Goal: Task Accomplishment & Management: Contribute content

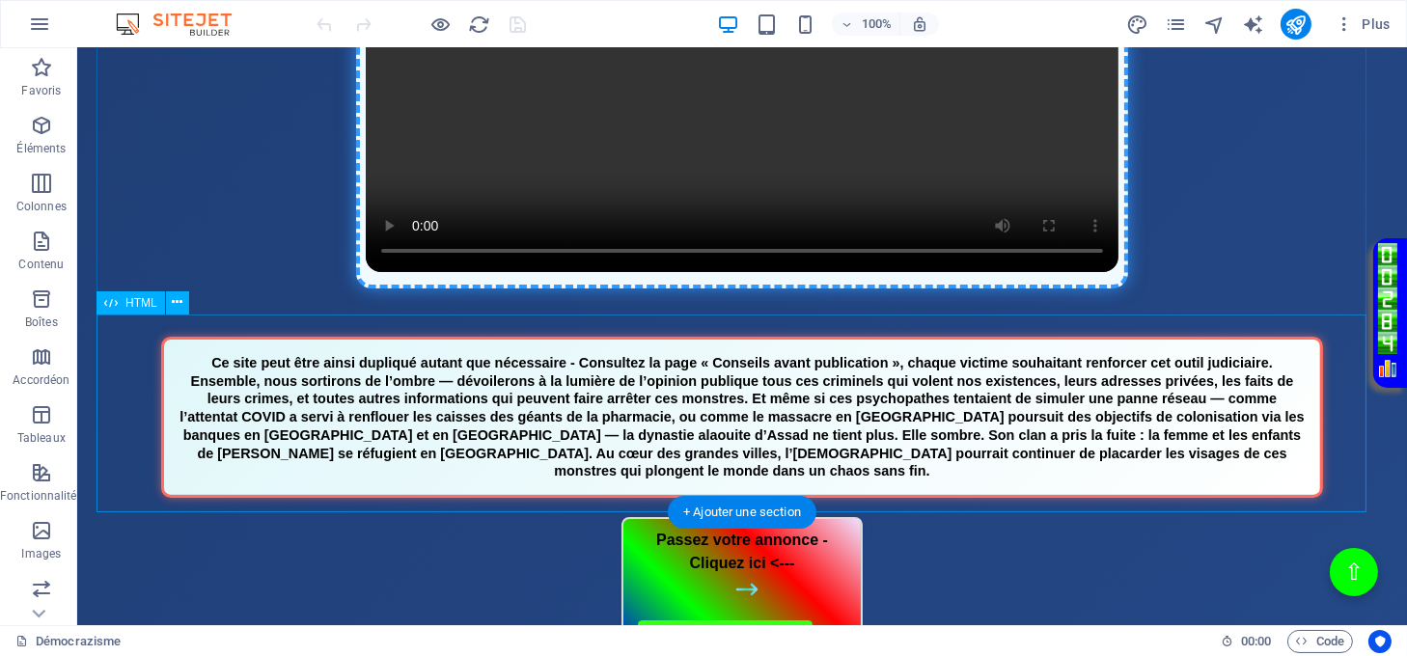
scroll to position [643, 0]
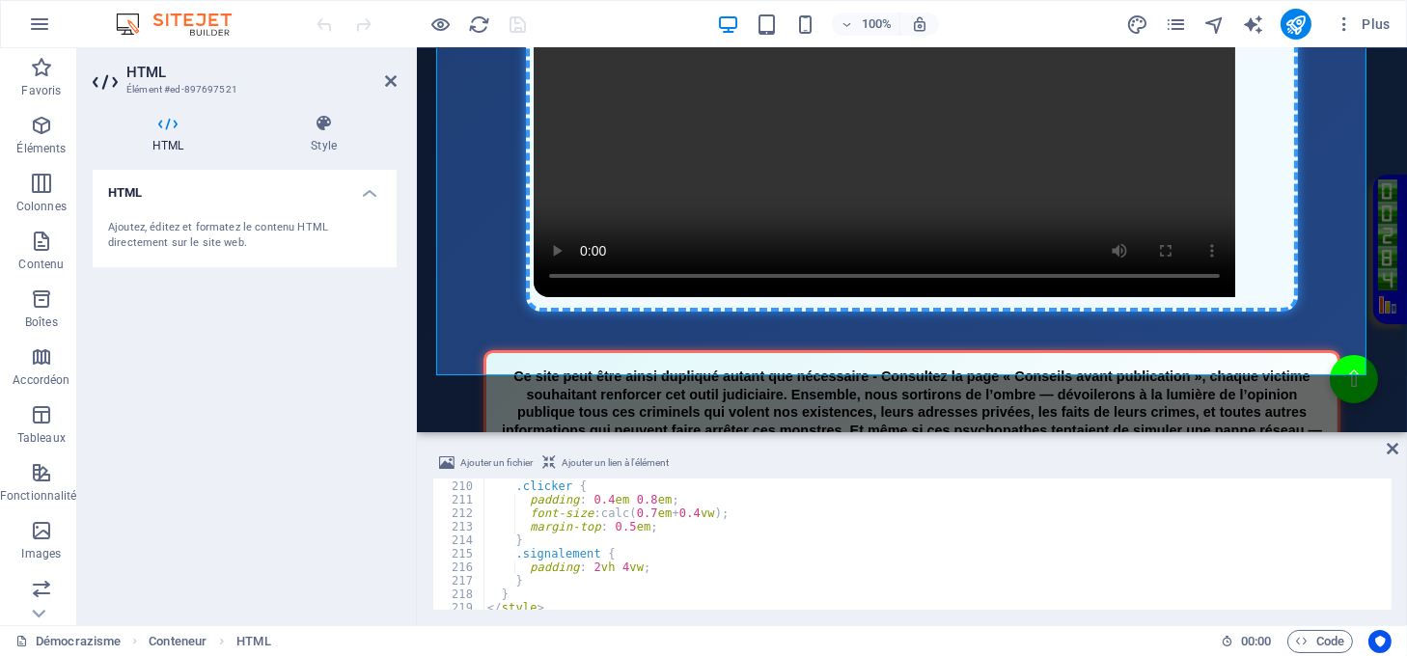
scroll to position [2976, 0]
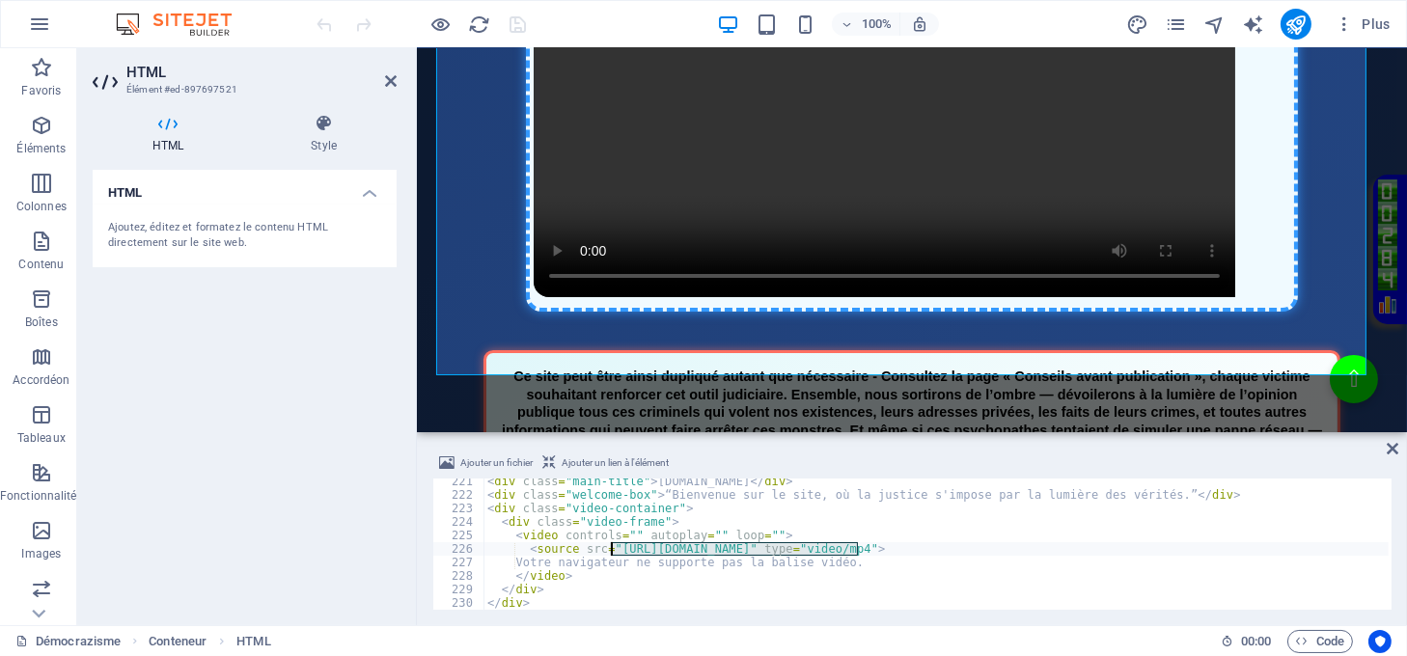
drag, startPoint x: 858, startPoint y: 546, endPoint x: 611, endPoint y: 552, distance: 247.1
click at [611, 552] on div "< div class = "main-title" > démocrazisme.com </ div > < div class = "welcome-b…" at bounding box center [936, 554] width 905 height 158
type textarea "<source src="https://democrazisme.com/videos/Homepage.mp4" type="video/mp4">"
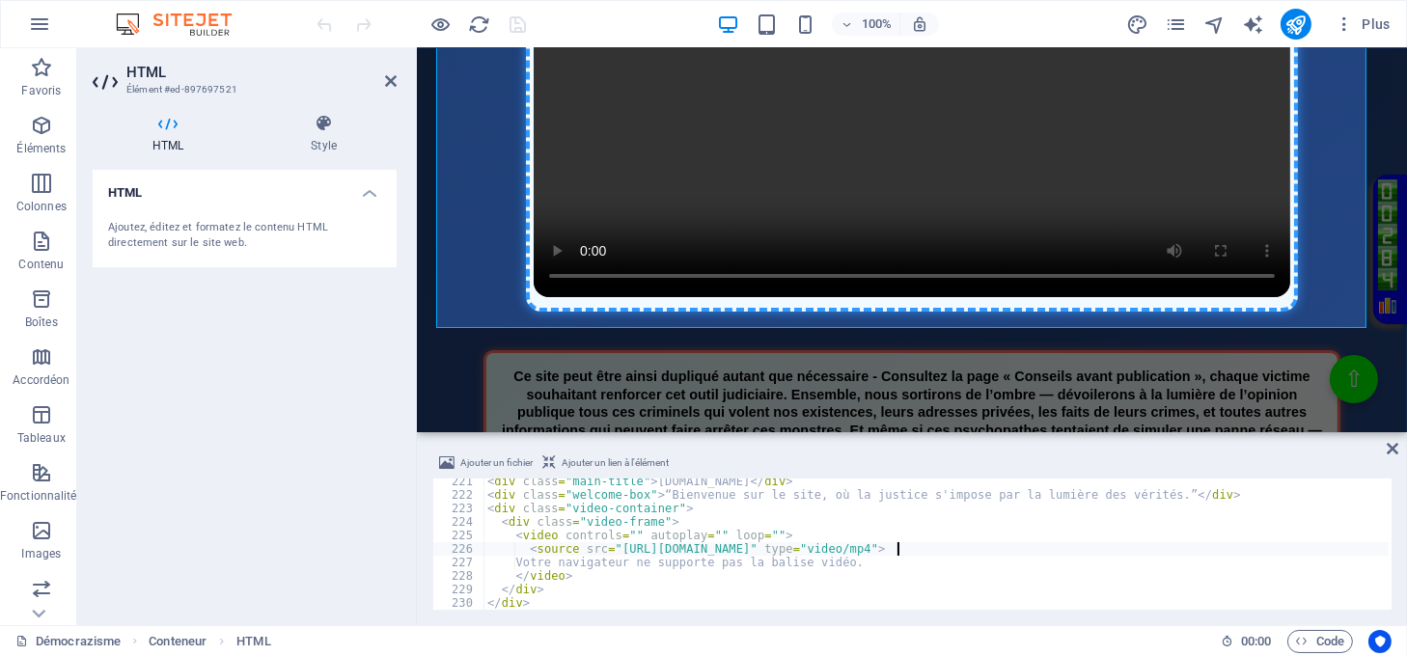
click at [1402, 444] on div "Ajouter un fichier Ajouter un lien à l'élément <source src="https://democrazism…" at bounding box center [912, 530] width 990 height 189
click at [1396, 444] on icon at bounding box center [1393, 448] width 12 height 15
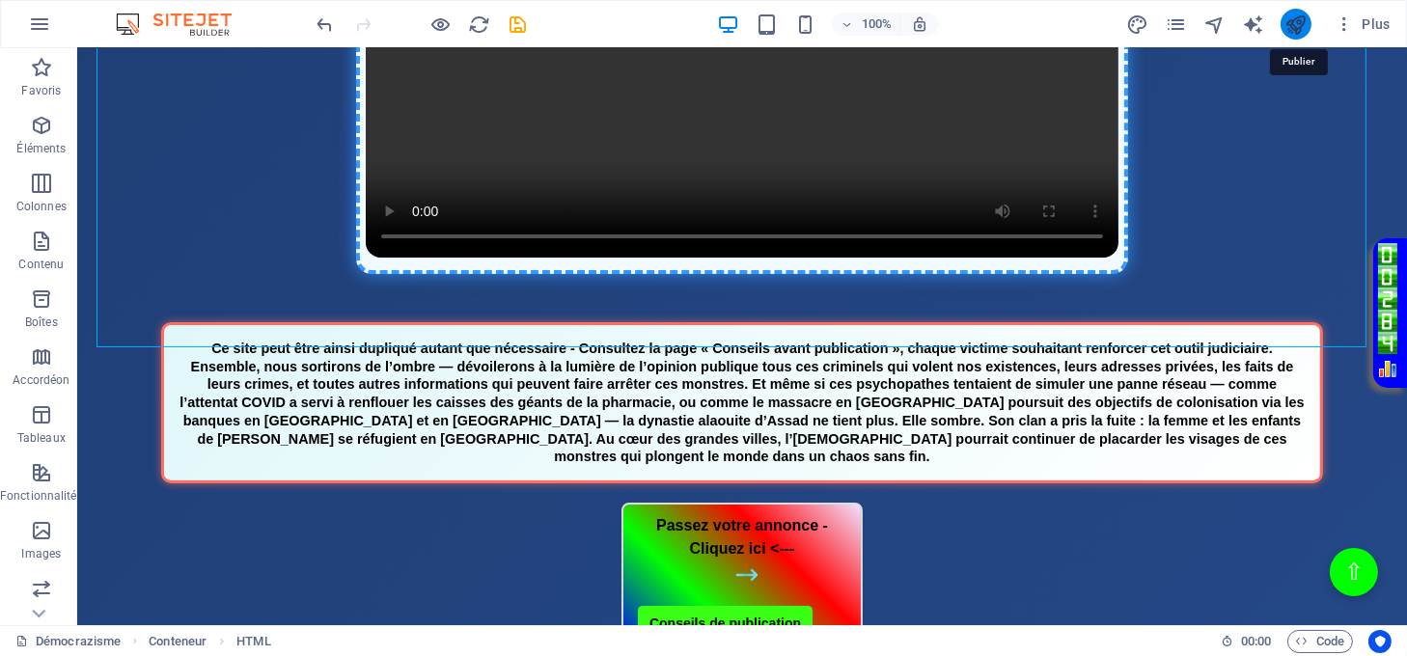
click at [1297, 21] on icon "publish" at bounding box center [1296, 25] width 22 height 22
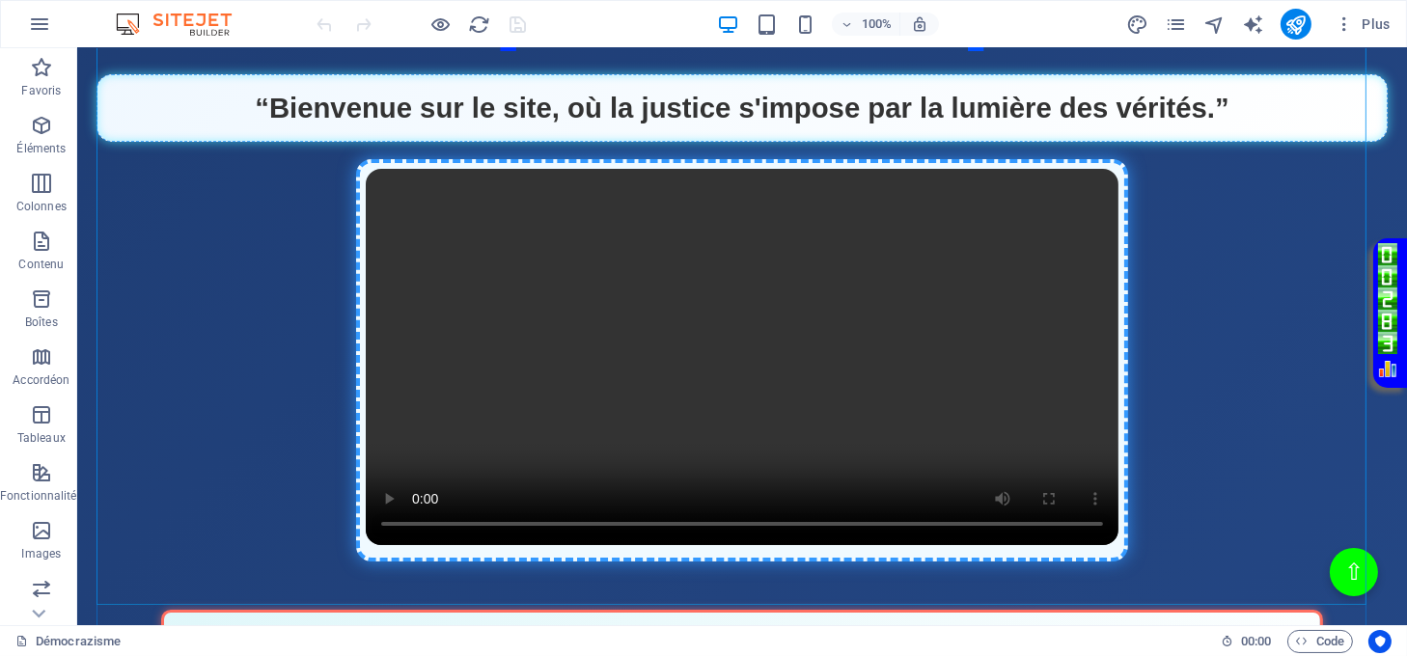
scroll to position [386, 0]
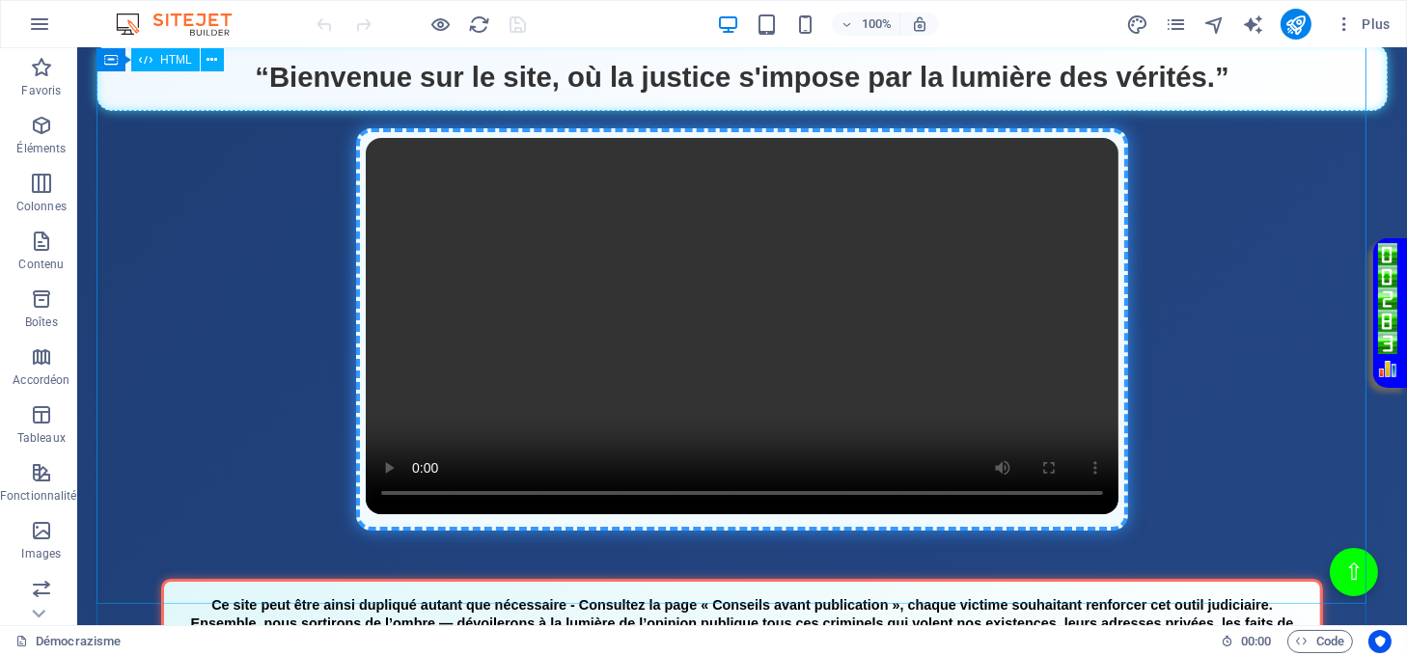
click at [713, 288] on div "Page Éclatante - Démocrazisme démocrazisme.com “Bienvenue sur le site, où la ju…" at bounding box center [742, 251] width 1291 height 617
click at [711, 288] on div "Page Éclatante - Démocrazisme démocrazisme.com “Bienvenue sur le site, où la ju…" at bounding box center [742, 251] width 1291 height 617
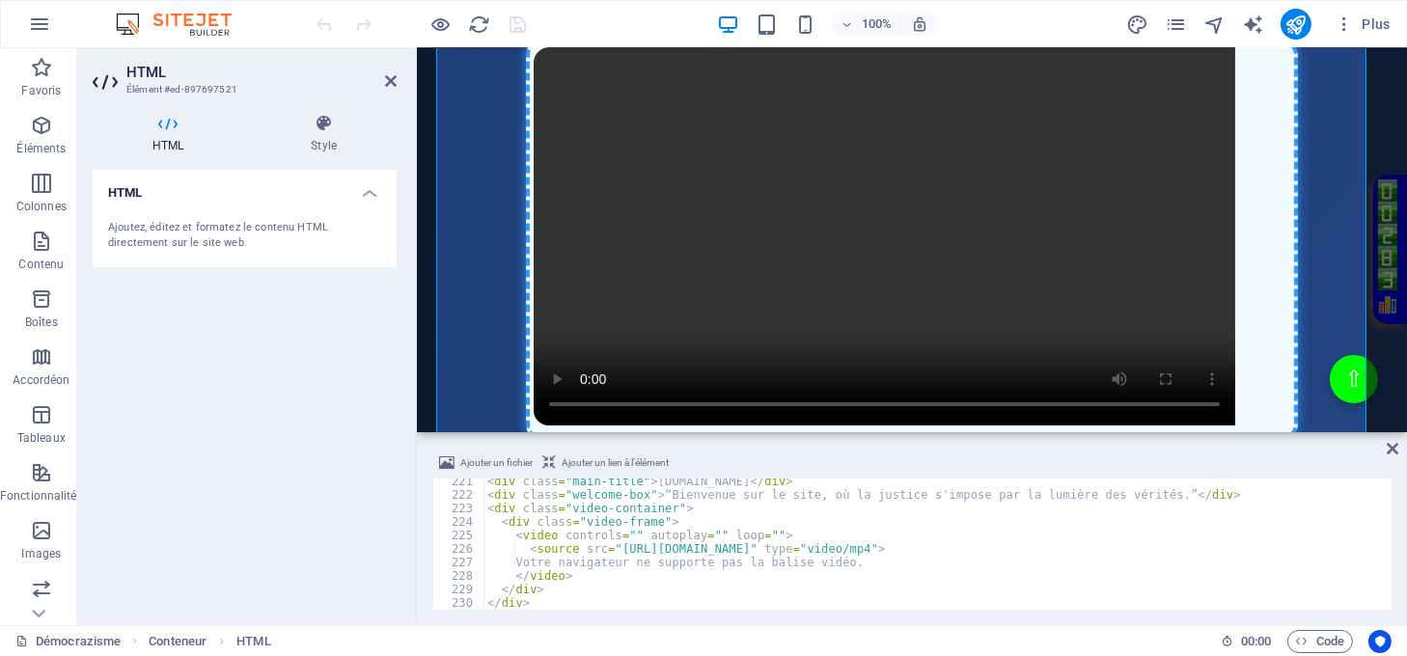
scroll to position [2976, 0]
drag, startPoint x: 898, startPoint y: 548, endPoint x: 613, endPoint y: 553, distance: 284.8
click at [613, 553] on div "< div class = "main-title" > démocrazisme.com </ div > < div class = "welcome-b…" at bounding box center [936, 554] width 905 height 158
paste textarea
type textarea "<source src="https://democrazisme.com/Homepage.mp4" type="video/mp4">"
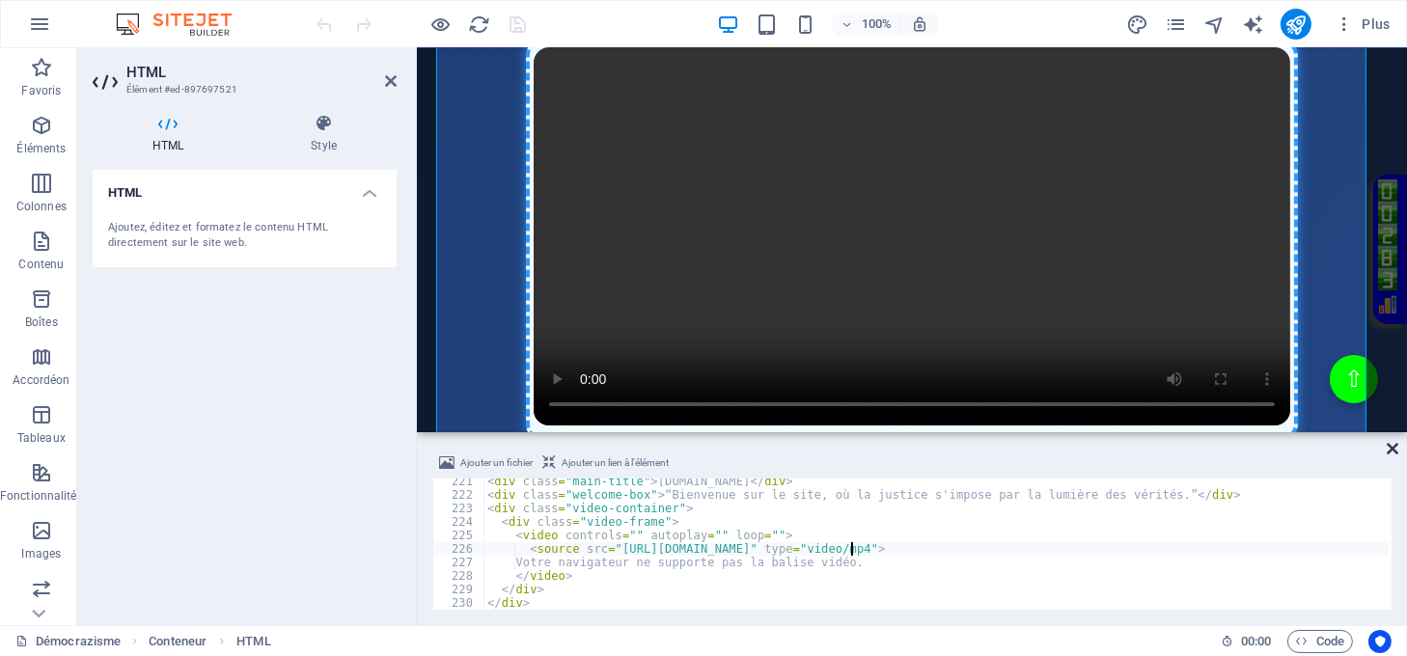
click at [1390, 446] on icon at bounding box center [1393, 448] width 12 height 15
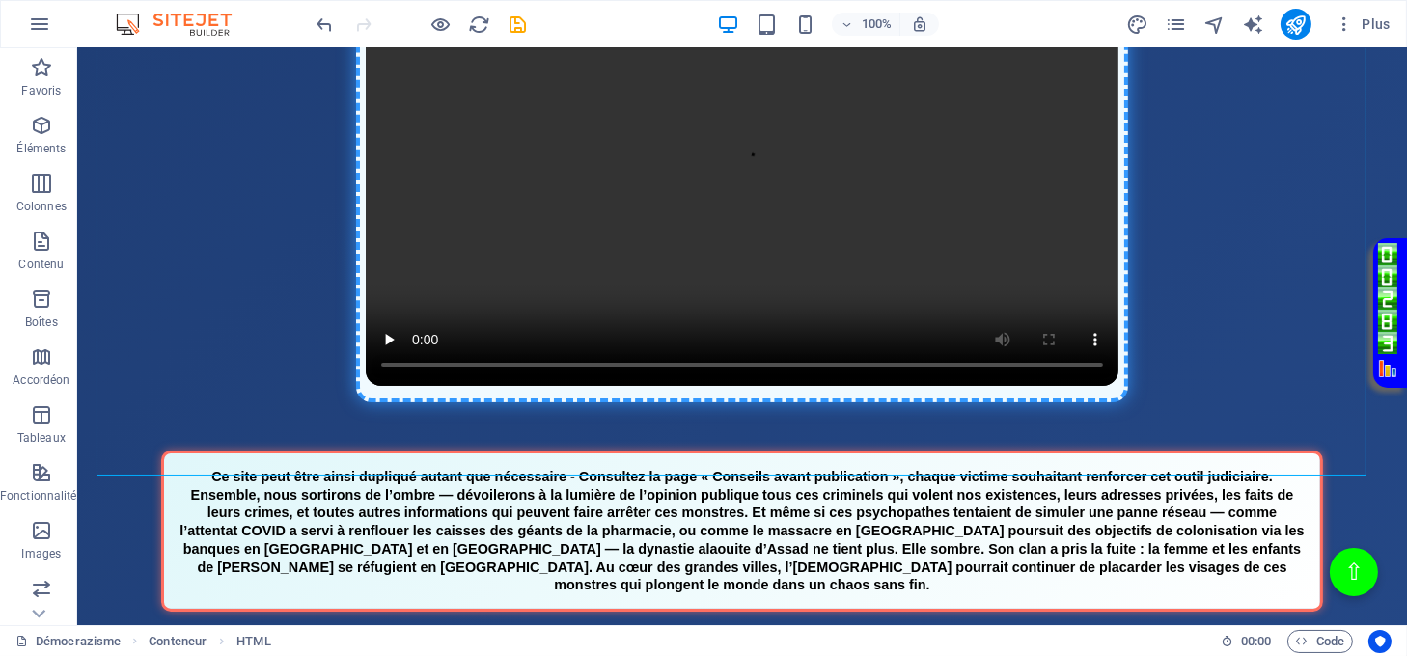
scroll to position [538, 0]
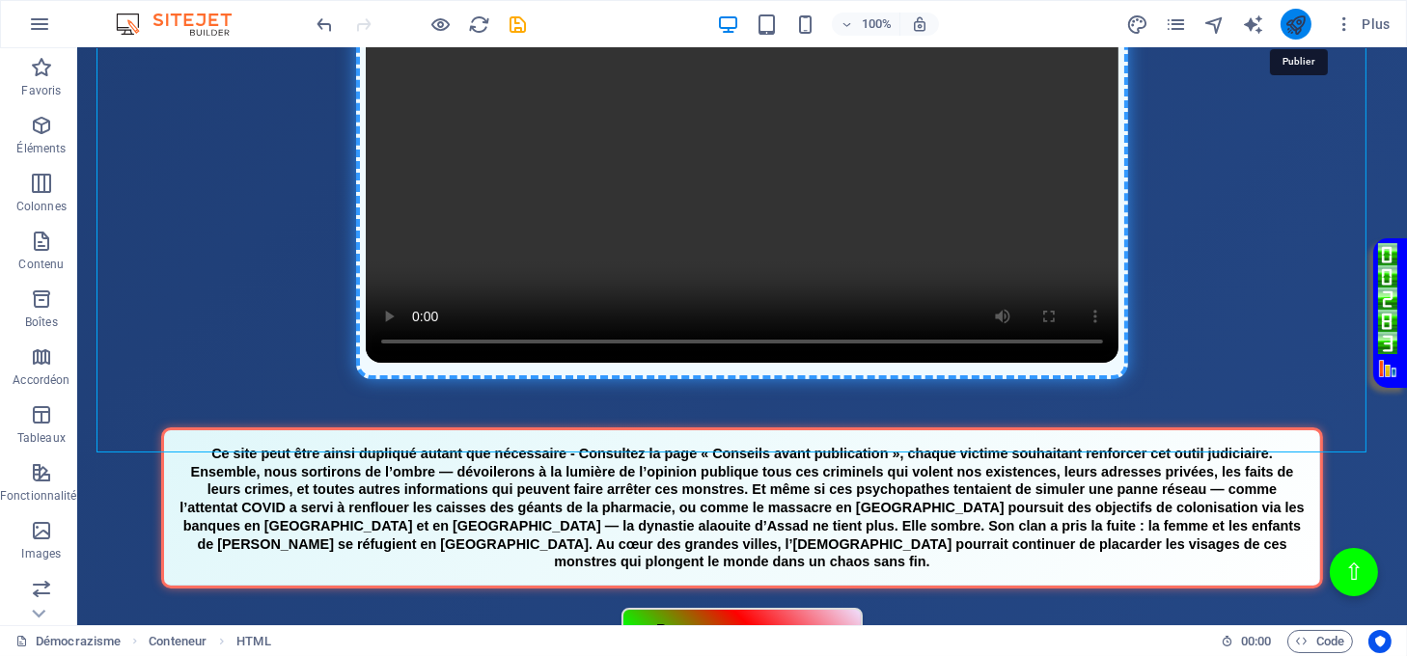
click at [0, 0] on icon "publish" at bounding box center [0, 0] width 0 height 0
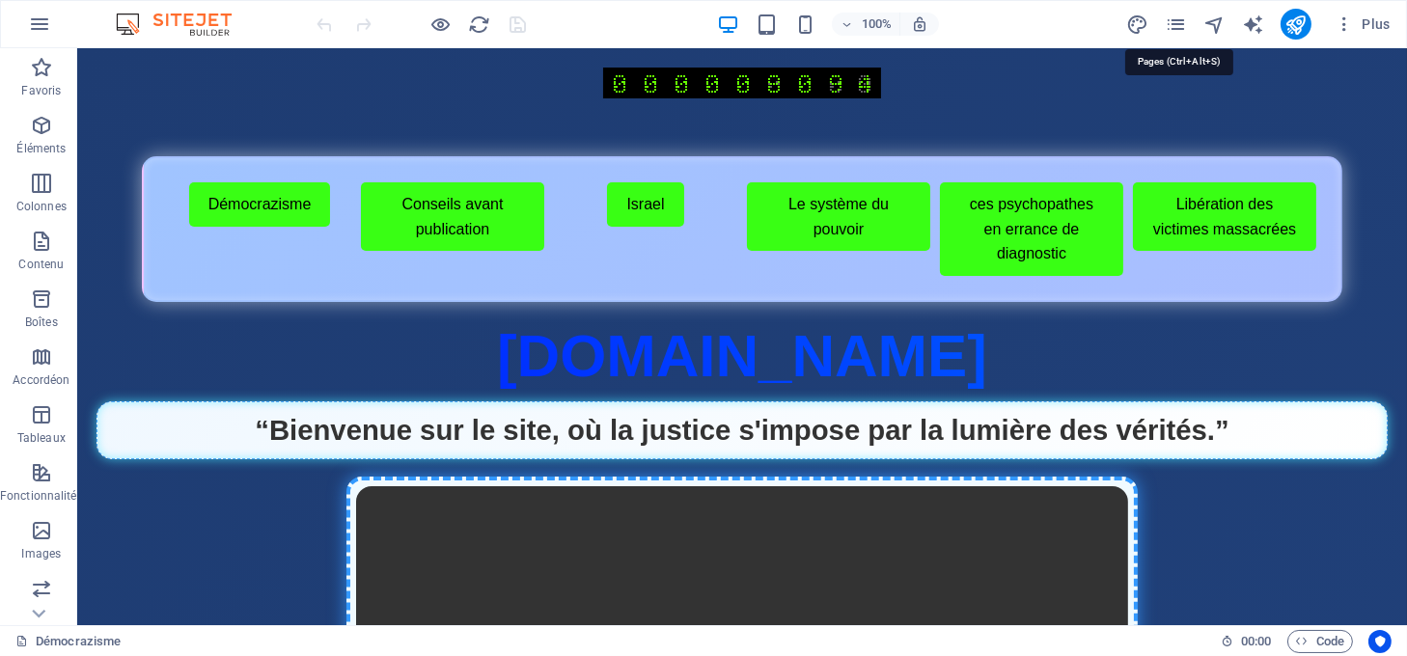
click at [1176, 24] on icon "pages" at bounding box center [1176, 25] width 22 height 22
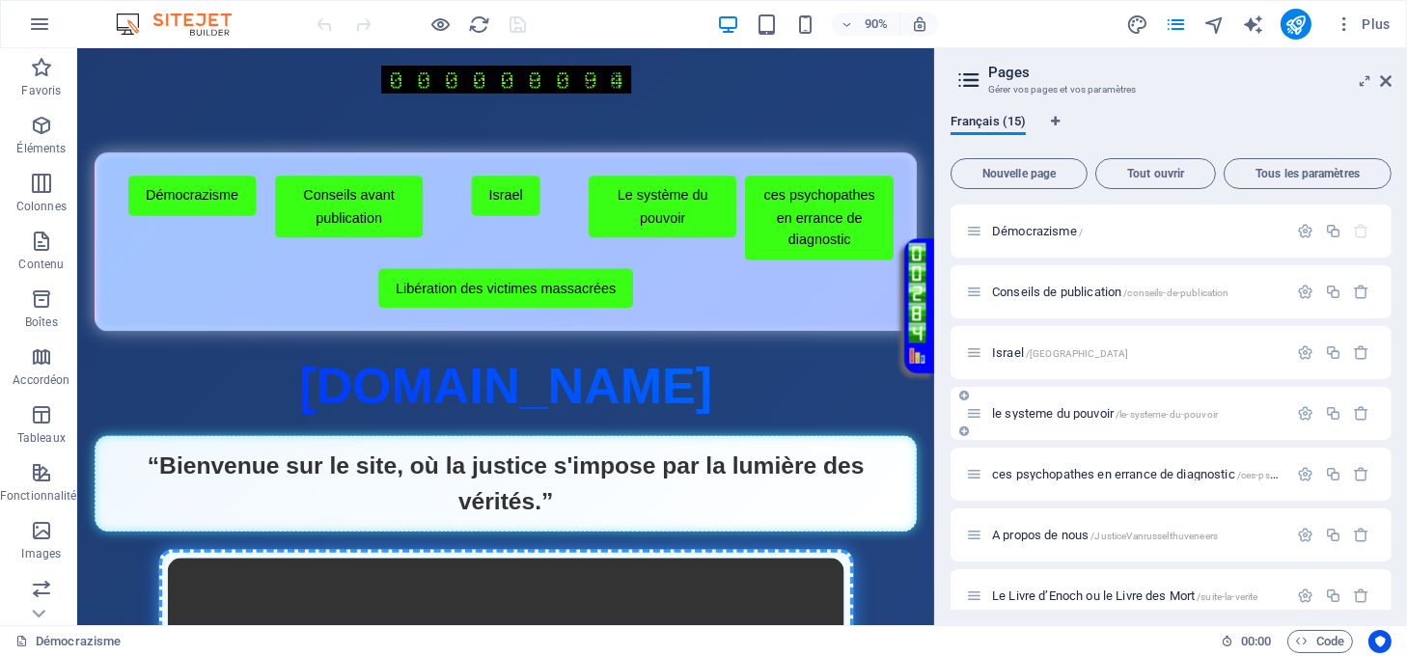
scroll to position [128, 0]
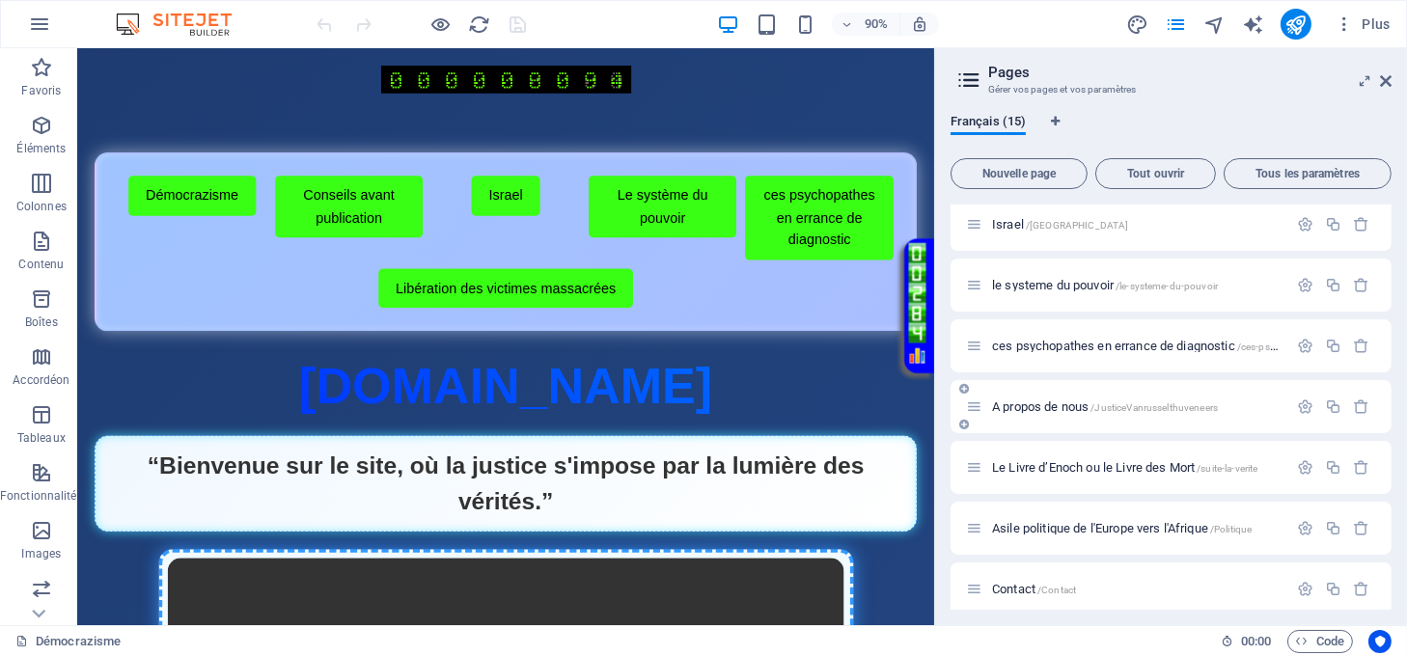
click at [1071, 402] on span "A propos de nous /JusticeVanrusselthuveneers" at bounding box center [1105, 407] width 226 height 14
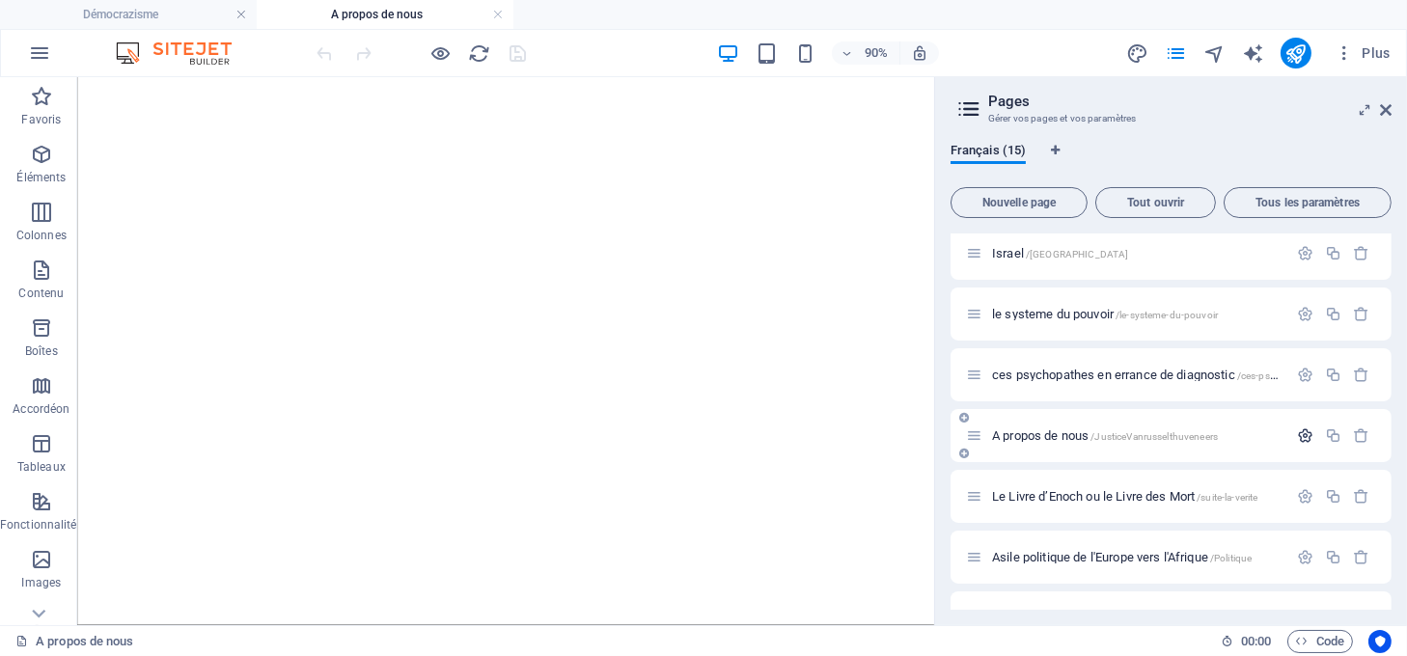
click at [1299, 429] on icon "button" at bounding box center [1305, 436] width 16 height 16
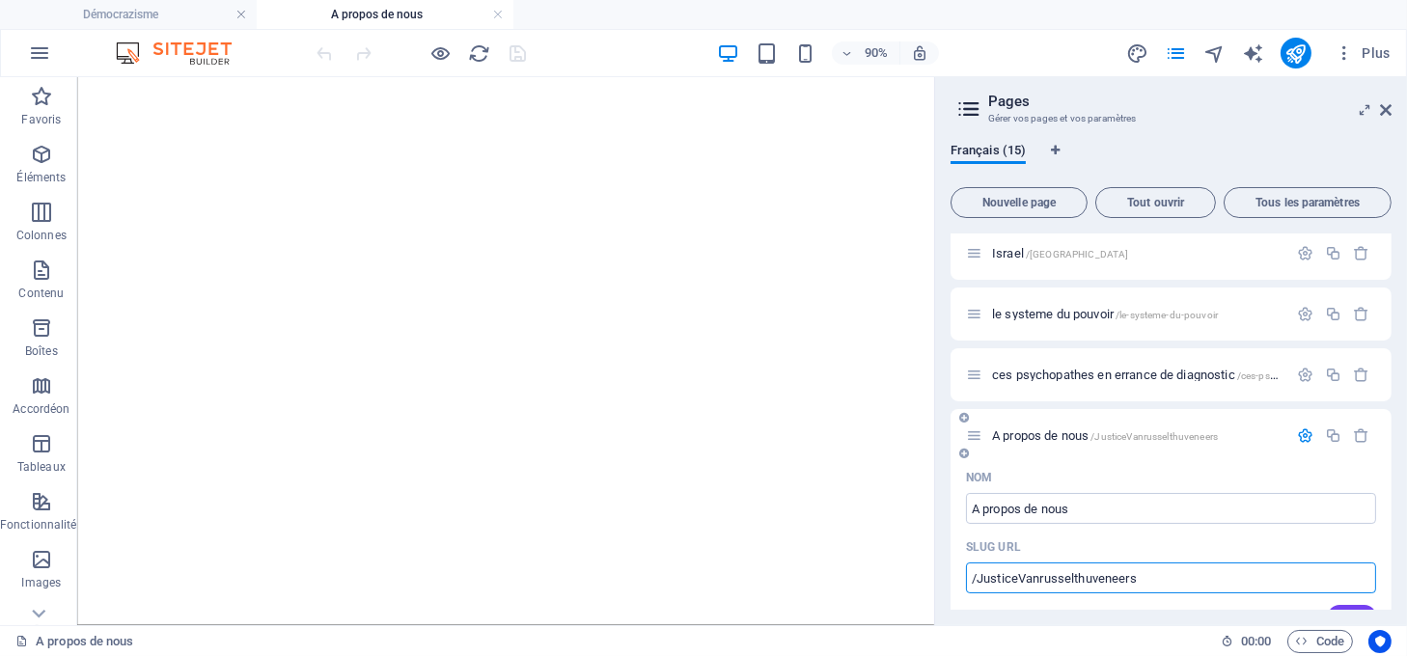
drag, startPoint x: 1175, startPoint y: 574, endPoint x: 980, endPoint y: 573, distance: 195.0
click at [980, 573] on input "/JusticeVanrusselthuveneers" at bounding box center [1171, 578] width 410 height 31
click at [1304, 435] on icon "button" at bounding box center [1305, 436] width 16 height 16
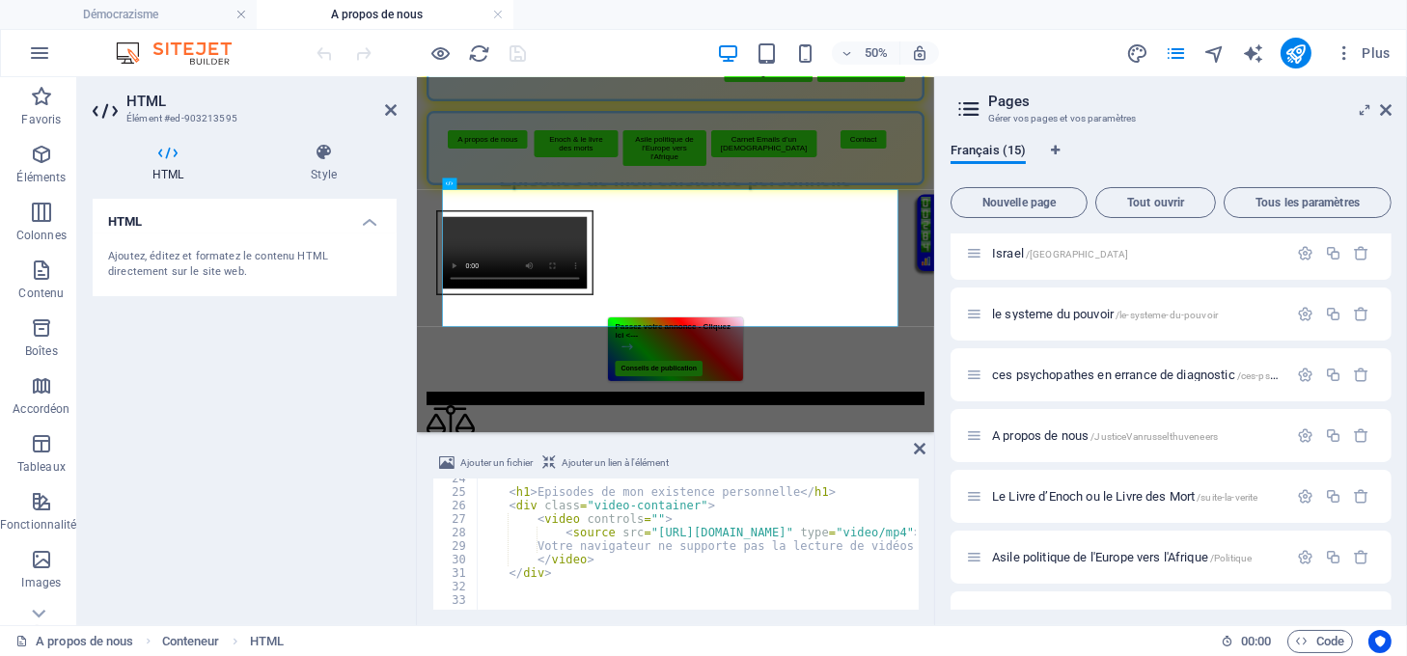
scroll to position [317, 0]
drag, startPoint x: 809, startPoint y: 526, endPoint x: 690, endPoint y: 543, distance: 120.0
click at [690, 543] on div "< h1 > Episodes de mon existence personnelle </ h1 > < div class = "video-conta…" at bounding box center [747, 549] width 541 height 155
click at [719, 542] on div "< h1 > Episodes de mon existence personnelle </ h1 > < div class = "video-conta…" at bounding box center [747, 549] width 541 height 155
drag, startPoint x: 803, startPoint y: 527, endPoint x: 647, endPoint y: 533, distance: 156.5
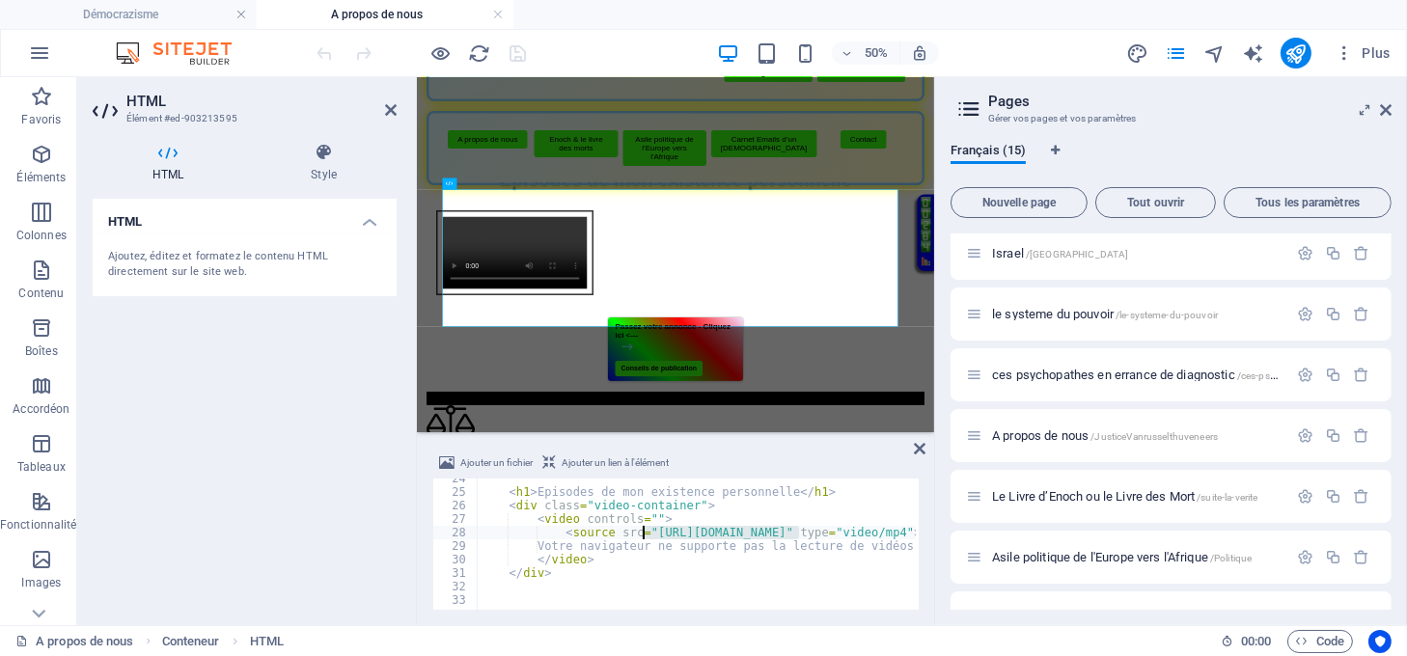
click at [647, 533] on div "< h1 > Episodes de mon existence personnelle </ h1 > < div class = "video-conta…" at bounding box center [747, 549] width 541 height 155
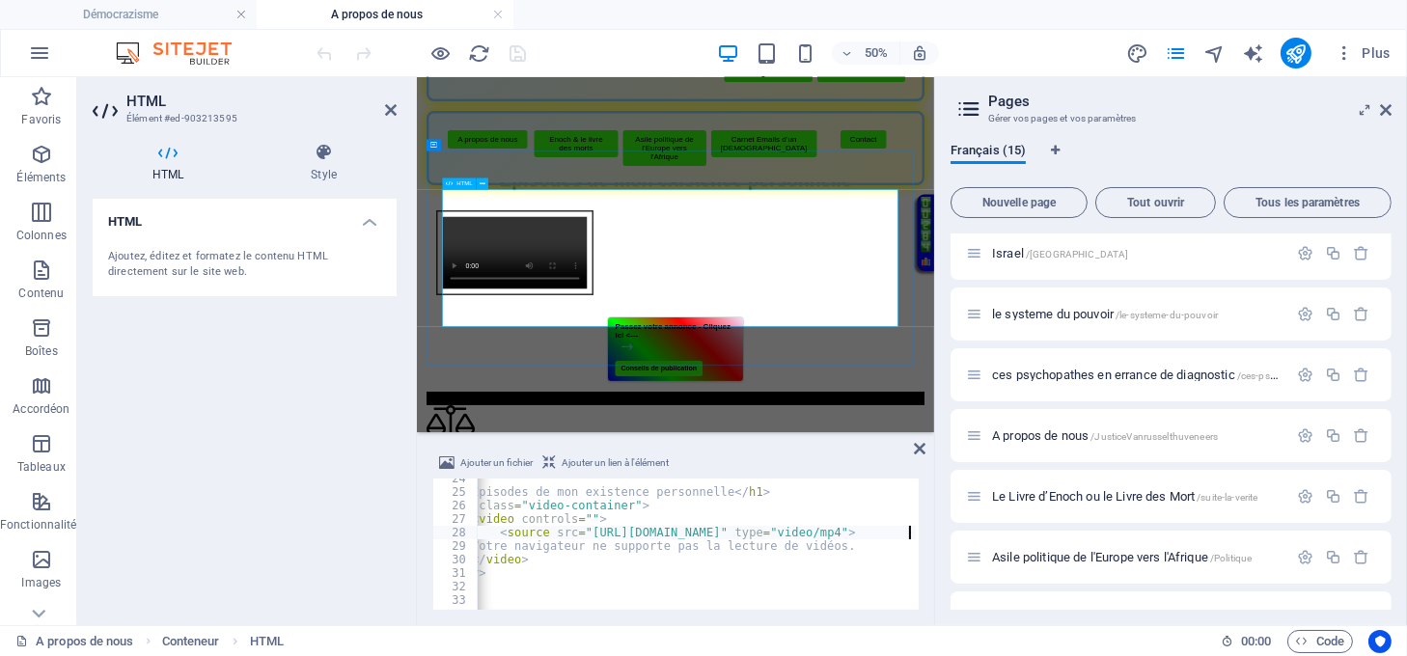
scroll to position [0, 65]
drag, startPoint x: 743, startPoint y: 613, endPoint x: 775, endPoint y: 607, distance: 32.4
click at [775, 607] on div "Ajouter un fichier Ajouter un lien à l'élément <source src="https://democrazism…" at bounding box center [675, 530] width 517 height 189
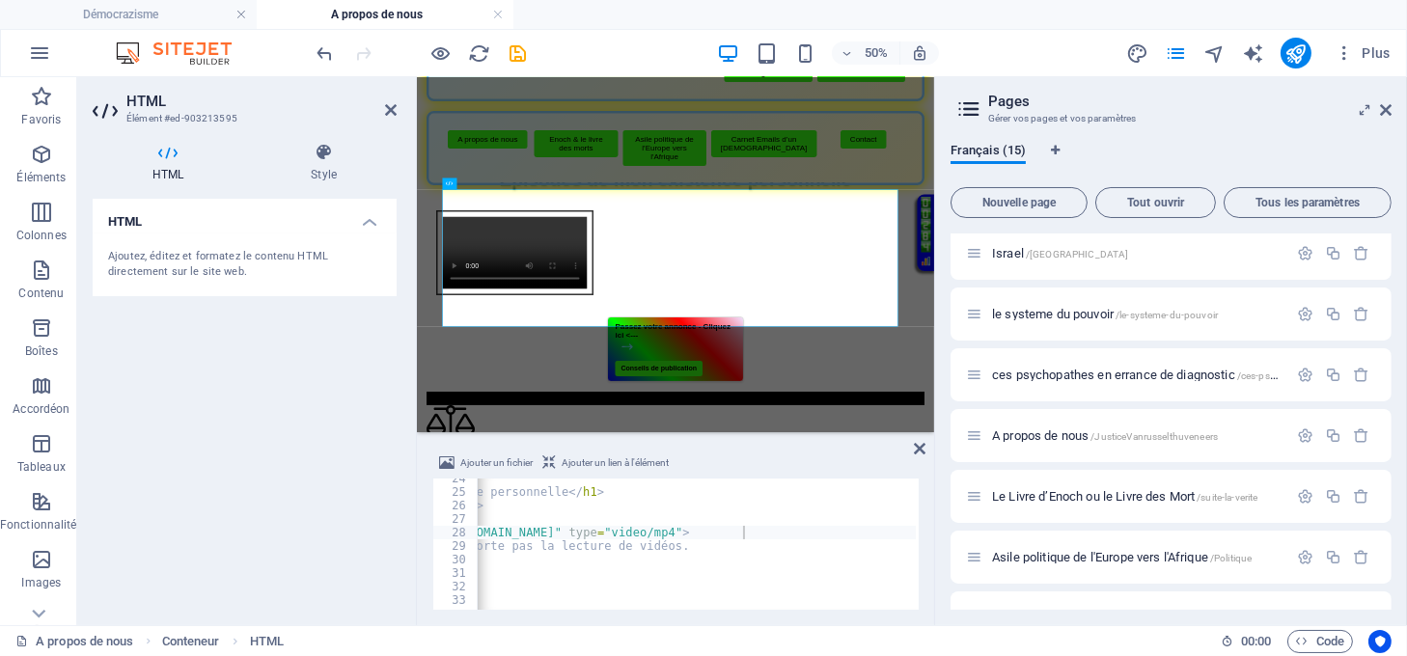
scroll to position [0, 232]
click at [755, 525] on div "< h1 > Episodes de mon existence personnelle </ h1 > < div class = "video-conta…" at bounding box center [655, 549] width 716 height 155
click at [808, 526] on div "< h1 > Episodes de mon existence personnelle </ h1 > < div class = "video-conta…" at bounding box center [655, 549] width 716 height 155
type textarea "<video controls="""
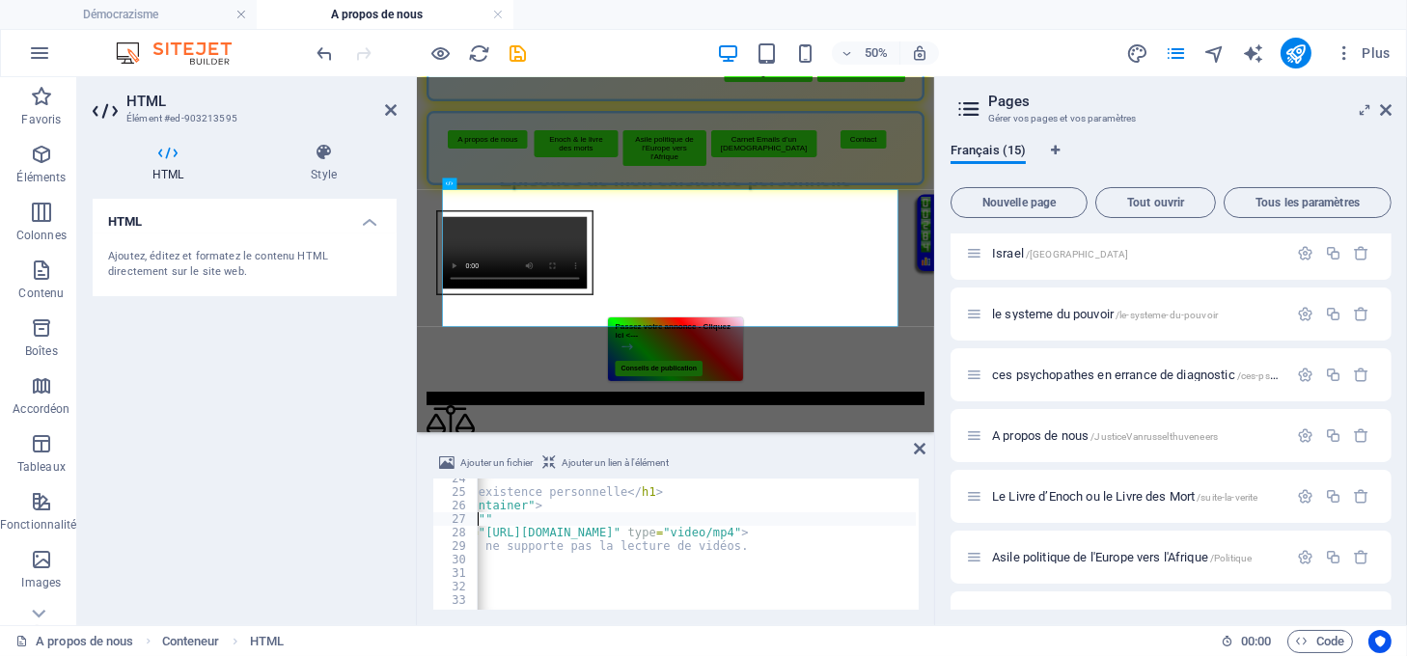
scroll to position [0, 172]
click at [319, 45] on icon "undo" at bounding box center [326, 53] width 22 height 22
click at [812, 528] on div "< h1 > Episodes de mon existence personnelle </ h1 > < div class = "video-conta…" at bounding box center [662, 549] width 716 height 155
type textarea "<source src="[URL][DOMAIN_NAME]" type="video/mp4">"
click at [914, 445] on icon at bounding box center [920, 448] width 12 height 15
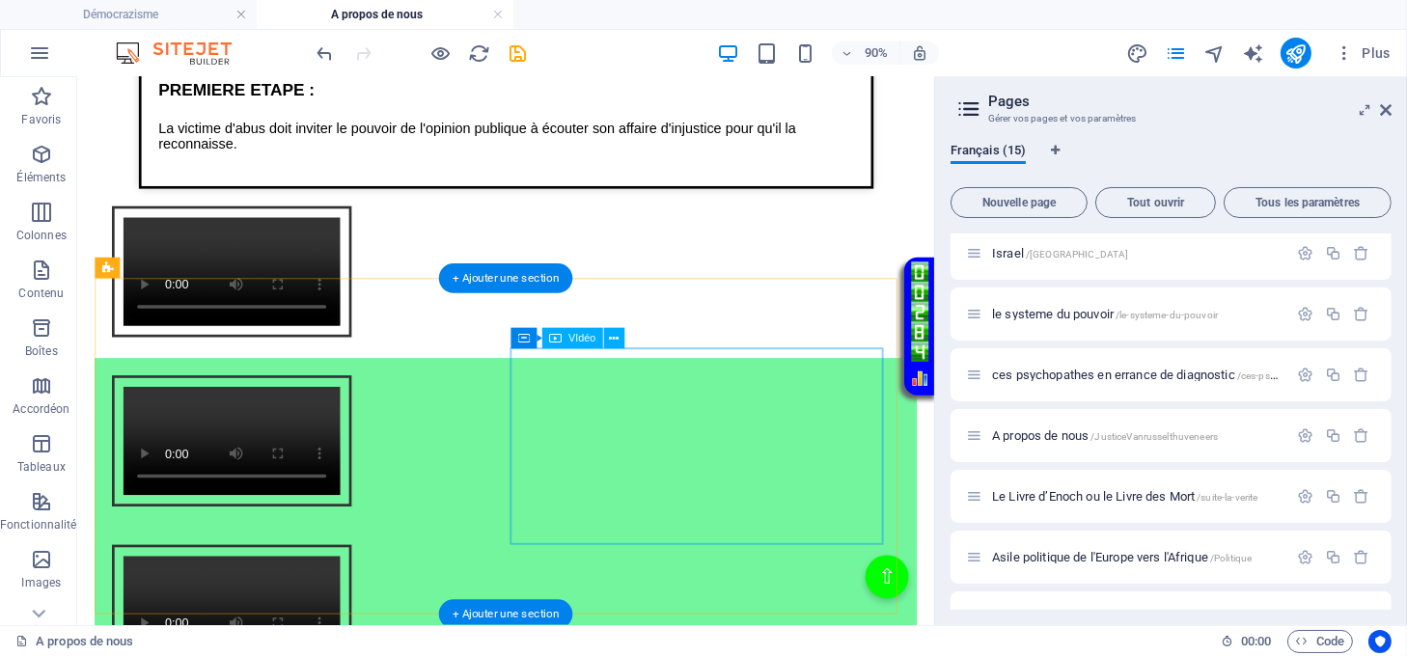
scroll to position [1801, 0]
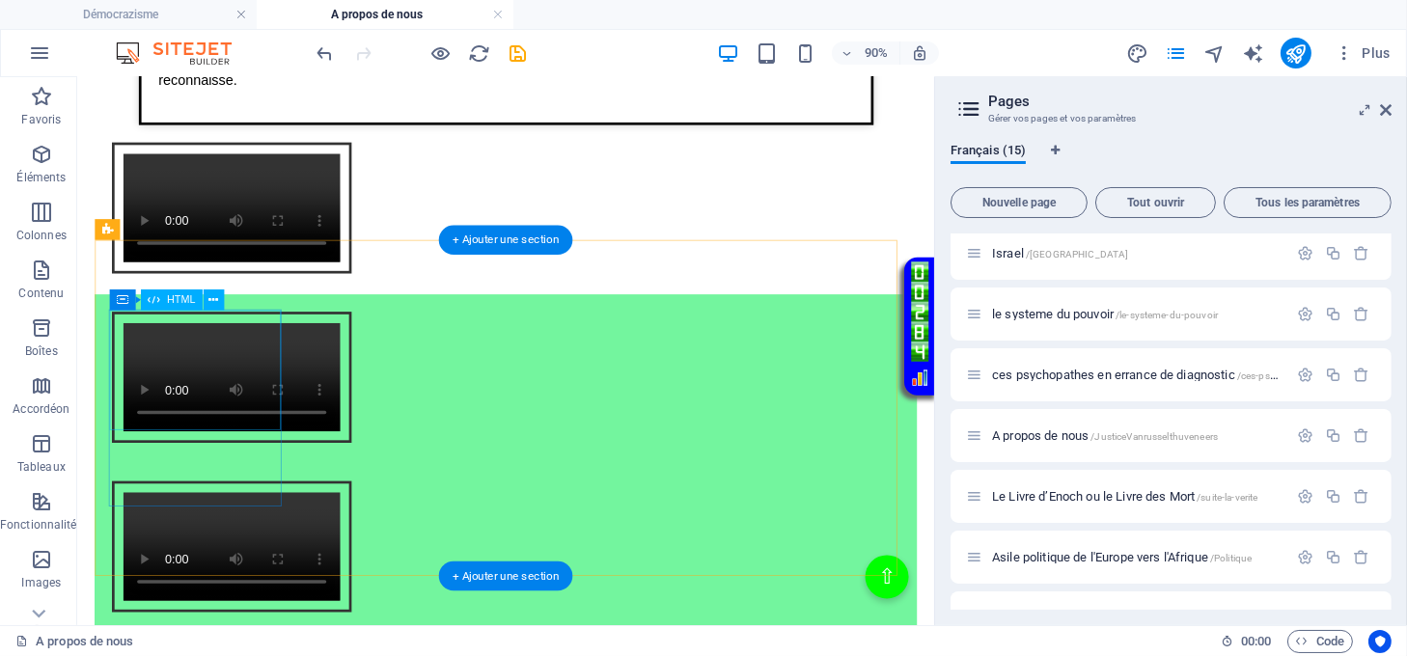
click at [242, 392] on div "Intégration vidéo avec cadre et lien Votre navigateur ne supporte pas la balise…" at bounding box center [554, 413] width 914 height 188
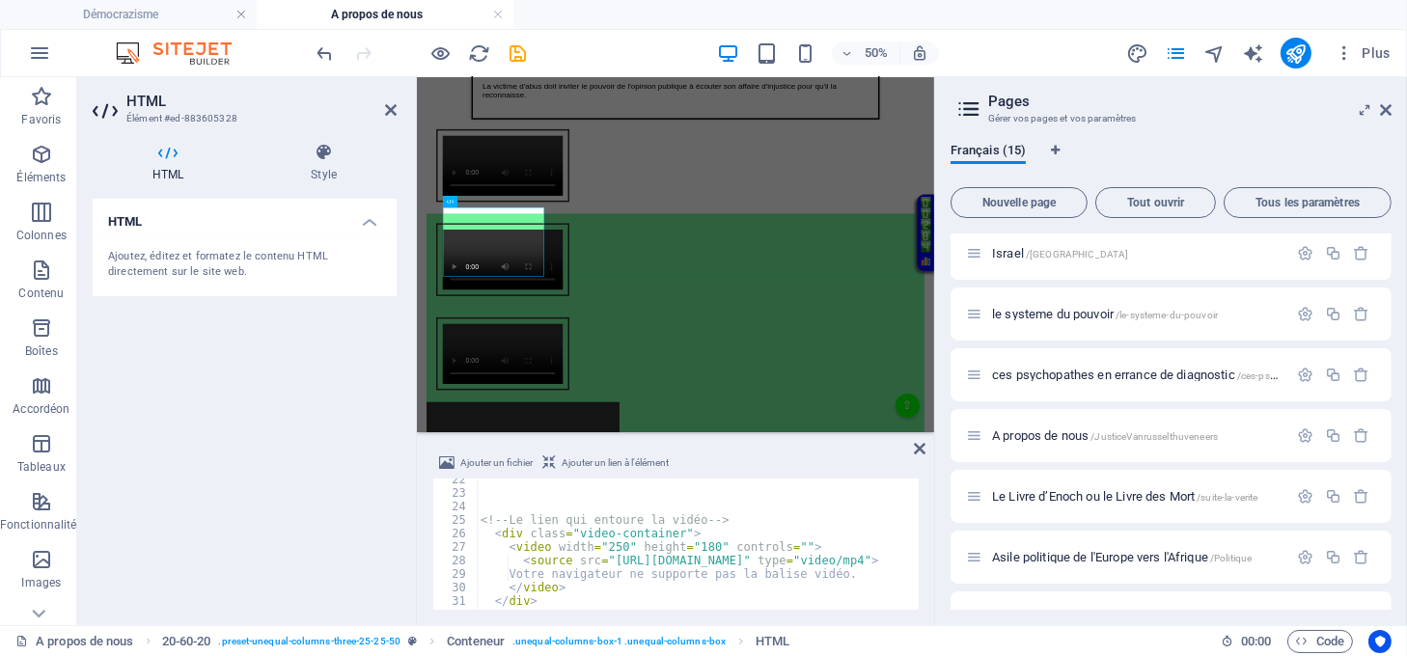
scroll to position [289, 0]
drag, startPoint x: 766, startPoint y: 556, endPoint x: 603, endPoint y: 562, distance: 163.2
click at [603, 562] on div "<!-- Le lien qui entoure la vidéo --> < div class = "video-container" > < video…" at bounding box center [731, 550] width 509 height 155
type textarea "<source src="https://democrazisme.com/JusticeVanrusselthuveneers/pharaonII.mp4"…"
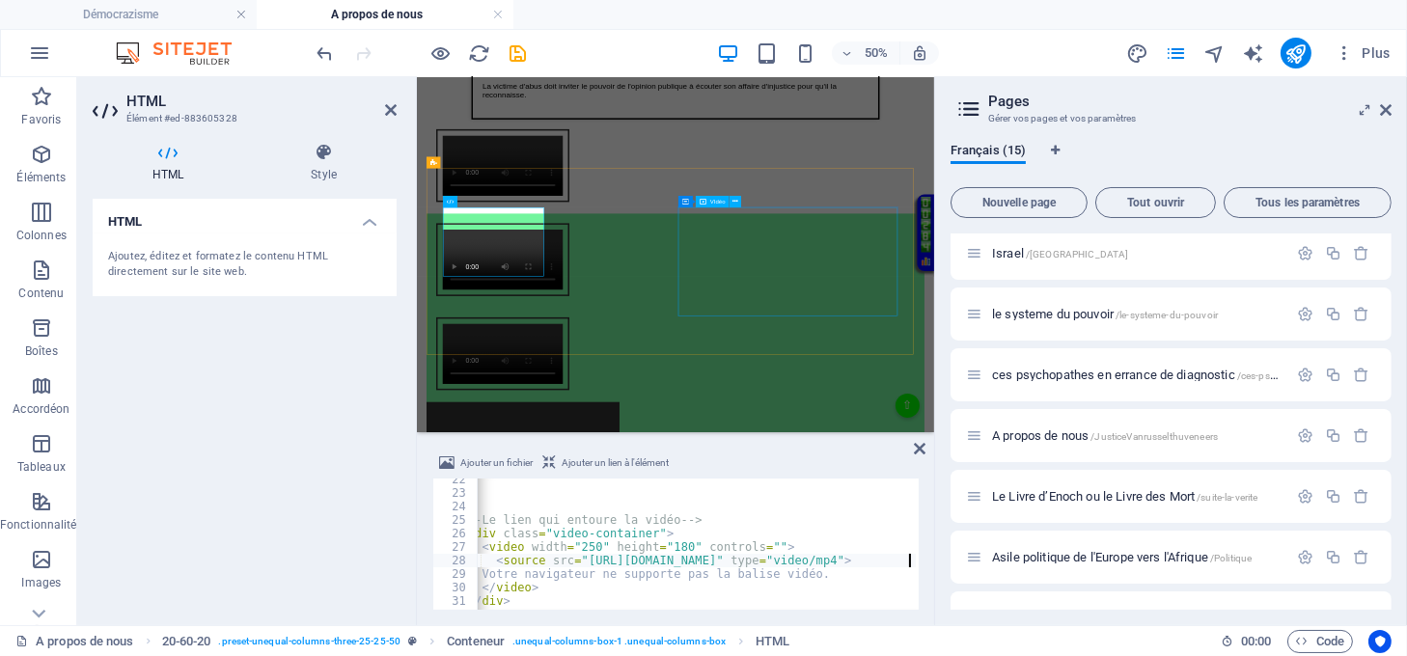
scroll to position [0, 26]
click at [923, 456] on icon at bounding box center [920, 448] width 12 height 15
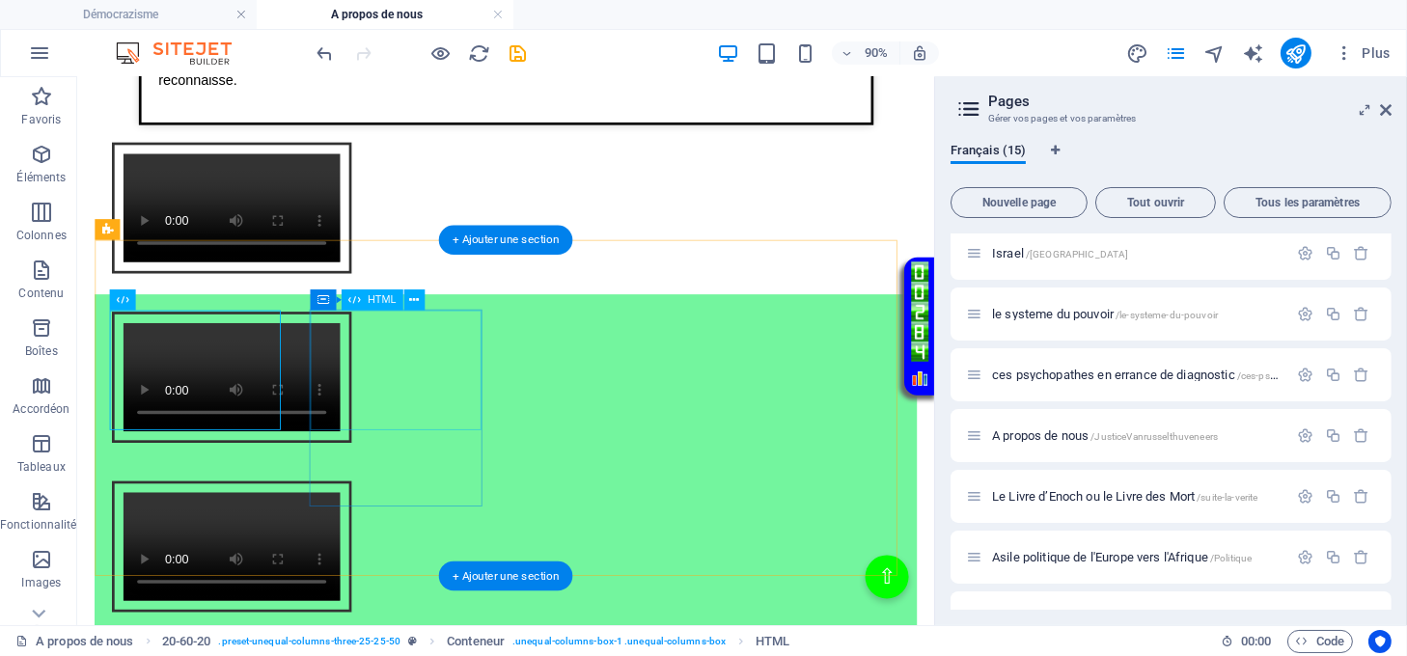
click at [457, 508] on div "Intégration vidéo avec cadre et lien Votre navigateur ne supporte pas la balise…" at bounding box center [554, 602] width 914 height 188
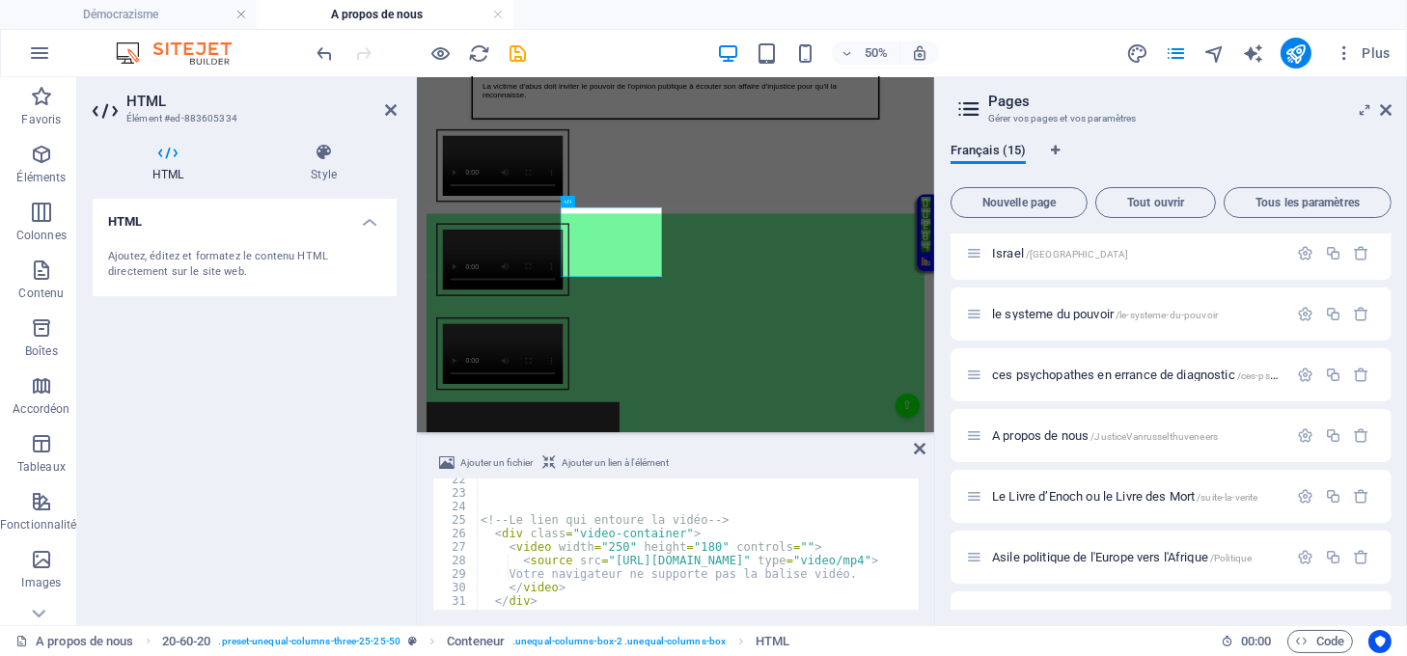
scroll to position [289, 0]
drag, startPoint x: 768, startPoint y: 558, endPoint x: 604, endPoint y: 566, distance: 164.3
click at [604, 566] on div "<!-- Le lien qui entoure la vidéo --> < div class = "video-container" > < video…" at bounding box center [737, 550] width 521 height 155
type textarea "<source src="https://democrazisme.com/JusticeVanrusselthuveneers/pharaonIIII.mp…"
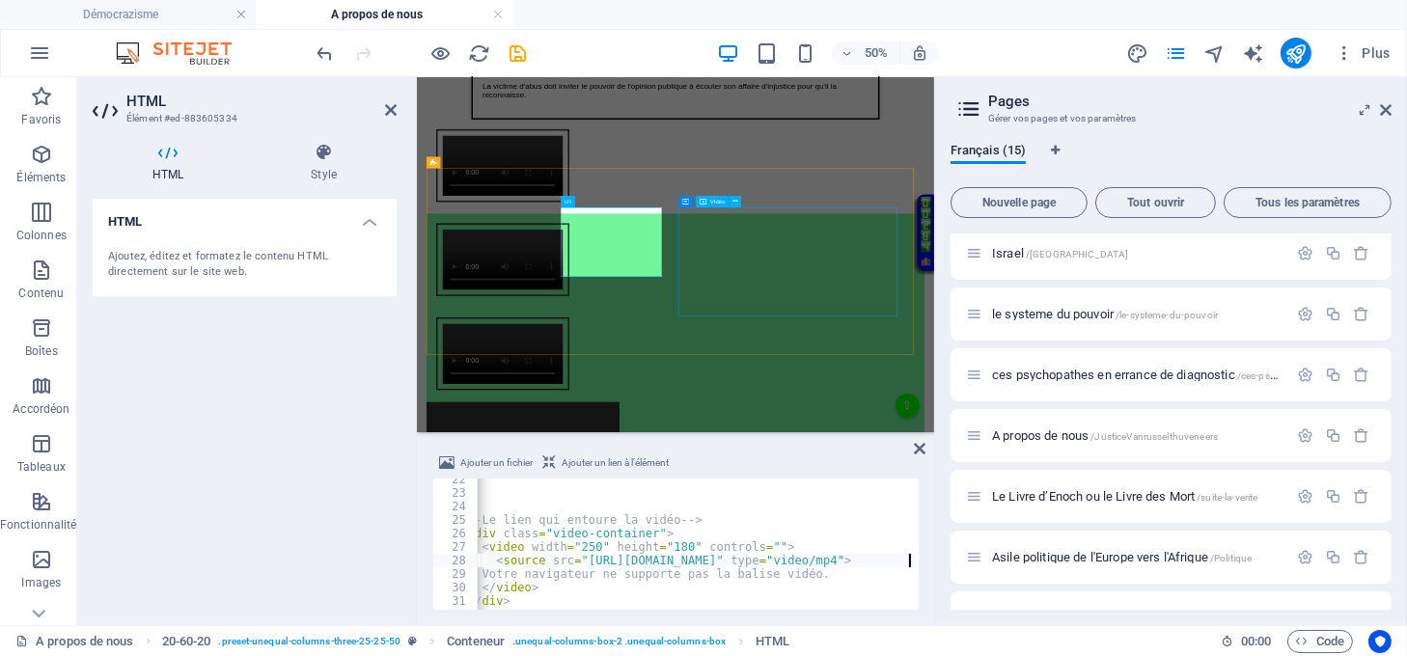
scroll to position [0, 26]
click at [919, 448] on icon at bounding box center [920, 448] width 12 height 15
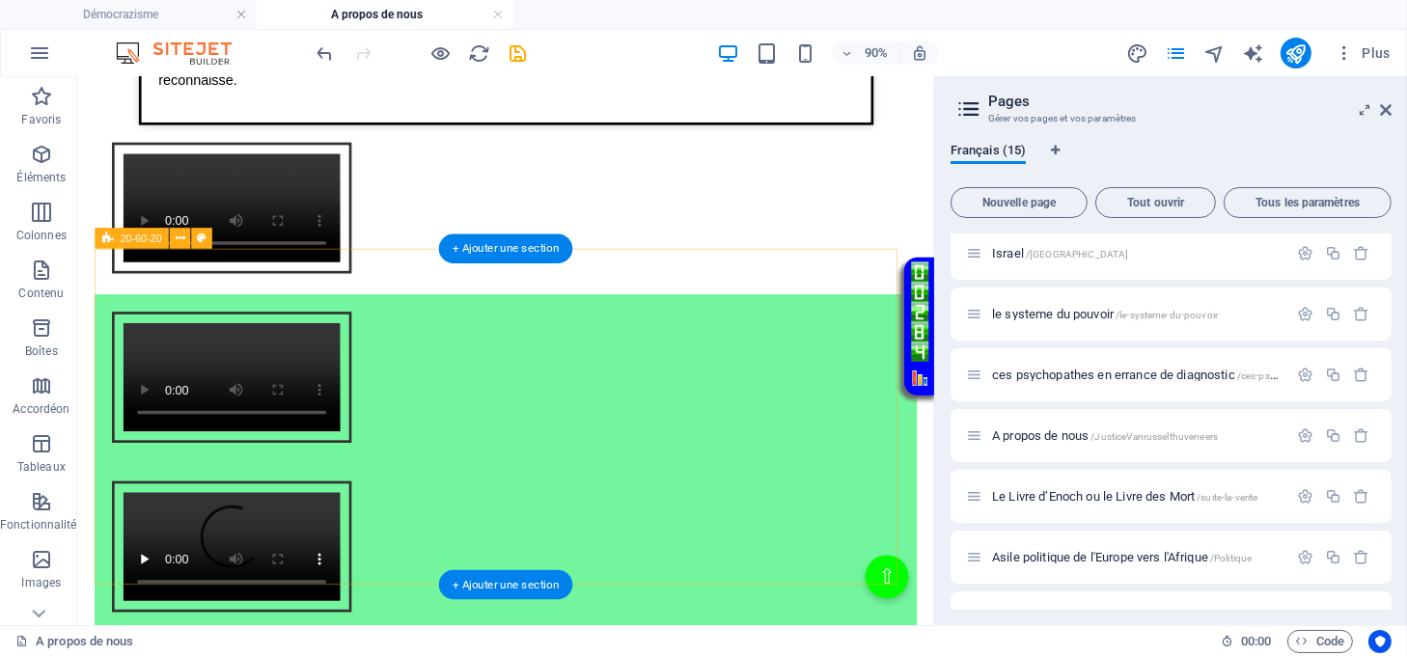
scroll to position [1673, 0]
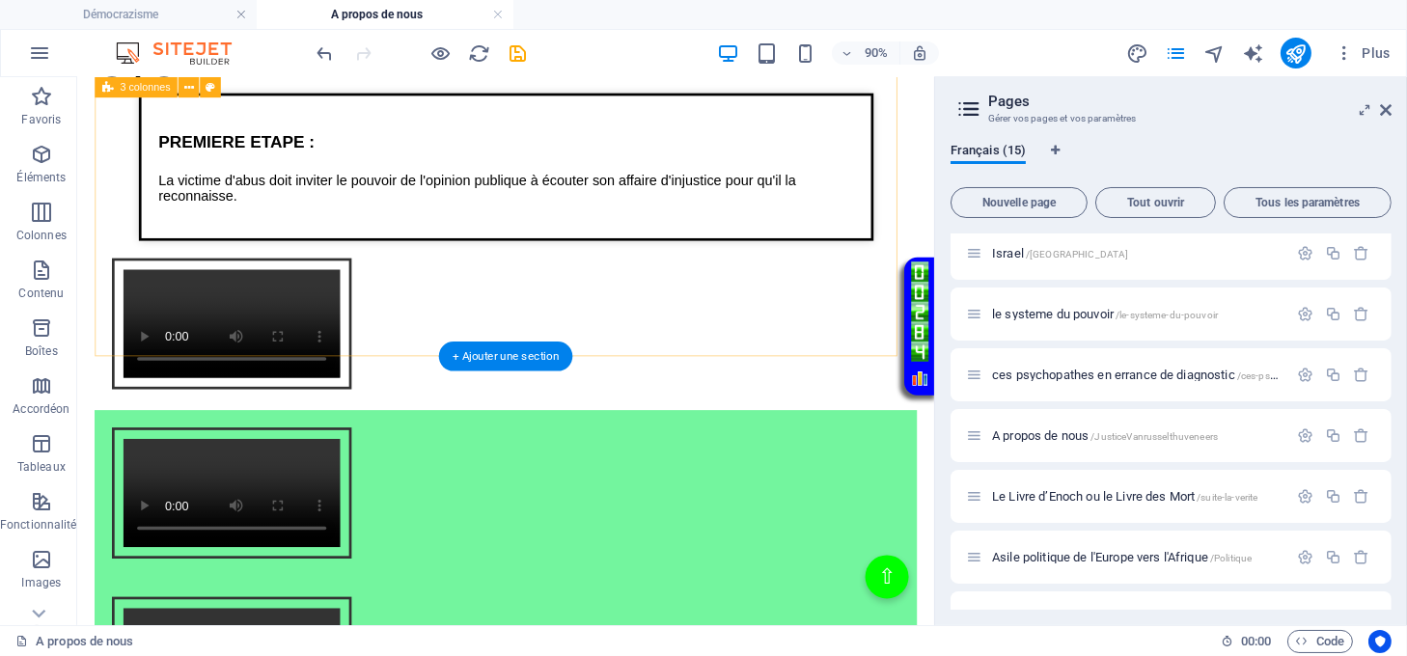
click at [703, 345] on div "Texte sur la justice de lumière PREMIERE ETAPE : La victime d'abus doit inviter…" at bounding box center [554, 230] width 914 height 433
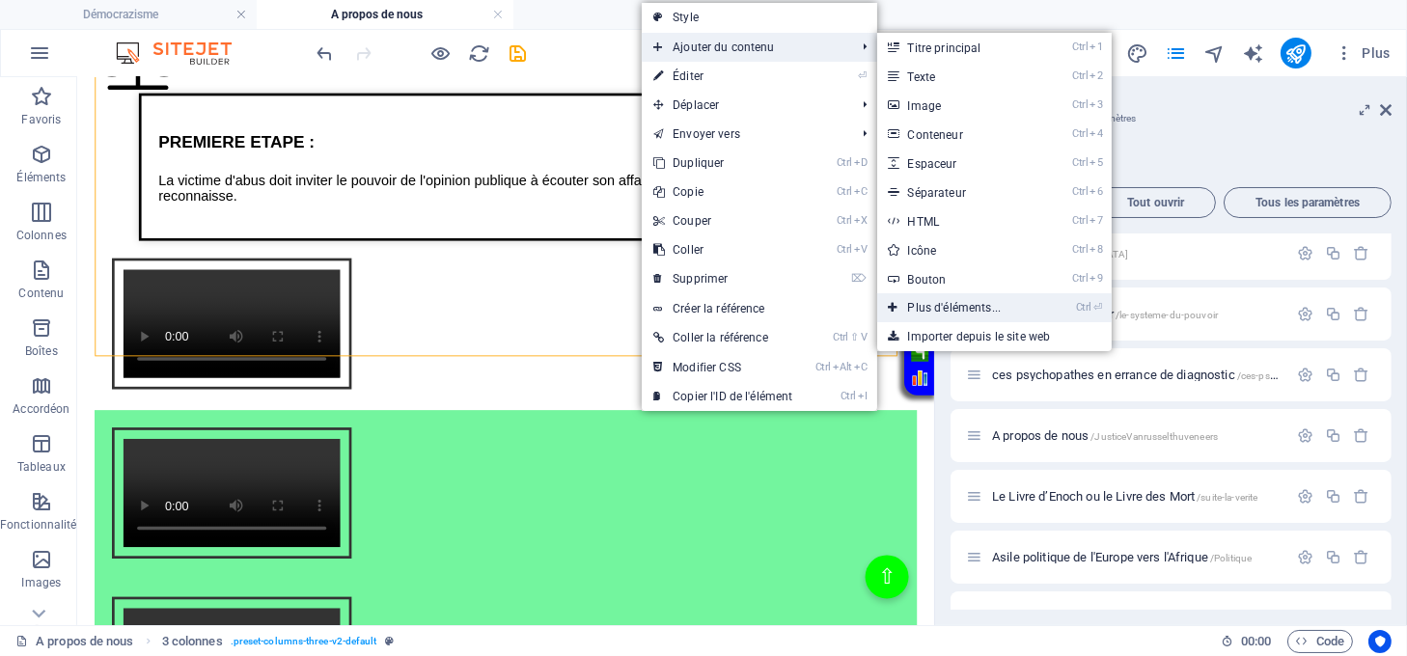
click at [954, 302] on link "Ctrl ⏎ Plus d'éléments..." at bounding box center [958, 307] width 163 height 29
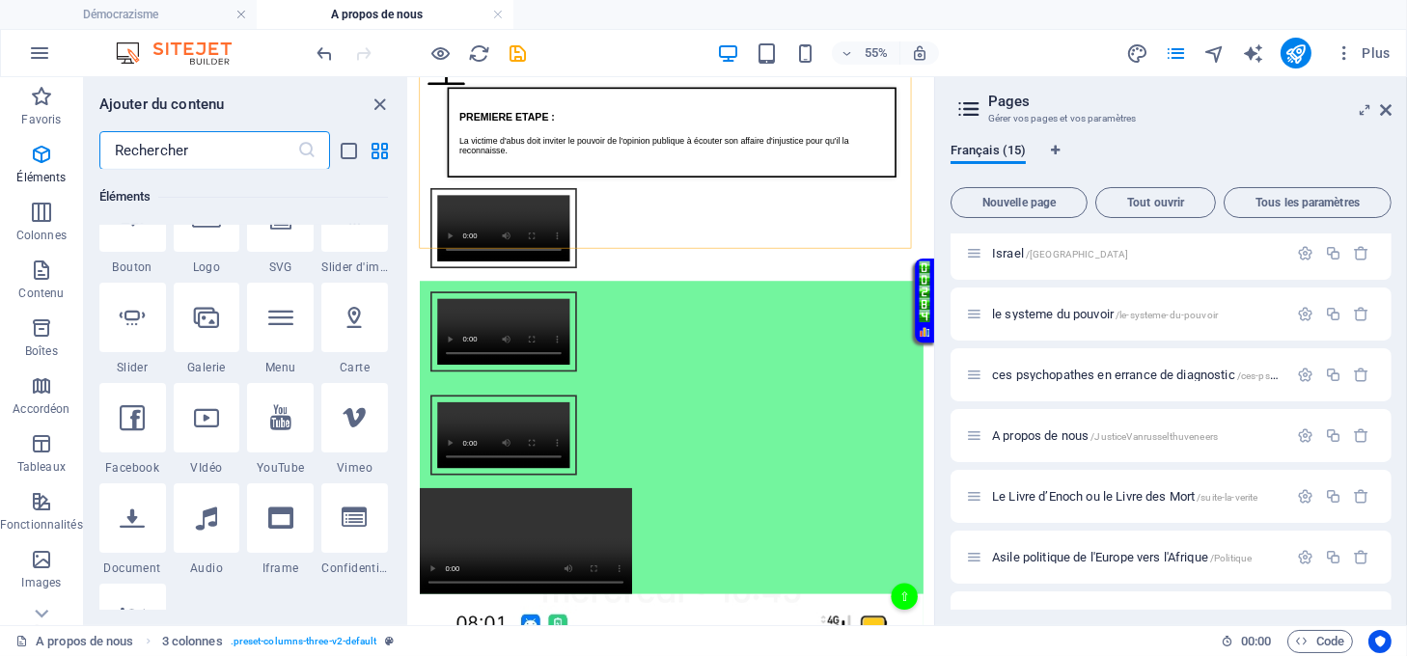
scroll to position [847, 0]
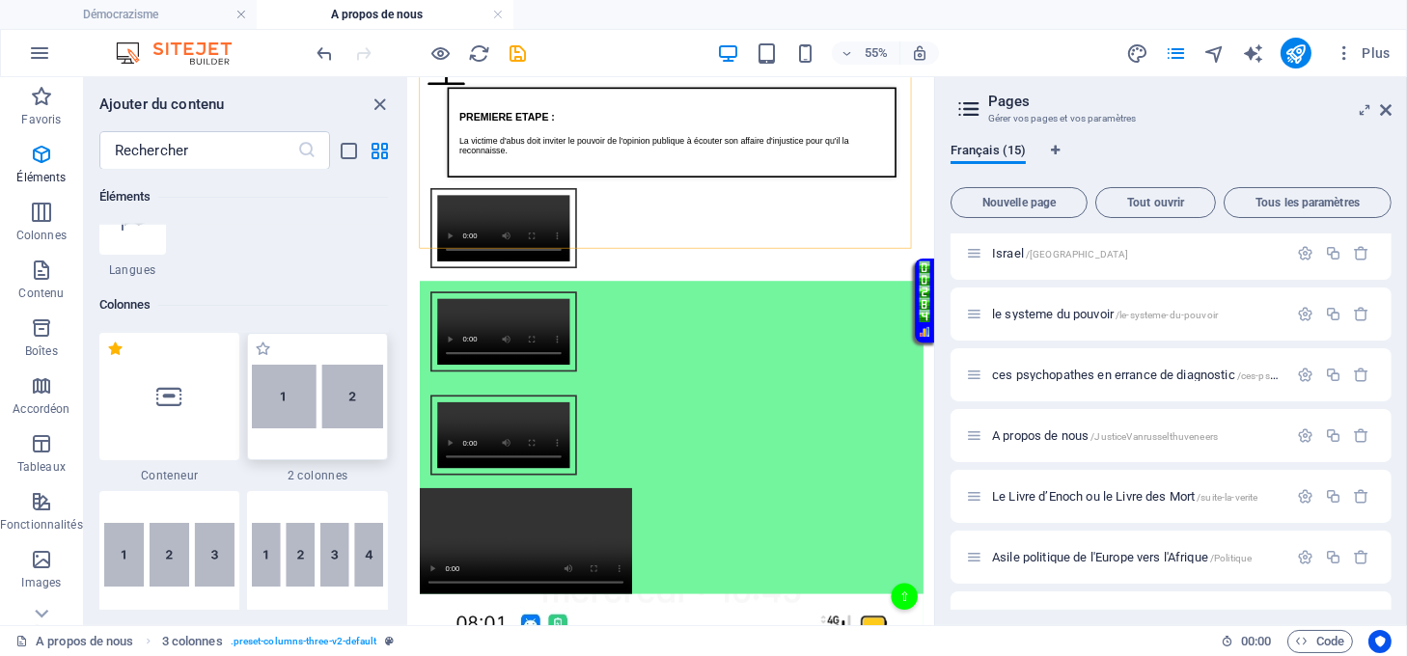
click at [341, 416] on img at bounding box center [317, 397] width 131 height 65
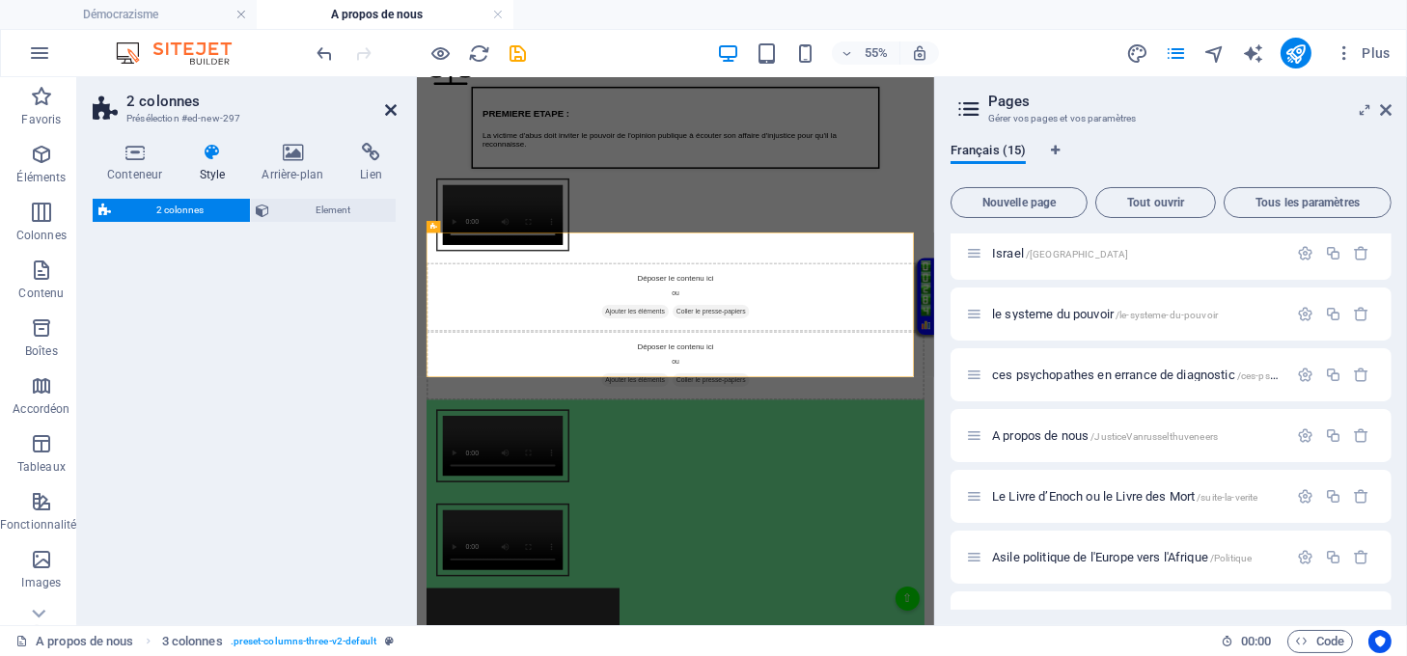
select select "rem"
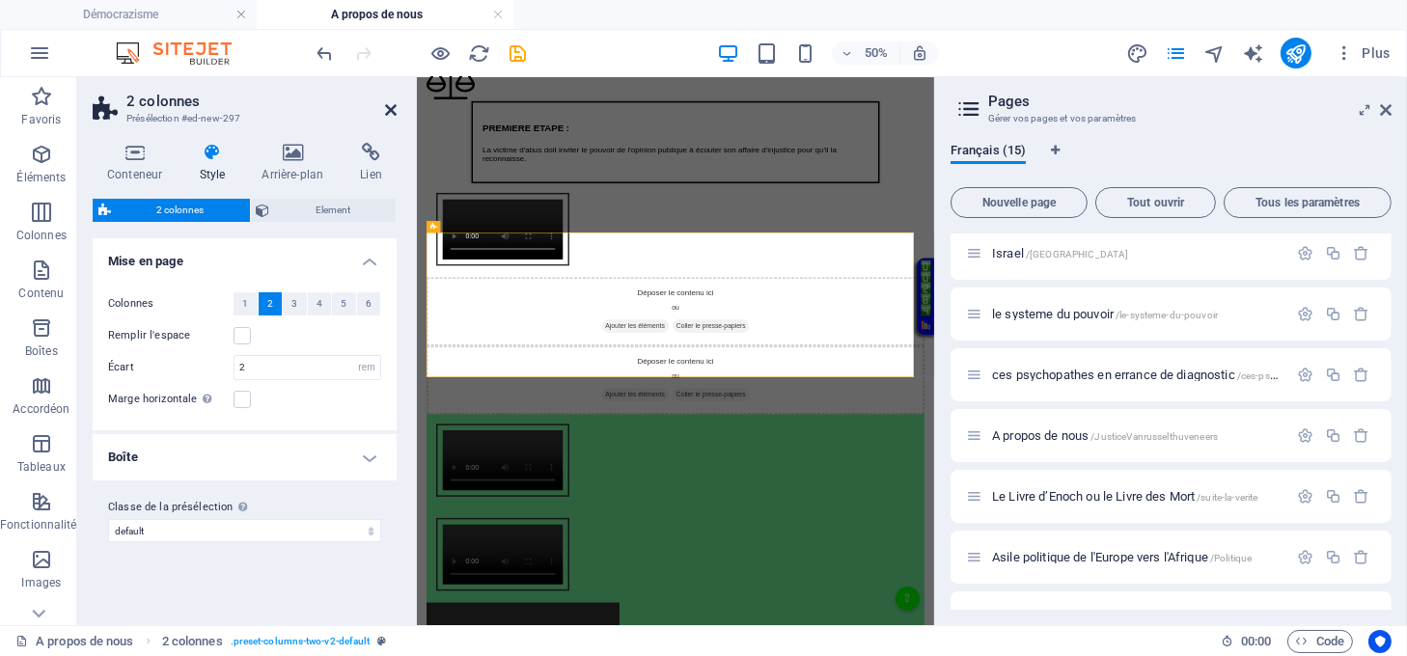
click at [393, 109] on icon at bounding box center [391, 109] width 12 height 15
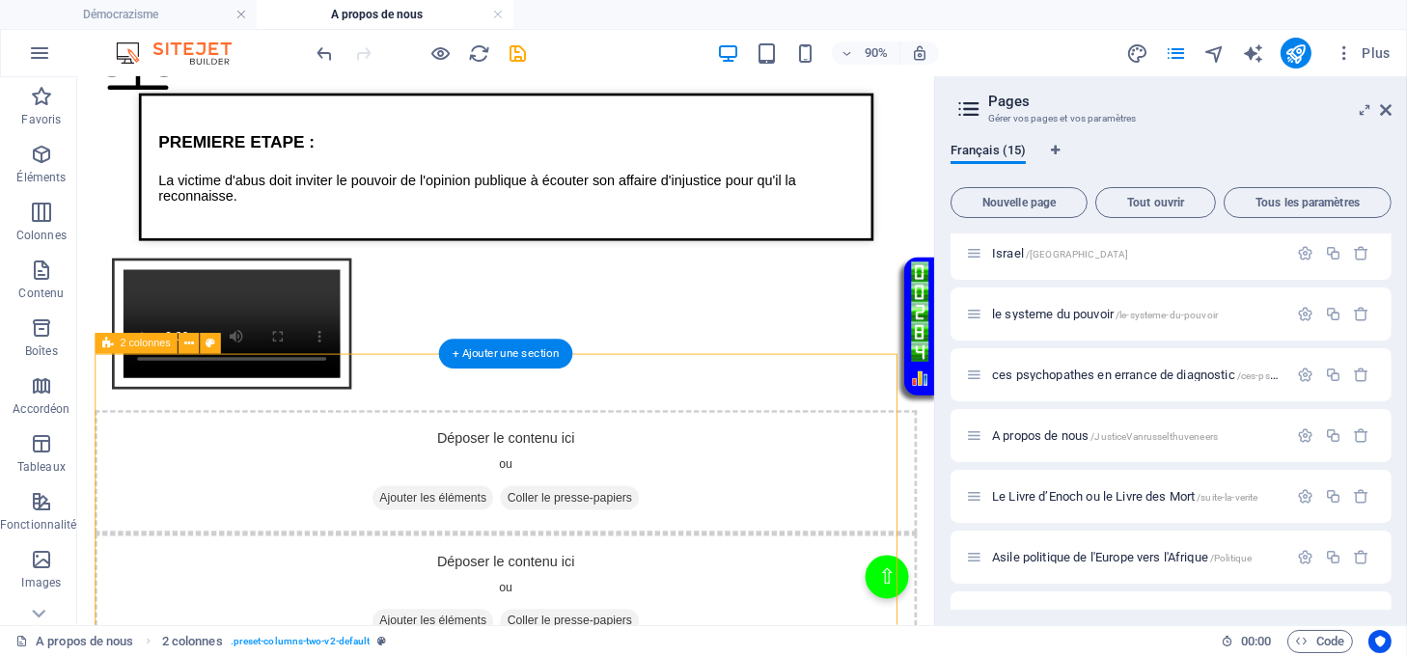
scroll to position [2059, 0]
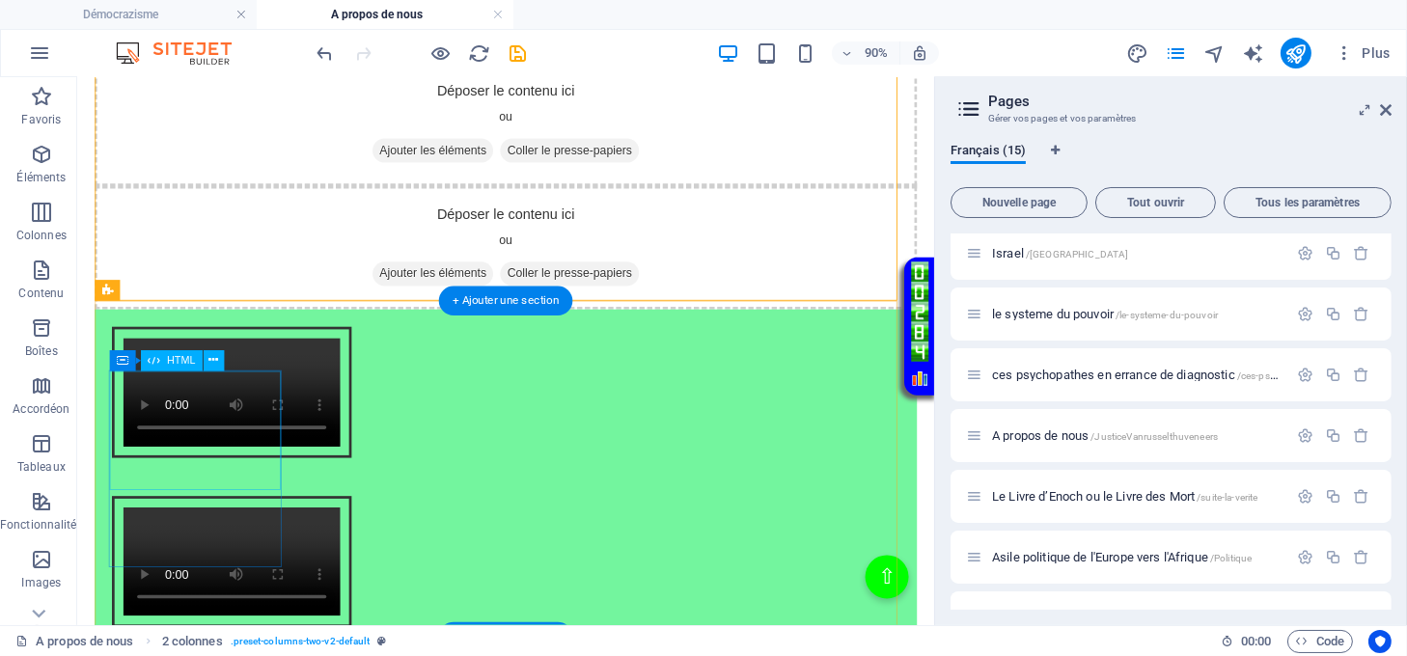
click at [247, 477] on div "Intégration vidéo avec cadre et lien Votre navigateur ne supporte pas la balise…" at bounding box center [554, 430] width 914 height 188
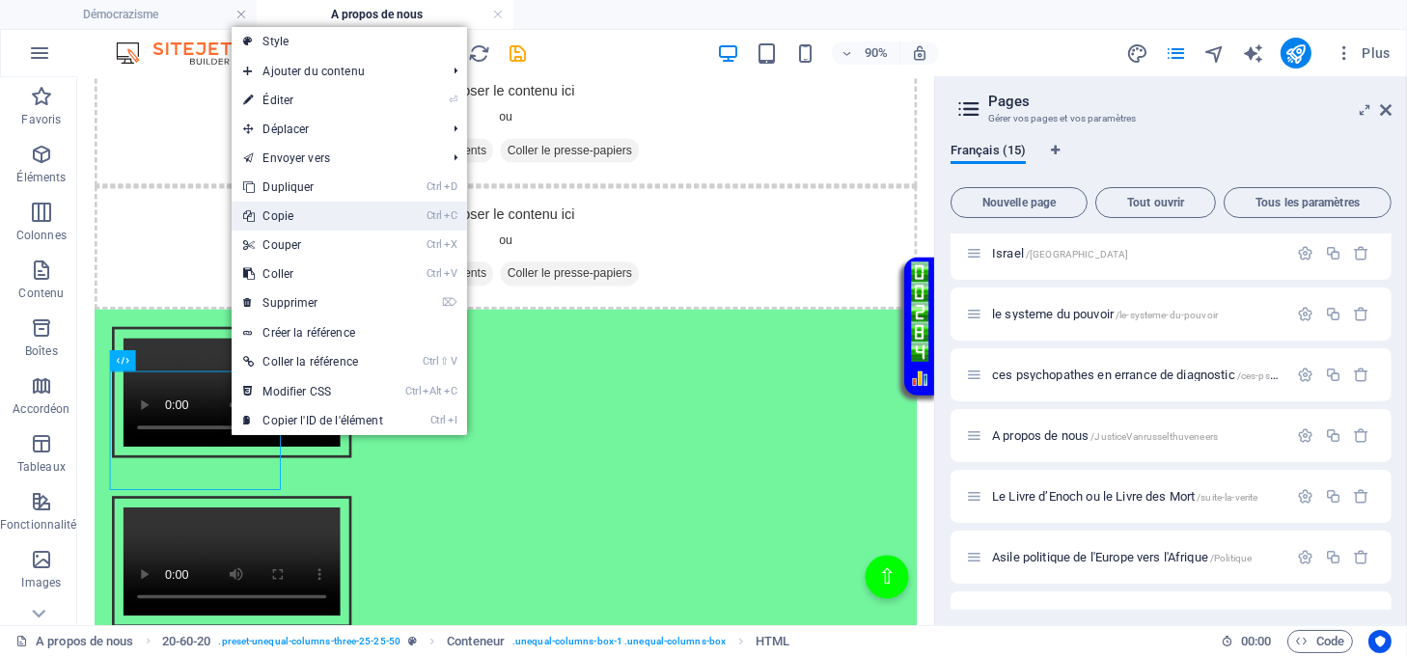
click at [293, 217] on link "Ctrl C Copie" at bounding box center [313, 216] width 162 height 29
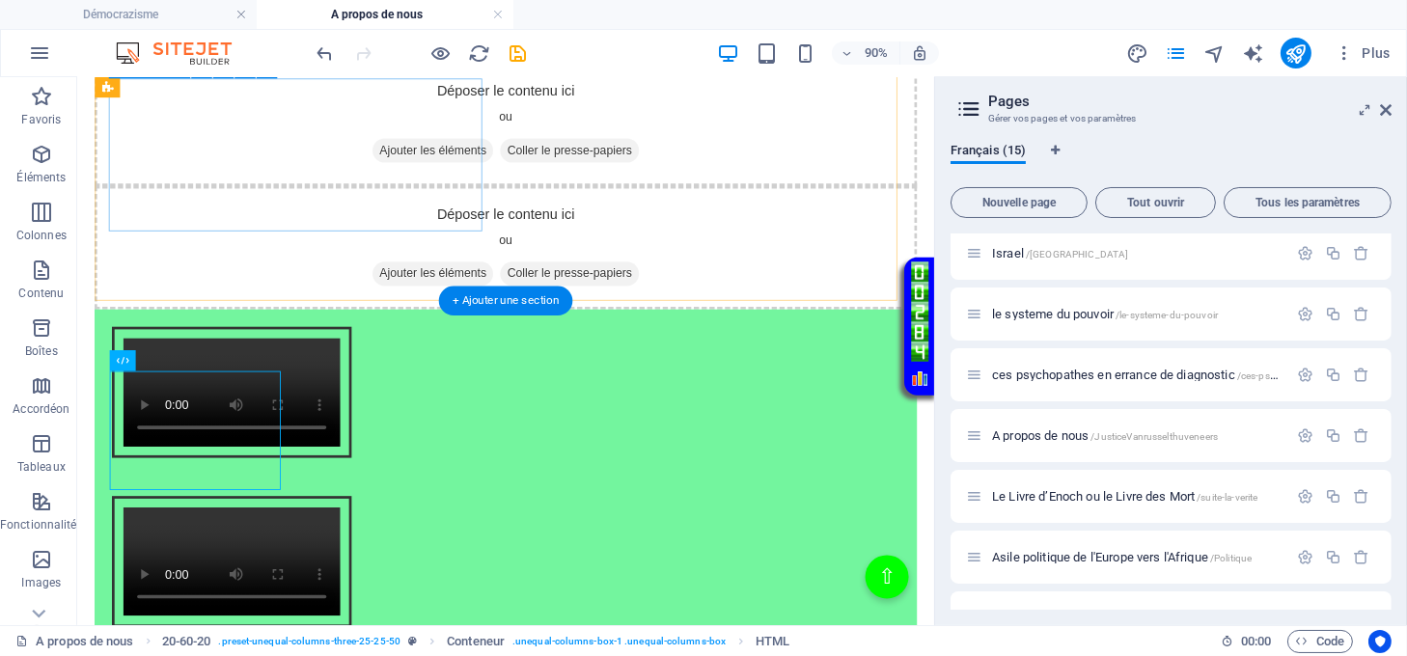
click at [547, 173] on span "Coller le presse-papiers" at bounding box center [624, 159] width 154 height 27
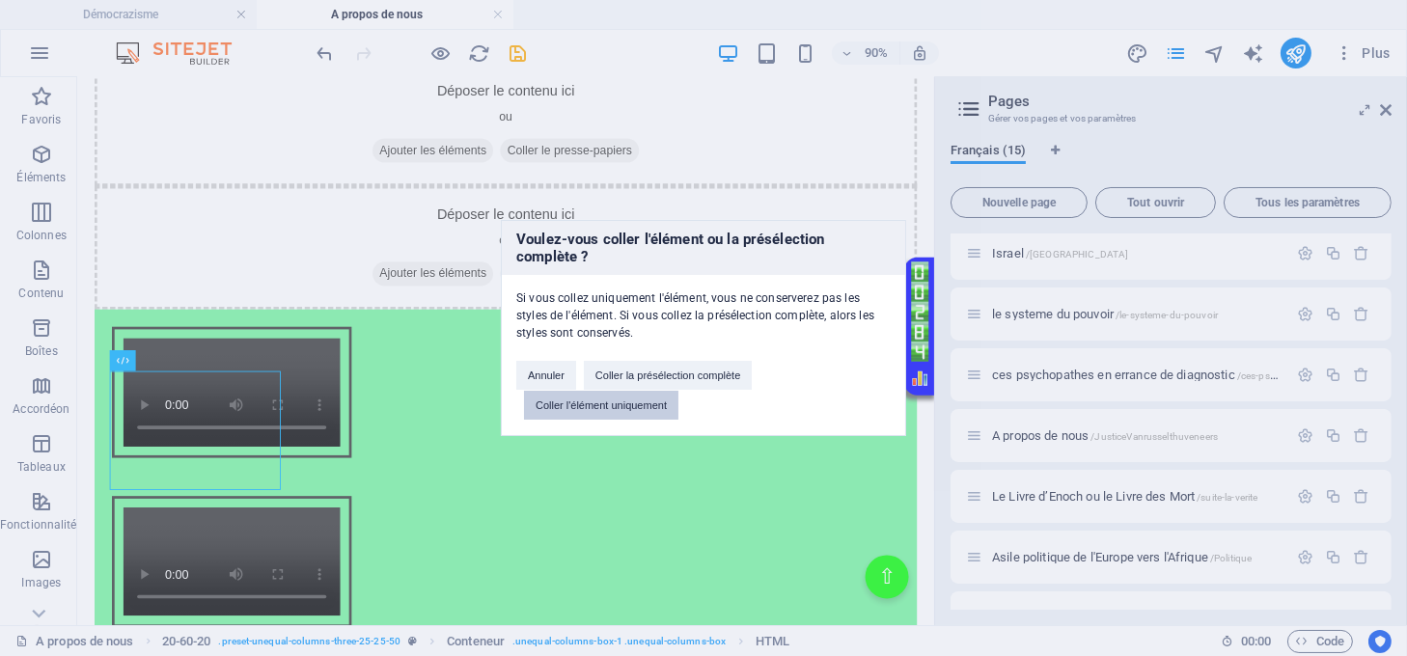
click at [585, 407] on button "Coller l'élément uniquement" at bounding box center [601, 405] width 154 height 29
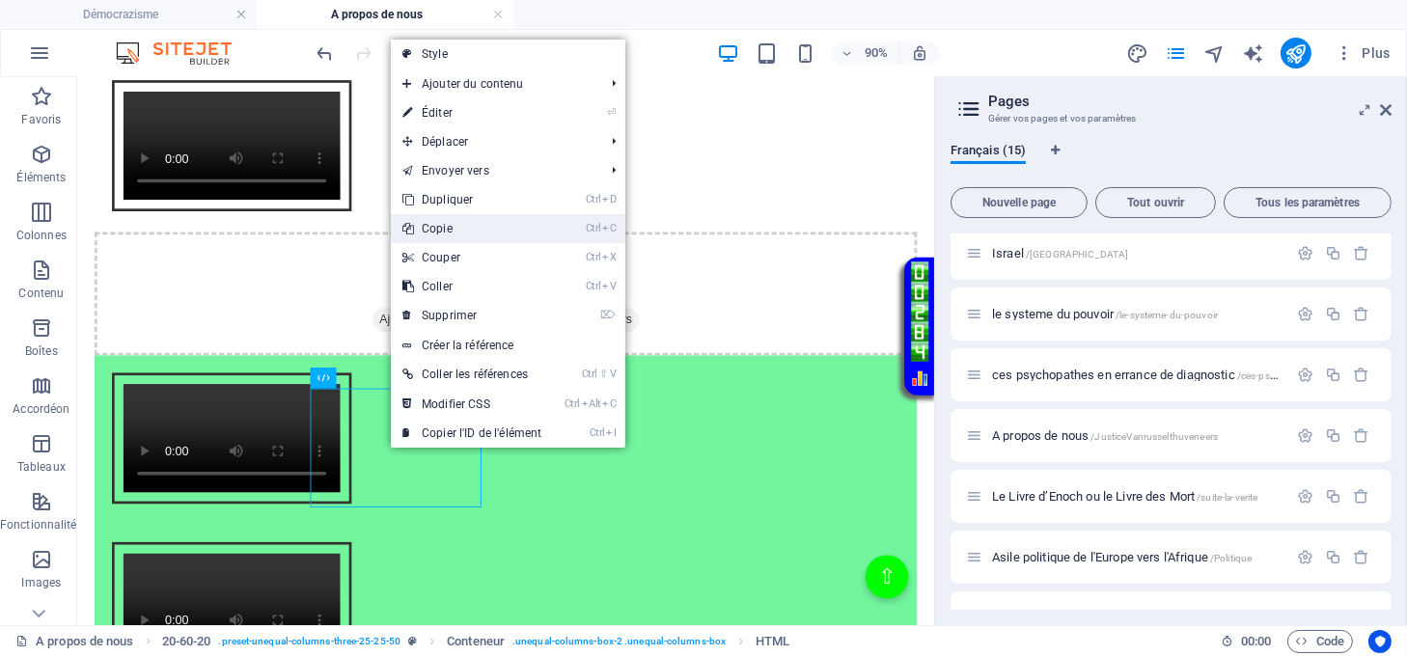
click at [445, 222] on link "Ctrl C Copie" at bounding box center [472, 228] width 162 height 29
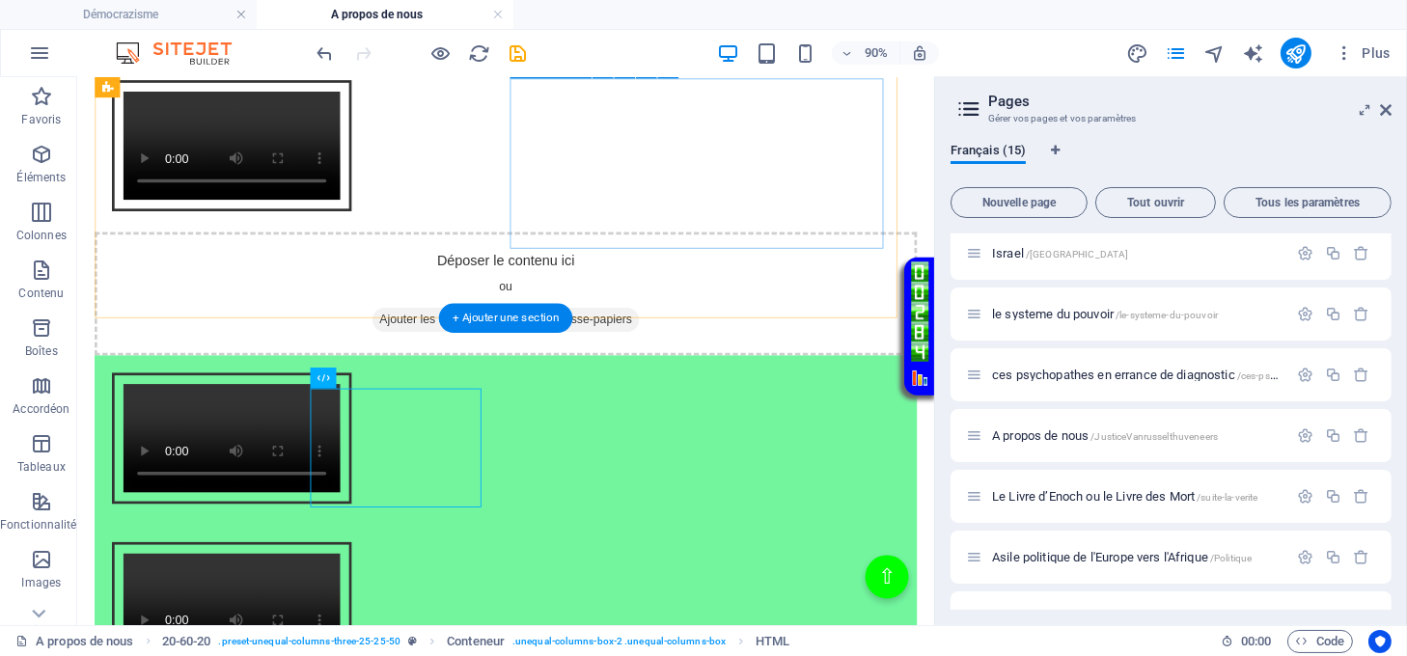
click at [702, 334] on span "Coller le presse-papiers" at bounding box center [624, 347] width 154 height 27
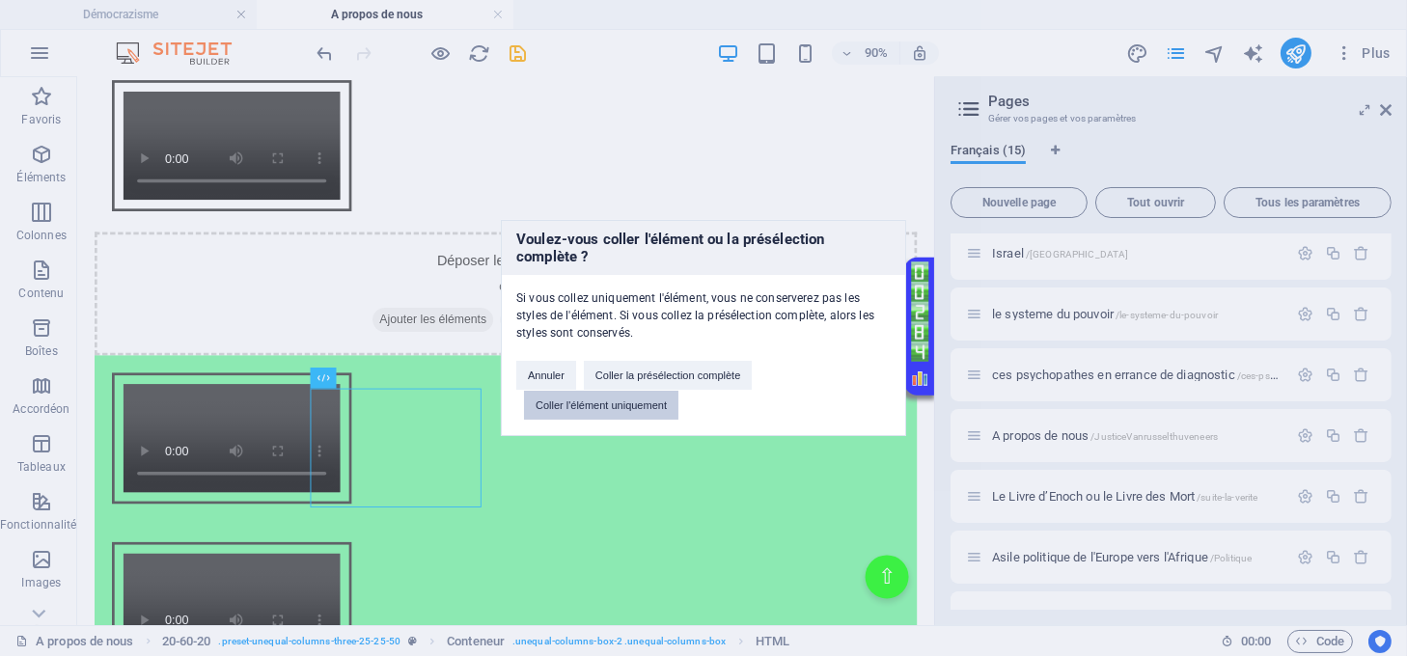
click at [631, 405] on button "Coller l'élément uniquement" at bounding box center [601, 405] width 154 height 29
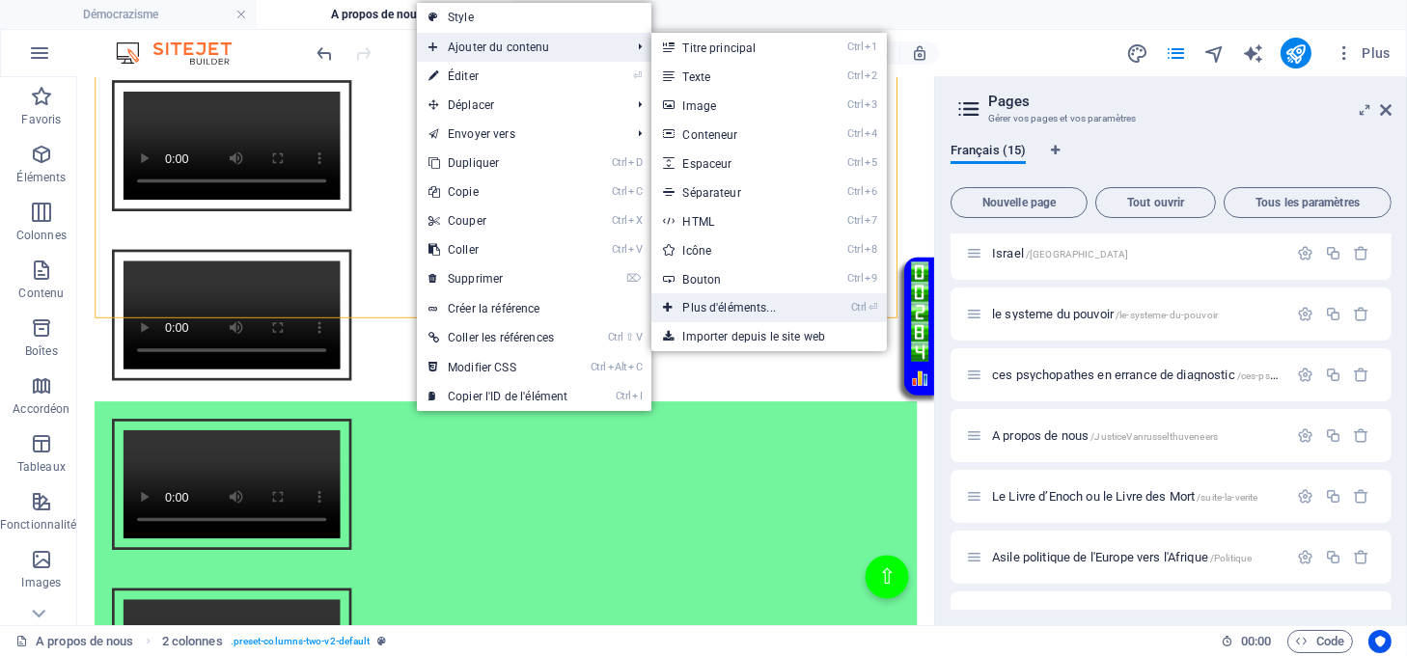
click at [721, 306] on link "Ctrl ⏎ Plus d'éléments..." at bounding box center [732, 307] width 163 height 29
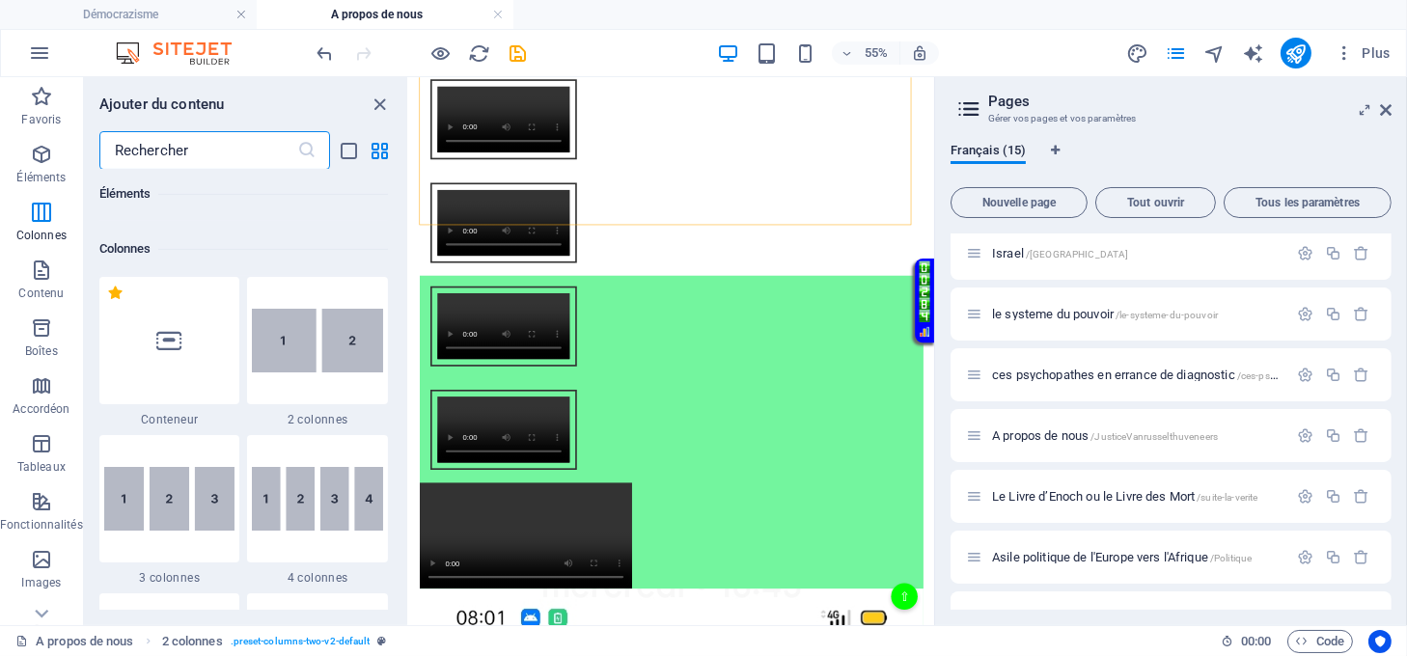
scroll to position [977, 0]
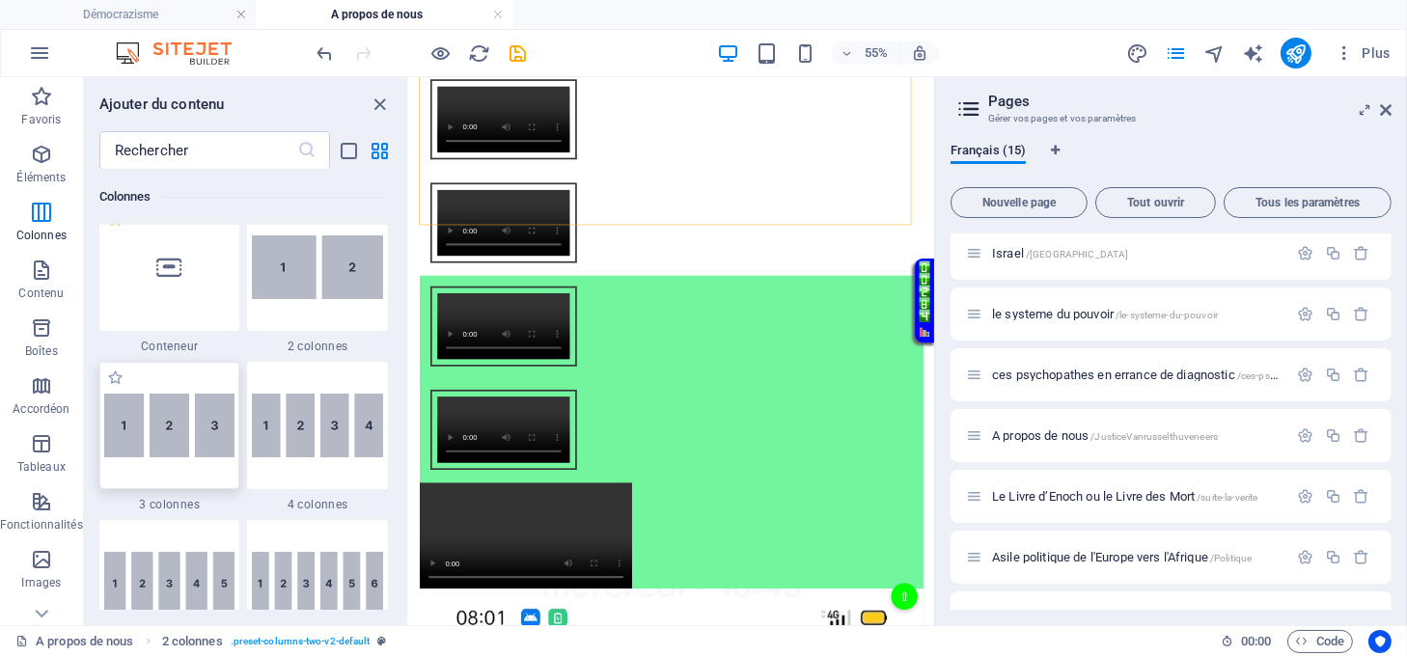
click at [205, 421] on img at bounding box center [169, 426] width 131 height 65
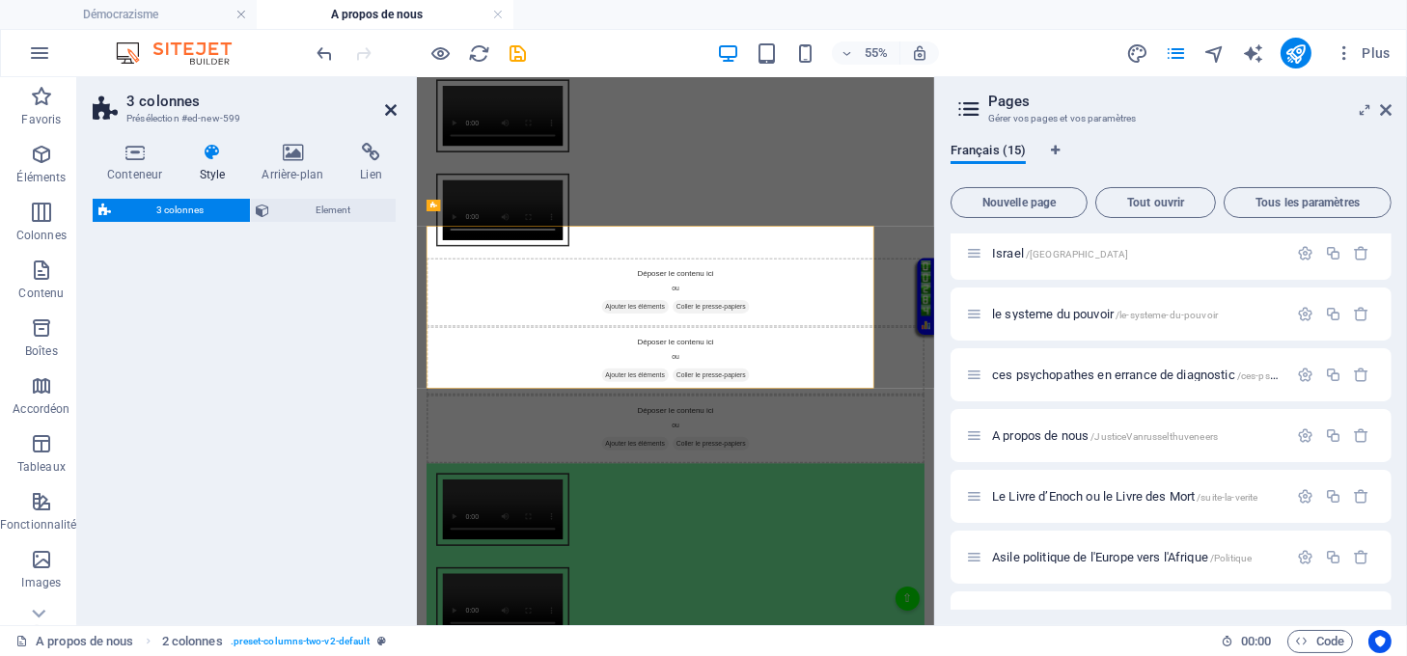
select select "rem"
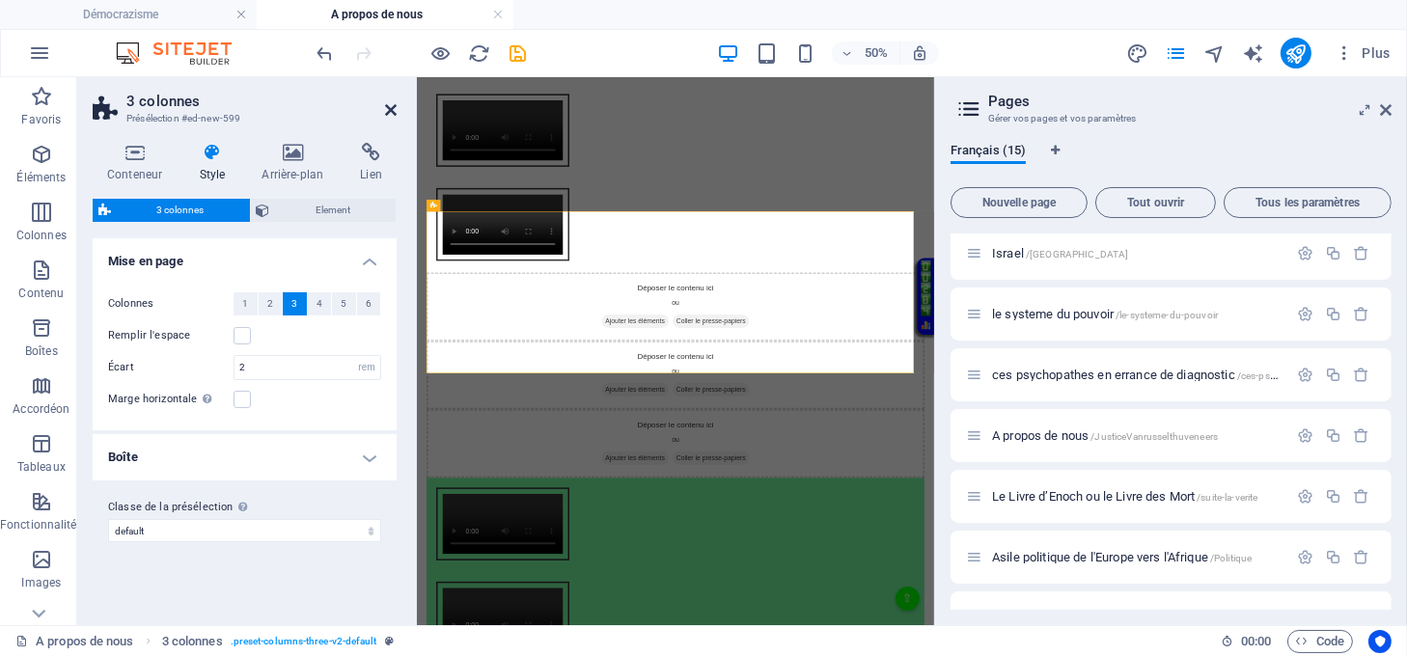
click at [385, 105] on icon at bounding box center [391, 109] width 12 height 15
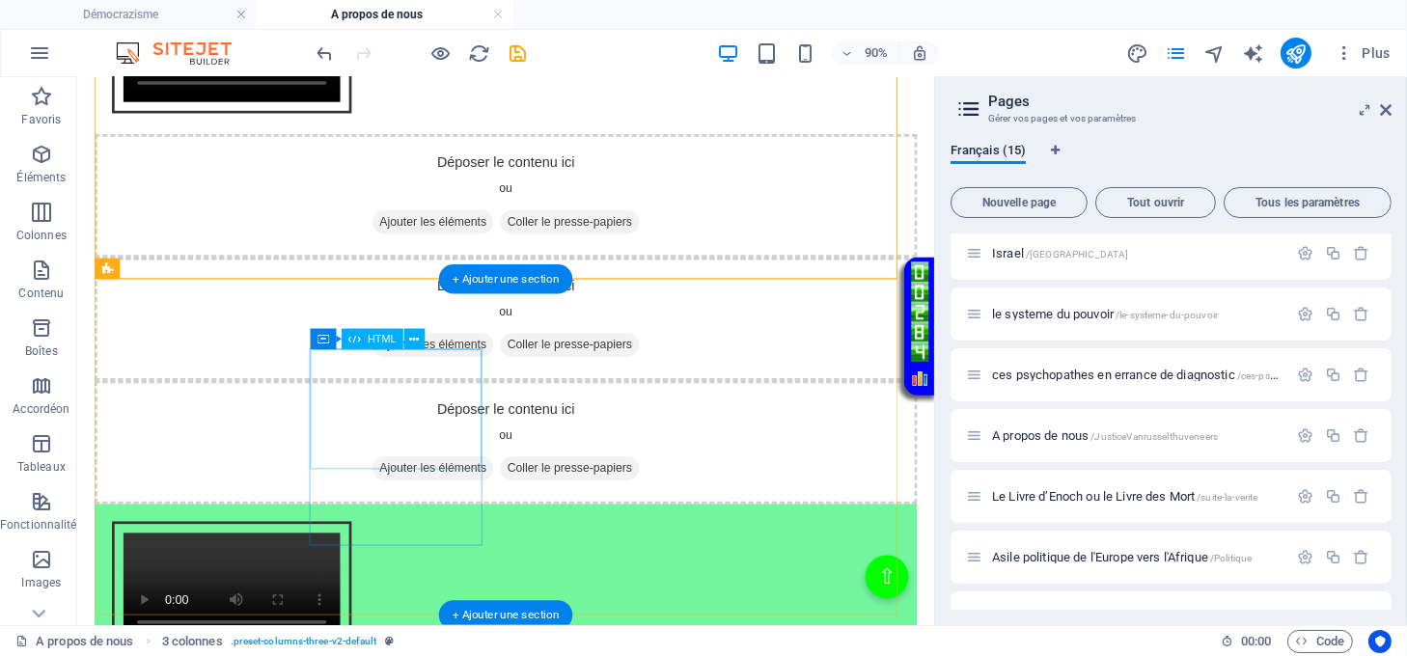
scroll to position [2445, 0]
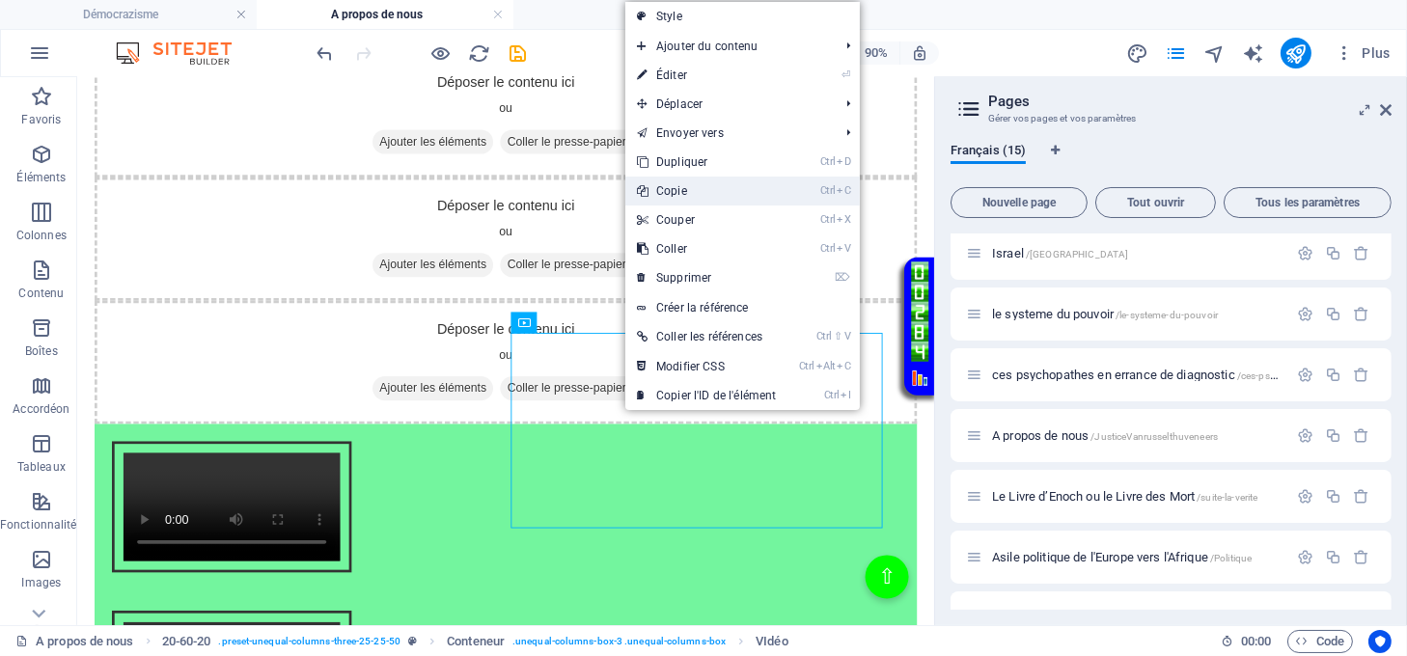
click at [667, 188] on link "Ctrl C Copie" at bounding box center [706, 191] width 162 height 29
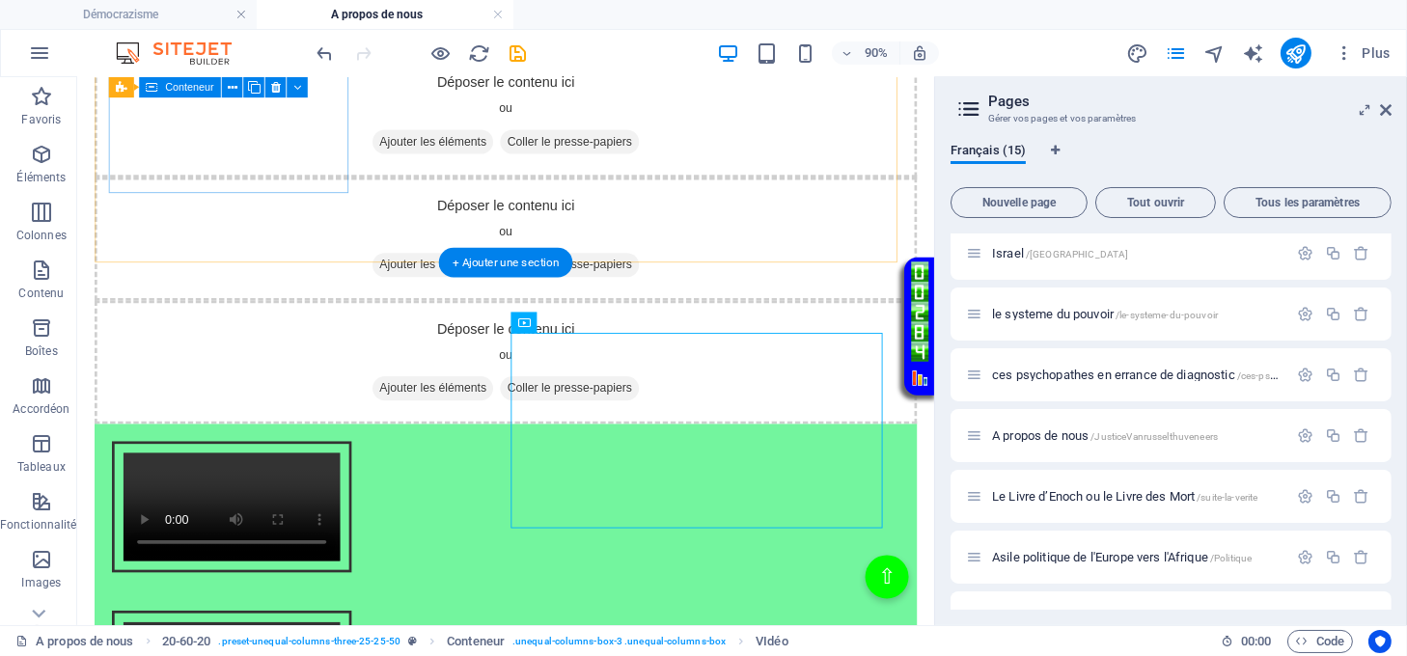
click at [547, 163] on span "Coller le presse-papiers" at bounding box center [624, 149] width 154 height 27
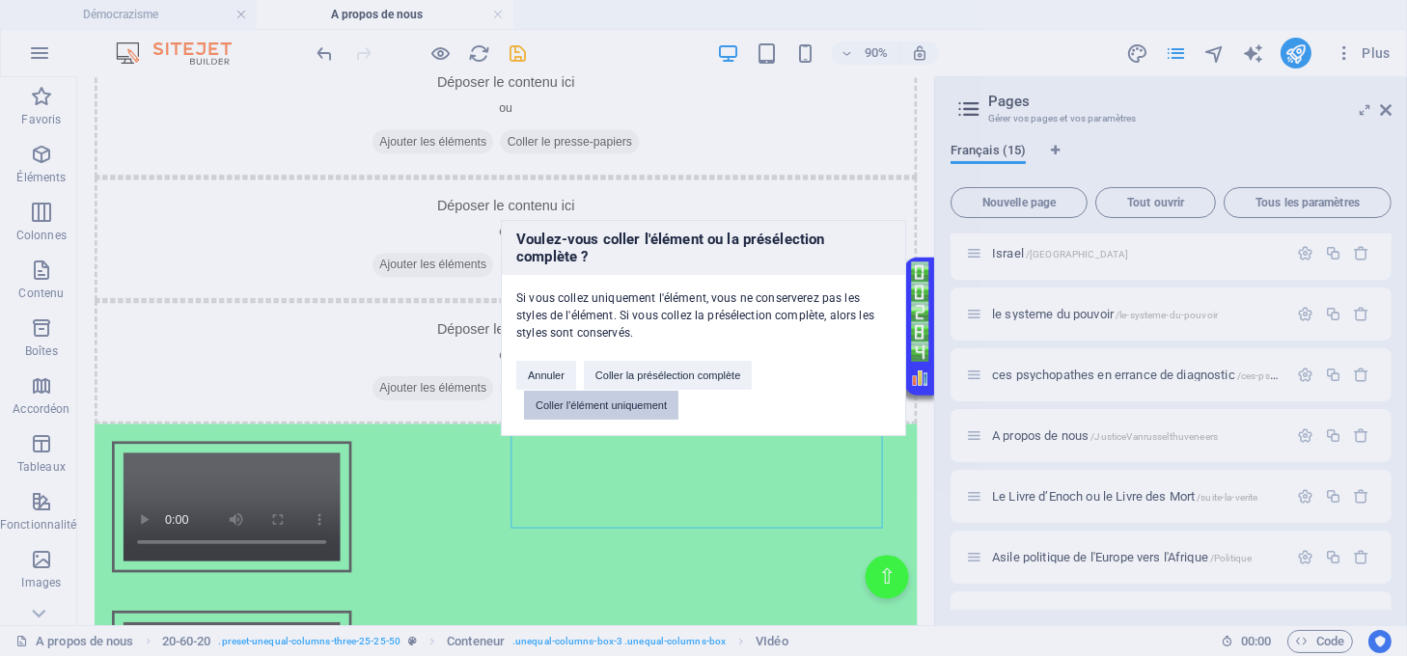
click at [607, 402] on button "Coller l'élément uniquement" at bounding box center [601, 405] width 154 height 29
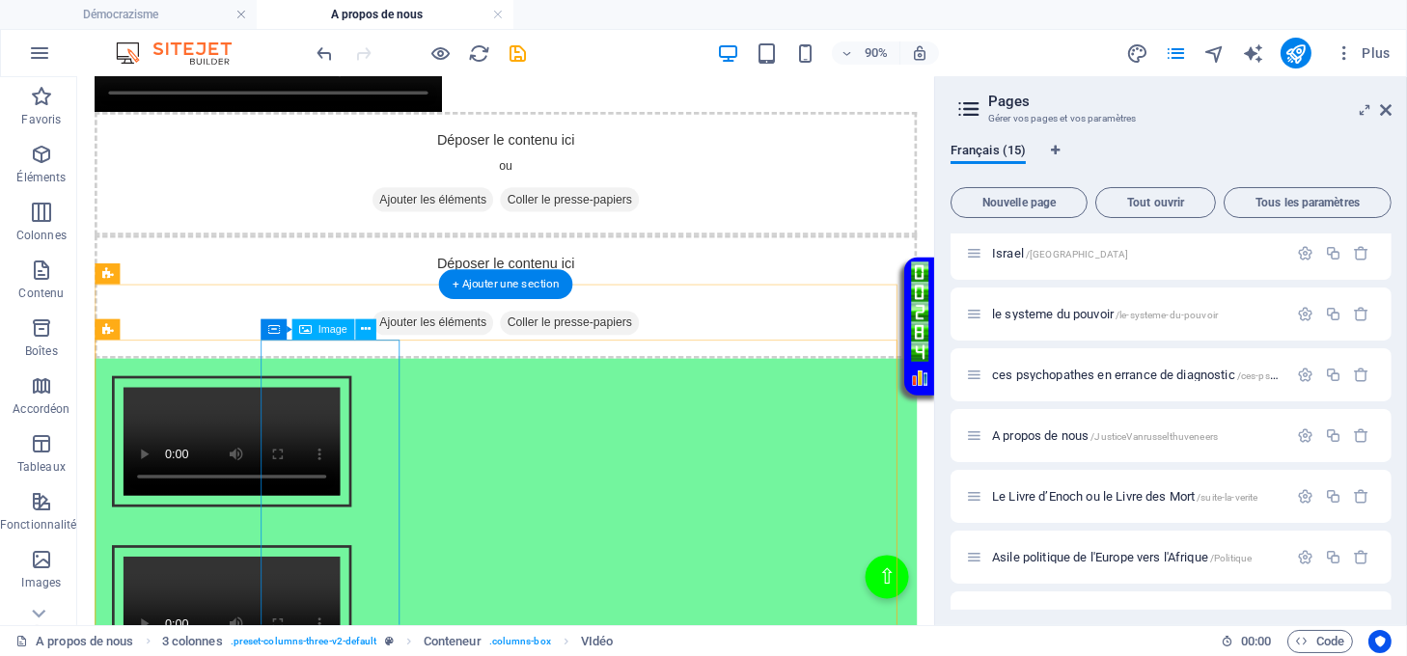
scroll to position [2831, 0]
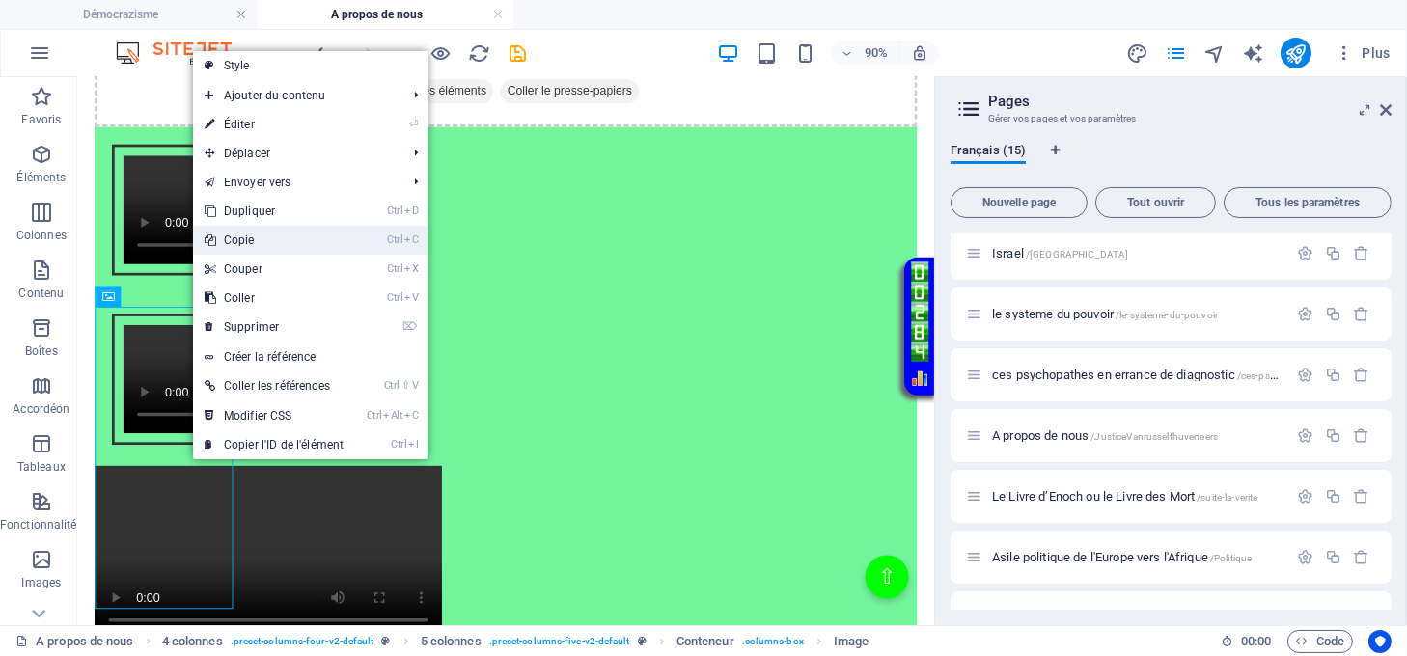
click at [241, 237] on link "Ctrl C Copie" at bounding box center [274, 240] width 162 height 29
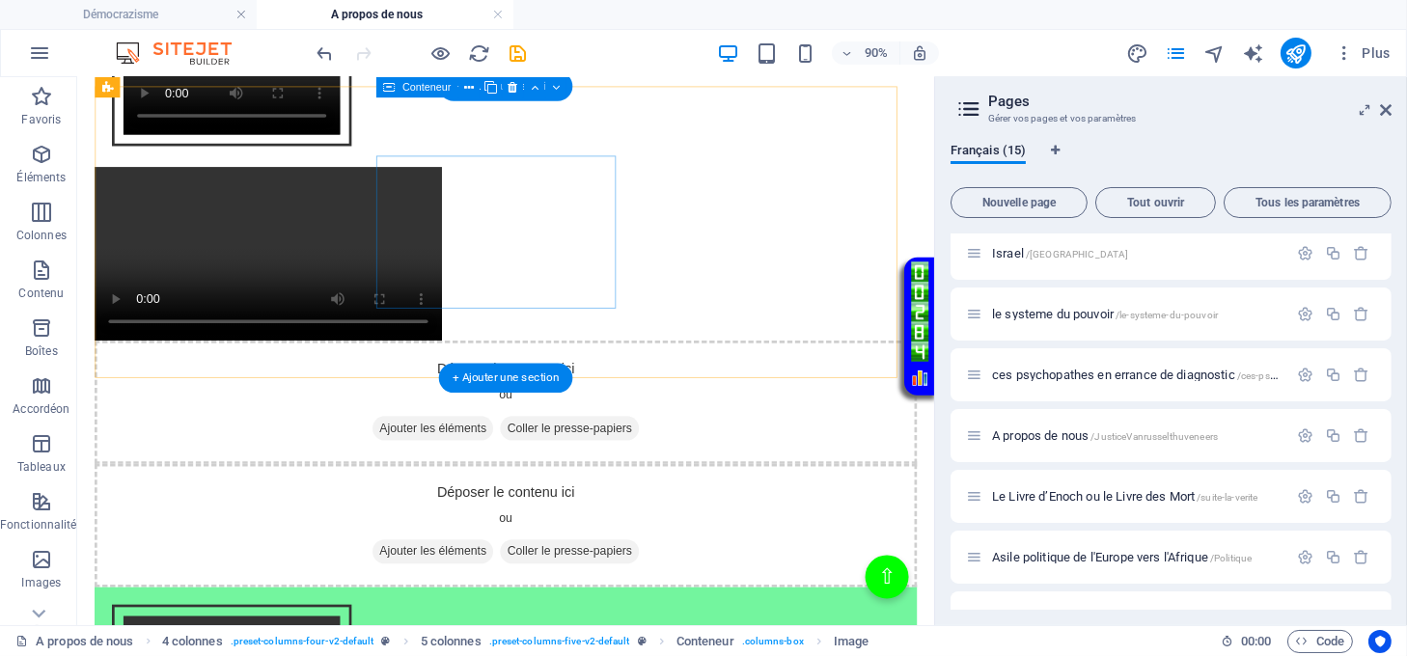
scroll to position [2316, 0]
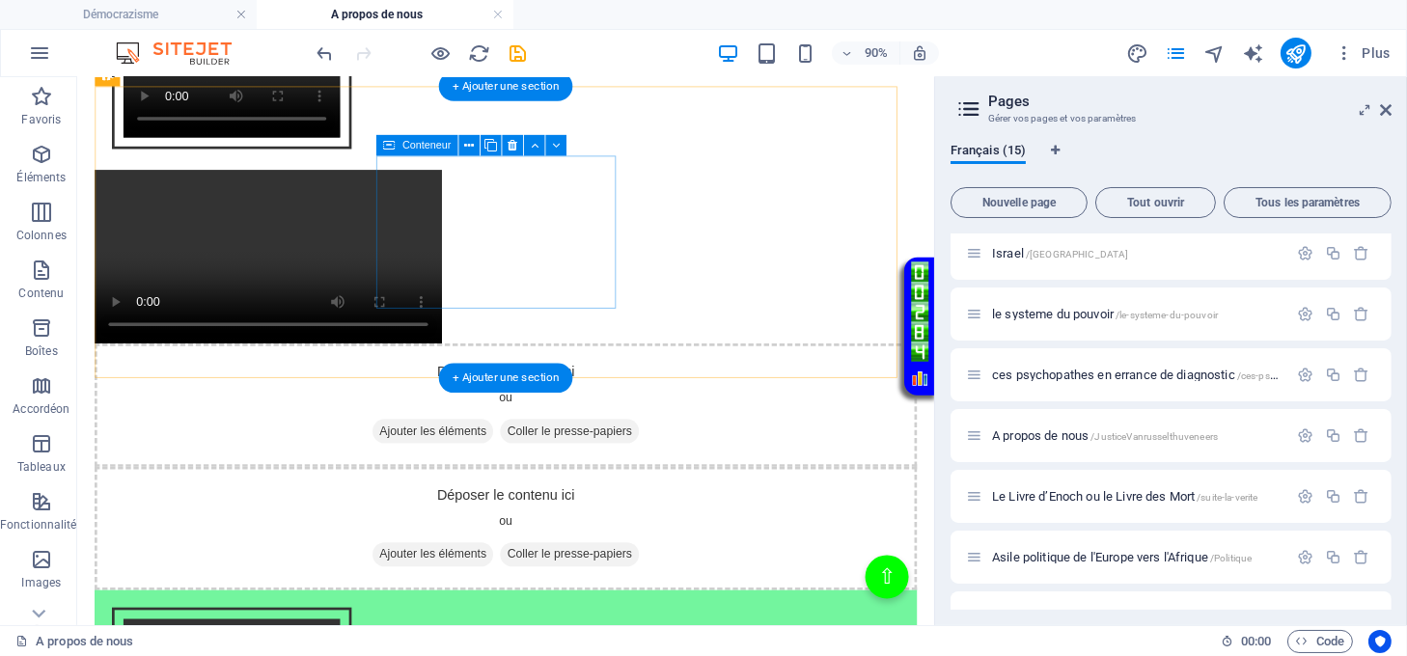
click at [547, 457] on span "Coller le presse-papiers" at bounding box center [624, 470] width 154 height 27
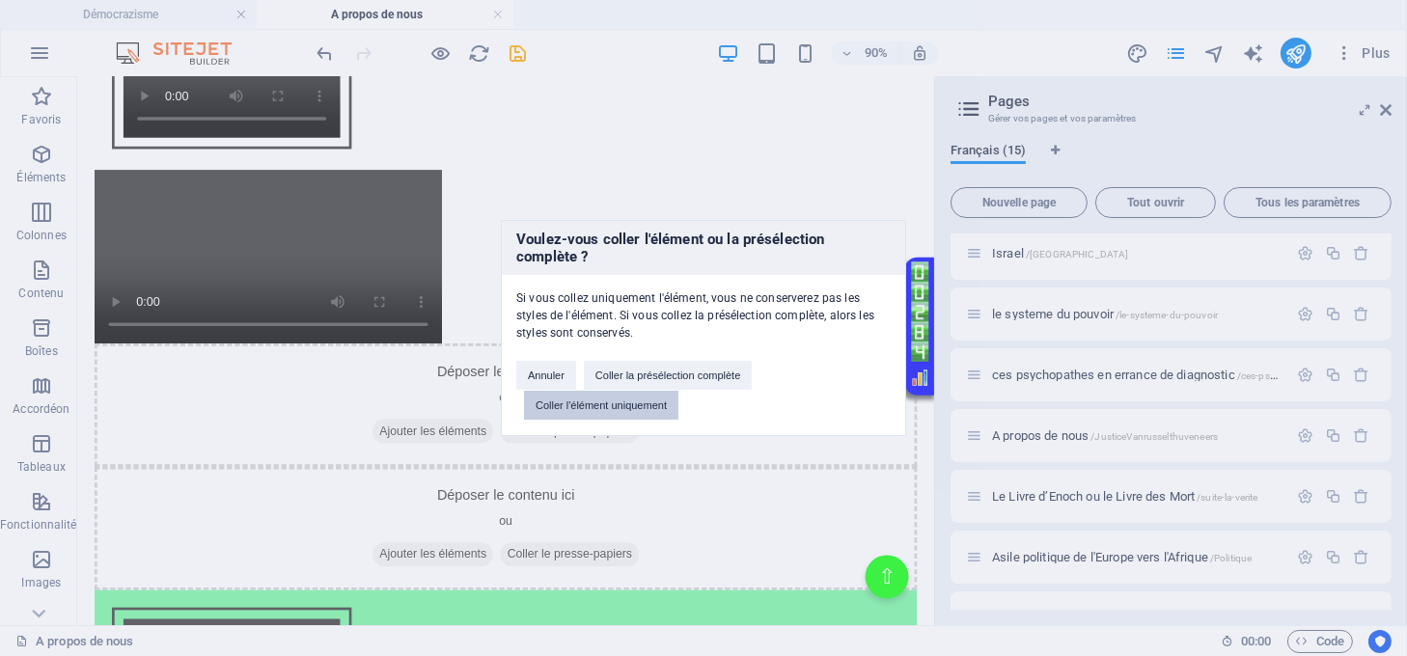
click at [636, 402] on button "Coller l'élément uniquement" at bounding box center [601, 405] width 154 height 29
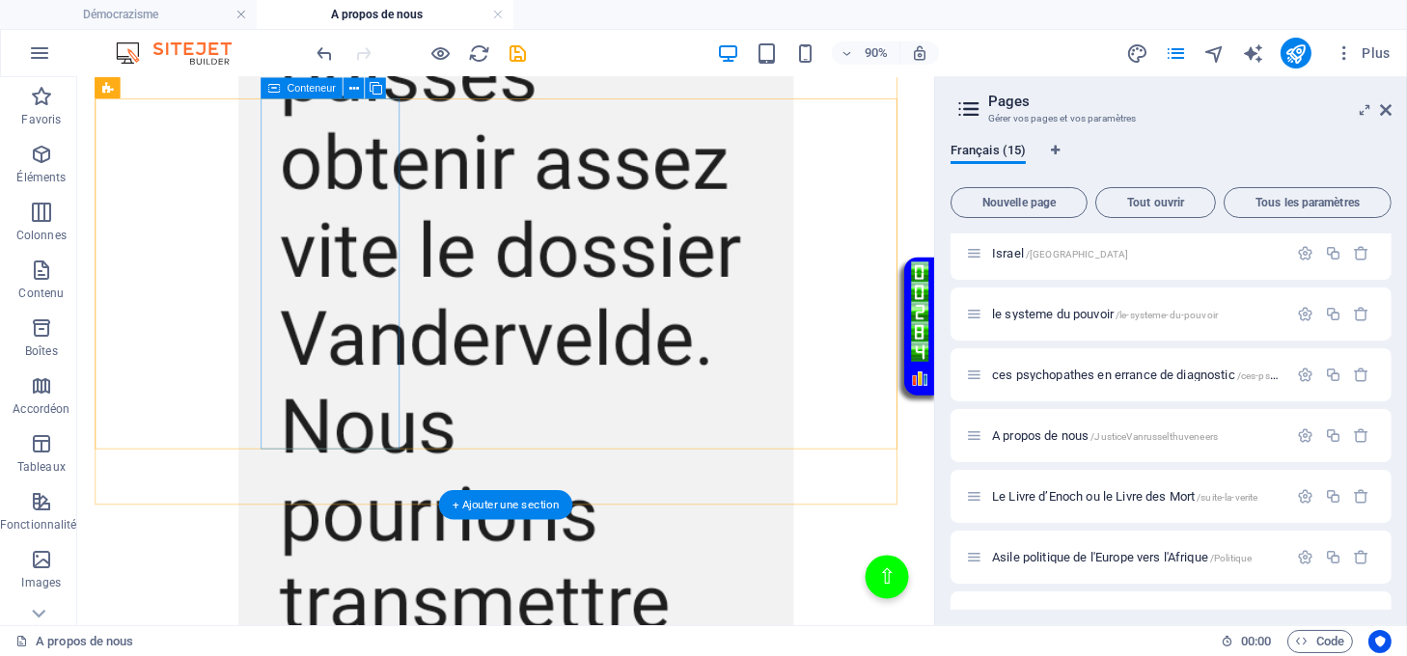
scroll to position [3475, 0]
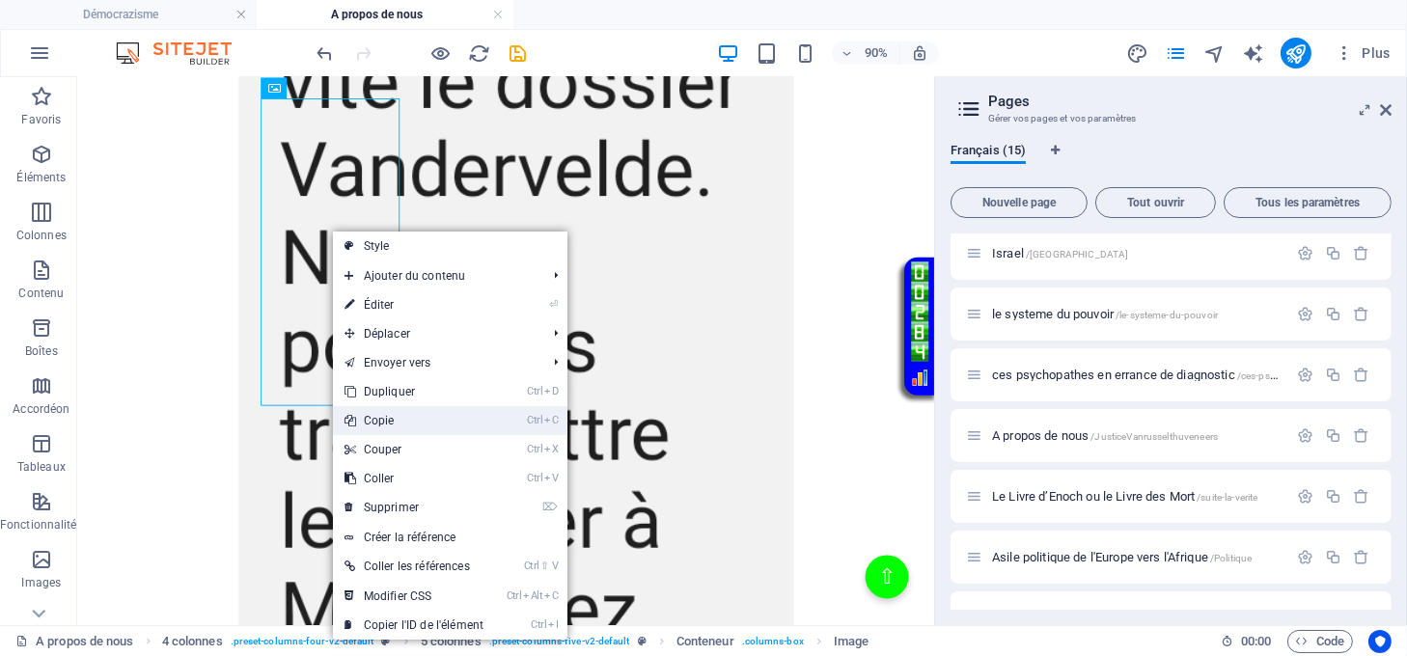
click at [408, 416] on link "Ctrl C Copie" at bounding box center [414, 420] width 162 height 29
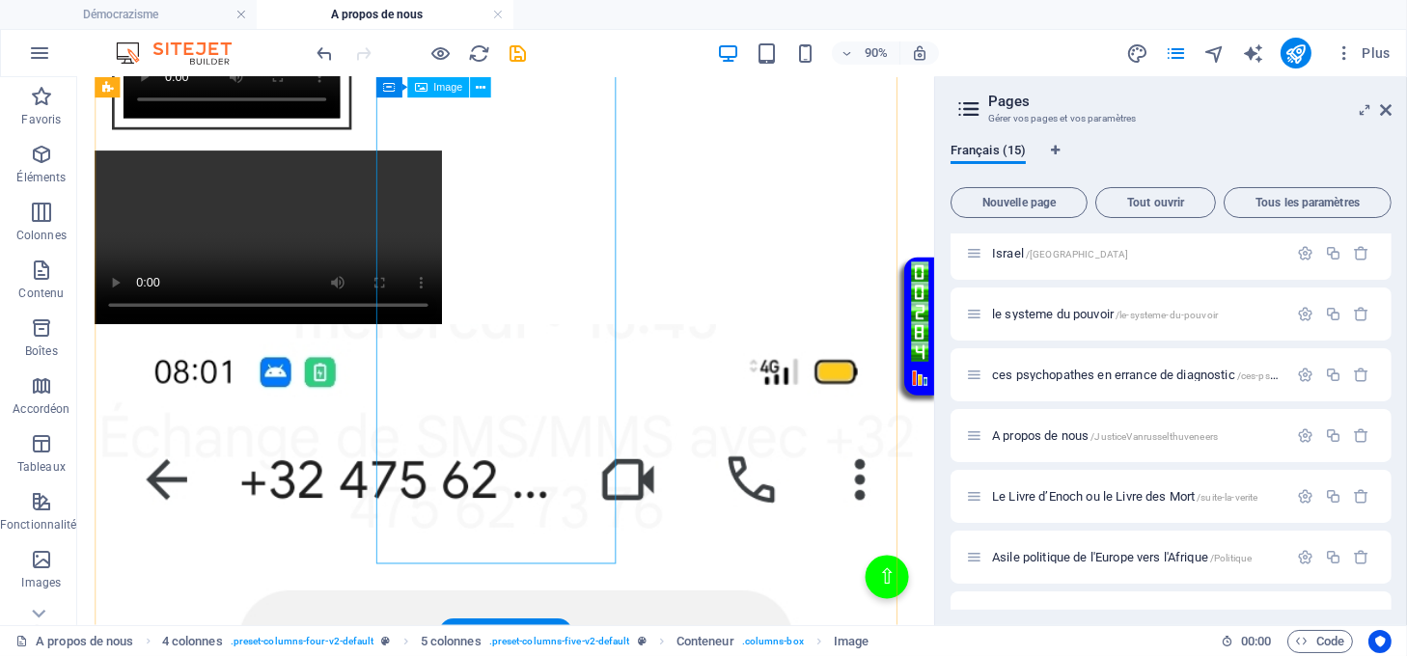
scroll to position [2316, 0]
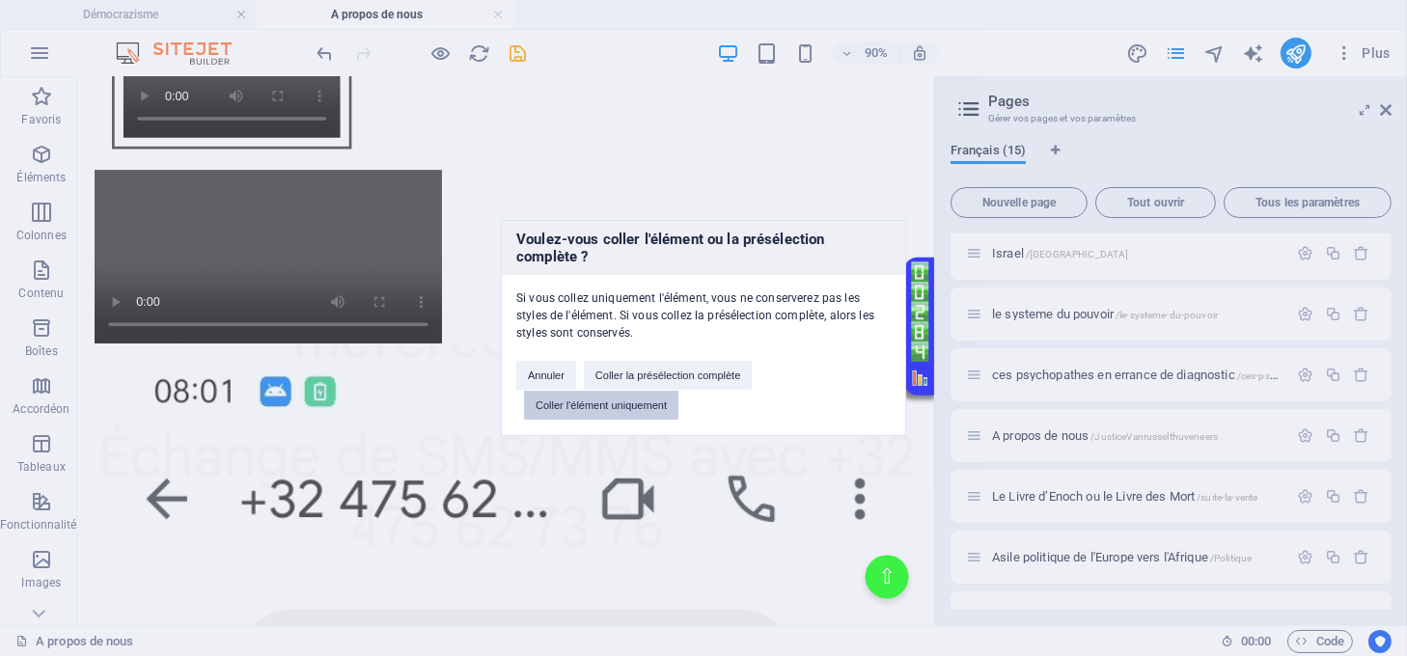
click at [646, 398] on button "Coller l'élément uniquement" at bounding box center [601, 405] width 154 height 29
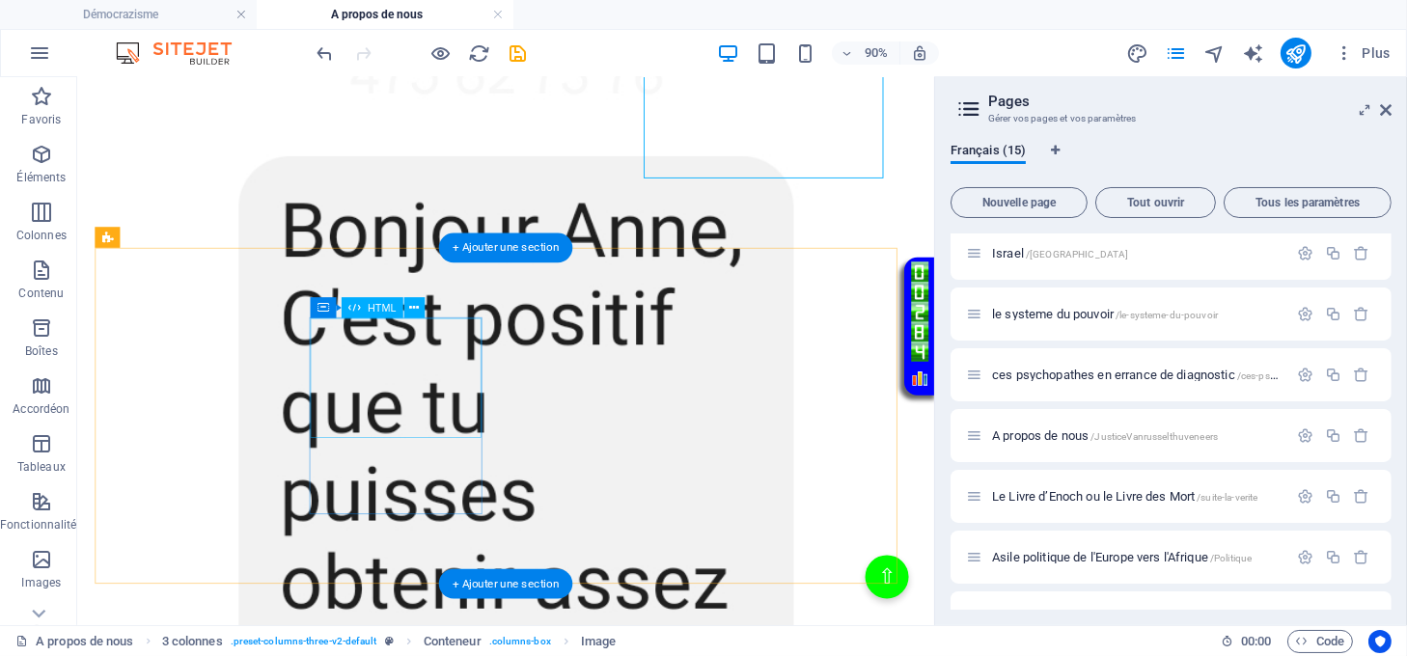
scroll to position [2959, 0]
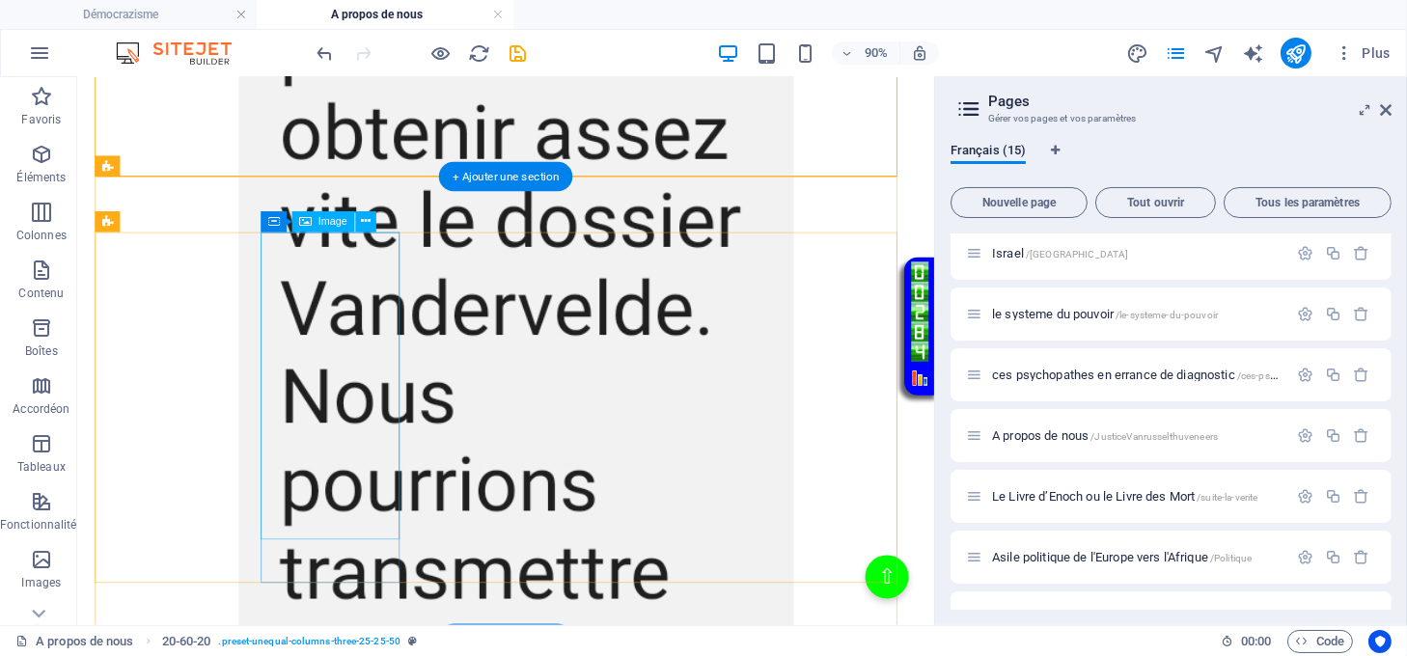
scroll to position [3345, 0]
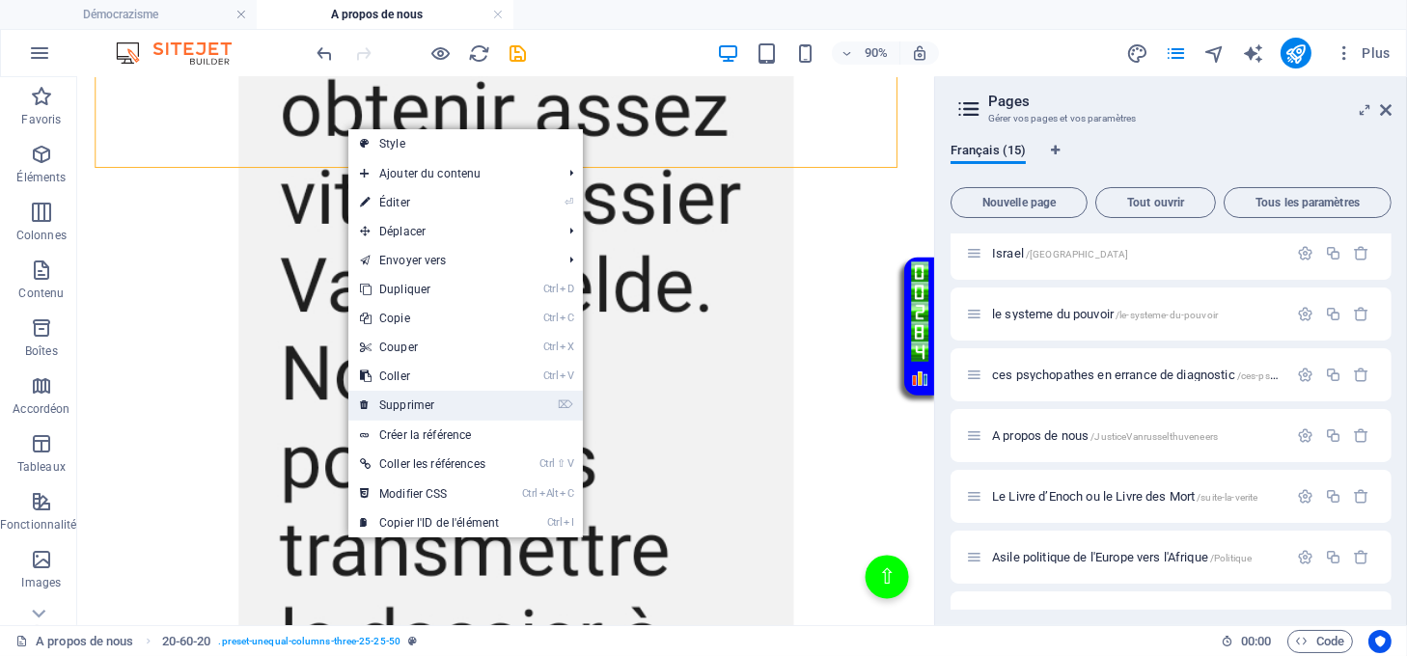
click at [424, 401] on link "⌦ Supprimer" at bounding box center [429, 405] width 162 height 29
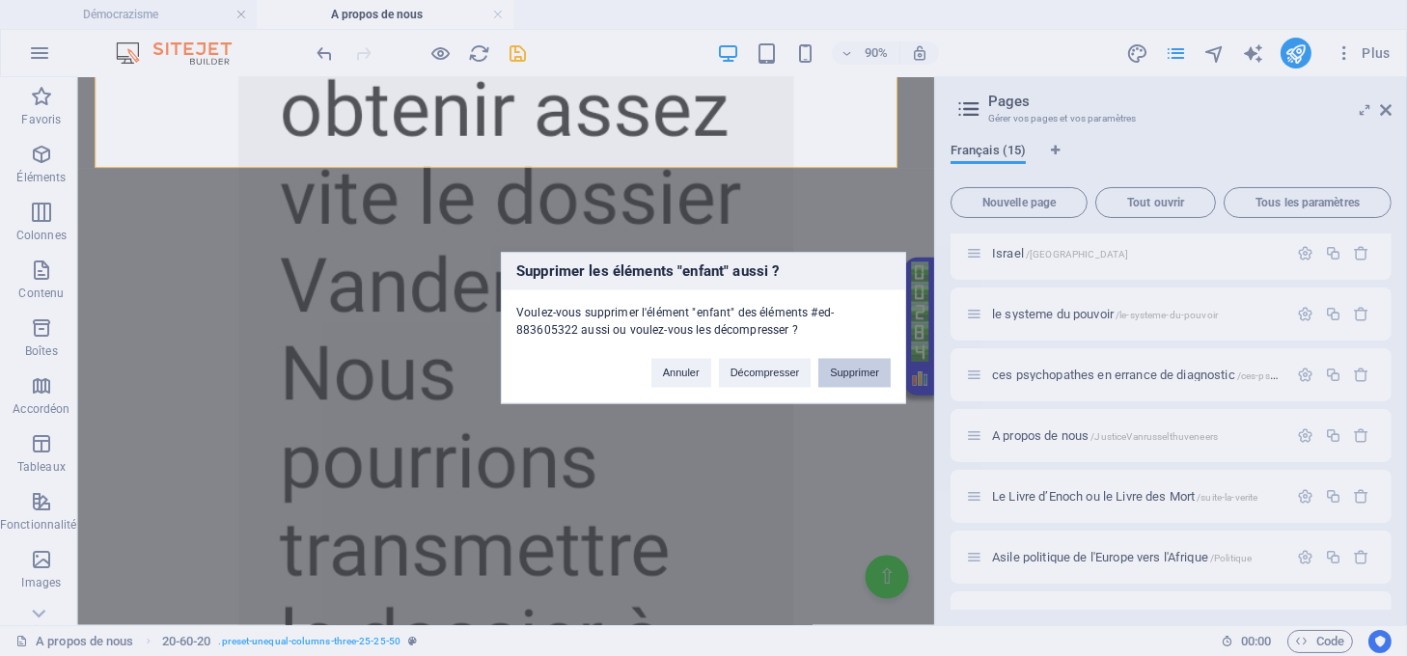
click at [860, 368] on button "Supprimer" at bounding box center [854, 373] width 72 height 29
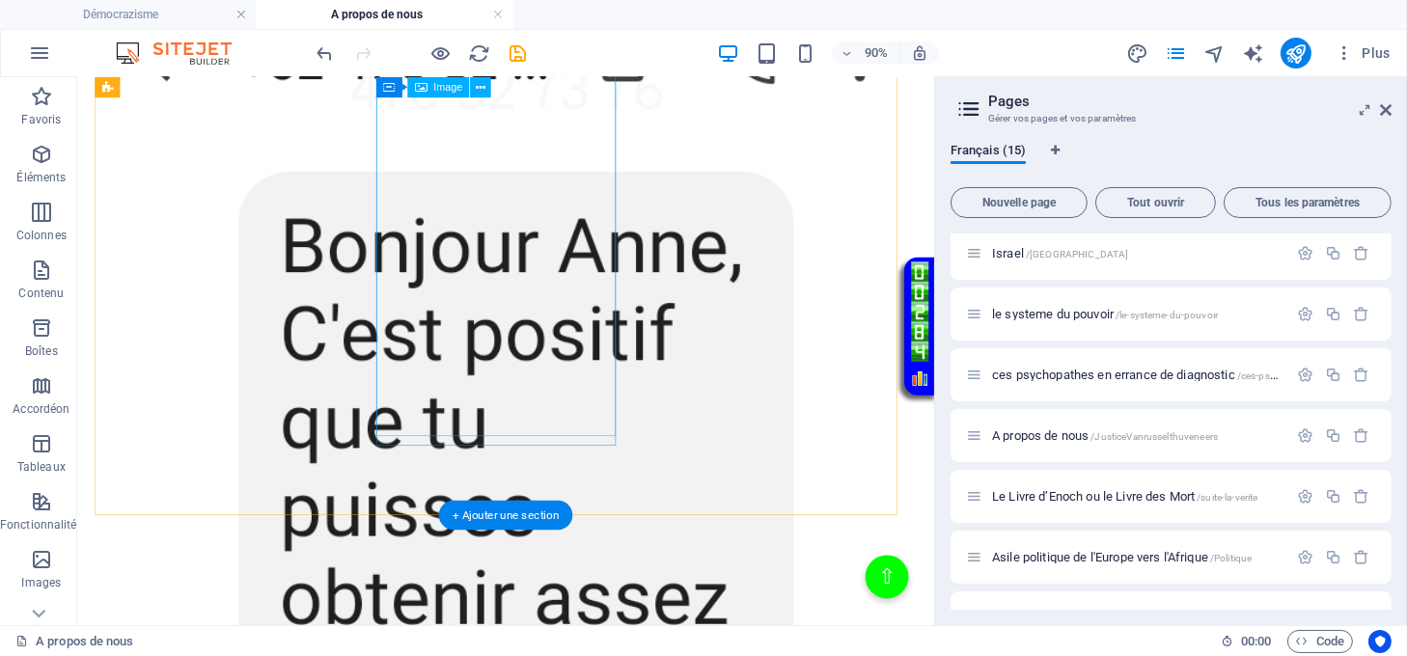
scroll to position [2586, 0]
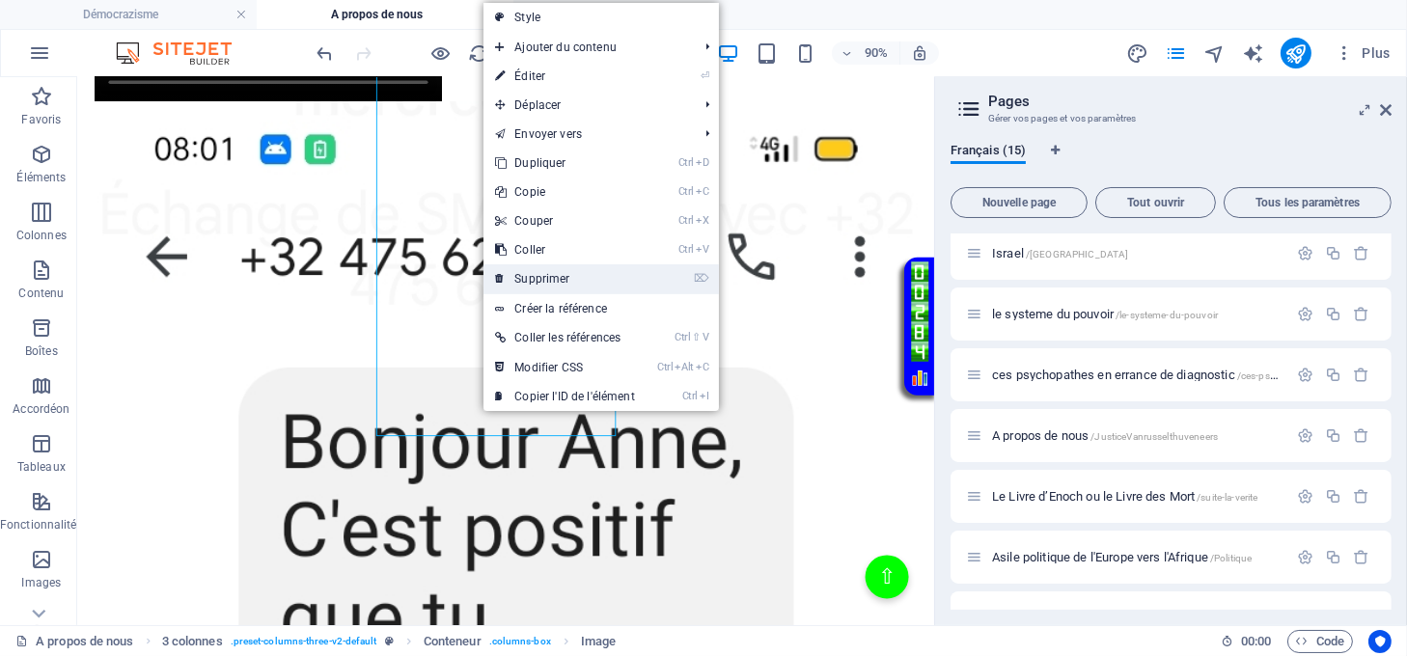
click at [522, 272] on link "⌦ Supprimer" at bounding box center [565, 278] width 162 height 29
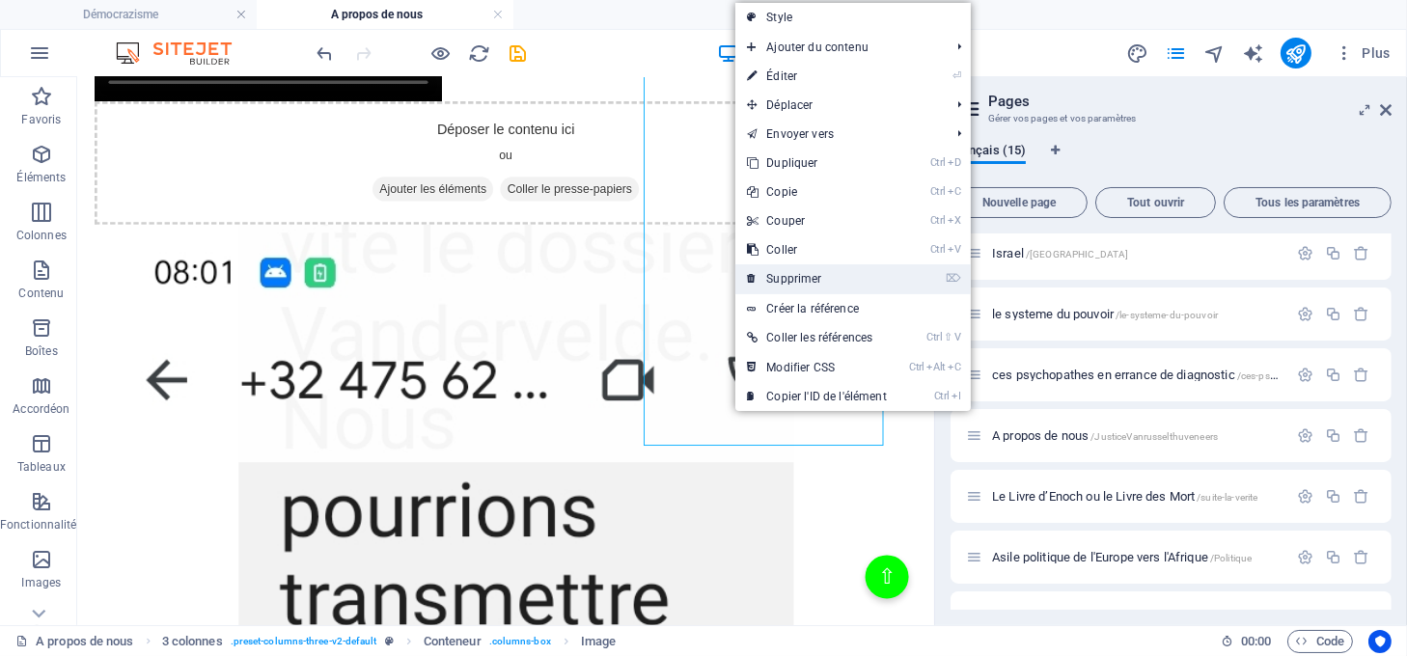
click at [776, 275] on link "⌦ Supprimer" at bounding box center [816, 278] width 162 height 29
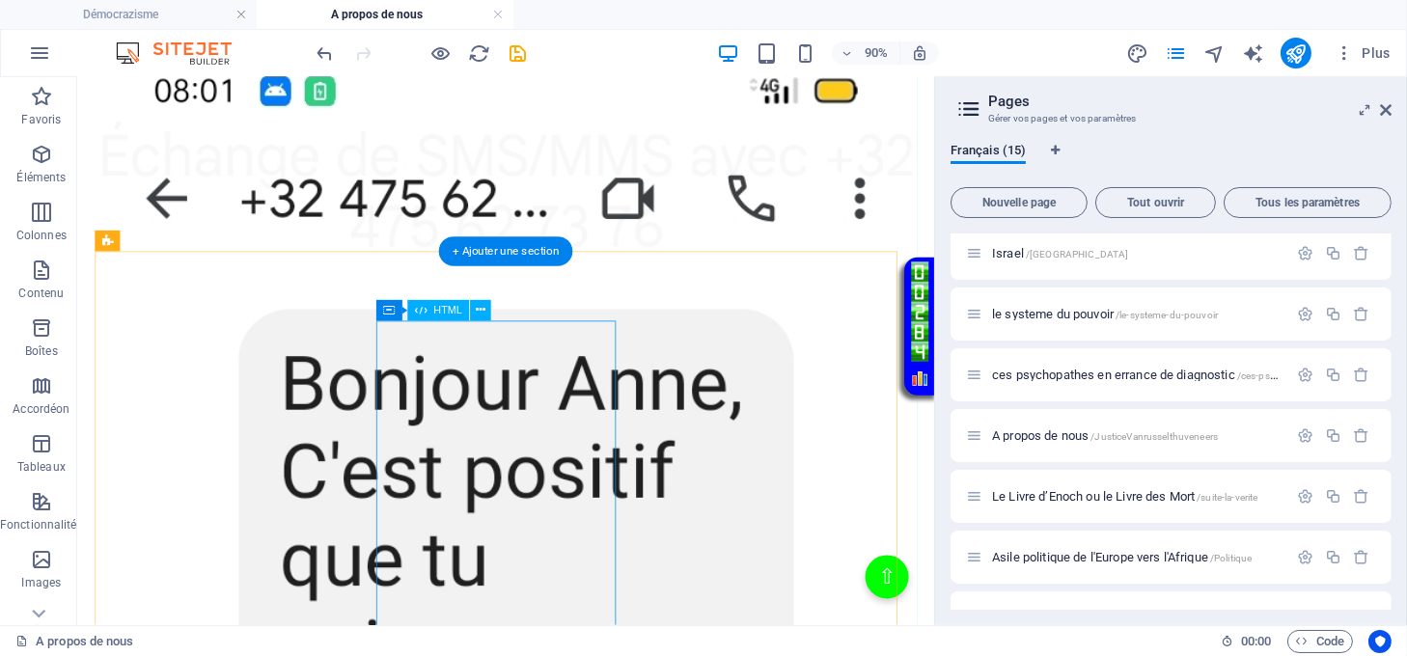
scroll to position [2972, 0]
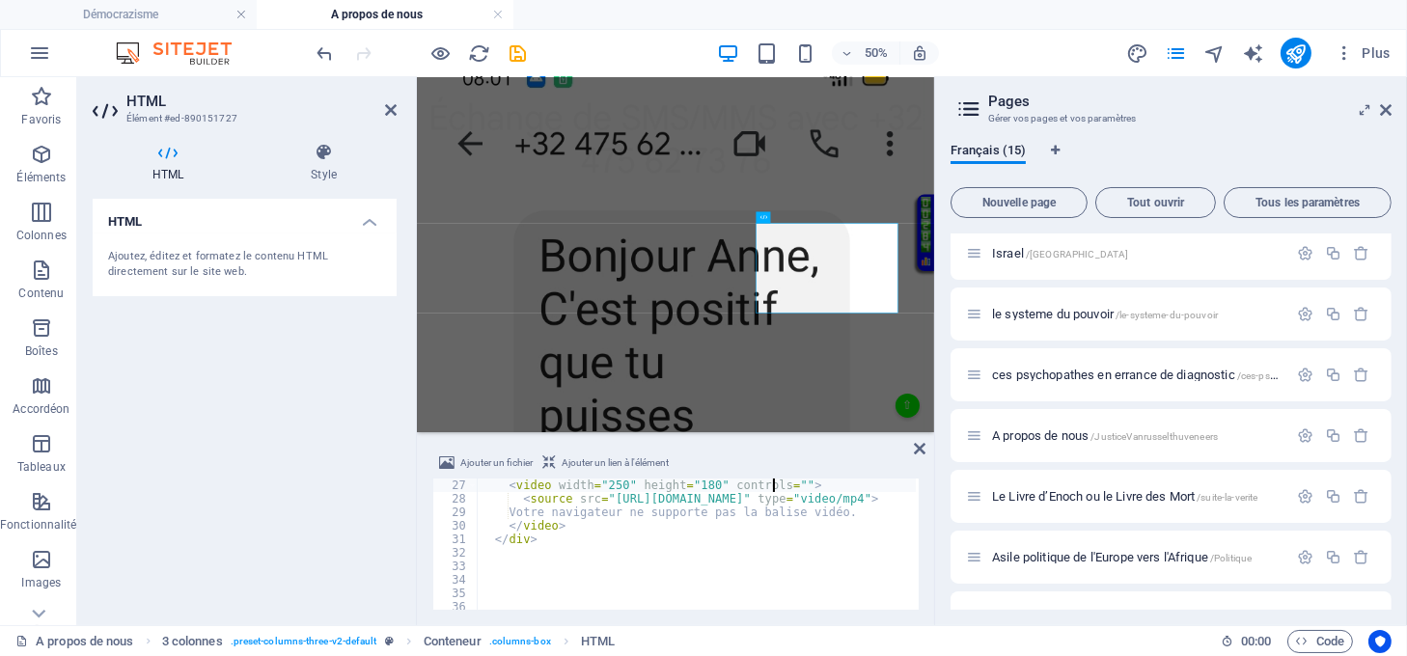
scroll to position [350, 0]
drag, startPoint x: 773, startPoint y: 484, endPoint x: 752, endPoint y: 491, distance: 22.6
click at [752, 491] on div "< video width = "250" height = "180" controls = "" > < source src = "https://ju…" at bounding box center [754, 556] width 554 height 155
drag, startPoint x: 773, startPoint y: 498, endPoint x: 604, endPoint y: 500, distance: 168.9
click at [604, 500] on div "< video width = "250" height = "180" controls = "" > < source src = "https://ju…" at bounding box center [754, 556] width 554 height 155
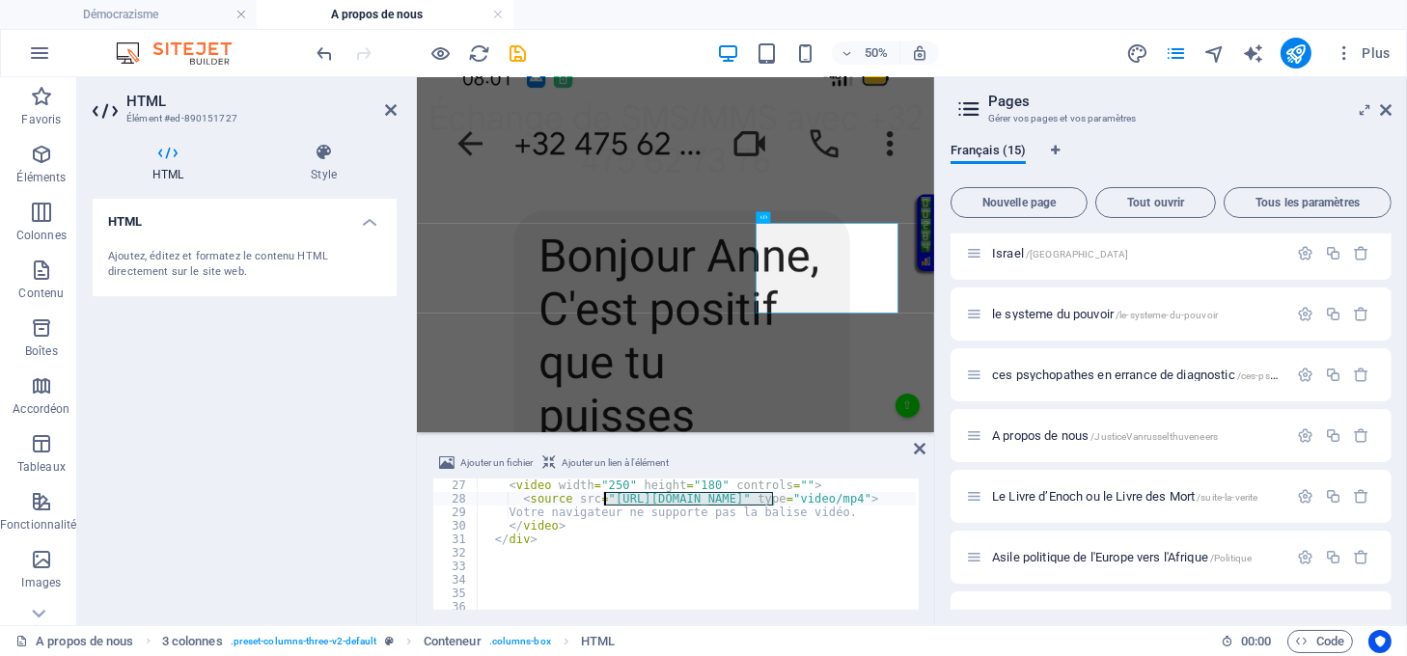
paste textarea "democrazisme.com/JusticeVanrusselthuveneers"
type textarea "<source src="https://democrazisme.com/JusticeVanrusselthuveneers/resumevanrusse…"
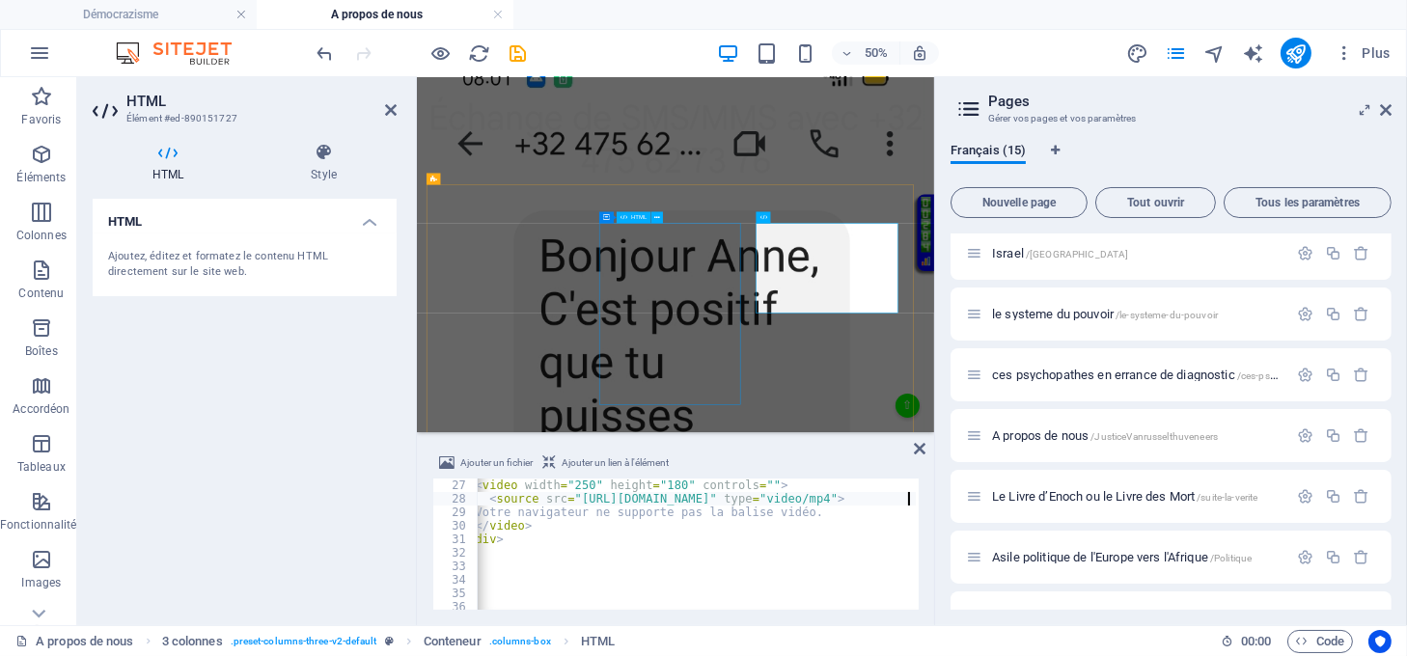
scroll to position [0, 33]
click at [917, 450] on icon at bounding box center [920, 448] width 12 height 15
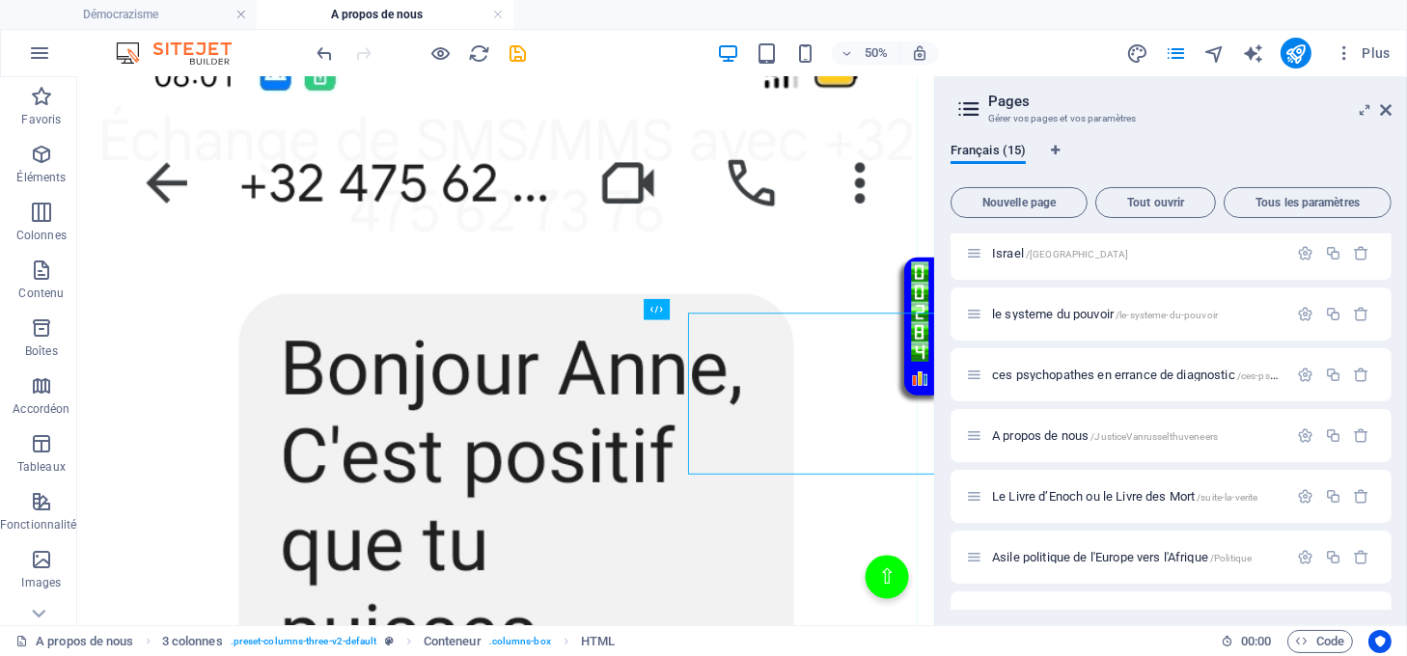
scroll to position [2972, 0]
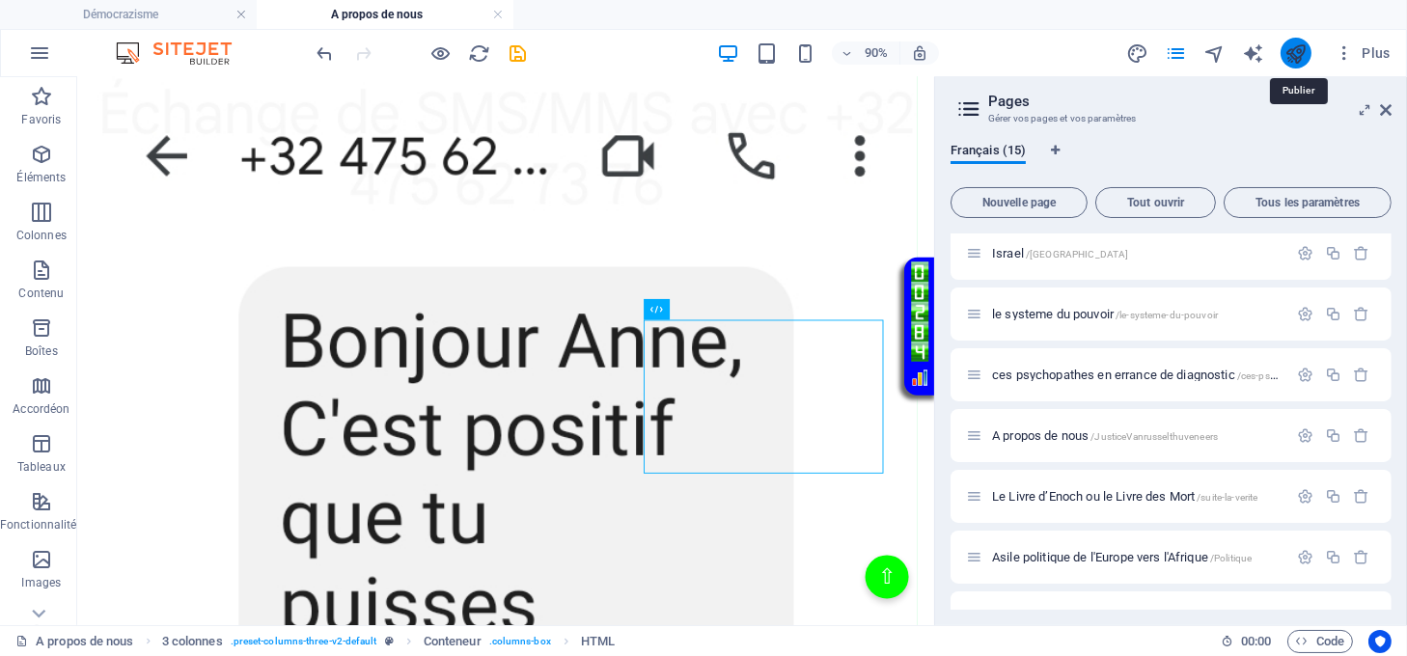
click at [1299, 49] on icon "publish" at bounding box center [1296, 53] width 22 height 22
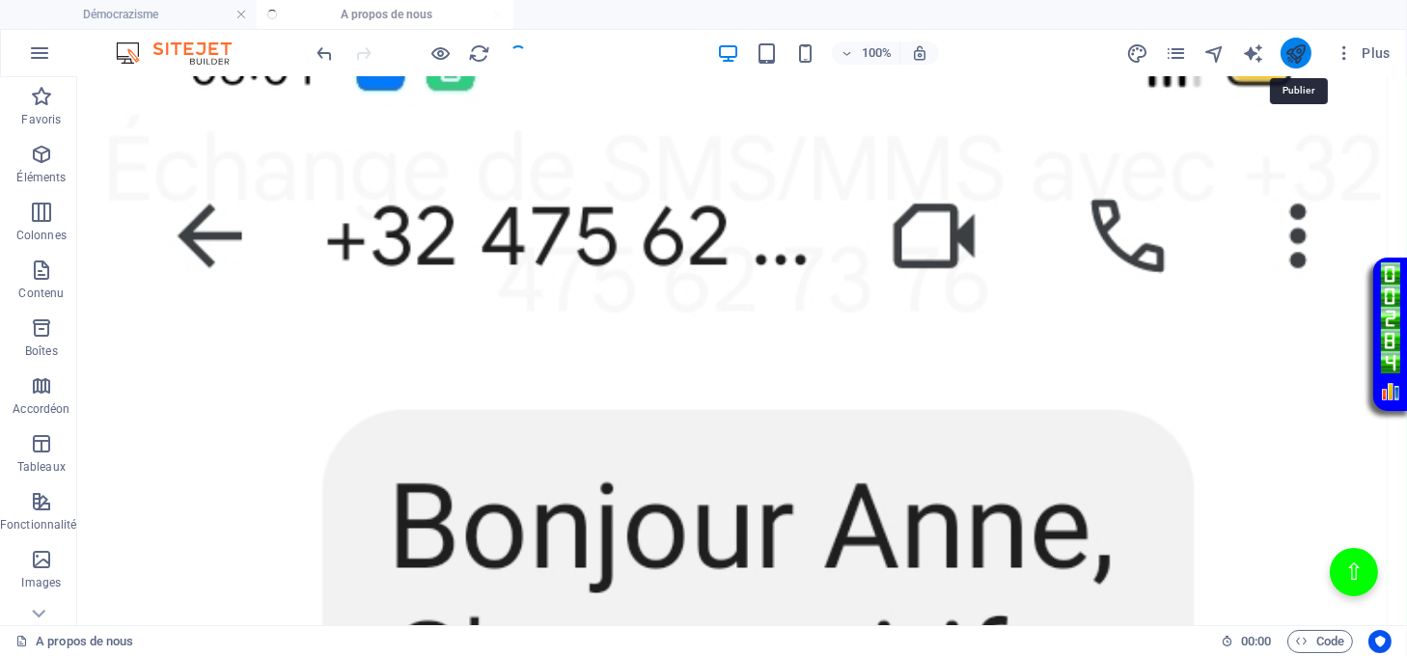
scroll to position [2942, 0]
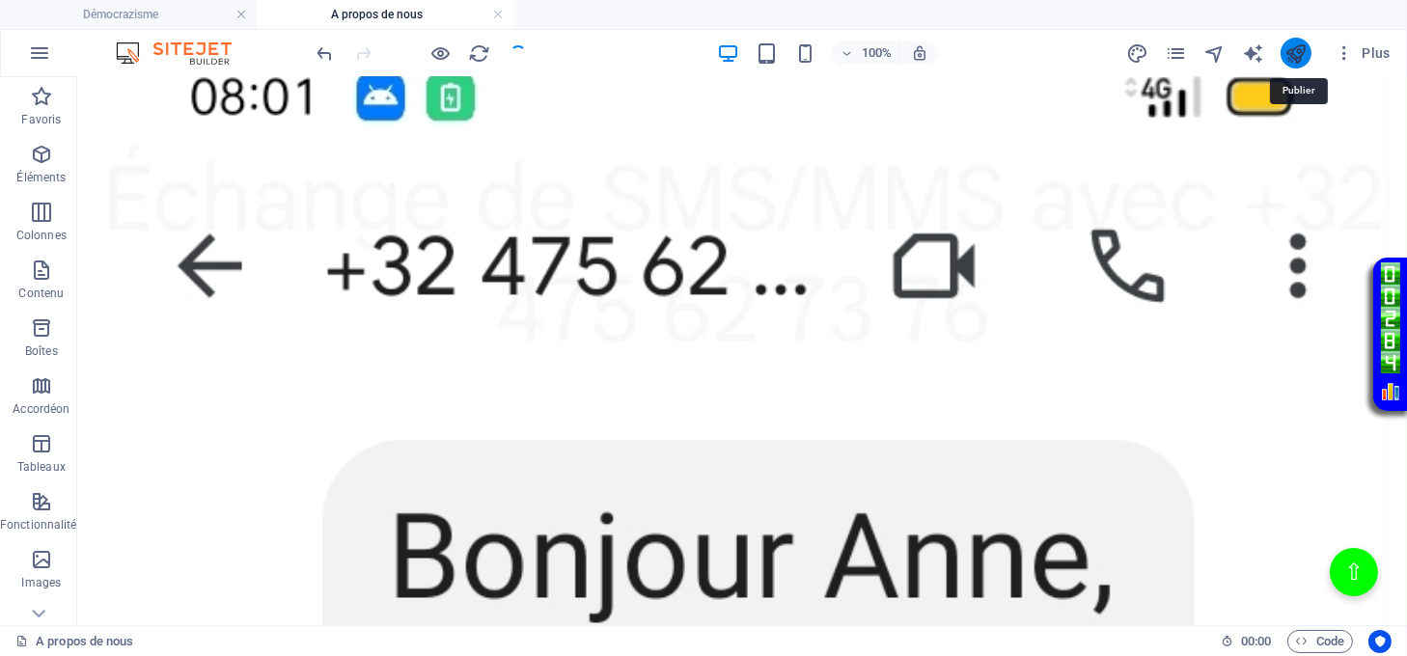
click at [1290, 49] on icon "publish" at bounding box center [1296, 53] width 22 height 22
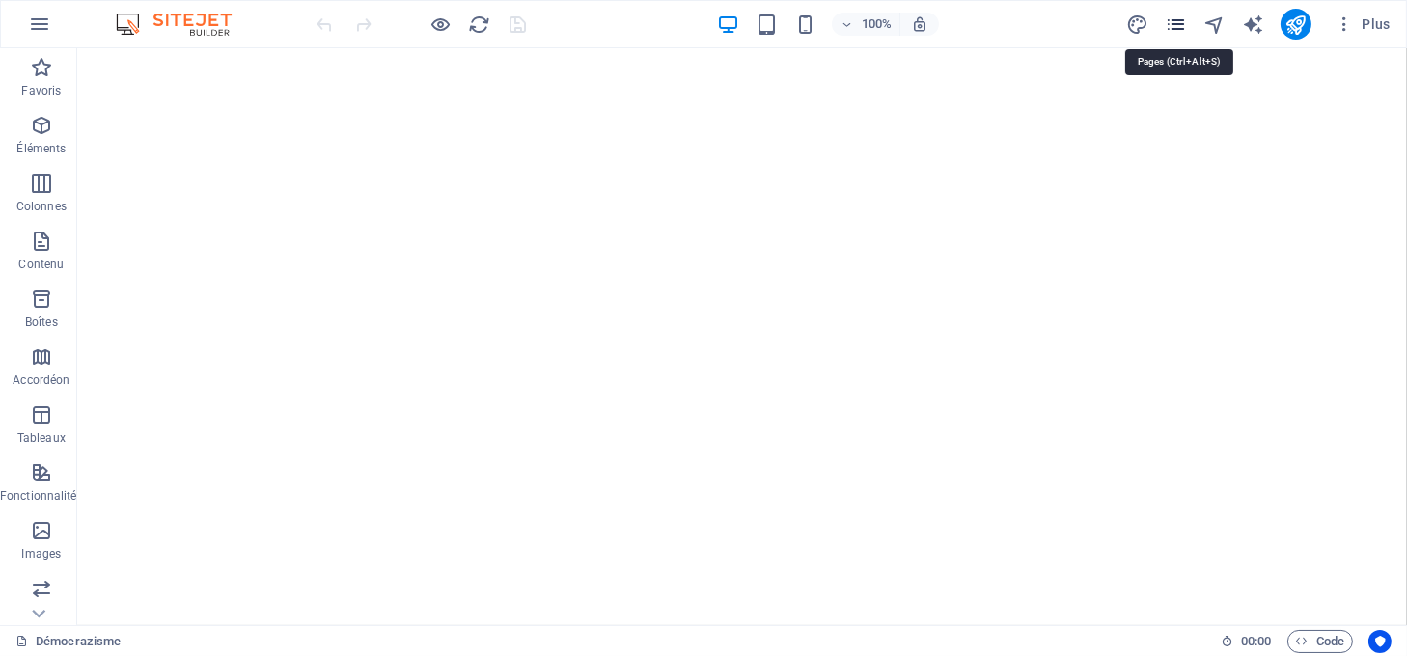
click at [1175, 28] on icon "pages" at bounding box center [1176, 25] width 22 height 22
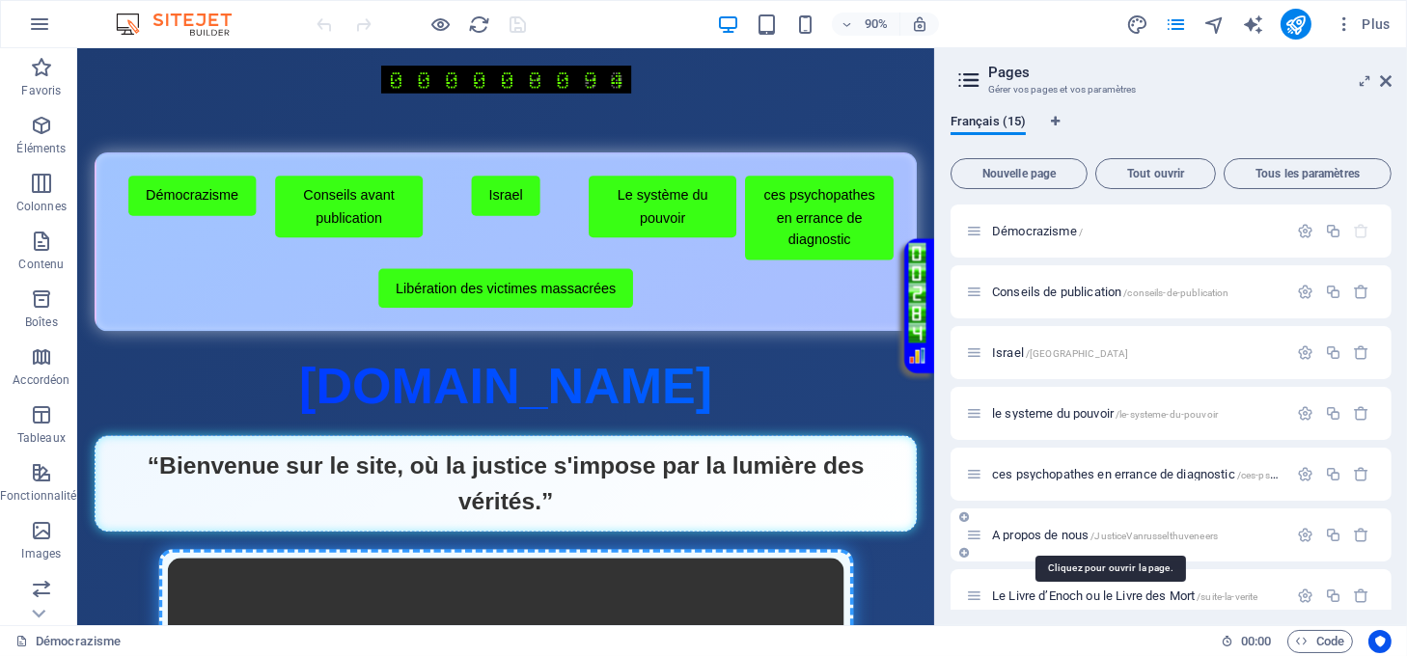
click at [1024, 533] on span "A propos de nous /JusticeVanrusselthuveneers" at bounding box center [1105, 535] width 226 height 14
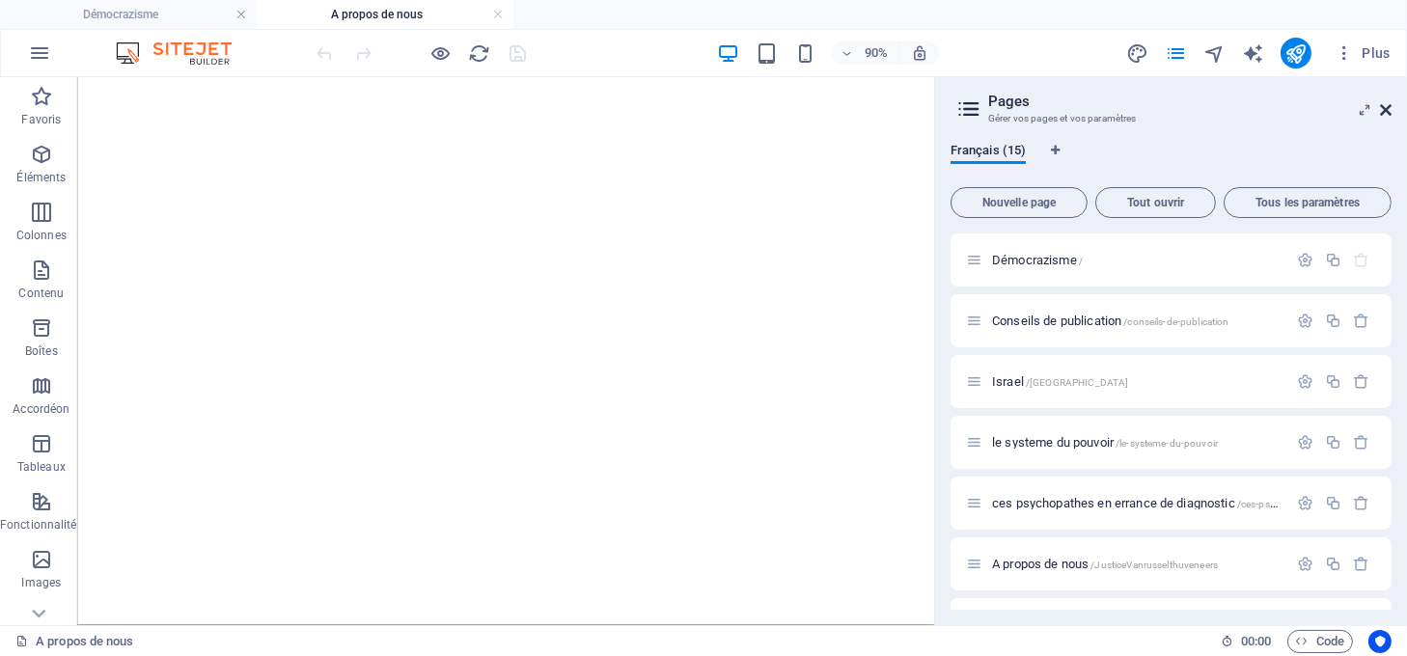
click at [1384, 110] on icon at bounding box center [1386, 109] width 12 height 15
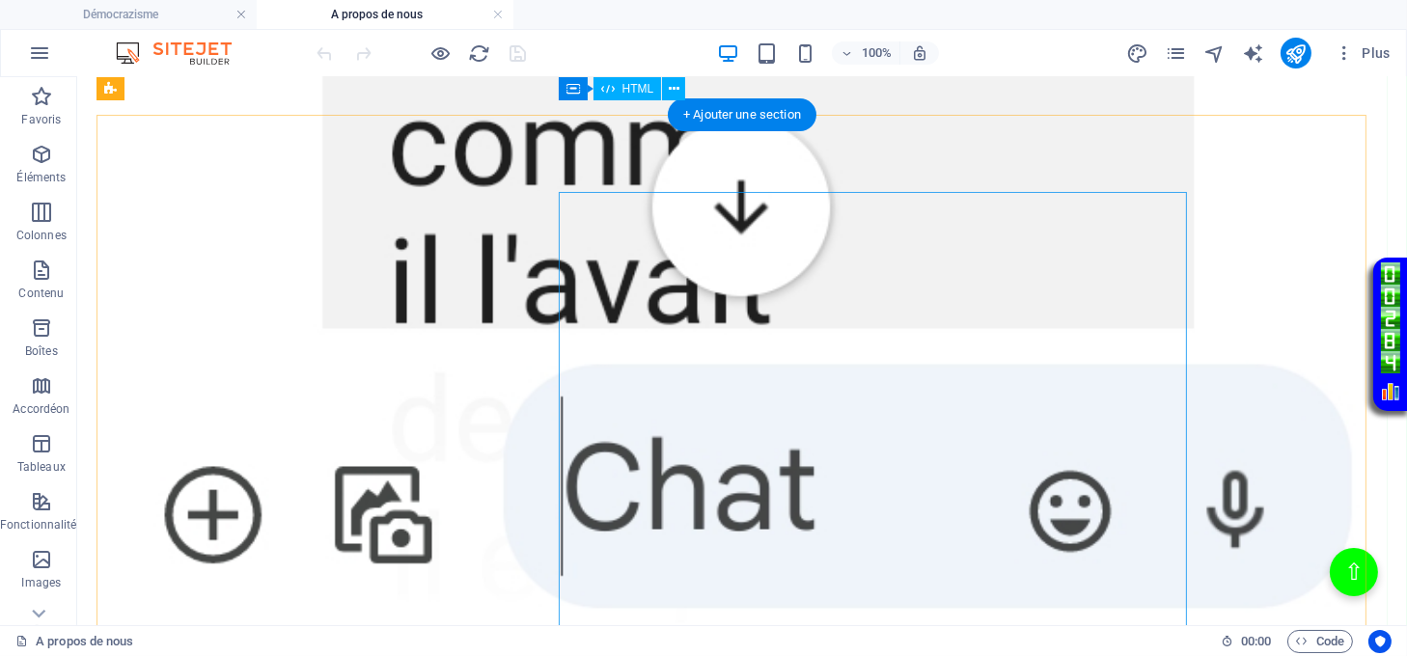
scroll to position [5011, 0]
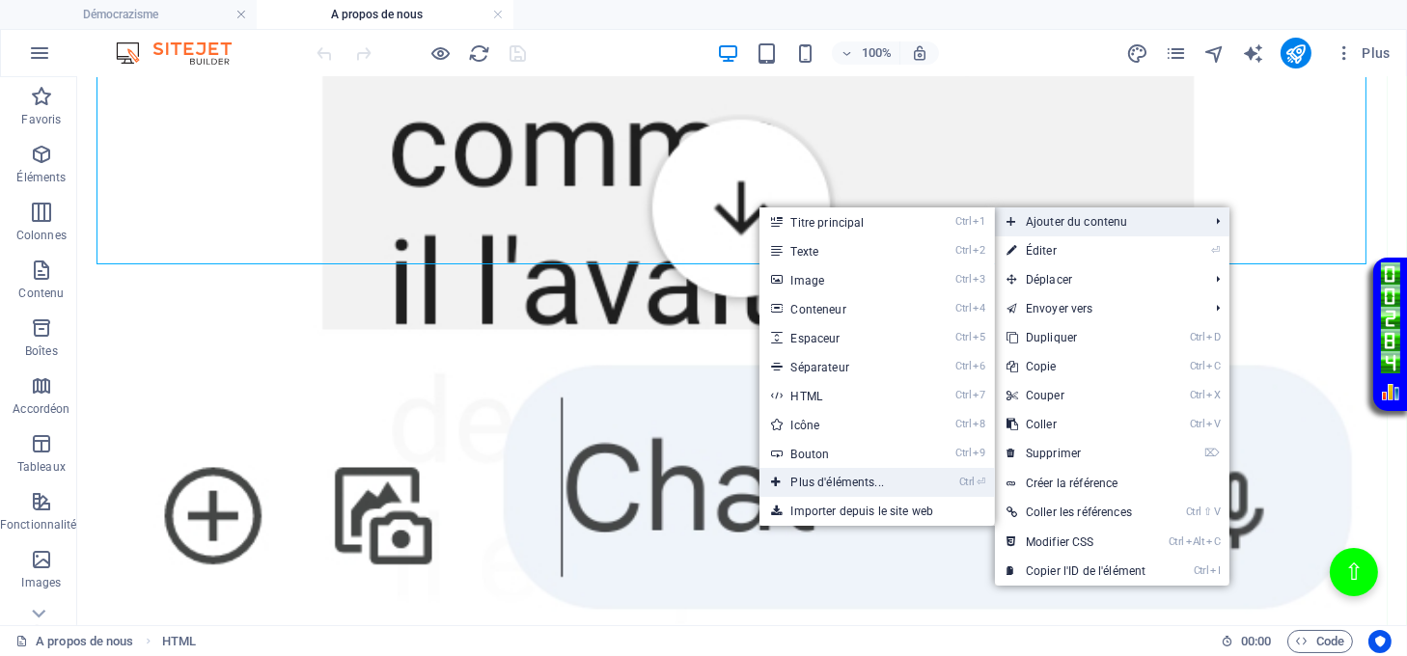
drag, startPoint x: 383, startPoint y: 386, endPoint x: 792, endPoint y: 473, distance: 418.3
click at [792, 473] on link "Ctrl ⏎ Plus d'éléments..." at bounding box center [841, 482] width 163 height 29
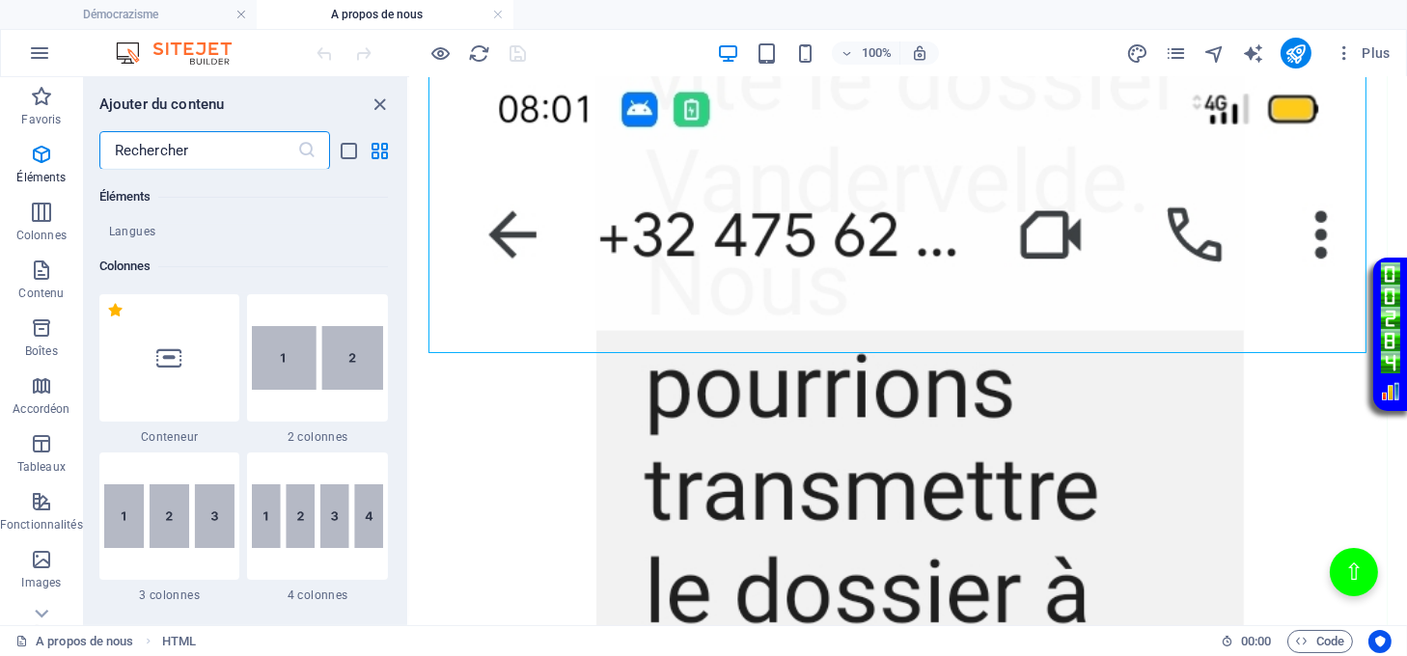
scroll to position [977, 0]
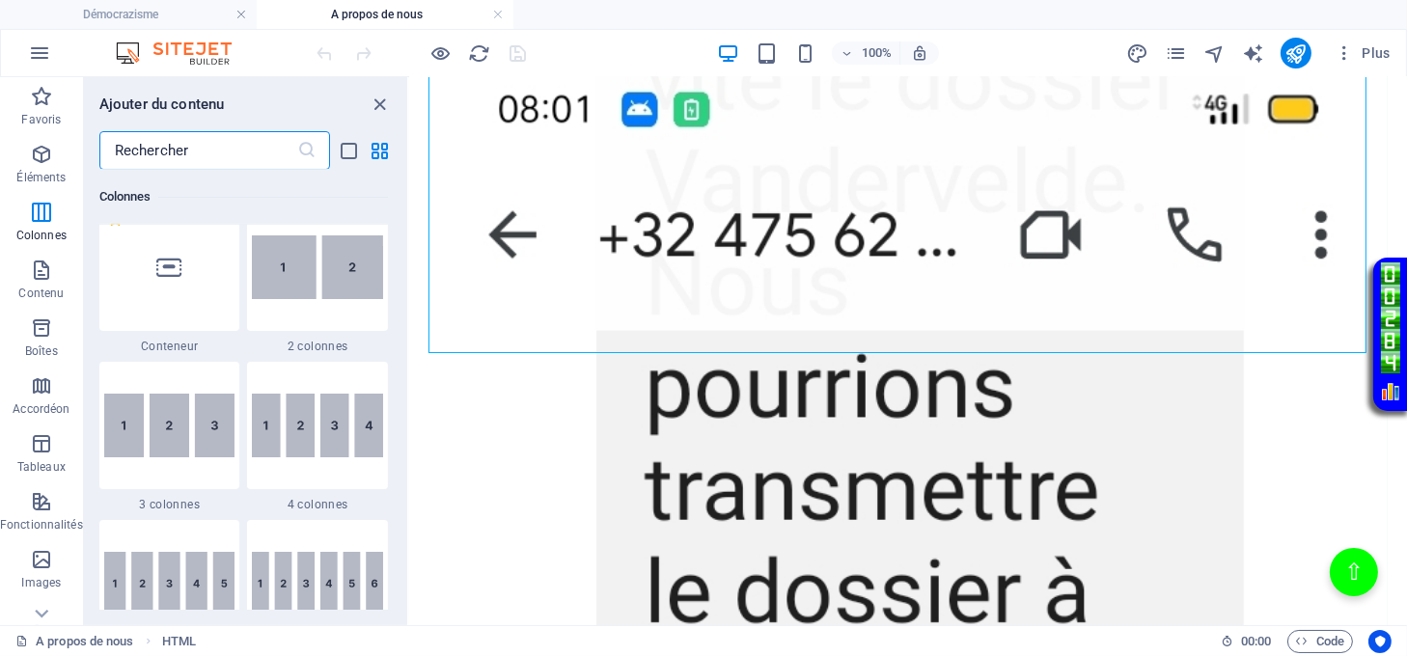
click at [191, 448] on img at bounding box center [169, 426] width 131 height 65
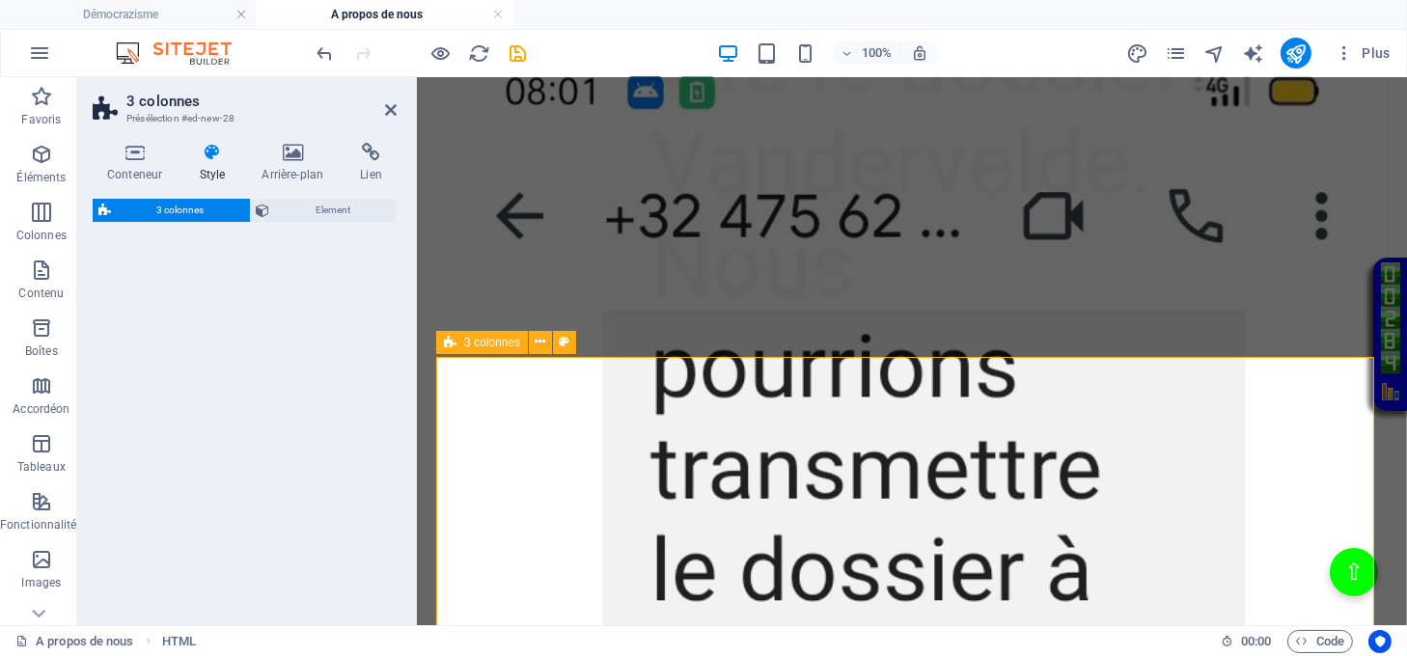
scroll to position [5005, 0]
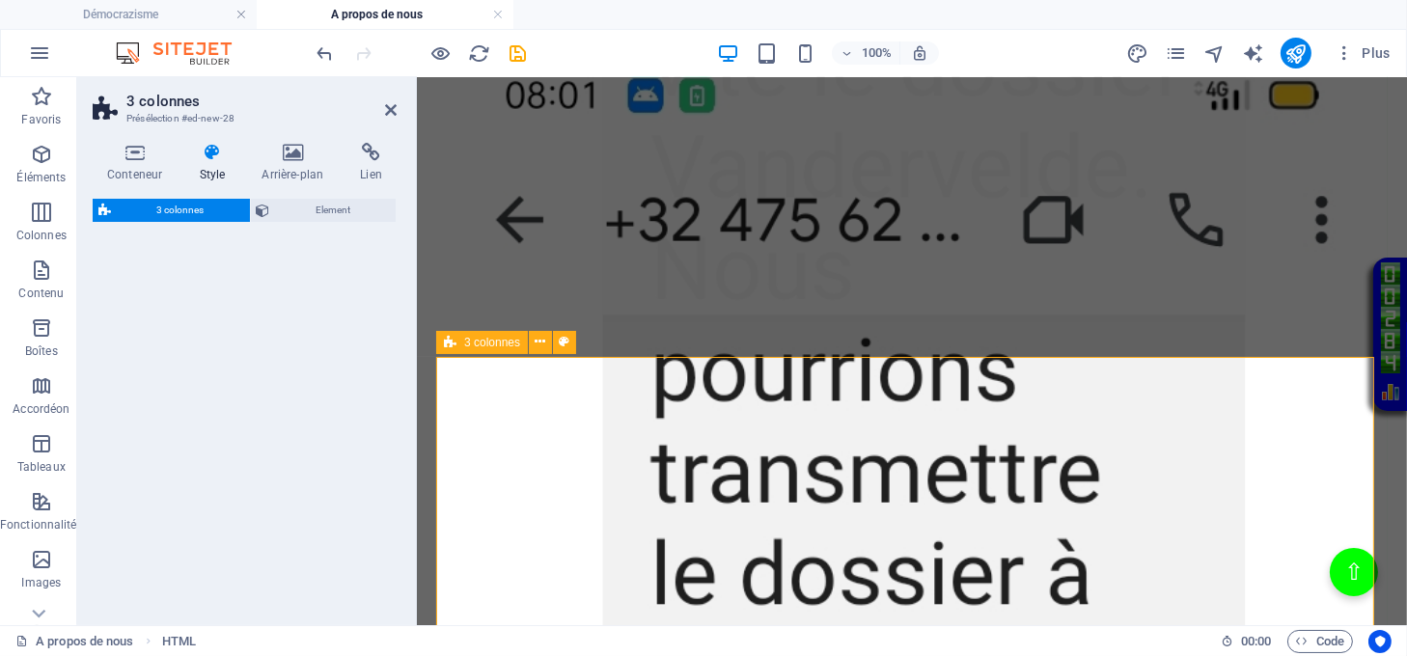
select select "rem"
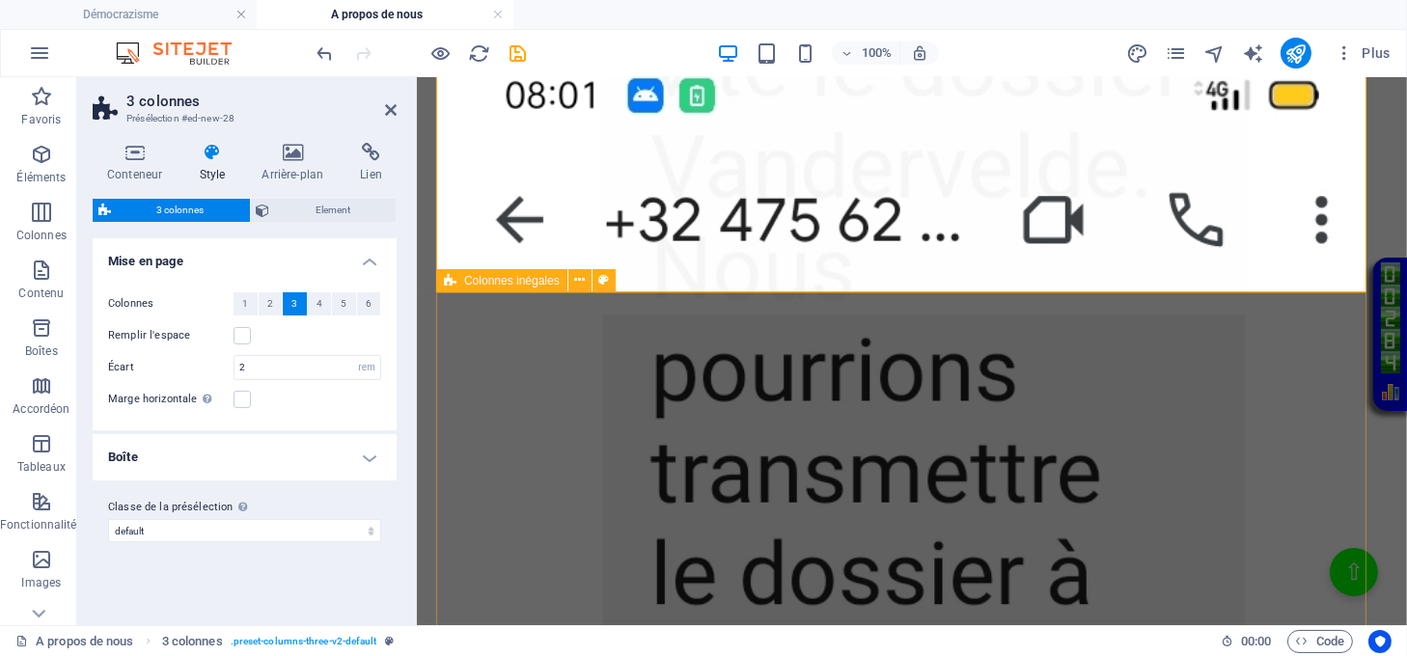
scroll to position [5391, 0]
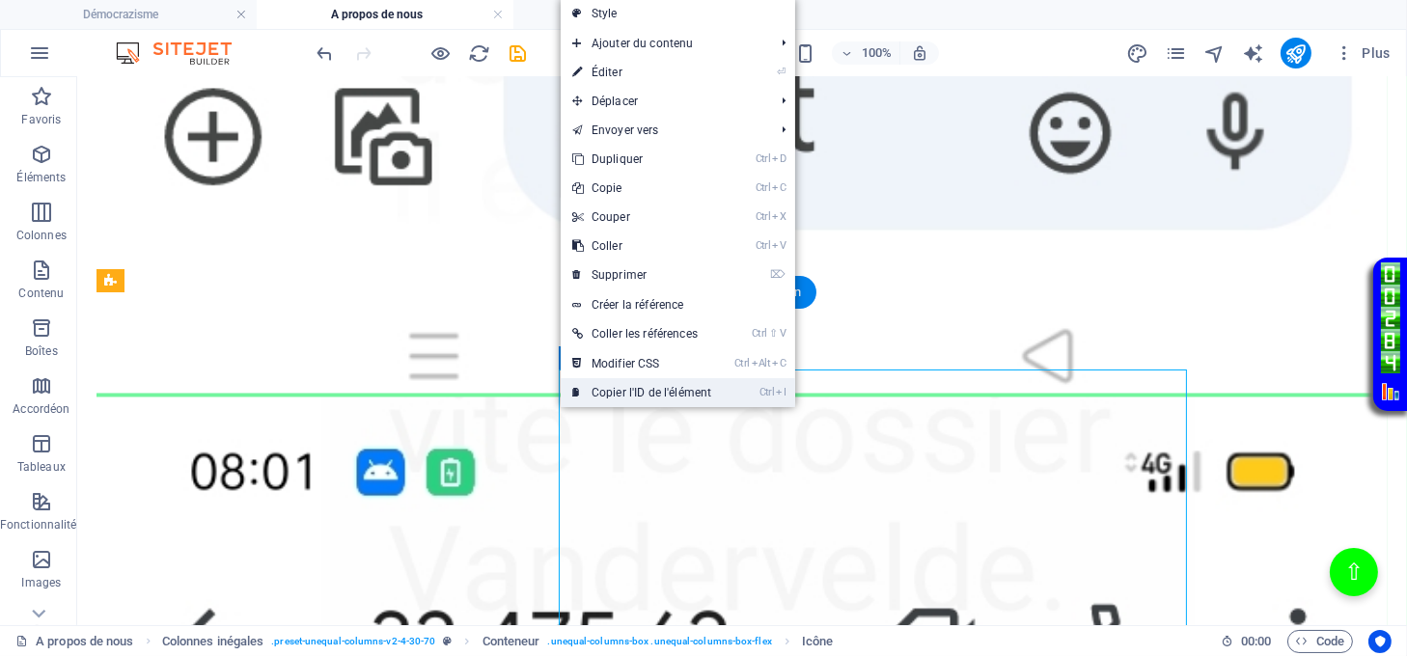
scroll to position [5307, 0]
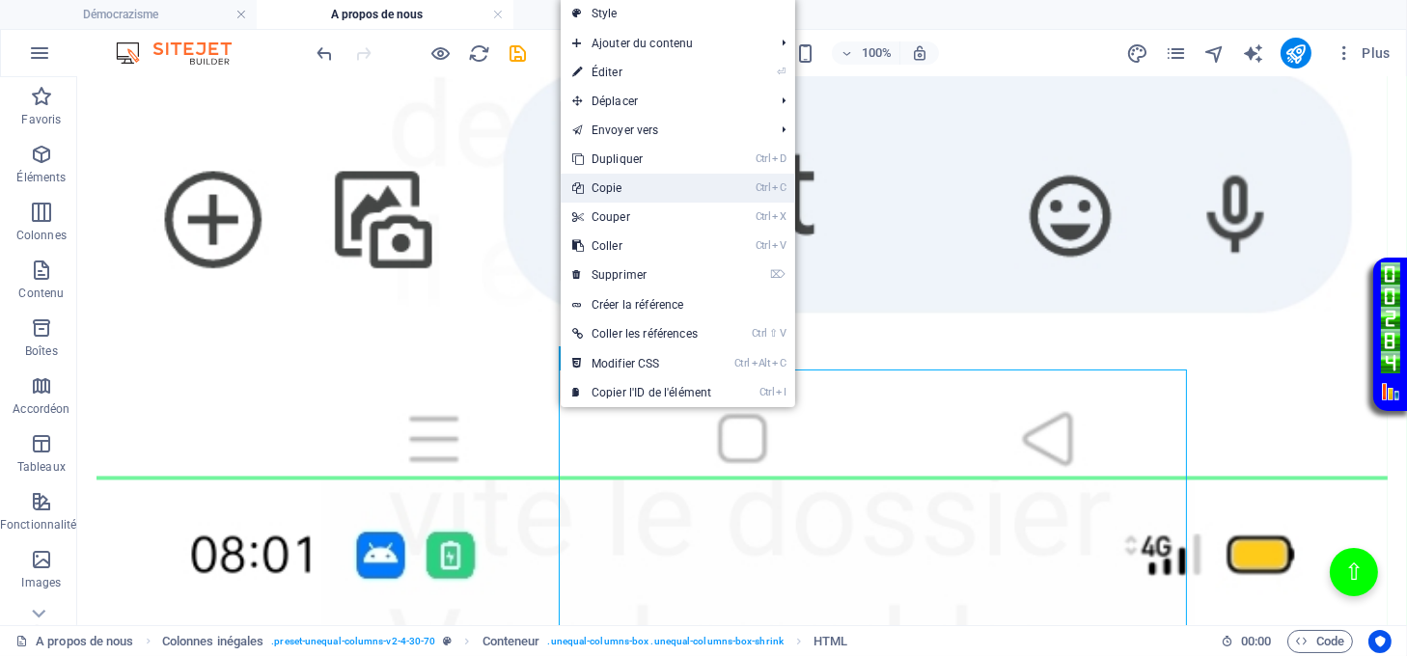
click at [633, 183] on link "Ctrl C Copie" at bounding box center [642, 188] width 162 height 29
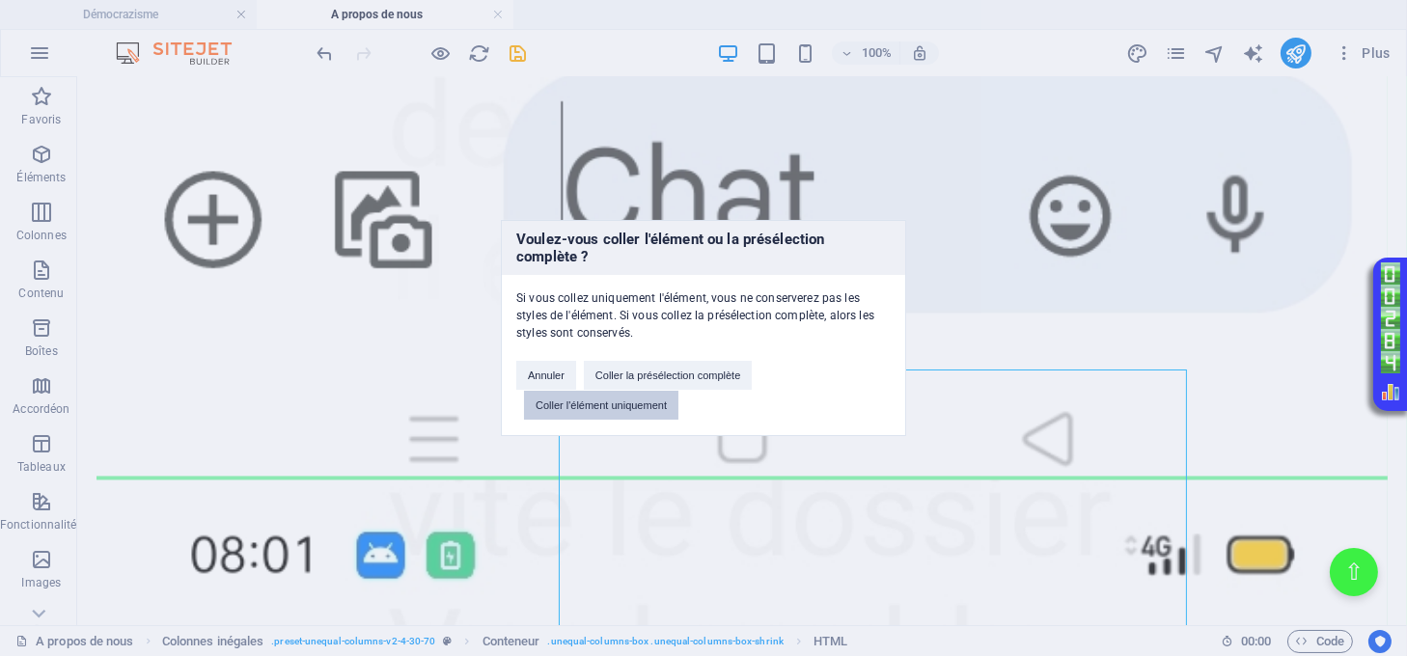
click at [653, 405] on button "Coller l'élément uniquement" at bounding box center [601, 405] width 154 height 29
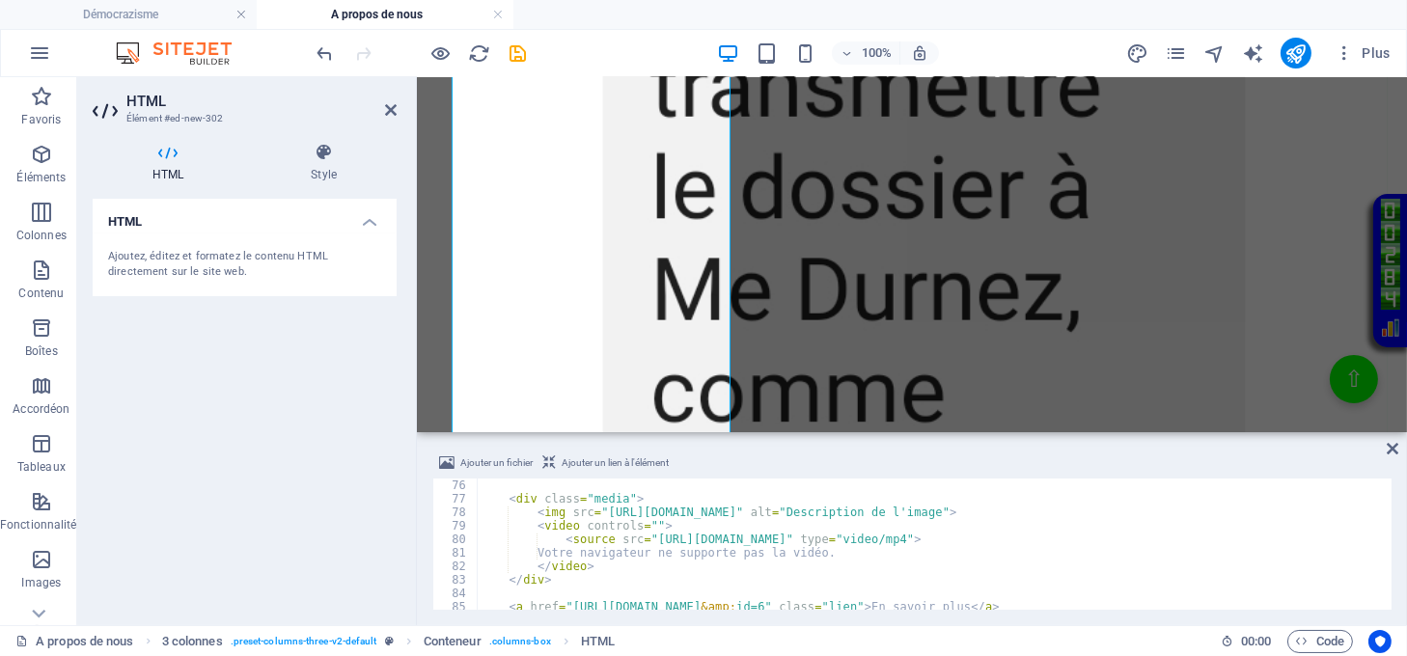
scroll to position [1012, 0]
click at [943, 538] on div "< div class = "media" > < img src = "https://democrazisme.com/osclassified/oc-c…" at bounding box center [933, 558] width 912 height 158
drag, startPoint x: 1013, startPoint y: 512, endPoint x: 599, endPoint y: 519, distance: 414.1
click at [599, 519] on div "< div class = "media" > < img src = "https://democrazisme.com/osclassified/oc-c…" at bounding box center [933, 558] width 912 height 158
type textarea "<img src="https://democrazisme.com/osclassified/oc-content/uploads/0/5.jpg" alt…"
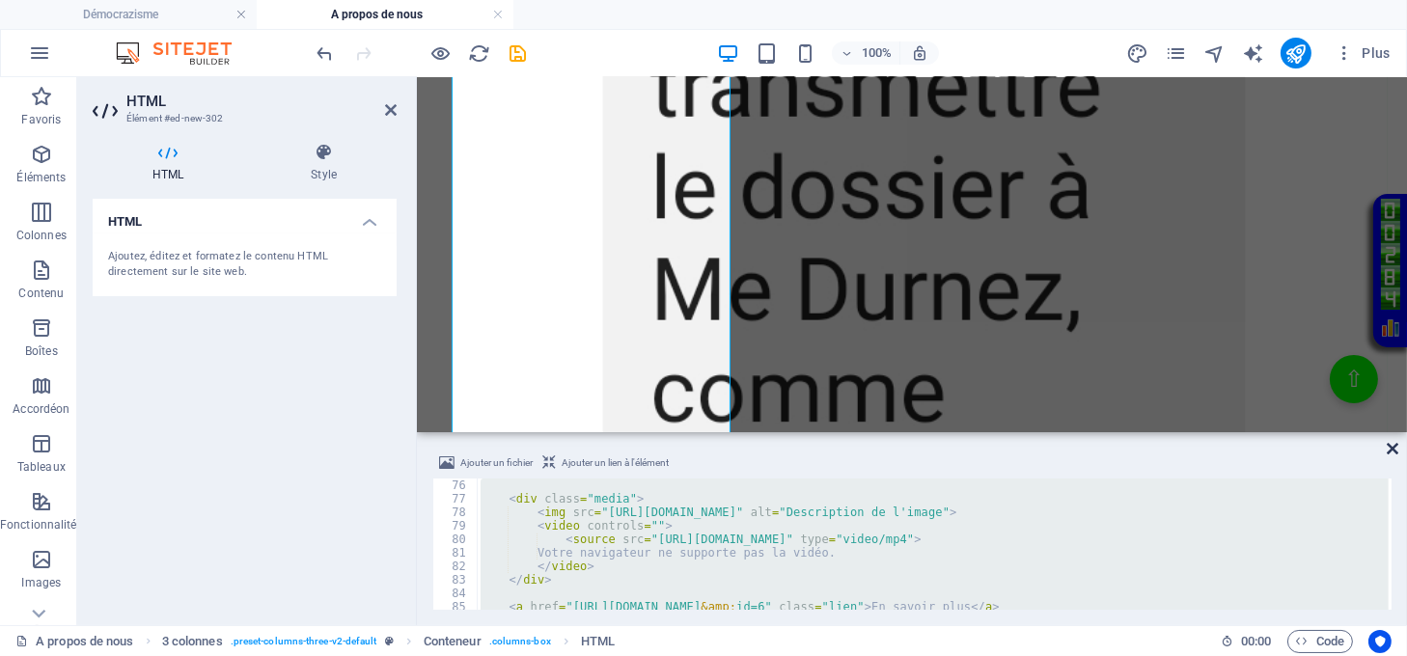
click at [1387, 452] on icon at bounding box center [1393, 448] width 12 height 15
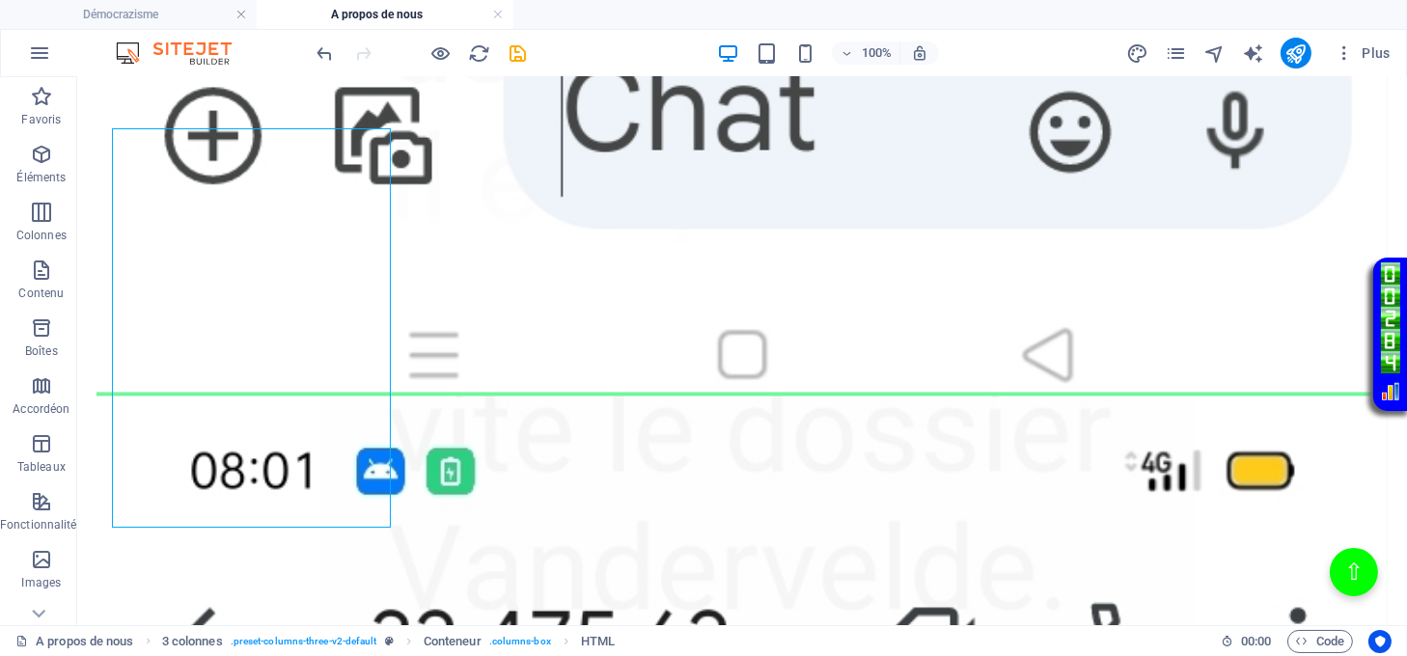
scroll to position [5307, 0]
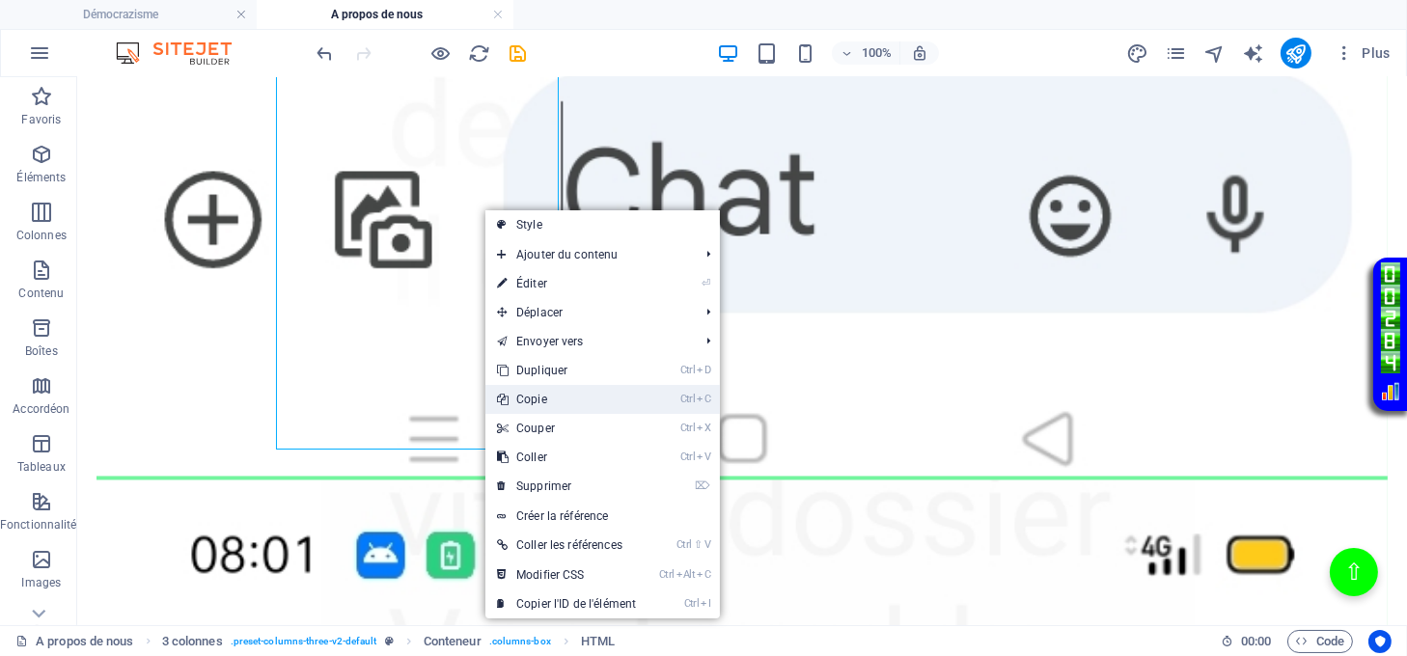
click at [550, 390] on link "Ctrl C Copie" at bounding box center [566, 399] width 162 height 29
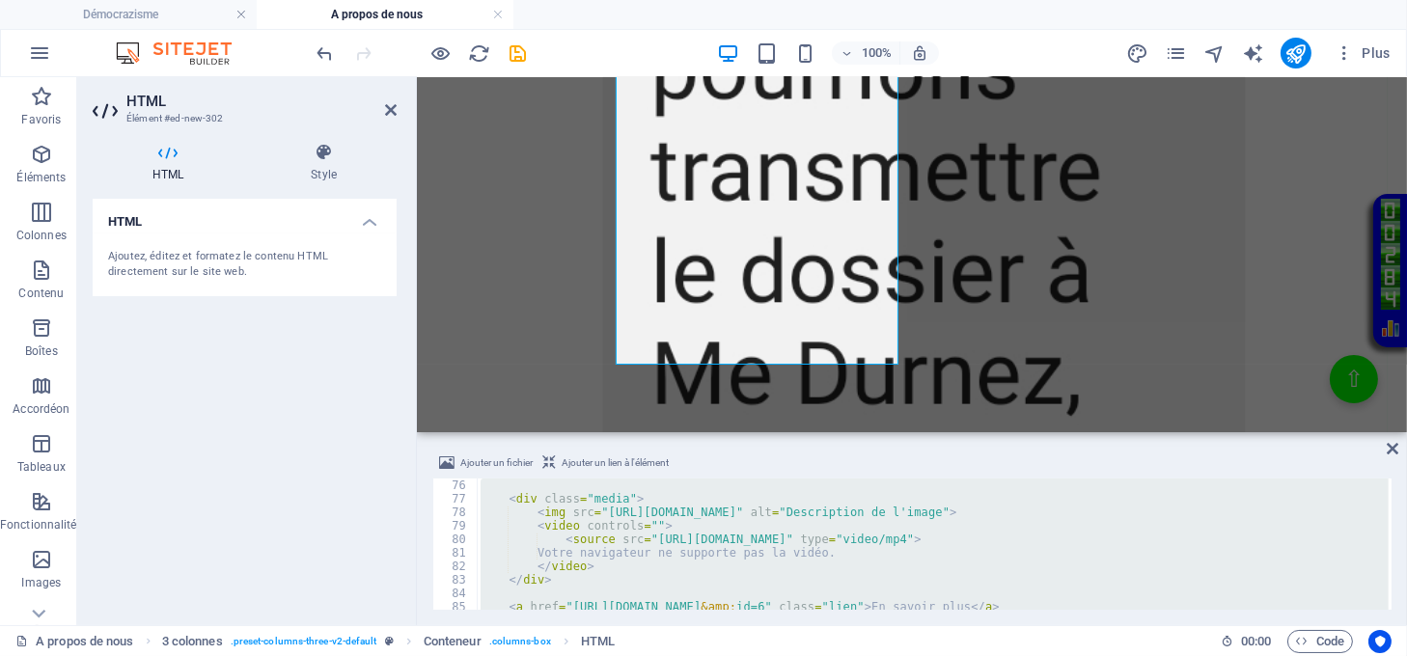
scroll to position [5392, 0]
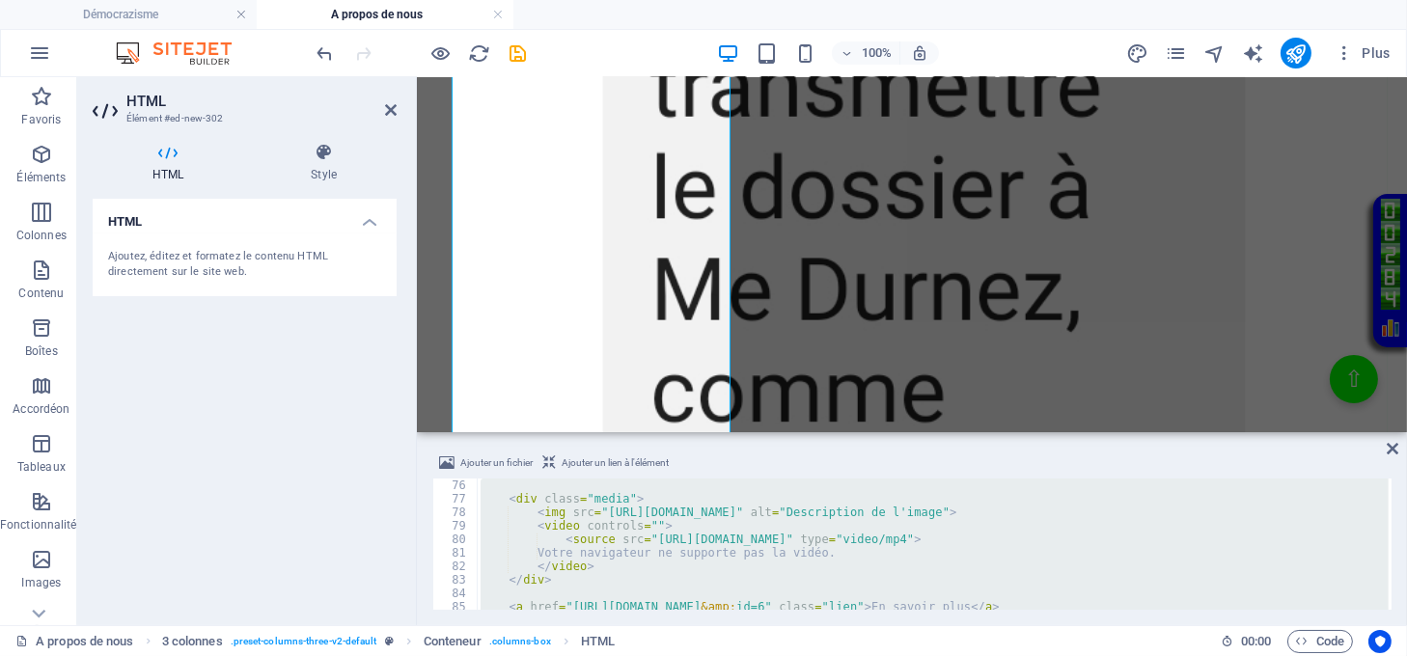
click at [985, 512] on div "< div class = "media" > < img src = "https://democrazisme.com/osclassified/oc-c…" at bounding box center [933, 544] width 912 height 131
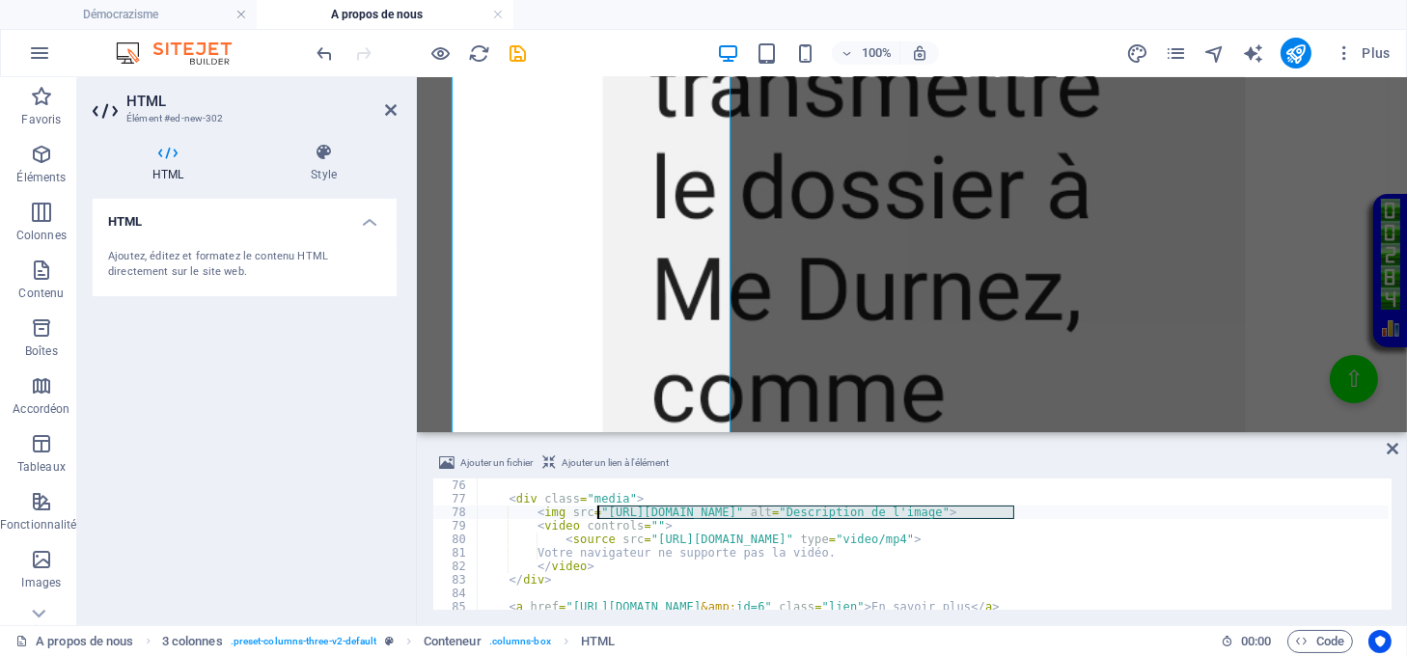
drag, startPoint x: 1013, startPoint y: 511, endPoint x: 595, endPoint y: 514, distance: 417.9
click at [595, 514] on div "< div class = "media" > < img src = "https://democrazisme.com/osclassified/oc-c…" at bounding box center [933, 558] width 912 height 158
type textarea "<img src="" alt="Description de l'image">"
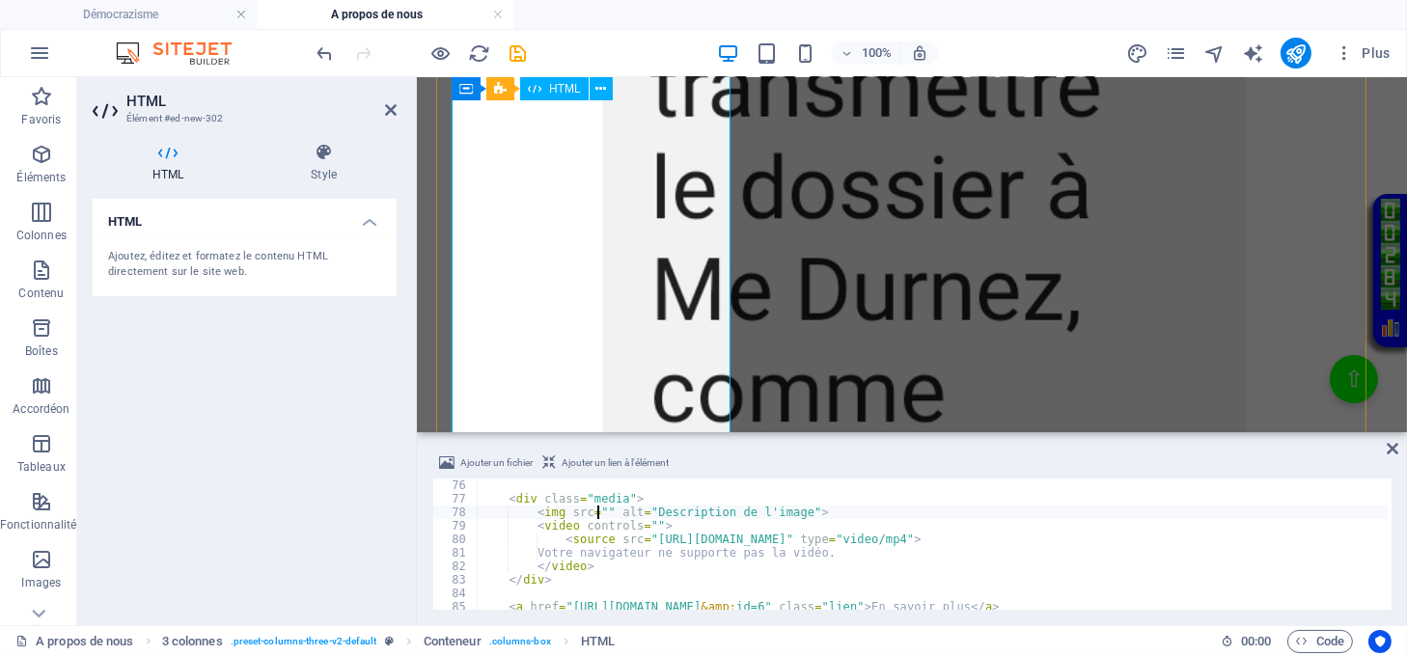
scroll to position [1012, 0]
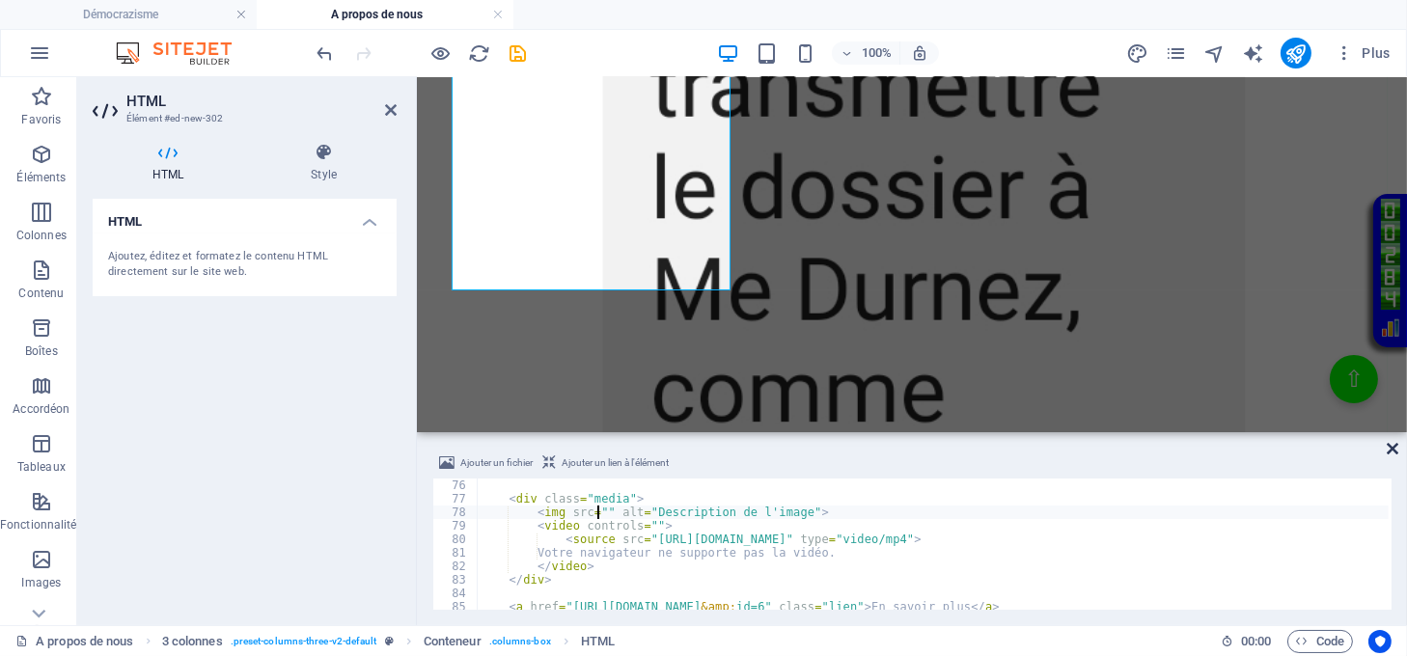
click at [1398, 449] on icon at bounding box center [1393, 448] width 12 height 15
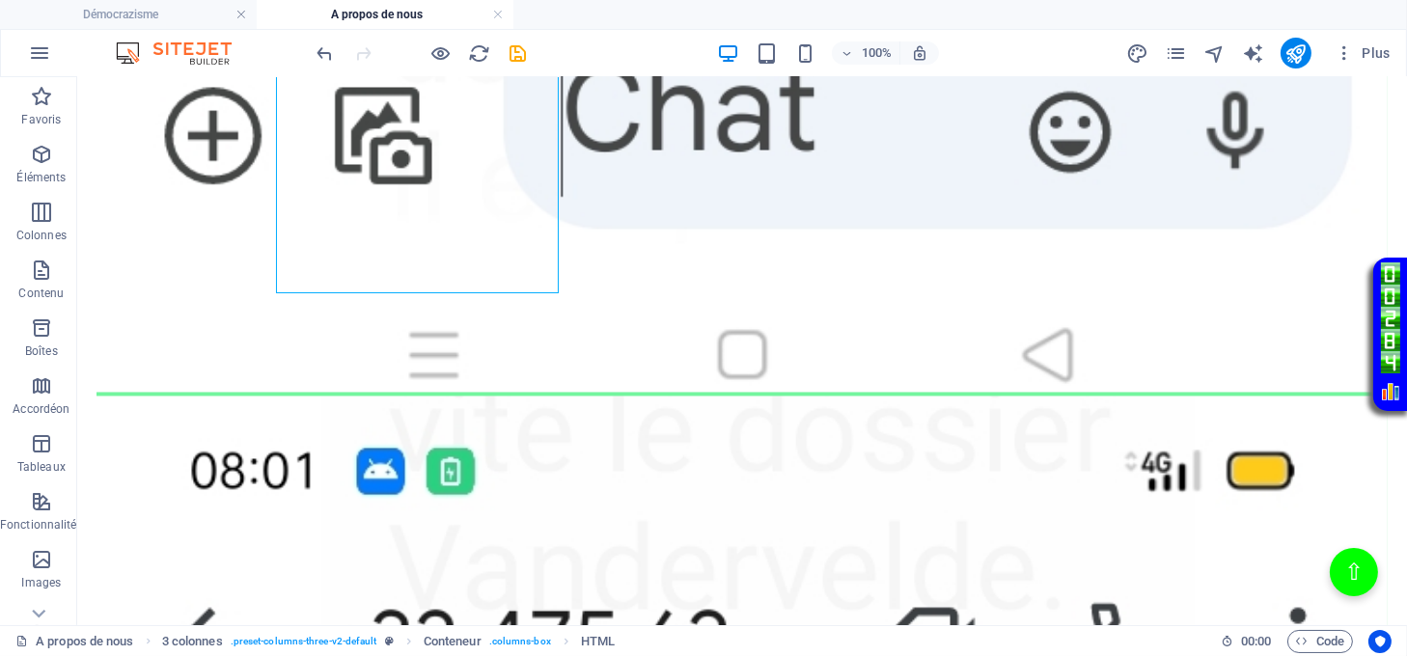
scroll to position [5307, 0]
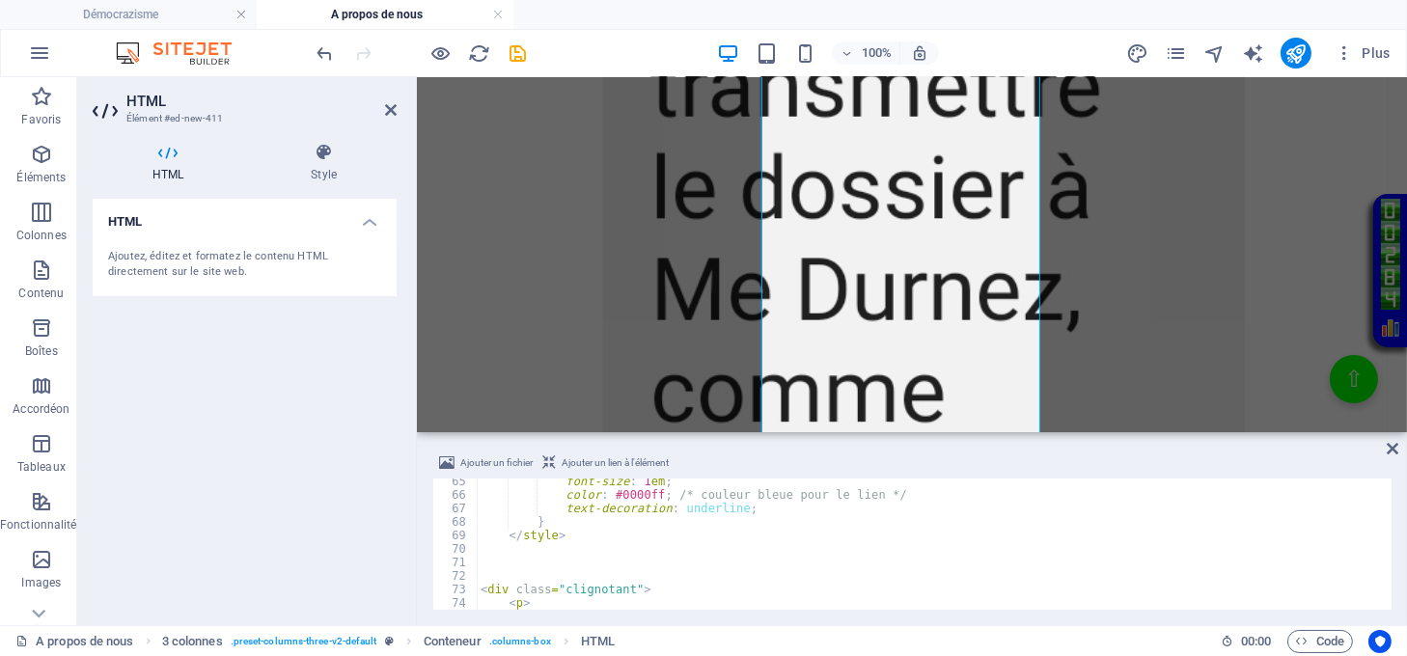
scroll to position [1012, 0]
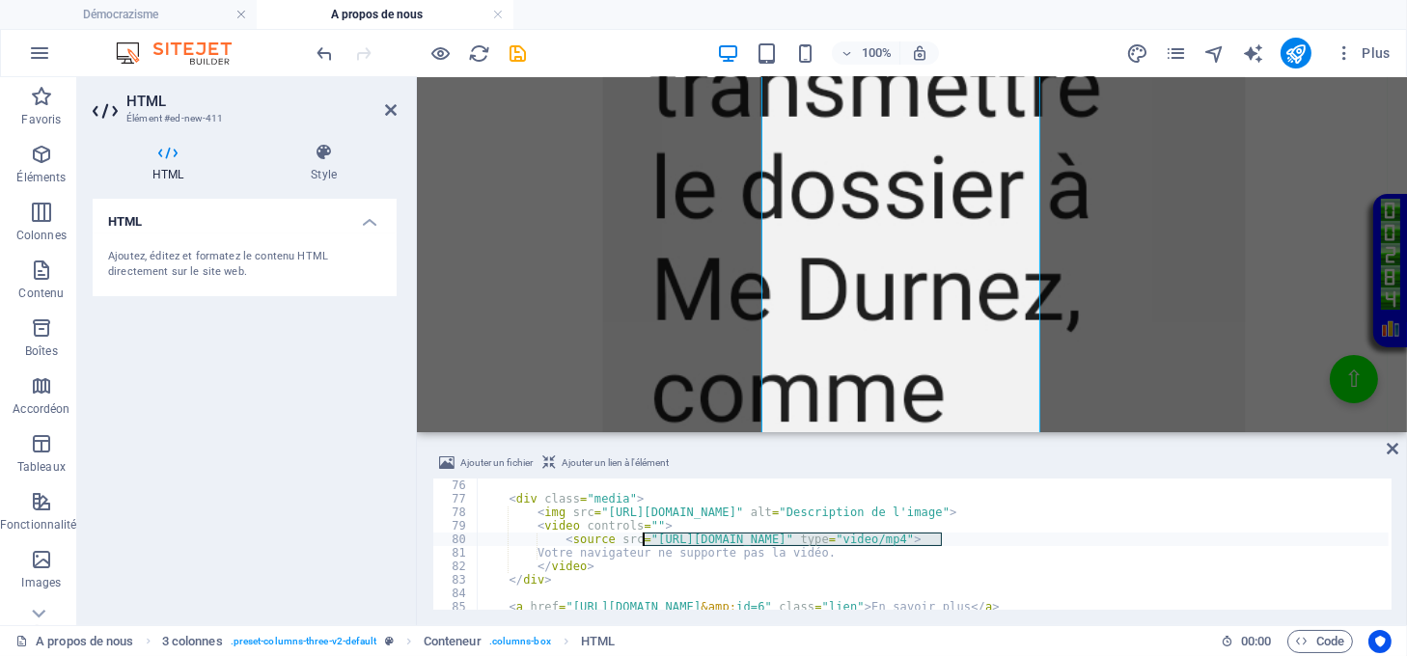
drag, startPoint x: 943, startPoint y: 540, endPoint x: 642, endPoint y: 542, distance: 301.1
click at [642, 542] on div "< div class = "media" > < img src = "https://democrazisme.com/osclassified/oc-c…" at bounding box center [933, 558] width 912 height 158
type textarea "<source src="" type="video/mp4">"
click at [1391, 451] on icon at bounding box center [1393, 448] width 12 height 15
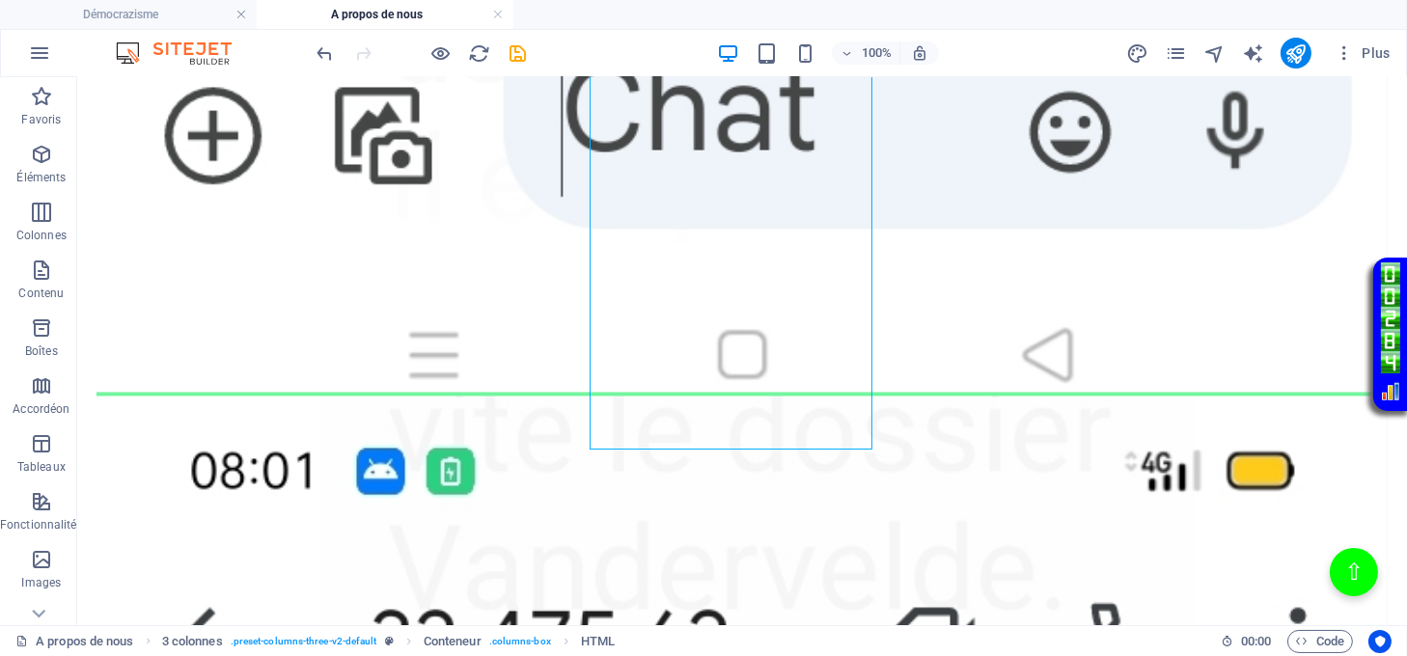
scroll to position [5307, 0]
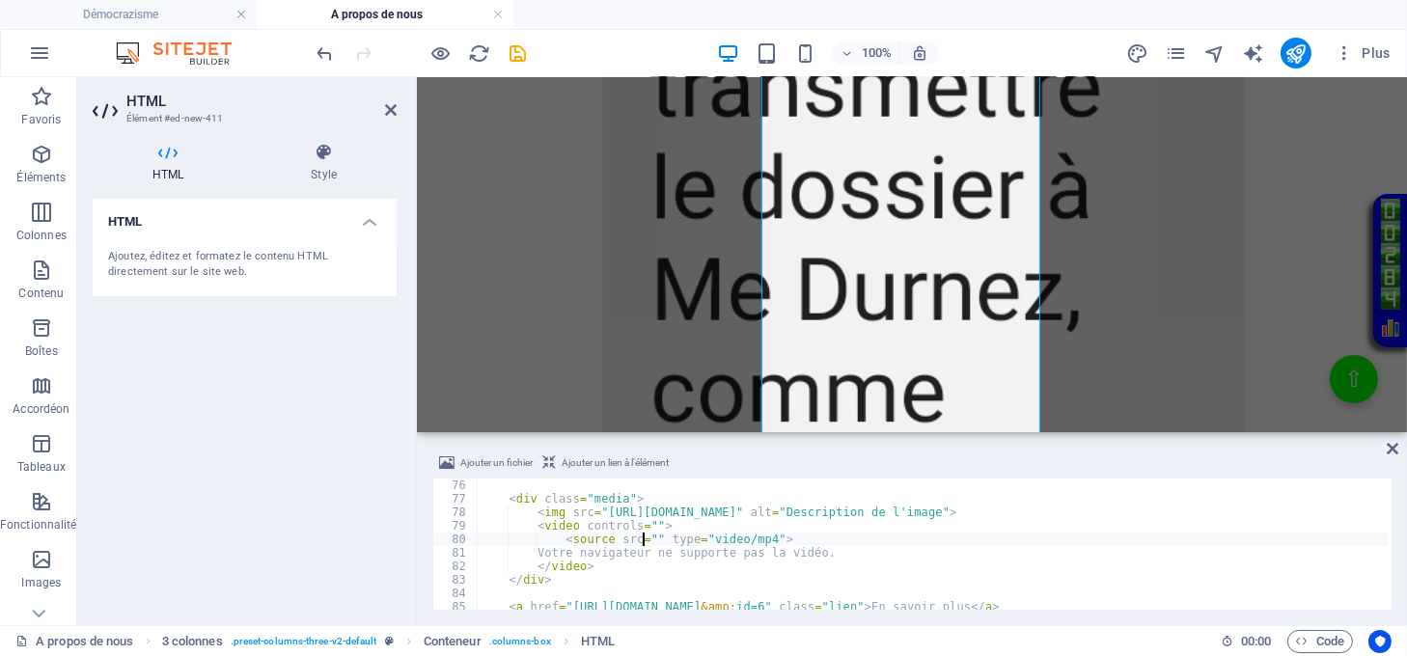
scroll to position [1070, 0]
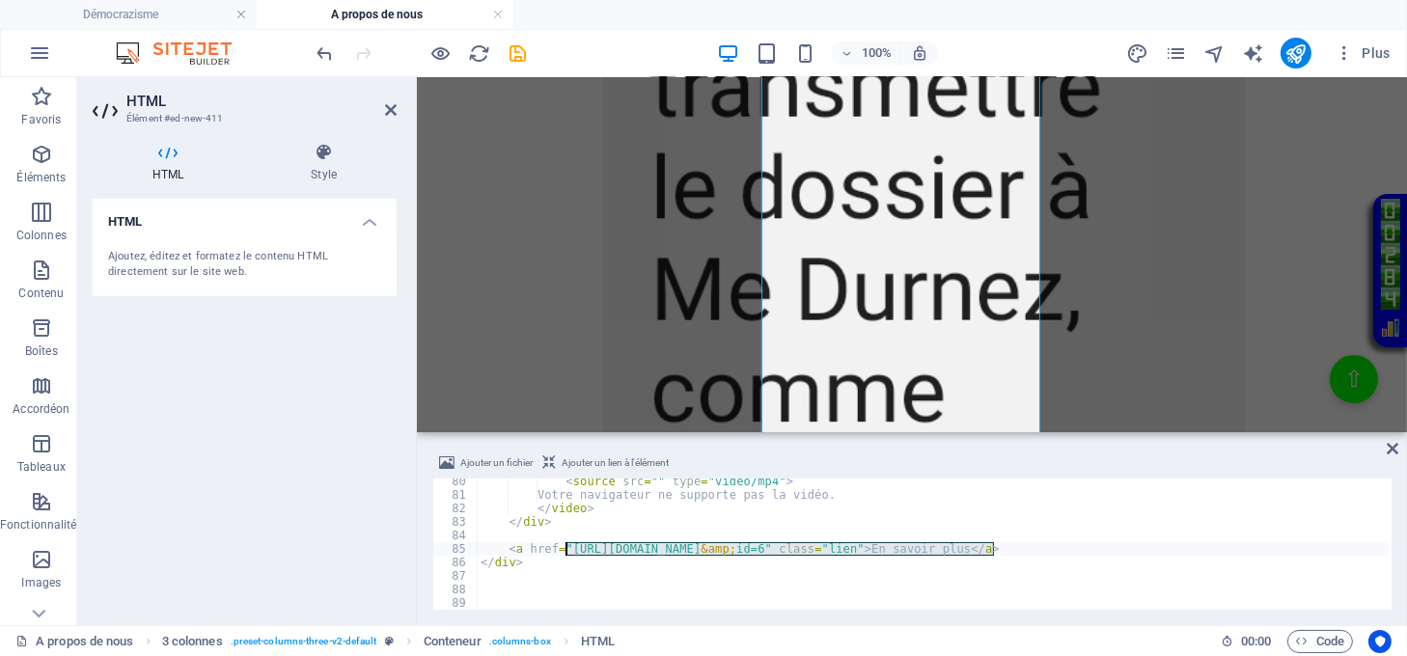
drag, startPoint x: 994, startPoint y: 551, endPoint x: 565, endPoint y: 545, distance: 429.5
click at [565, 545] on div "< source src = "" type = "video/mp4" > Votre navigateur ne supporte pas la vidé…" at bounding box center [933, 554] width 912 height 158
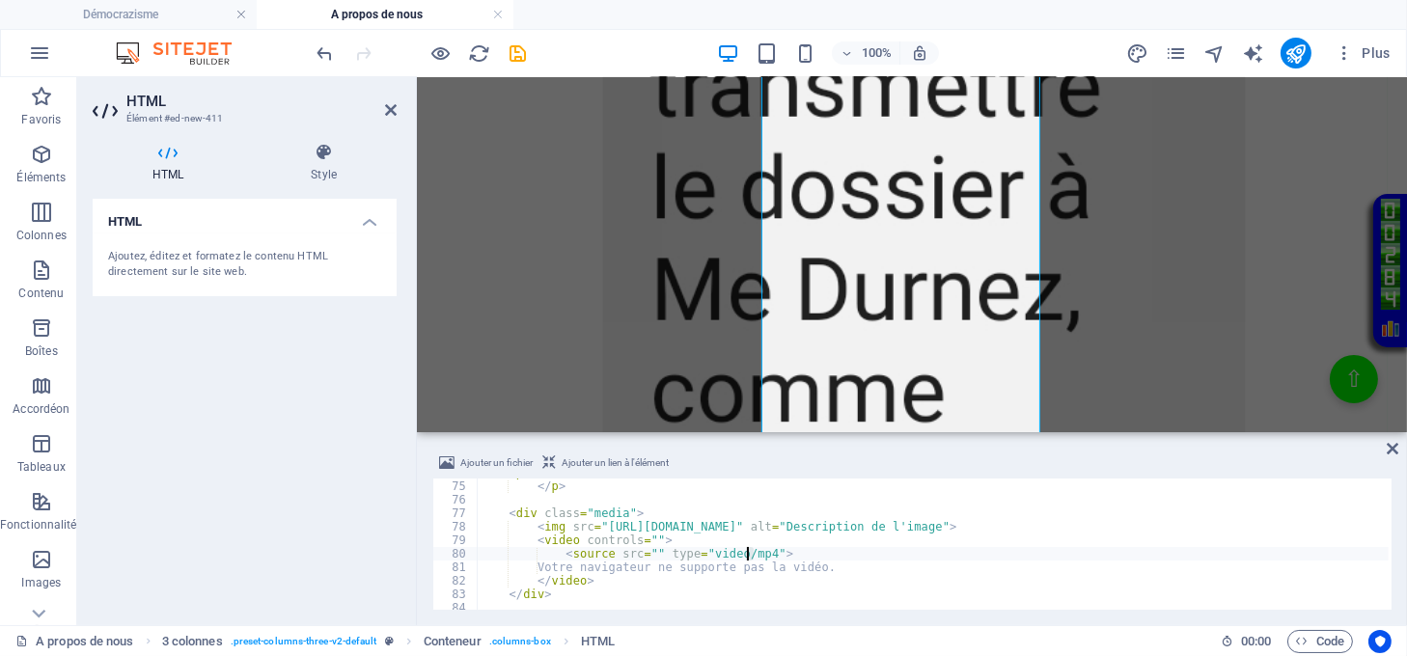
click at [751, 550] on div "< p > </ p > < div class = "media" > < img src = "https://democrazisme.com/oscl…" at bounding box center [933, 545] width 912 height 158
type textarea "<source src="" type="video/mp4">"
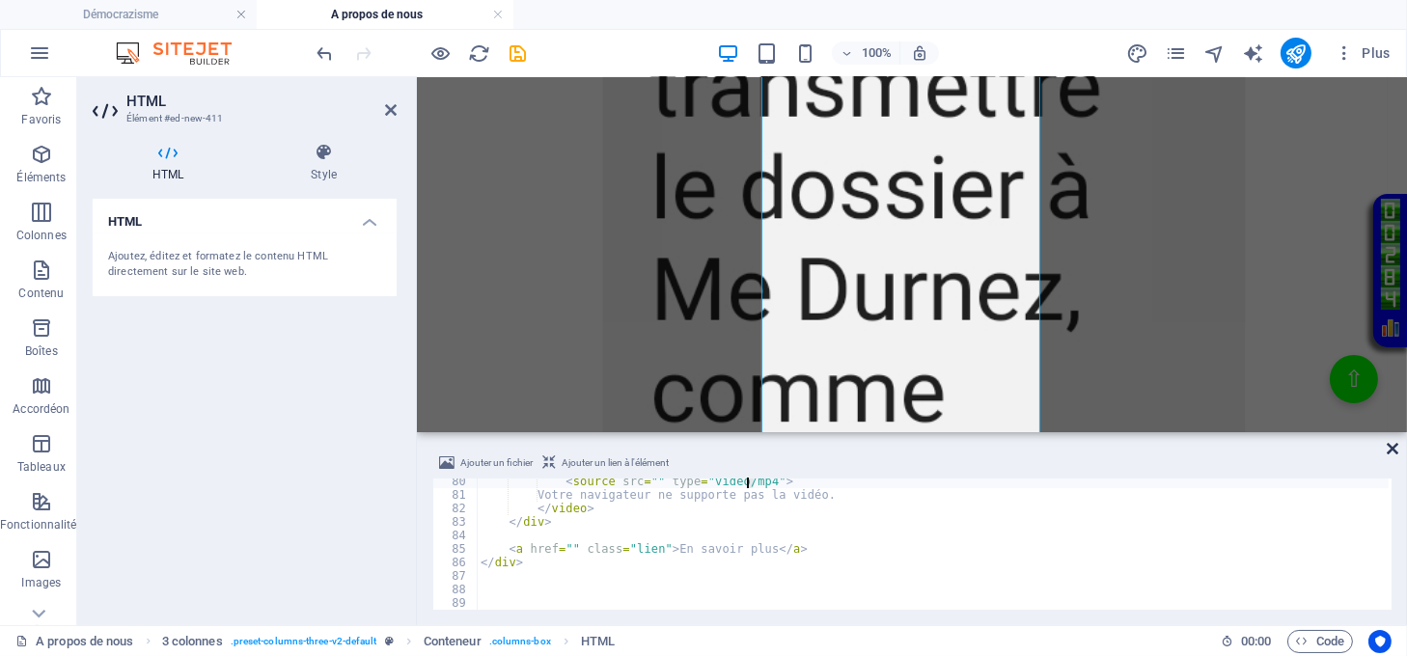
click at [1391, 448] on icon at bounding box center [1393, 448] width 12 height 15
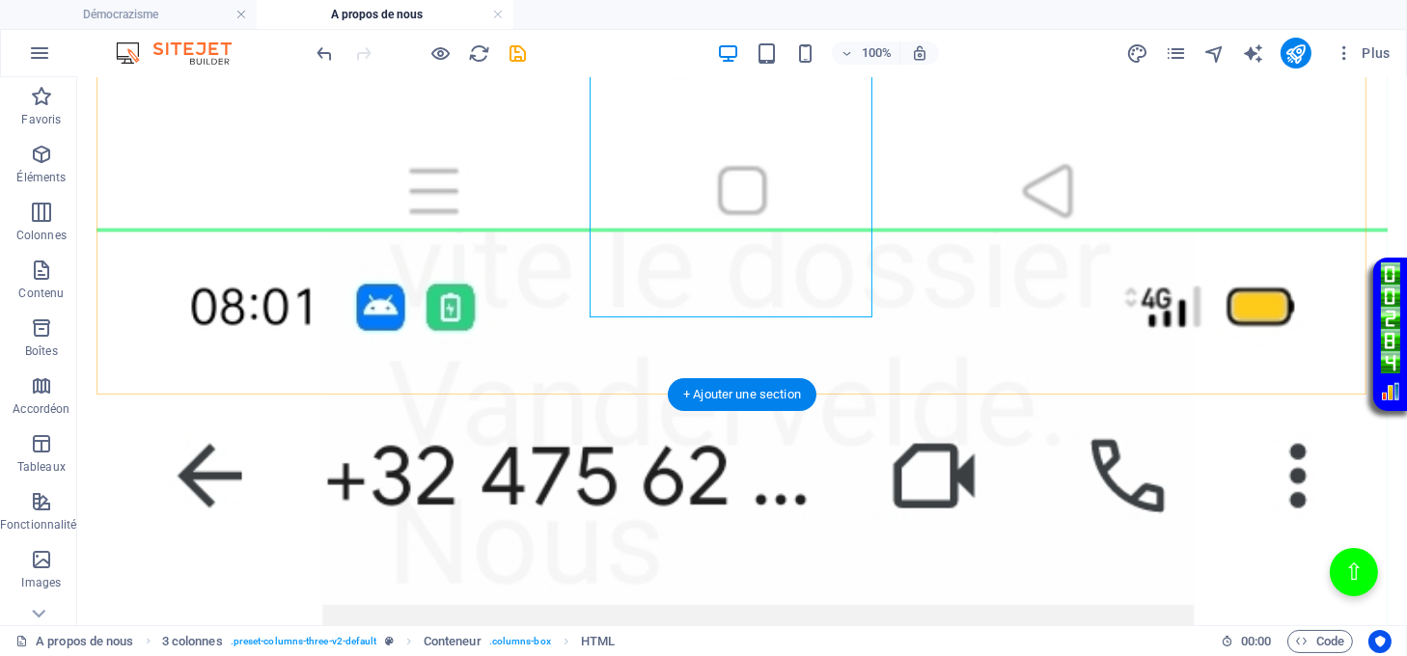
scroll to position [5565, 0]
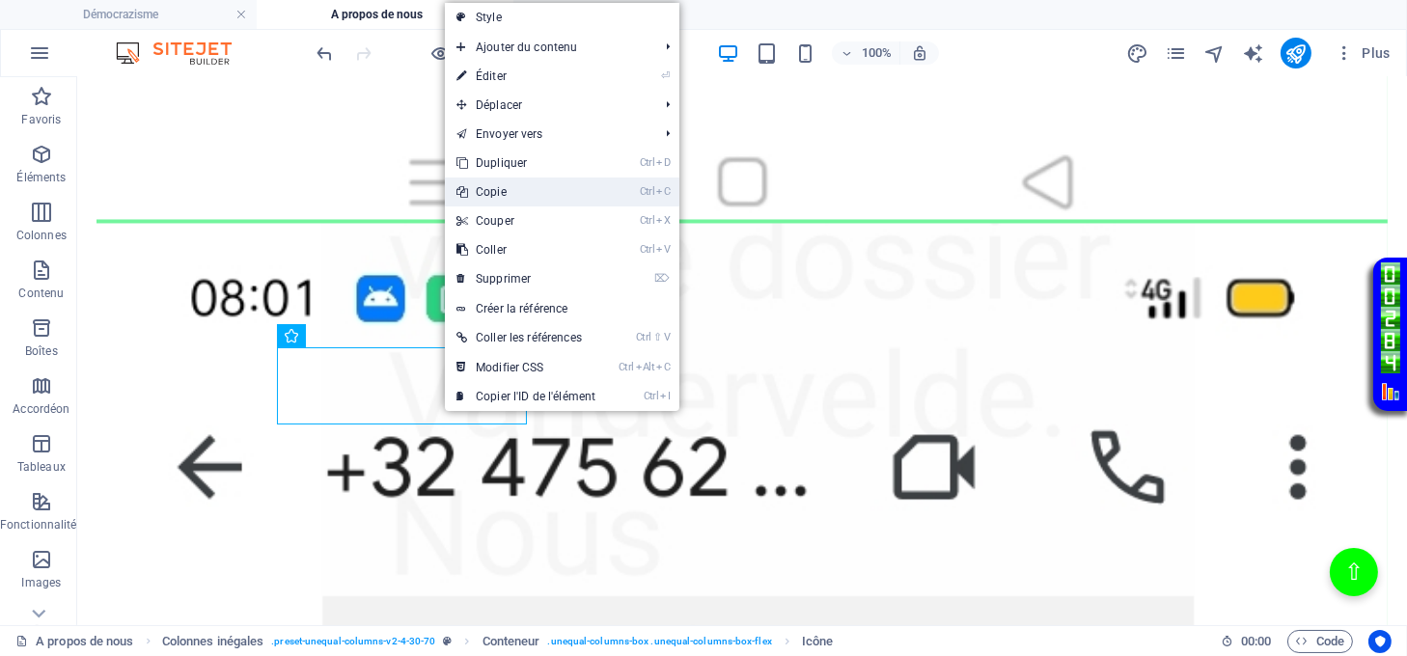
click at [504, 195] on link "Ctrl C Copie" at bounding box center [526, 192] width 162 height 29
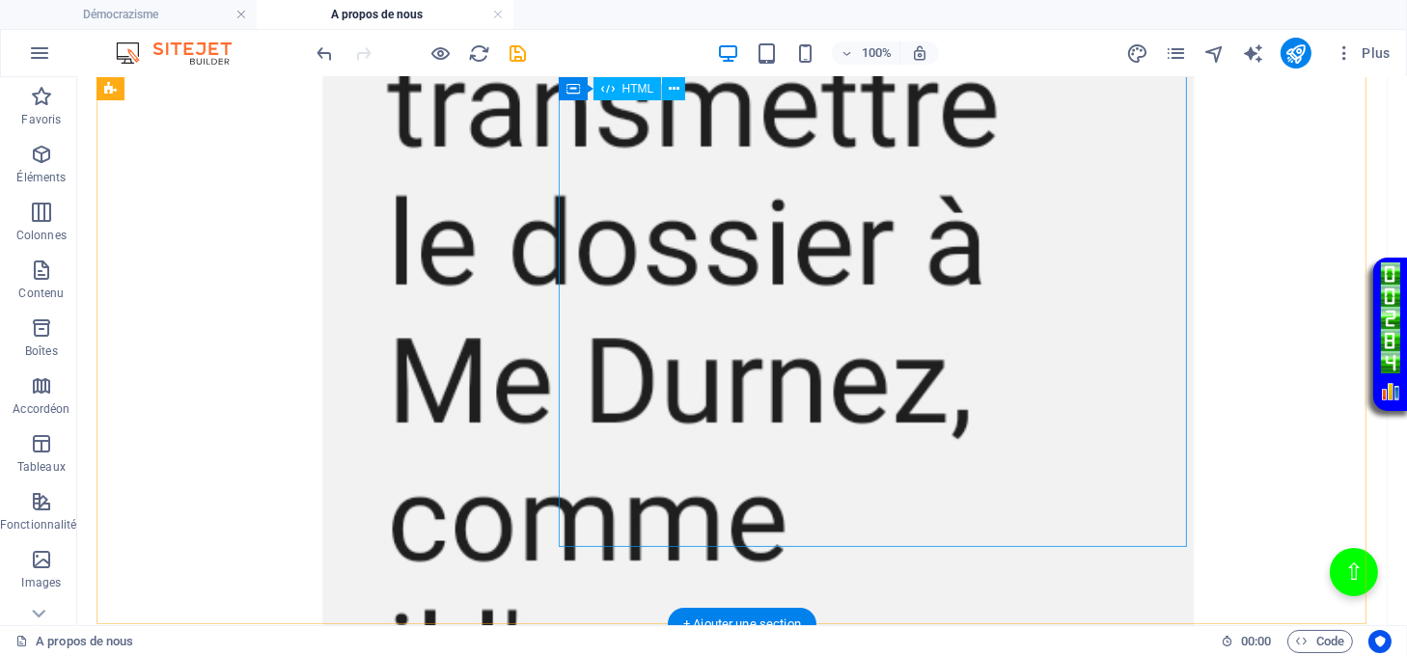
scroll to position [6343, 0]
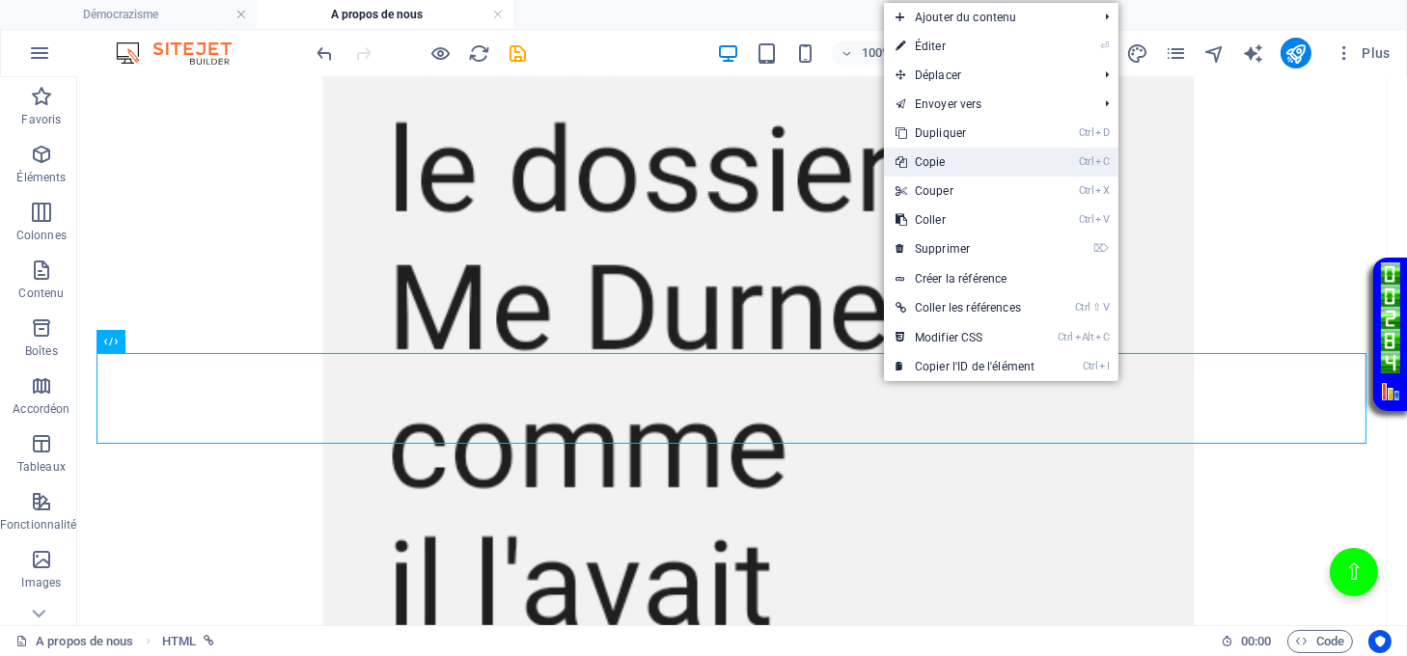
click at [938, 167] on link "Ctrl C Copie" at bounding box center [965, 162] width 162 height 29
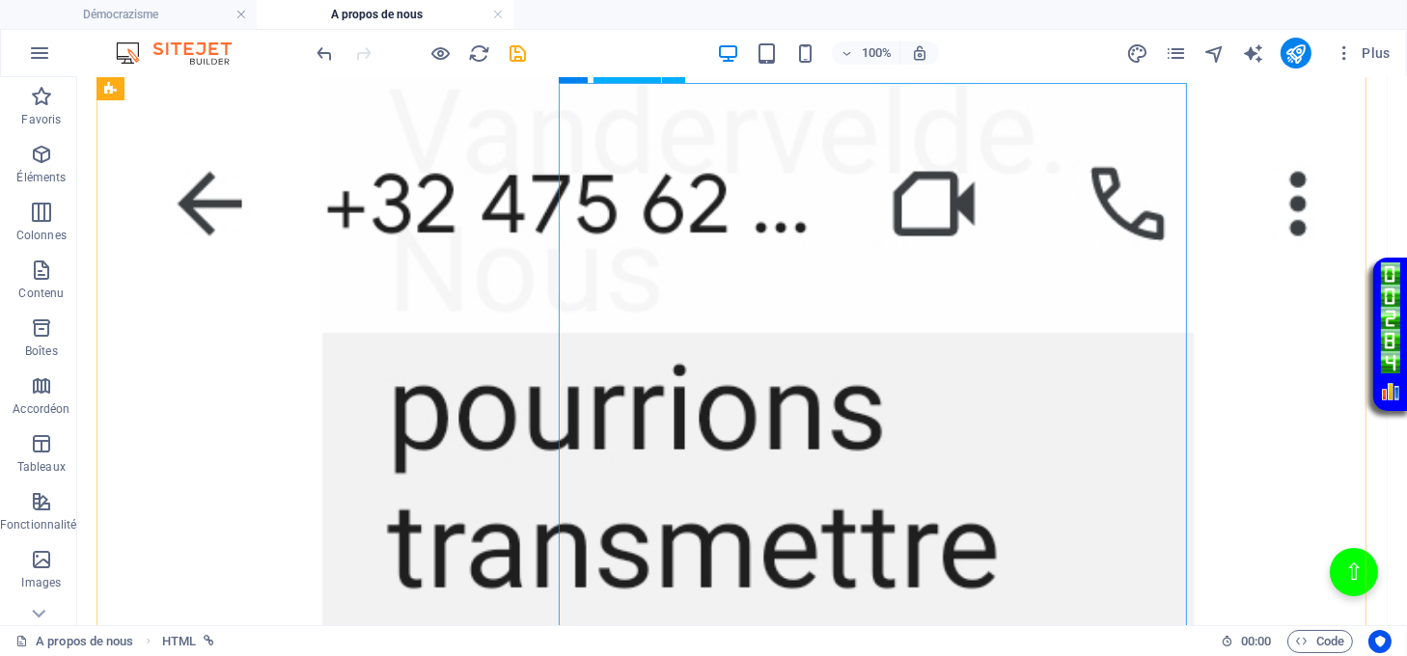
scroll to position [5185, 0]
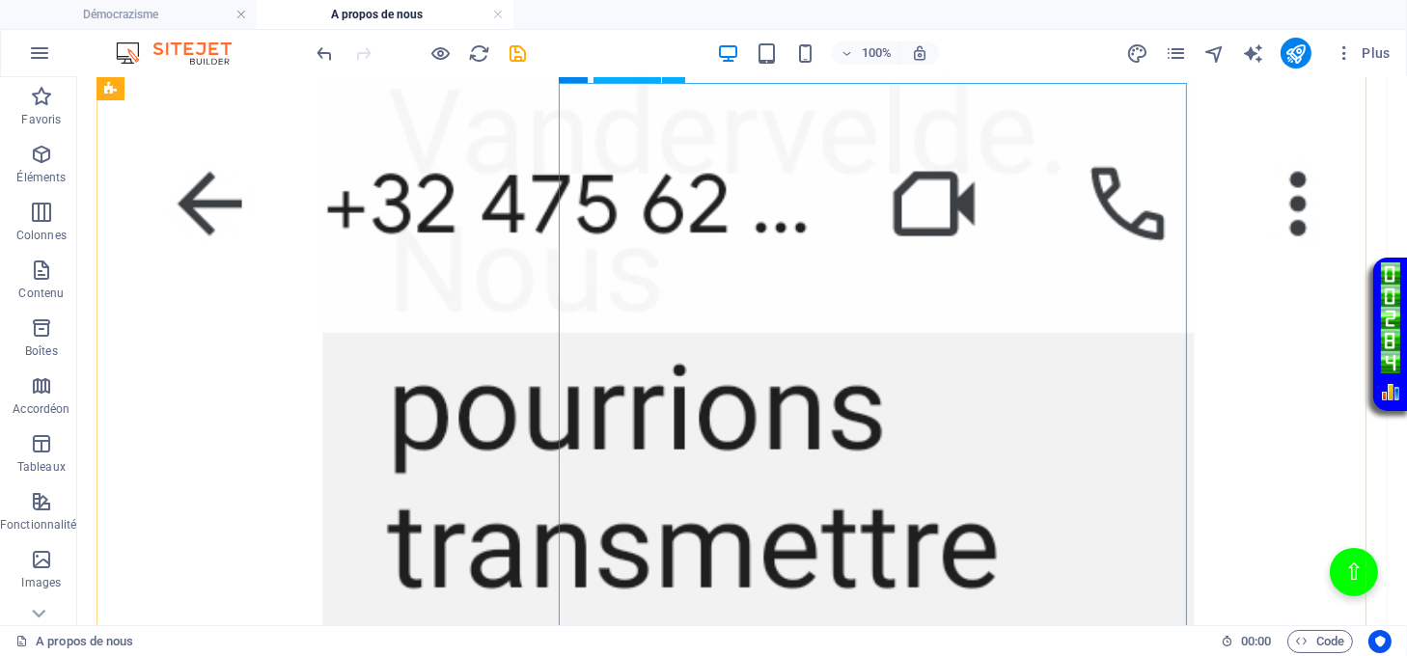
scroll to position [5442, 0]
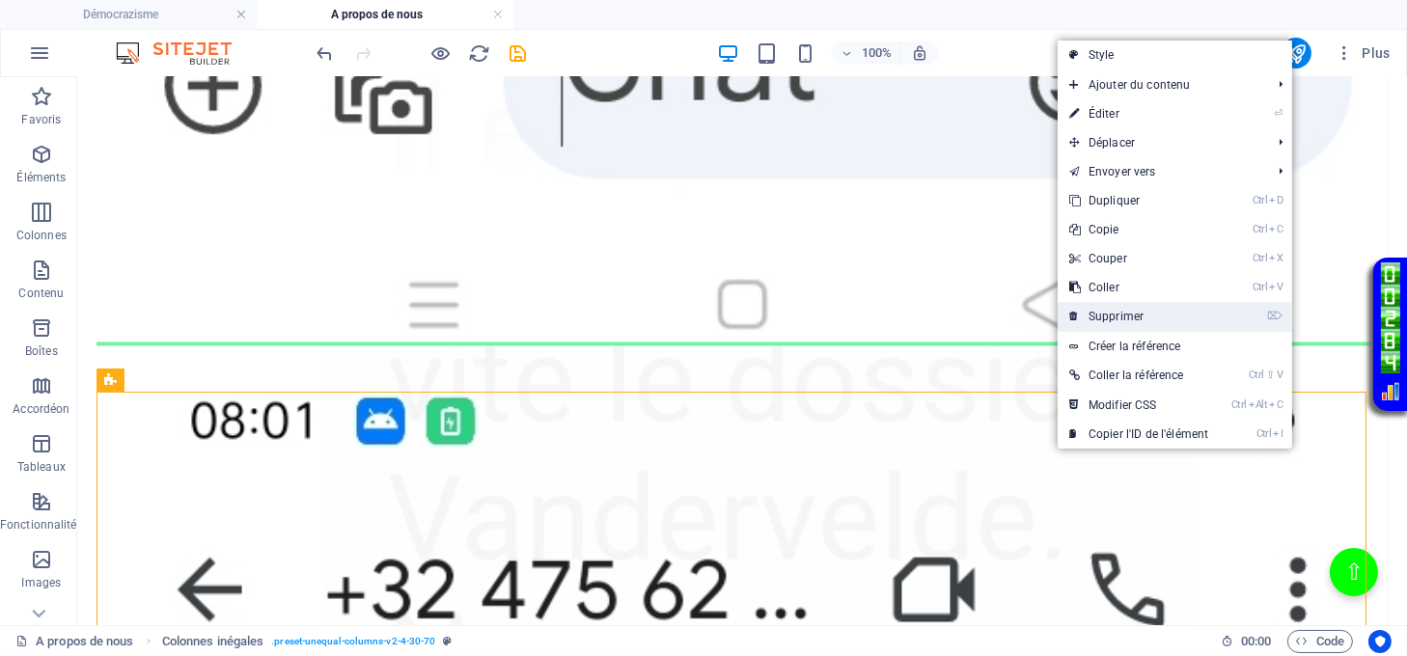
click at [1104, 317] on link "⌦ Supprimer" at bounding box center [1139, 316] width 162 height 29
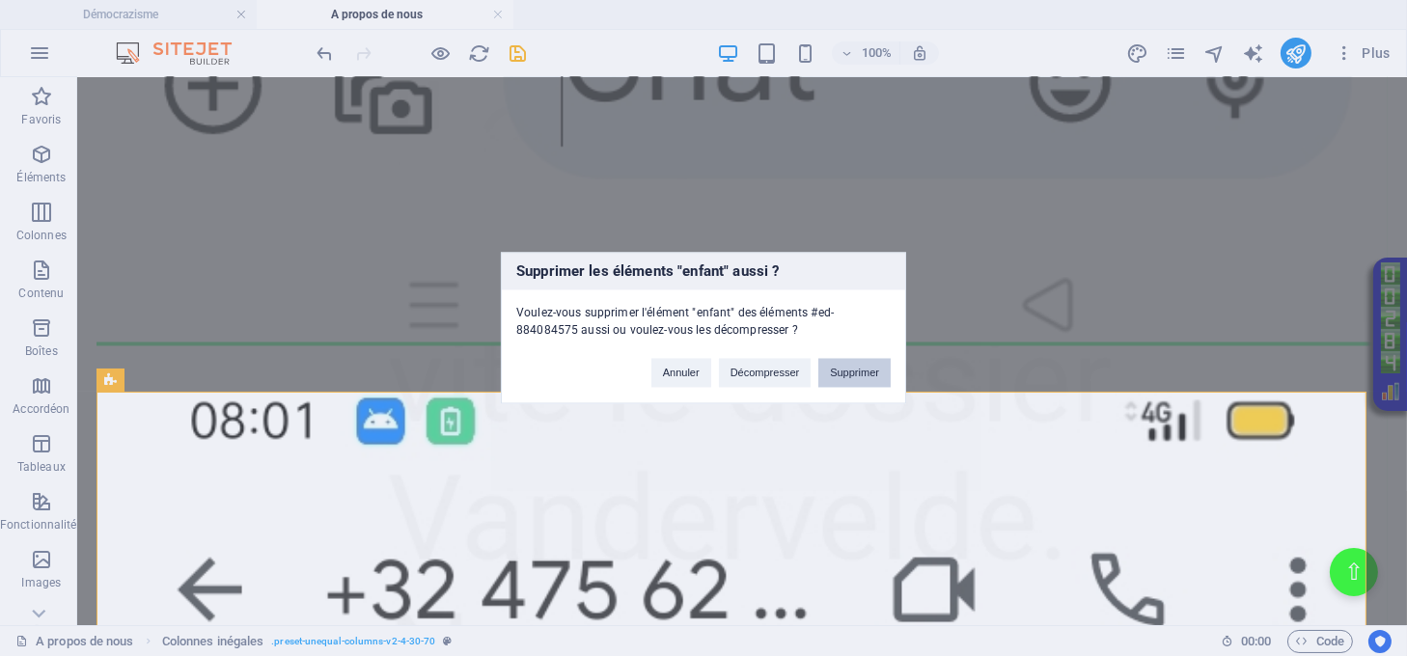
click at [862, 370] on button "Supprimer" at bounding box center [854, 373] width 72 height 29
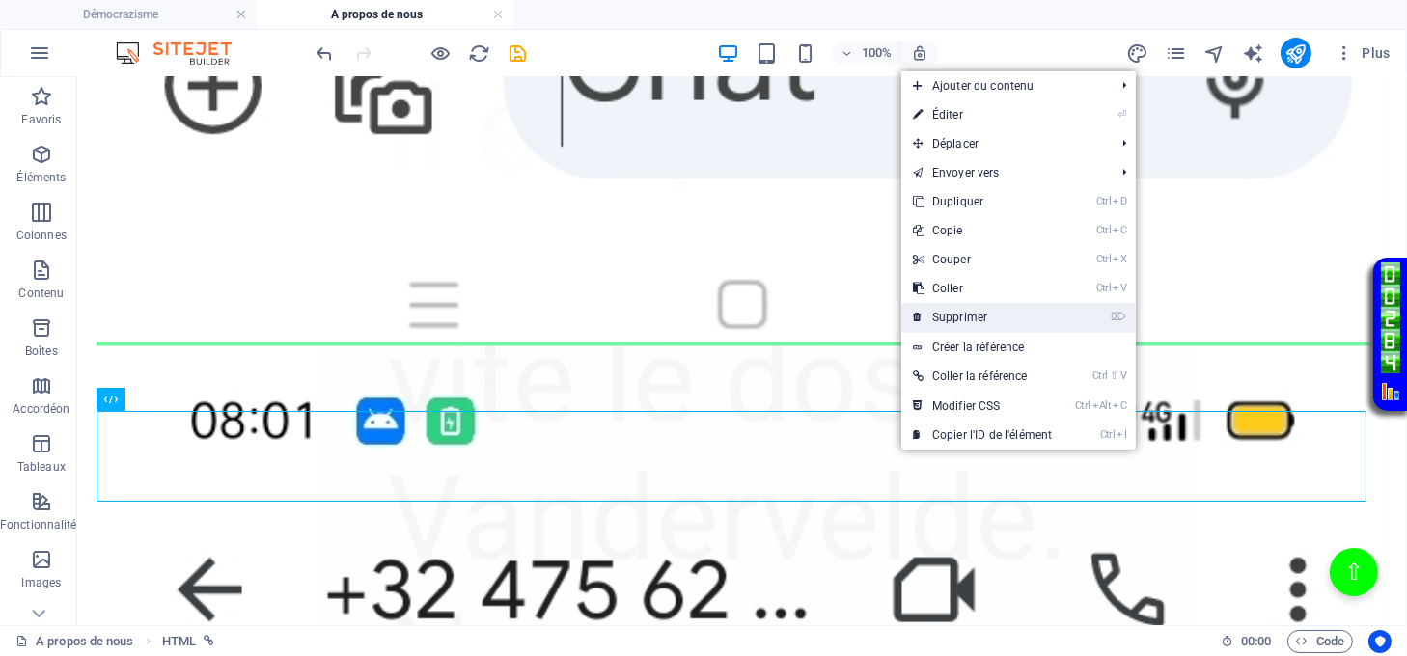
drag, startPoint x: 949, startPoint y: 318, endPoint x: 872, endPoint y: 242, distance: 107.8
click at [949, 317] on link "⌦ Supprimer" at bounding box center [982, 317] width 162 height 29
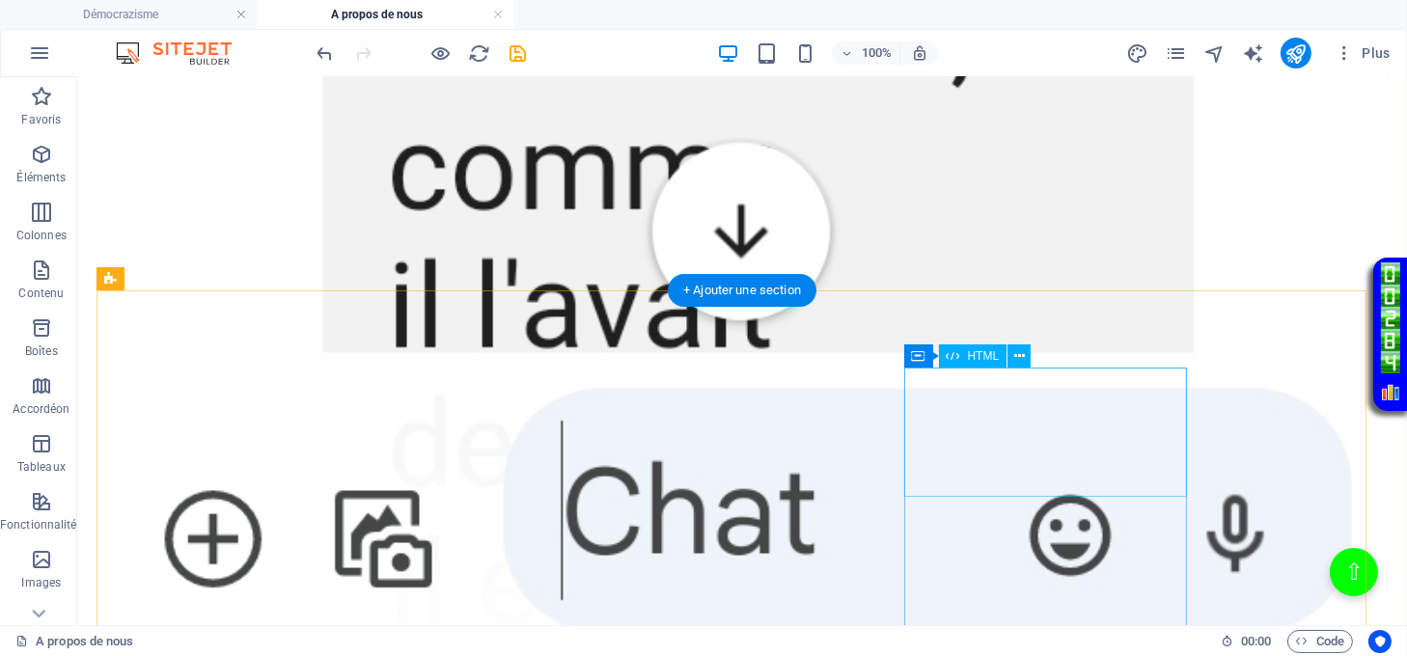
scroll to position [4984, 0]
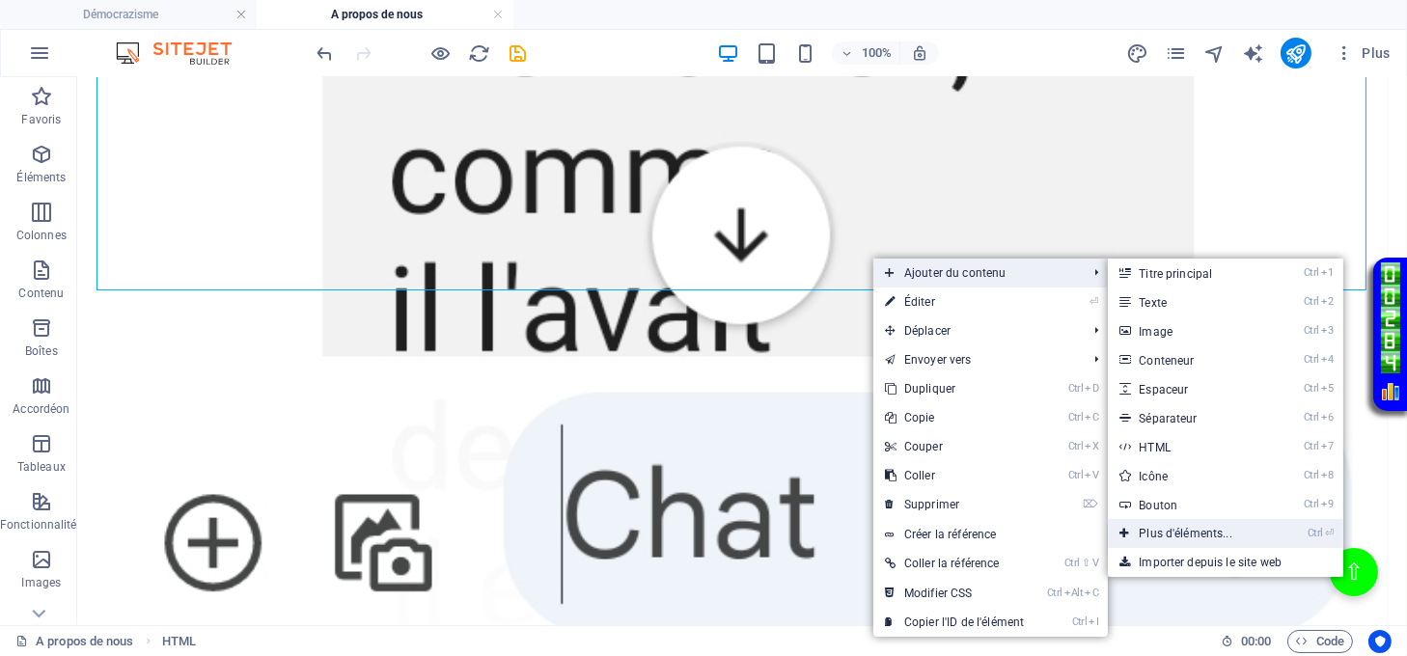
click at [1175, 525] on link "Ctrl ⏎ Plus d'éléments..." at bounding box center [1189, 533] width 163 height 29
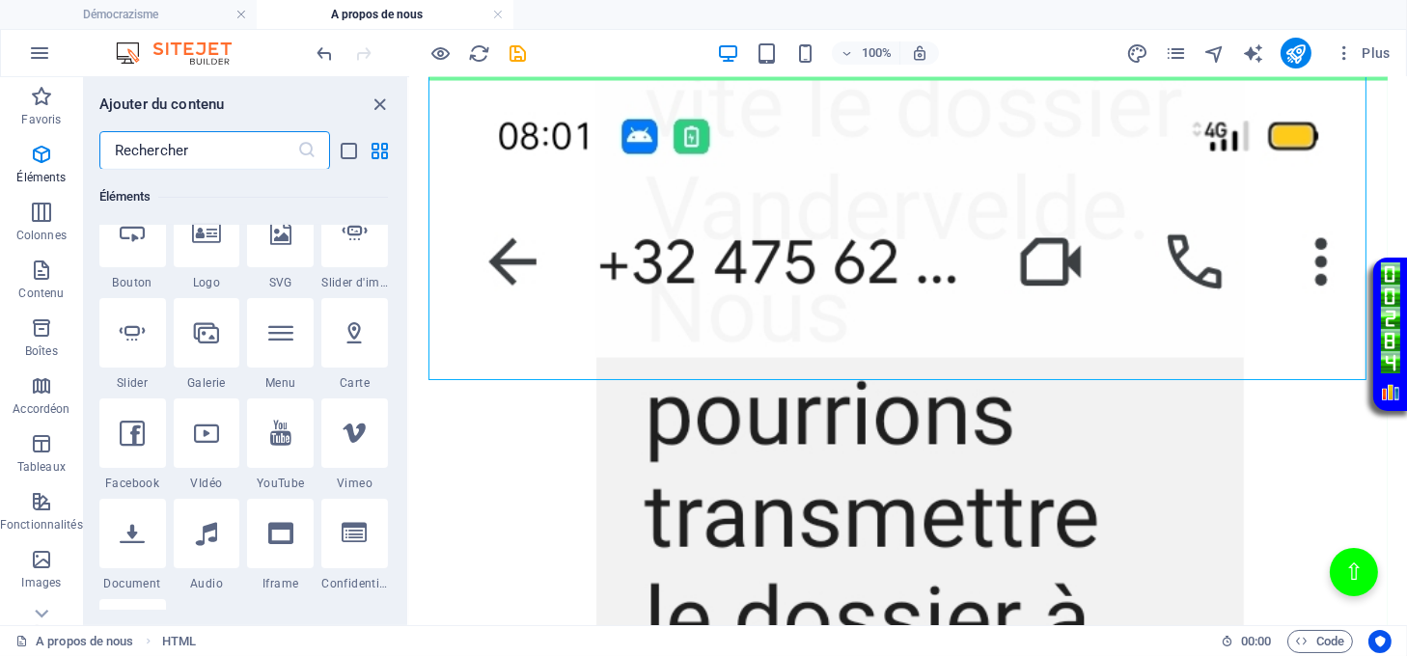
scroll to position [719, 0]
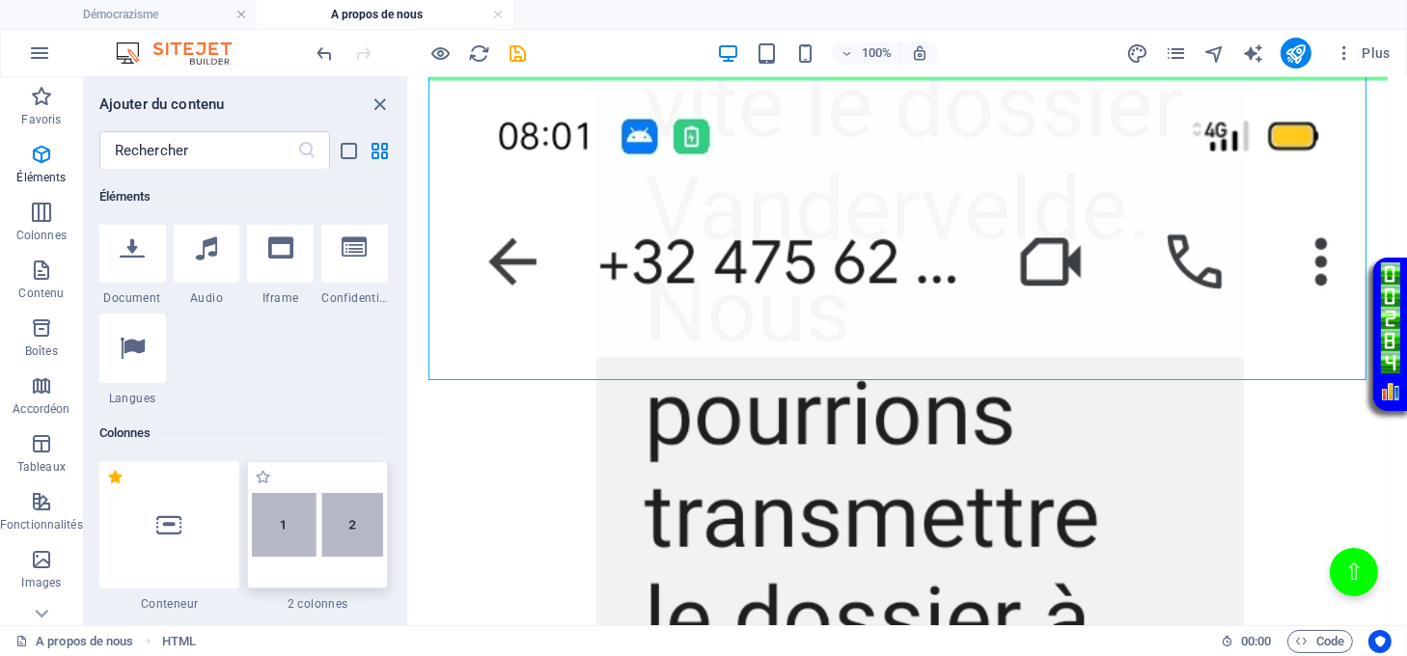
click at [350, 539] on img at bounding box center [317, 525] width 131 height 65
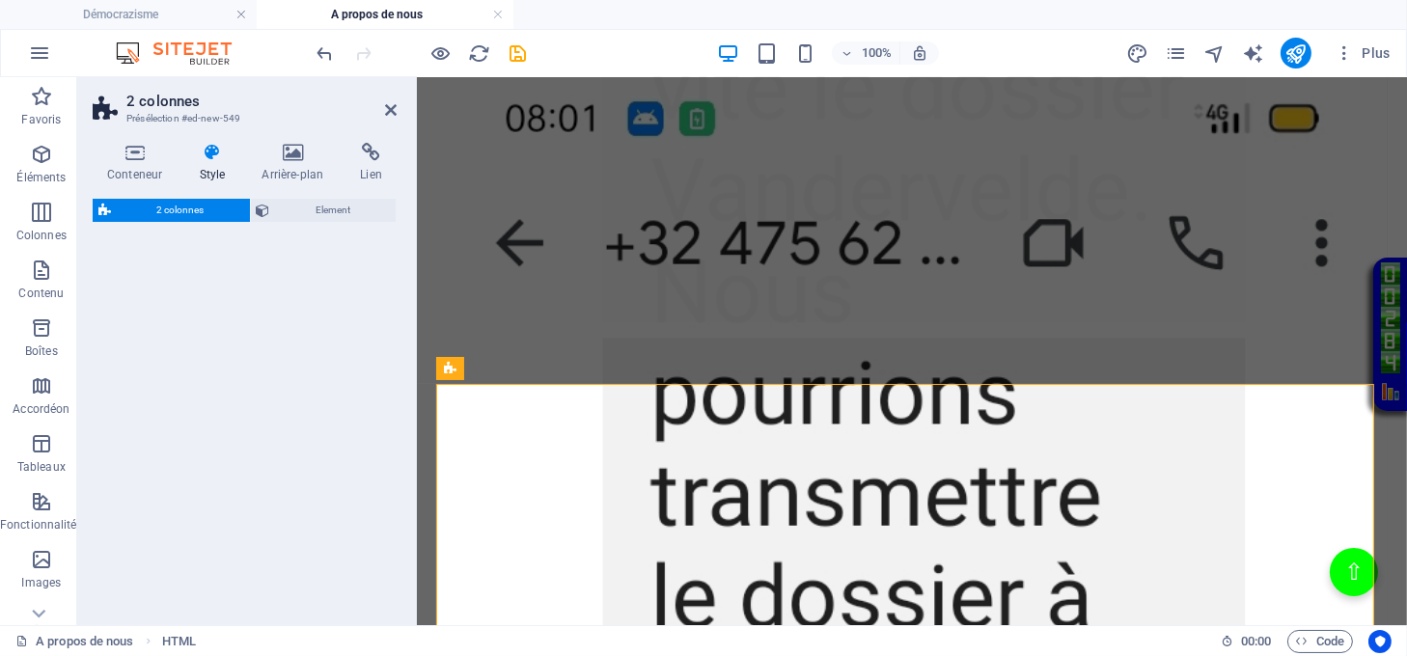
select select "rem"
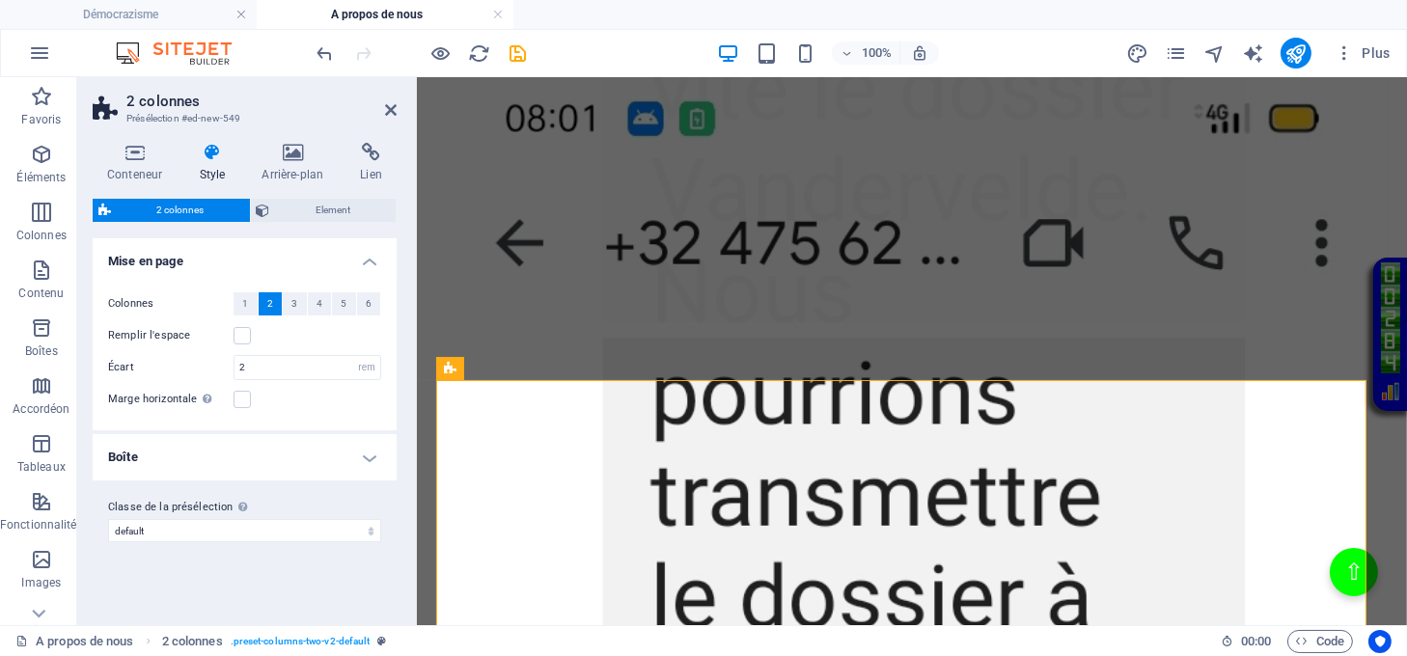
scroll to position [4978, 0]
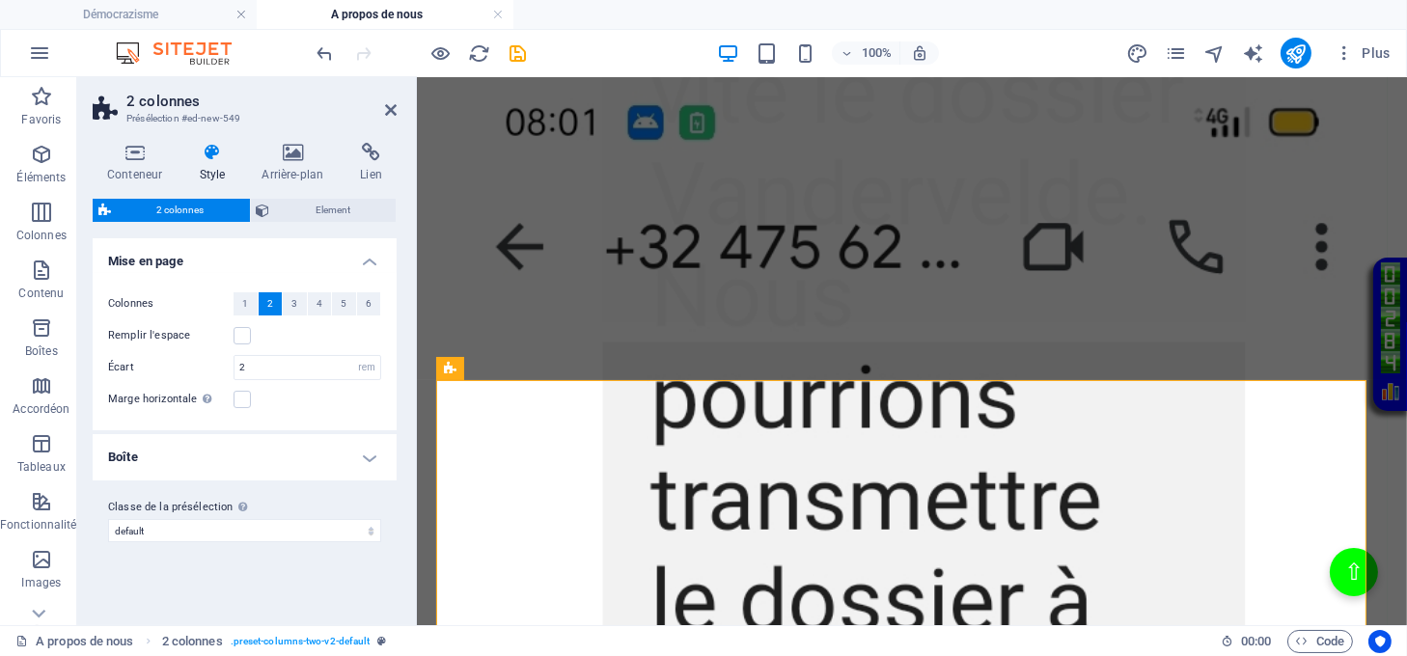
click at [382, 109] on h2 "2 colonnes" at bounding box center [261, 101] width 270 height 17
drag, startPoint x: 390, startPoint y: 106, endPoint x: 326, endPoint y: 36, distance: 95.0
click at [390, 106] on icon at bounding box center [391, 109] width 12 height 15
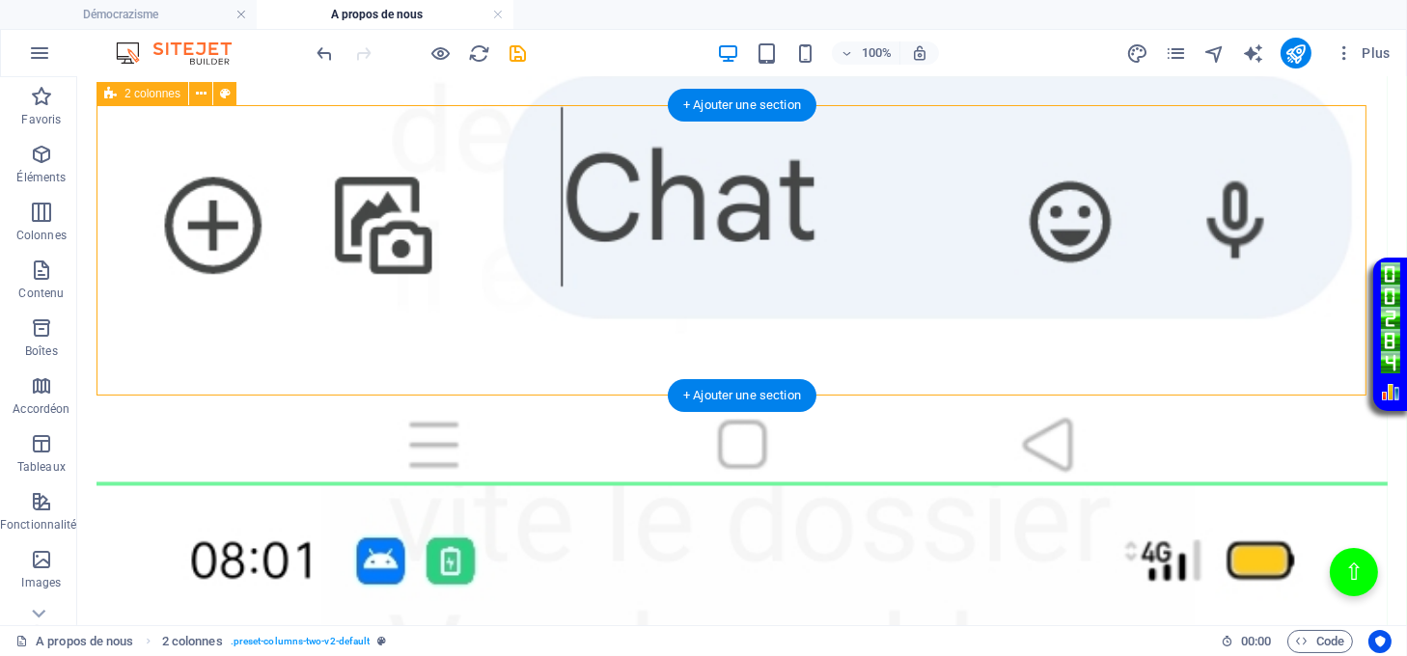
scroll to position [5370, 0]
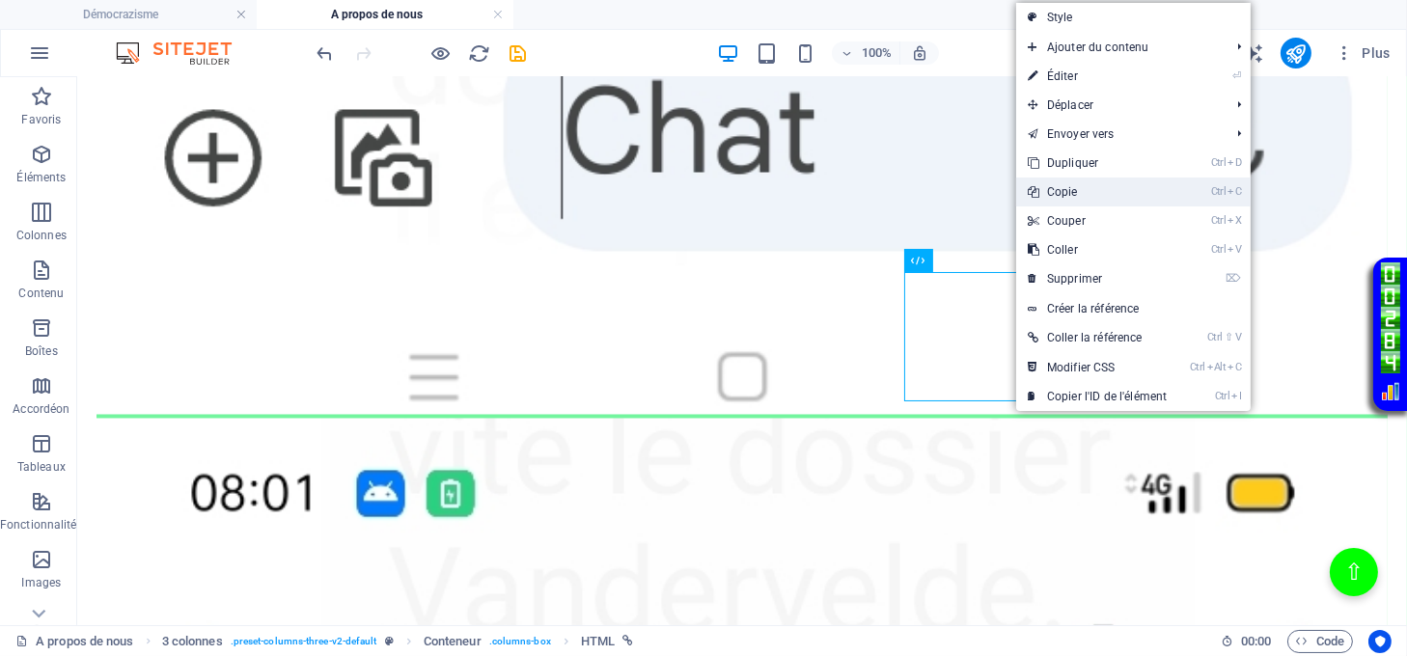
click at [1075, 194] on link "Ctrl C Copie" at bounding box center [1097, 192] width 162 height 29
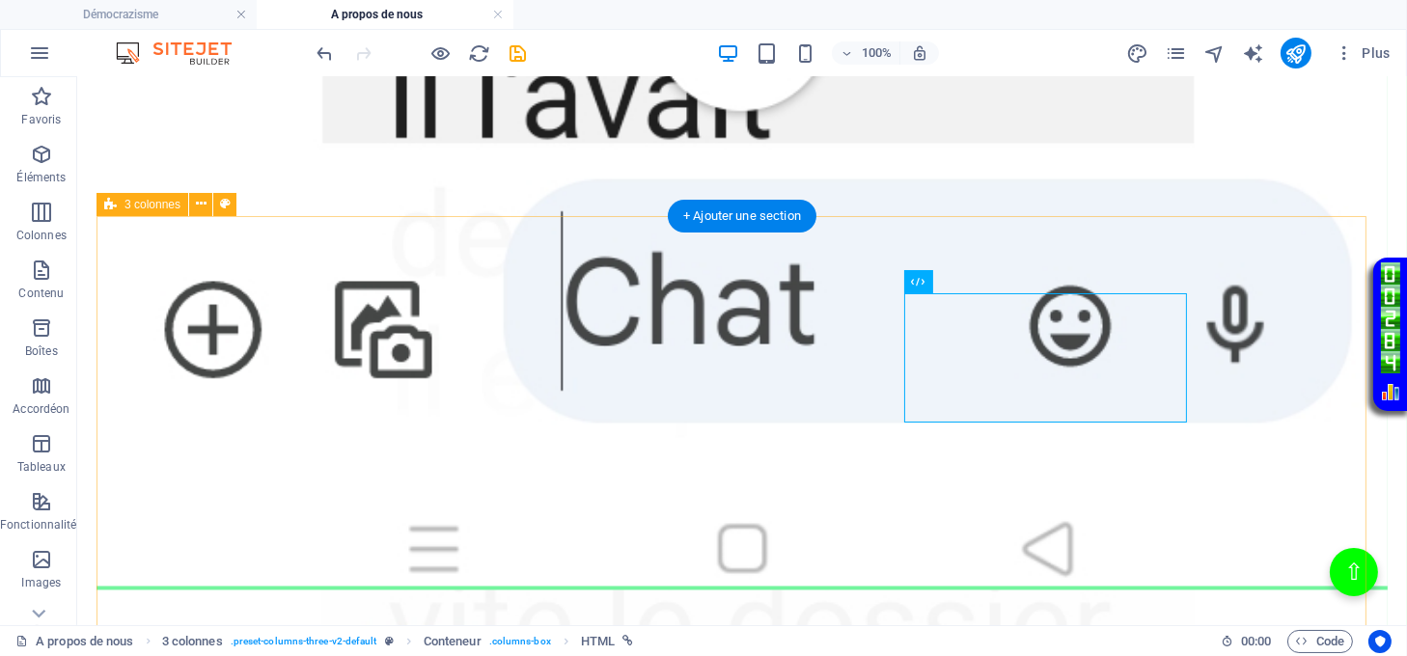
scroll to position [5113, 0]
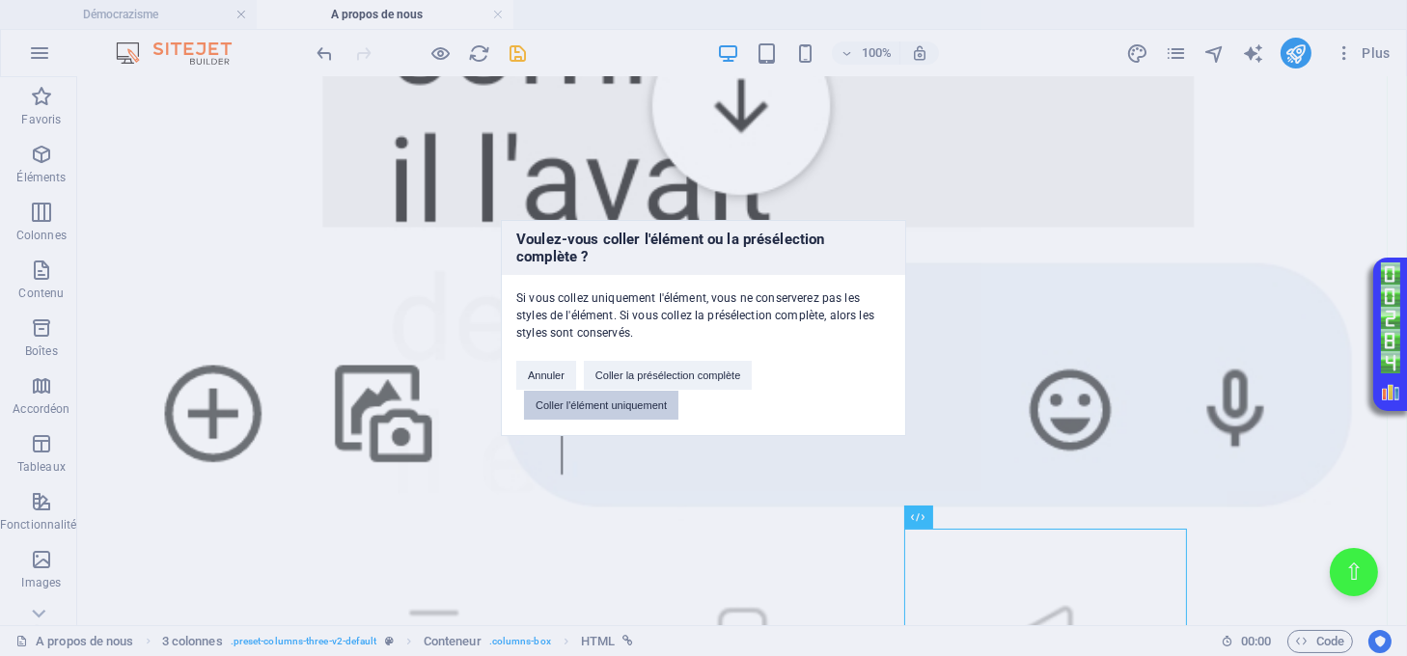
drag, startPoint x: 647, startPoint y: 401, endPoint x: 568, endPoint y: 321, distance: 111.2
click at [647, 401] on button "Coller l'élément uniquement" at bounding box center [601, 405] width 154 height 29
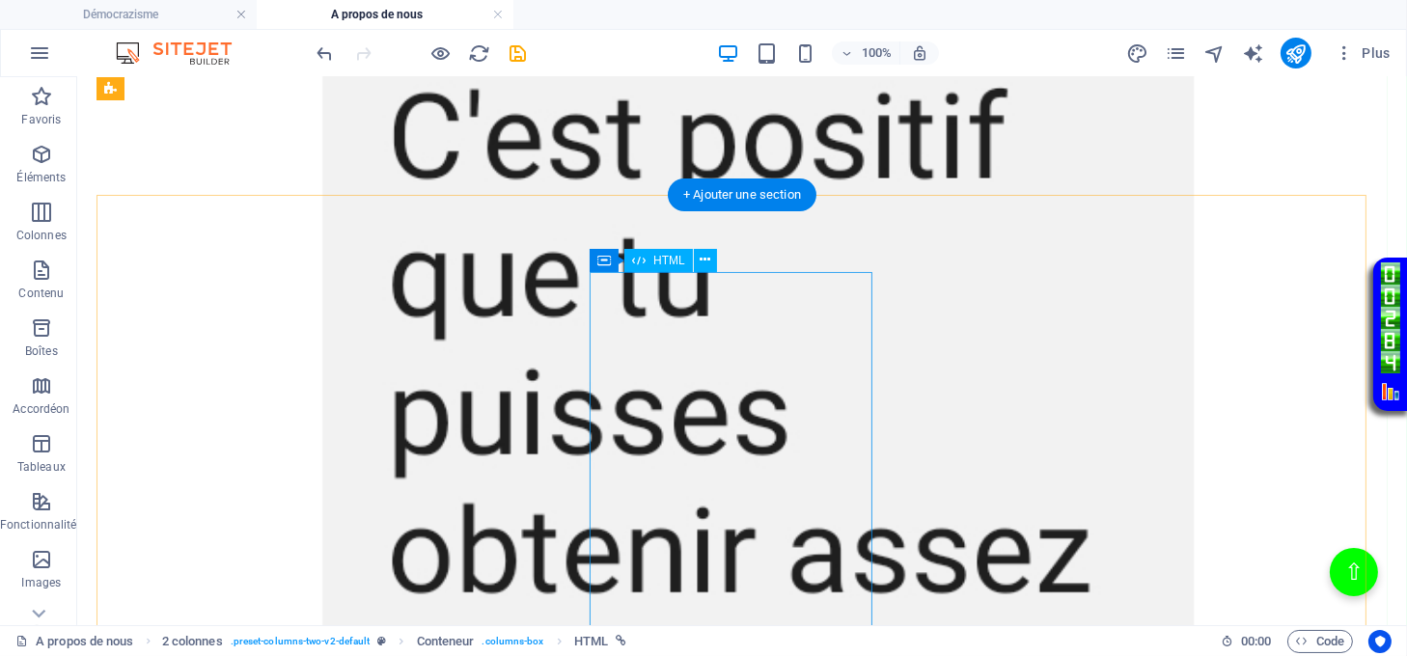
scroll to position [3440, 0]
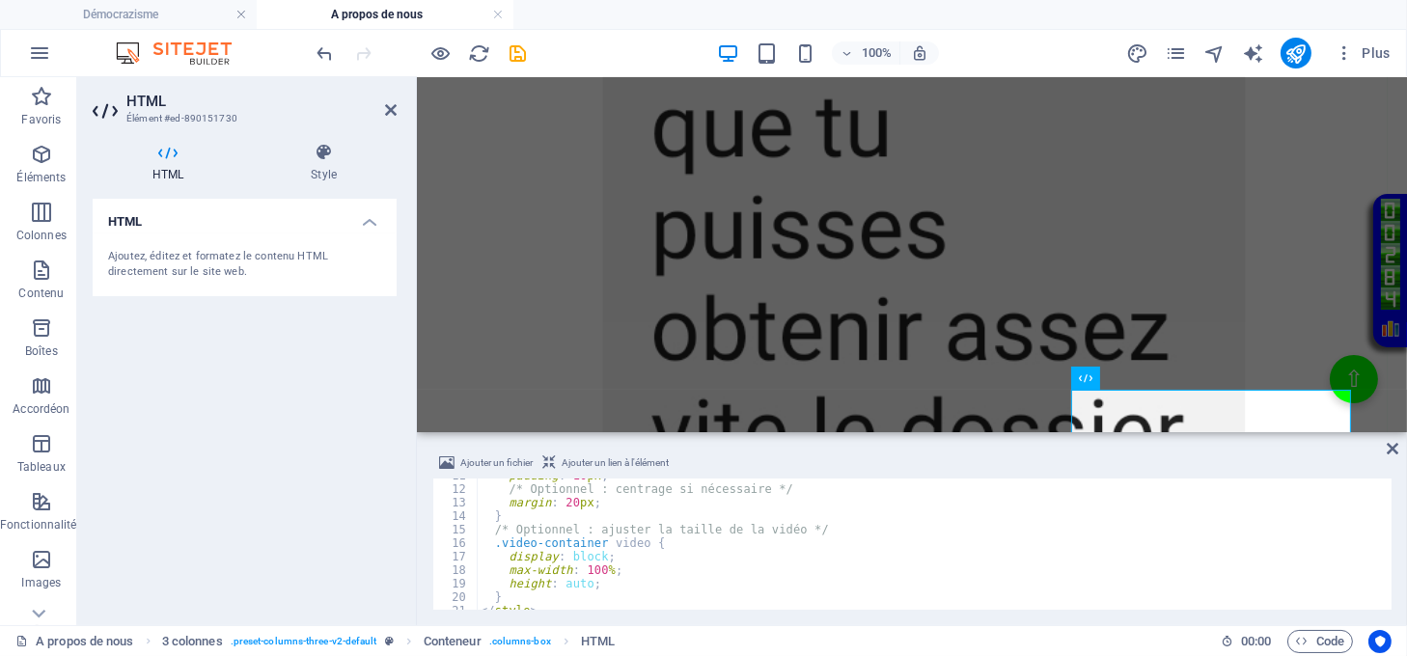
scroll to position [355, 0]
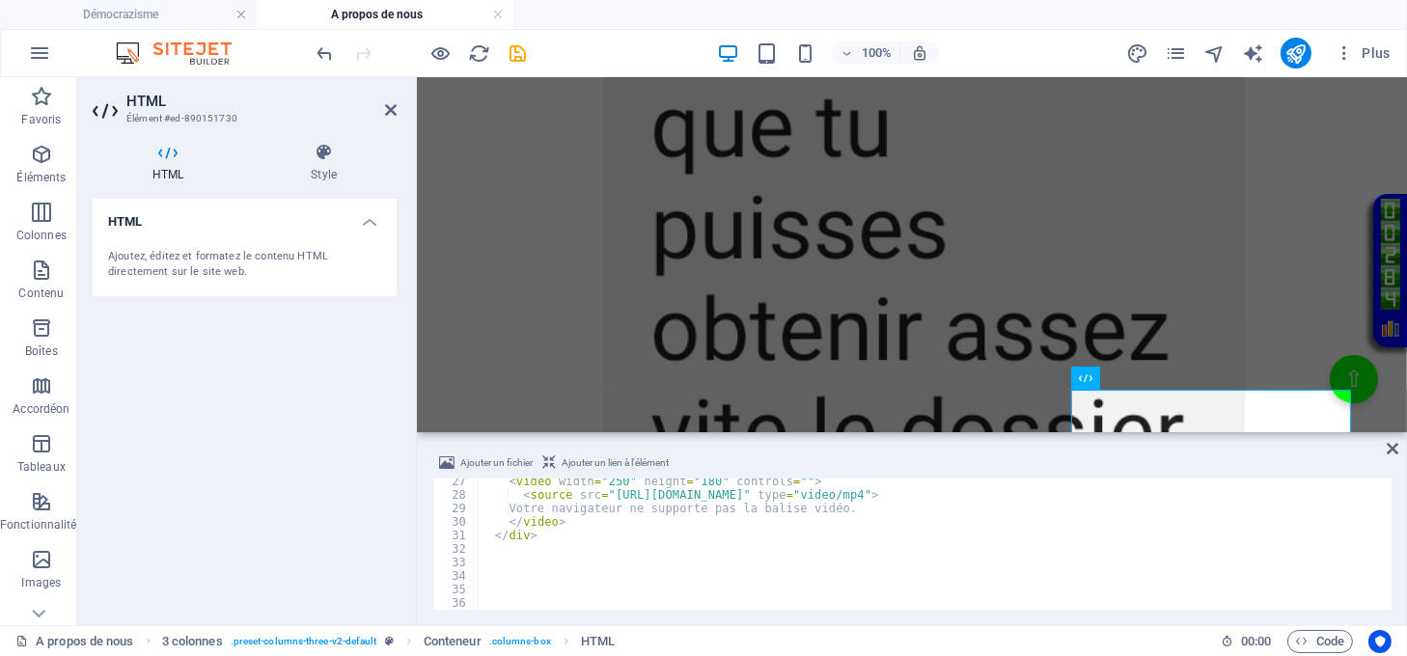
type textarea "Votre navigateur ne supporte pas la balise vidéo."
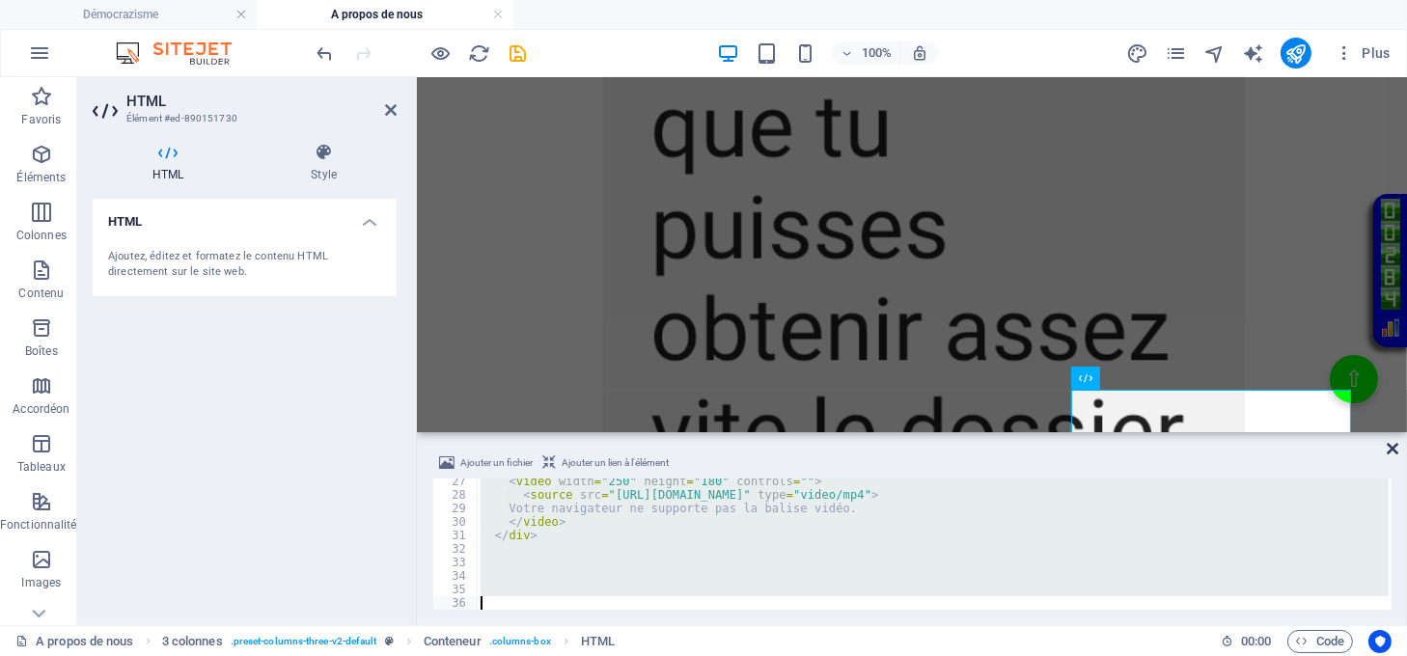
click at [1388, 444] on icon at bounding box center [1393, 448] width 12 height 15
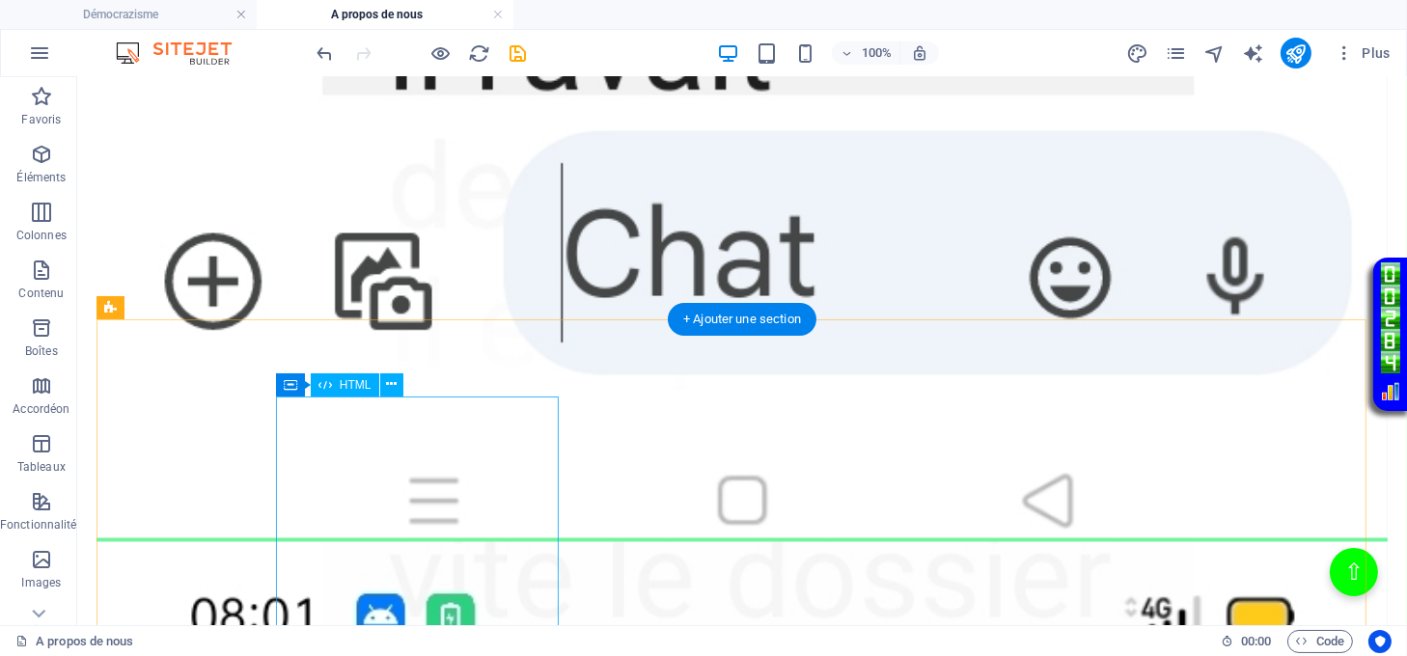
scroll to position [5113, 0]
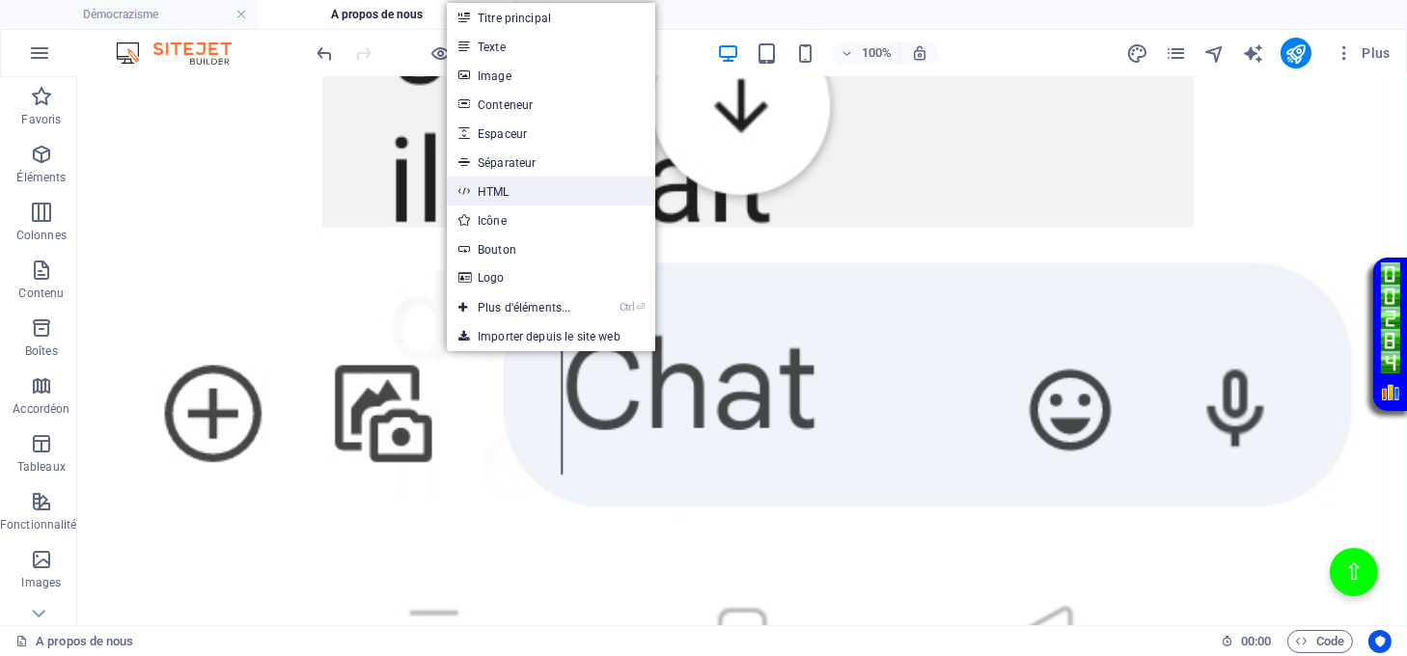
click at [488, 193] on link "HTML" at bounding box center [551, 191] width 208 height 29
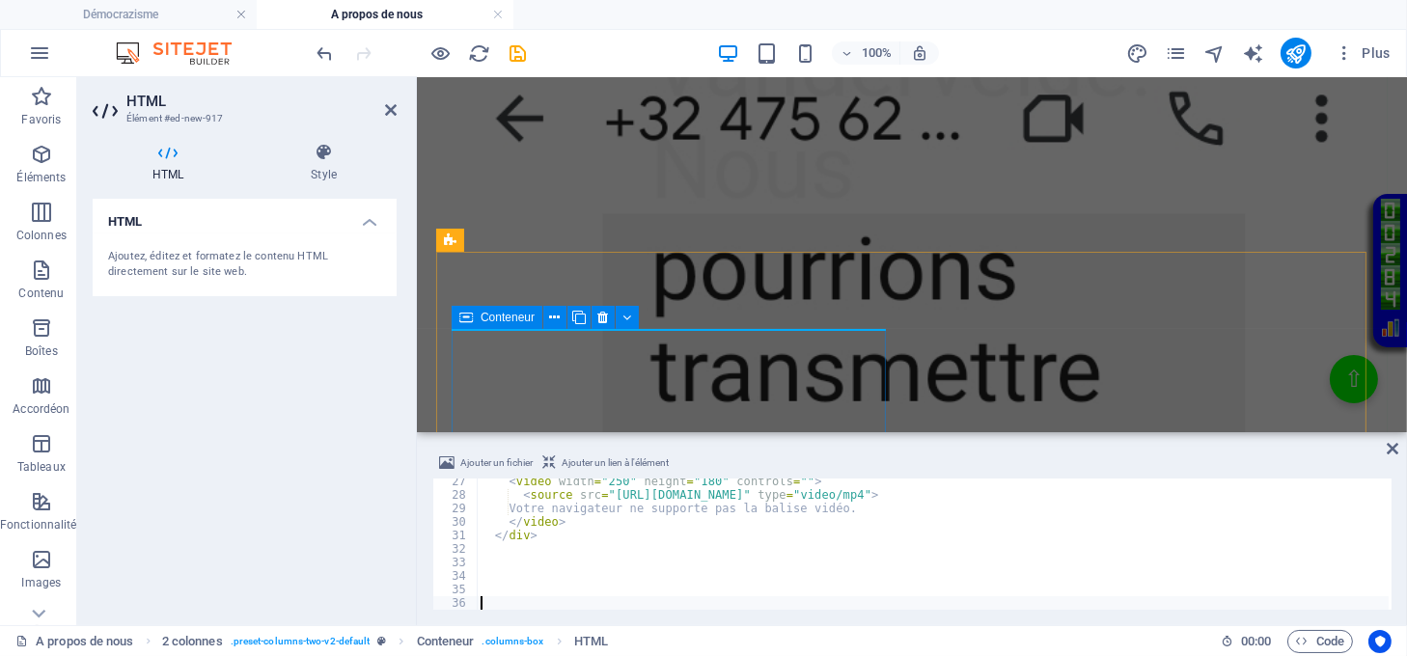
scroll to position [355, 0]
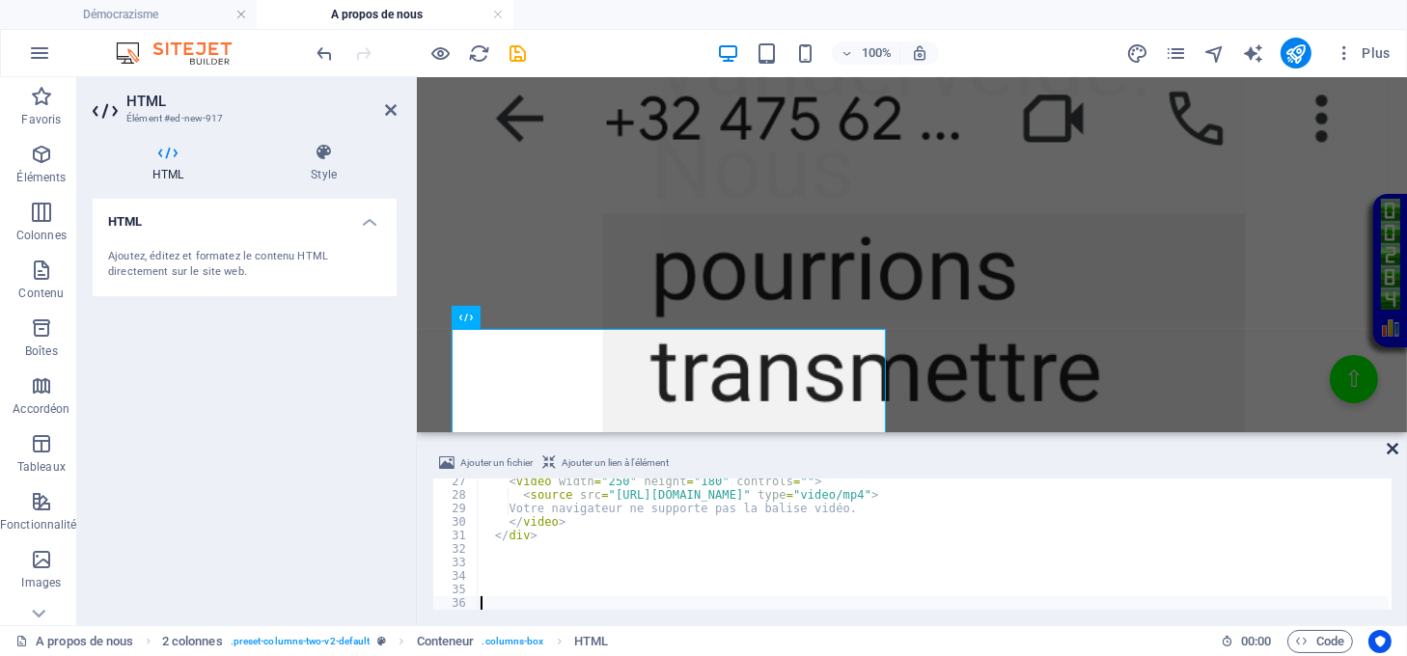
click at [1391, 446] on icon at bounding box center [1393, 448] width 12 height 15
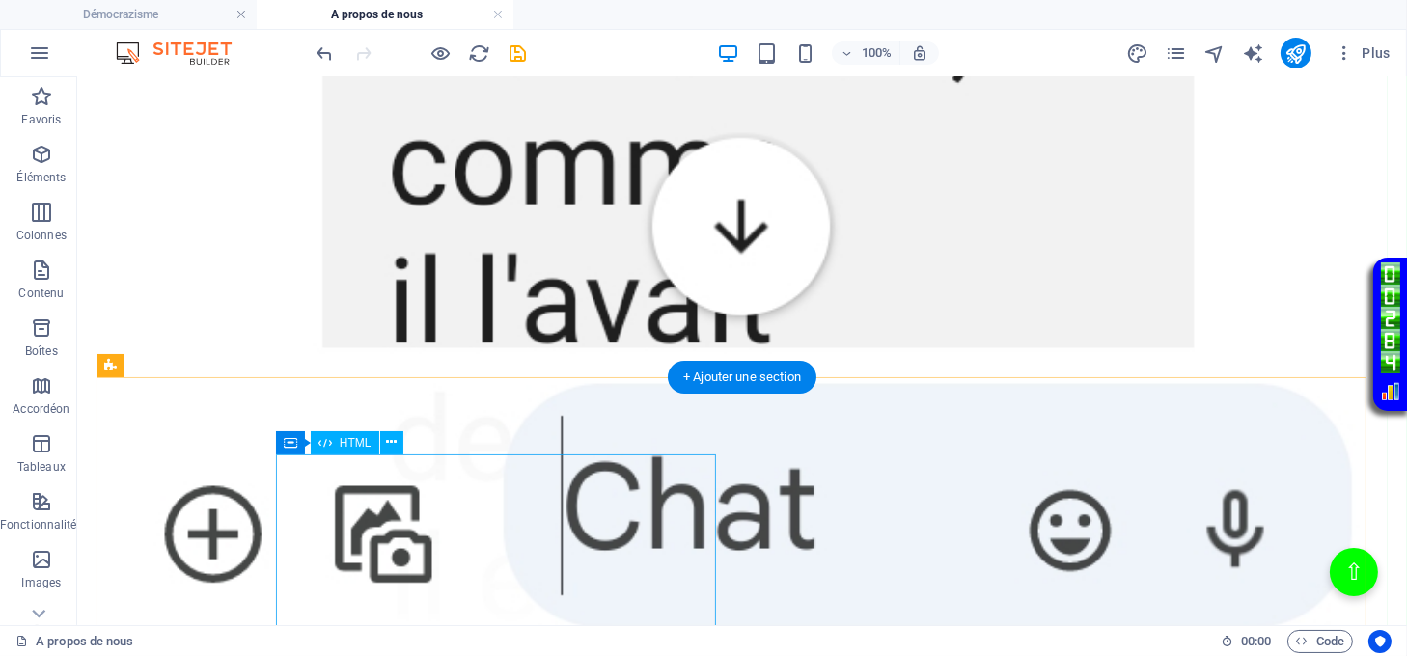
scroll to position [5242, 0]
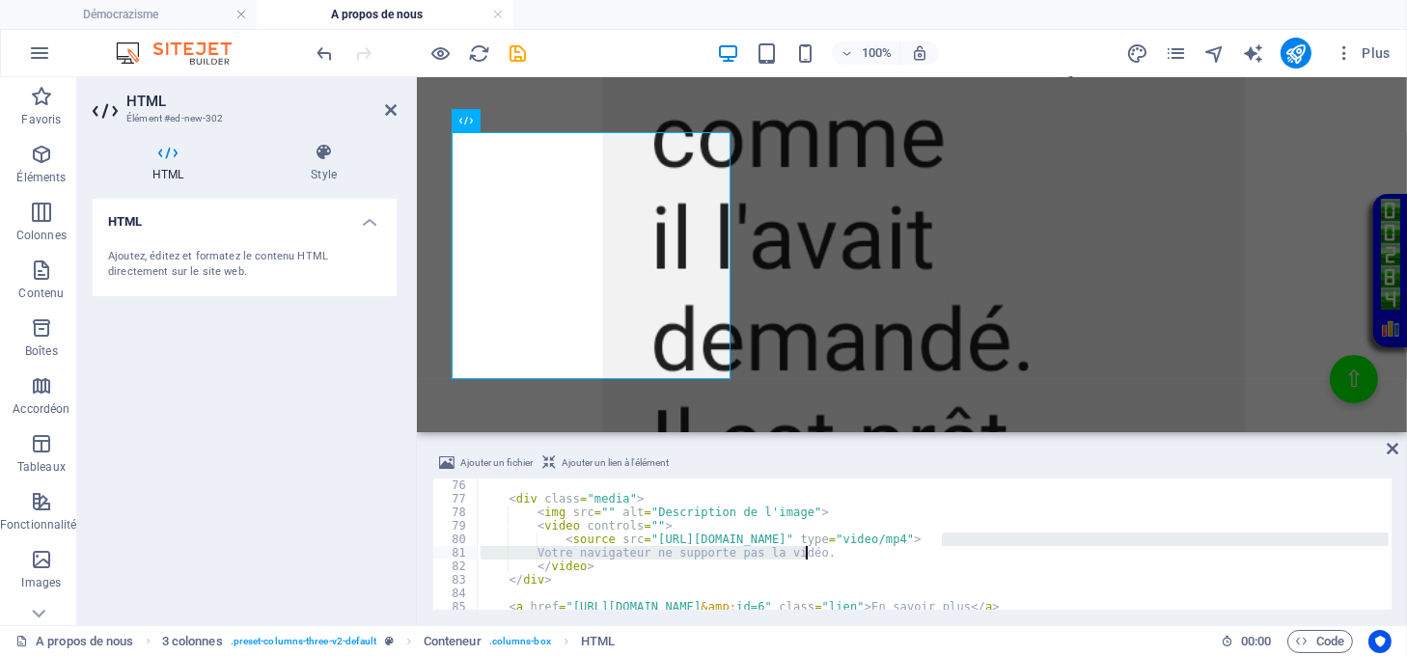
drag, startPoint x: 945, startPoint y: 533, endPoint x: 809, endPoint y: 548, distance: 137.0
click at [809, 548] on div "< div class = "media" > < img src = "" alt = "Description de l'image" > < video…" at bounding box center [933, 558] width 912 height 158
type textarea "<source src="https://justicerevelee.be/resumevanrusselt.mp4" type="video/mp4"> …"
click at [1391, 453] on icon at bounding box center [1393, 448] width 12 height 15
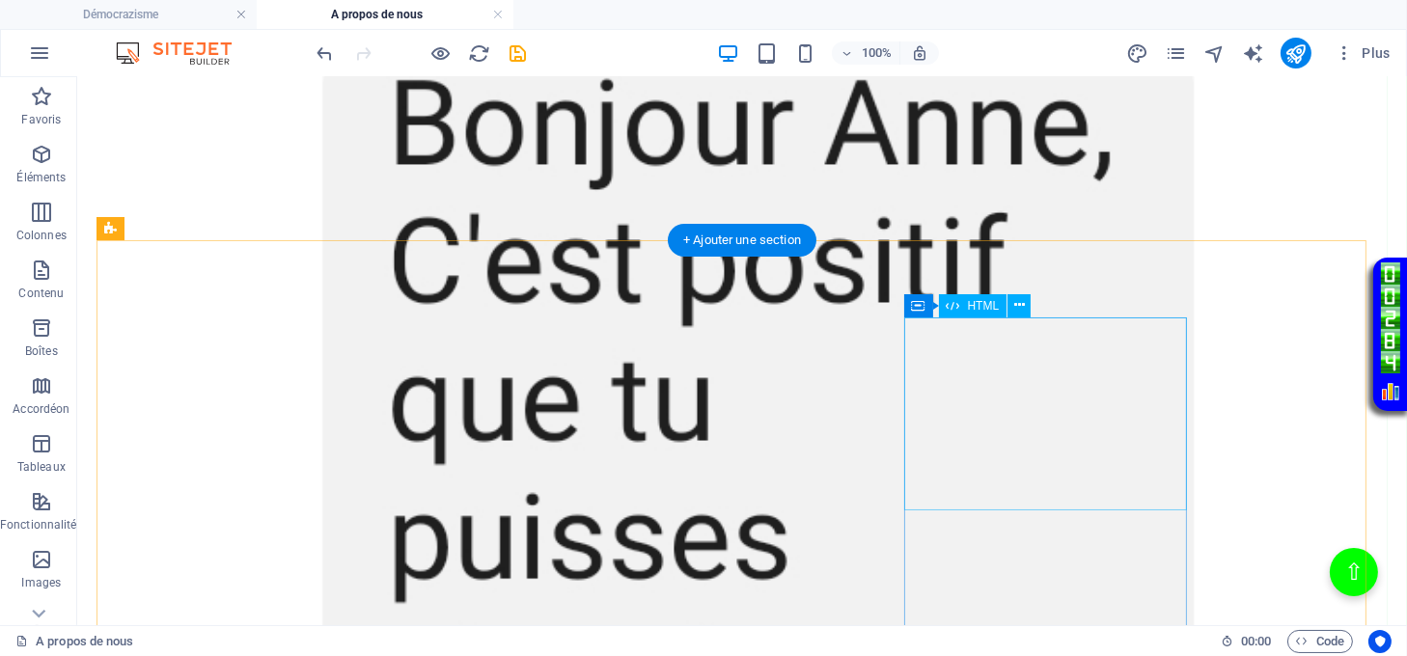
scroll to position [2989, 0]
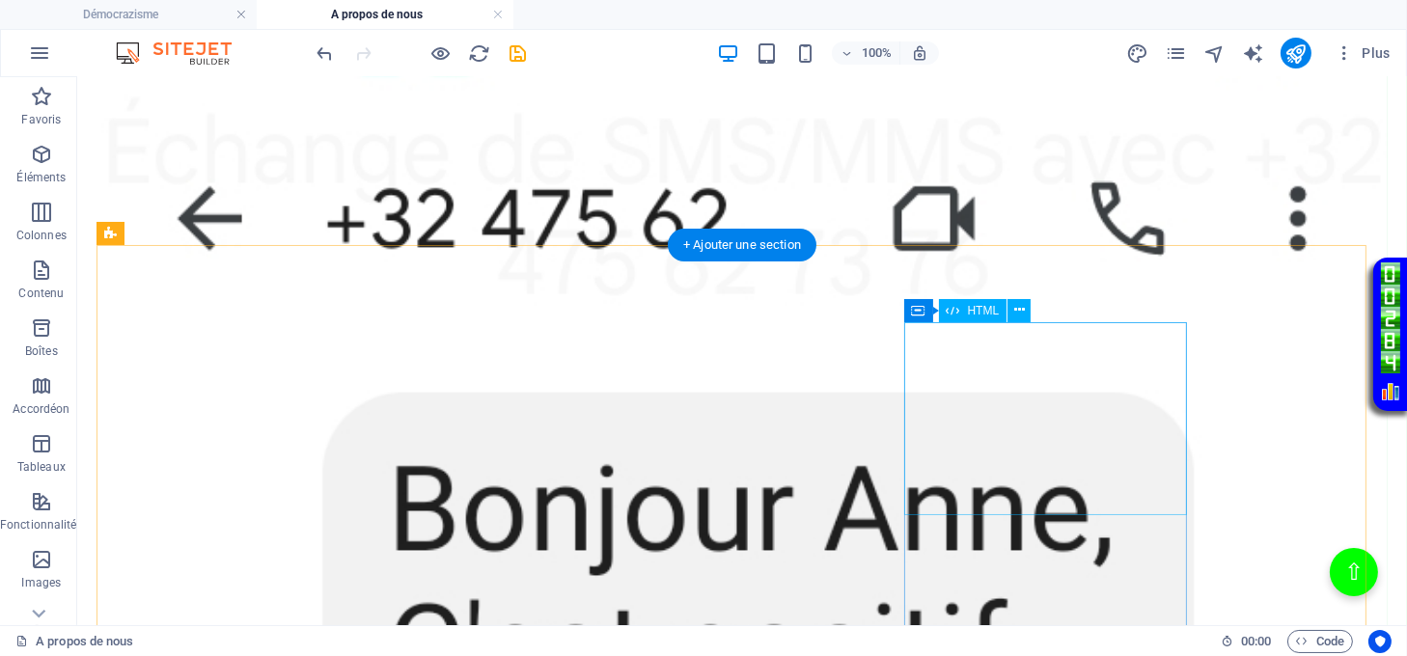
drag, startPoint x: 1069, startPoint y: 404, endPoint x: 727, endPoint y: 402, distance: 342.6
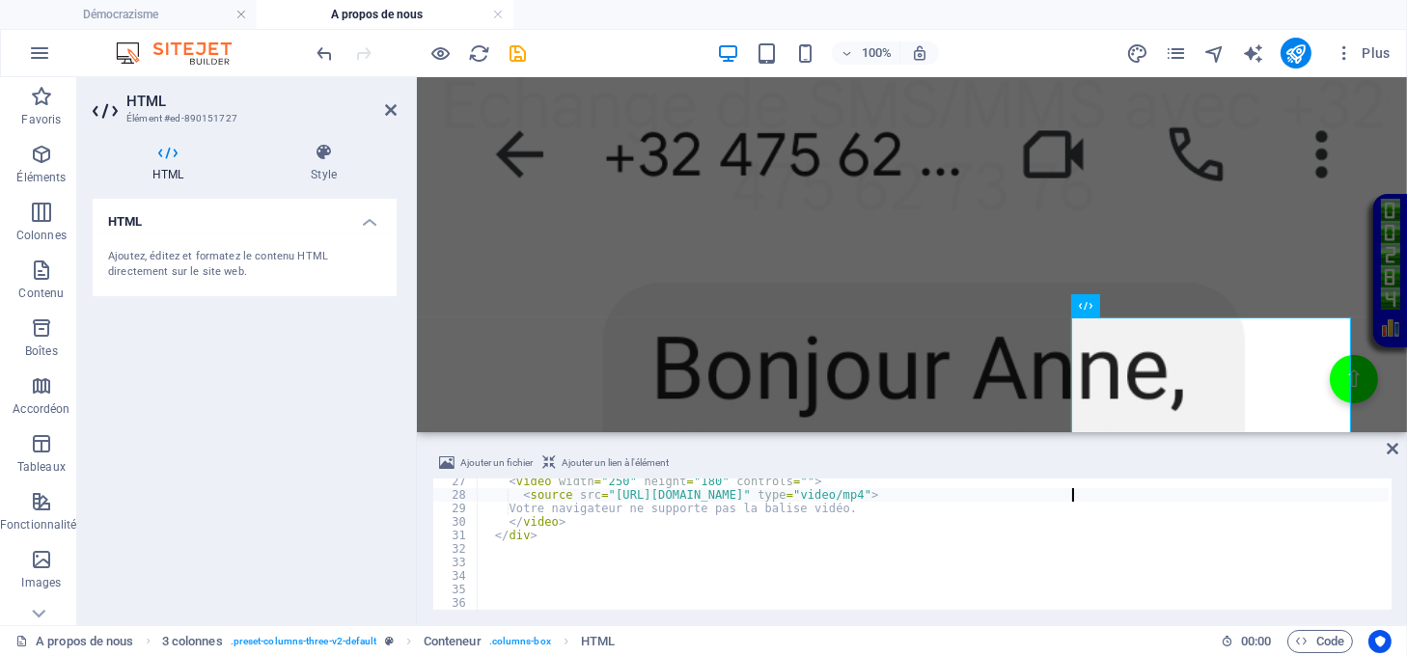
scroll to position [350, 0]
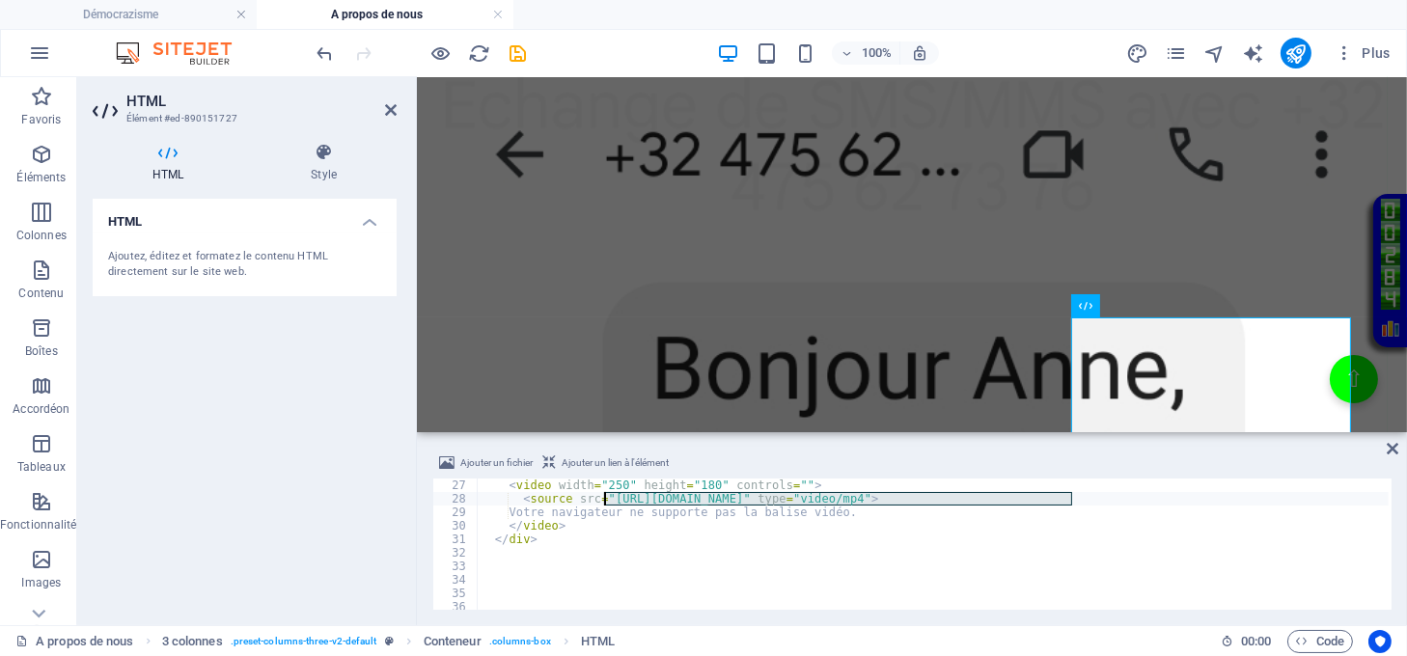
drag, startPoint x: 1073, startPoint y: 493, endPoint x: 606, endPoint y: 502, distance: 467.2
click at [606, 502] on div "< video width = "250" height = "180" controls = "" > < source src = "https://de…" at bounding box center [933, 558] width 912 height 158
type textarea "<source src="https://democrazisme.com/JusticeVanrusselthuveneers/resumevanrusse…"
click at [1392, 448] on icon at bounding box center [1393, 448] width 12 height 15
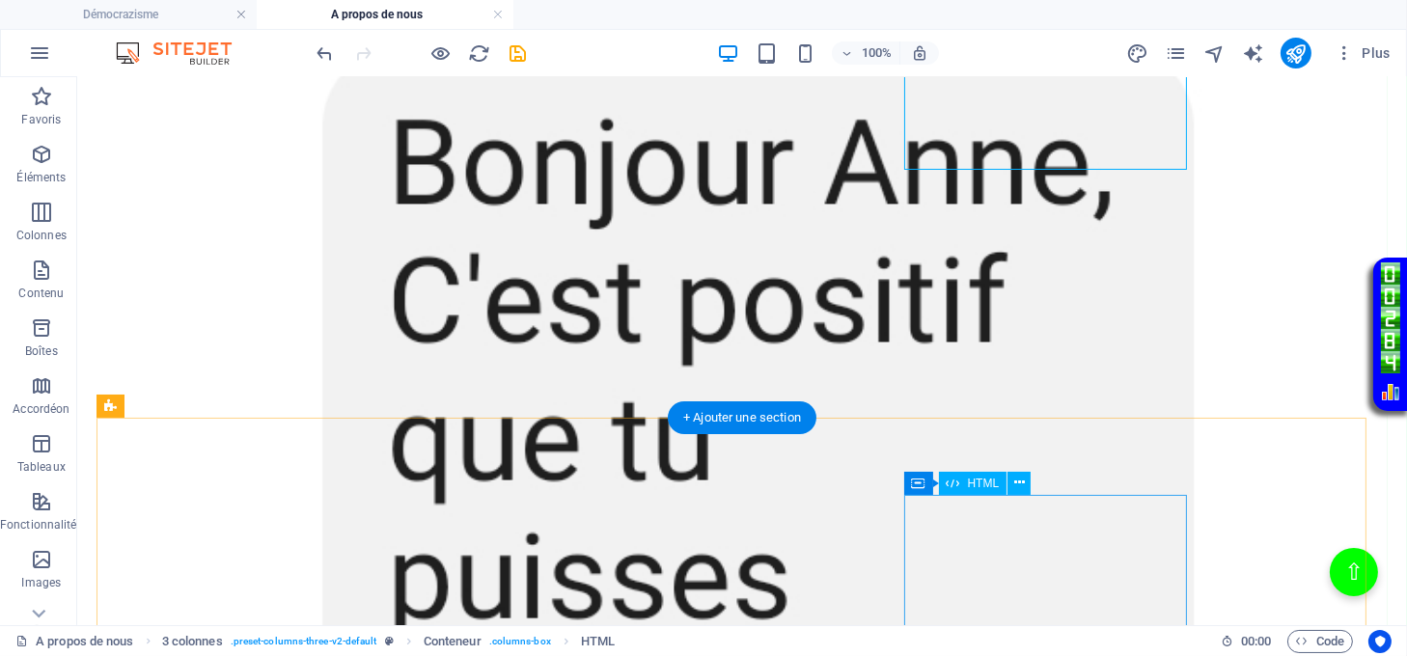
scroll to position [3633, 0]
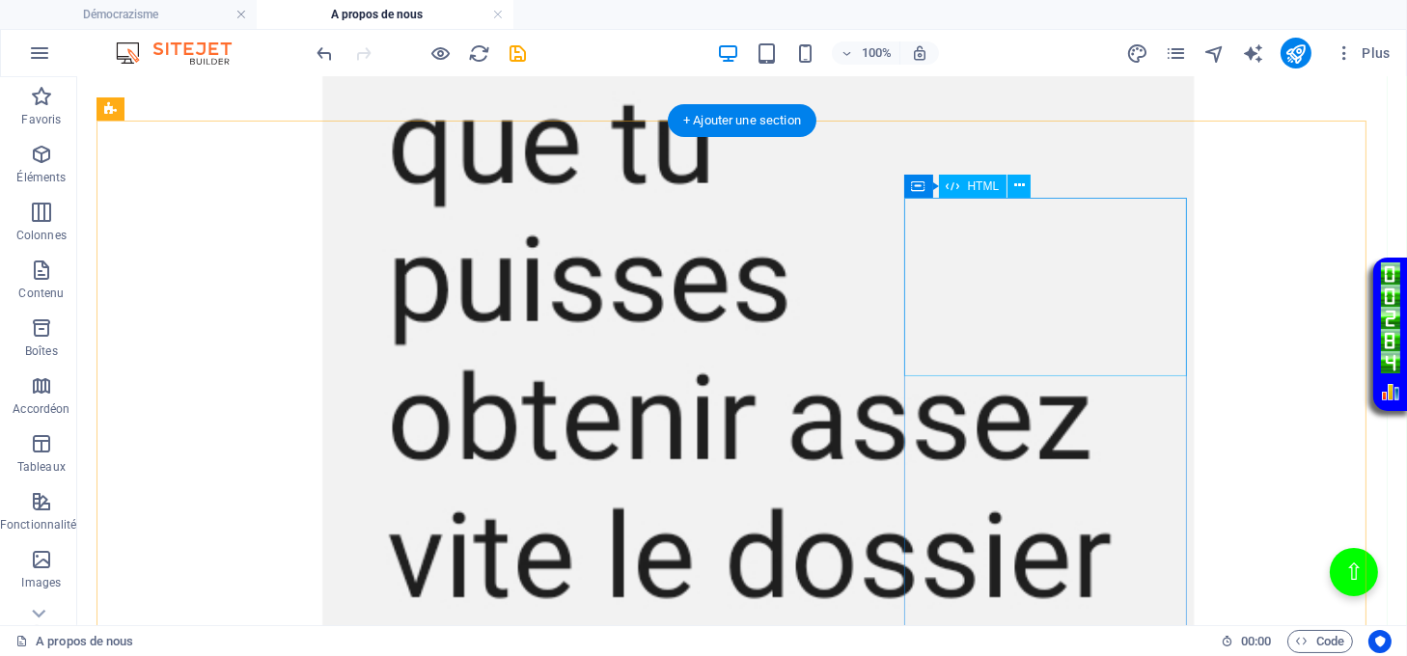
drag, startPoint x: 1061, startPoint y: 265, endPoint x: 718, endPoint y: 271, distance: 342.7
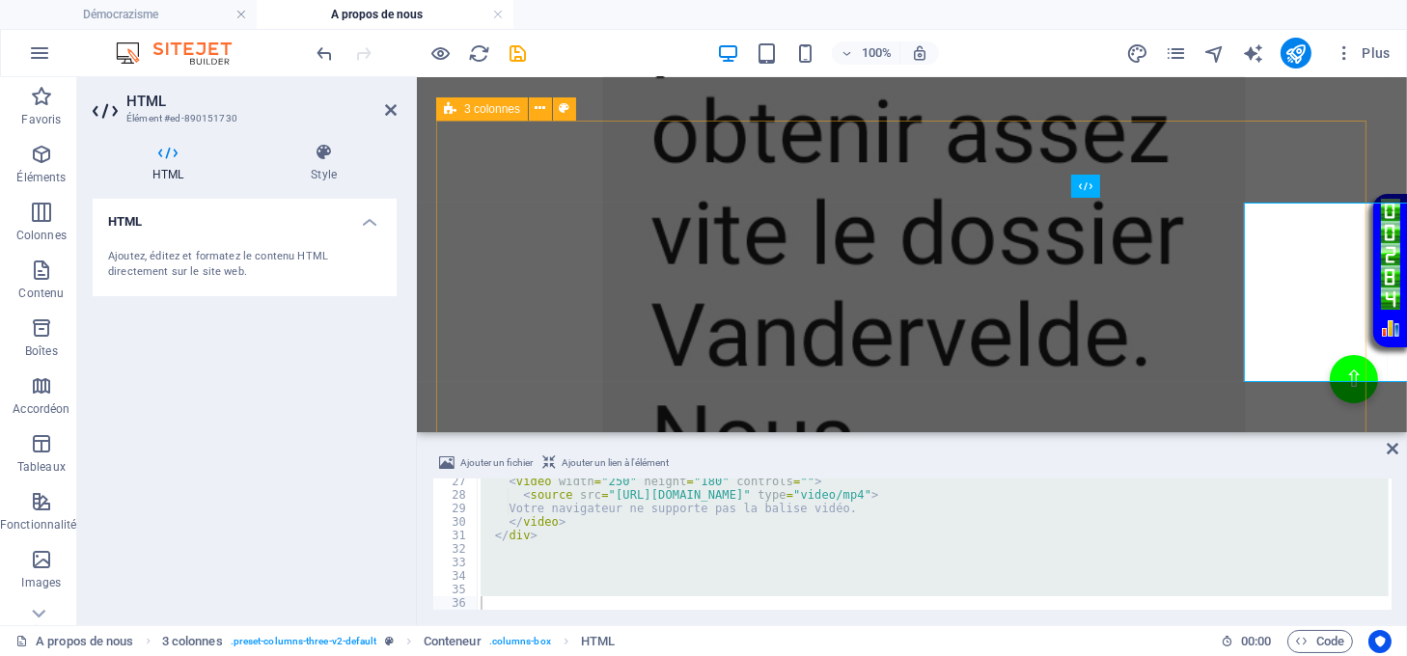
scroll to position [3627, 0]
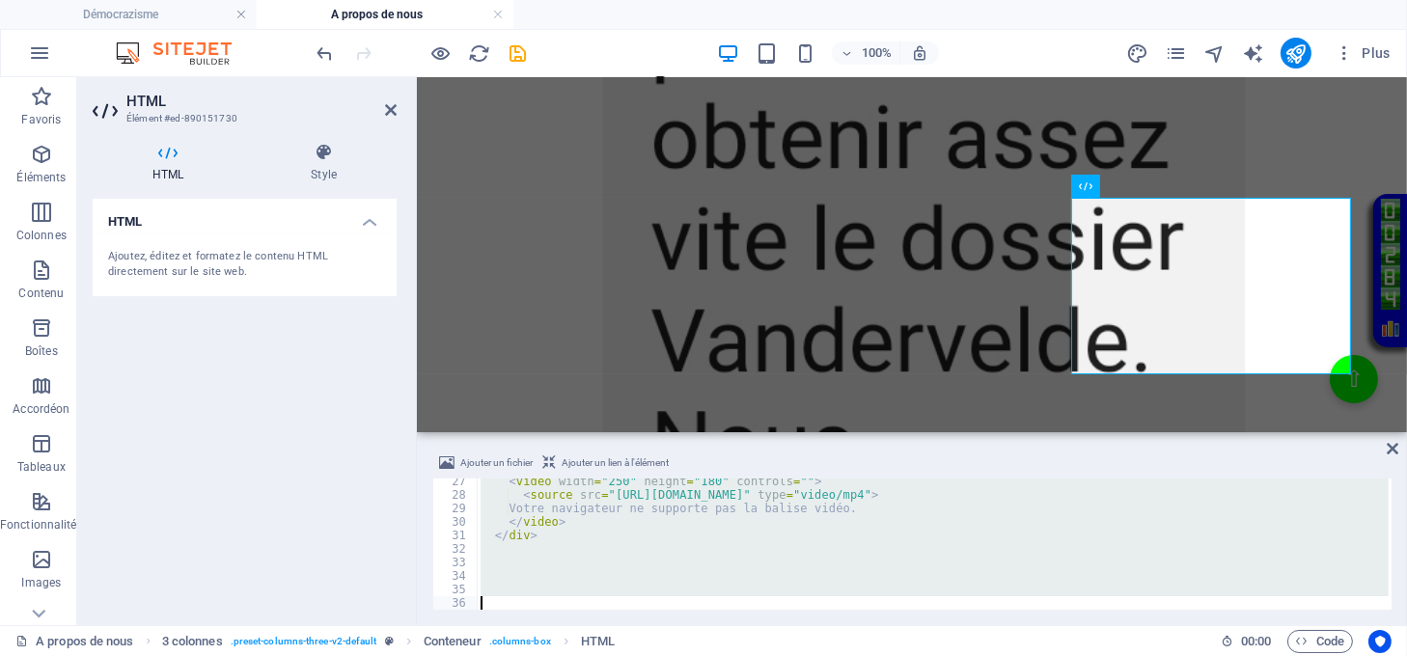
click at [909, 489] on div "< video width = "250" height = "180" controls = "" > < source src = "https://ju…" at bounding box center [933, 544] width 912 height 131
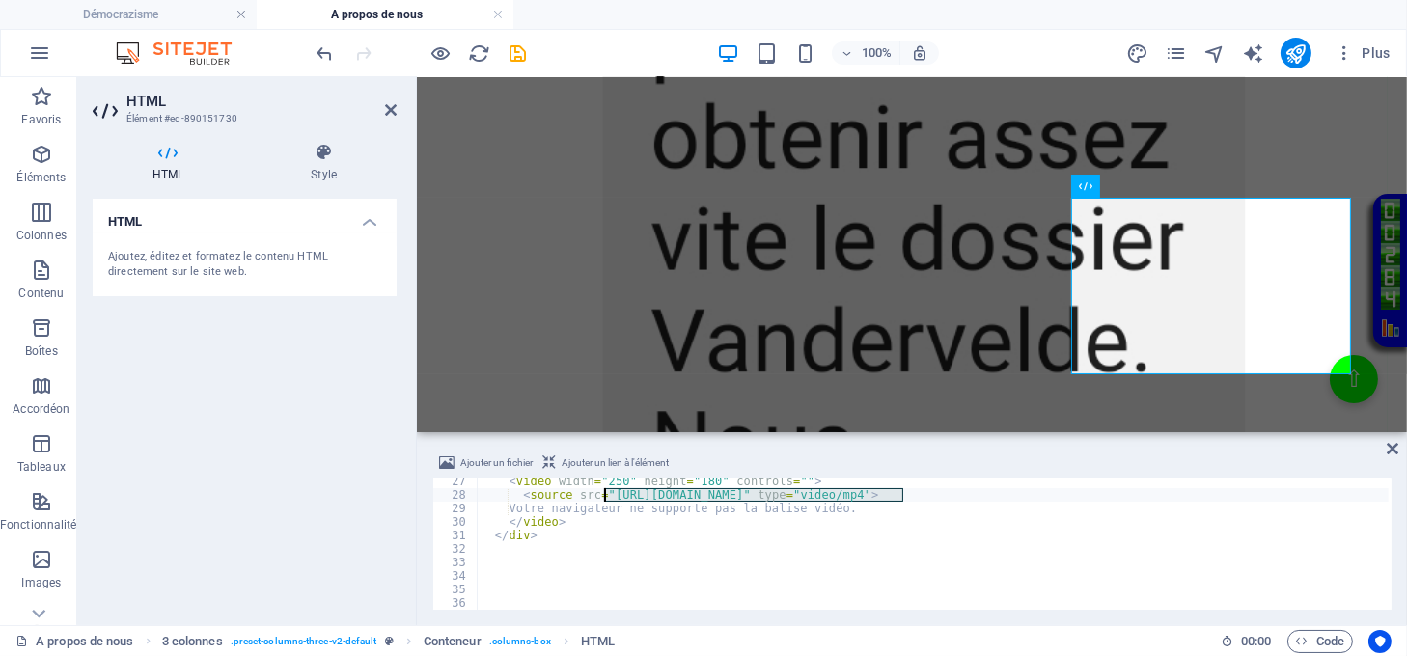
drag, startPoint x: 903, startPoint y: 496, endPoint x: 606, endPoint y: 492, distance: 297.3
click at [606, 492] on div "< video width = "250" height = "180" controls = "" > < source src = "https://ju…" at bounding box center [933, 554] width 912 height 158
paste textarea "democrazisme.com/JusticeVanrusselthuveneers"
type textarea "<source src="https://democrazisme.com/JusticeVanrusselthuveneers/resumevanrusse…"
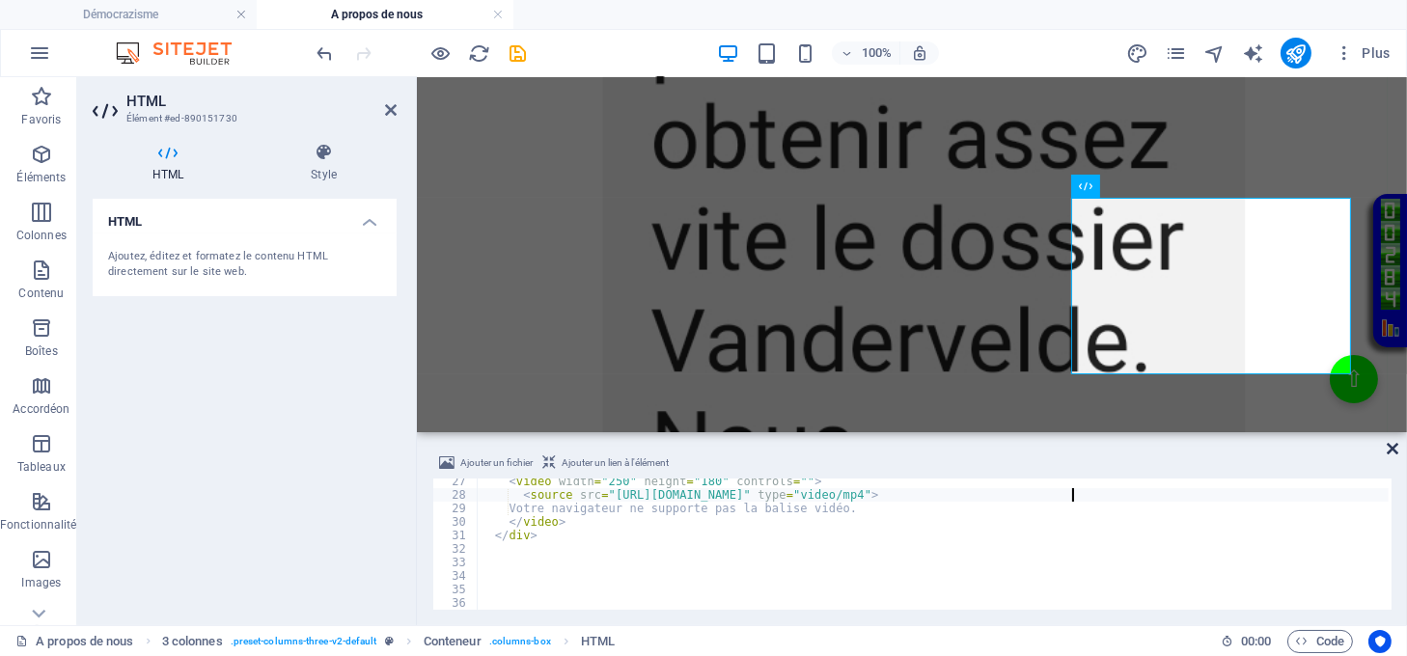
click at [1394, 445] on icon at bounding box center [1393, 448] width 12 height 15
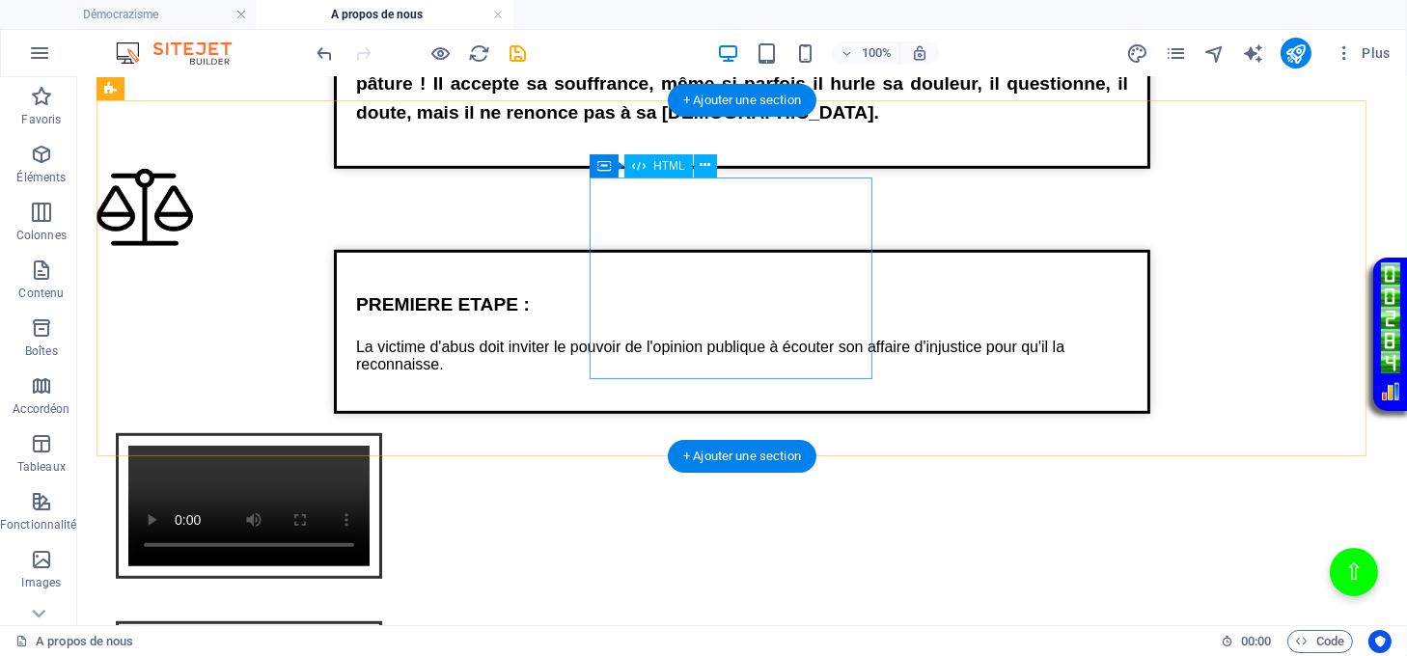
scroll to position [1573, 0]
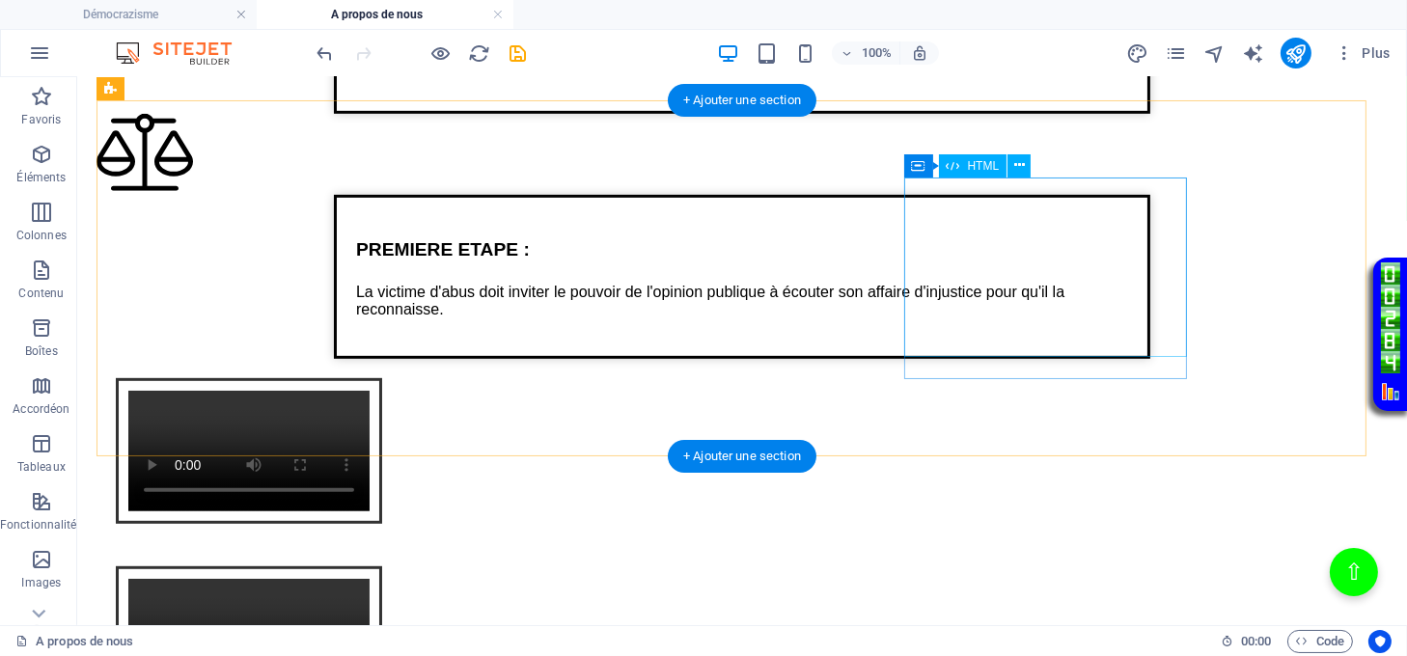
click at [1028, 359] on div "Intégration vidéo avec cadre et lien Votre navigateur ne supporte pas la balise…" at bounding box center [742, 453] width 1291 height 188
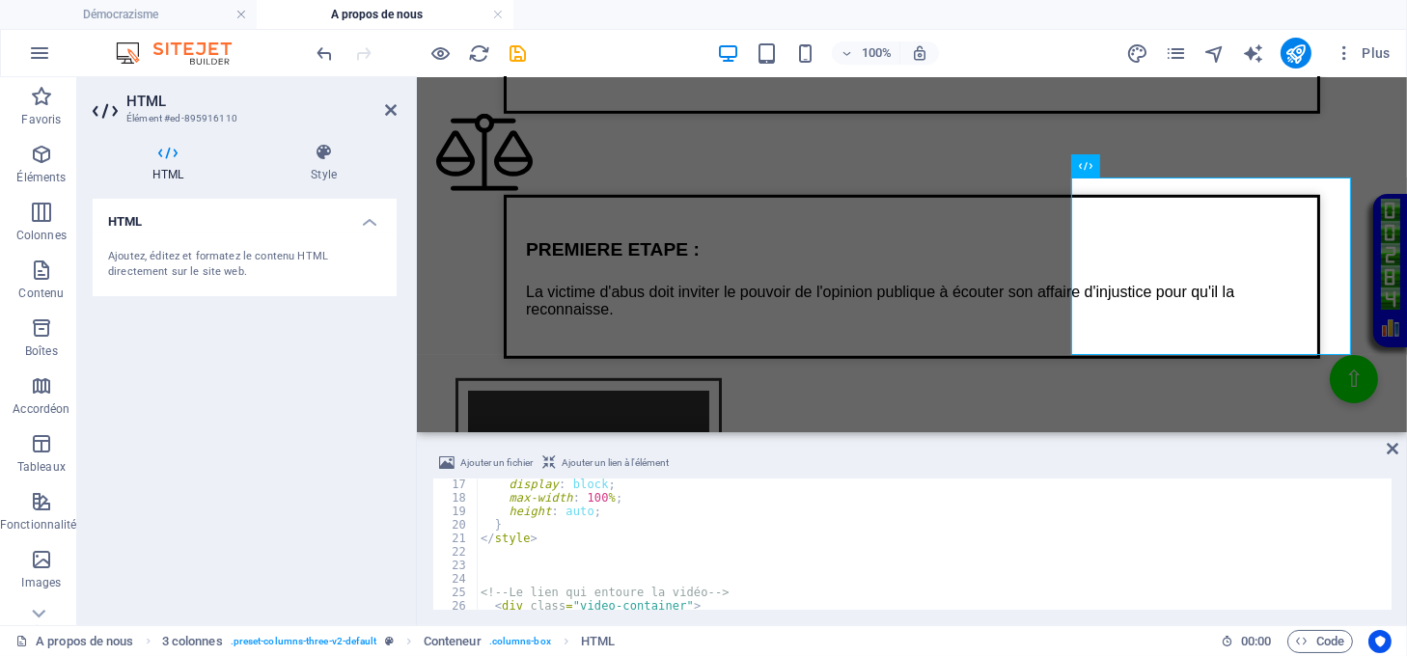
scroll to position [289, 0]
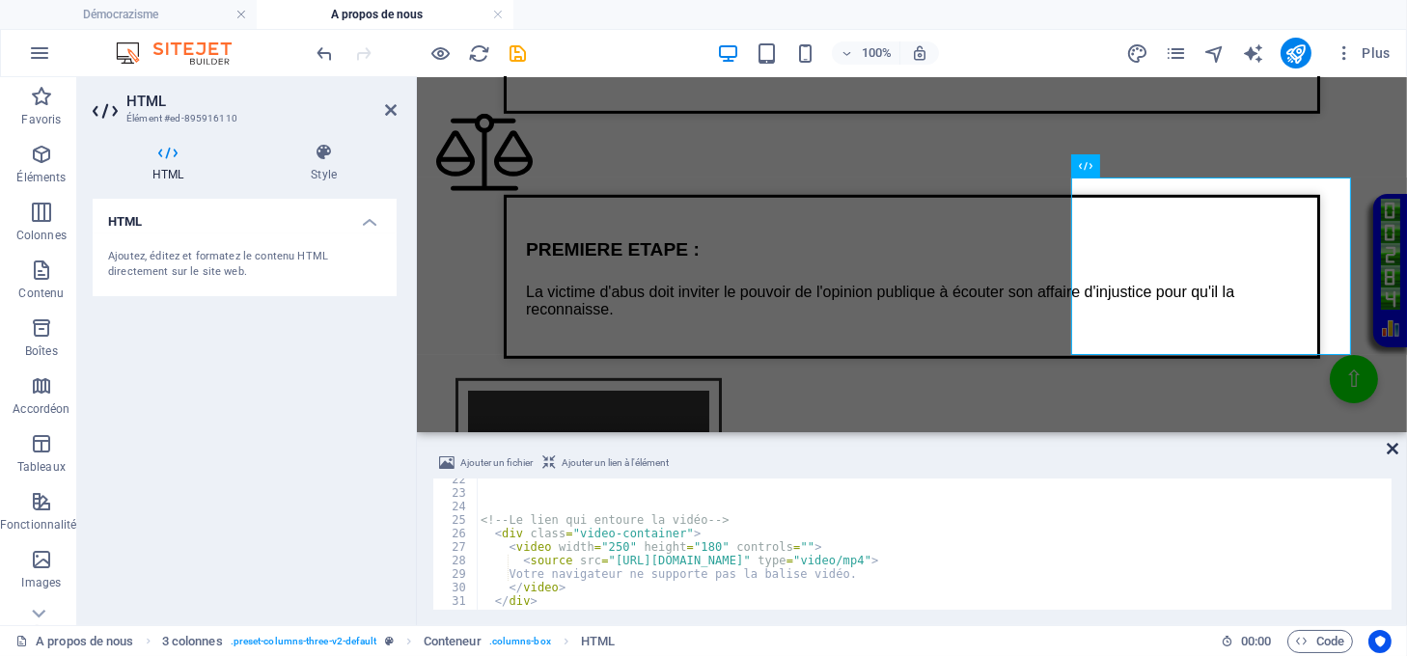
click at [1392, 451] on icon at bounding box center [1393, 448] width 12 height 15
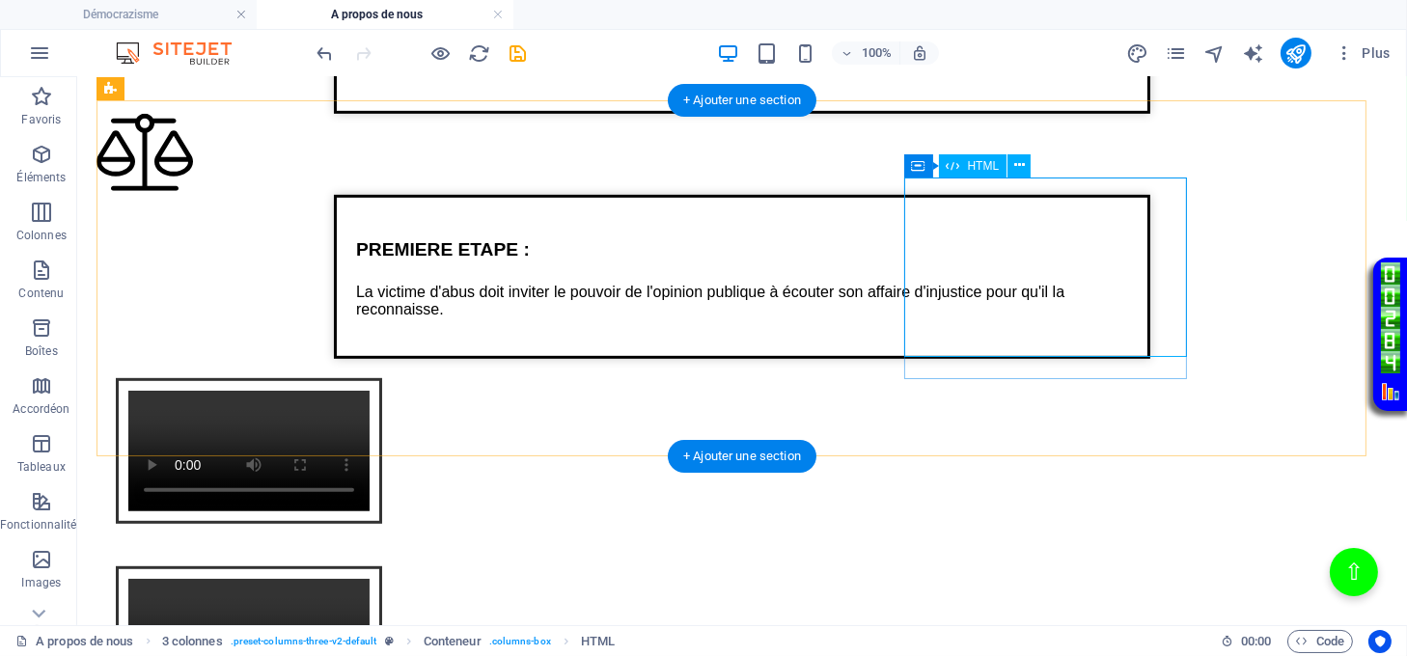
click at [1016, 359] on div "Intégration vidéo avec cadre et lien Votre navigateur ne supporte pas la balise…" at bounding box center [742, 453] width 1291 height 188
drag, startPoint x: 1015, startPoint y: 313, endPoint x: 676, endPoint y: 313, distance: 339.7
click at [1016, 359] on div "Intégration vidéo avec cadre et lien Votre navigateur ne supporte pas la balise…" at bounding box center [742, 453] width 1291 height 188
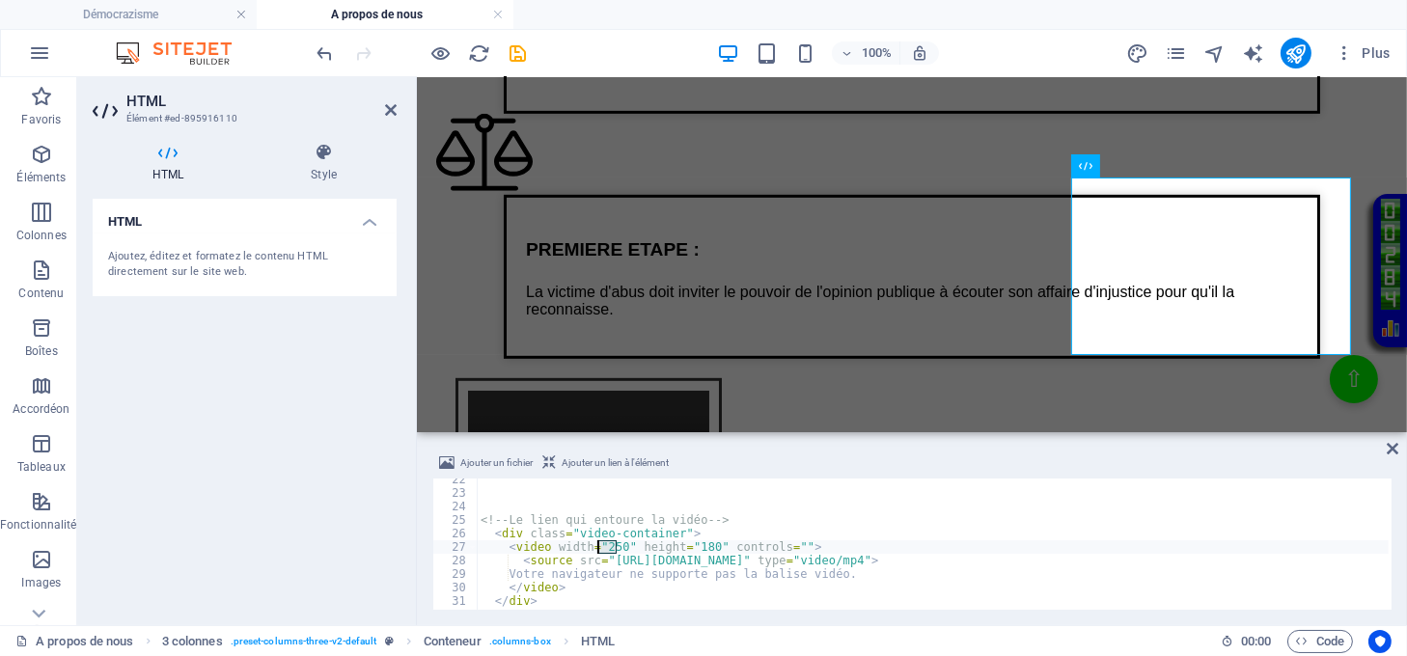
drag, startPoint x: 619, startPoint y: 544, endPoint x: 597, endPoint y: 544, distance: 21.2
click at [597, 544] on div "<!-- Le lien qui entoure la vidéo --> < div class = "video-container" > < video…" at bounding box center [933, 552] width 912 height 158
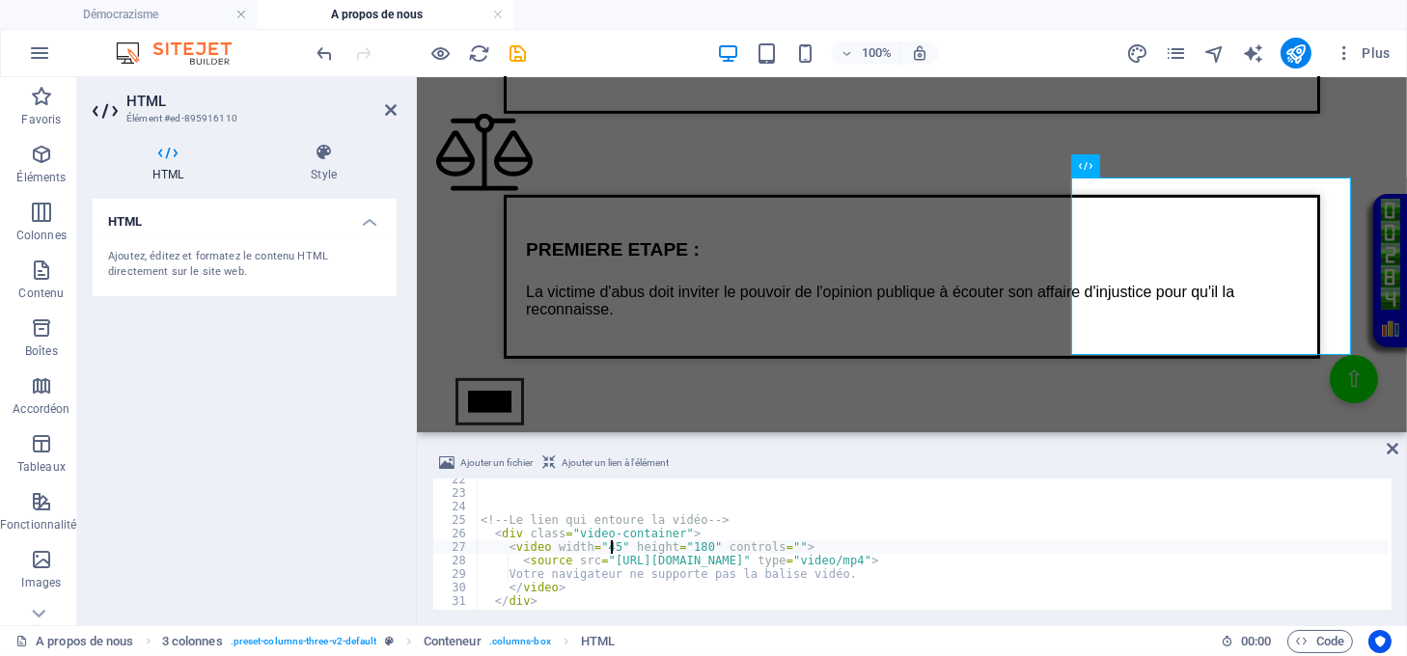
type textarea "<video width="450" height="180" controls="">"
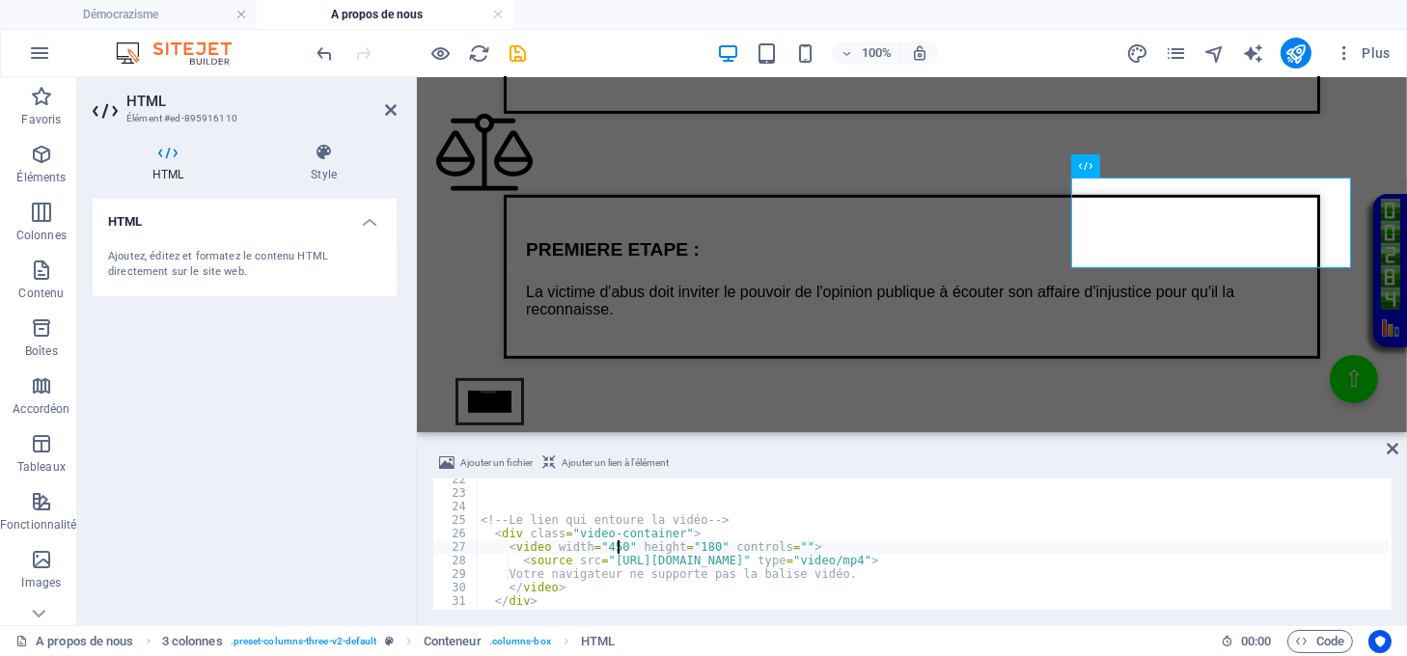
scroll to position [0, 11]
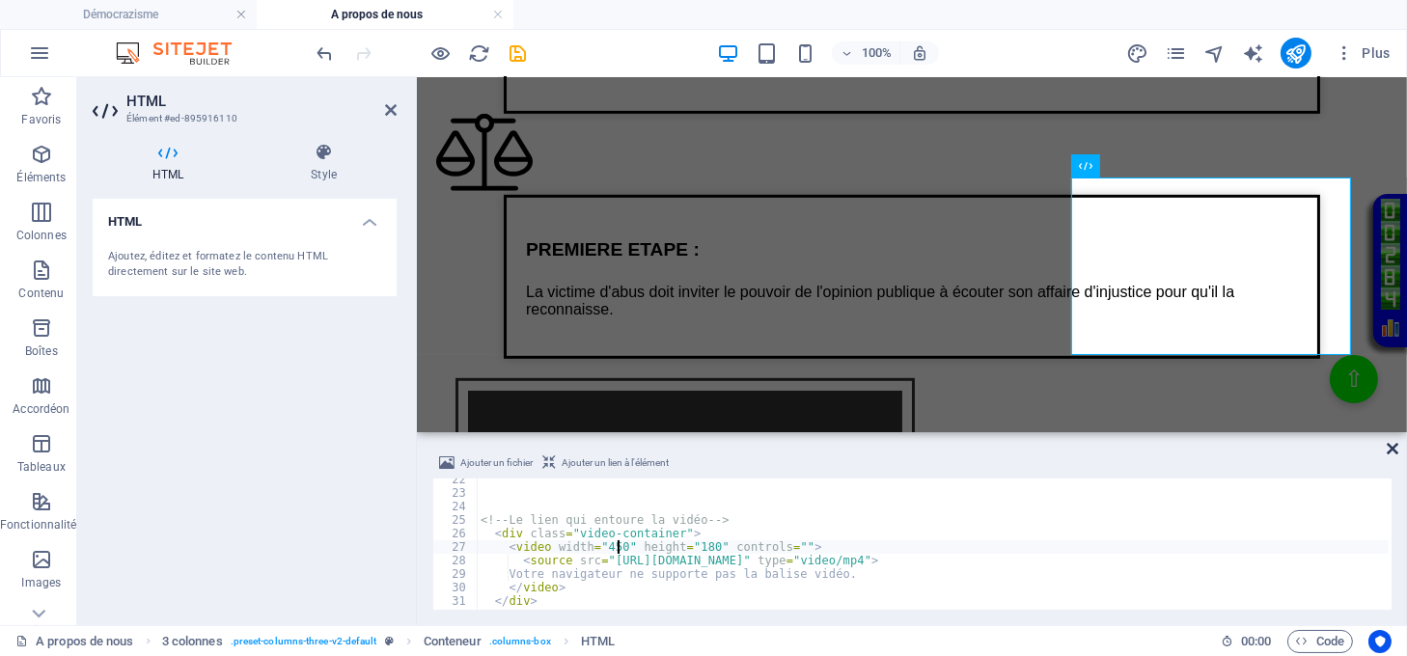
click at [1390, 447] on icon at bounding box center [1393, 448] width 12 height 15
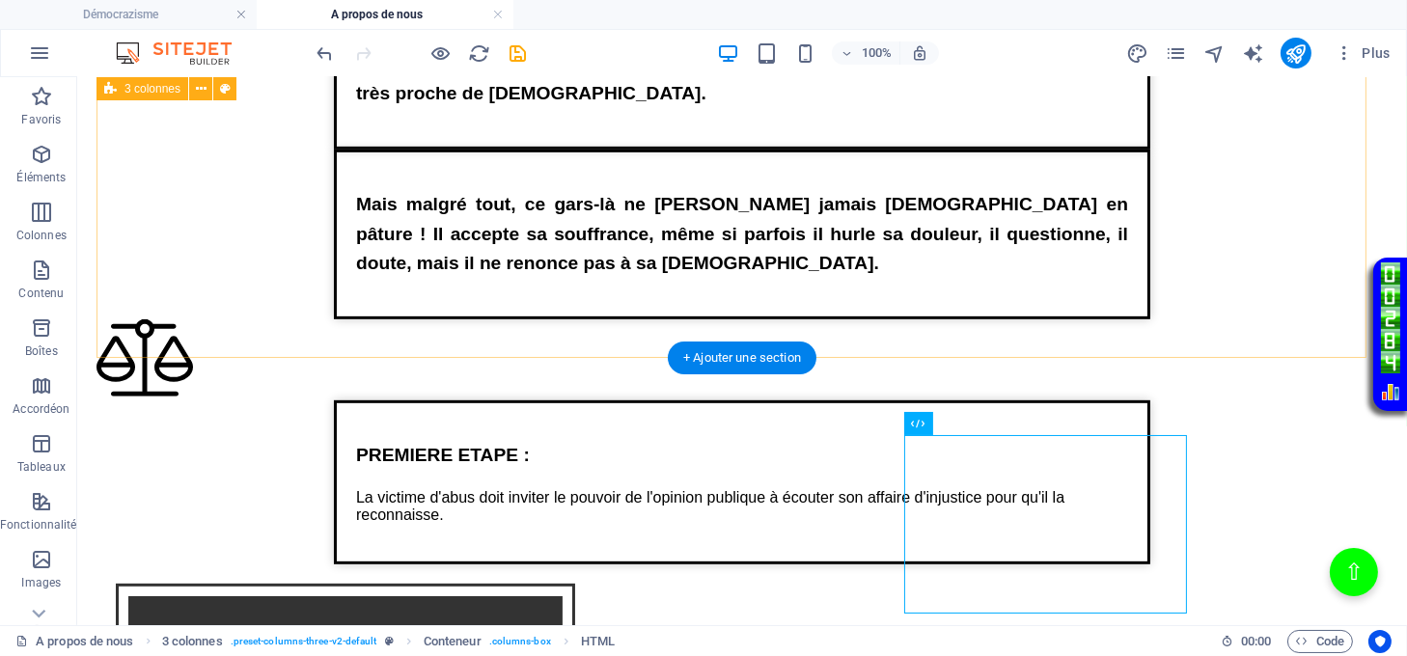
scroll to position [1316, 0]
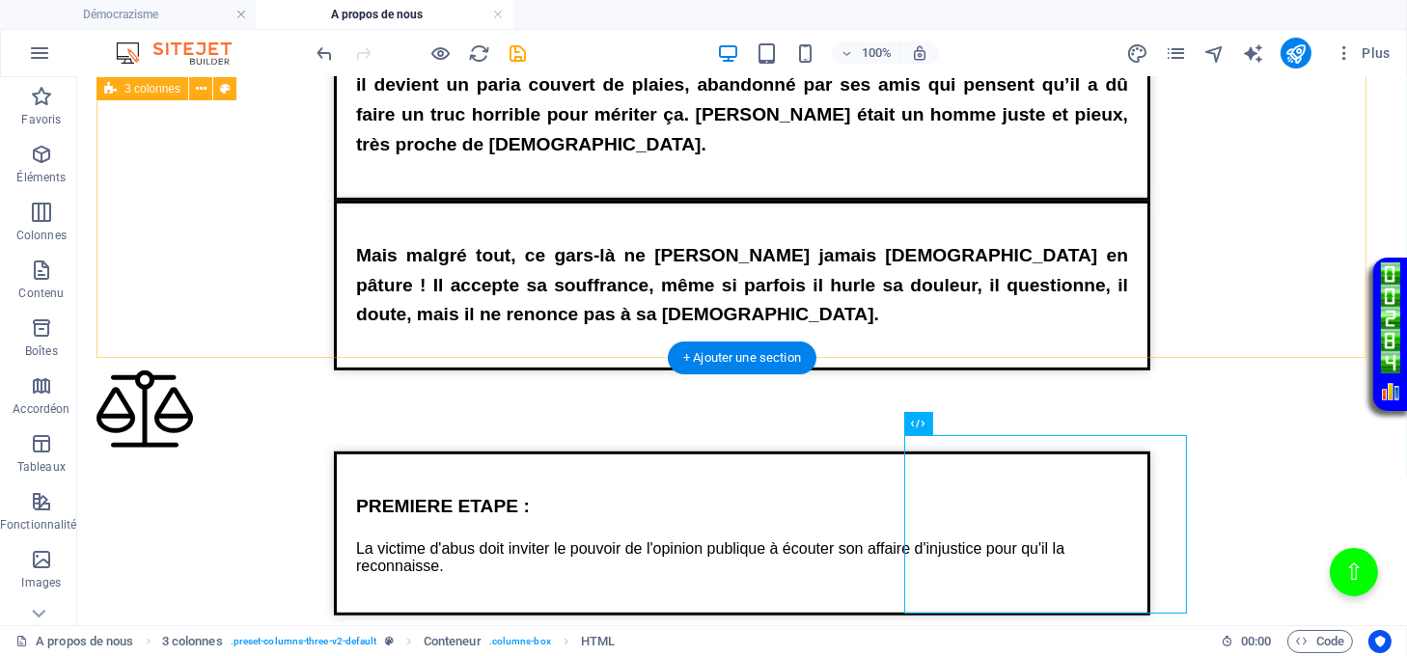
click at [826, 317] on div "Texte sur la justice de lumière Job va perdre successivement ses enfants, ses r…" at bounding box center [742, 22] width 1291 height 697
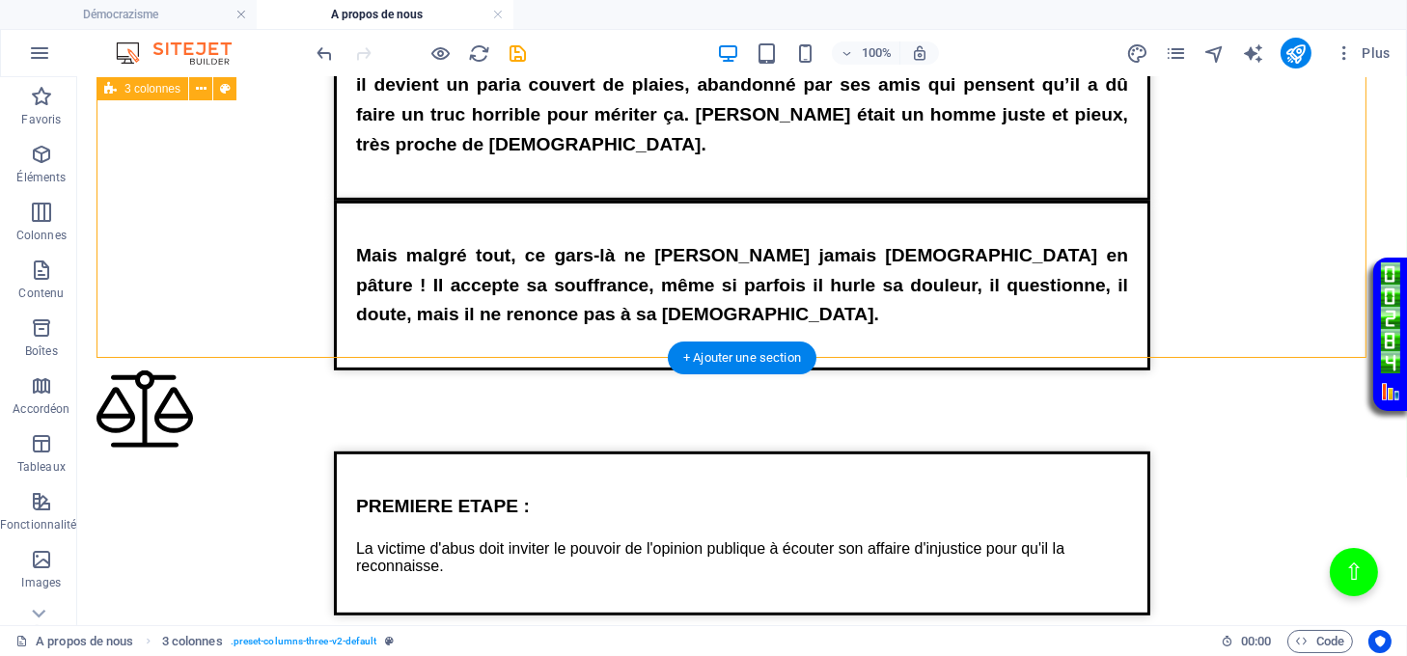
click at [844, 322] on div "Texte sur la justice de lumière Job va perdre successivement ses enfants, ses r…" at bounding box center [742, 22] width 1291 height 697
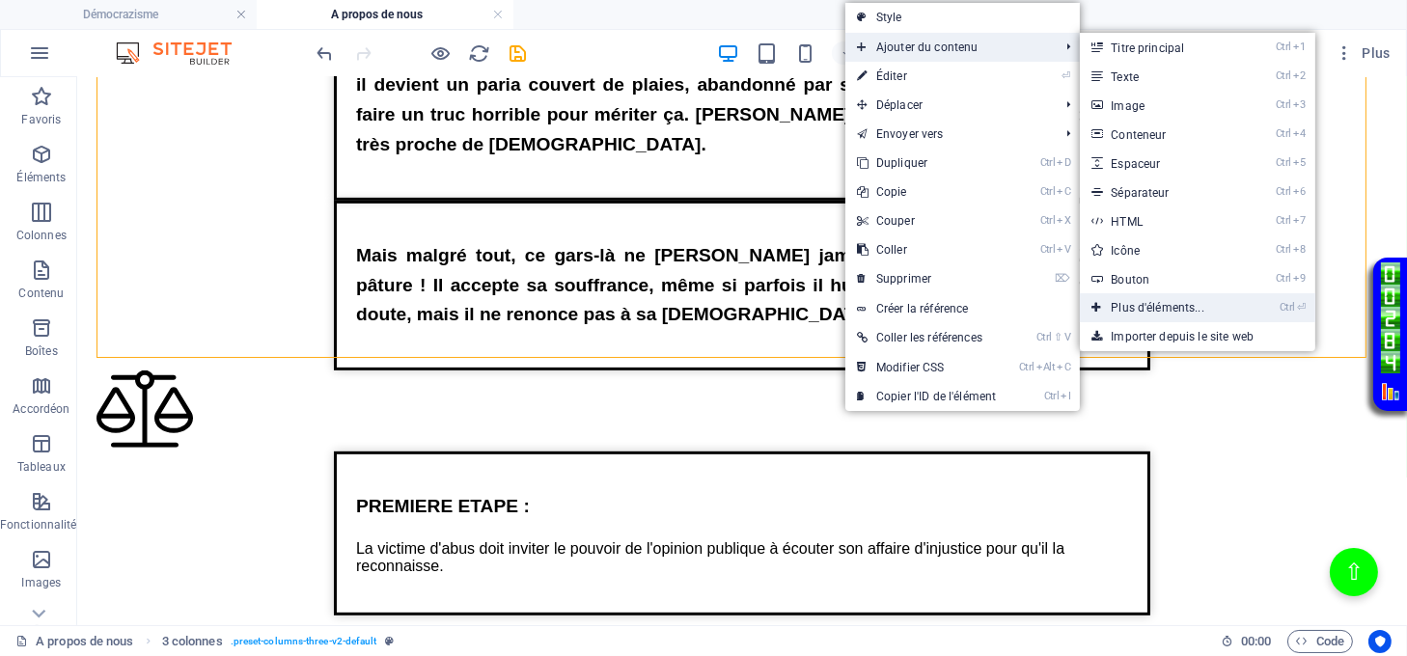
click at [1139, 299] on link "Ctrl ⏎ Plus d'éléments..." at bounding box center [1161, 307] width 163 height 29
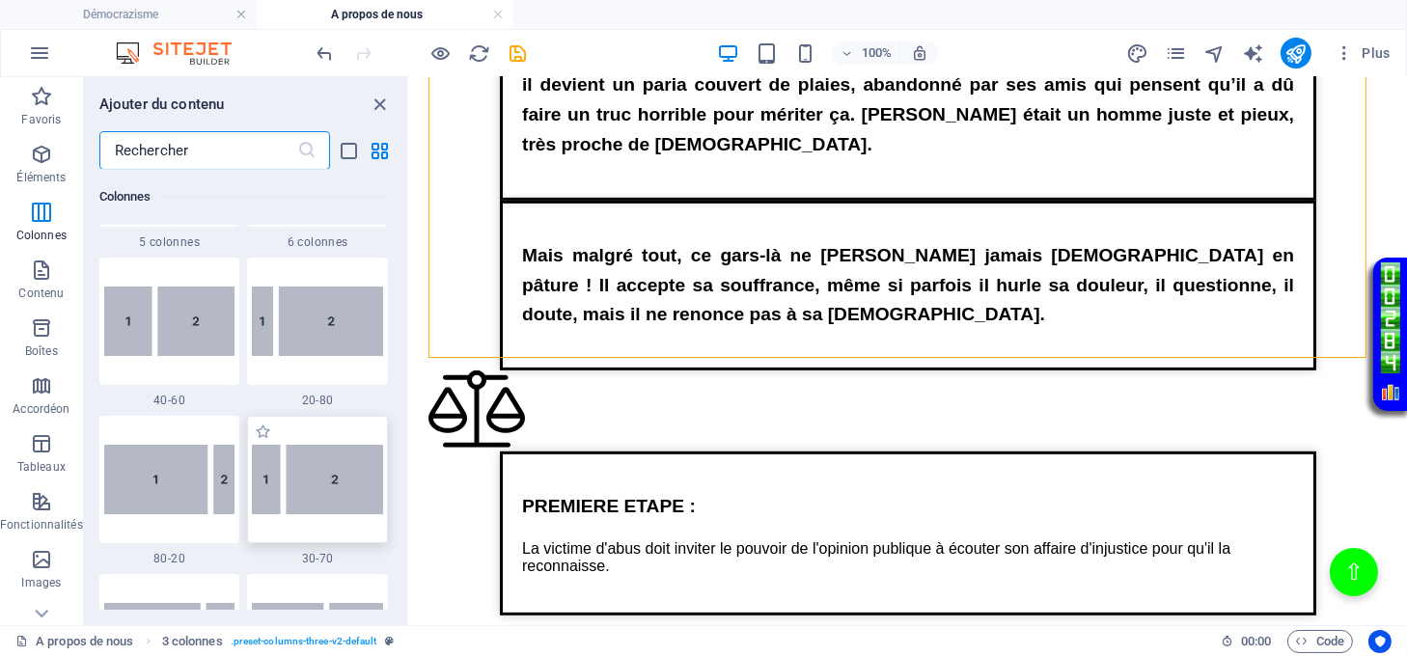
scroll to position [1491, 0]
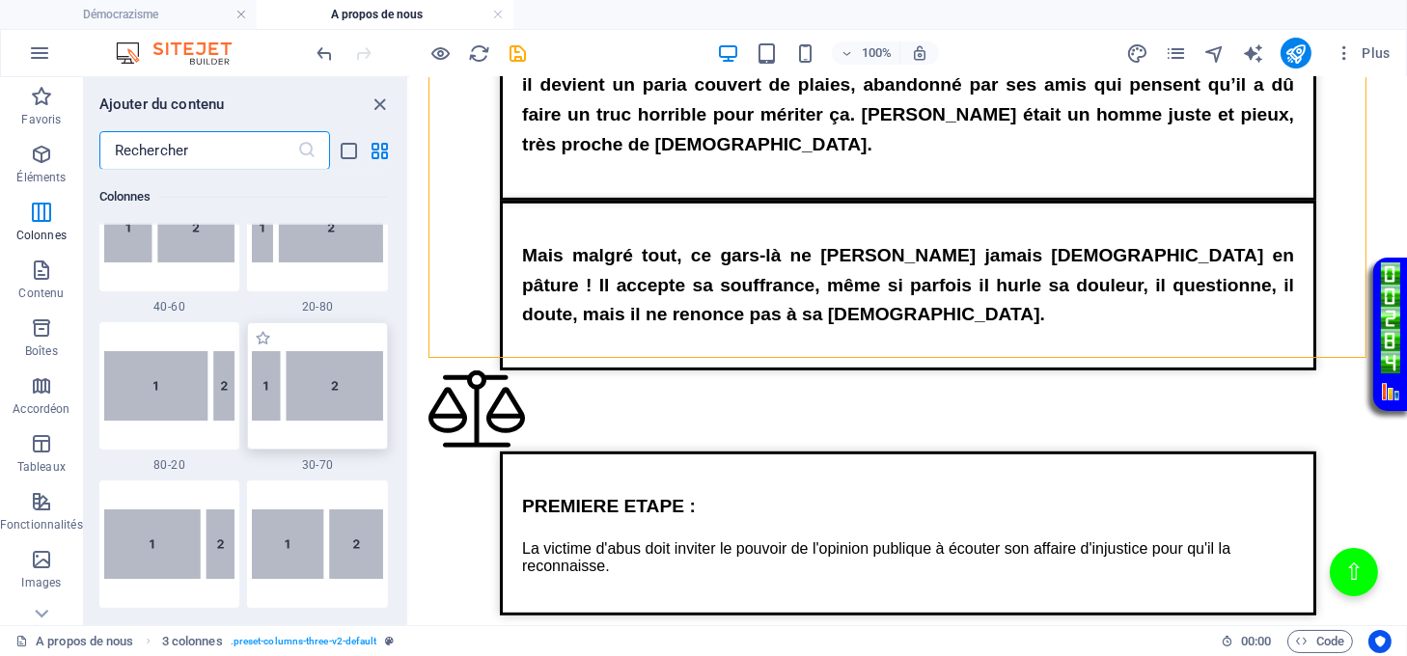
click at [298, 392] on img at bounding box center [317, 385] width 131 height 69
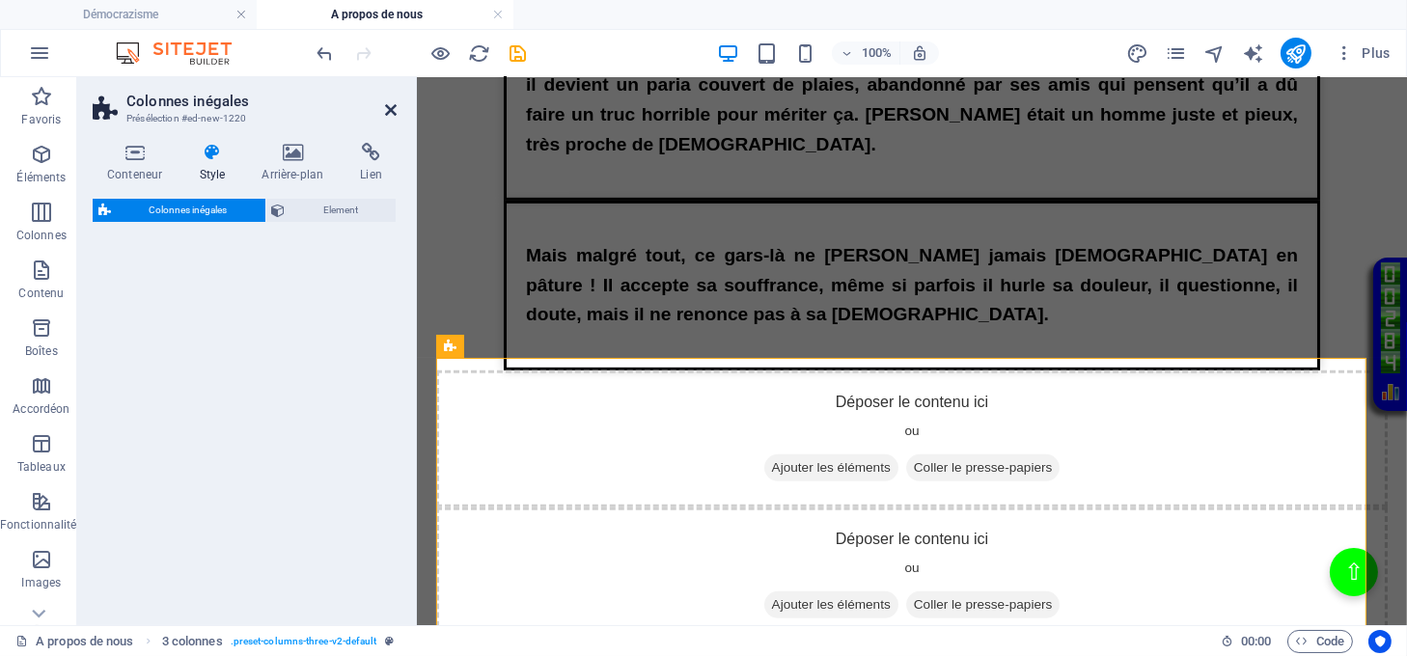
select select "%"
select select "rem"
select select "preset-unequal-columns-v2-4-30-70"
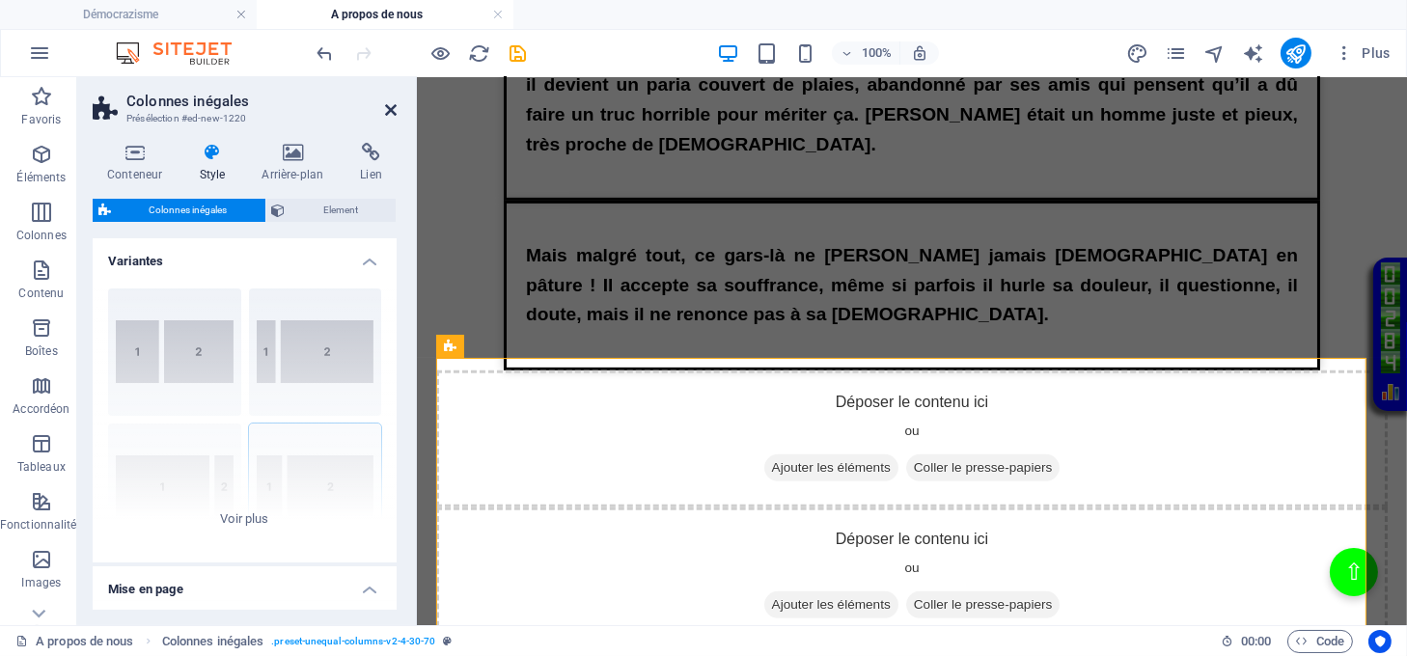
click at [391, 105] on icon at bounding box center [391, 109] width 12 height 15
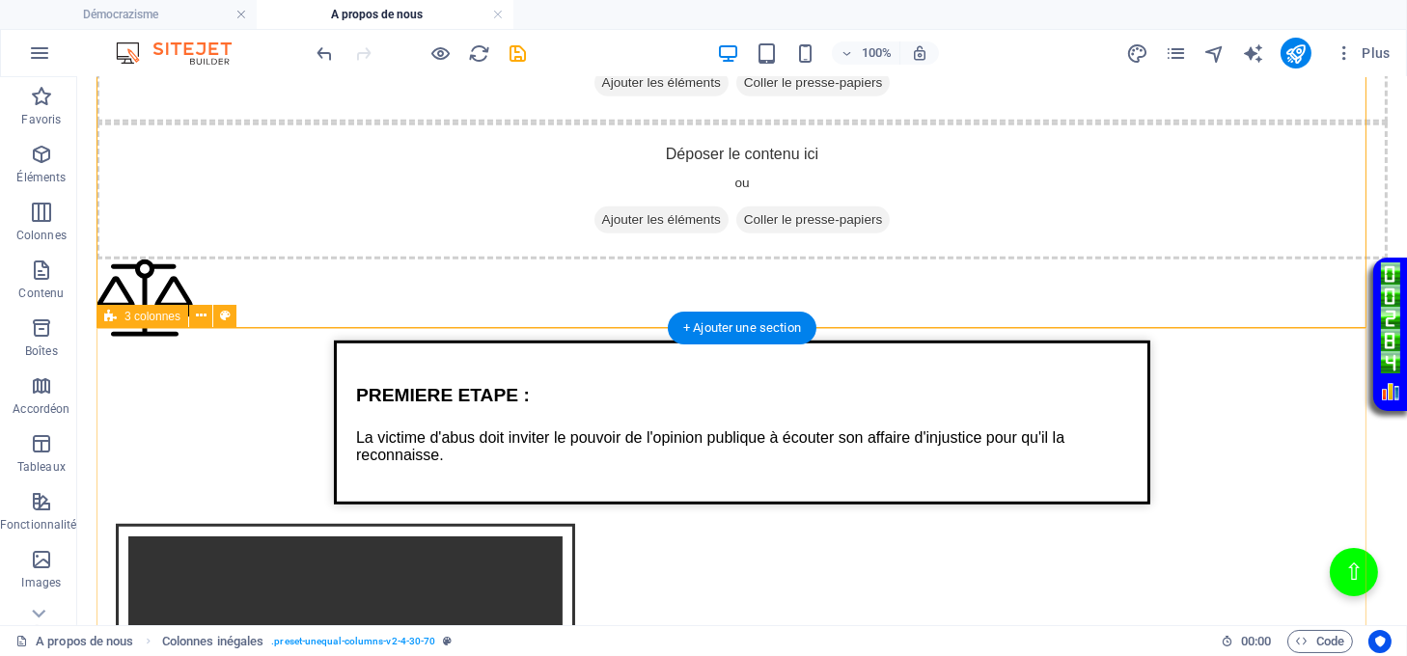
scroll to position [1703, 0]
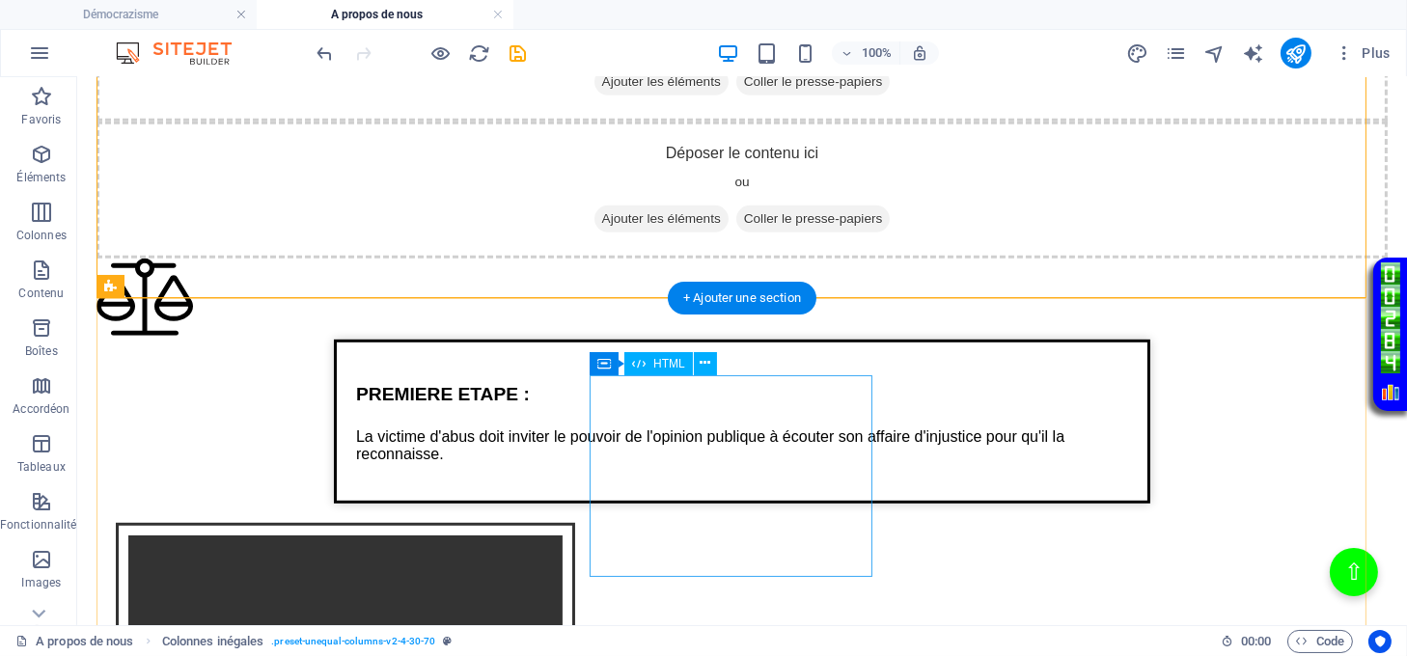
click at [761, 428] on div "Texte sur la justice de lumière PREMIERE ETAPE : La victime d'abus doit inviter…" at bounding box center [742, 422] width 1291 height 164
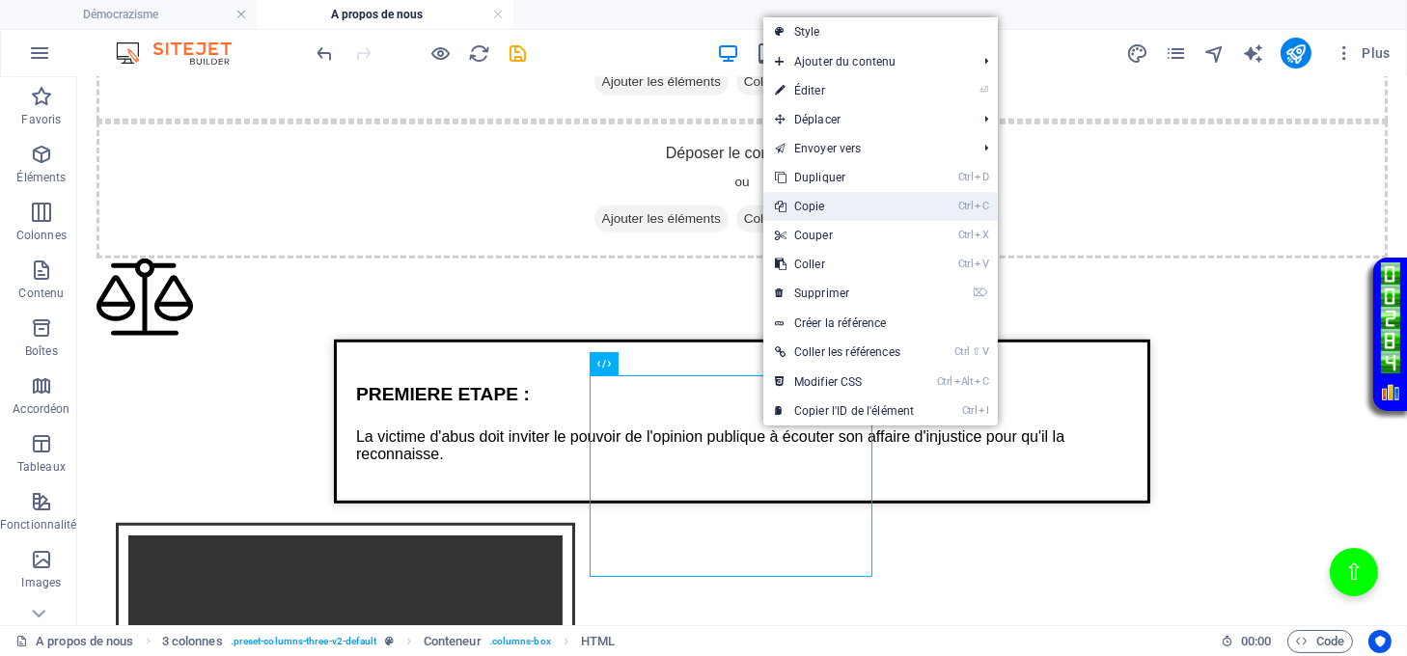
drag, startPoint x: 811, startPoint y: 211, endPoint x: 719, endPoint y: 131, distance: 121.8
click at [811, 211] on link "Ctrl C Copie" at bounding box center [844, 206] width 162 height 29
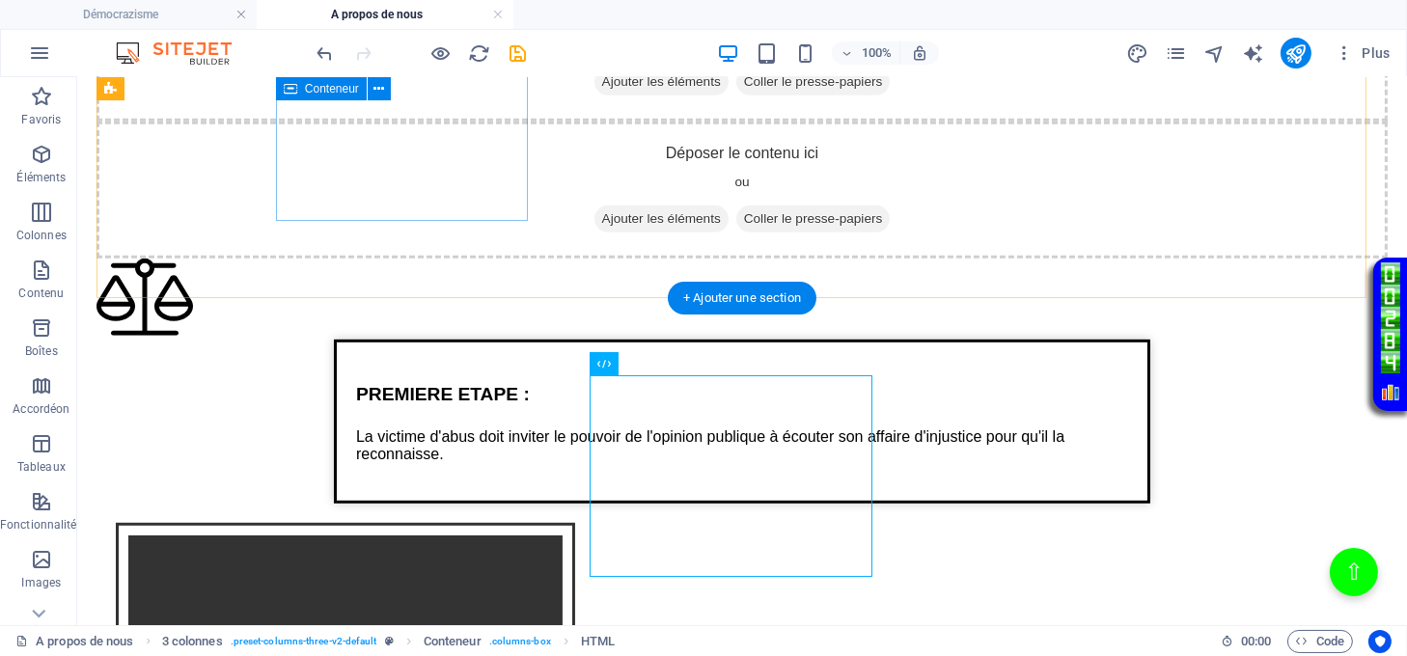
drag, startPoint x: 435, startPoint y: 179, endPoint x: 527, endPoint y: 278, distance: 135.2
click at [736, 96] on span "Coller le presse-papiers" at bounding box center [813, 82] width 154 height 27
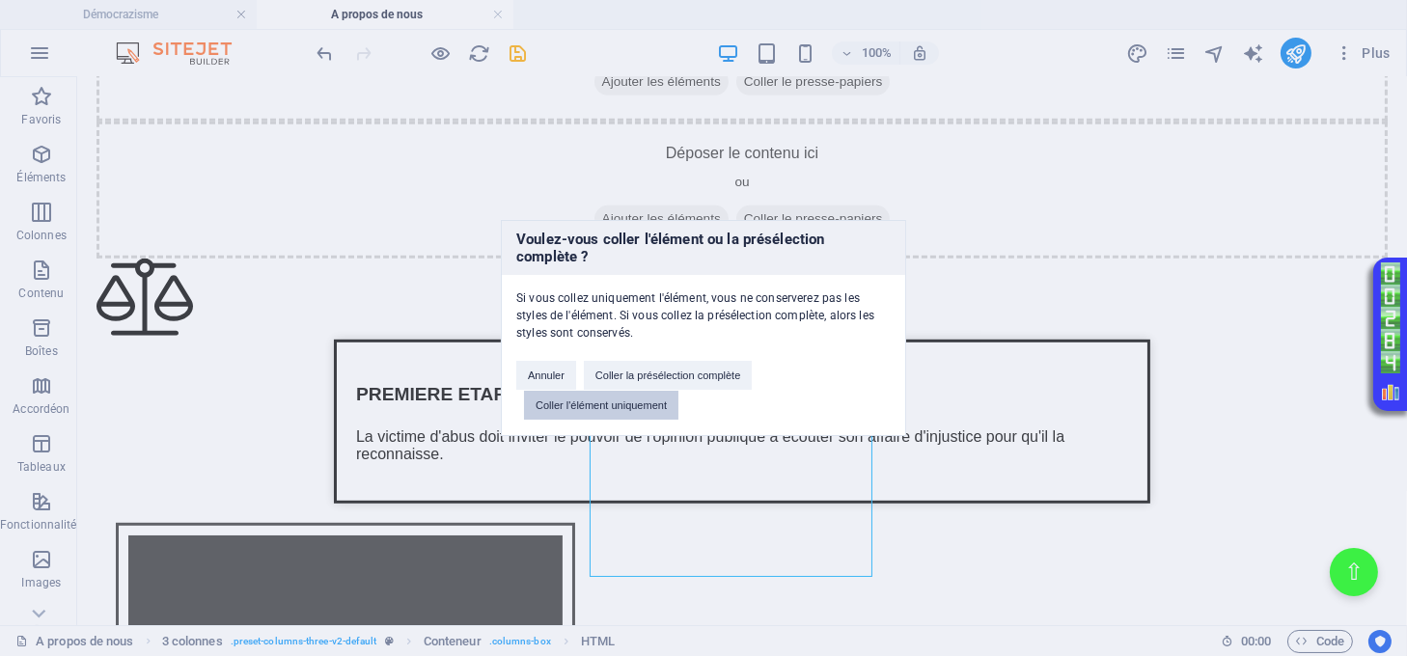
click at [615, 399] on button "Coller l'élément uniquement" at bounding box center [601, 405] width 154 height 29
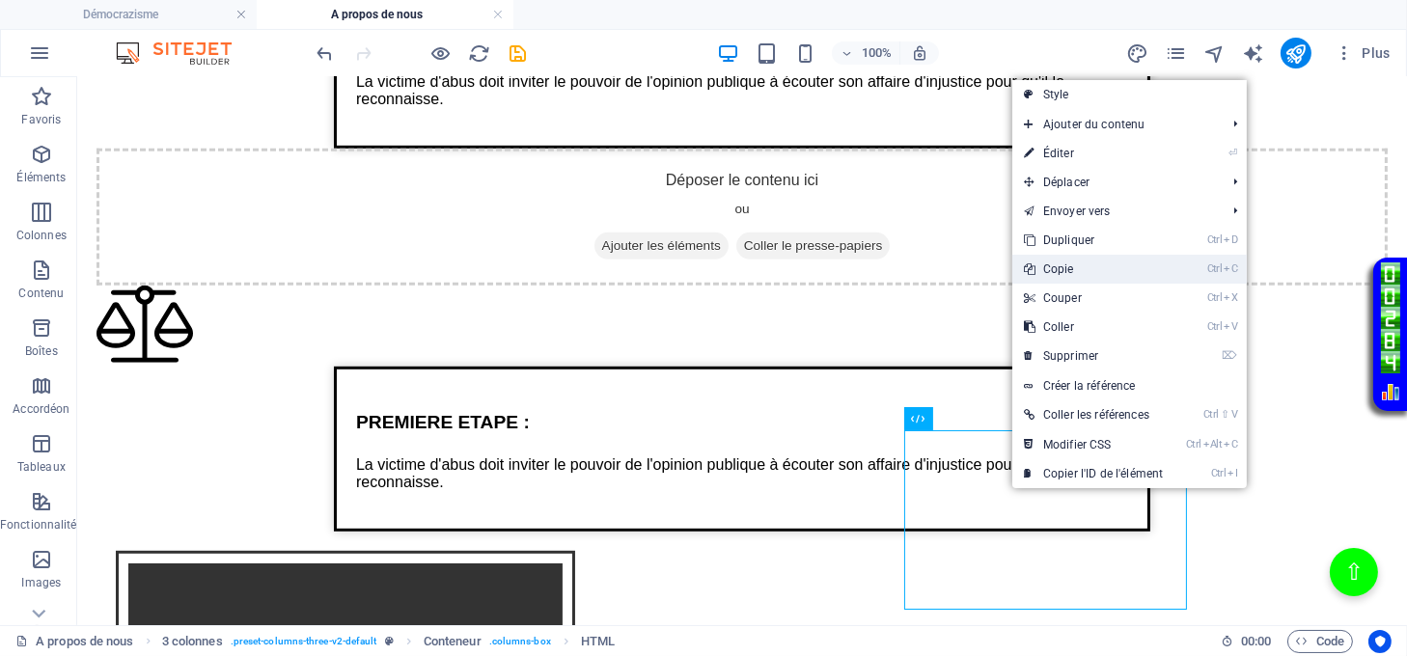
click at [1063, 271] on link "Ctrl C Copie" at bounding box center [1093, 269] width 162 height 29
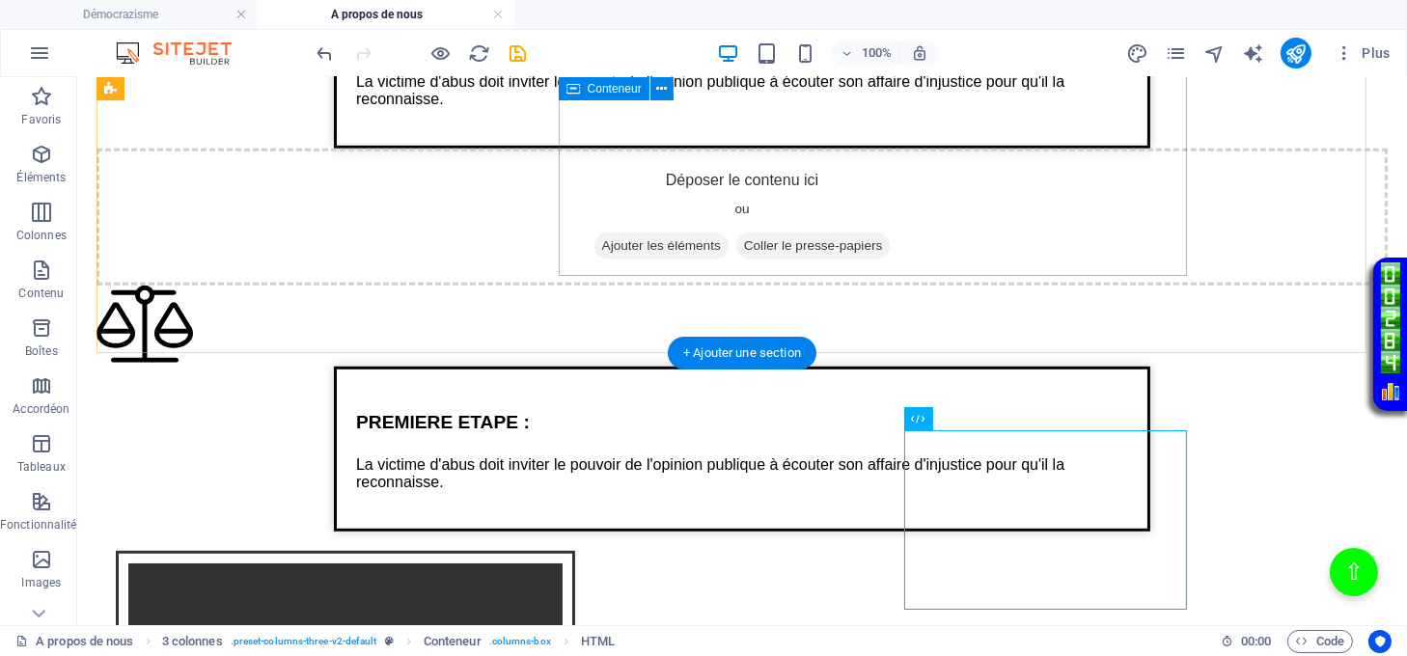
click at [891, 233] on span "Coller le presse-papiers" at bounding box center [813, 246] width 154 height 27
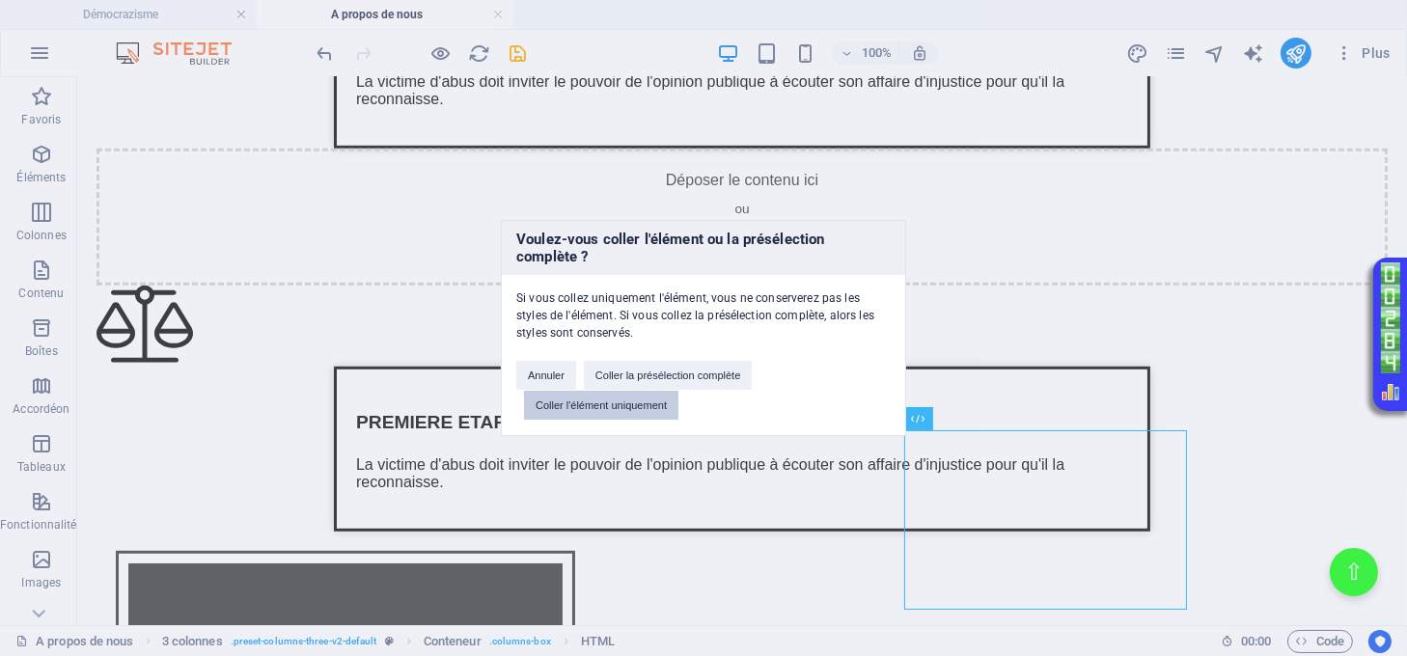
click at [600, 398] on button "Coller l'élément uniquement" at bounding box center [601, 405] width 154 height 29
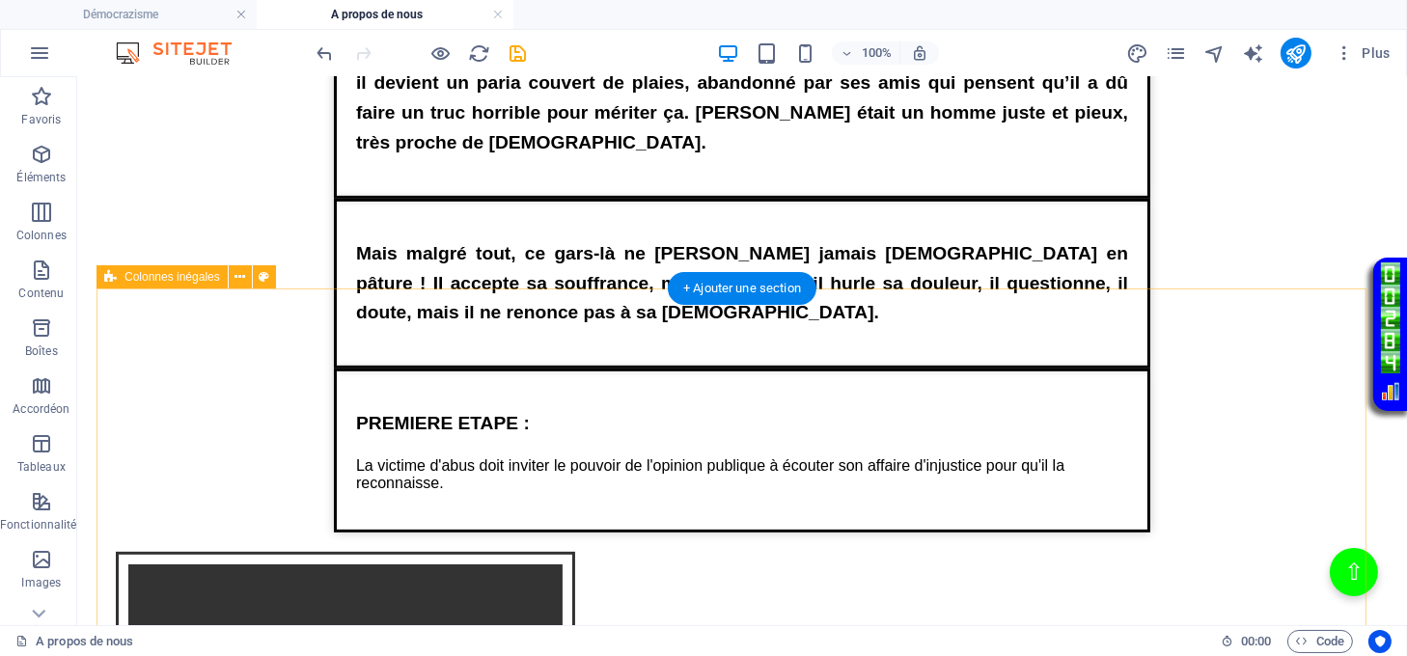
scroll to position [1316, 0]
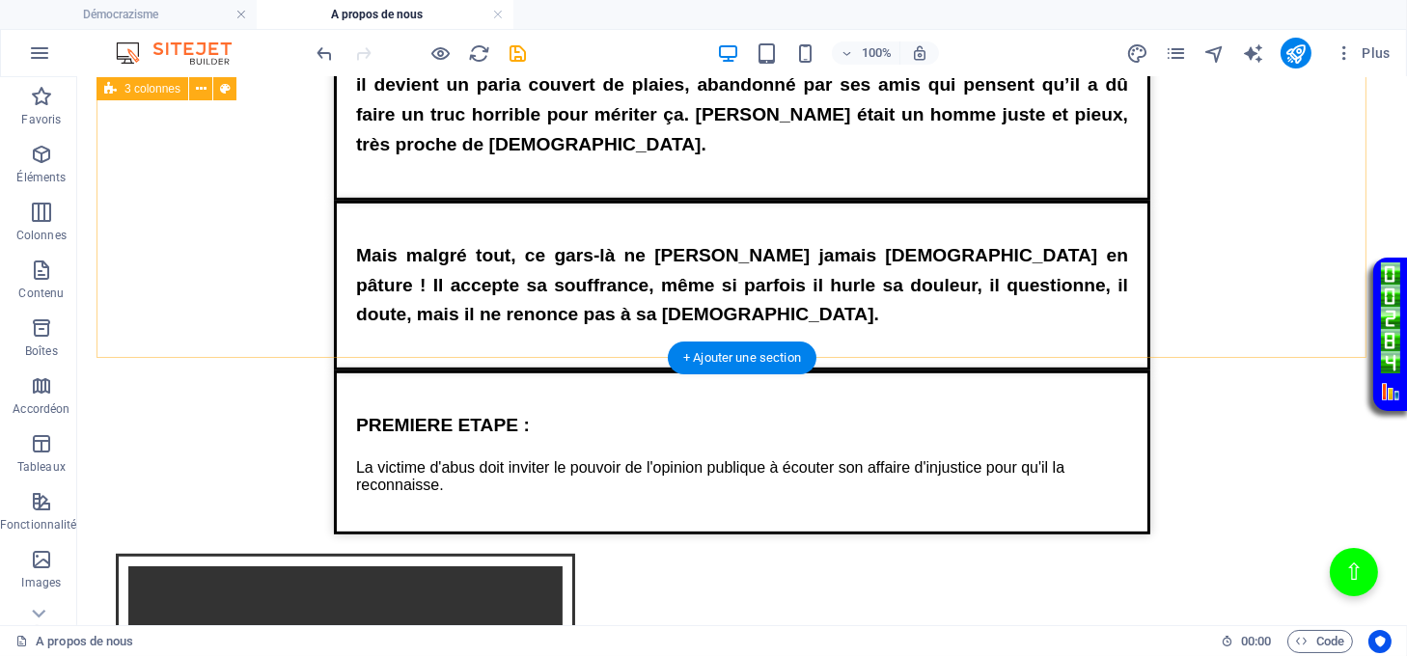
click at [716, 295] on div "Texte sur la justice de lumière Job va perdre successivement ses enfants, ses r…" at bounding box center [742, 22] width 1291 height 697
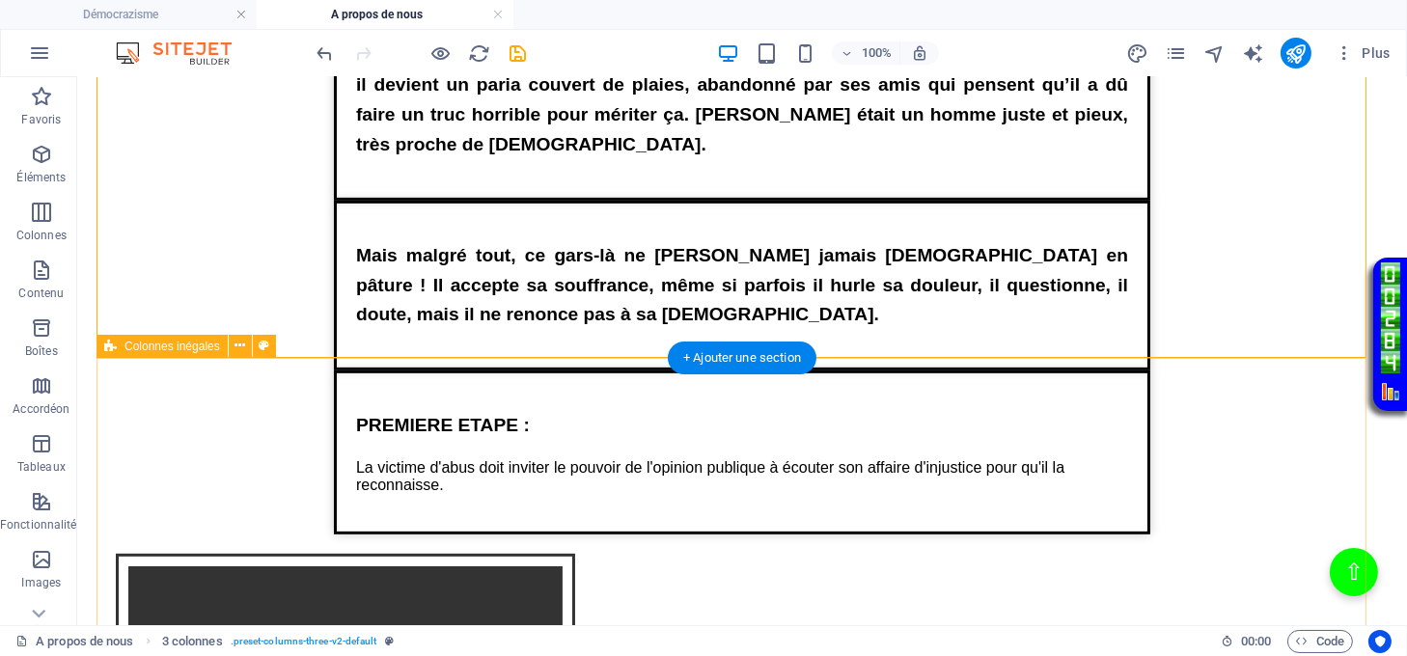
click at [581, 384] on div "Texte sur la justice de lumière PREMIERE ETAPE : La victime d'abus doit inviter…" at bounding box center [742, 595] width 1291 height 449
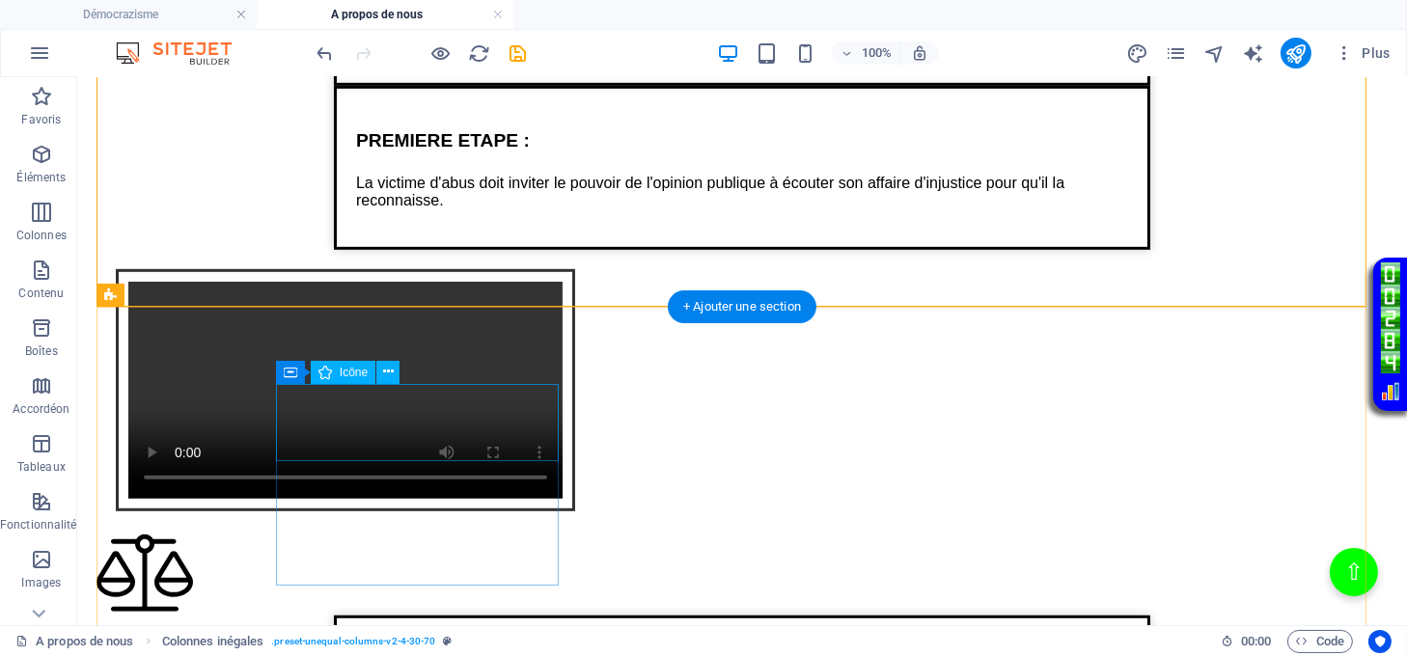
scroll to position [1831, 0]
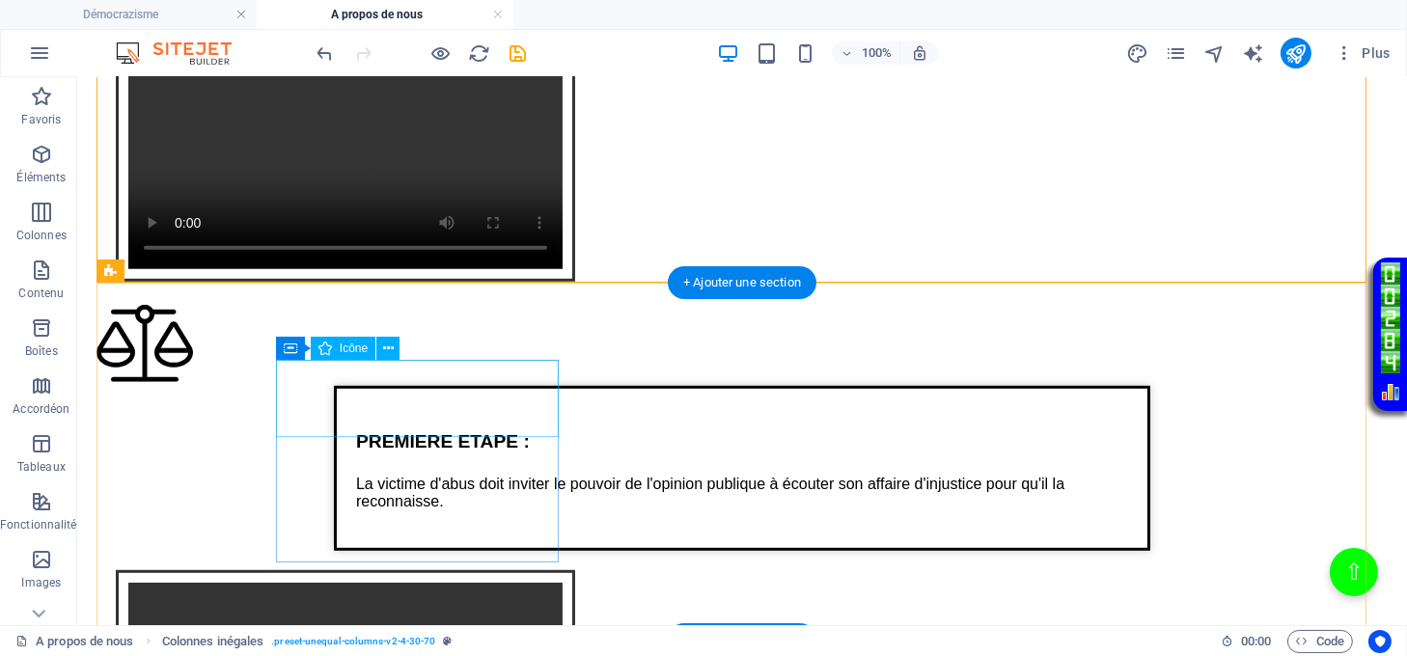
click at [426, 386] on figure at bounding box center [742, 345] width 1291 height 81
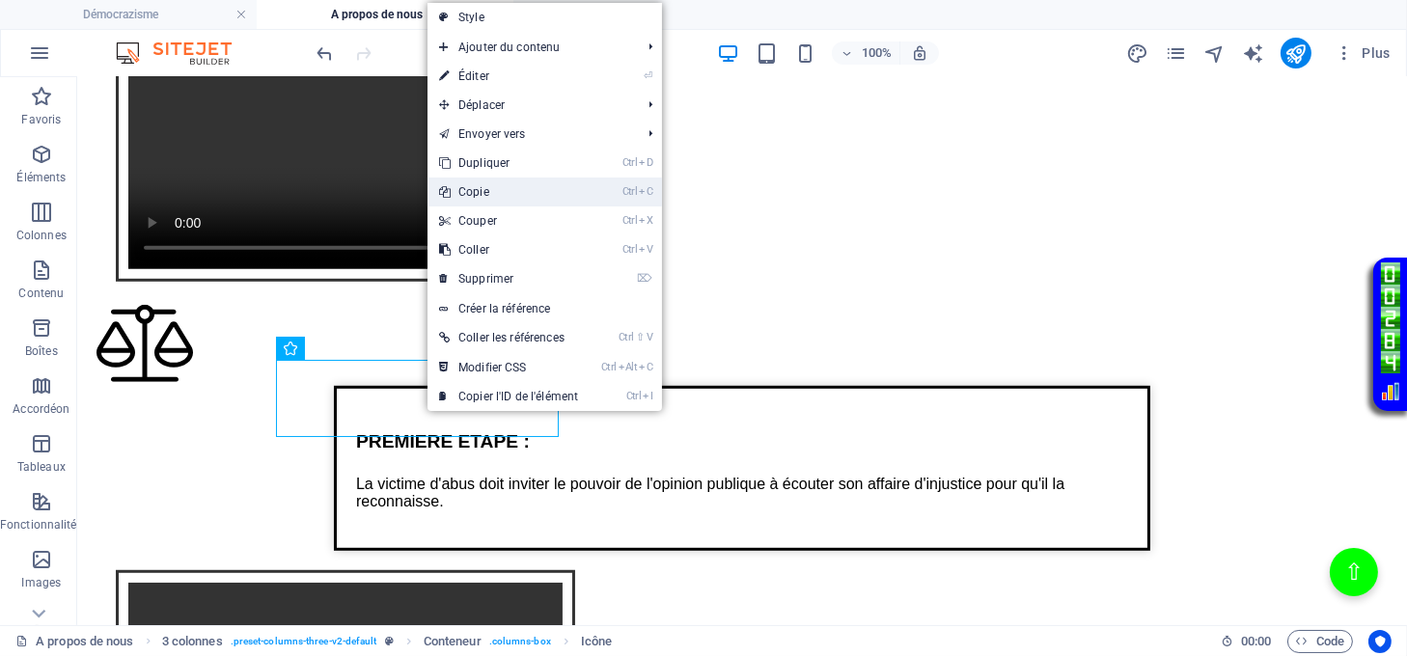
click at [474, 190] on link "Ctrl C Copie" at bounding box center [509, 192] width 162 height 29
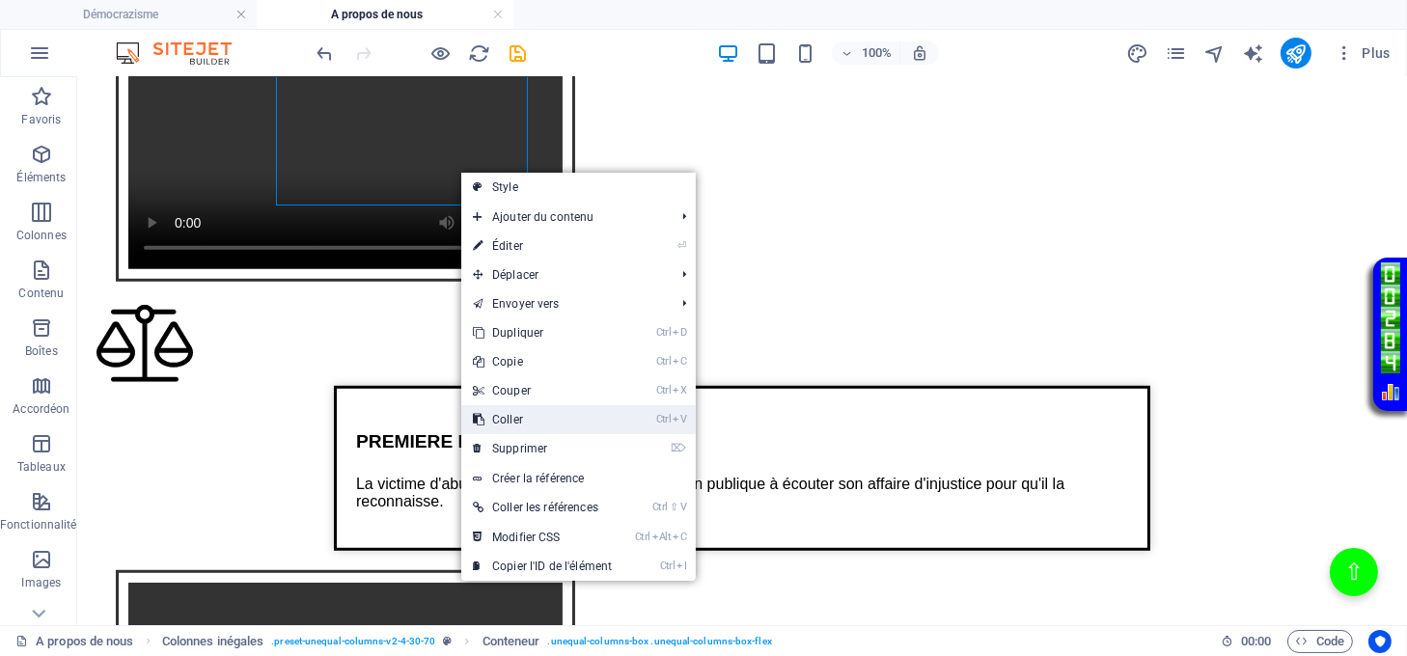
click at [498, 412] on link "Ctrl V Coller" at bounding box center [542, 419] width 162 height 29
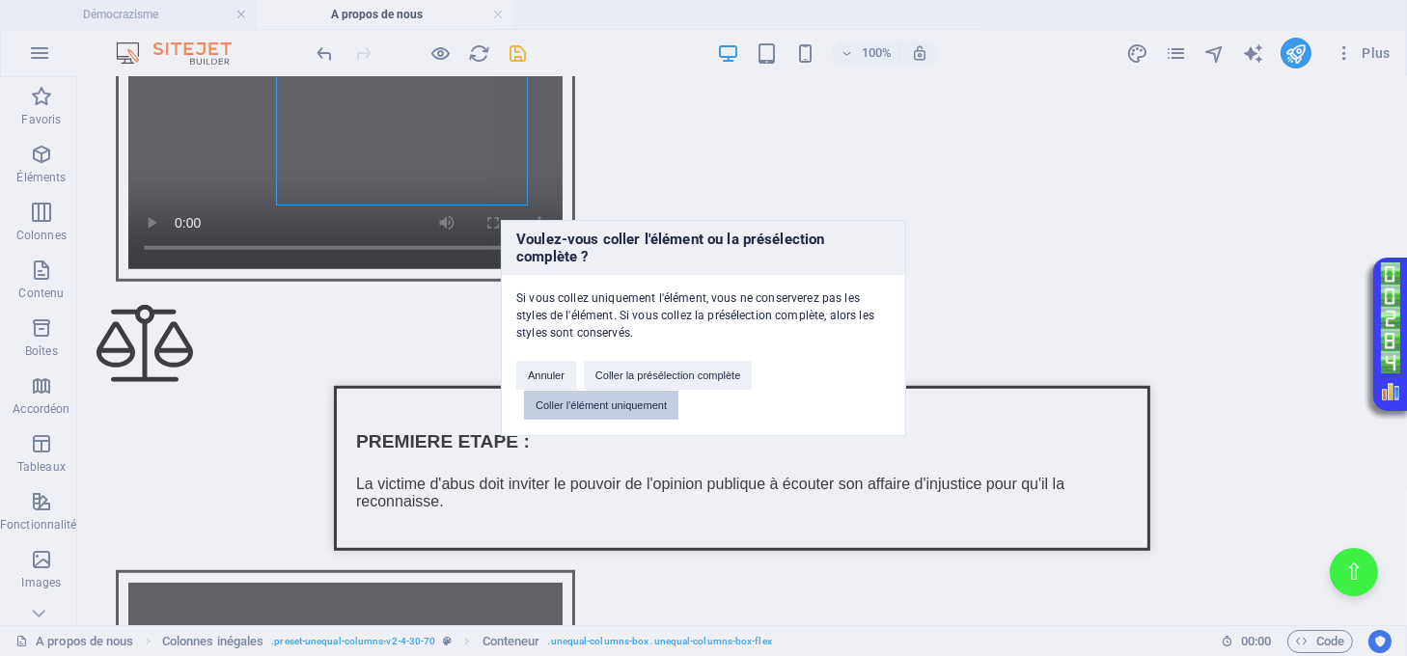
click at [556, 398] on button "Coller l'élément uniquement" at bounding box center [601, 405] width 154 height 29
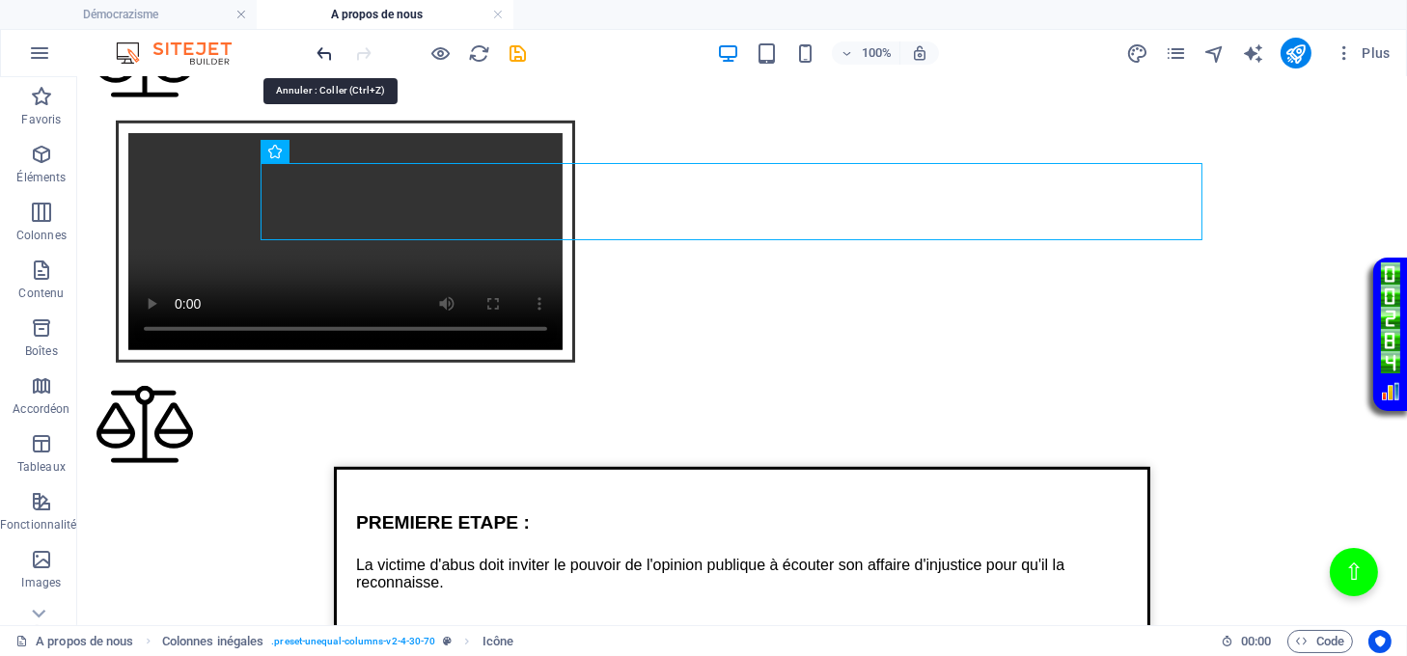
click at [319, 50] on icon "undo" at bounding box center [326, 53] width 22 height 22
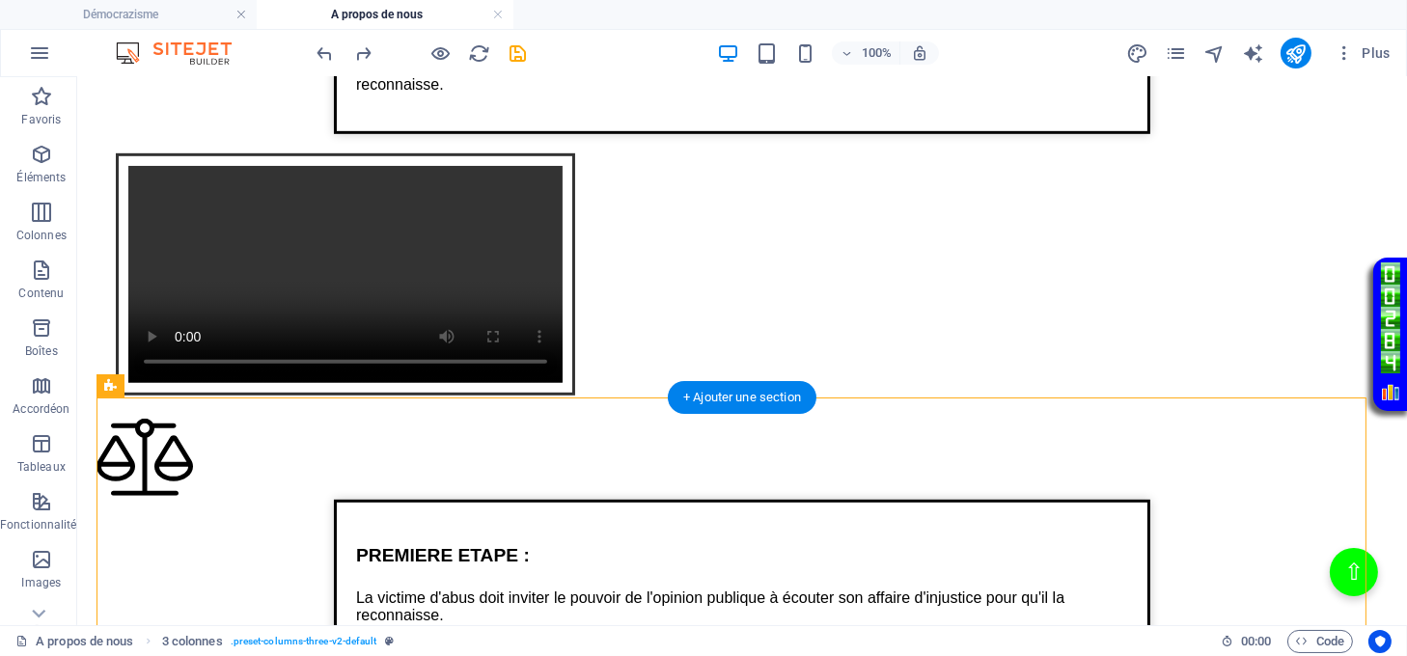
scroll to position [1445, 0]
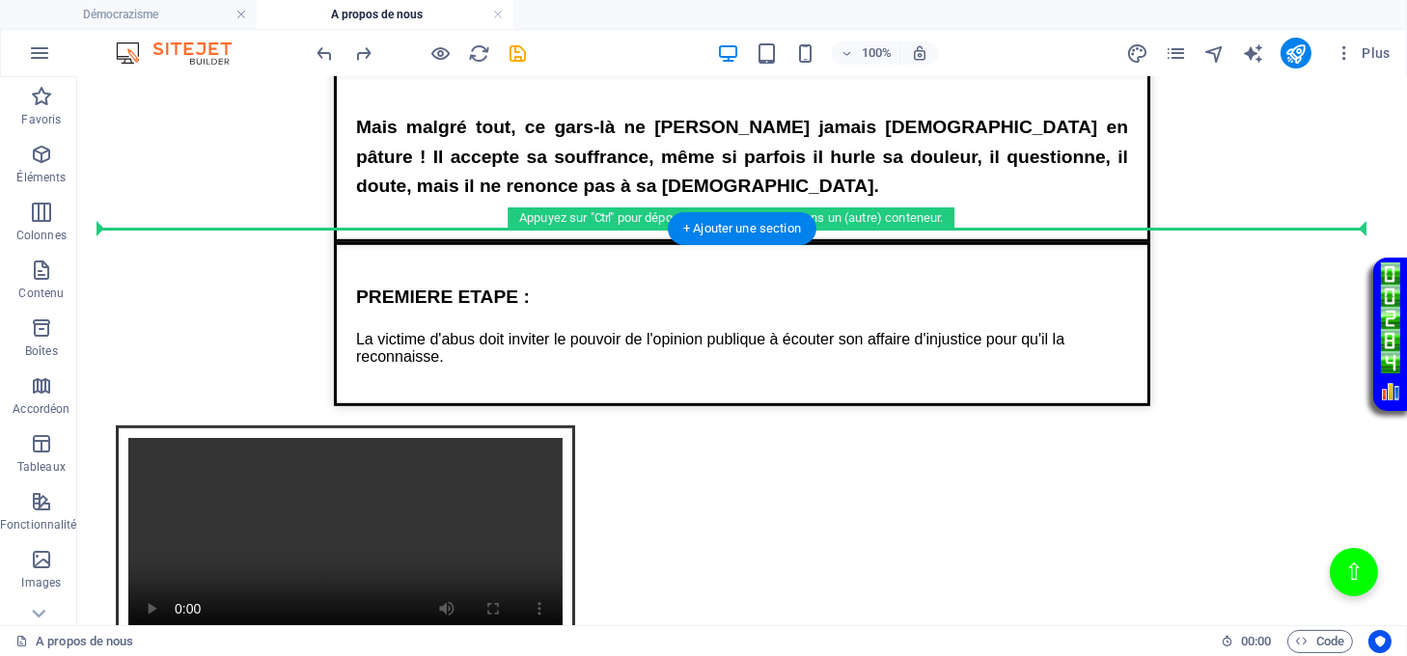
drag, startPoint x: 436, startPoint y: 388, endPoint x: 407, endPoint y: 290, distance: 102.6
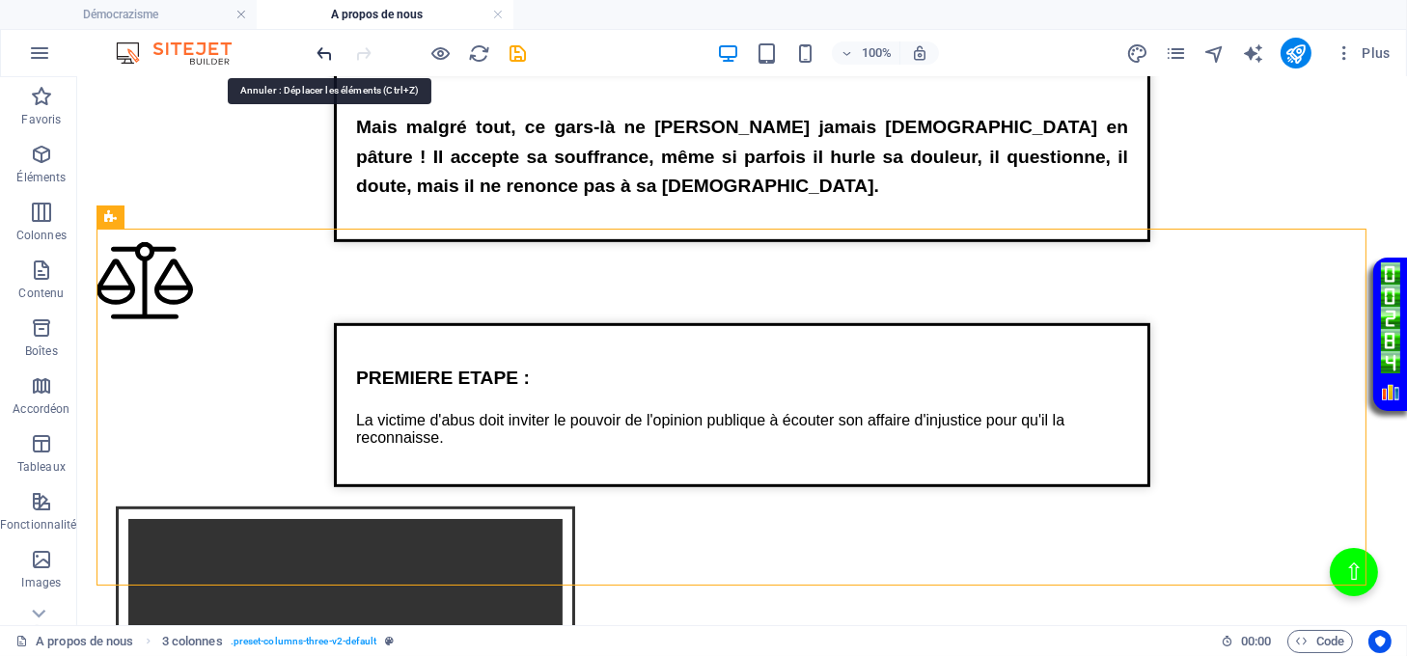
click at [326, 54] on icon "undo" at bounding box center [326, 53] width 22 height 22
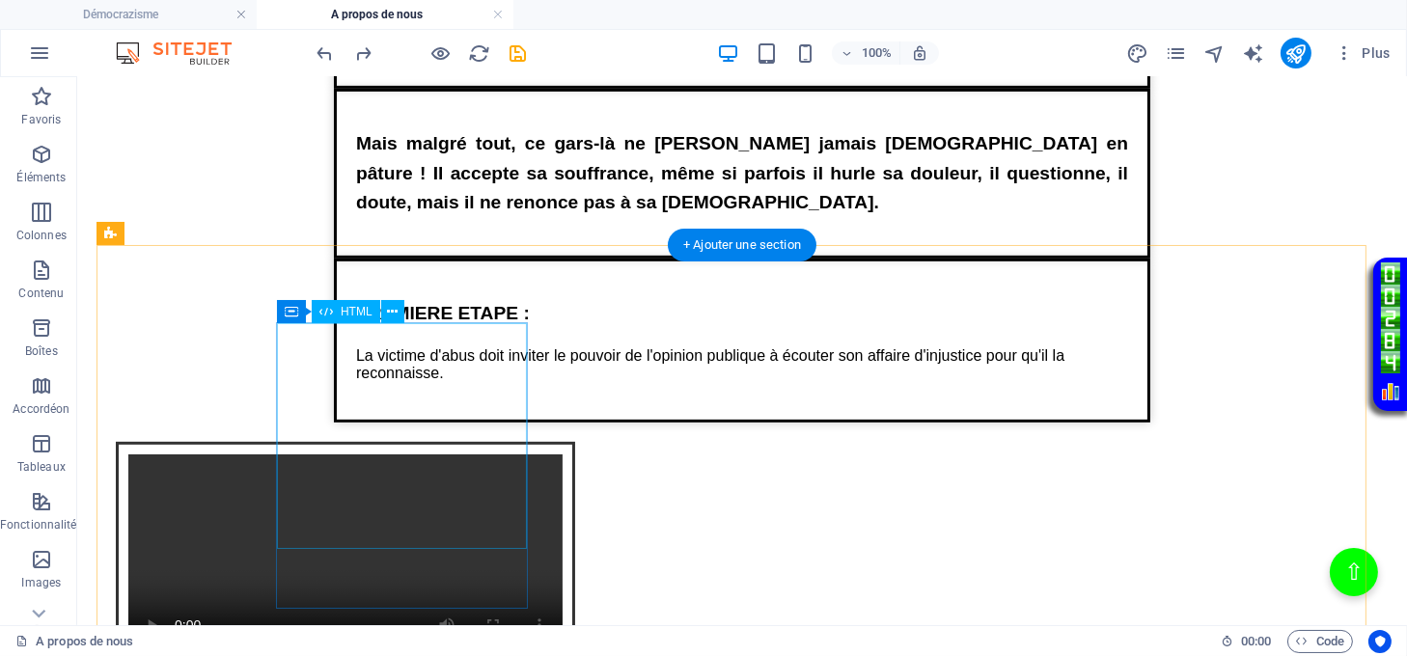
scroll to position [1684, 0]
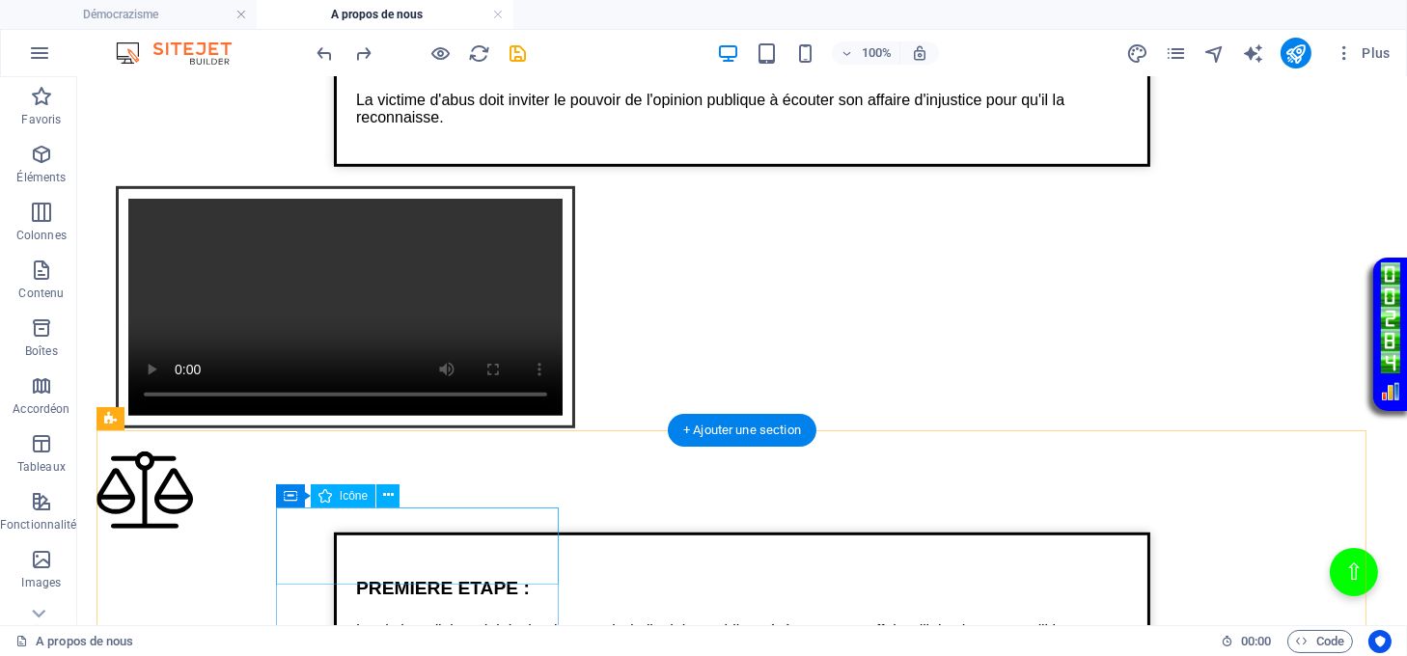
click at [423, 533] on figure at bounding box center [742, 492] width 1291 height 81
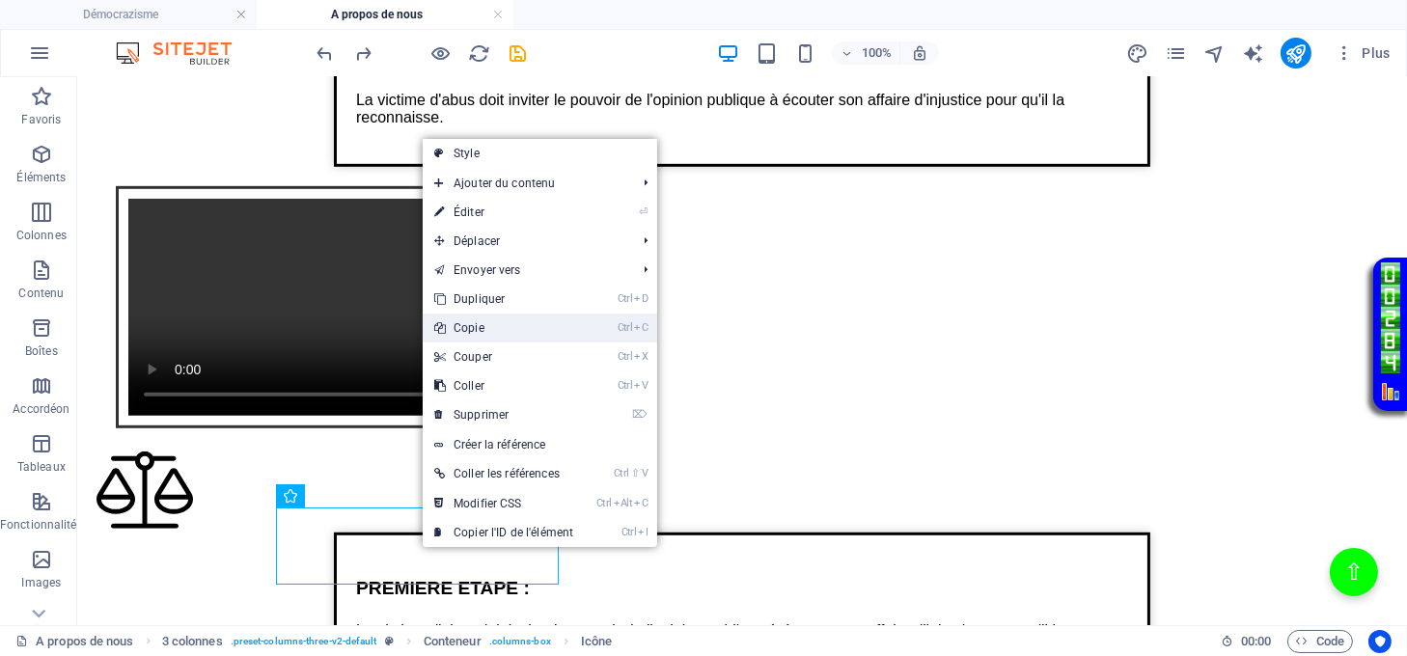
click at [468, 334] on link "Ctrl C Copie" at bounding box center [504, 328] width 162 height 29
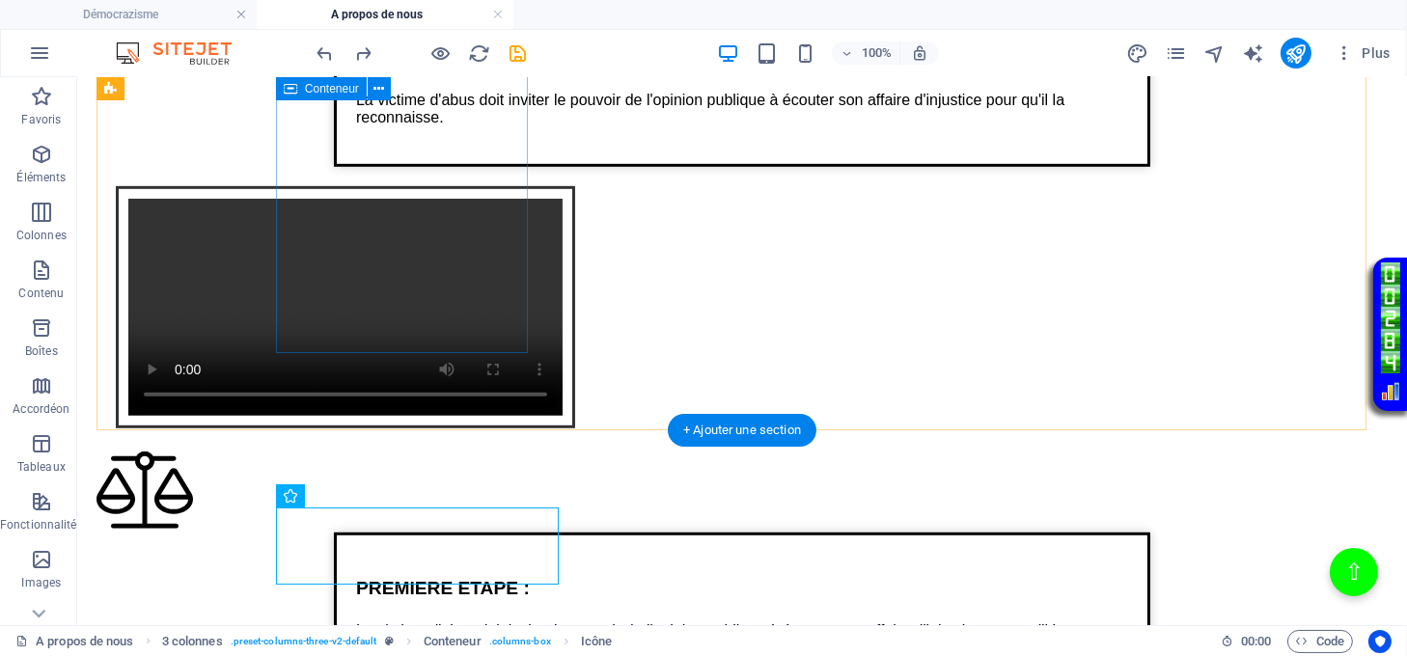
click at [408, 167] on div "Texte sur la justice de lumière PREMIERE ETAPE : La victime d'abus doit inviter…" at bounding box center [742, 85] width 1291 height 164
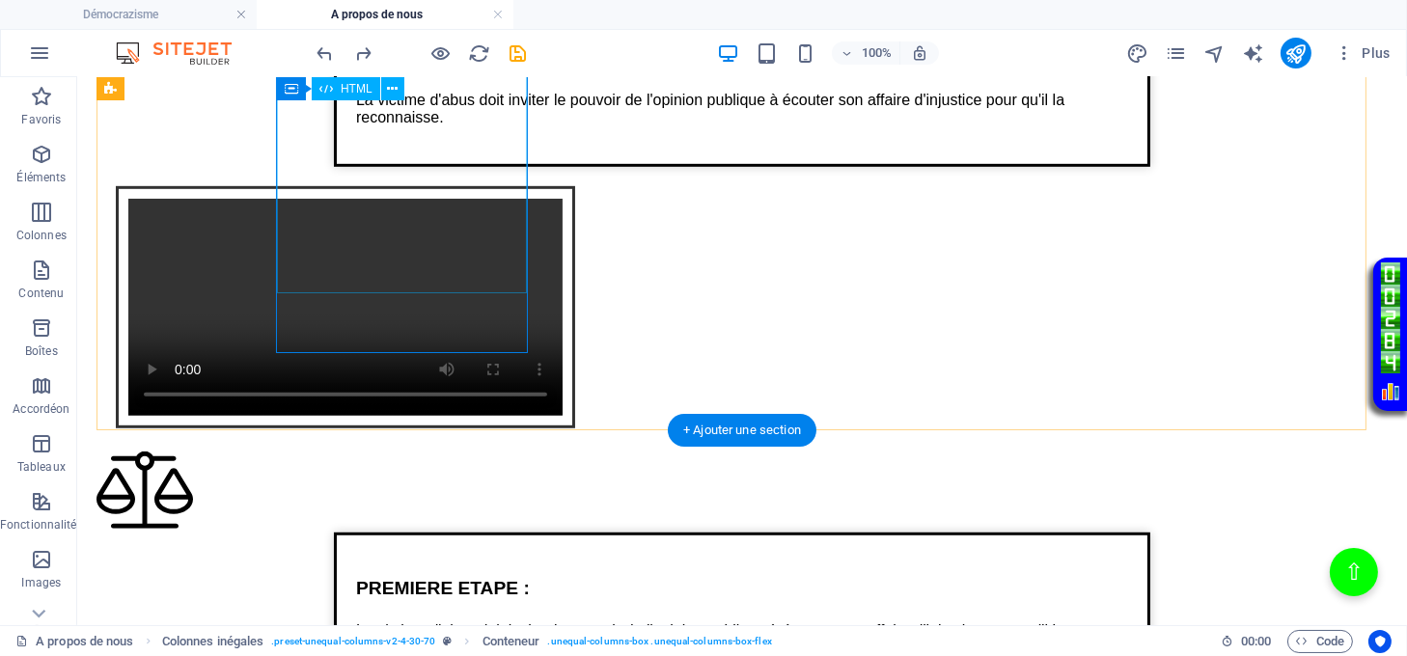
click at [399, 167] on div "Texte sur la justice de lumière PREMIERE ETAPE : La victime d'abus doit inviter…" at bounding box center [742, 85] width 1291 height 164
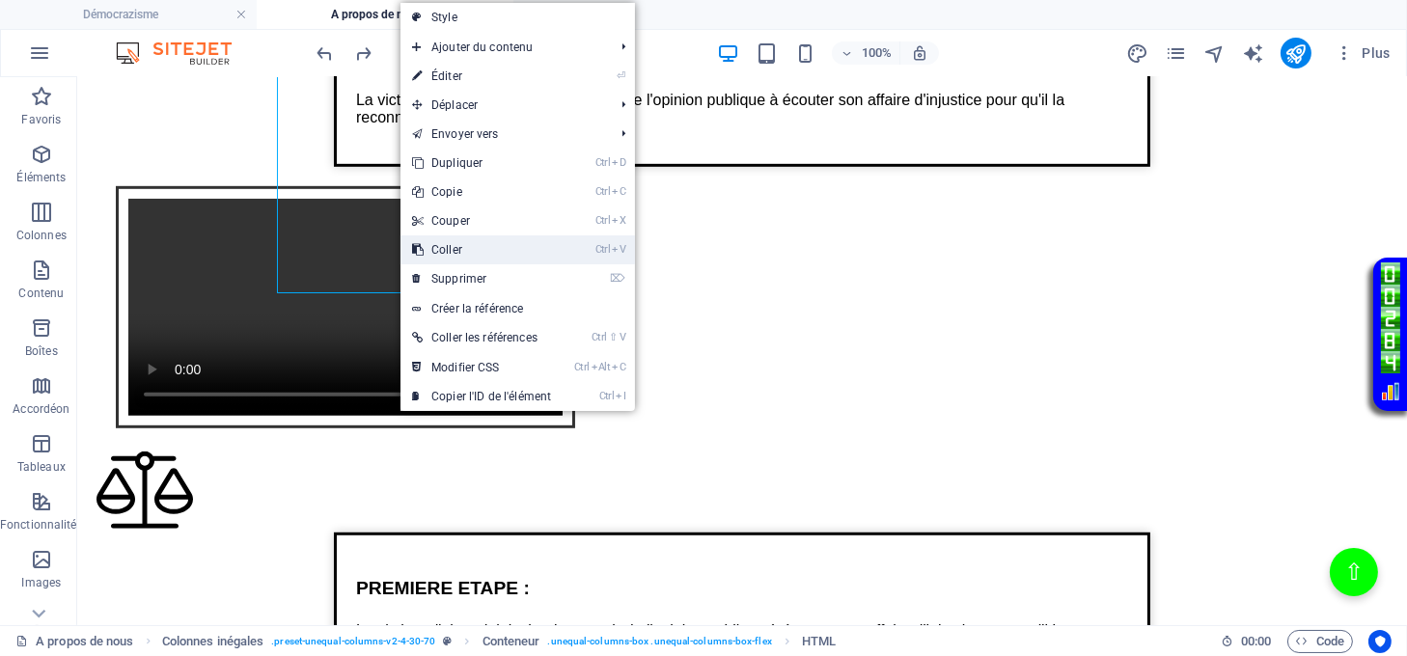
click at [440, 246] on link "Ctrl V Coller" at bounding box center [482, 249] width 162 height 29
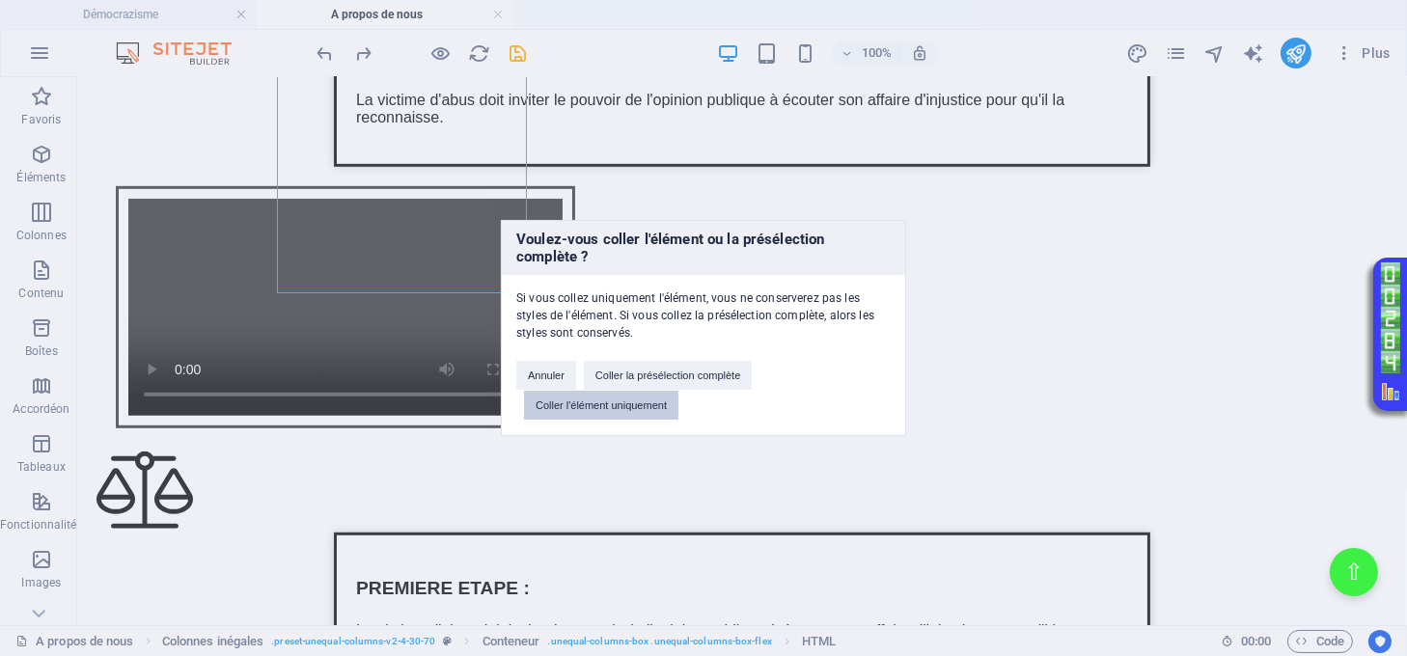
click at [545, 414] on button "Coller l'élément uniquement" at bounding box center [601, 405] width 154 height 29
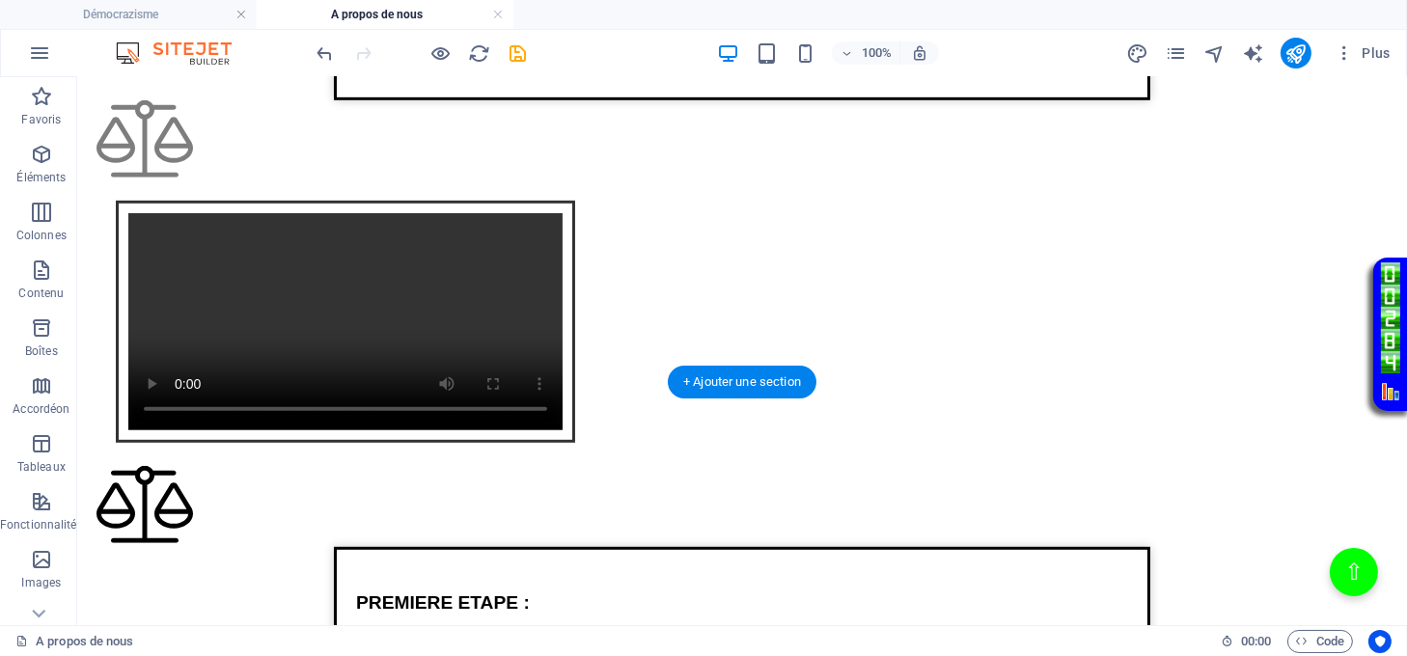
scroll to position [1674, 0]
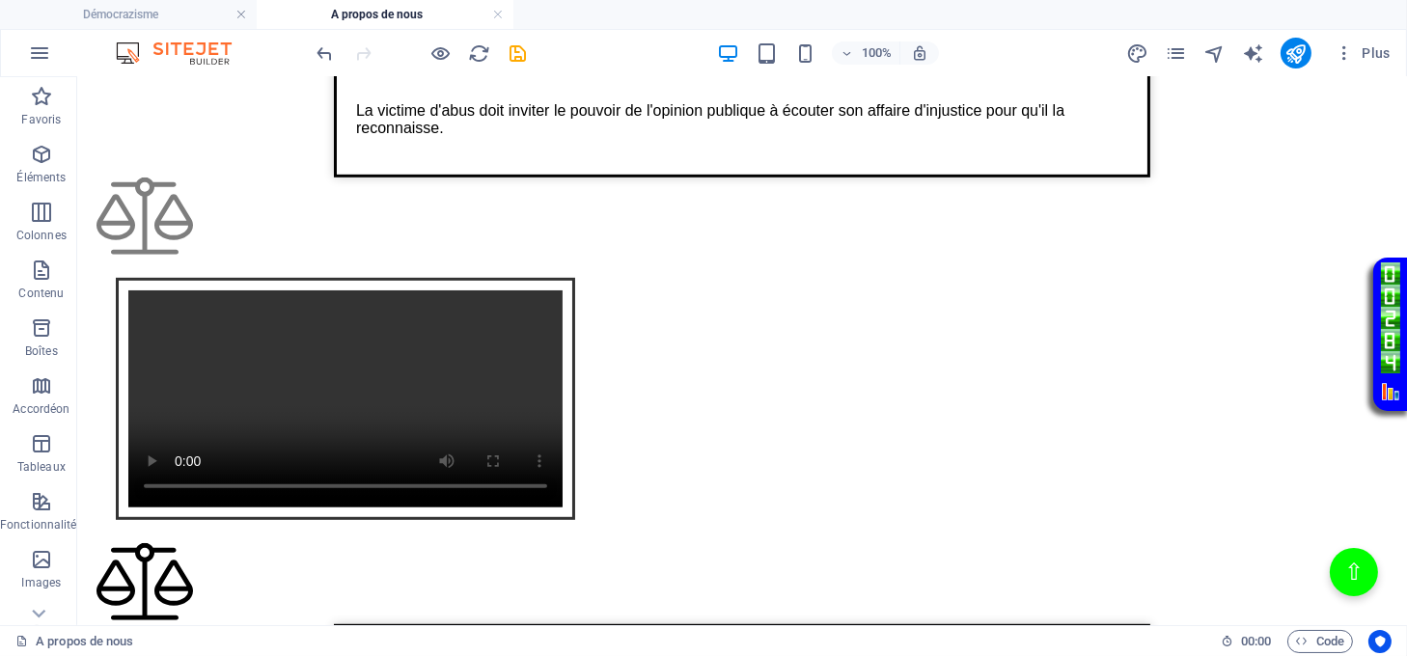
drag, startPoint x: 340, startPoint y: 268, endPoint x: 426, endPoint y: 73, distance: 213.0
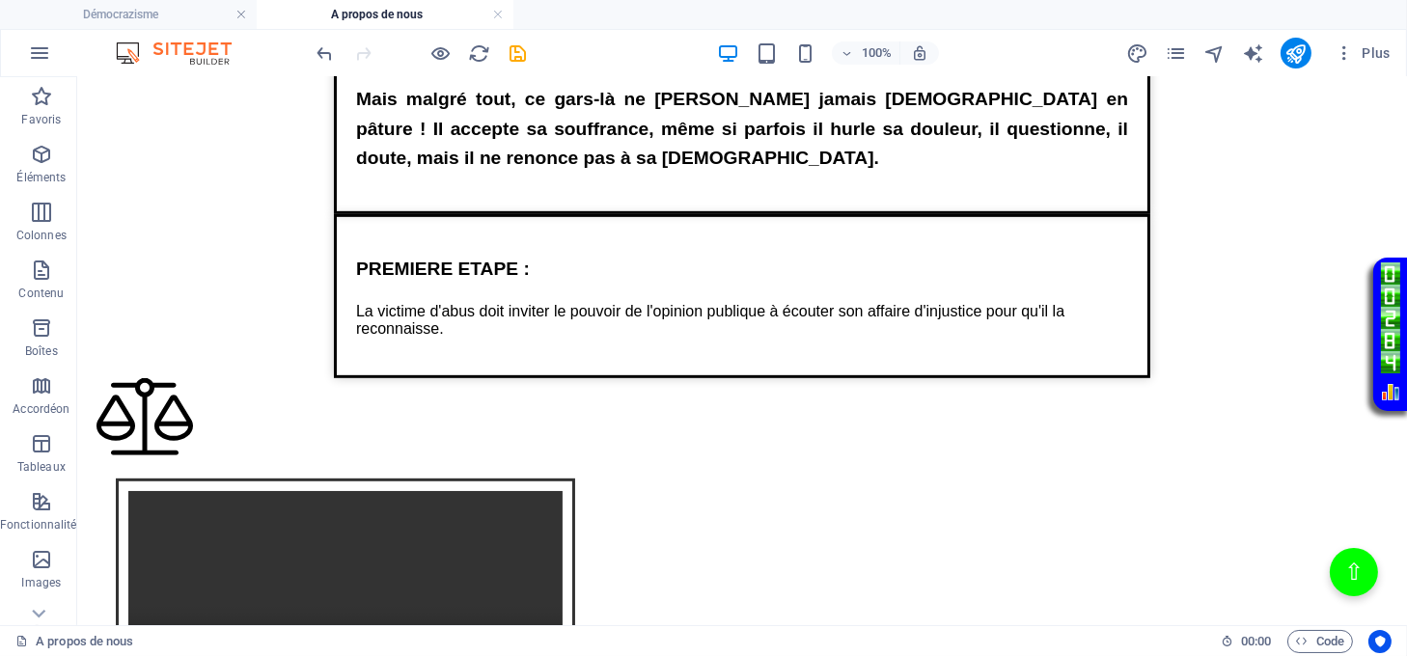
scroll to position [1442, 0]
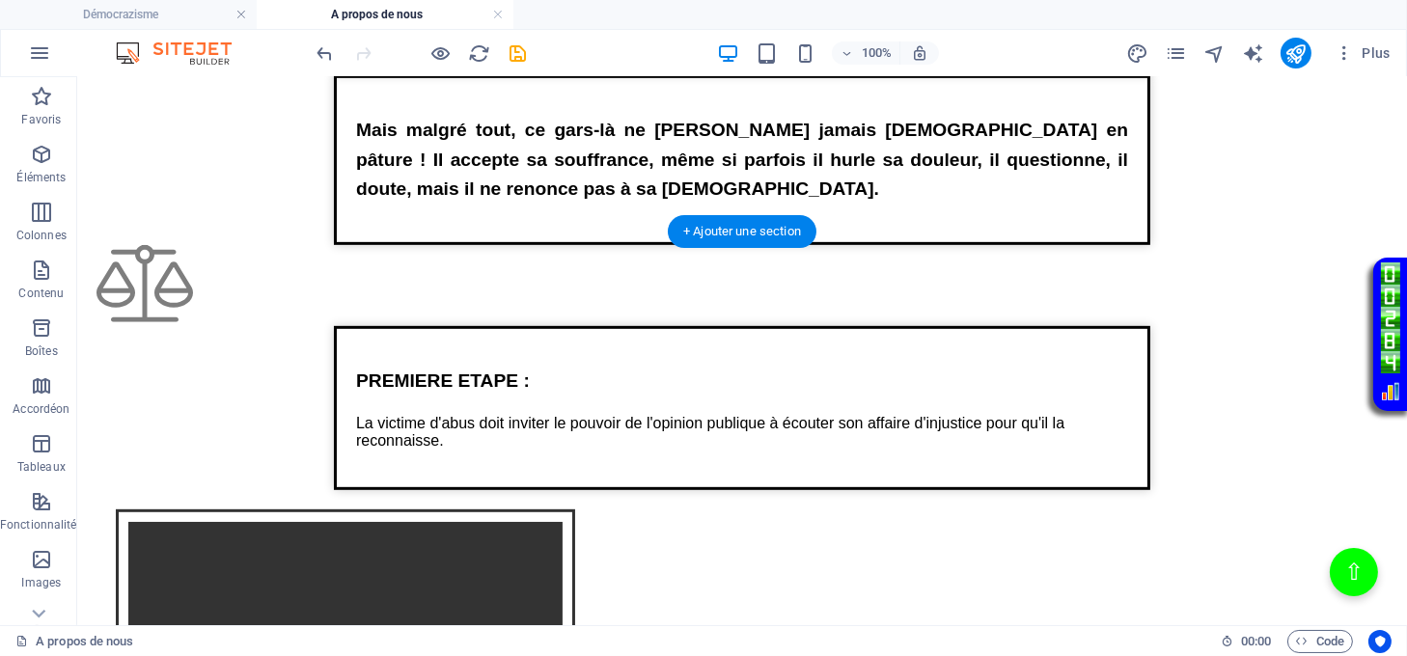
drag, startPoint x: 400, startPoint y: 335, endPoint x: 398, endPoint y: 317, distance: 18.4
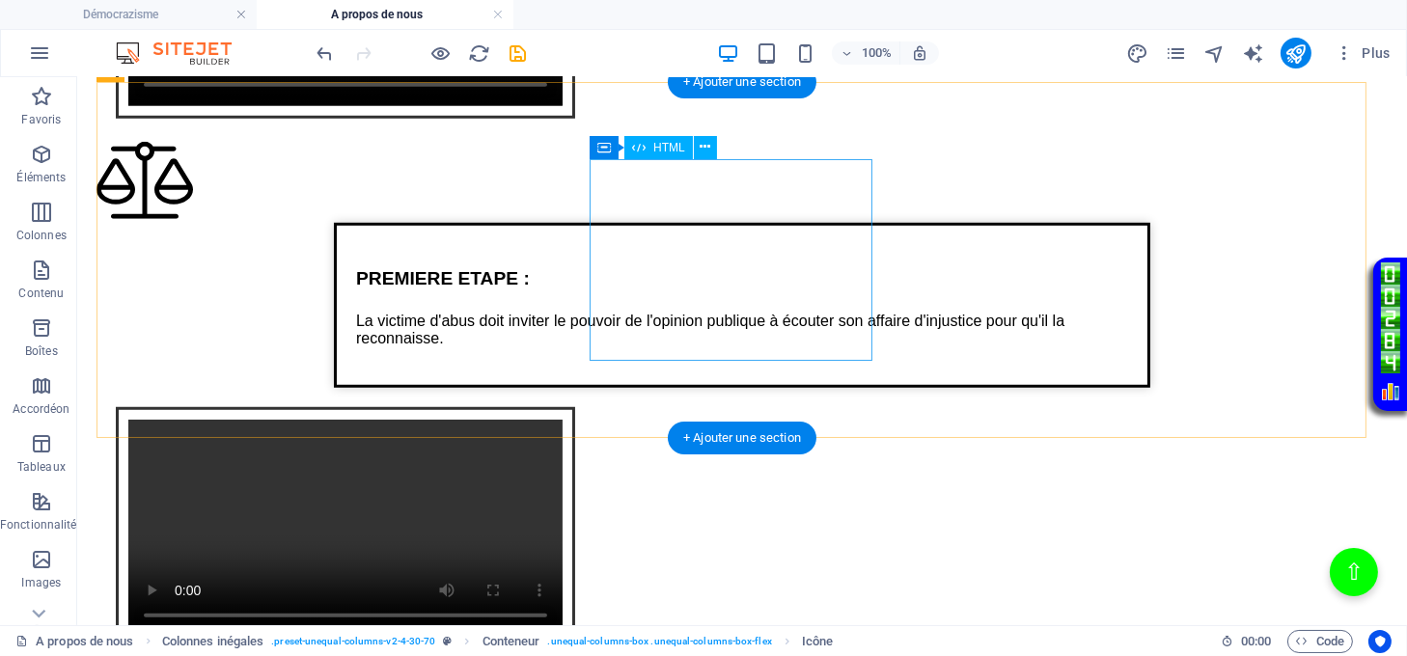
scroll to position [2086, 0]
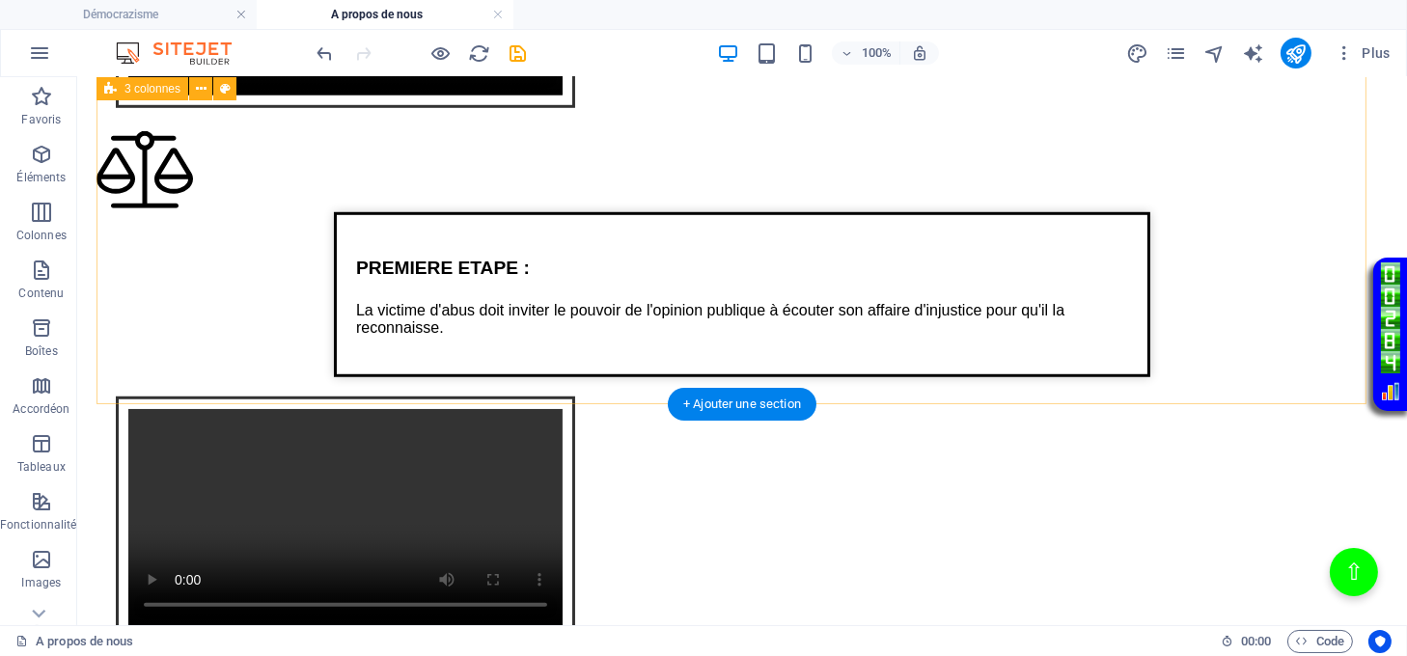
click at [979, 131] on div "Texte sur la justice de lumière PREMIERE ETAPE : La victime d'abus doit inviter…" at bounding box center [742, 396] width 1291 height 530
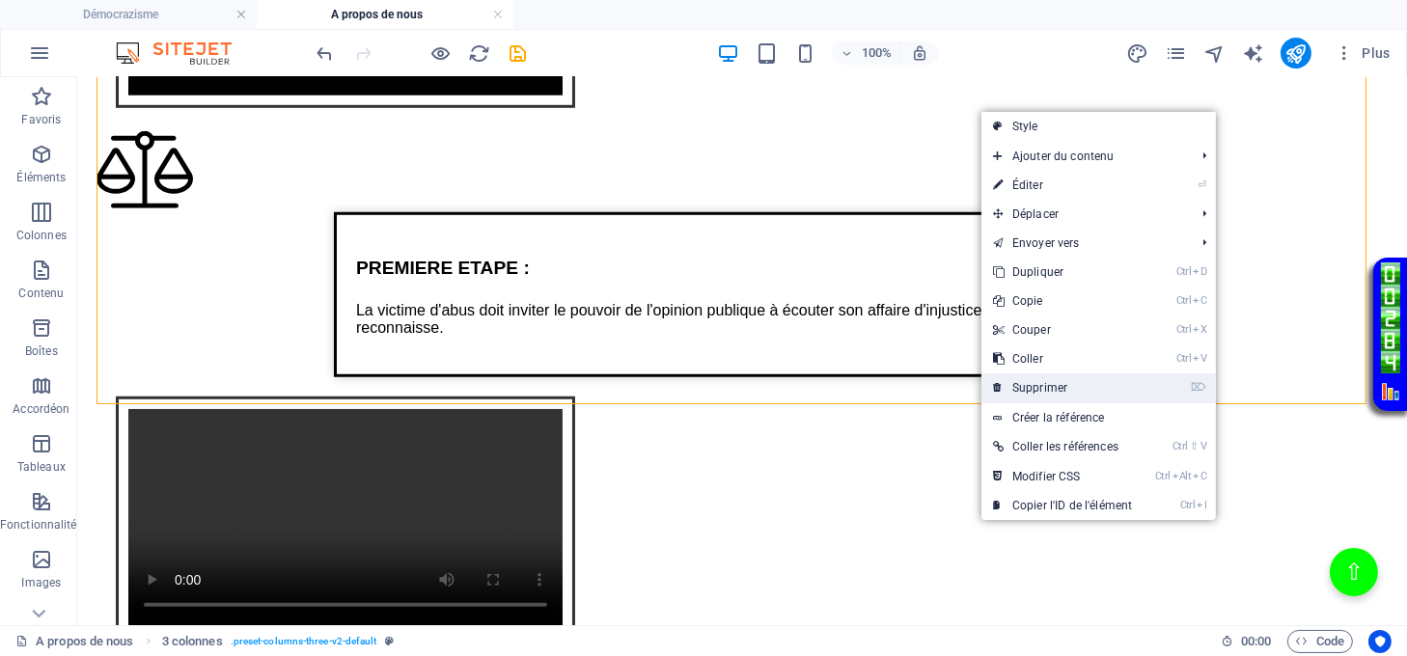
click at [1059, 388] on link "⌦ Supprimer" at bounding box center [1063, 388] width 162 height 29
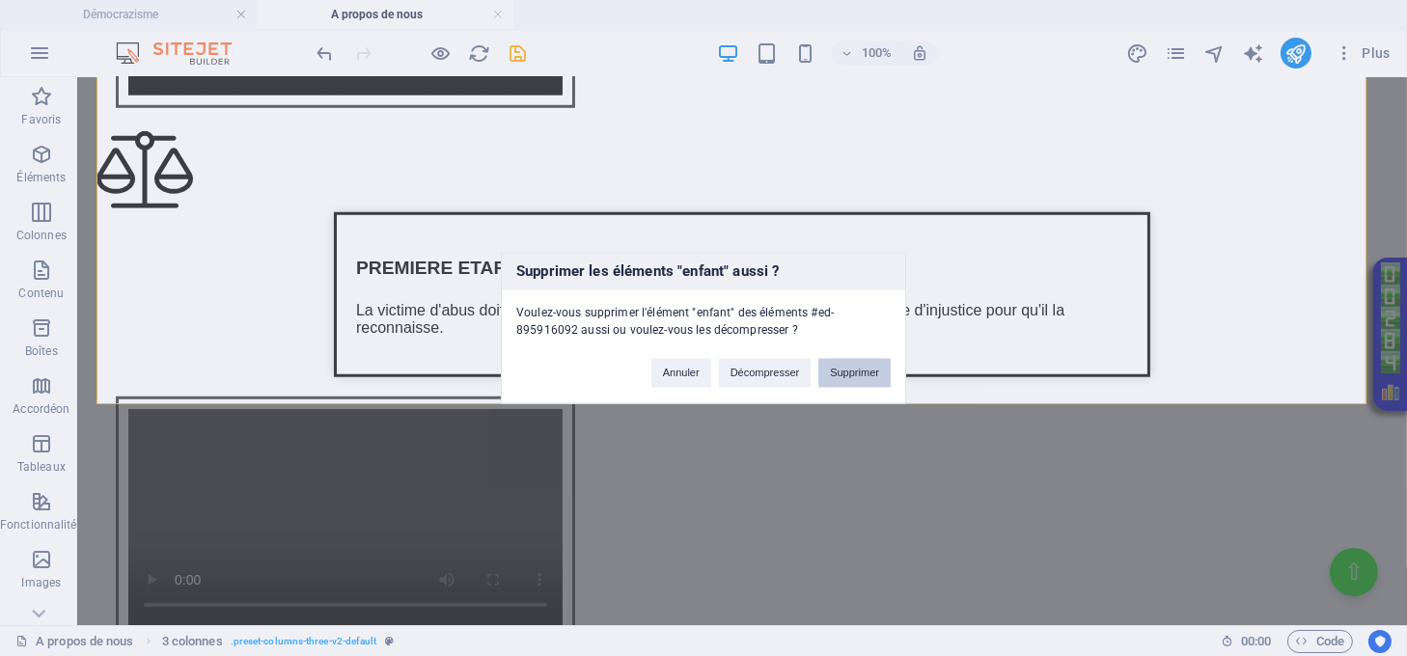
click at [850, 369] on button "Supprimer" at bounding box center [854, 373] width 72 height 29
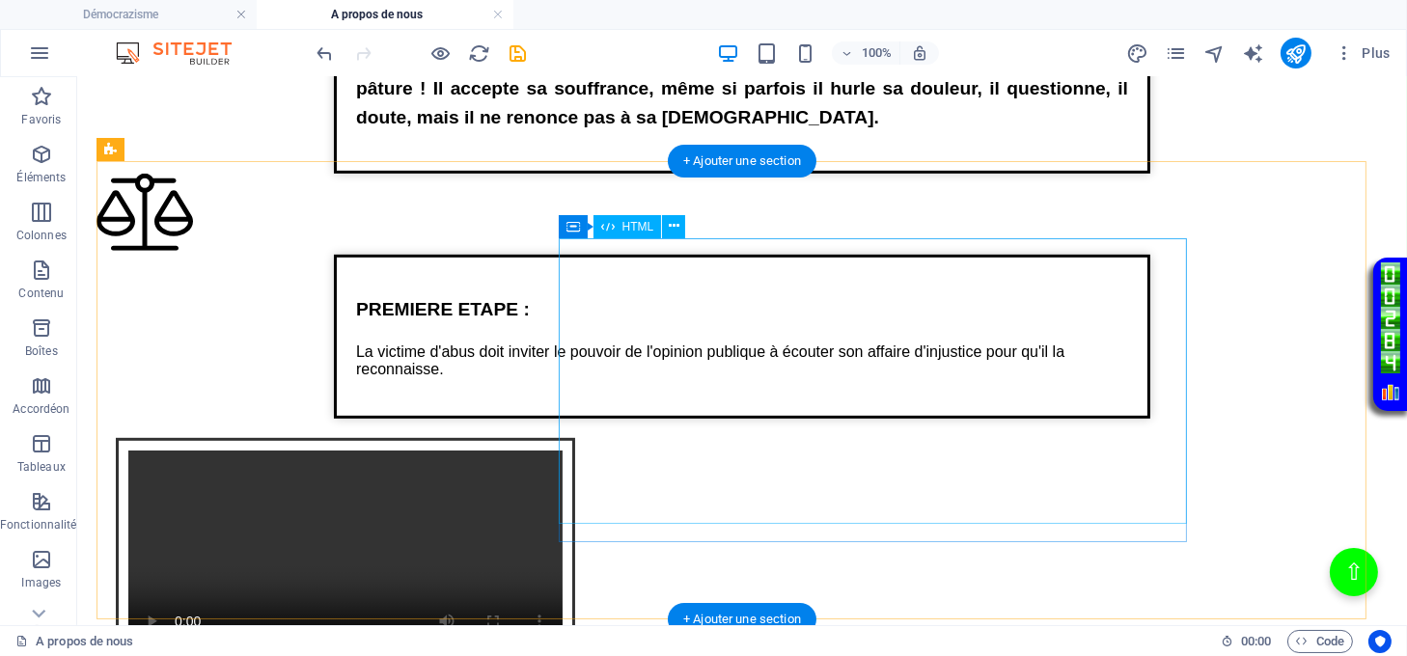
scroll to position [1728, 0]
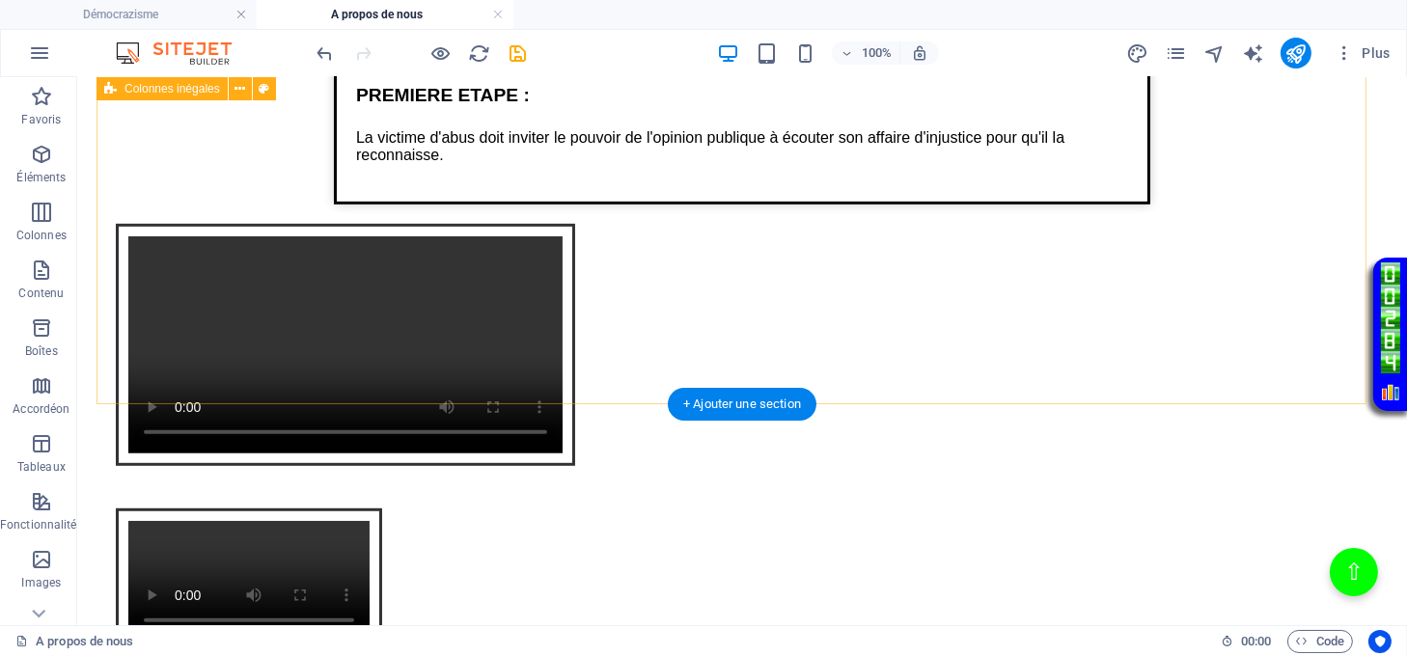
click at [589, 355] on div "Texte sur la justice de lumière PREMIERE ETAPE : La victime d'abus doit inviter…" at bounding box center [742, 224] width 1291 height 530
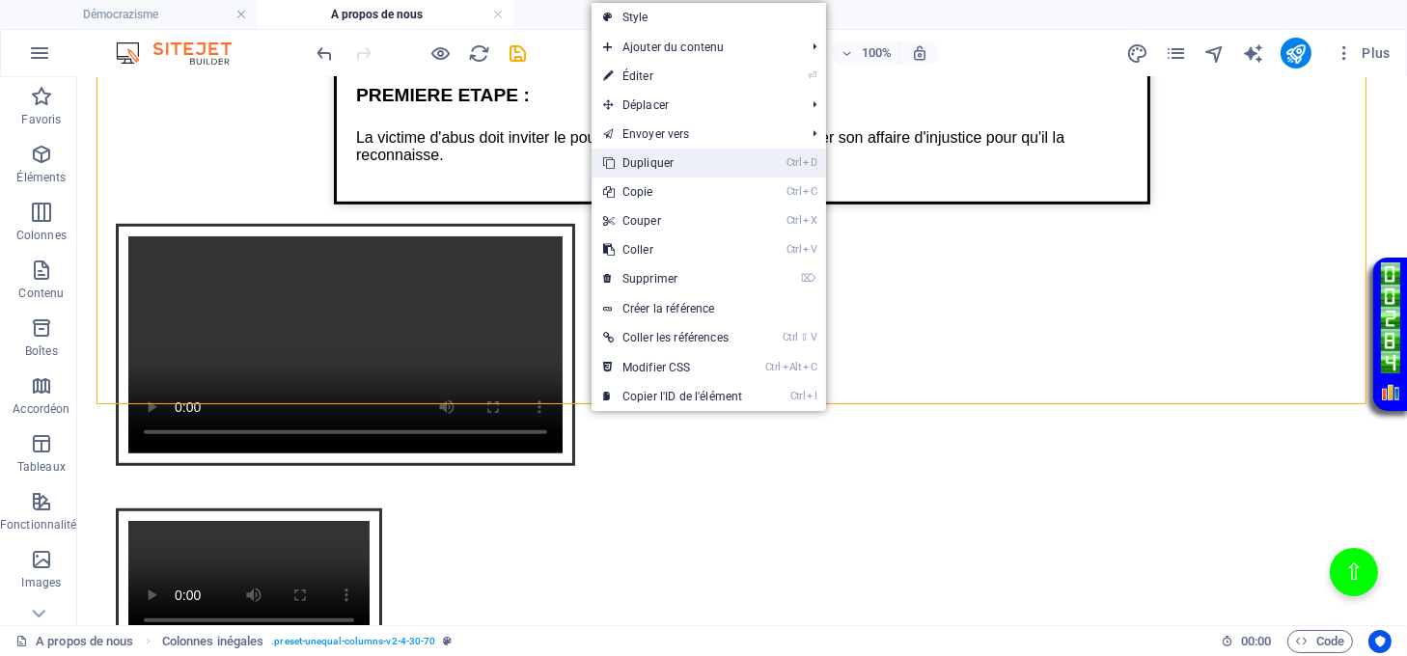
drag, startPoint x: 668, startPoint y: 157, endPoint x: 592, endPoint y: 91, distance: 101.2
click at [668, 157] on link "Ctrl D Dupliquer" at bounding box center [673, 163] width 162 height 29
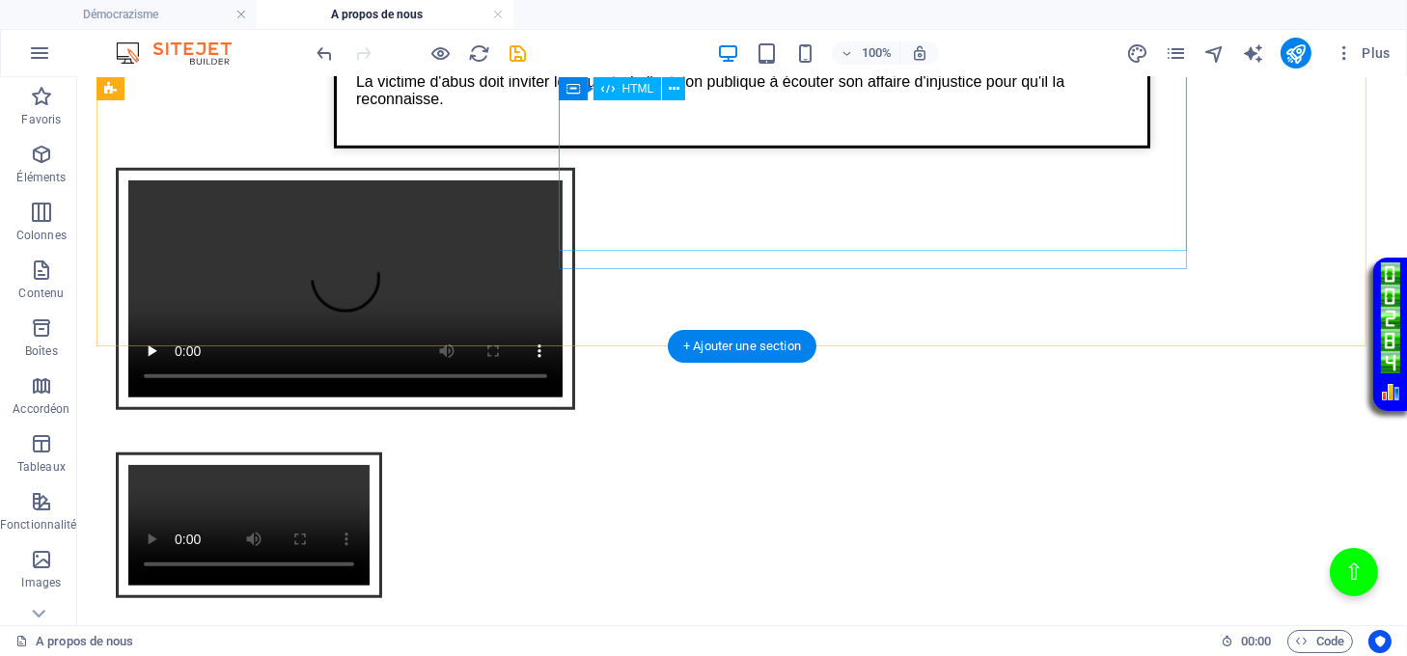
scroll to position [2243, 0]
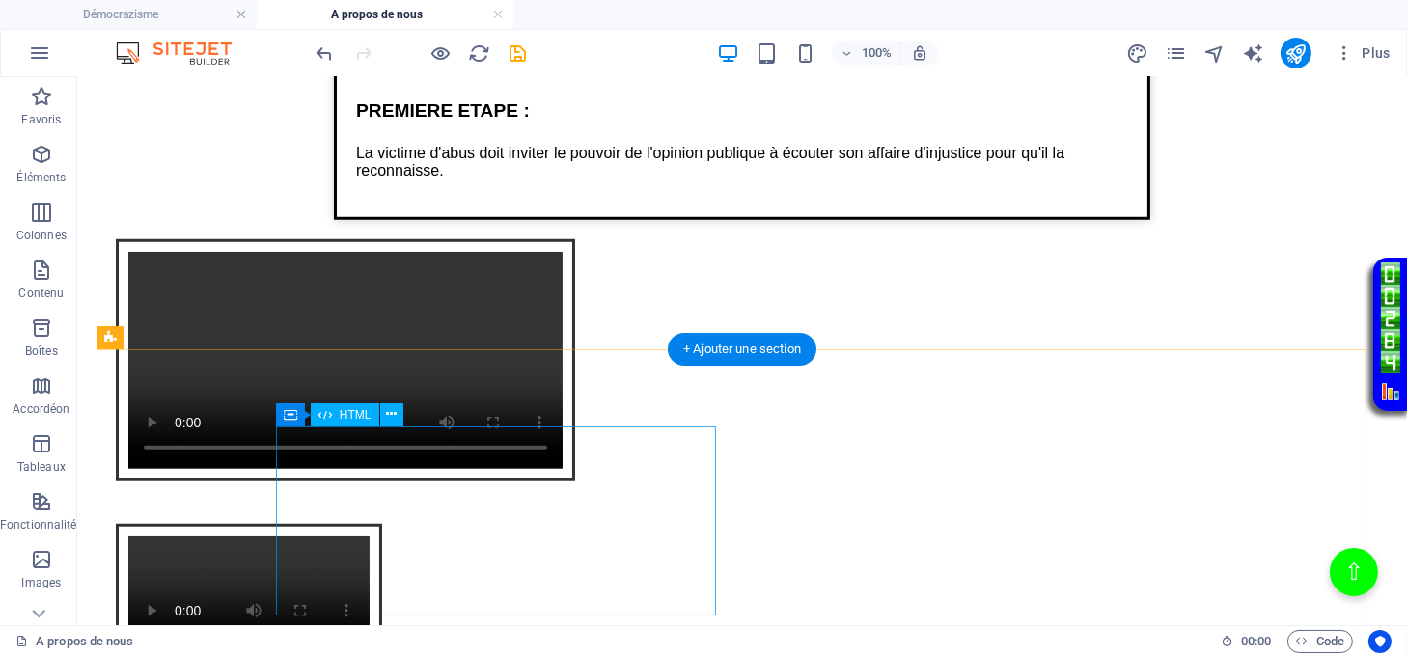
click at [577, 505] on div "Intégration vidéo avec cadre et lien Votre navigateur ne supporte pas la balise…" at bounding box center [742, 599] width 1291 height 188
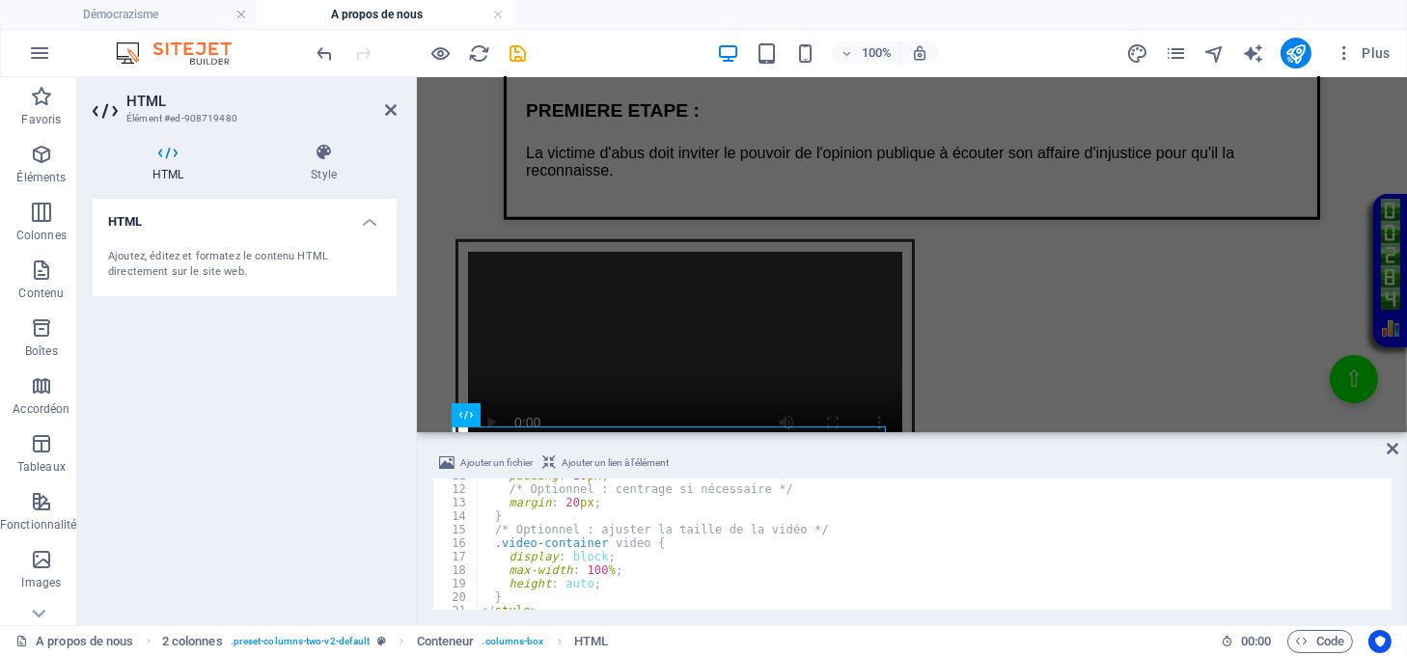
scroll to position [289, 0]
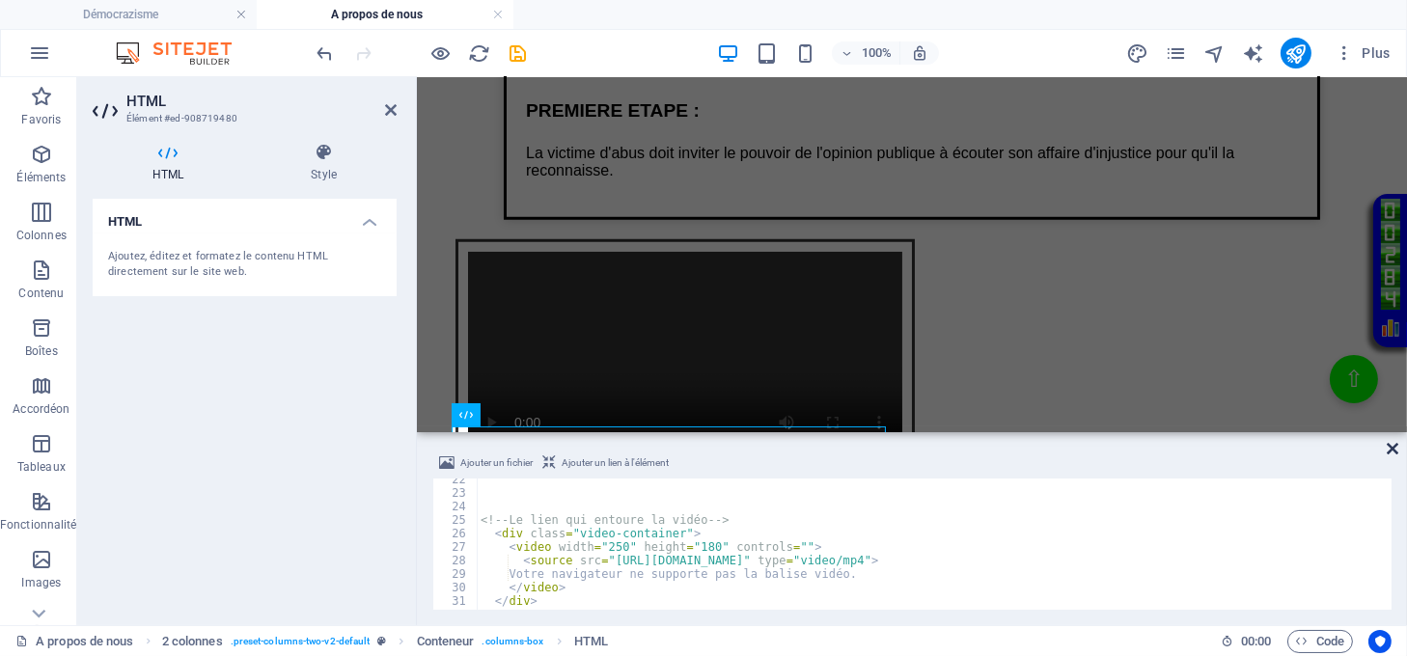
drag, startPoint x: 1397, startPoint y: 448, endPoint x: 1315, endPoint y: 371, distance: 112.7
click at [1397, 448] on icon at bounding box center [1393, 448] width 12 height 15
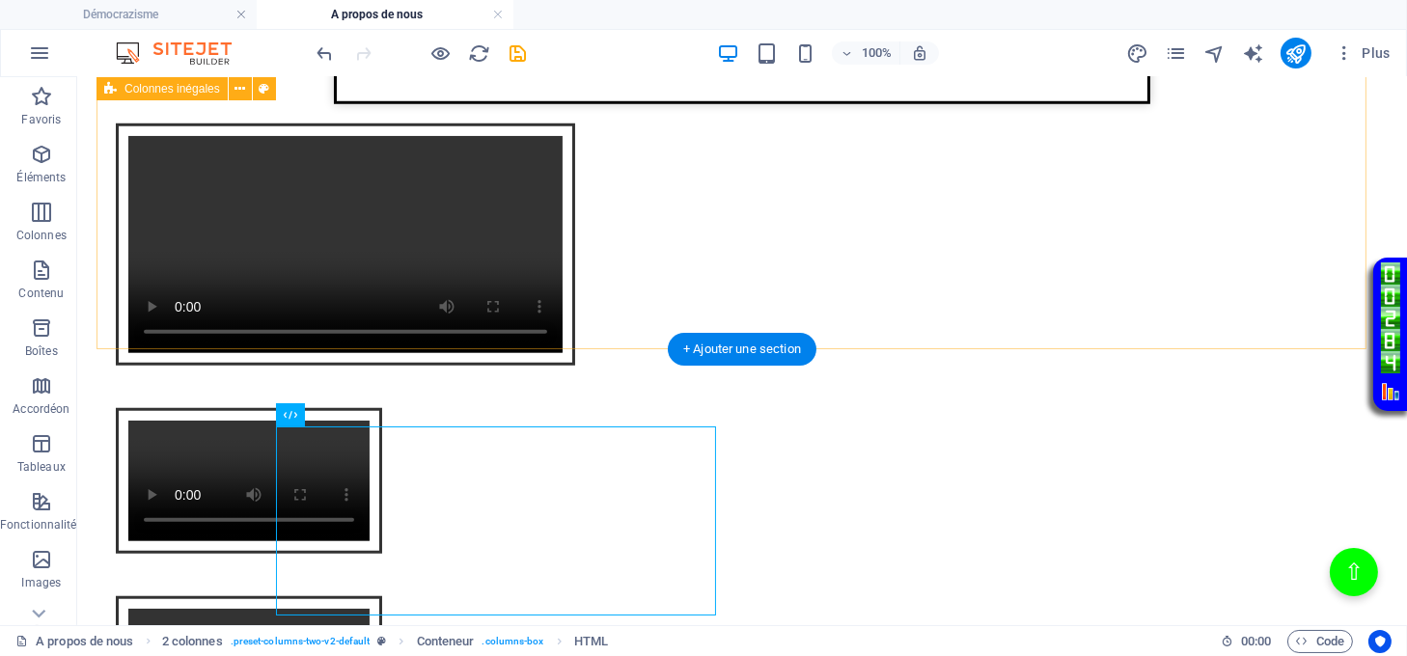
scroll to position [2243, 0]
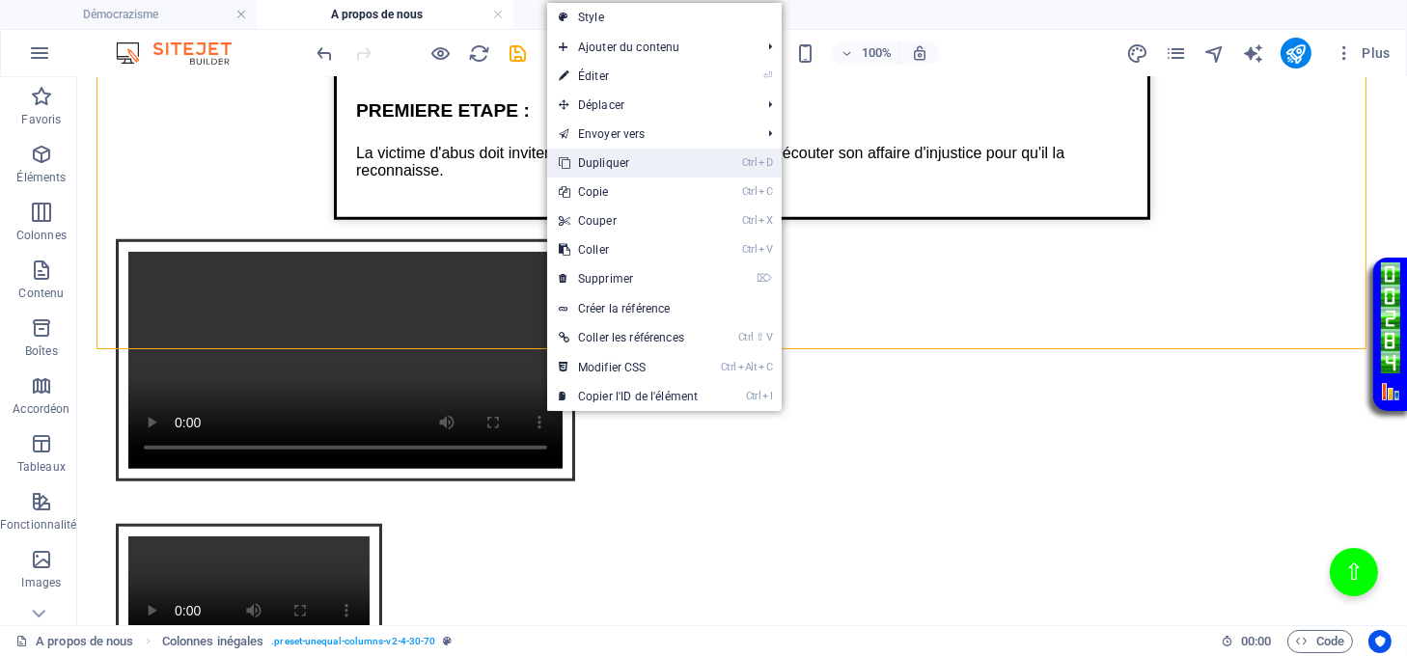
click at [598, 162] on link "Ctrl D Dupliquer" at bounding box center [628, 163] width 162 height 29
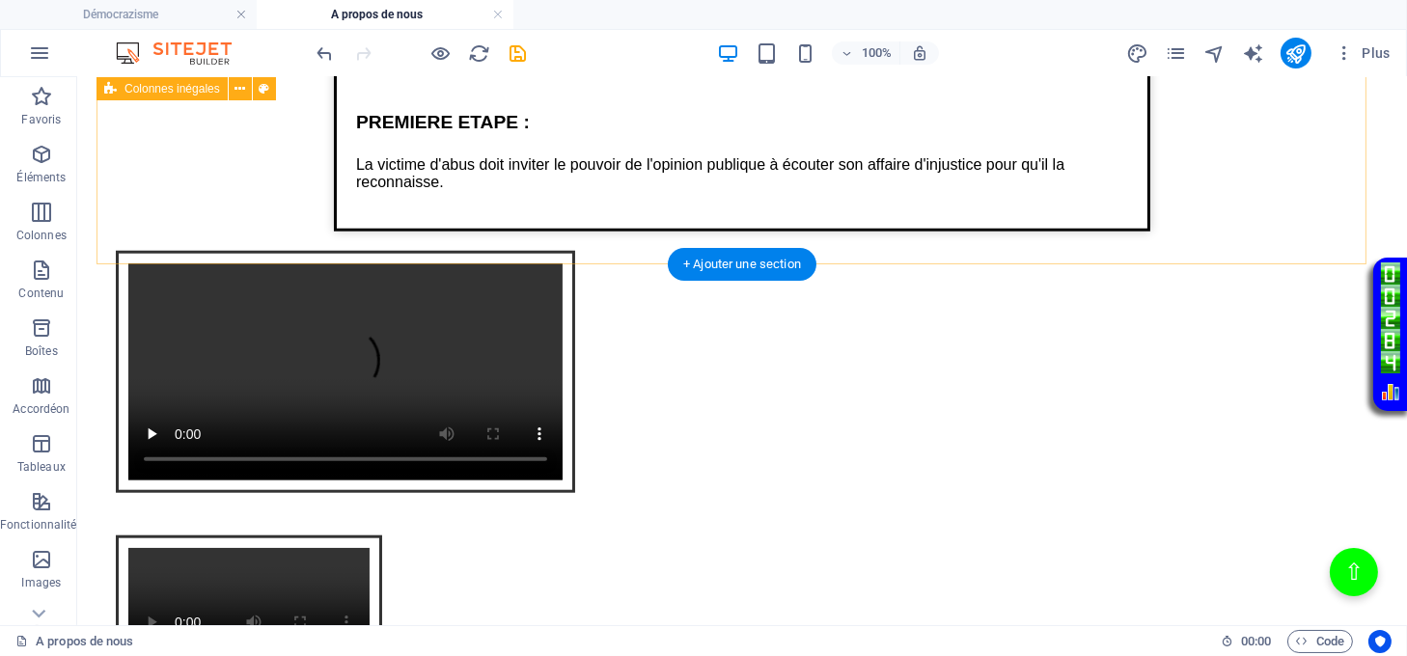
scroll to position [2757, 0]
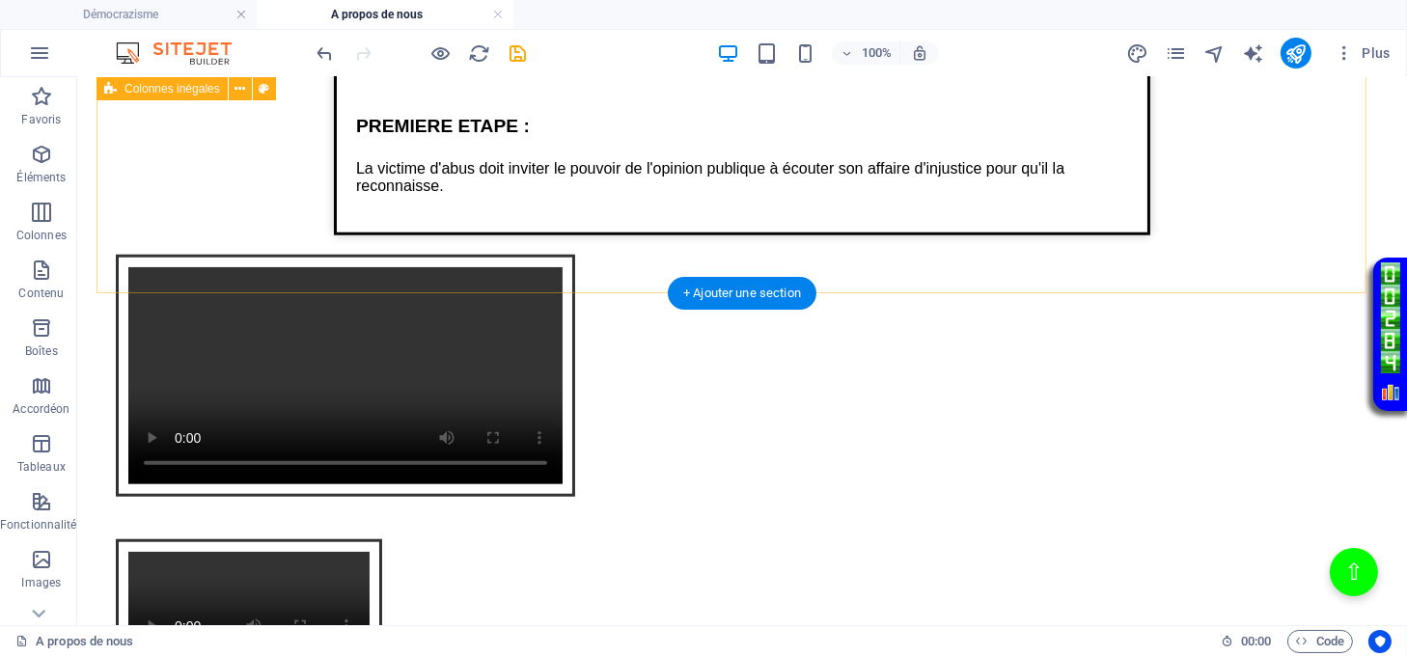
click at [543, 228] on div "Texte sur la justice de lumière PREMIERE ETAPE : La victime d'abus doit inviter…" at bounding box center [742, 255] width 1291 height 530
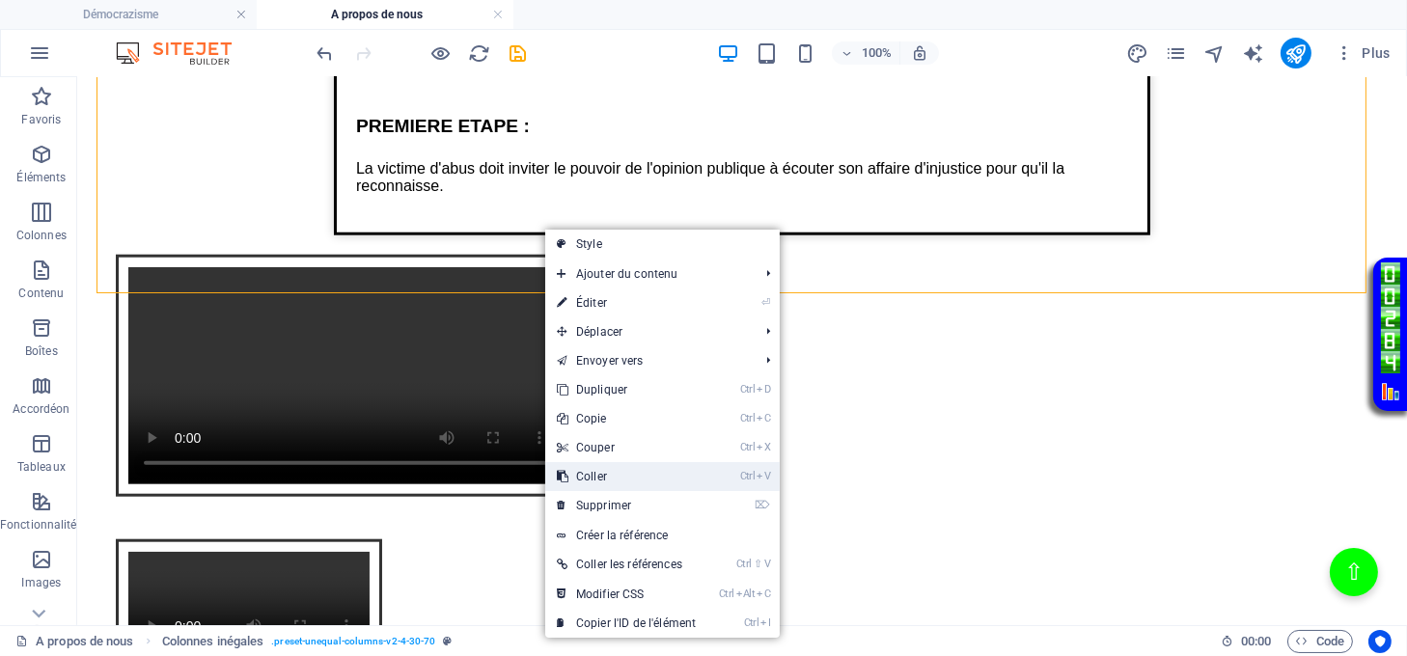
click at [600, 469] on link "Ctrl V Coller" at bounding box center [626, 476] width 162 height 29
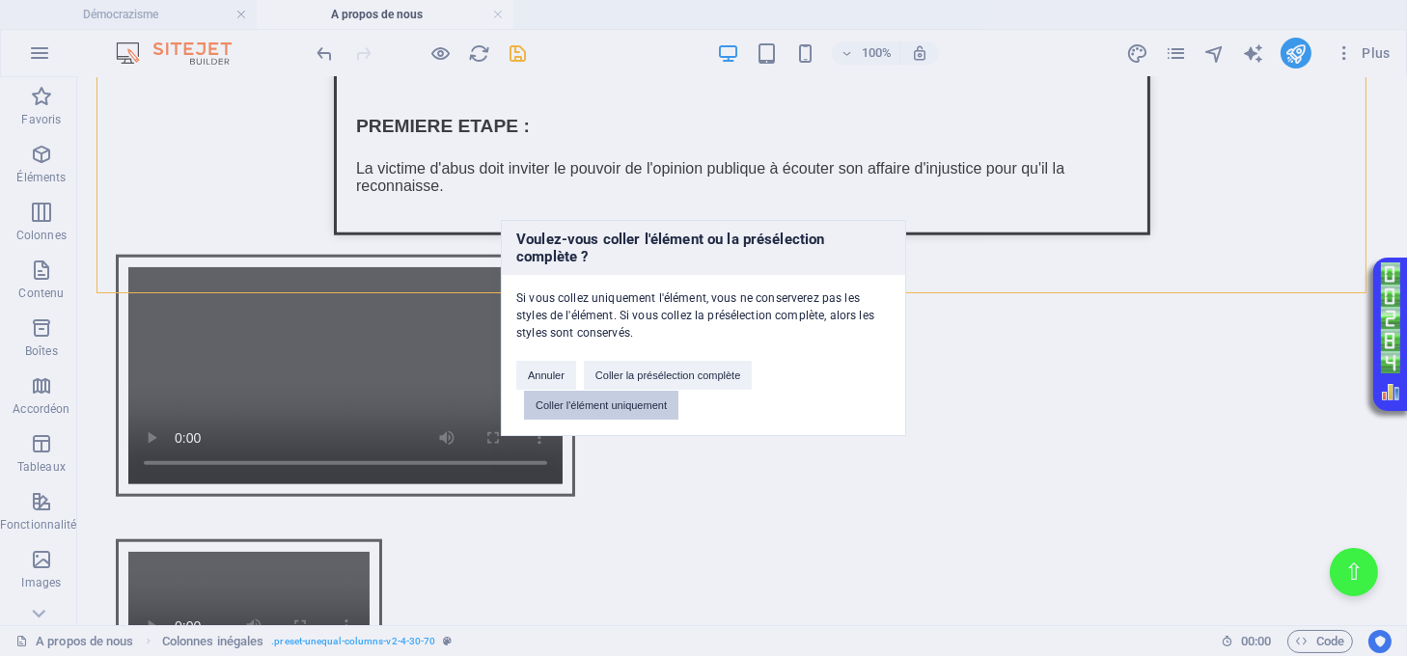
click at [640, 402] on button "Coller l'élément uniquement" at bounding box center [601, 405] width 154 height 29
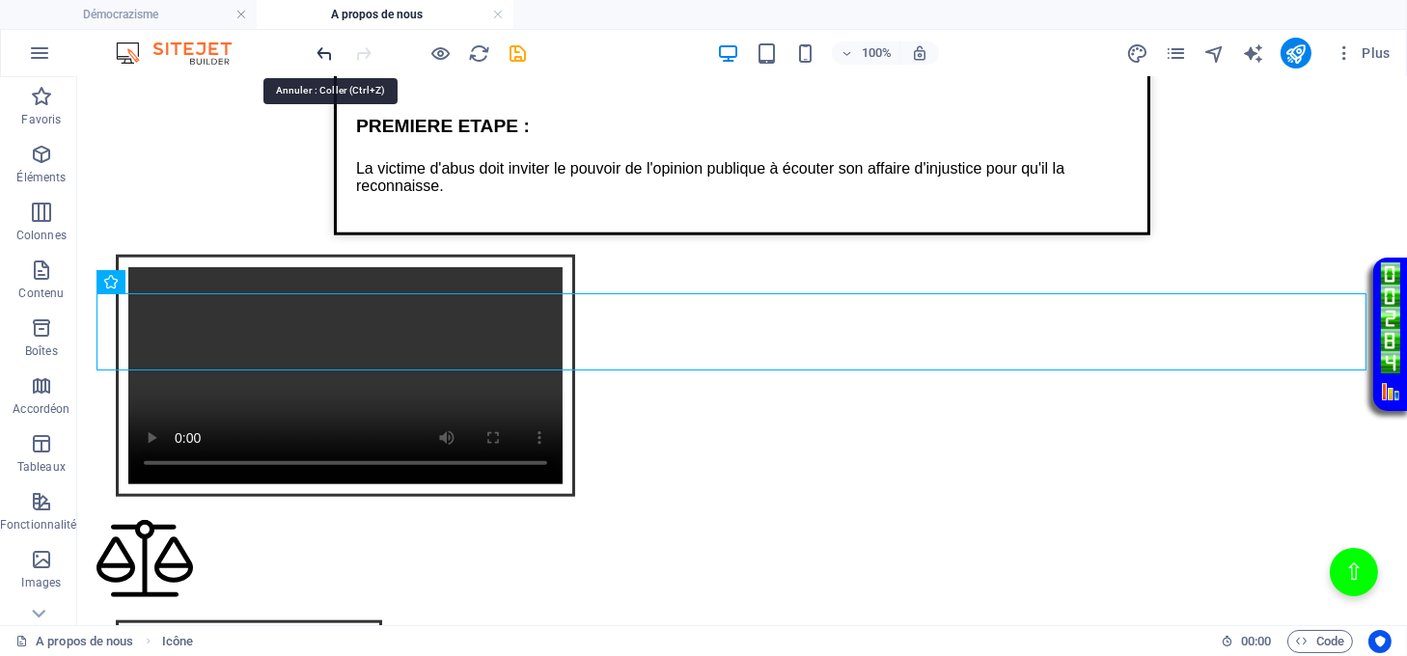
click at [318, 54] on icon "undo" at bounding box center [326, 53] width 22 height 22
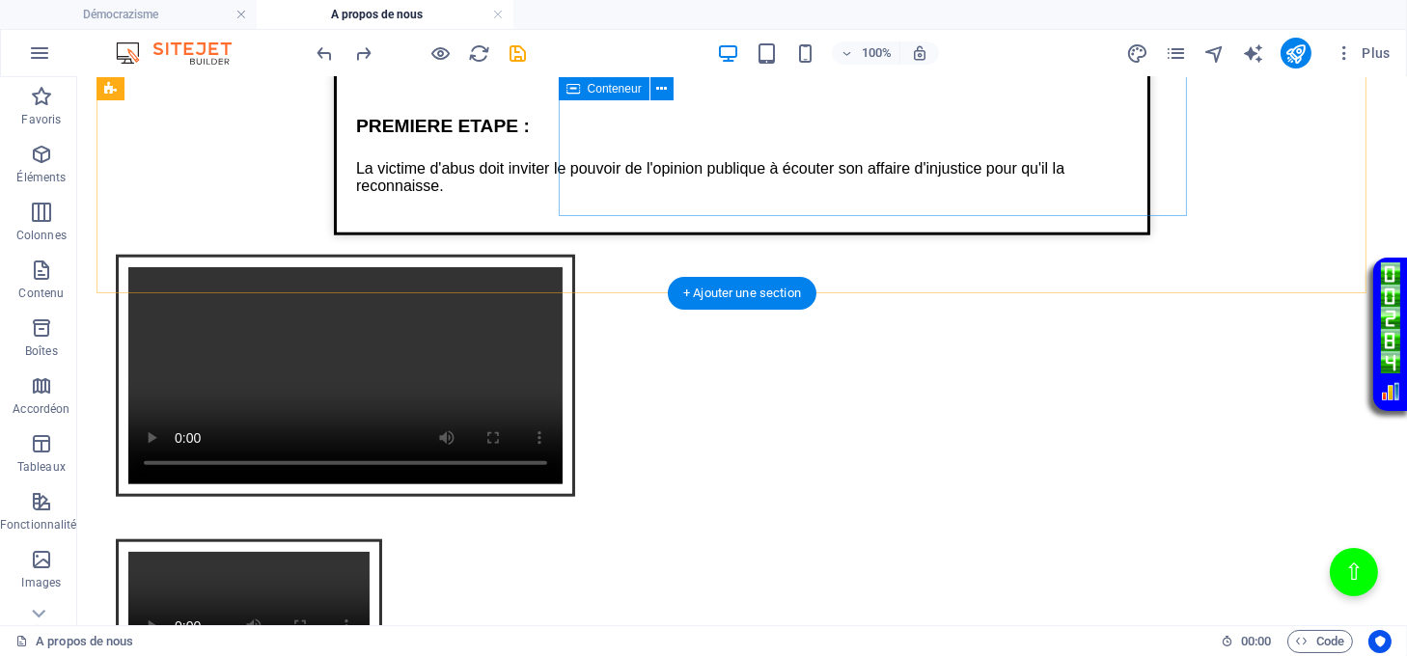
click at [585, 235] on div "Intégration vidéo avec cadre et lien Votre navigateur ne supporte pas la balise…" at bounding box center [742, 377] width 1291 height 285
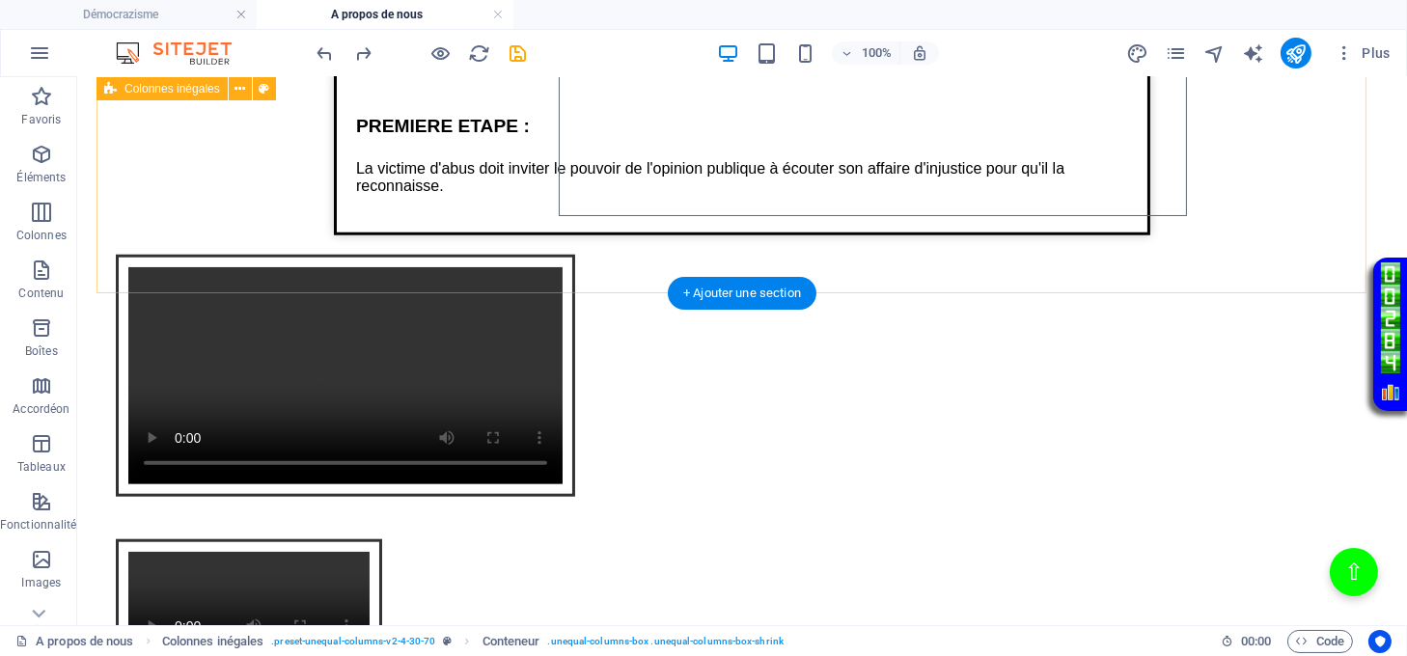
click at [559, 234] on div "Texte sur la justice de lumière PREMIERE ETAPE : La victime d'abus doit inviter…" at bounding box center [742, 255] width 1291 height 530
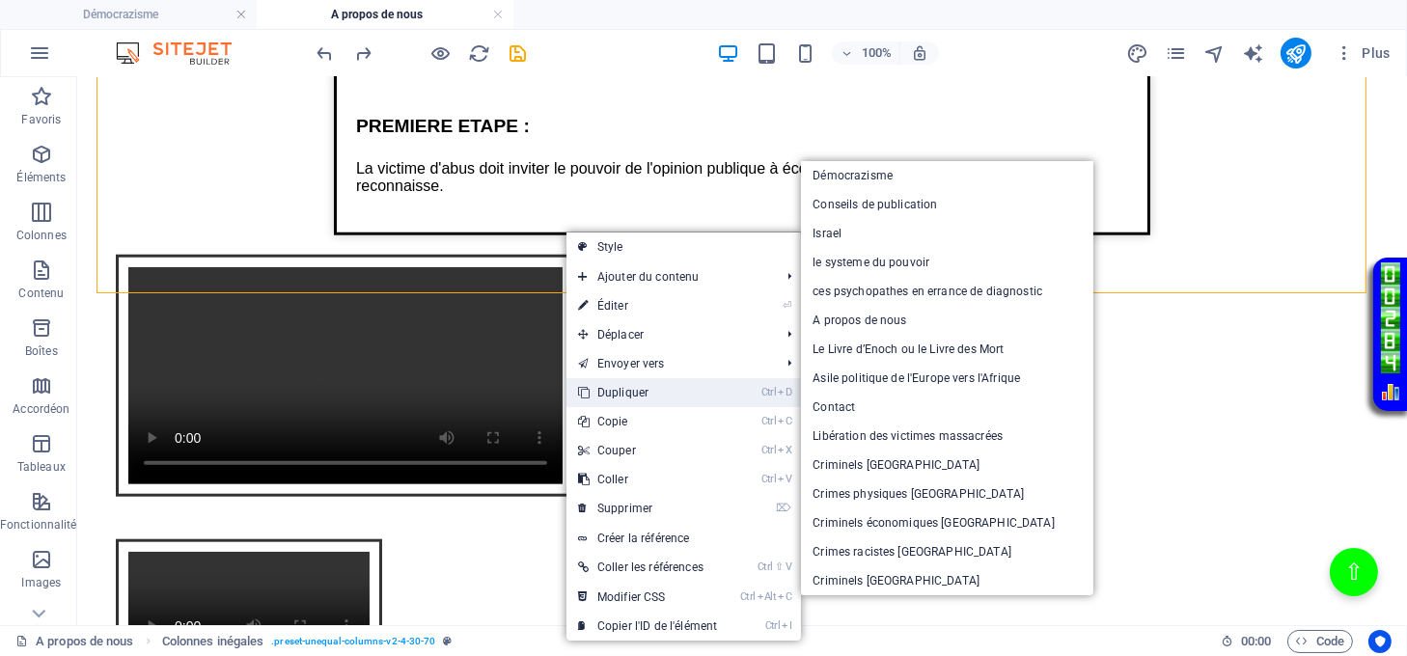
click at [637, 389] on link "Ctrl D Dupliquer" at bounding box center [648, 392] width 162 height 29
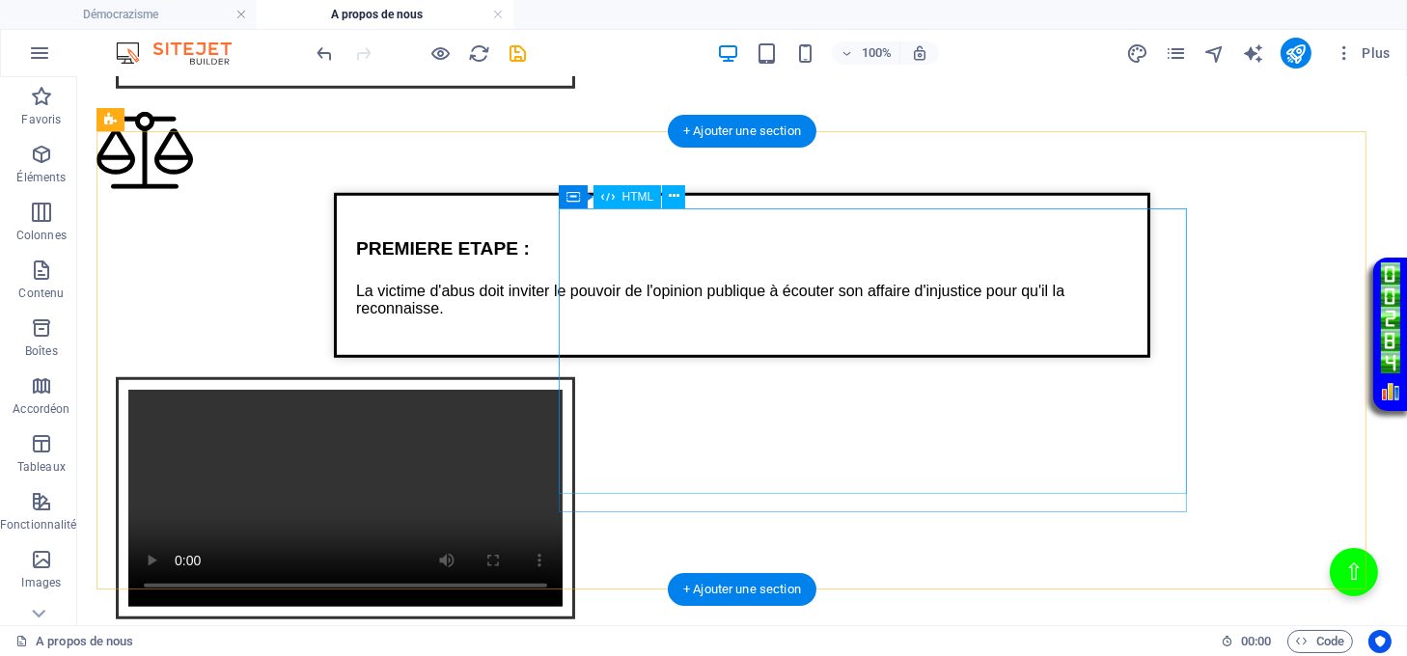
scroll to position [2114, 0]
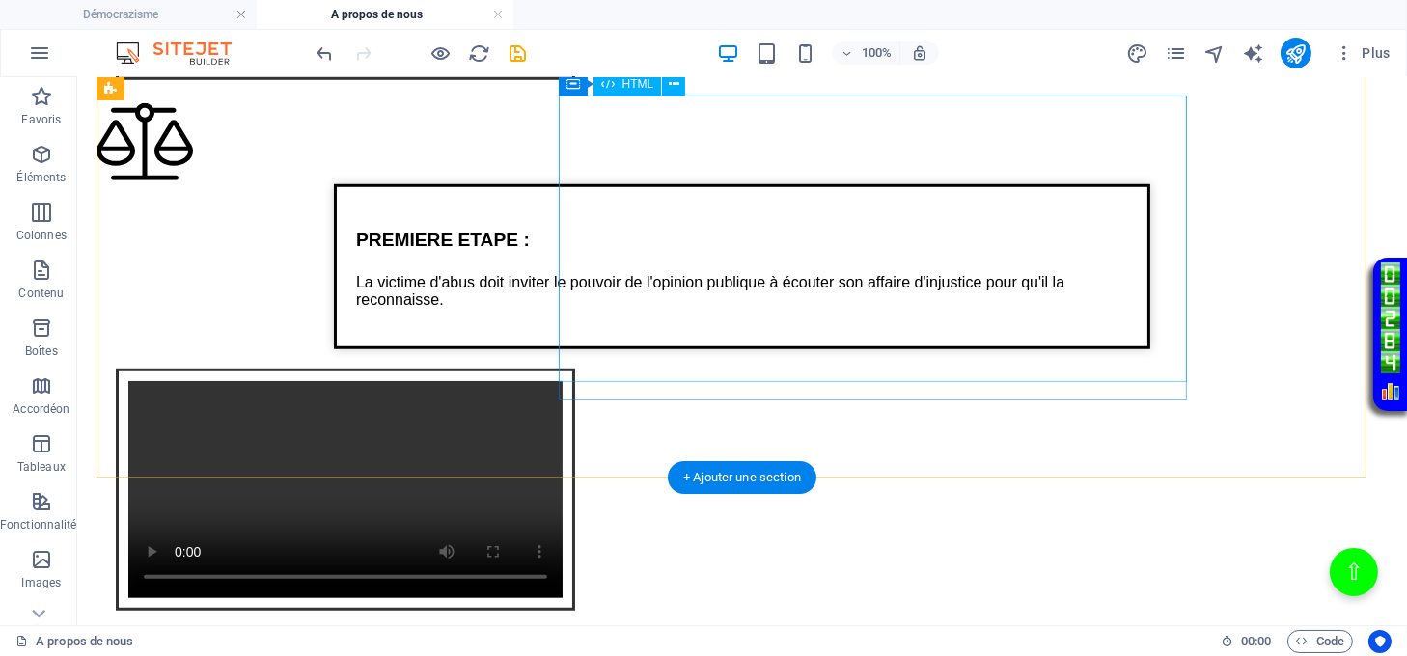
click at [898, 349] on div "Intégration vidéo avec cadre et lien Votre navigateur ne supporte pas la balise…" at bounding box center [742, 491] width 1291 height 285
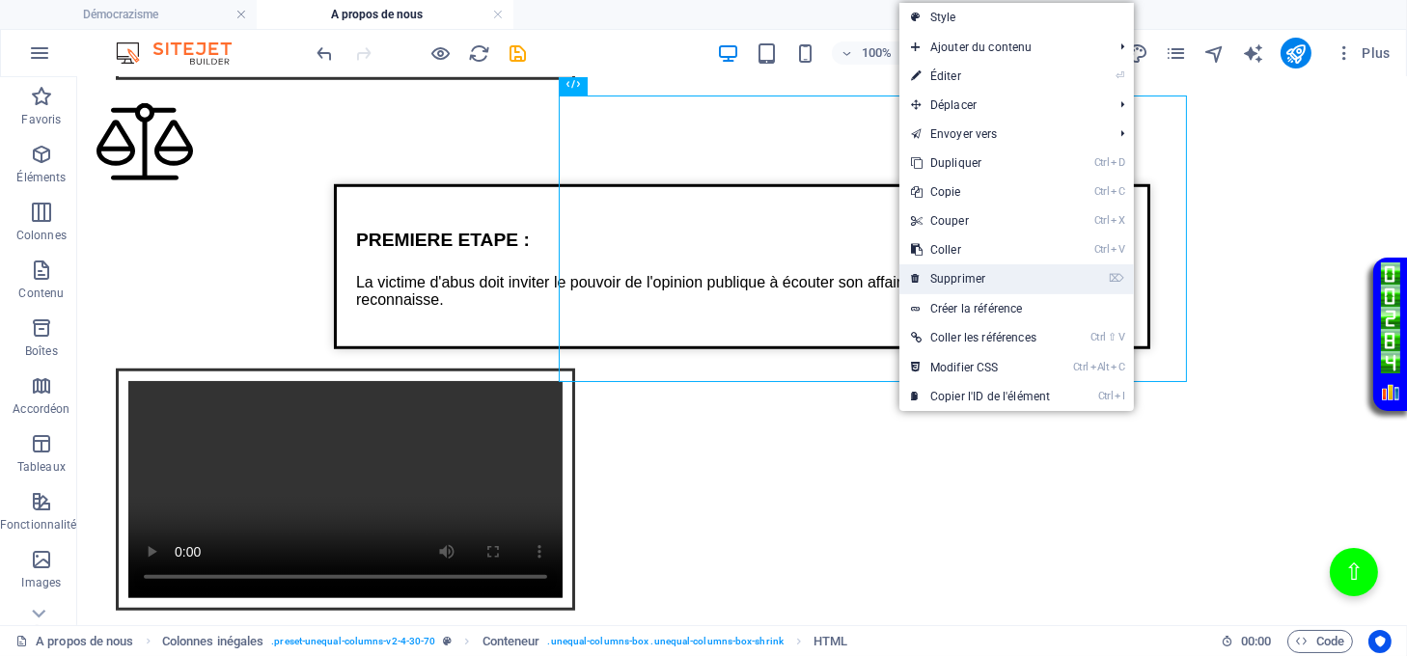
click at [938, 282] on link "⌦ Supprimer" at bounding box center [981, 278] width 162 height 29
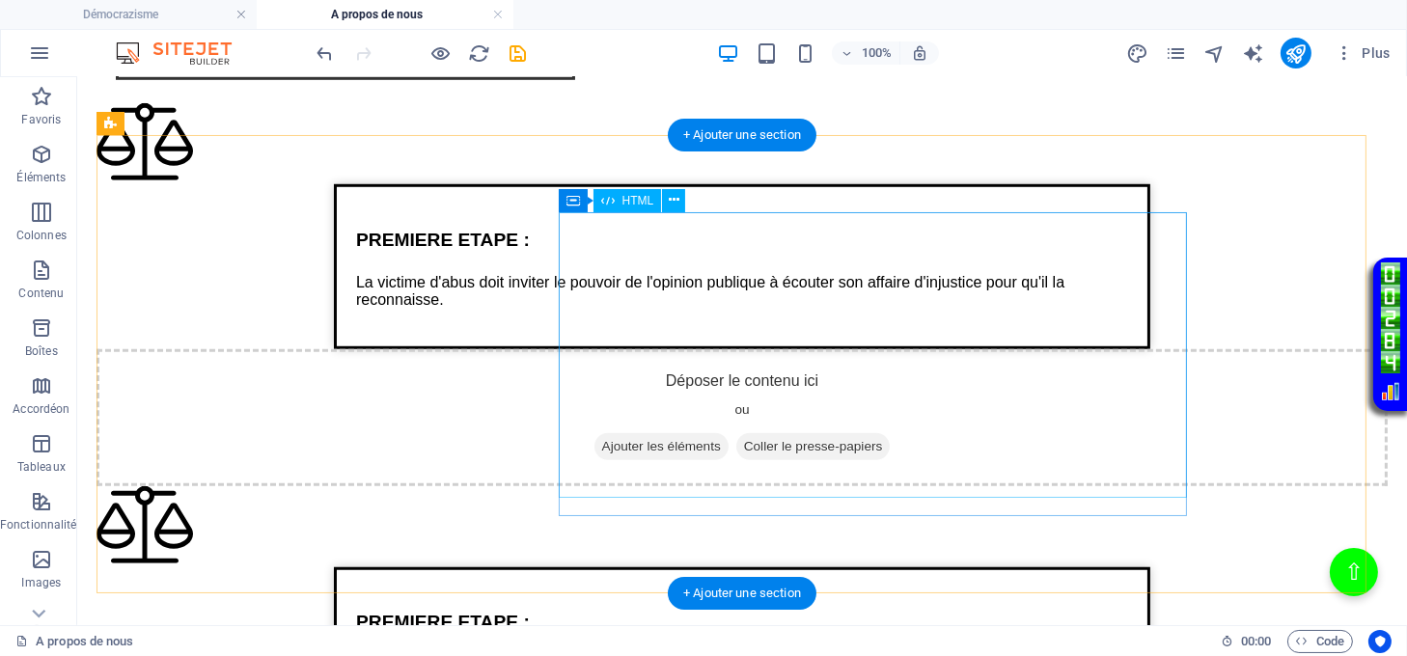
scroll to position [2500, 0]
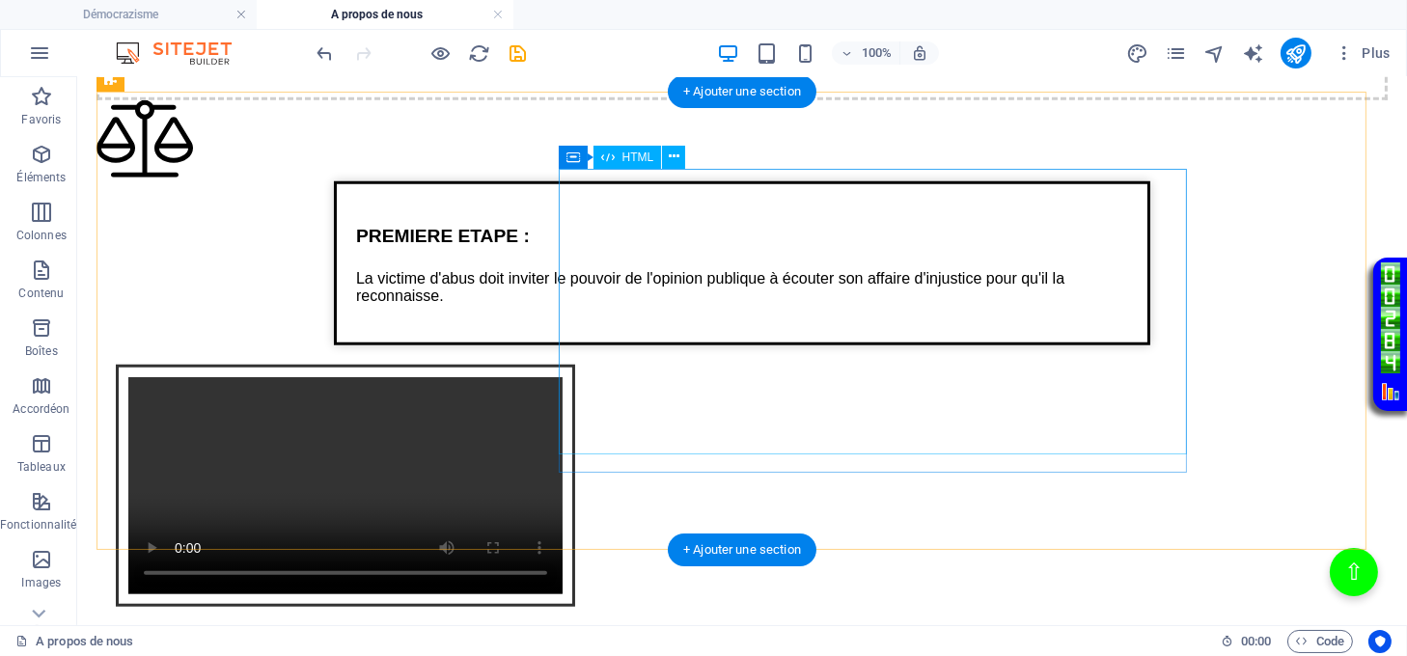
click at [886, 346] on div "Intégration vidéo avec cadre et lien Votre navigateur ne supporte pas la balise…" at bounding box center [742, 488] width 1291 height 285
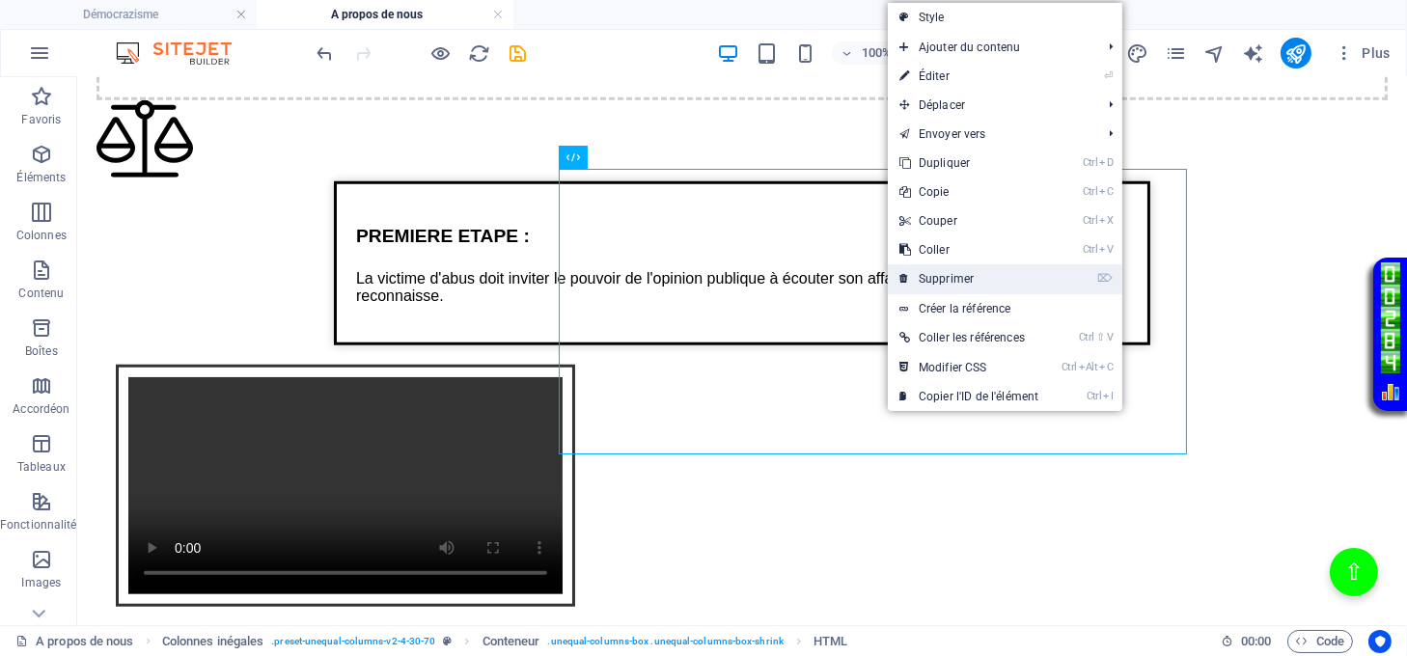
click at [928, 278] on link "⌦ Supprimer" at bounding box center [969, 278] width 162 height 29
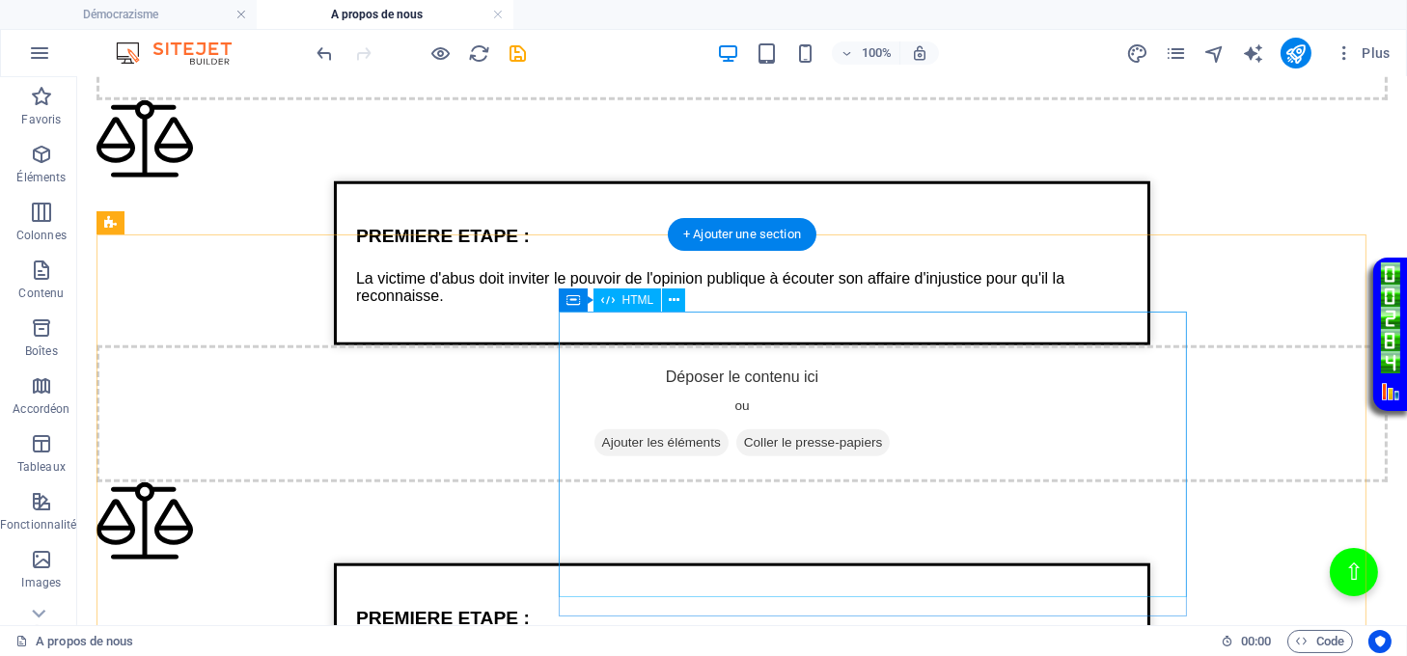
scroll to position [2886, 0]
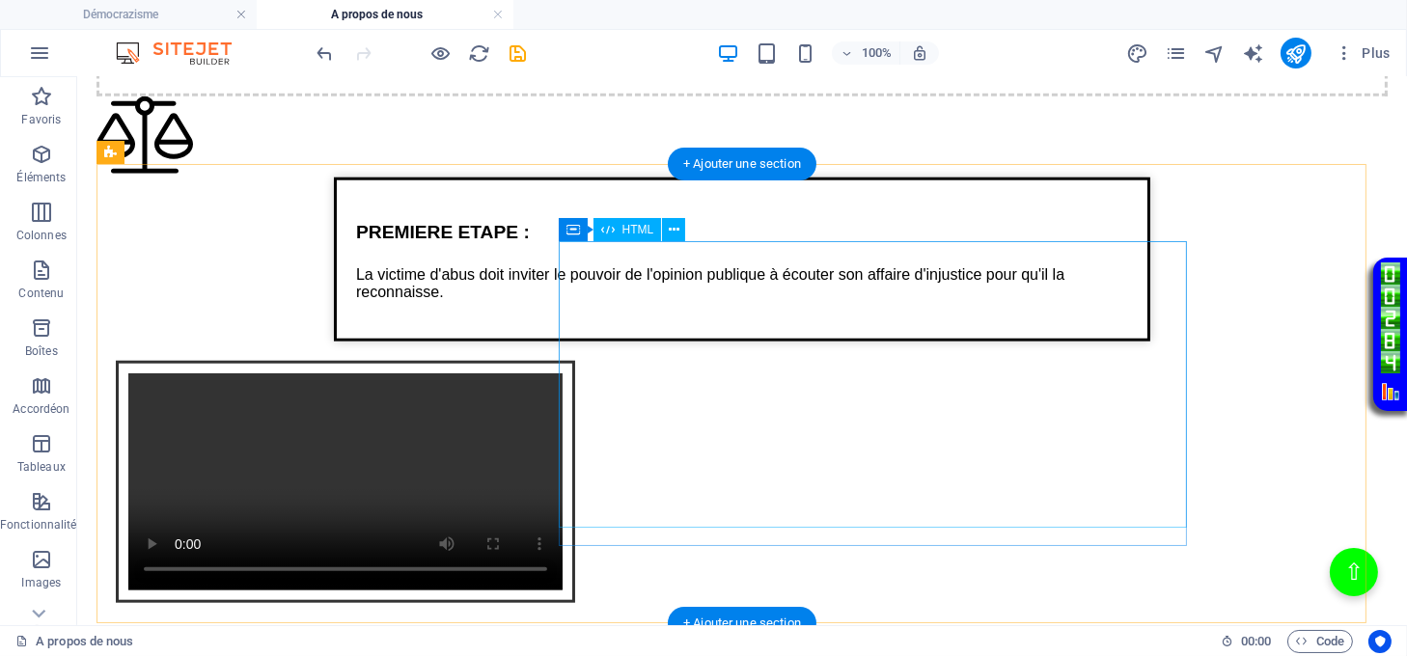
click at [856, 342] on div "Intégration vidéo avec cadre et lien Votre navigateur ne supporte pas la balise…" at bounding box center [742, 484] width 1291 height 285
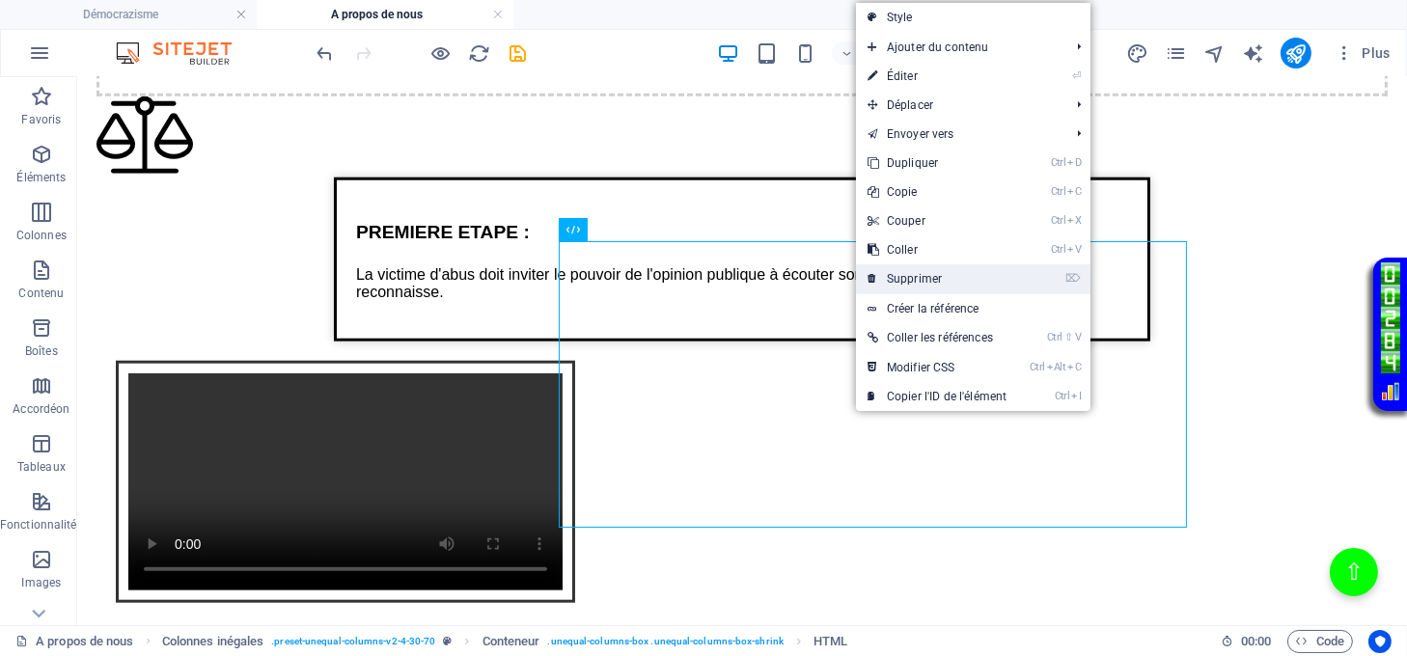
click at [899, 272] on link "⌦ Supprimer" at bounding box center [937, 278] width 162 height 29
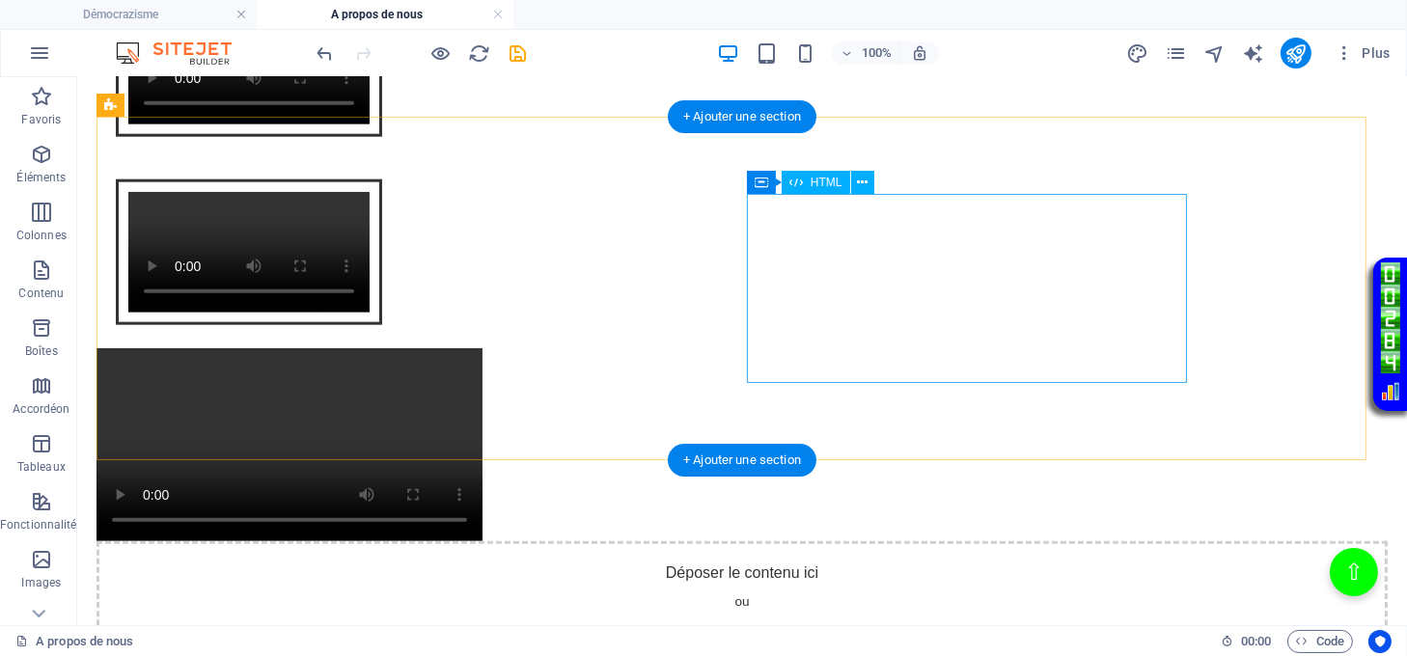
scroll to position [3401, 0]
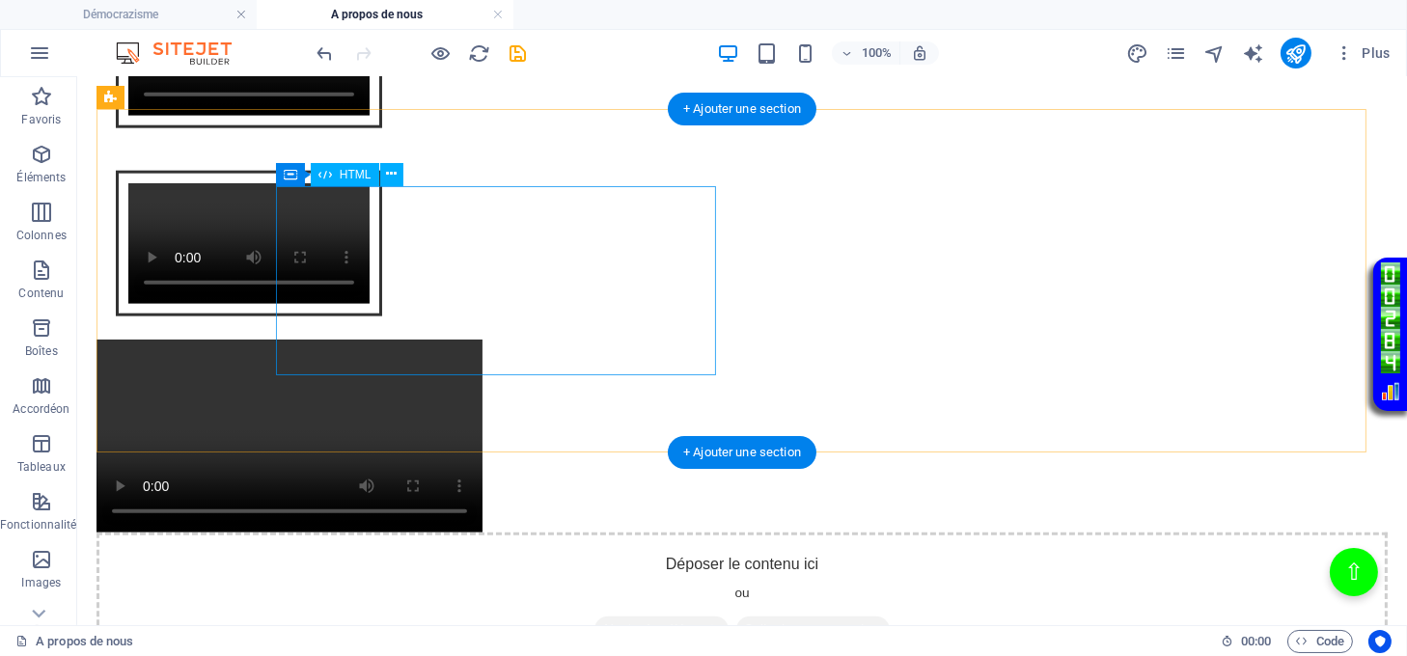
click at [483, 152] on div "Intégration vidéo avec cadre et lien Votre navigateur ne supporte pas la balise…" at bounding box center [742, 57] width 1291 height 188
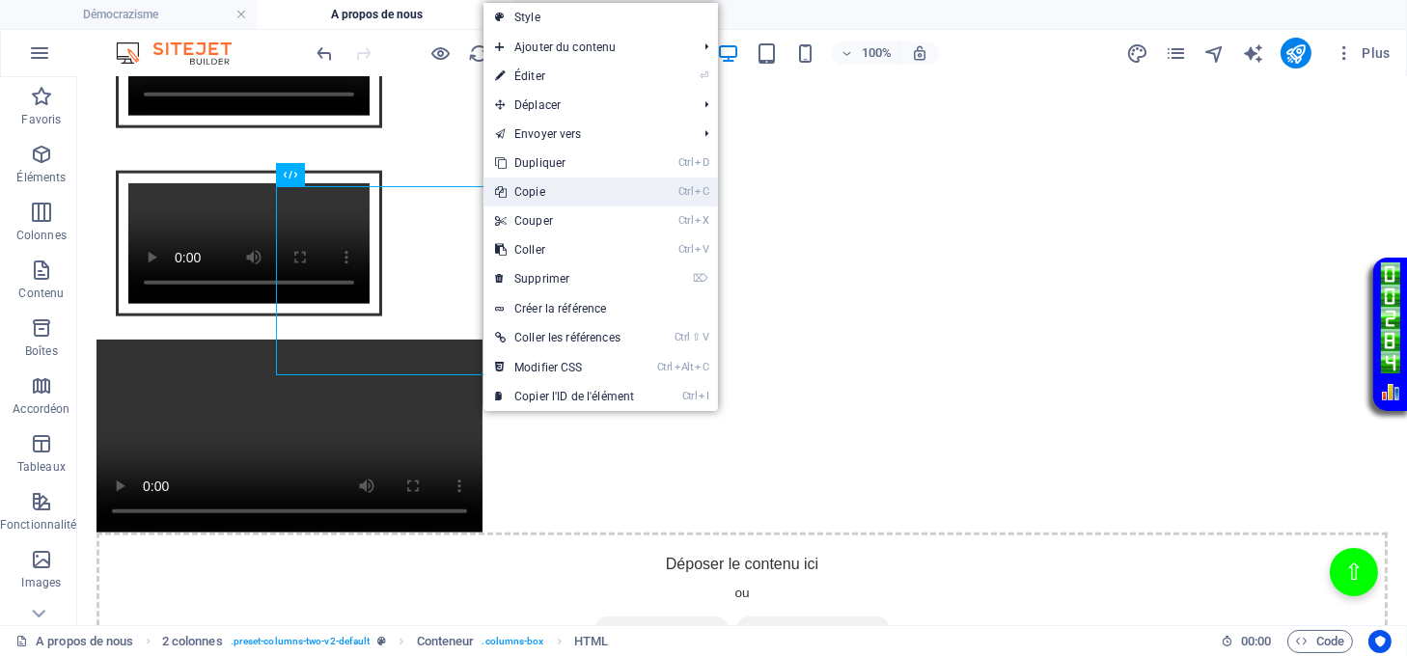
click at [550, 195] on link "Ctrl C Copie" at bounding box center [565, 192] width 162 height 29
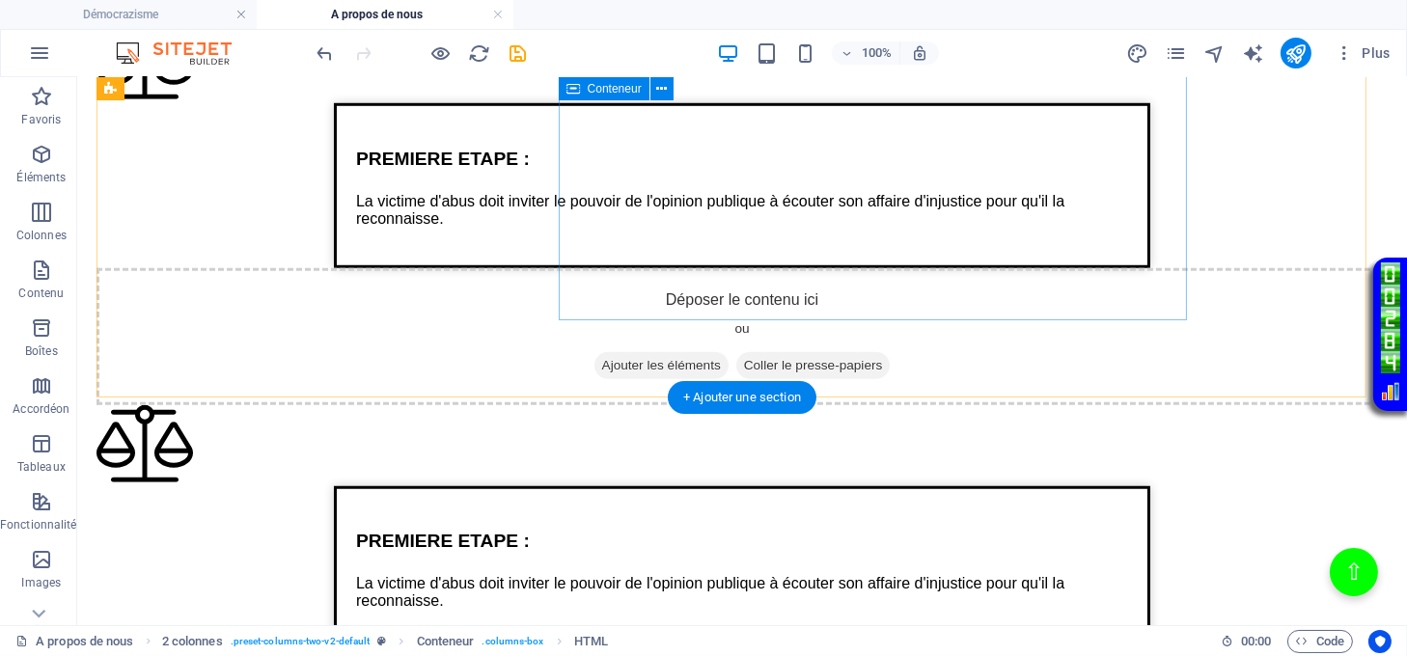
scroll to position [1985, 0]
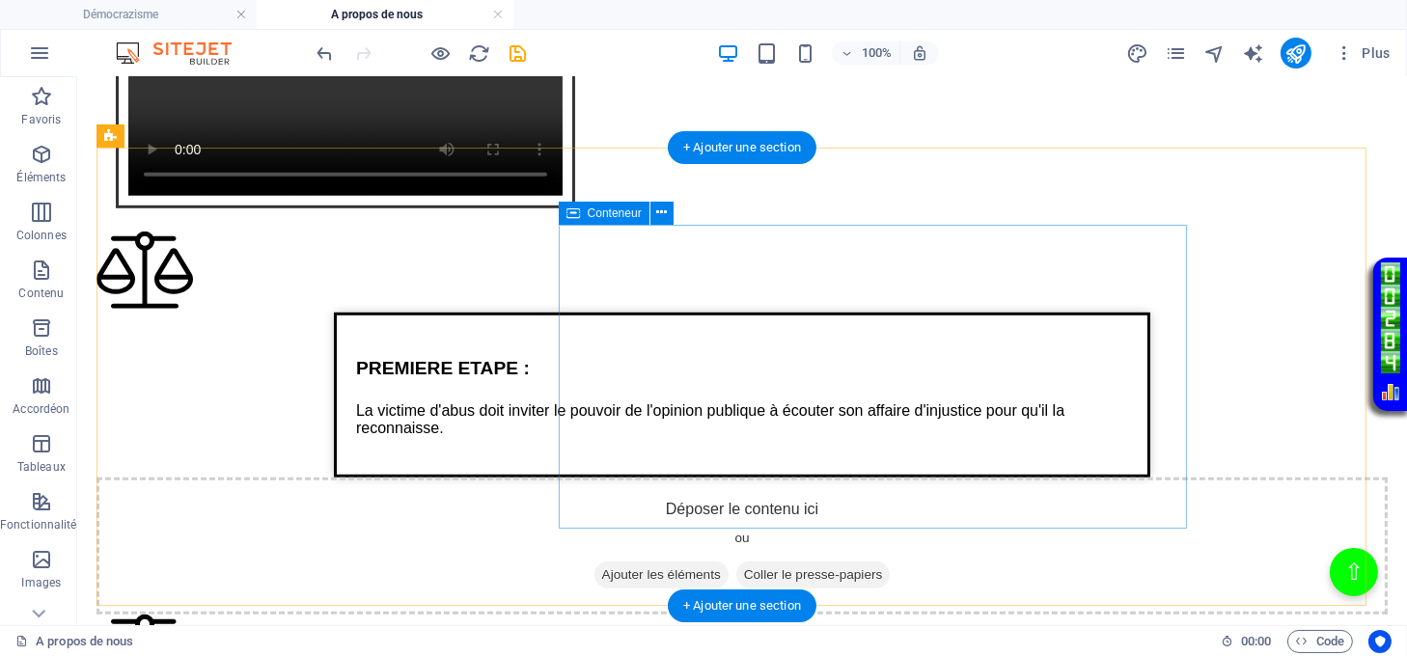
click at [891, 562] on span "Coller le presse-papiers" at bounding box center [813, 575] width 154 height 27
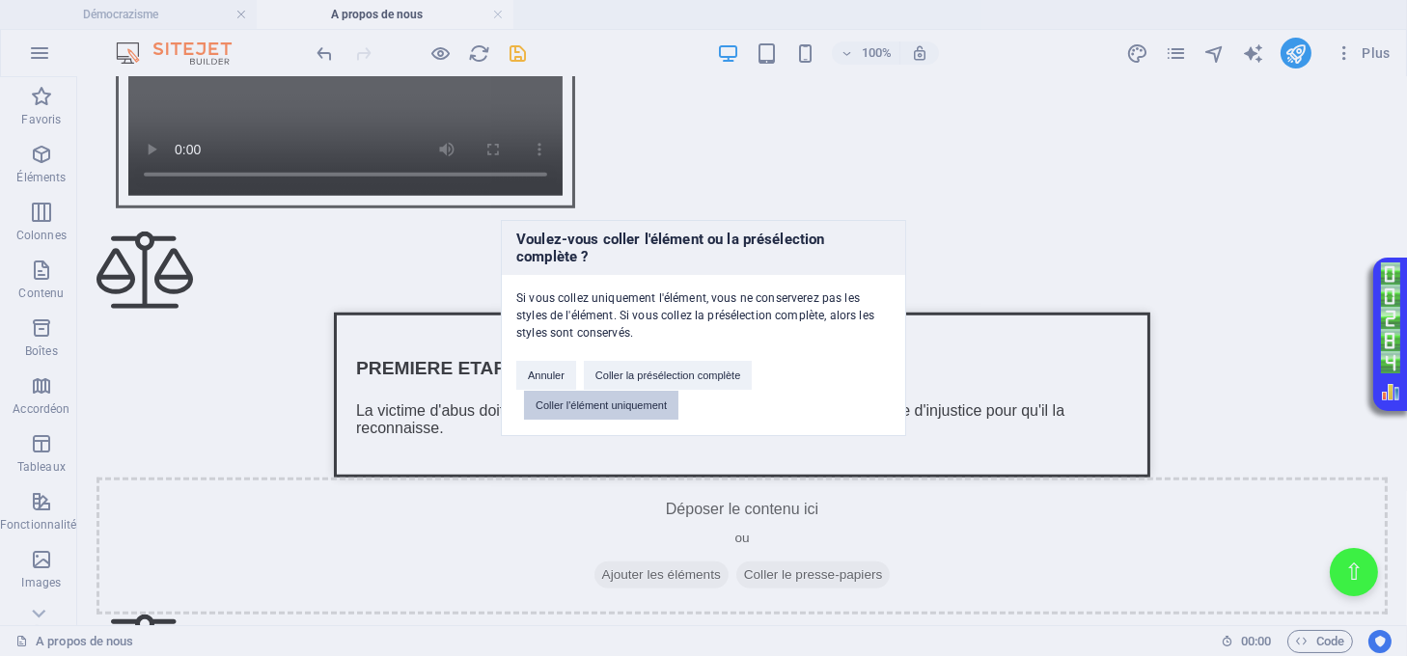
click at [625, 399] on button "Coller l'élément uniquement" at bounding box center [601, 405] width 154 height 29
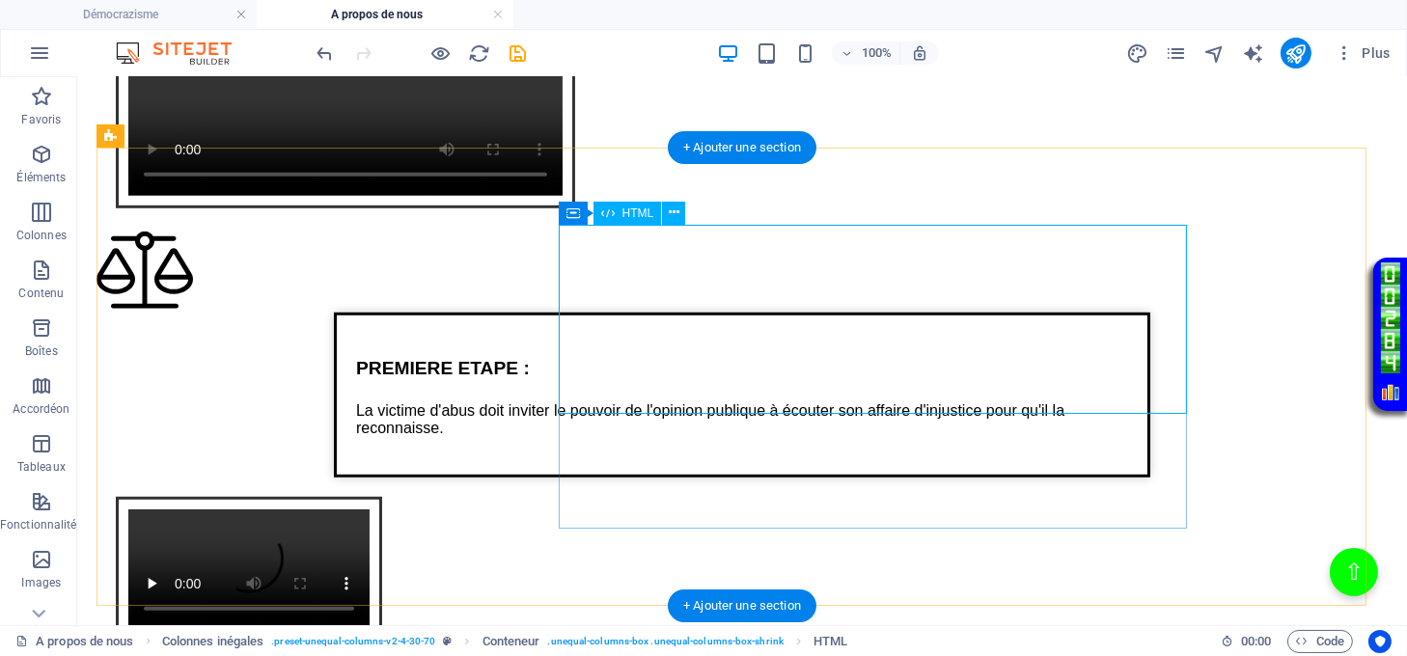
click at [923, 478] on div "Intégration vidéo avec cadre et lien Votre navigateur ne supporte pas la balise…" at bounding box center [742, 572] width 1291 height 188
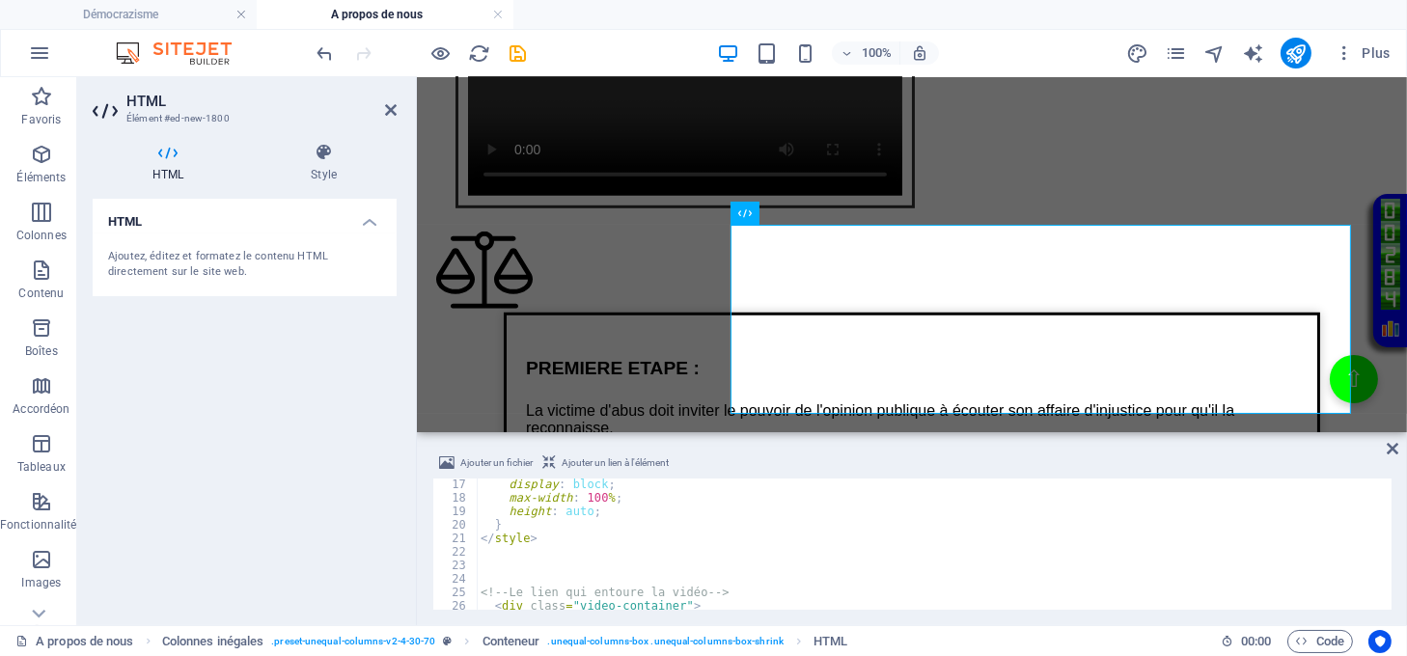
scroll to position [289, 0]
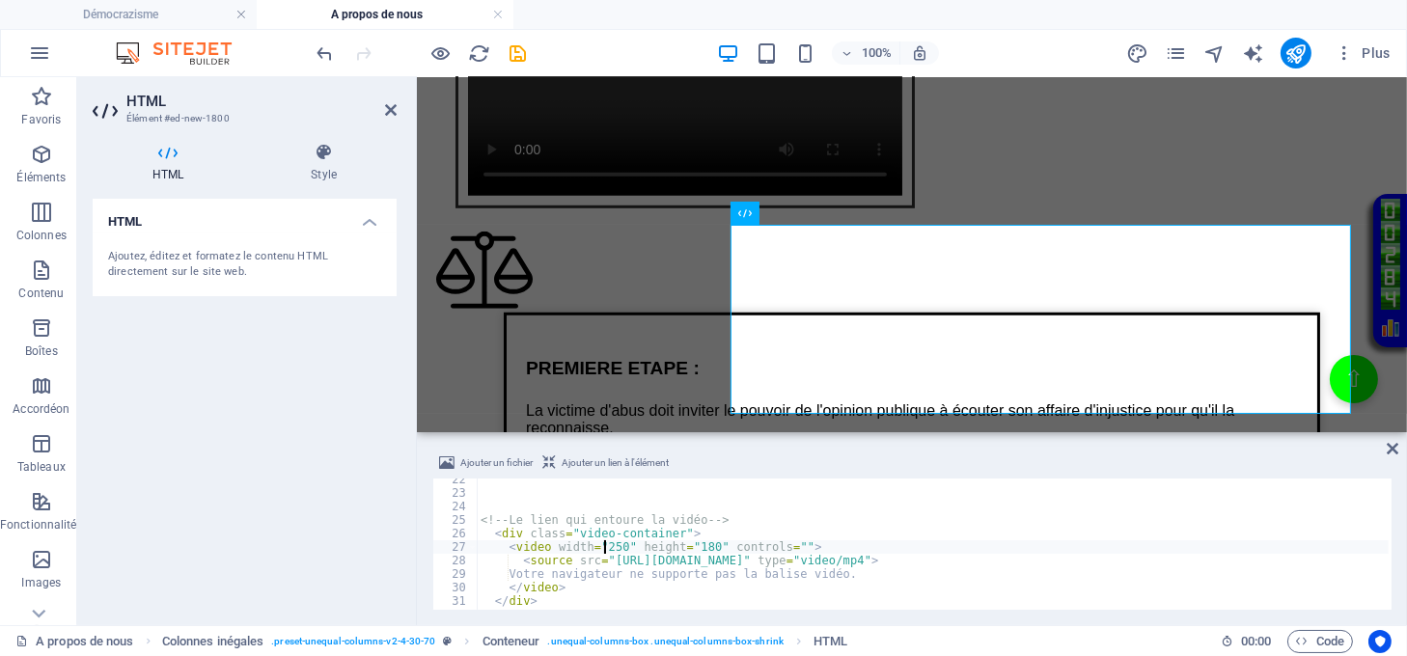
click at [603, 545] on div "<!-- Le lien qui entoure la vidéo --> < div class = "video-container" > < video…" at bounding box center [933, 552] width 912 height 158
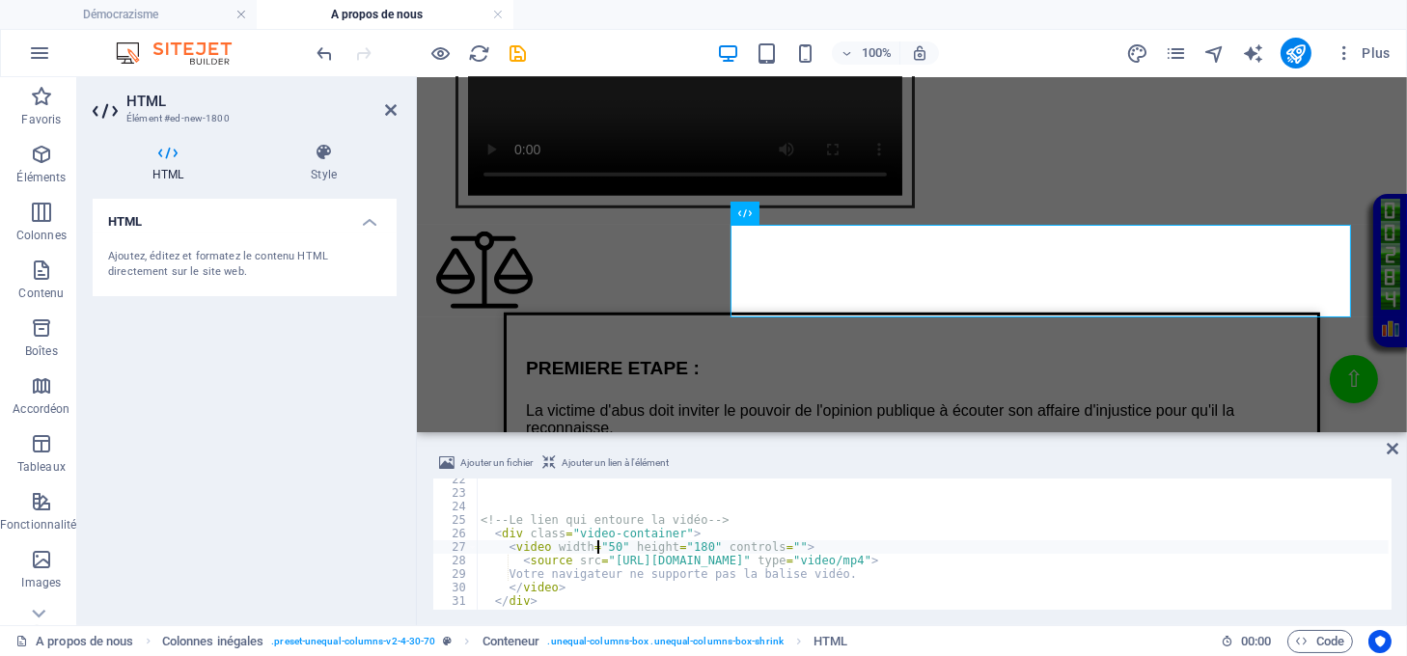
type textarea "<video width="450" height="180" controls="">"
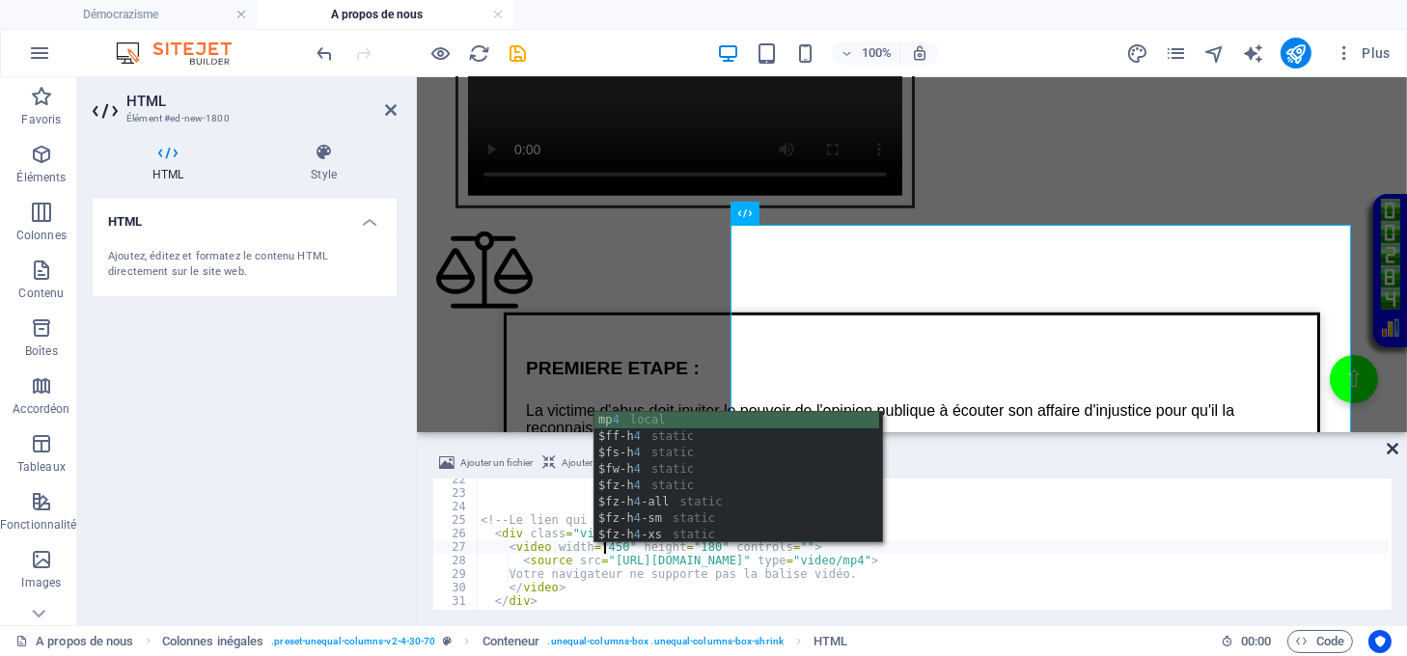
click at [1393, 445] on icon at bounding box center [1393, 448] width 12 height 15
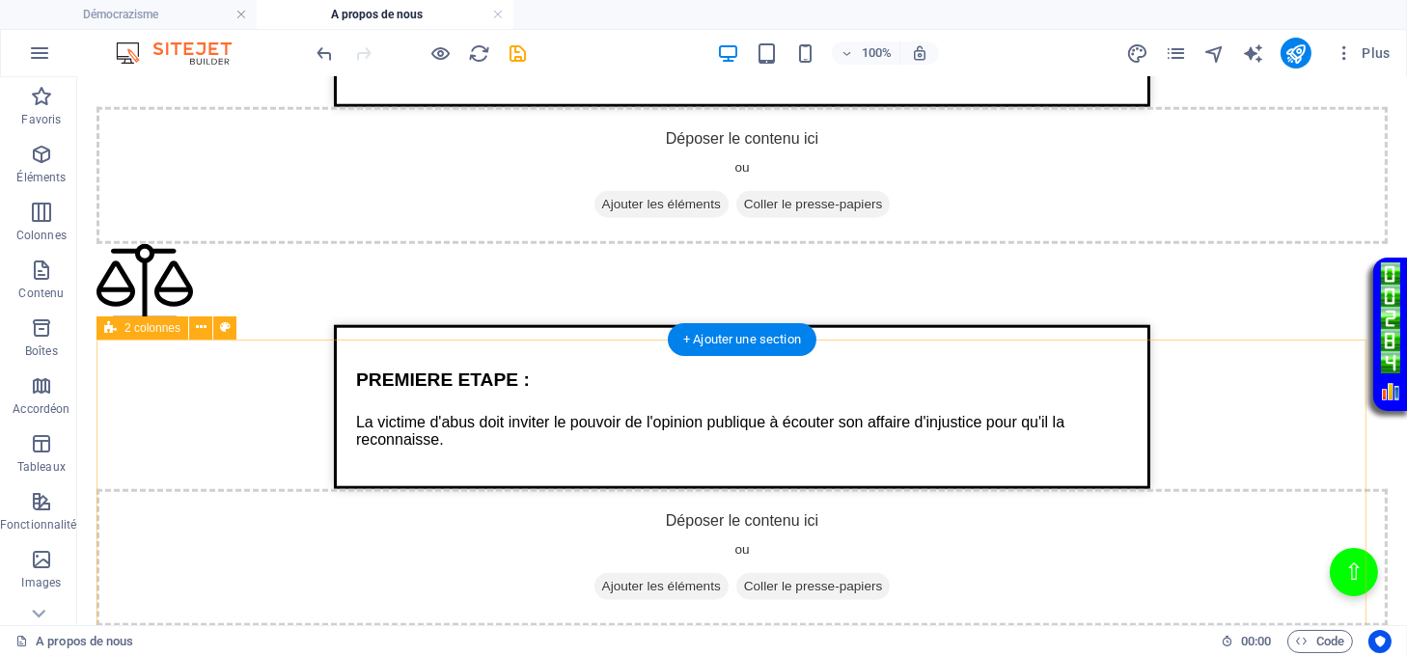
scroll to position [3272, 0]
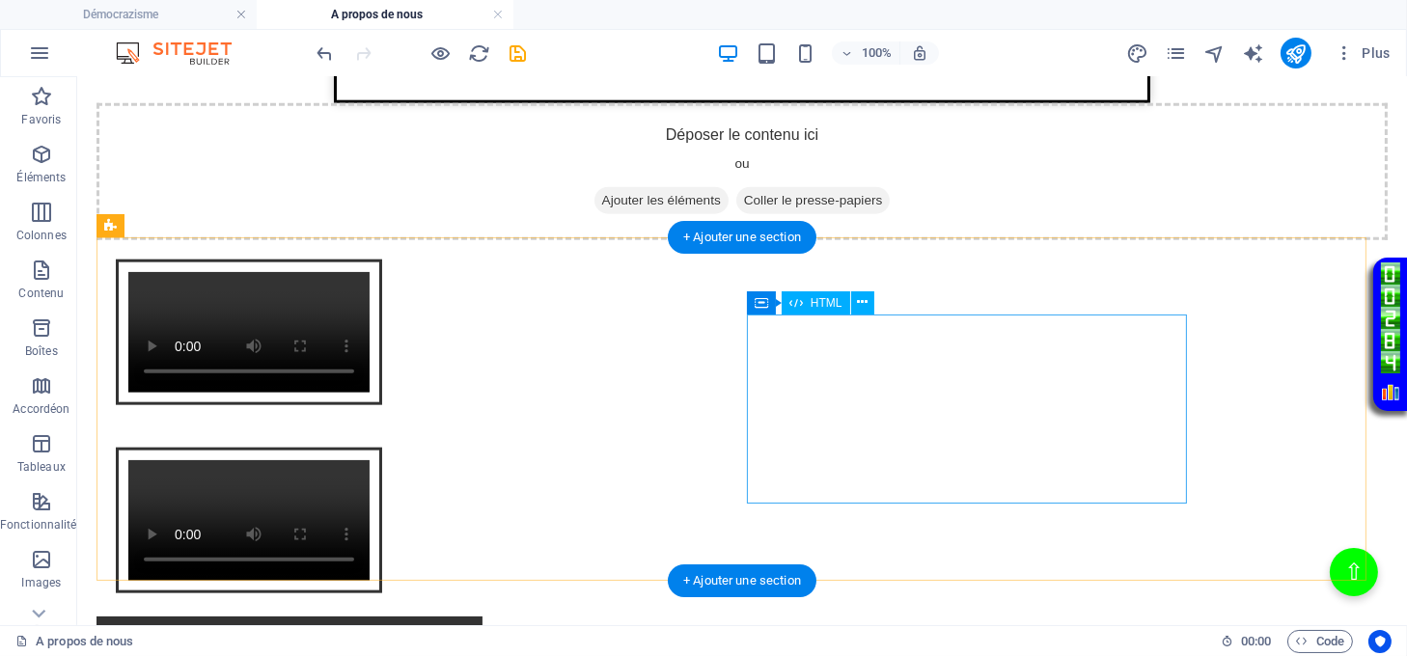
click at [898, 429] on div "Intégration vidéo avec cadre et lien Votre navigateur ne supporte pas la balise…" at bounding box center [742, 523] width 1291 height 188
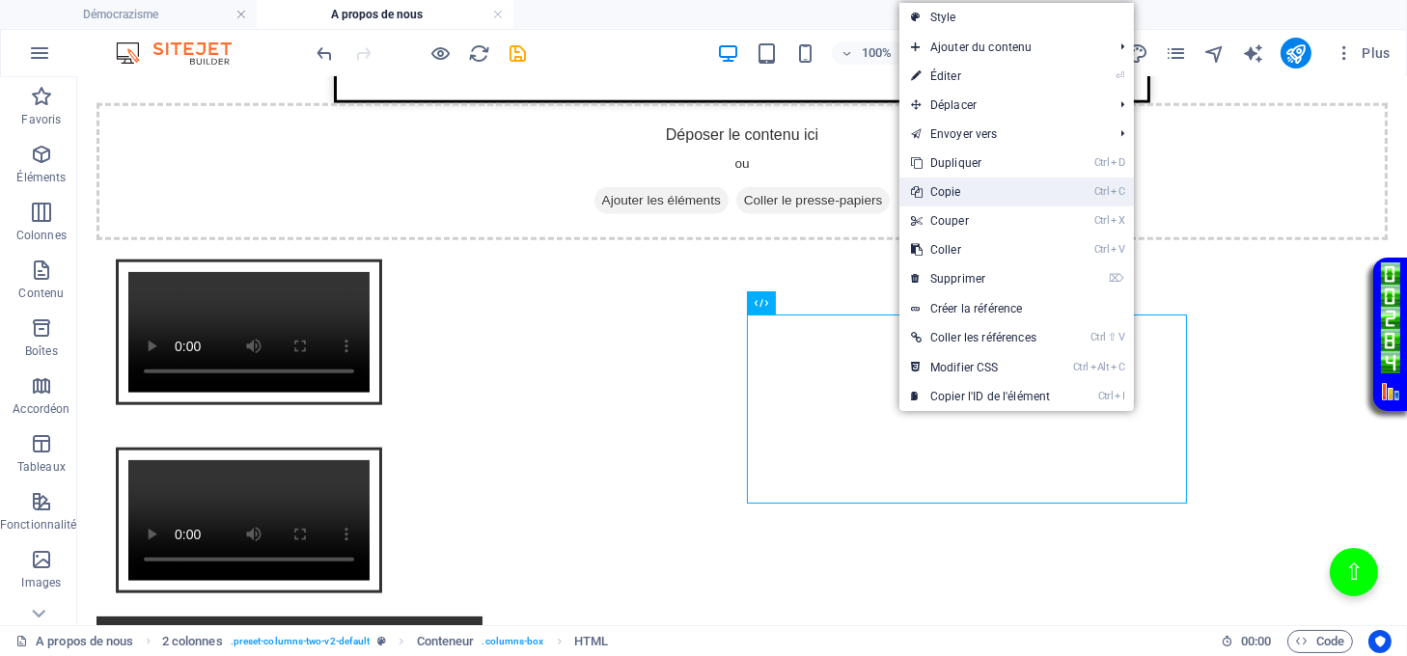
click at [940, 184] on link "Ctrl C Copie" at bounding box center [981, 192] width 162 height 29
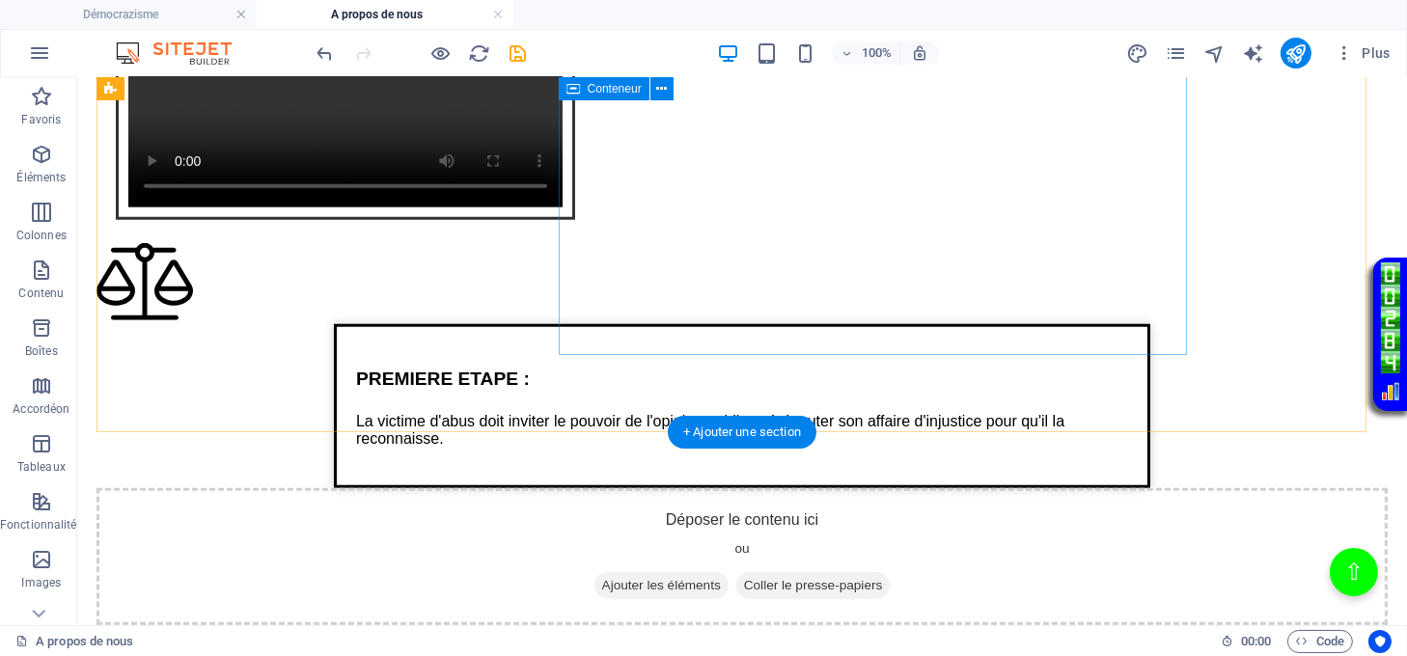
scroll to position [2500, 0]
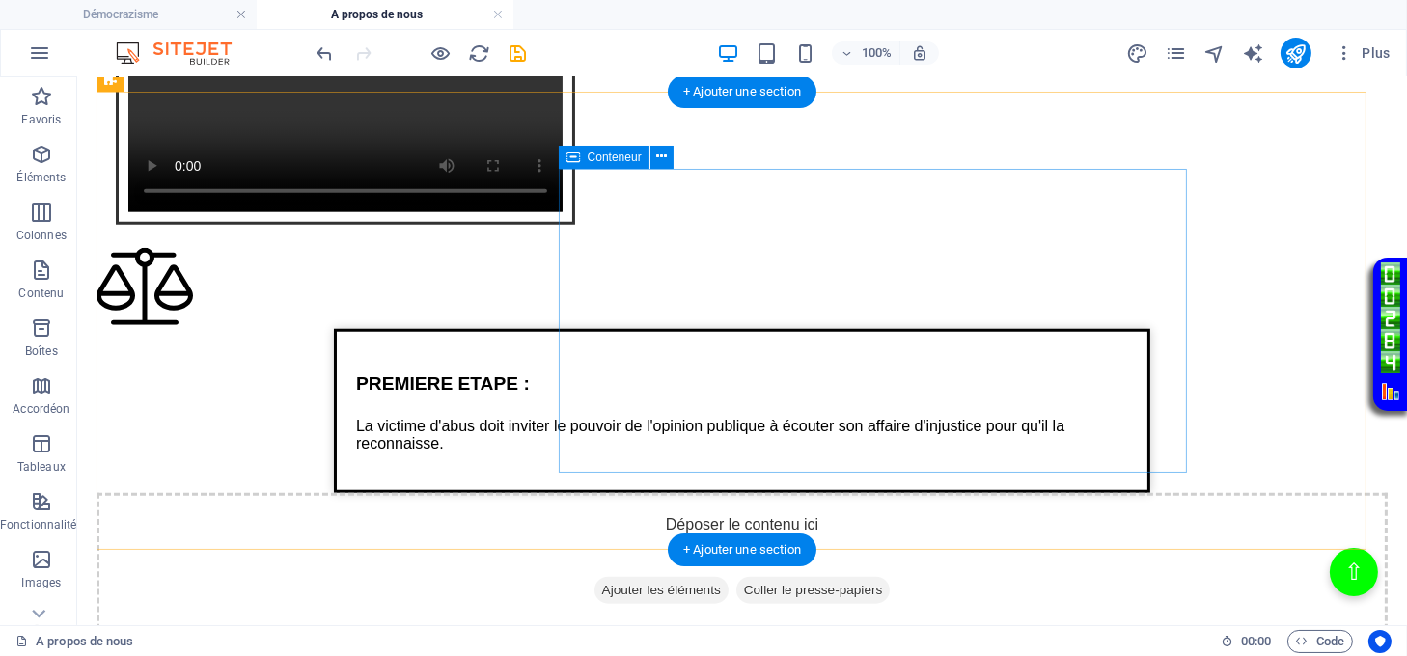
click at [891, 577] on span "Coller le presse-papiers" at bounding box center [813, 590] width 154 height 27
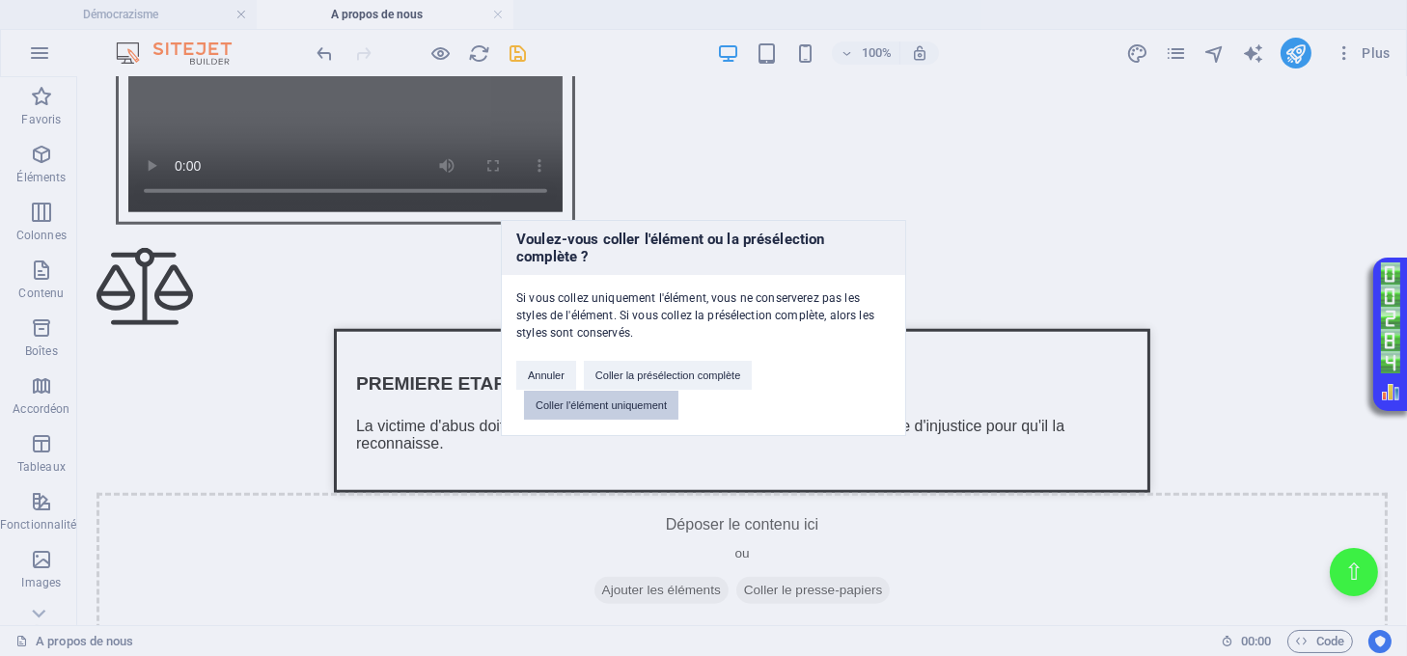
drag, startPoint x: 647, startPoint y: 403, endPoint x: 572, endPoint y: 327, distance: 106.5
click at [647, 404] on button "Coller l'élément uniquement" at bounding box center [601, 405] width 154 height 29
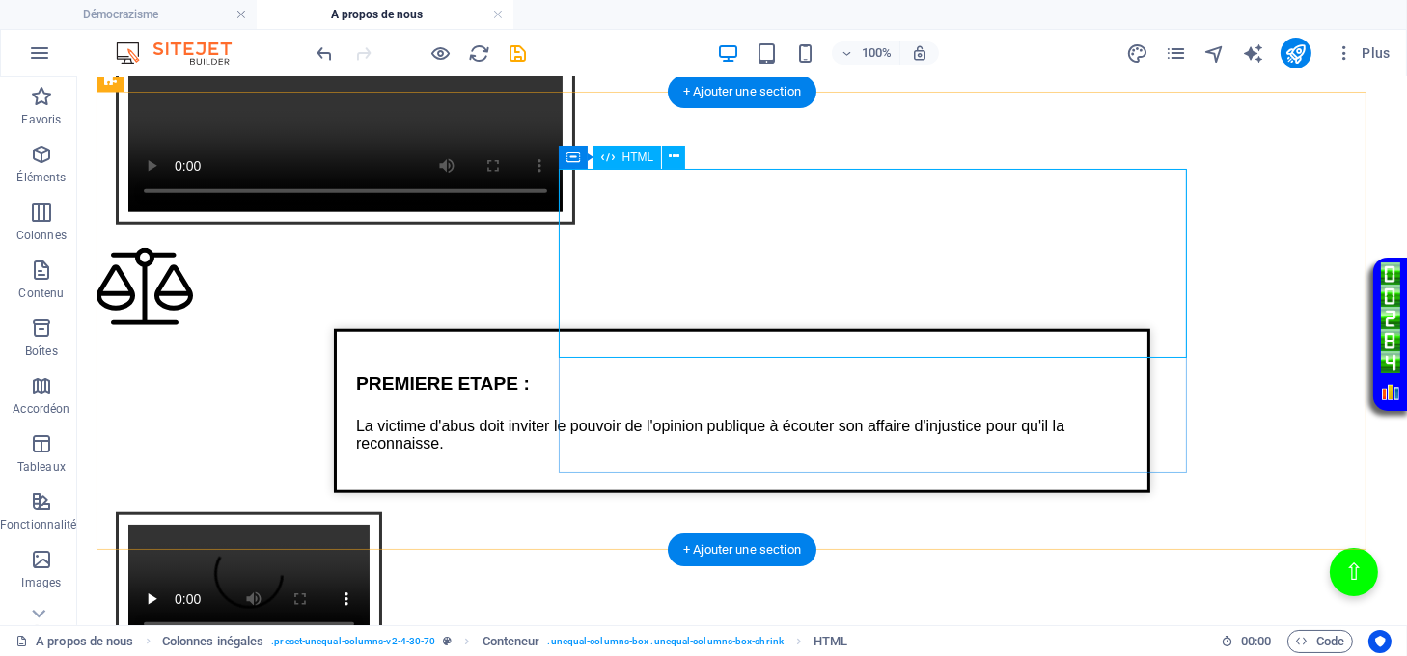
click at [857, 493] on div "Intégration vidéo avec cadre et lien Votre navigateur ne supporte pas la balise…" at bounding box center [742, 587] width 1291 height 188
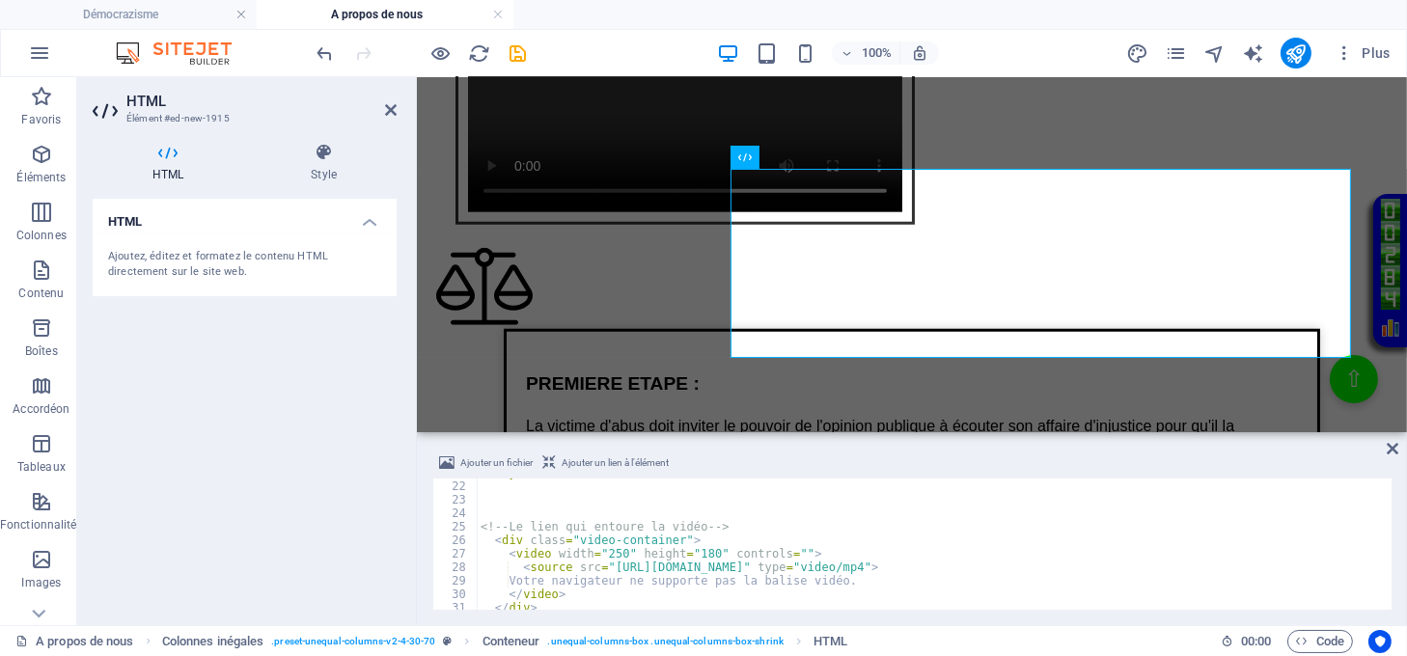
scroll to position [282, 0]
click at [607, 543] on div "</ style > <!-- Le lien qui entoure la vidéo --> < div class = "video-container…" at bounding box center [933, 545] width 912 height 158
click at [607, 552] on div "</ style > <!-- Le lien qui entoure la vidéo --> < div class = "video-container…" at bounding box center [933, 545] width 912 height 158
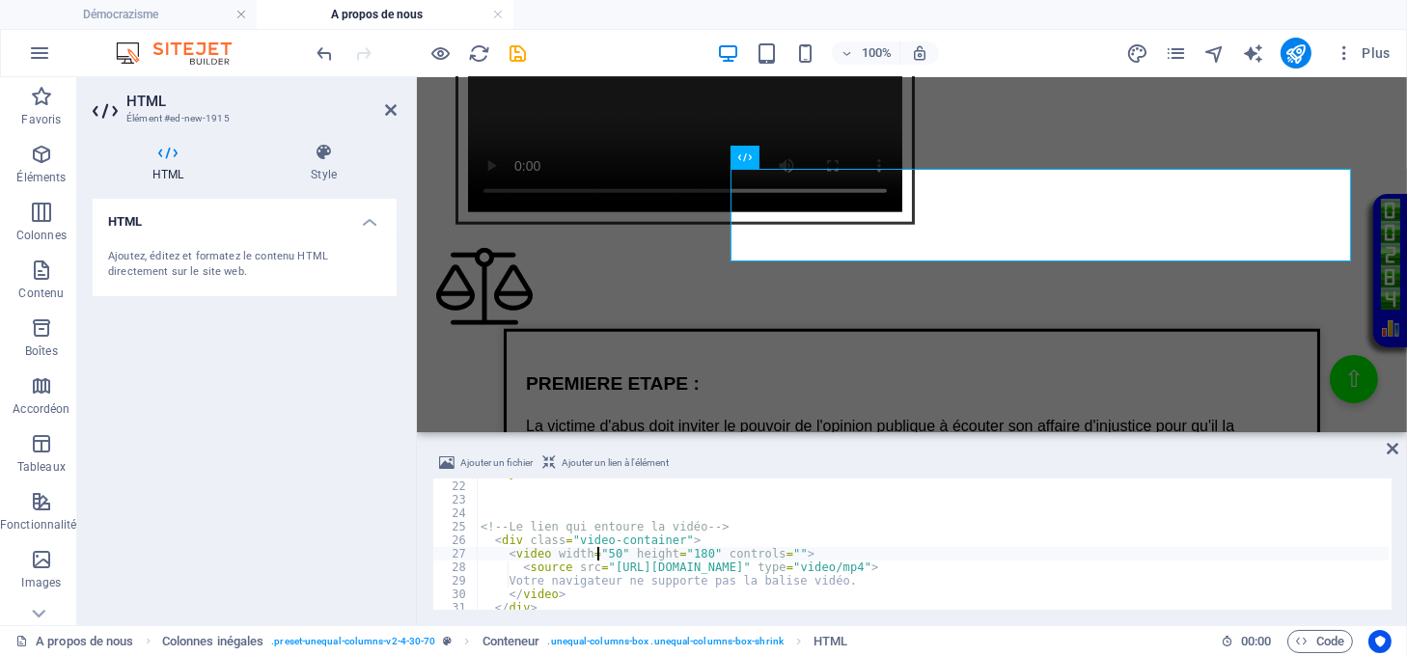
type textarea "<video width="450" height="180" controls="">"
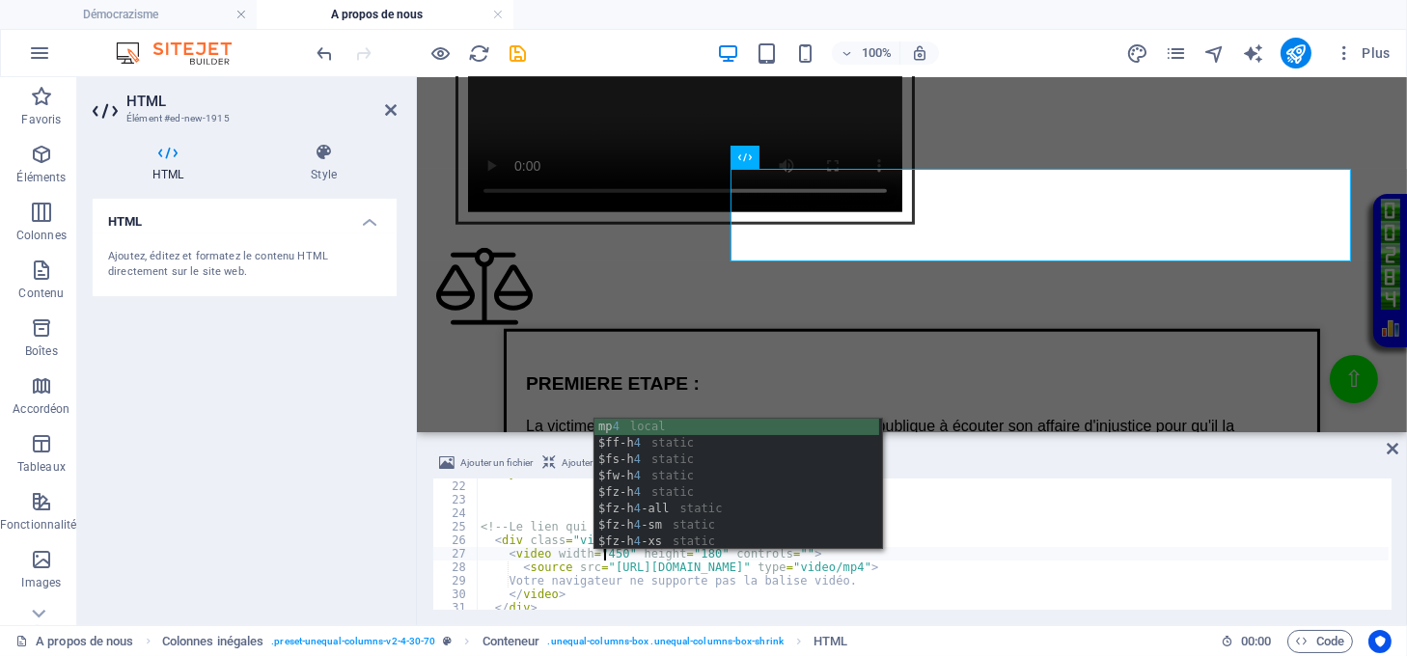
scroll to position [0, 10]
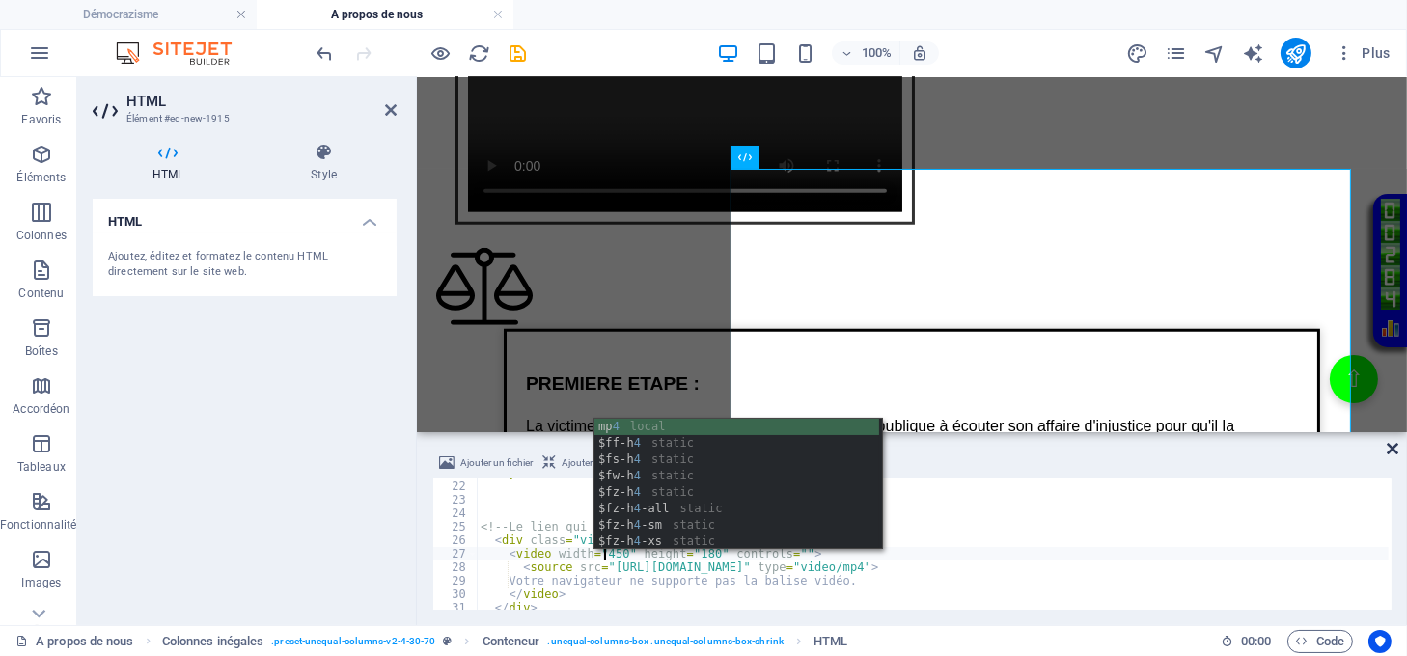
click at [1394, 449] on icon at bounding box center [1393, 448] width 12 height 15
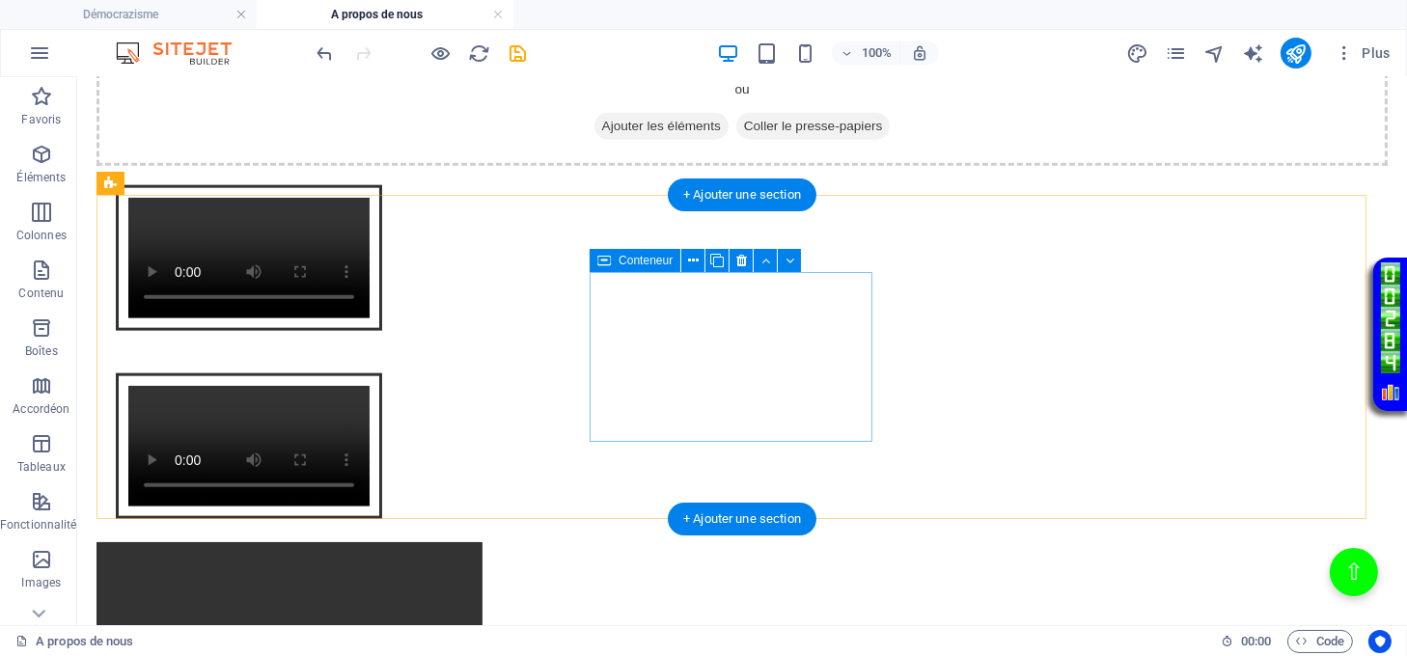
scroll to position [3658, 0]
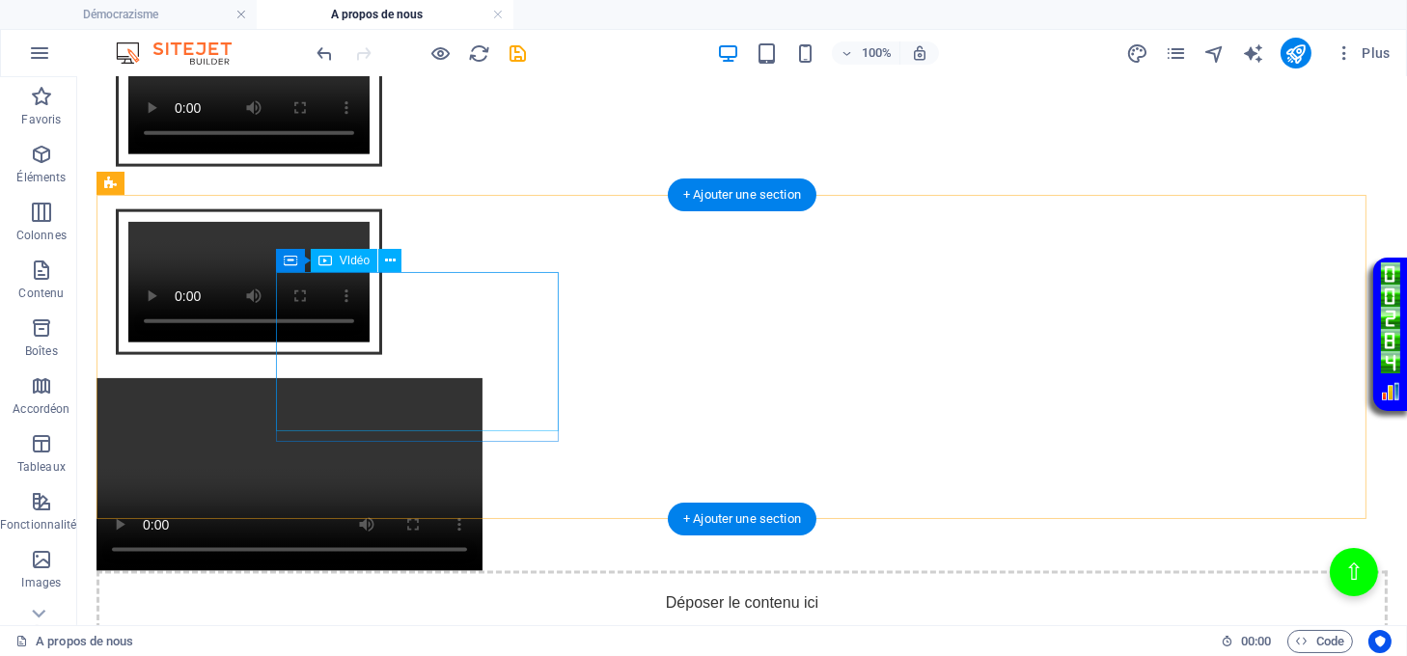
click at [501, 378] on figure at bounding box center [742, 474] width 1291 height 193
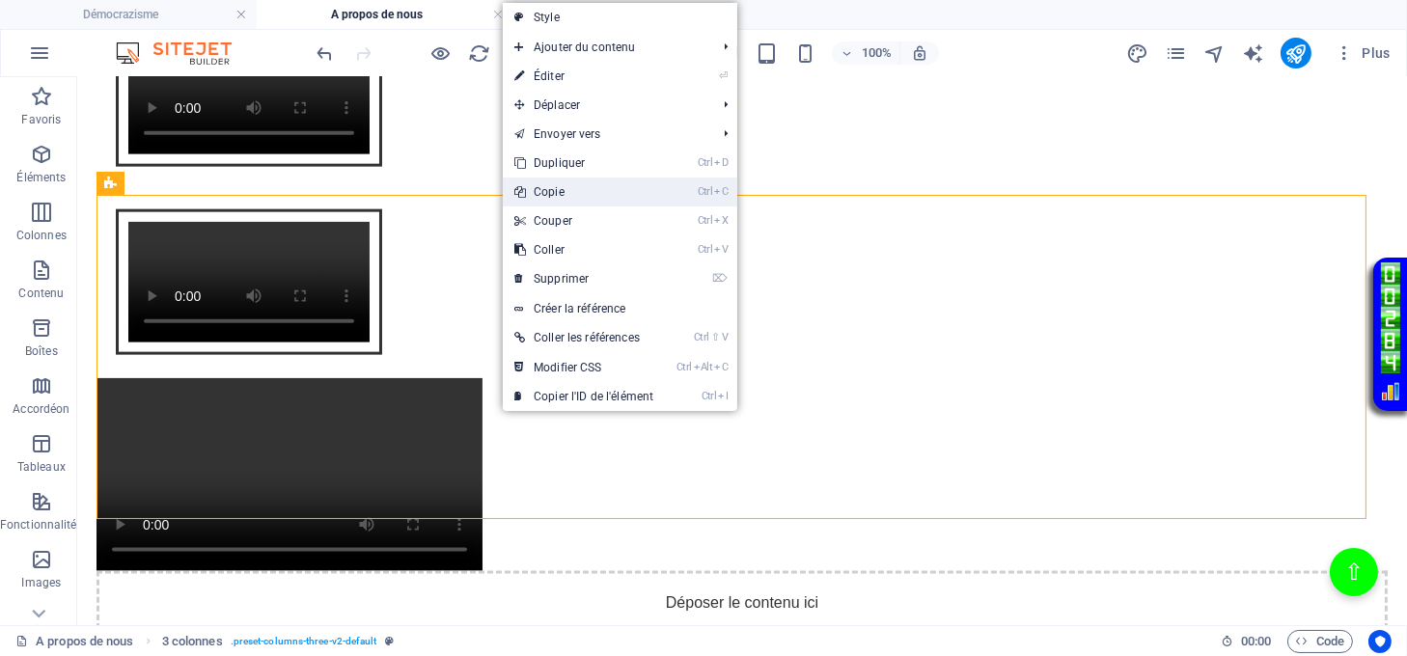
click at [556, 195] on link "Ctrl C Copie" at bounding box center [584, 192] width 162 height 29
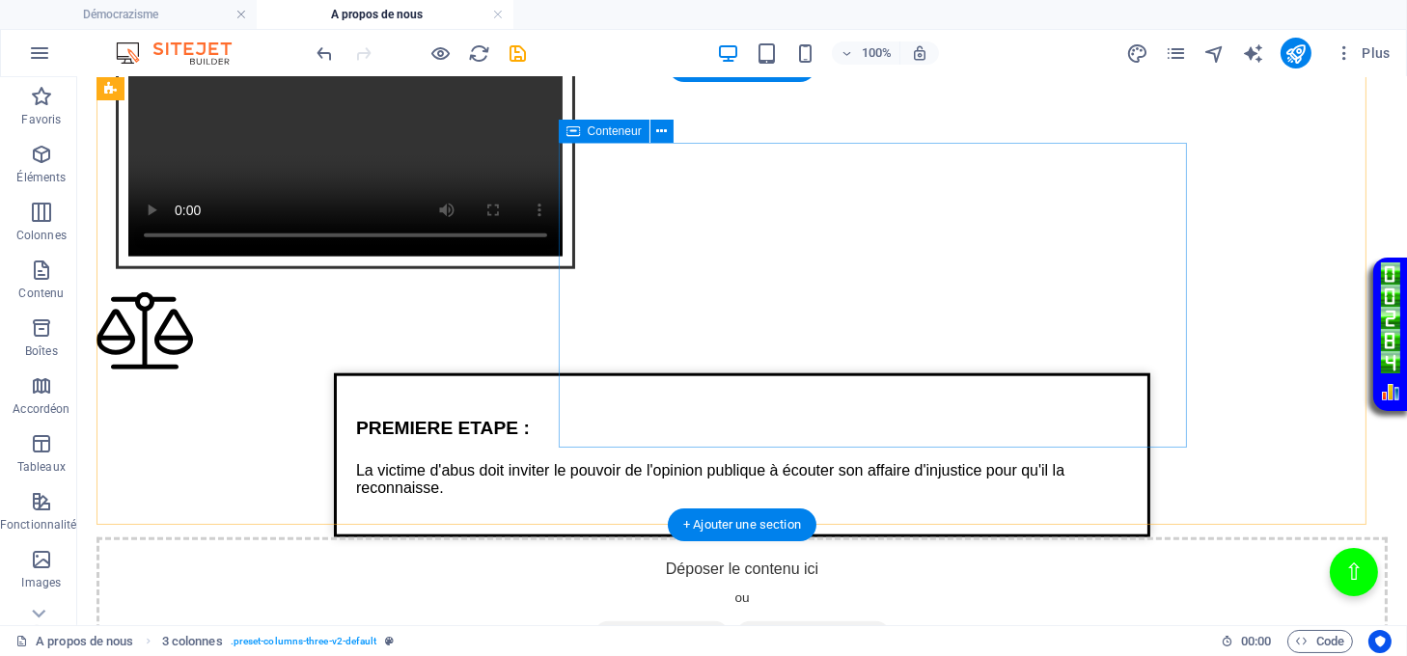
scroll to position [2886, 0]
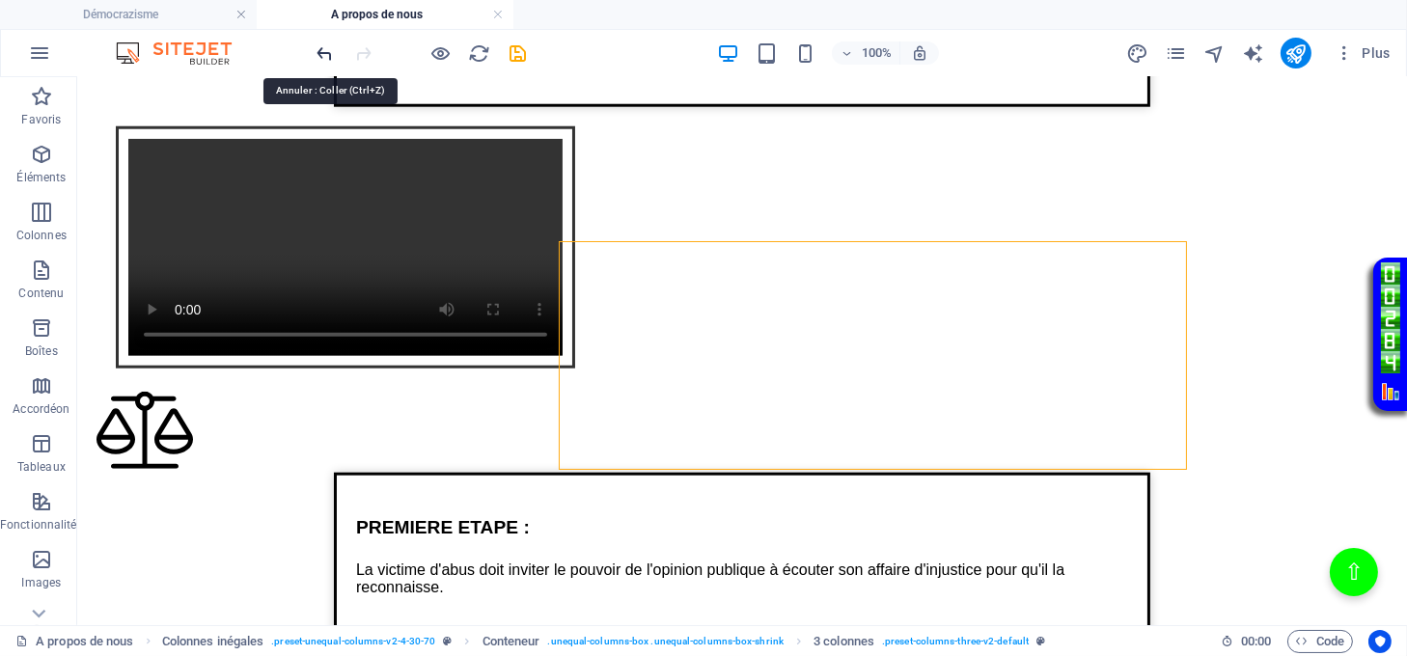
drag, startPoint x: 320, startPoint y: 51, endPoint x: 329, endPoint y: 59, distance: 11.6
click at [322, 54] on icon "undo" at bounding box center [326, 53] width 22 height 22
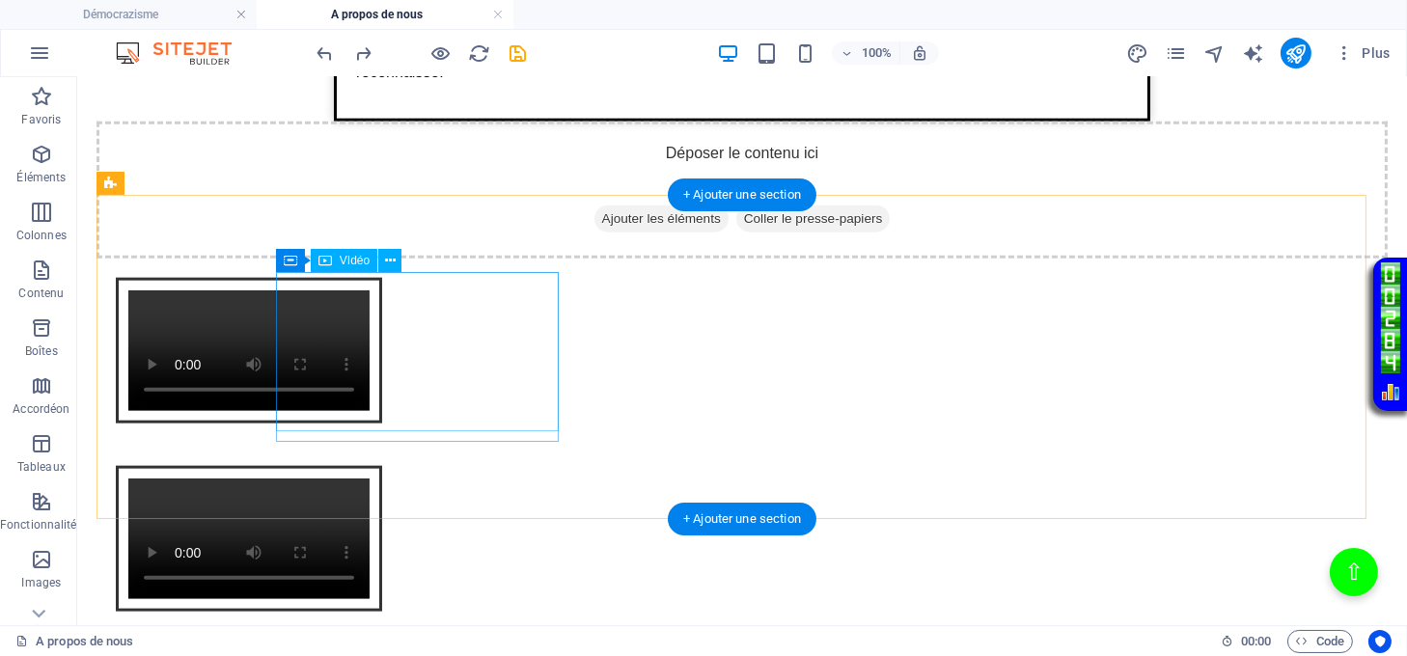
scroll to position [3658, 0]
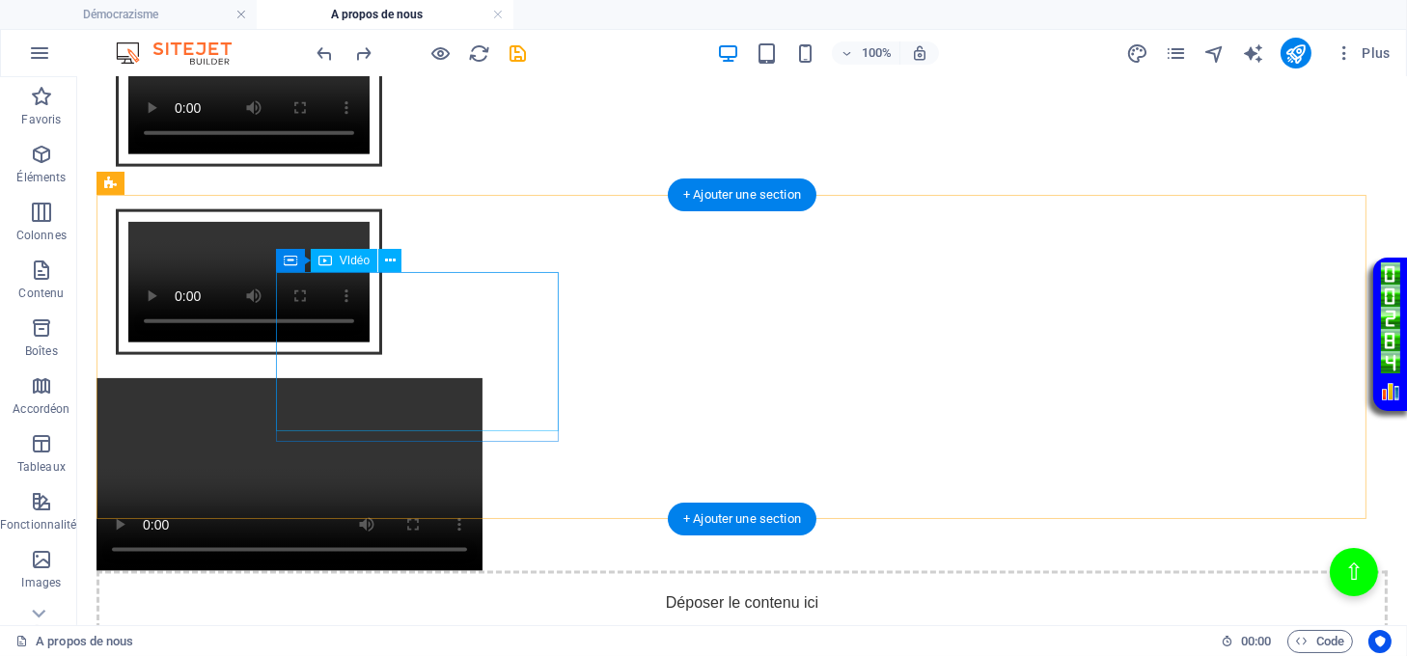
click at [522, 378] on figure at bounding box center [742, 474] width 1291 height 193
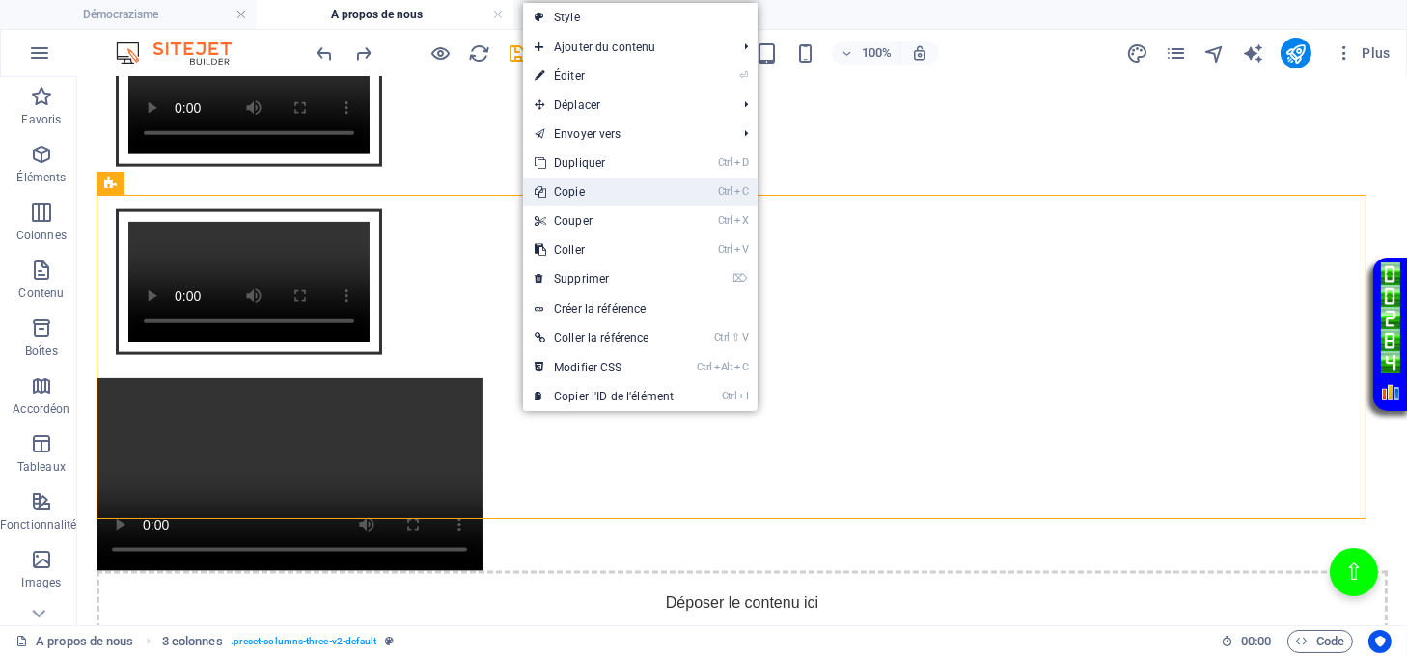
drag, startPoint x: 589, startPoint y: 199, endPoint x: 513, endPoint y: 122, distance: 107.8
click at [589, 199] on link "Ctrl C Copie" at bounding box center [604, 192] width 162 height 29
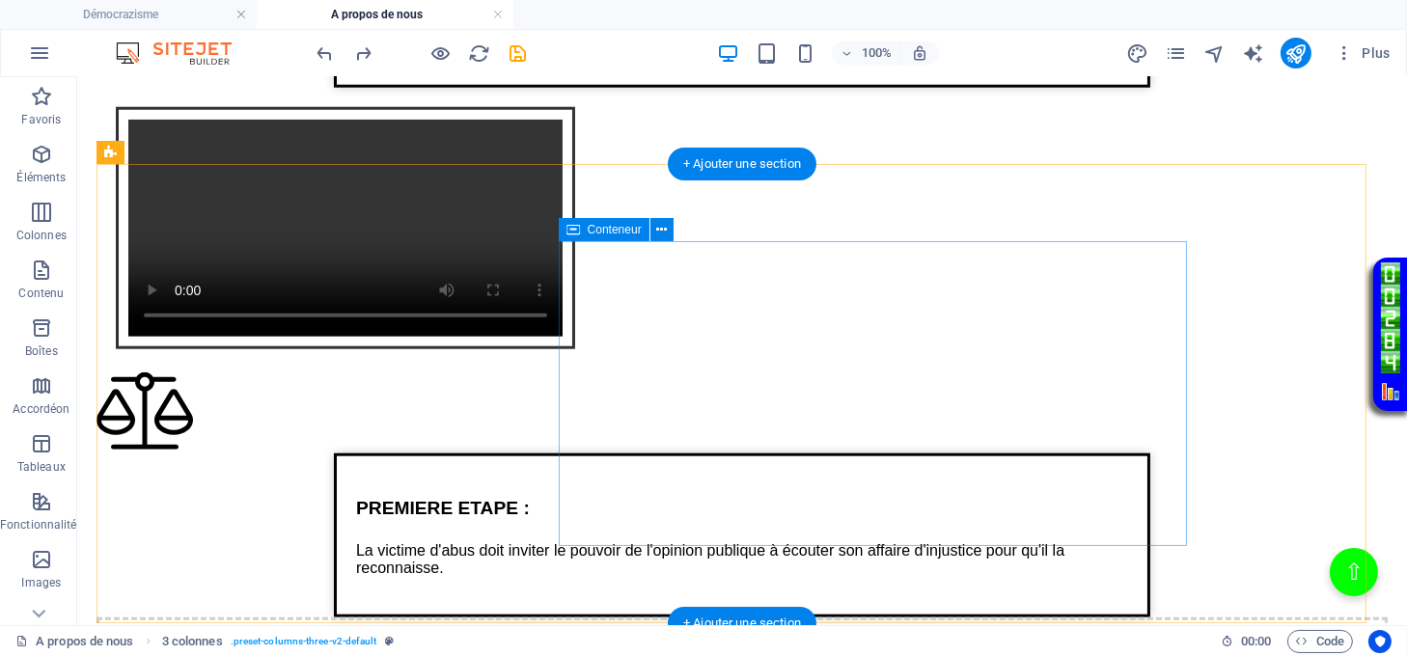
scroll to position [2886, 0]
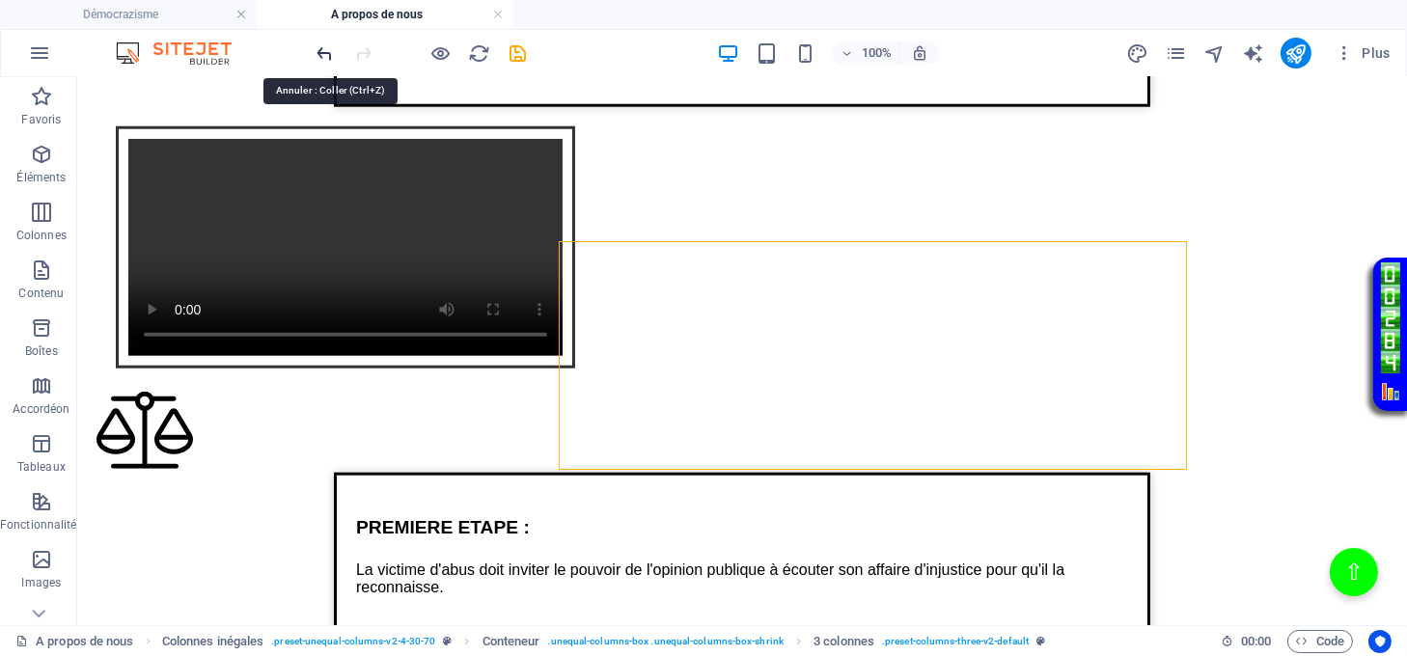
drag, startPoint x: 321, startPoint y: 52, endPoint x: 304, endPoint y: 24, distance: 32.9
click at [321, 52] on icon "undo" at bounding box center [326, 53] width 22 height 22
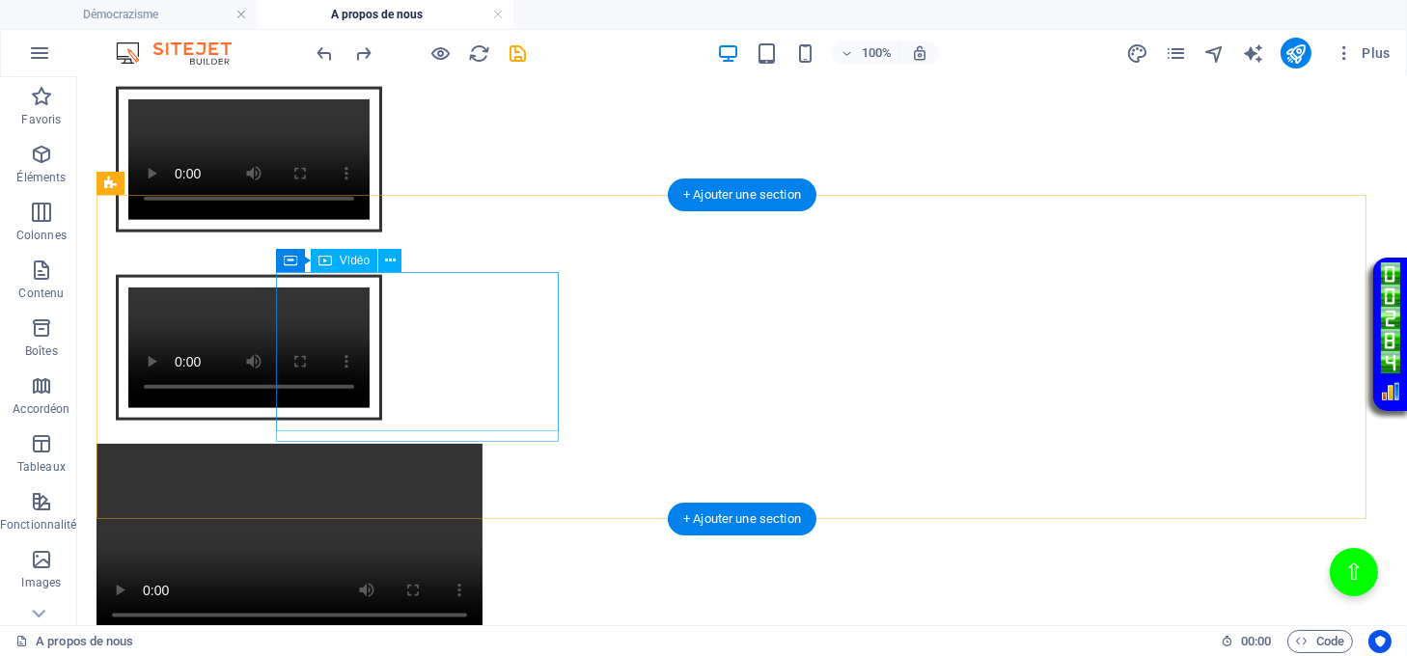
scroll to position [3658, 0]
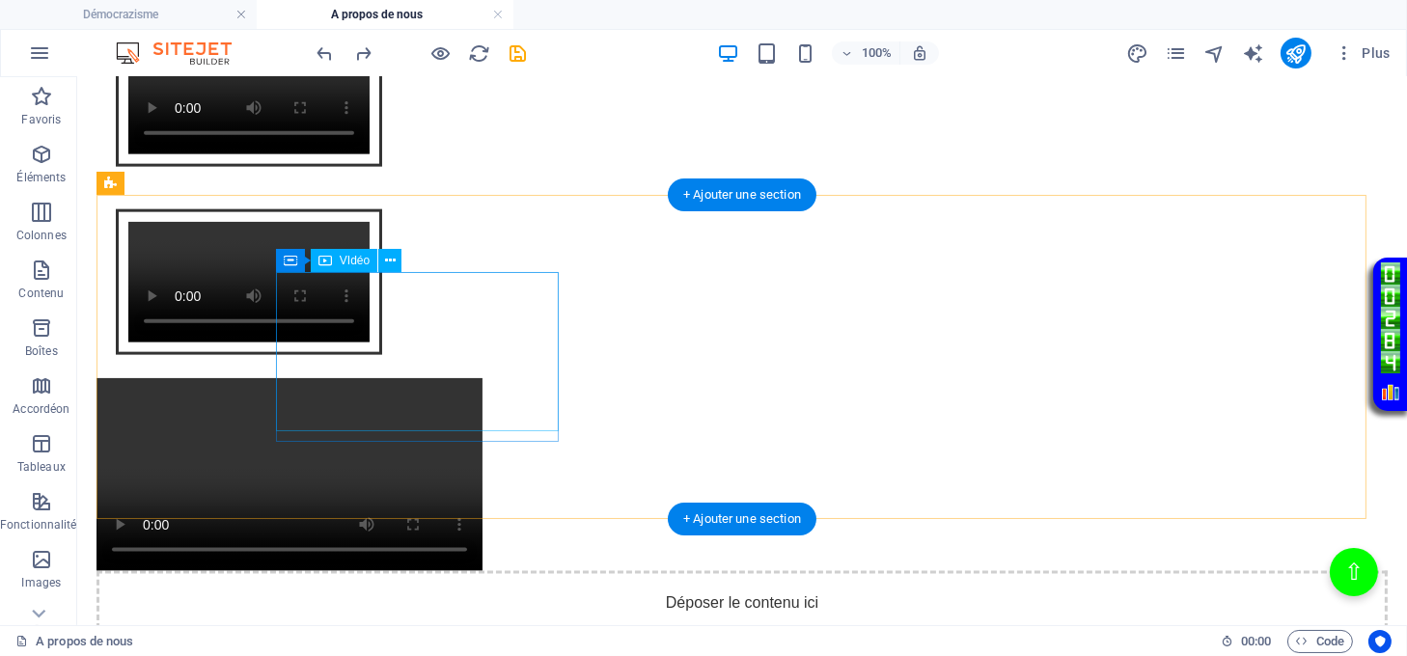
click at [458, 378] on figure at bounding box center [742, 474] width 1291 height 193
select select "px"
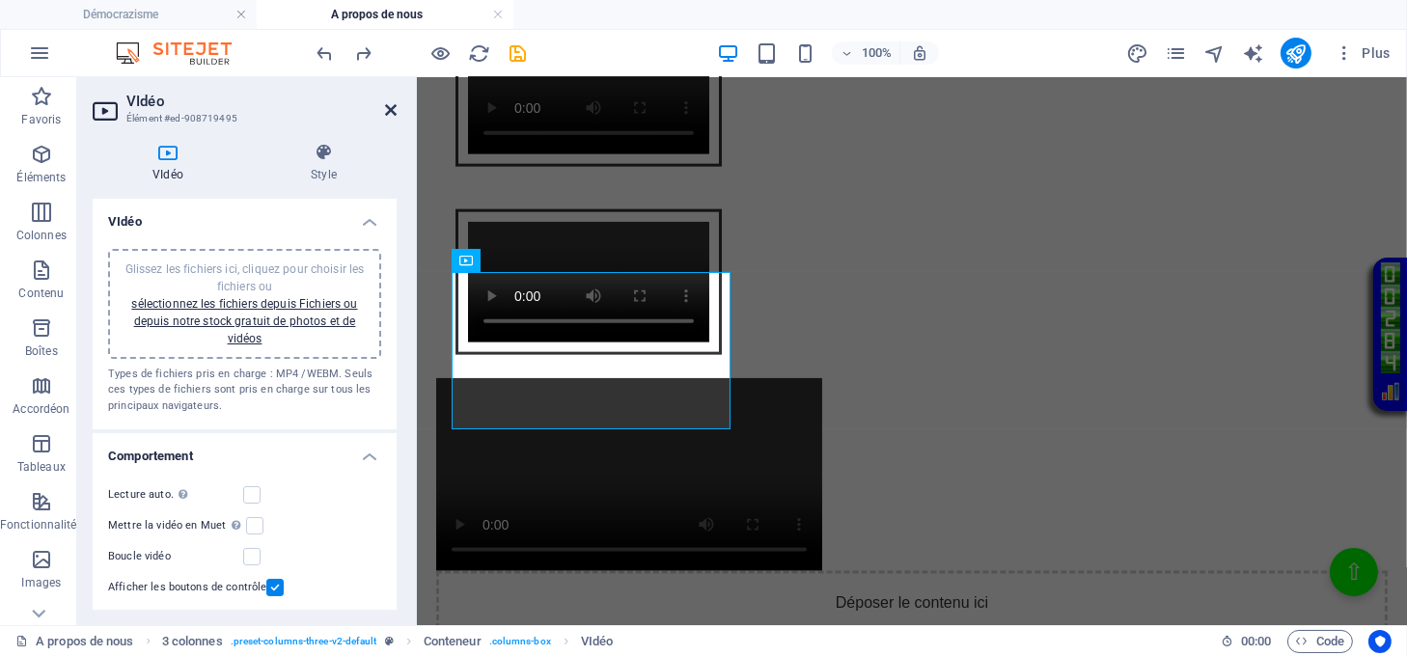
click at [391, 107] on icon at bounding box center [391, 109] width 12 height 15
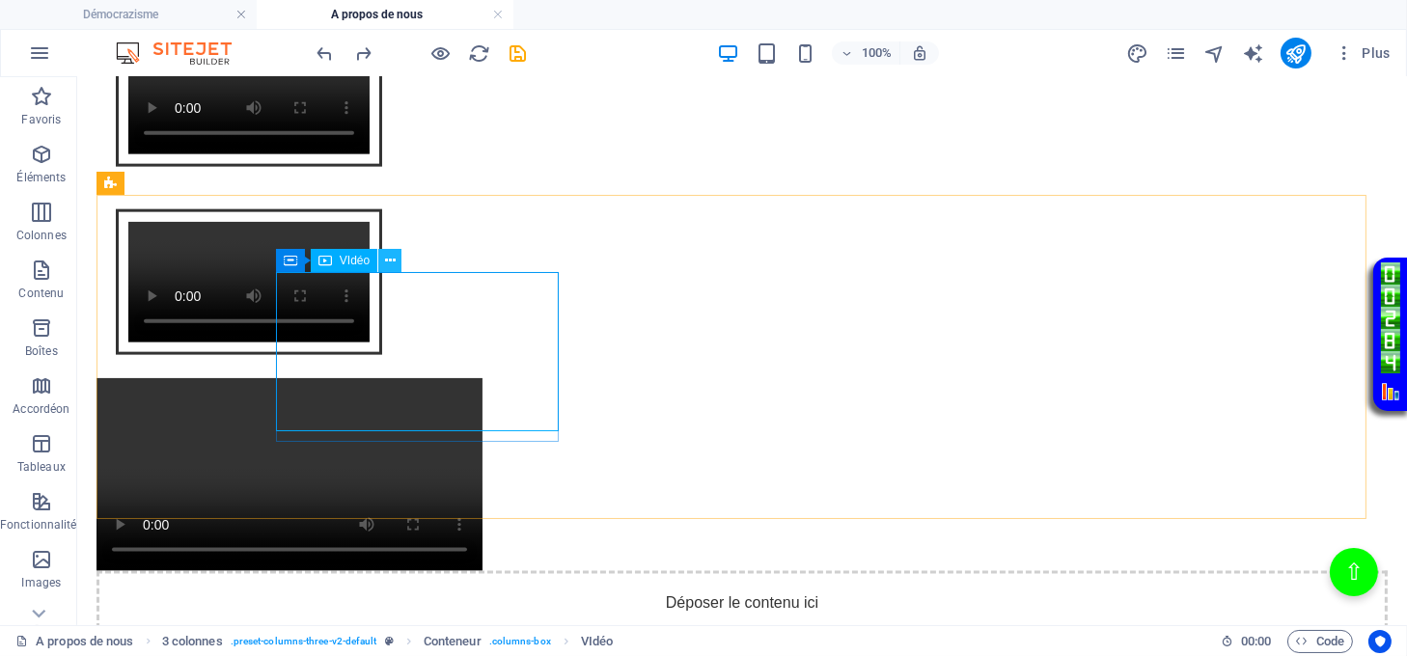
click at [390, 255] on icon at bounding box center [390, 261] width 11 height 20
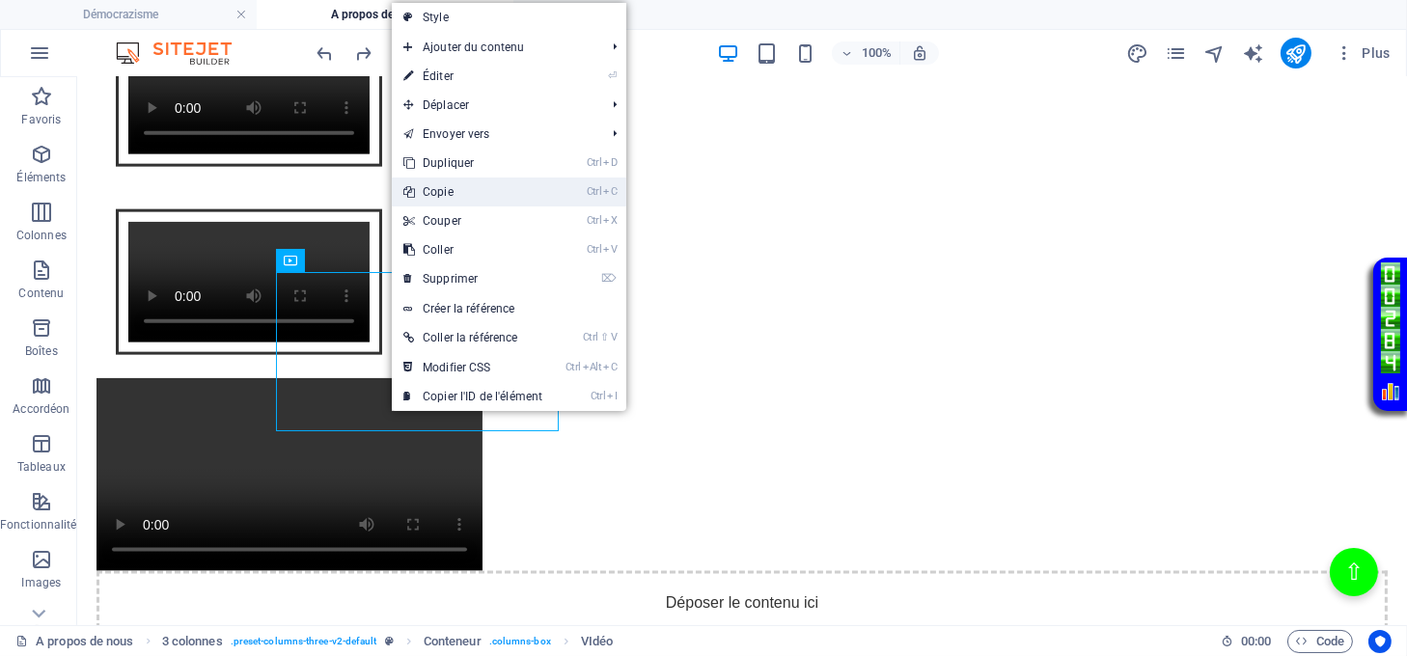
click at [429, 197] on link "Ctrl C Copie" at bounding box center [473, 192] width 162 height 29
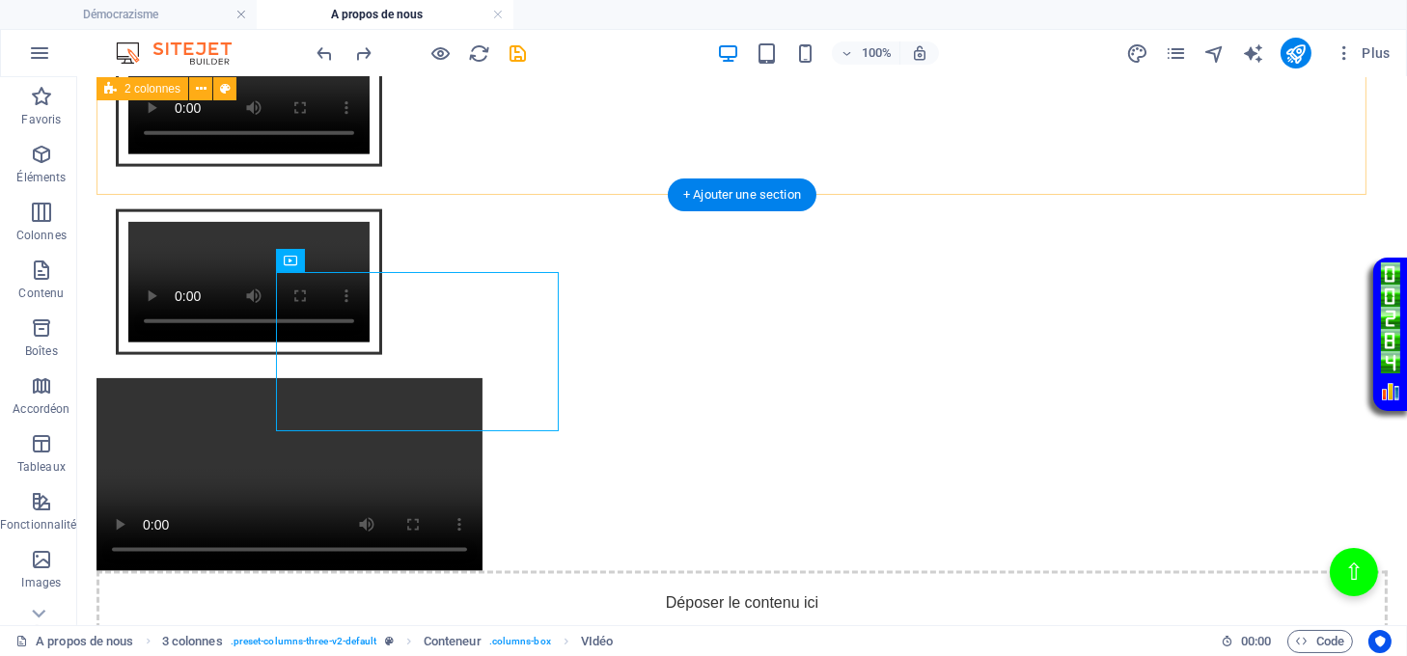
click at [952, 167] on div "Intégration vidéo avec cadre et lien Votre navigateur ne supporte pas la balise…" at bounding box center [742, 190] width 1291 height 376
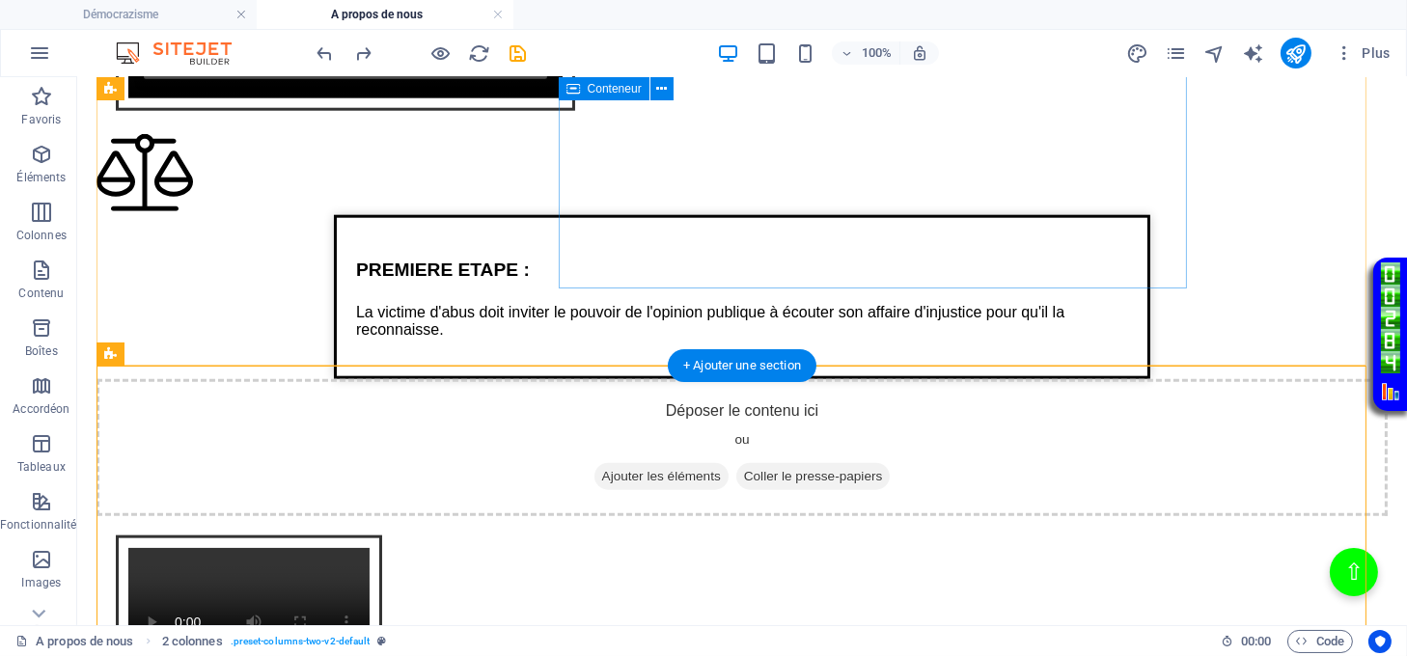
scroll to position [3015, 0]
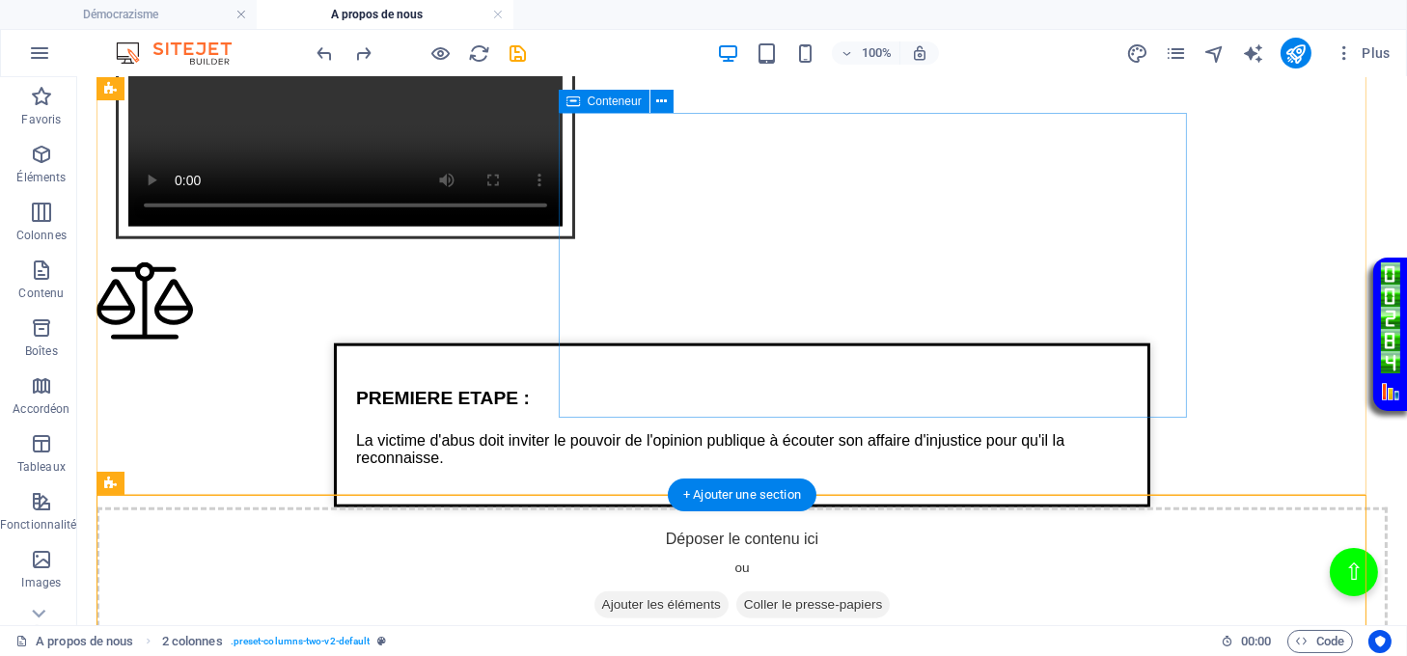
click at [891, 592] on span "Coller le presse-papiers" at bounding box center [813, 605] width 154 height 27
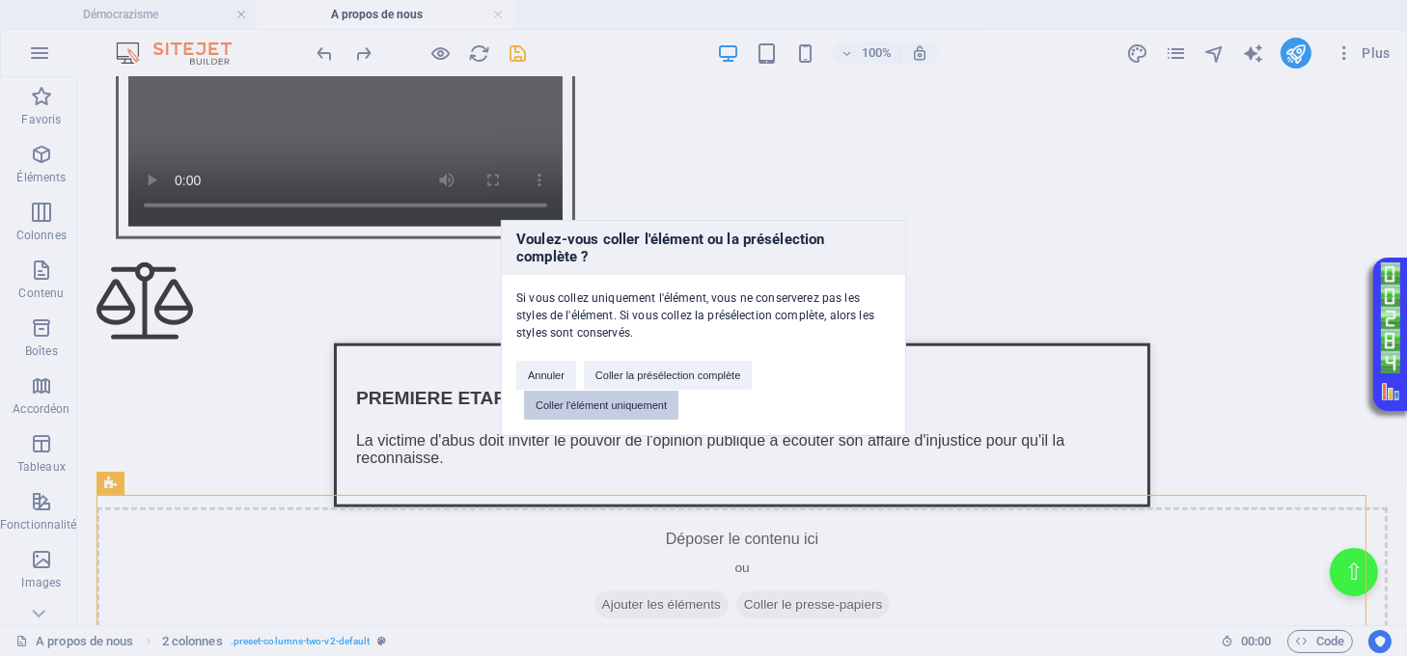
click at [636, 401] on button "Coller l'élément uniquement" at bounding box center [601, 405] width 154 height 29
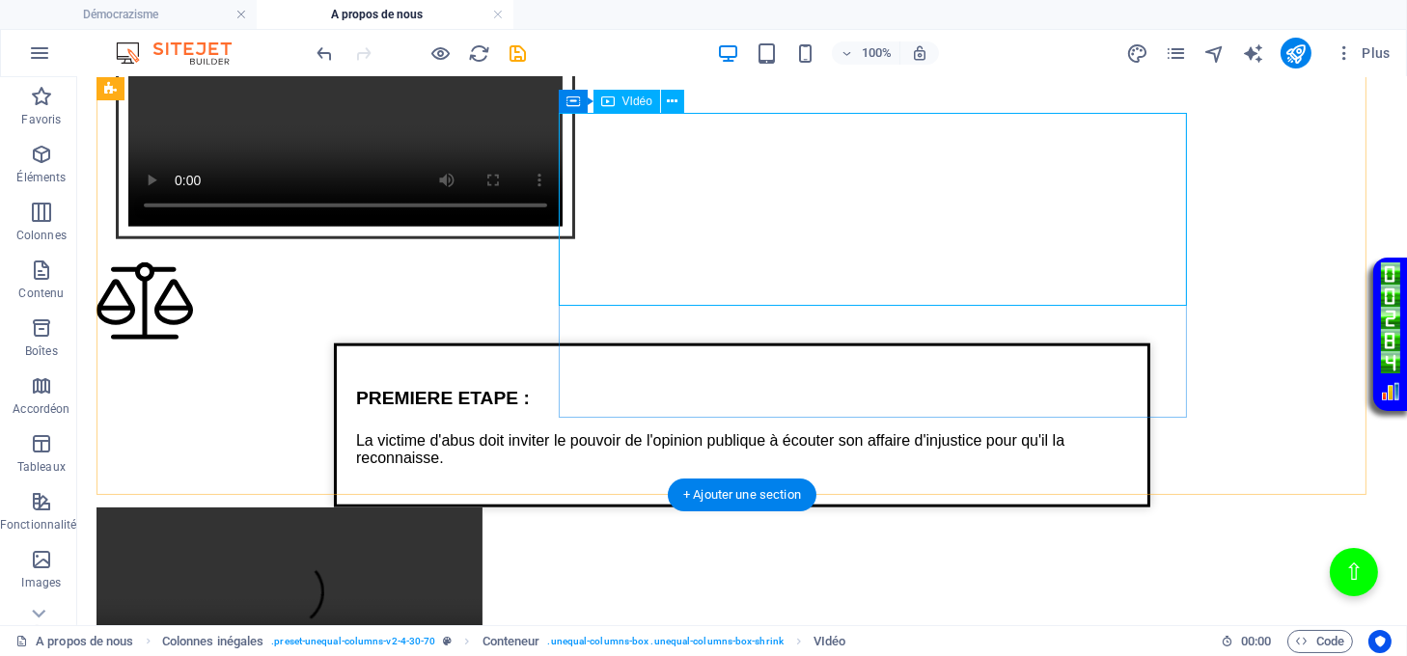
click at [768, 508] on figure at bounding box center [742, 604] width 1291 height 193
select select "px"
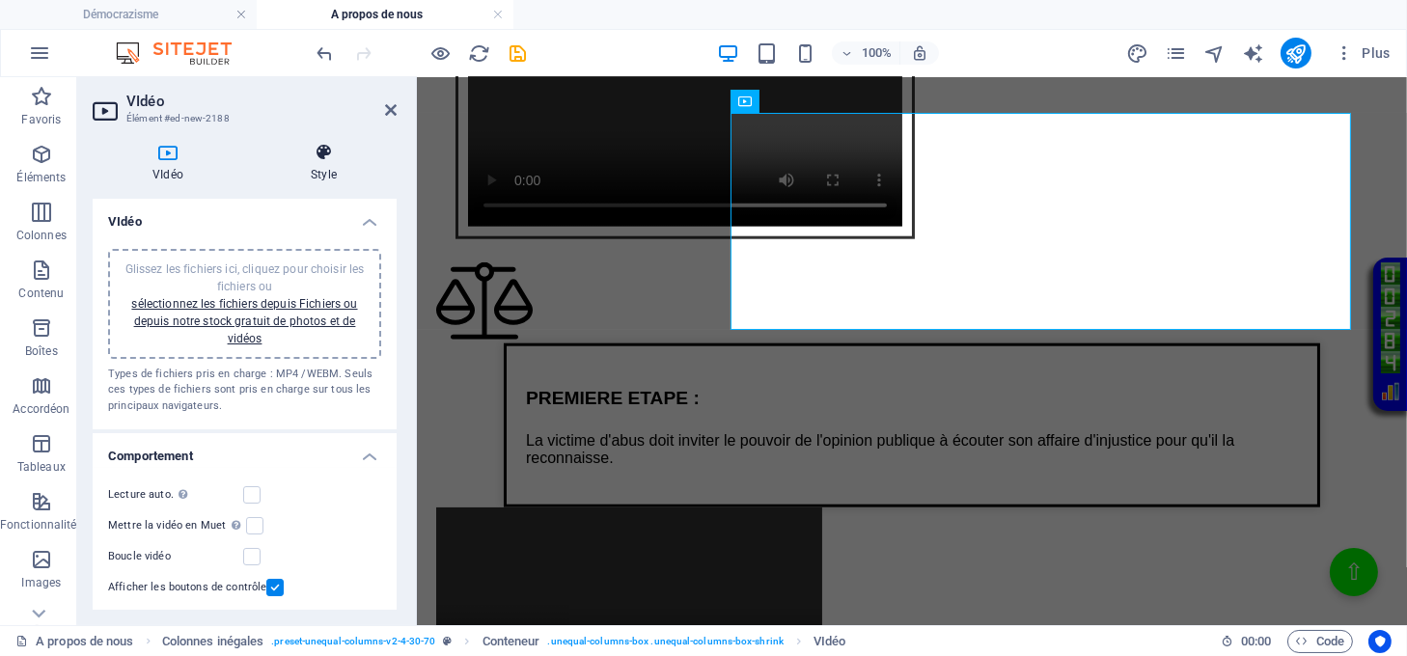
click at [320, 167] on h4 "Style" at bounding box center [324, 163] width 146 height 41
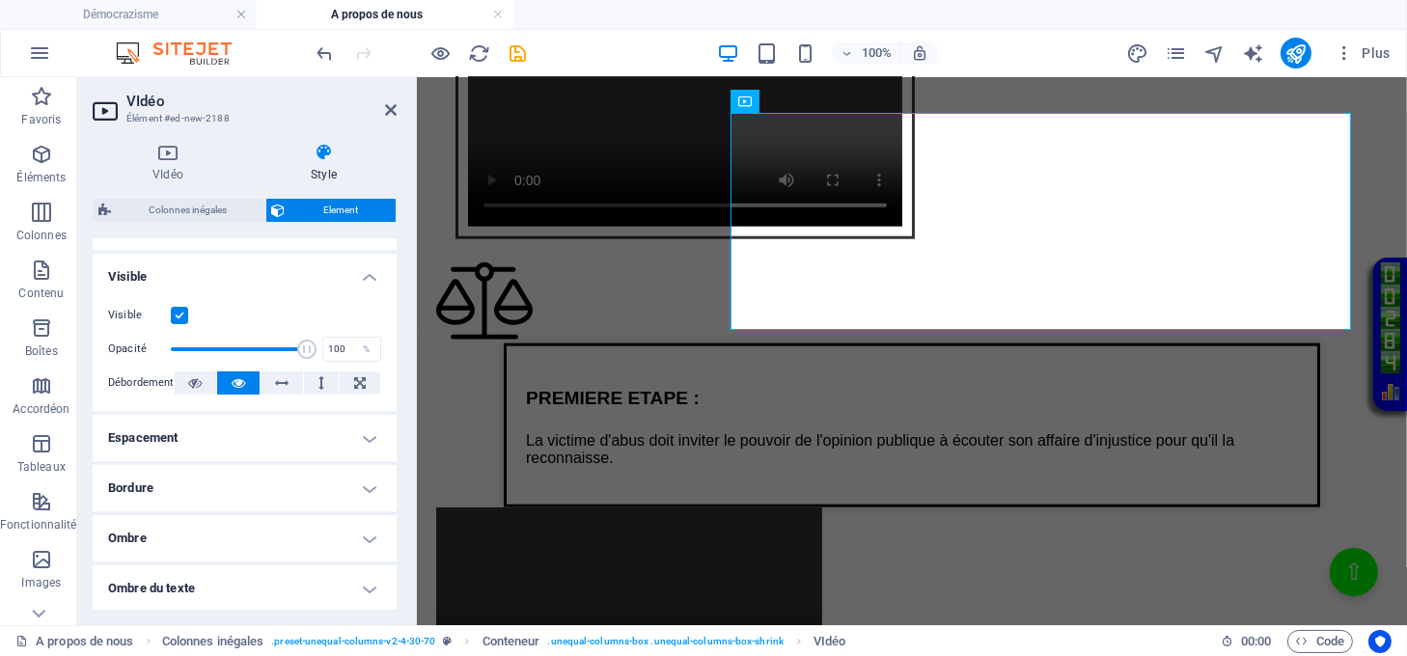
scroll to position [386, 0]
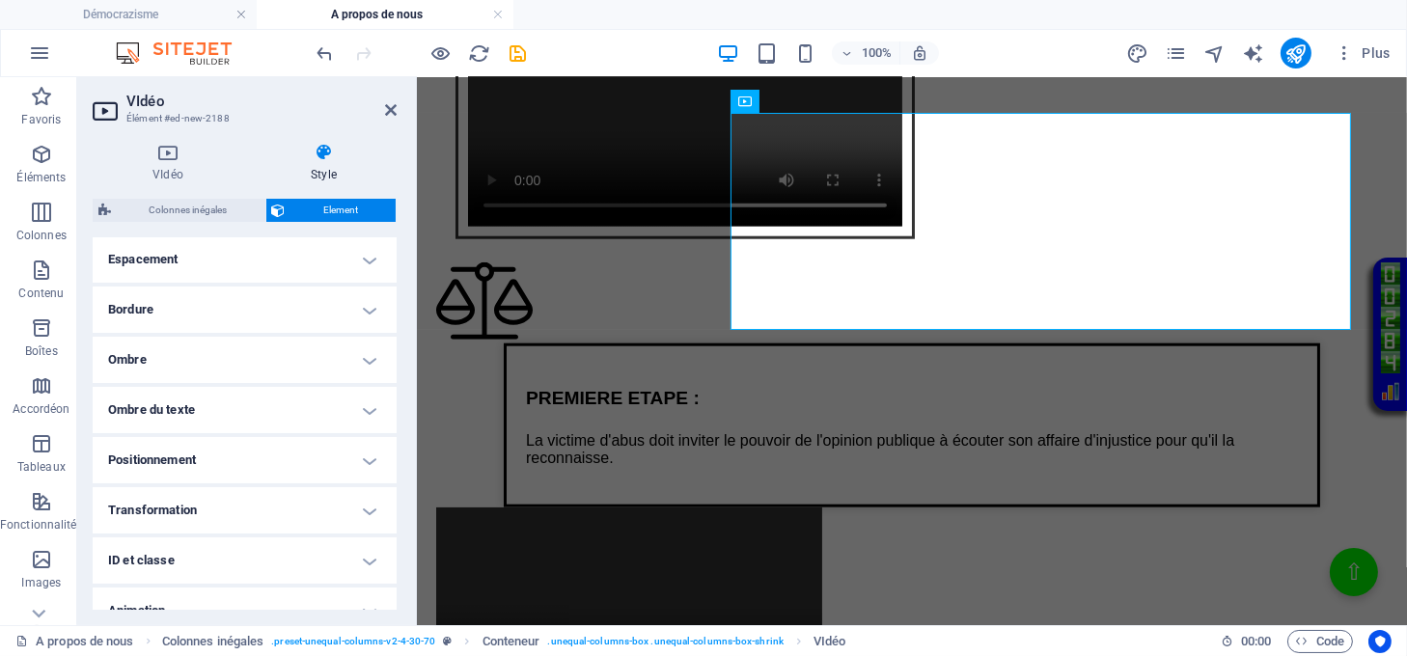
click at [363, 458] on h4 "Positionnement" at bounding box center [245, 460] width 304 height 46
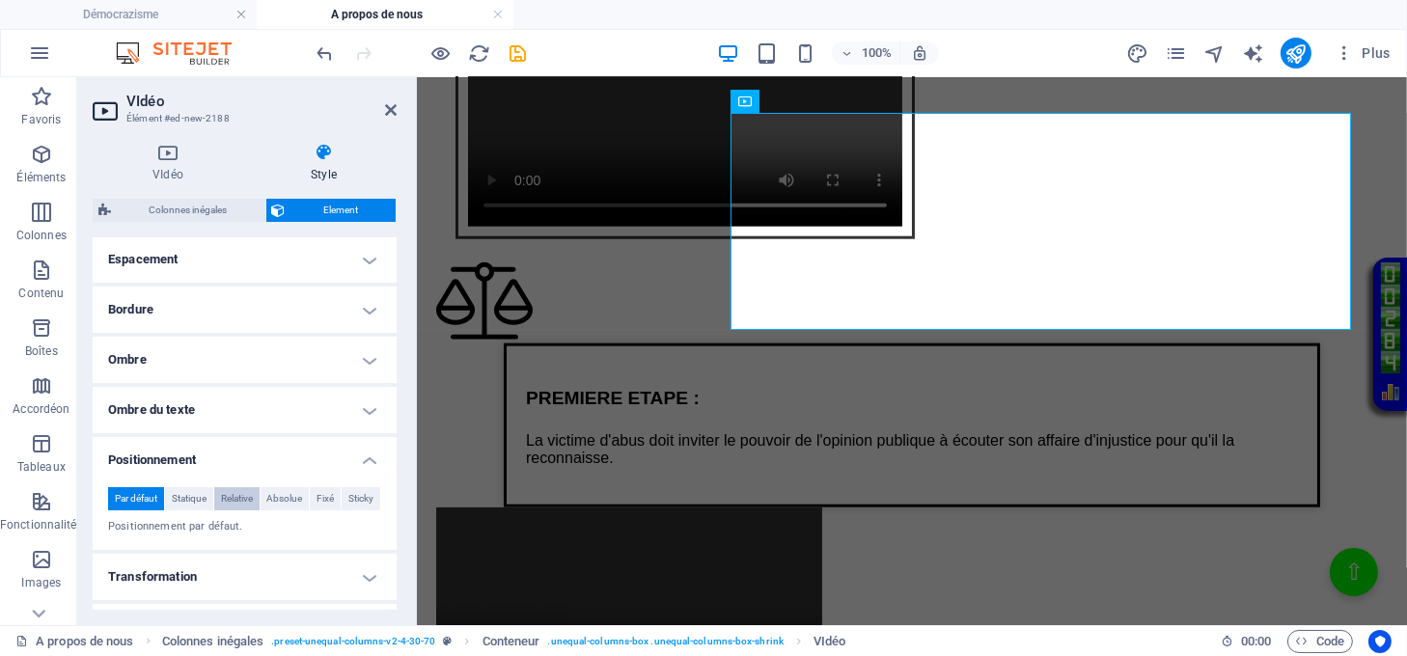
click at [236, 502] on span "Relative" at bounding box center [237, 498] width 32 height 23
click at [199, 502] on span "Statique" at bounding box center [189, 498] width 35 height 23
click at [290, 497] on span "Absolue" at bounding box center [284, 498] width 36 height 23
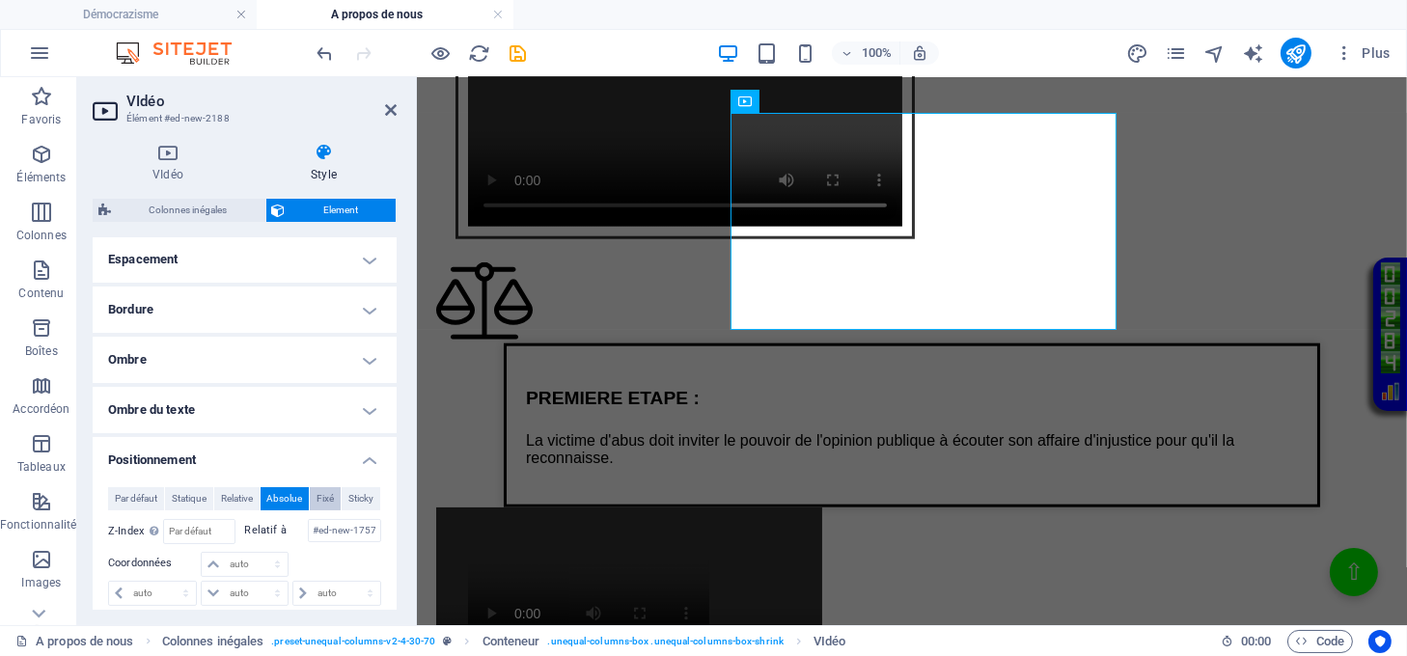
click at [327, 497] on span "Fixé" at bounding box center [325, 498] width 17 height 23
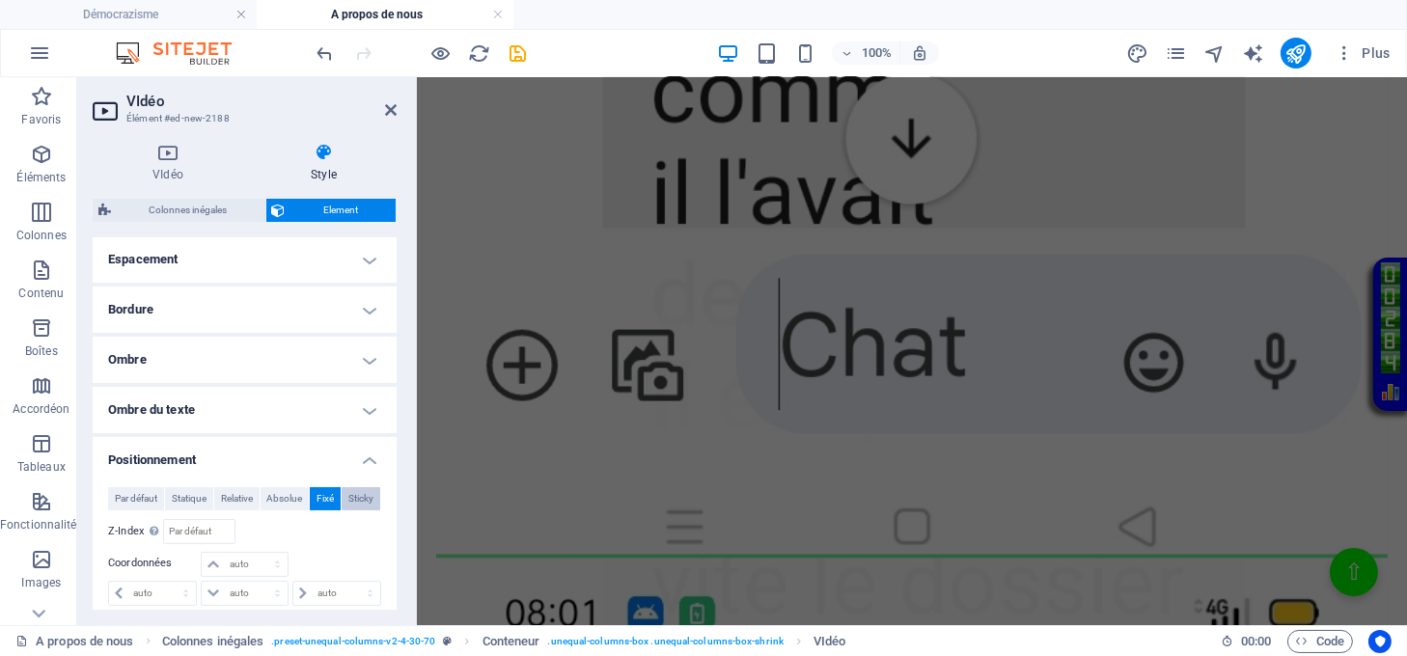
scroll to position [7271, 0]
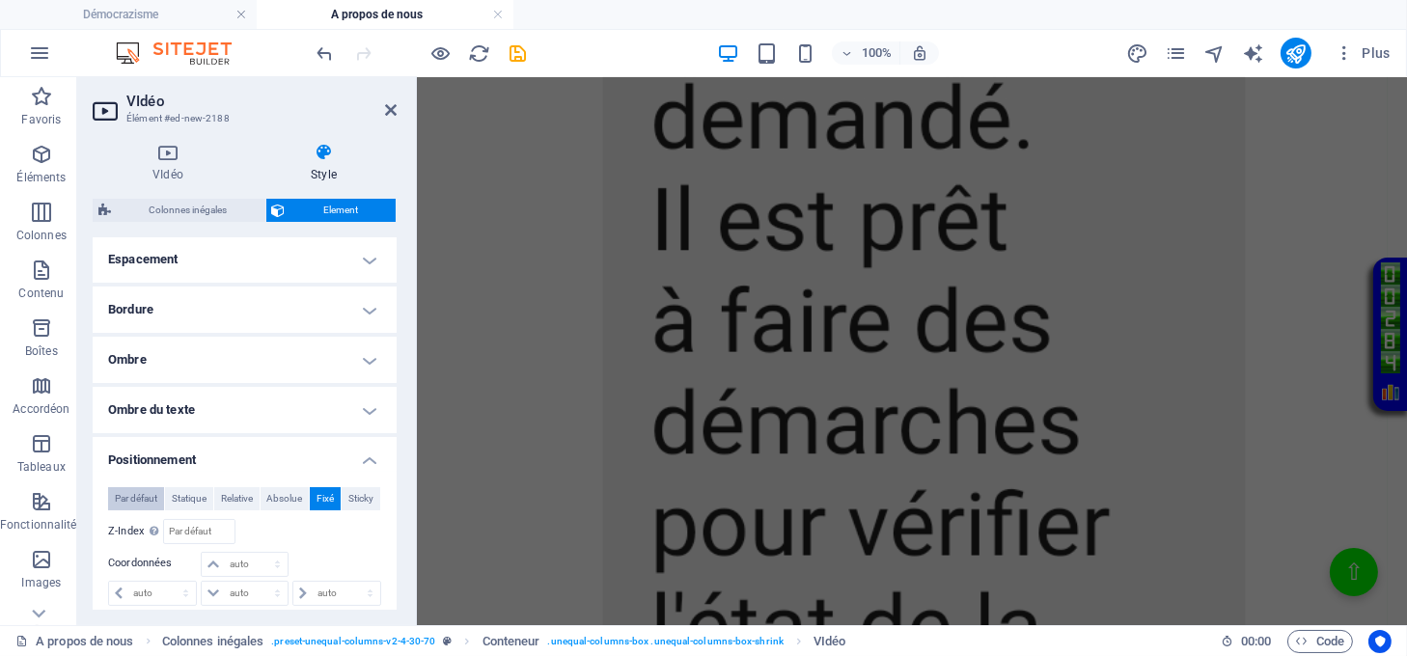
click at [141, 498] on span "Par défaut" at bounding box center [136, 498] width 42 height 23
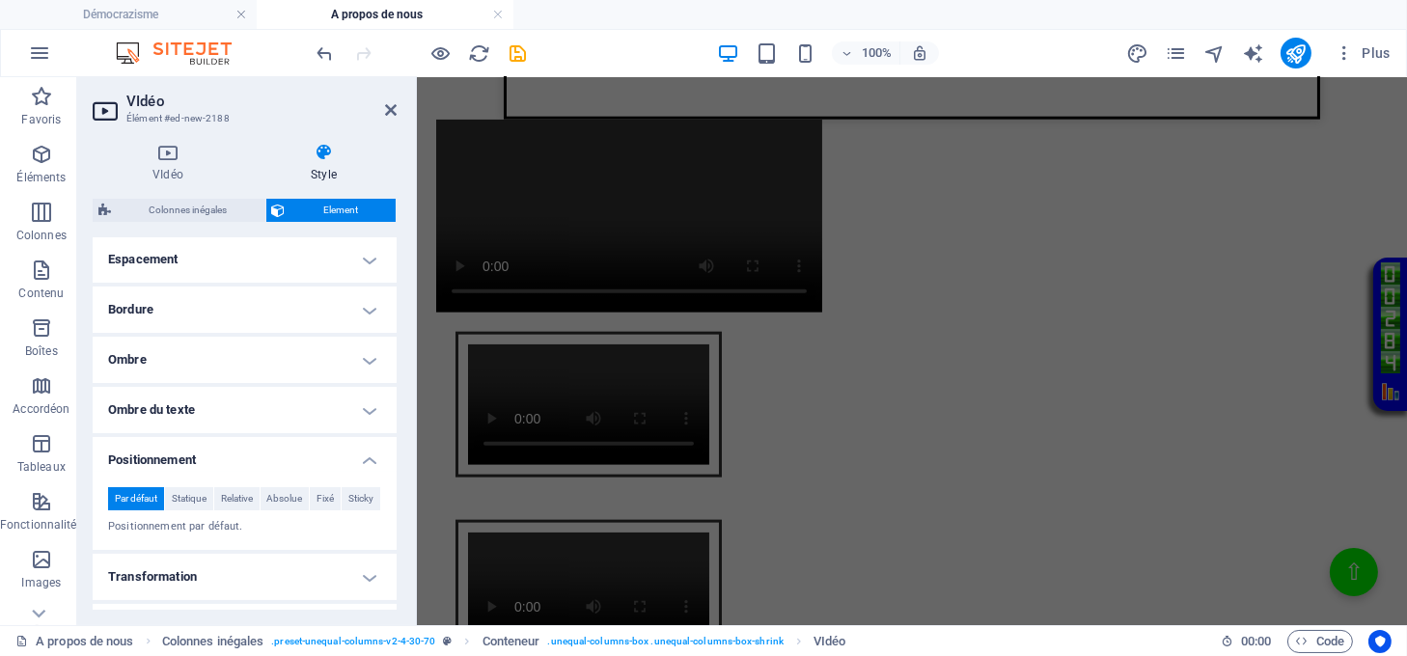
scroll to position [2885, 0]
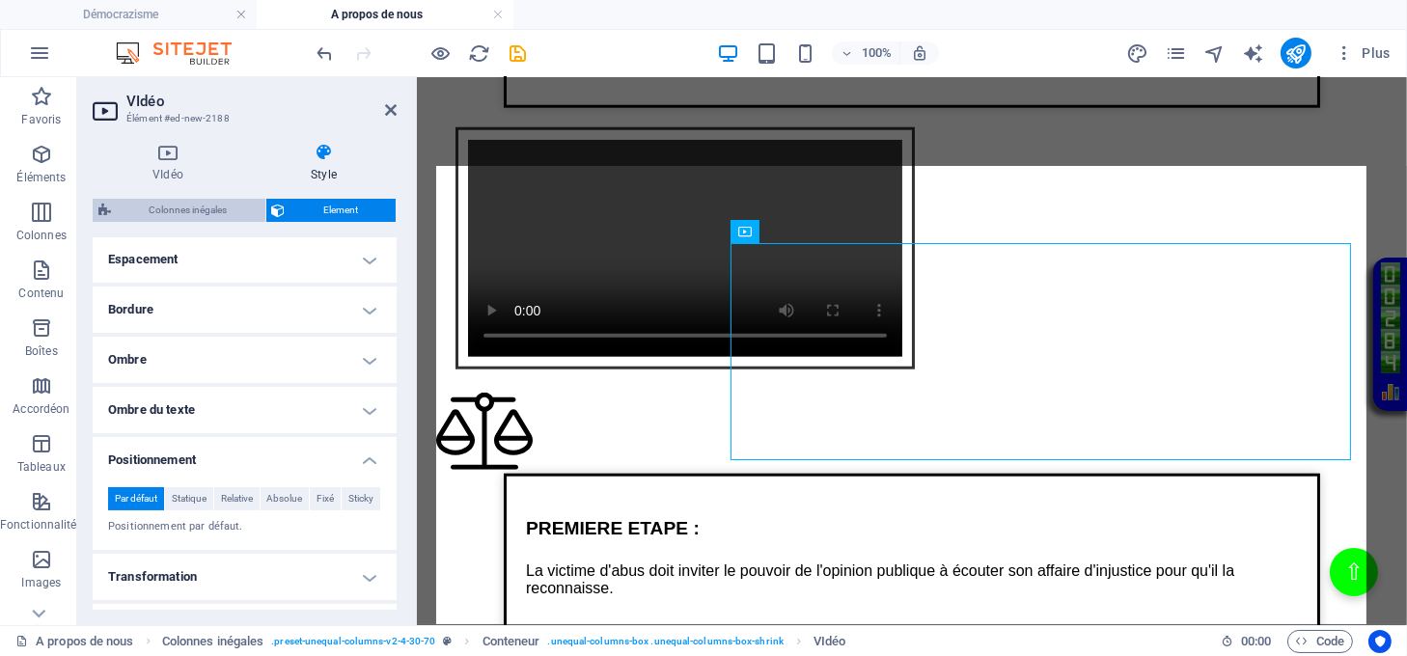
click at [204, 209] on span "Colonnes inégales" at bounding box center [188, 210] width 143 height 23
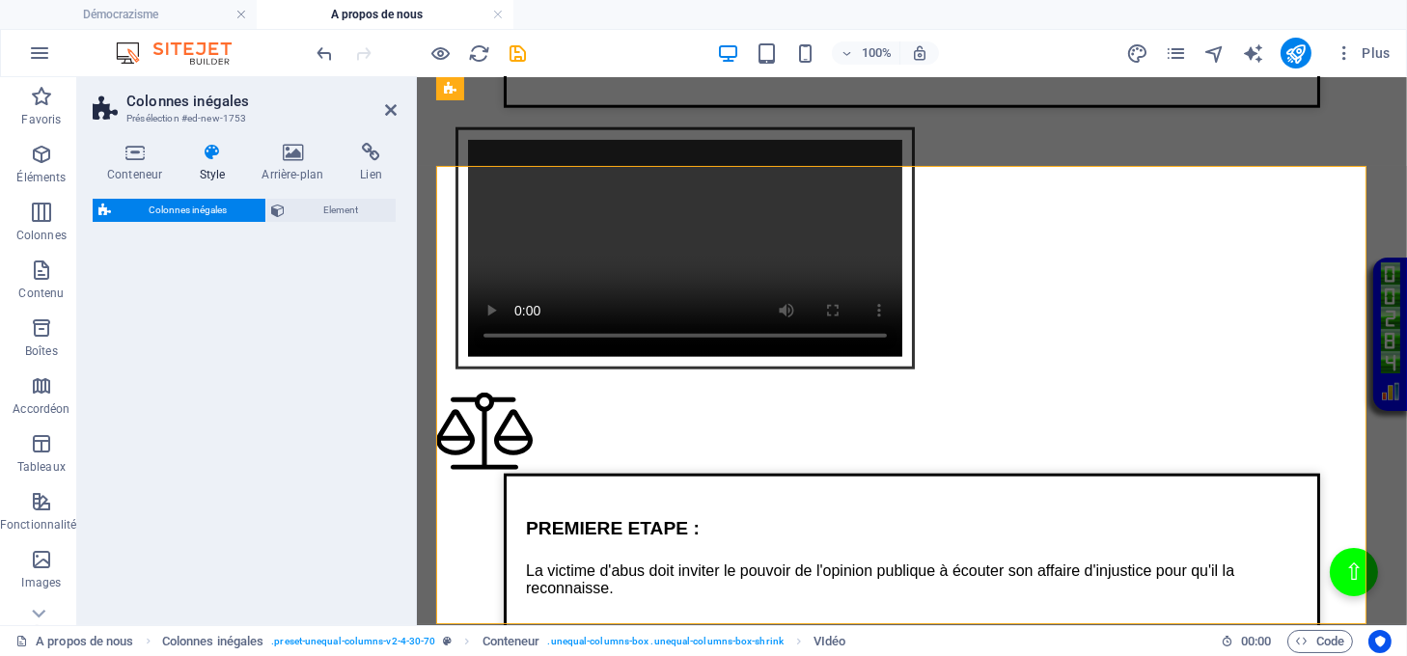
select select "%"
select select "rem"
select select "preset-unequal-columns-v2-4-30-70"
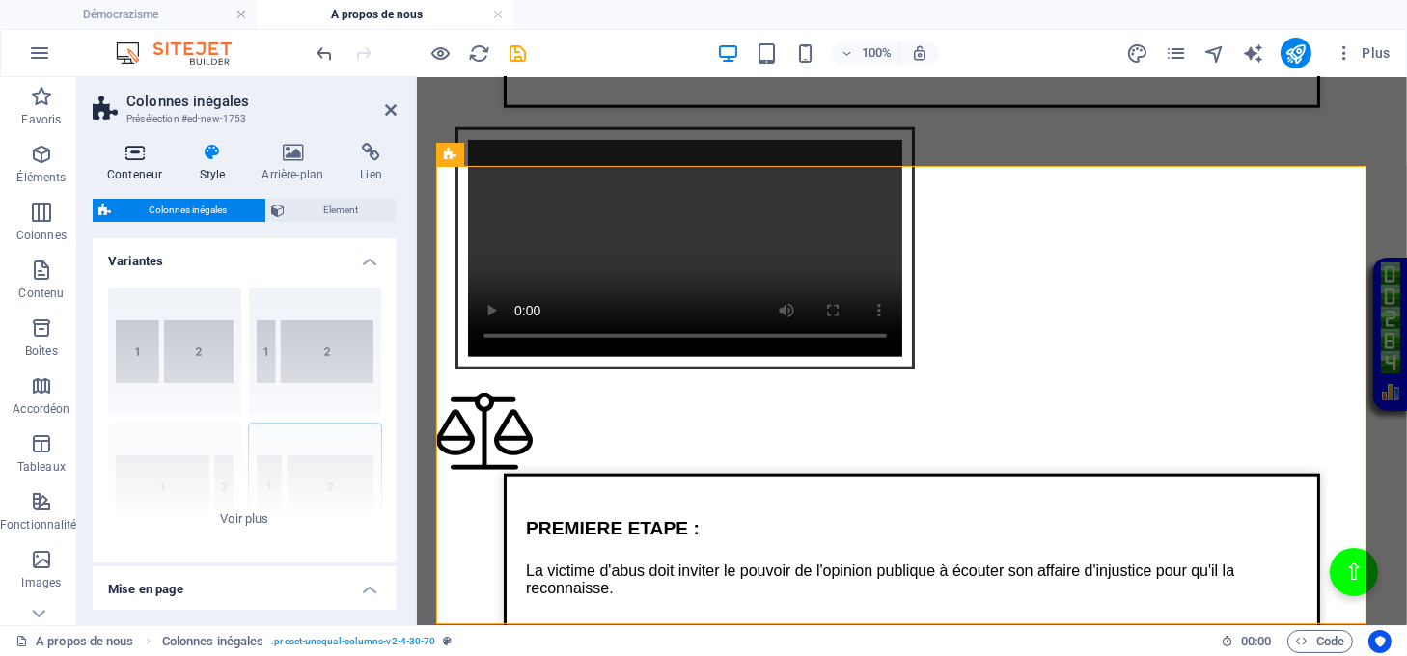
click at [131, 174] on h4 "Conteneur" at bounding box center [139, 163] width 92 height 41
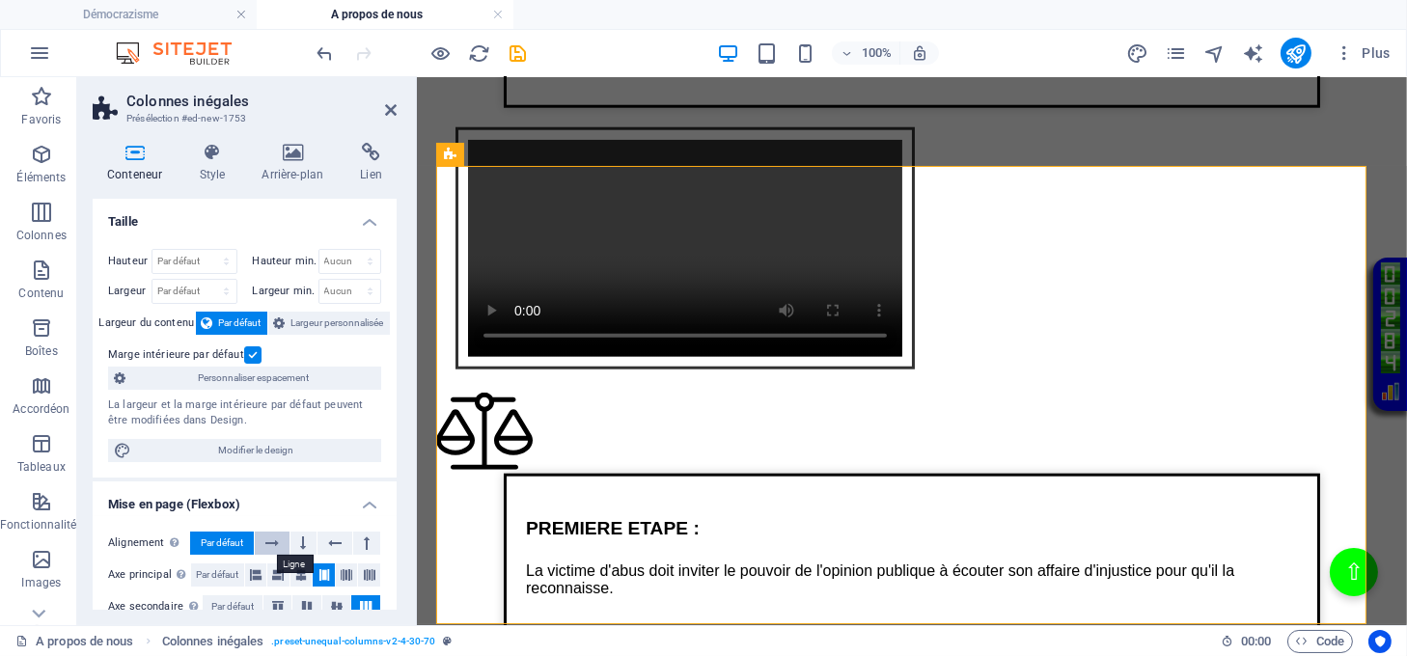
click at [263, 541] on button at bounding box center [272, 543] width 35 height 23
click at [227, 540] on span "Par défaut" at bounding box center [222, 543] width 42 height 23
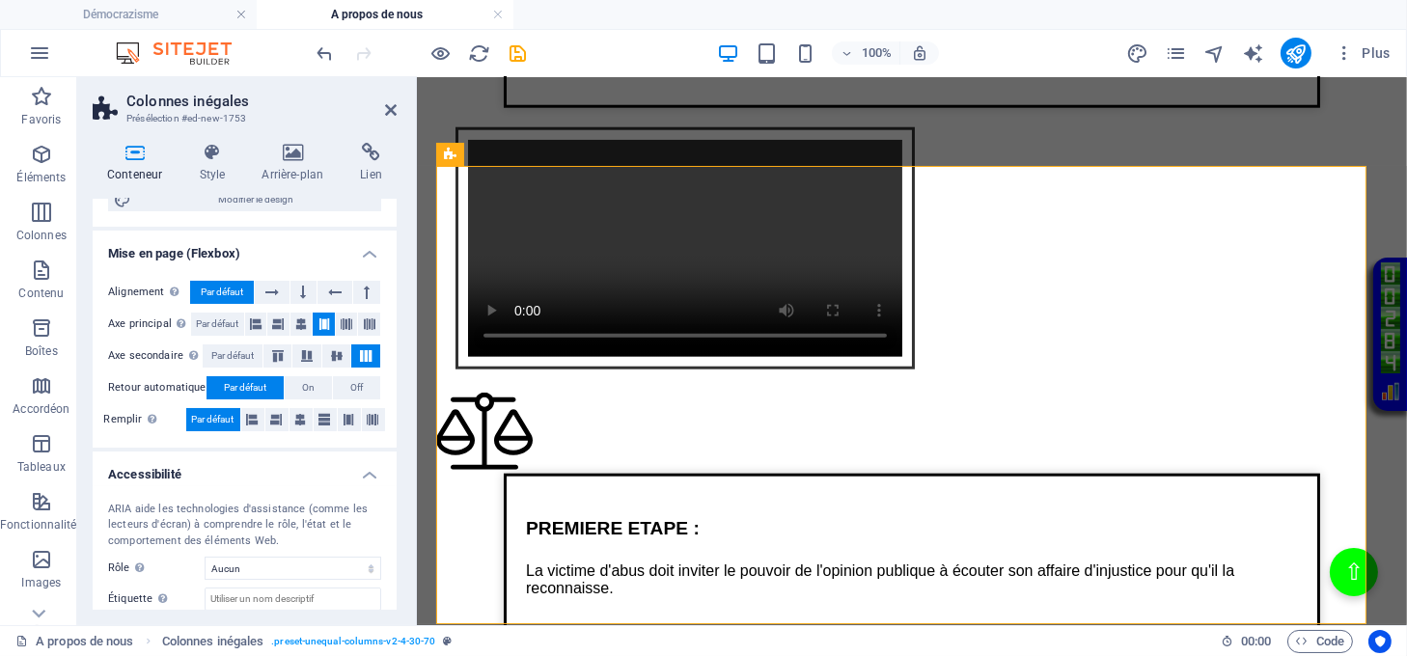
scroll to position [257, 0]
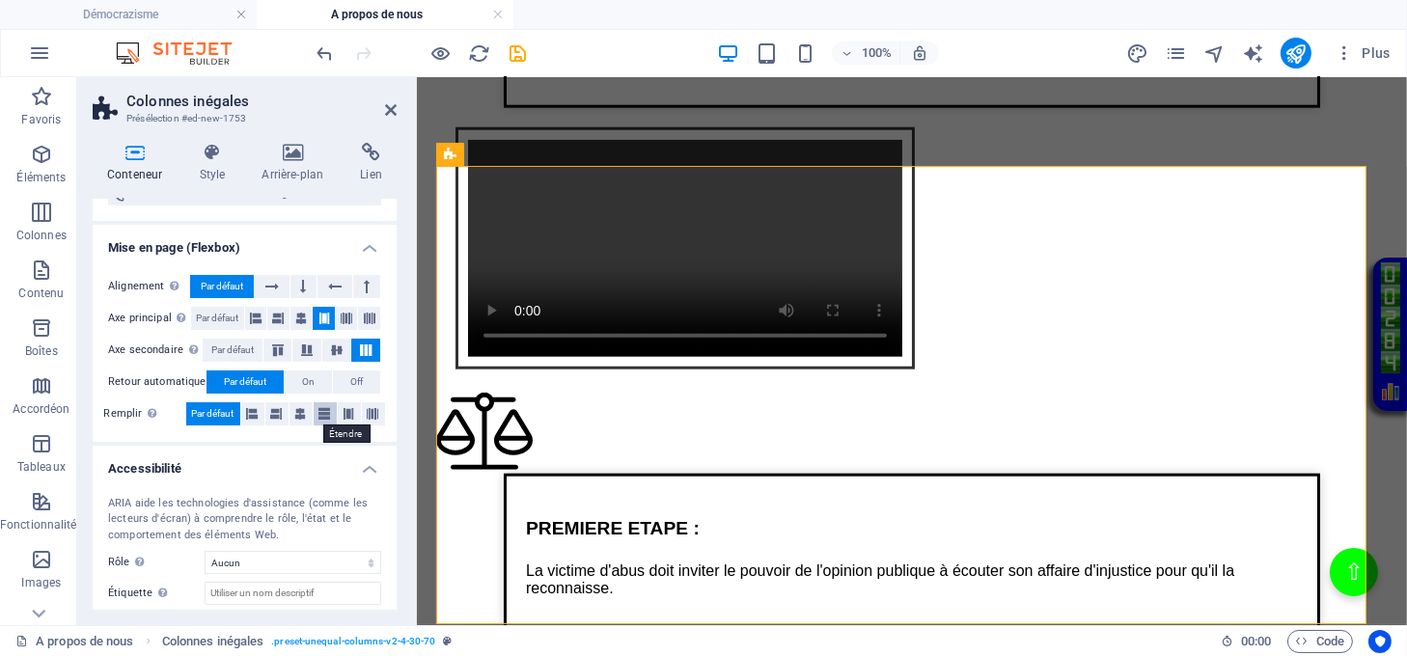
click at [319, 419] on icon at bounding box center [325, 413] width 12 height 23
click at [213, 417] on span "Par défaut" at bounding box center [213, 413] width 42 height 23
click at [280, 312] on icon at bounding box center [279, 318] width 12 height 23
click at [250, 318] on icon at bounding box center [256, 318] width 12 height 23
click at [219, 318] on span "Par défaut" at bounding box center [217, 318] width 42 height 23
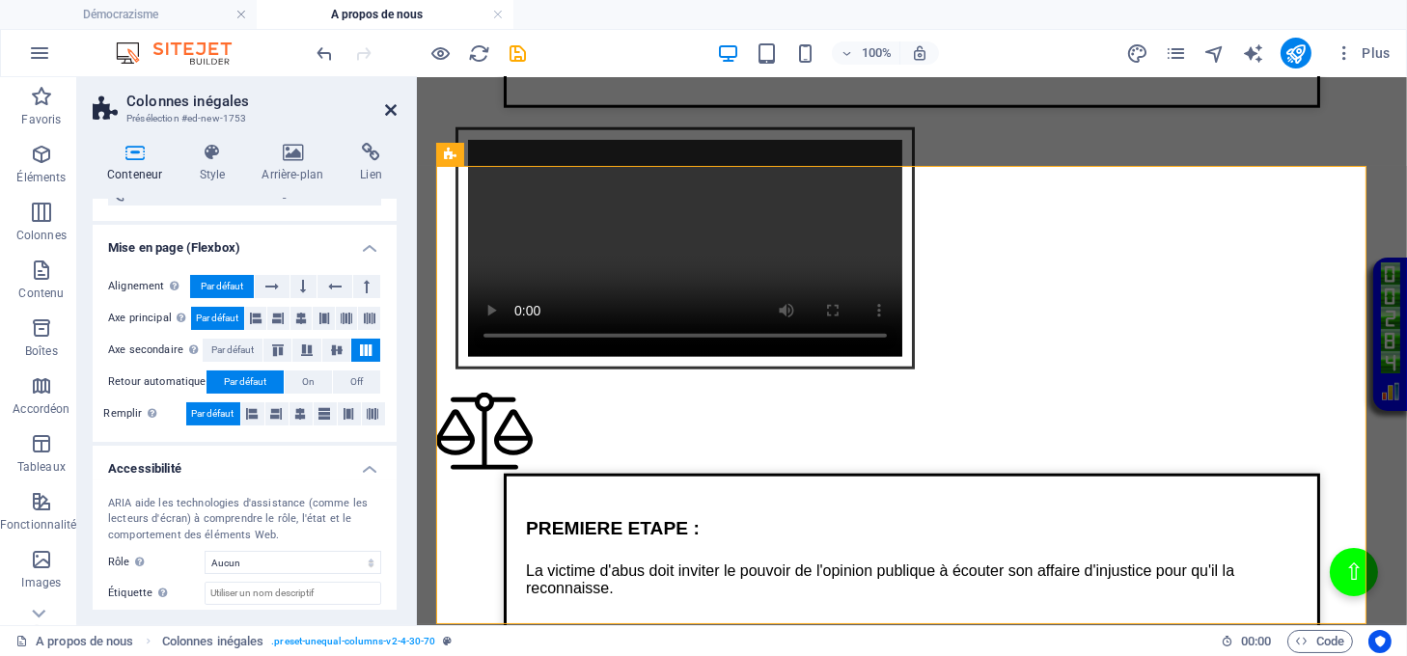
click at [389, 114] on icon at bounding box center [391, 109] width 12 height 15
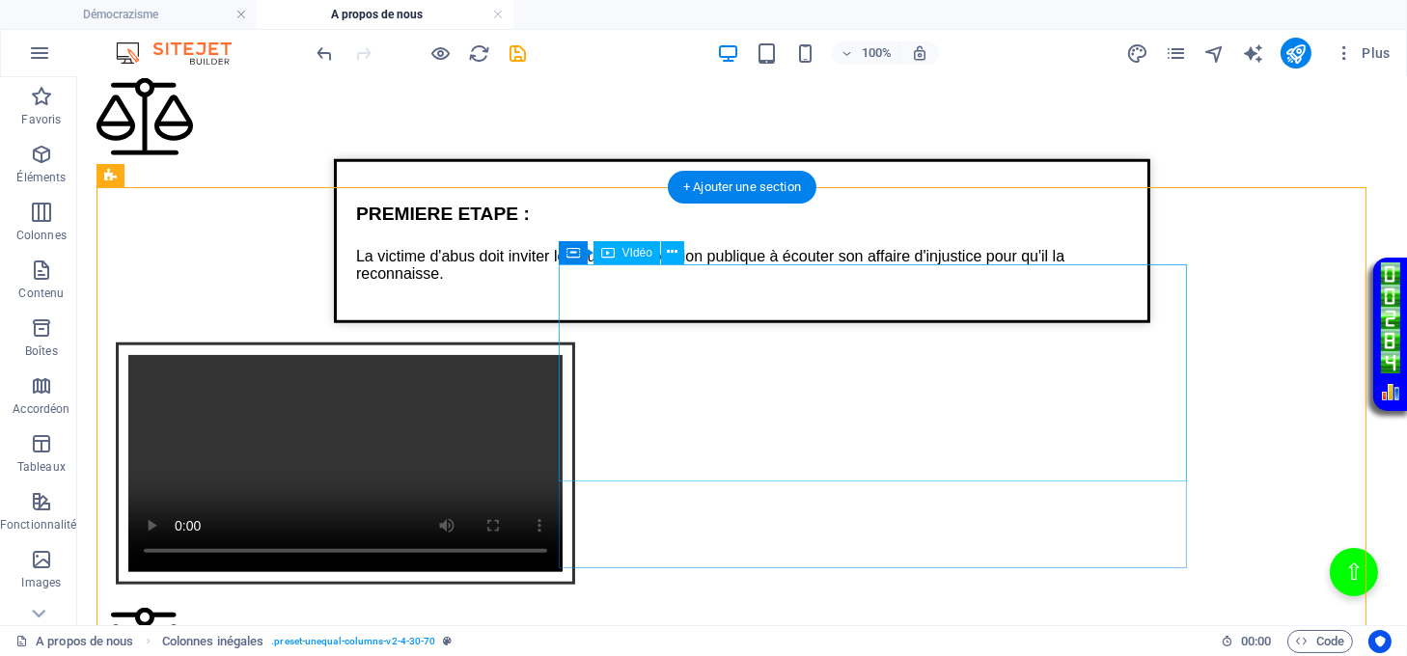
scroll to position [2885, 0]
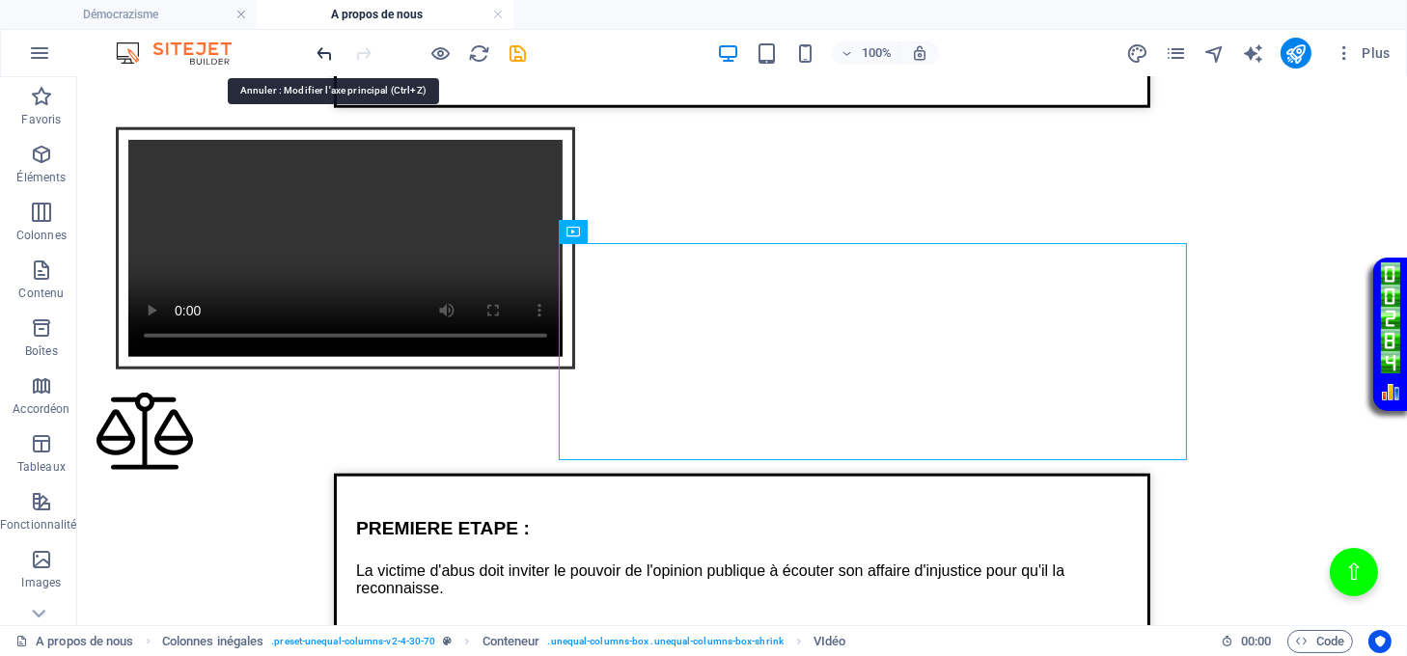
click at [324, 50] on icon "undo" at bounding box center [326, 53] width 22 height 22
click at [324, 49] on icon "undo" at bounding box center [326, 53] width 22 height 22
click at [324, 50] on icon "undo" at bounding box center [326, 53] width 22 height 22
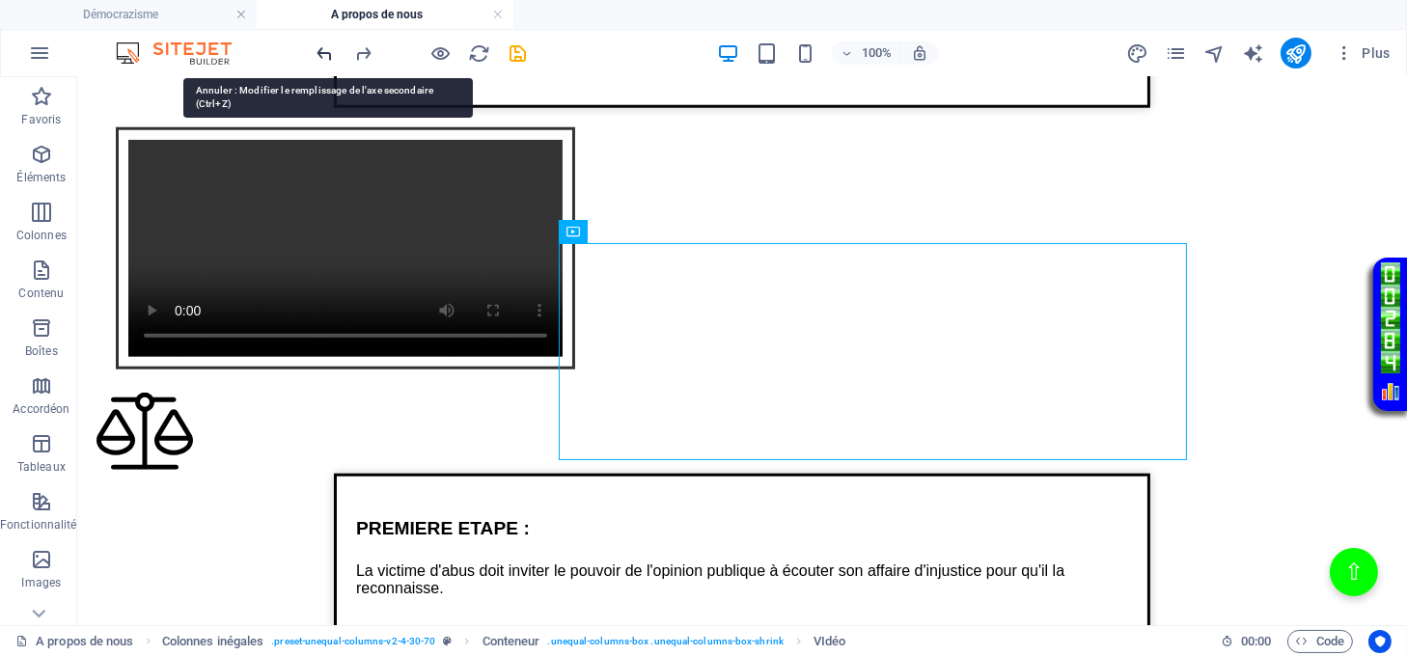
click at [324, 50] on icon "undo" at bounding box center [326, 53] width 22 height 22
click at [320, 59] on icon "undo" at bounding box center [326, 53] width 22 height 22
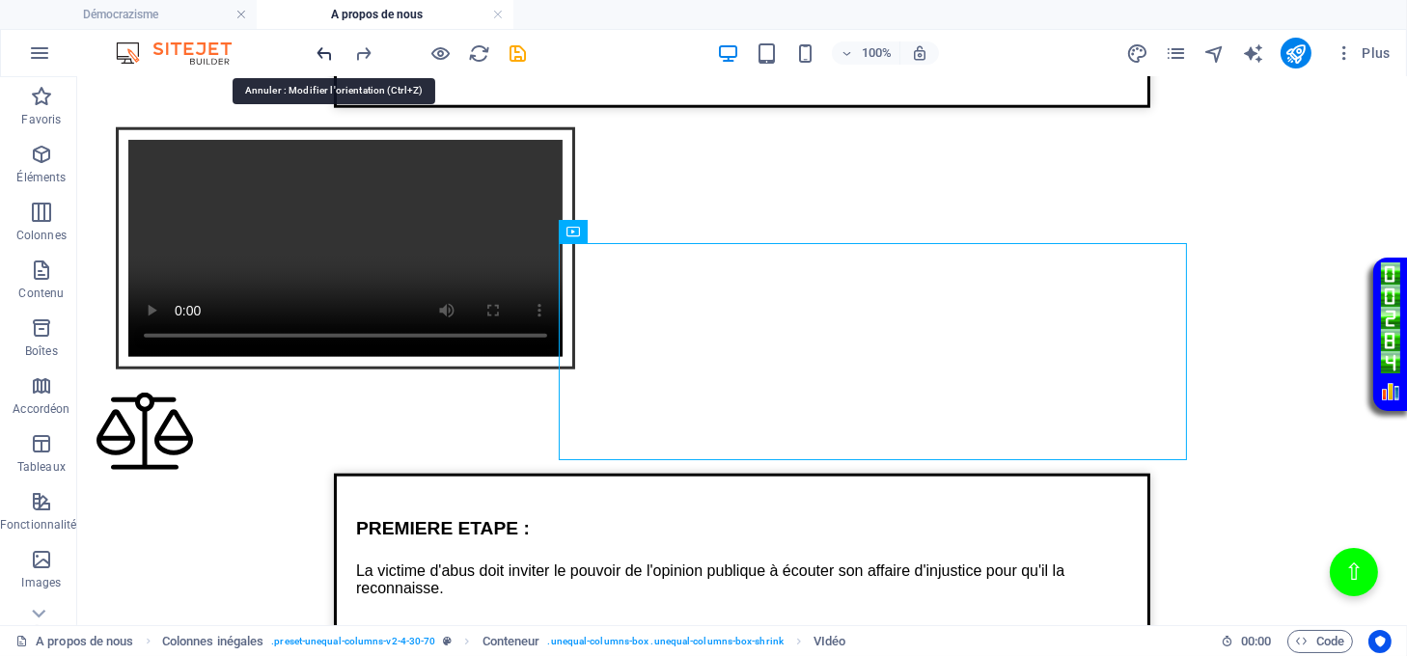
click at [320, 57] on icon "undo" at bounding box center [326, 53] width 22 height 22
click at [324, 51] on icon "undo" at bounding box center [326, 53] width 22 height 22
click at [324, 49] on icon "undo" at bounding box center [326, 53] width 22 height 22
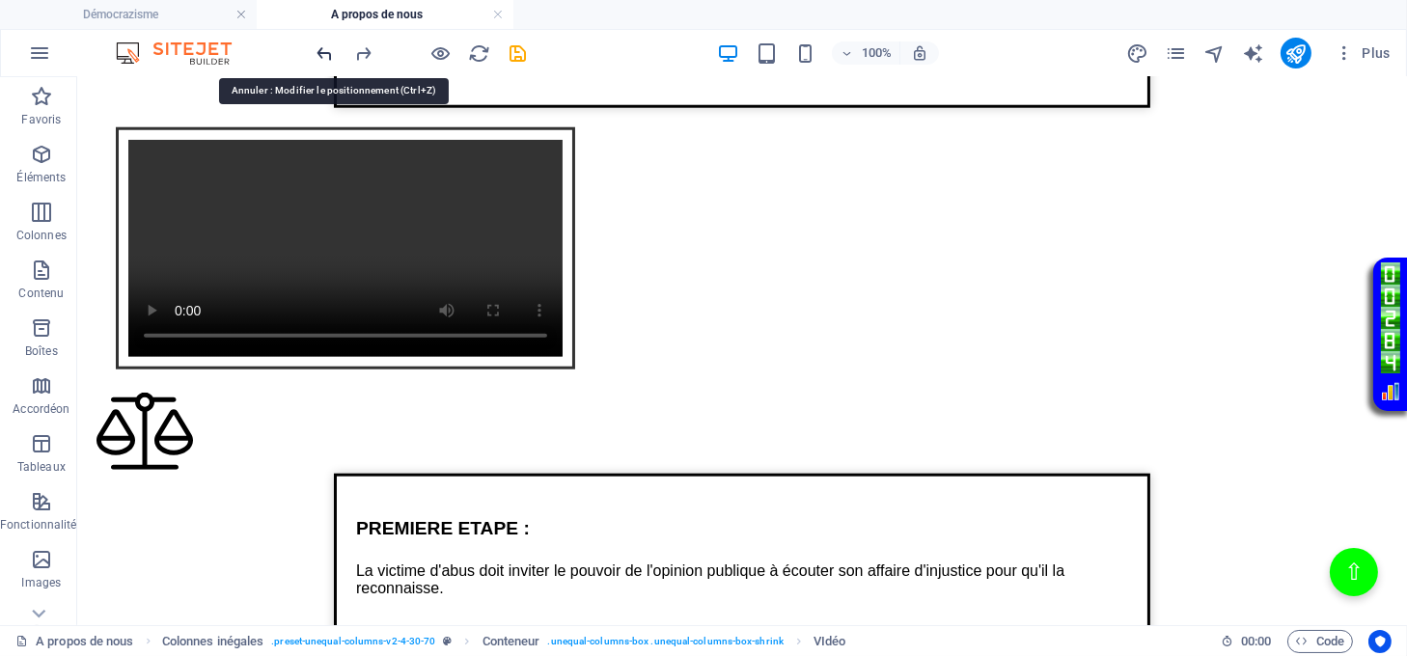
scroll to position [7193, 0]
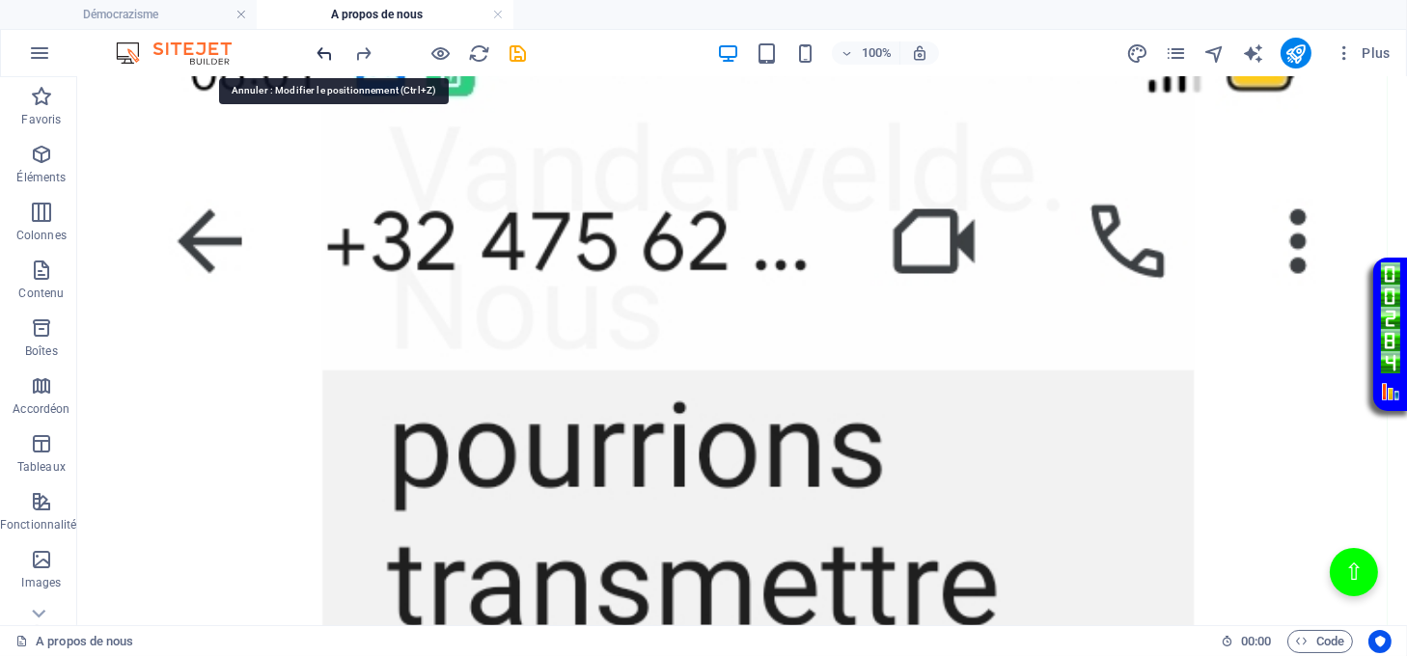
click at [321, 51] on icon "undo" at bounding box center [326, 53] width 22 height 22
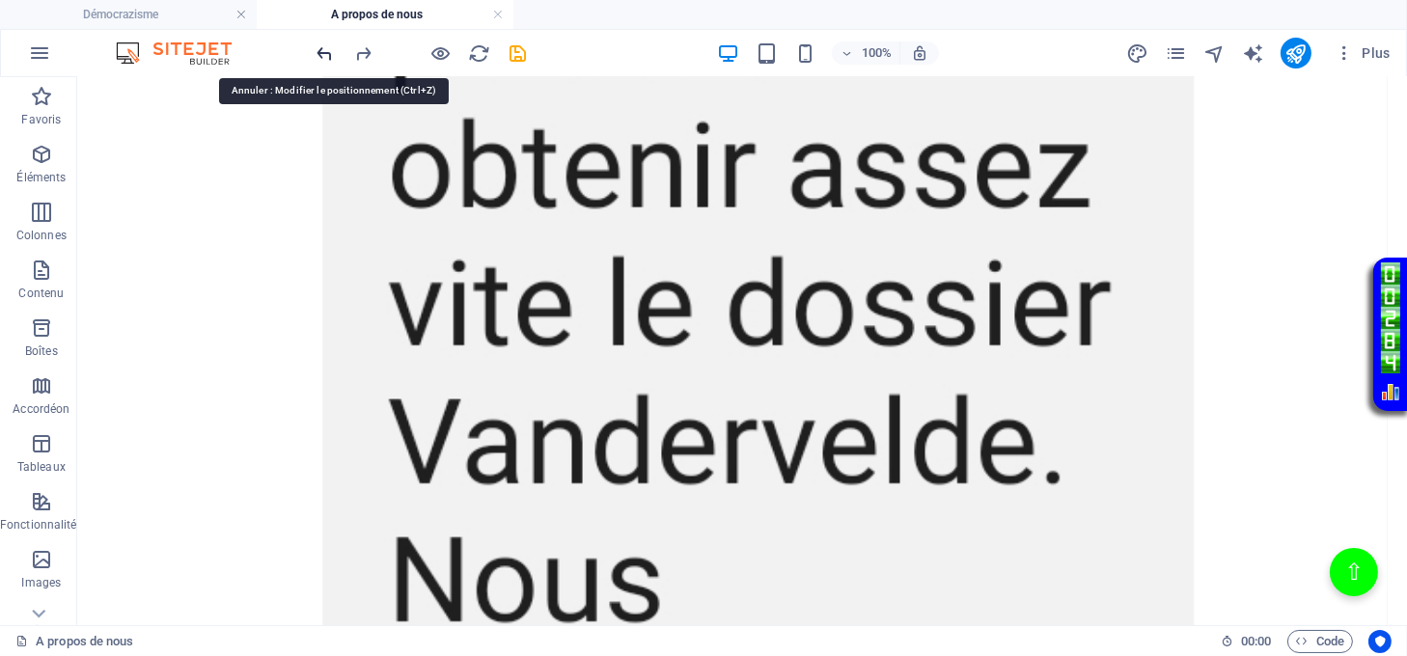
scroll to position [2885, 0]
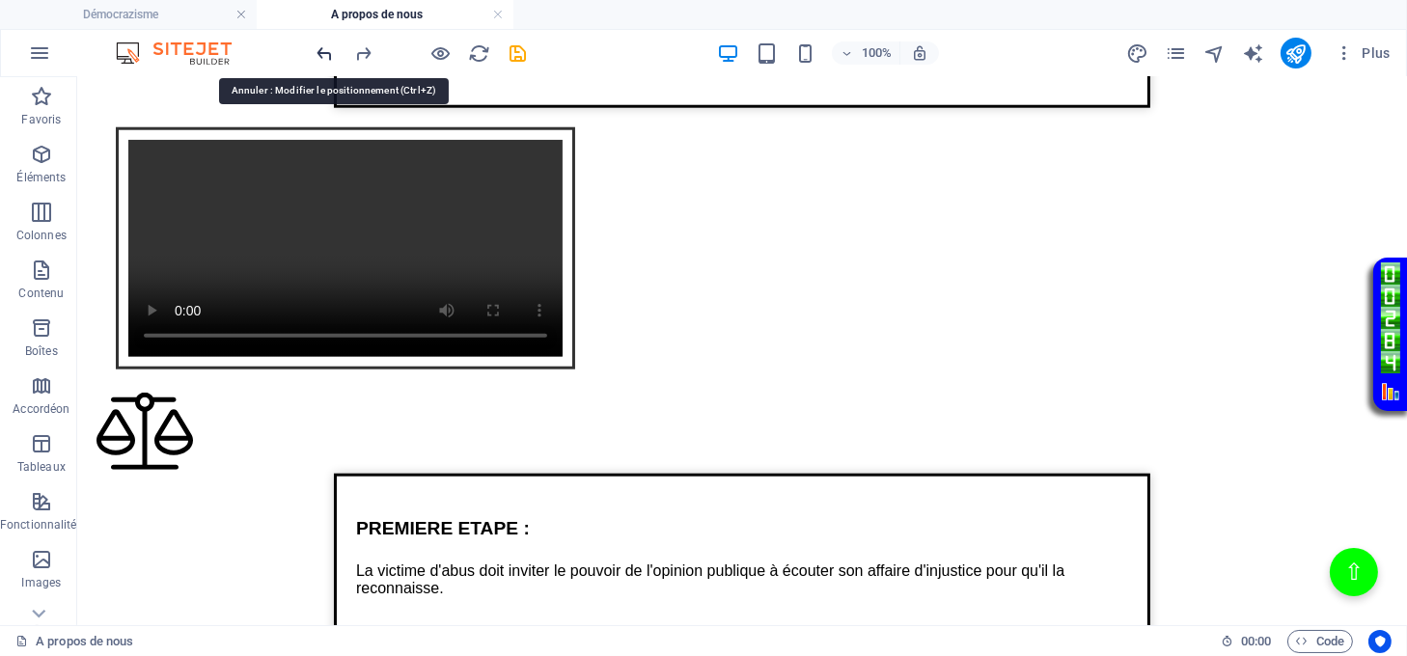
click at [321, 51] on icon "undo" at bounding box center [326, 53] width 22 height 22
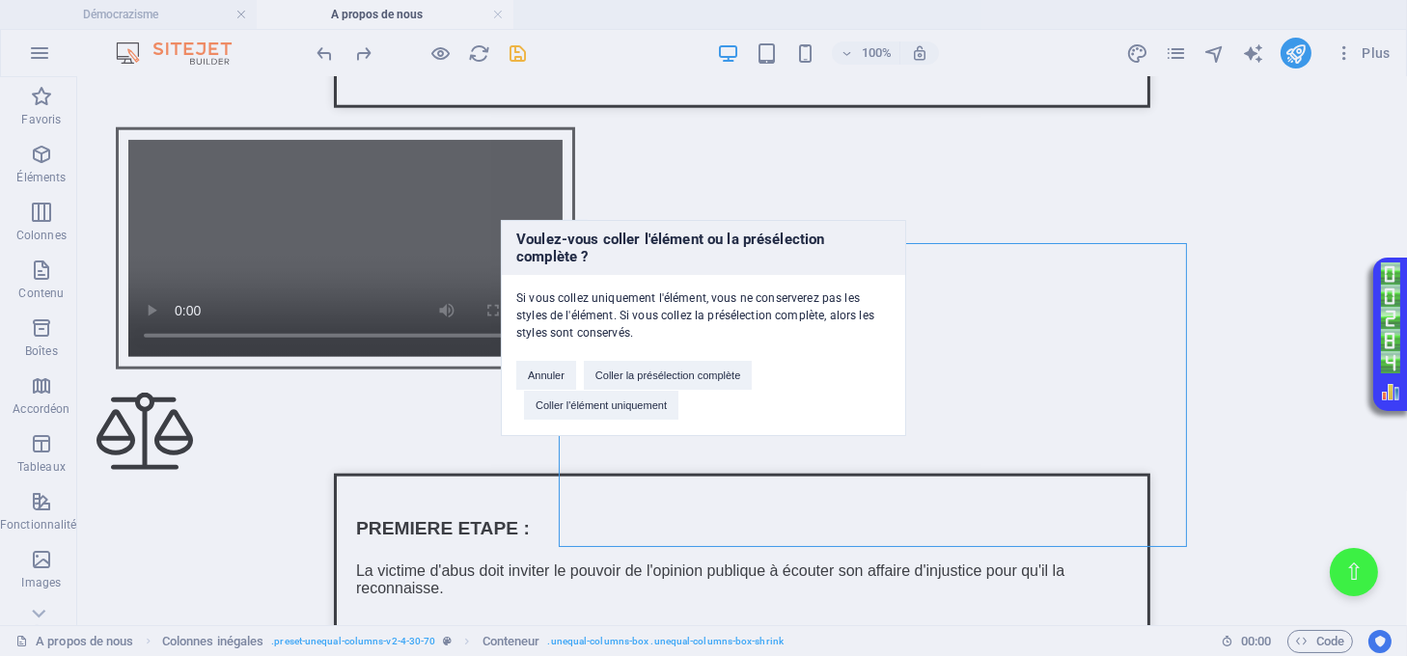
click at [1053, 294] on div "Voulez-vous coller l'élément ou la présélection complète ? Si vous collez uniqu…" at bounding box center [703, 328] width 1407 height 656
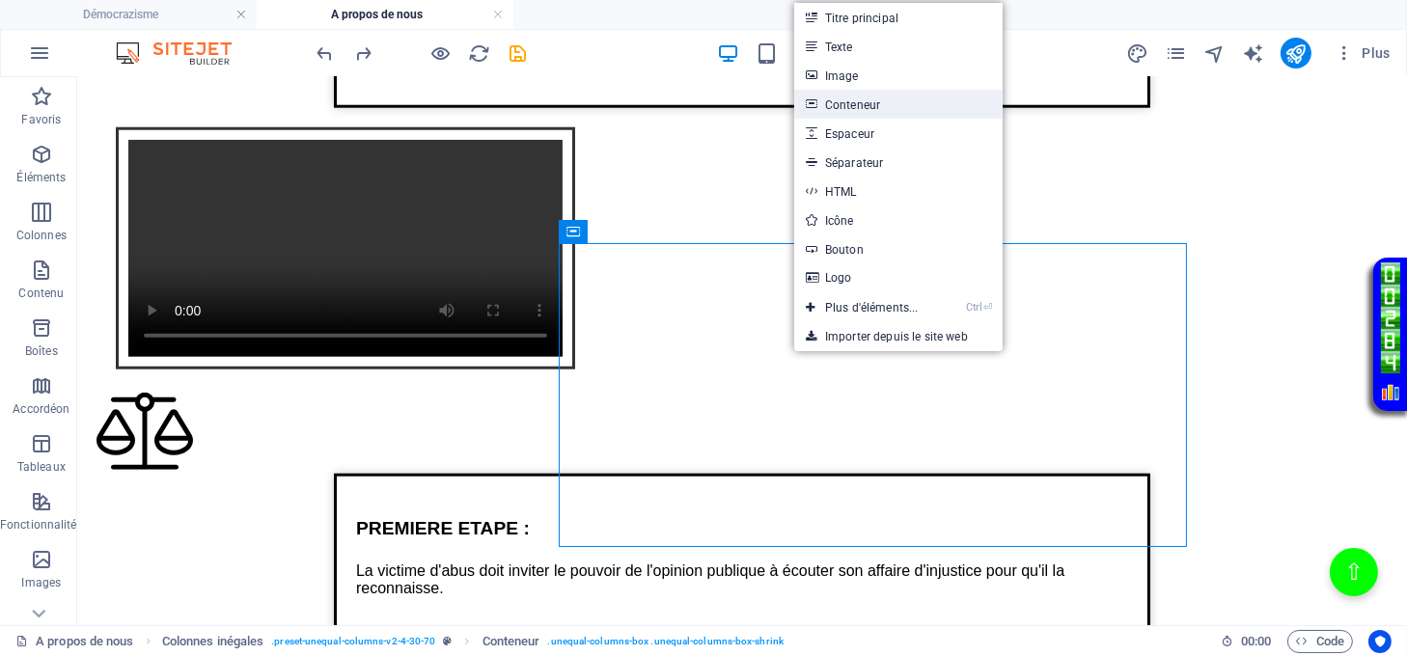
click at [868, 104] on link "Conteneur" at bounding box center [898, 104] width 208 height 29
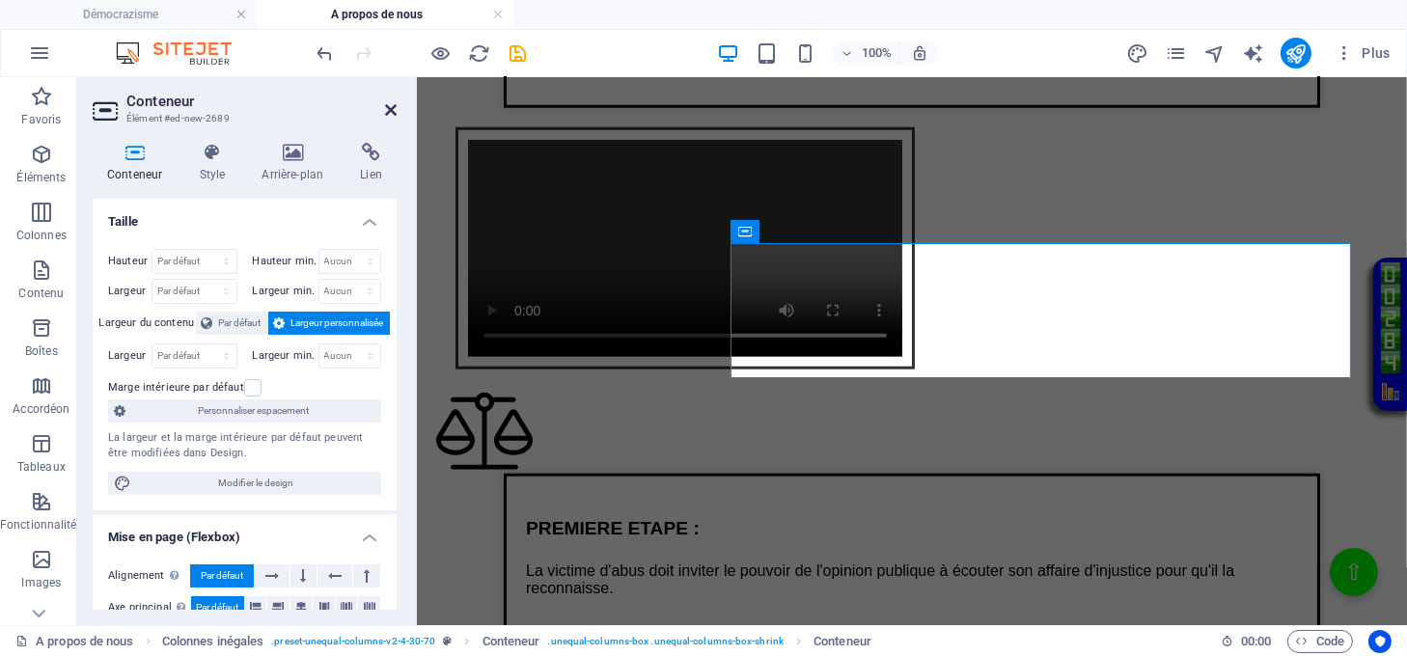
click at [389, 102] on icon at bounding box center [391, 109] width 12 height 15
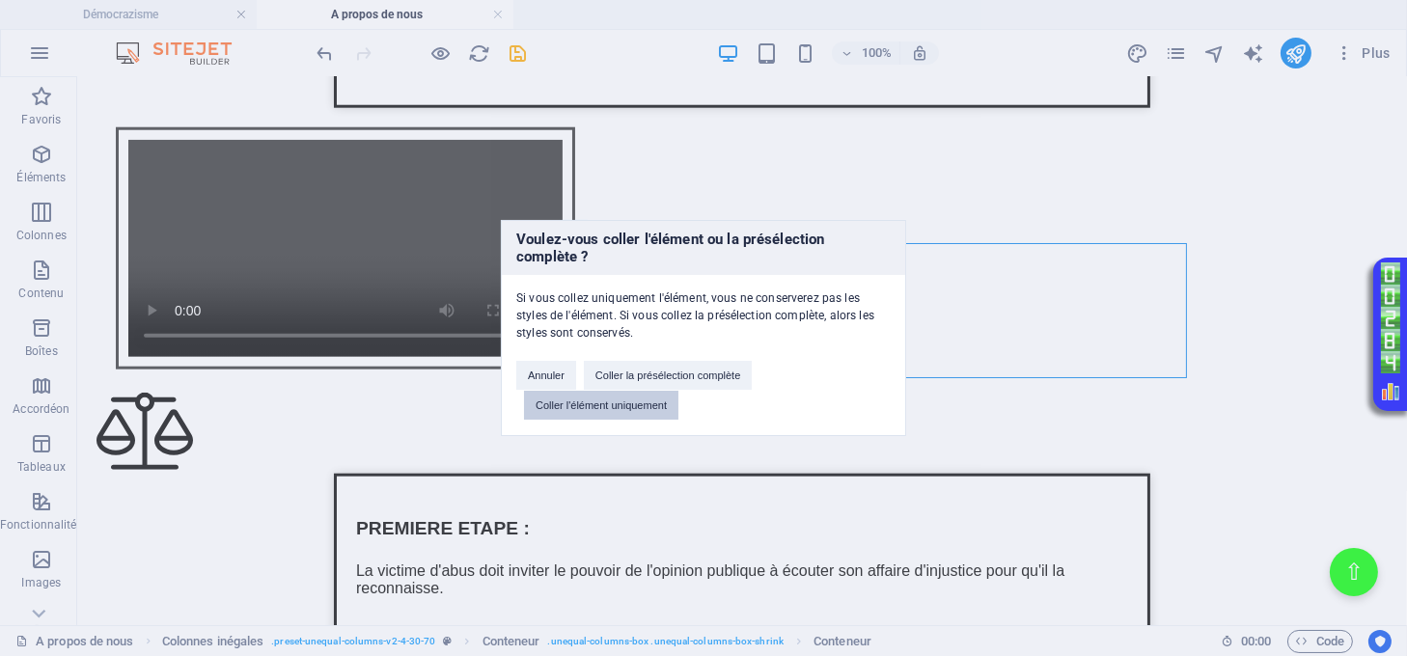
click at [612, 402] on button "Coller l'élément uniquement" at bounding box center [601, 405] width 154 height 29
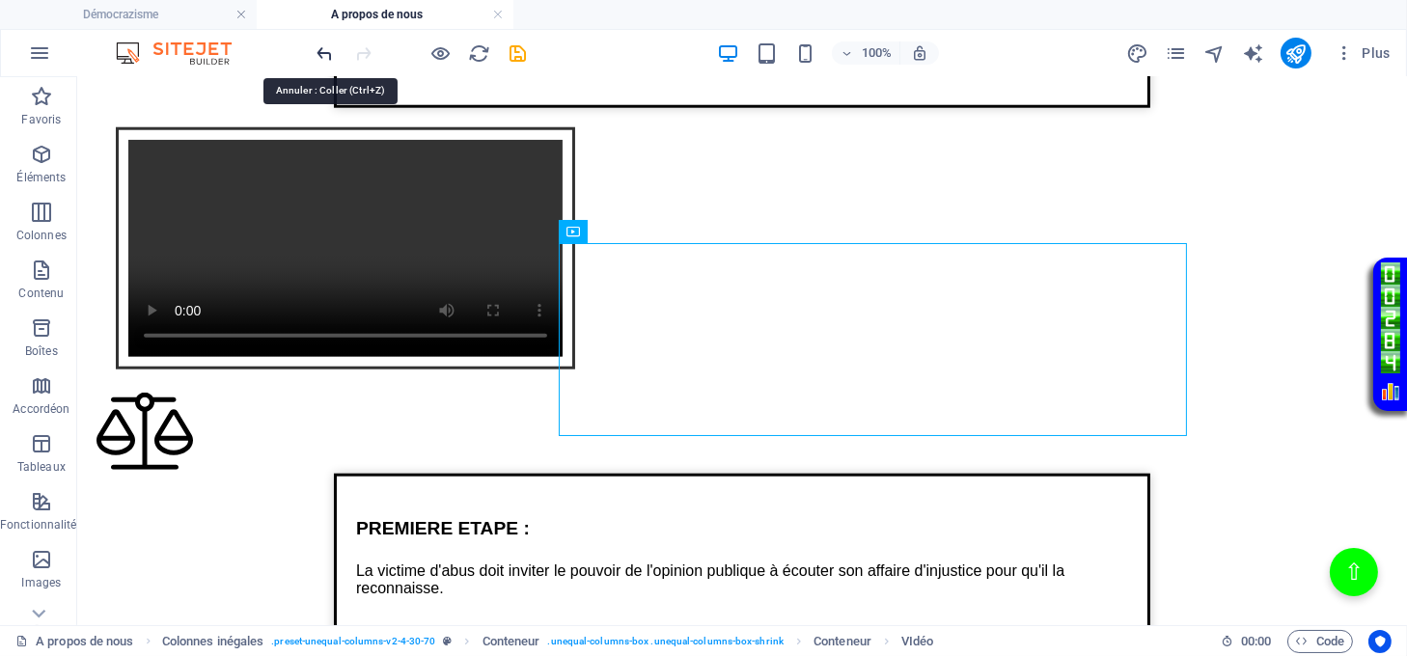
click at [324, 49] on icon "undo" at bounding box center [326, 53] width 22 height 22
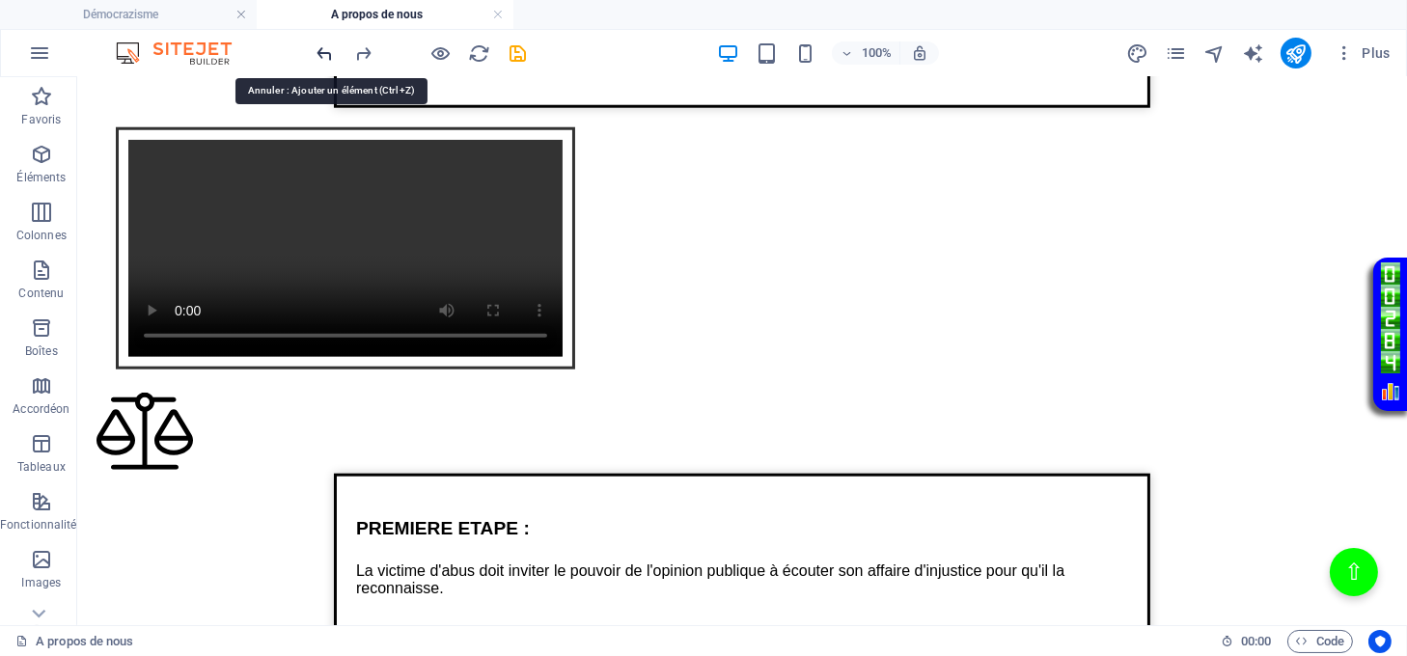
click at [321, 49] on icon "undo" at bounding box center [326, 53] width 22 height 22
click at [319, 49] on icon "undo" at bounding box center [326, 53] width 22 height 22
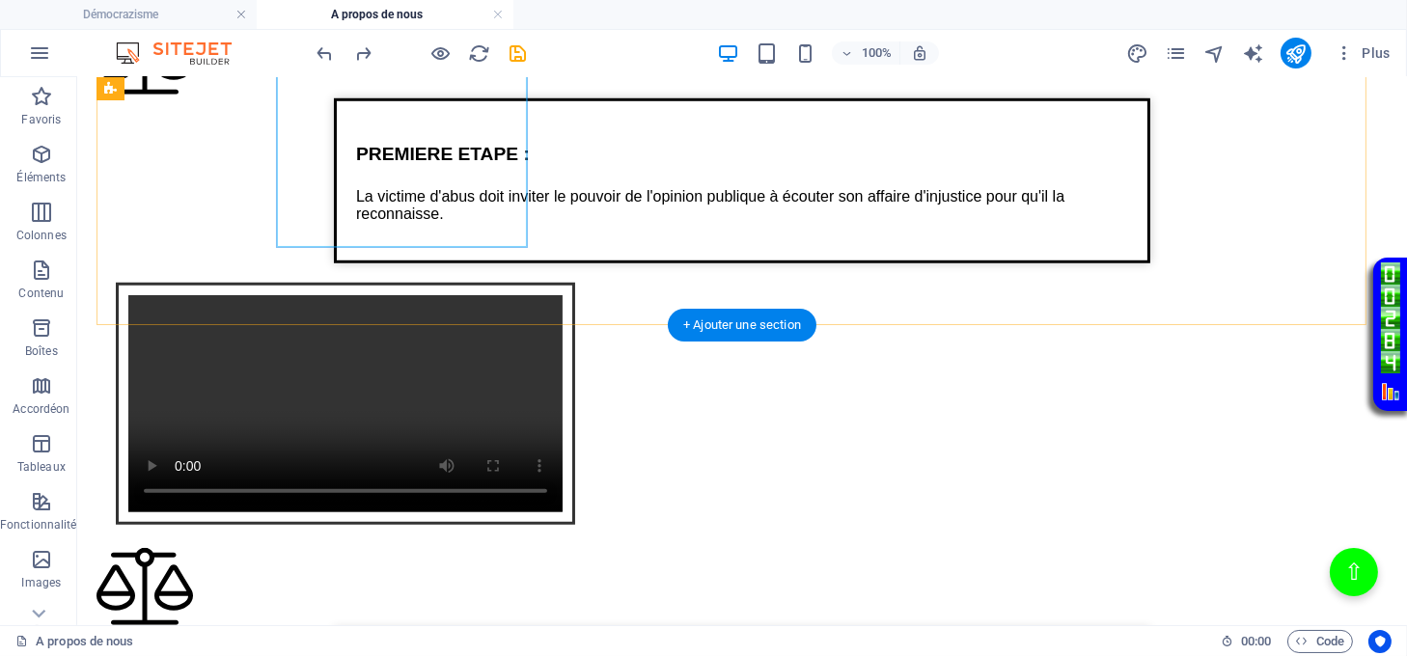
scroll to position [2283, 0]
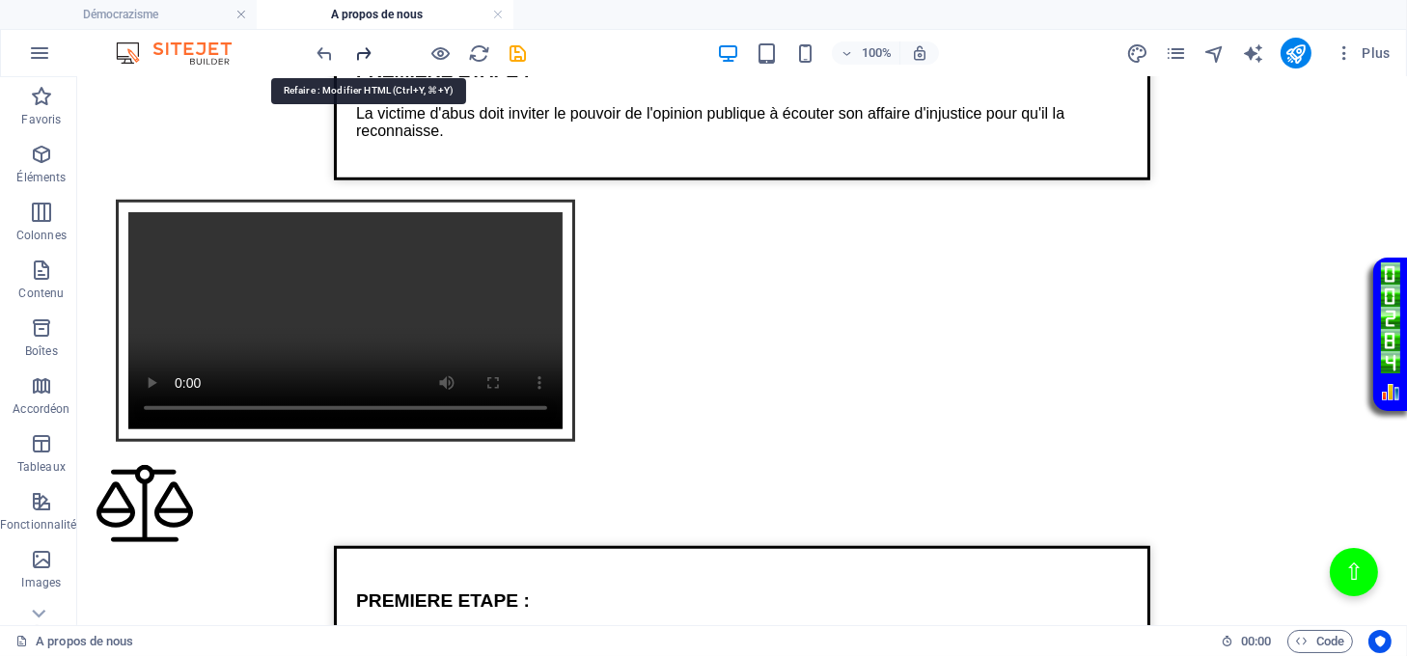
click at [361, 61] on icon "redo" at bounding box center [364, 53] width 22 height 22
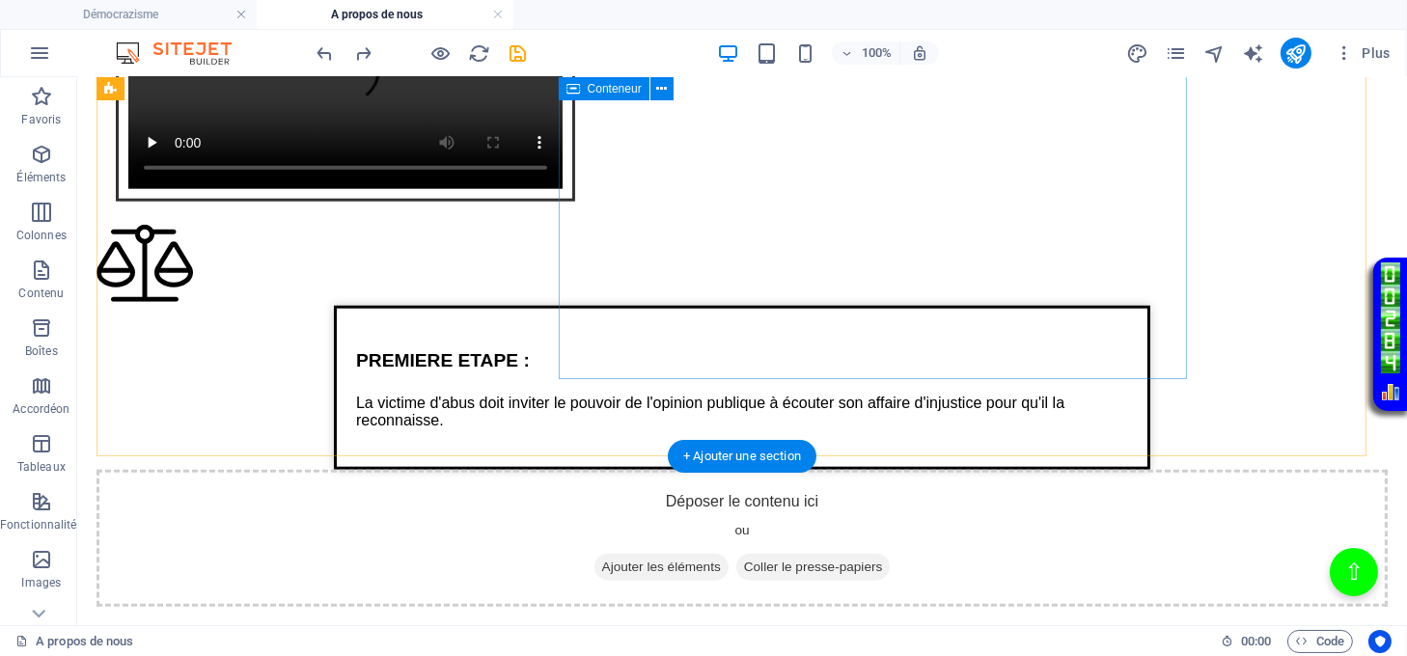
scroll to position [2926, 0]
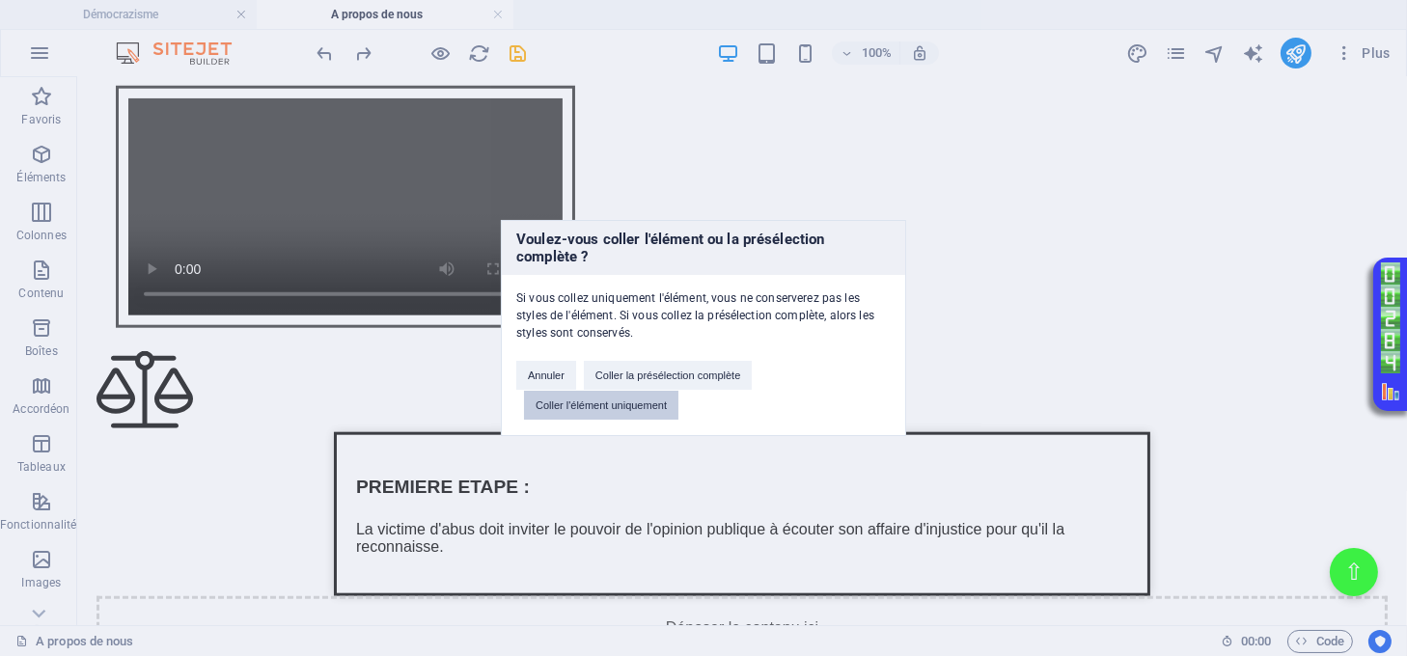
click at [666, 397] on button "Coller l'élément uniquement" at bounding box center [601, 405] width 154 height 29
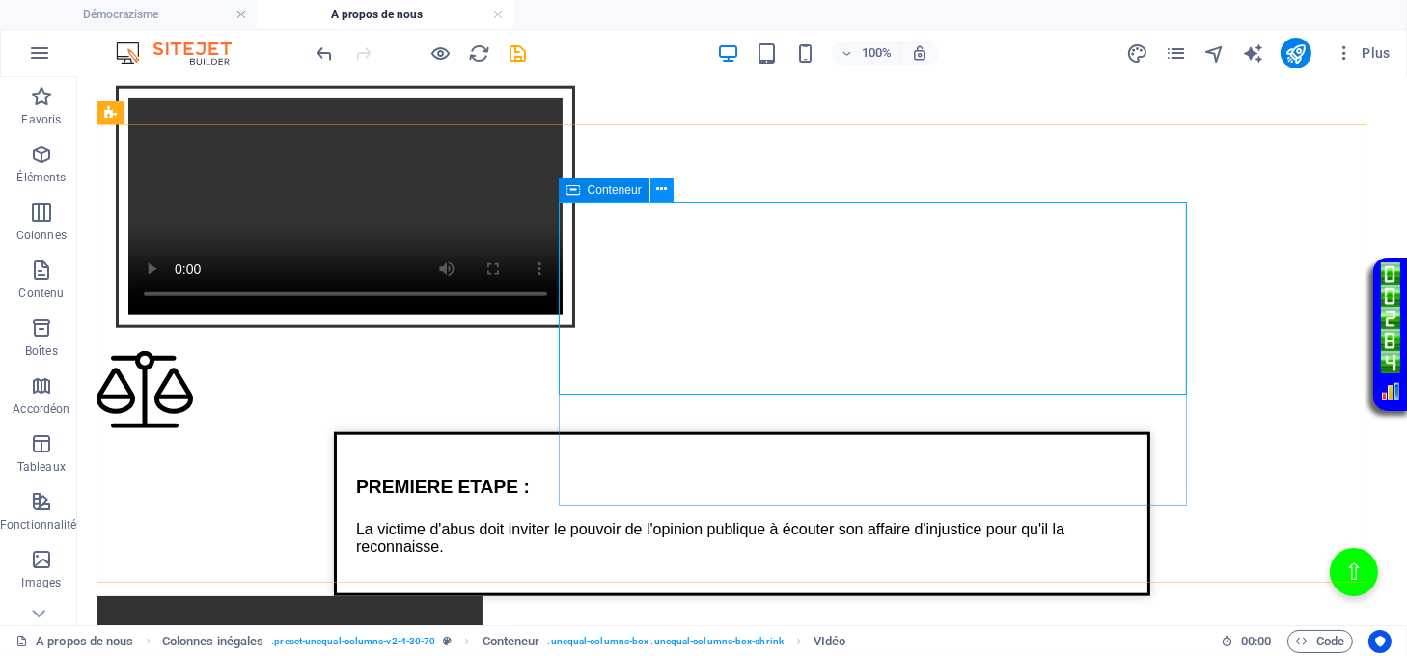
click at [666, 188] on icon at bounding box center [661, 190] width 11 height 20
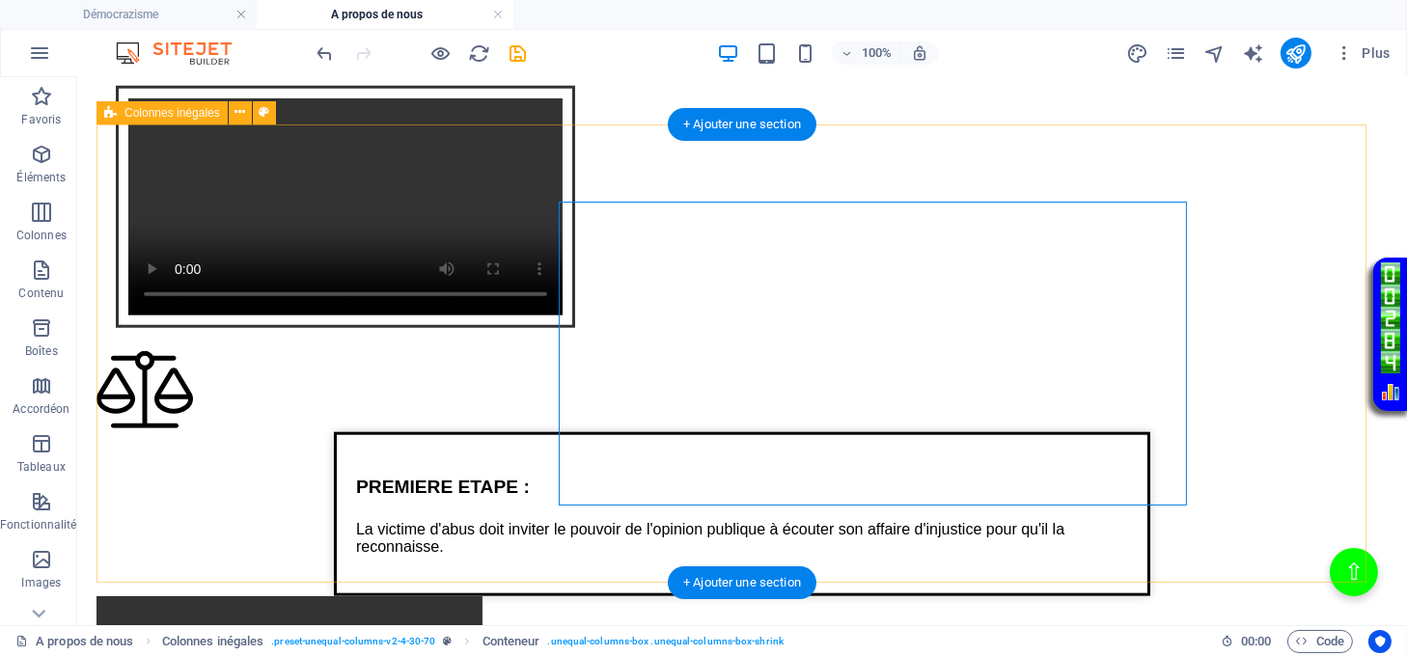
click at [1133, 351] on div "Texte sur la justice de lumière PREMIERE ETAPE : La victime d'abus doit inviter…" at bounding box center [742, 570] width 1291 height 438
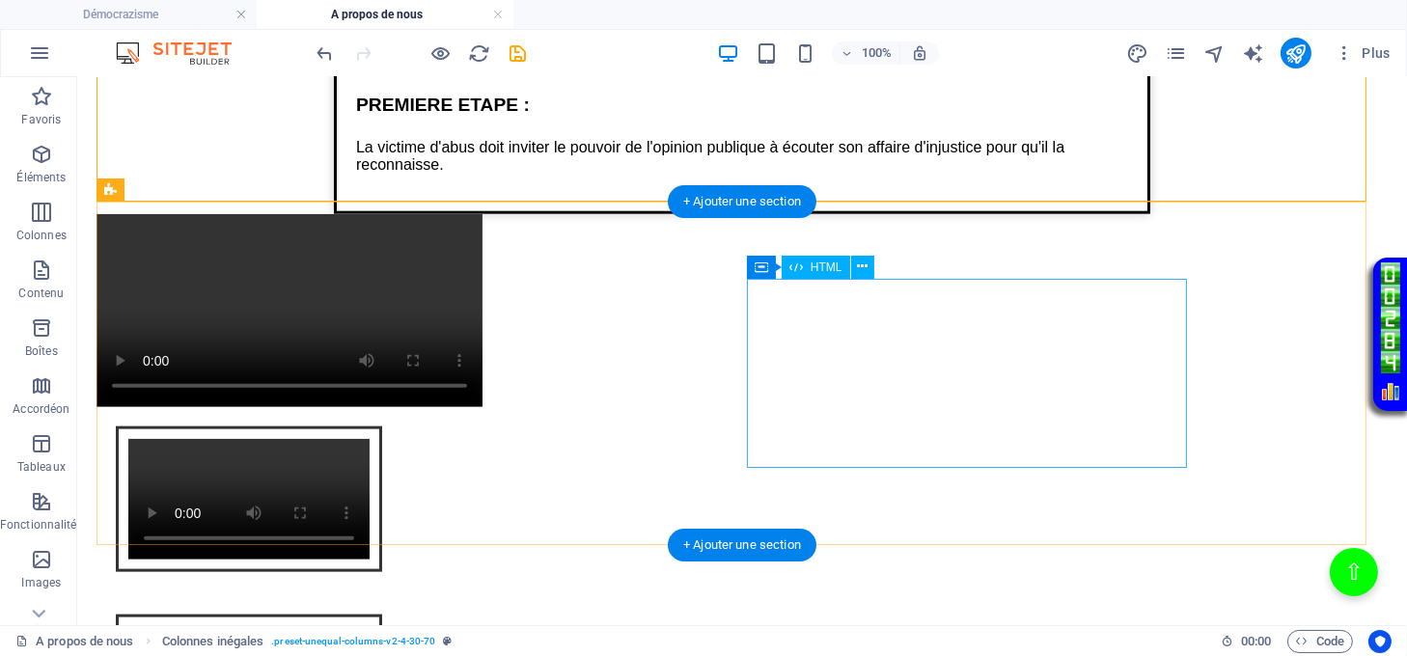
scroll to position [3312, 0]
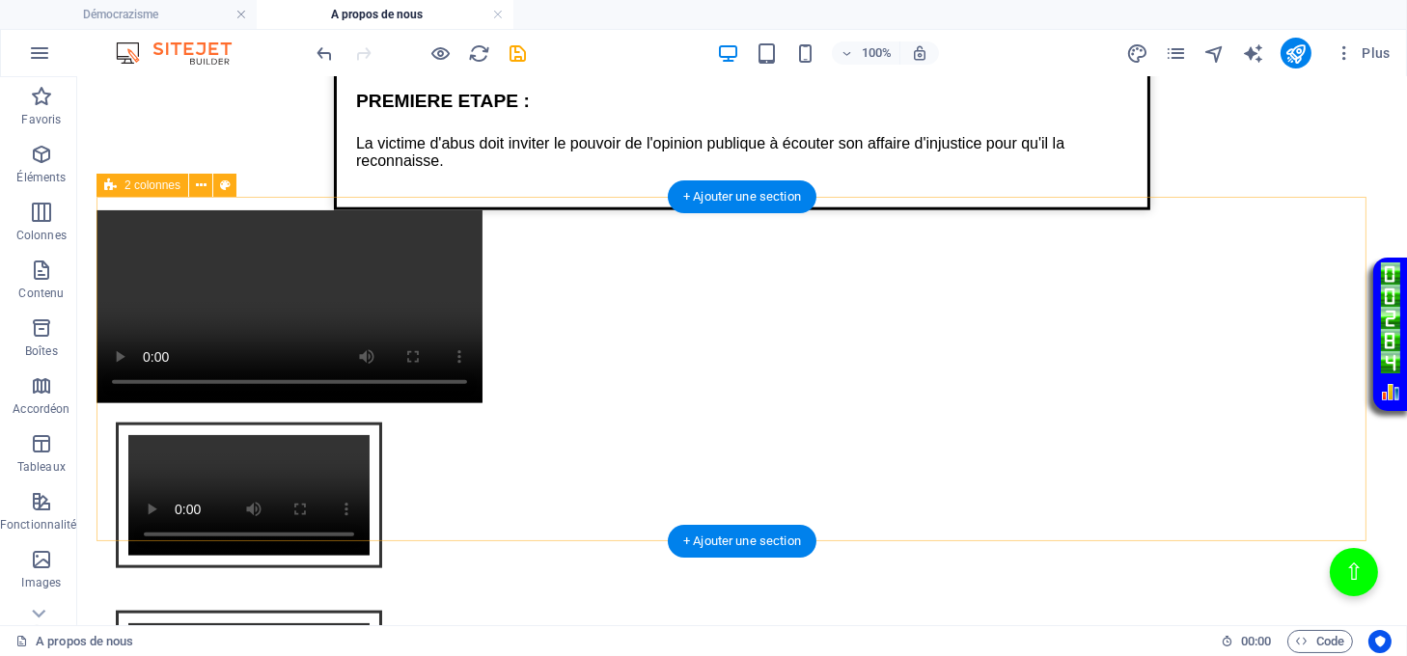
click at [700, 403] on div "Intégration vidéo avec cadre et lien Votre navigateur ne supporte pas la balise…" at bounding box center [742, 591] width 1291 height 376
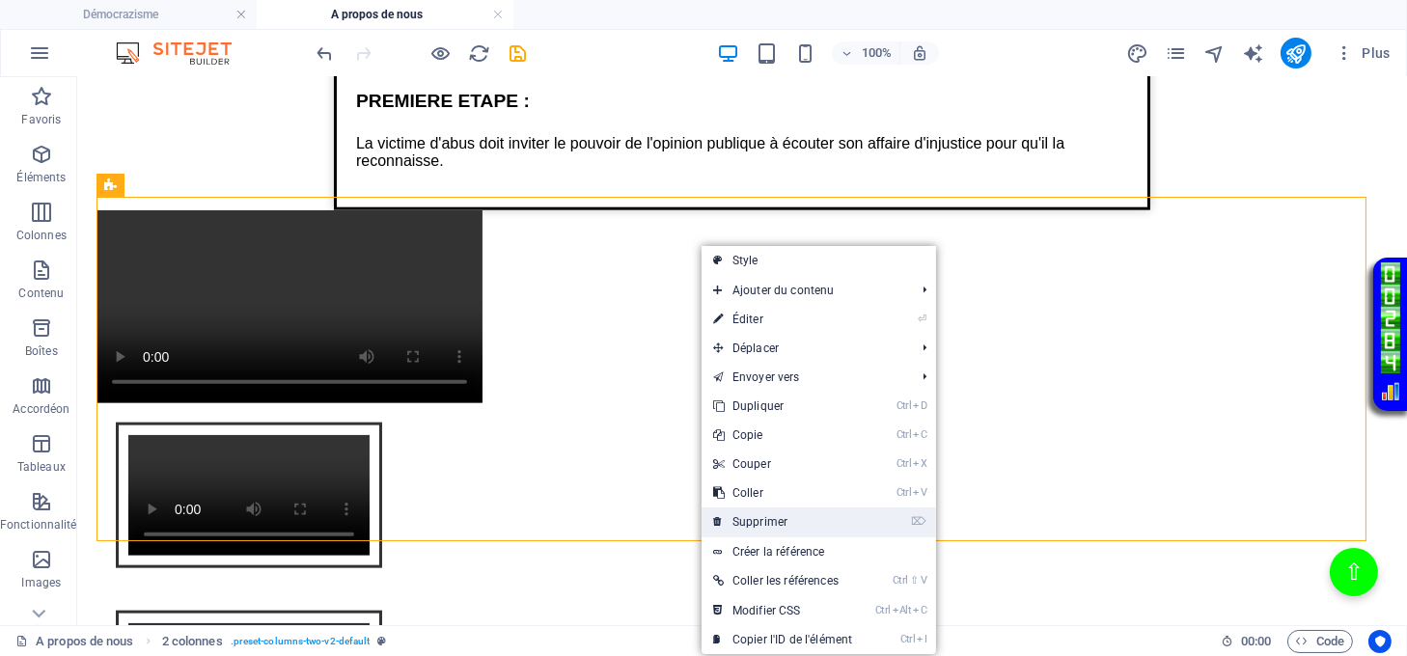
click at [765, 519] on link "⌦ Supprimer" at bounding box center [783, 522] width 162 height 29
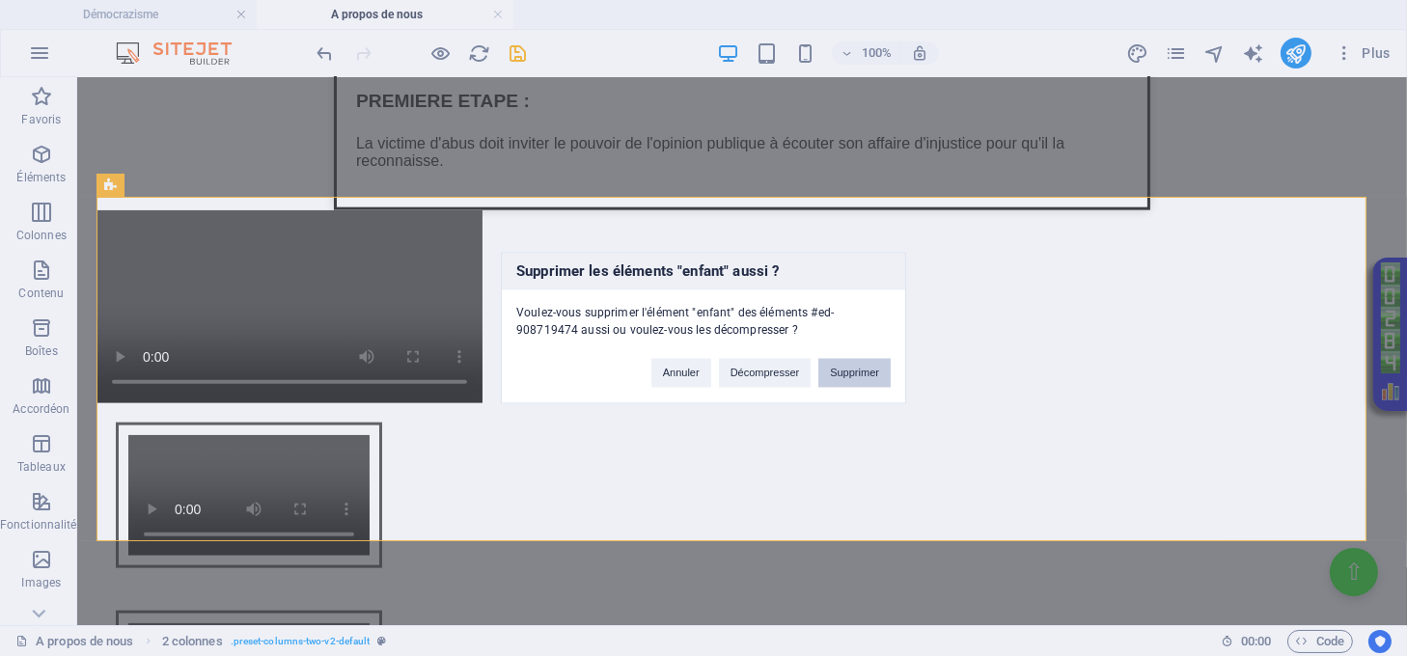
click at [870, 380] on button "Supprimer" at bounding box center [854, 373] width 72 height 29
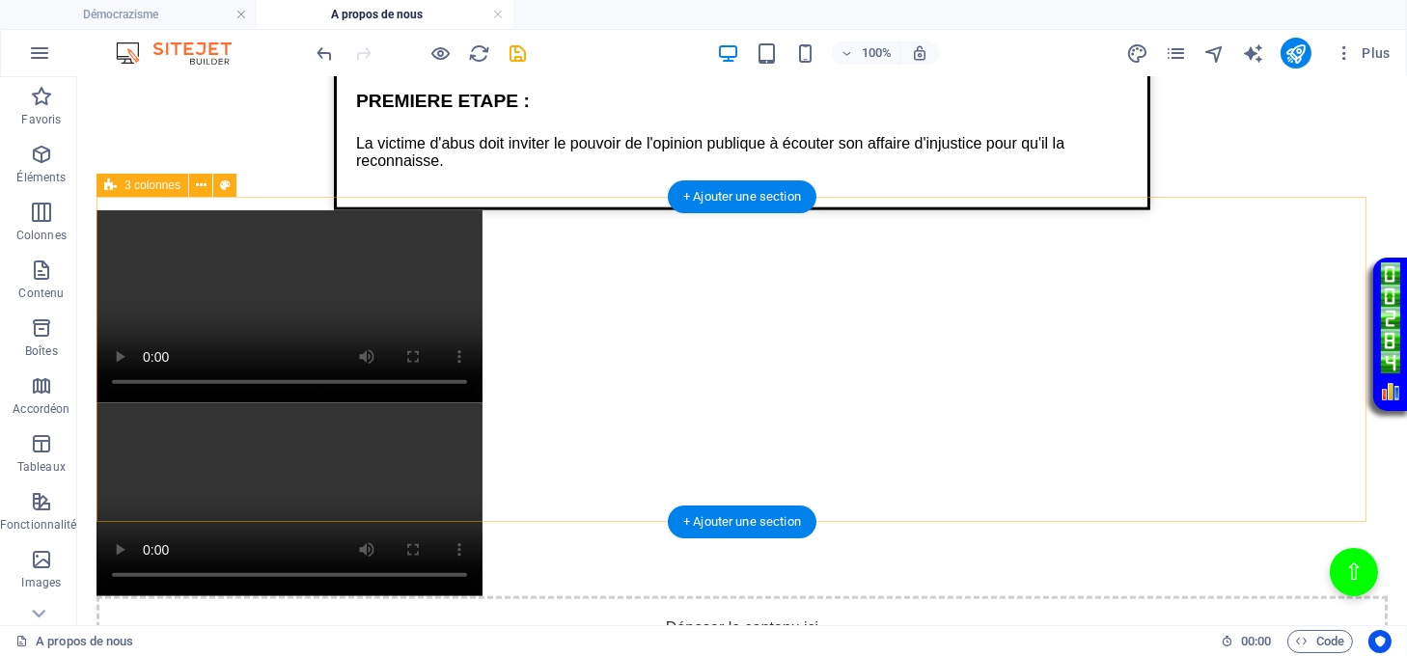
click at [829, 403] on div "Déposer le contenu ici ou Ajouter les éléments Coller le presse-papiers Déposer…" at bounding box center [742, 636] width 1291 height 467
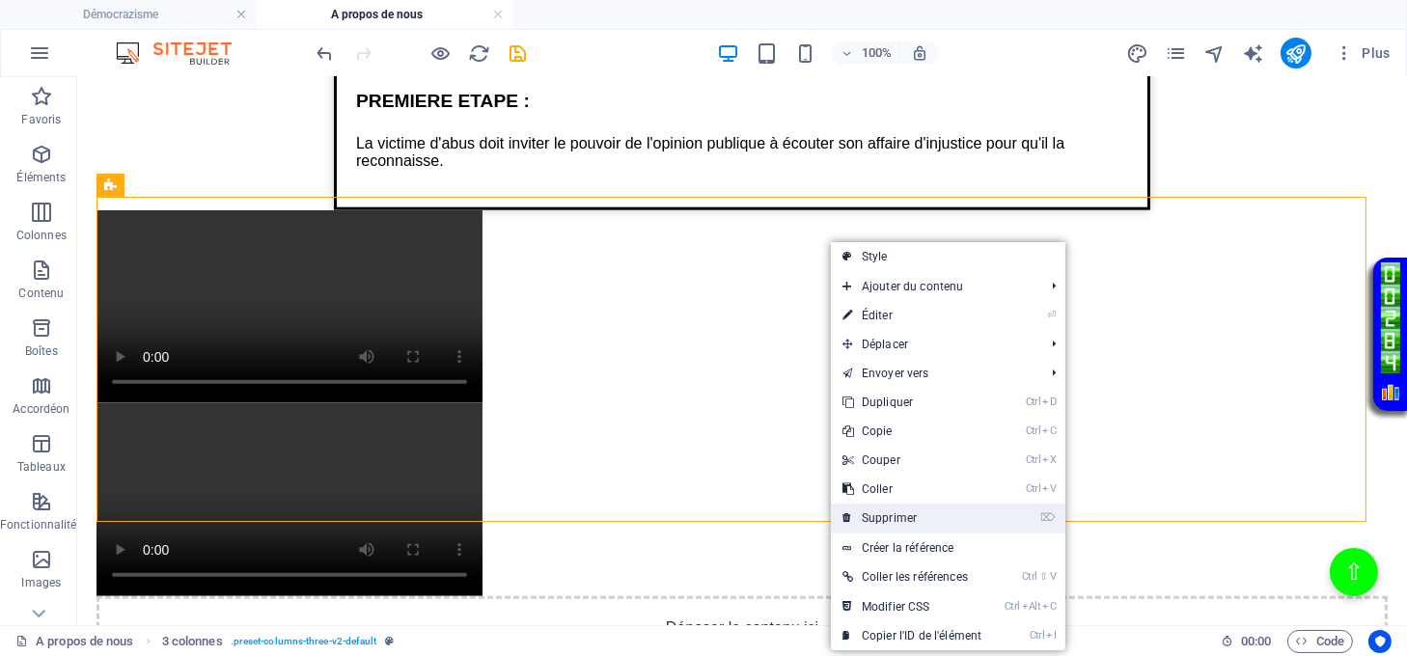
click at [908, 518] on link "⌦ Supprimer" at bounding box center [912, 518] width 162 height 29
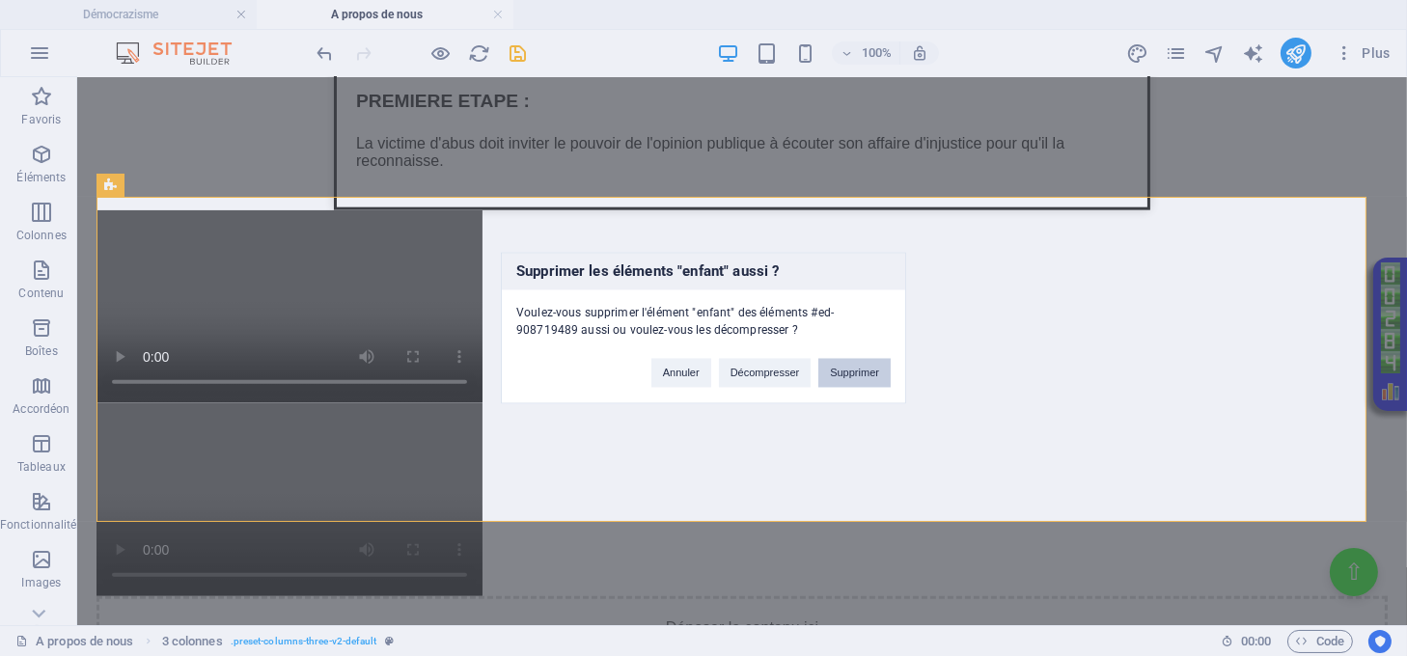
click at [859, 374] on button "Supprimer" at bounding box center [854, 373] width 72 height 29
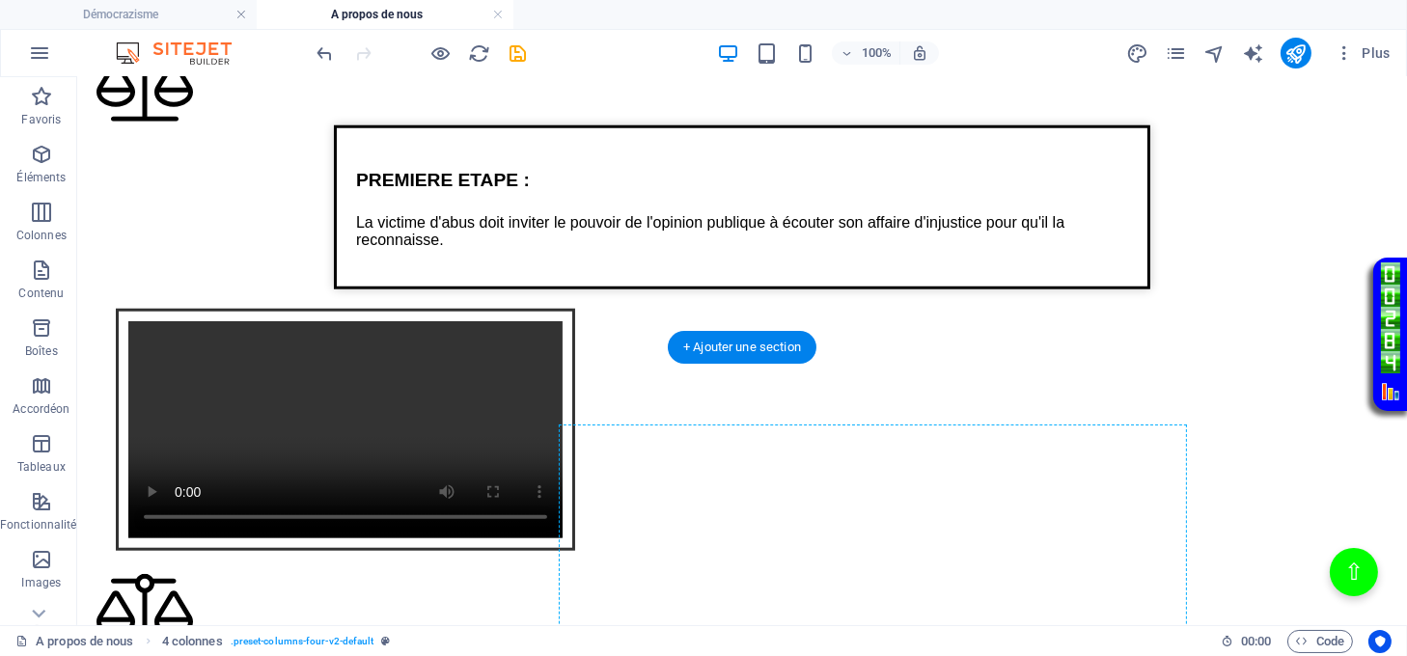
scroll to position [2669, 0]
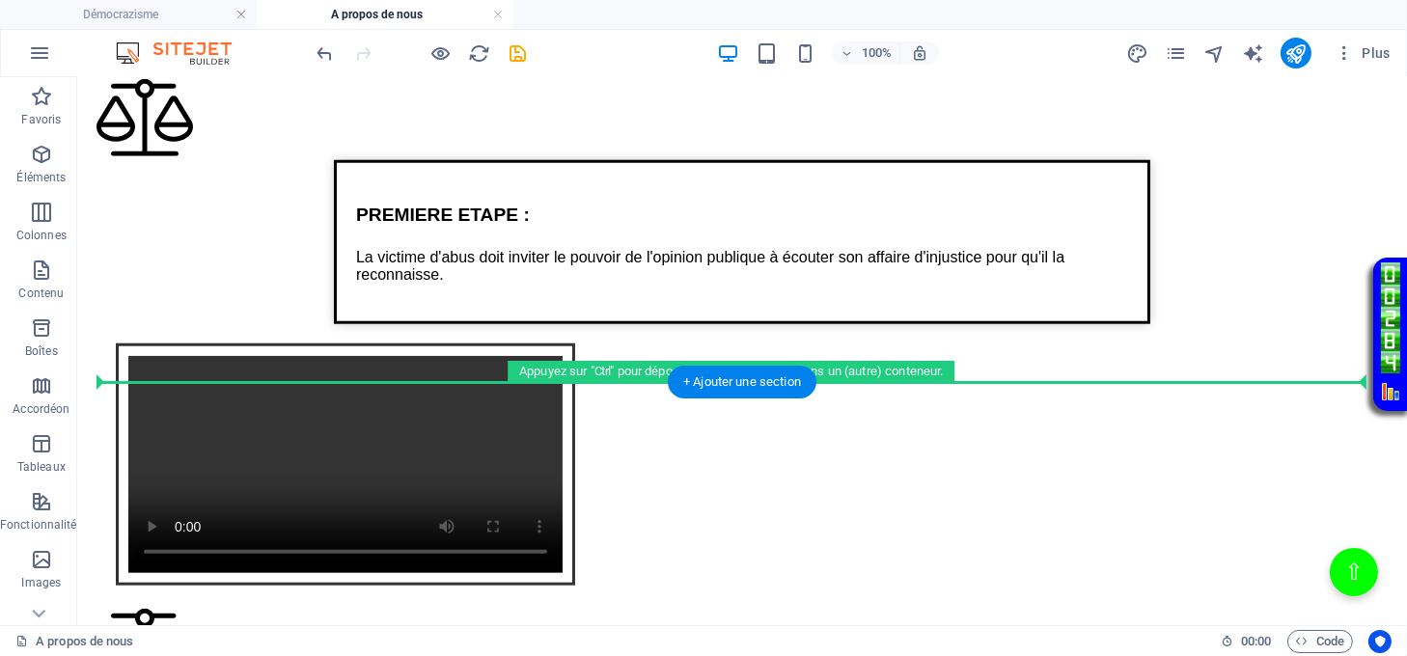
drag, startPoint x: 869, startPoint y: 483, endPoint x: 886, endPoint y: 345, distance: 139.1
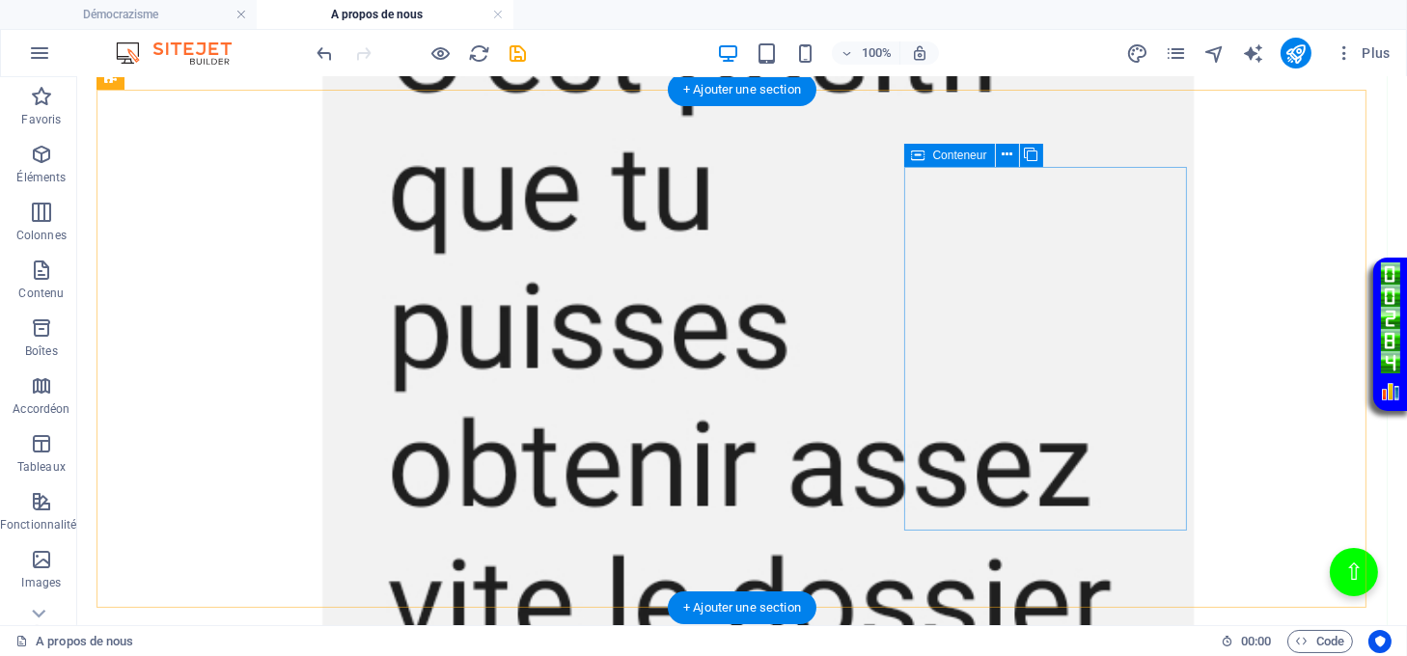
scroll to position [3956, 0]
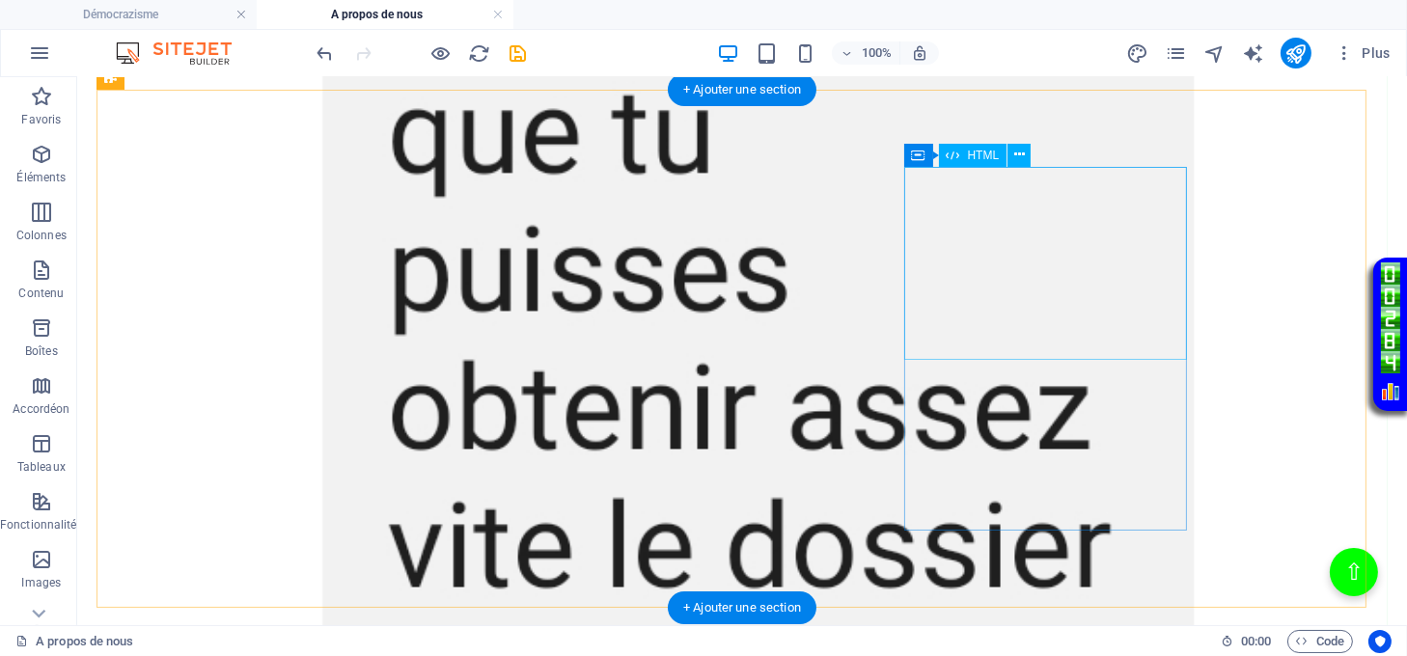
drag, startPoint x: 1009, startPoint y: 249, endPoint x: 671, endPoint y: 247, distance: 337.8
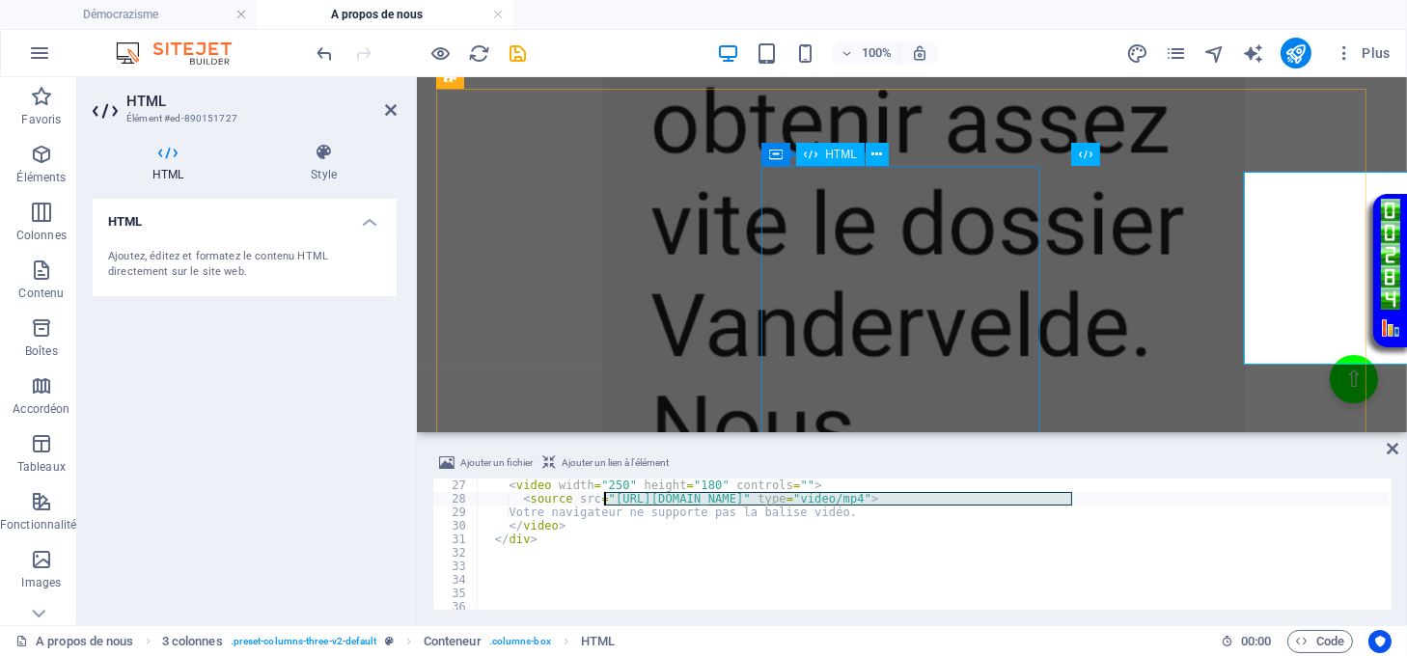
scroll to position [3950, 0]
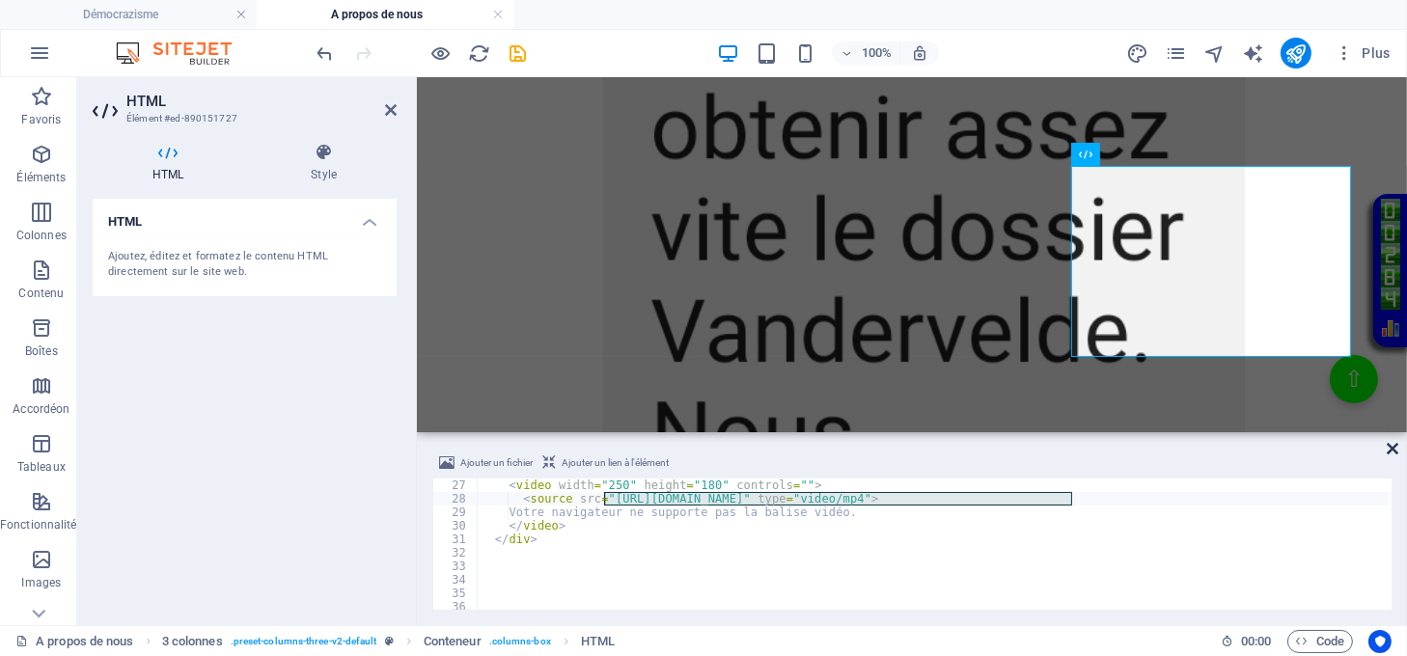
click at [1396, 447] on icon at bounding box center [1393, 448] width 12 height 15
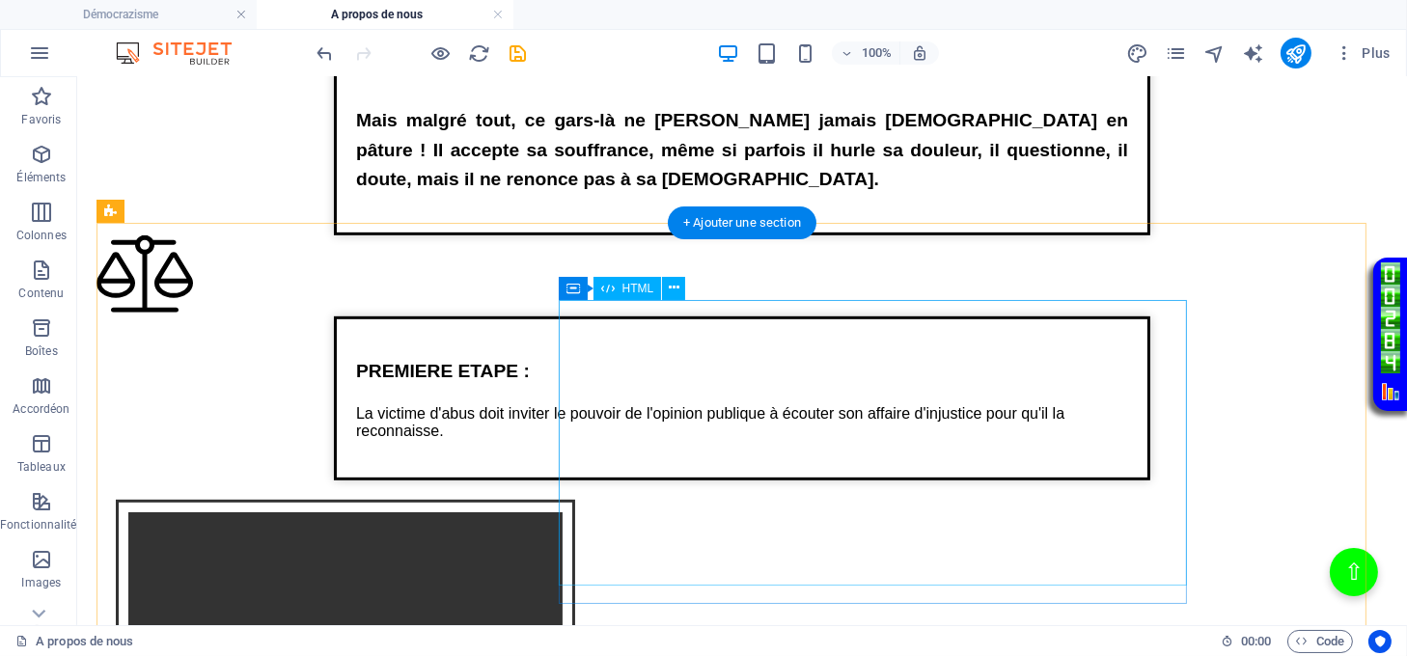
scroll to position [1640, 0]
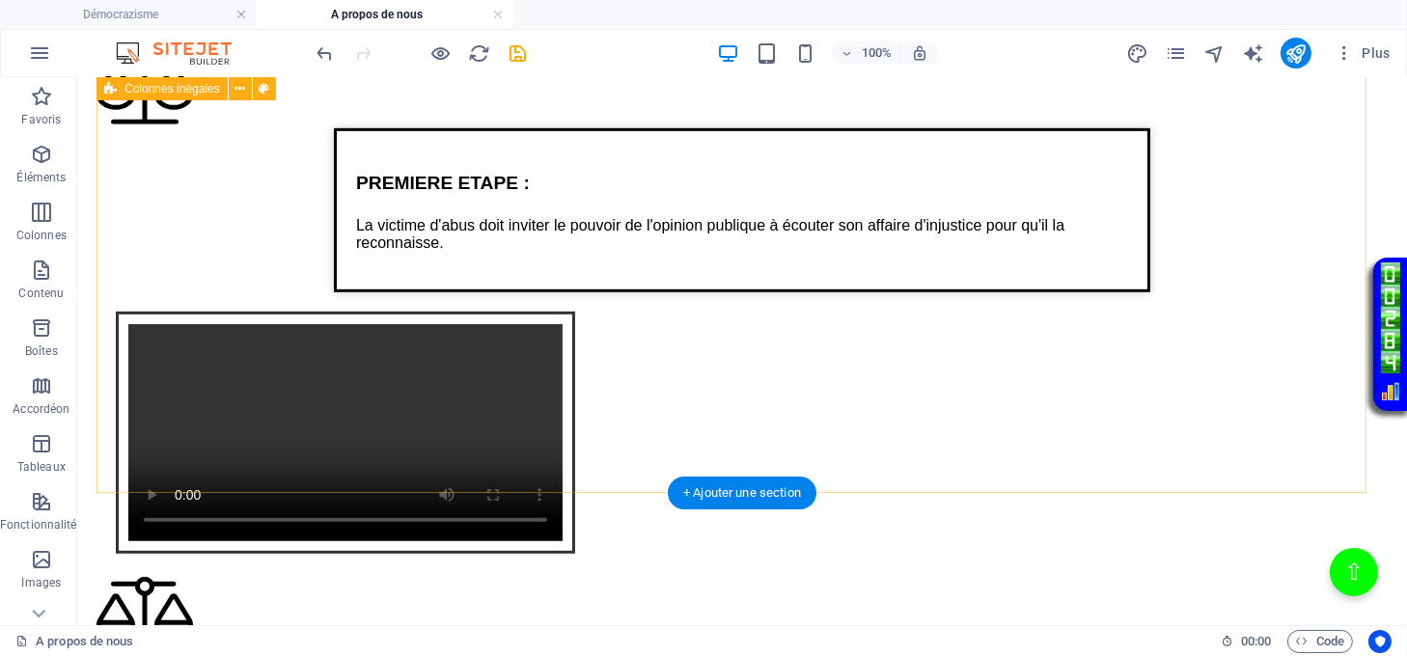
click at [156, 346] on div "Texte sur la justice de lumière PREMIERE ETAPE : La victime d'abus doit inviter…" at bounding box center [742, 312] width 1291 height 530
click at [156, 345] on div "Texte sur la justice de lumière PREMIERE ETAPE : La victime d'abus doit inviter…" at bounding box center [742, 312] width 1291 height 530
select select "%"
select select "rem"
select select "preset-unequal-columns-v2-4-30-70"
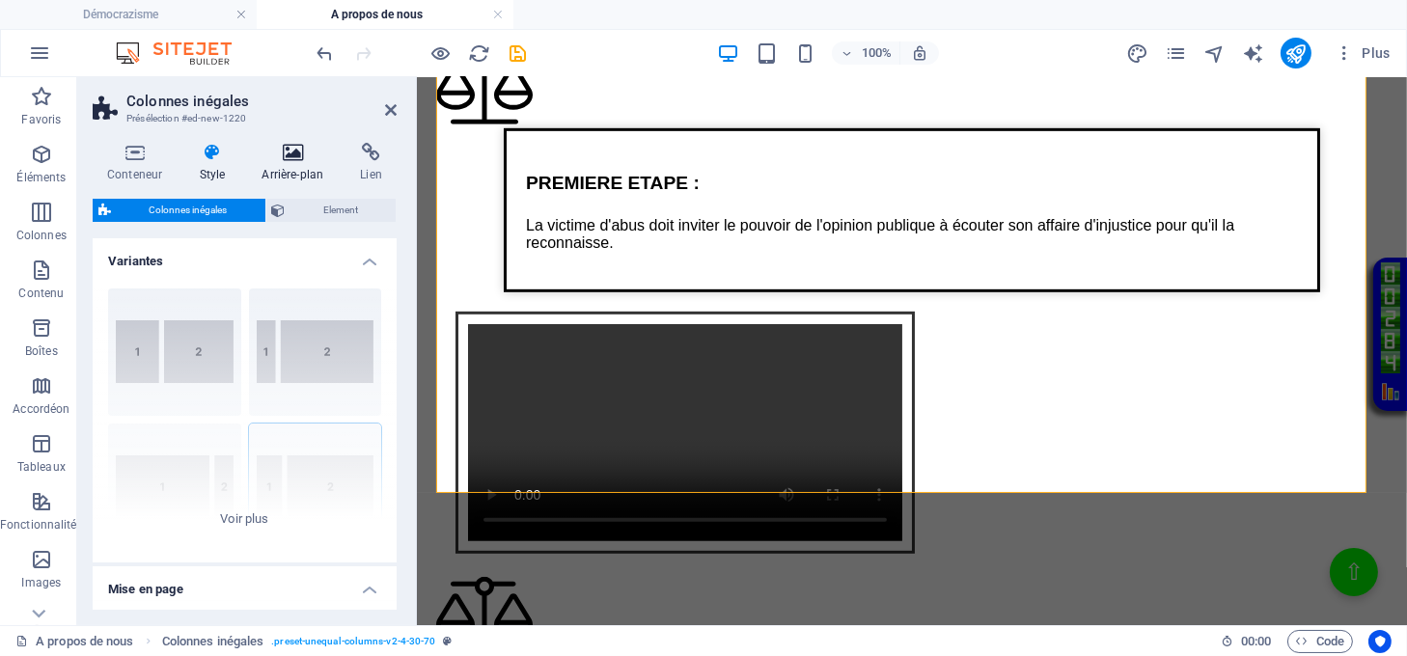
click at [288, 152] on icon at bounding box center [292, 152] width 91 height 19
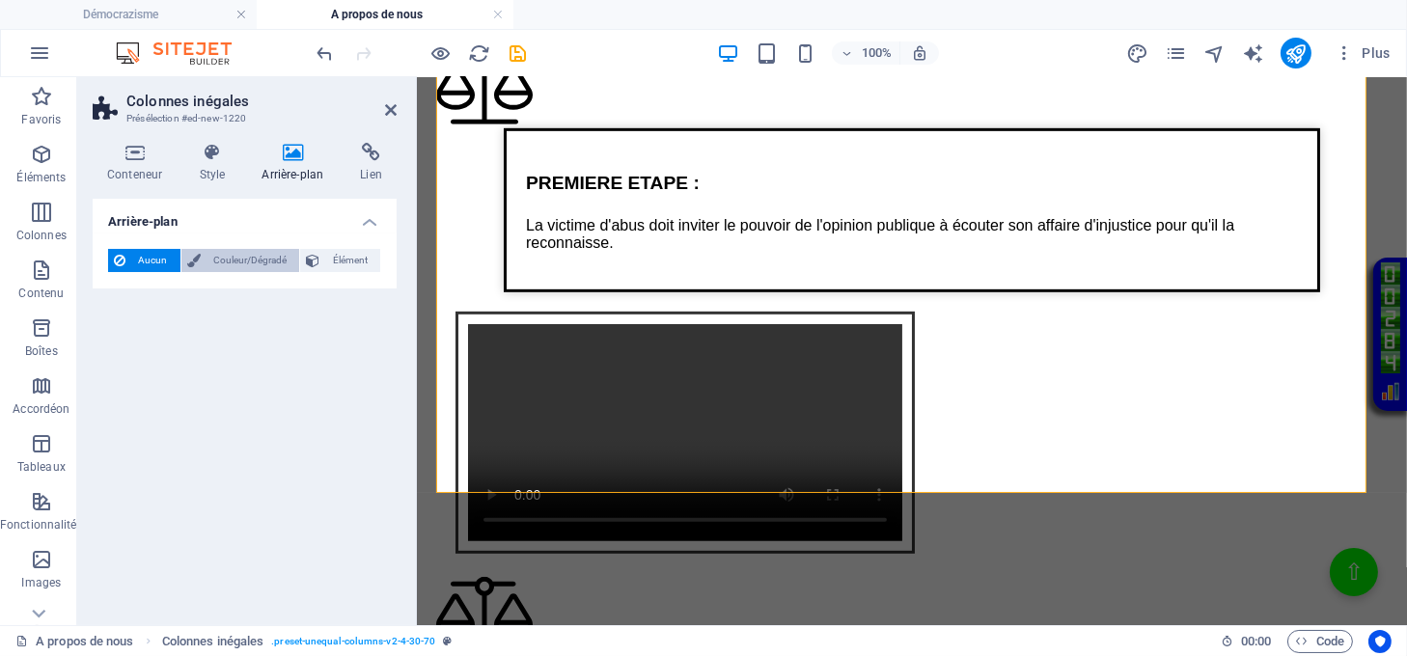
click at [216, 260] on span "Couleur/Dégradé" at bounding box center [251, 260] width 88 height 23
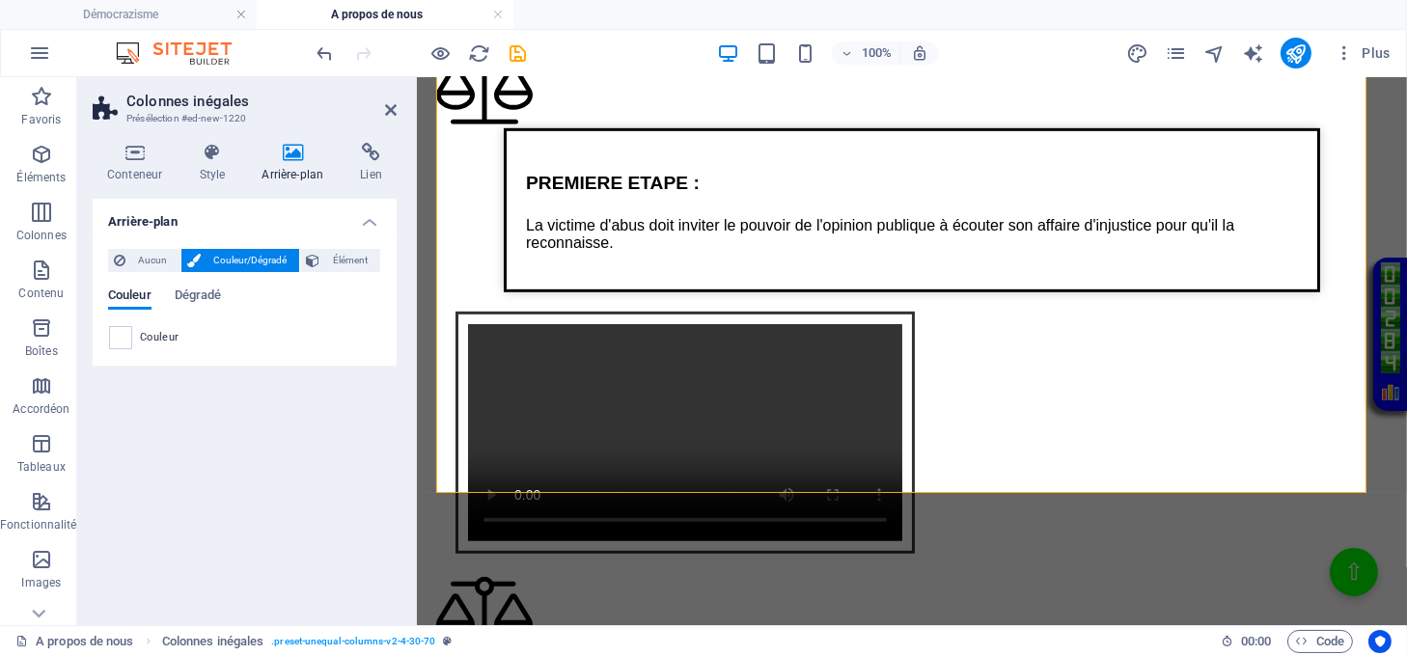
click at [113, 339] on span at bounding box center [120, 337] width 21 height 21
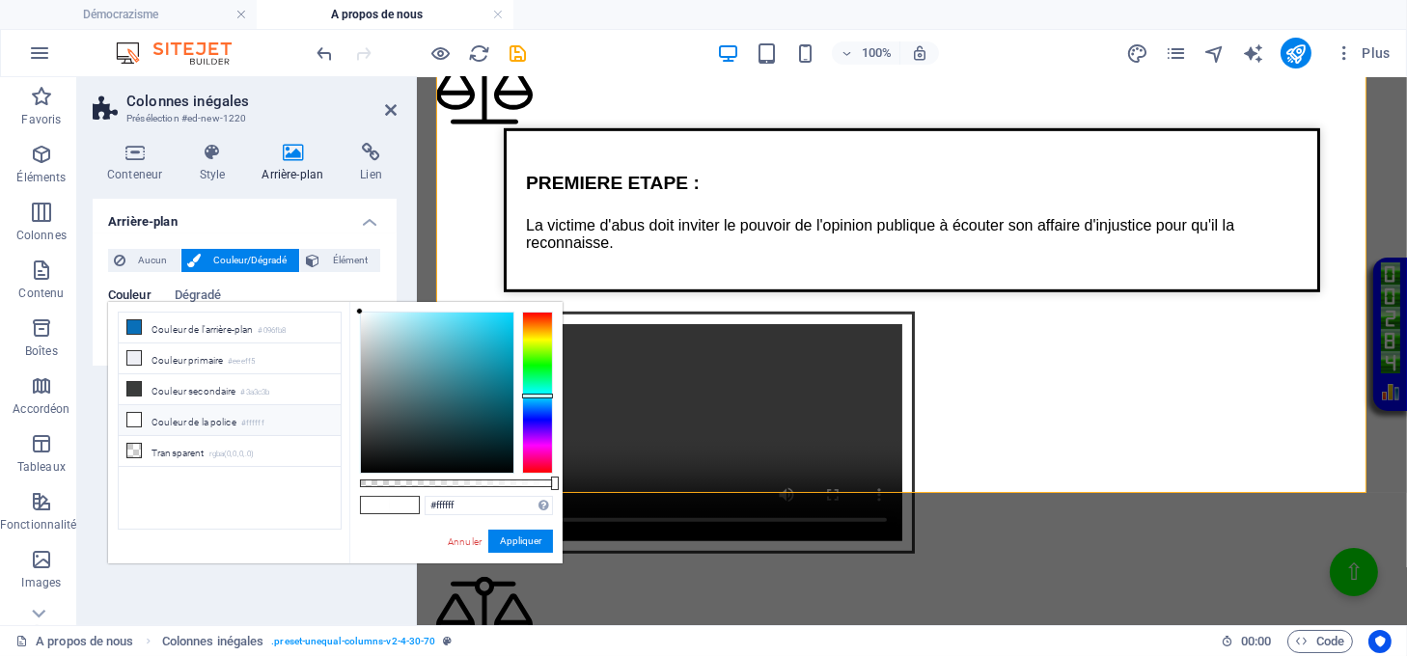
click at [533, 396] on div at bounding box center [537, 393] width 31 height 162
click at [487, 382] on div at bounding box center [437, 393] width 152 height 160
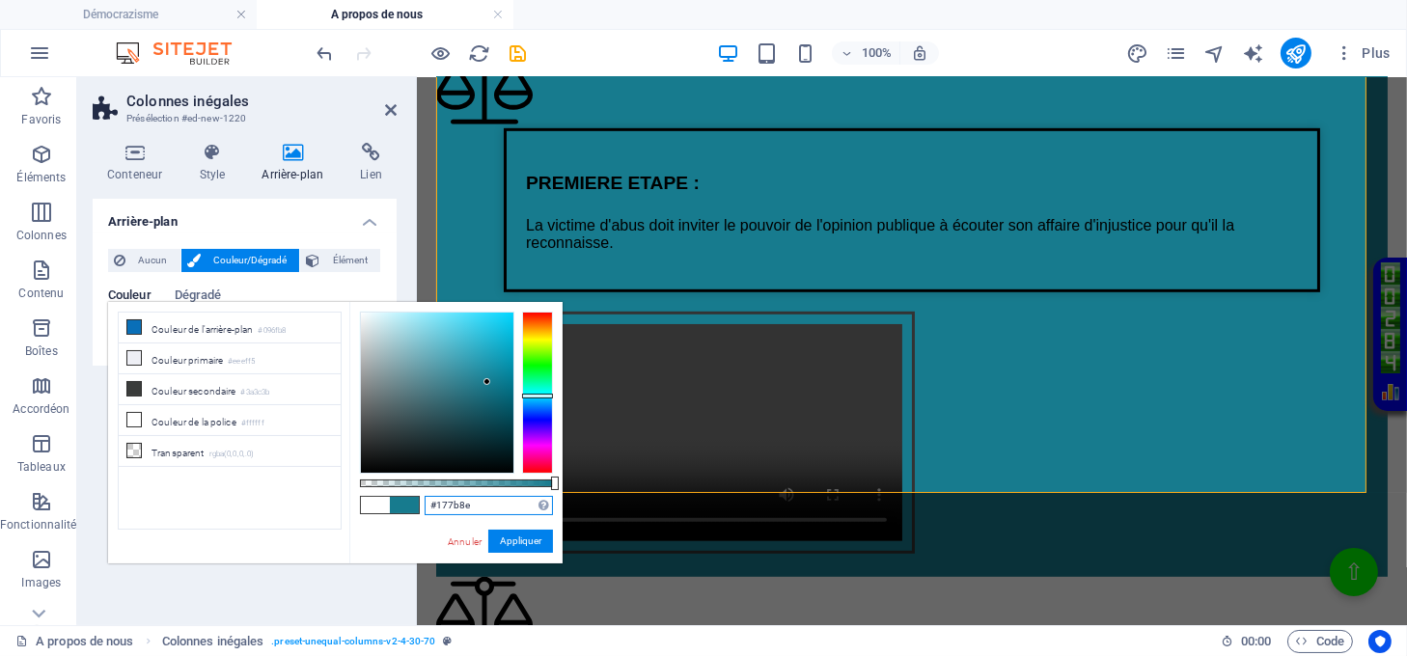
drag, startPoint x: 473, startPoint y: 507, endPoint x: 419, endPoint y: 512, distance: 54.4
click at [414, 519] on div "#177b8e Formats pris en charge #0852ed rgb(8, 82, 237) rgba(8, 82, 237, 90%) hs…" at bounding box center [455, 572] width 213 height 541
click at [437, 364] on div at bounding box center [437, 393] width 152 height 160
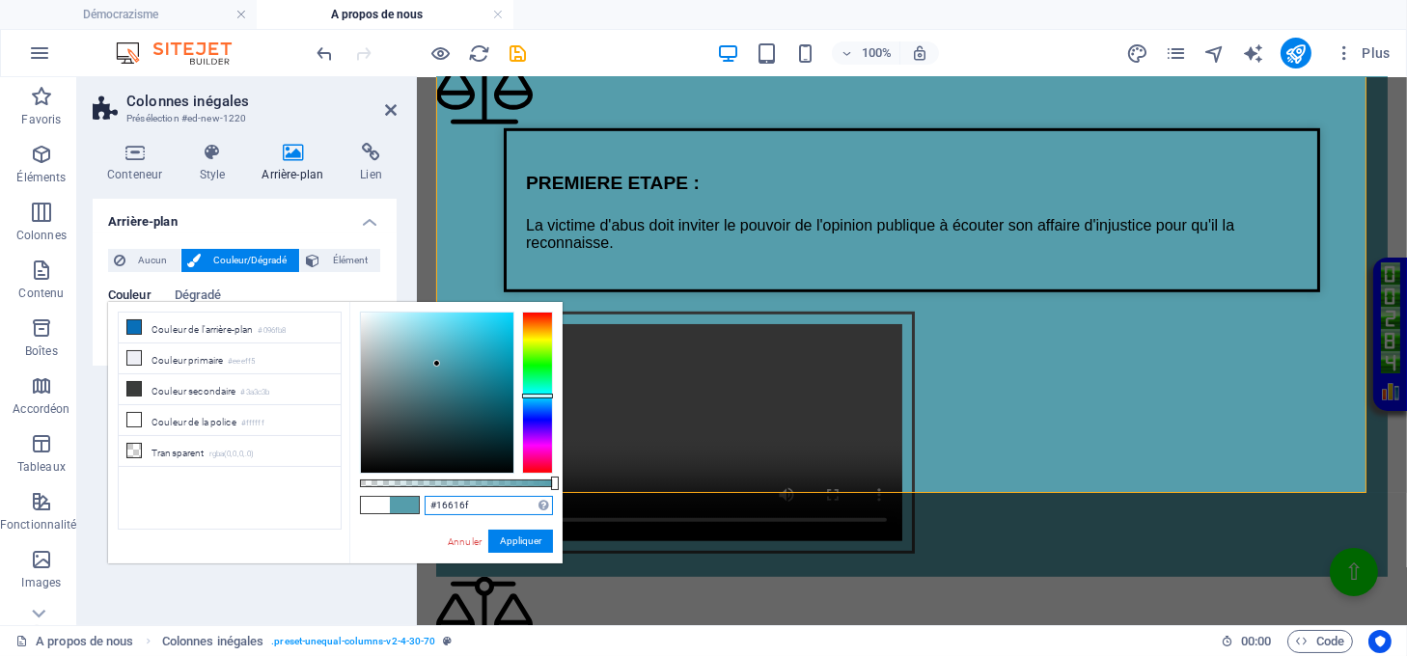
click at [483, 402] on div at bounding box center [437, 393] width 152 height 160
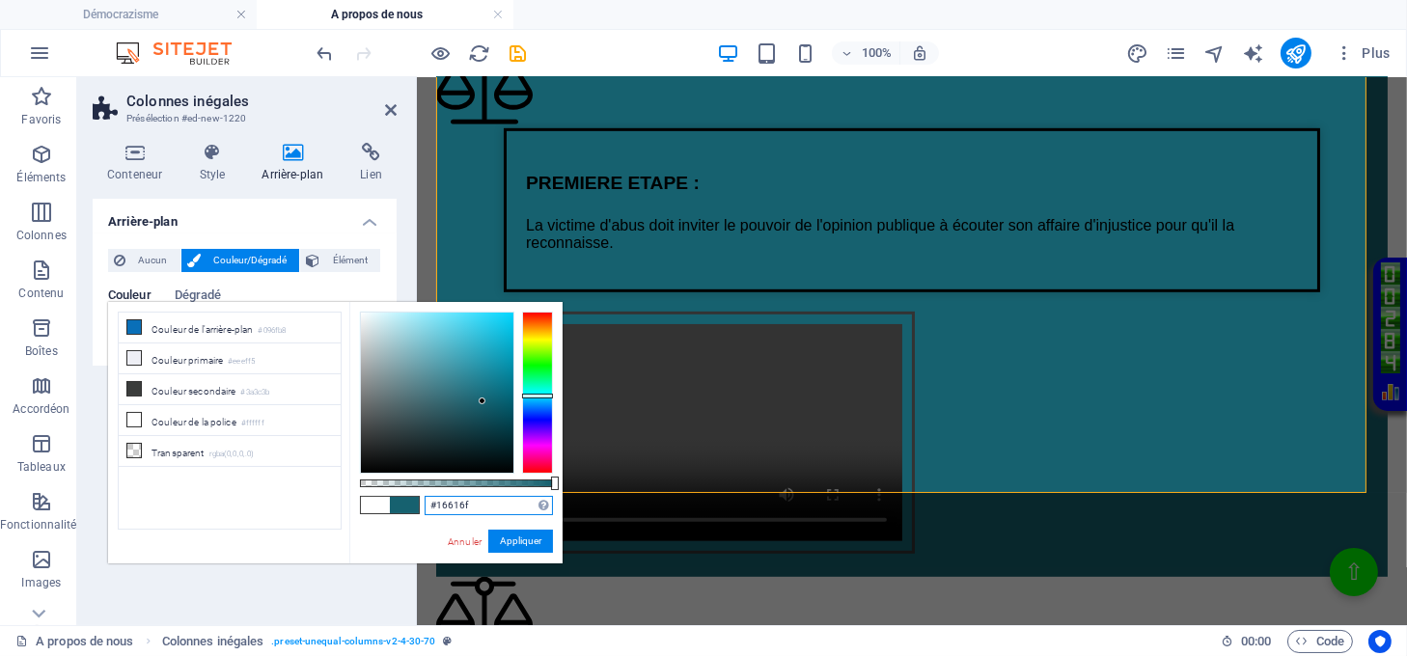
type input "#2c7c8b"
click at [464, 384] on div at bounding box center [437, 393] width 152 height 160
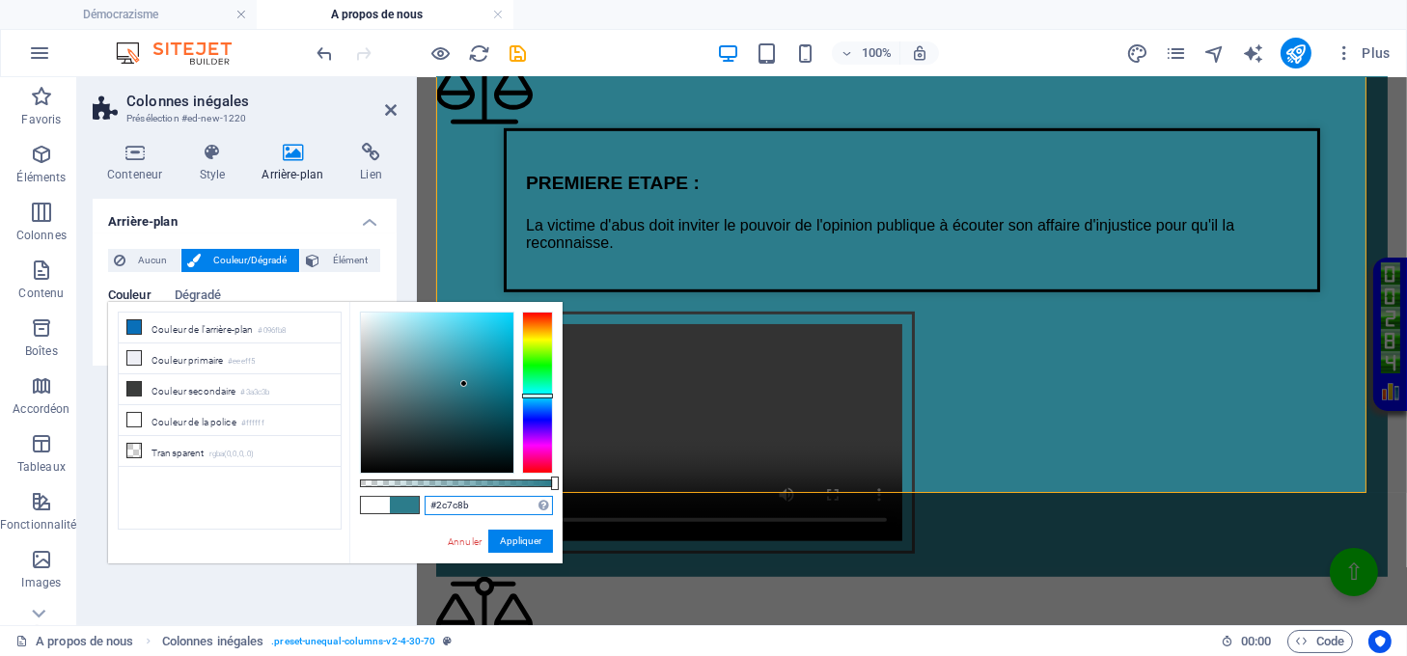
drag, startPoint x: 485, startPoint y: 499, endPoint x: 402, endPoint y: 523, distance: 86.4
click at [402, 523] on div "#2c7c8b Formats pris en charge #0852ed rgb(8, 82, 237) rgba(8, 82, 237, 90%) hs…" at bounding box center [455, 572] width 213 height 541
click at [519, 539] on button "Appliquer" at bounding box center [520, 541] width 65 height 23
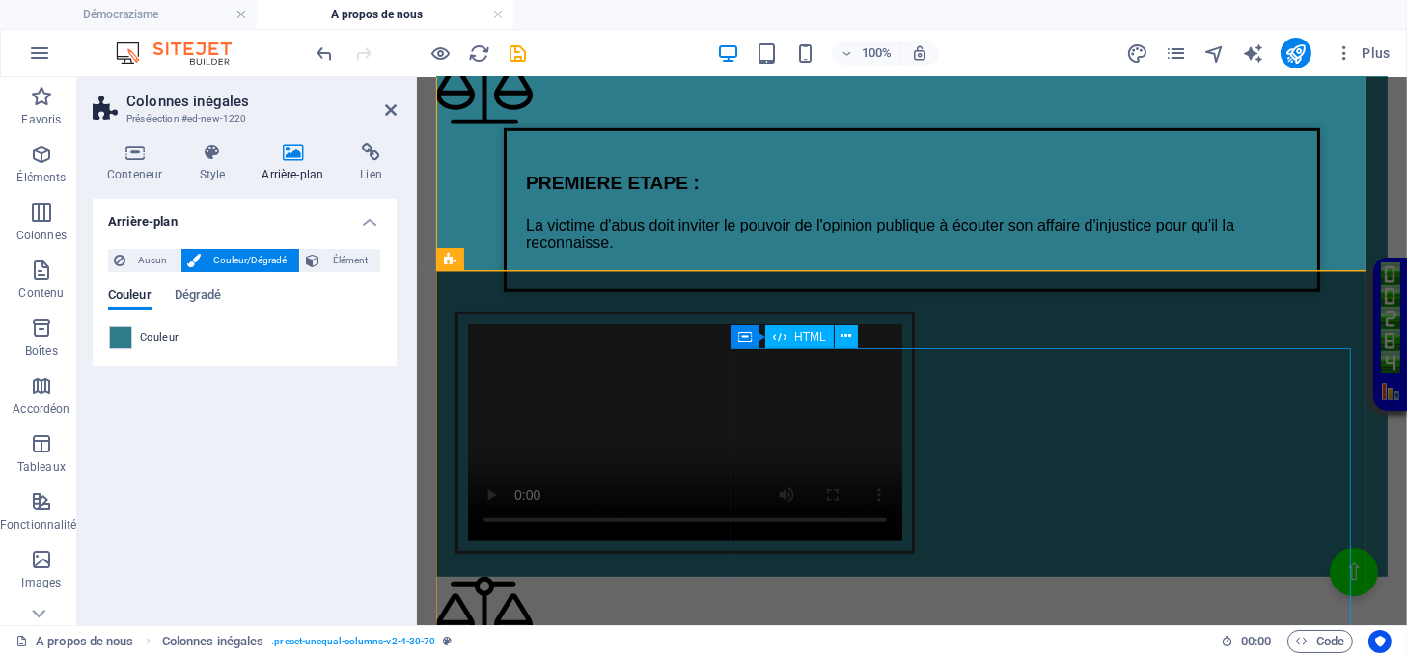
scroll to position [1897, 0]
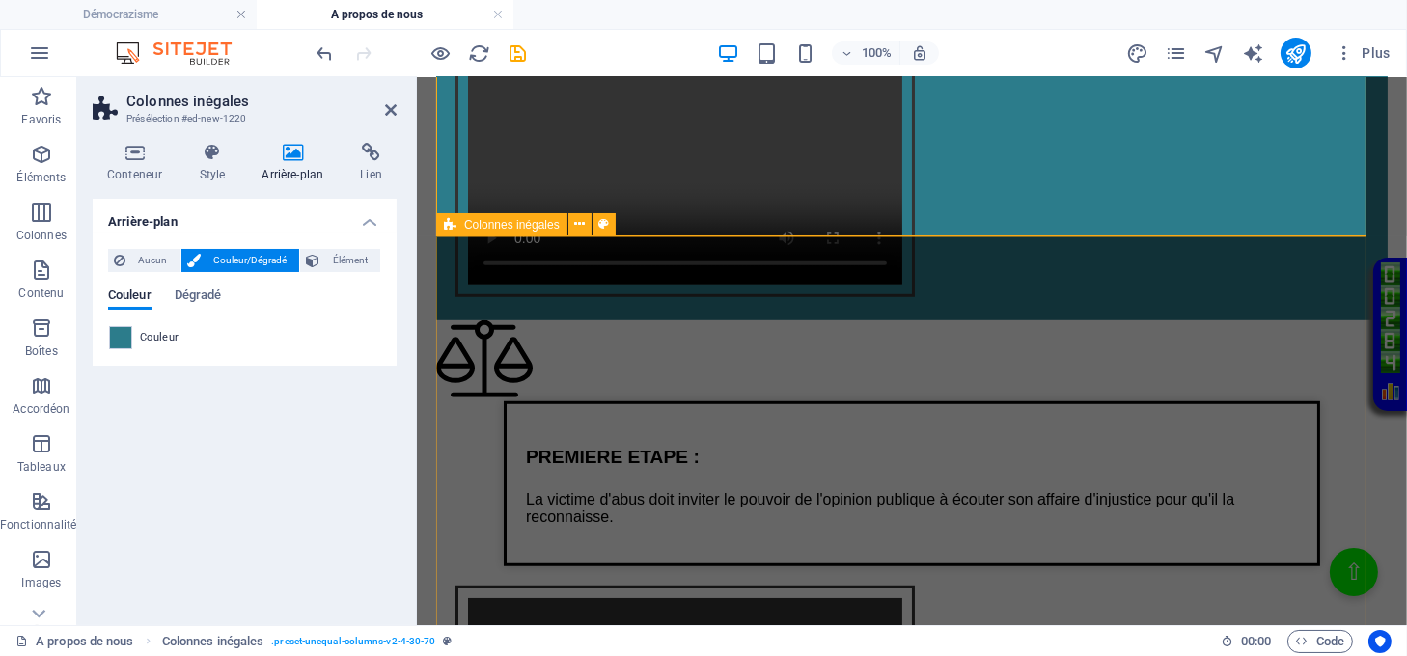
click at [782, 320] on div "Texte sur la justice de lumière PREMIERE ETAPE : La victime d'abus doit inviter…" at bounding box center [911, 585] width 952 height 530
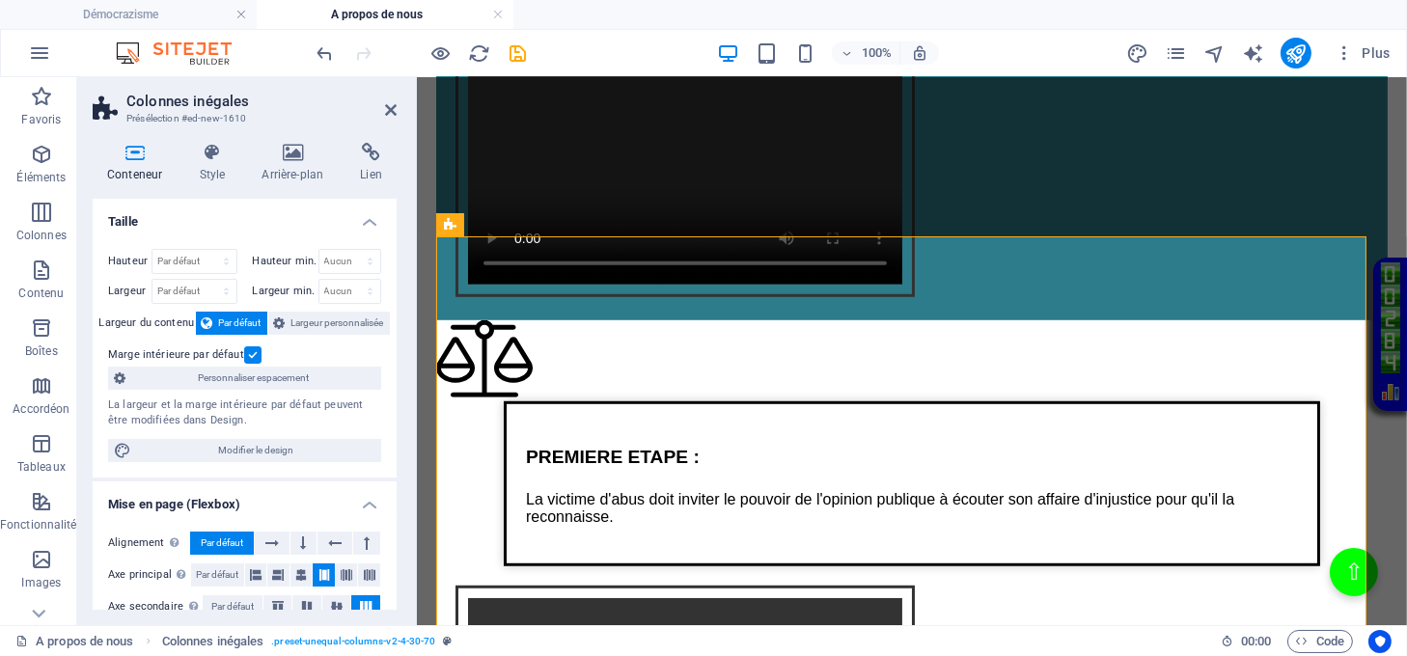
click at [278, 163] on h4 "Arrière-plan" at bounding box center [296, 163] width 98 height 41
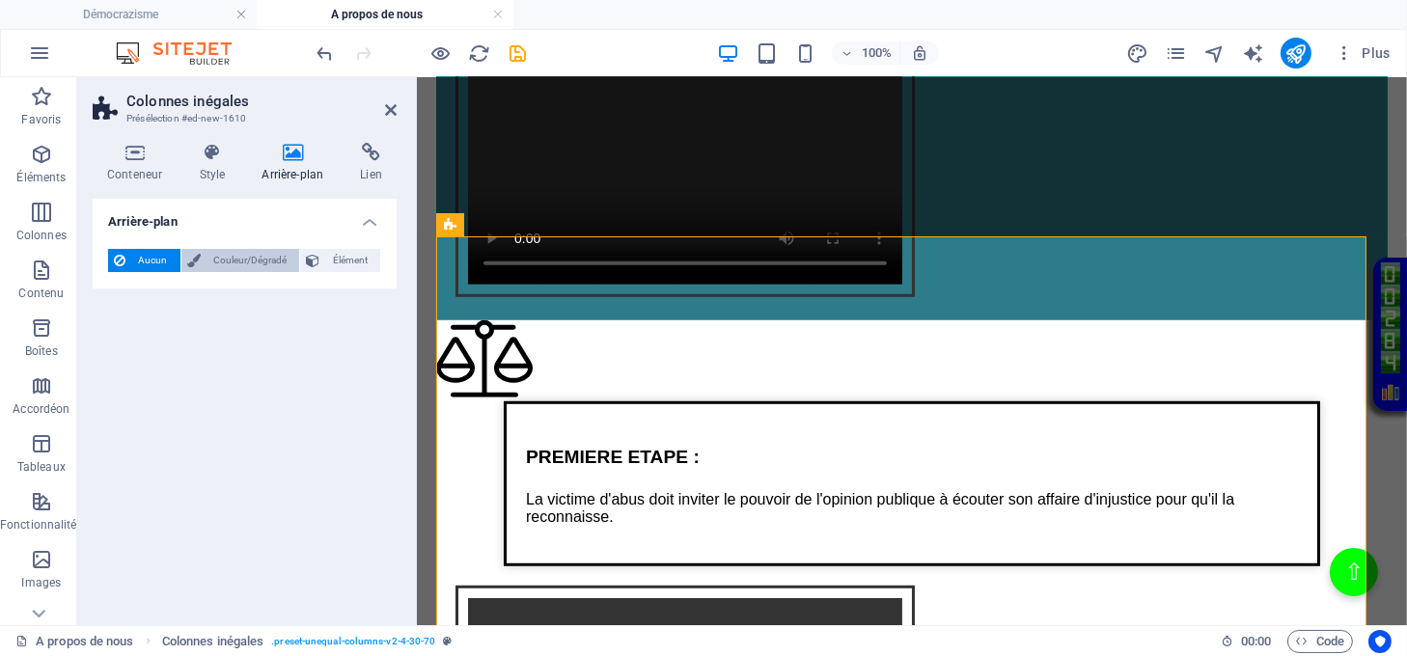
click at [207, 263] on span "Couleur/Dégradé" at bounding box center [251, 260] width 88 height 23
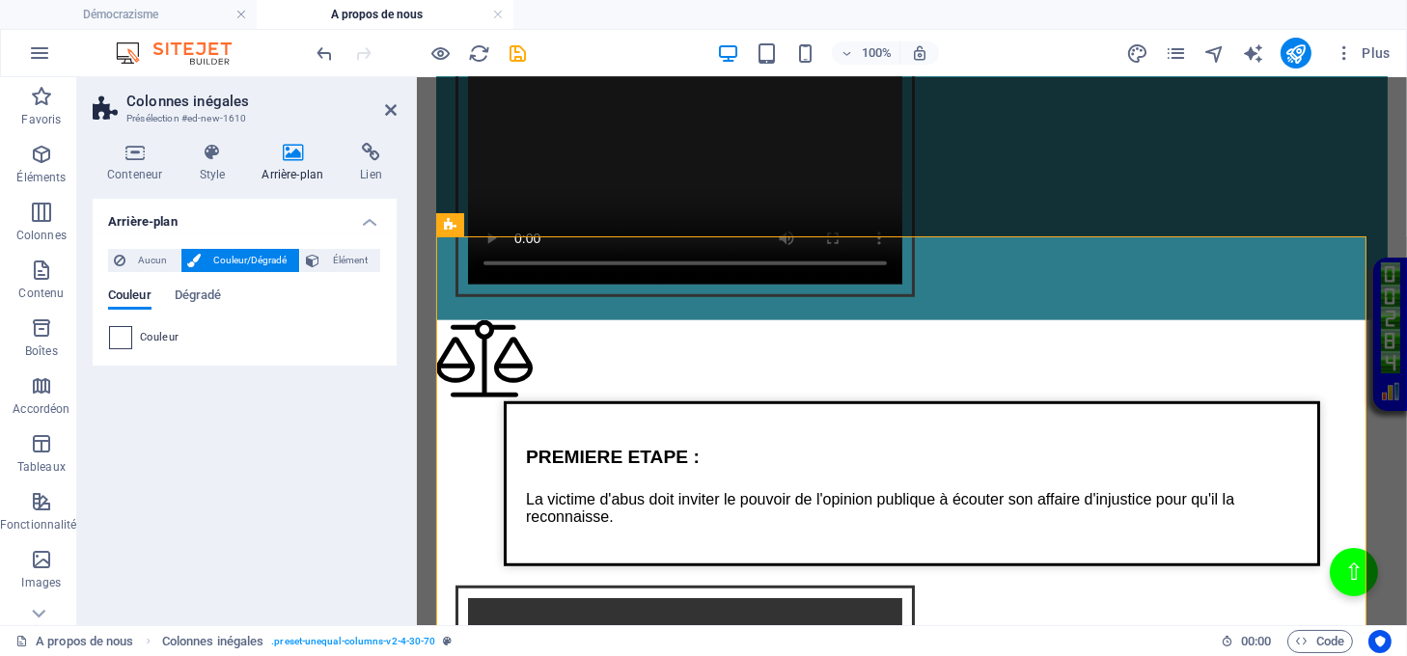
click at [119, 337] on span at bounding box center [120, 337] width 21 height 21
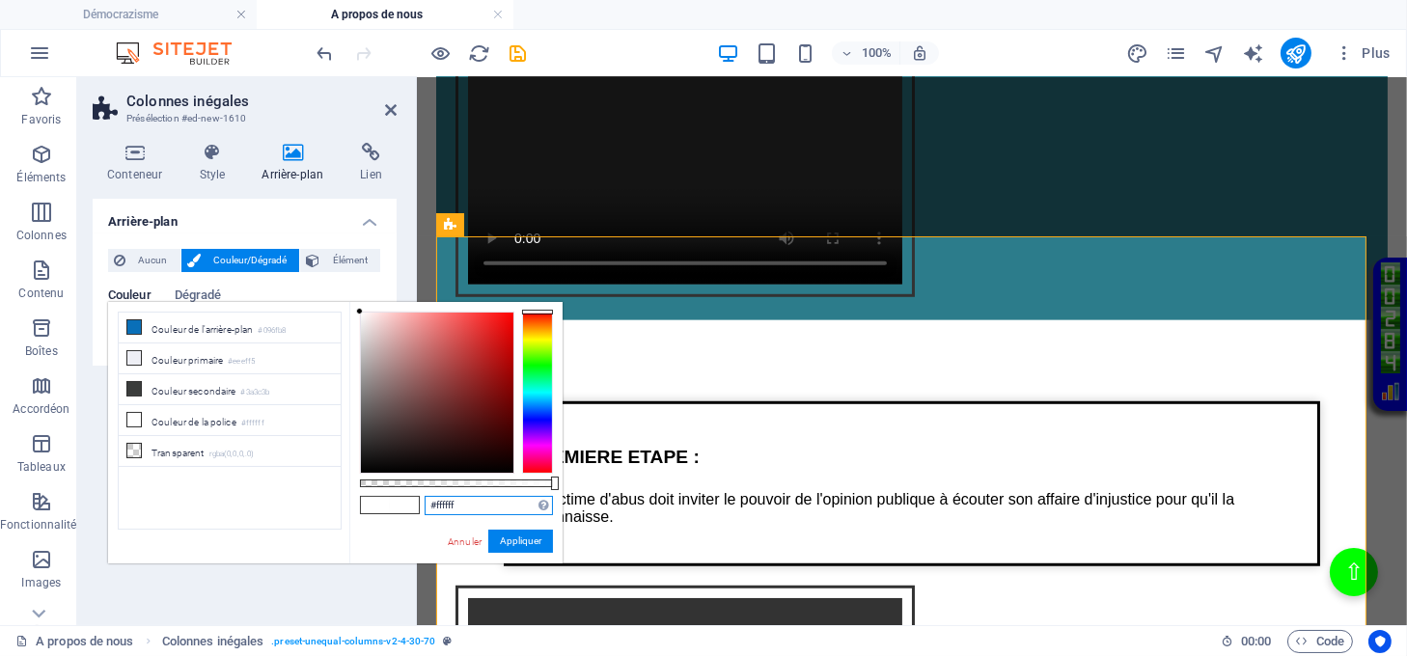
drag, startPoint x: 475, startPoint y: 511, endPoint x: 422, endPoint y: 508, distance: 53.2
click at [422, 508] on div "#ffffff Formats pris en charge #0852ed rgb(8, 82, 237) rgba(8, 82, 237, 90%) hs…" at bounding box center [455, 572] width 213 height 541
paste input "2c7c8b"
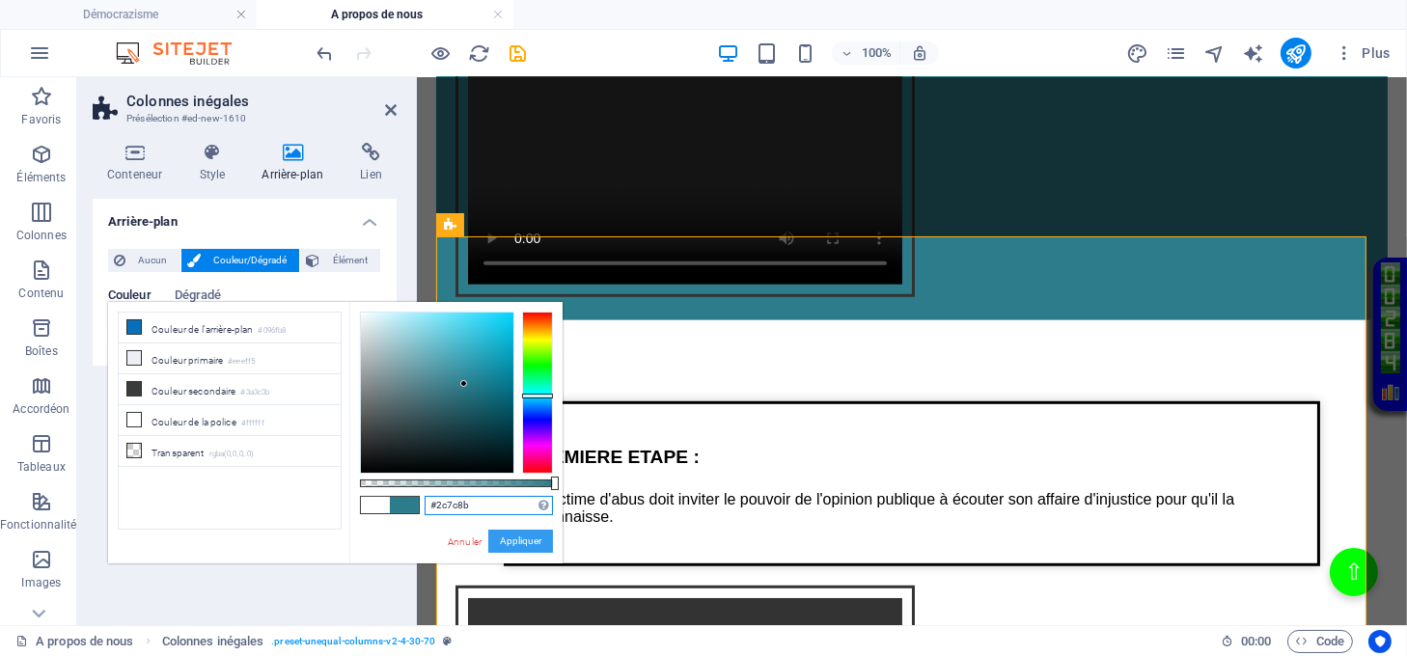
type input "#2c7c8b"
click at [531, 541] on button "Appliquer" at bounding box center [520, 541] width 65 height 23
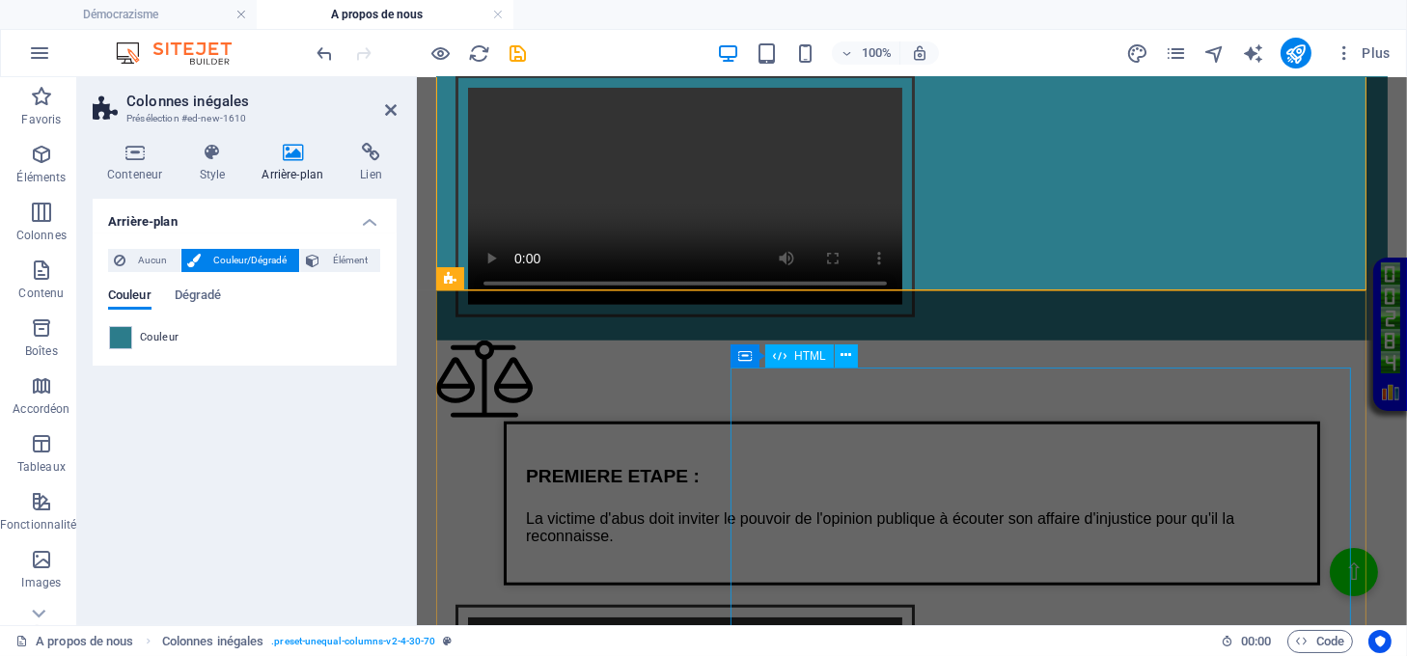
scroll to position [2412, 0]
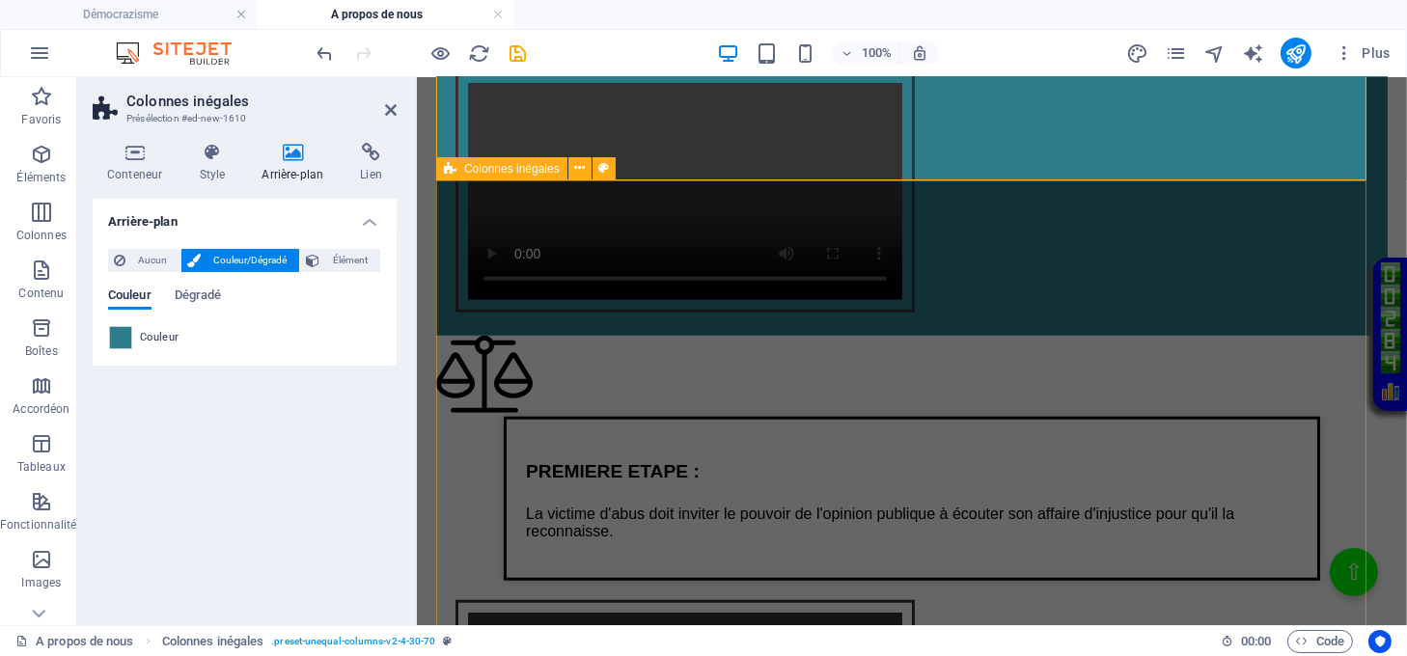
click at [689, 336] on div "Texte sur la justice de lumière PREMIERE ETAPE : La victime d'abus doit inviter…" at bounding box center [911, 601] width 952 height 530
click at [1029, 336] on div "Texte sur la justice de lumière PREMIERE ETAPE : La victime d'abus doit inviter…" at bounding box center [911, 601] width 952 height 530
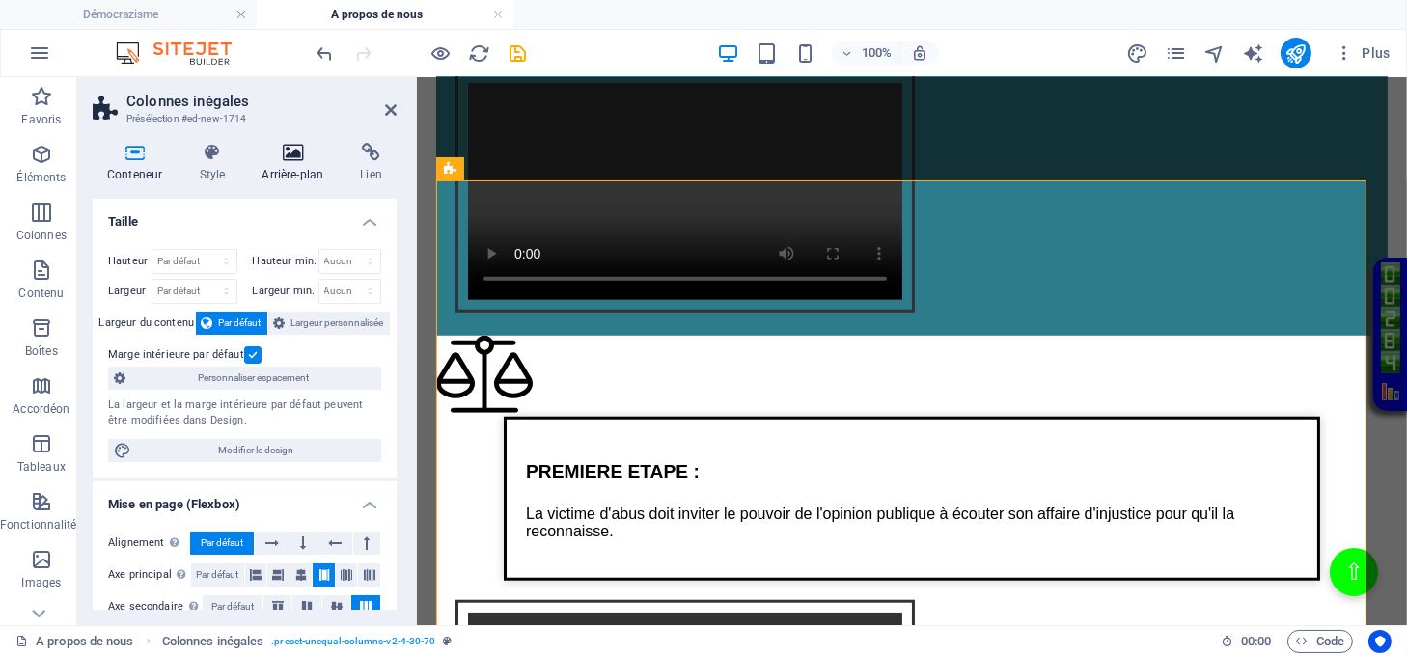
click at [266, 168] on h4 "Arrière-plan" at bounding box center [296, 163] width 98 height 41
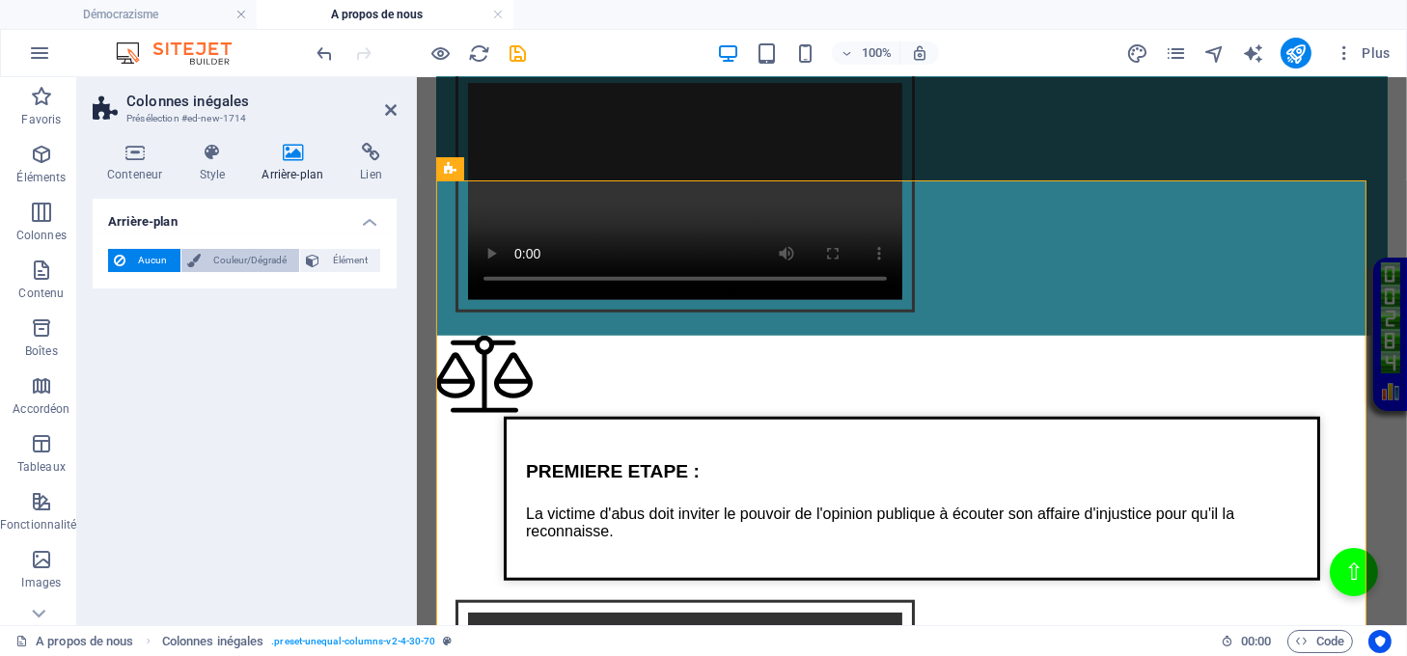
click at [208, 264] on span "Couleur/Dégradé" at bounding box center [251, 260] width 88 height 23
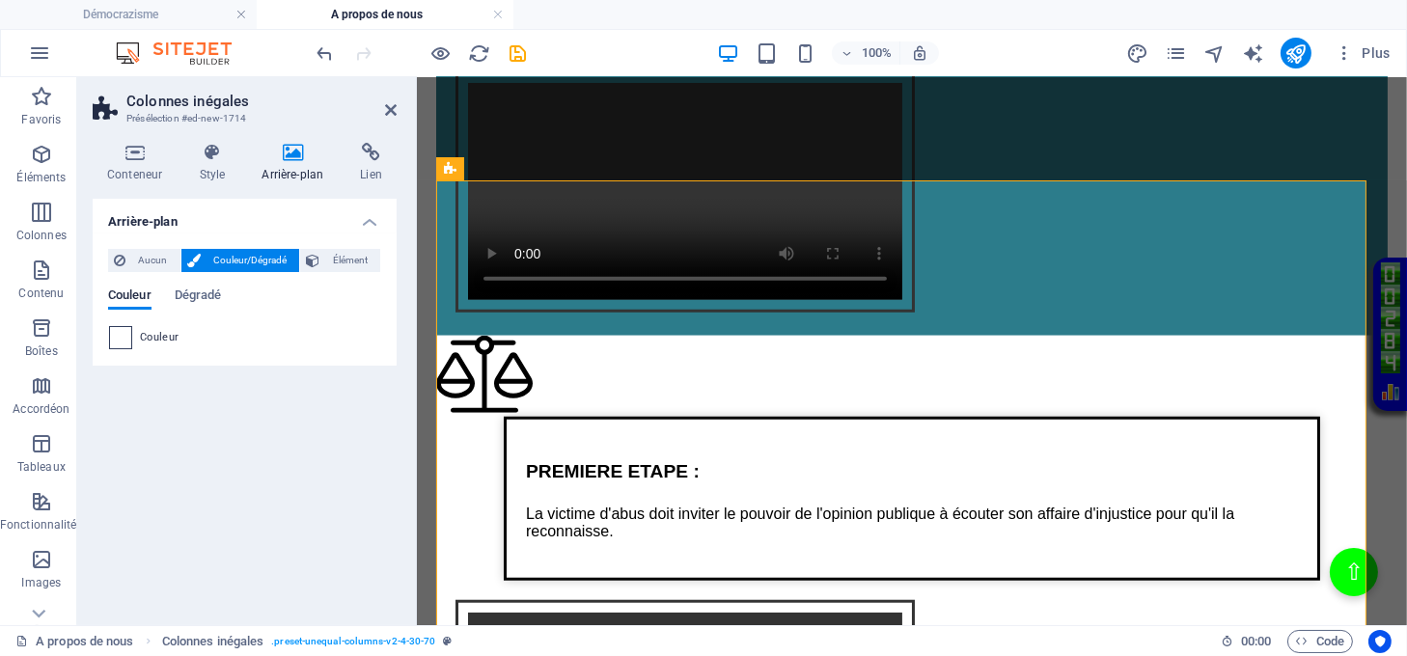
click at [125, 334] on span at bounding box center [120, 337] width 21 height 21
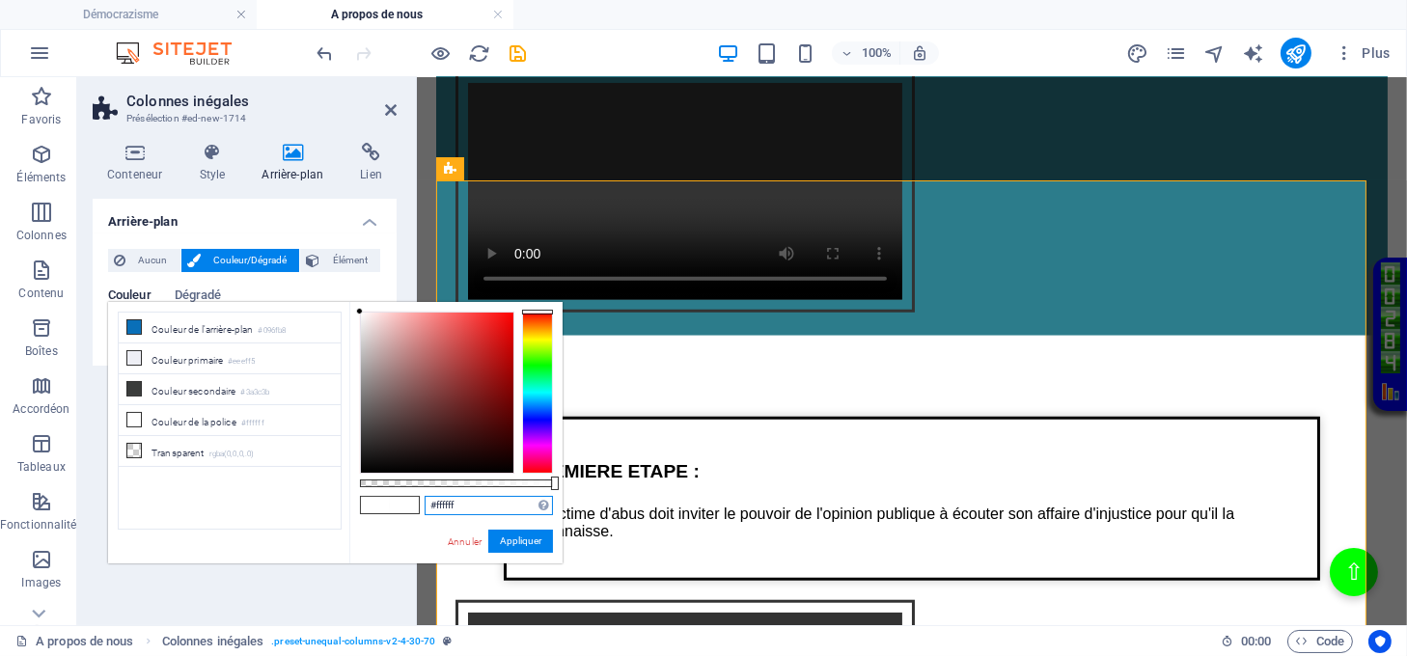
drag, startPoint x: 482, startPoint y: 504, endPoint x: 398, endPoint y: 507, distance: 84.0
click at [398, 507] on div "#ffffff Formats pris en charge #0852ed rgb(8, 82, 237) rgba(8, 82, 237, 90%) hs…" at bounding box center [455, 572] width 213 height 541
paste input "2c7c8b"
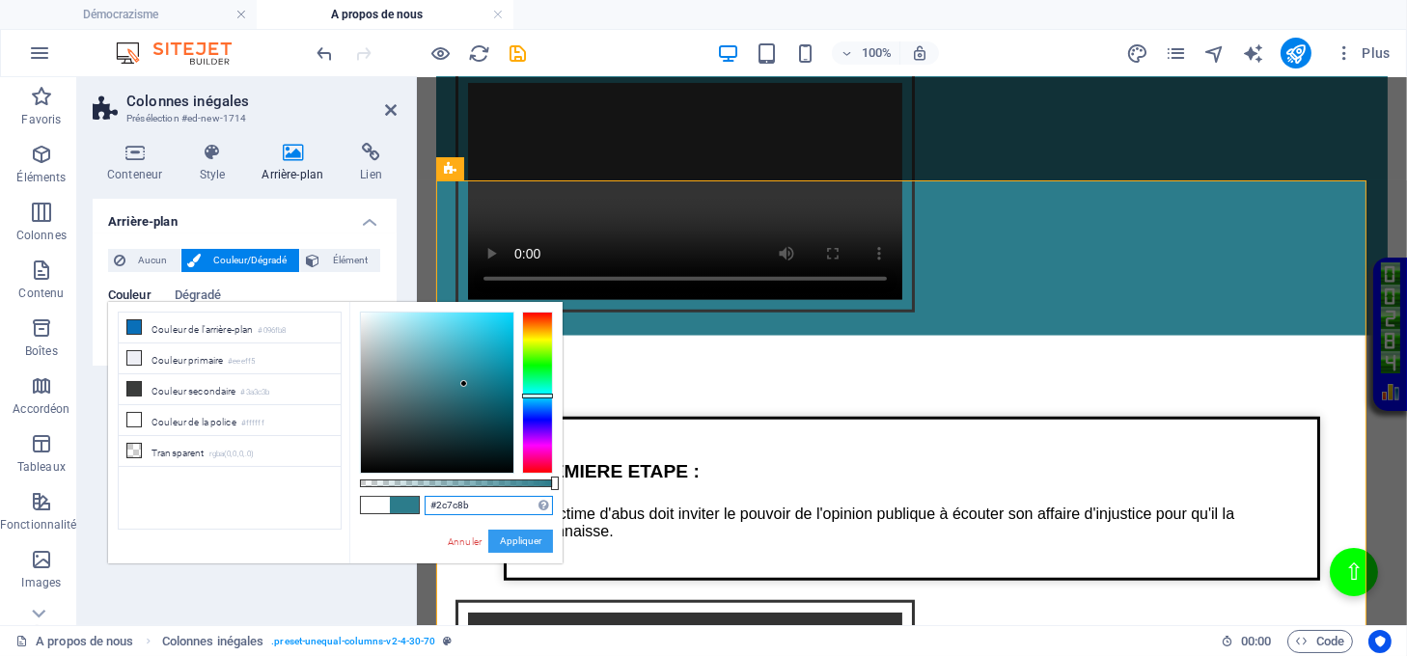
type input "#2c7c8b"
click at [526, 540] on button "Appliquer" at bounding box center [520, 541] width 65 height 23
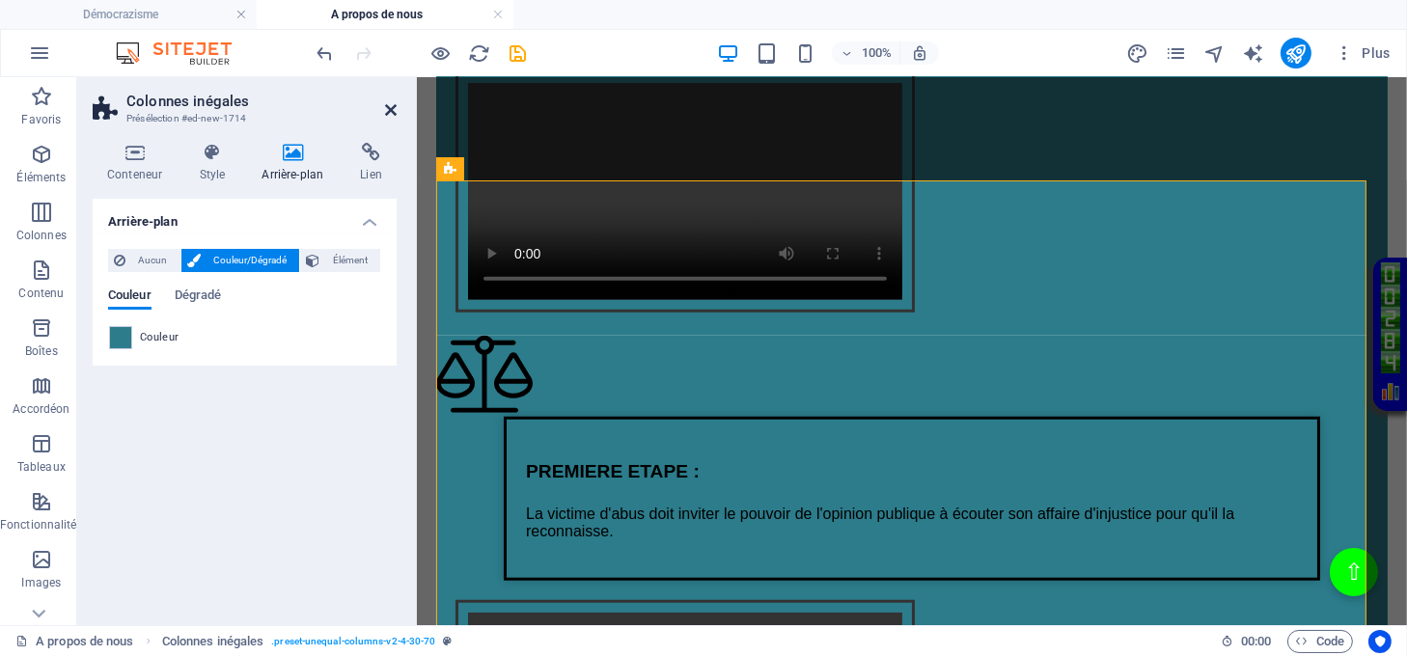
click at [390, 108] on icon at bounding box center [391, 109] width 12 height 15
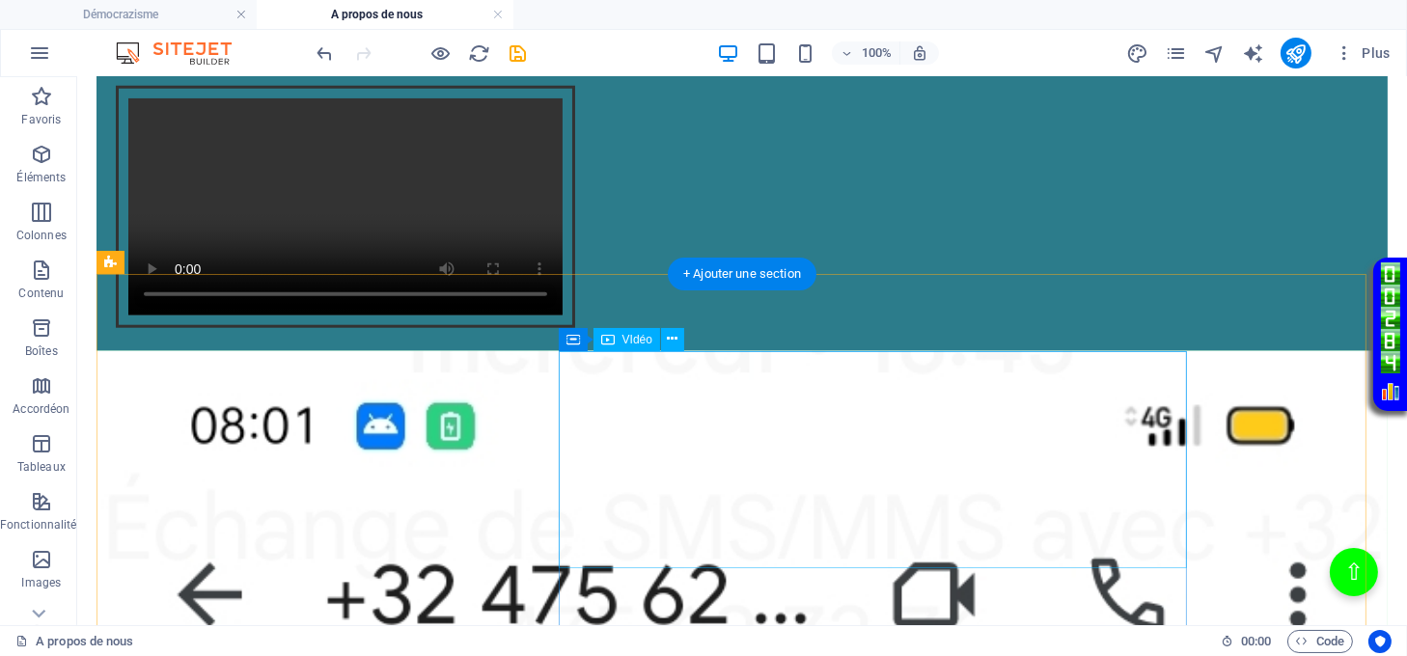
scroll to position [3312, 0]
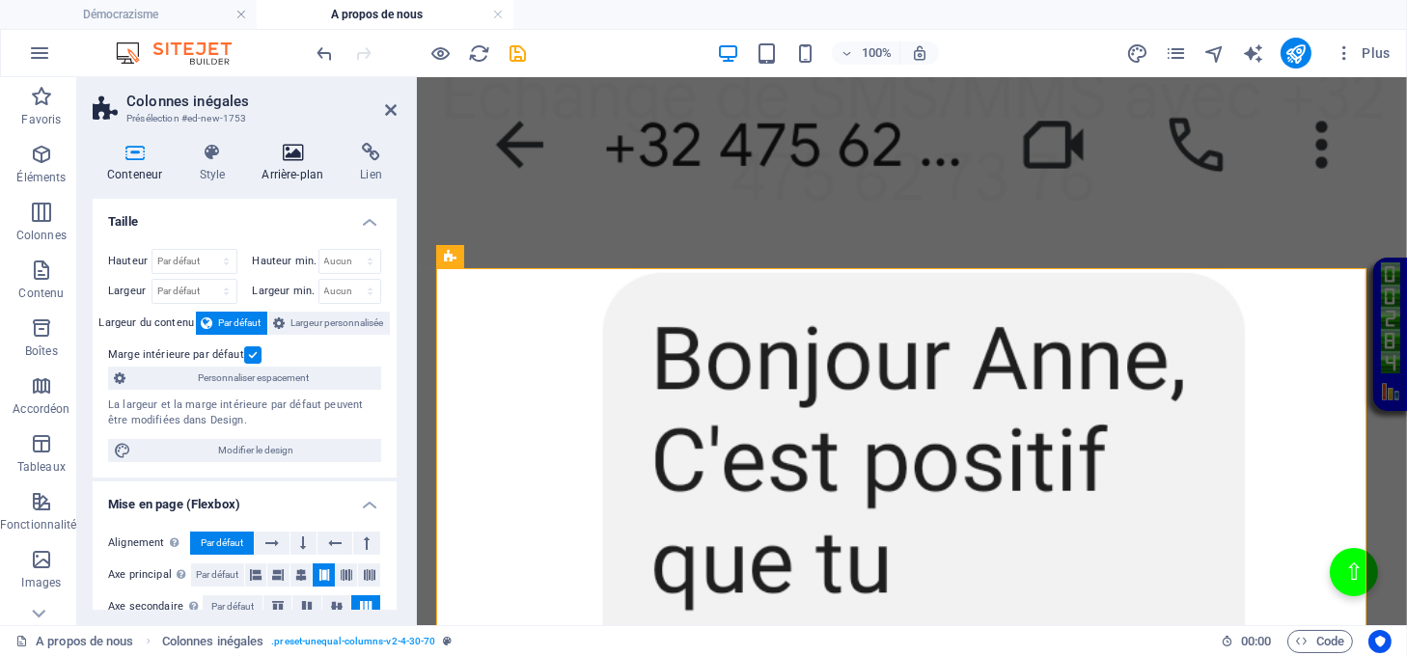
click at [289, 155] on icon at bounding box center [292, 152] width 91 height 19
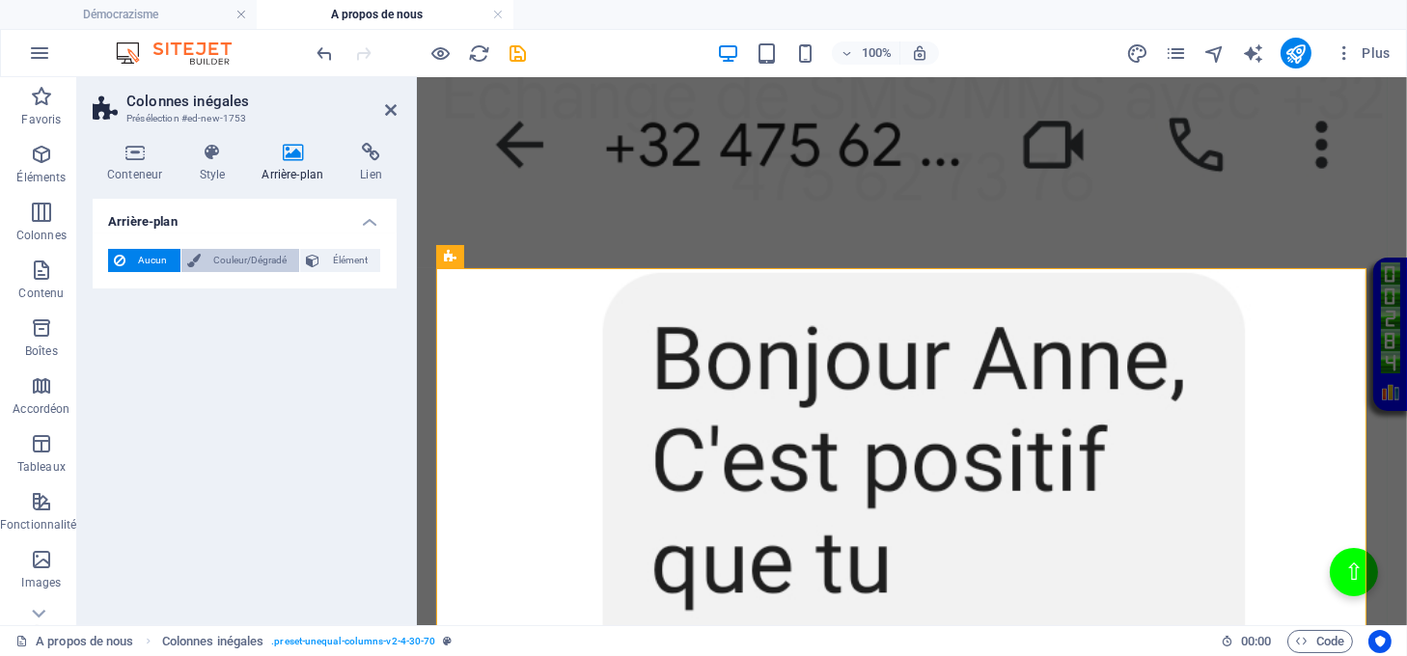
click at [283, 255] on span "Couleur/Dégradé" at bounding box center [251, 260] width 88 height 23
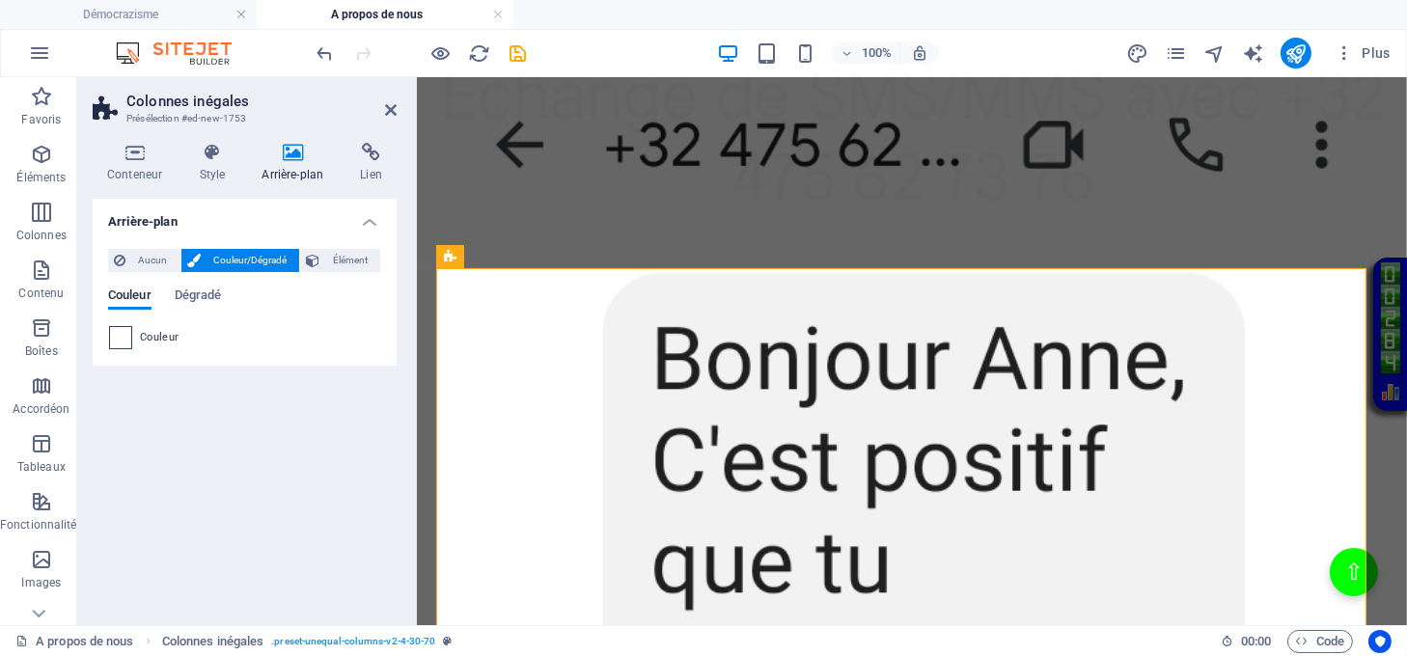
click at [122, 336] on span at bounding box center [120, 337] width 21 height 21
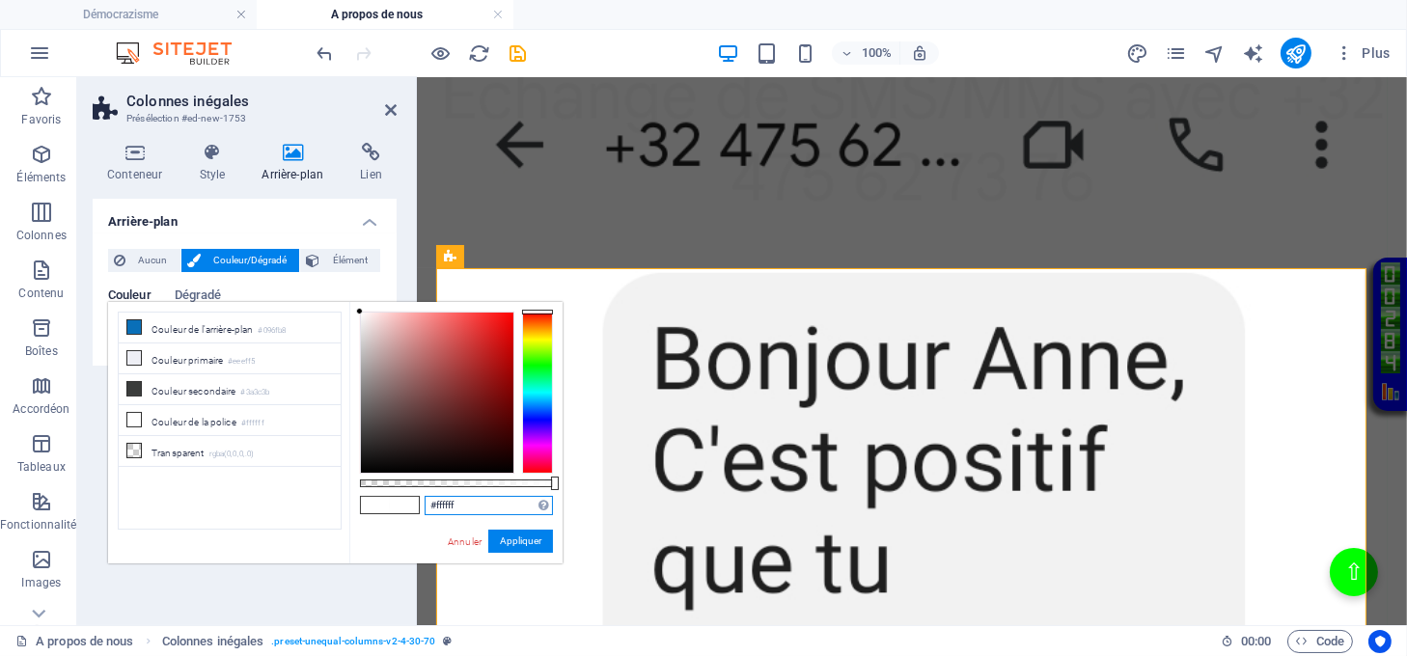
drag, startPoint x: 486, startPoint y: 510, endPoint x: 402, endPoint y: 507, distance: 84.0
click at [402, 507] on div "#ffffff Formats pris en charge #0852ed rgb(8, 82, 237) rgba(8, 82, 237, 90%) hs…" at bounding box center [455, 572] width 213 height 541
paste input "2c7c8b"
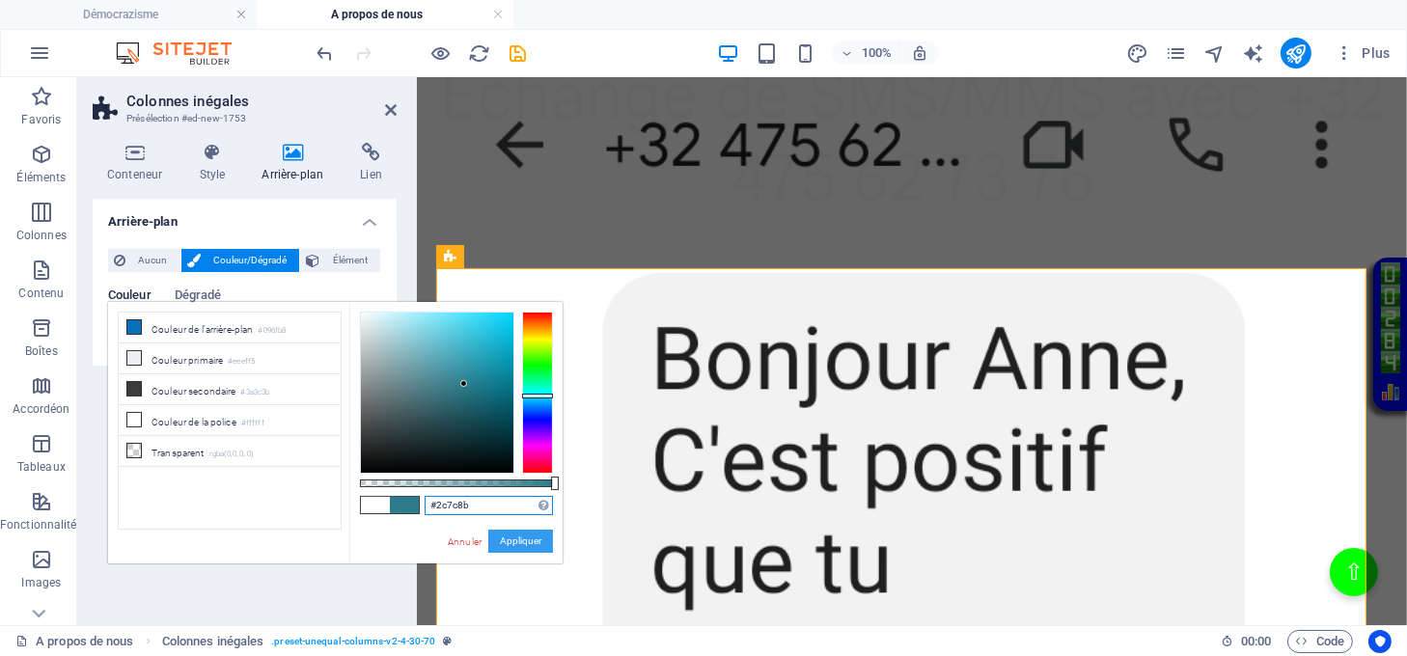
type input "#2c7c8b"
drag, startPoint x: 517, startPoint y: 540, endPoint x: 103, endPoint y: 447, distance: 424.5
click at [517, 540] on button "Appliquer" at bounding box center [520, 541] width 65 height 23
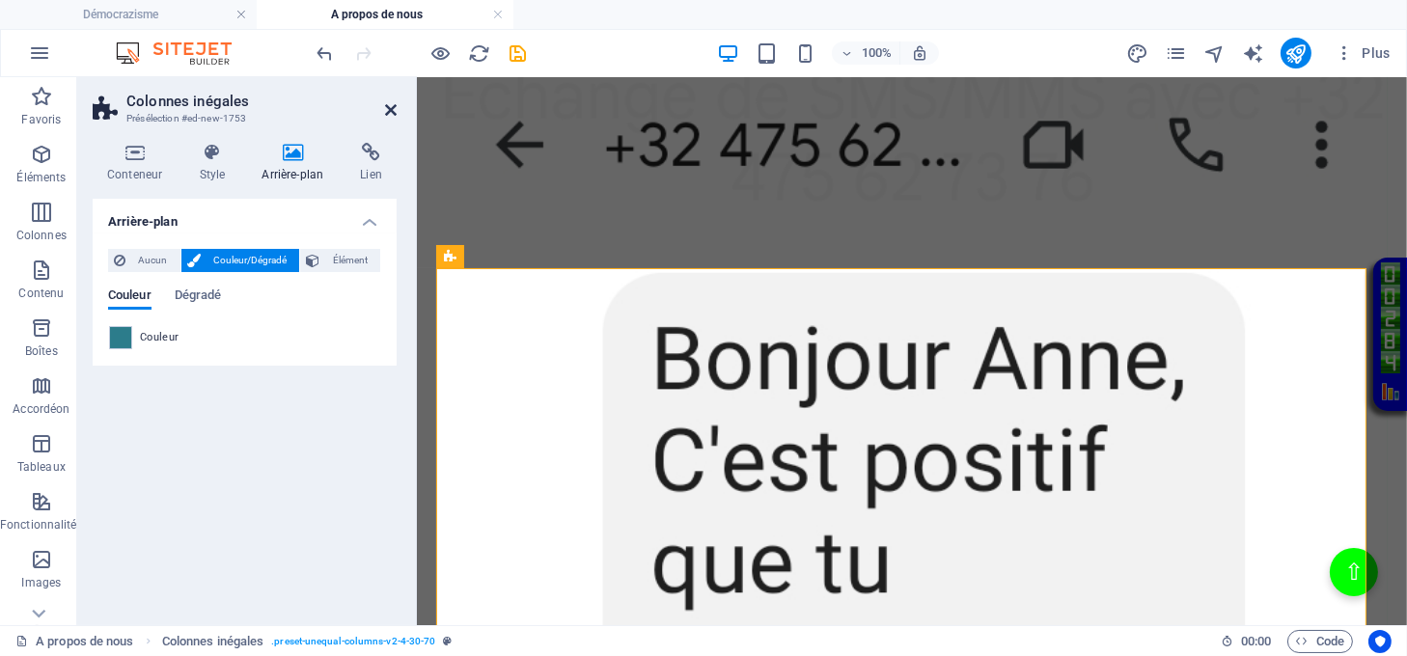
click at [391, 113] on icon at bounding box center [391, 109] width 12 height 15
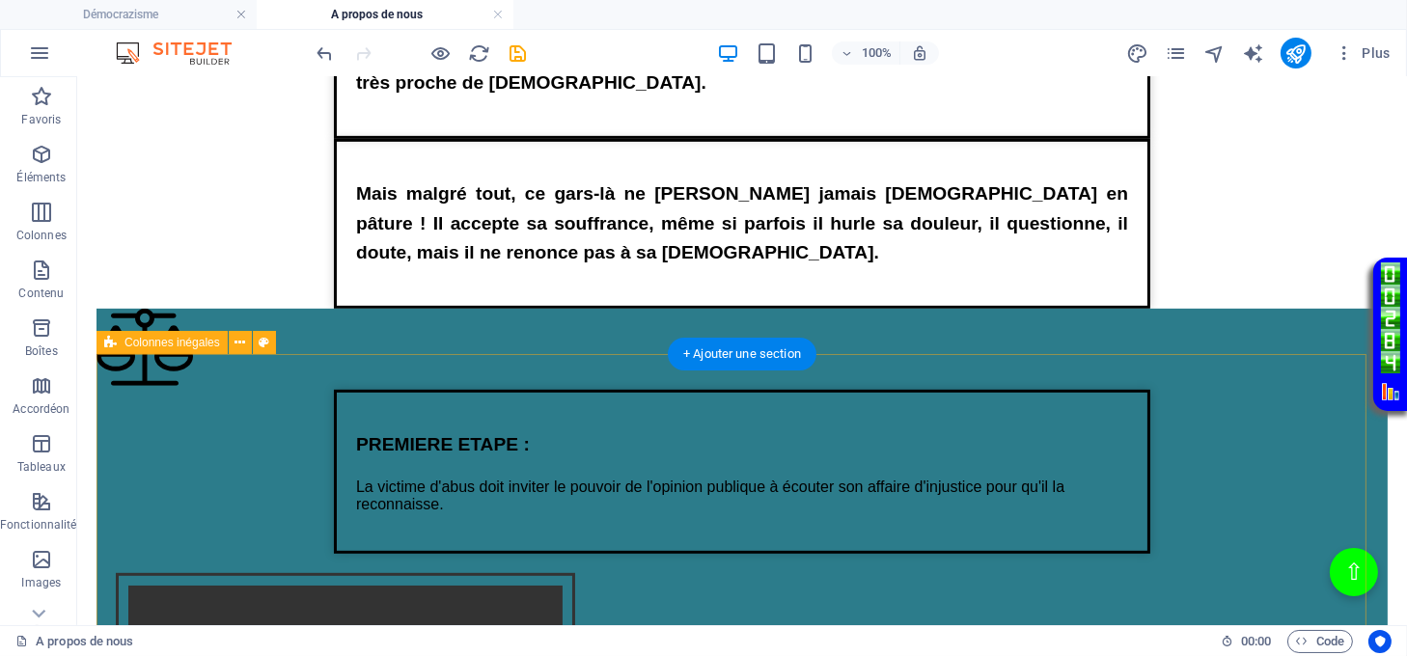
scroll to position [868, 0]
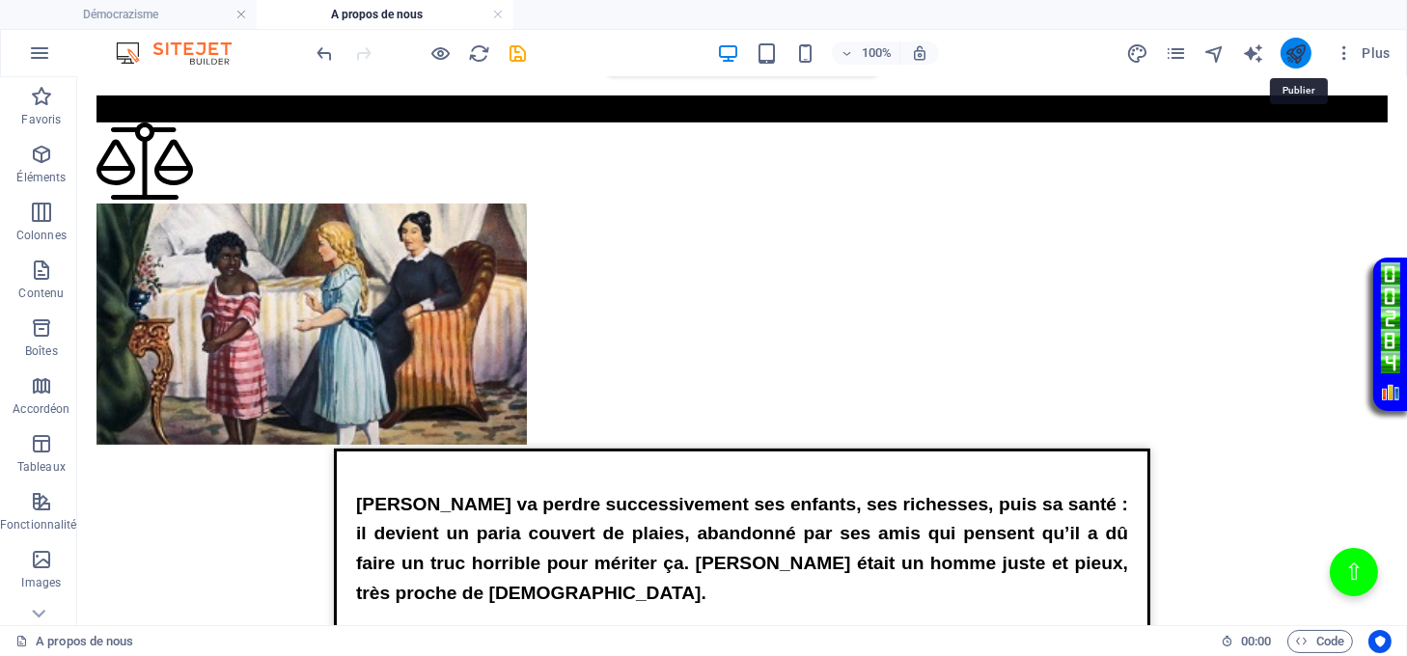
click at [1291, 54] on icon "publish" at bounding box center [1296, 53] width 22 height 22
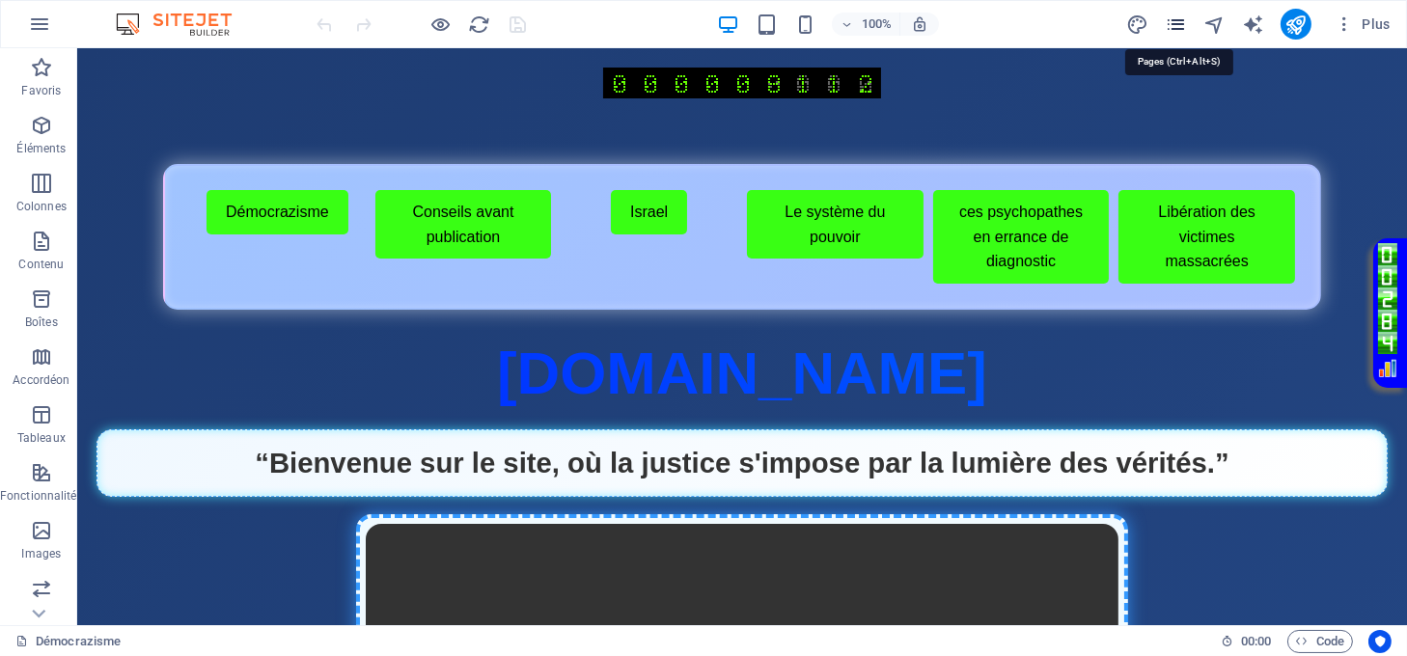
click at [1171, 21] on icon "pages" at bounding box center [1176, 25] width 22 height 22
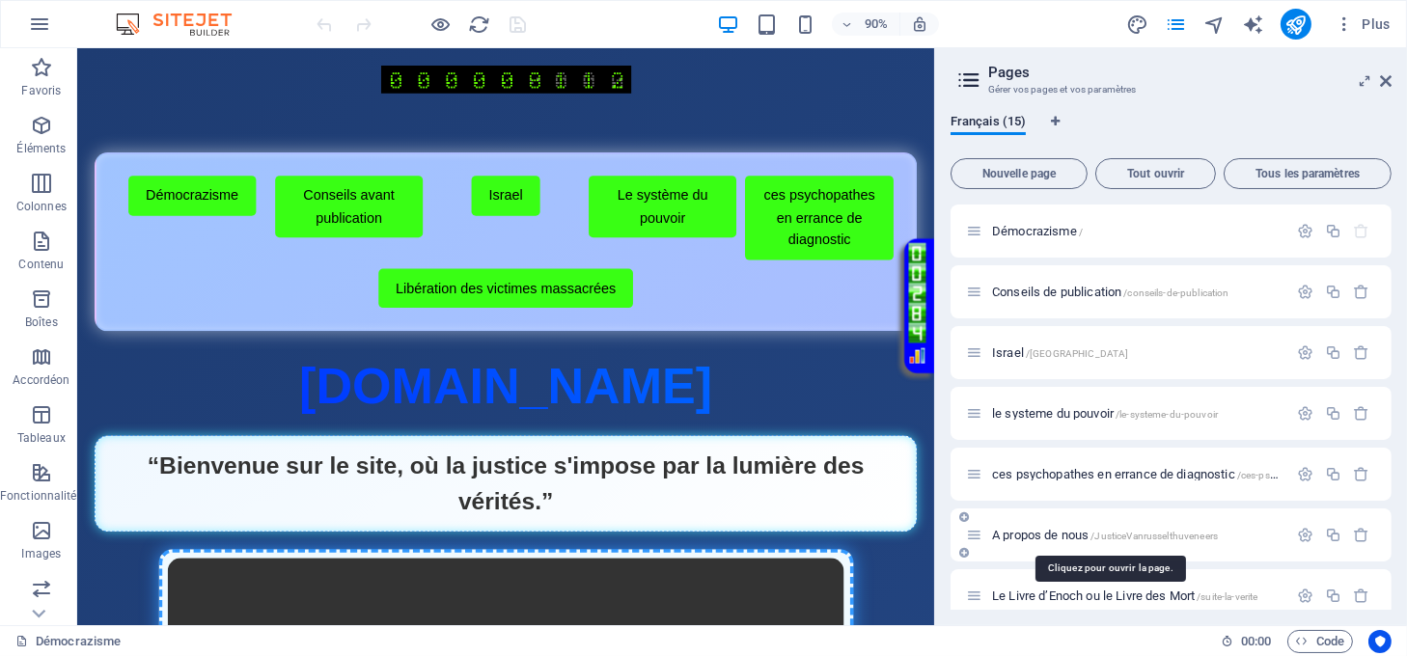
click at [1053, 528] on div "A propos de nous /JusticeVanrusselthuveneers" at bounding box center [1126, 535] width 321 height 22
click at [1053, 530] on span "A propos de nous /JusticeVanrusselthuveneers" at bounding box center [1105, 535] width 226 height 14
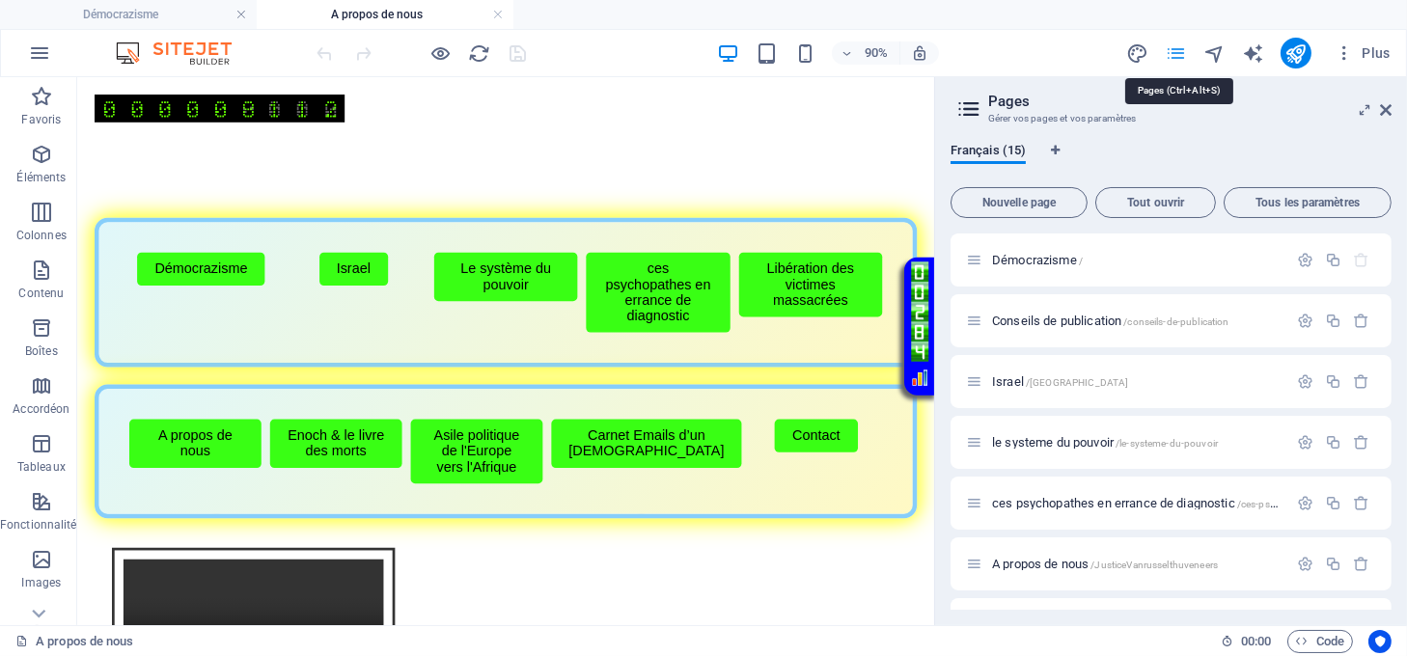
click at [1177, 52] on icon "pages" at bounding box center [1176, 53] width 22 height 22
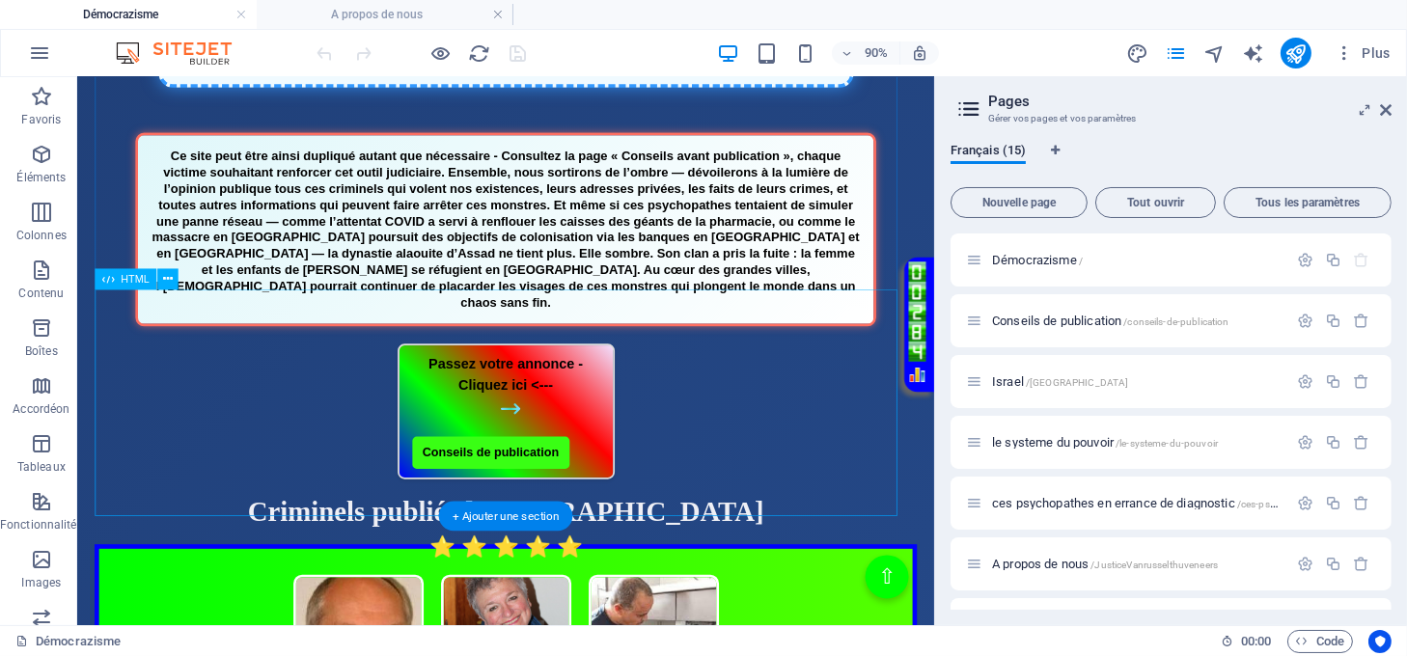
scroll to position [1158, 0]
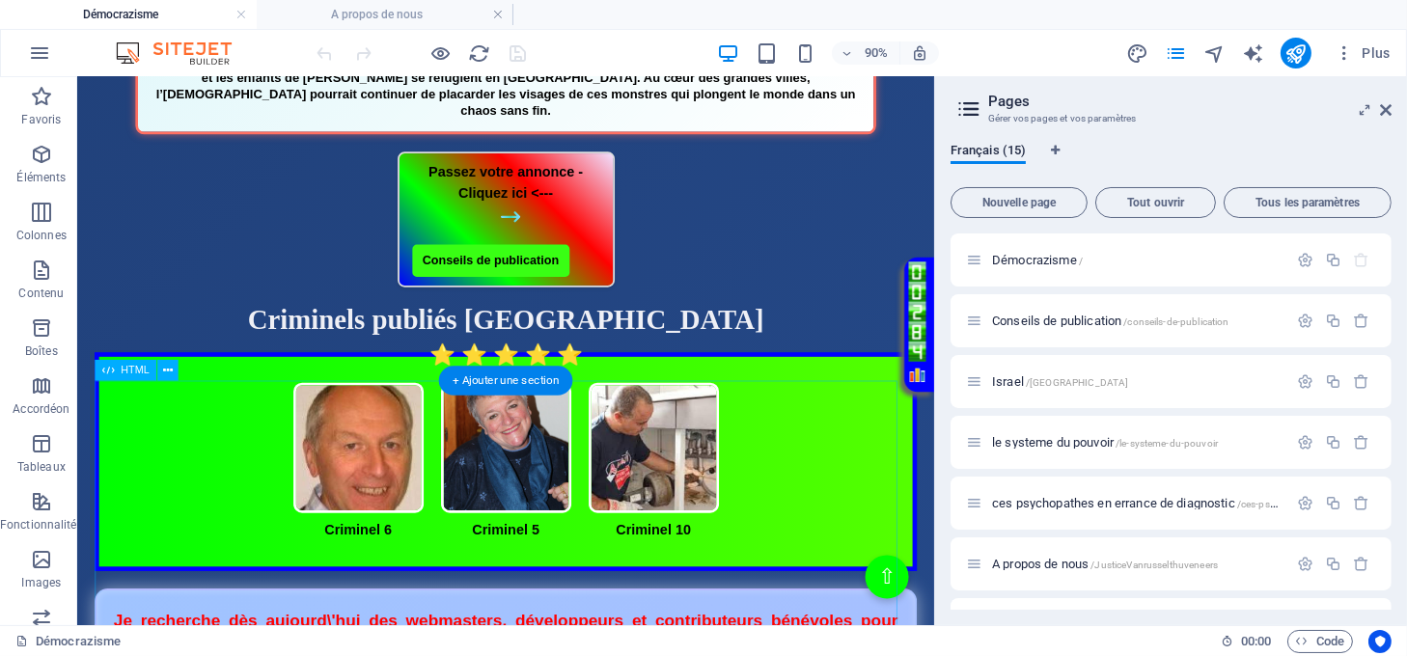
click at [198, 429] on div "Criminel publié [GEOGRAPHIC_DATA] Criminels publiés [GEOGRAPHIC_DATA] Criminel …" at bounding box center [554, 478] width 914 height 296
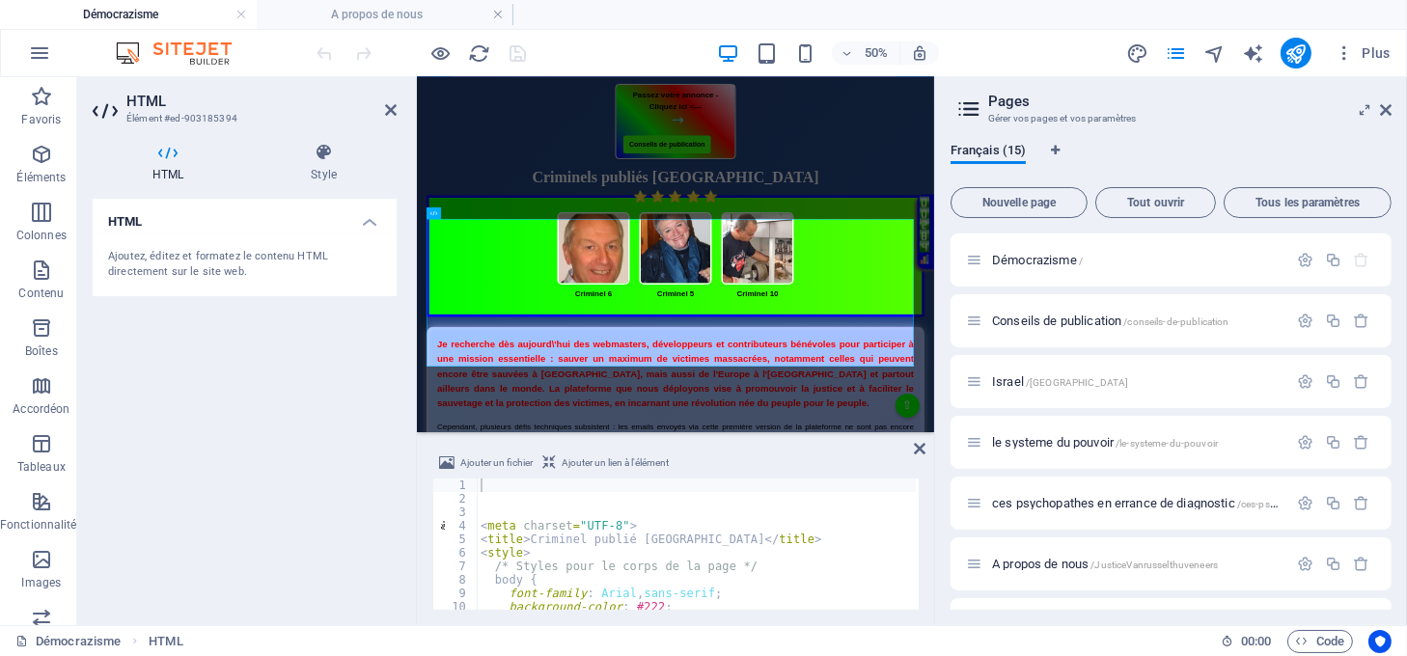
click at [382, 106] on h2 "HTML" at bounding box center [261, 101] width 270 height 17
click at [389, 109] on icon at bounding box center [391, 109] width 12 height 15
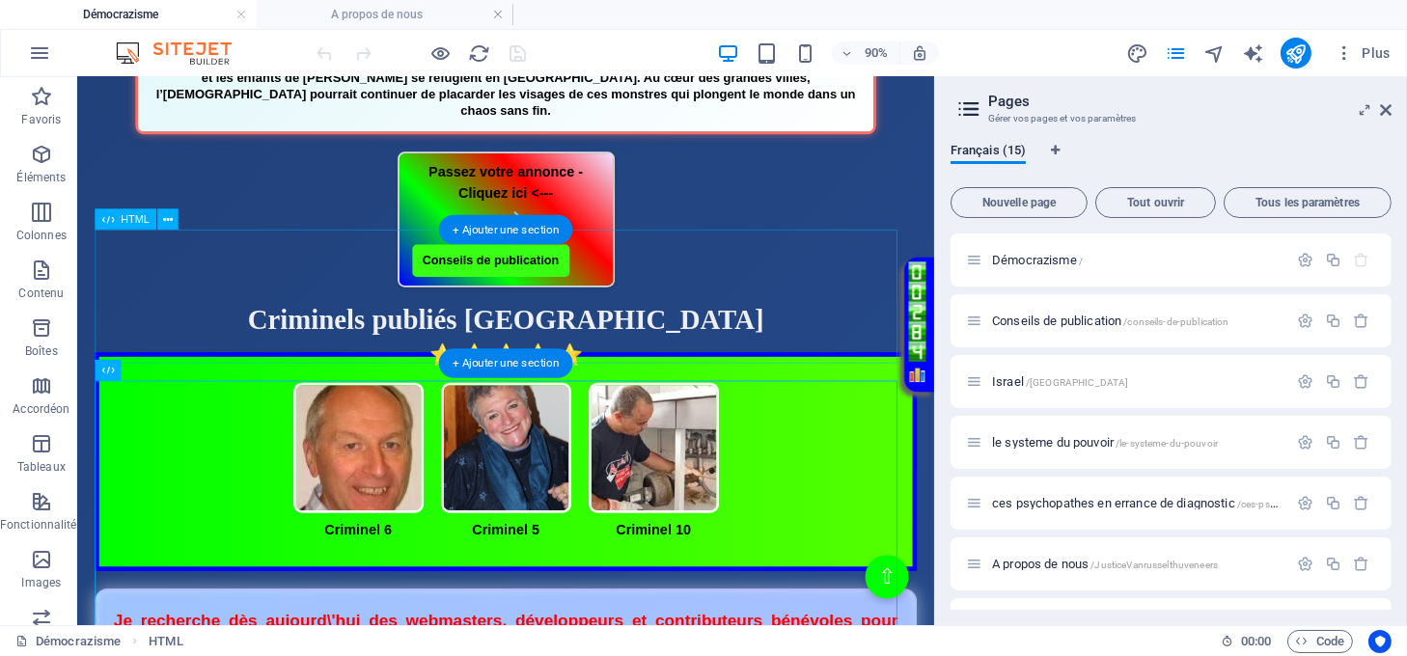
click at [236, 311] on div "Passez votre annonce - Cliquez ici <--- Conseils de publication" at bounding box center [554, 235] width 914 height 151
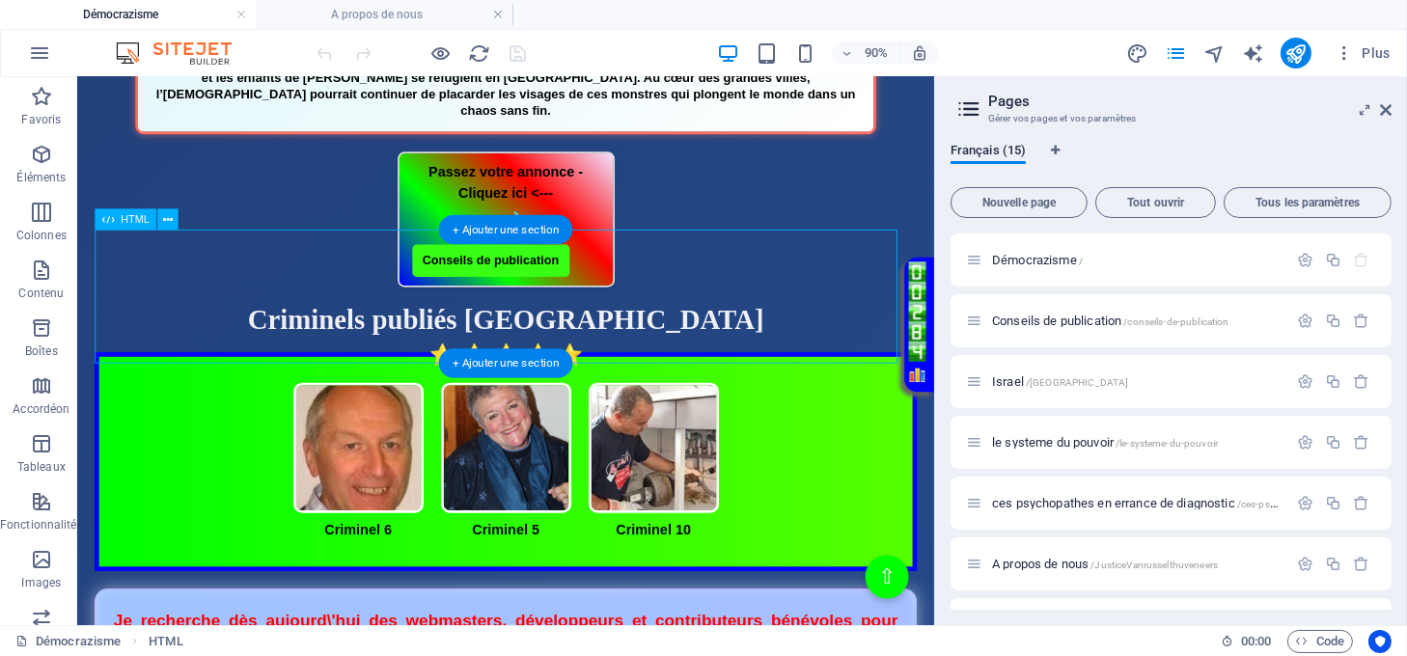
click at [236, 311] on div "Passez votre annonce - Cliquez ici <--- Conseils de publication" at bounding box center [554, 235] width 914 height 151
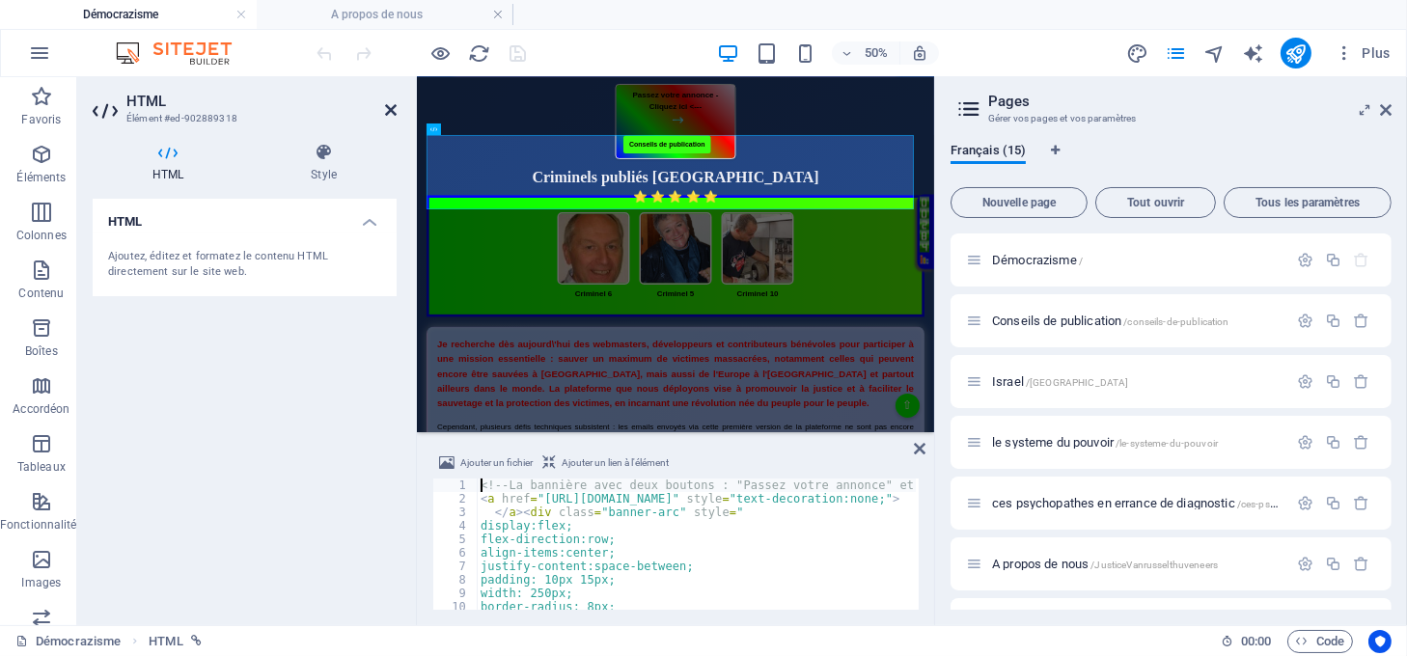
click at [389, 110] on icon at bounding box center [391, 109] width 12 height 15
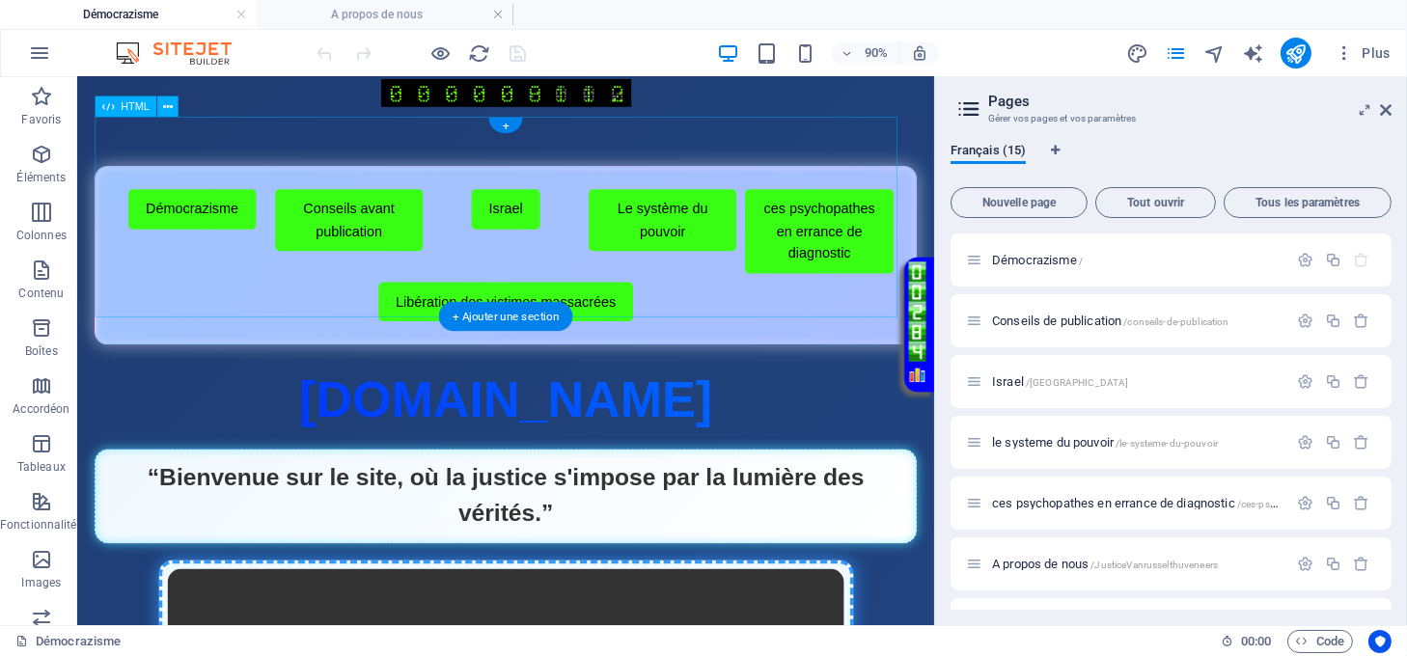
scroll to position [0, 0]
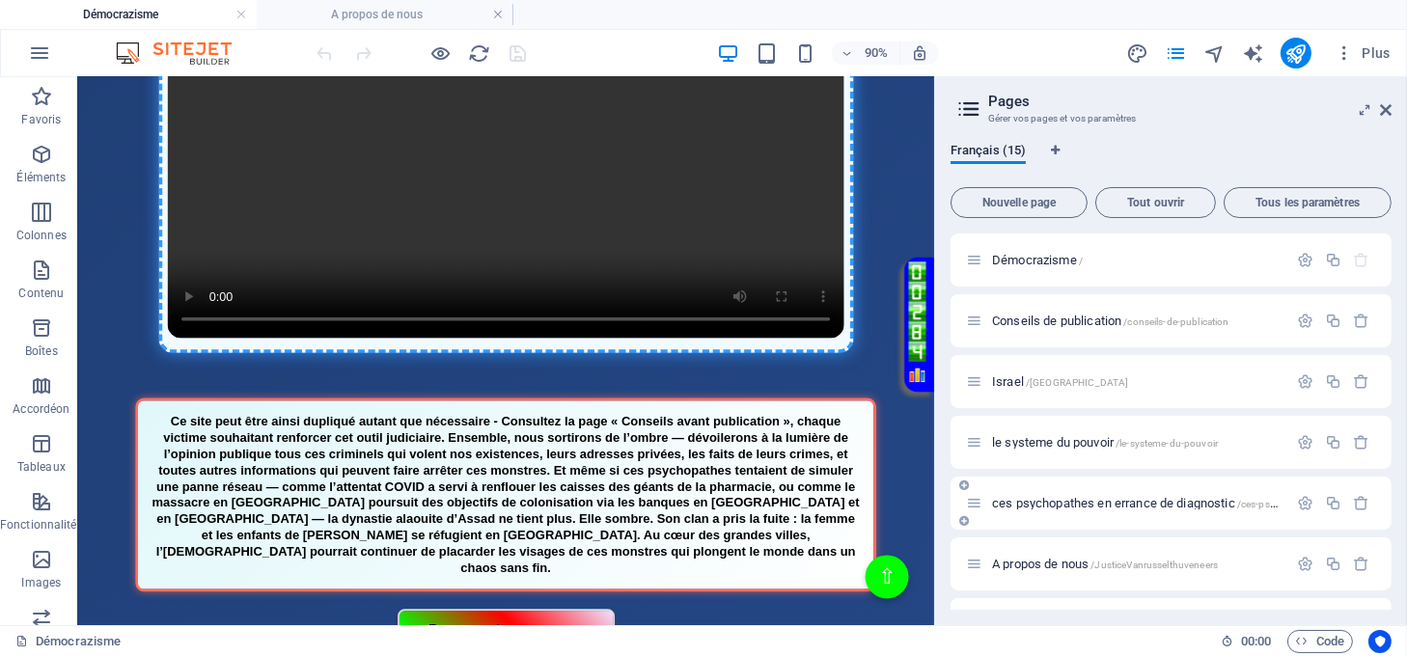
scroll to position [643, 0]
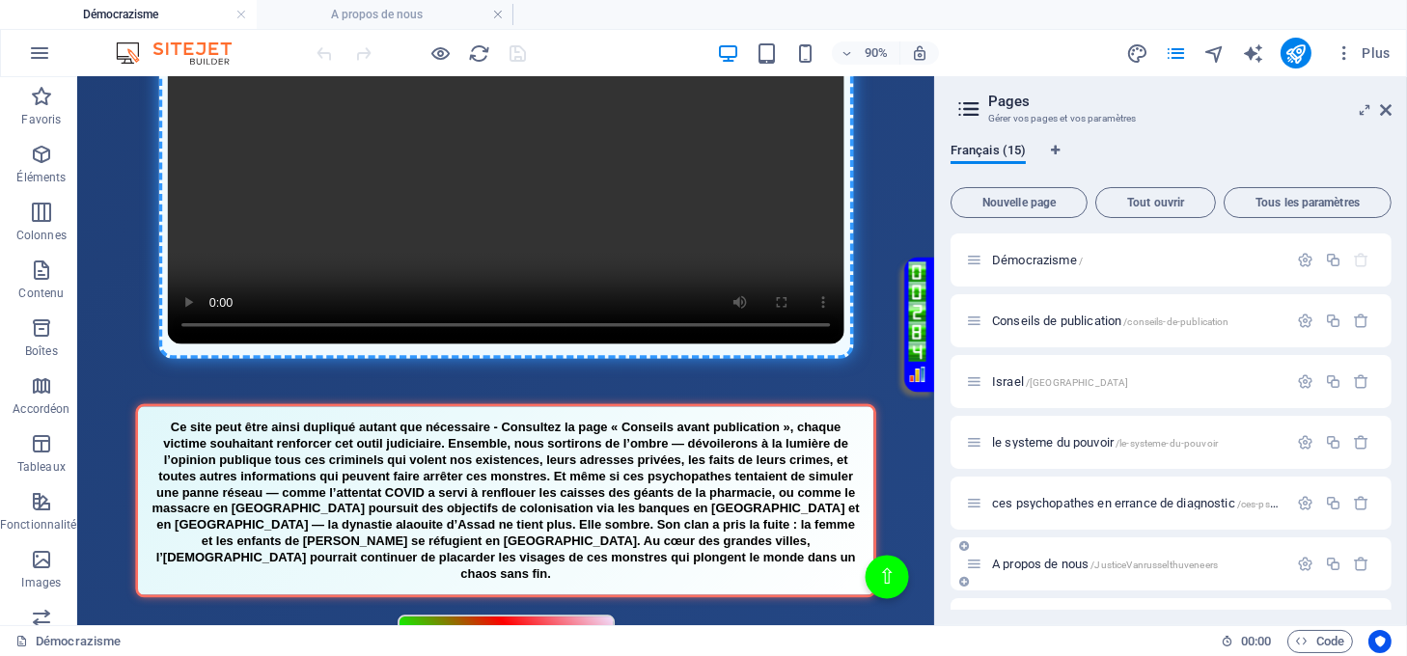
click at [1035, 560] on span "A propos de nous /JusticeVanrusselthuveneers" at bounding box center [1105, 564] width 226 height 14
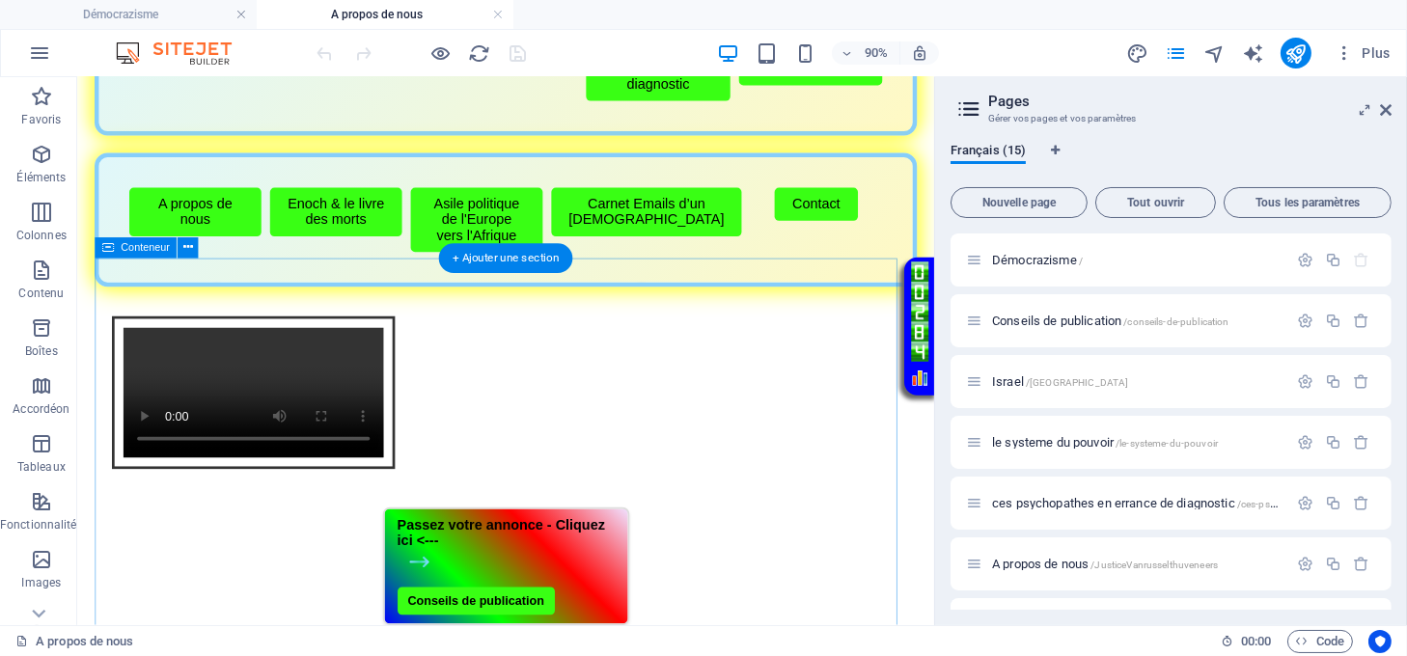
scroll to position [0, 0]
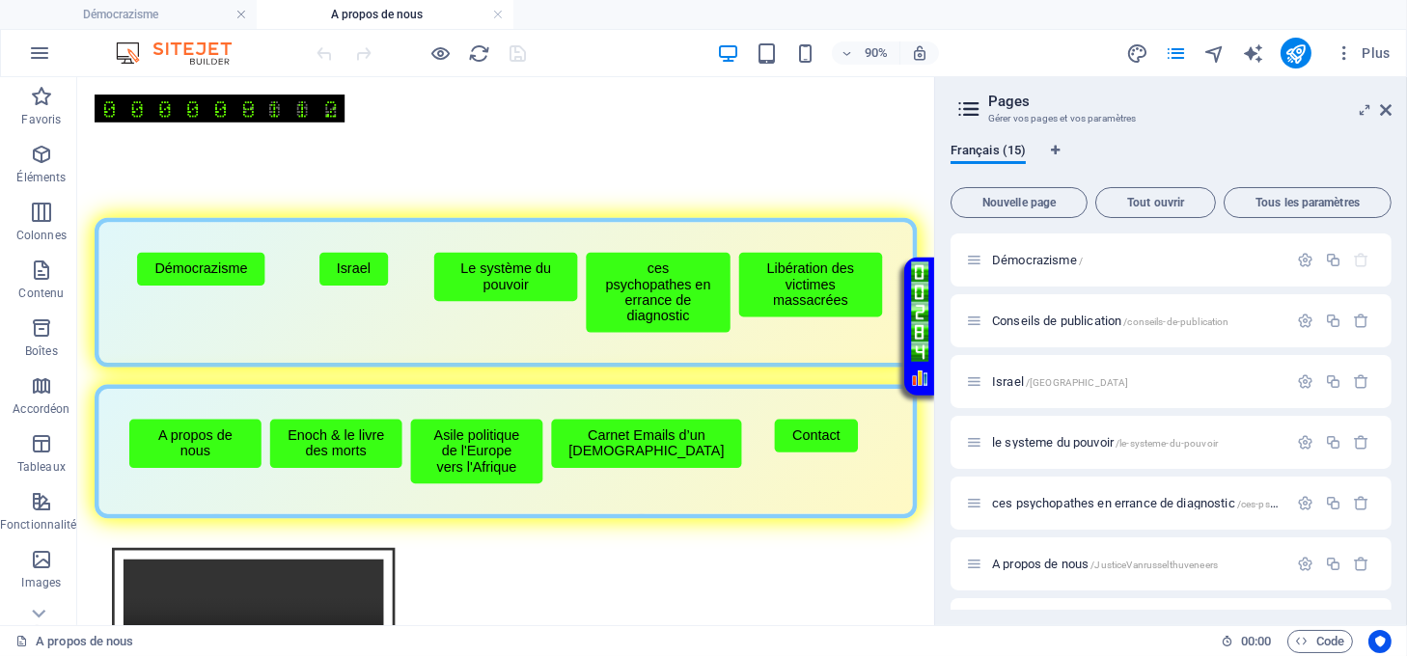
drag, startPoint x: 84, startPoint y: 538, endPoint x: 86, endPoint y: 557, distance: 19.4
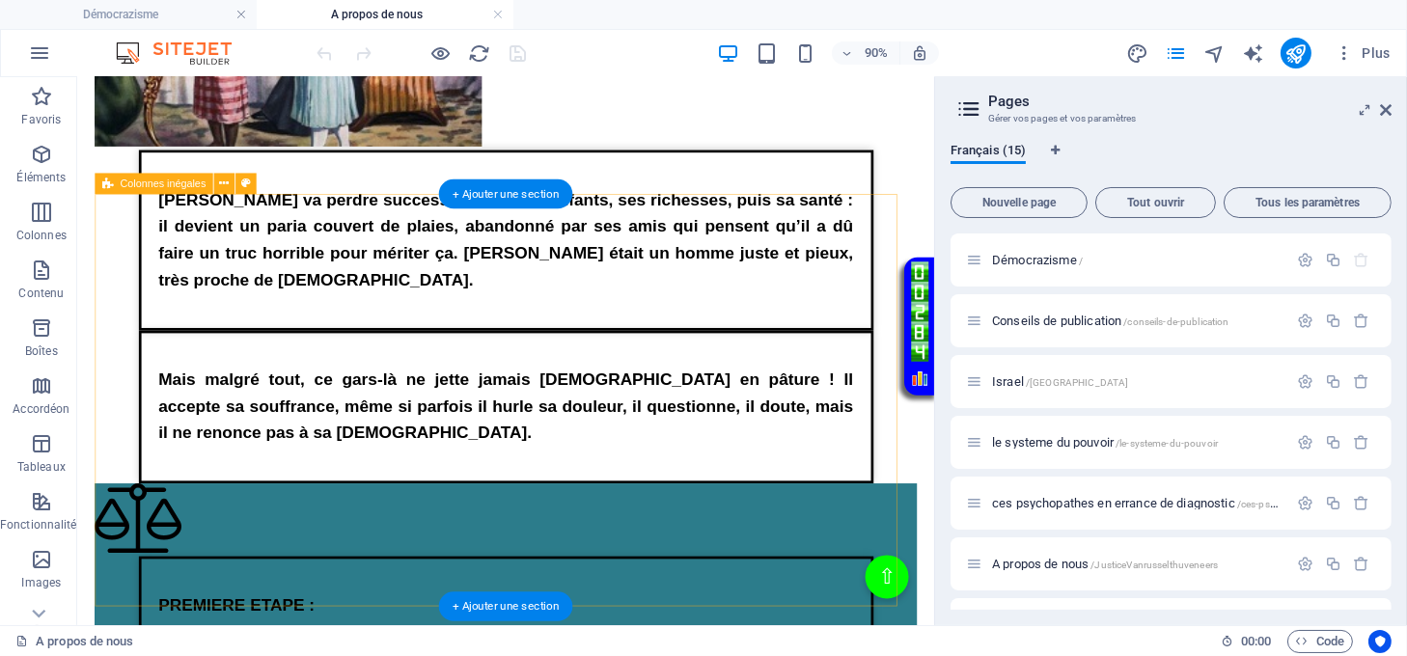
scroll to position [1801, 0]
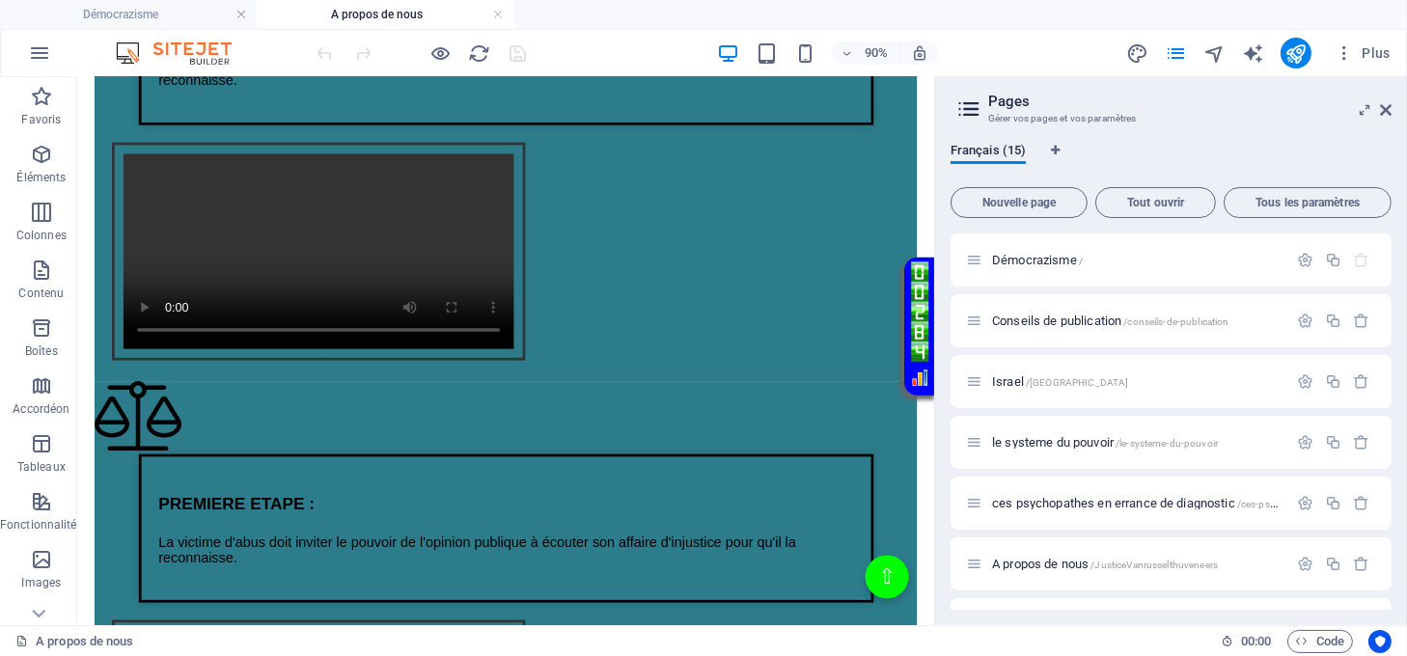
click at [20, 286] on p "Contenu" at bounding box center [40, 293] width 45 height 15
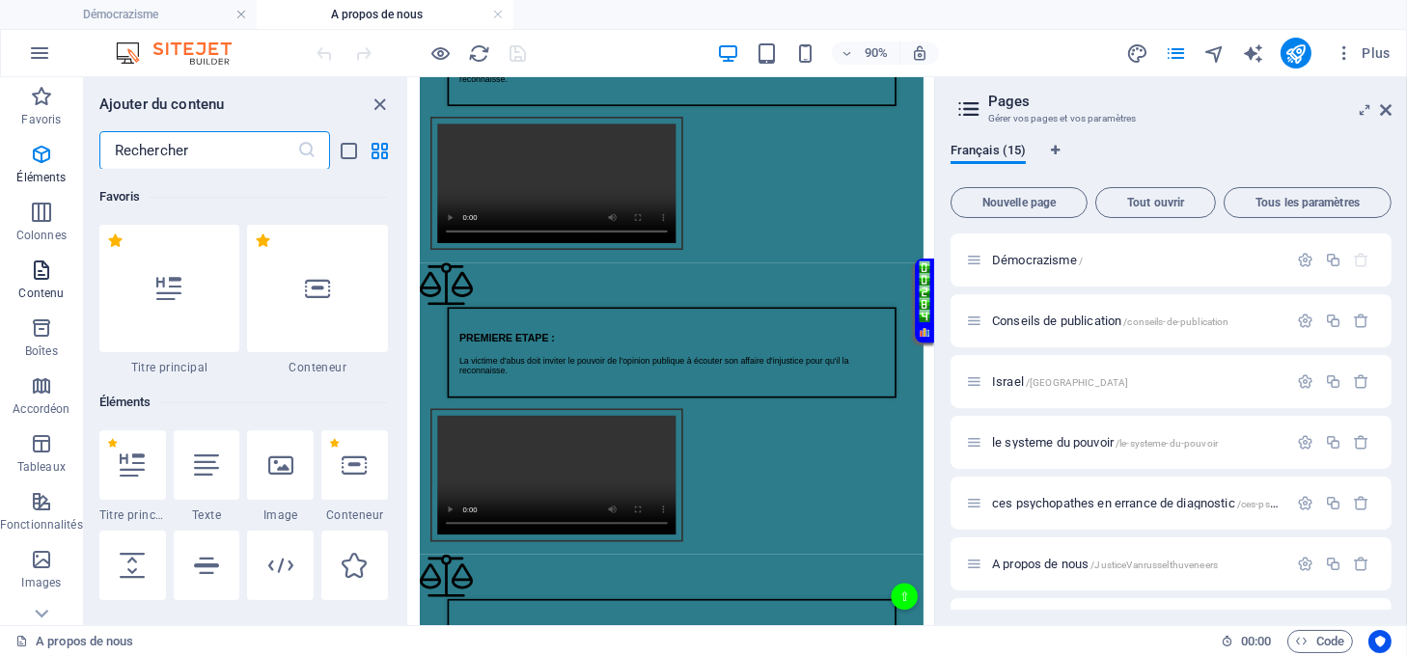
scroll to position [3376, 0]
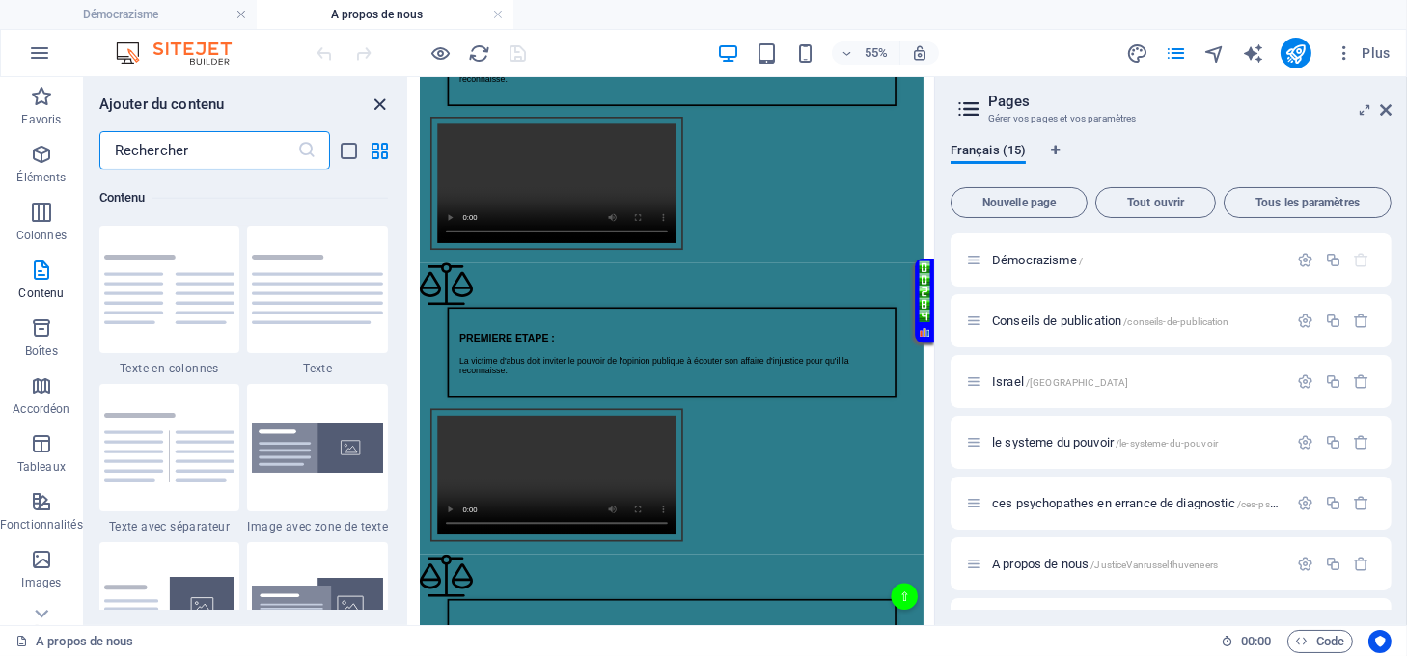
click at [382, 96] on icon "close panel" at bounding box center [381, 105] width 22 height 22
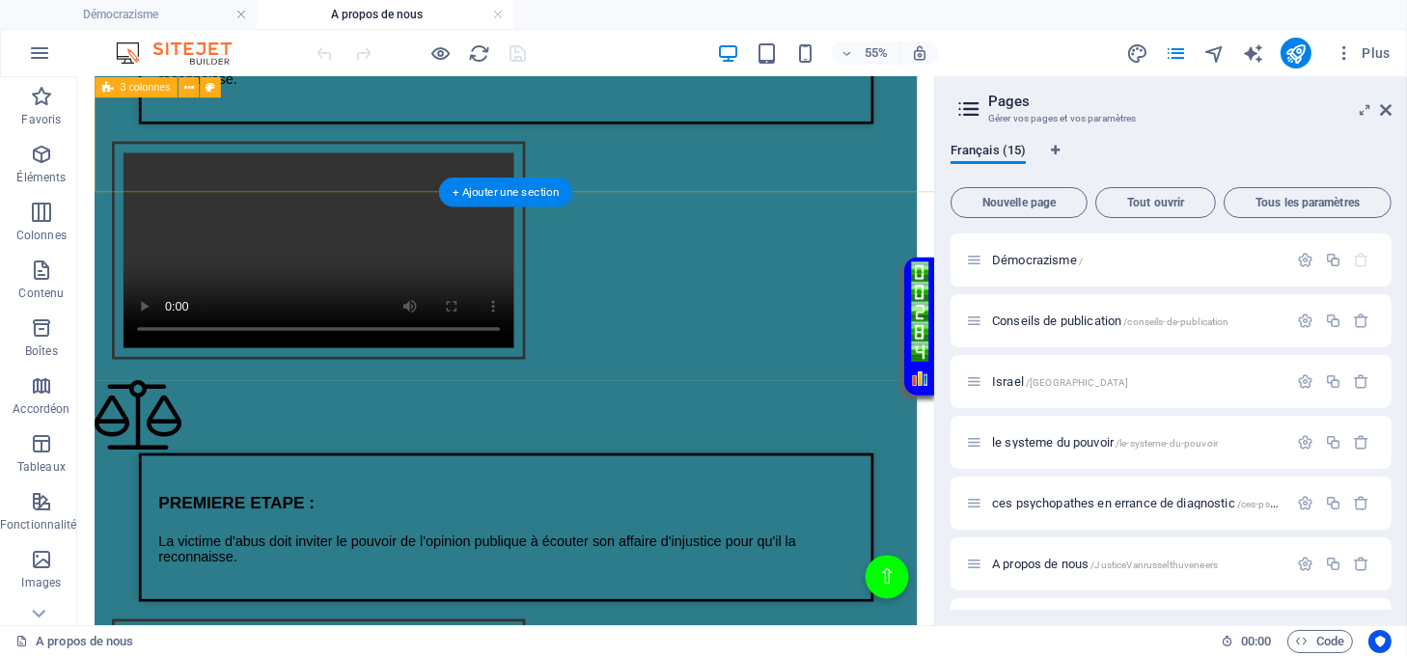
scroll to position [1801, 0]
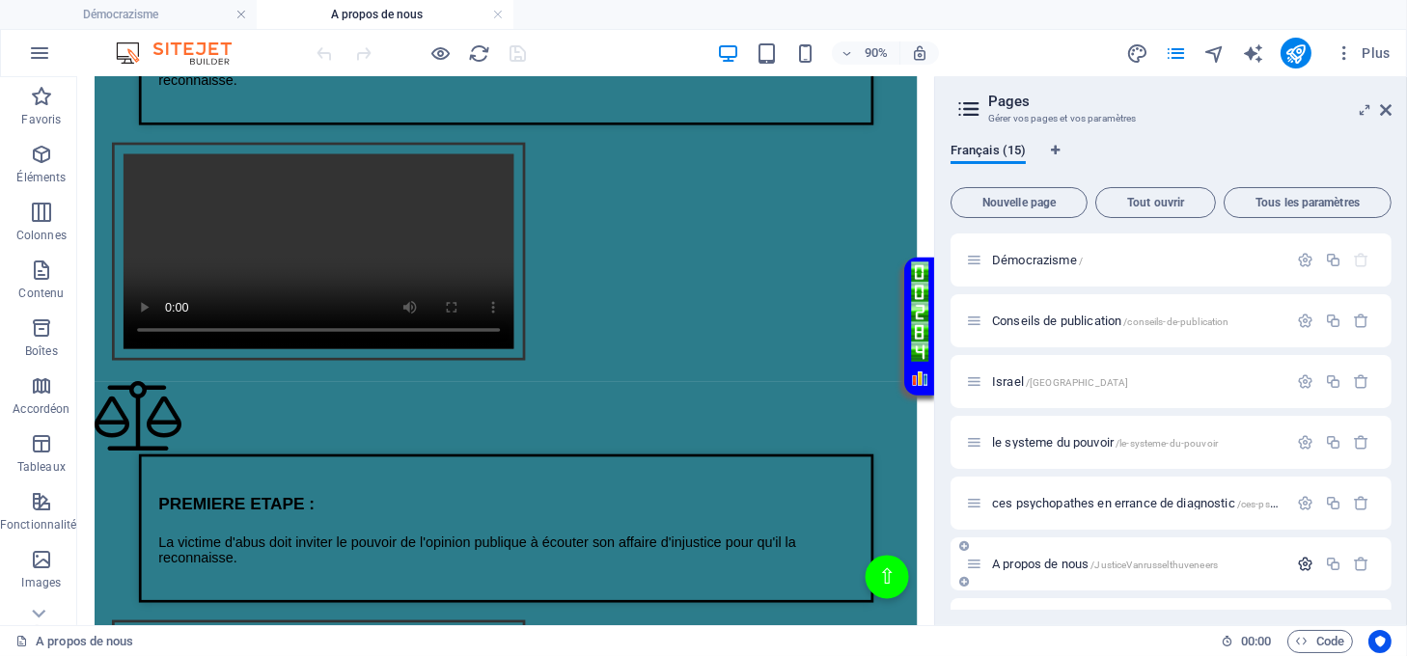
click at [0, 0] on icon "button" at bounding box center [0, 0] width 0 height 0
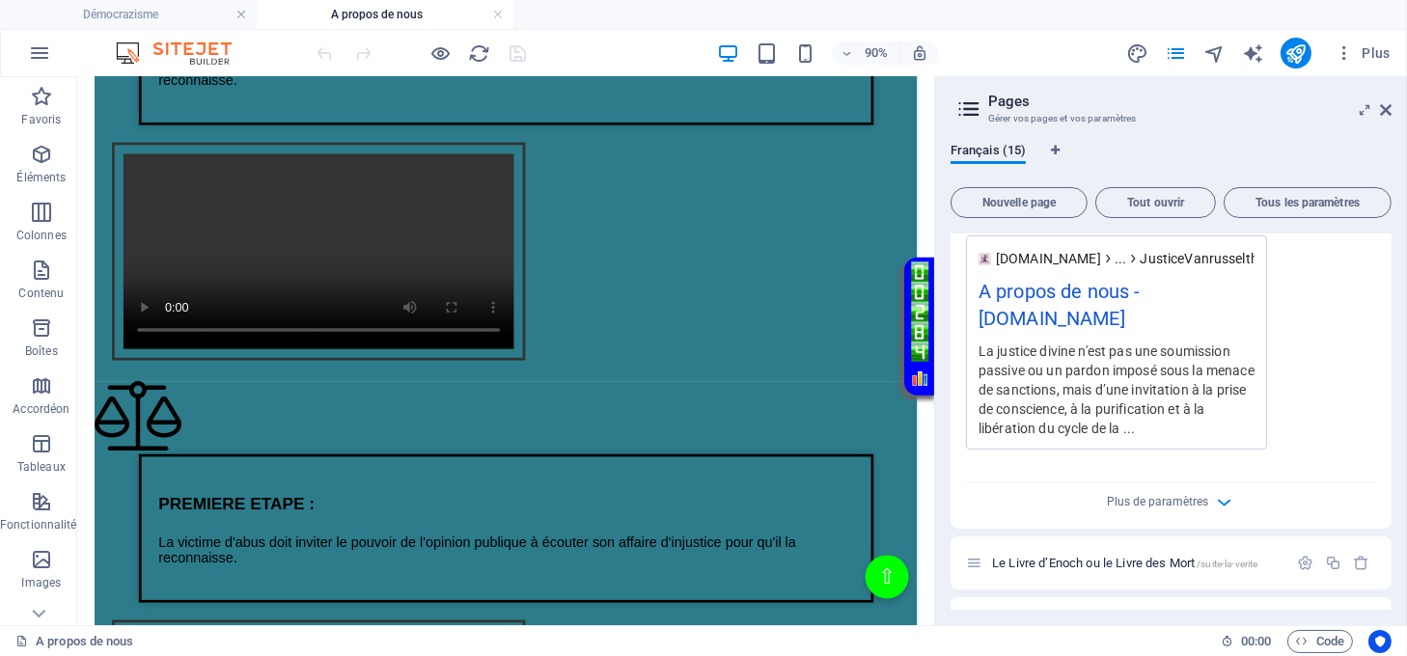
scroll to position [858, 0]
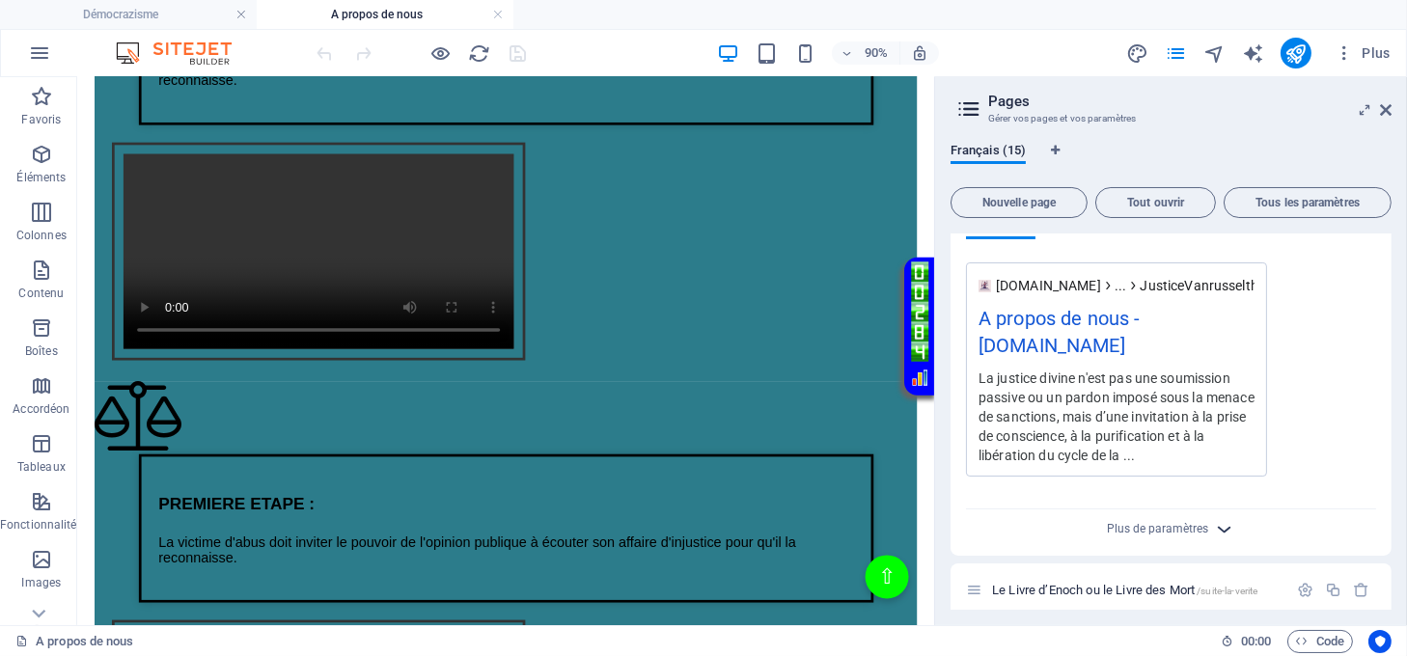
click at [1227, 534] on icon "button" at bounding box center [1224, 529] width 22 height 22
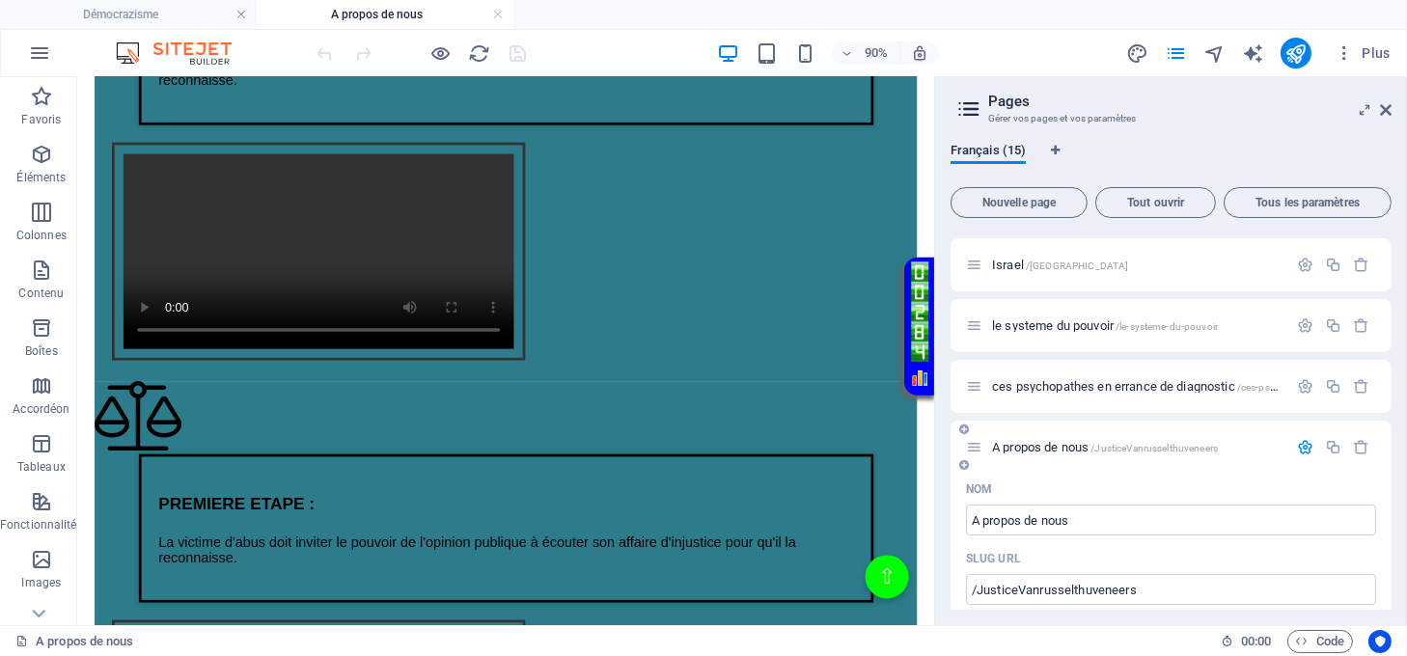
scroll to position [86, 0]
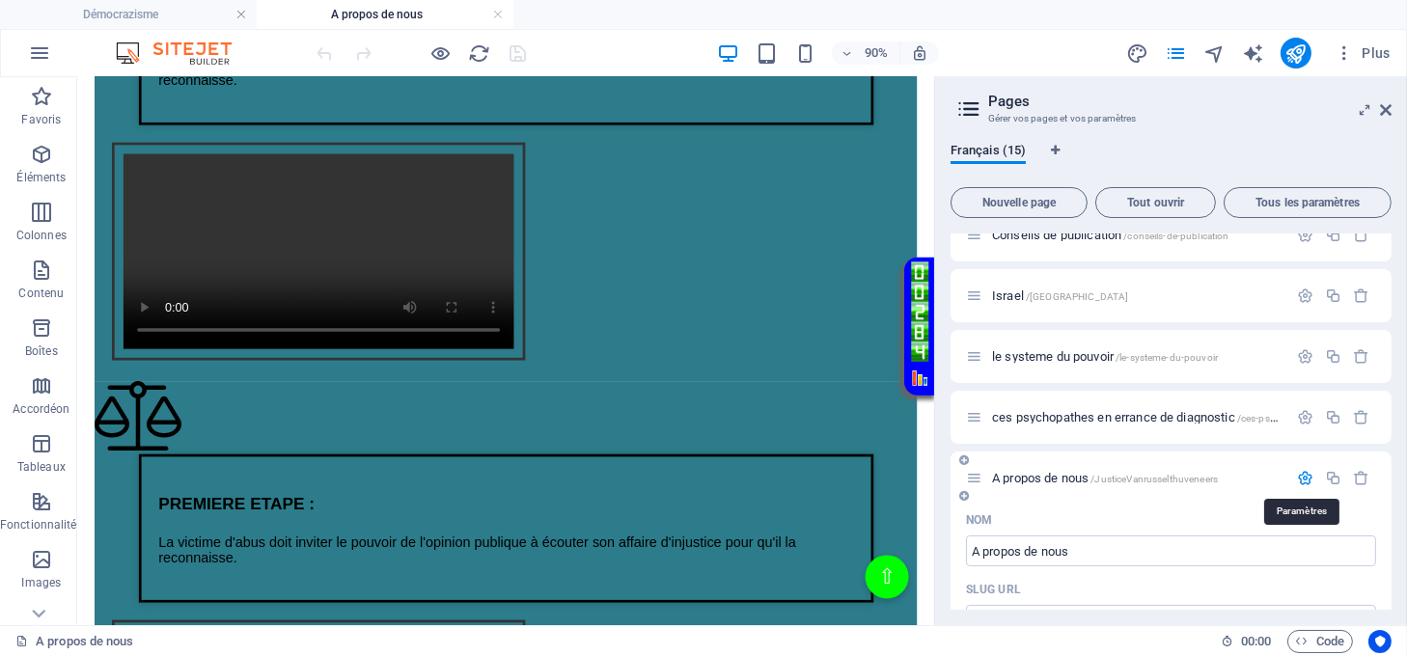
click at [0, 0] on icon "button" at bounding box center [0, 0] width 0 height 0
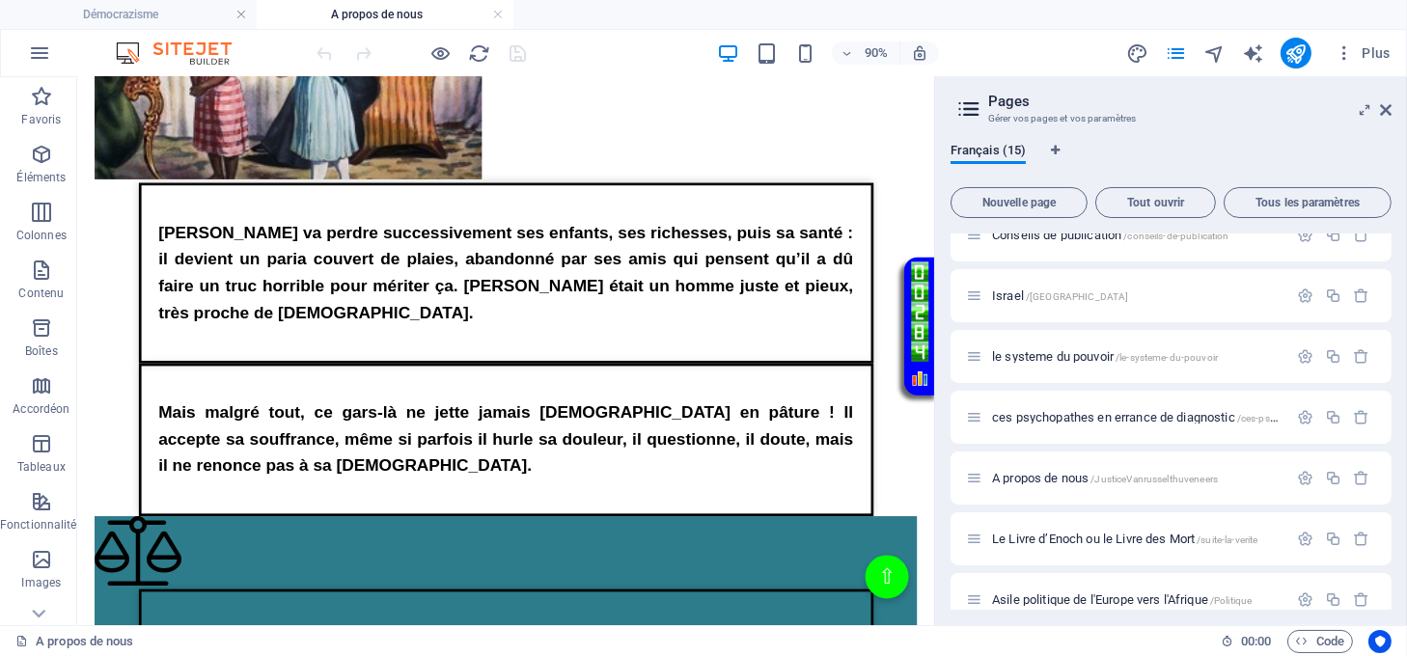
scroll to position [772, 0]
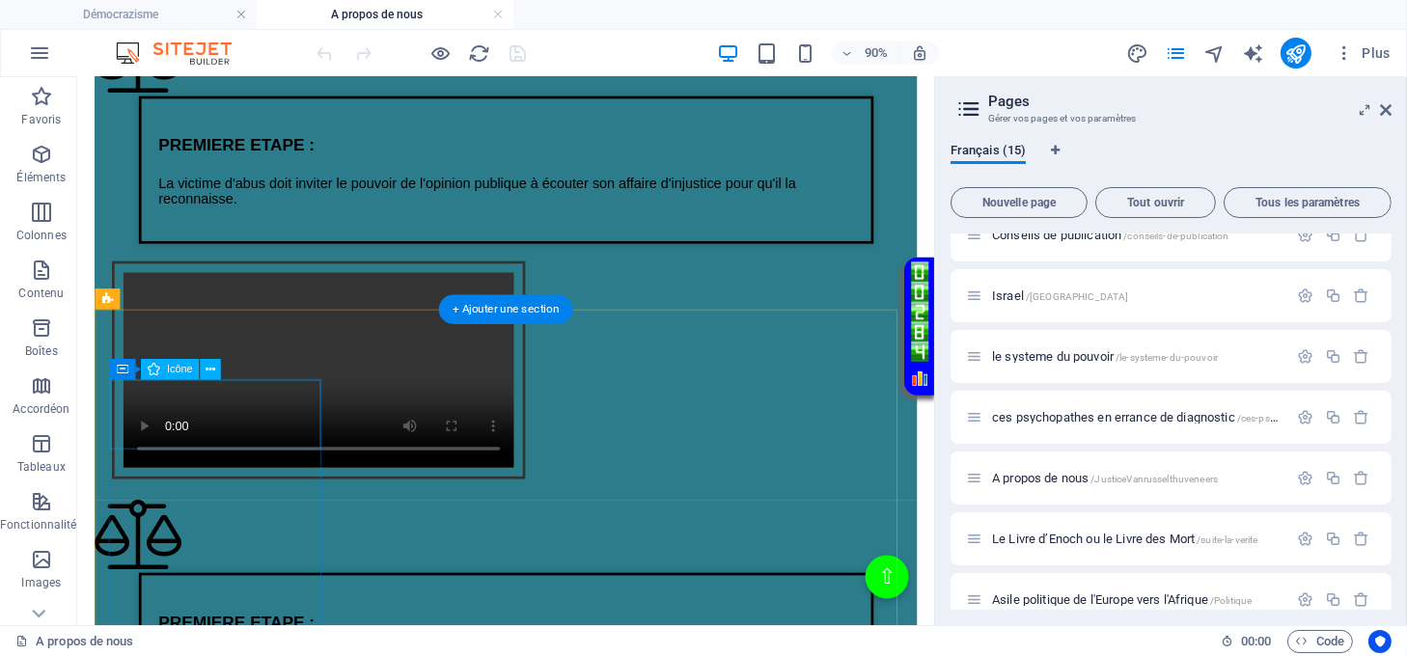
scroll to position [1673, 0]
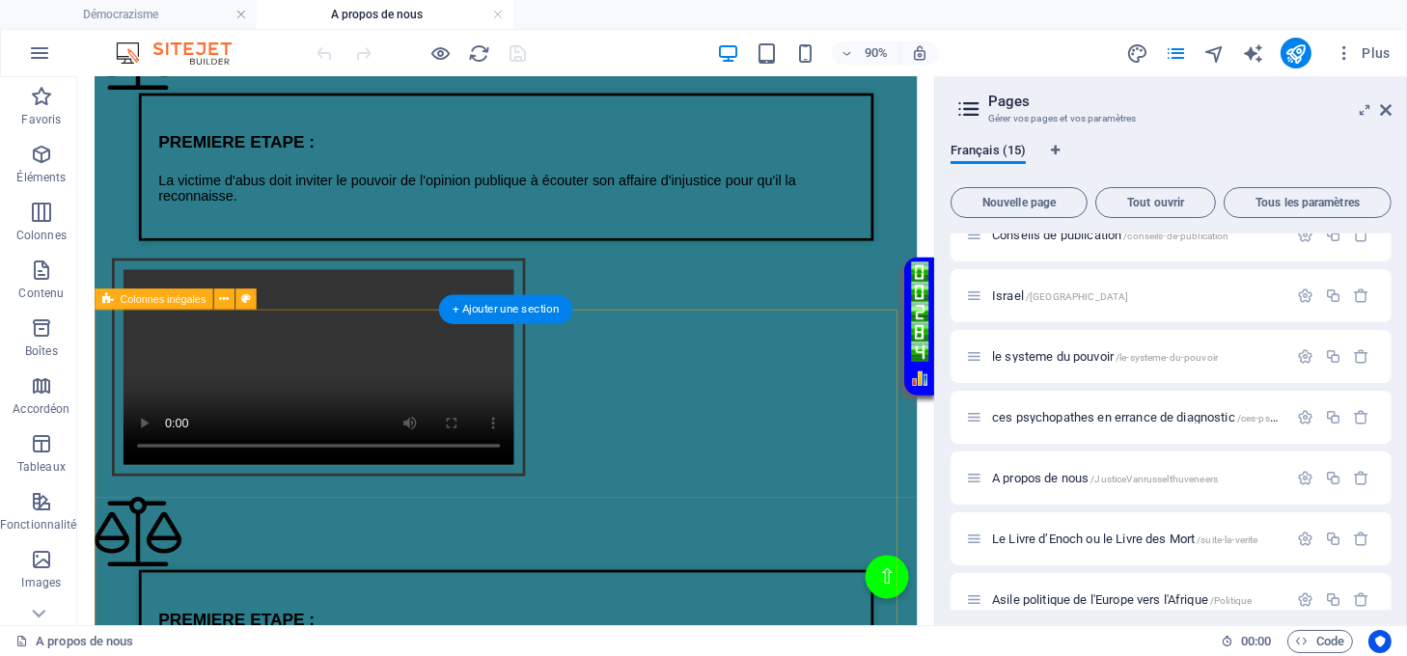
click at [140, 365] on div "Texte sur la justice de lumière PREMIERE ETAPE : La victime d'abus doit inviter…" at bounding box center [554, 279] width 914 height 530
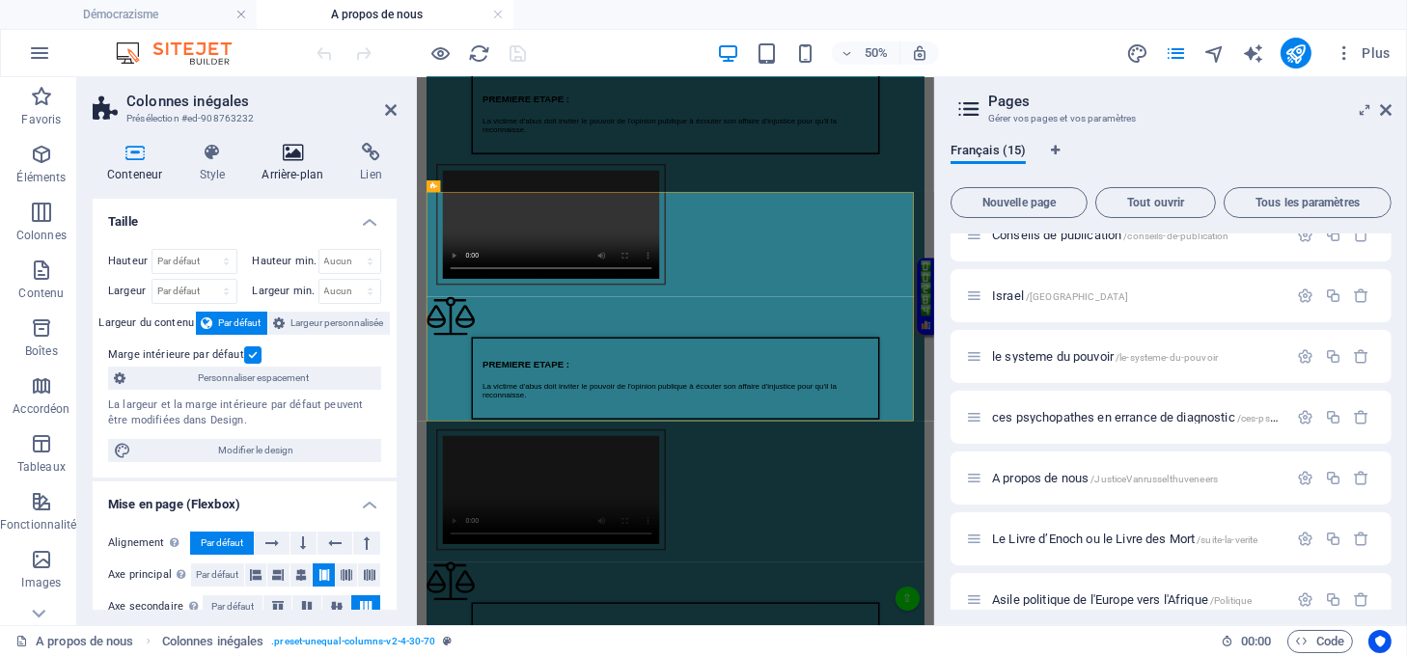
click at [286, 157] on icon at bounding box center [292, 152] width 91 height 19
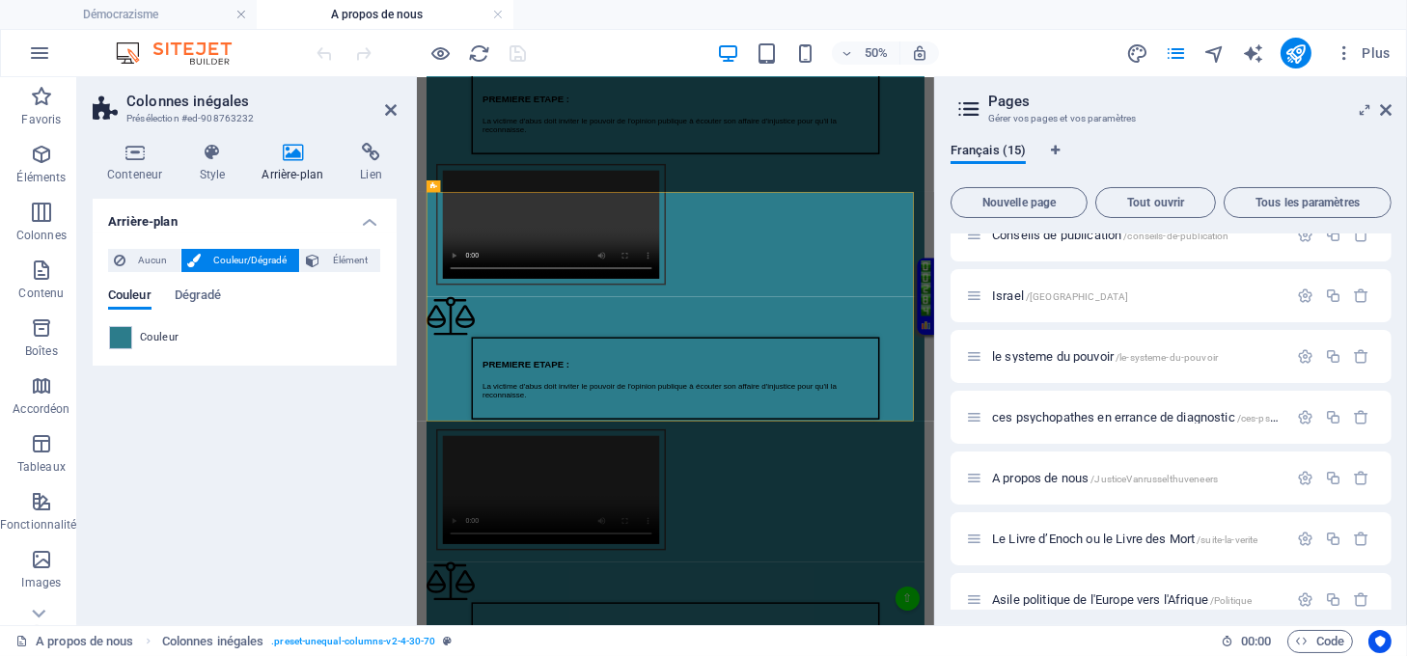
click at [119, 333] on span at bounding box center [120, 337] width 21 height 21
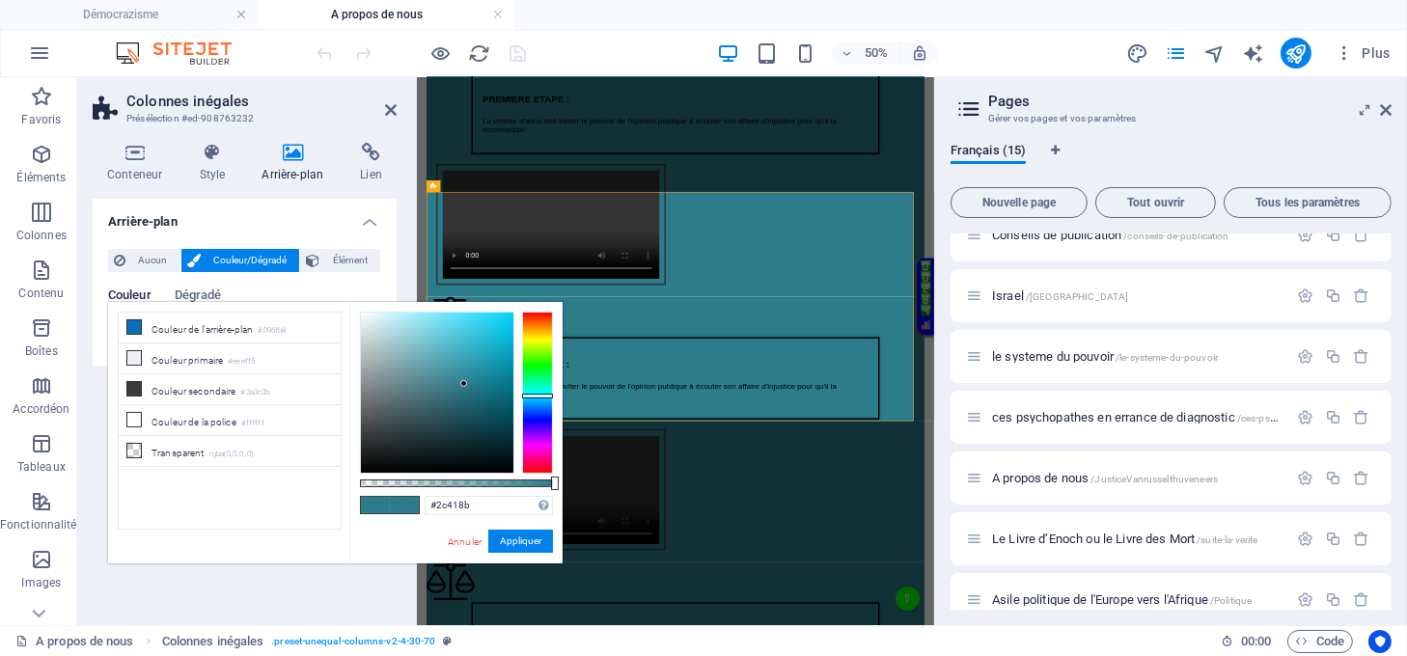
click at [533, 412] on div at bounding box center [537, 393] width 31 height 162
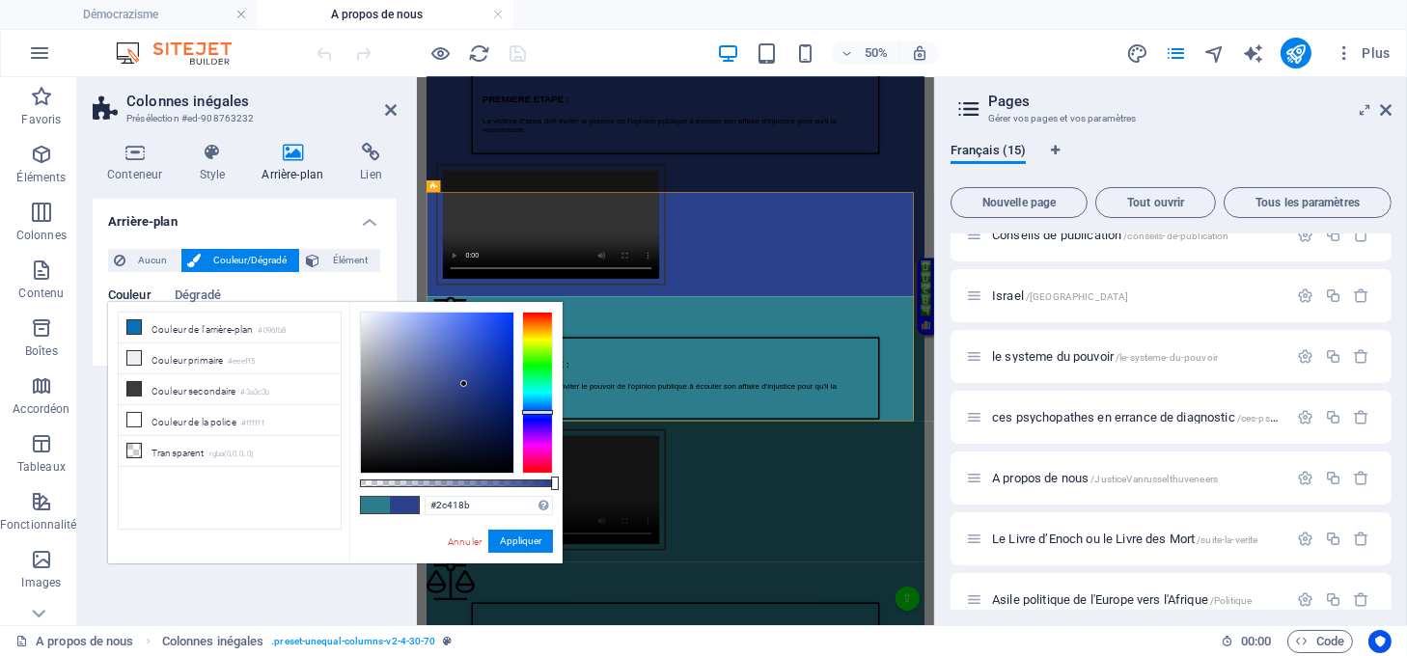
type input "#2c568b"
click at [536, 406] on div at bounding box center [537, 393] width 31 height 162
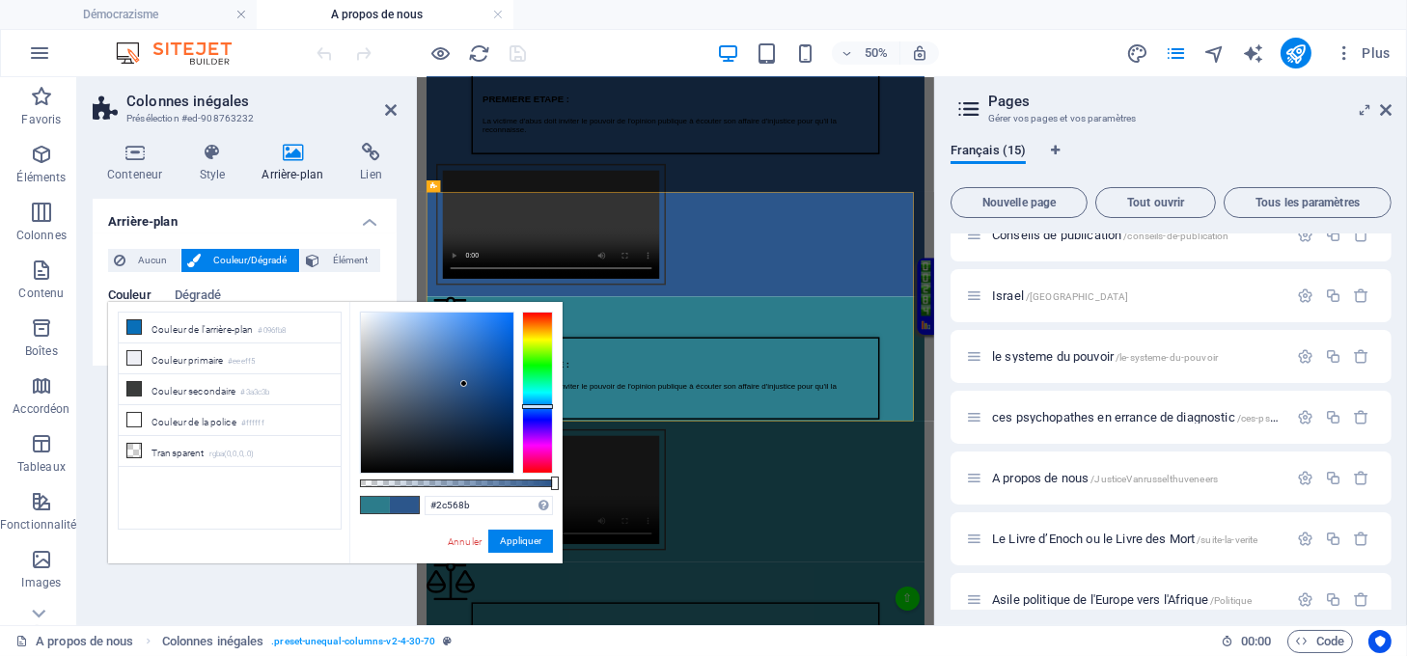
drag, startPoint x: 498, startPoint y: 491, endPoint x: 458, endPoint y: 489, distance: 39.6
click at [458, 496] on div "#2c568b Formats pris en charge #0852ed rgb(8, 82, 237) rgba(8, 82, 237, 90%) hs…" at bounding box center [455, 572] width 213 height 541
drag, startPoint x: 481, startPoint y: 496, endPoint x: 410, endPoint y: 518, distance: 73.9
click at [410, 518] on div "#2c568b Formats pris en charge #0852ed rgb(8, 82, 237) rgba(8, 82, 237, 90%) hs…" at bounding box center [455, 572] width 213 height 541
click at [507, 541] on button "Appliquer" at bounding box center [520, 541] width 65 height 23
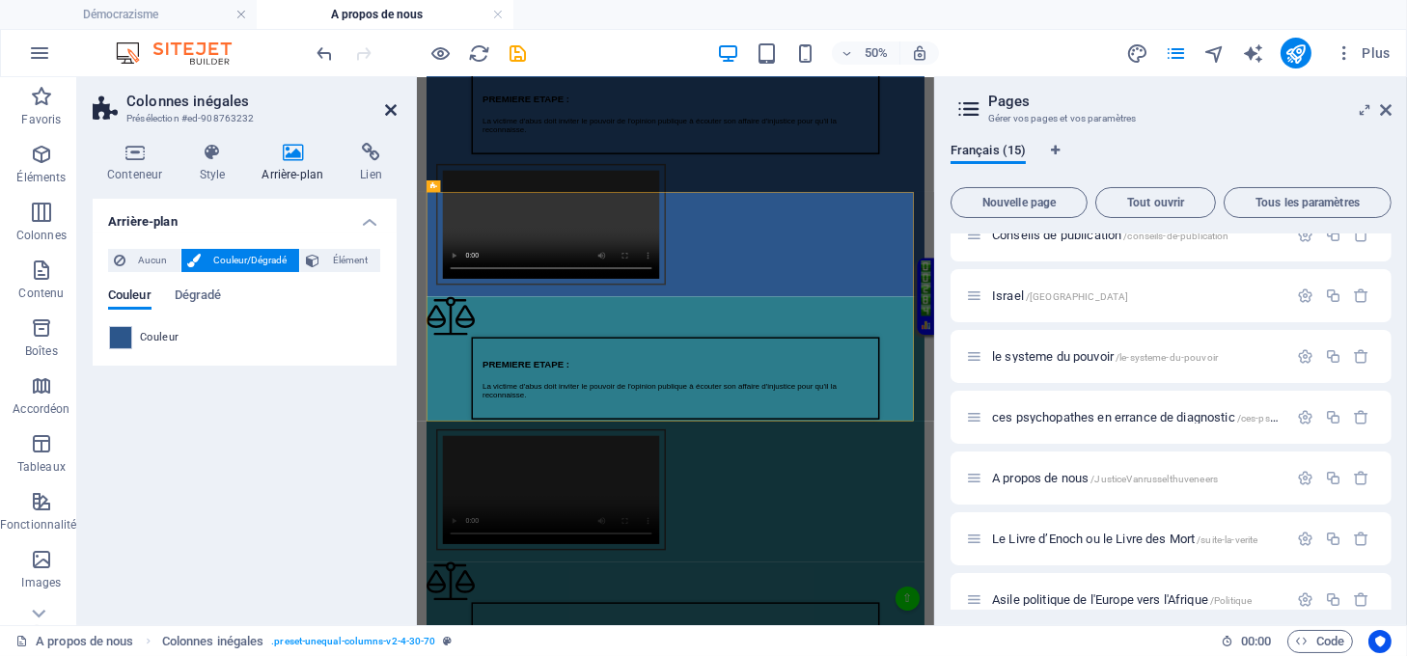
click at [387, 110] on icon at bounding box center [391, 109] width 12 height 15
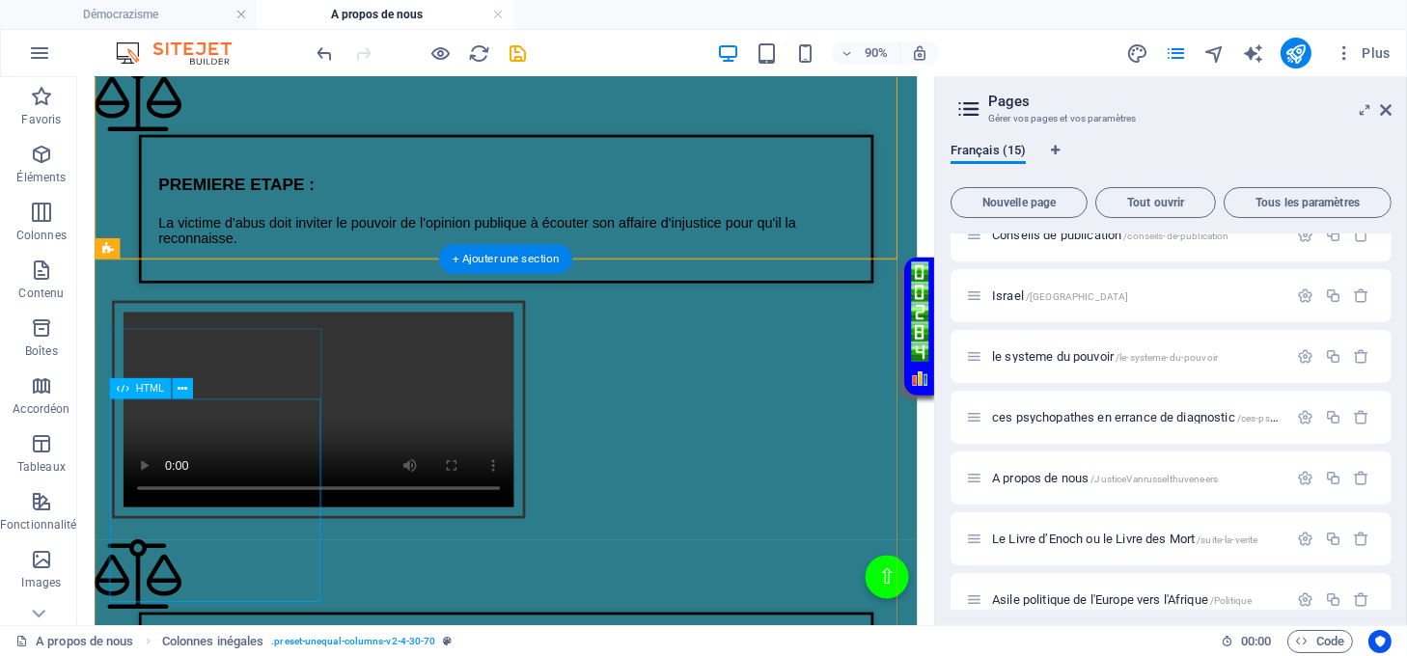
scroll to position [2187, 0]
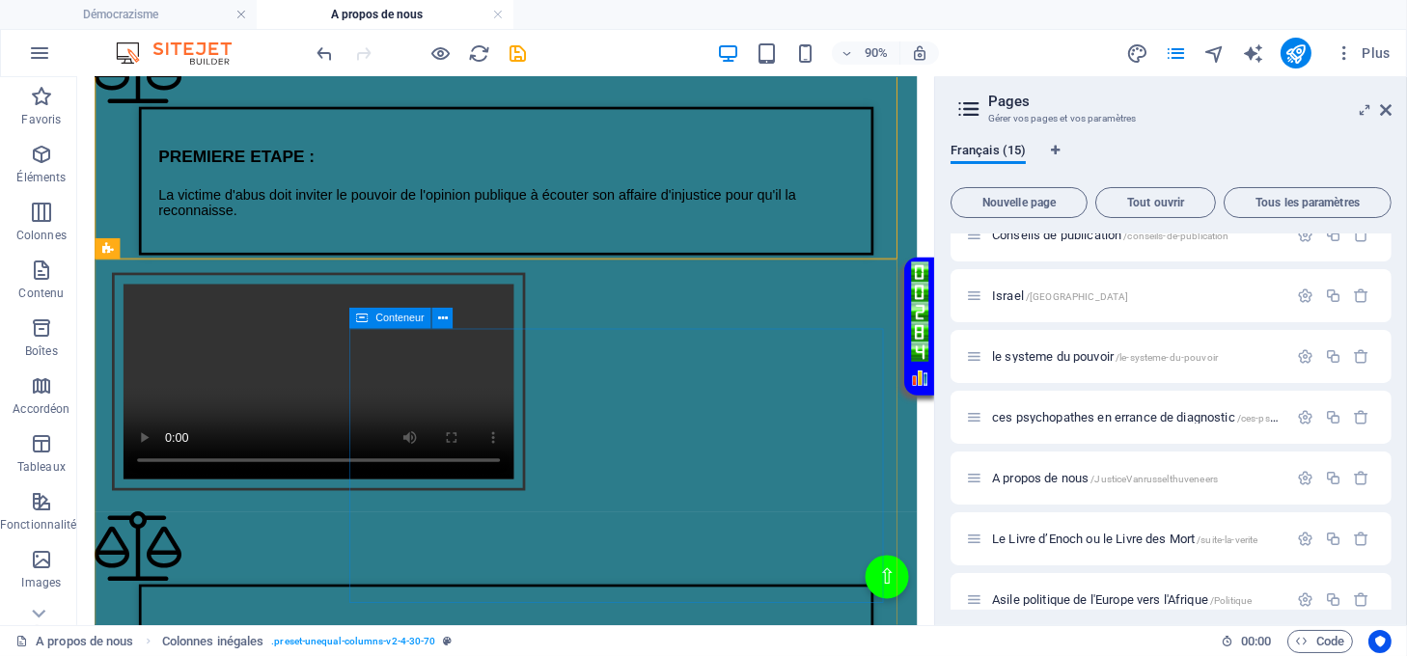
click at [356, 311] on icon at bounding box center [362, 319] width 13 height 21
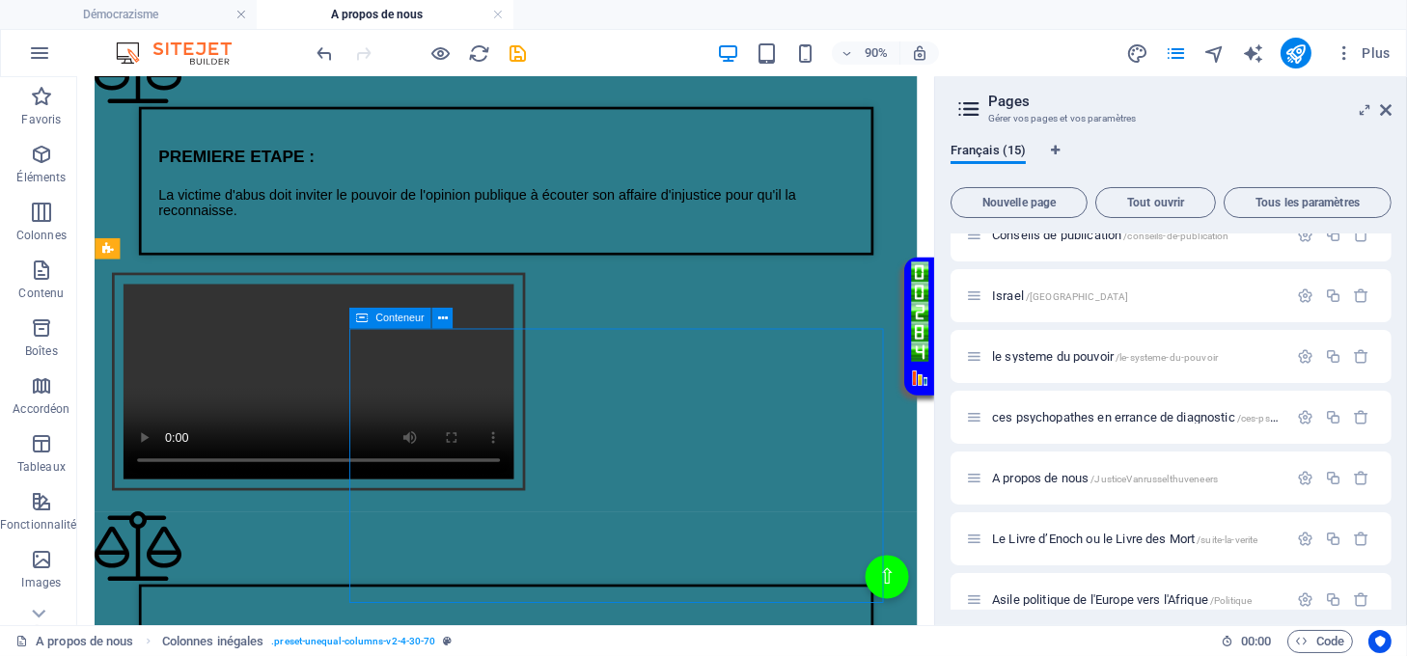
click at [356, 312] on icon at bounding box center [362, 319] width 13 height 21
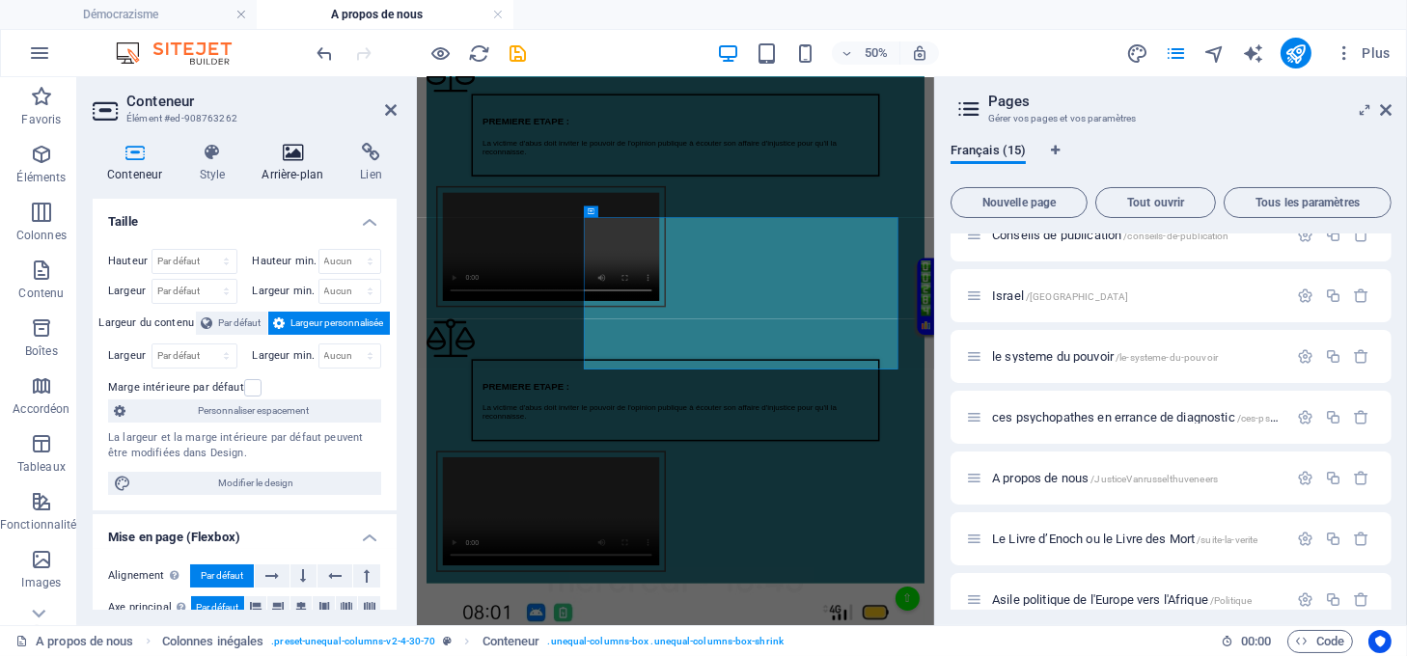
scroll to position [2185, 0]
click at [282, 169] on h4 "Arrière-plan" at bounding box center [296, 163] width 98 height 41
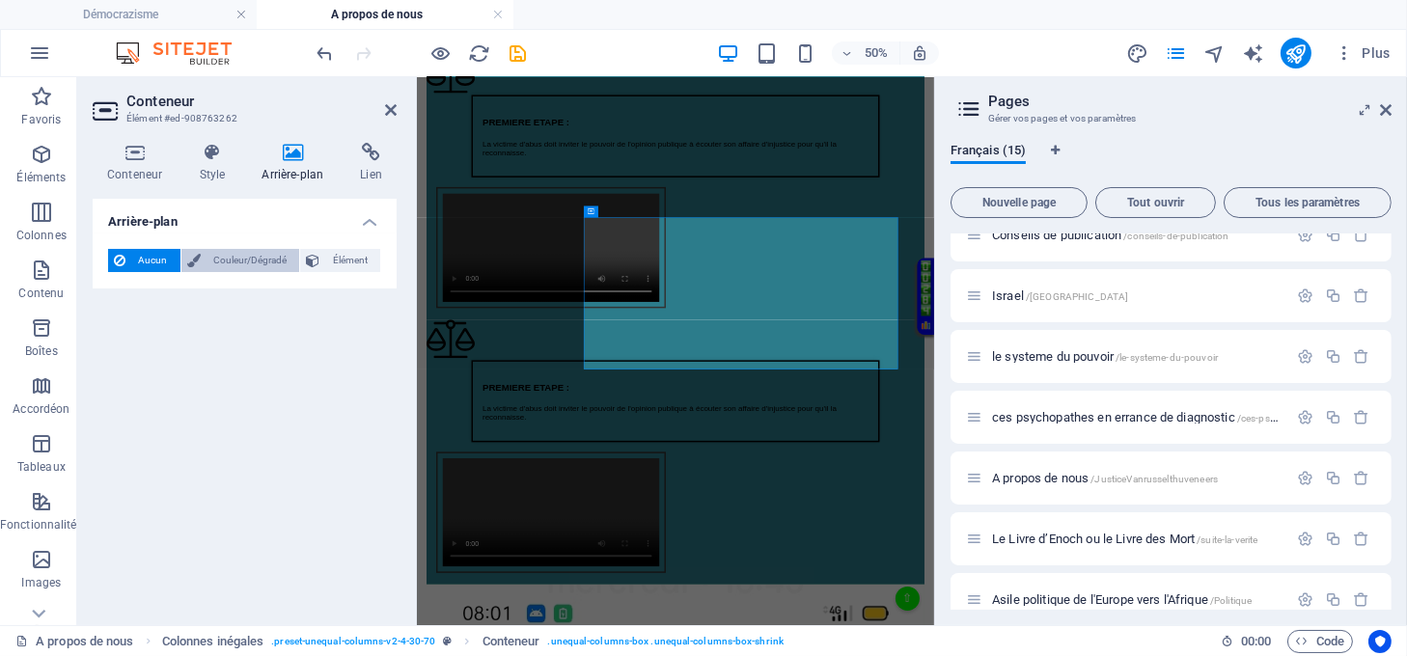
click at [242, 261] on span "Couleur/Dégradé" at bounding box center [251, 260] width 88 height 23
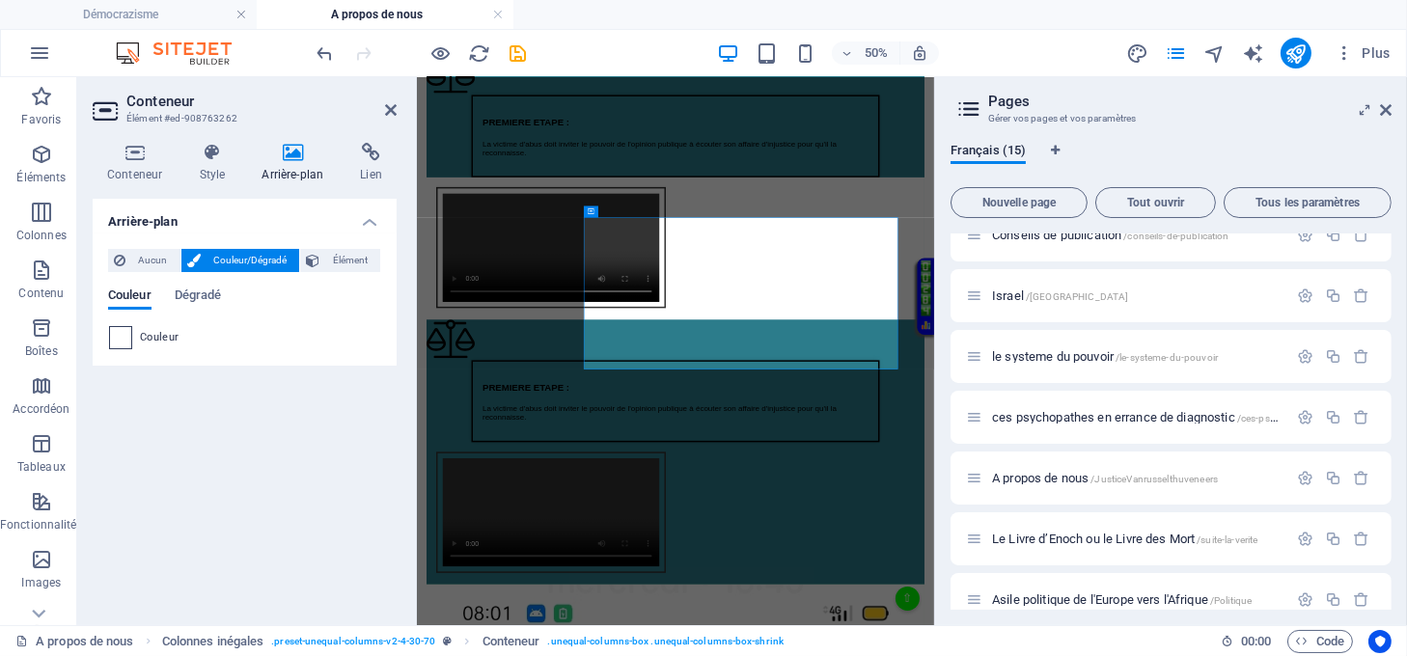
click at [125, 333] on span at bounding box center [120, 337] width 21 height 21
type input "#ffffff"
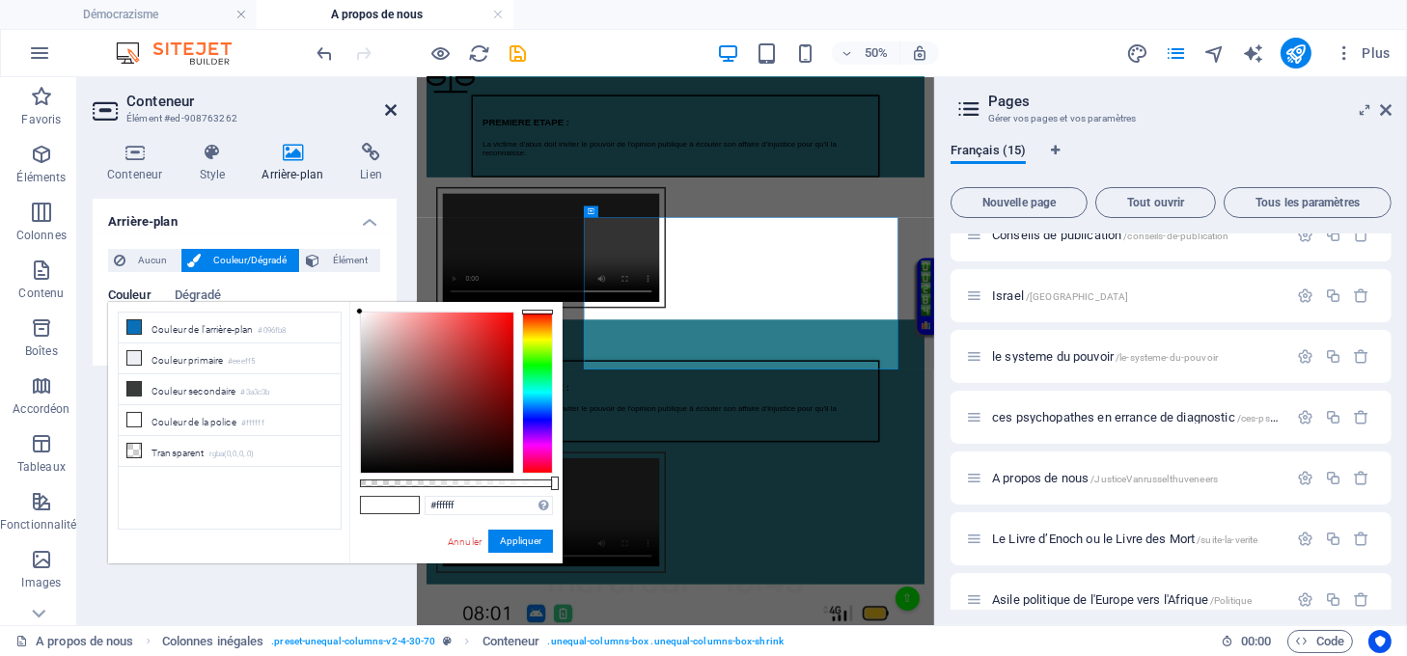
click at [389, 109] on icon at bounding box center [391, 109] width 12 height 15
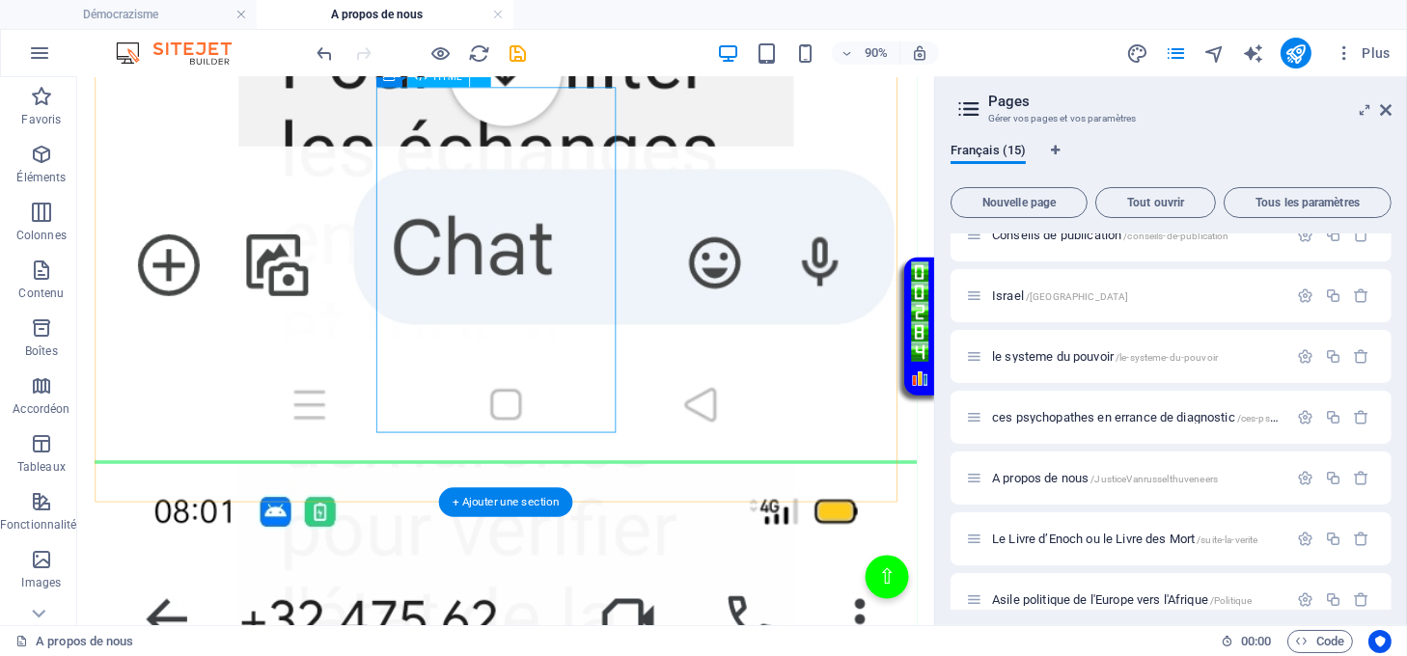
scroll to position [6953, 0]
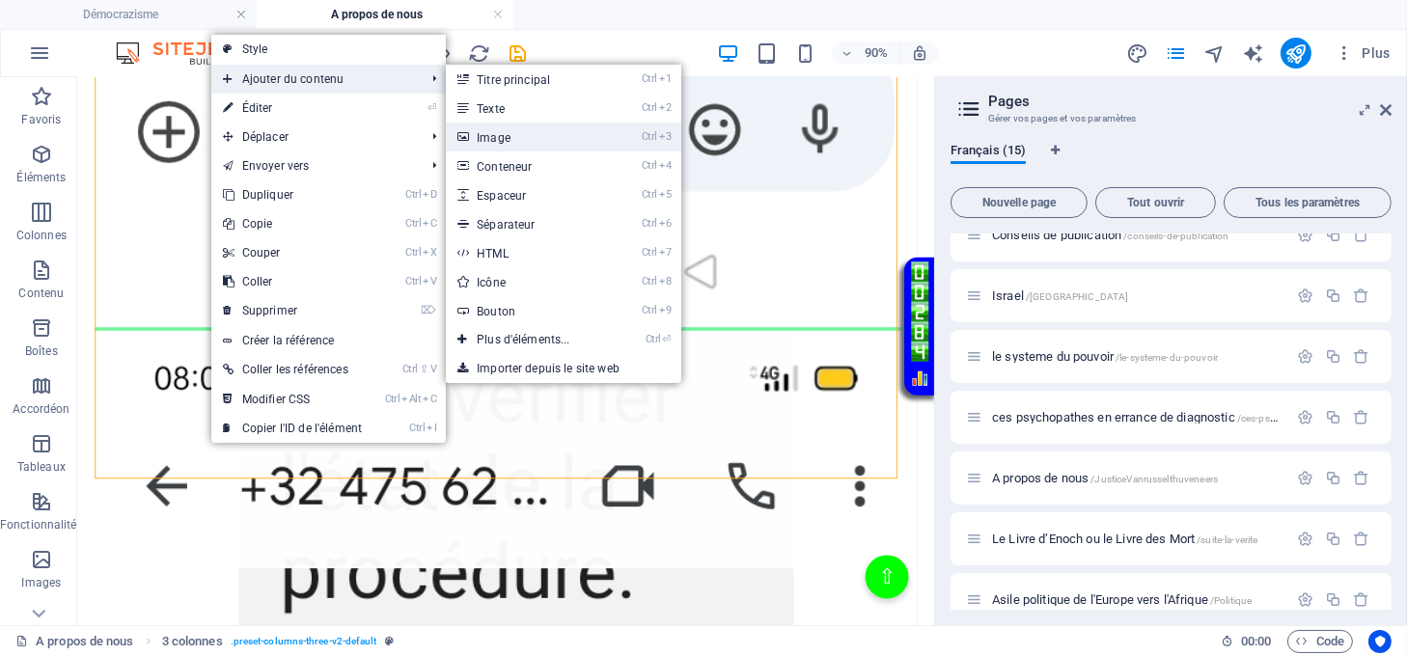
drag, startPoint x: 532, startPoint y: 139, endPoint x: 233, endPoint y: 120, distance: 299.8
click at [532, 139] on link "Ctrl 3 Image" at bounding box center [527, 137] width 163 height 29
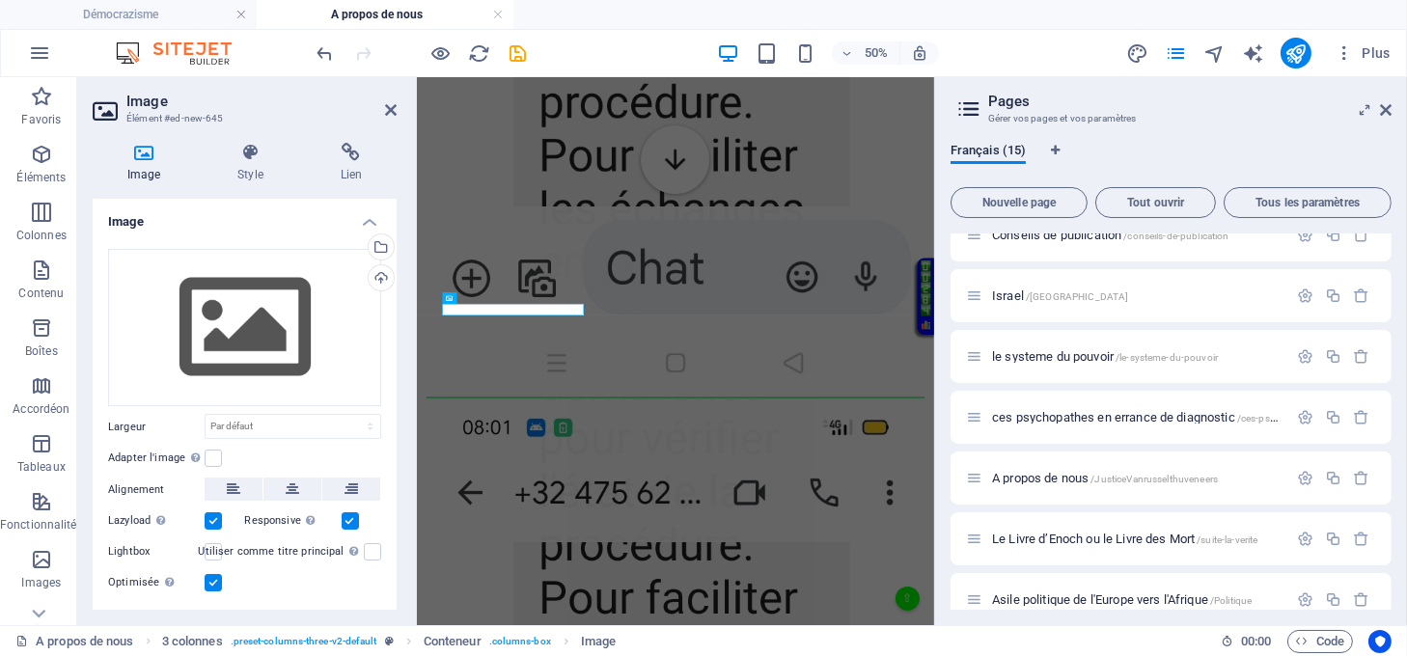
scroll to position [6398, 0]
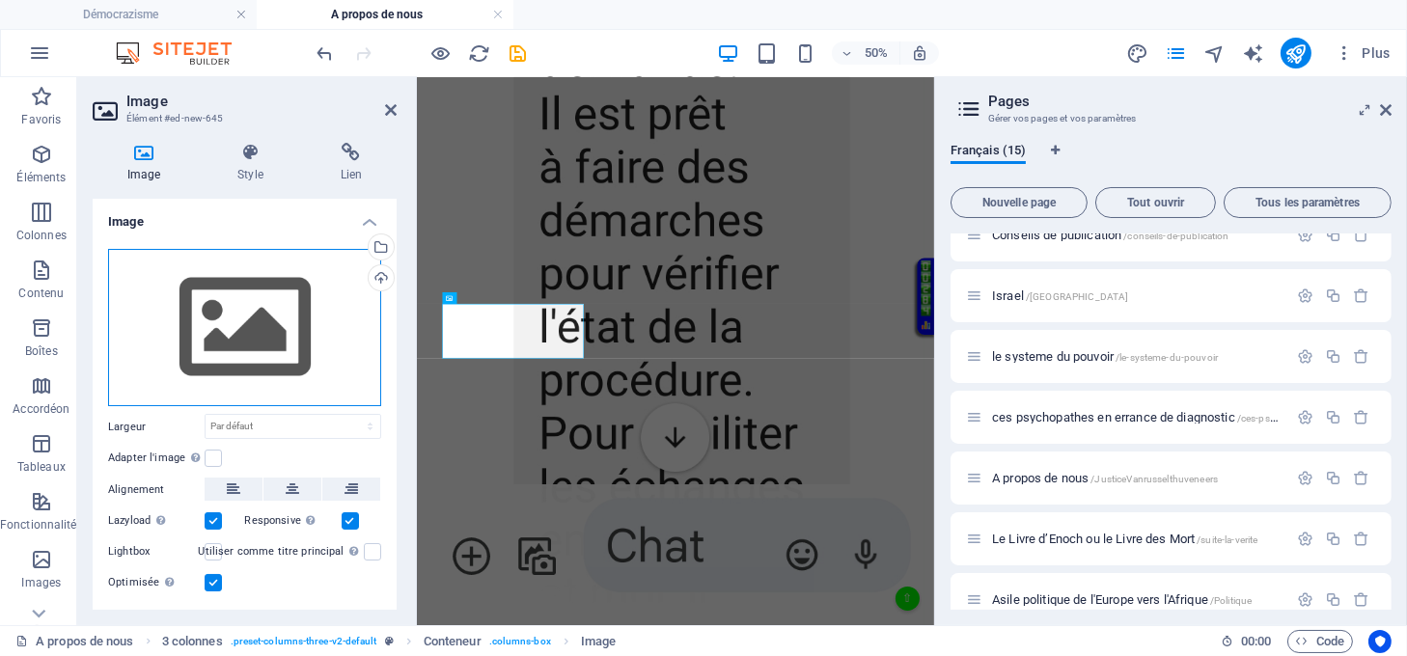
click at [291, 336] on div "Glissez les fichiers ici, cliquez pour choisir les fichiers ou sélectionnez les…" at bounding box center [244, 328] width 273 height 158
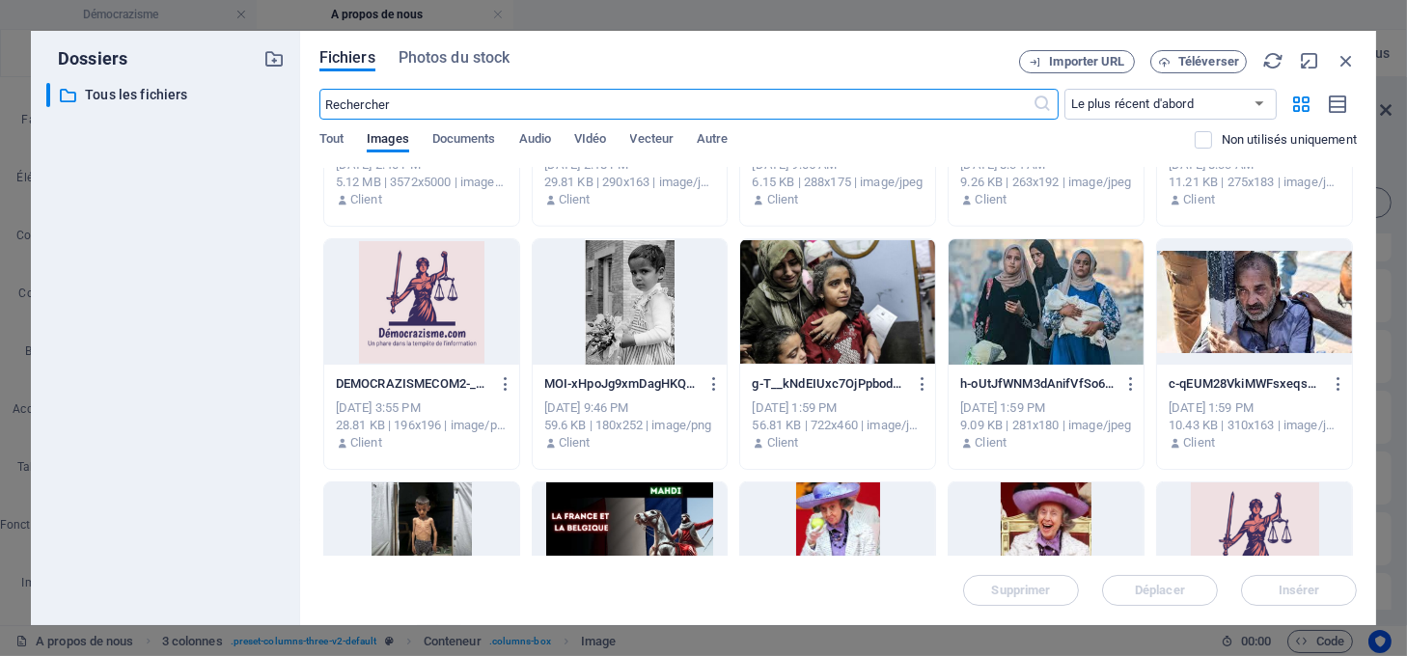
scroll to position [2959, 0]
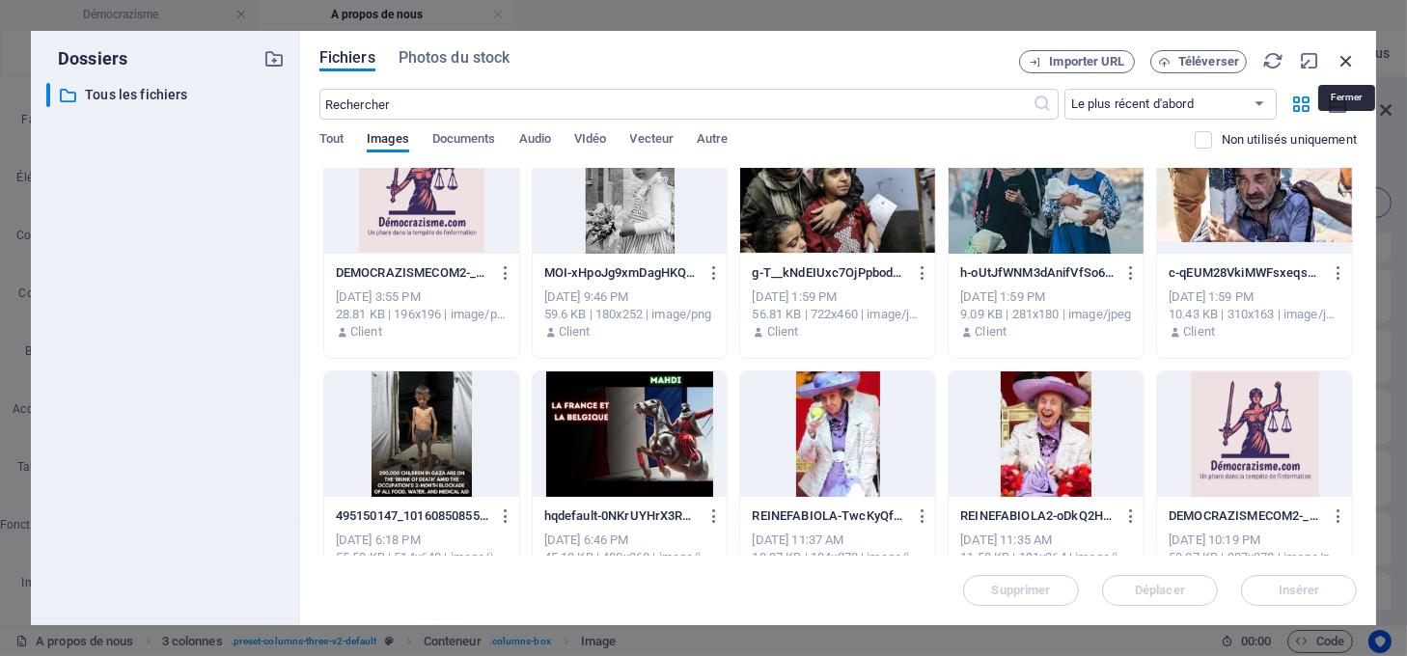
click at [1345, 56] on icon "button" at bounding box center [1346, 60] width 21 height 21
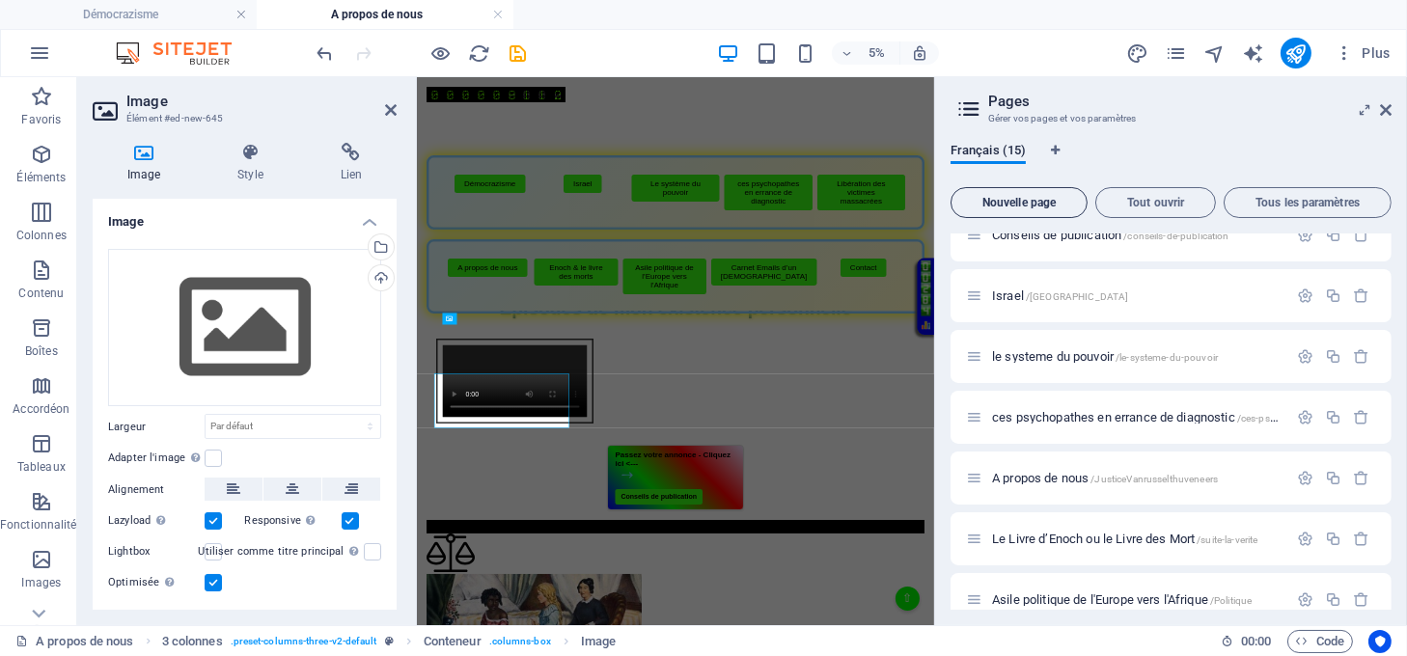
scroll to position [6356, 0]
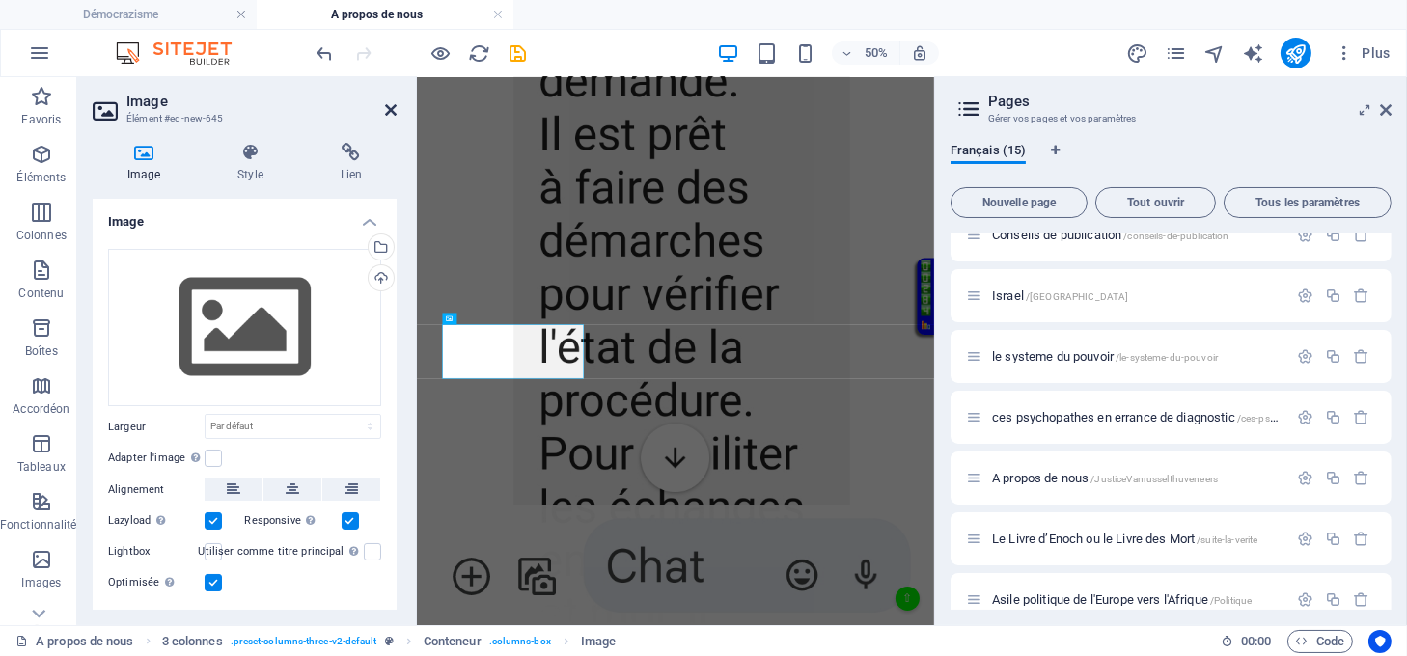
click at [385, 106] on icon at bounding box center [391, 109] width 12 height 15
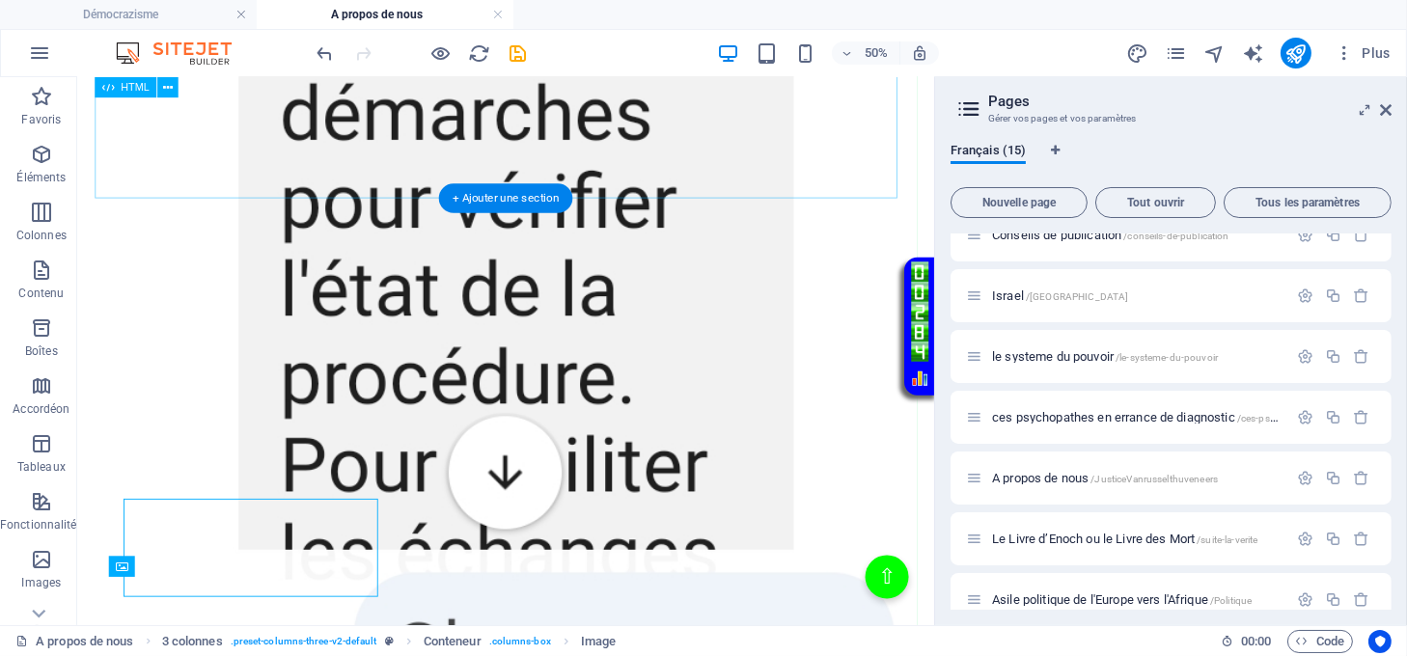
scroll to position [6383, 0]
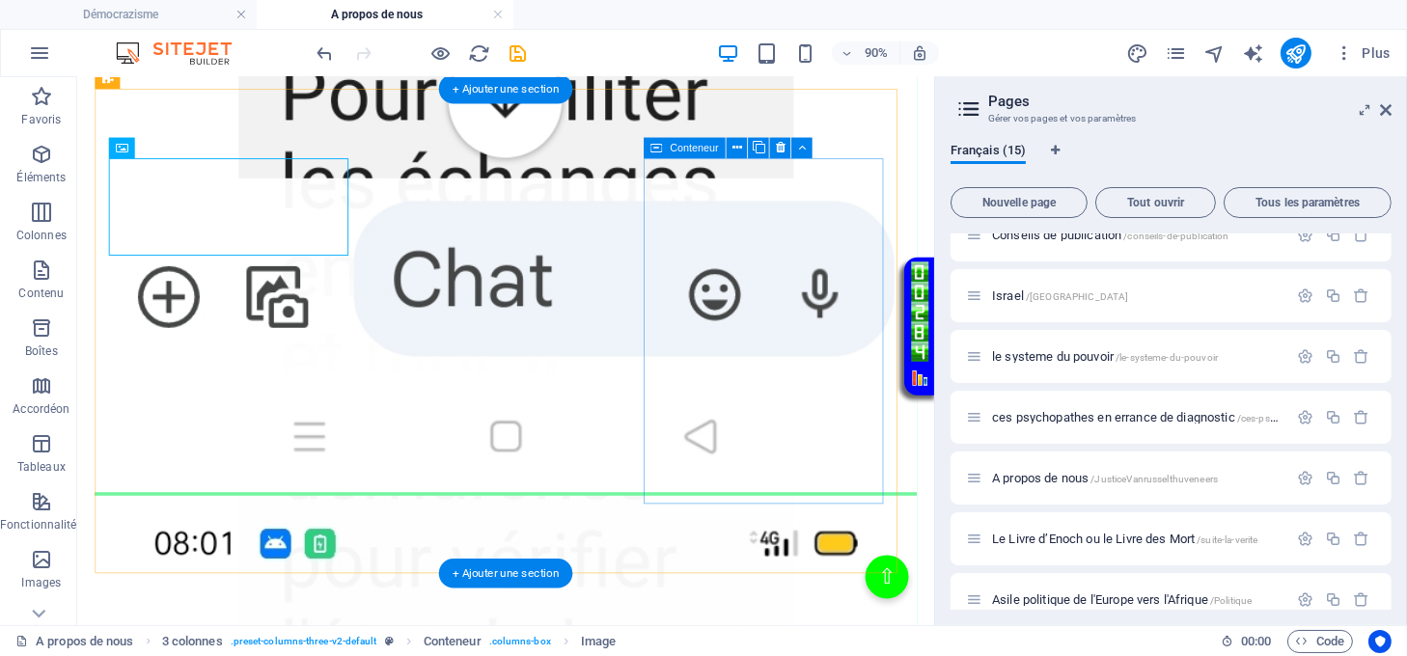
scroll to position [6953, 0]
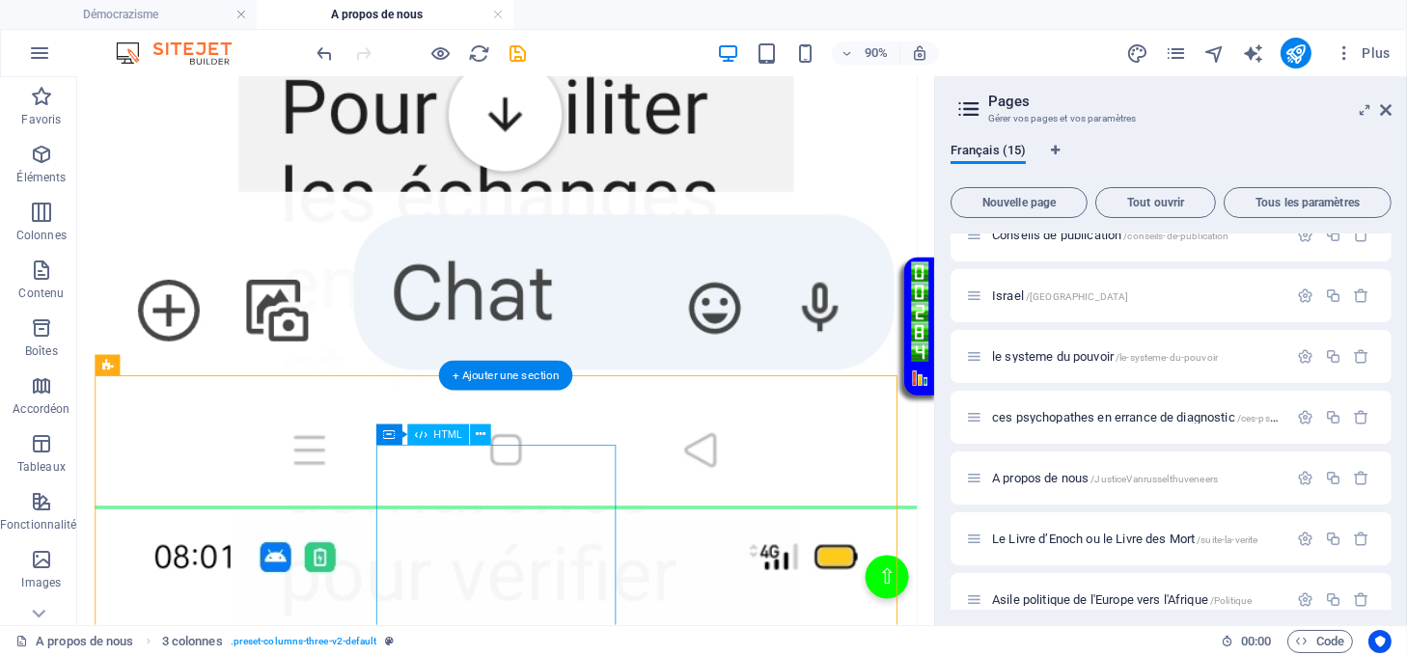
scroll to position [6824, 0]
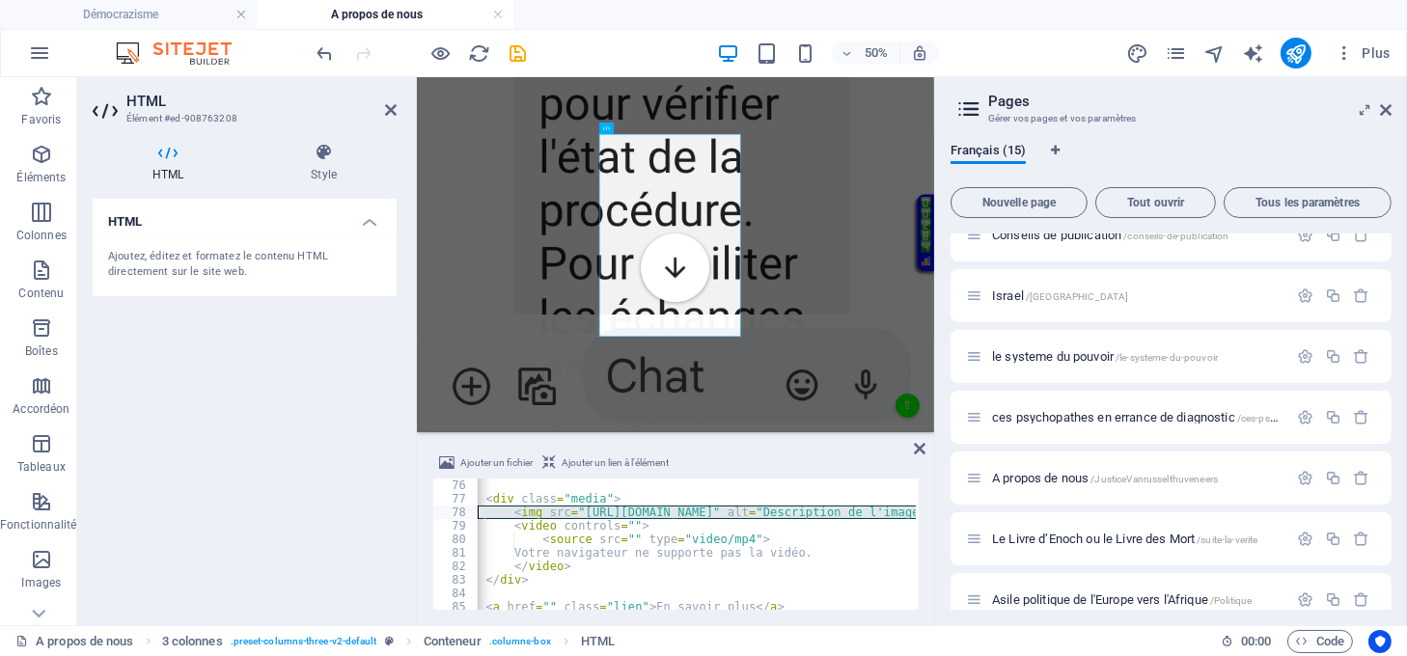
scroll to position [0, 0]
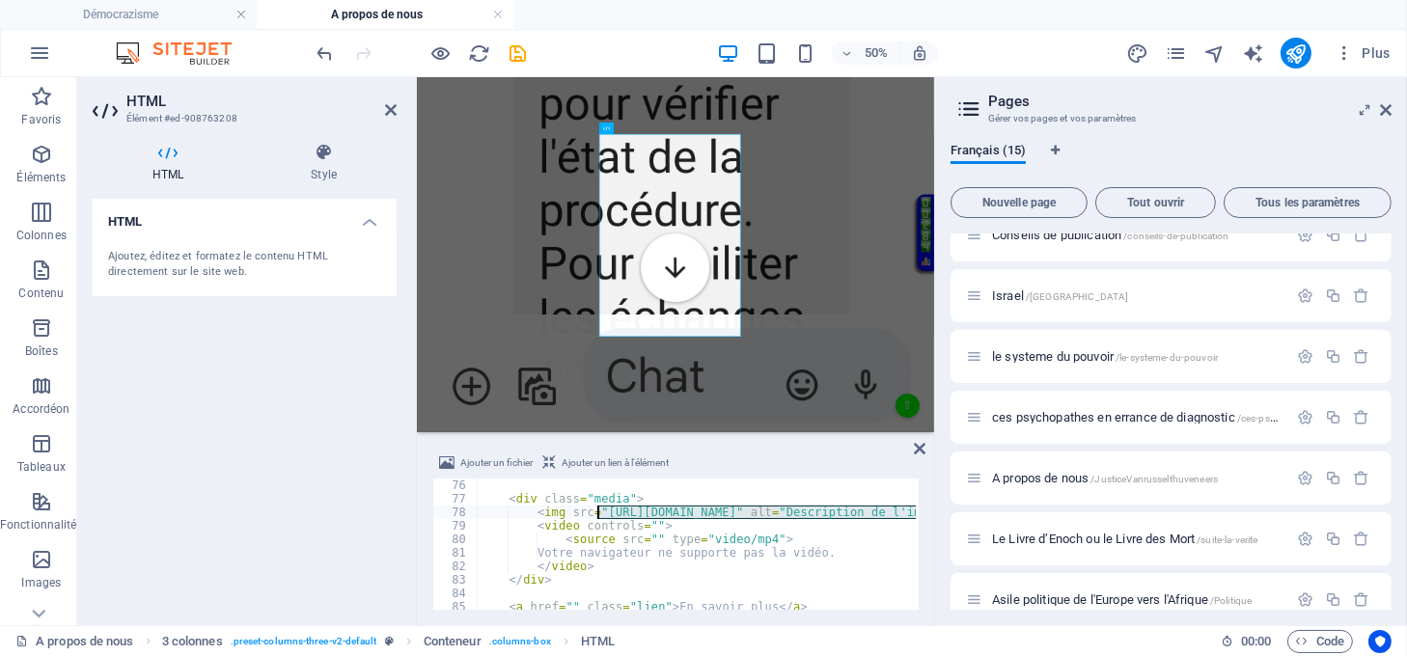
drag, startPoint x: 827, startPoint y: 517, endPoint x: 597, endPoint y: 512, distance: 229.8
click at [597, 512] on div "< div class = "media" > < img src = "https://democrazisme.com/osclassified/oc-c…" at bounding box center [848, 556] width 742 height 155
type textarea "<img src="https://democrazisme.com/osclassified/oc-content/uploads/0/5.jpg" alt…"
click at [912, 445] on div "Ajouter un fichier Ajouter un lien à l'élément <img src="https://democrazisme.c…" at bounding box center [675, 530] width 517 height 189
click at [923, 445] on icon at bounding box center [920, 448] width 12 height 15
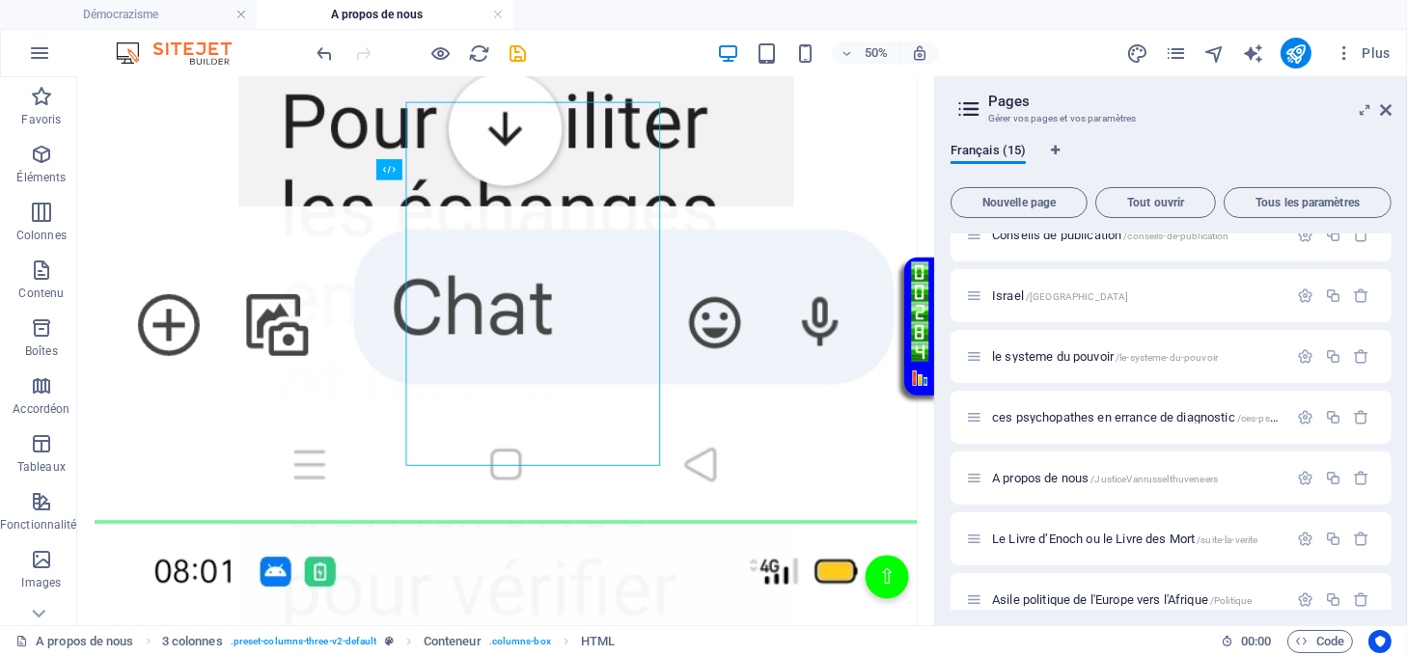
scroll to position [6824, 0]
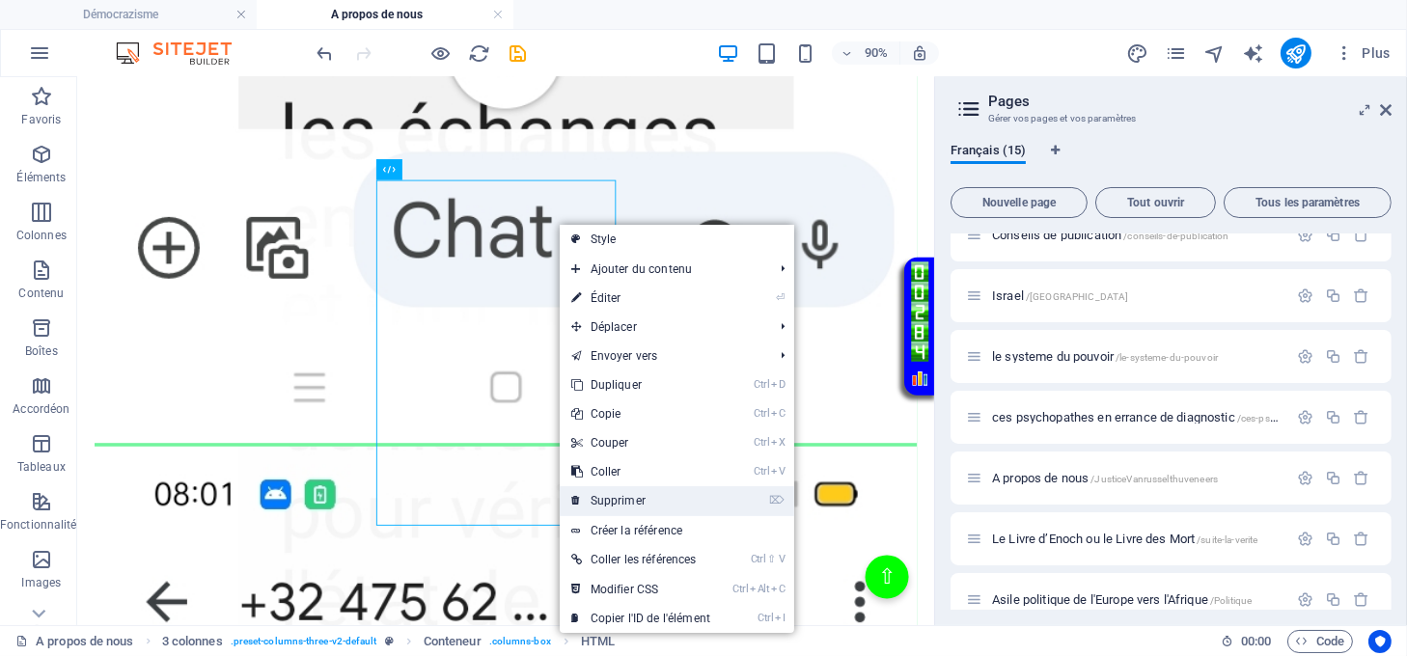
click at [637, 493] on link "⌦ Supprimer" at bounding box center [641, 500] width 162 height 29
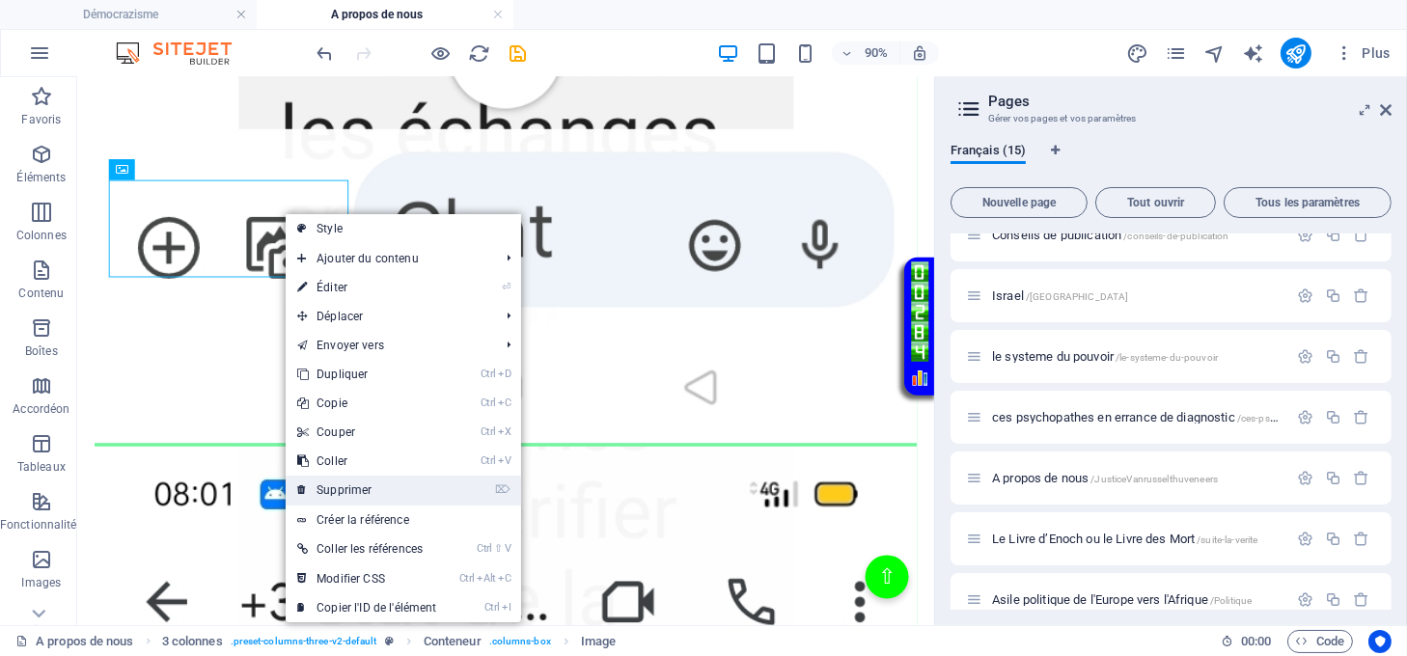
click at [356, 485] on link "⌦ Supprimer" at bounding box center [367, 490] width 162 height 29
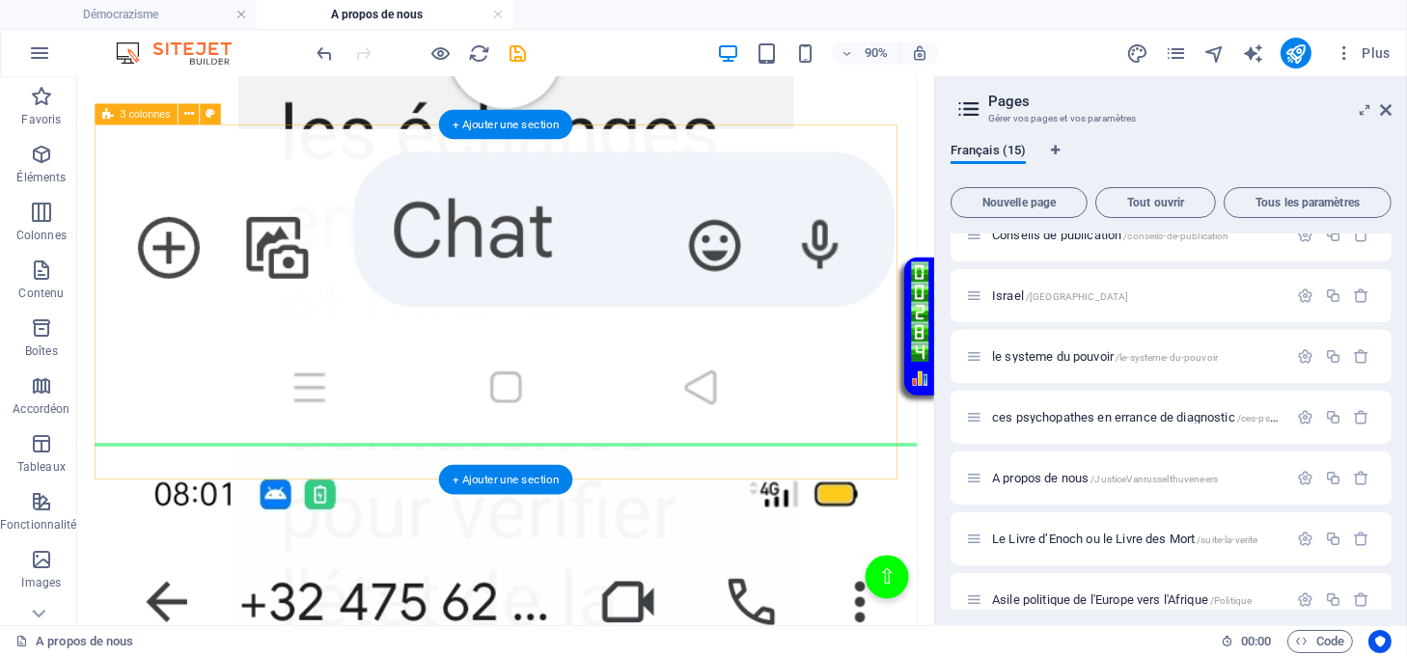
scroll to position [6808, 0]
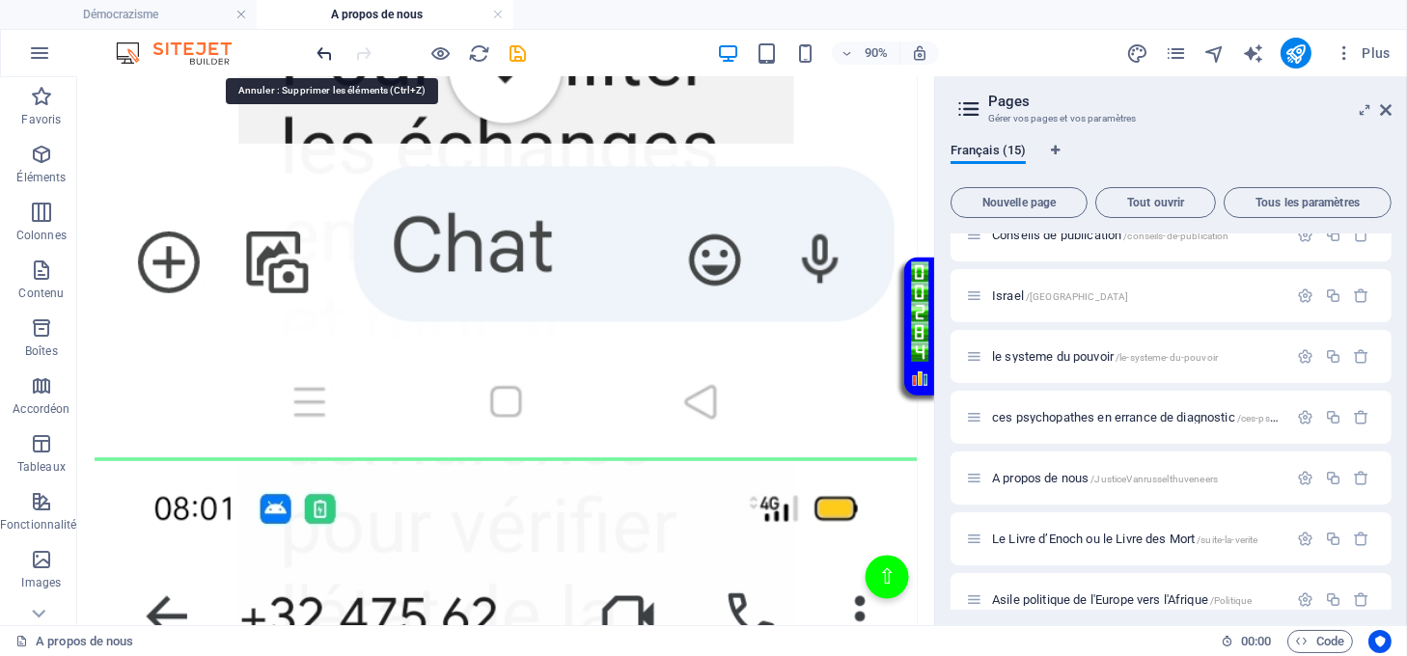
click at [321, 59] on icon "undo" at bounding box center [326, 53] width 22 height 22
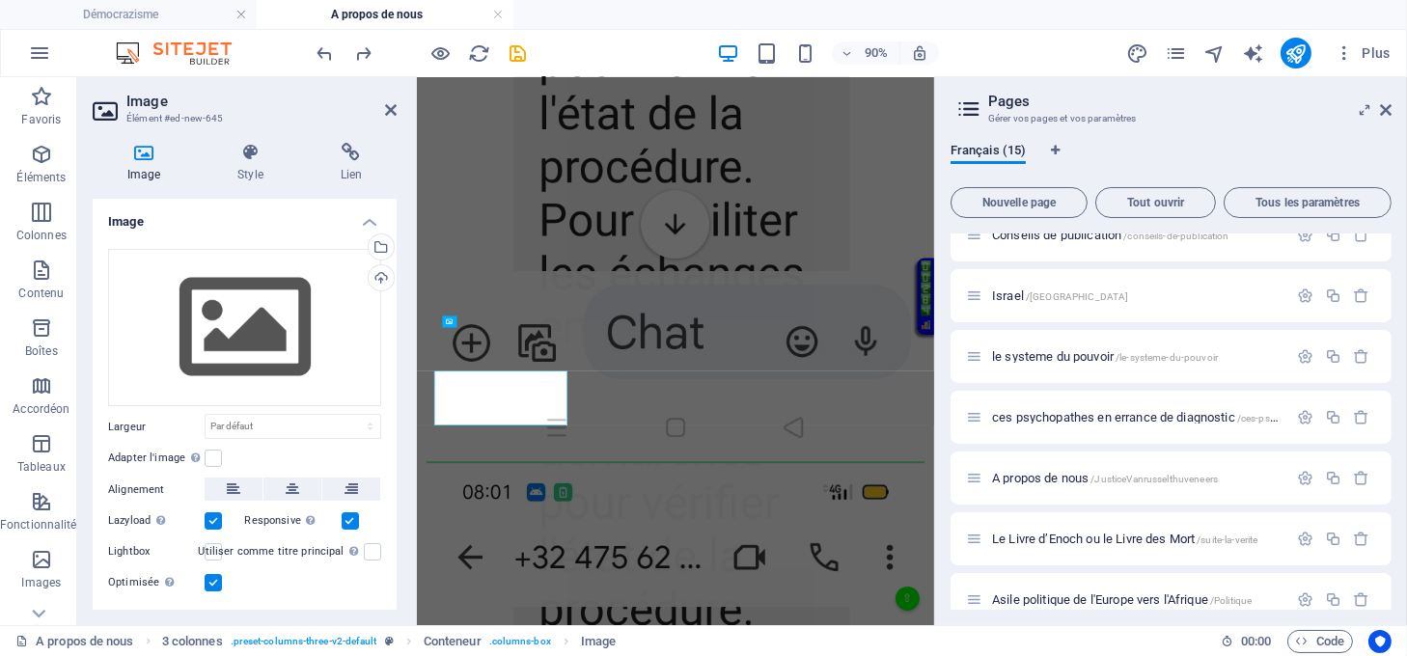
scroll to position [6351, 0]
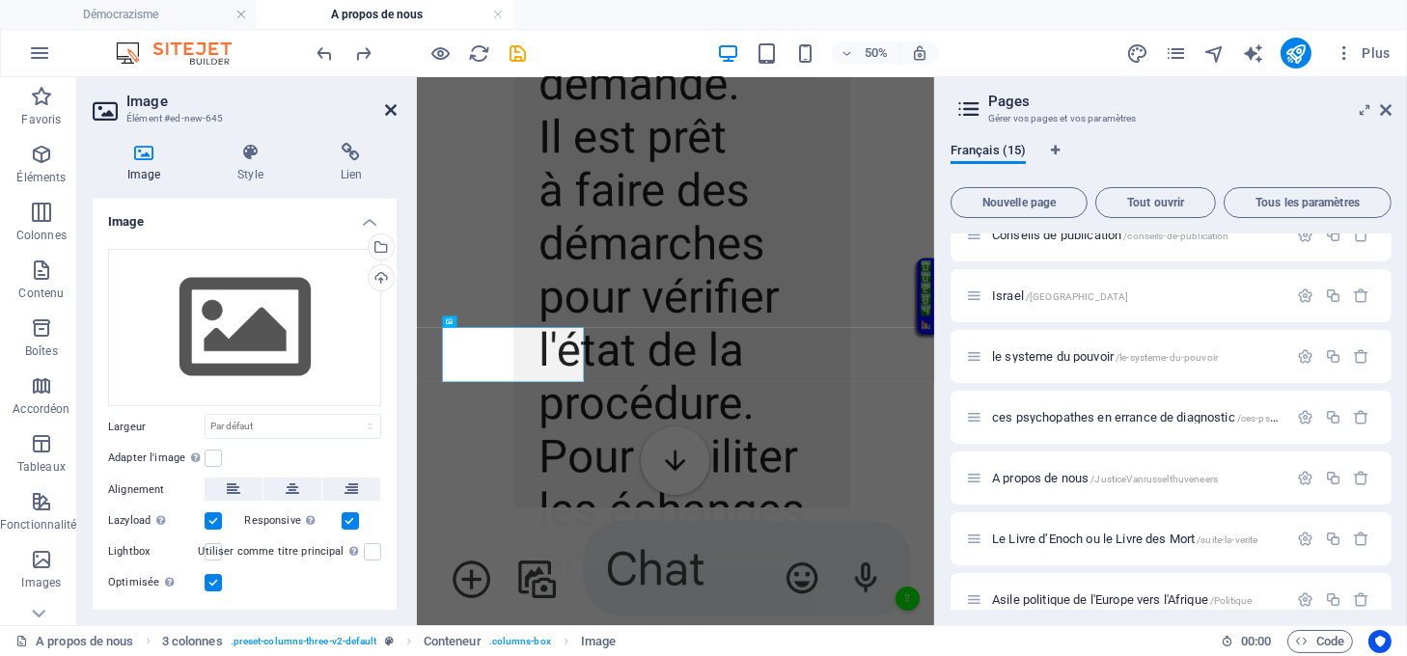
click at [387, 112] on icon at bounding box center [391, 109] width 12 height 15
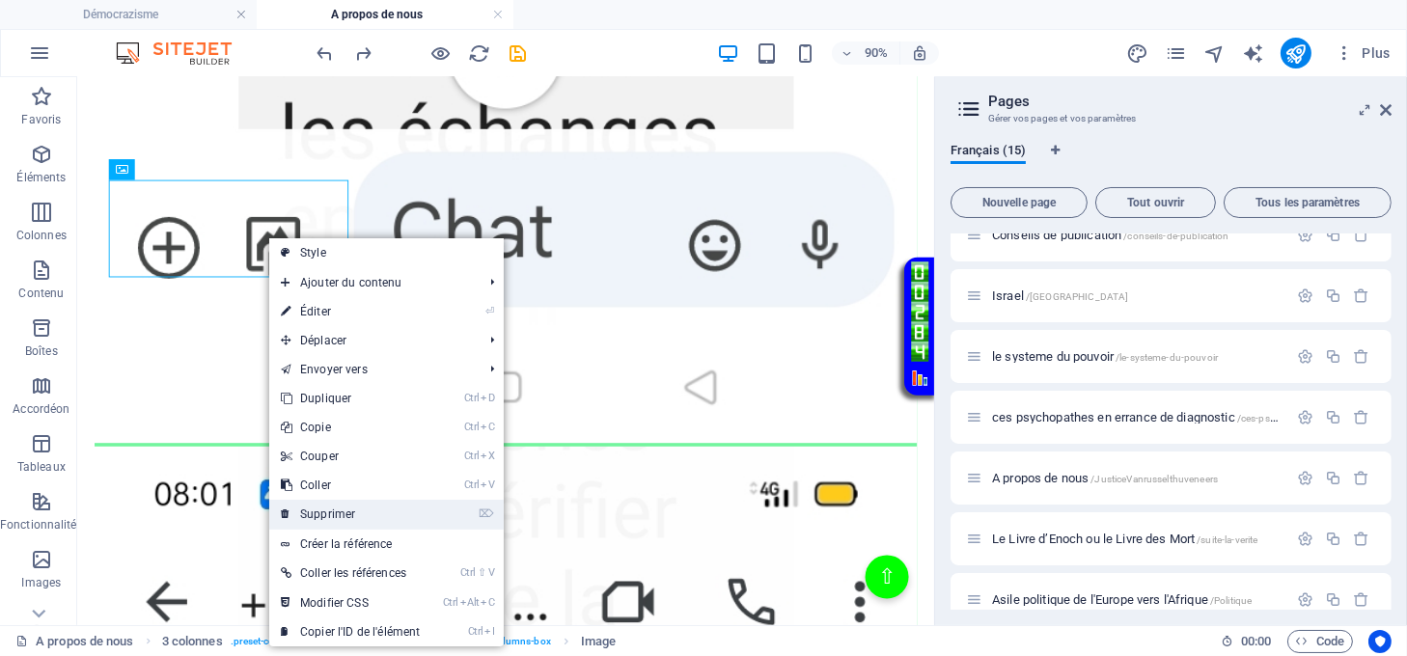
click at [356, 513] on link "⌦ Supprimer" at bounding box center [350, 514] width 162 height 29
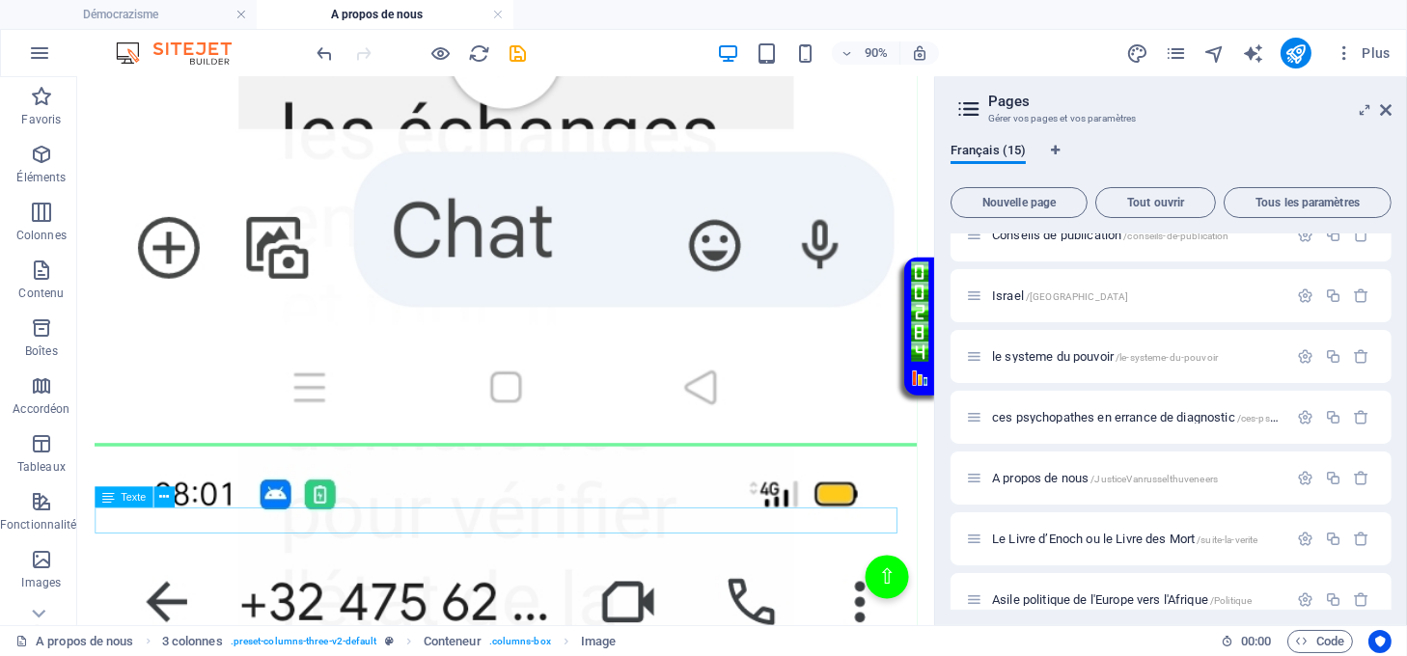
scroll to position [6808, 0]
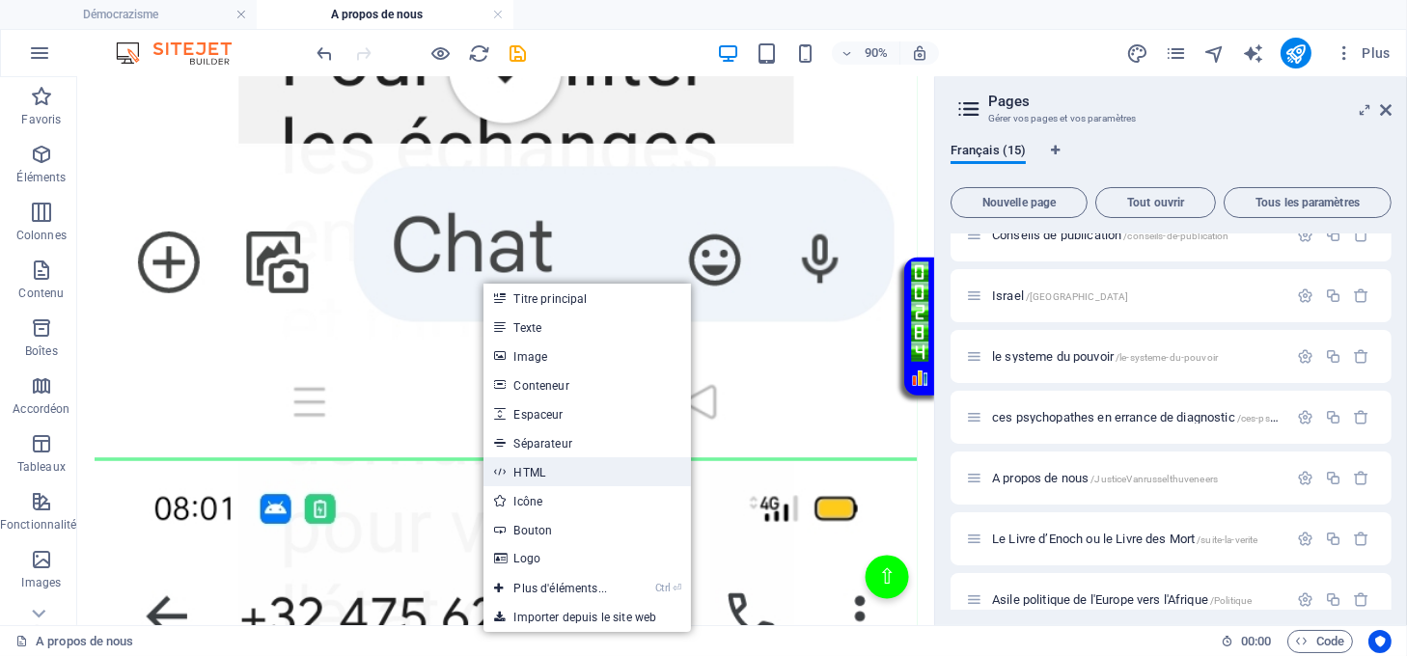
click at [530, 466] on link "HTML" at bounding box center [588, 471] width 208 height 29
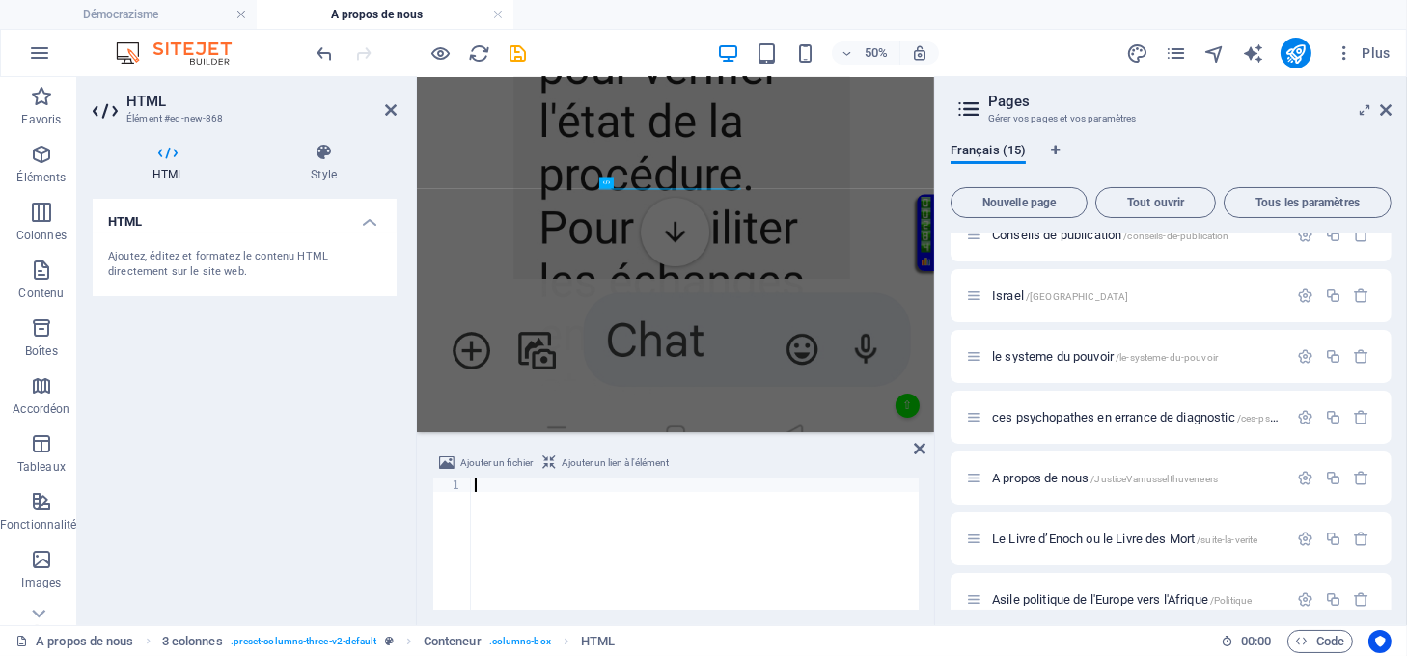
scroll to position [6629, 0]
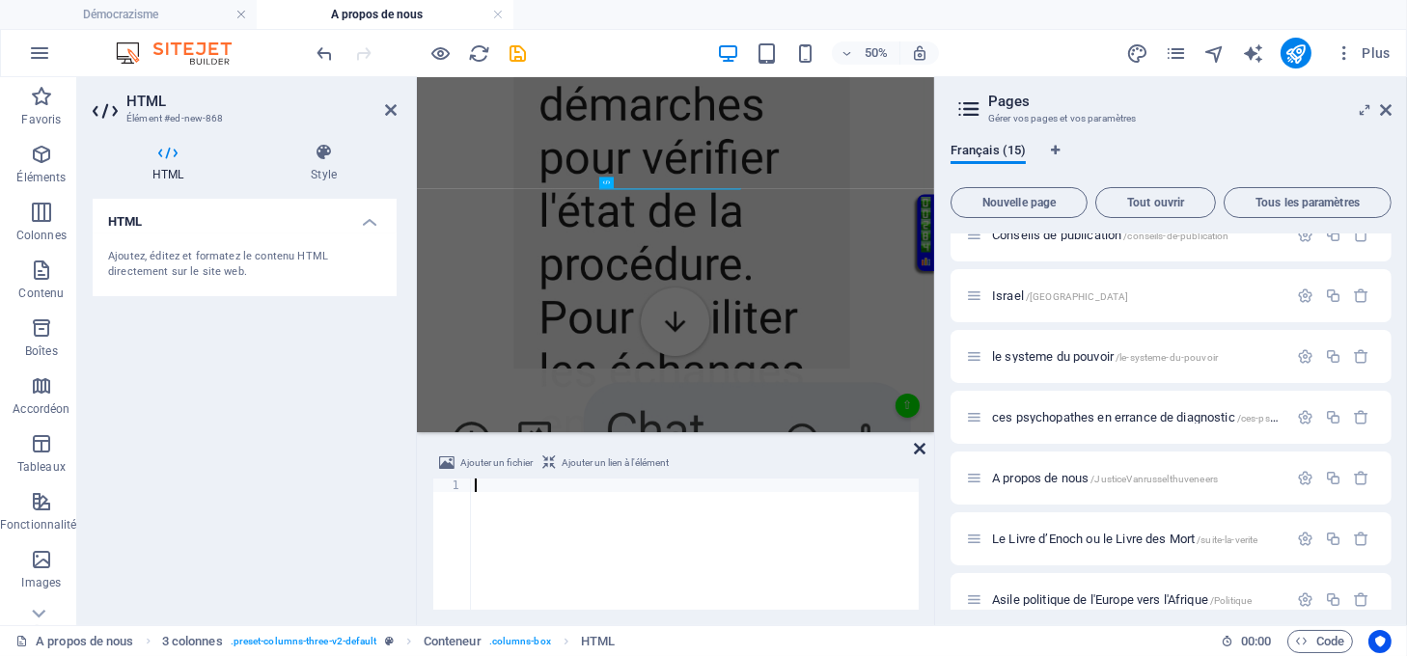
click at [918, 447] on icon at bounding box center [920, 448] width 12 height 15
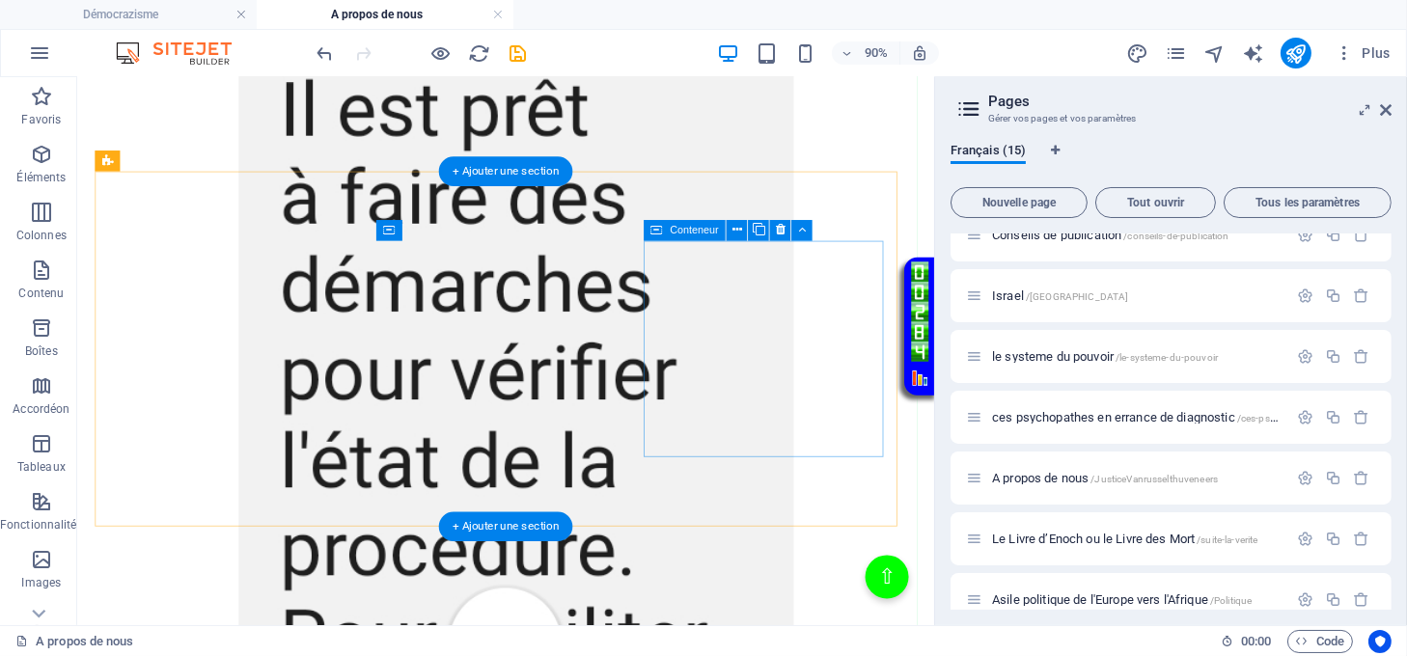
scroll to position [6808, 0]
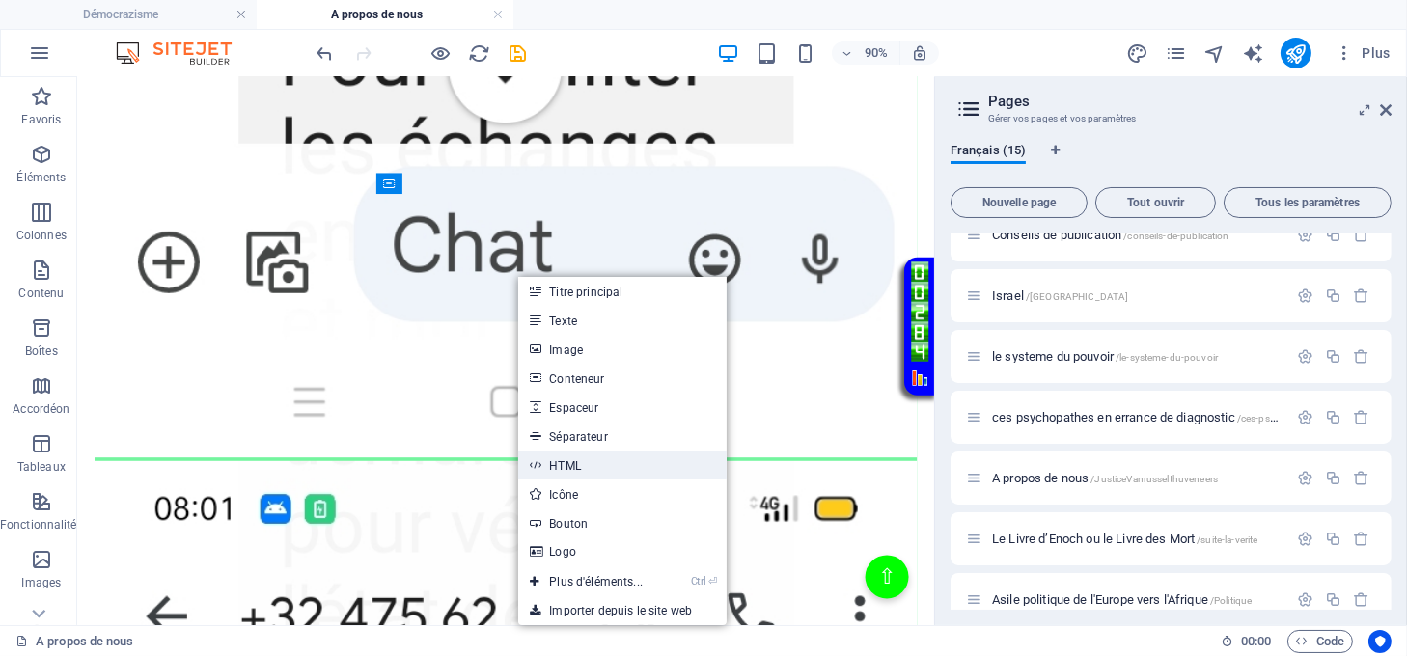
click at [567, 460] on link "HTML" at bounding box center [622, 465] width 208 height 29
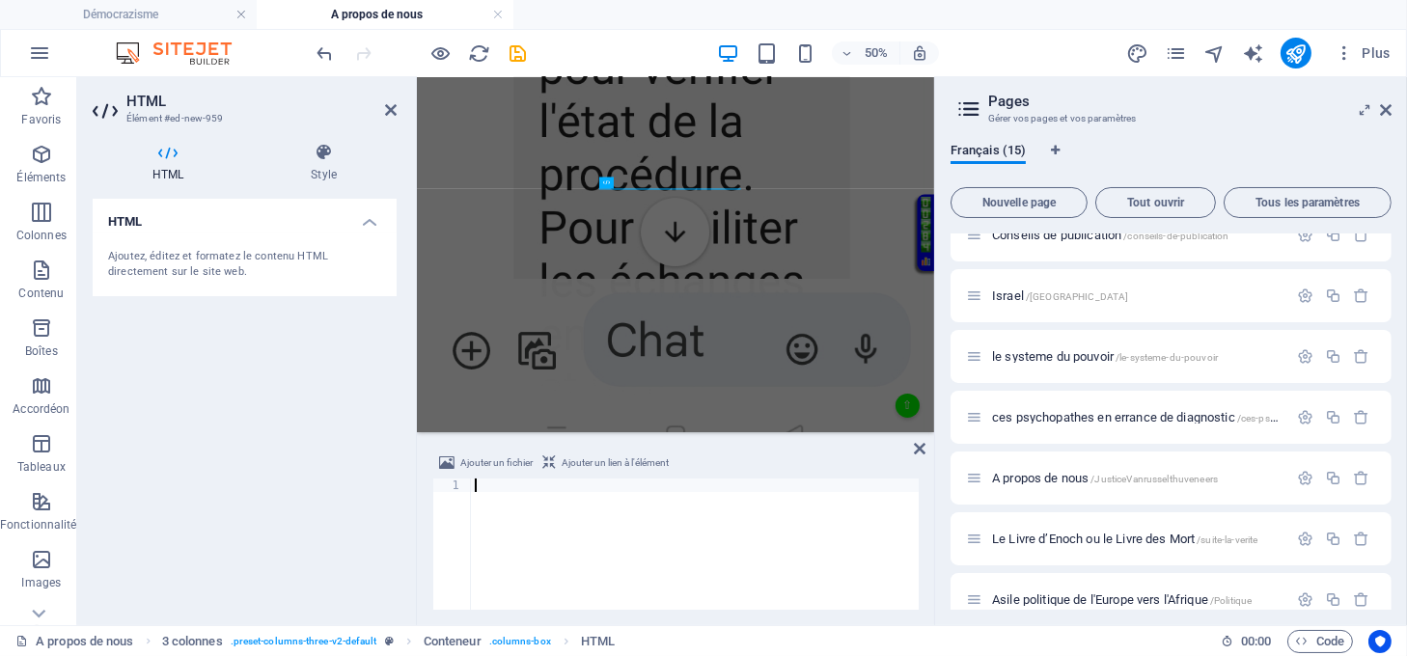
scroll to position [6629, 0]
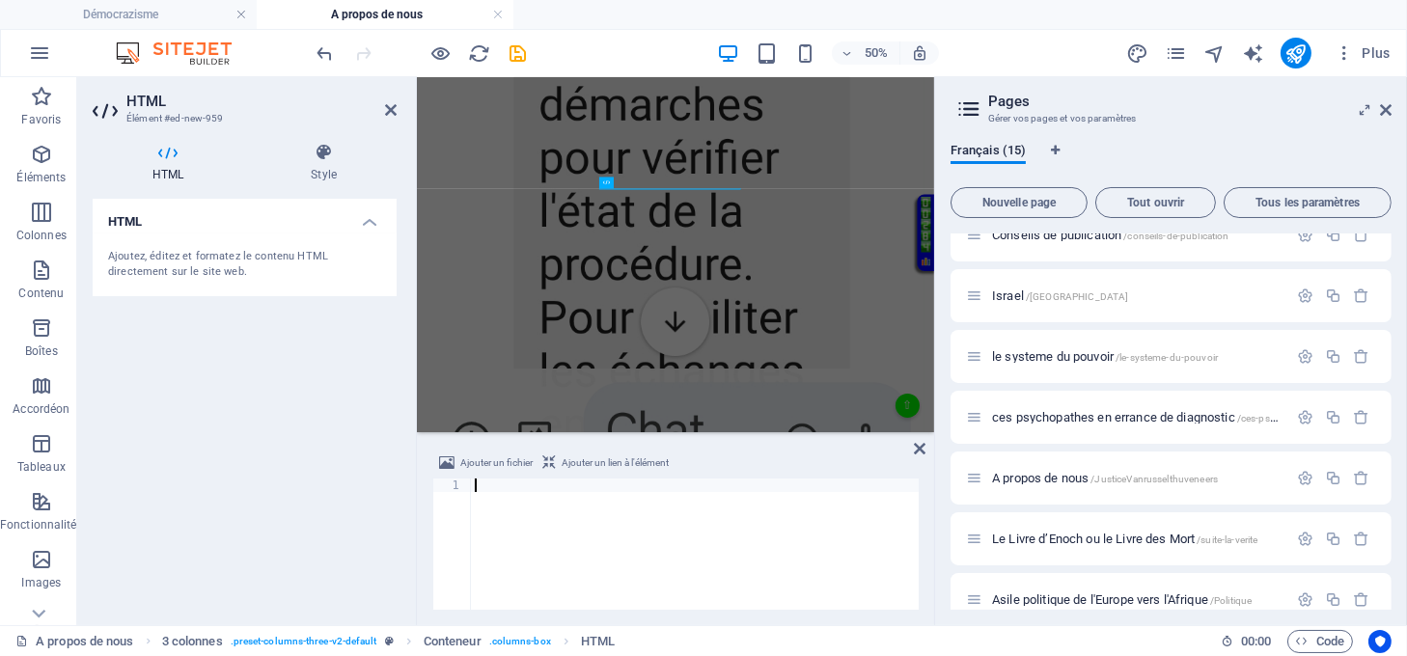
type textarea "</html>"
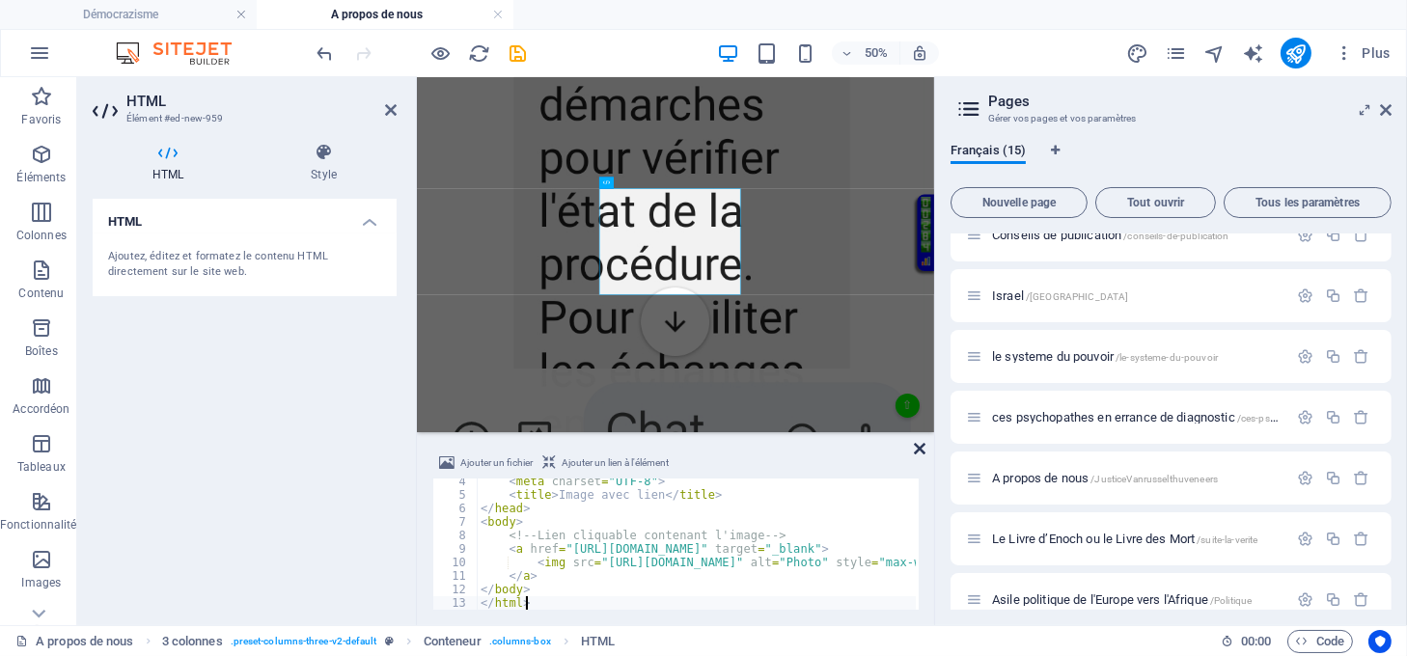
click at [914, 449] on icon at bounding box center [920, 448] width 12 height 15
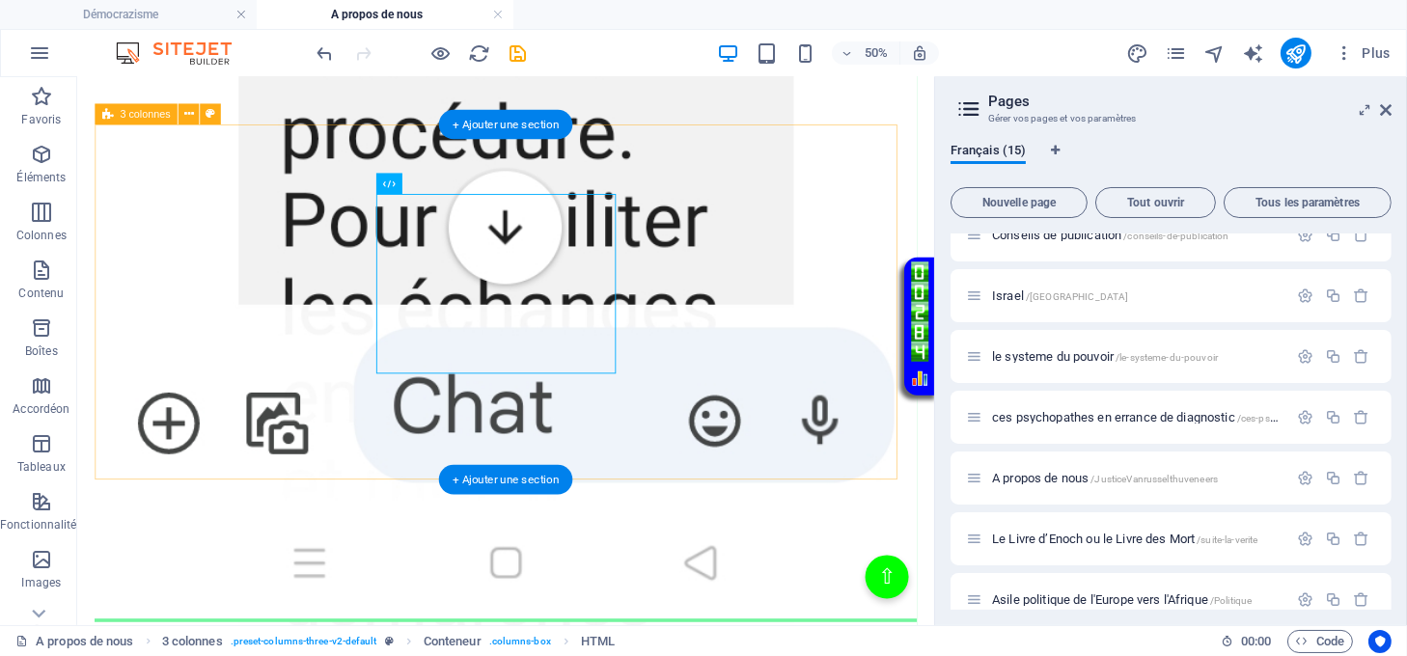
scroll to position [6808, 0]
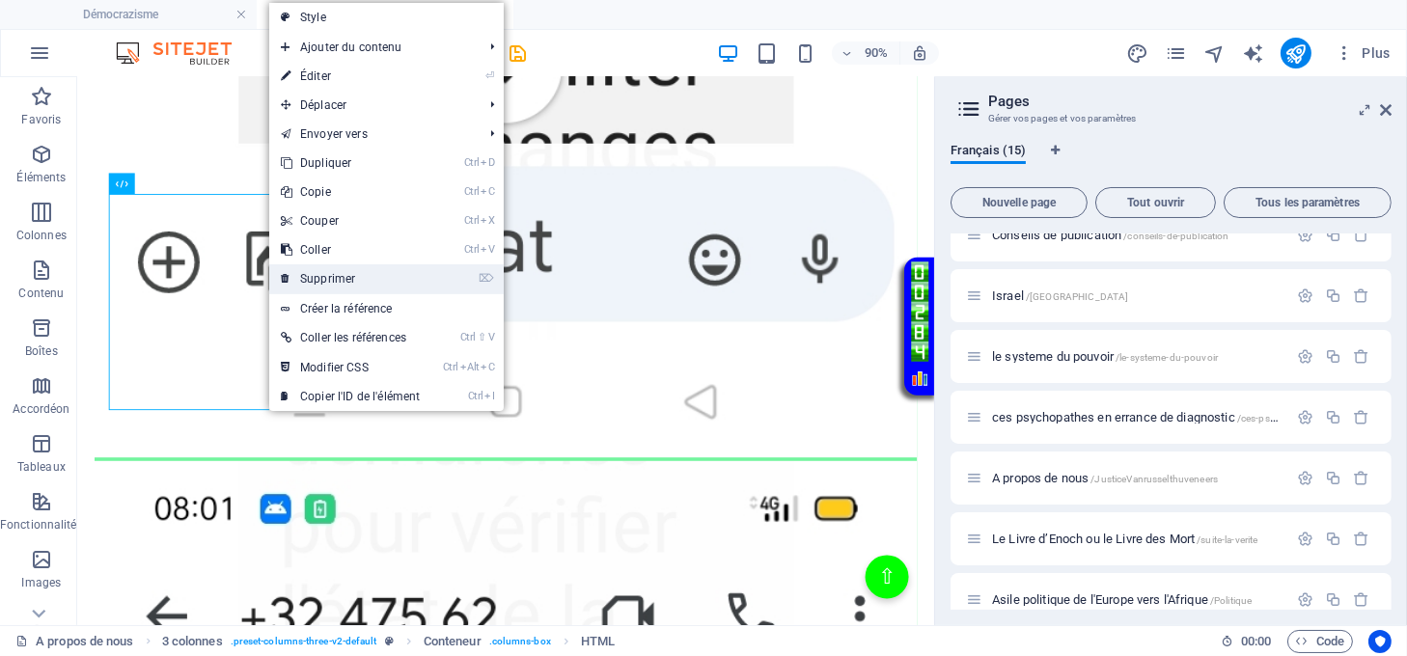
click at [326, 280] on link "⌦ Supprimer" at bounding box center [350, 278] width 162 height 29
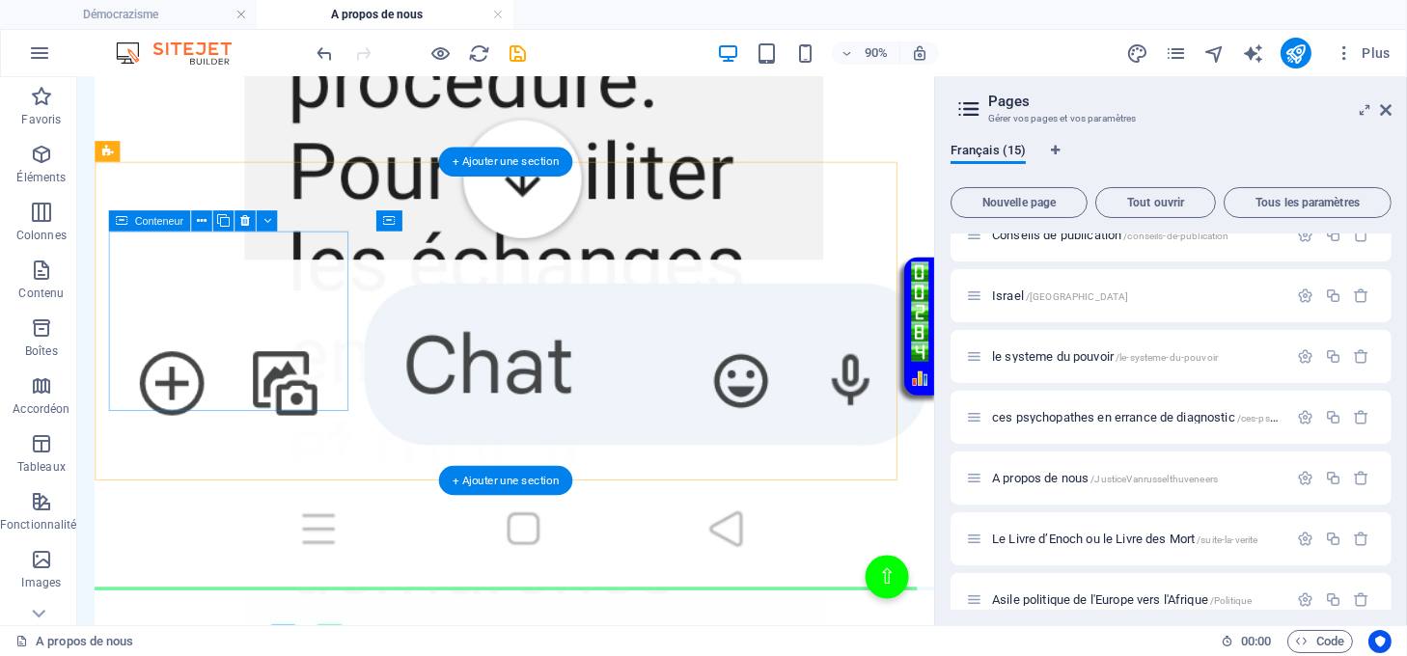
scroll to position [6664, 0]
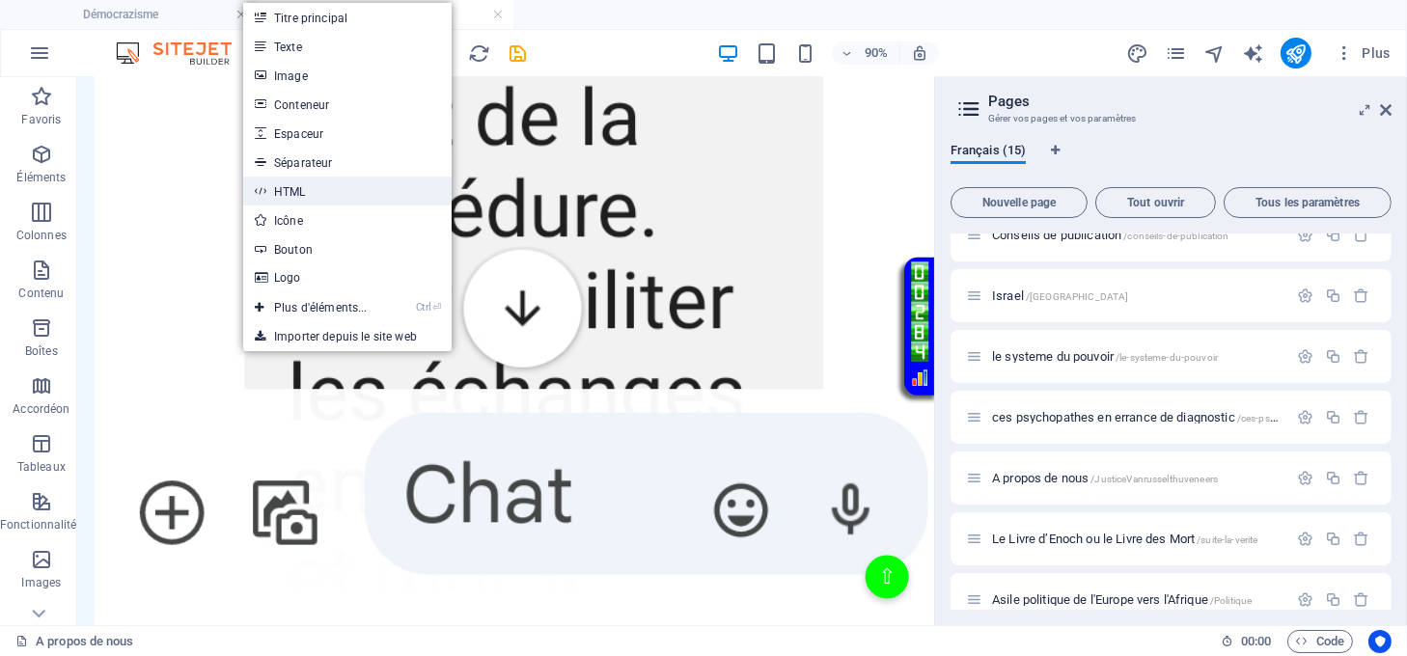
click at [279, 189] on link "HTML" at bounding box center [347, 191] width 208 height 29
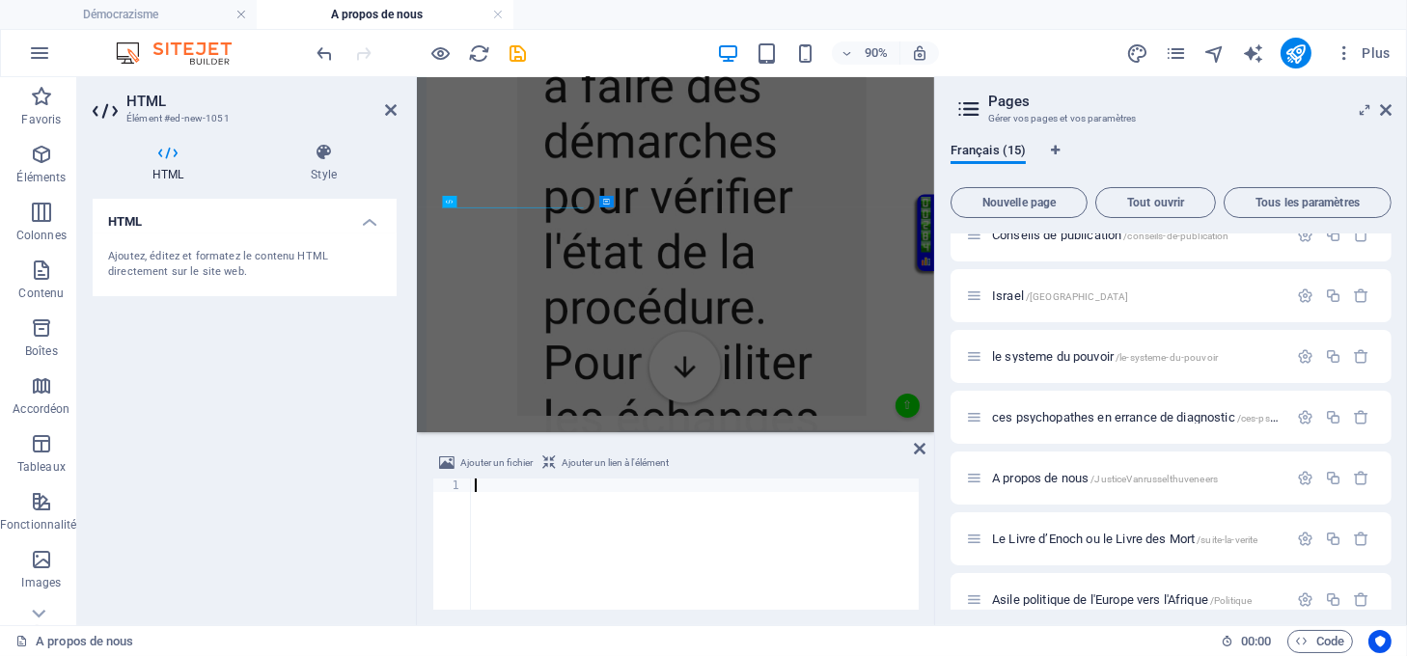
scroll to position [6464, 0]
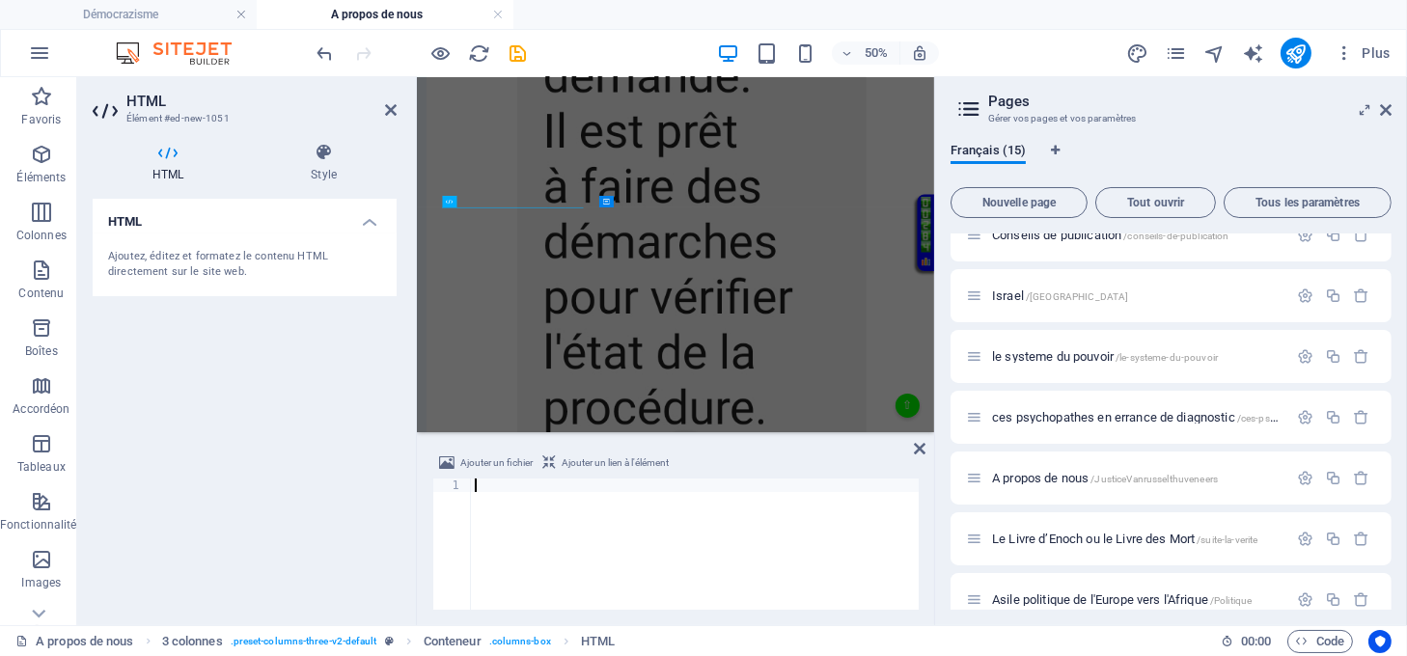
type textarea "</html>"
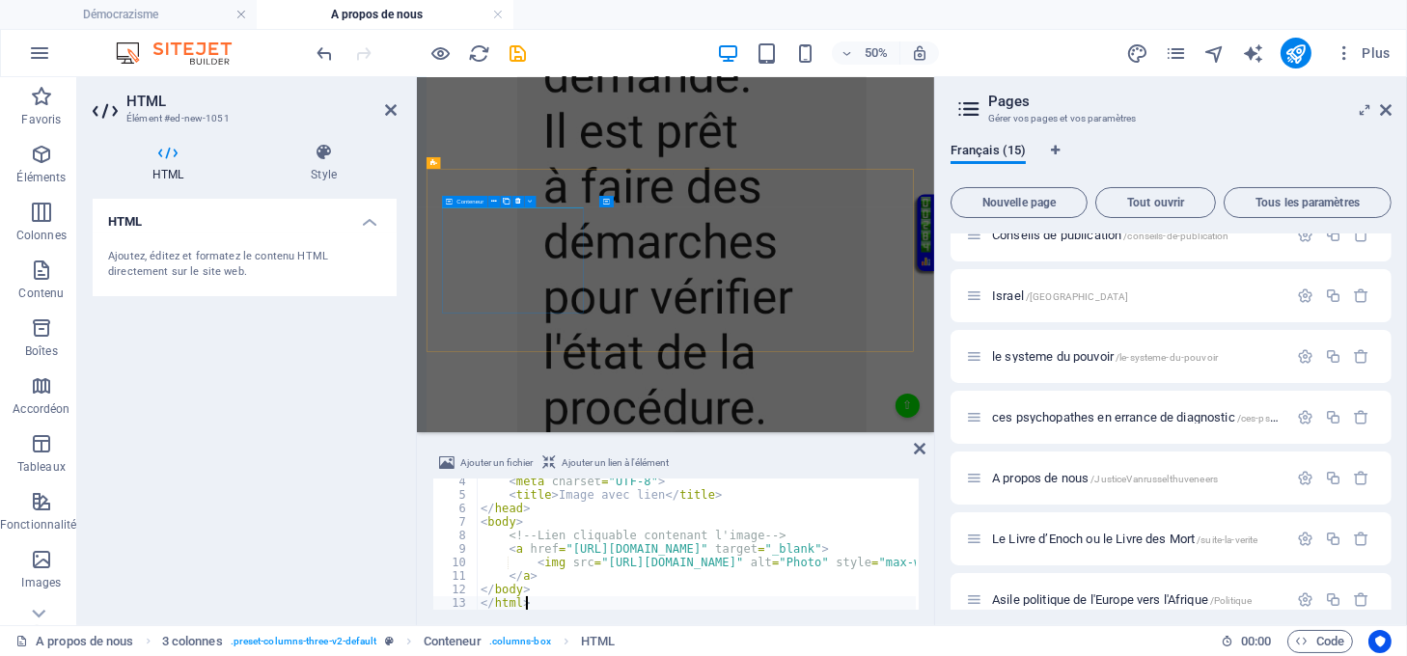
scroll to position [43, 0]
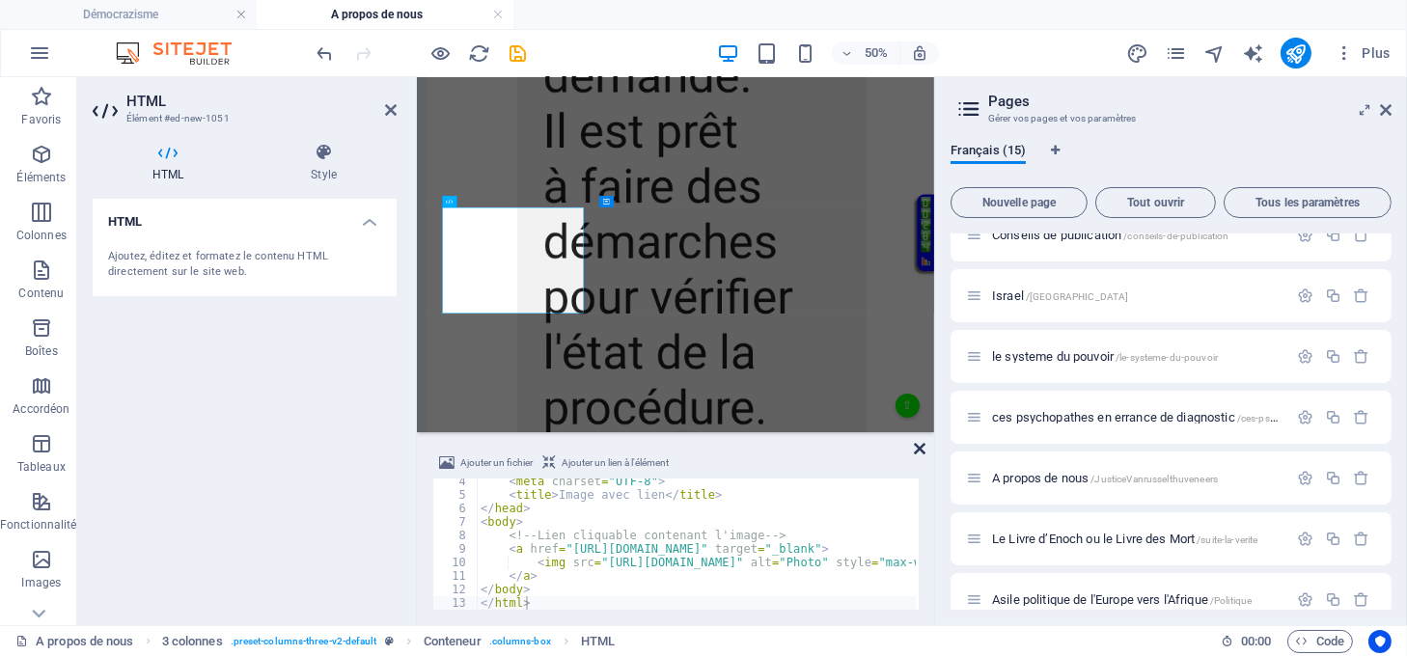
click at [919, 447] on icon at bounding box center [920, 448] width 12 height 15
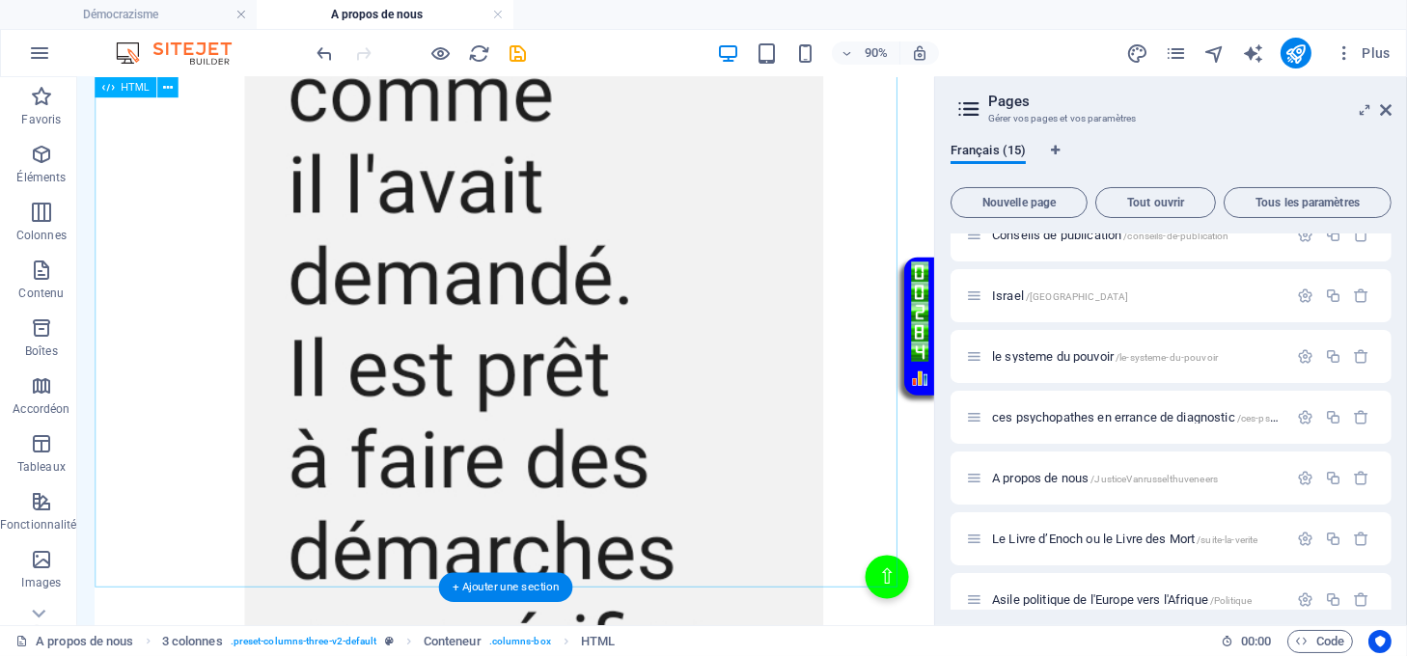
scroll to position [6150, 0]
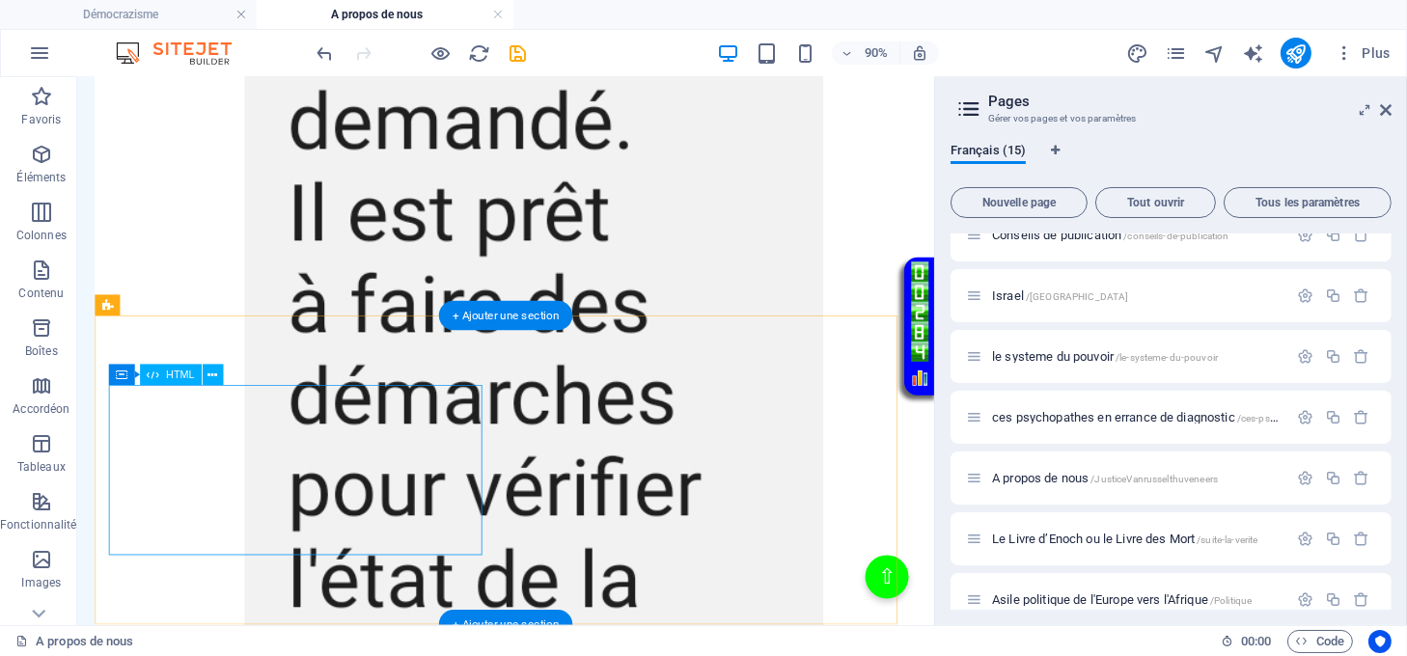
drag, startPoint x: 286, startPoint y: 512, endPoint x: 341, endPoint y: 545, distance: 64.6
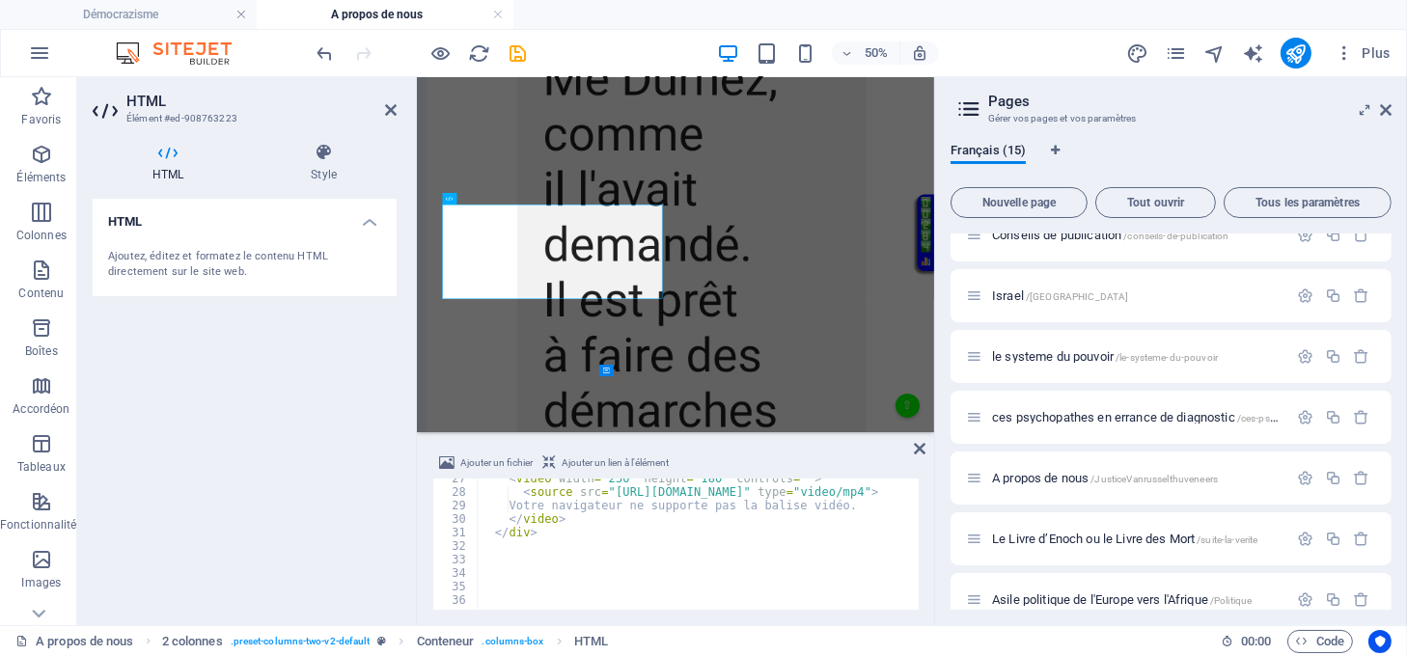
scroll to position [357, 0]
drag, startPoint x: 921, startPoint y: 448, endPoint x: 853, endPoint y: 413, distance: 76.0
click at [921, 448] on icon at bounding box center [920, 448] width 12 height 15
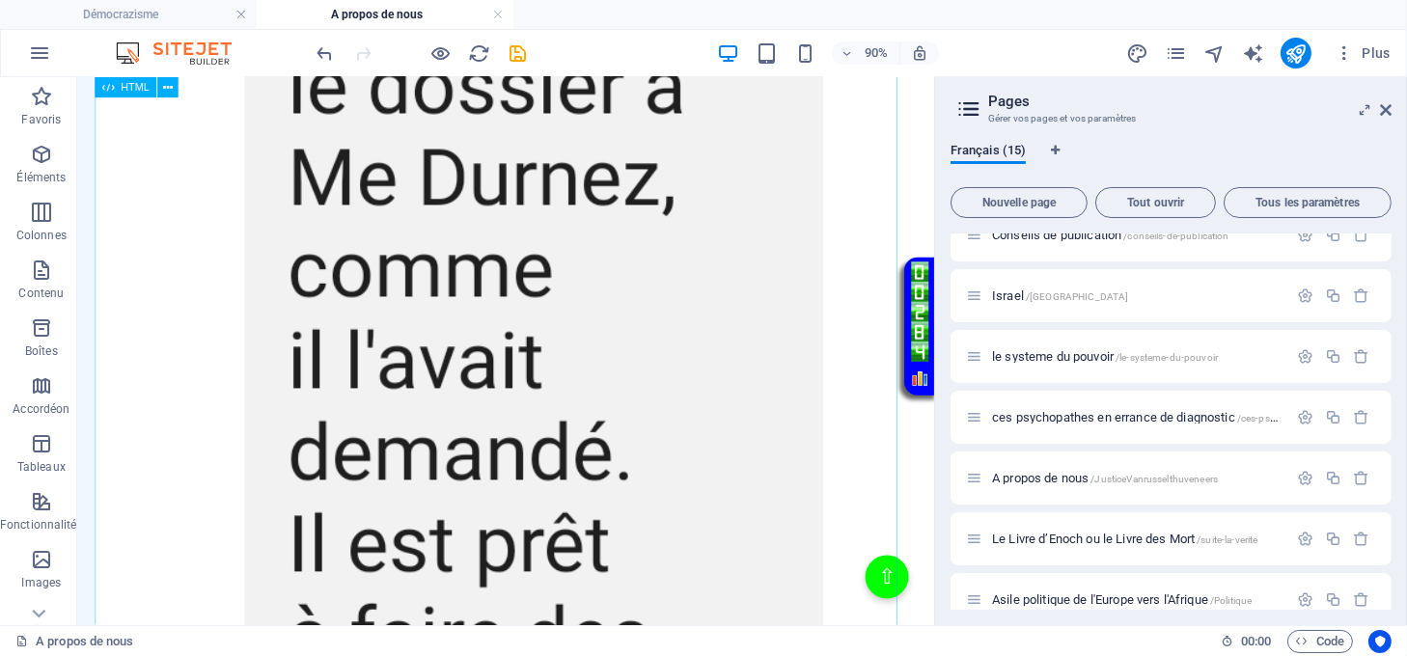
scroll to position [6021, 0]
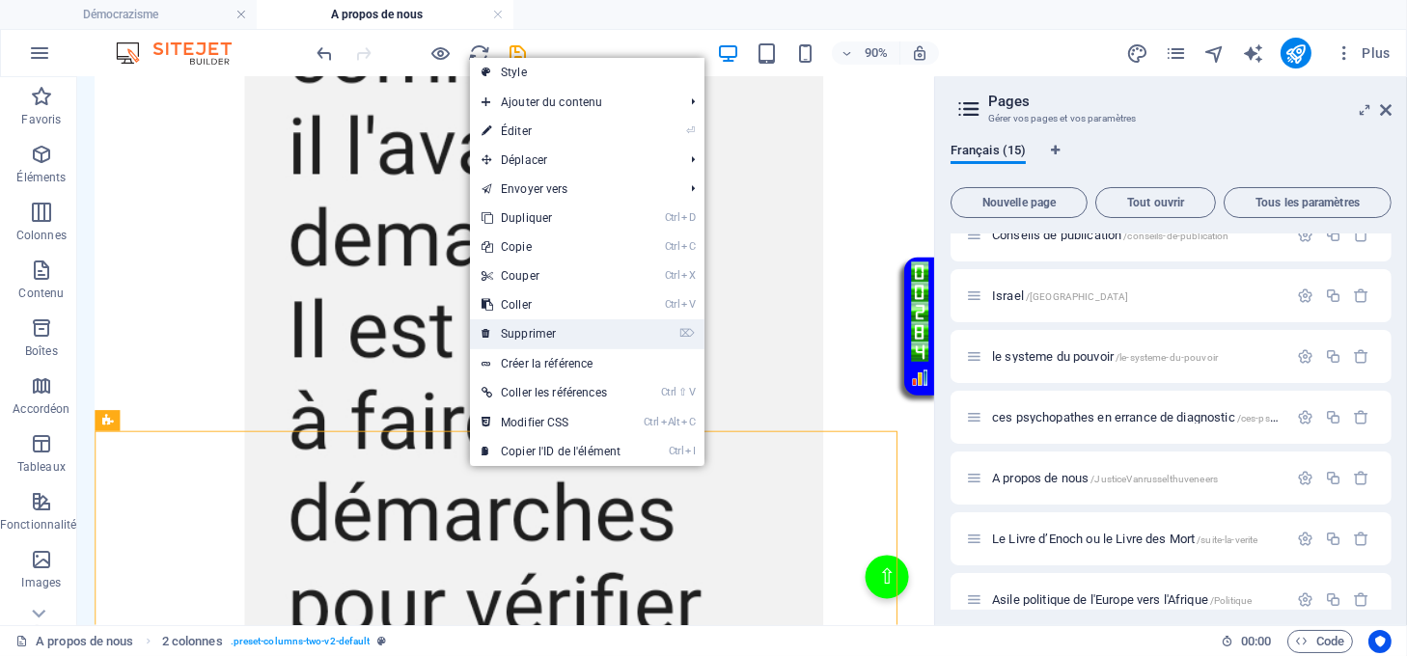
click at [530, 338] on link "⌦ Supprimer" at bounding box center [551, 333] width 162 height 29
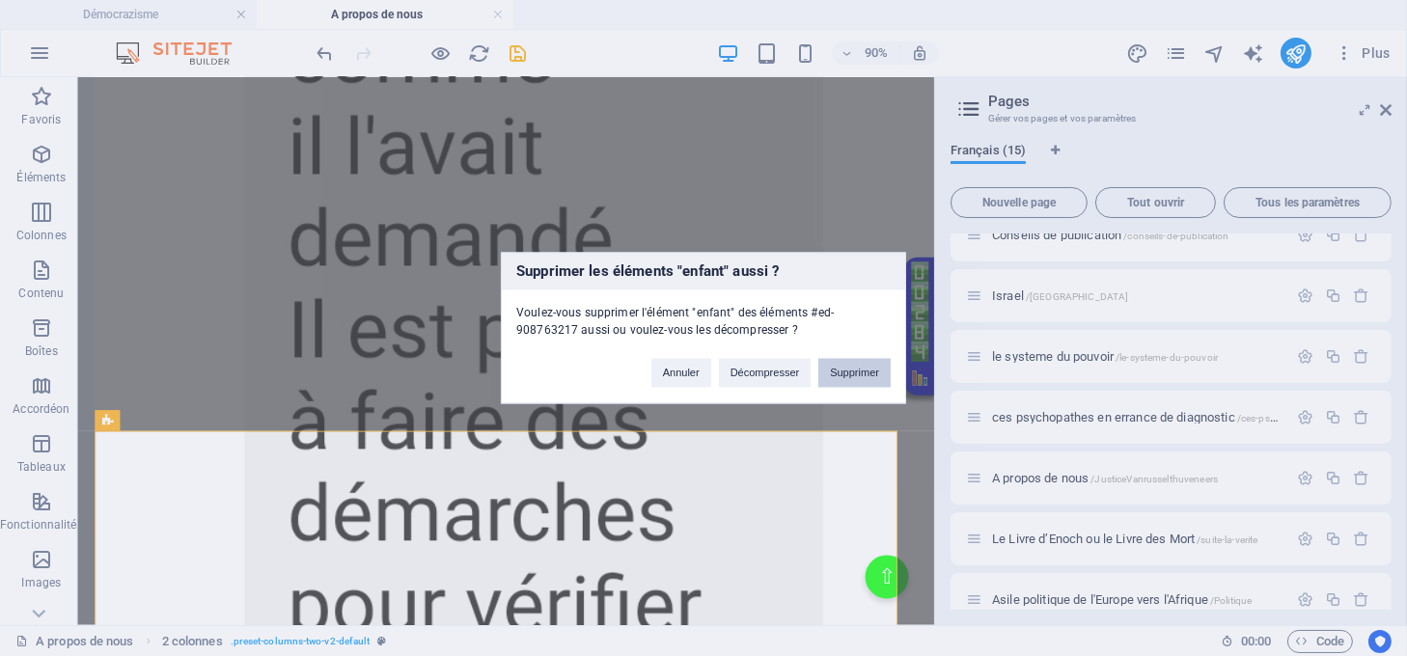
drag, startPoint x: 862, startPoint y: 376, endPoint x: 856, endPoint y: 334, distance: 42.9
click at [862, 376] on button "Supprimer" at bounding box center [854, 373] width 72 height 29
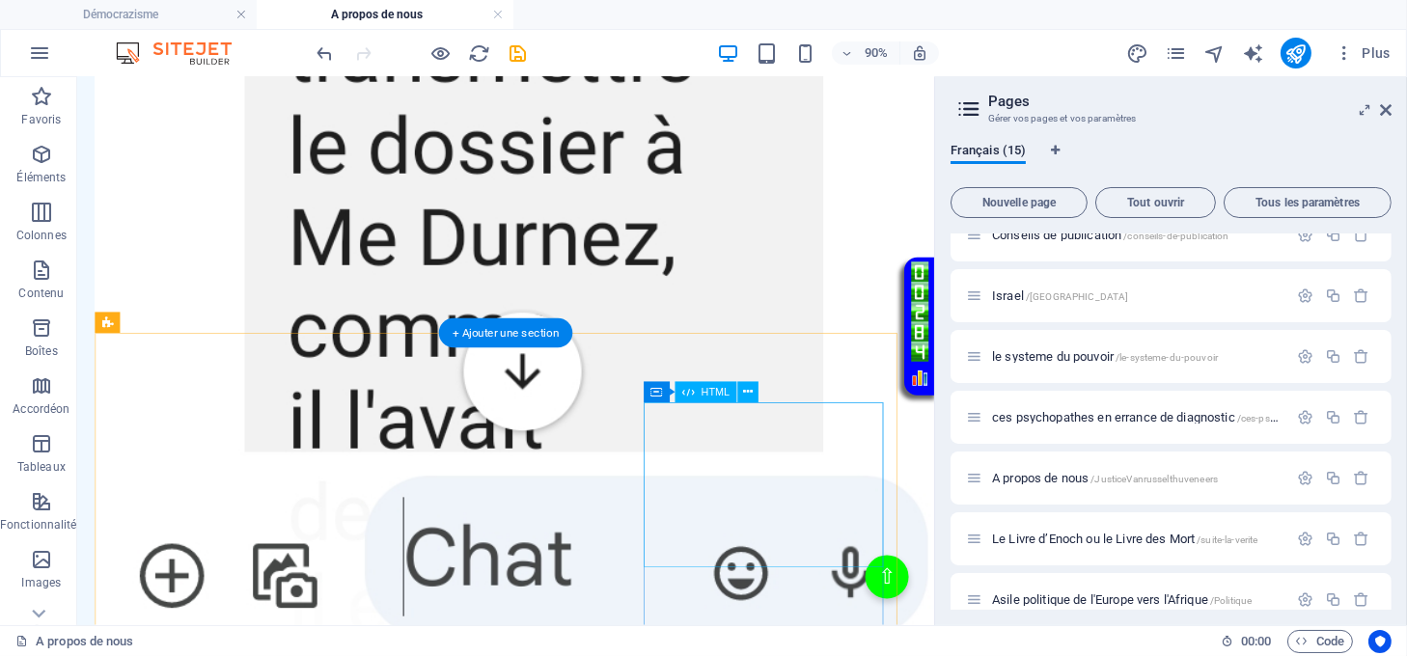
scroll to position [4476, 0]
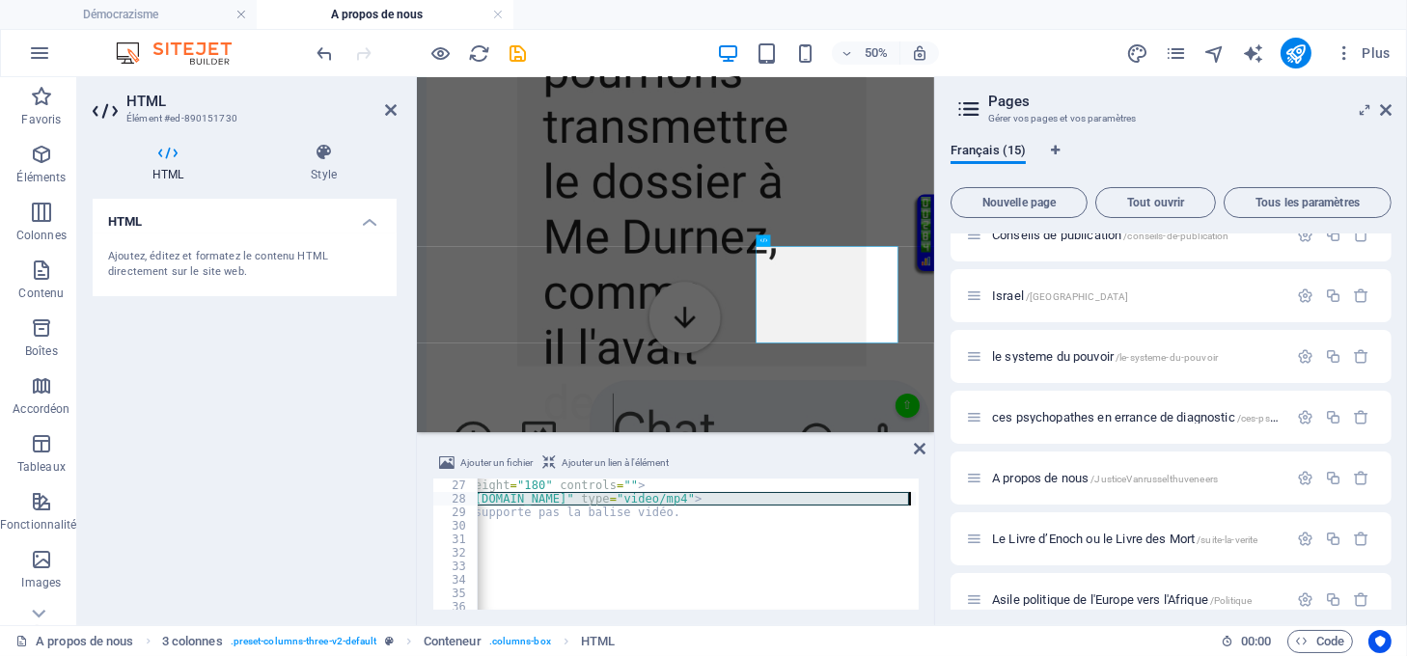
scroll to position [0, 284]
drag, startPoint x: 600, startPoint y: 488, endPoint x: 786, endPoint y: 499, distance: 185.6
click at [786, 499] on div "< video width = "250" height = "180" controls = "" > < source src = "https://de…" at bounding box center [554, 556] width 723 height 155
type textarea "<source src="https://democrazisme.com/JusticeVanrusselthuveneers/resumevanrusse…"
drag, startPoint x: 922, startPoint y: 449, endPoint x: 935, endPoint y: 426, distance: 26.8
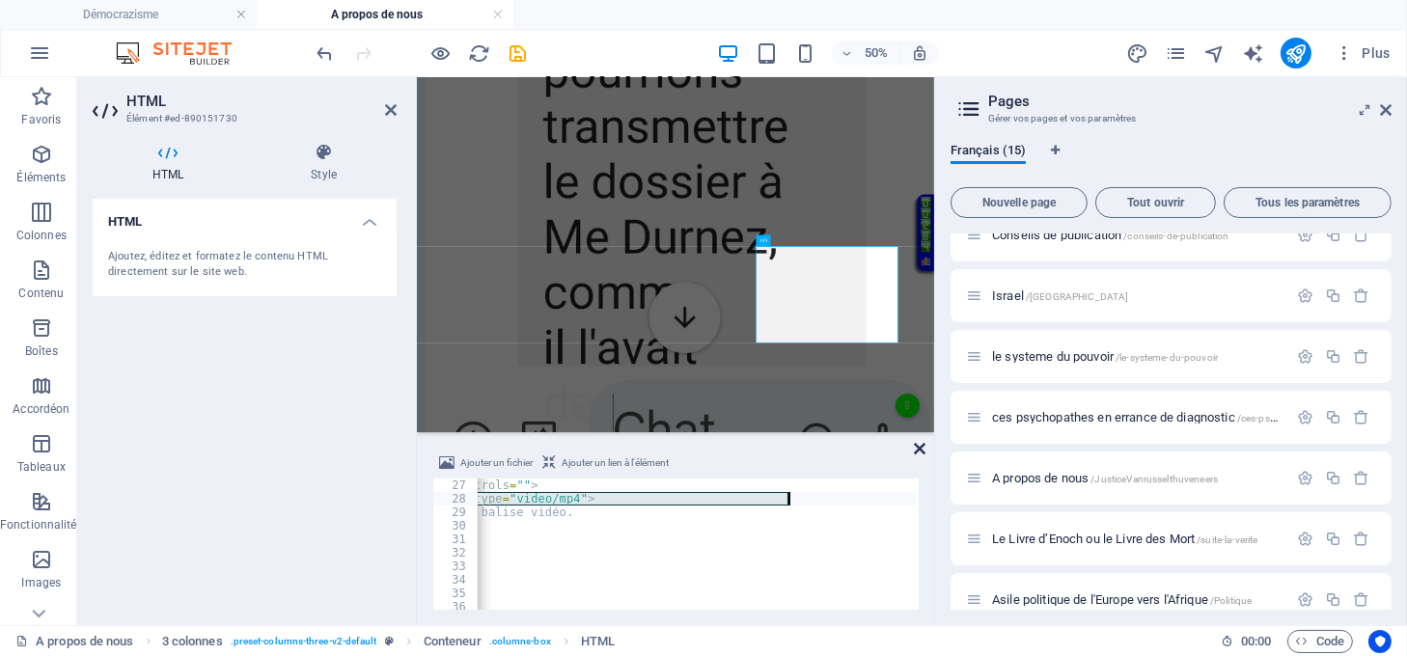
click at [922, 449] on icon at bounding box center [920, 448] width 12 height 15
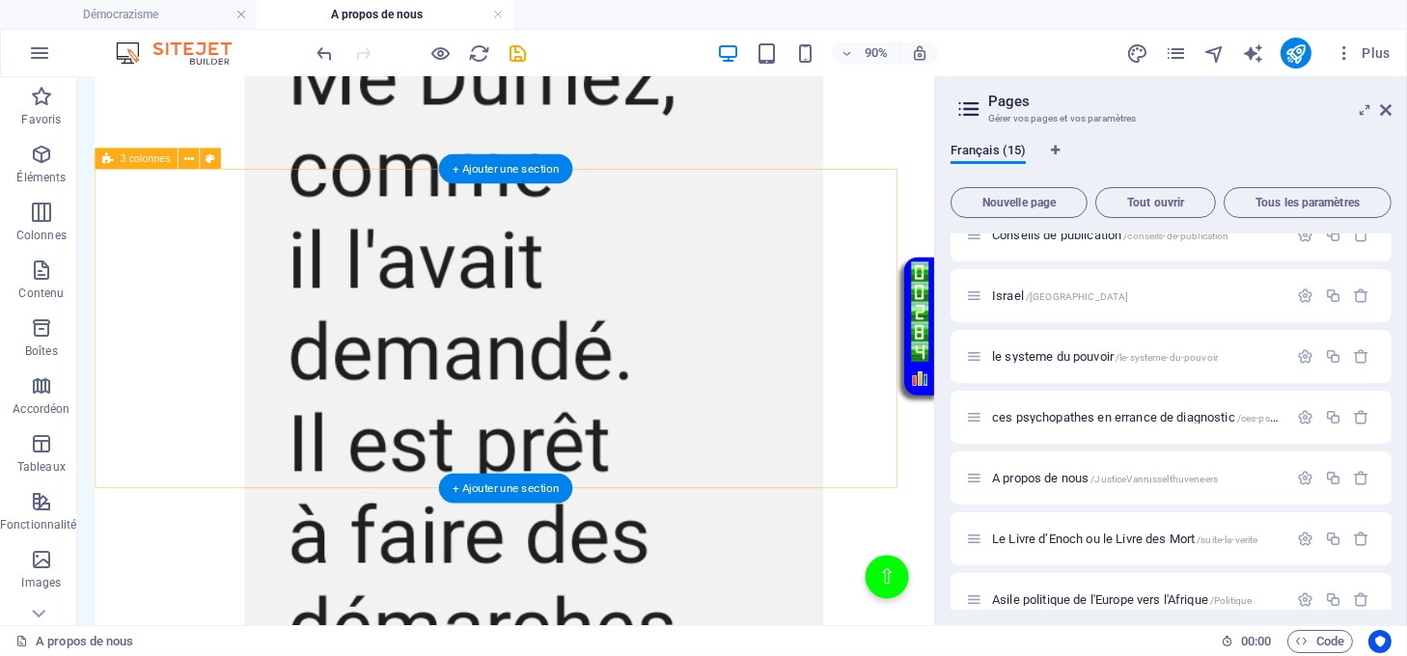
scroll to position [6321, 0]
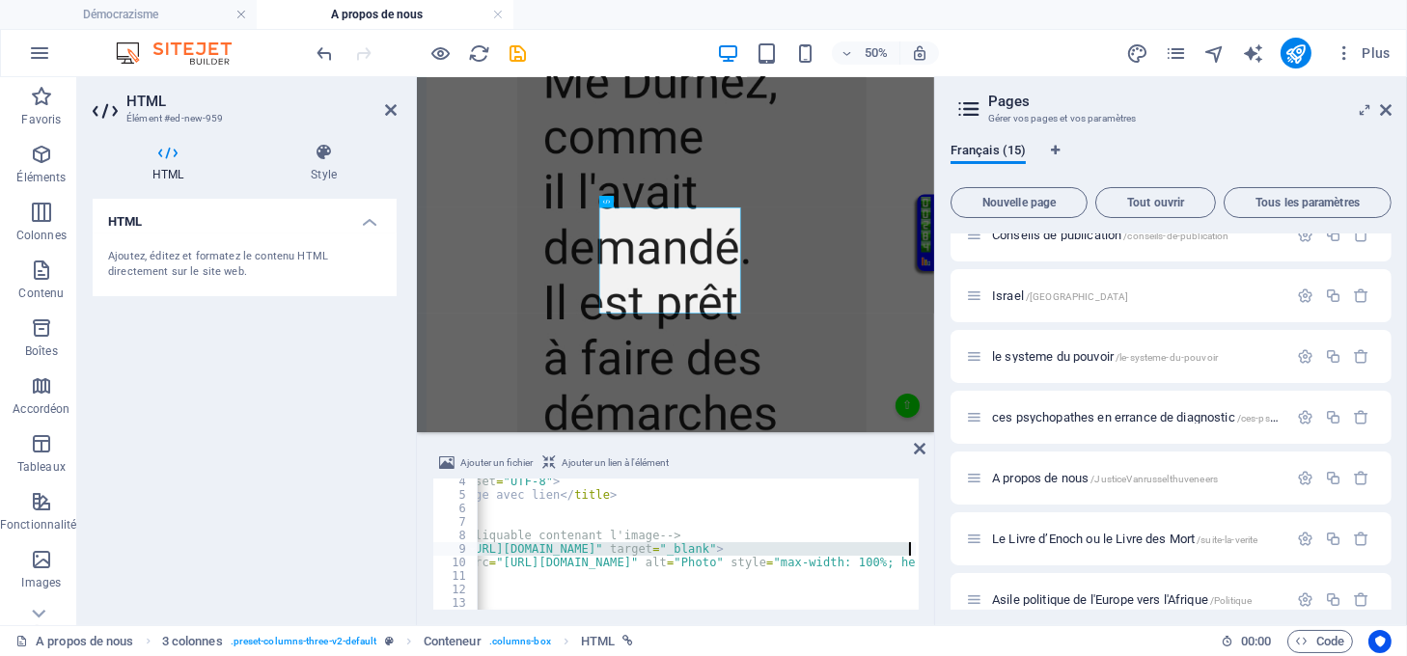
scroll to position [0, 124]
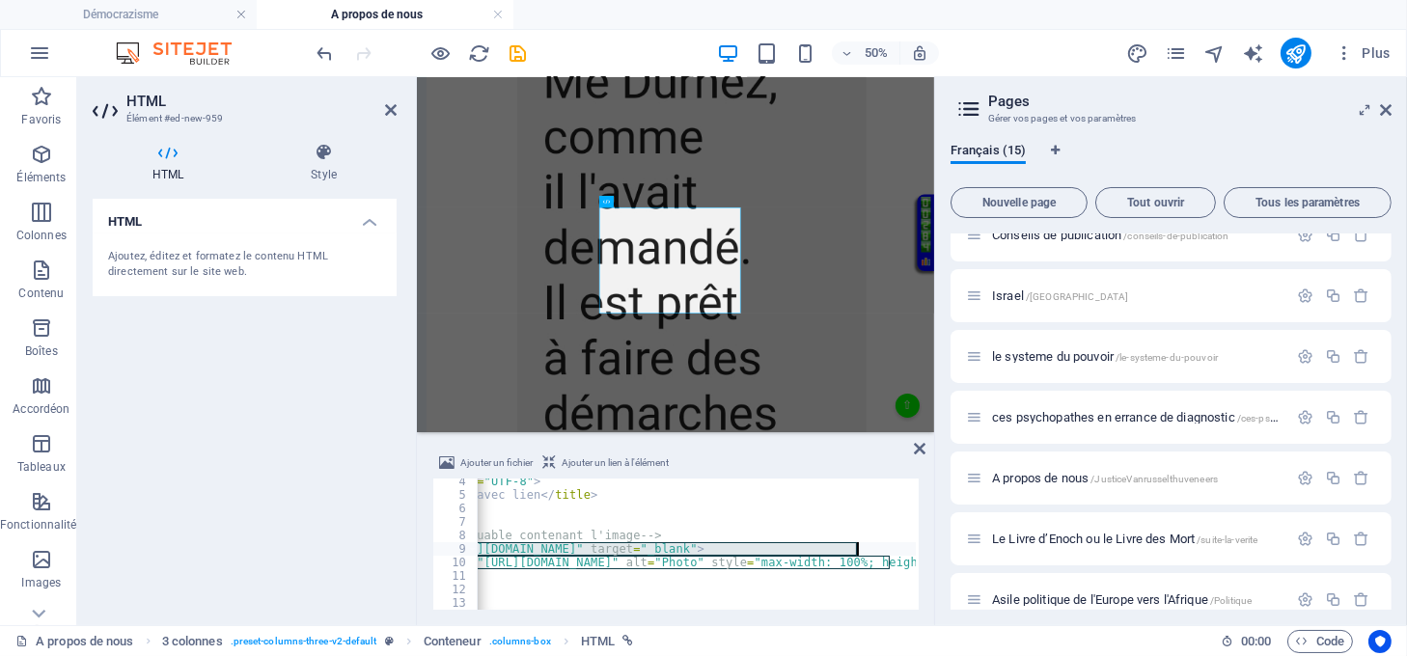
drag, startPoint x: 561, startPoint y: 546, endPoint x: 855, endPoint y: 550, distance: 294.4
click at [855, 550] on div "< meta charset = "UTF-8" > < title > Image avec lien </ title > </ head > < bod…" at bounding box center [795, 552] width 886 height 155
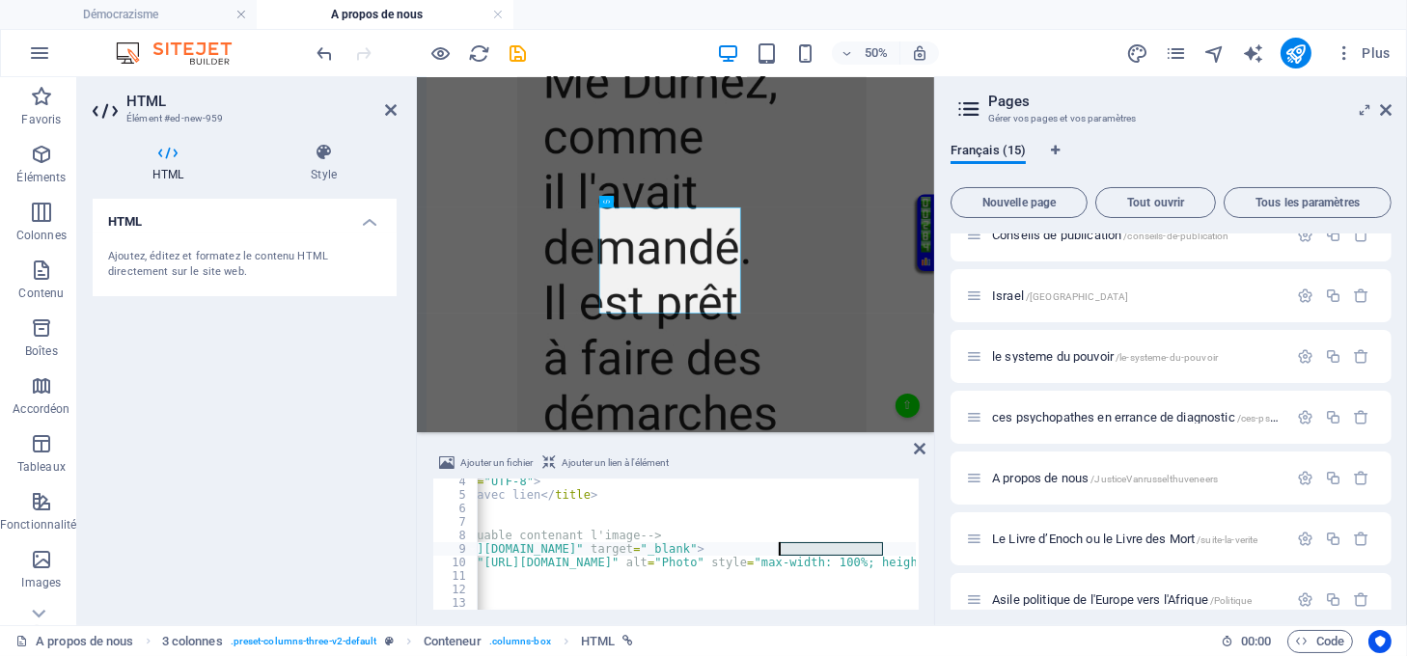
drag, startPoint x: 882, startPoint y: 545, endPoint x: 782, endPoint y: 550, distance: 100.5
click at [782, 550] on div "< meta charset = "UTF-8" > < title > Image avec lien </ title > </ head > < bod…" at bounding box center [795, 552] width 886 height 155
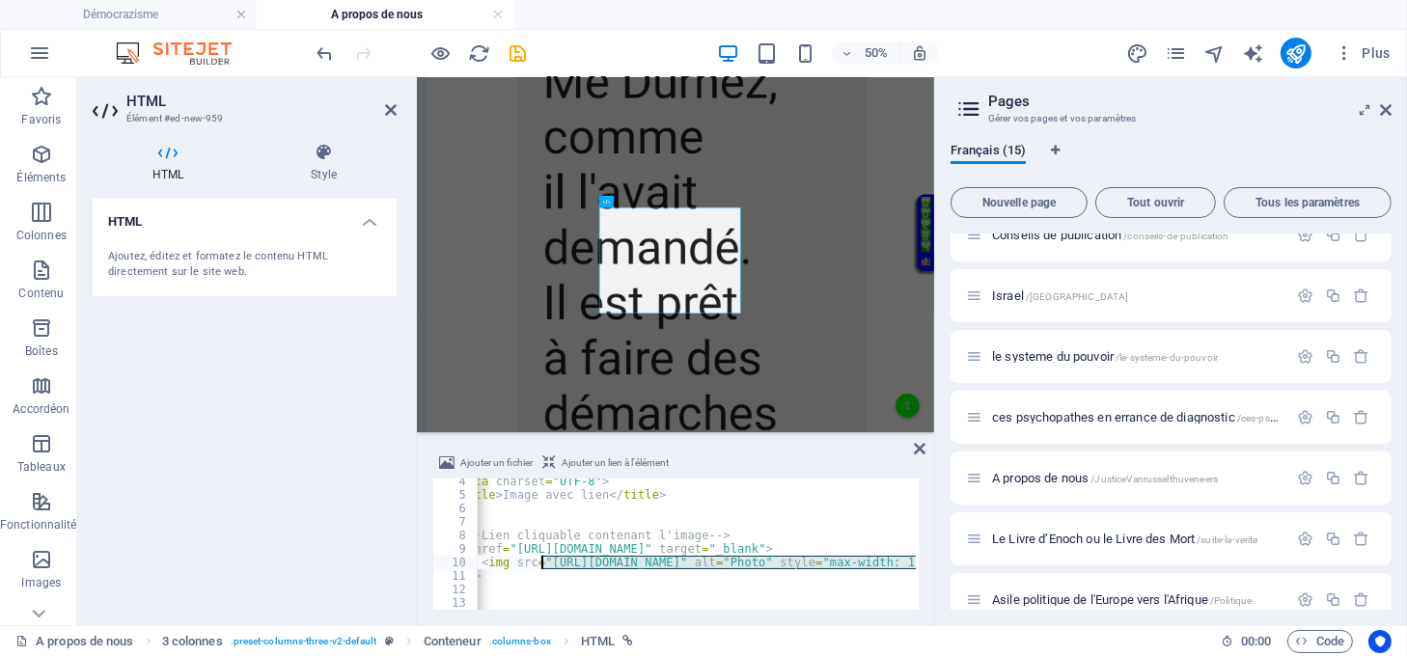
drag, startPoint x: 889, startPoint y: 562, endPoint x: 544, endPoint y: 561, distance: 344.6
click at [544, 561] on div "< meta charset = "UTF-8" > < title > Image avec lien </ title > </ head > < bod…" at bounding box center [864, 552] width 886 height 155
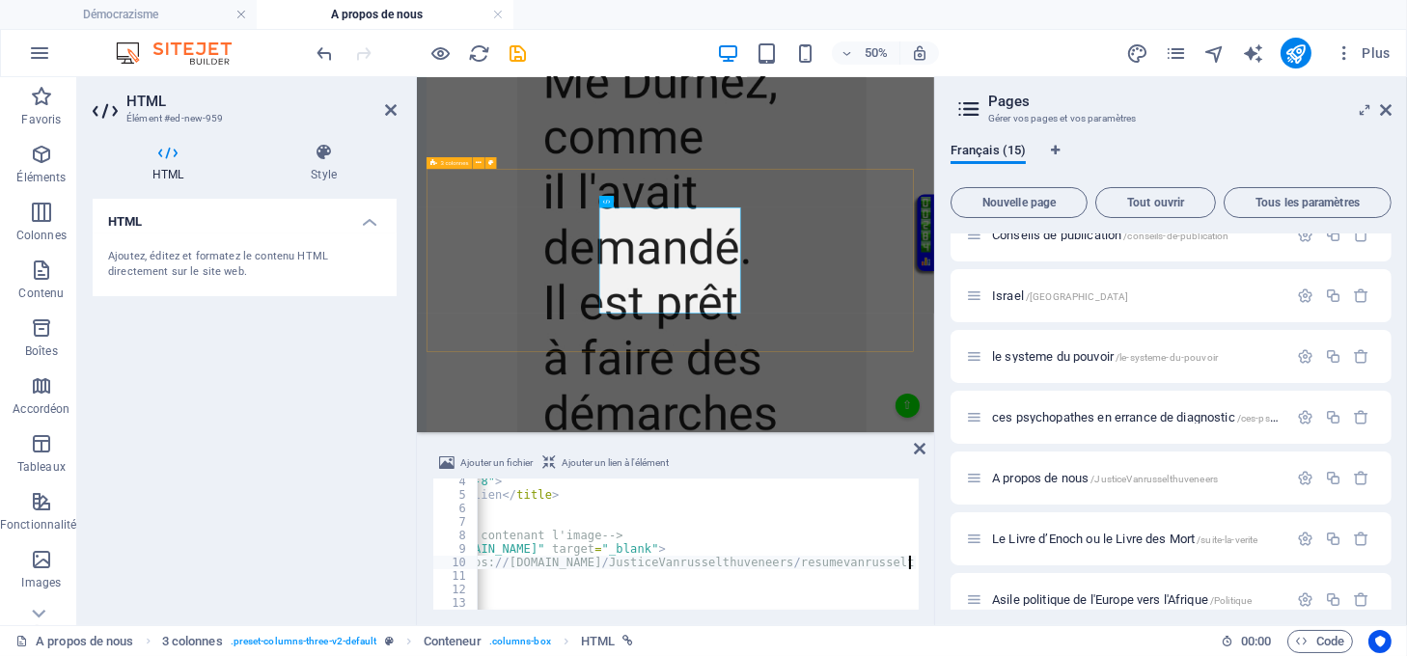
scroll to position [0, 162]
click at [883, 561] on div "< meta charset = "UTF-8" > < title > Image avec lien </ title > </ head > < bod…" at bounding box center [786, 552] width 944 height 155
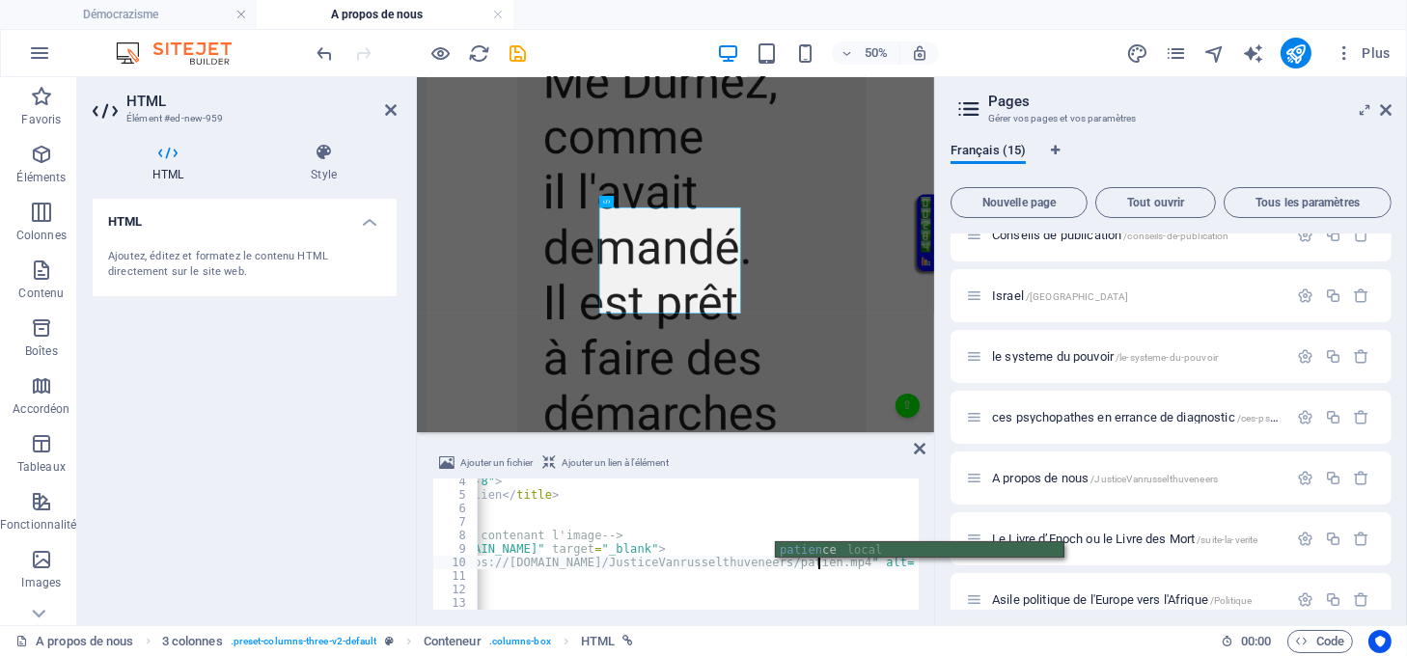
scroll to position [0, 41]
type textarea "<img src=""https://democrazisme.com/JusticeVanrusselthuveneers/patience.mp4" al…"
click at [918, 454] on icon at bounding box center [920, 448] width 12 height 15
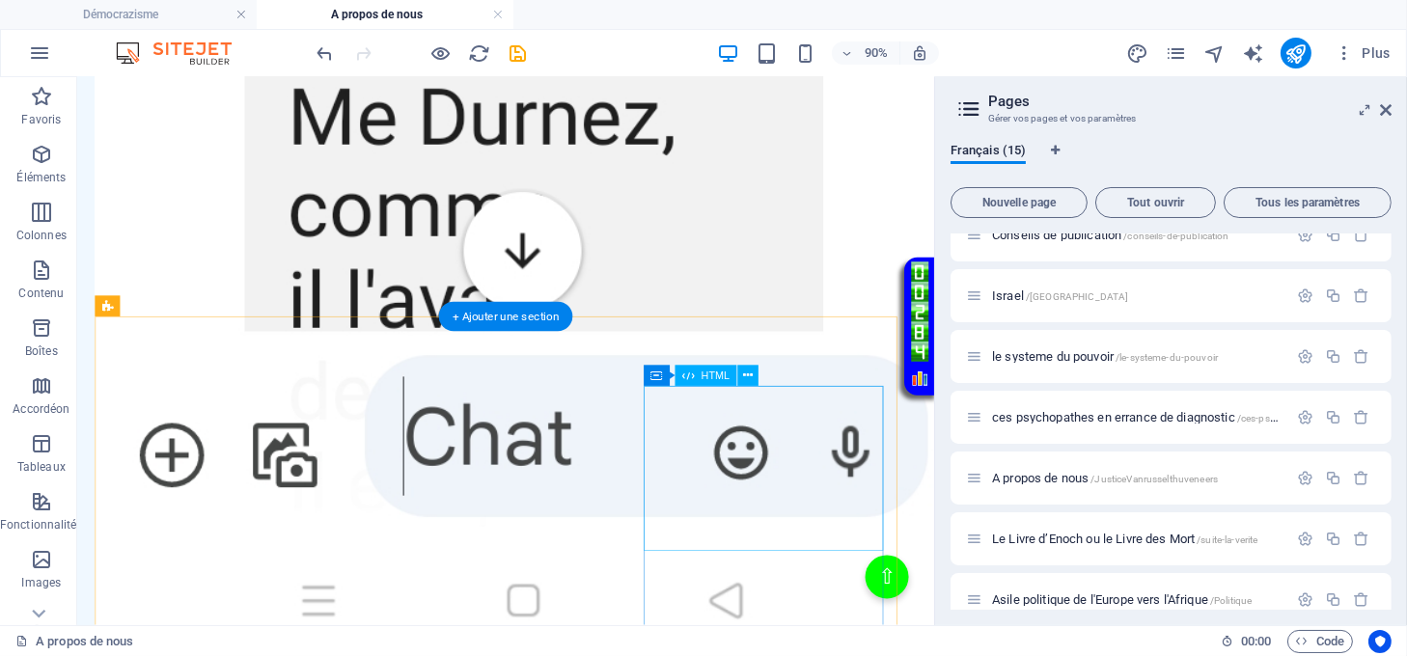
scroll to position [4648, 0]
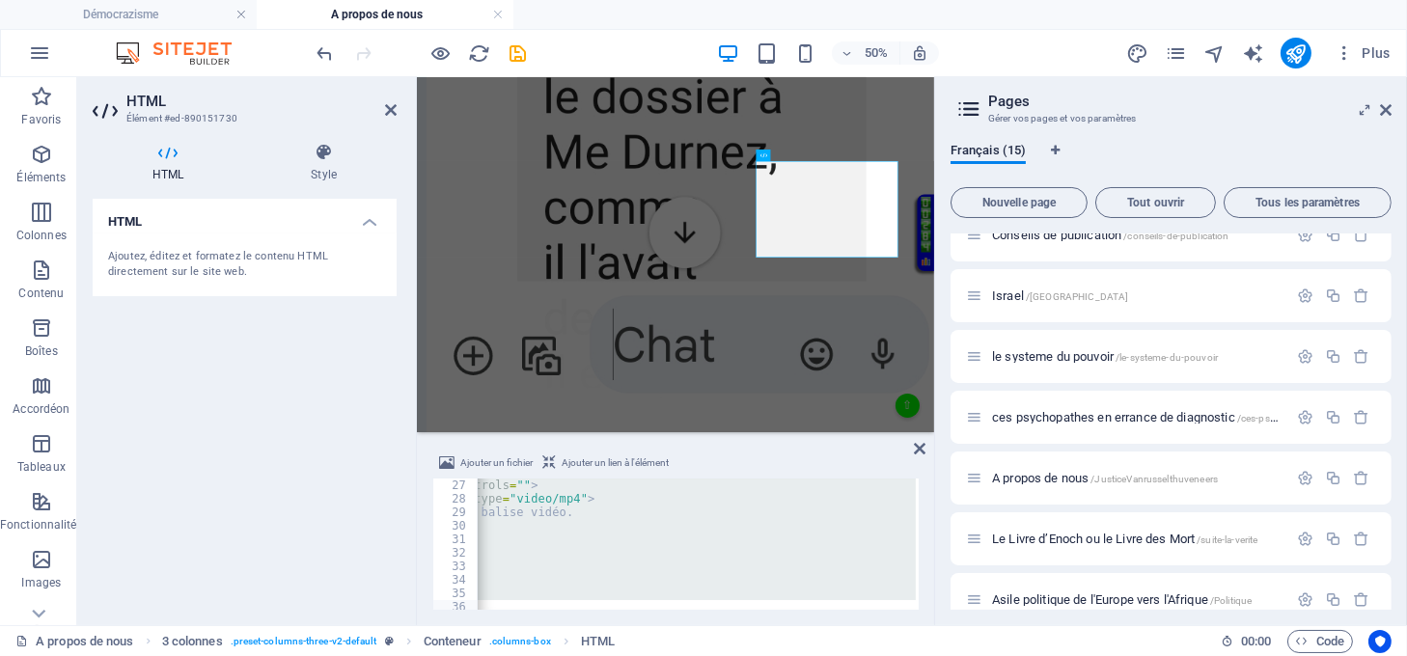
drag, startPoint x: 1061, startPoint y: 602, endPoint x: 1353, endPoint y: 491, distance: 312.8
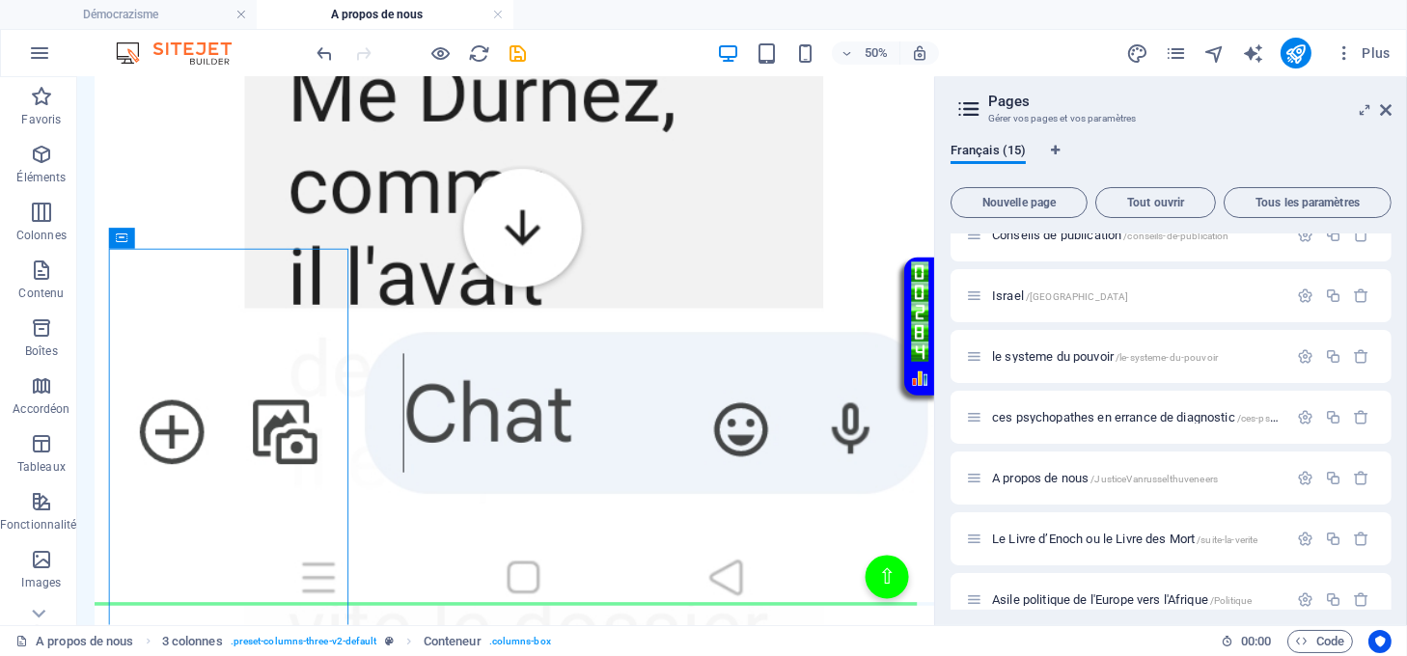
scroll to position [4648, 0]
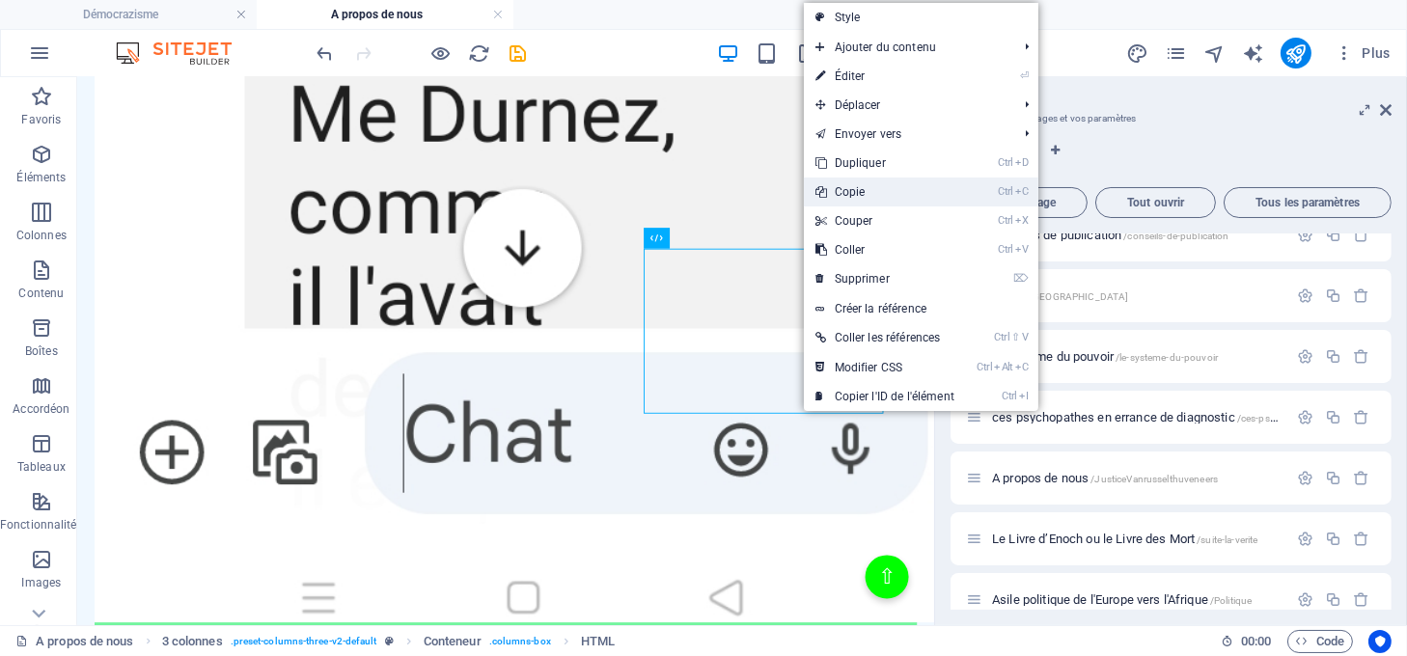
drag, startPoint x: 855, startPoint y: 194, endPoint x: 797, endPoint y: 217, distance: 62.4
click at [855, 193] on link "Ctrl C Copie" at bounding box center [885, 192] width 162 height 29
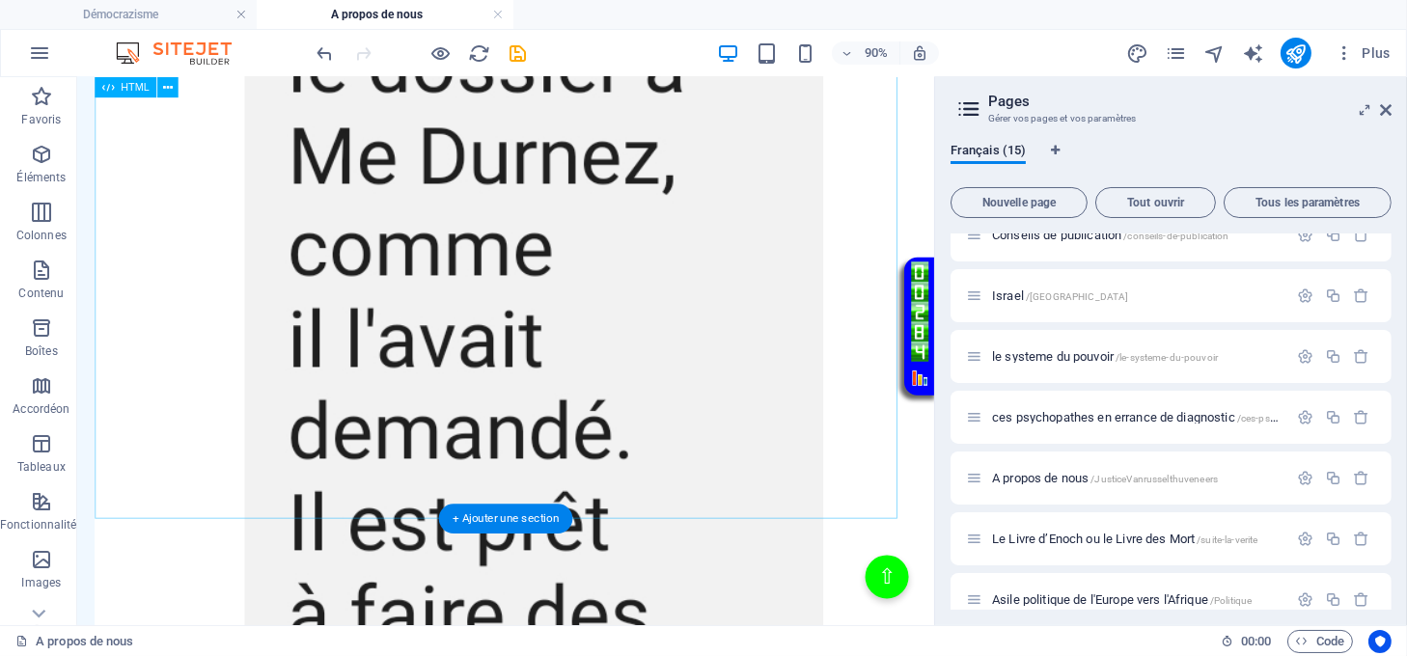
scroll to position [6321, 0]
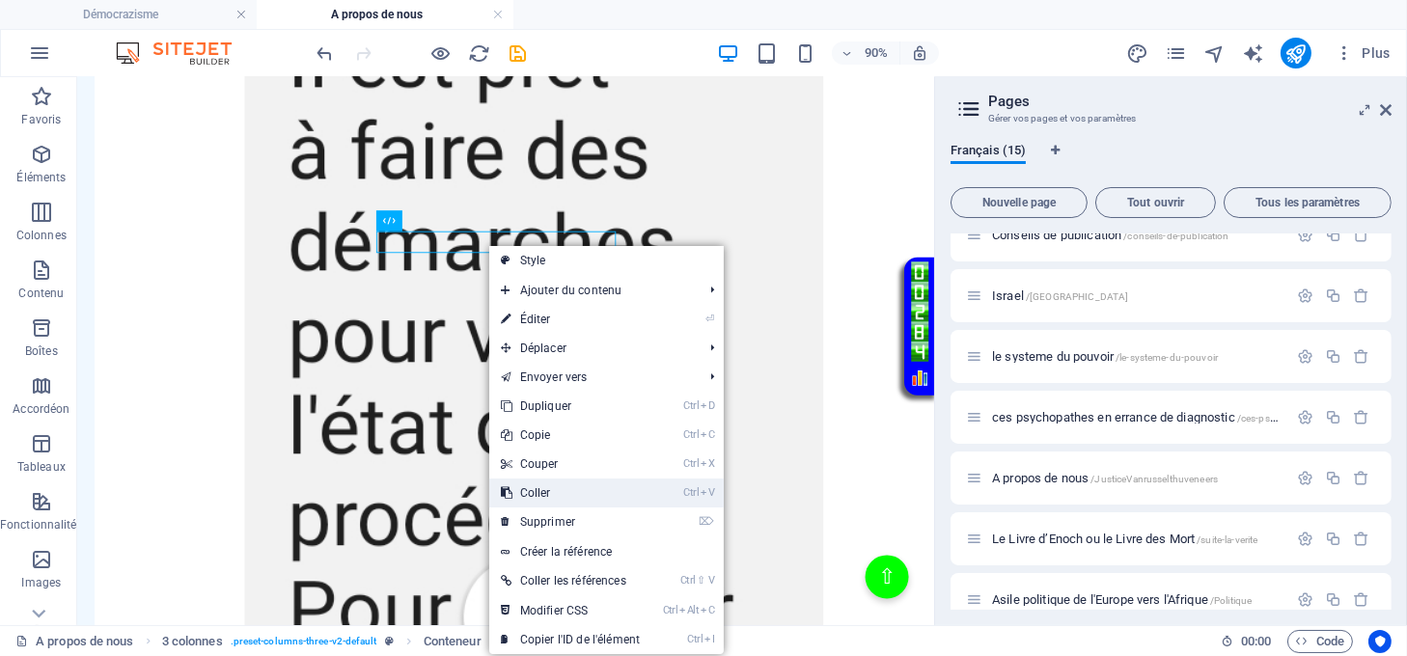
click at [547, 495] on link "Ctrl V Coller" at bounding box center [570, 493] width 162 height 29
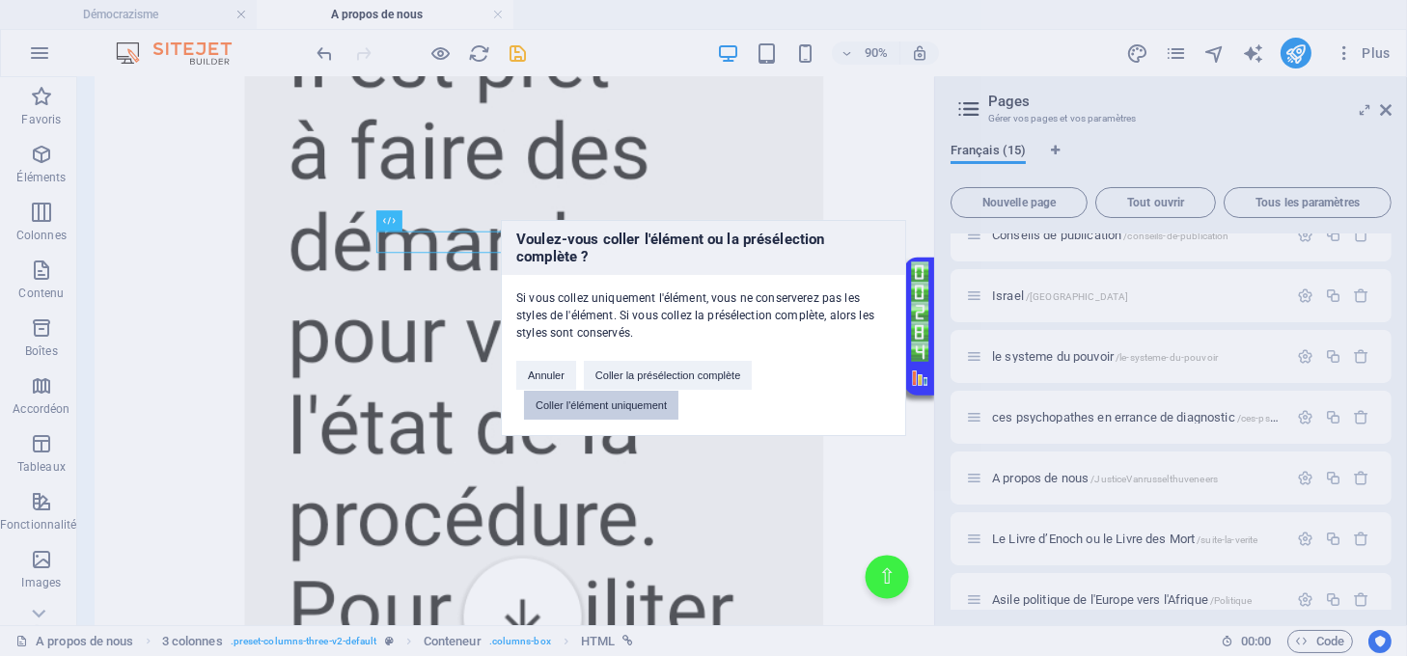
click at [583, 402] on button "Coller l'élément uniquement" at bounding box center [601, 405] width 154 height 29
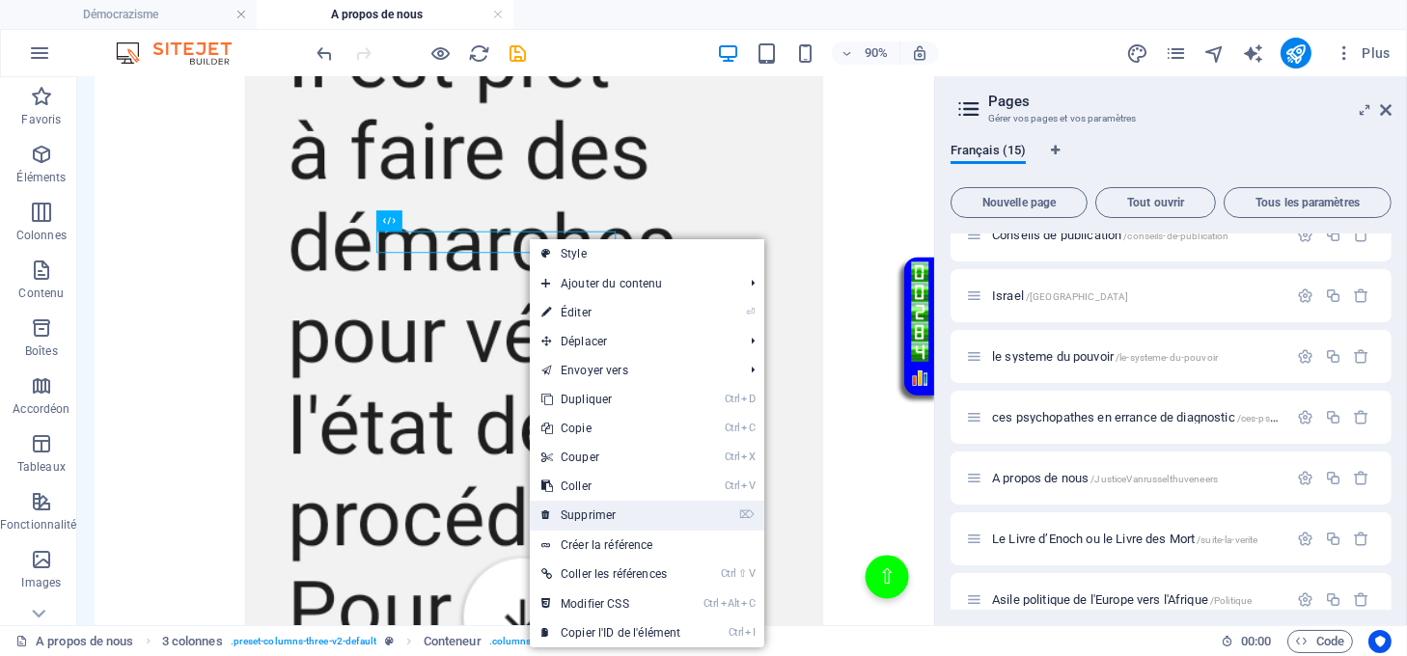
drag, startPoint x: 592, startPoint y: 509, endPoint x: 584, endPoint y: 347, distance: 161.4
click at [592, 509] on link "⌦ Supprimer" at bounding box center [611, 515] width 162 height 29
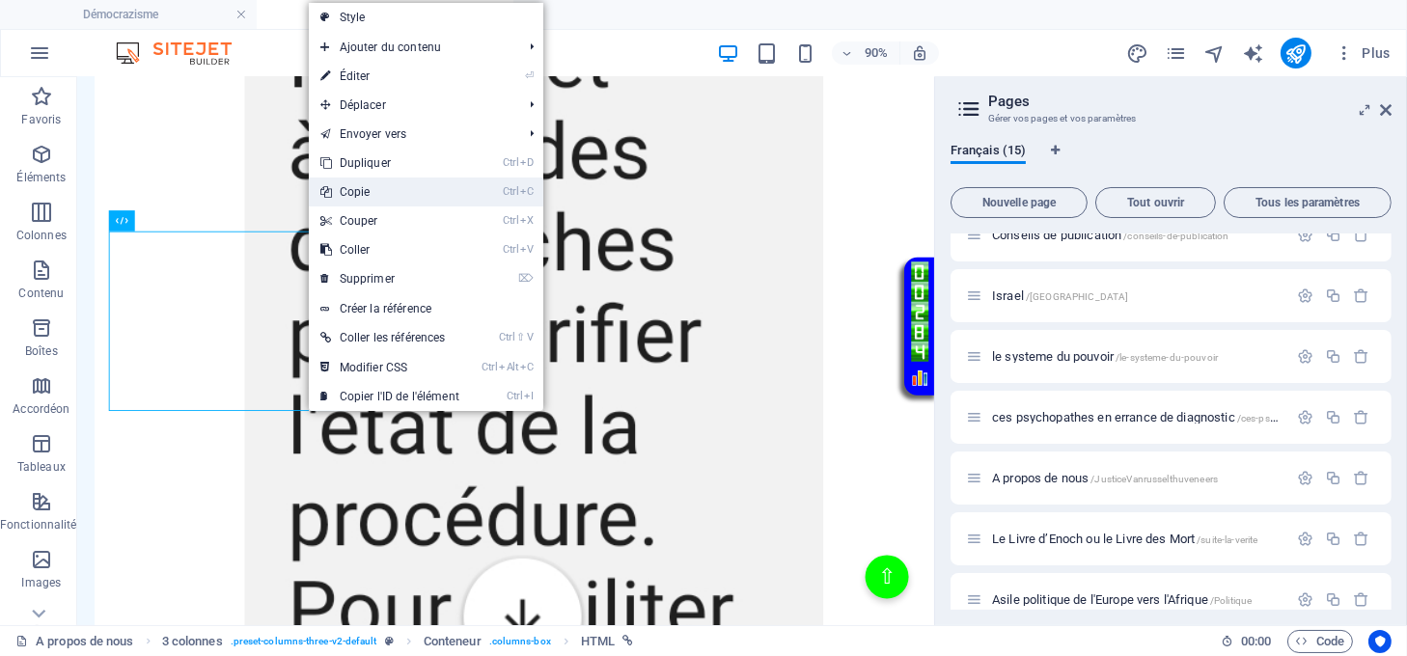
drag, startPoint x: 303, startPoint y: 125, endPoint x: 349, endPoint y: 189, distance: 79.5
click at [349, 189] on link "Ctrl C Copie" at bounding box center [390, 192] width 162 height 29
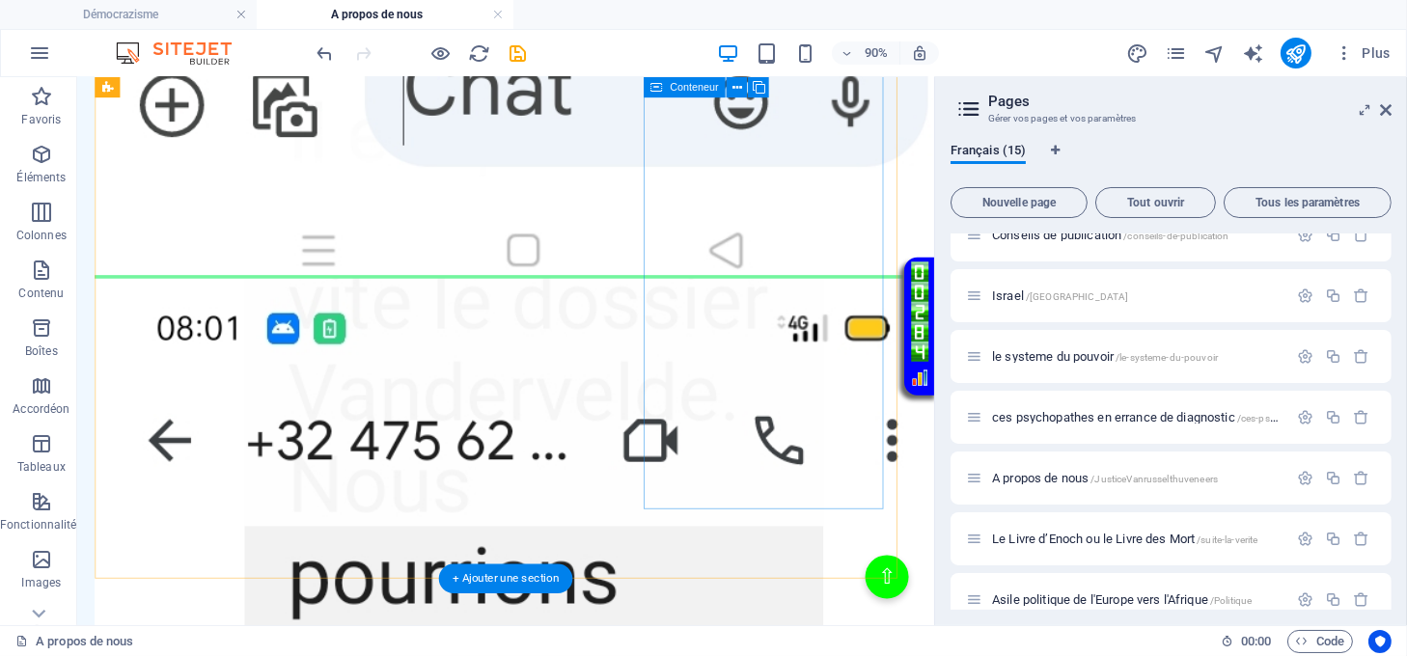
scroll to position [4777, 0]
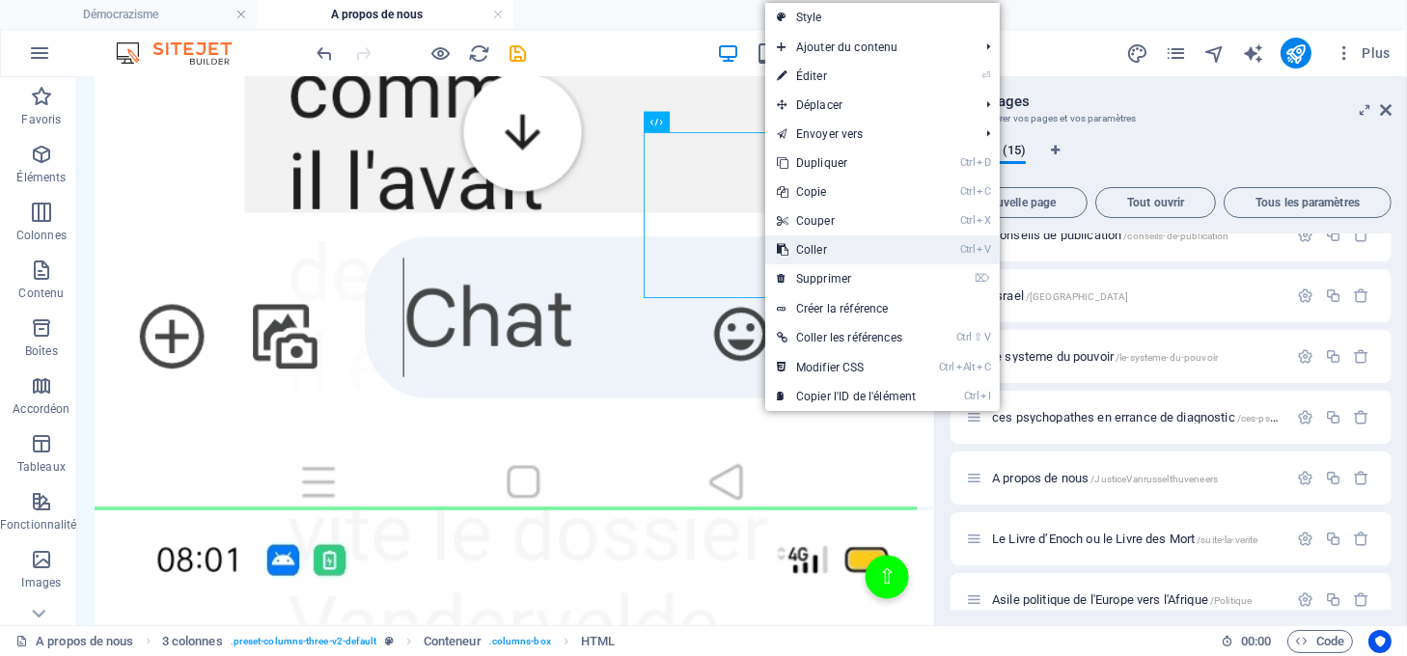
click at [801, 248] on link "Ctrl V Coller" at bounding box center [846, 249] width 162 height 29
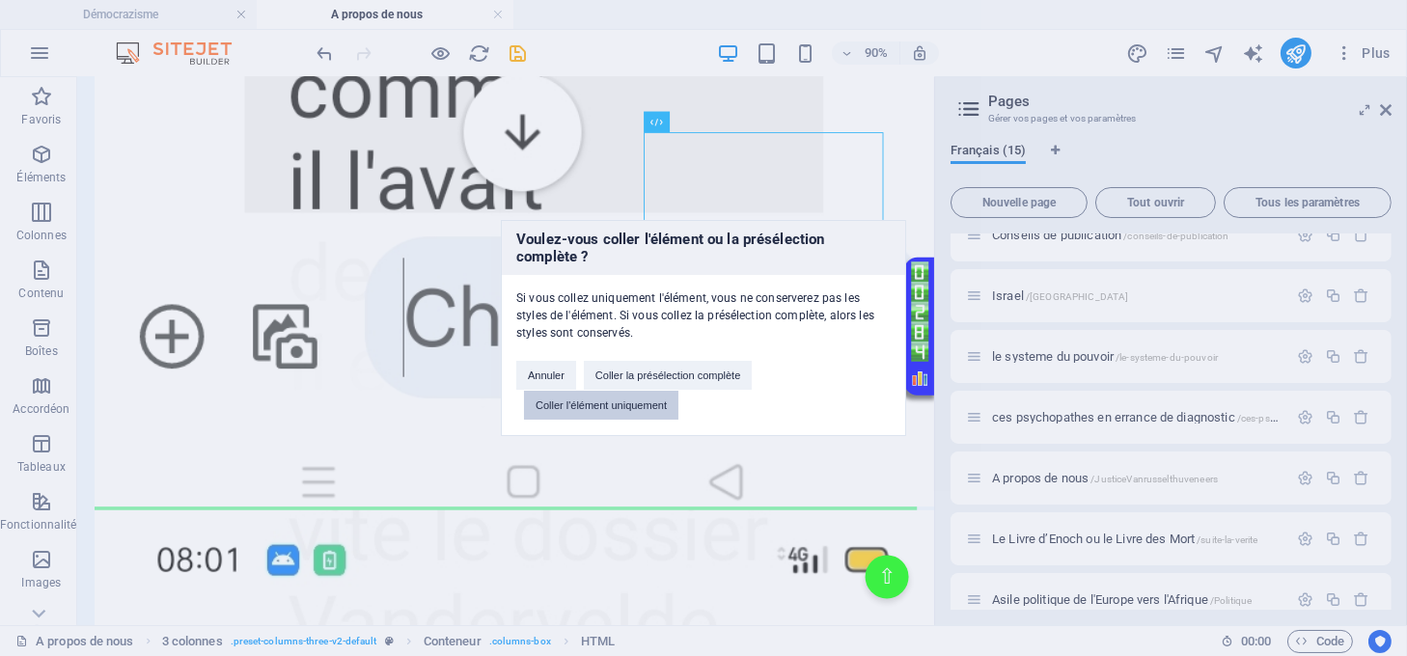
click at [653, 405] on button "Coller l'élément uniquement" at bounding box center [601, 405] width 154 height 29
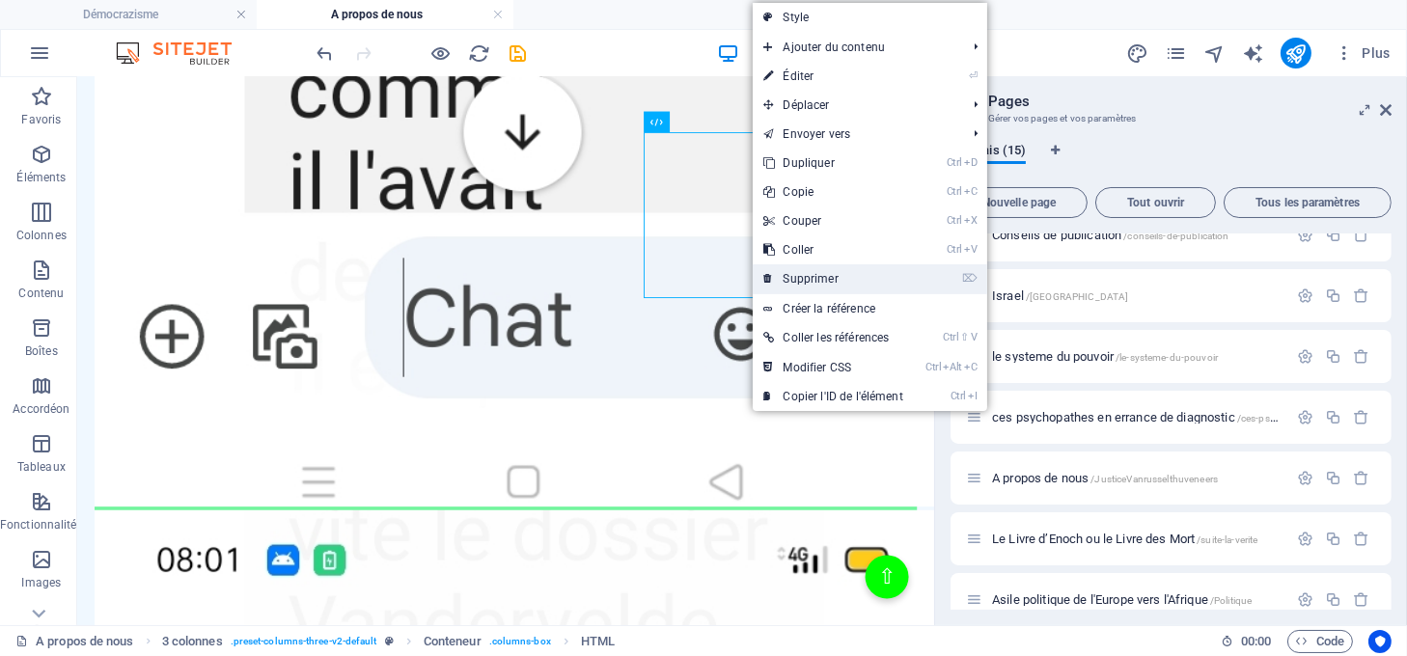
click at [797, 273] on link "⌦ Supprimer" at bounding box center [834, 278] width 162 height 29
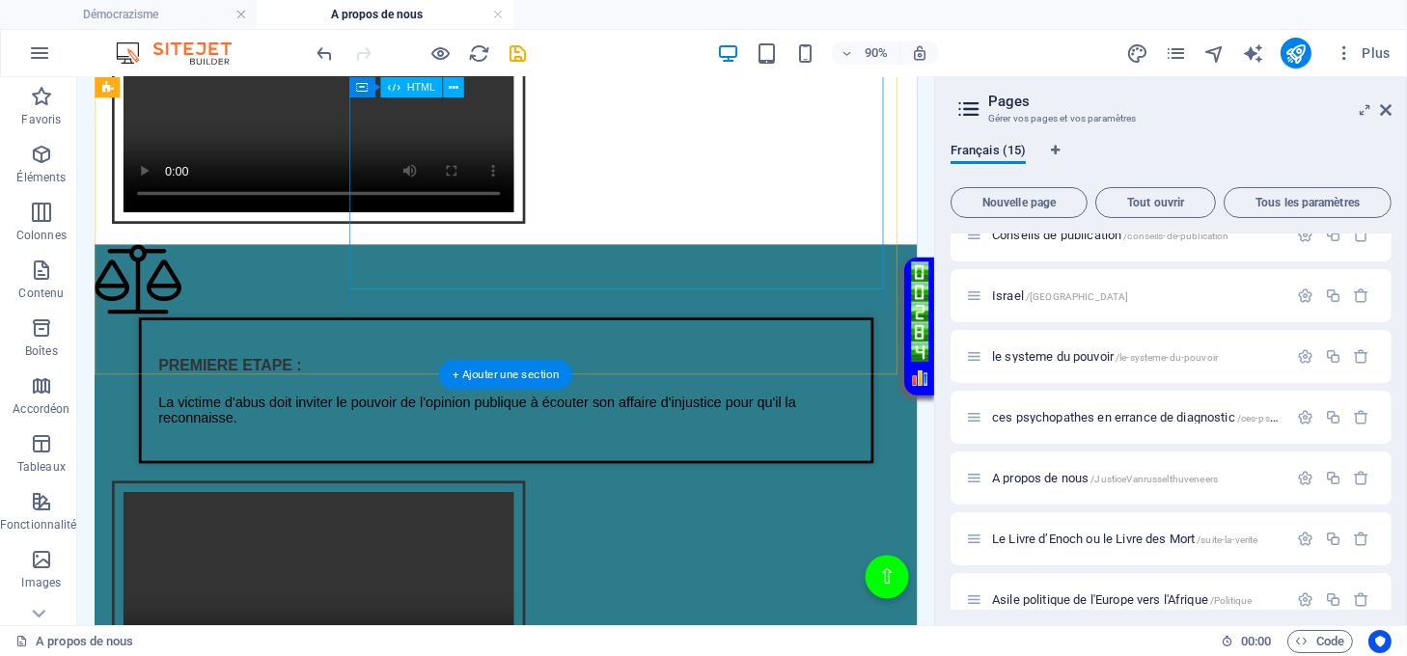
scroll to position [2074, 0]
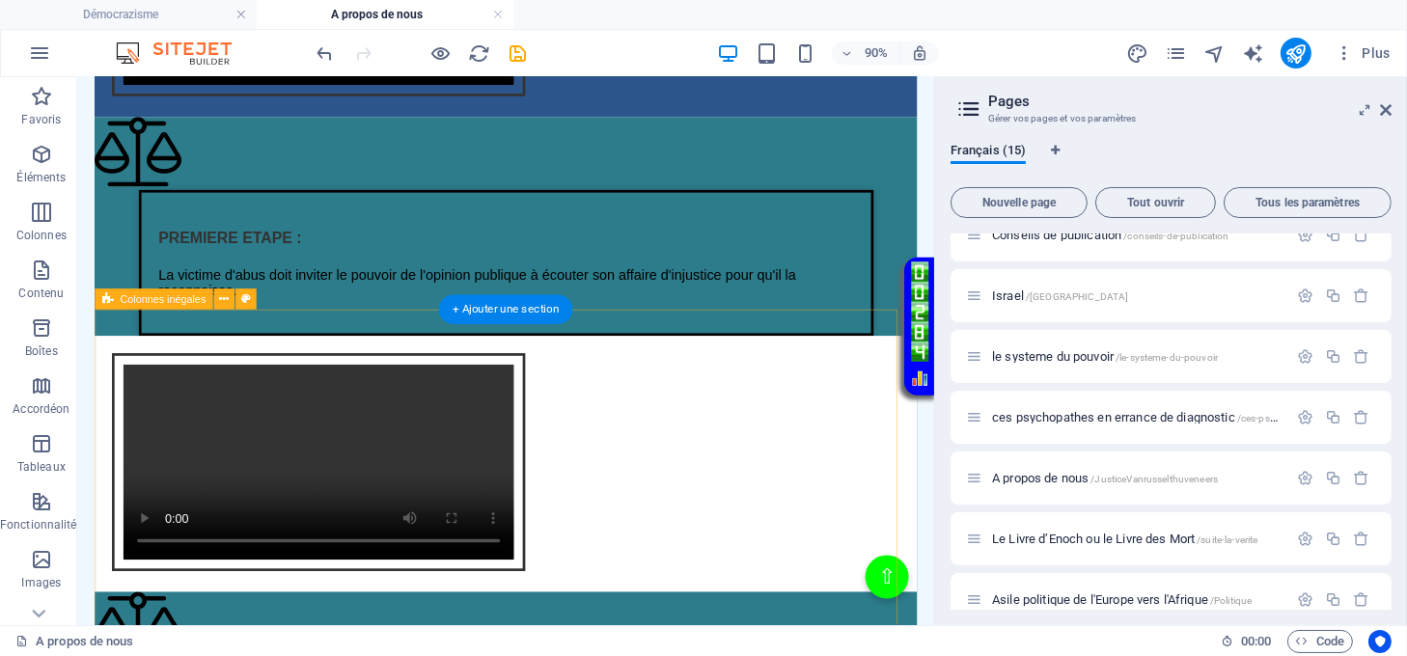
click at [677, 352] on div "Texte sur la justice de lumière PREMIERE ETAPE : La victime d'abus doit inviter…" at bounding box center [554, 386] width 914 height 528
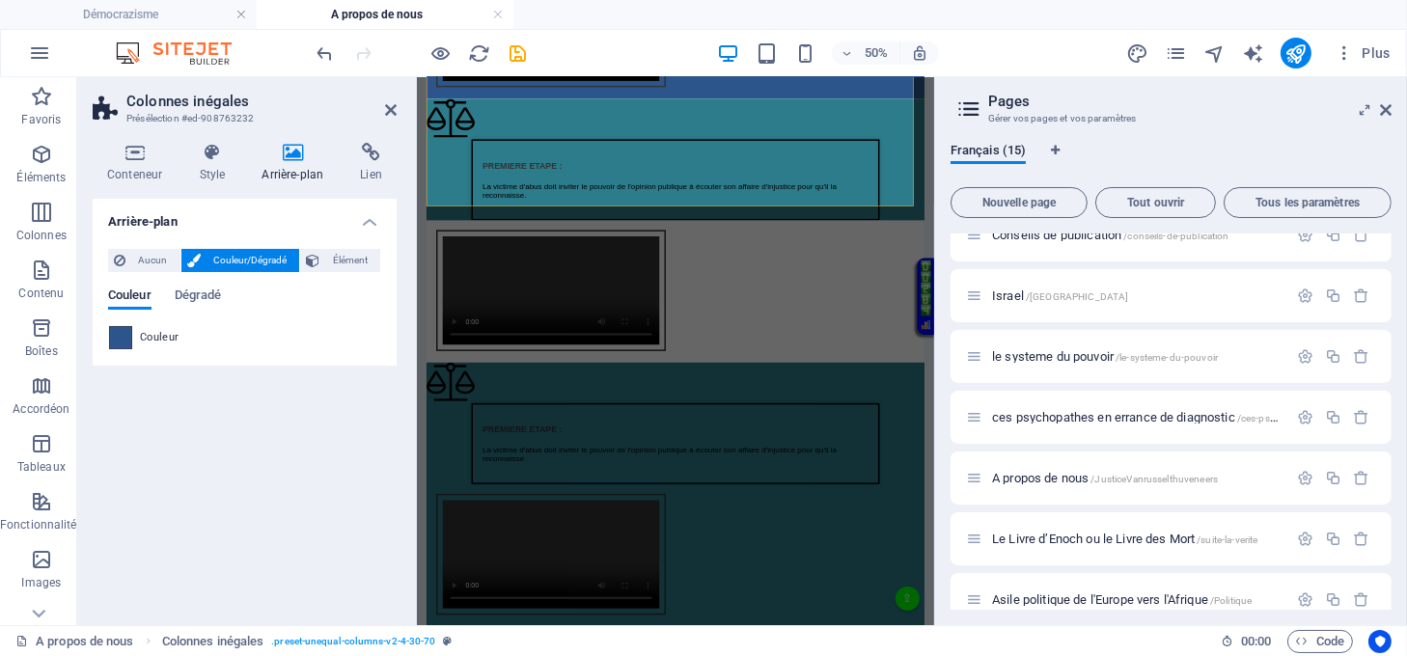
click at [125, 344] on span at bounding box center [120, 337] width 21 height 21
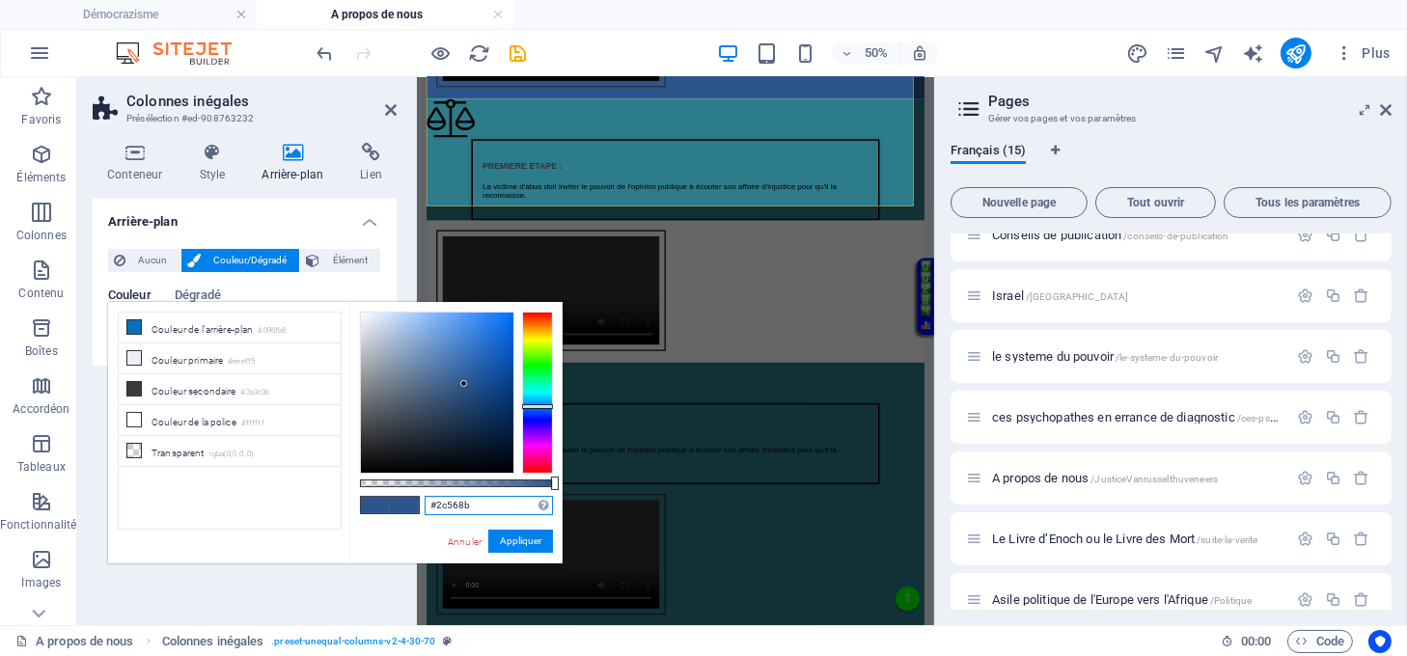
drag, startPoint x: 494, startPoint y: 507, endPoint x: 412, endPoint y: 509, distance: 82.1
click at [412, 509] on div "#2c568b Formats pris en charge #0852ed rgb(8, 82, 237) rgba(8, 82, 237, 90%) hs…" at bounding box center [455, 572] width 213 height 541
click at [516, 536] on button "Appliquer" at bounding box center [520, 541] width 65 height 23
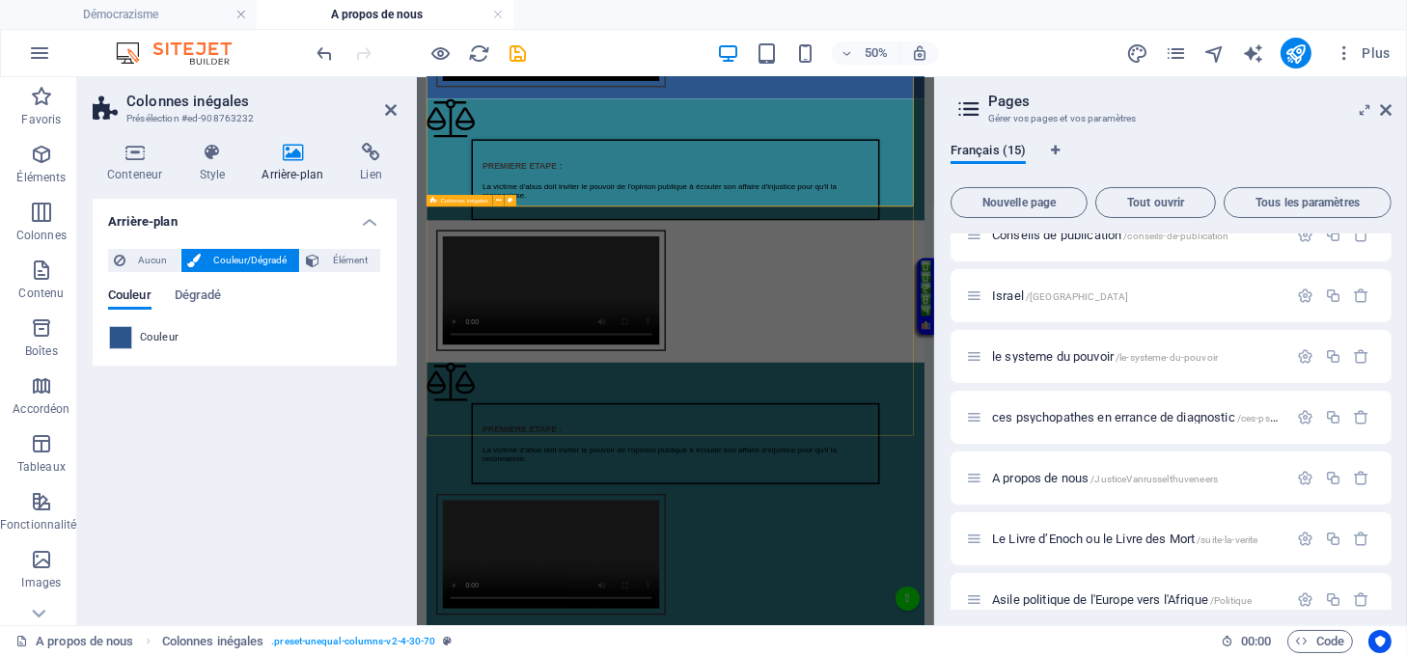
click at [725, 374] on div "Texte sur la justice de lumière PREMIERE ETAPE : La victime d'abus doit inviter…" at bounding box center [933, 385] width 996 height 528
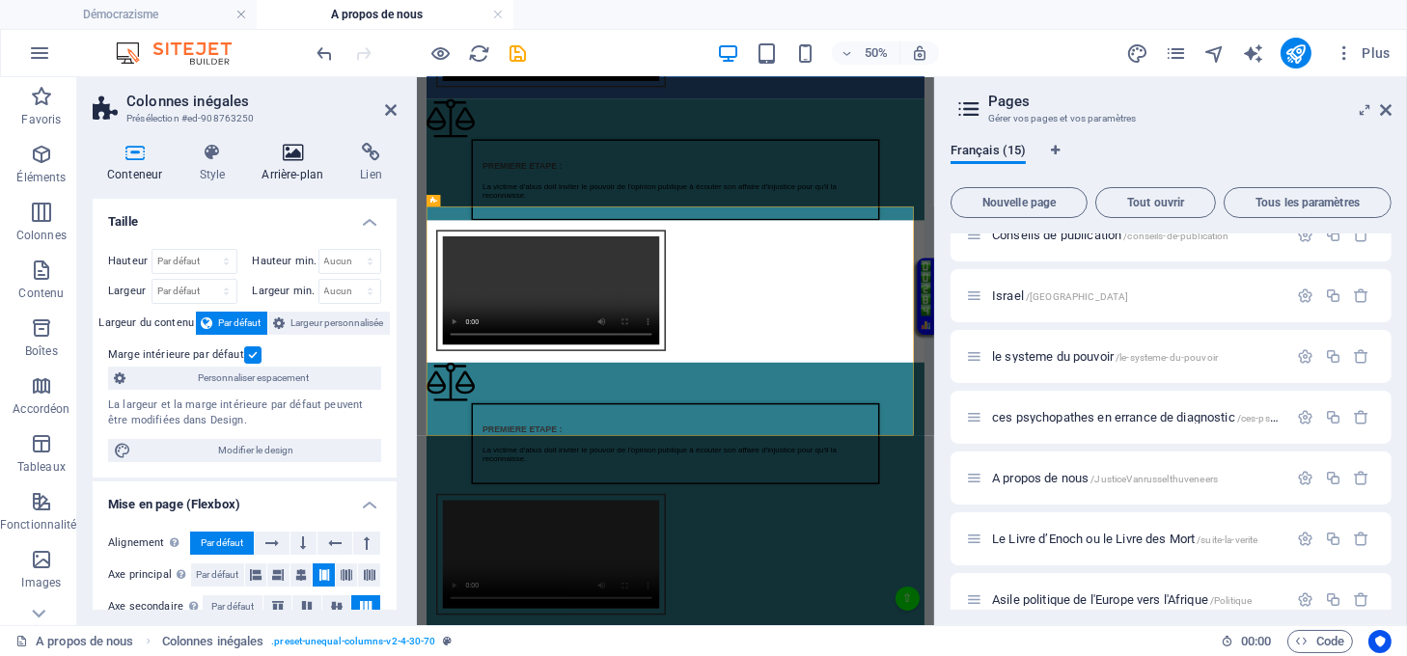
click at [272, 166] on h4 "Arrière-plan" at bounding box center [296, 163] width 98 height 41
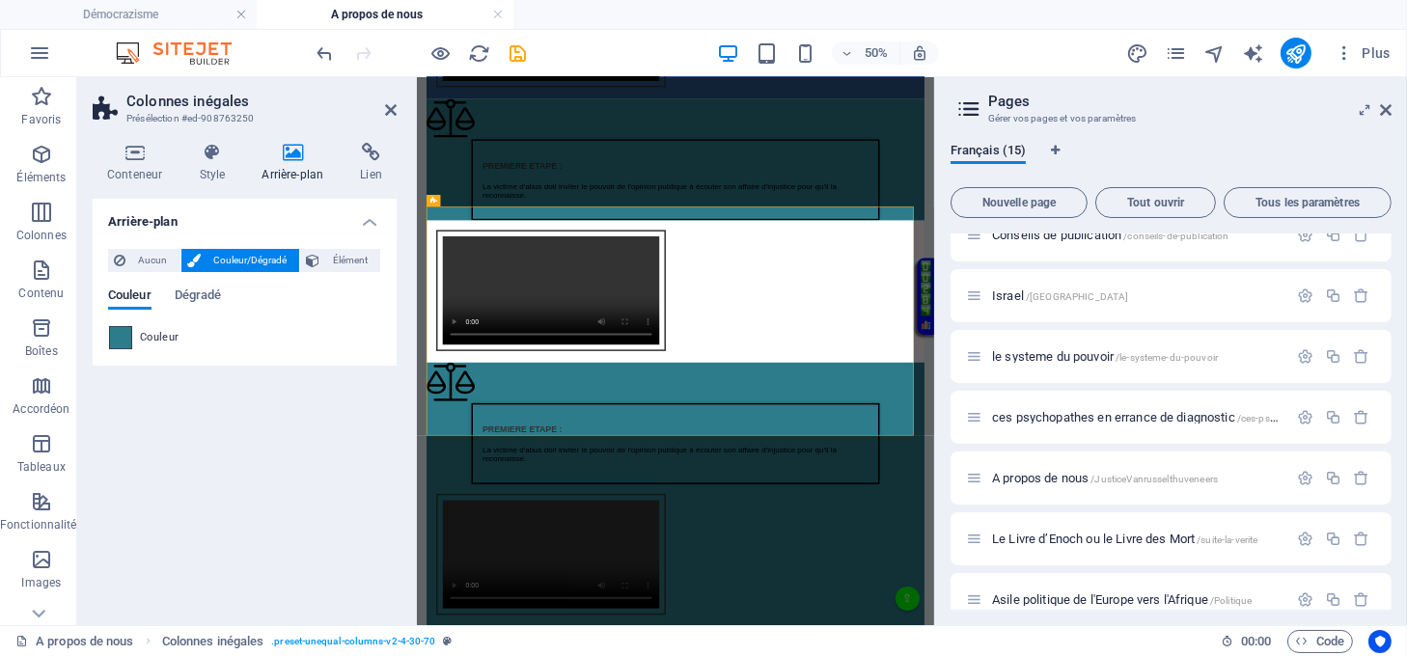
click at [129, 335] on span at bounding box center [120, 337] width 21 height 21
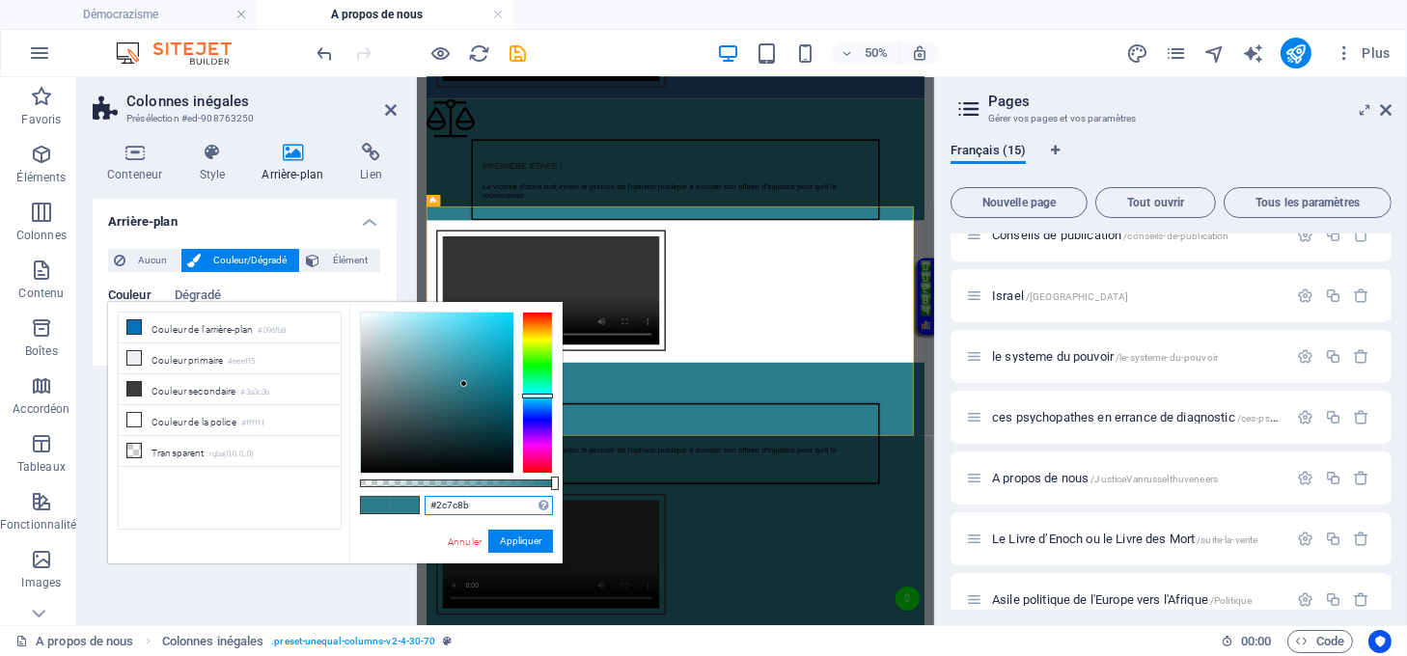
drag, startPoint x: 483, startPoint y: 509, endPoint x: 412, endPoint y: 510, distance: 70.5
click at [412, 510] on div "#2c7c8b Formats pris en charge #0852ed rgb(8, 82, 237) rgba(8, 82, 237, 90%) hs…" at bounding box center [455, 572] width 213 height 541
paste input "56"
type input "#2c568b"
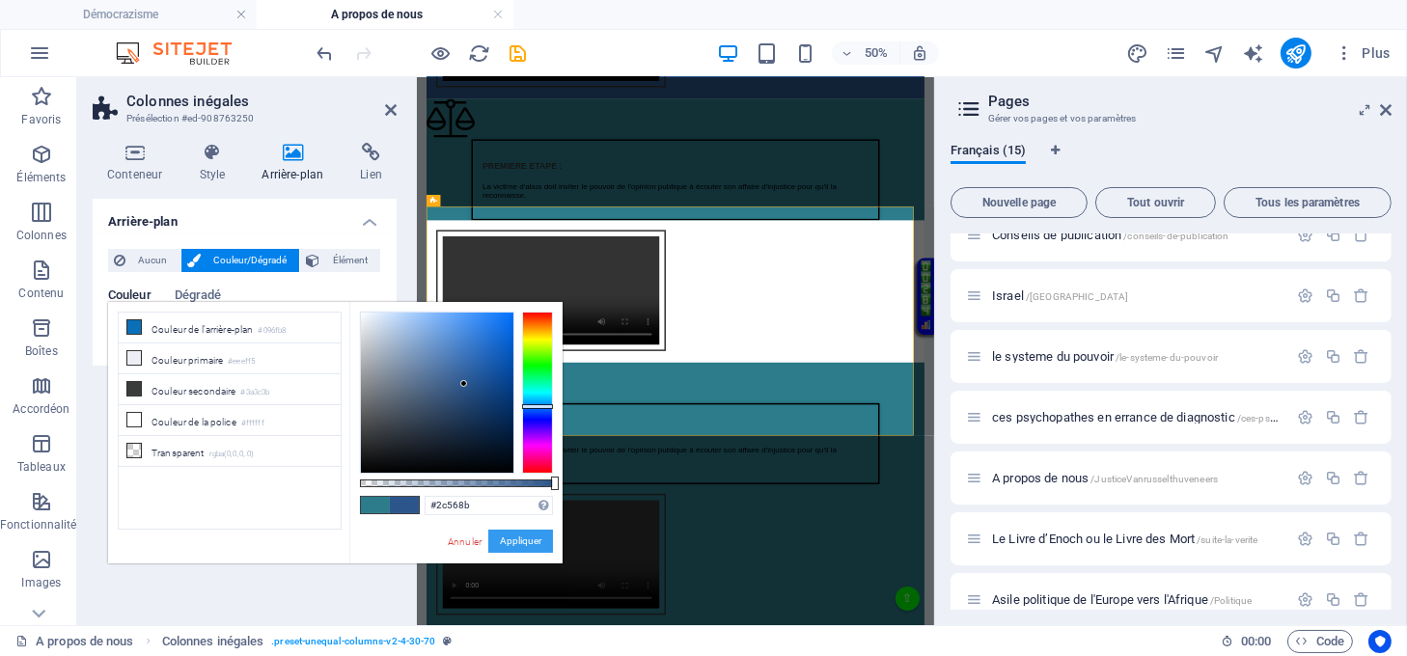
click at [507, 538] on button "Appliquer" at bounding box center [520, 541] width 65 height 23
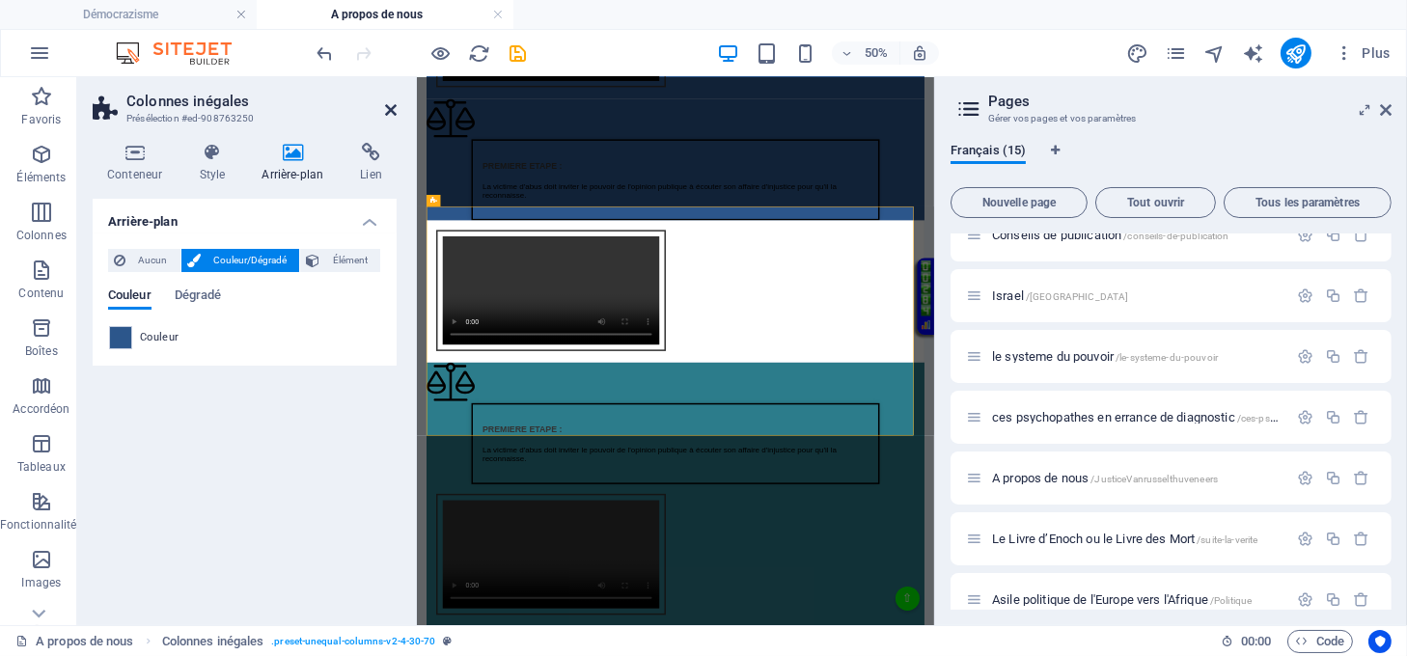
click at [390, 108] on icon at bounding box center [391, 109] width 12 height 15
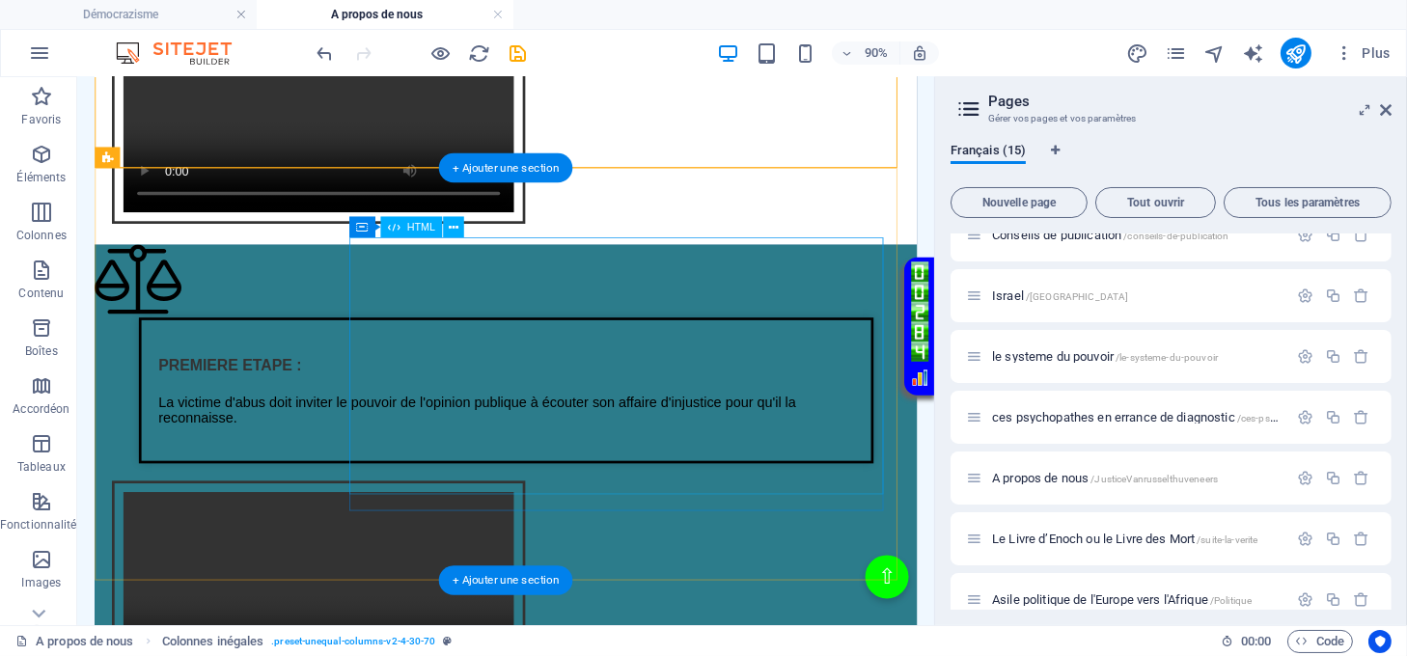
scroll to position [2718, 0]
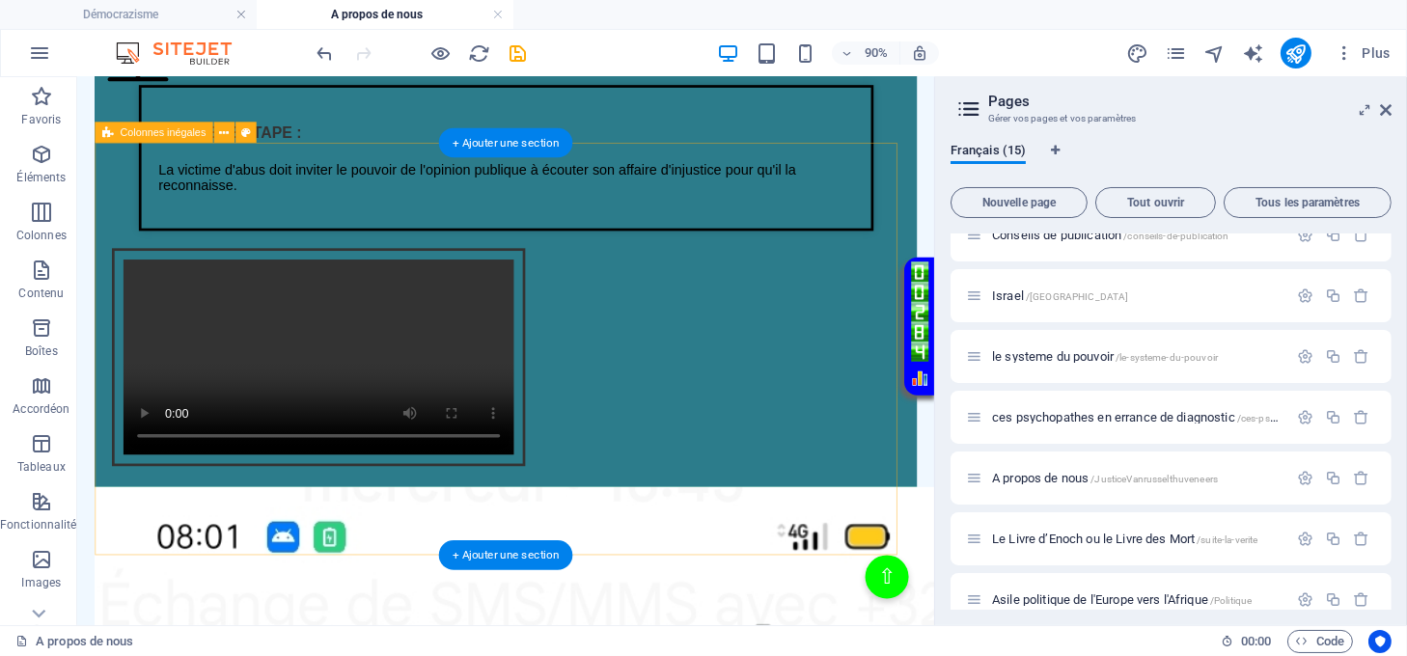
click at [353, 200] on div "Texte sur la justice de lumière PREMIERE ETAPE : La victime d'abus doit inviter…" at bounding box center [554, 270] width 914 height 528
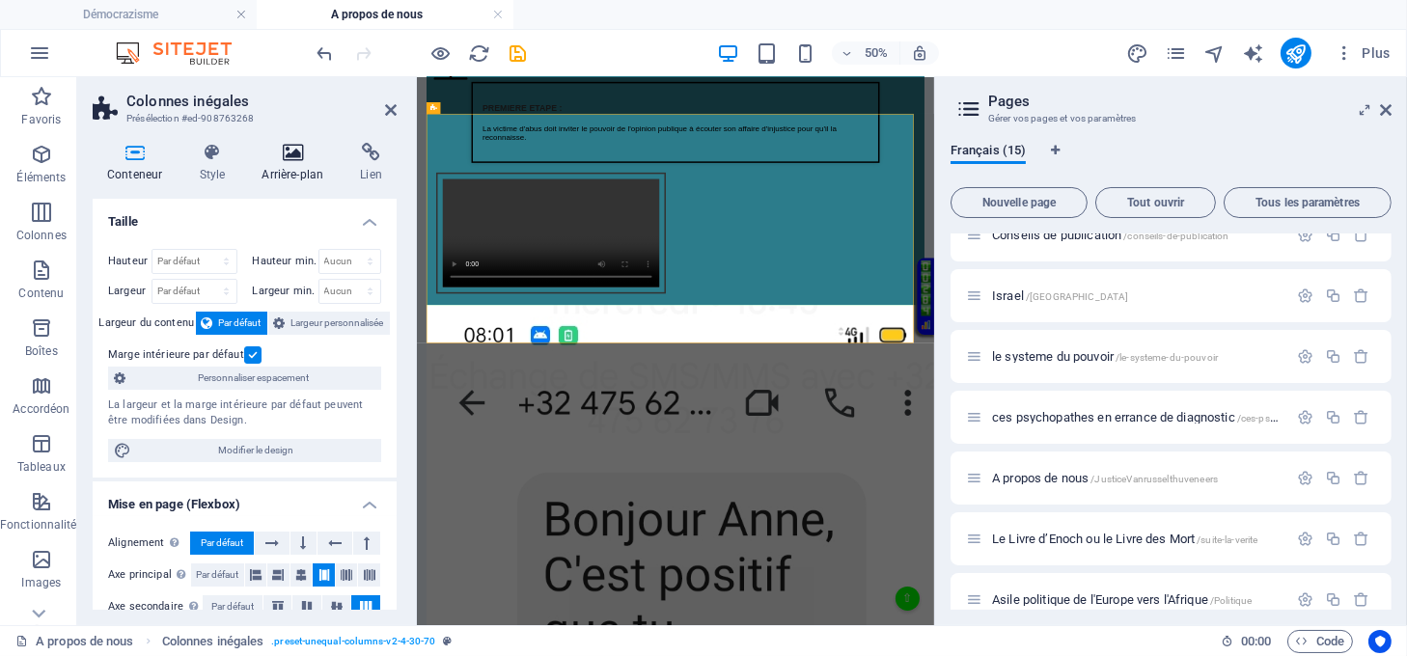
click at [312, 158] on icon at bounding box center [292, 152] width 91 height 19
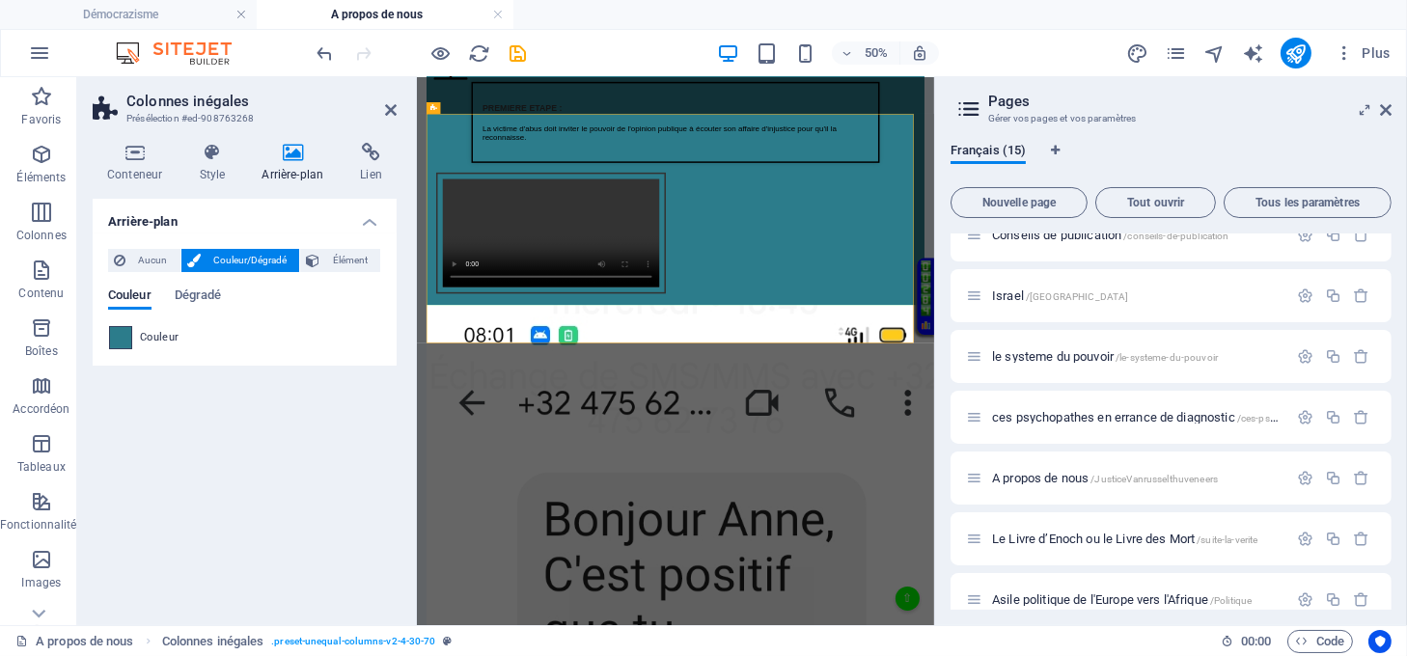
click at [120, 333] on span at bounding box center [120, 337] width 21 height 21
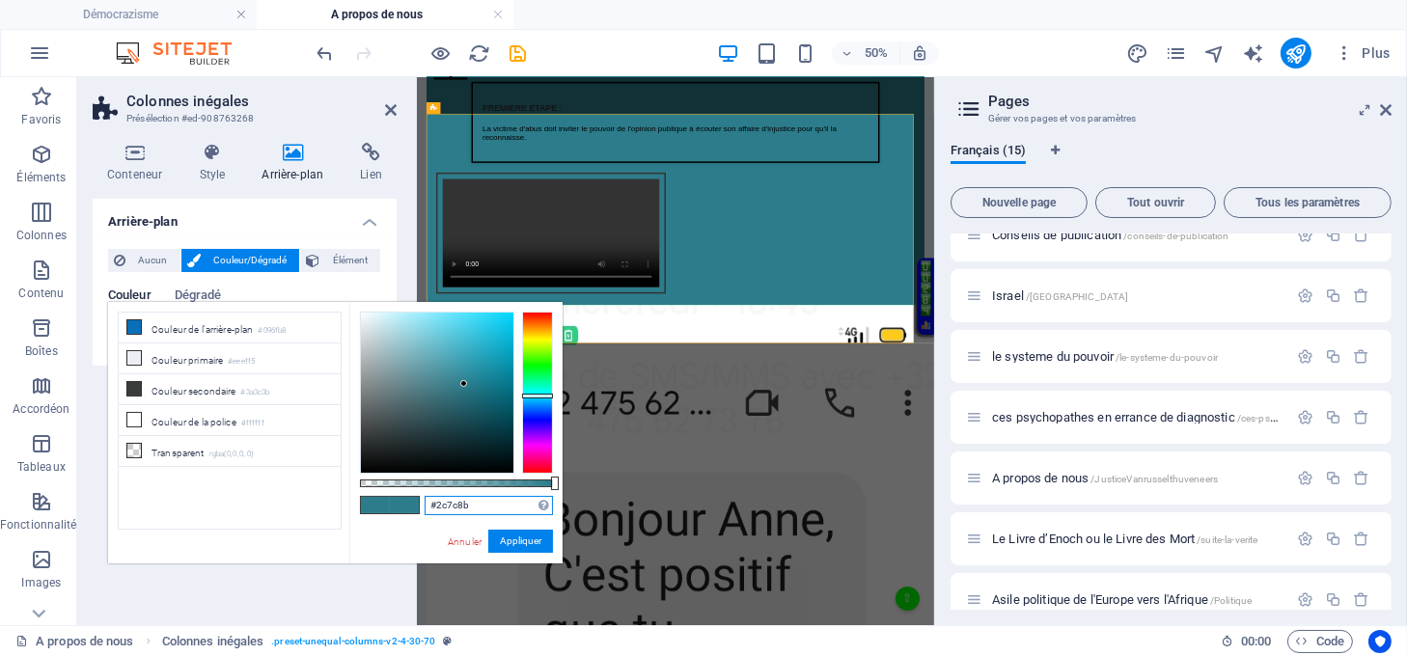
drag, startPoint x: 488, startPoint y: 497, endPoint x: 426, endPoint y: 486, distance: 63.6
click at [426, 486] on div "#2c7c8b Formats pris en charge #0852ed rgb(8, 82, 237) rgba(8, 82, 237, 90%) hs…" at bounding box center [455, 572] width 213 height 541
paste input "56"
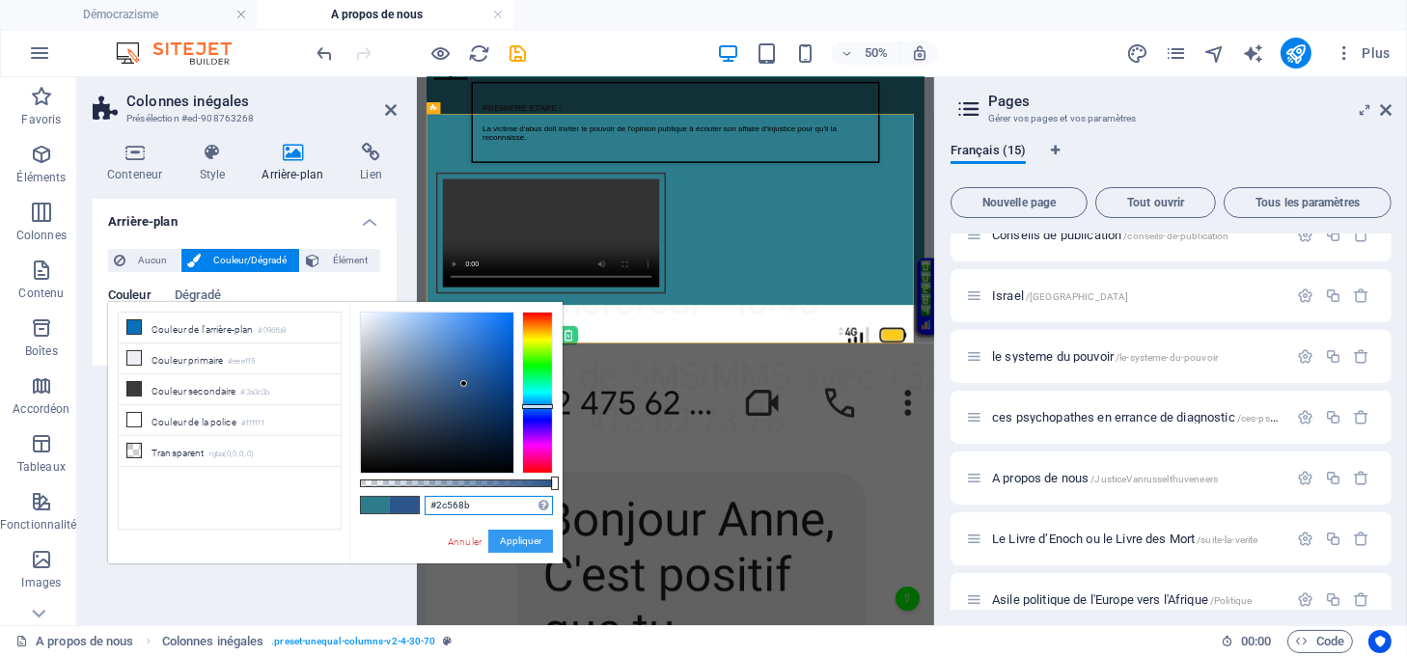
type input "#2c568b"
click at [512, 549] on button "Appliquer" at bounding box center [520, 541] width 65 height 23
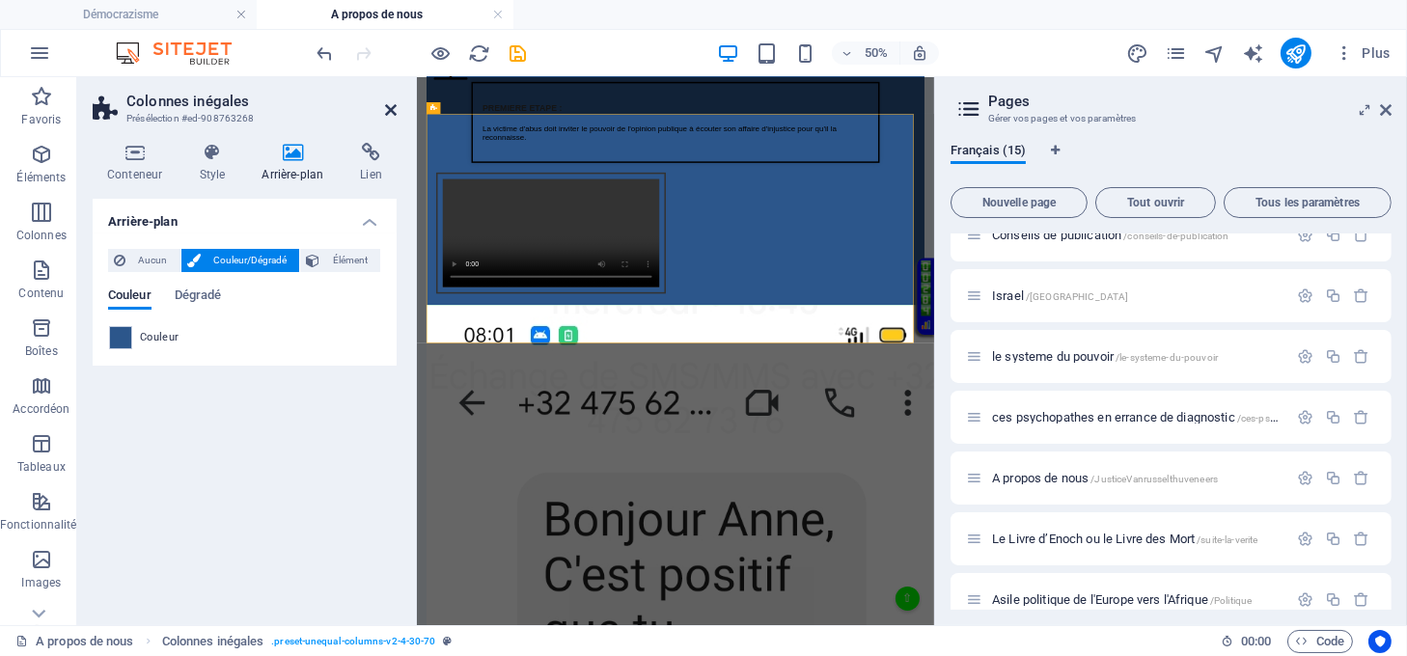
click at [392, 108] on icon at bounding box center [391, 109] width 12 height 15
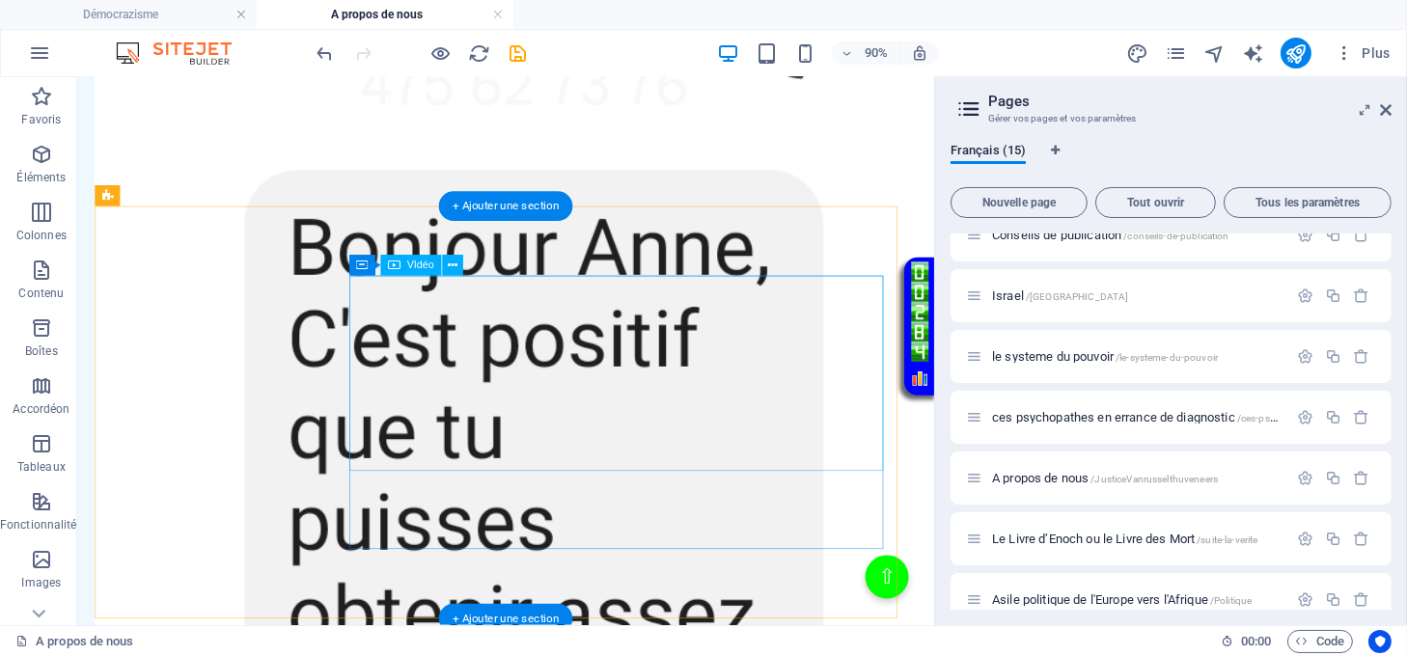
scroll to position [3618, 0]
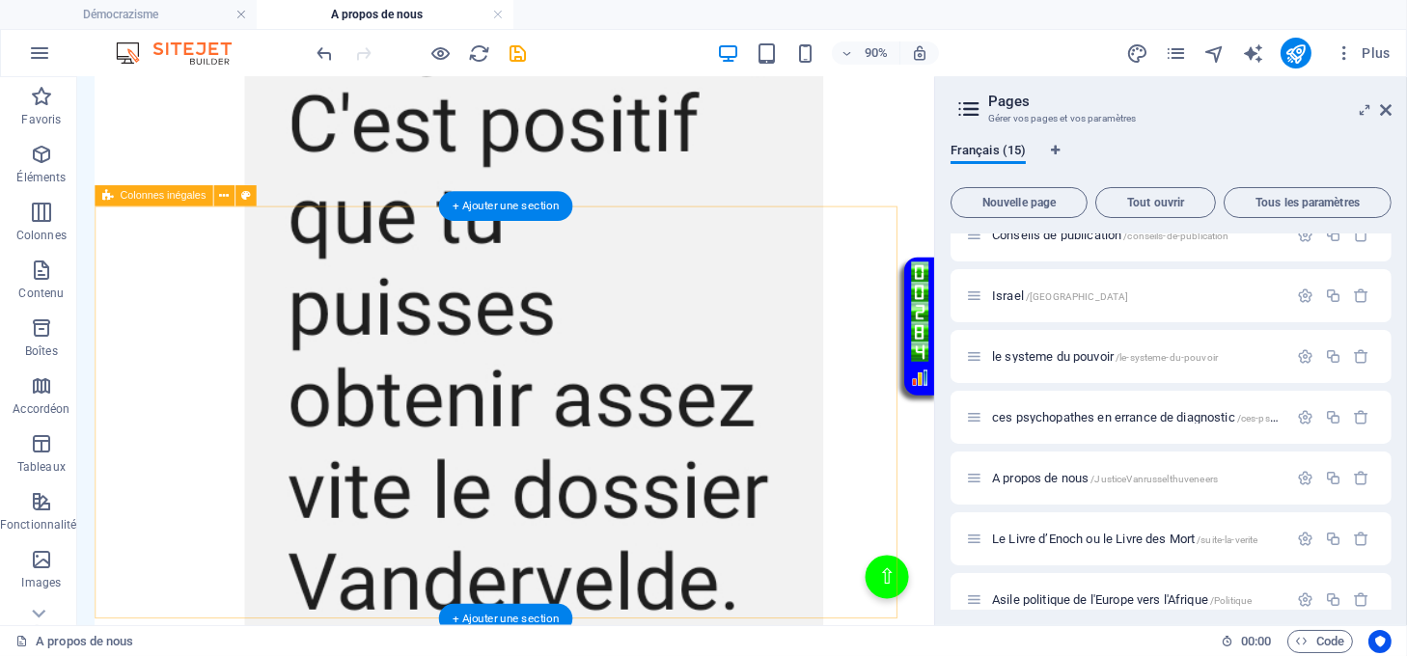
drag, startPoint x: 334, startPoint y: 264, endPoint x: 324, endPoint y: 305, distance: 41.7
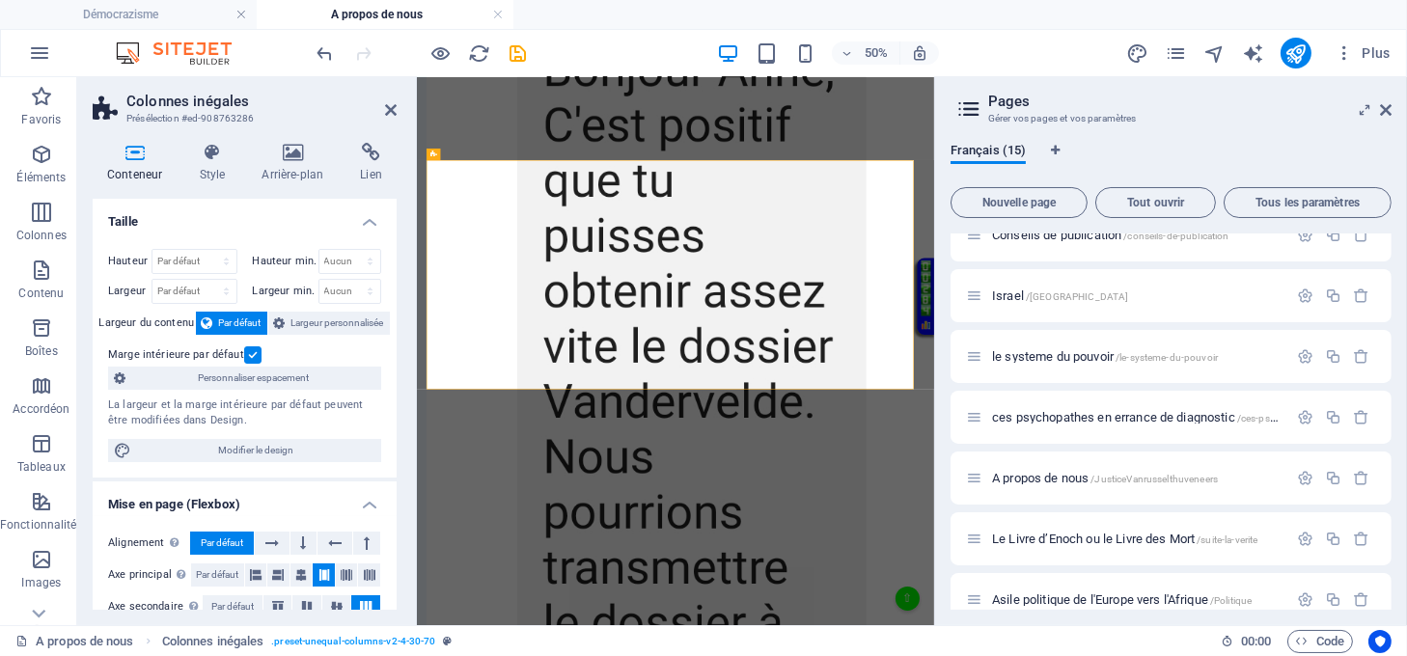
scroll to position [3619, 0]
click at [296, 168] on h4 "Arrière-plan" at bounding box center [296, 163] width 98 height 41
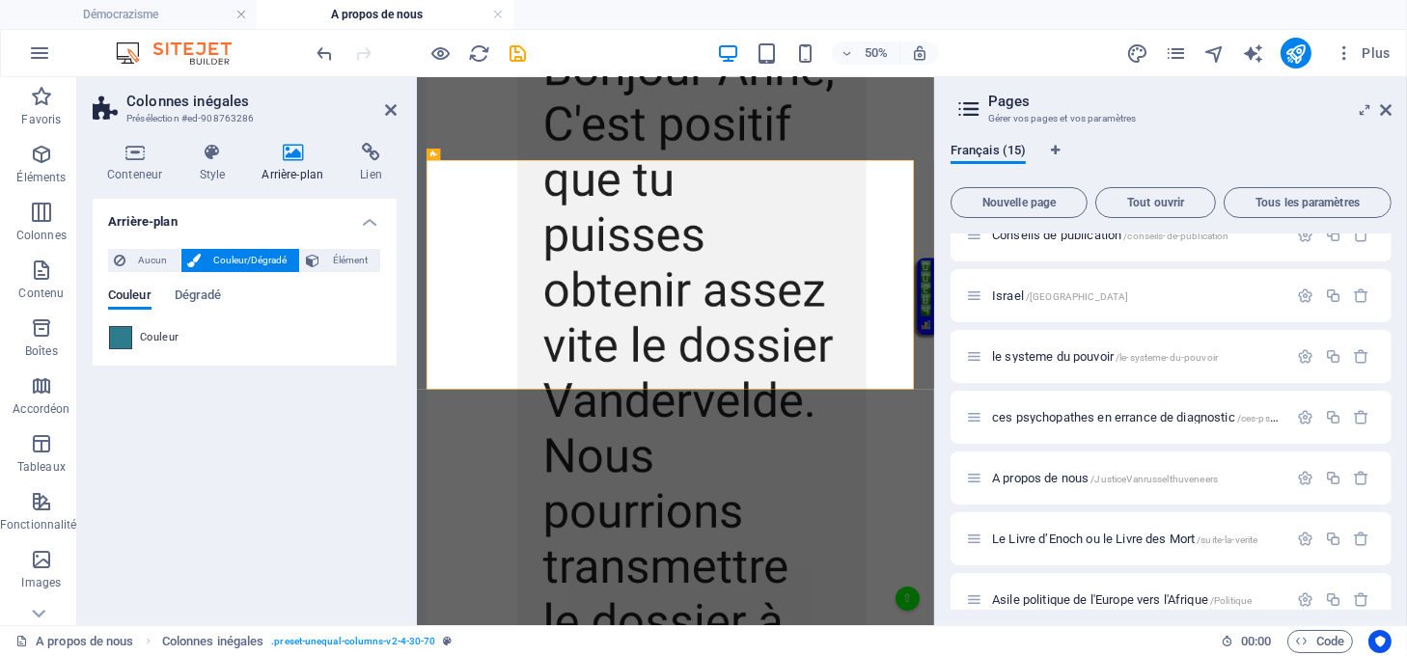
click at [131, 330] on div at bounding box center [120, 337] width 23 height 23
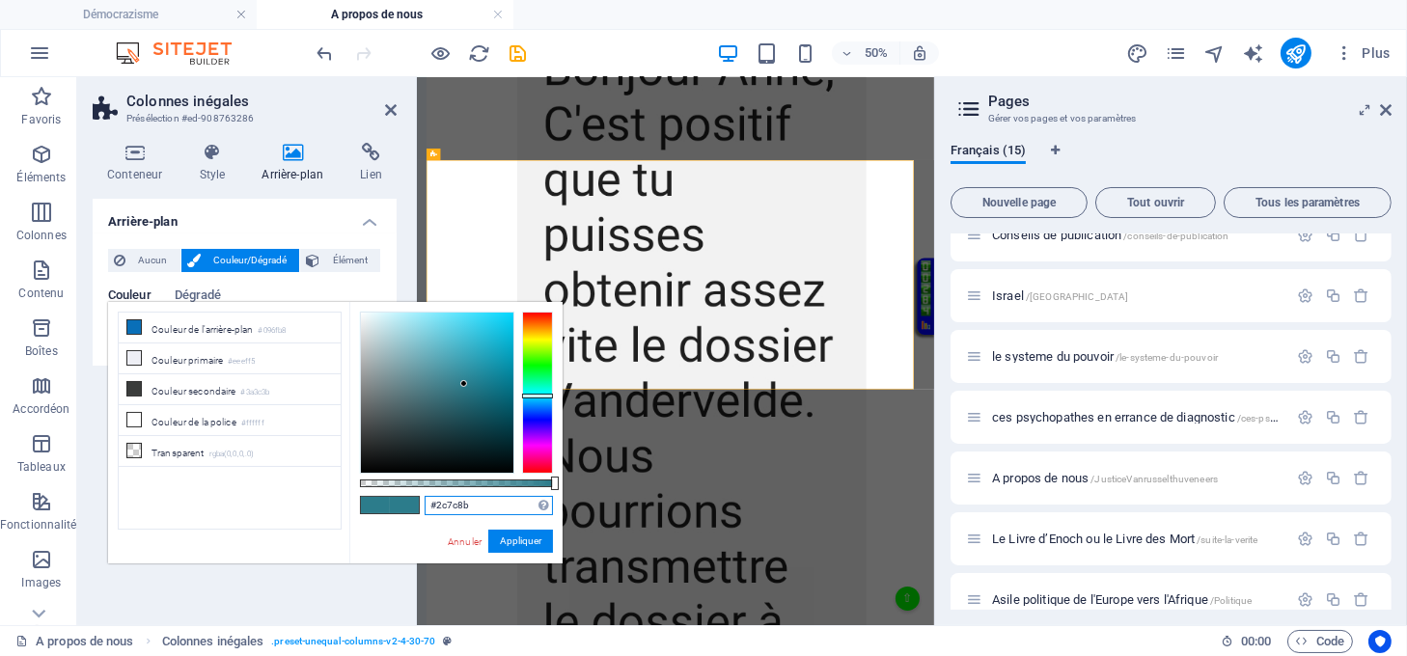
drag, startPoint x: 459, startPoint y: 508, endPoint x: 396, endPoint y: 508, distance: 63.7
click at [396, 508] on div "#2c7c8b Formats pris en charge #0852ed rgb(8, 82, 237) rgba(8, 82, 237, 90%) hs…" at bounding box center [455, 572] width 213 height 541
paste input "56"
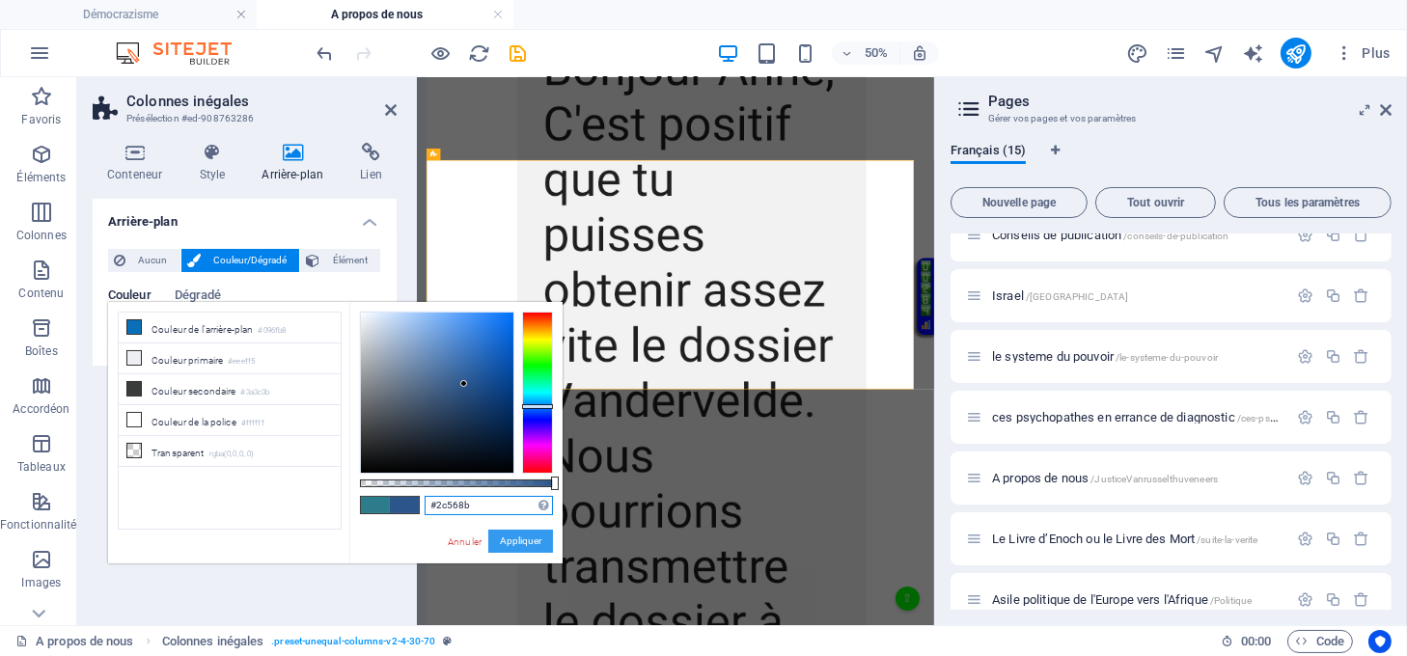
type input "#2c568b"
drag, startPoint x: 502, startPoint y: 540, endPoint x: 171, endPoint y: 915, distance: 500.5
click at [502, 540] on button "Appliquer" at bounding box center [520, 541] width 65 height 23
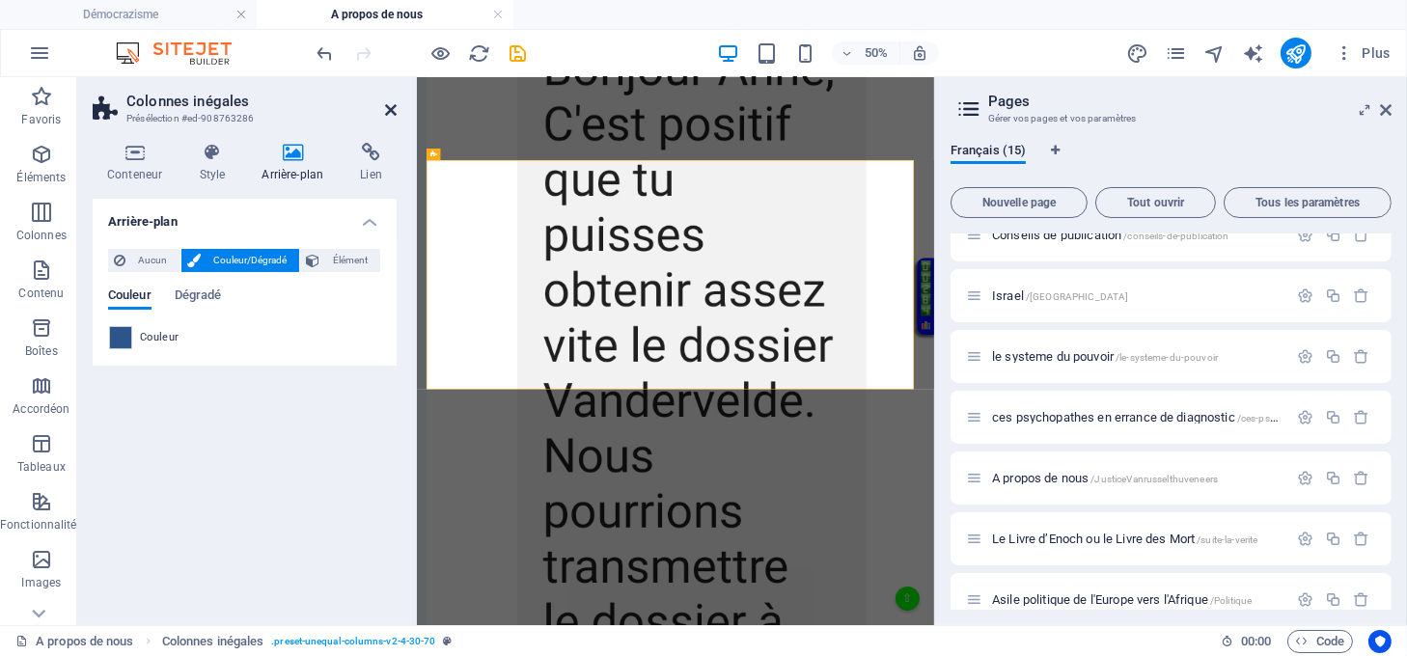
drag, startPoint x: 384, startPoint y: 101, endPoint x: 498, endPoint y: 229, distance: 170.9
click at [385, 102] on icon at bounding box center [391, 109] width 12 height 15
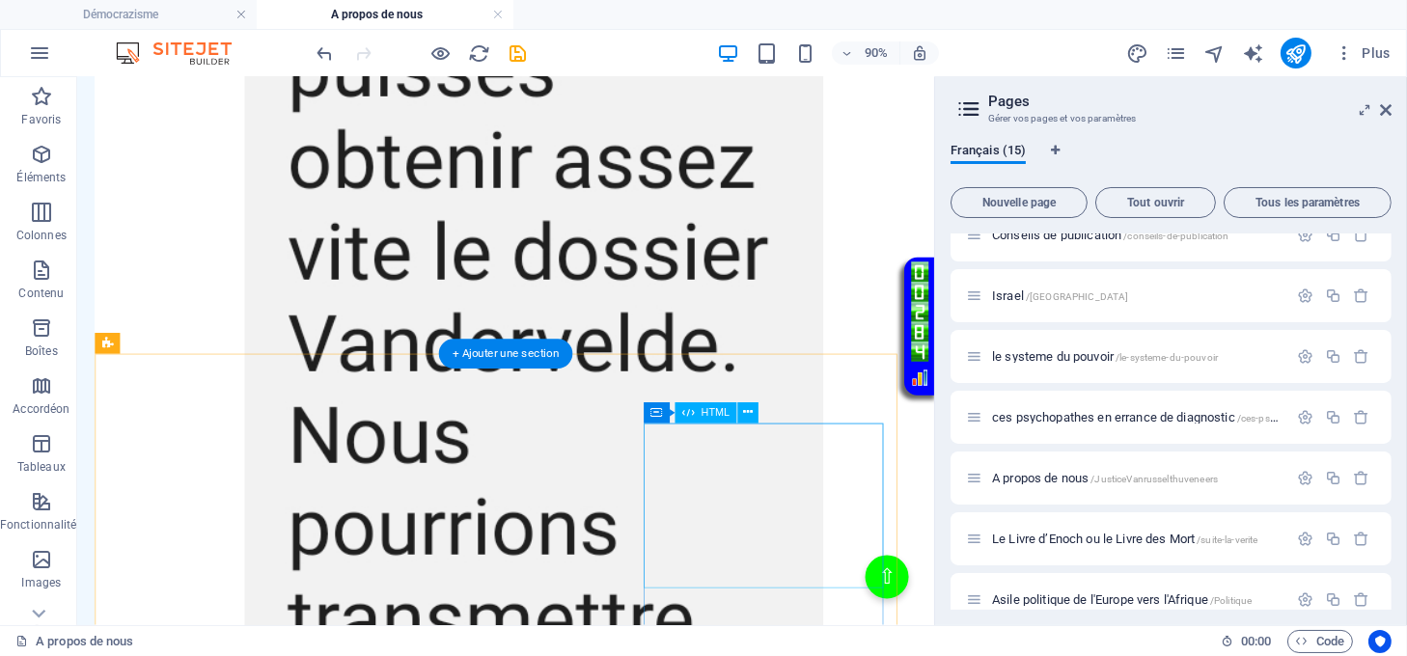
scroll to position [3747, 0]
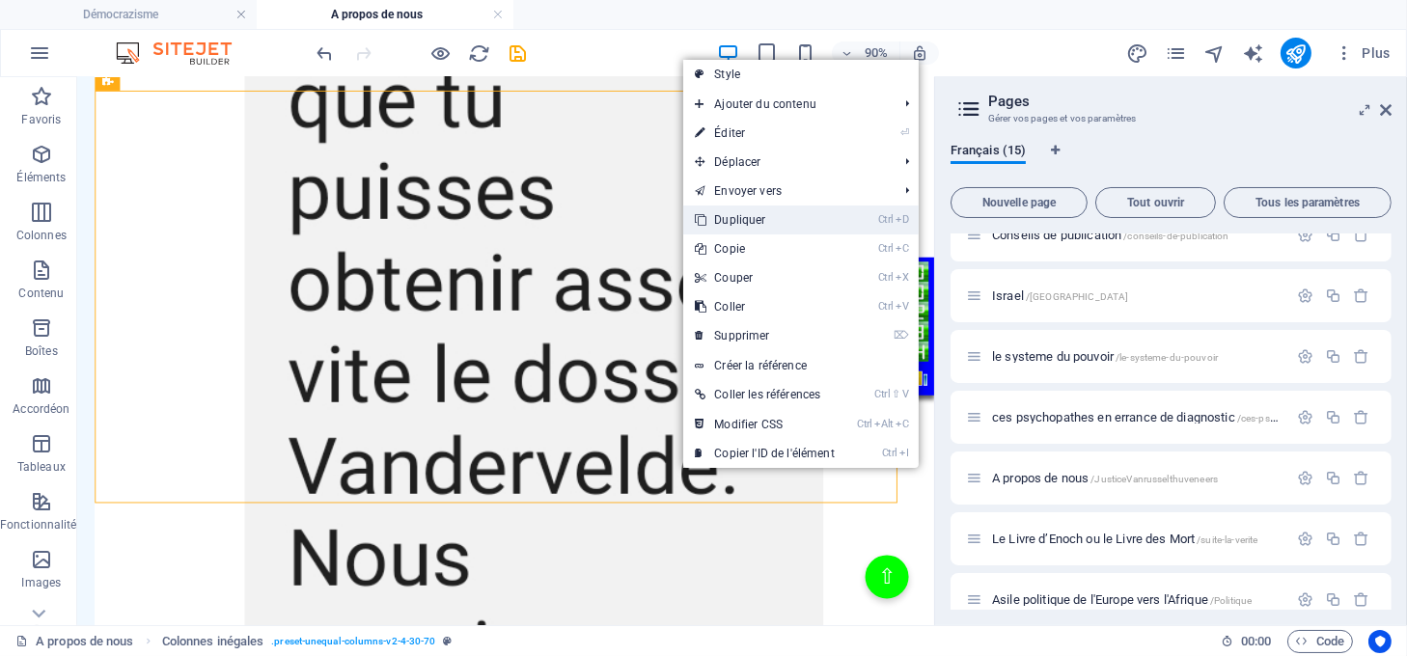
drag, startPoint x: 761, startPoint y: 219, endPoint x: 762, endPoint y: 155, distance: 63.7
click at [761, 219] on link "Ctrl D Dupliquer" at bounding box center [764, 220] width 162 height 29
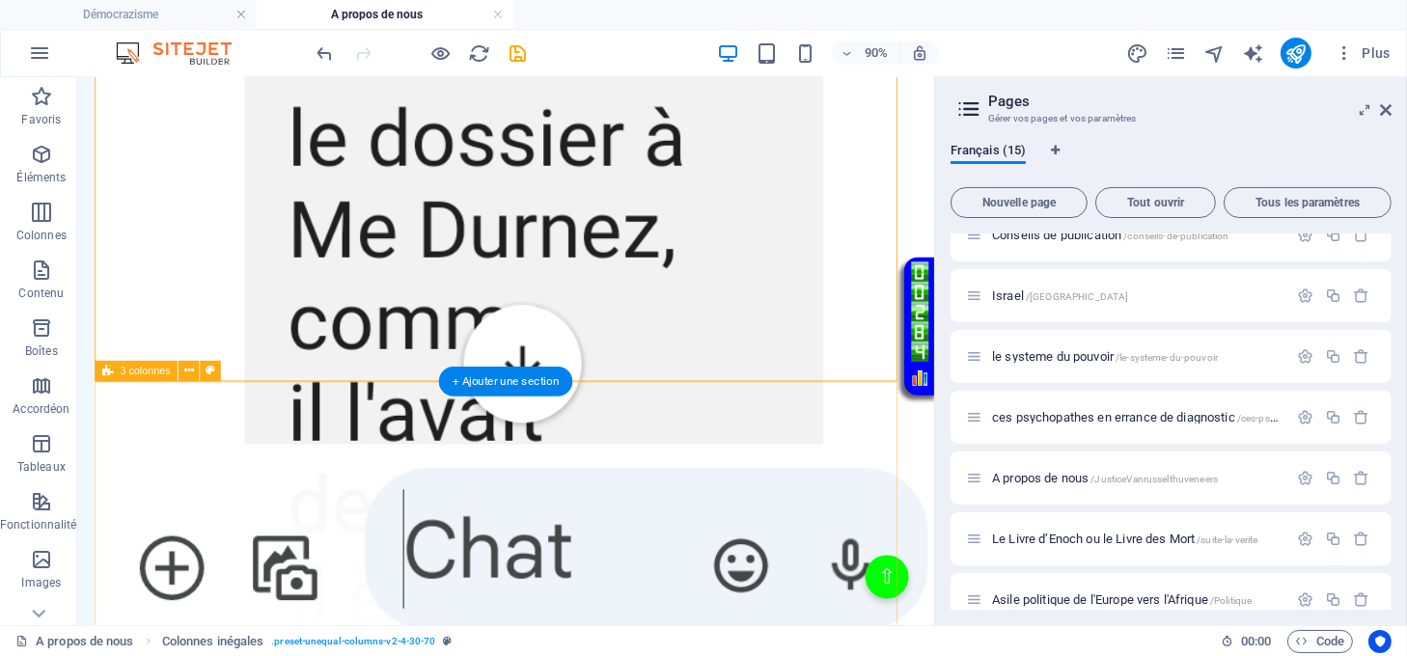
scroll to position [4262, 0]
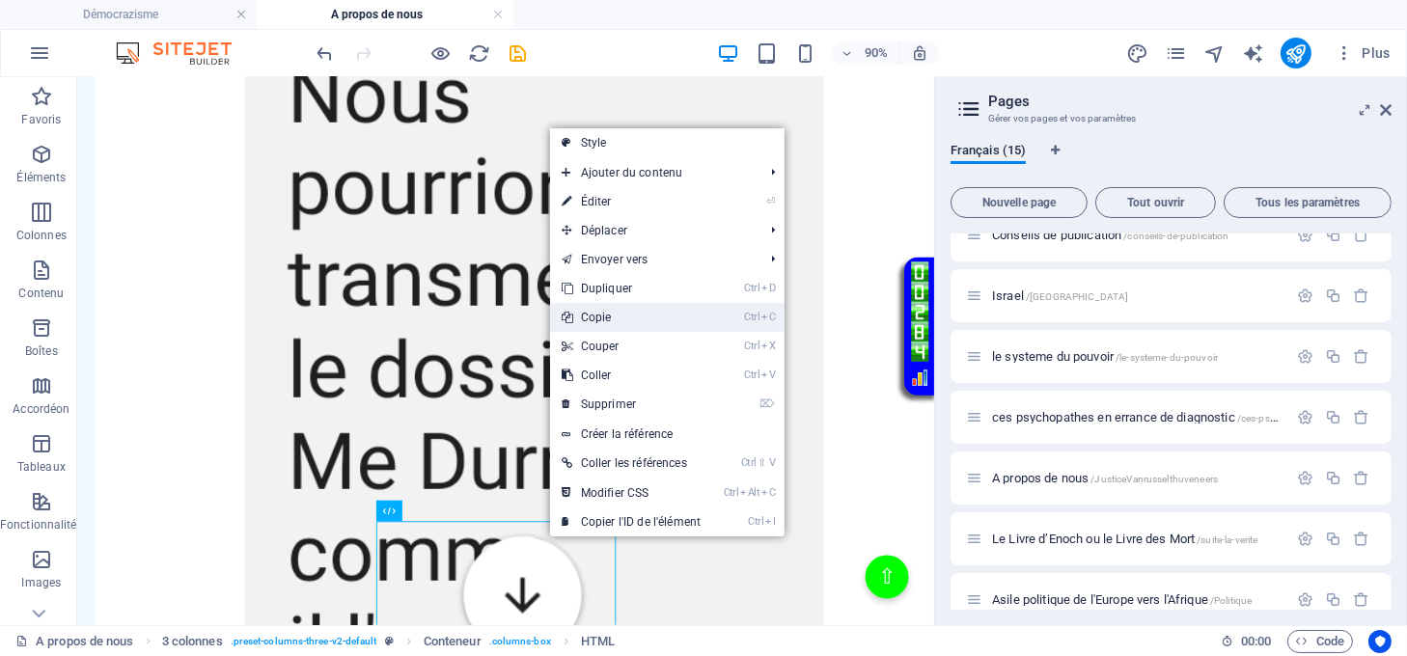
click at [591, 322] on link "Ctrl C Copie" at bounding box center [631, 317] width 162 height 29
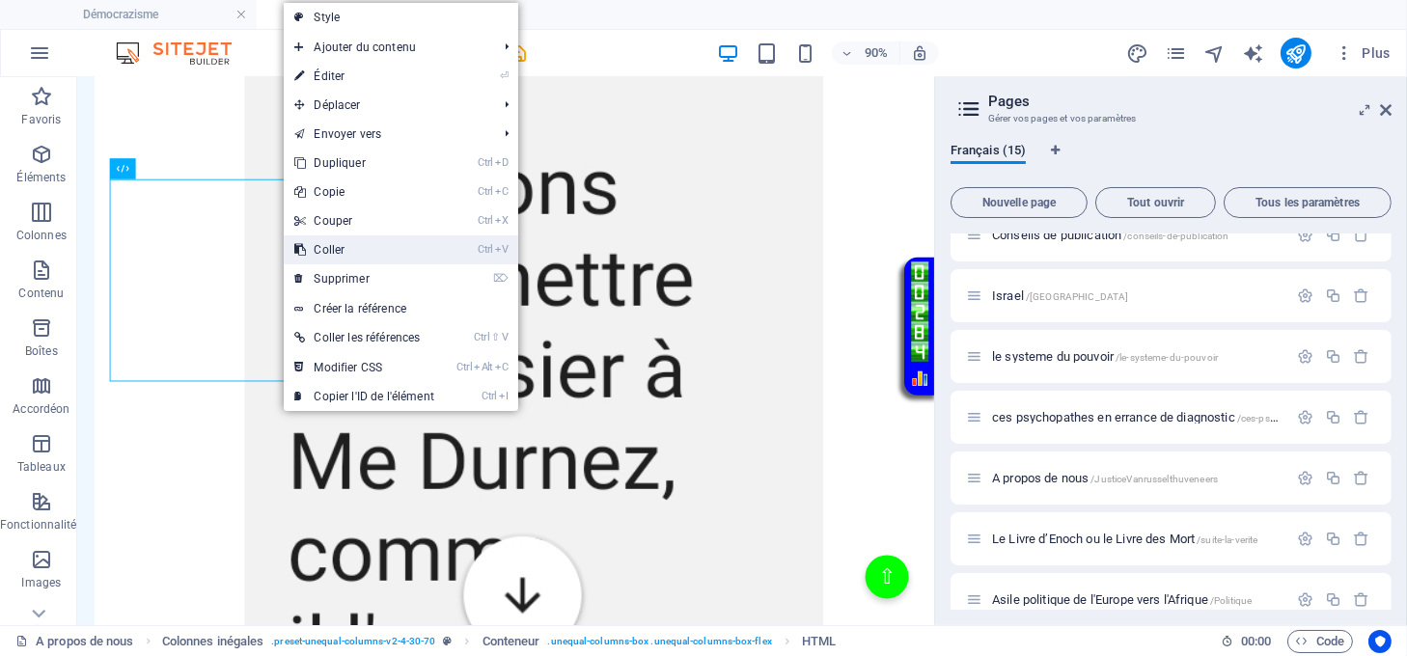
click at [319, 251] on link "Ctrl V Coller" at bounding box center [365, 249] width 162 height 29
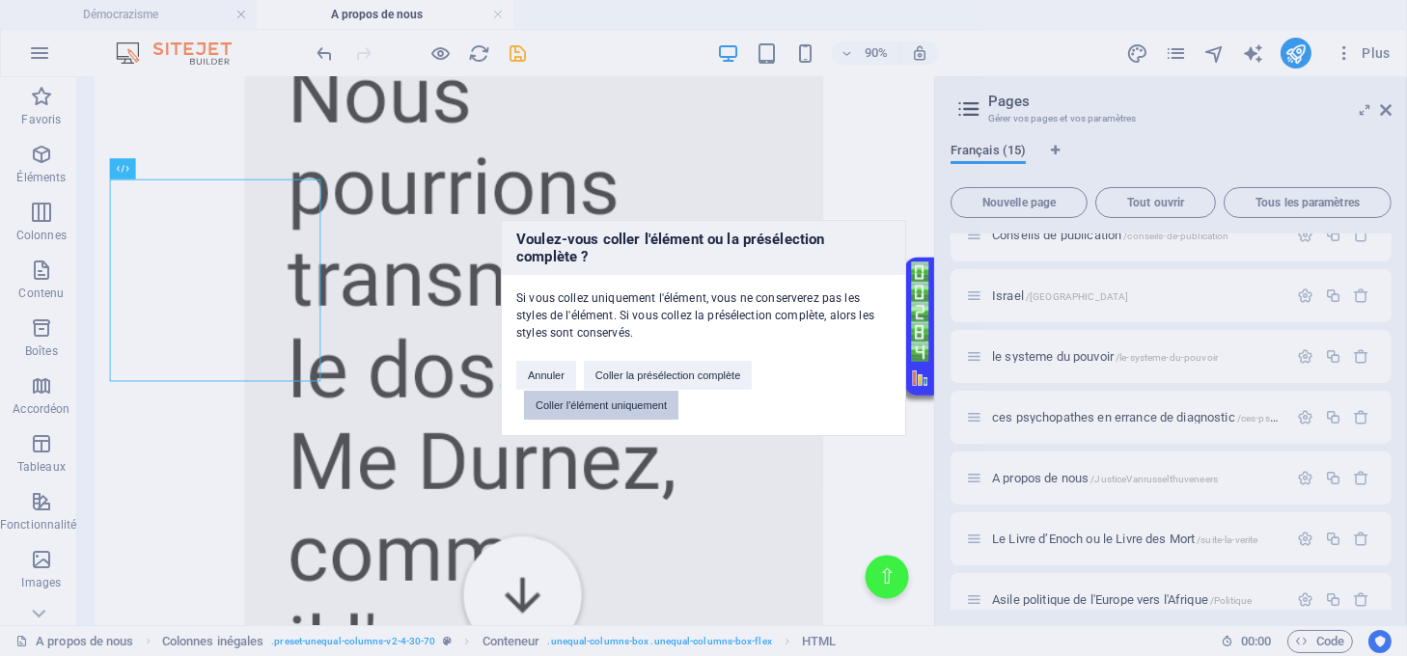
click at [535, 413] on button "Coller l'élément uniquement" at bounding box center [601, 405] width 154 height 29
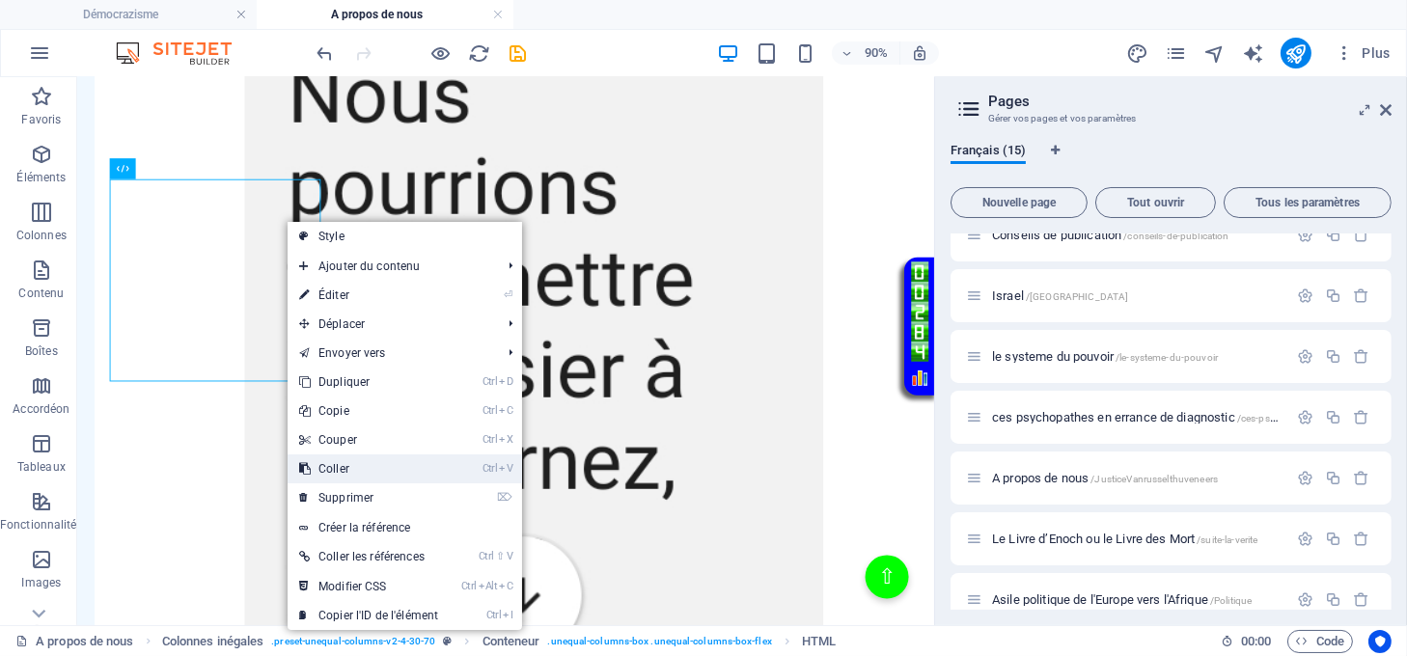
click at [364, 475] on link "Ctrl V Coller" at bounding box center [369, 469] width 162 height 29
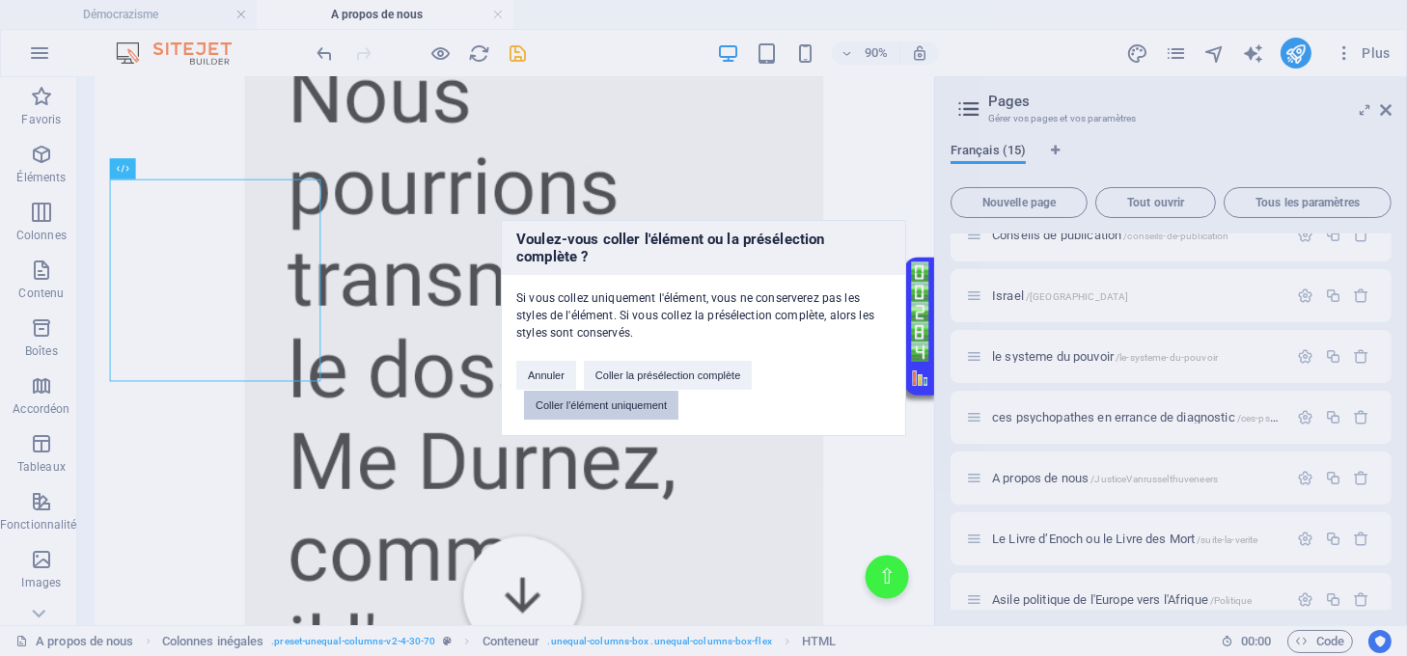
drag, startPoint x: 599, startPoint y: 401, endPoint x: 581, endPoint y: 360, distance: 44.5
click at [599, 401] on button "Coller l'élément uniquement" at bounding box center [601, 405] width 154 height 29
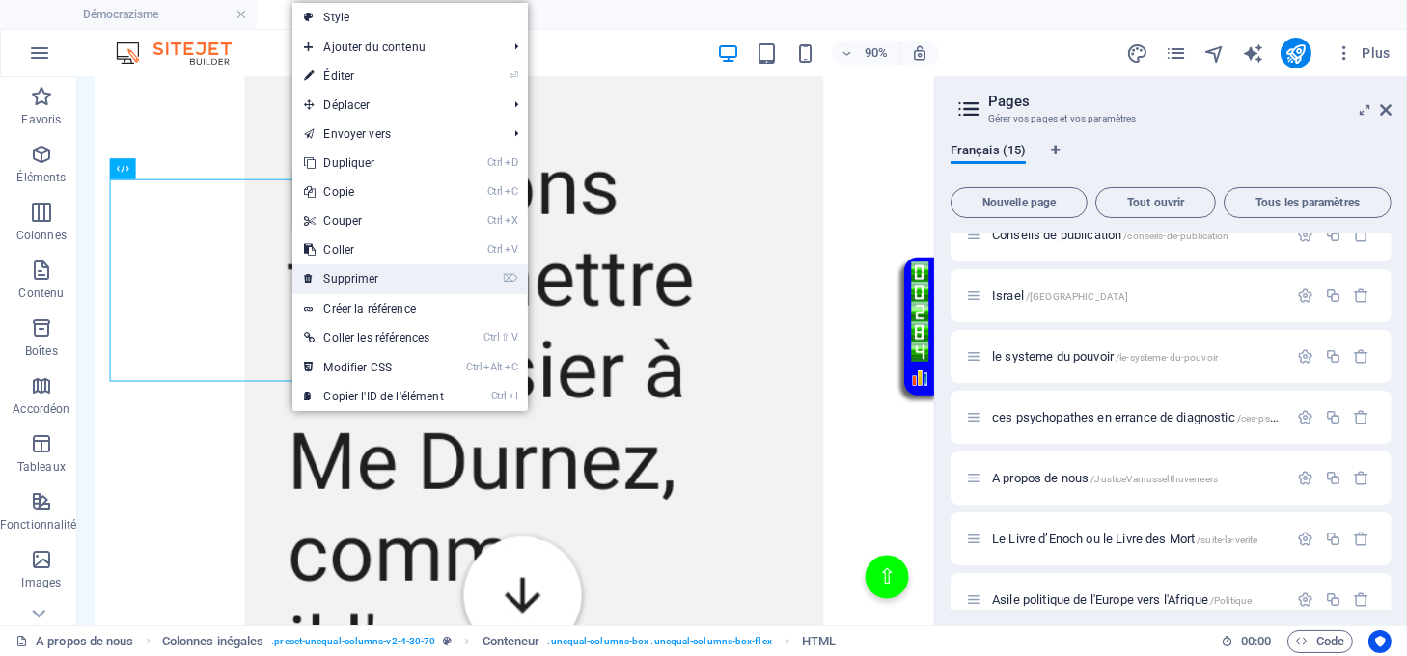
drag, startPoint x: 384, startPoint y: 277, endPoint x: 377, endPoint y: 259, distance: 19.5
click at [384, 277] on link "⌦ Supprimer" at bounding box center [373, 278] width 162 height 29
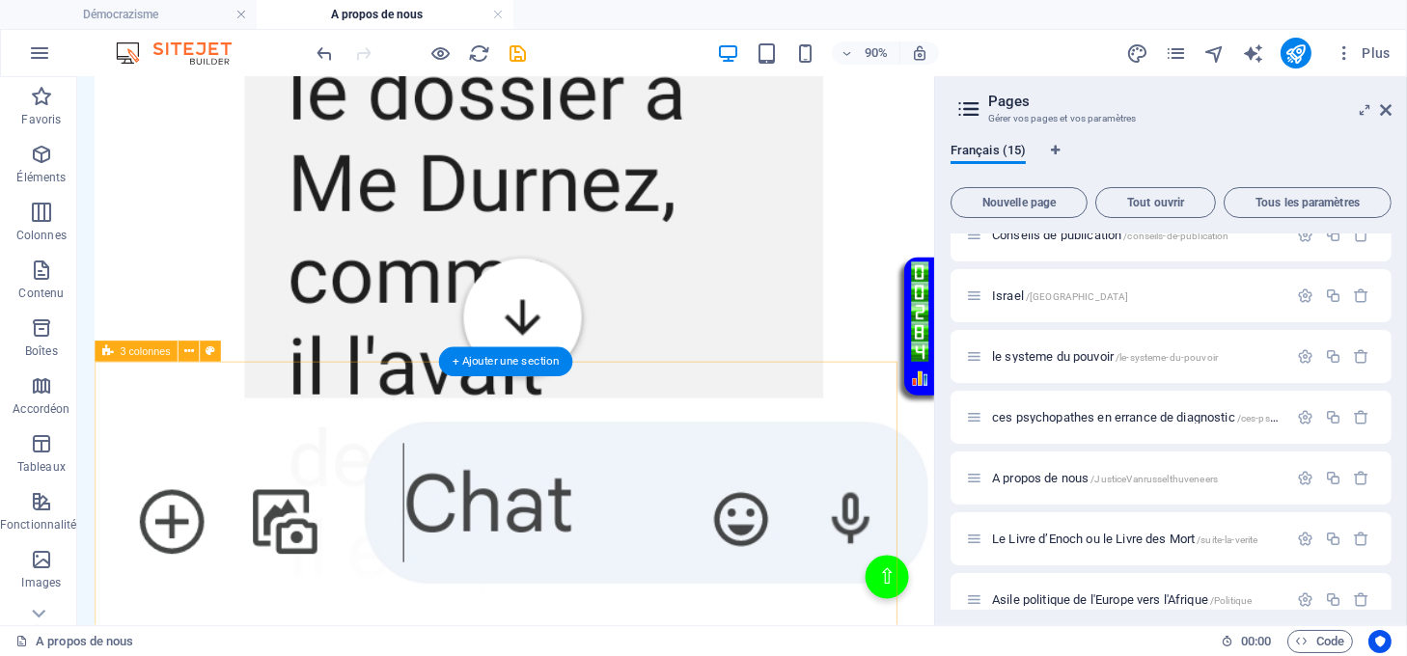
scroll to position [4648, 0]
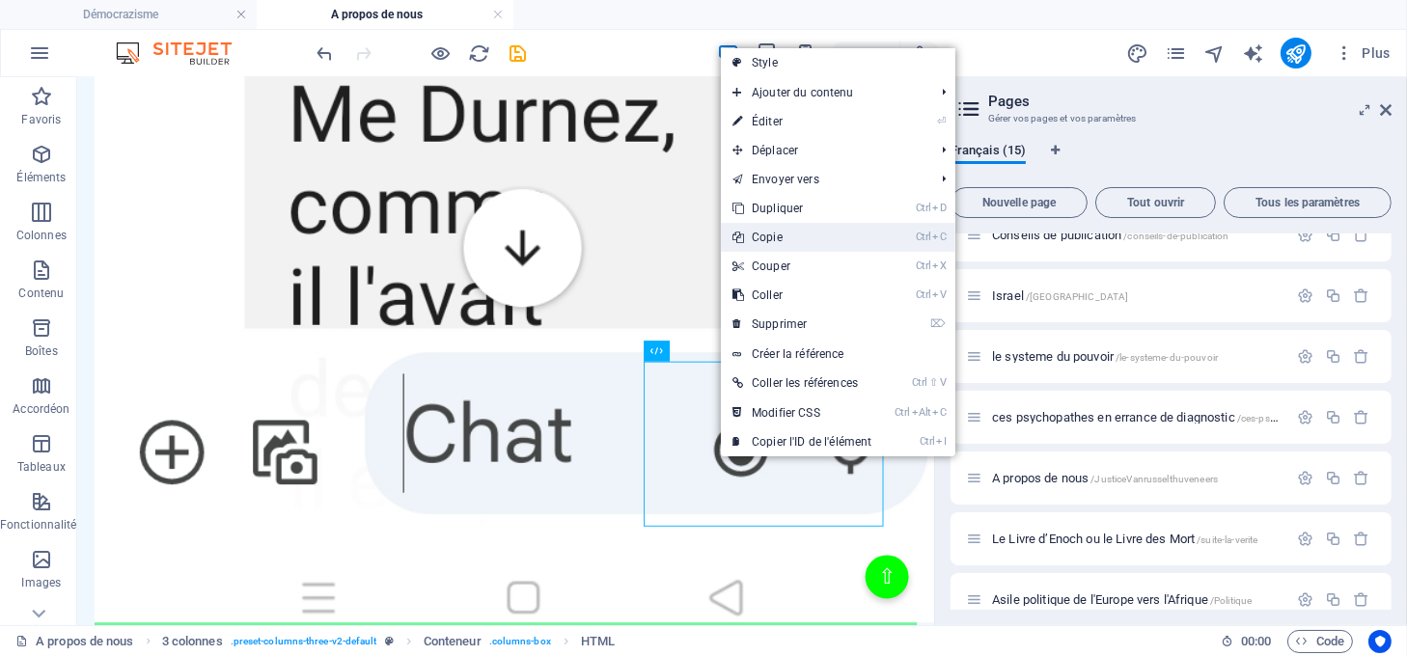
drag, startPoint x: 767, startPoint y: 235, endPoint x: 767, endPoint y: 166, distance: 69.5
click at [767, 235] on link "Ctrl C Copie" at bounding box center [802, 237] width 162 height 29
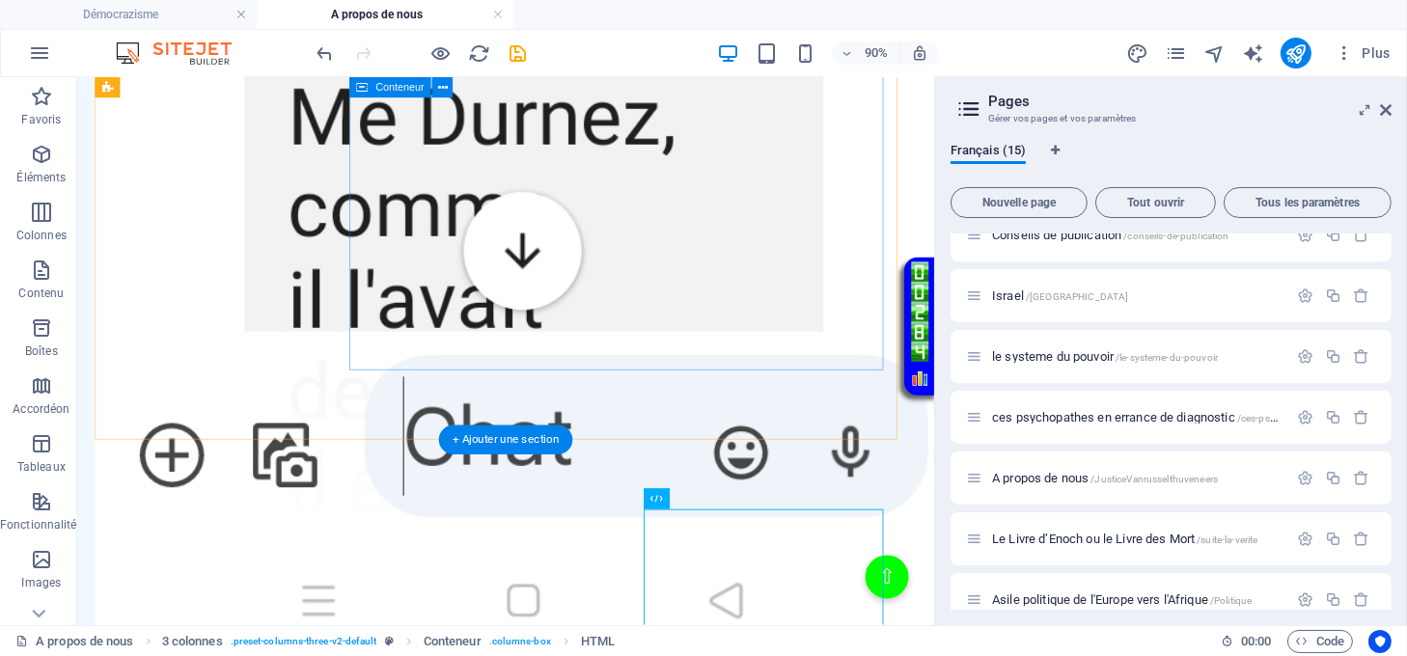
scroll to position [4133, 0]
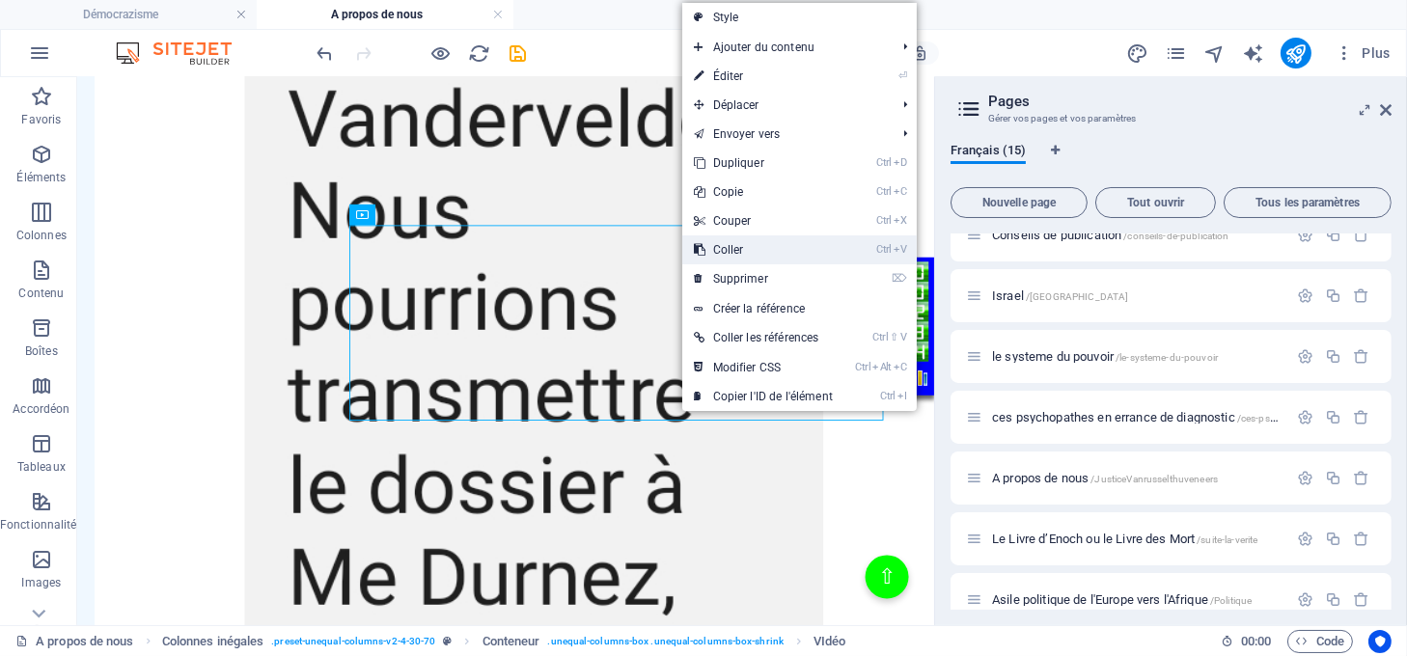
click at [727, 242] on link "Ctrl V Coller" at bounding box center [763, 249] width 162 height 29
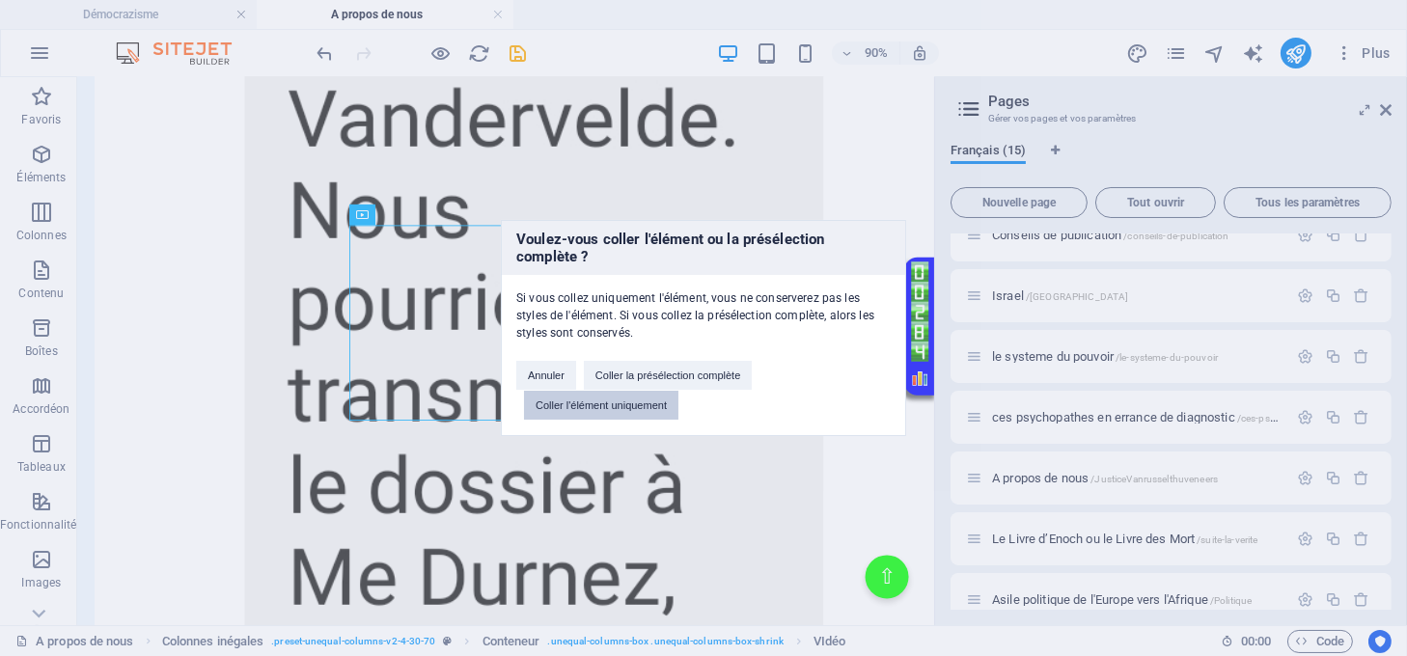
drag, startPoint x: 620, startPoint y: 402, endPoint x: 602, endPoint y: 360, distance: 45.9
click at [620, 402] on button "Coller l'élément uniquement" at bounding box center [601, 405] width 154 height 29
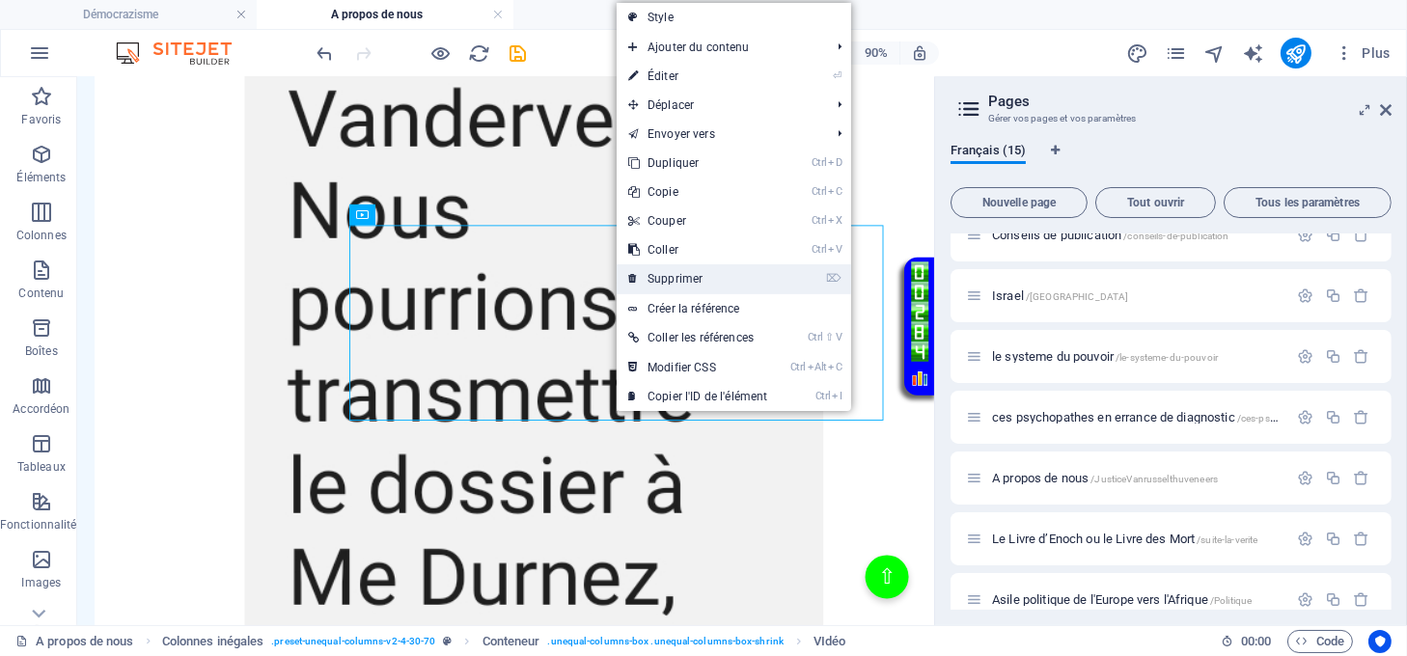
click at [661, 279] on link "⌦ Supprimer" at bounding box center [698, 278] width 162 height 29
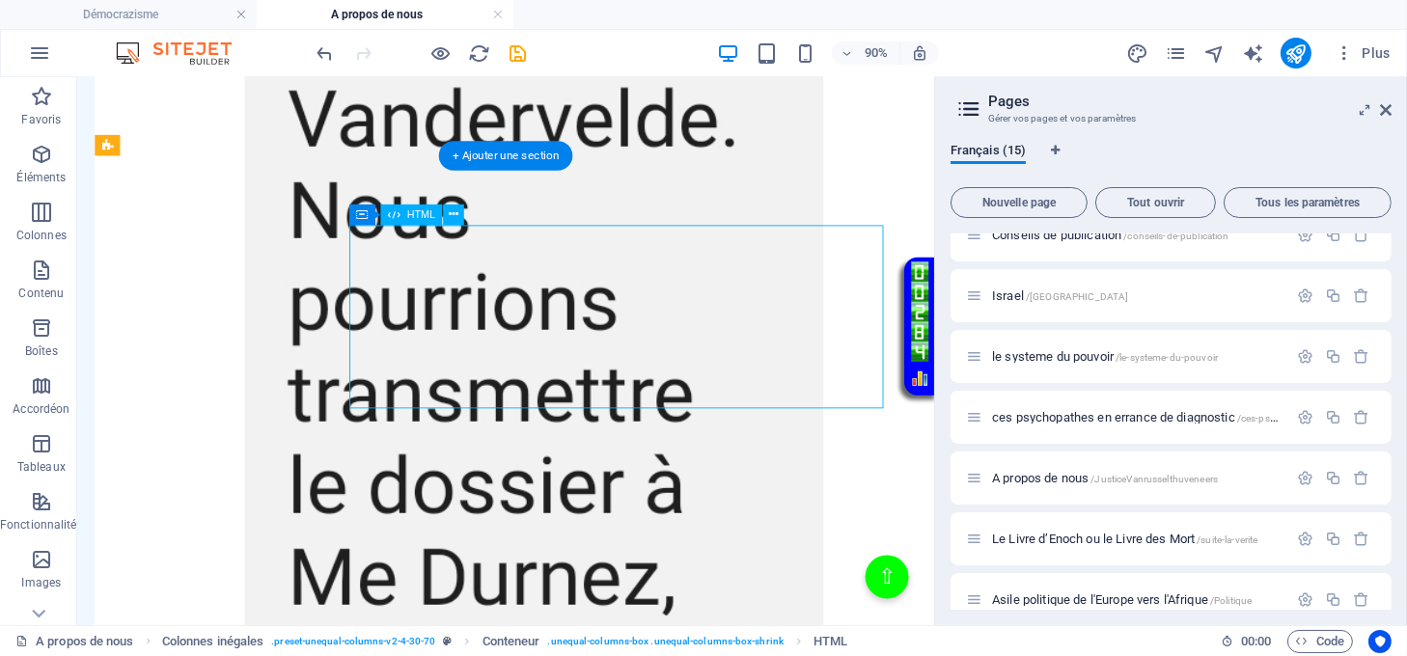
drag, startPoint x: 700, startPoint y: 339, endPoint x: 521, endPoint y: 545, distance: 273.0
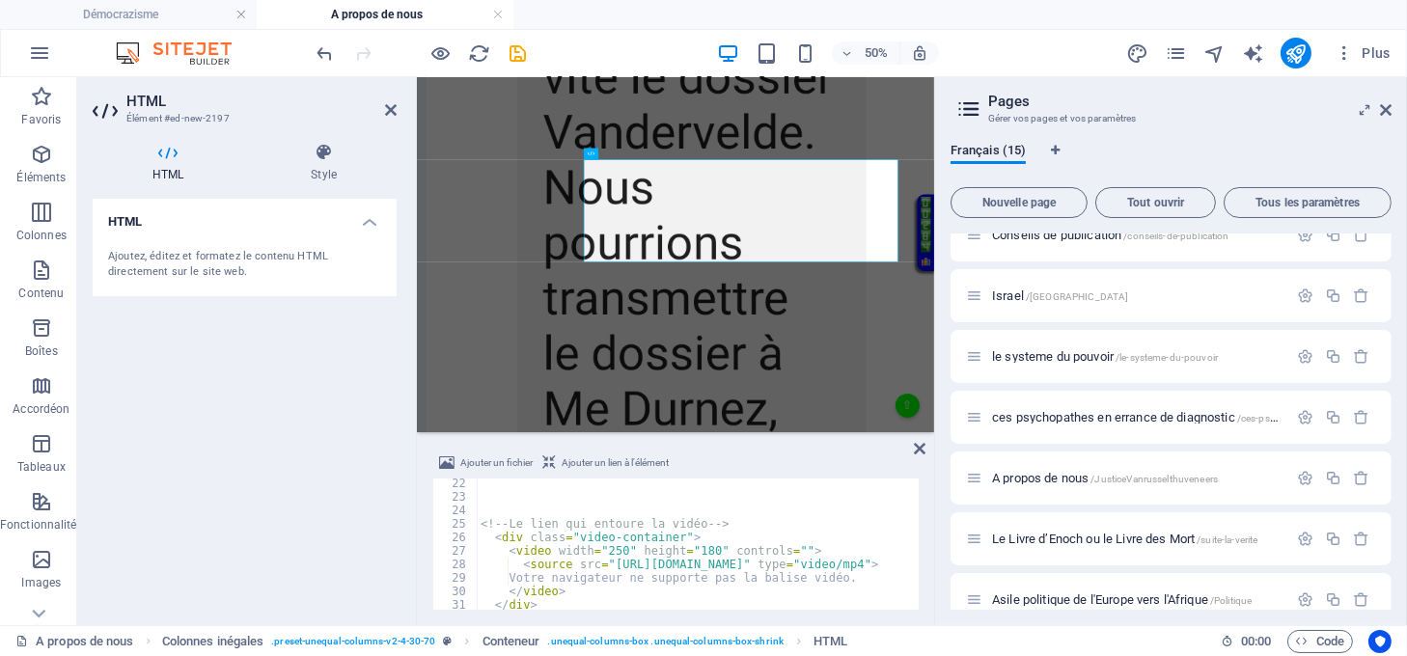
scroll to position [285, 0]
click at [608, 546] on div "<!-- Le lien qui entoure la vidéo --> < div class = "video-container" > < video…" at bounding box center [838, 554] width 723 height 155
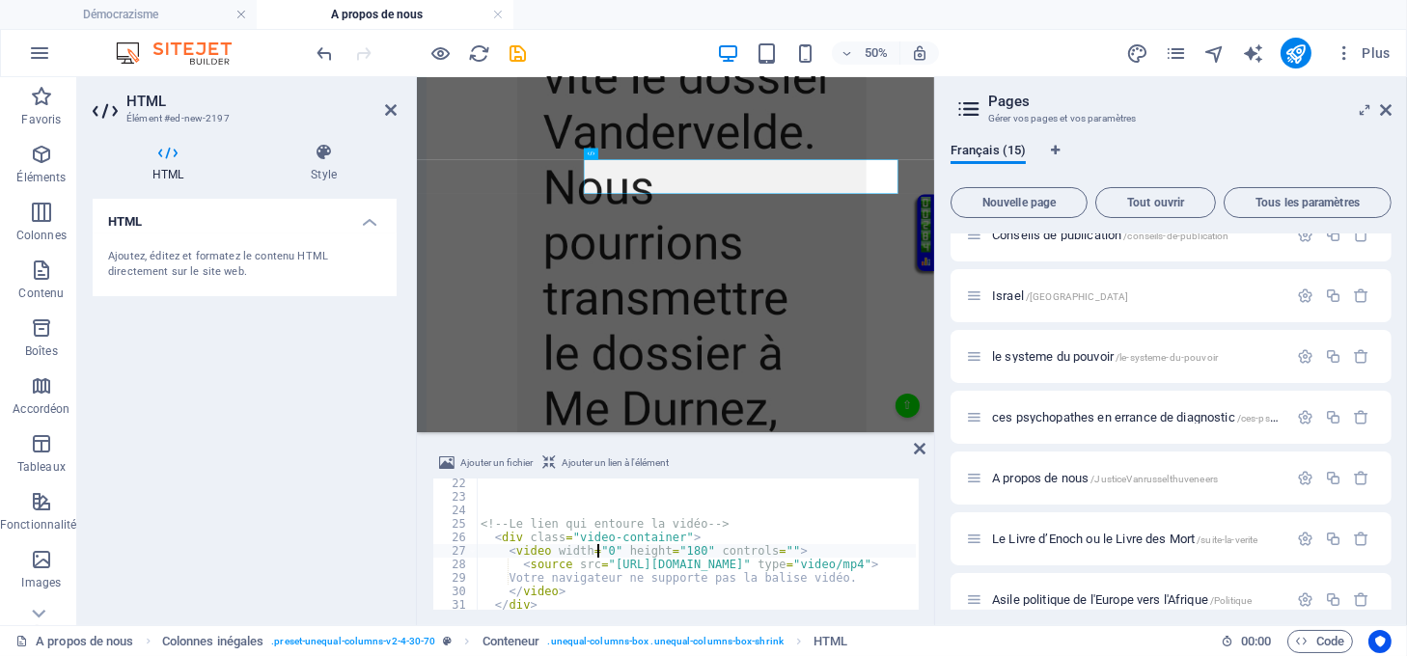
scroll to position [0, 10]
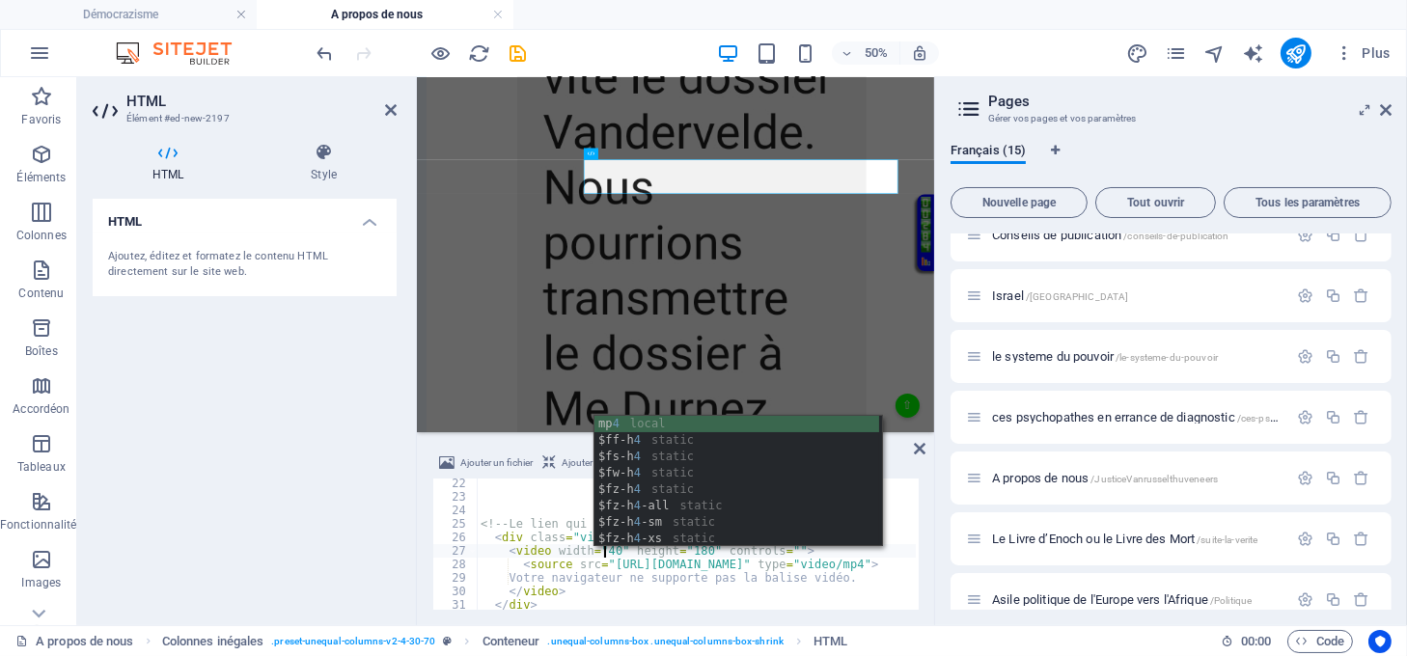
type textarea "<video width="450" height="180" controls="">"
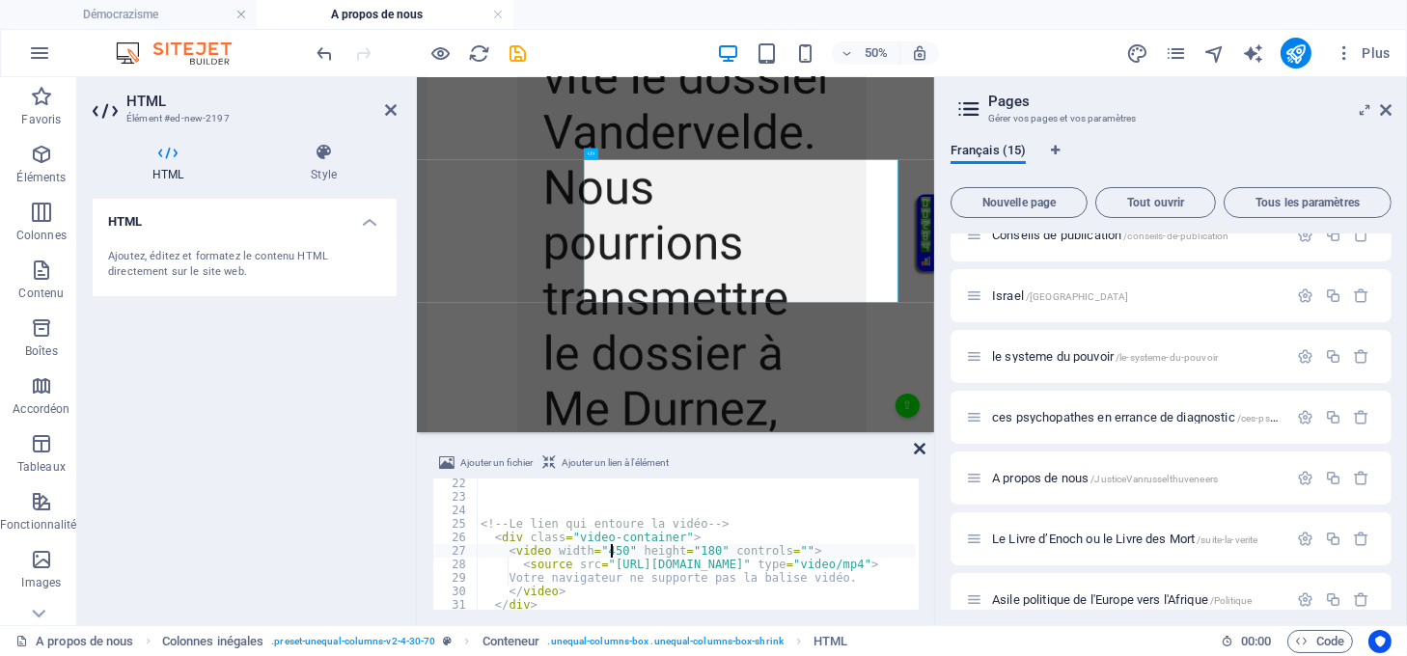
click at [919, 447] on icon at bounding box center [920, 448] width 12 height 15
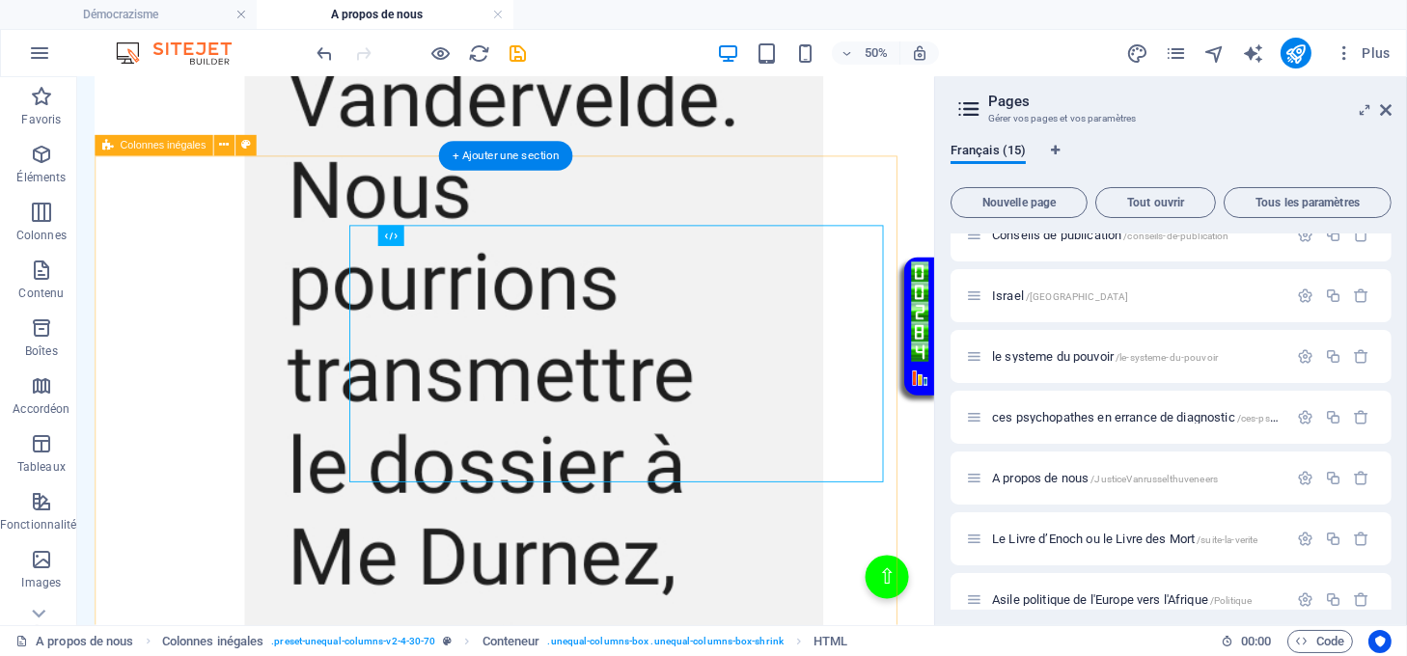
scroll to position [4133, 0]
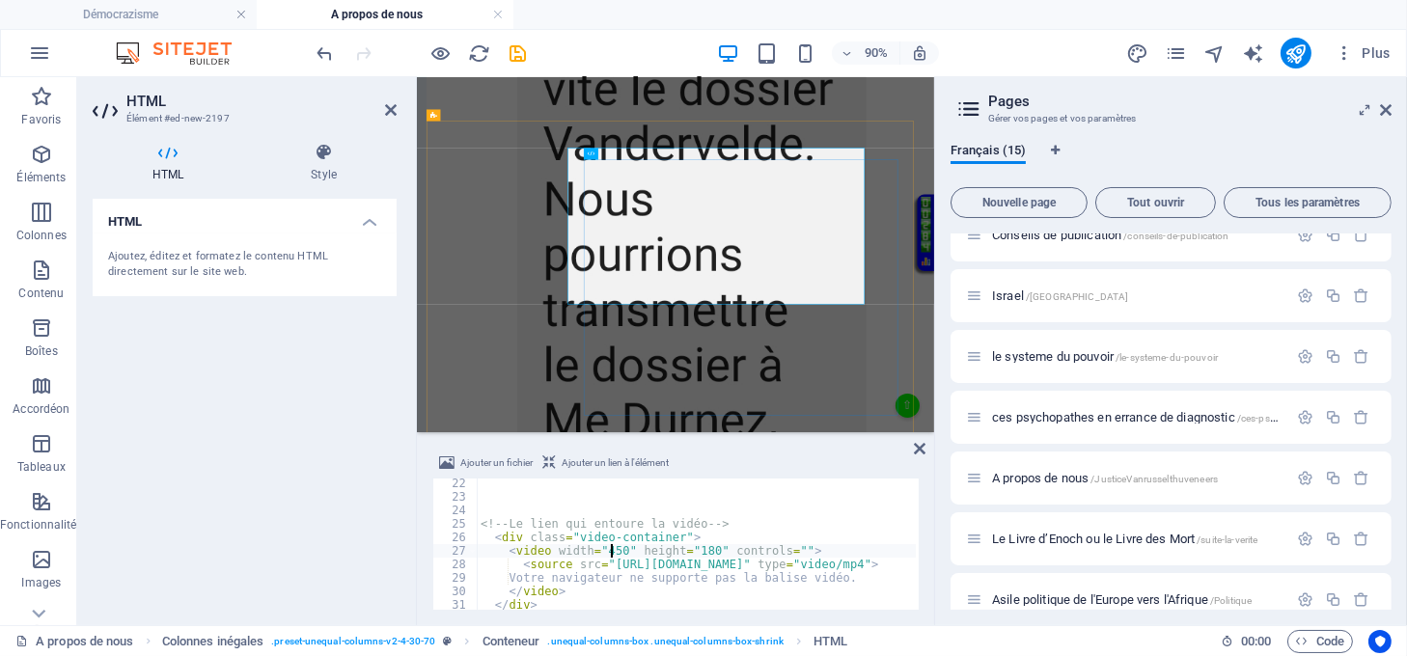
scroll to position [4156, 0]
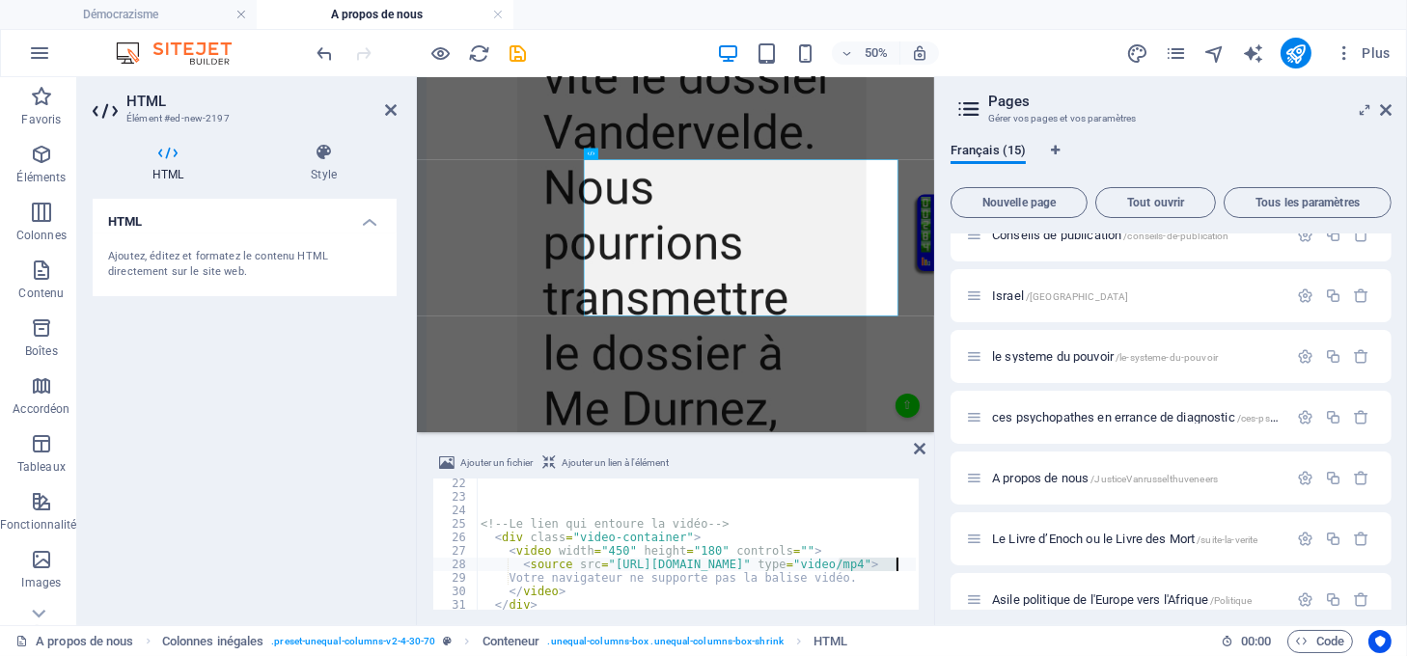
drag, startPoint x: 840, startPoint y: 567, endPoint x: 900, endPoint y: 568, distance: 59.8
click at [900, 568] on div "<!-- Le lien qui entoure la vidéo --> < div class = "video-container" > < video…" at bounding box center [838, 554] width 723 height 155
type textarea "<source src="https://democrazisme.com/JusticeVanrusselthuveneers/resumevanrusse…"
drag, startPoint x: 922, startPoint y: 451, endPoint x: 934, endPoint y: 415, distance: 37.9
click at [921, 451] on icon at bounding box center [920, 448] width 12 height 15
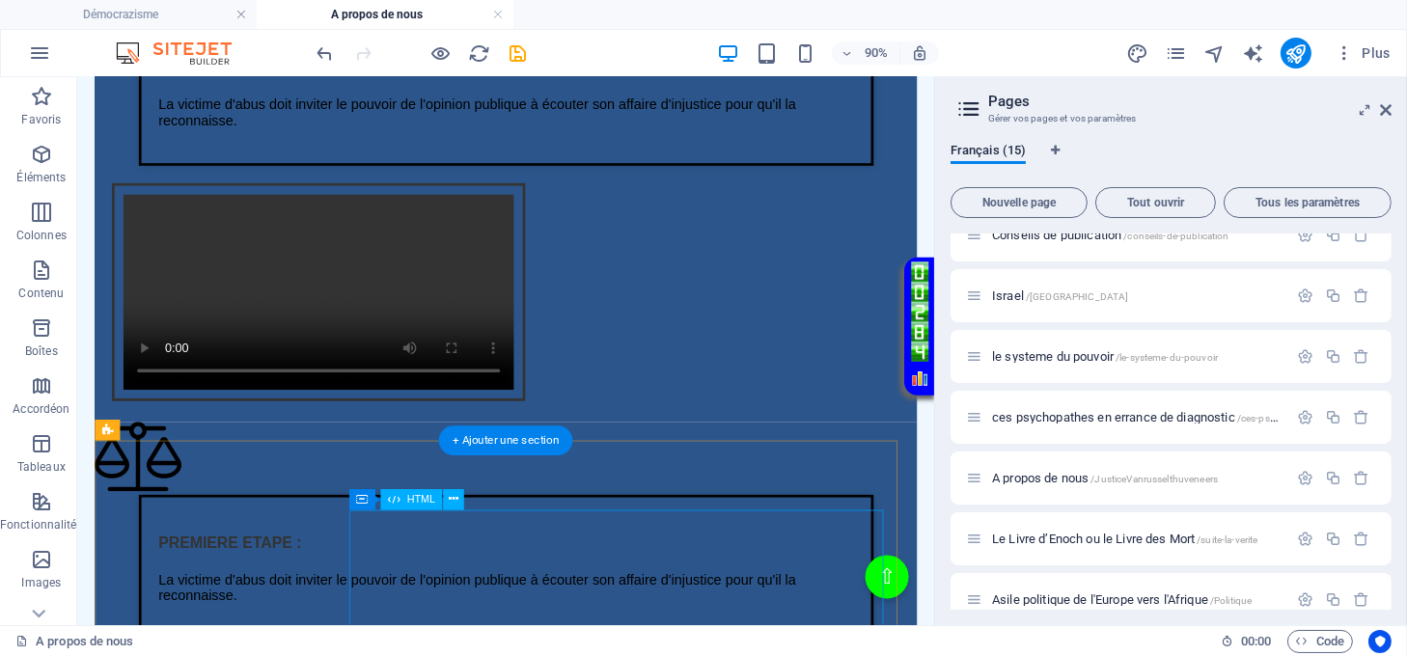
scroll to position [1930, 0]
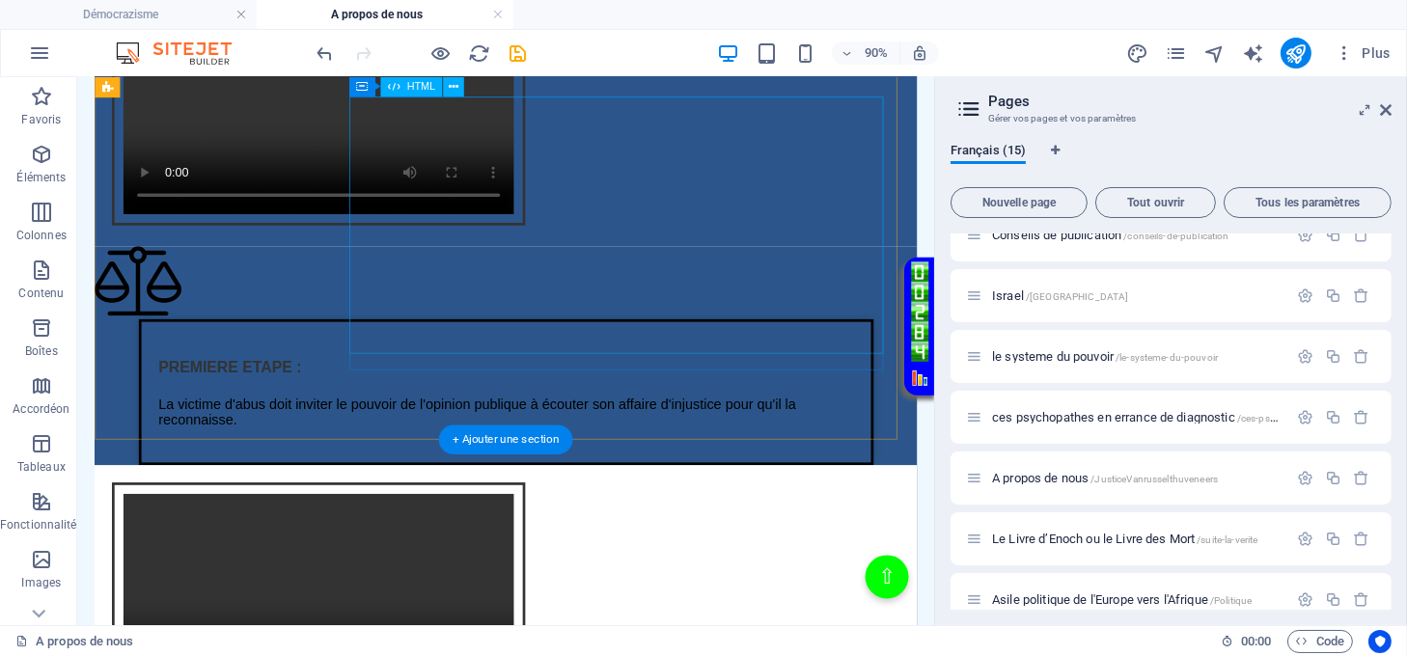
click at [640, 213] on div "Intégration vidéo avec cadre et lien Votre navigateur ne supporte pas la balise…" at bounding box center [554, 123] width 914 height 285
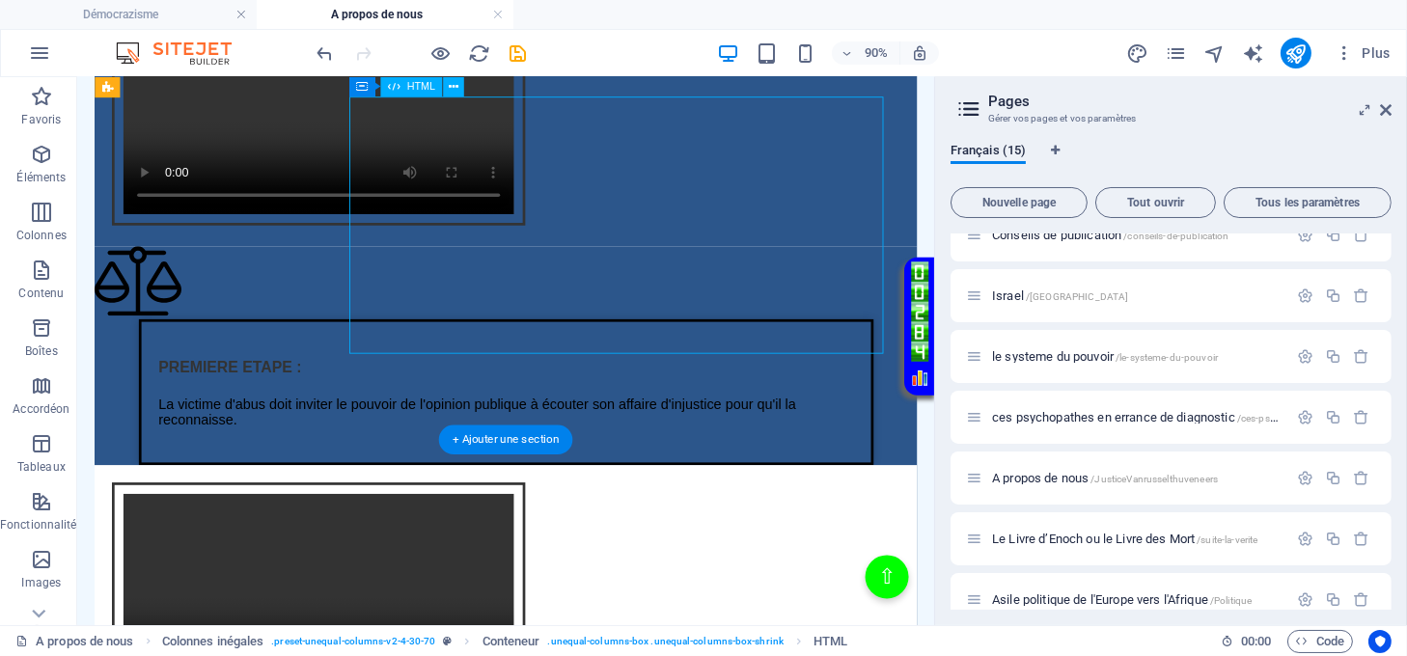
click at [640, 213] on div "Intégration vidéo avec cadre et lien Votre navigateur ne supporte pas la balise…" at bounding box center [554, 123] width 914 height 285
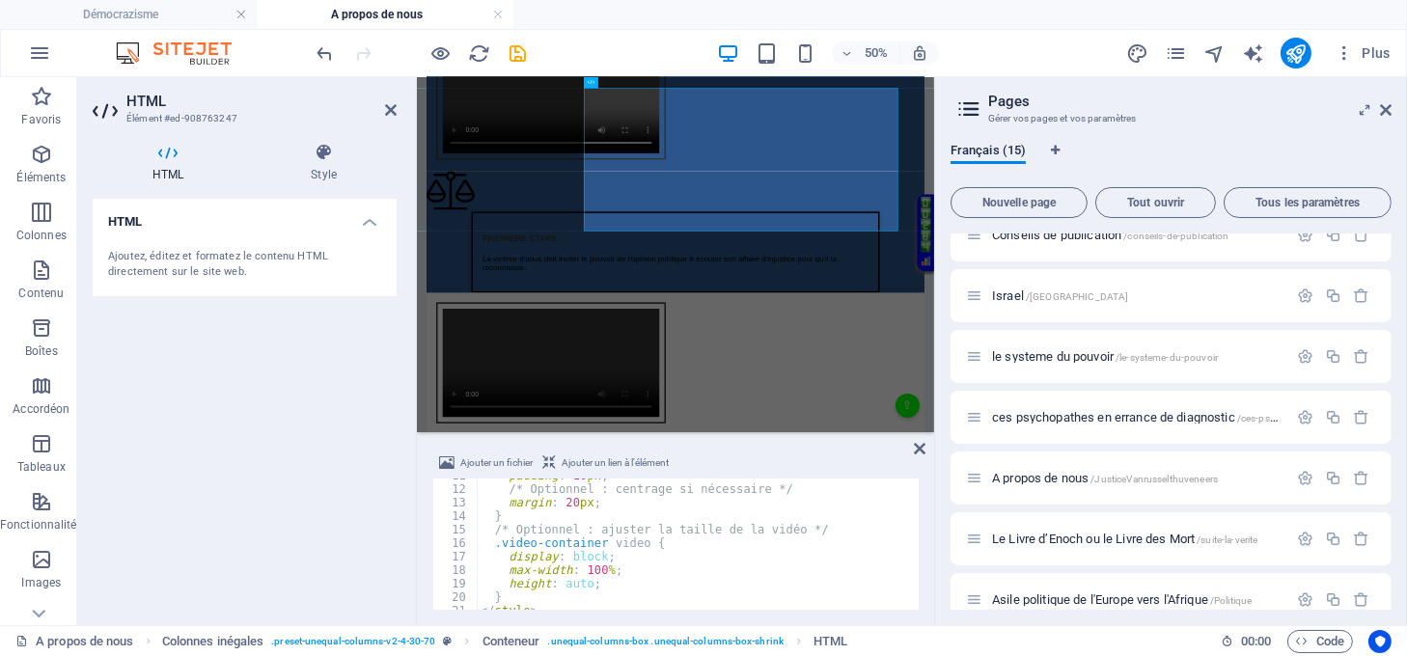
scroll to position [289, 0]
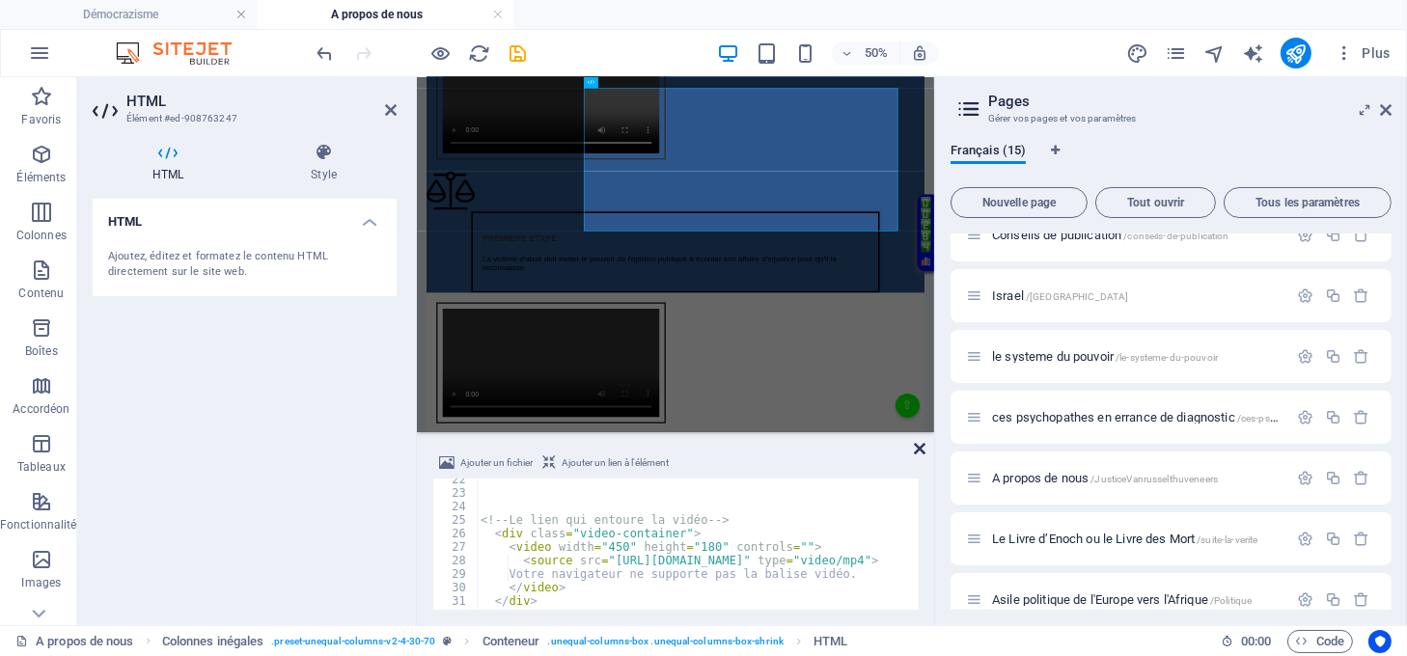
click at [916, 449] on icon at bounding box center [920, 448] width 12 height 15
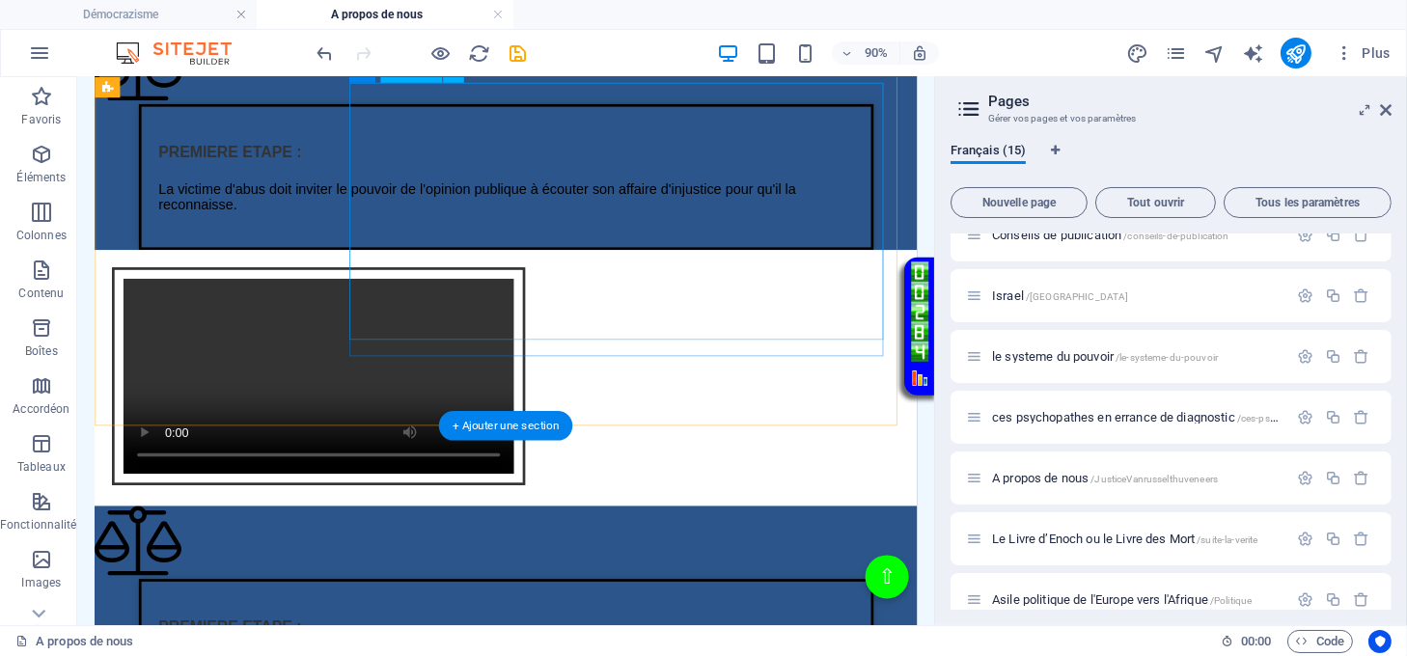
scroll to position [2059, 0]
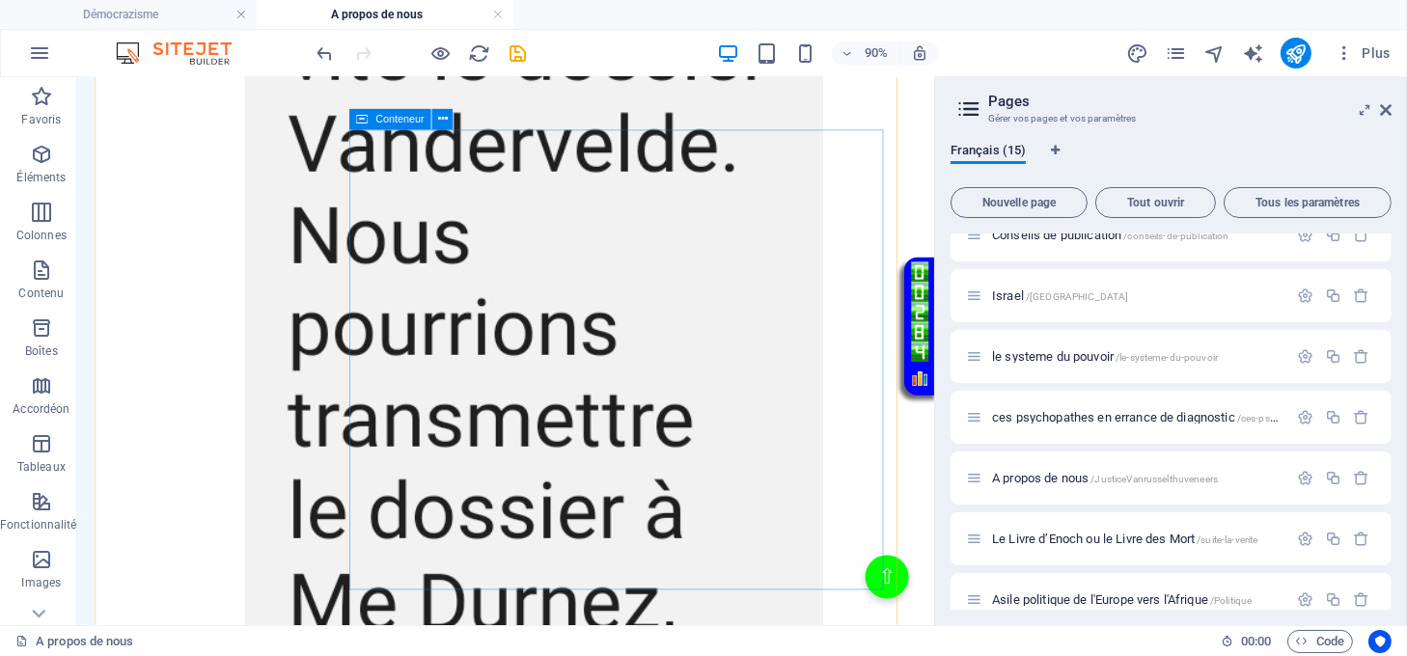
scroll to position [4247, 0]
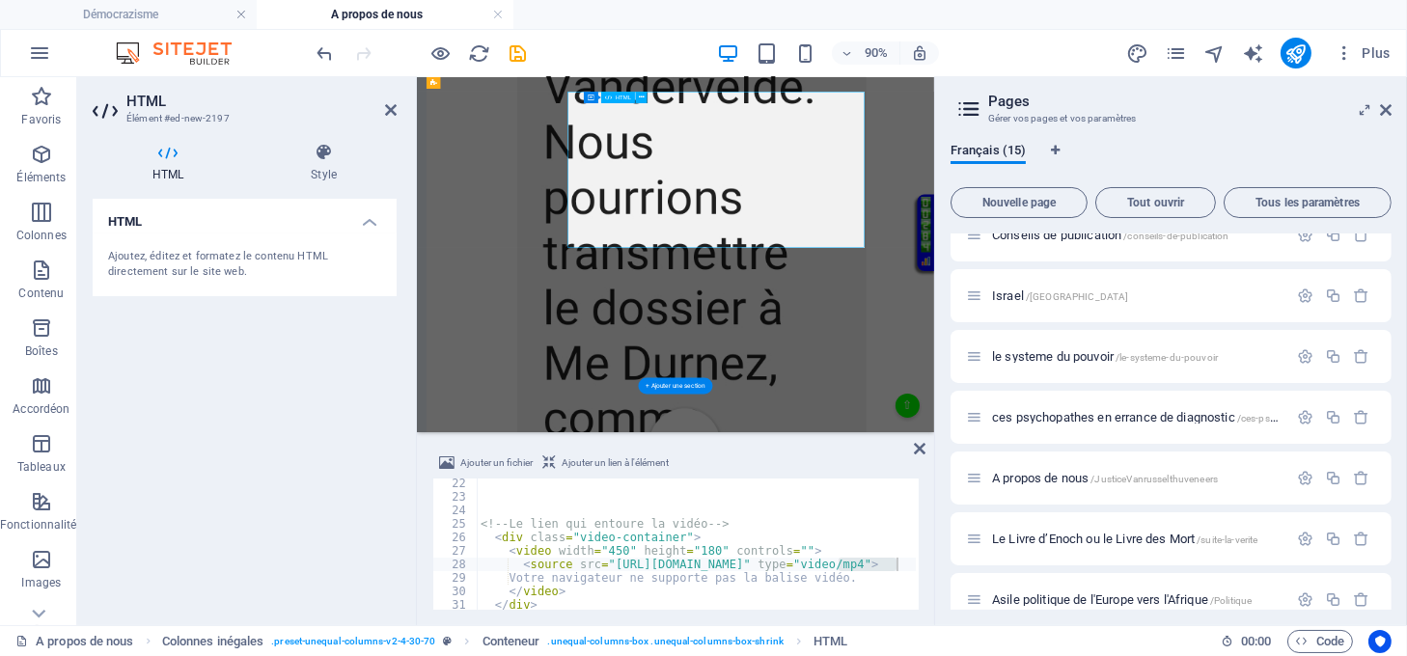
scroll to position [4269, 0]
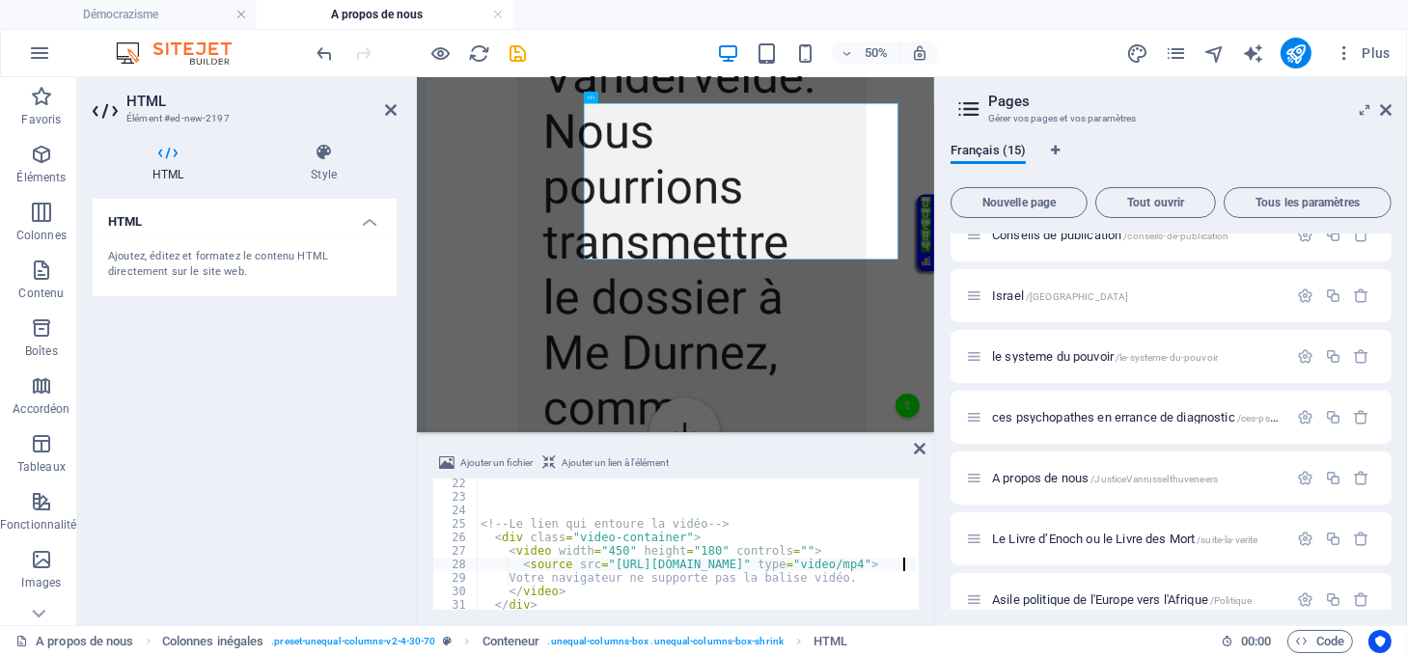
click at [904, 568] on div "<!-- Le lien qui entoure la vidéo --> < div class = "video-container" > < video…" at bounding box center [838, 554] width 723 height 155
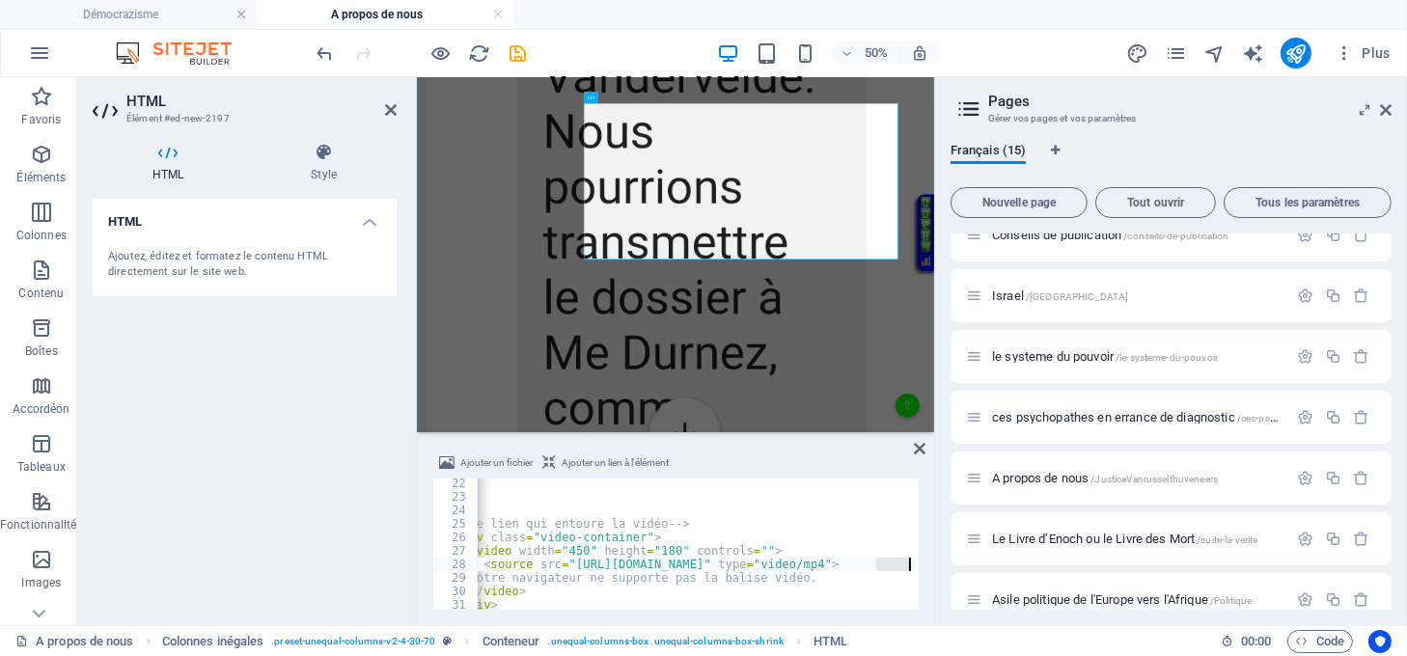
scroll to position [0, 71]
drag, startPoint x: 914, startPoint y: 566, endPoint x: 888, endPoint y: 568, distance: 26.1
click at [890, 568] on div "<source src="https://democrazisme.com/JusticeVanrusselthuveneers/resumevanrusse…" at bounding box center [675, 544] width 486 height 131
click at [837, 564] on div "<!-- Le lien qui entoure la vidéo --> < div class = "video-container" > < video…" at bounding box center [765, 554] width 723 height 155
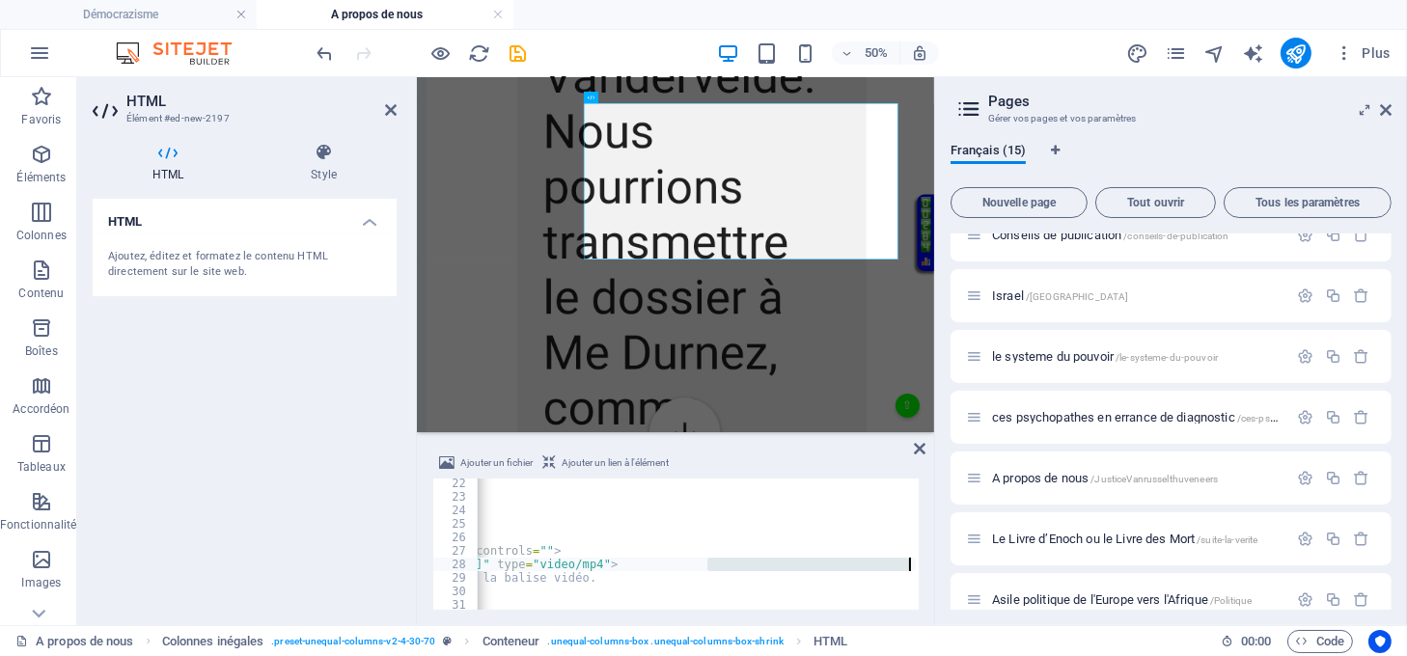
scroll to position [0, 284]
drag, startPoint x: 899, startPoint y: 561, endPoint x: 927, endPoint y: 559, distance: 28.1
click at [927, 559] on div "Ajouter un fichier Ajouter un lien à l'élément <source src="https://democrazism…" at bounding box center [675, 530] width 517 height 189
click at [761, 559] on div "<!-- Le lien qui entoure la vidéo --> < div class = "video-container" > < video…" at bounding box center [696, 544] width 439 height 131
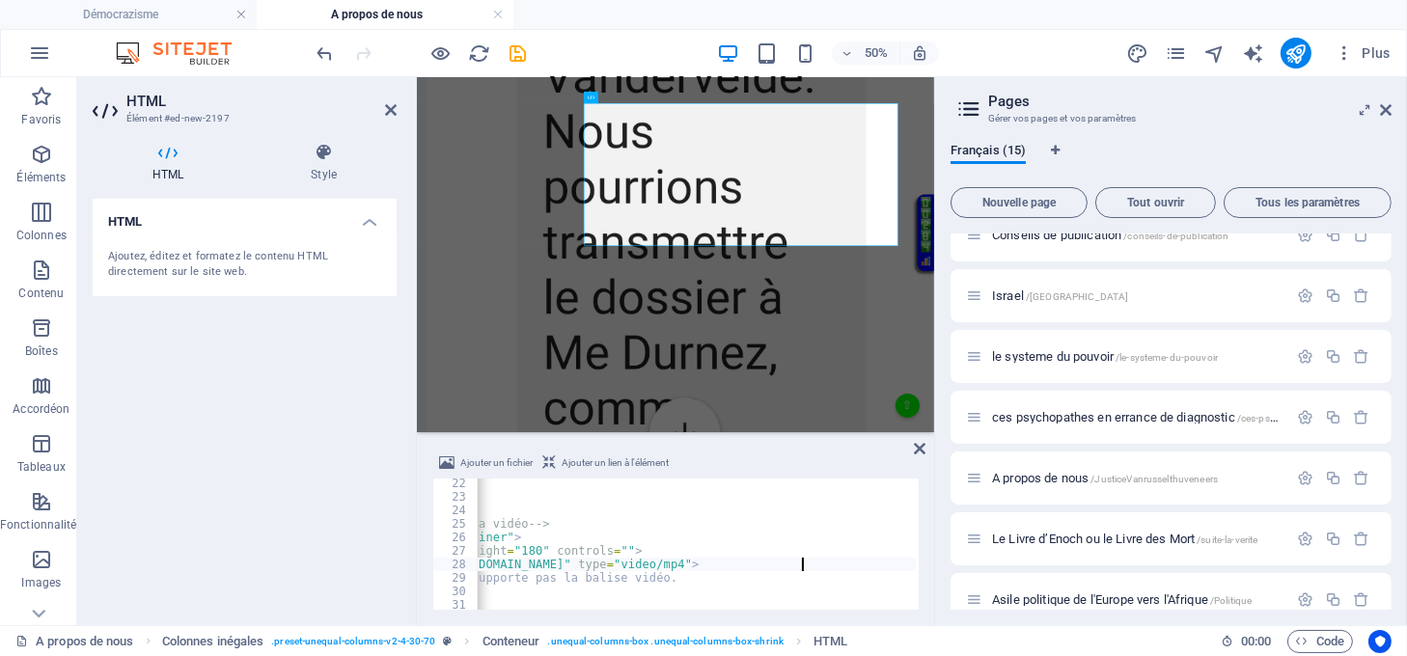
scroll to position [0, 41]
type textarea "<source src="https://democrazisme.com/JusticeVanrusselthuveneers/patience.mp4" …"
click at [916, 443] on icon at bounding box center [920, 448] width 12 height 15
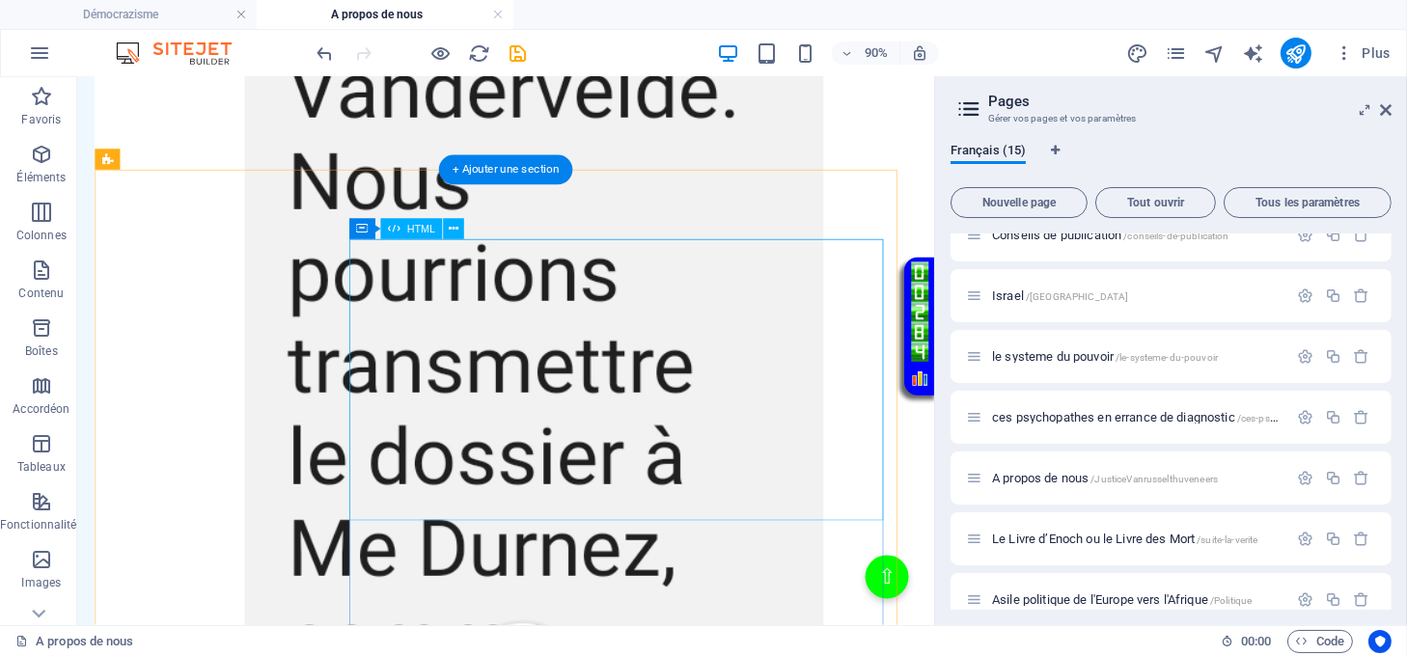
scroll to position [4117, 0]
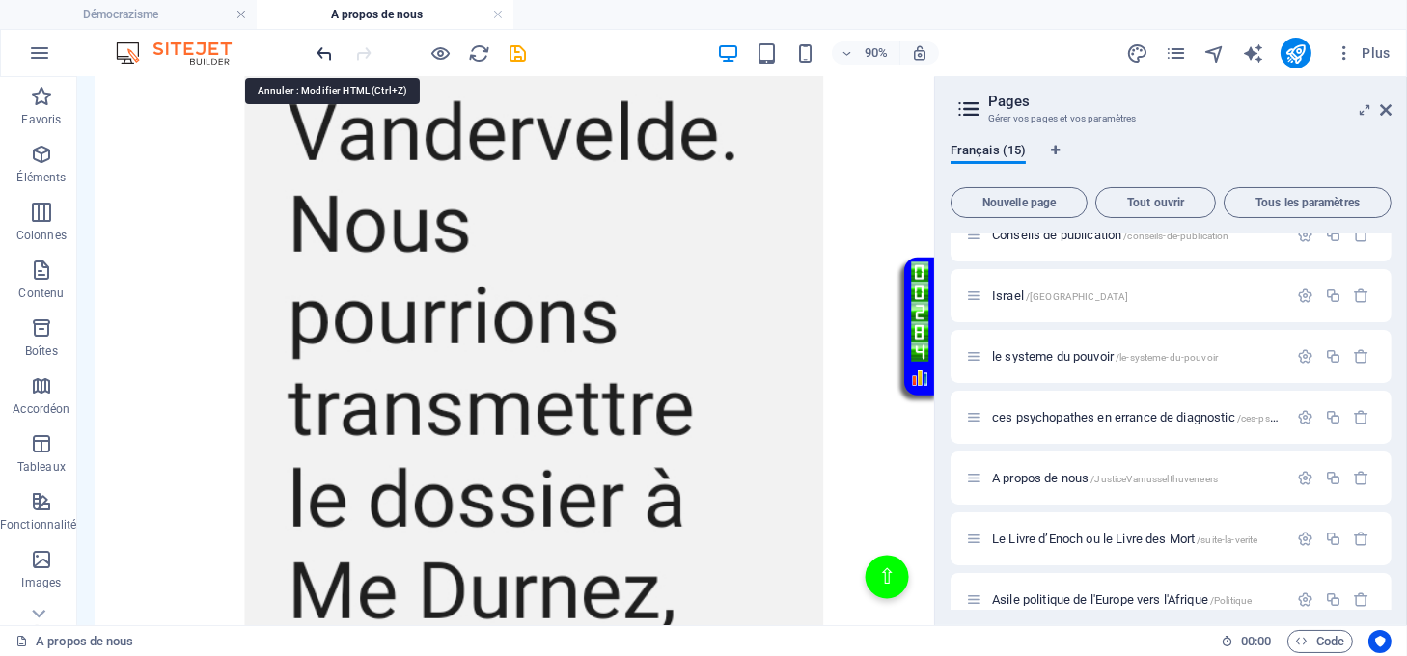
click at [319, 47] on icon "undo" at bounding box center [326, 53] width 22 height 22
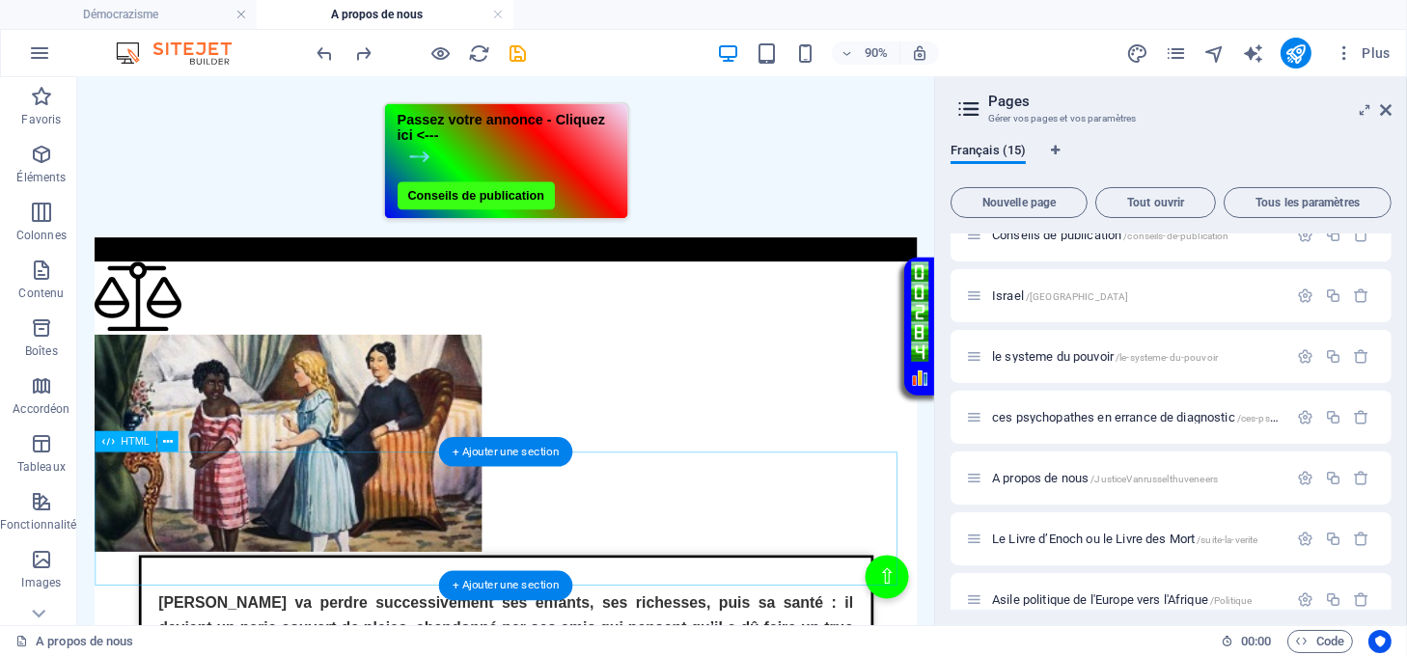
scroll to position [514, 0]
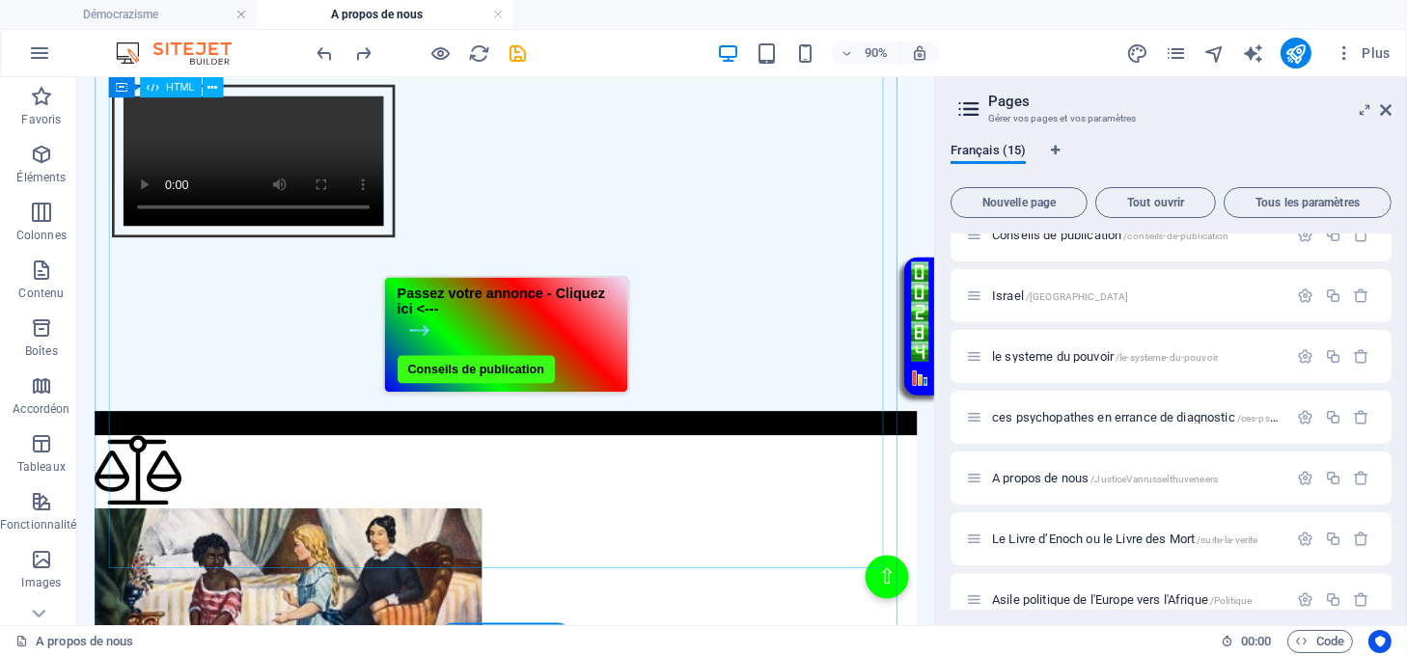
click at [706, 279] on div "Intégration de la vidéo Episodes de mon existence personnelle Votre navigateur …" at bounding box center [554, 142] width 914 height 274
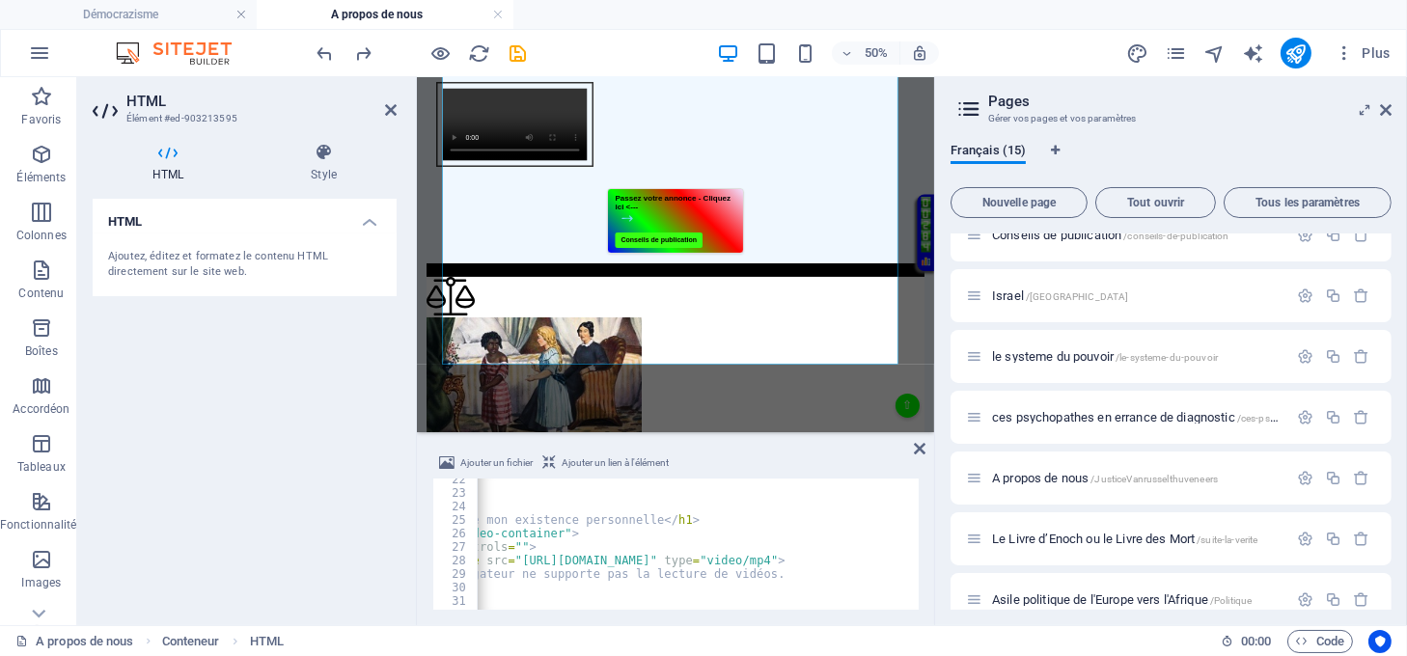
scroll to position [0, 139]
drag, startPoint x: 922, startPoint y: 446, endPoint x: 872, endPoint y: 402, distance: 67.0
click at [922, 446] on icon at bounding box center [920, 448] width 12 height 15
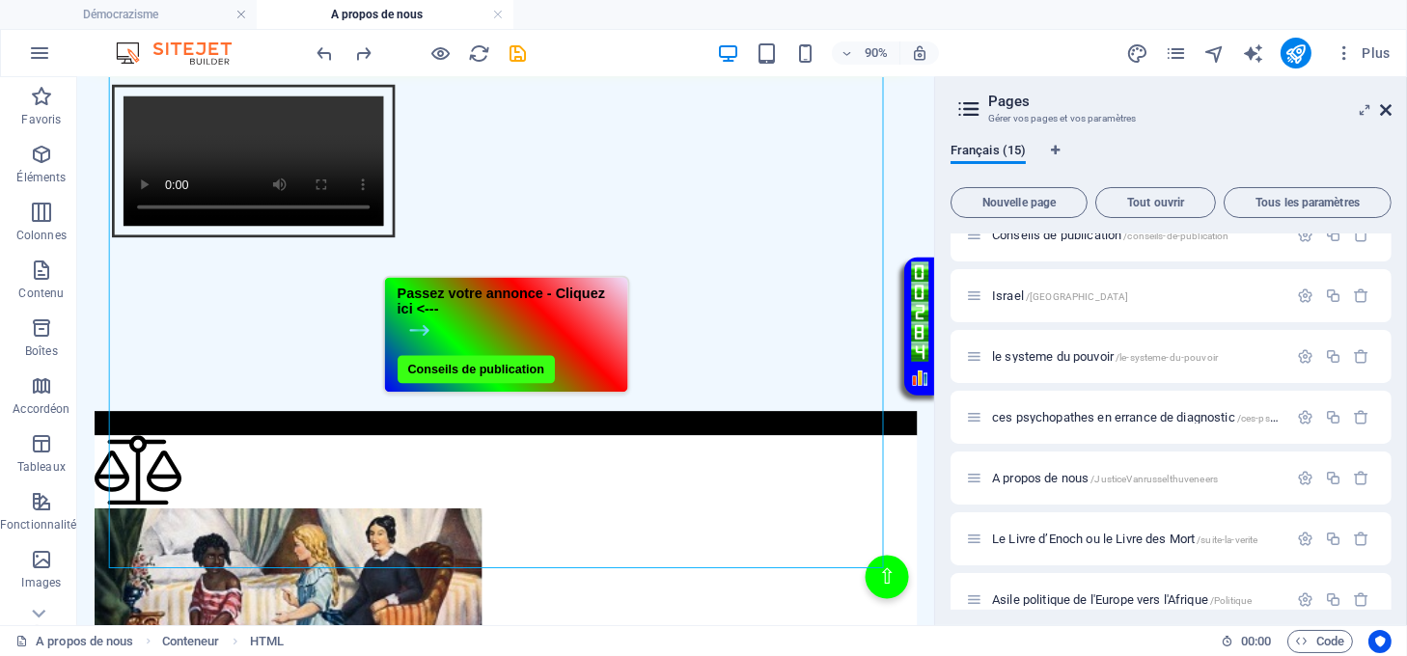
drag, startPoint x: 1384, startPoint y: 113, endPoint x: 1293, endPoint y: 45, distance: 113.1
click at [1384, 113] on icon at bounding box center [1386, 109] width 12 height 15
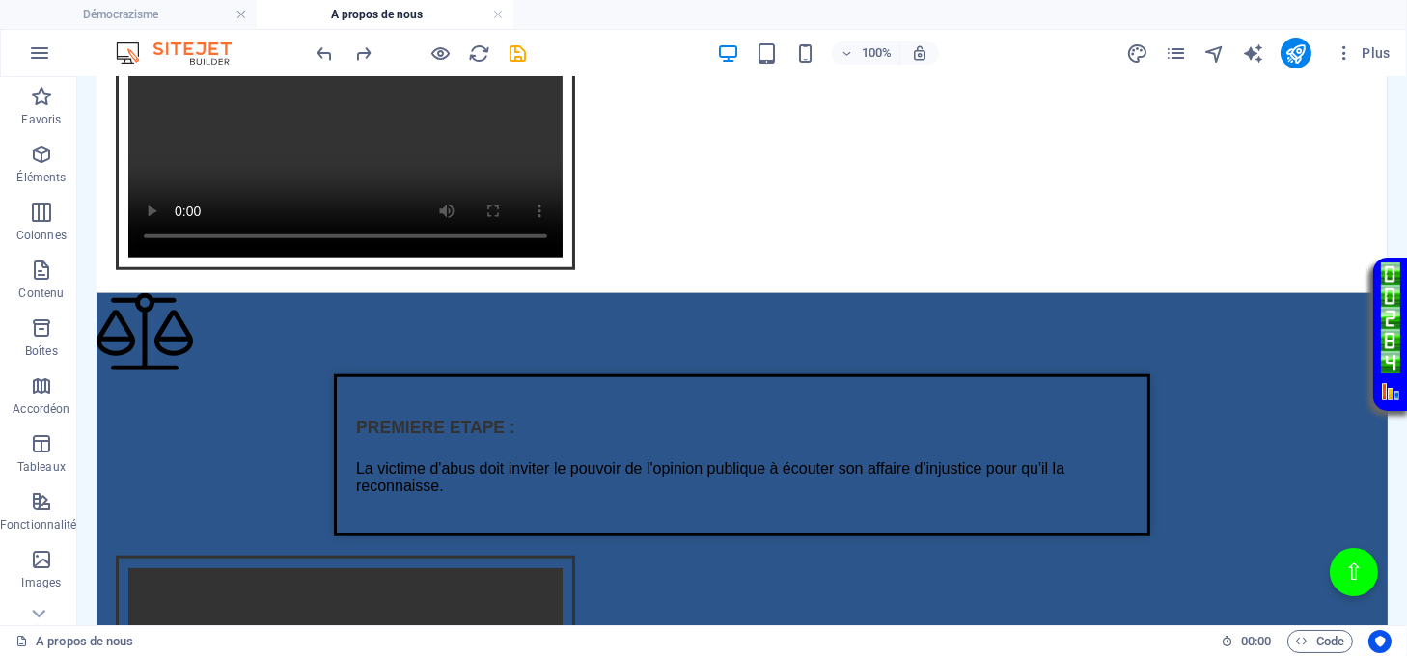
scroll to position [2316, 0]
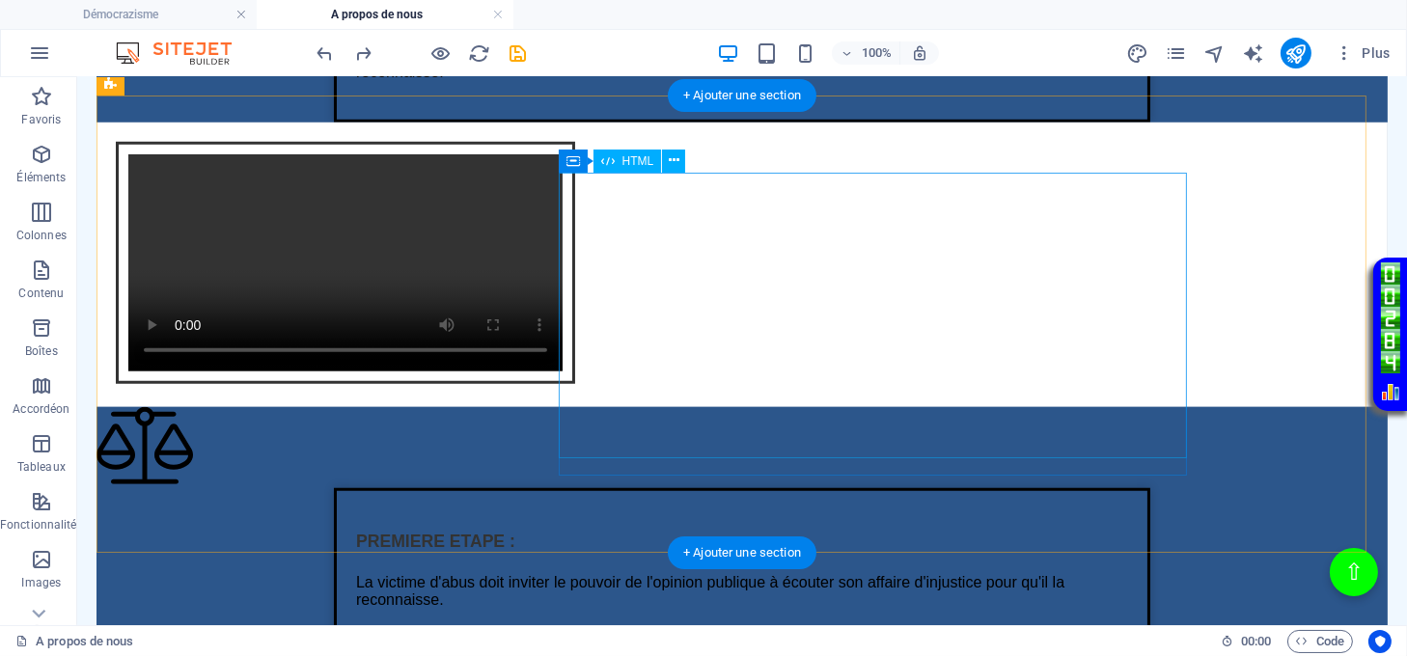
click at [1148, 278] on div "Intégration vidéo avec cadre et lien Votre navigateur ne supporte pas la balise…" at bounding box center [742, 265] width 1291 height 285
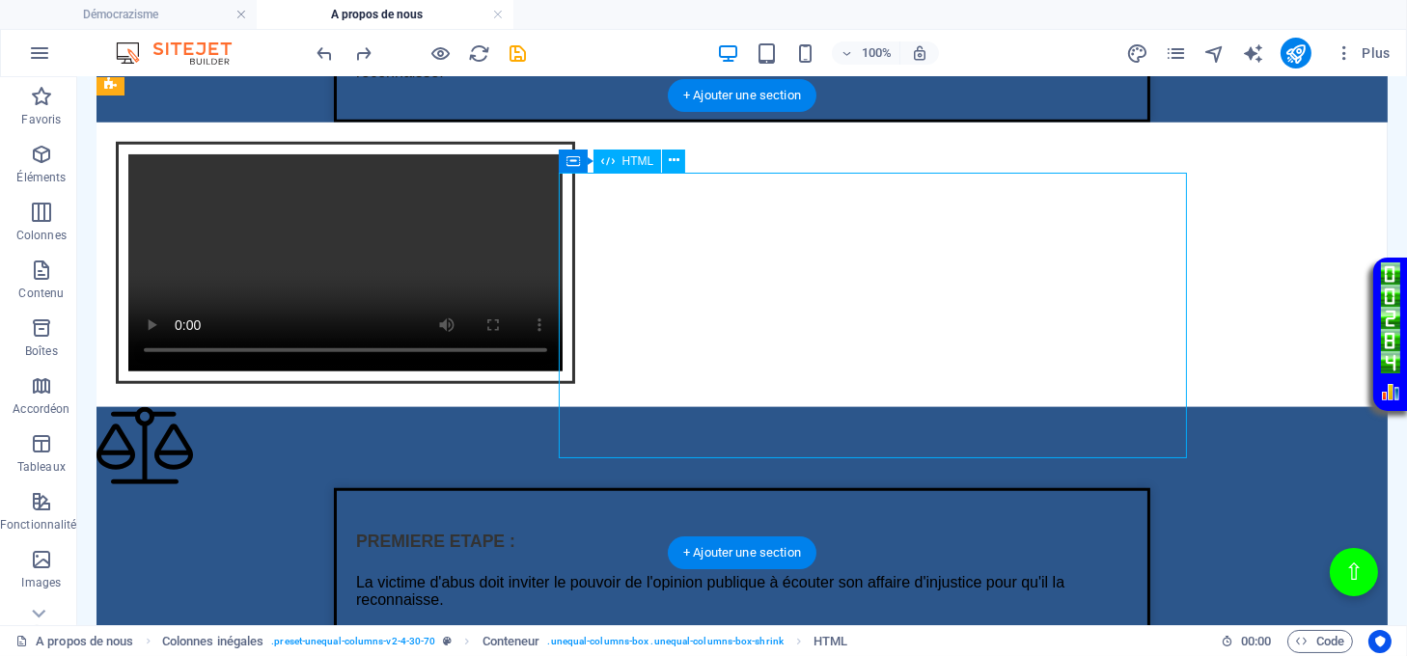
click at [1148, 278] on div "Intégration vidéo avec cadre et lien Votre navigateur ne supporte pas la balise…" at bounding box center [742, 265] width 1291 height 285
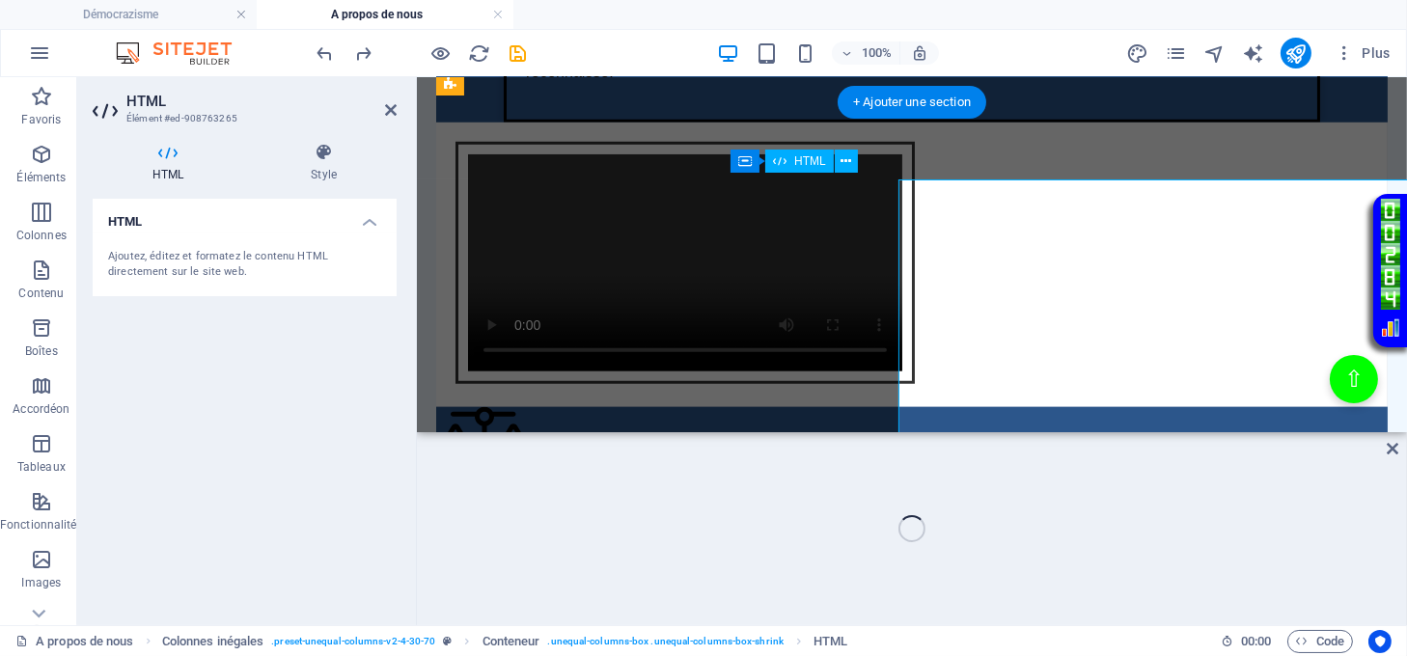
scroll to position [2309, 0]
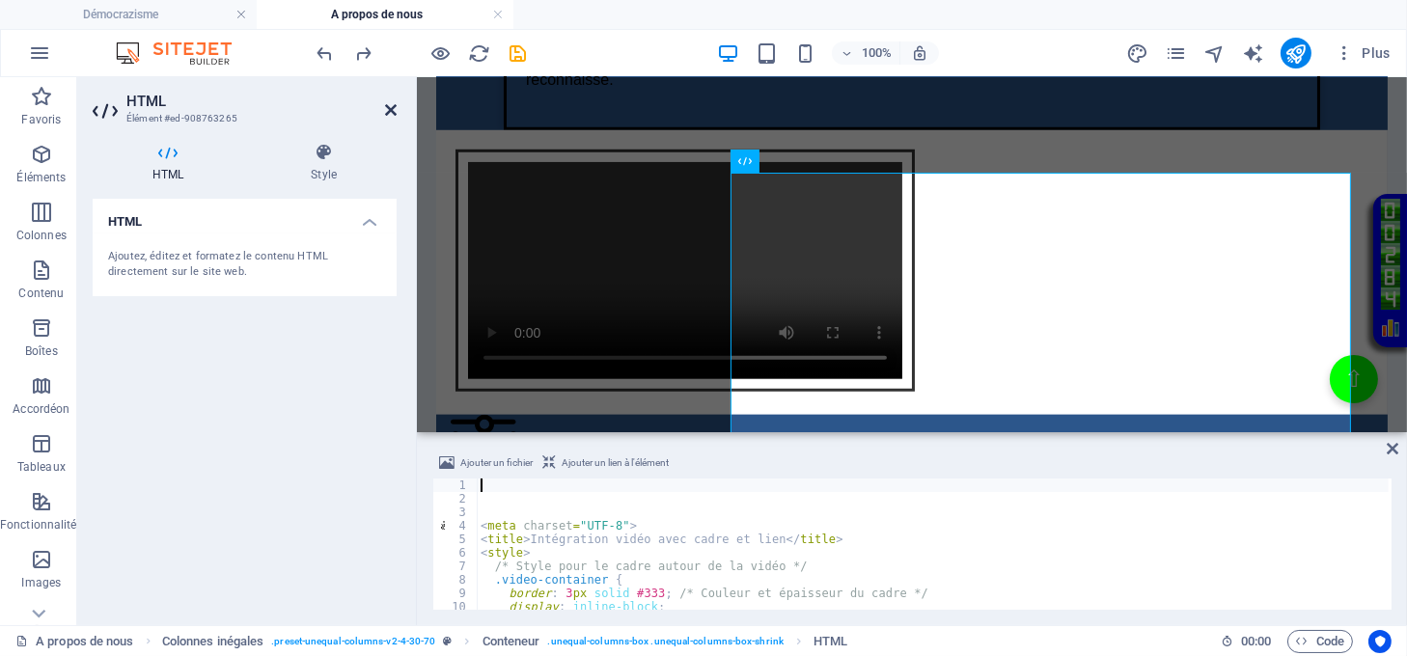
drag, startPoint x: 388, startPoint y: 104, endPoint x: 311, endPoint y: 29, distance: 107.8
click at [388, 104] on icon at bounding box center [391, 109] width 12 height 15
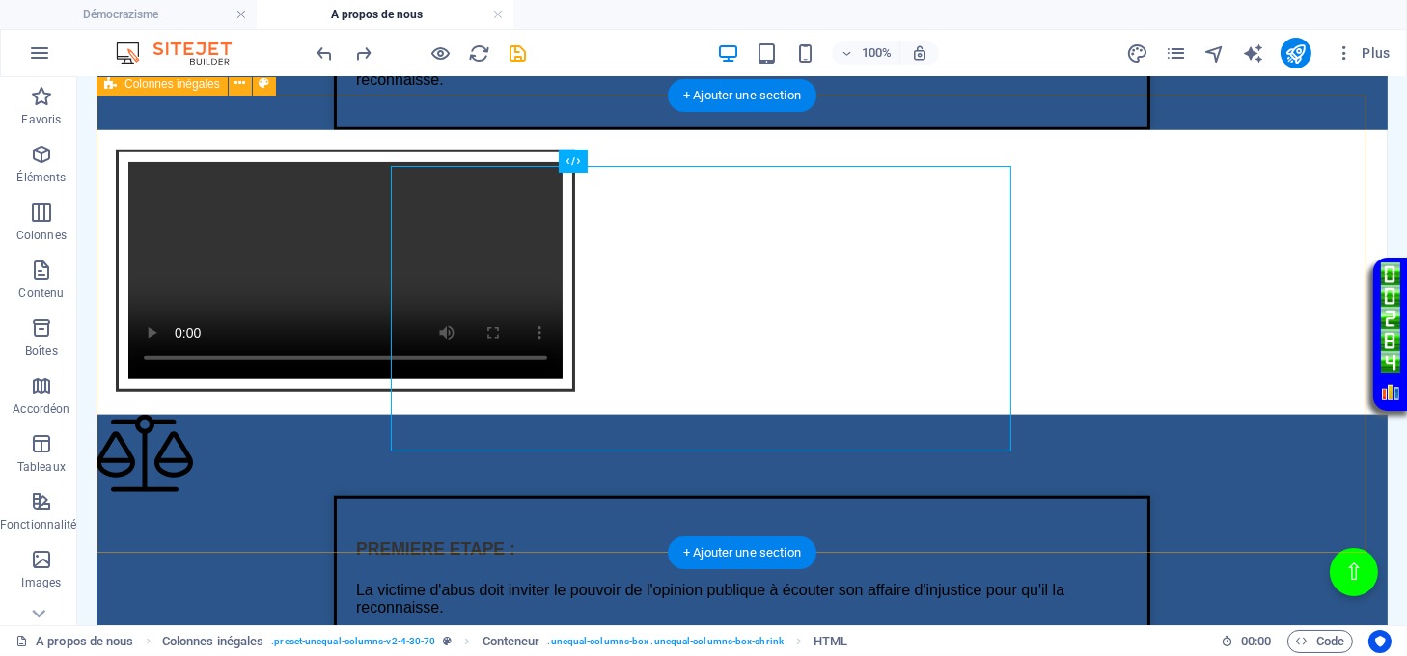
scroll to position [2316, 0]
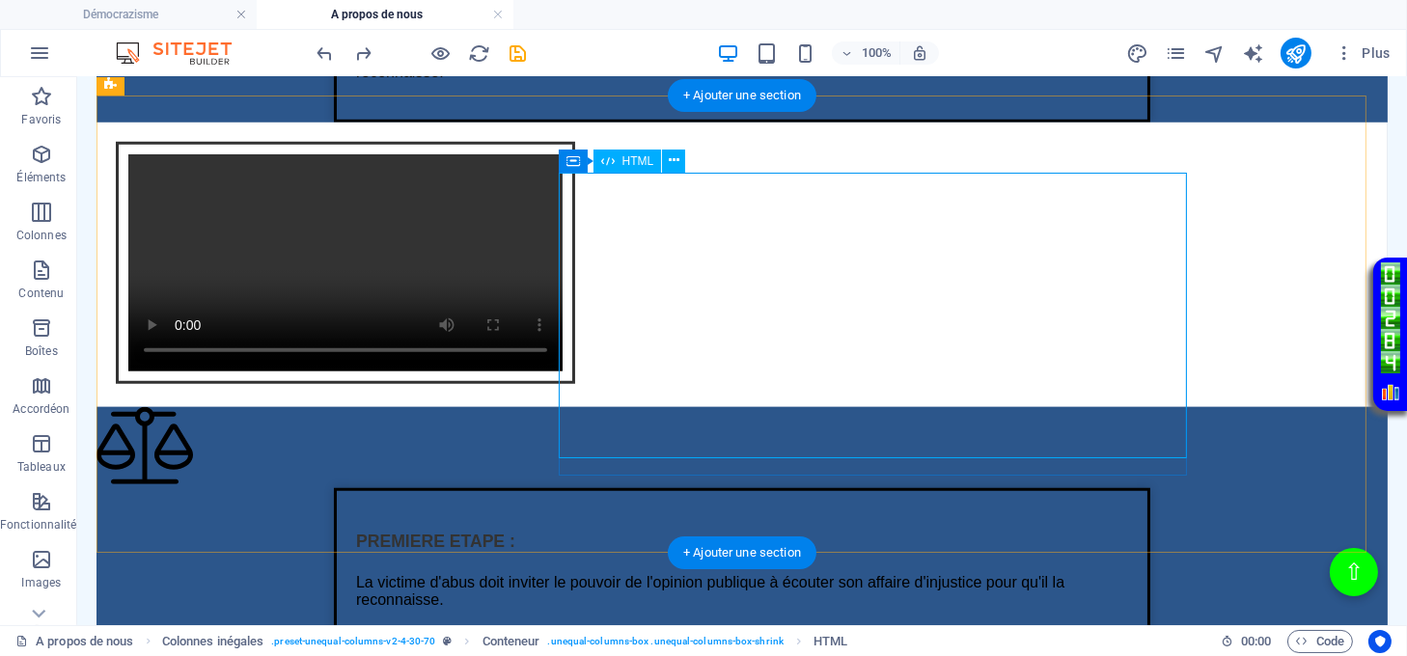
click at [837, 283] on div "Intégration vidéo avec cadre et lien Votre navigateur ne supporte pas la balise…" at bounding box center [742, 265] width 1291 height 285
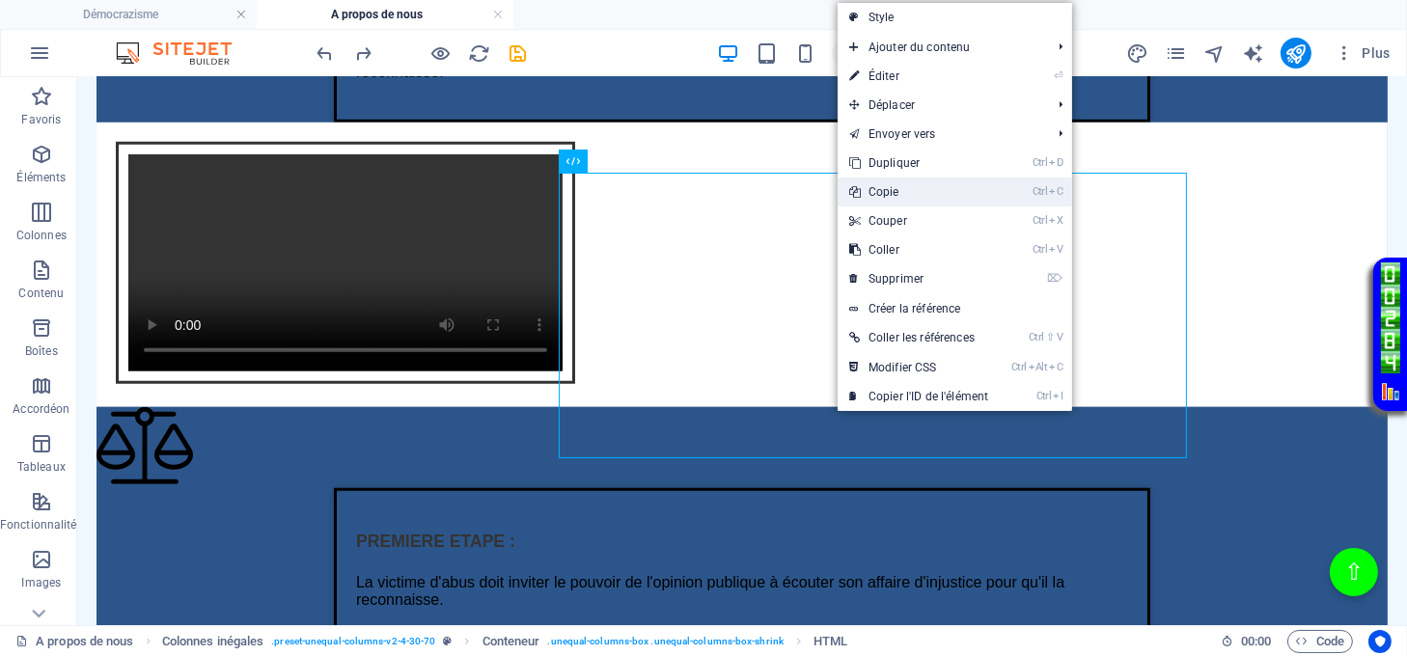
click at [899, 186] on link "Ctrl C Copie" at bounding box center [919, 192] width 162 height 29
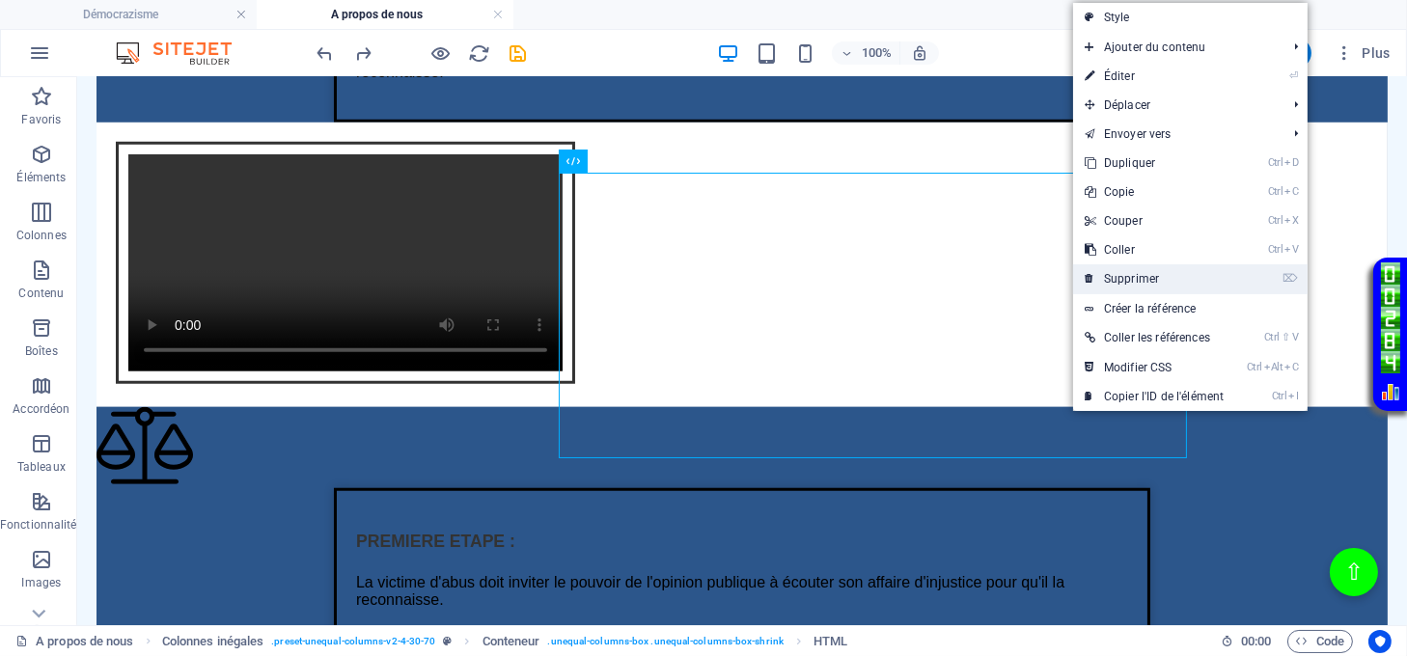
click at [1108, 270] on link "⌦ Supprimer" at bounding box center [1154, 278] width 162 height 29
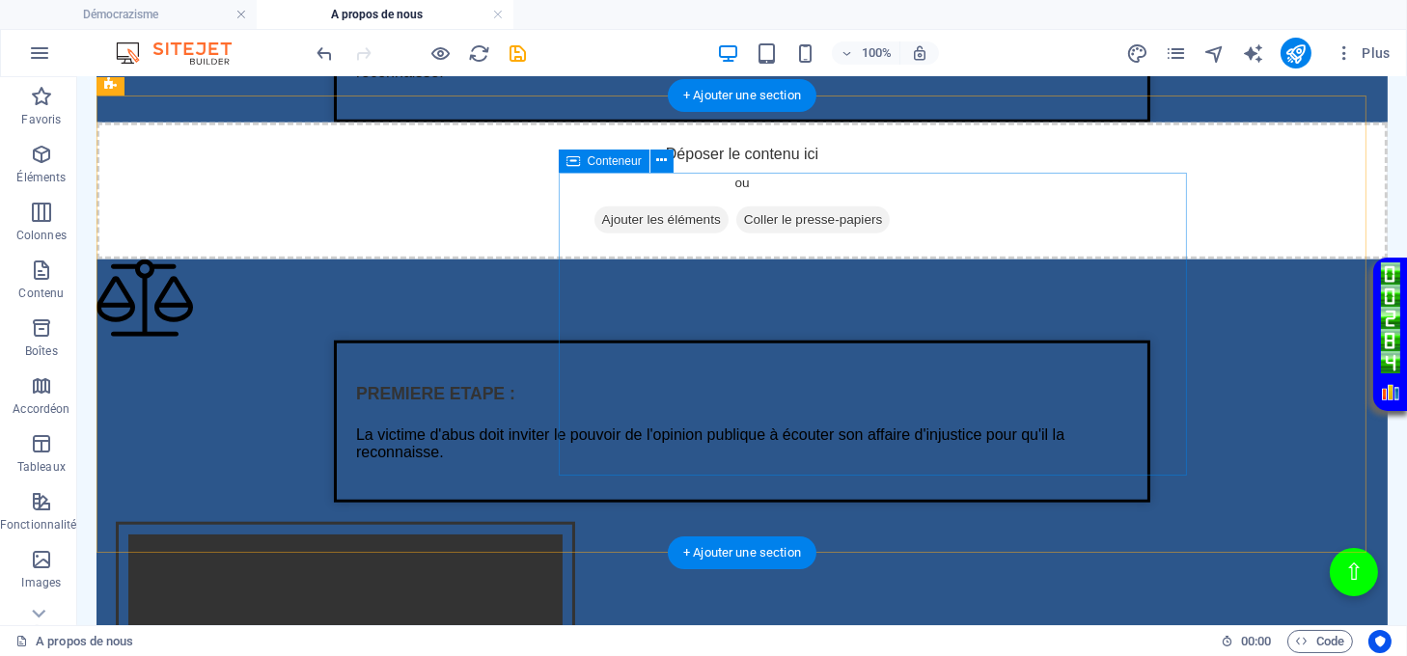
click at [891, 234] on span "Coller le presse-papiers" at bounding box center [813, 220] width 154 height 27
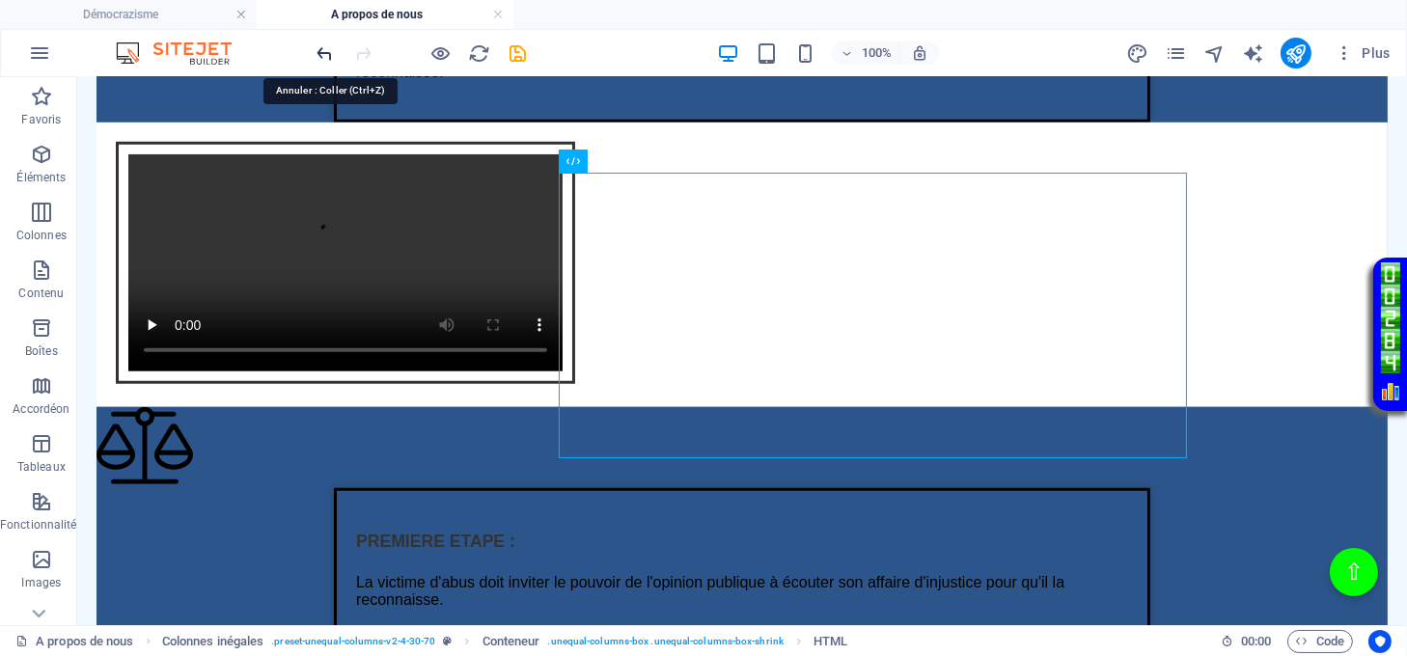
click at [328, 46] on icon "undo" at bounding box center [326, 53] width 22 height 22
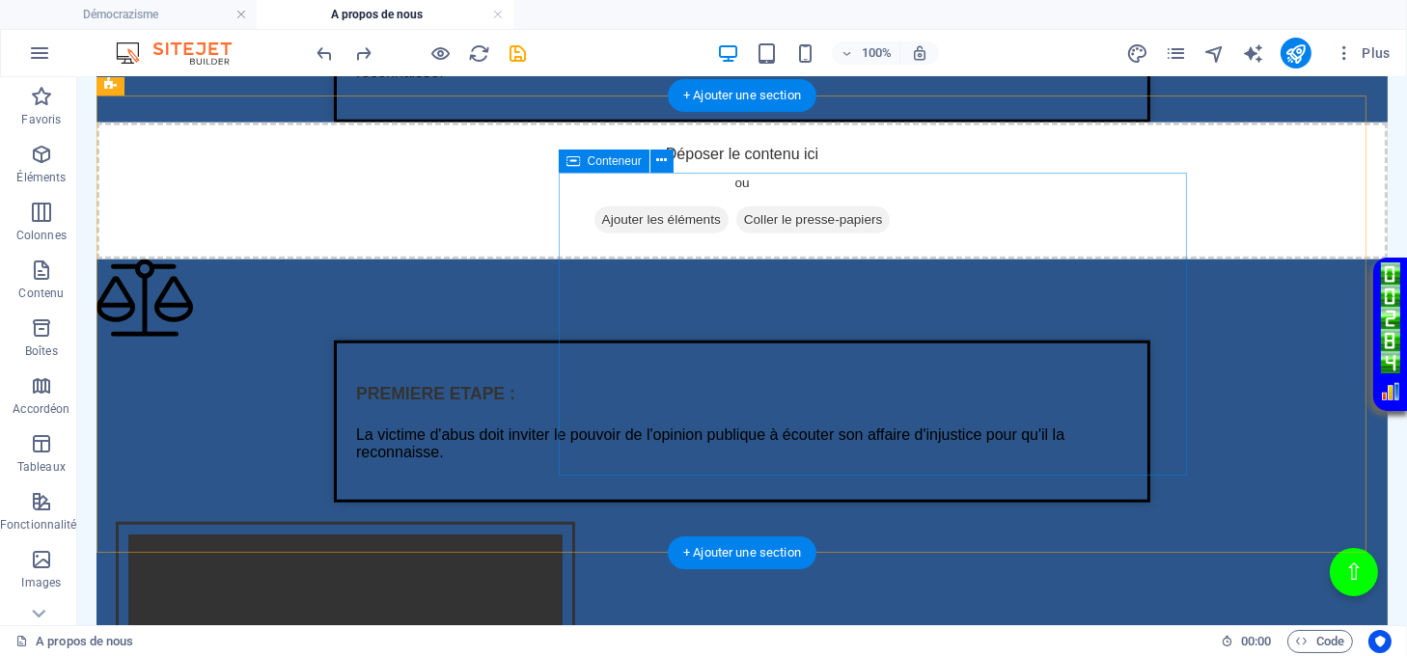
click at [847, 260] on div "Déposer le contenu ici ou Ajouter les éléments Coller le presse-papiers" at bounding box center [742, 191] width 1291 height 137
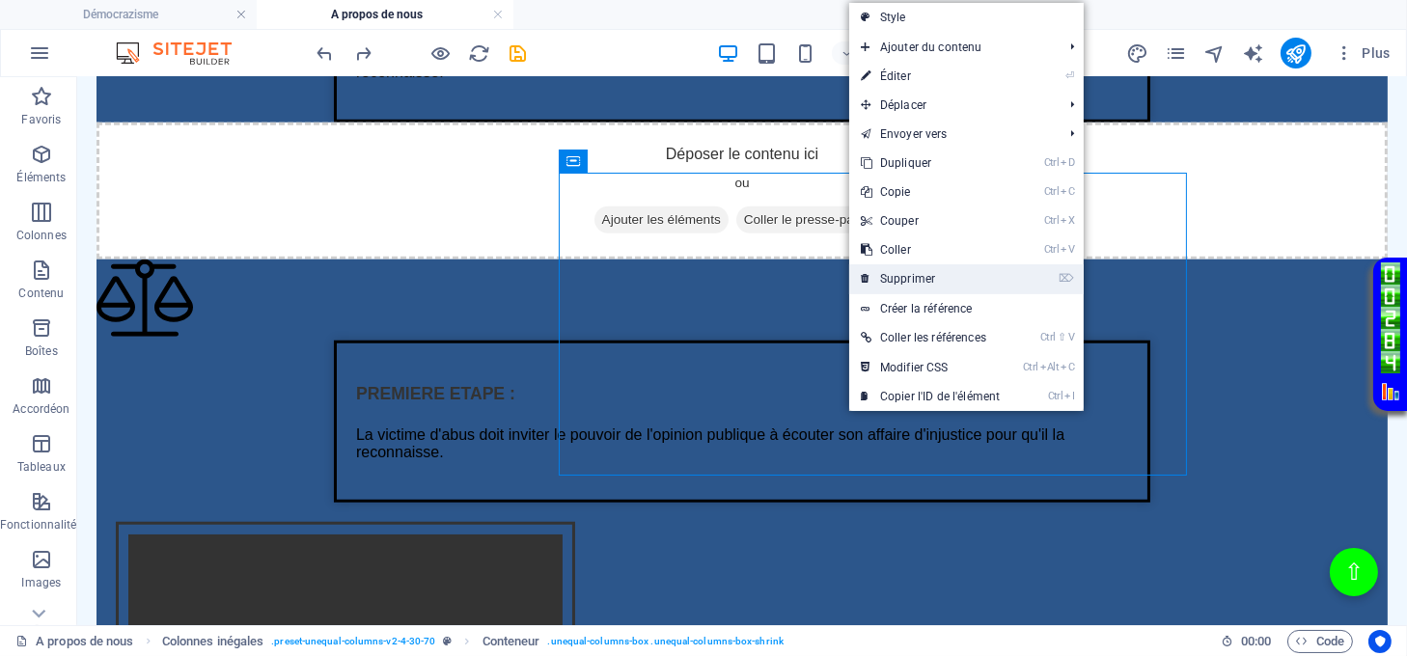
click at [914, 279] on link "⌦ Supprimer" at bounding box center [930, 278] width 162 height 29
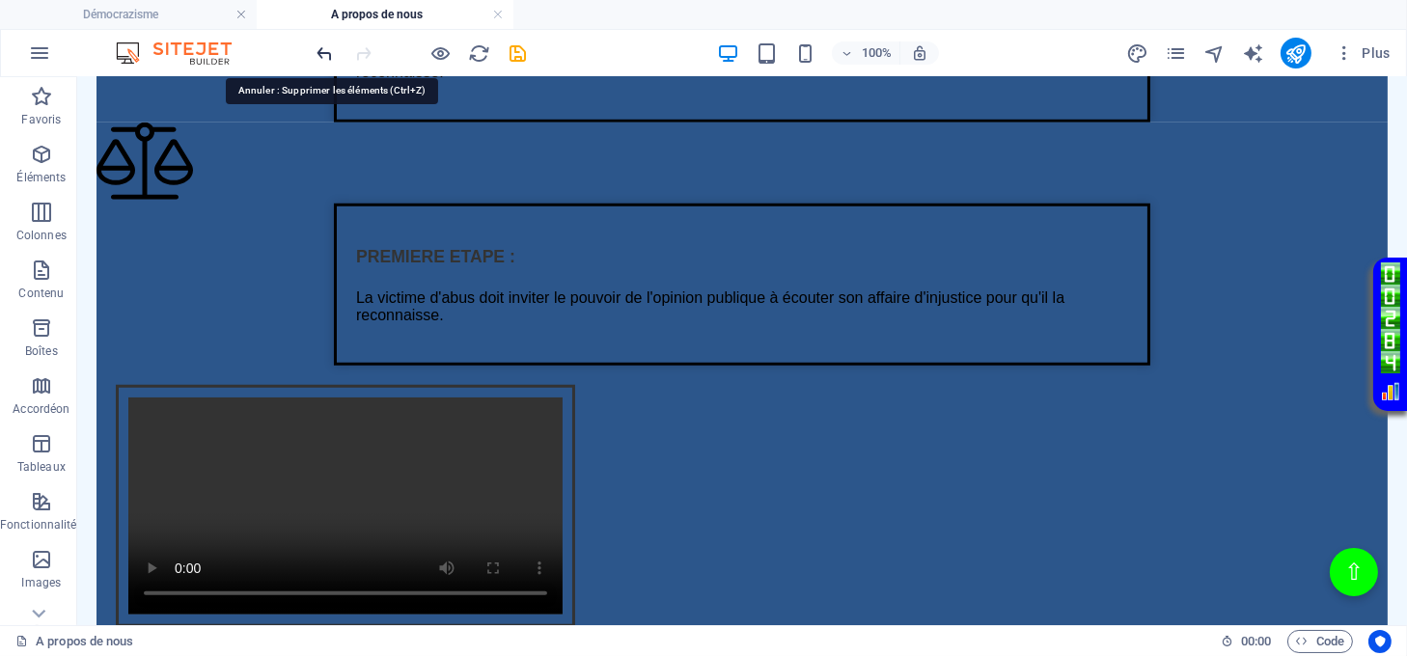
click at [318, 50] on icon "undo" at bounding box center [326, 53] width 22 height 22
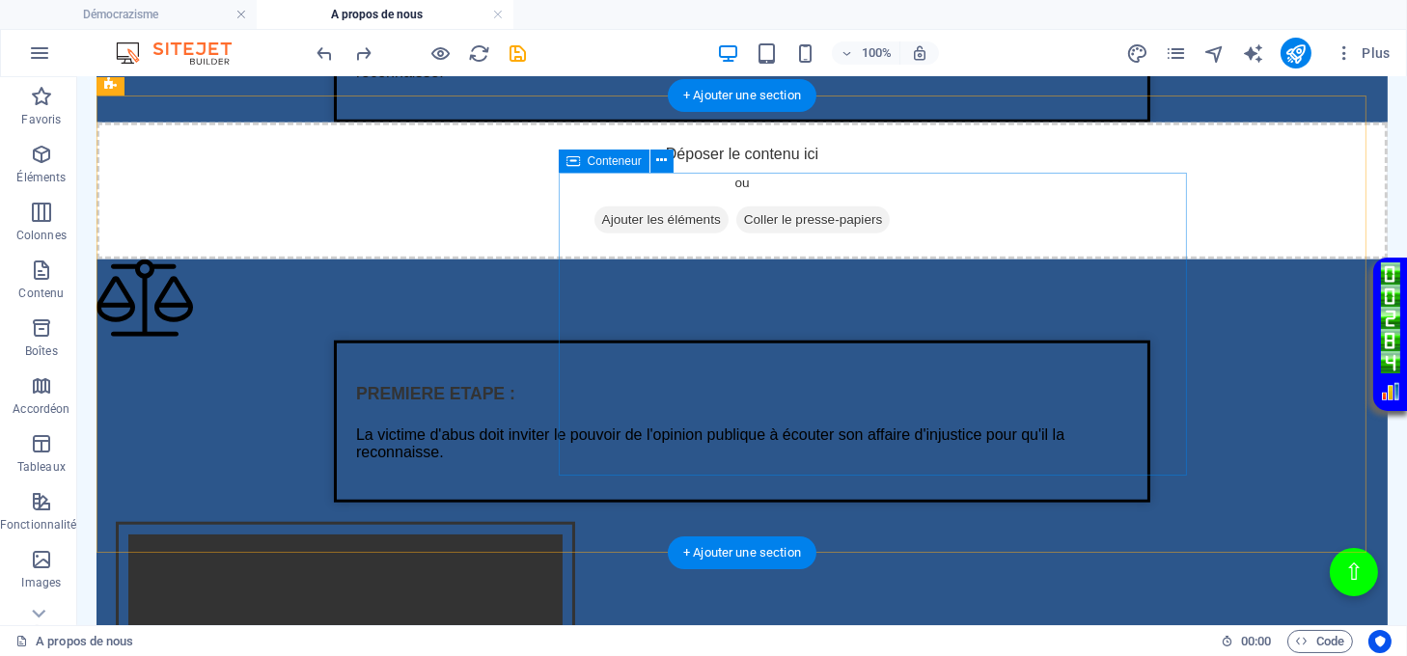
click at [681, 215] on div "Déposer le contenu ici ou Ajouter les éléments Coller le presse-papiers" at bounding box center [742, 191] width 1291 height 137
drag, startPoint x: 681, startPoint y: 214, endPoint x: 344, endPoint y: 213, distance: 337.8
click at [683, 213] on div "Déposer le contenu ici ou Ajouter les éléments Coller le presse-papiers" at bounding box center [742, 191] width 1291 height 137
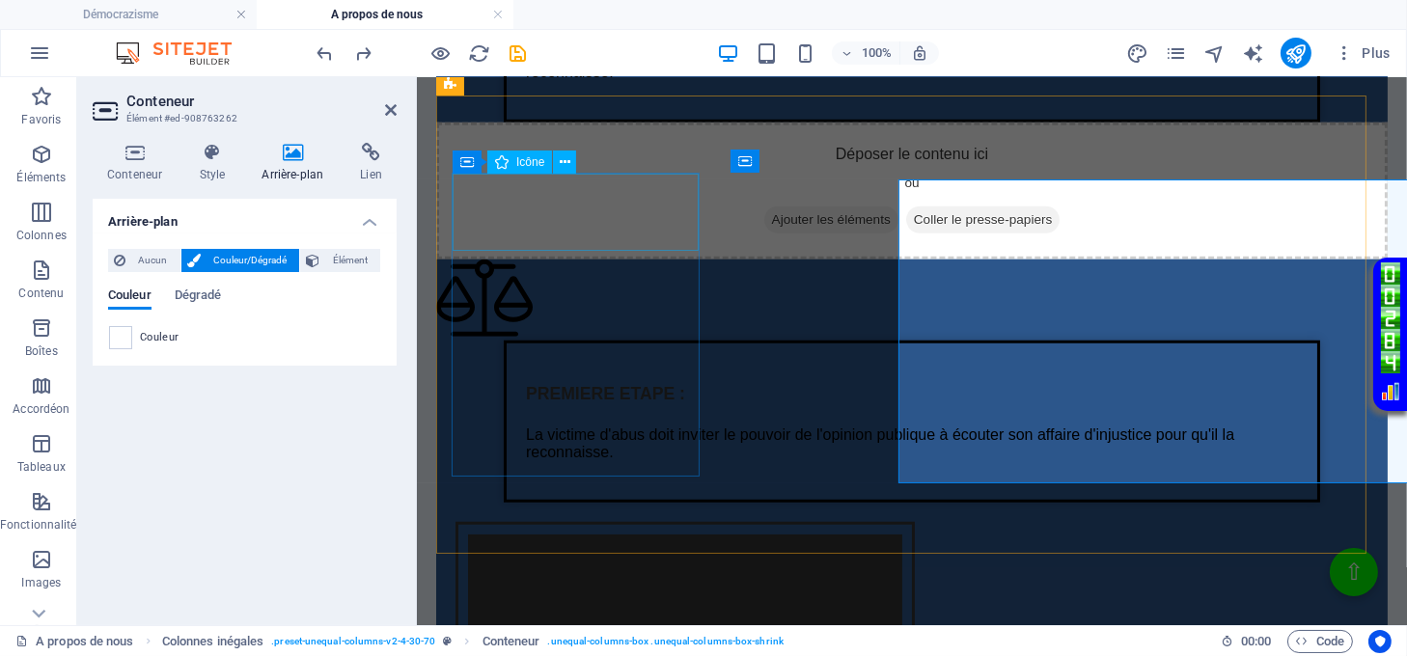
scroll to position [2309, 0]
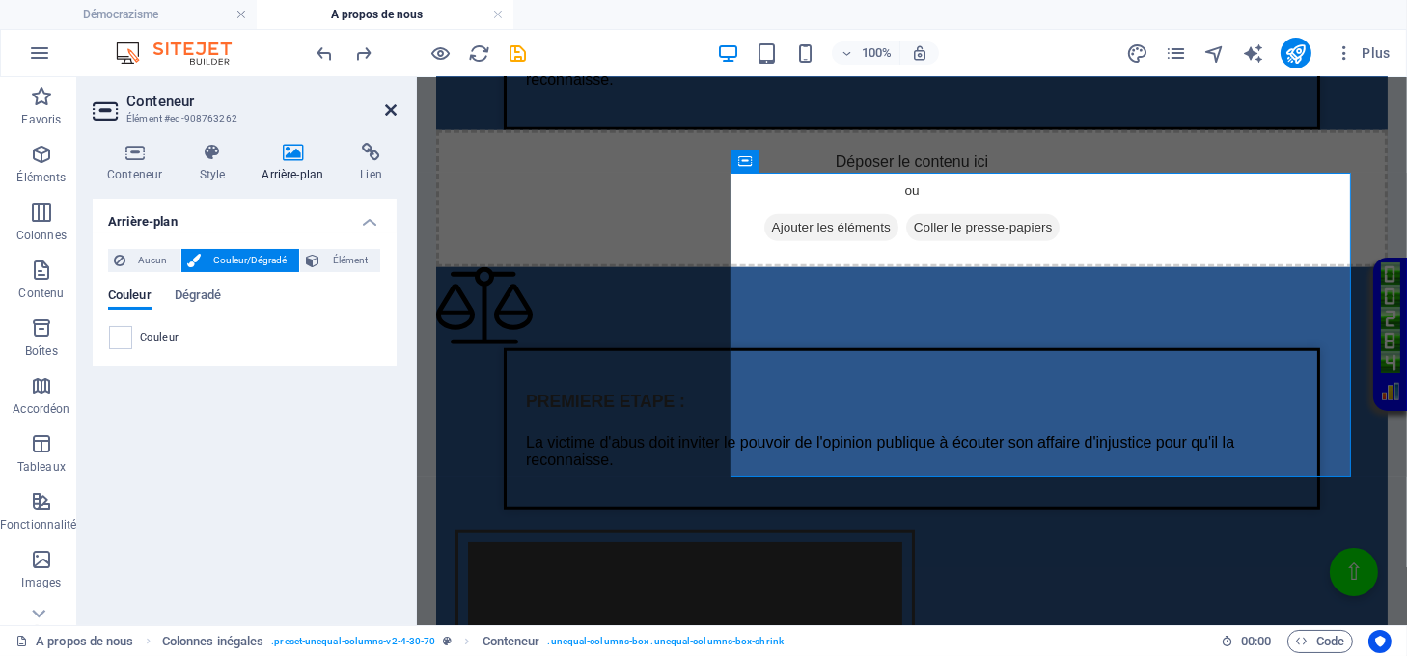
drag, startPoint x: 390, startPoint y: 103, endPoint x: 360, endPoint y: 50, distance: 60.9
click at [390, 103] on icon at bounding box center [391, 109] width 12 height 15
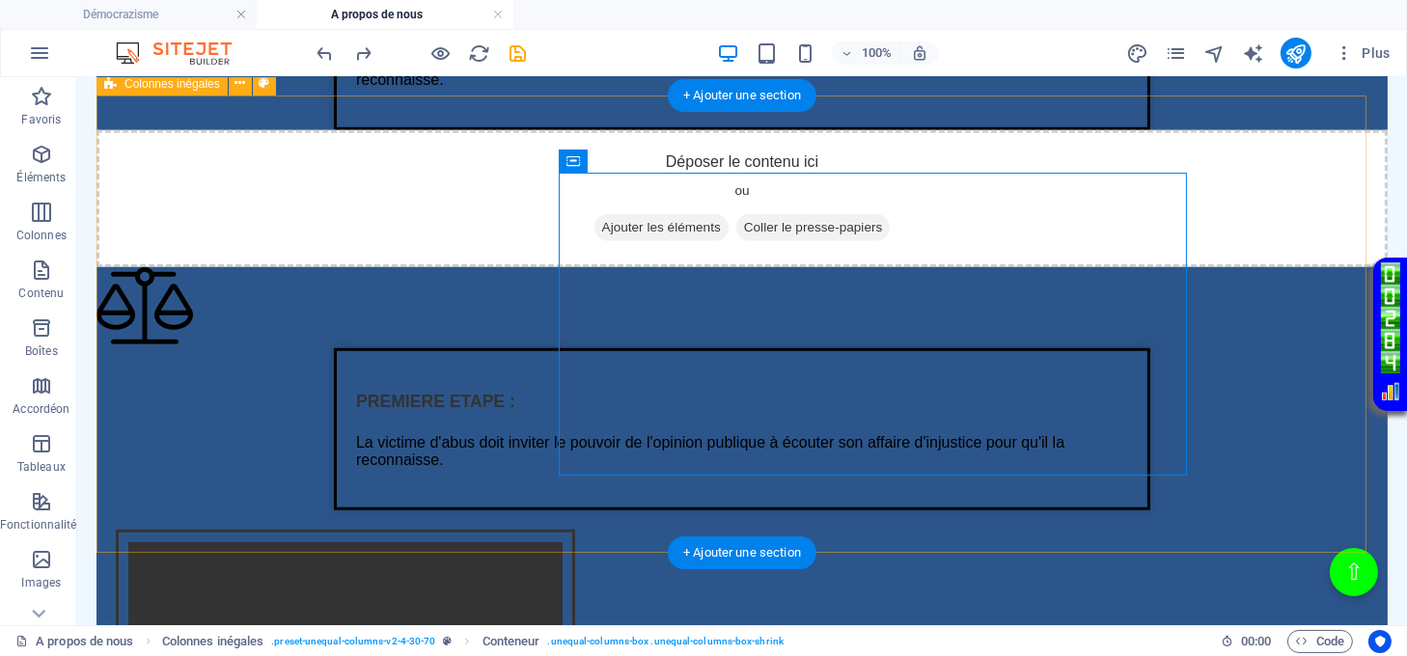
scroll to position [2316, 0]
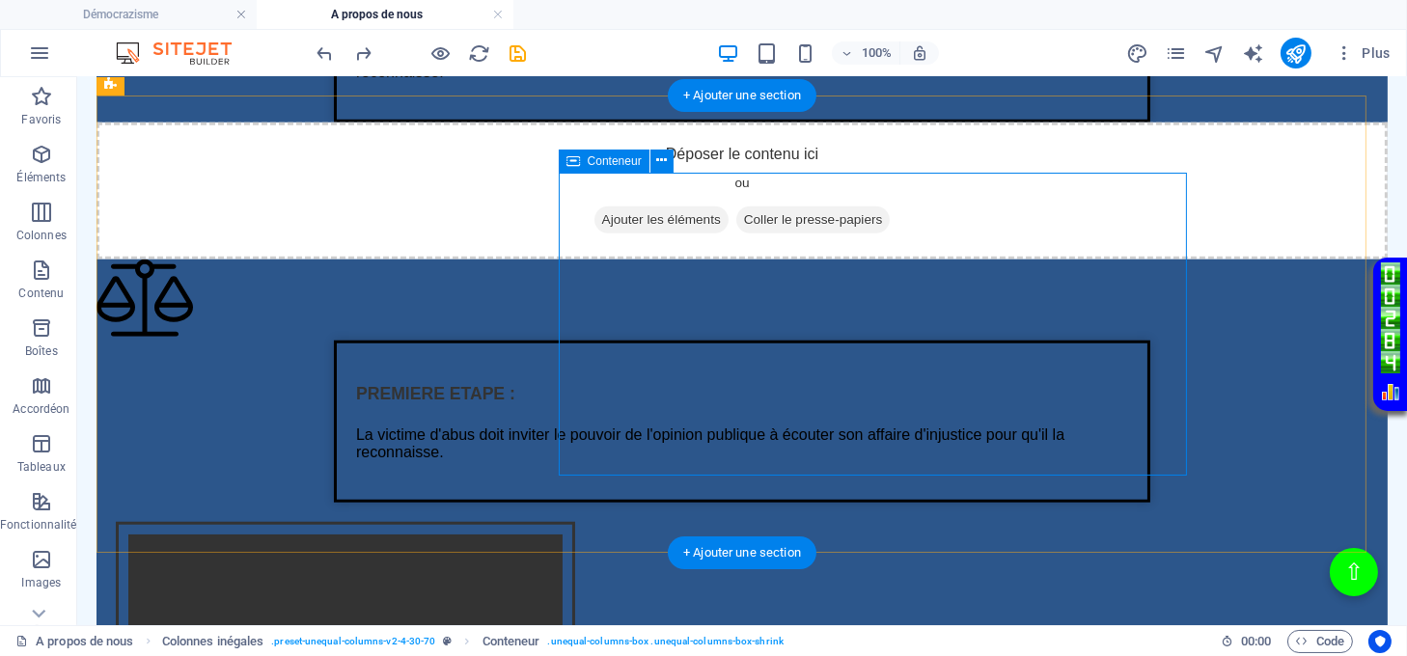
click at [891, 234] on span "Coller le presse-papiers" at bounding box center [813, 220] width 154 height 27
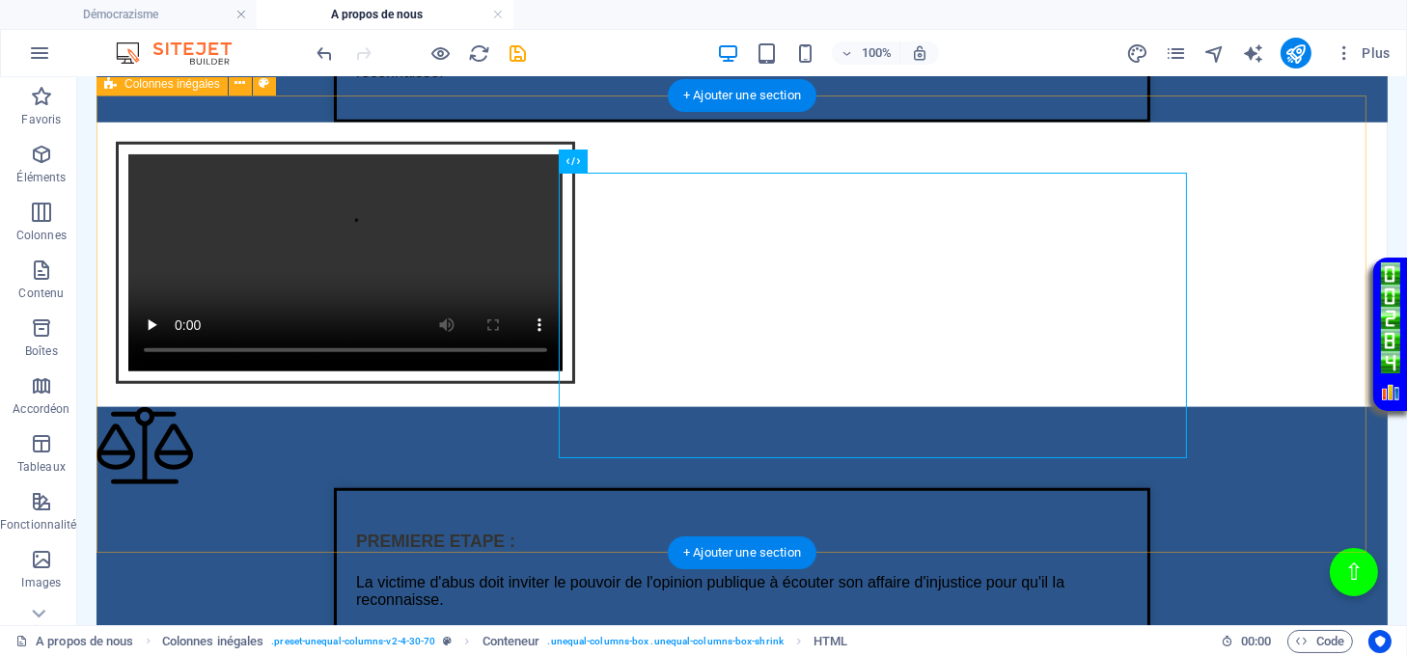
click at [141, 407] on div "Texte sur la justice de lumière PREMIERE ETAPE : La victime d'abus doit inviter…" at bounding box center [742, 143] width 1291 height 528
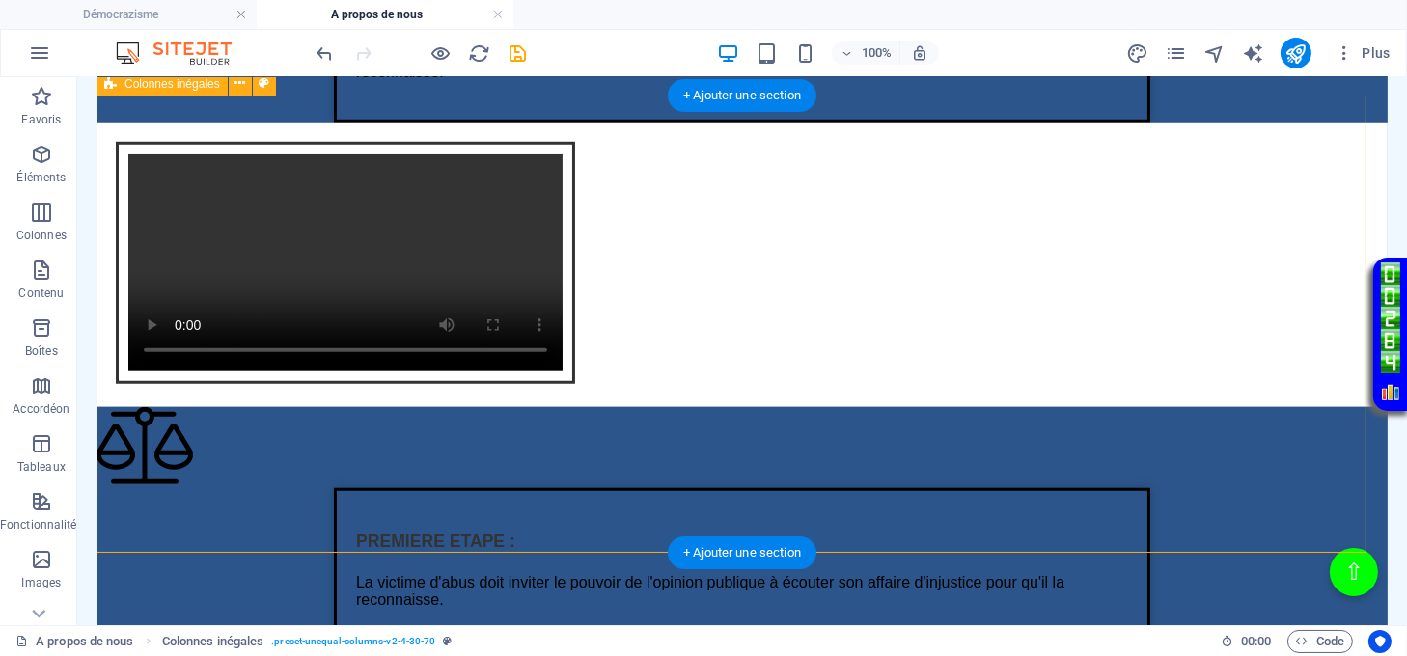
click at [141, 407] on div "Texte sur la justice de lumière PREMIERE ETAPE : La victime d'abus doit inviter…" at bounding box center [742, 143] width 1291 height 528
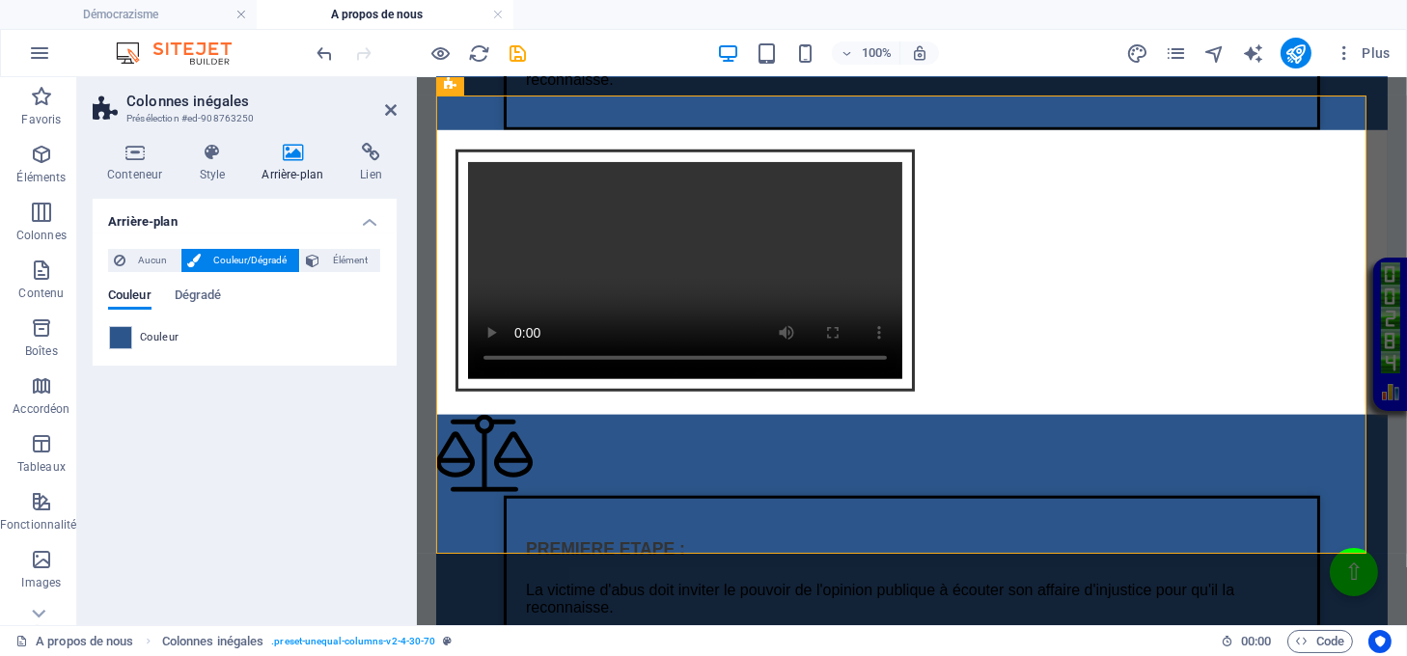
click at [125, 340] on span at bounding box center [120, 337] width 21 height 21
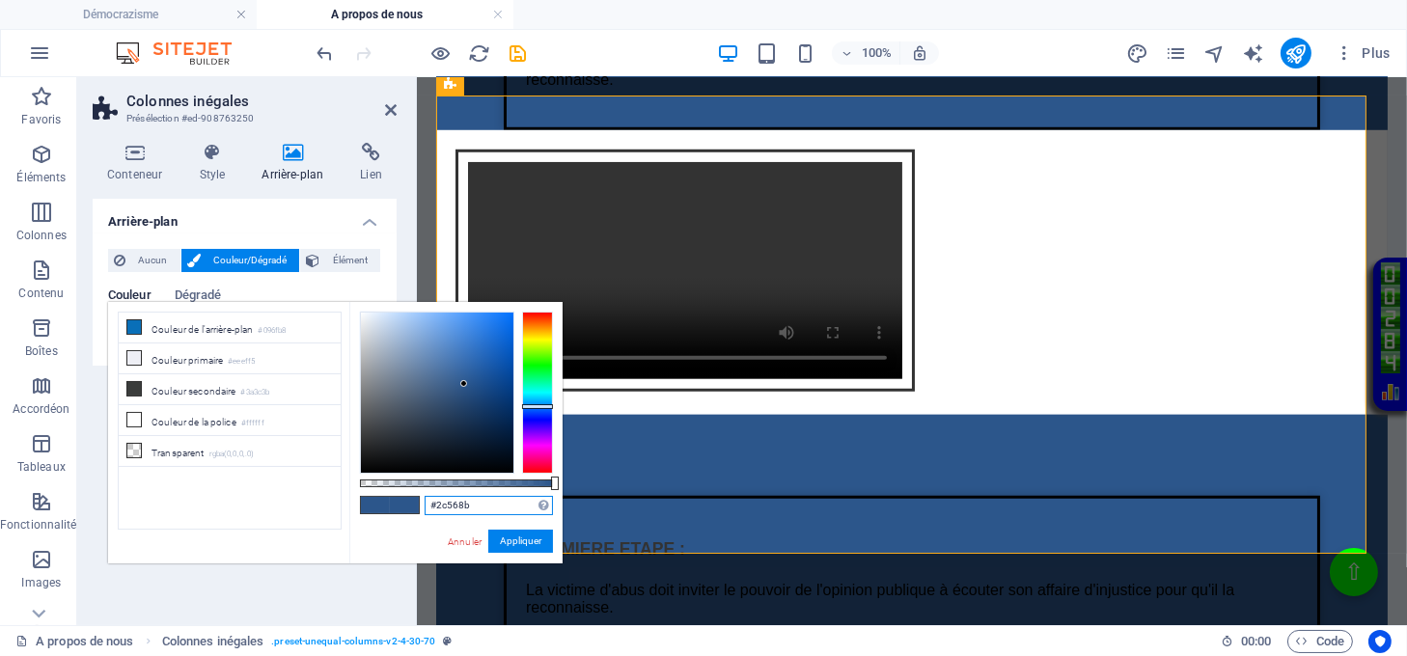
drag, startPoint x: 488, startPoint y: 500, endPoint x: 418, endPoint y: 508, distance: 70.9
click at [418, 508] on div "#2c568b Formats pris en charge #0852ed rgb(8, 82, 237) rgba(8, 82, 237, 90%) hs…" at bounding box center [455, 572] width 213 height 541
click at [505, 540] on button "Appliquer" at bounding box center [520, 541] width 65 height 23
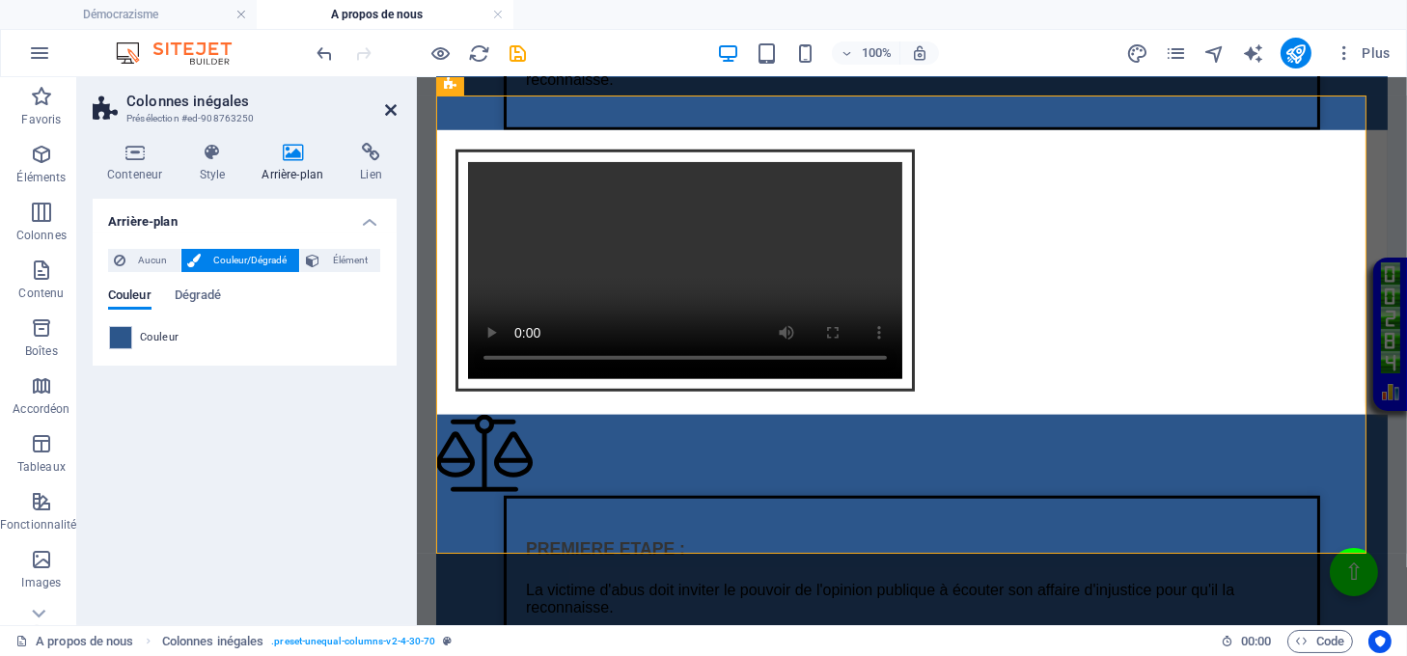
click at [390, 112] on icon at bounding box center [391, 109] width 12 height 15
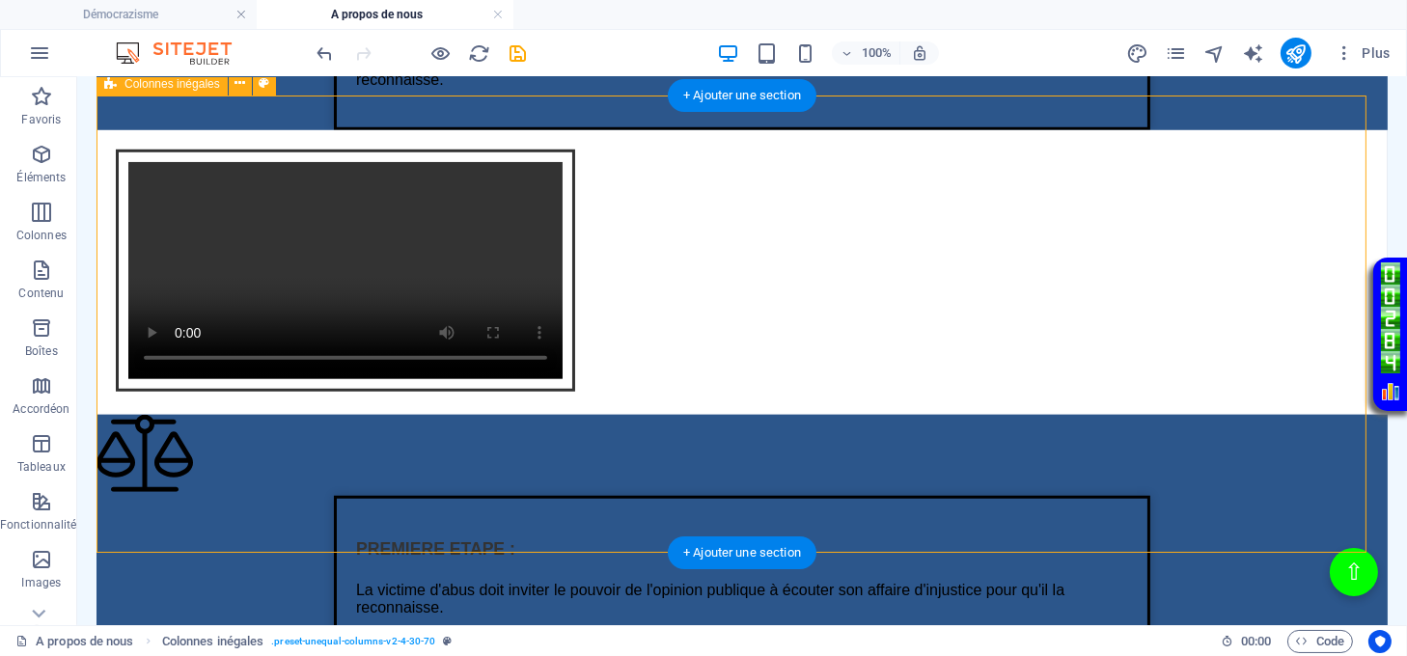
scroll to position [2316, 0]
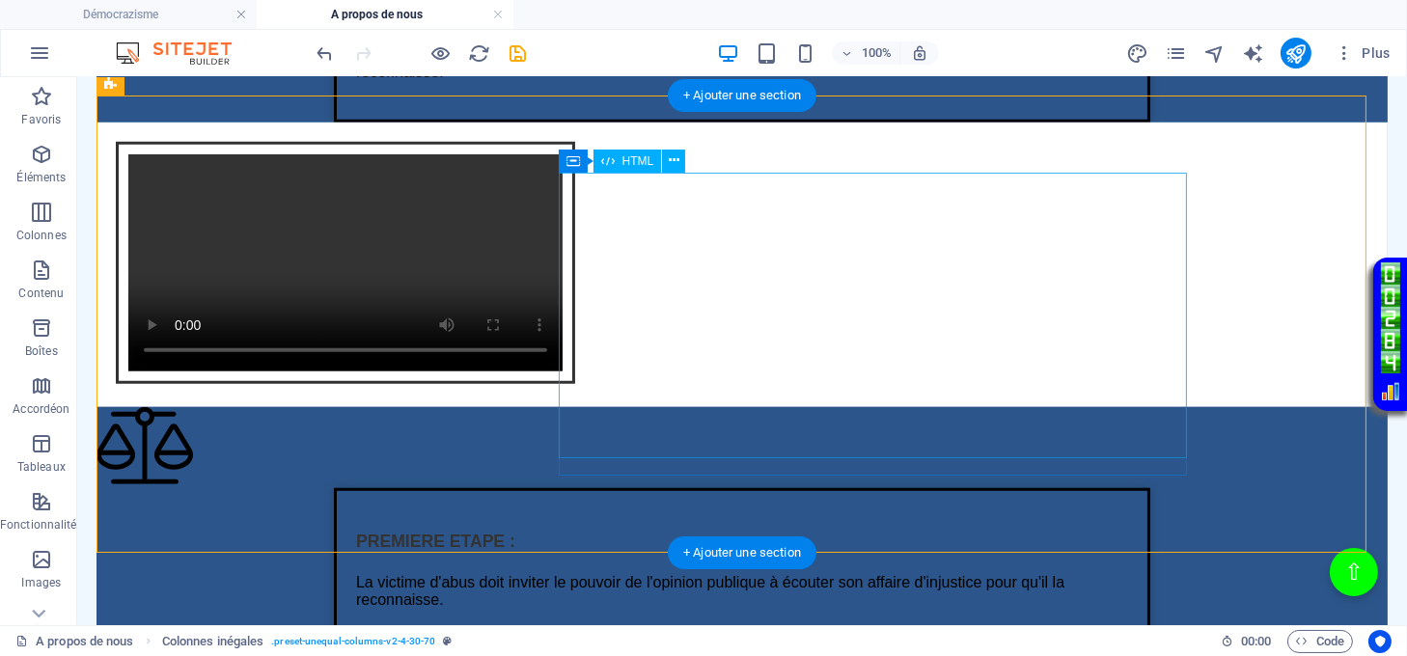
click at [593, 318] on div "Intégration vidéo avec cadre et lien Votre navigateur ne supporte pas la balise…" at bounding box center [742, 265] width 1291 height 285
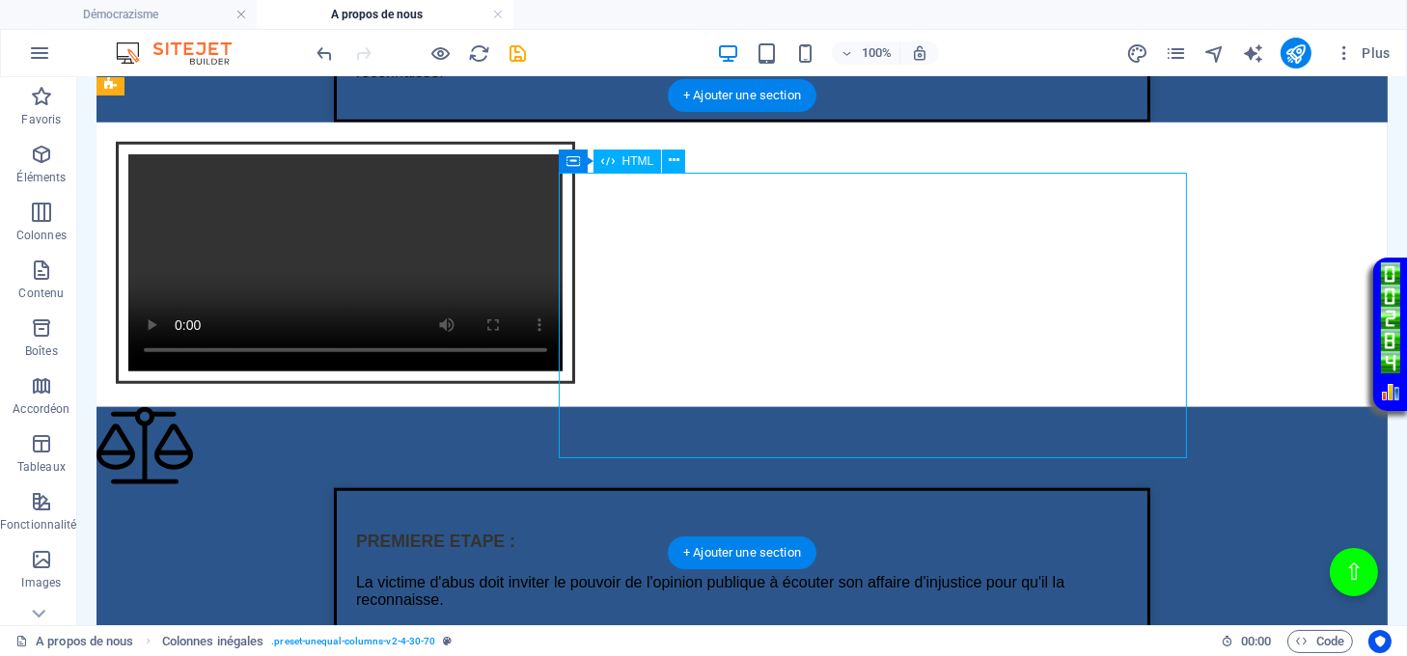
click at [593, 318] on div "Intégration vidéo avec cadre et lien Votre navigateur ne supporte pas la balise…" at bounding box center [742, 265] width 1291 height 285
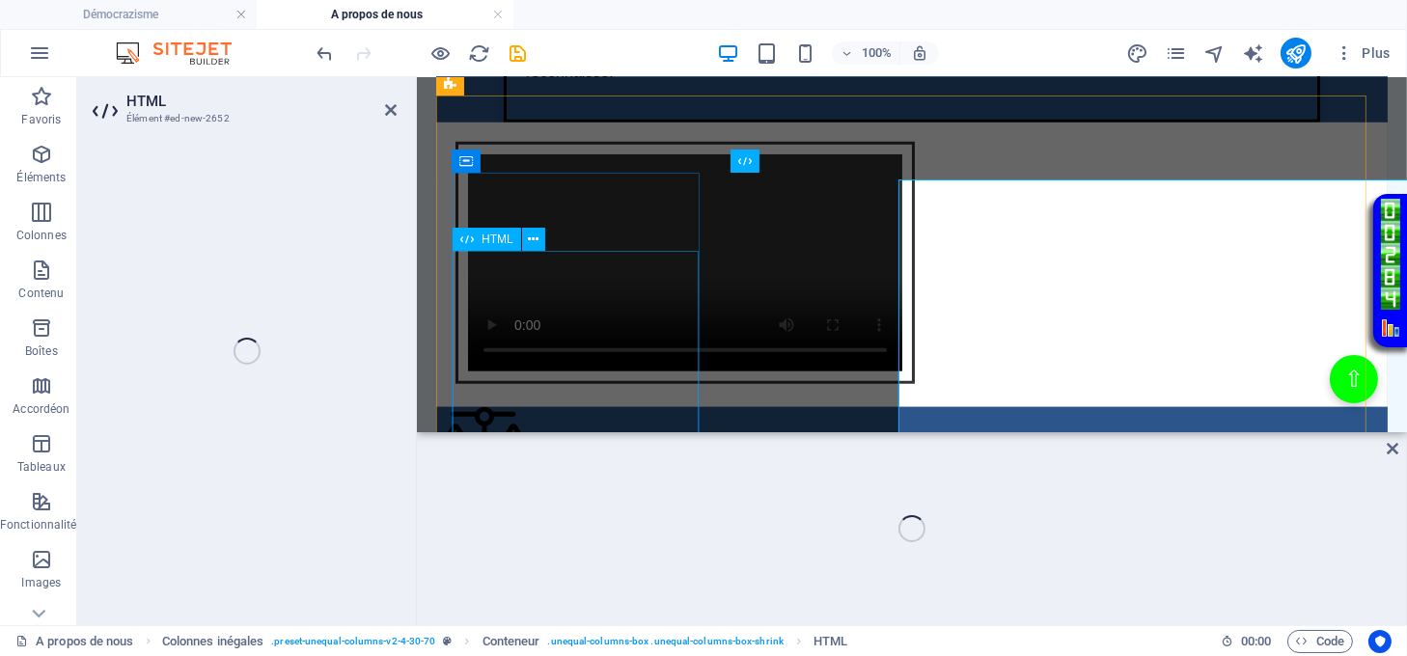
scroll to position [2309, 0]
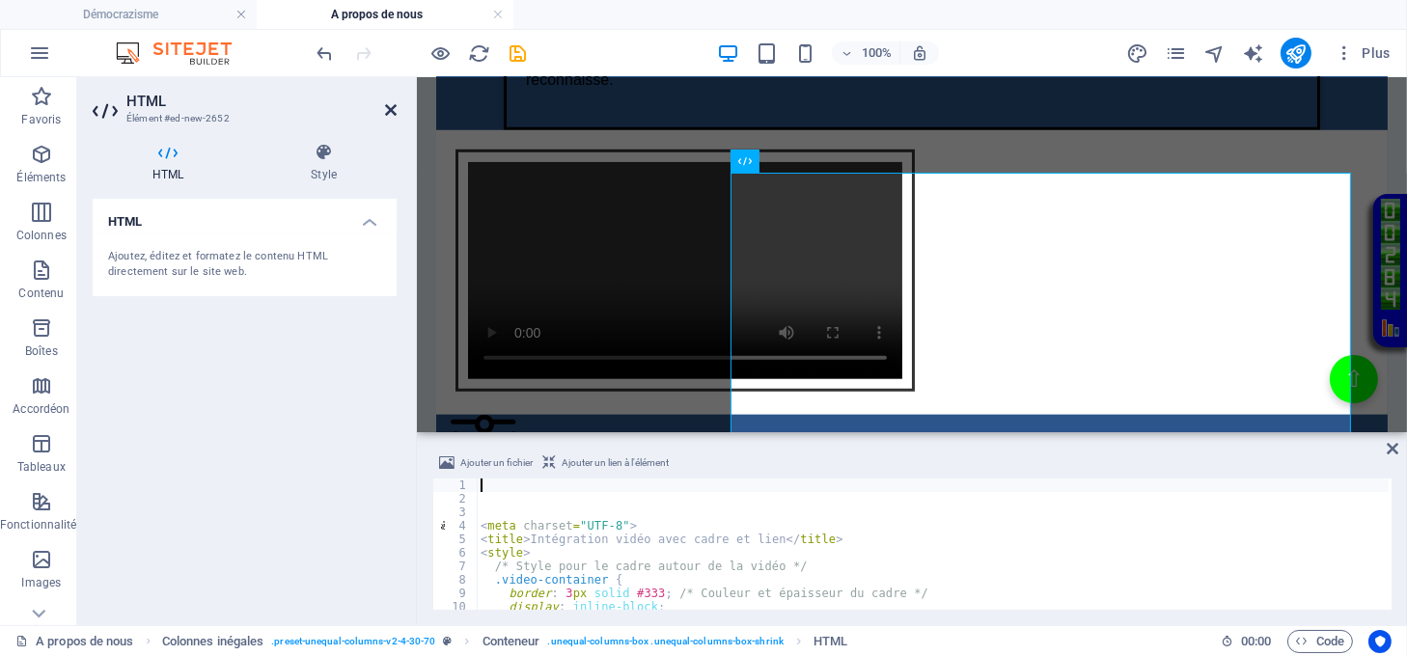
click at [391, 102] on icon at bounding box center [391, 109] width 12 height 15
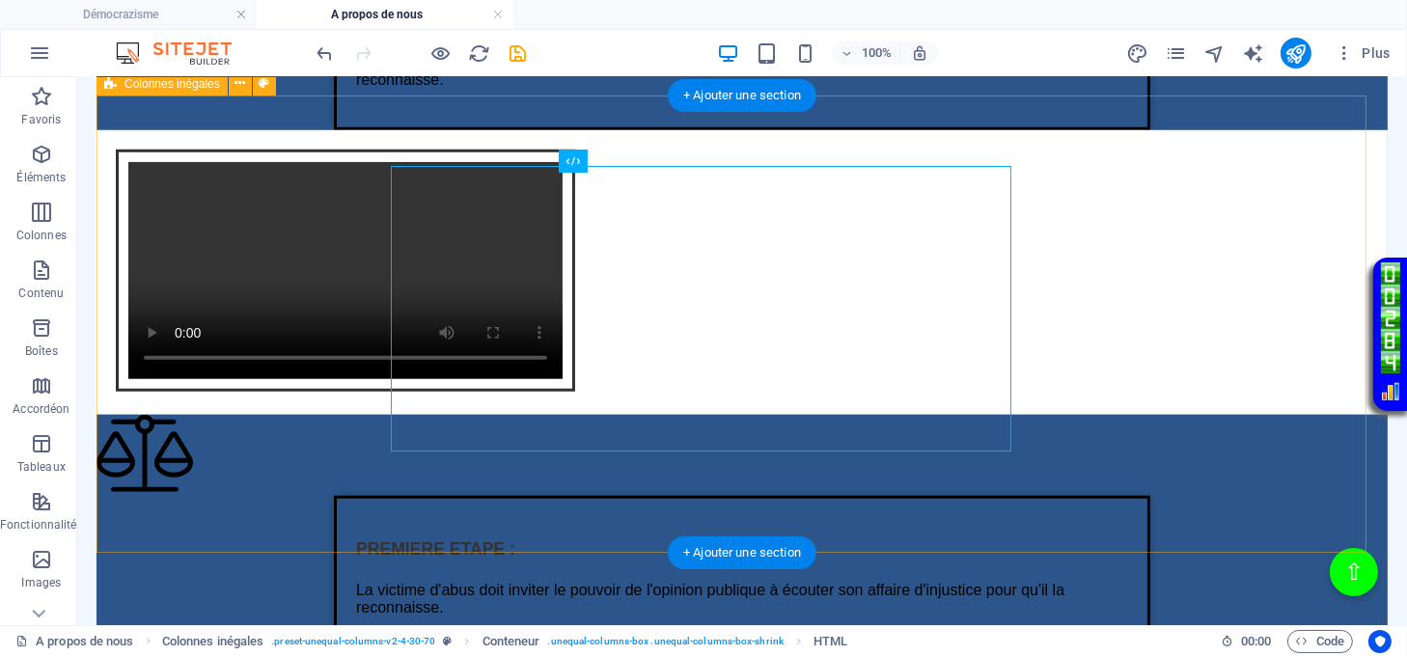
scroll to position [2316, 0]
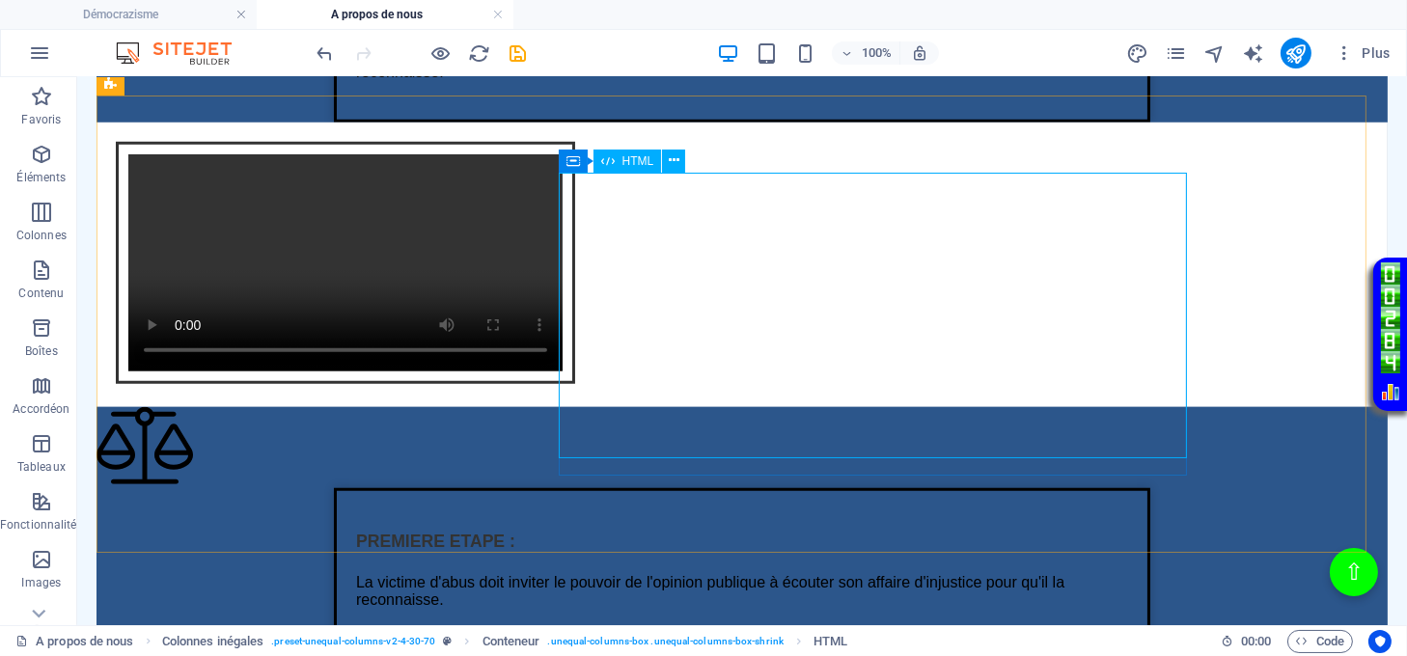
click at [626, 160] on span "HTML" at bounding box center [639, 161] width 32 height 12
click at [568, 159] on icon at bounding box center [574, 161] width 14 height 23
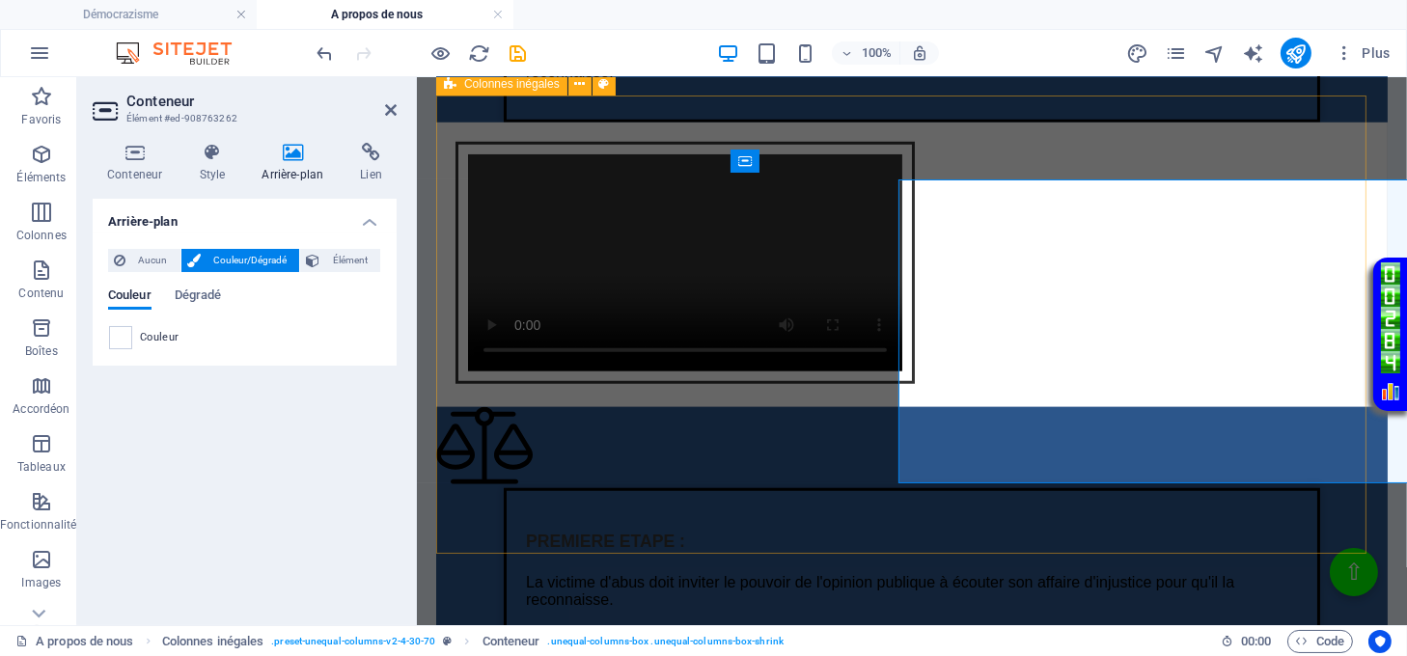
scroll to position [2309, 0]
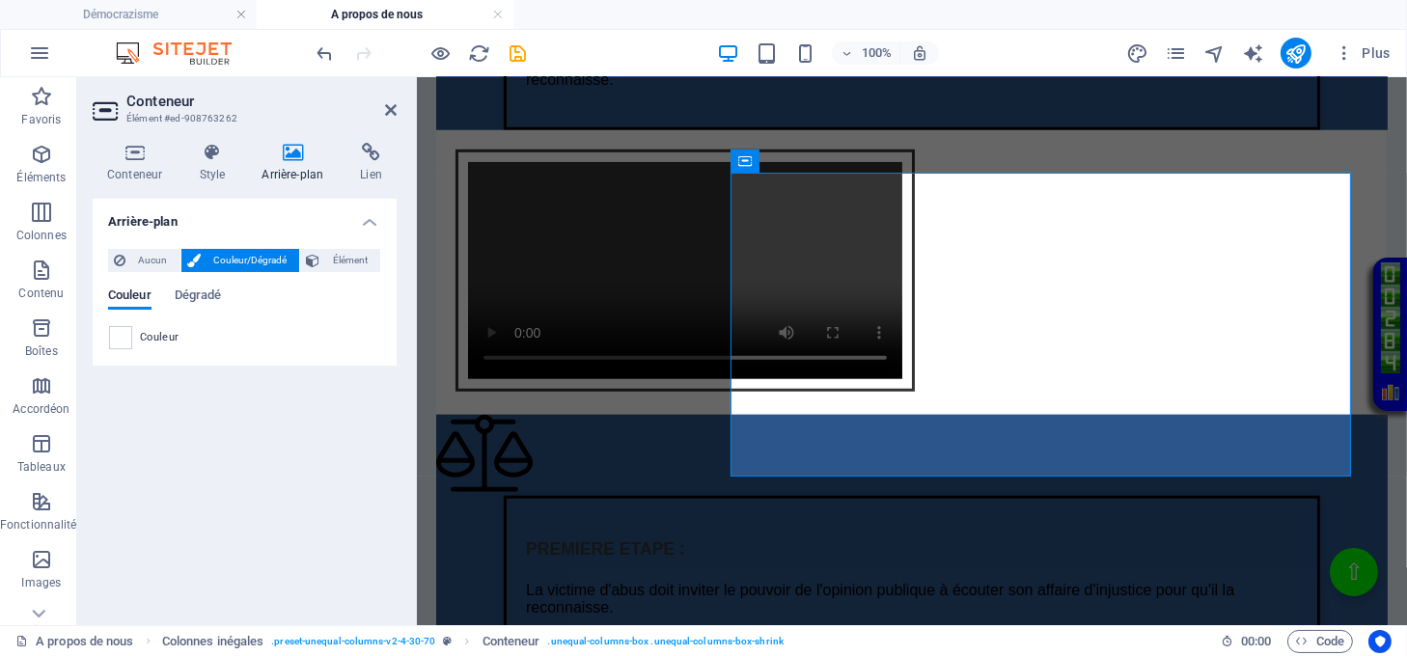
click at [282, 180] on h4 "Arrière-plan" at bounding box center [296, 163] width 98 height 41
click at [121, 334] on span at bounding box center [120, 337] width 21 height 21
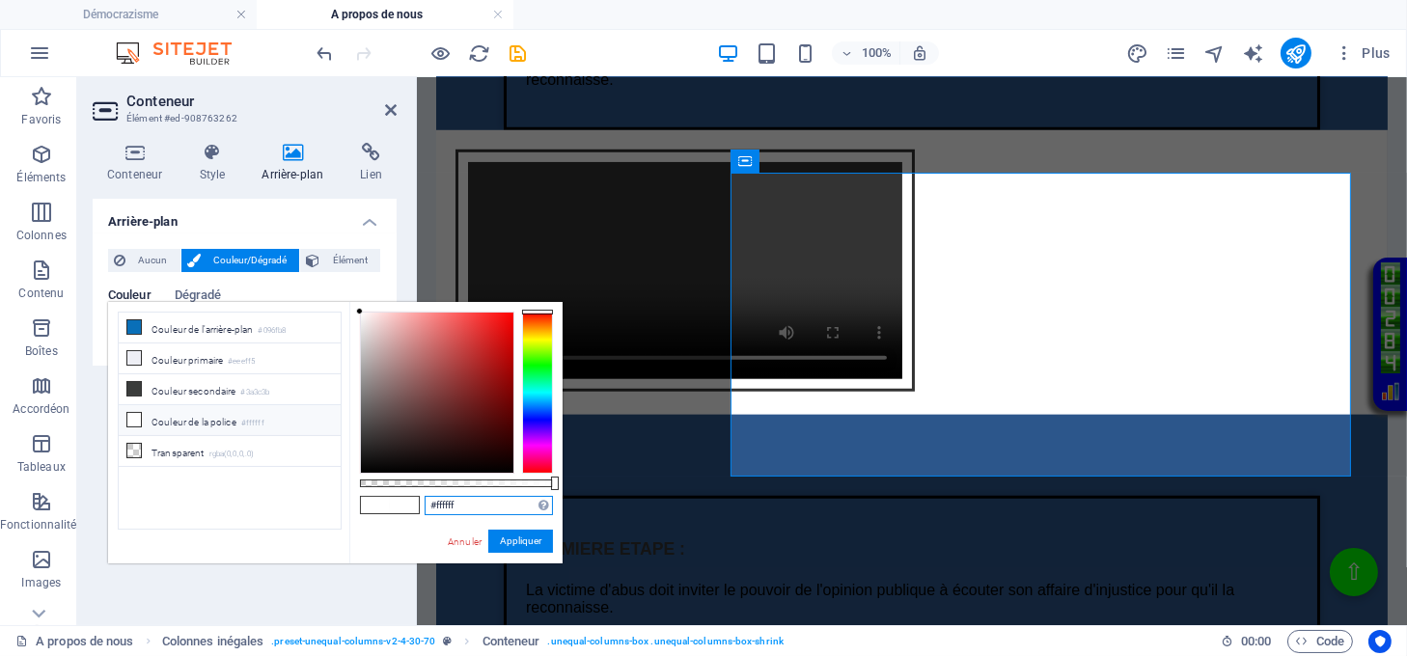
drag, startPoint x: 472, startPoint y: 503, endPoint x: 407, endPoint y: 498, distance: 64.8
click at [407, 498] on div "#ffffff Formats pris en charge #0852ed rgb(8, 82, 237) rgba(8, 82, 237, 90%) hs…" at bounding box center [455, 572] width 213 height 541
paste input "2c568b"
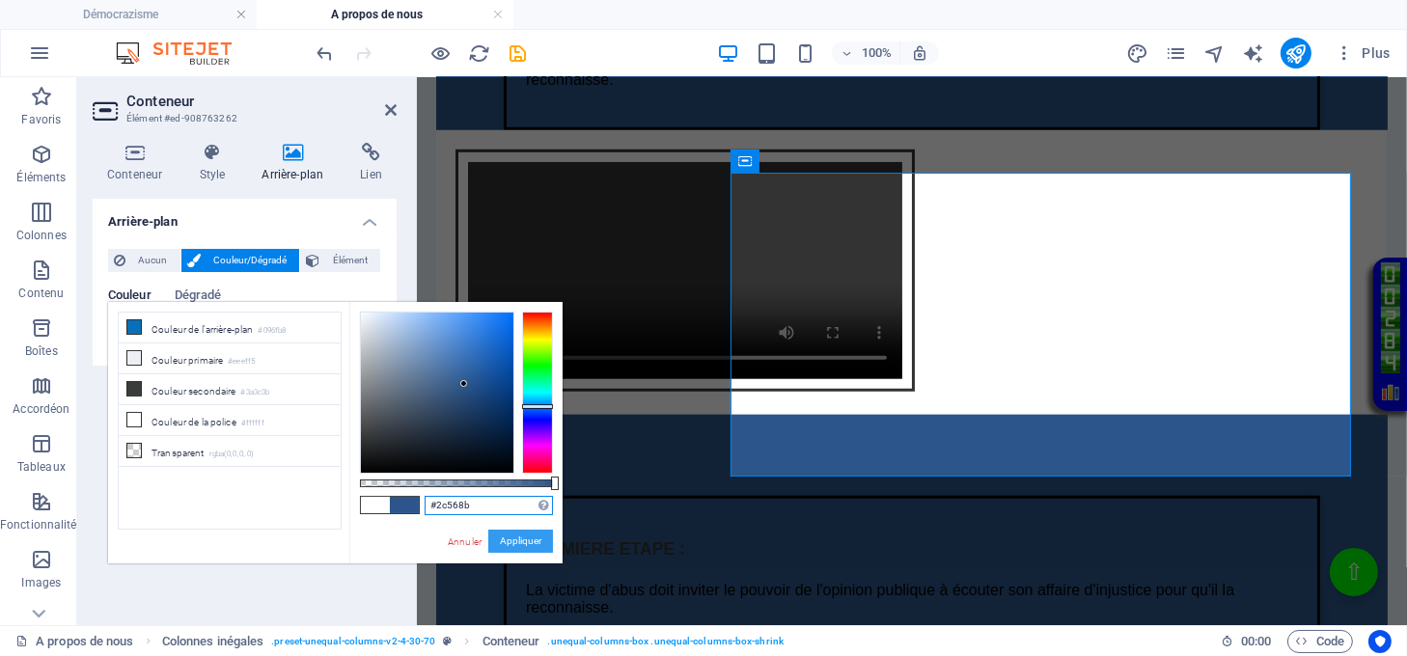
type input "#2c568b"
click at [527, 536] on button "Appliquer" at bounding box center [520, 541] width 65 height 23
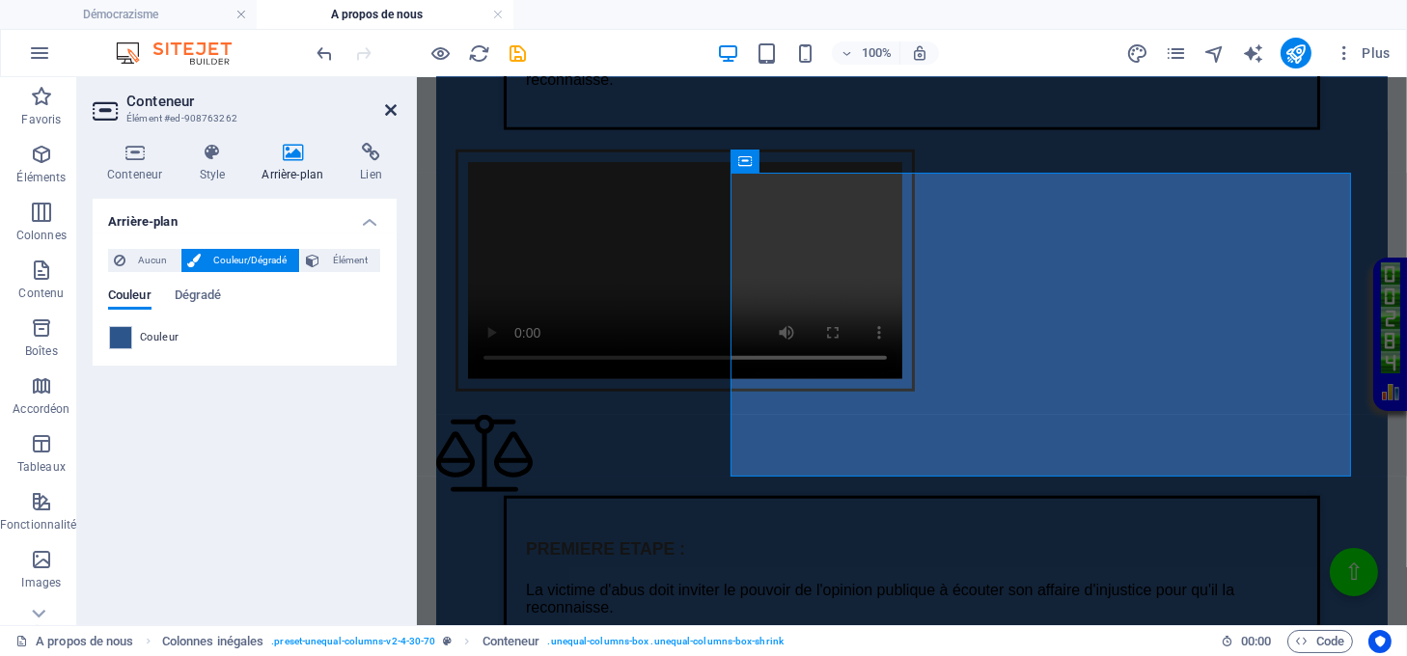
click at [385, 111] on icon at bounding box center [391, 109] width 12 height 15
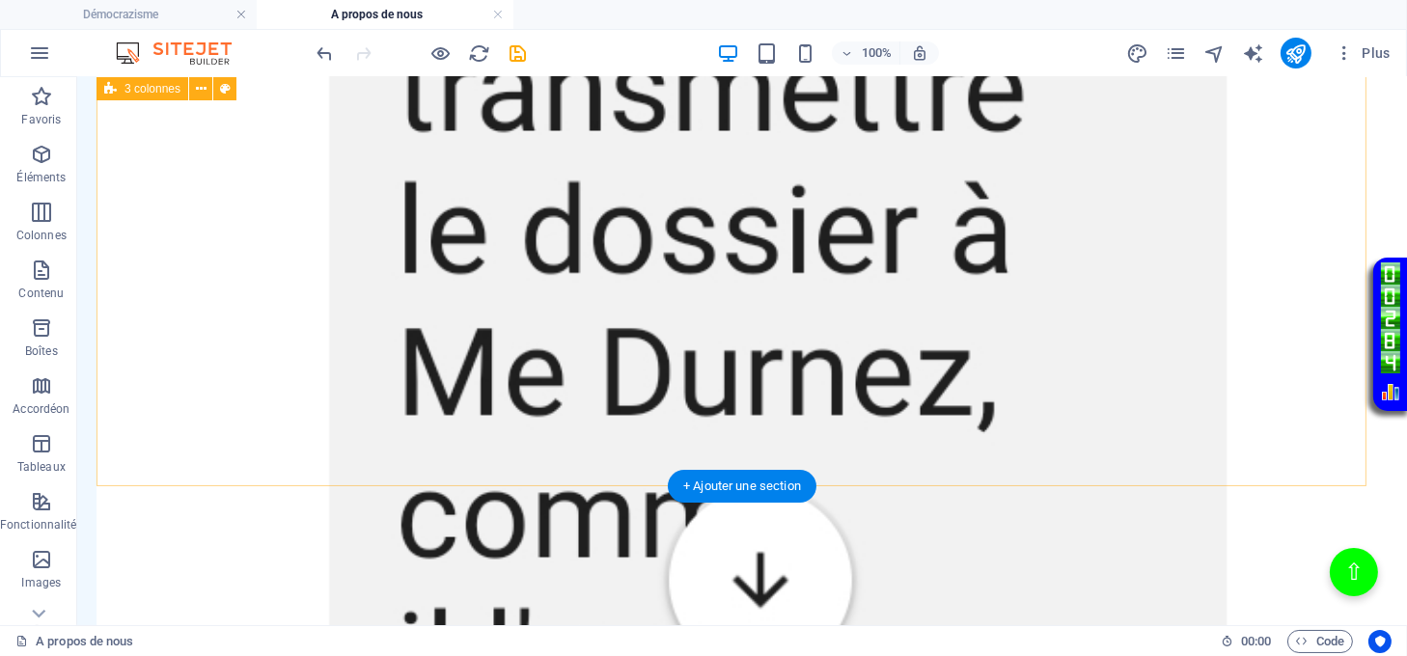
scroll to position [4889, 0]
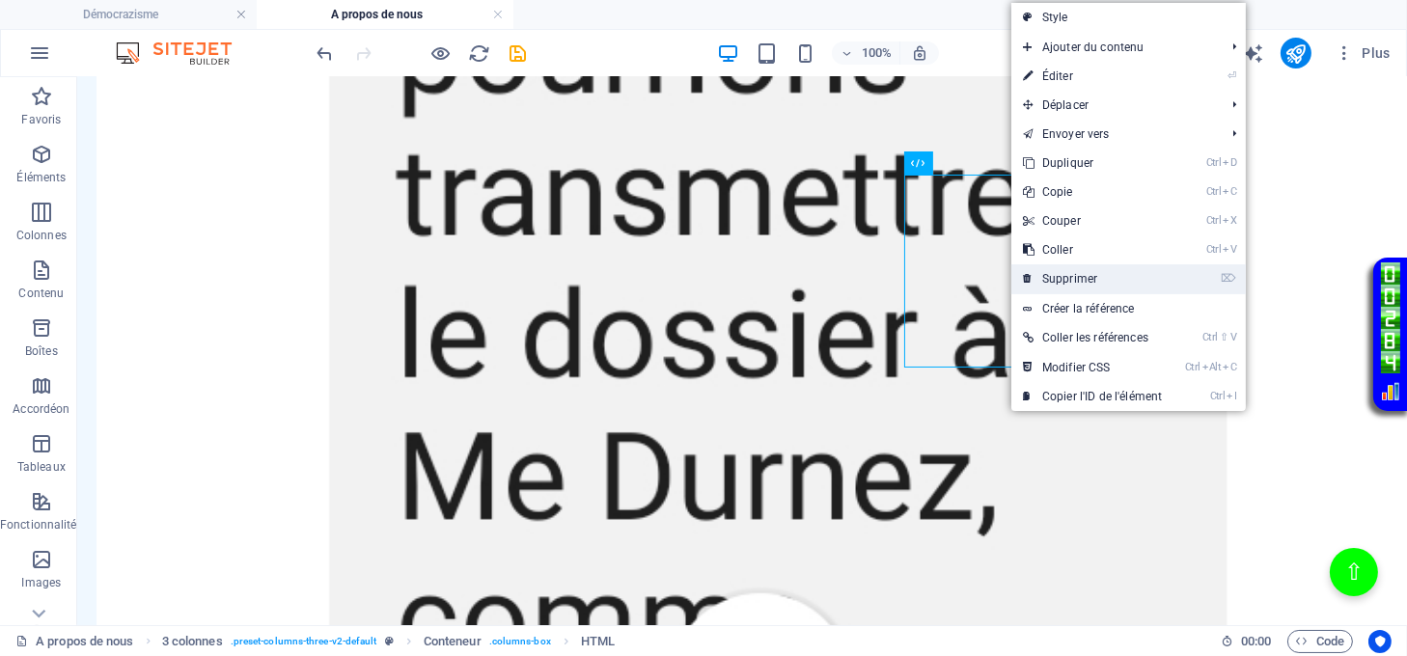
click at [1046, 271] on link "⌦ Supprimer" at bounding box center [1092, 278] width 162 height 29
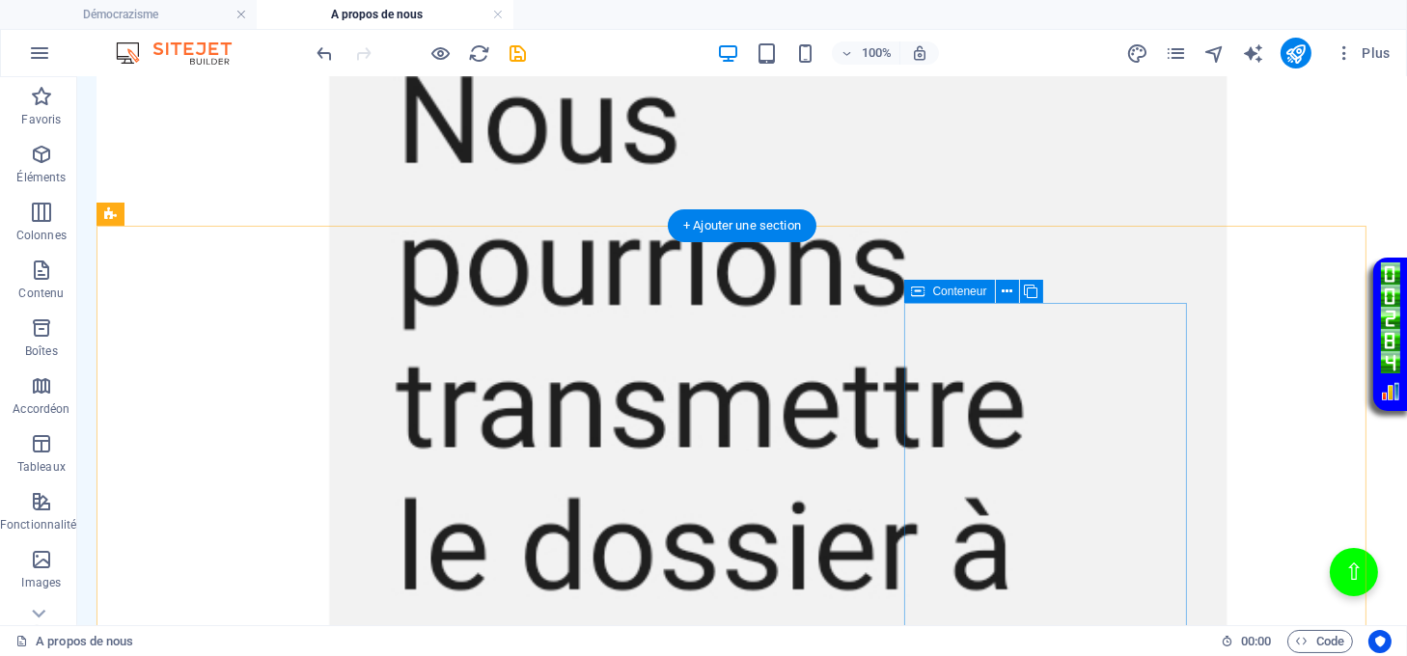
scroll to position [4761, 0]
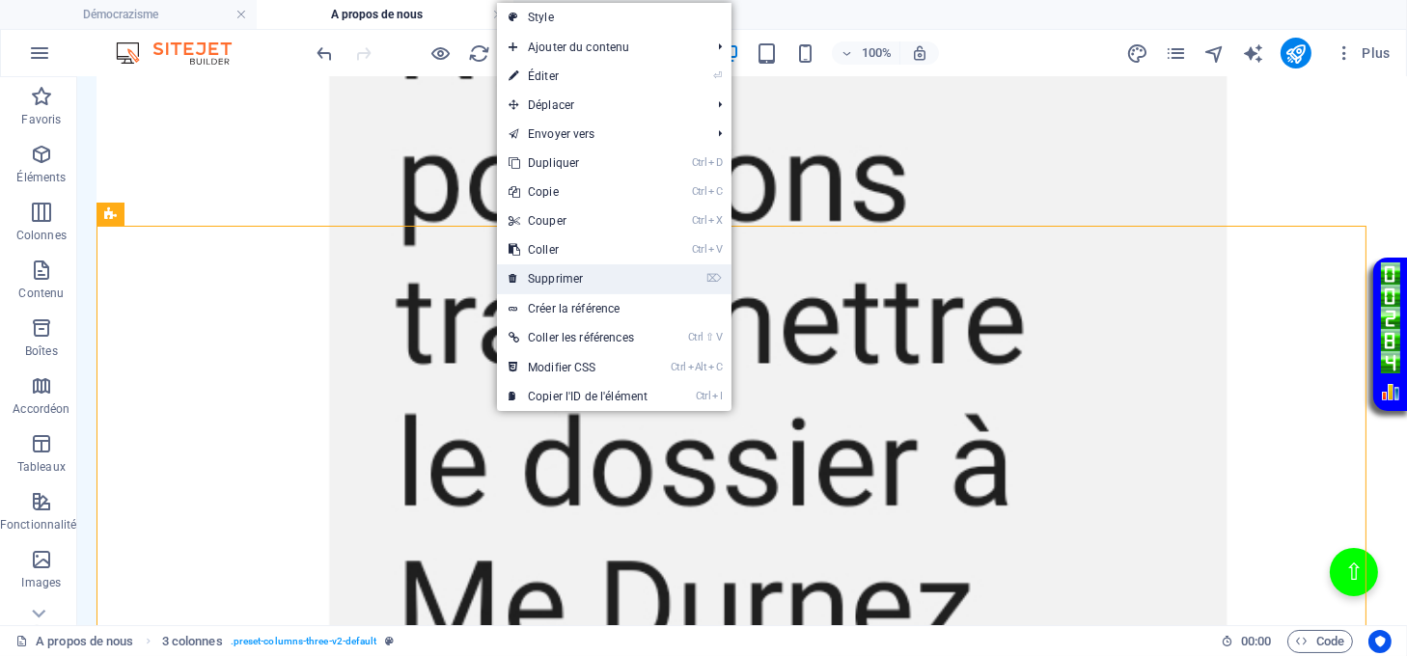
click at [575, 268] on link "⌦ Supprimer" at bounding box center [578, 278] width 162 height 29
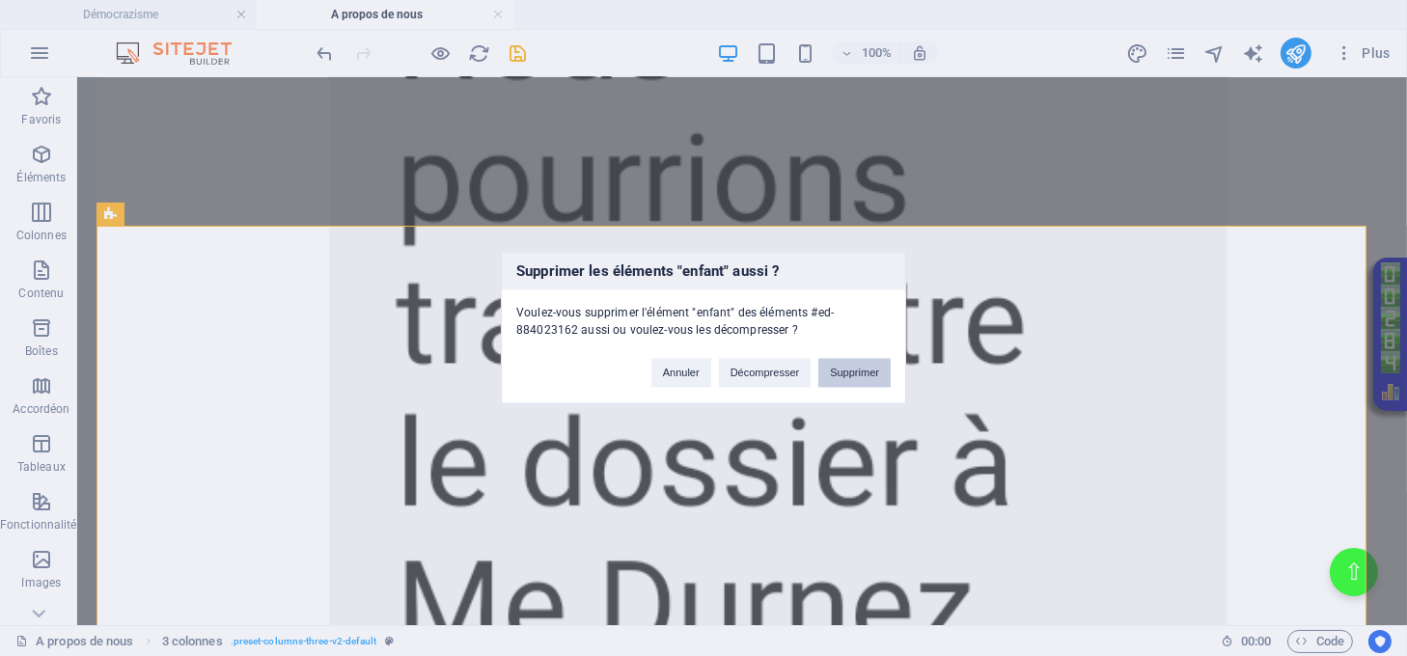
click at [845, 365] on button "Supprimer" at bounding box center [854, 373] width 72 height 29
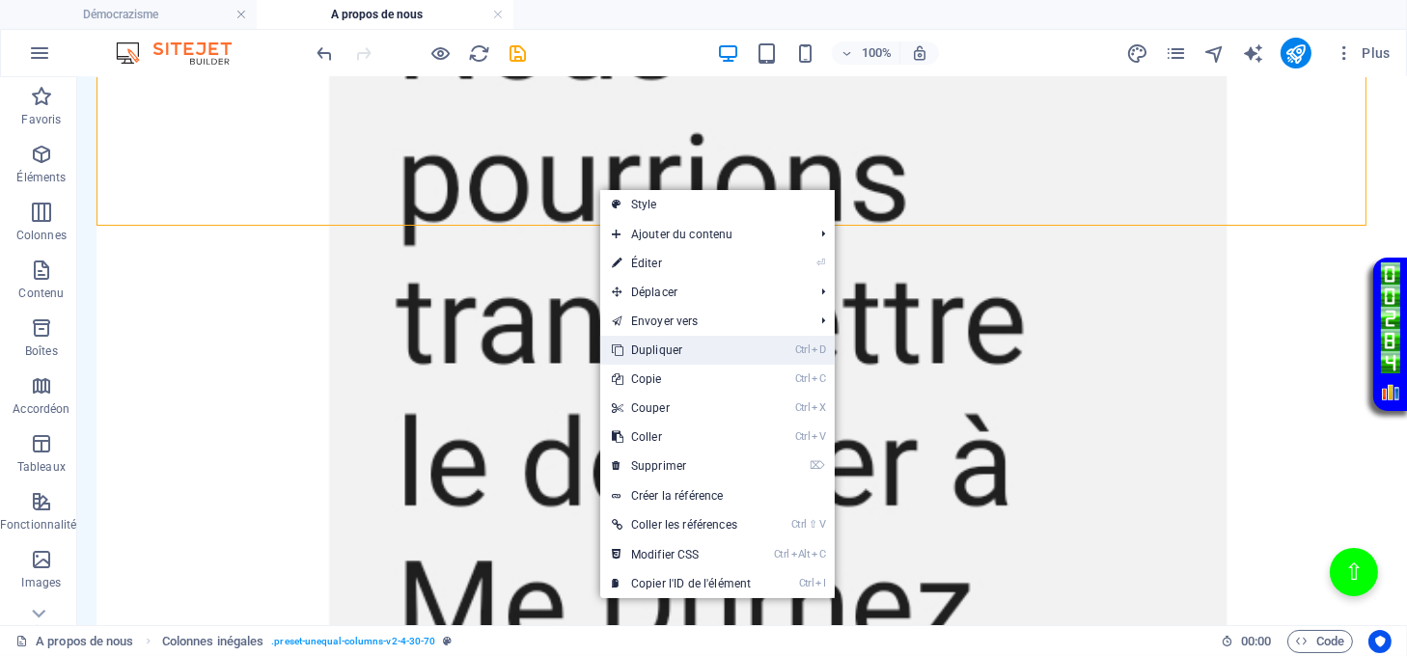
click at [660, 347] on link "Ctrl D Dupliquer" at bounding box center [681, 350] width 162 height 29
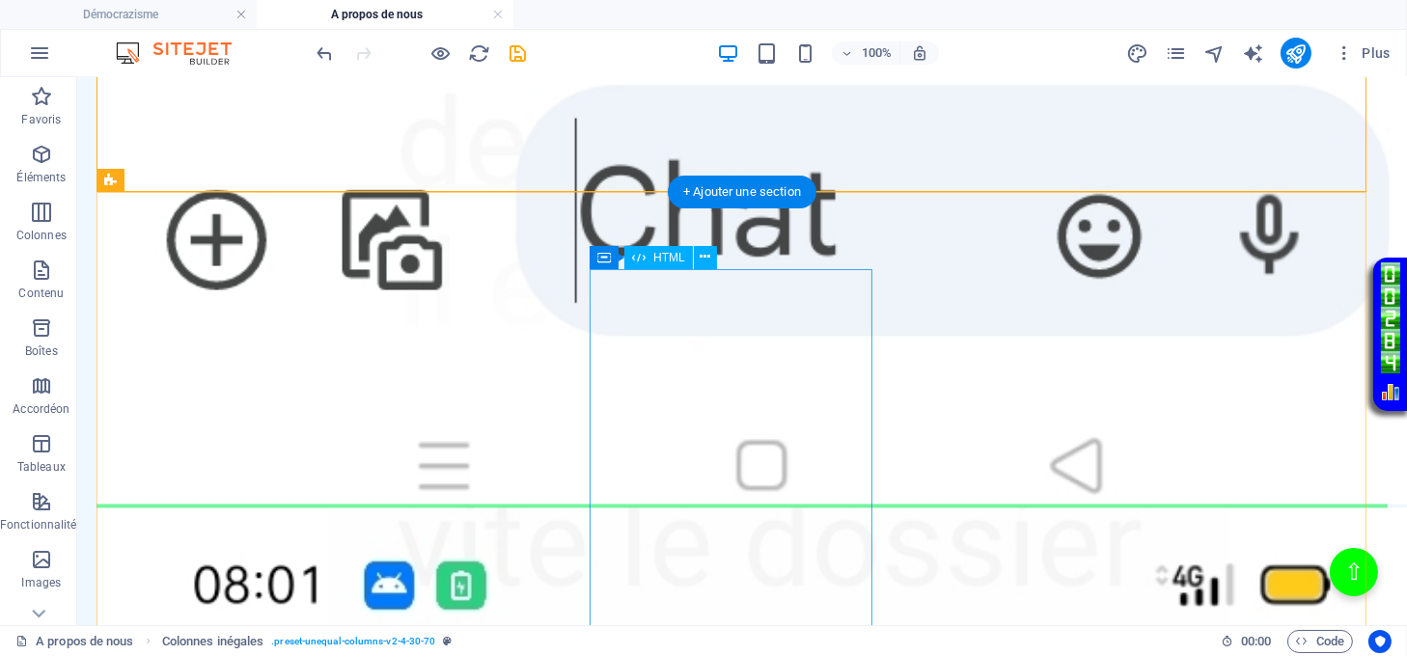
scroll to position [5662, 0]
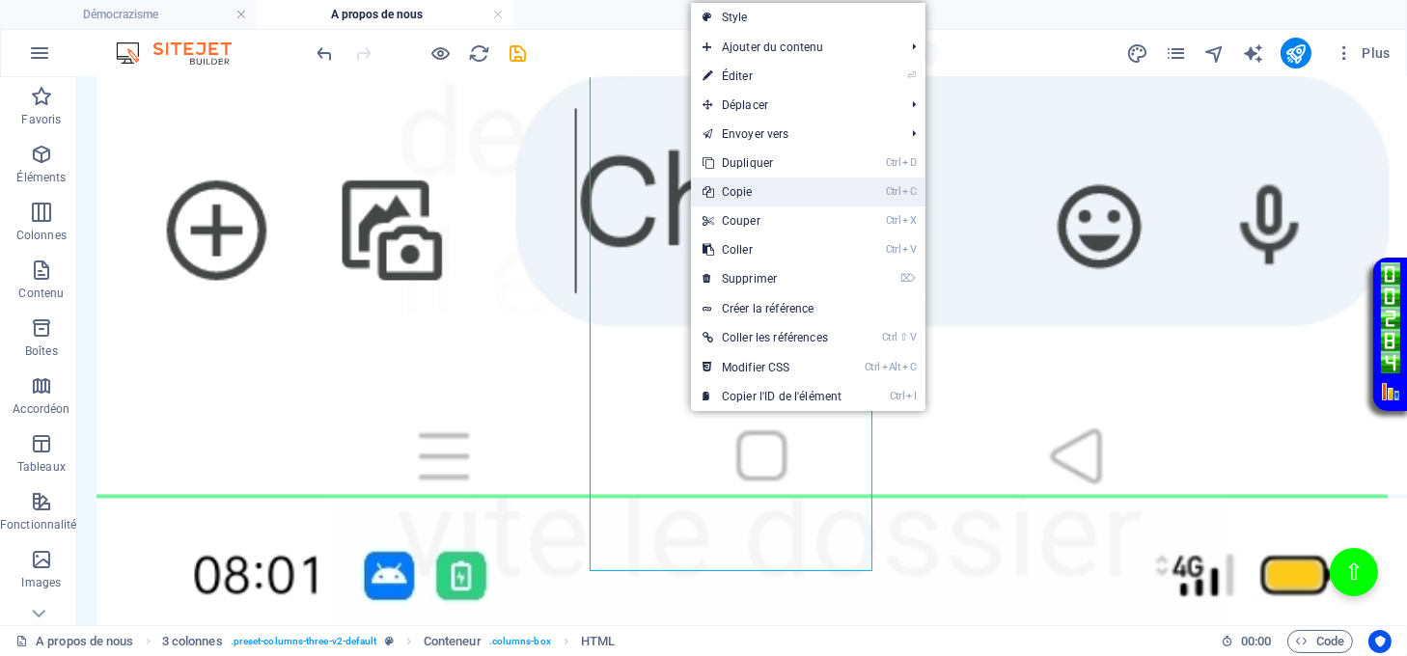
drag, startPoint x: 718, startPoint y: 194, endPoint x: 640, endPoint y: 117, distance: 109.9
click at [718, 194] on link "Ctrl C Copie" at bounding box center [772, 192] width 162 height 29
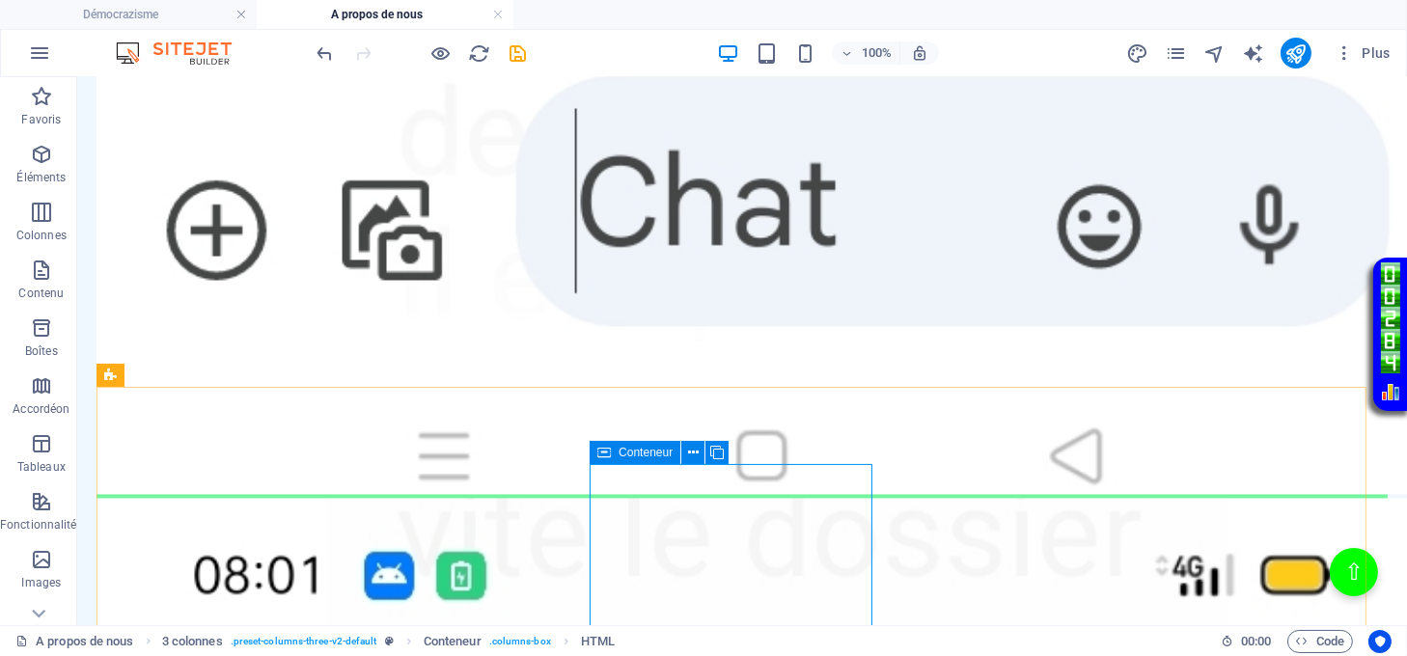
scroll to position [5147, 0]
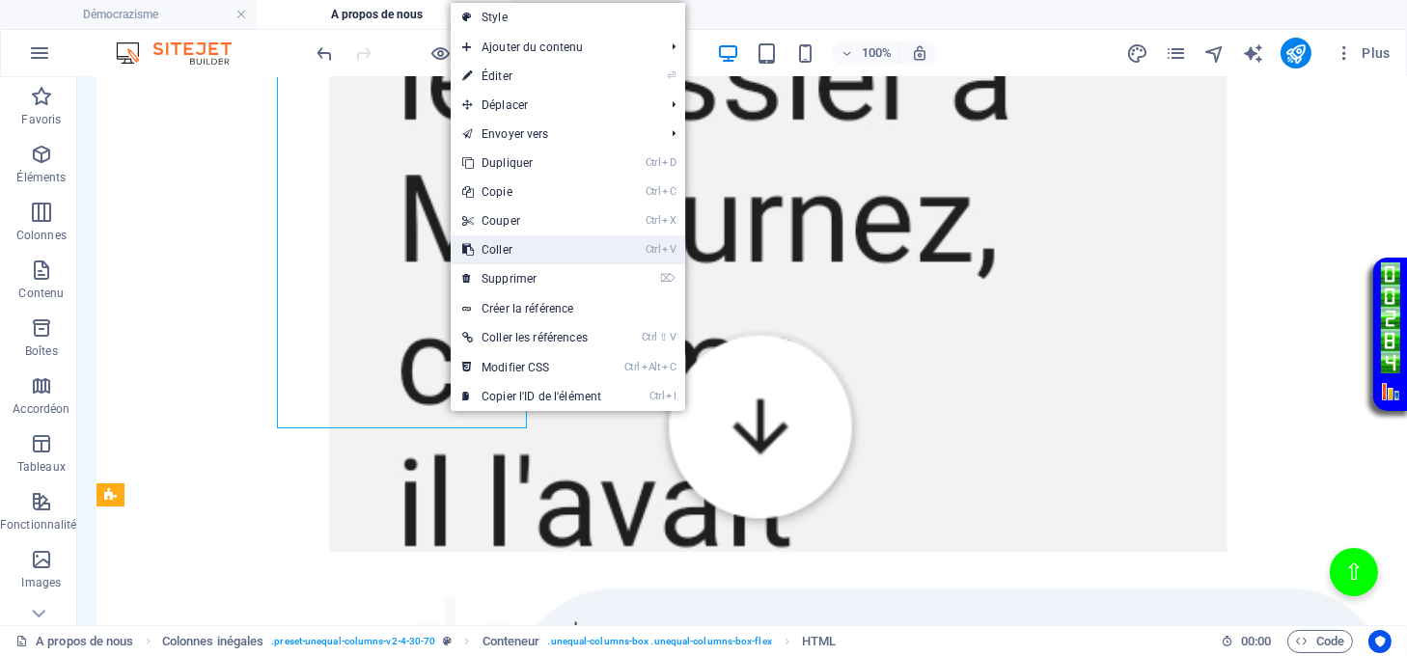
click at [486, 249] on link "Ctrl V Coller" at bounding box center [532, 249] width 162 height 29
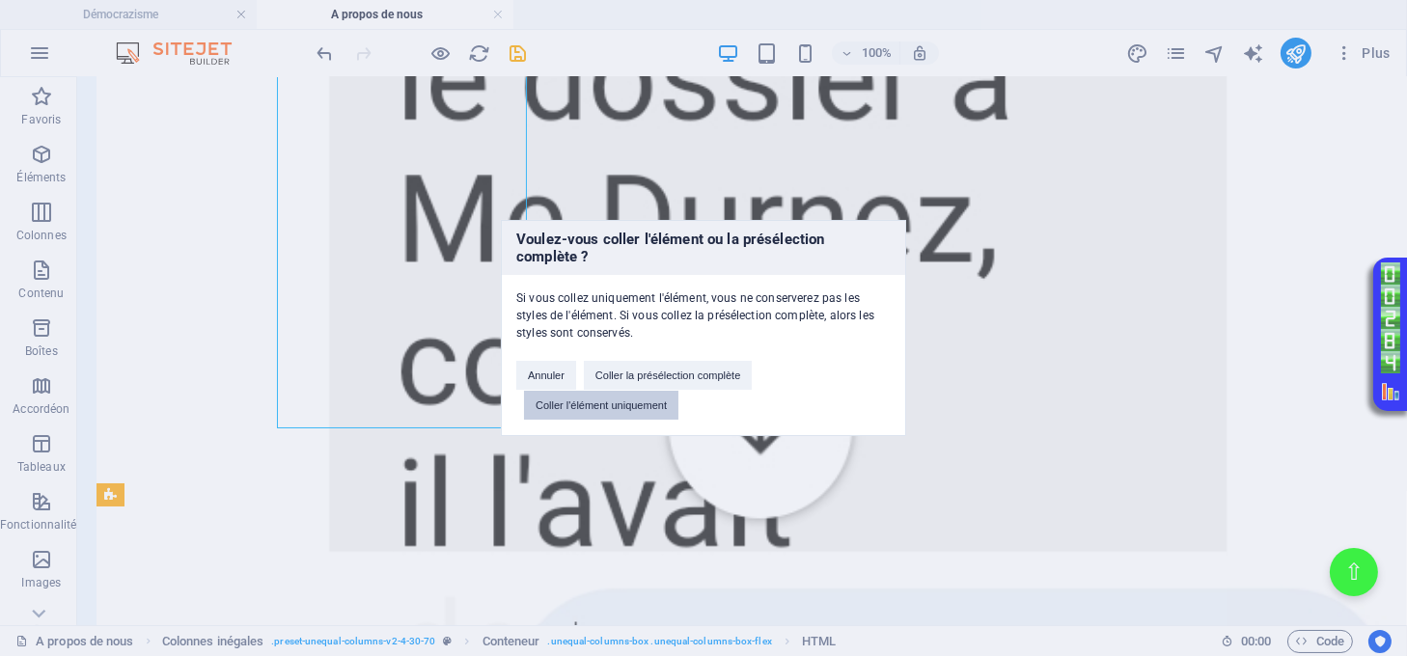
click at [595, 398] on button "Coller l'élément uniquement" at bounding box center [601, 405] width 154 height 29
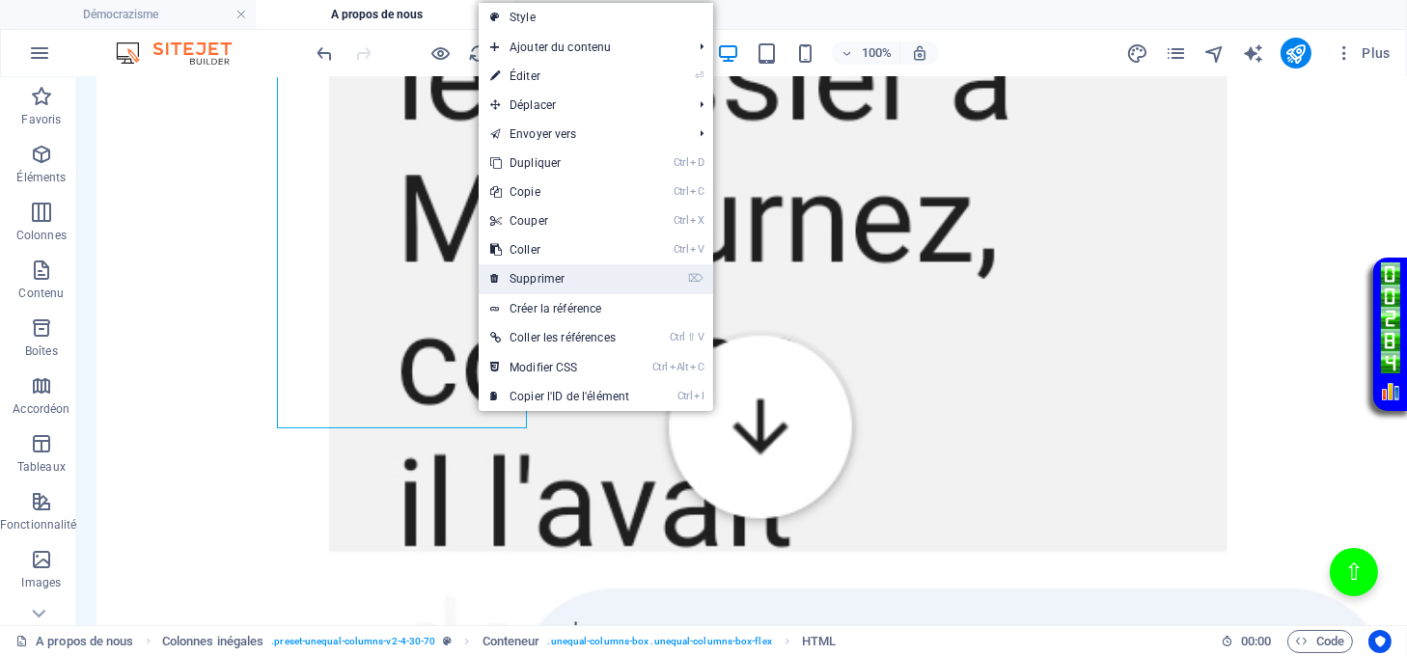
click at [514, 274] on link "⌦ Supprimer" at bounding box center [560, 278] width 162 height 29
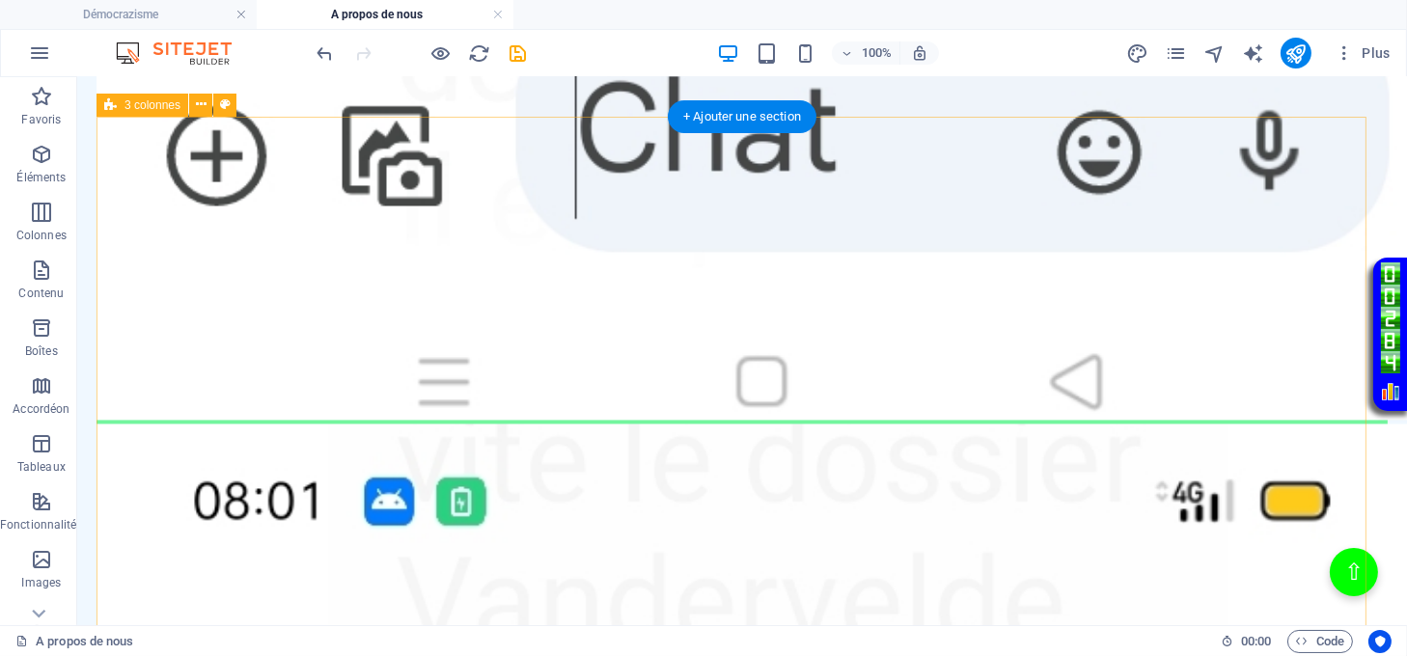
scroll to position [5745, 0]
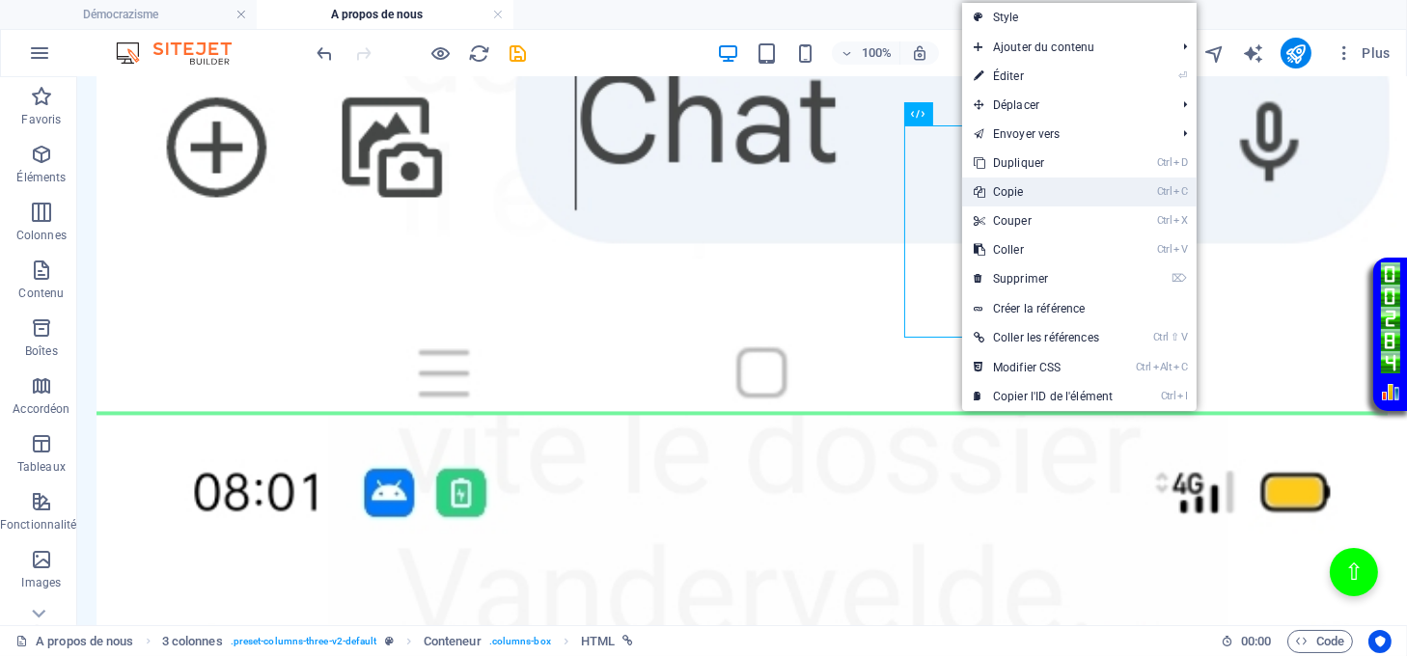
click at [1006, 191] on link "Ctrl C Copie" at bounding box center [1043, 192] width 162 height 29
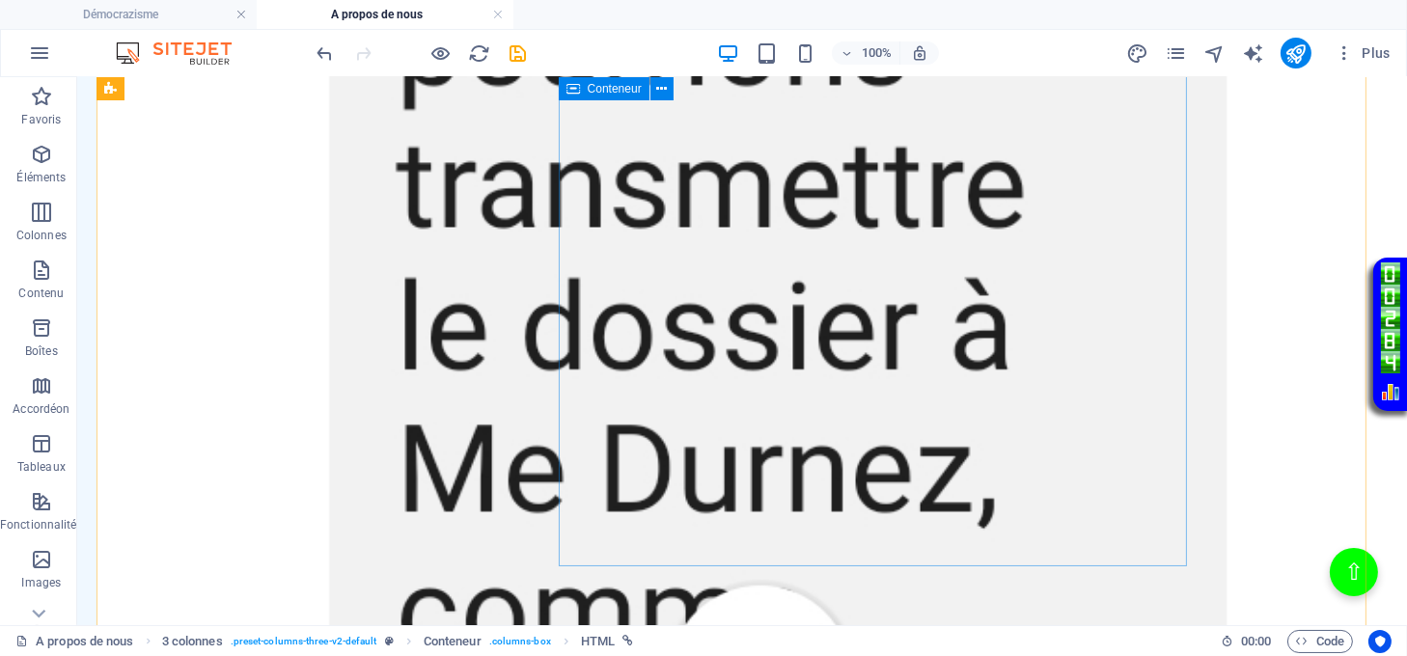
scroll to position [4843, 0]
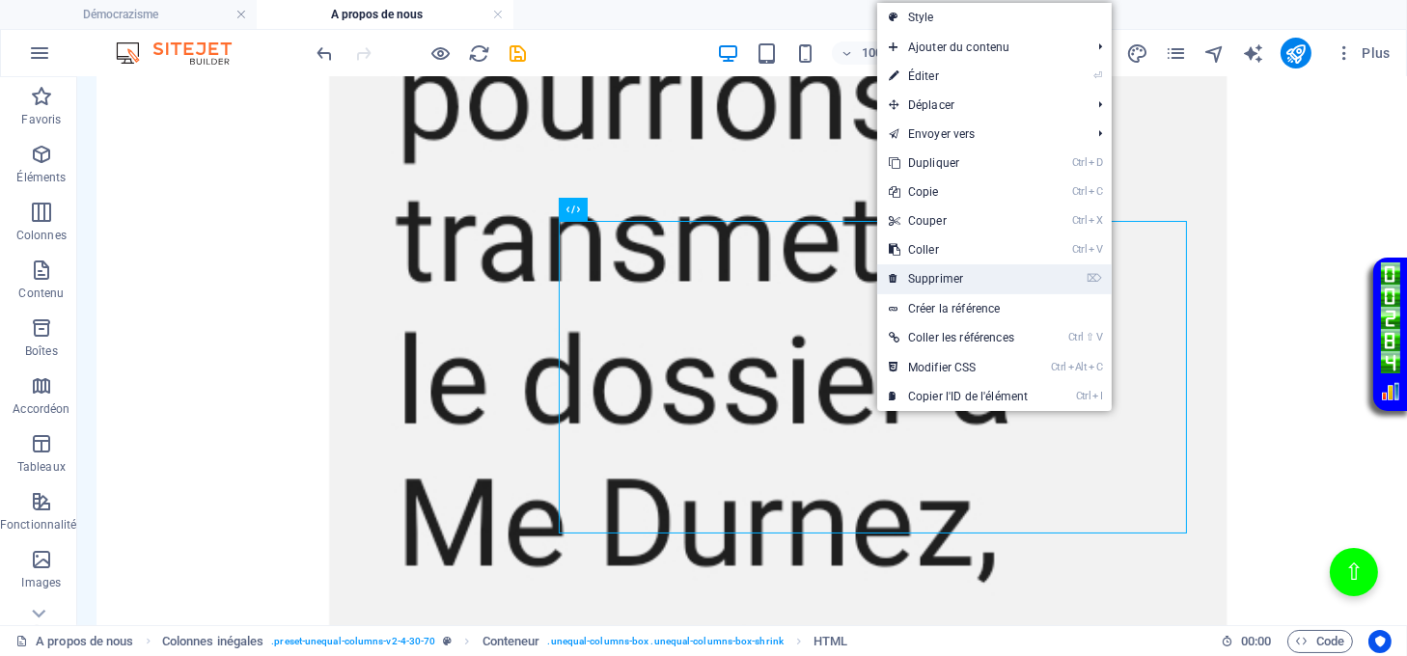
click at [934, 268] on link "⌦ Supprimer" at bounding box center [958, 278] width 162 height 29
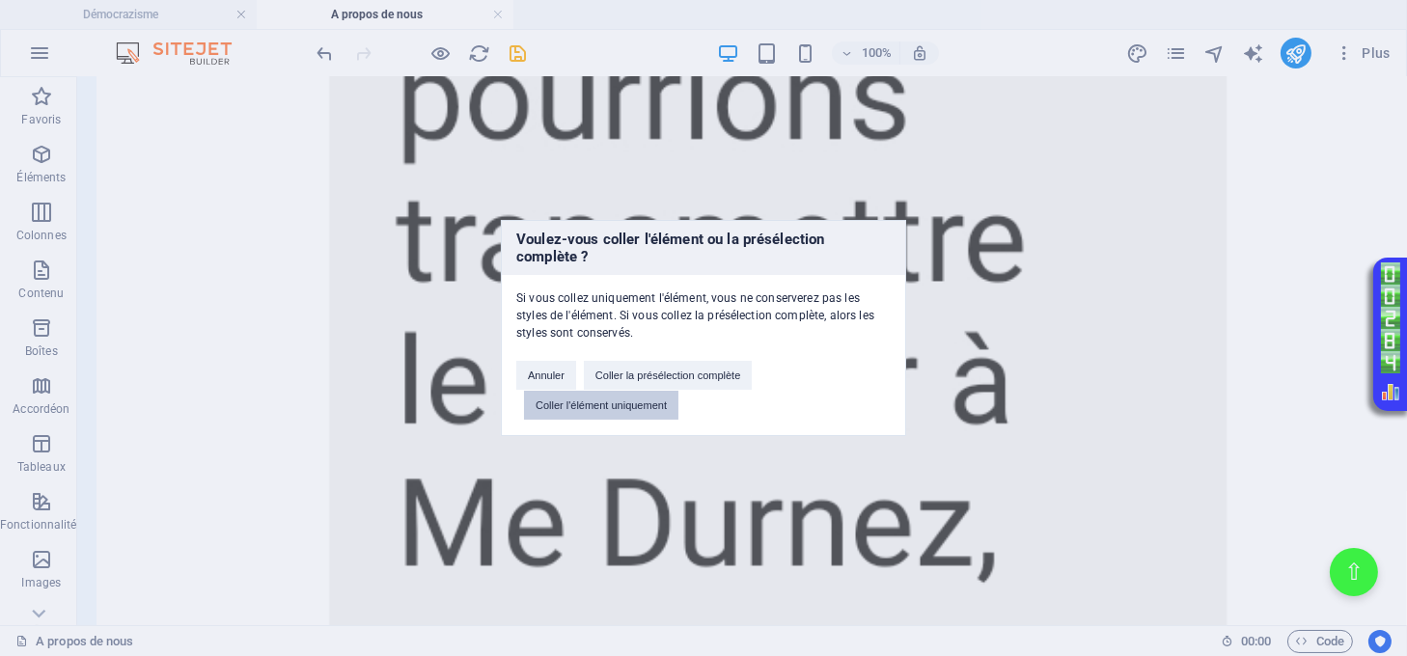
drag, startPoint x: 598, startPoint y: 402, endPoint x: 527, endPoint y: 324, distance: 105.9
click at [602, 402] on button "Coller l'élément uniquement" at bounding box center [601, 405] width 154 height 29
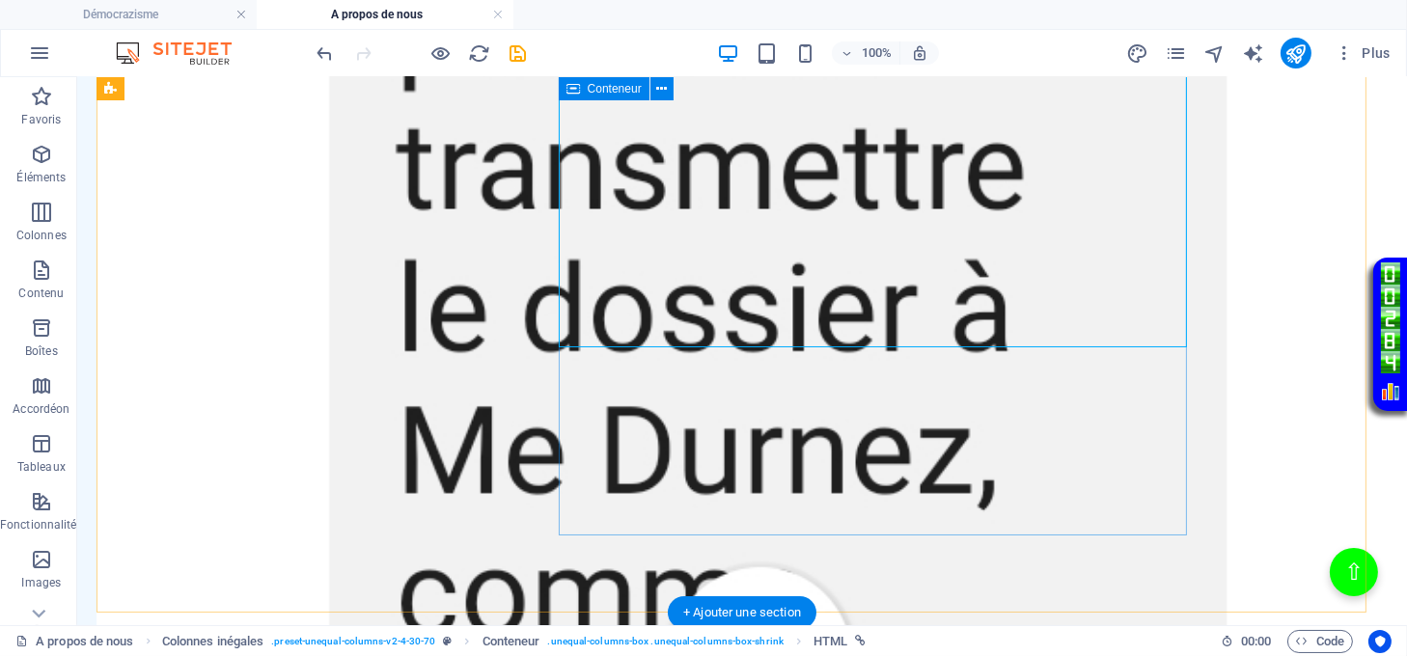
scroll to position [5229, 0]
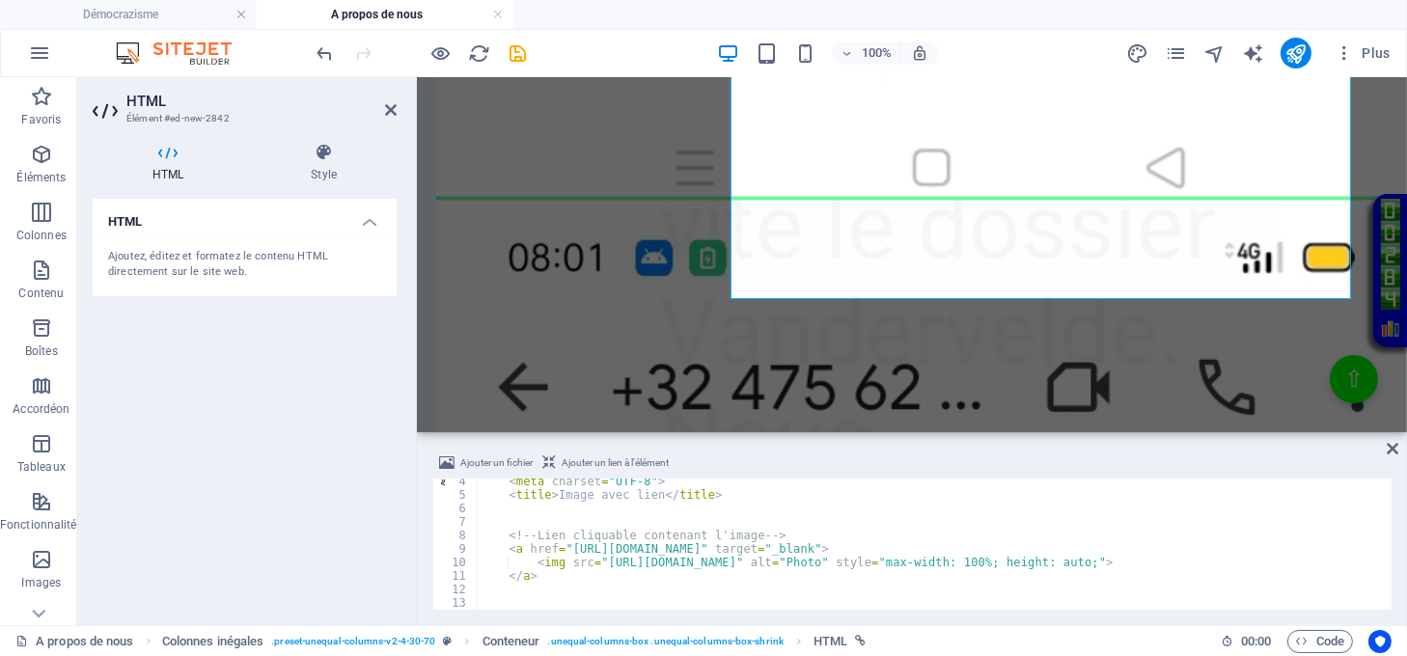
scroll to position [43, 0]
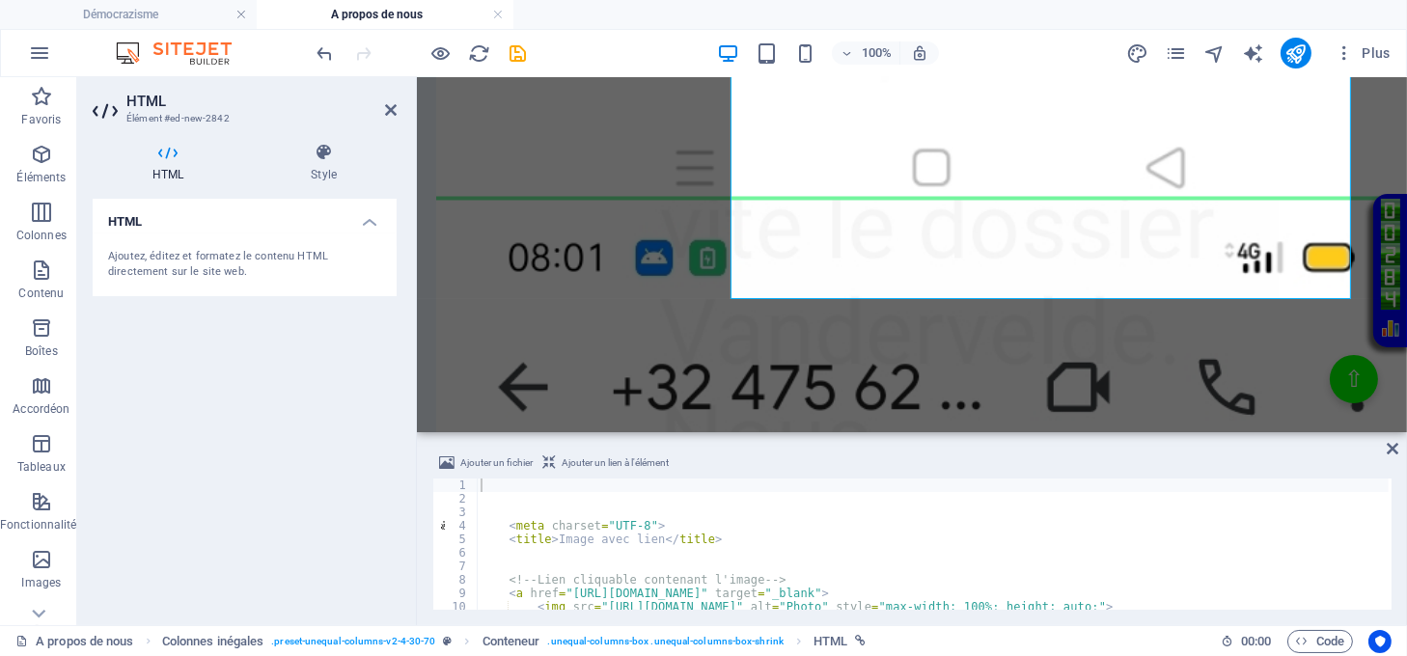
scroll to position [0, 0]
drag, startPoint x: 1392, startPoint y: 445, endPoint x: 1288, endPoint y: 356, distance: 136.2
click at [1392, 445] on icon at bounding box center [1393, 448] width 12 height 15
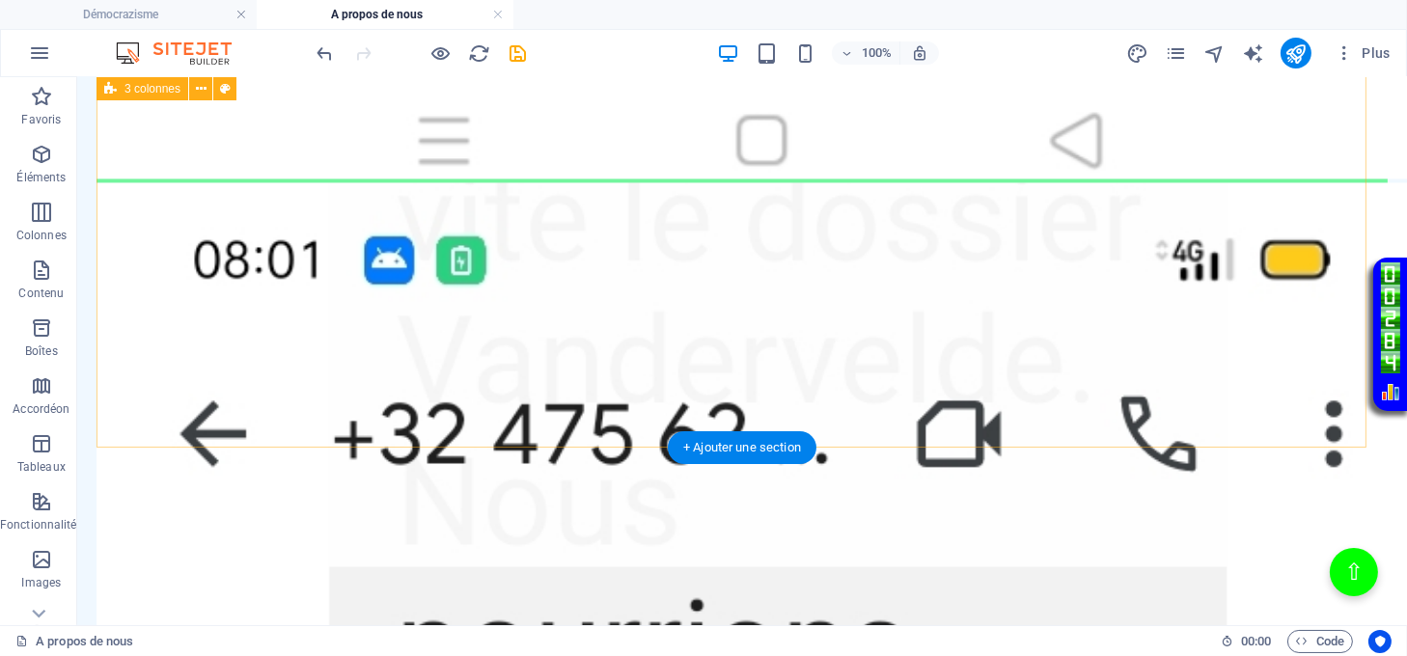
scroll to position [6001, 0]
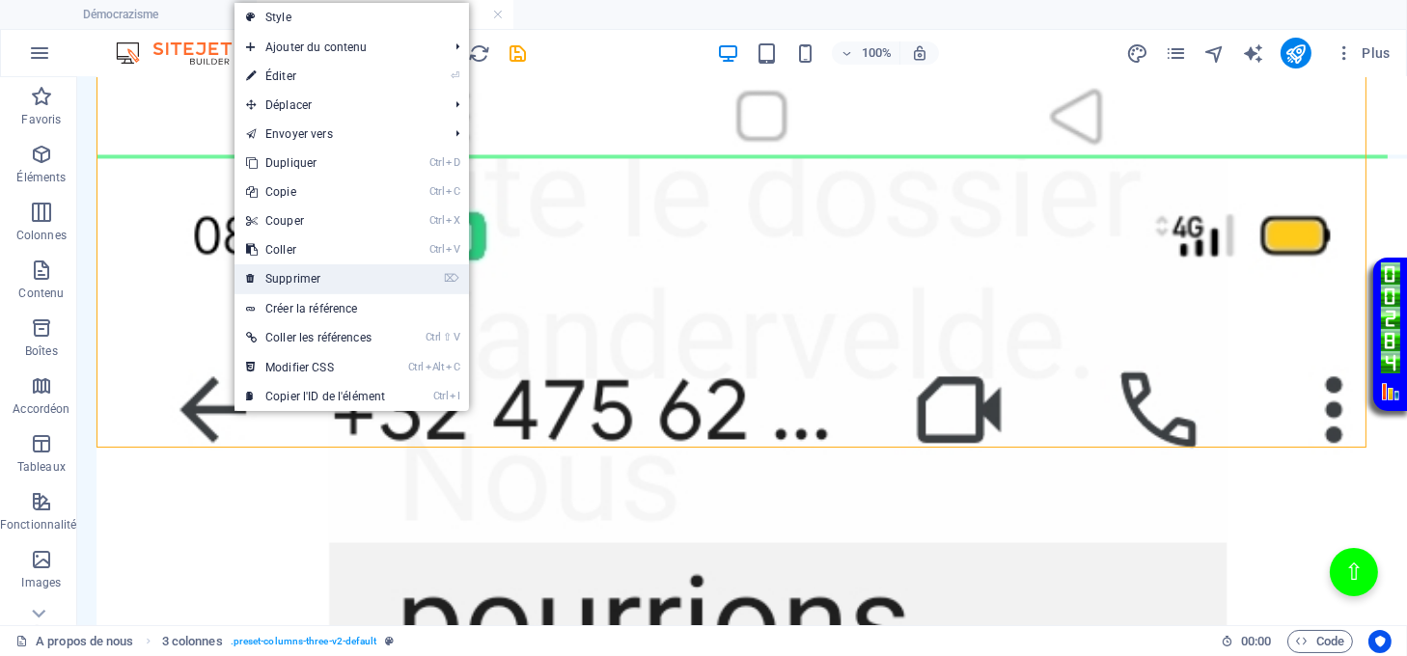
click at [304, 284] on link "⌦ Supprimer" at bounding box center [316, 278] width 162 height 29
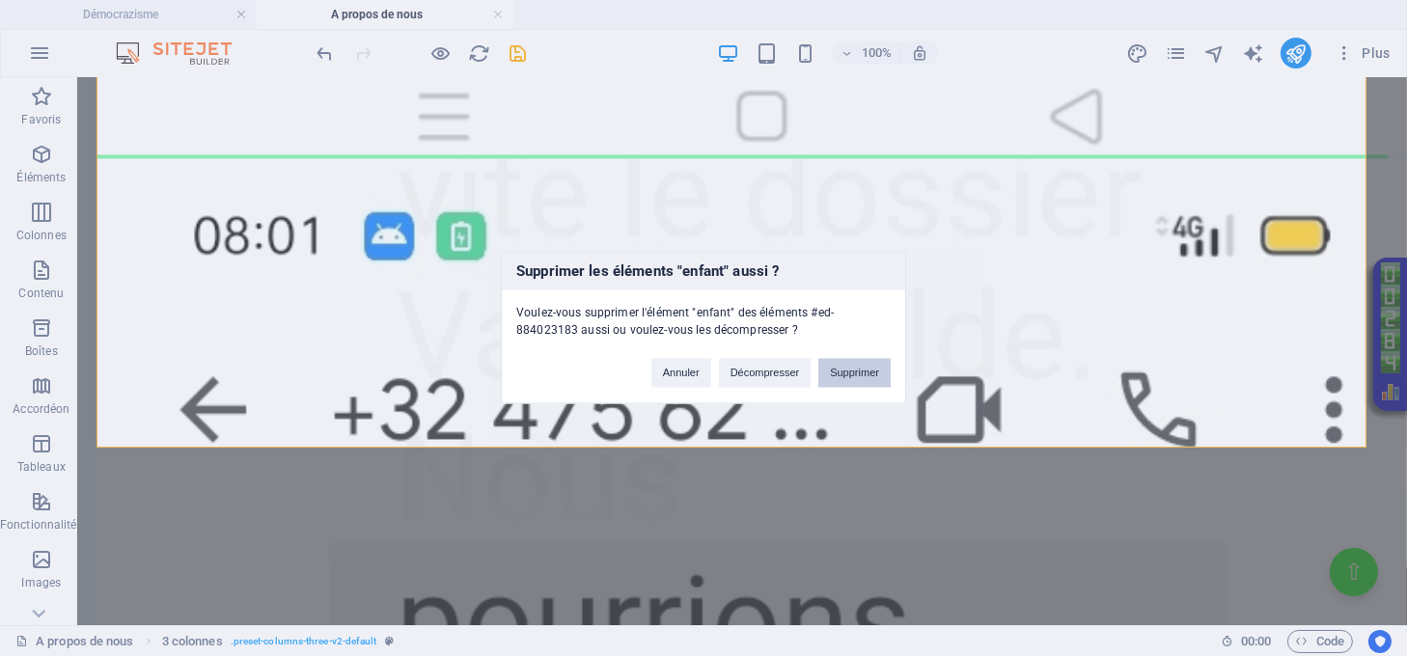
click at [849, 370] on button "Supprimer" at bounding box center [854, 373] width 72 height 29
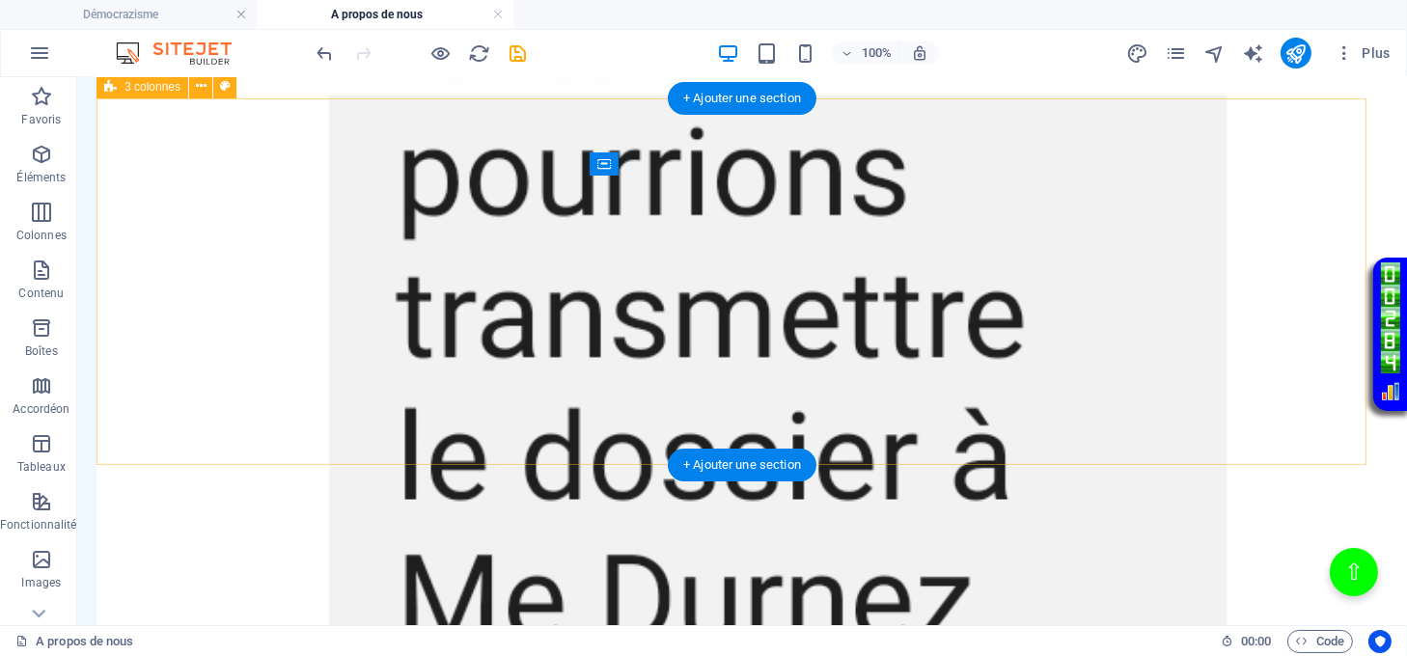
scroll to position [6498, 0]
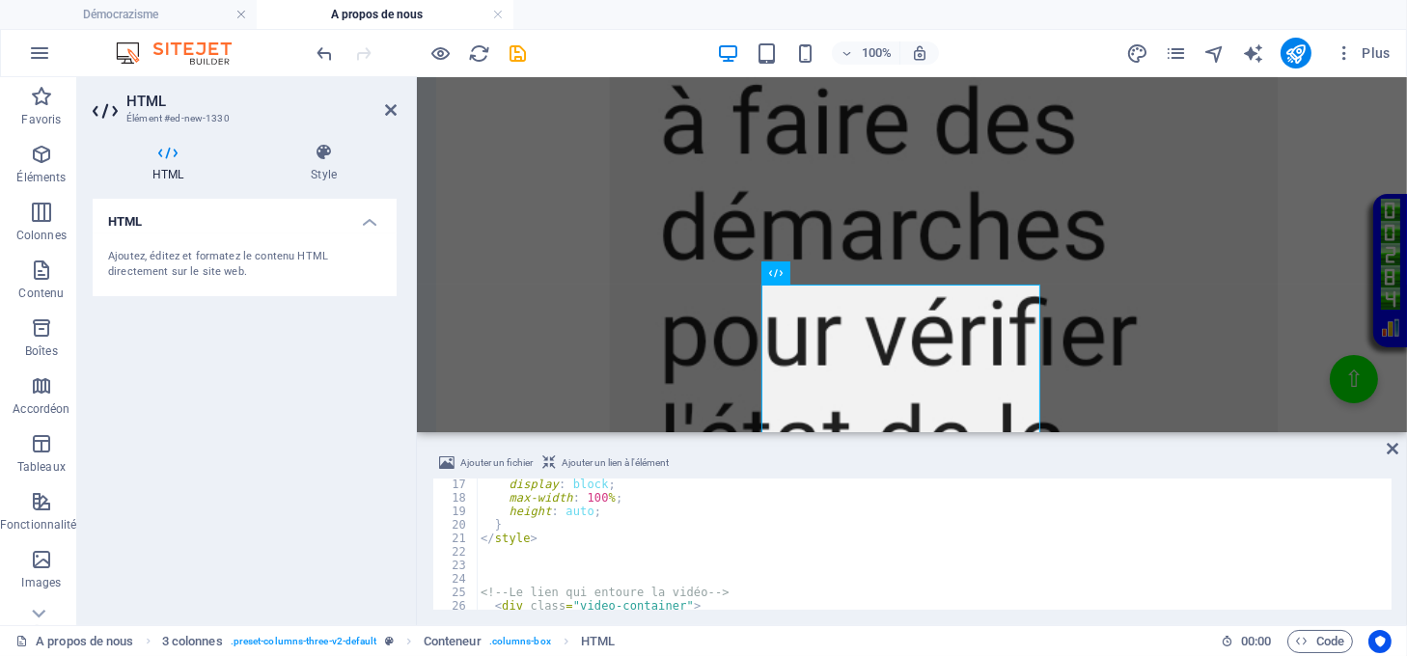
scroll to position [355, 0]
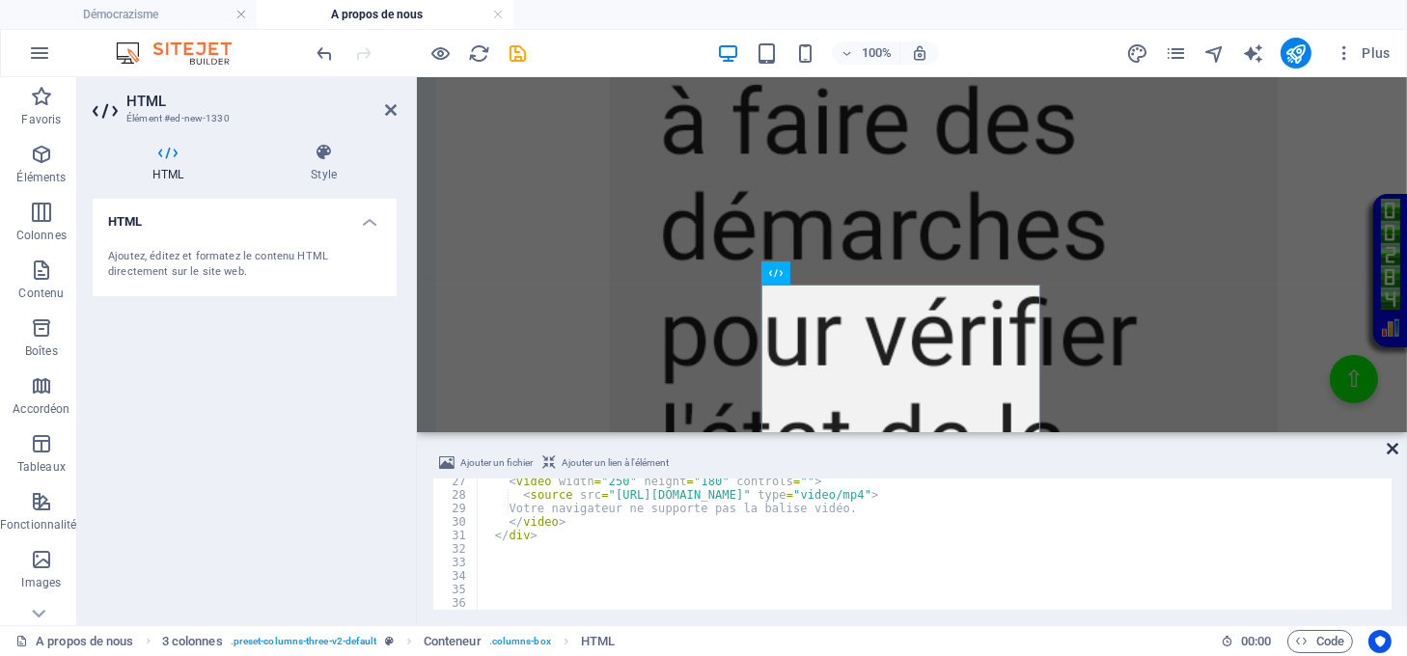
drag, startPoint x: 1390, startPoint y: 448, endPoint x: 1313, endPoint y: 365, distance: 113.4
click at [1390, 448] on icon at bounding box center [1393, 448] width 12 height 15
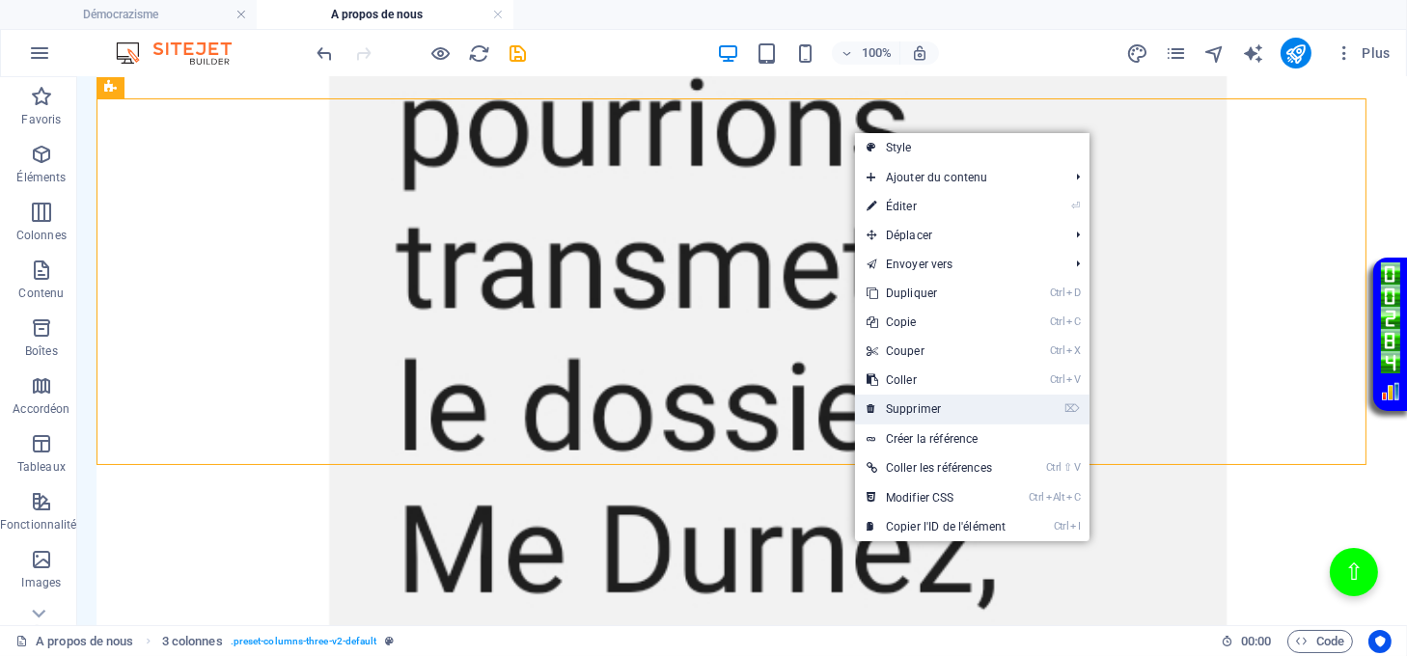
click at [938, 400] on link "⌦ Supprimer" at bounding box center [936, 409] width 162 height 29
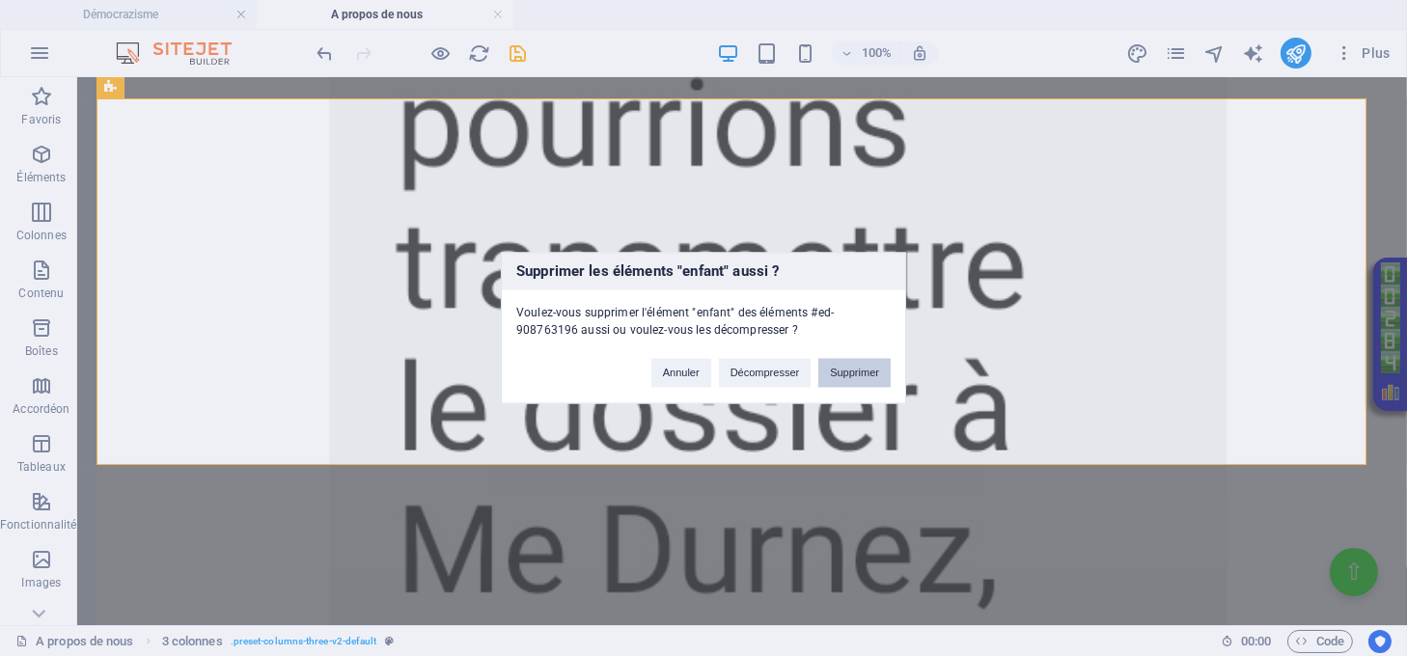
click at [872, 368] on button "Supprimer" at bounding box center [854, 373] width 72 height 29
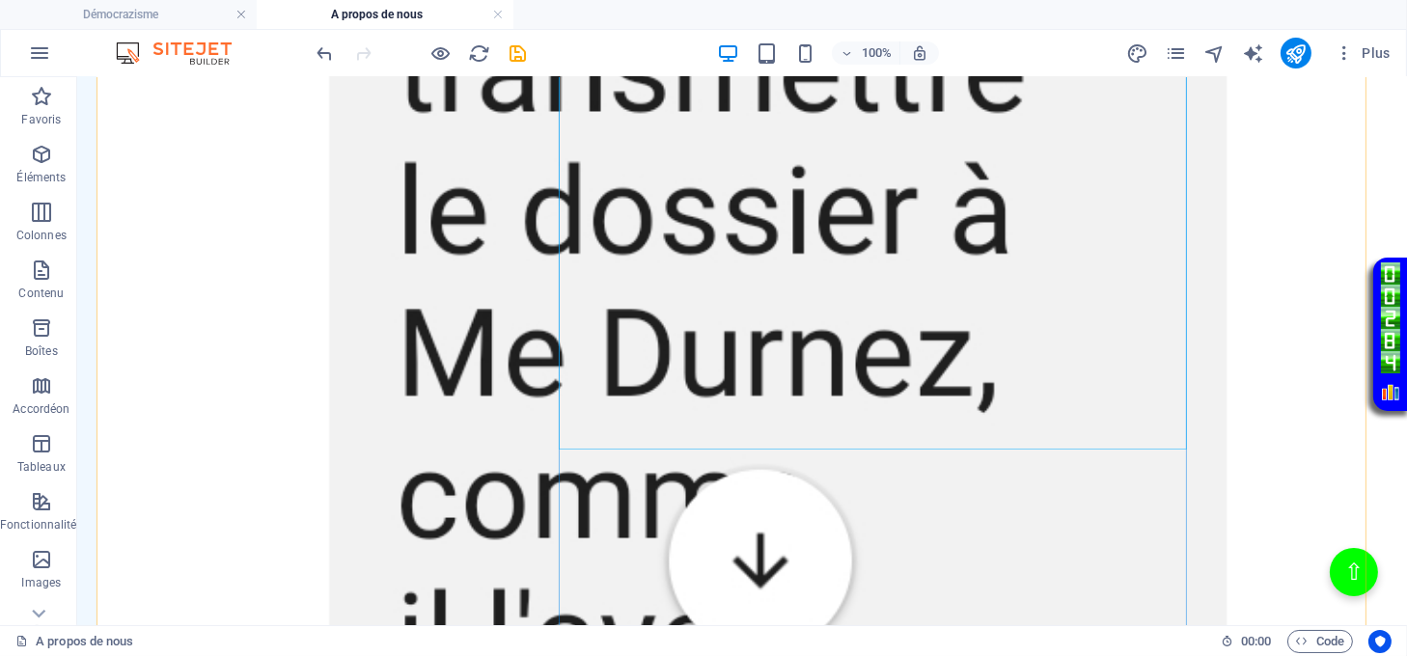
scroll to position [5102, 0]
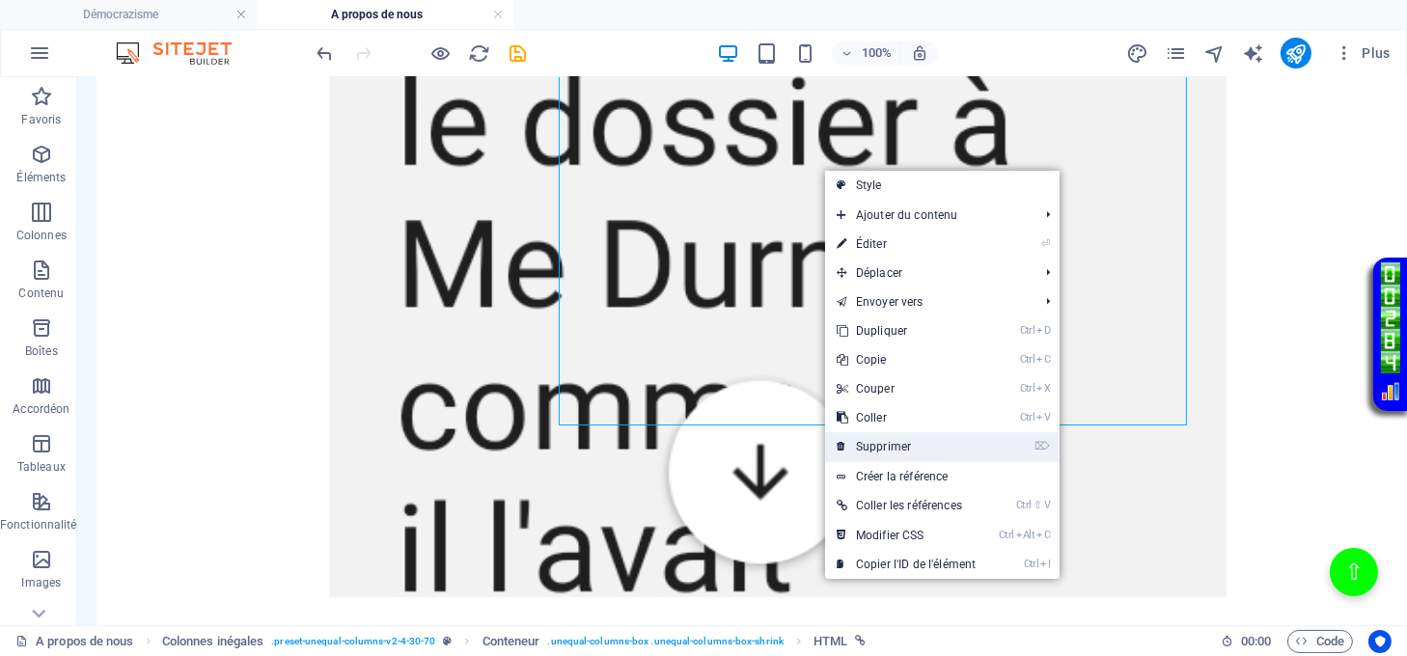
drag, startPoint x: 876, startPoint y: 440, endPoint x: 799, endPoint y: 361, distance: 110.6
click at [876, 440] on link "⌦ Supprimer" at bounding box center [906, 446] width 162 height 29
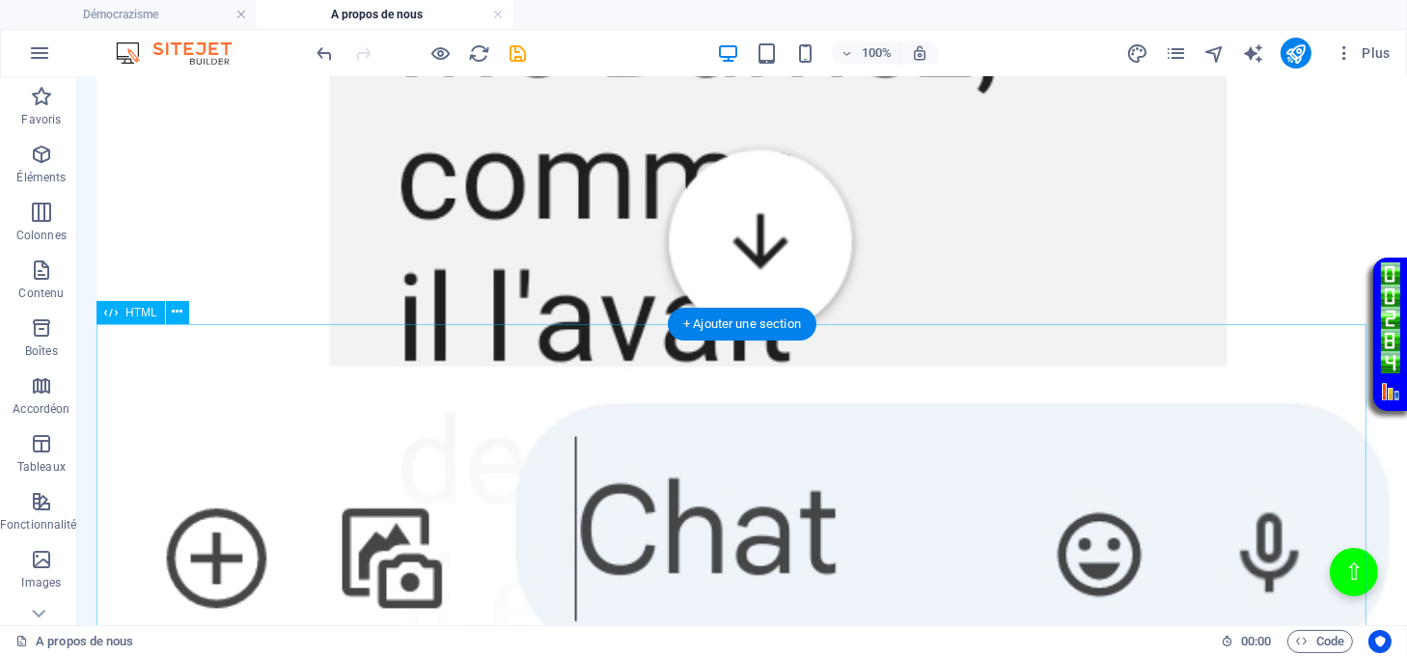
scroll to position [5488, 0]
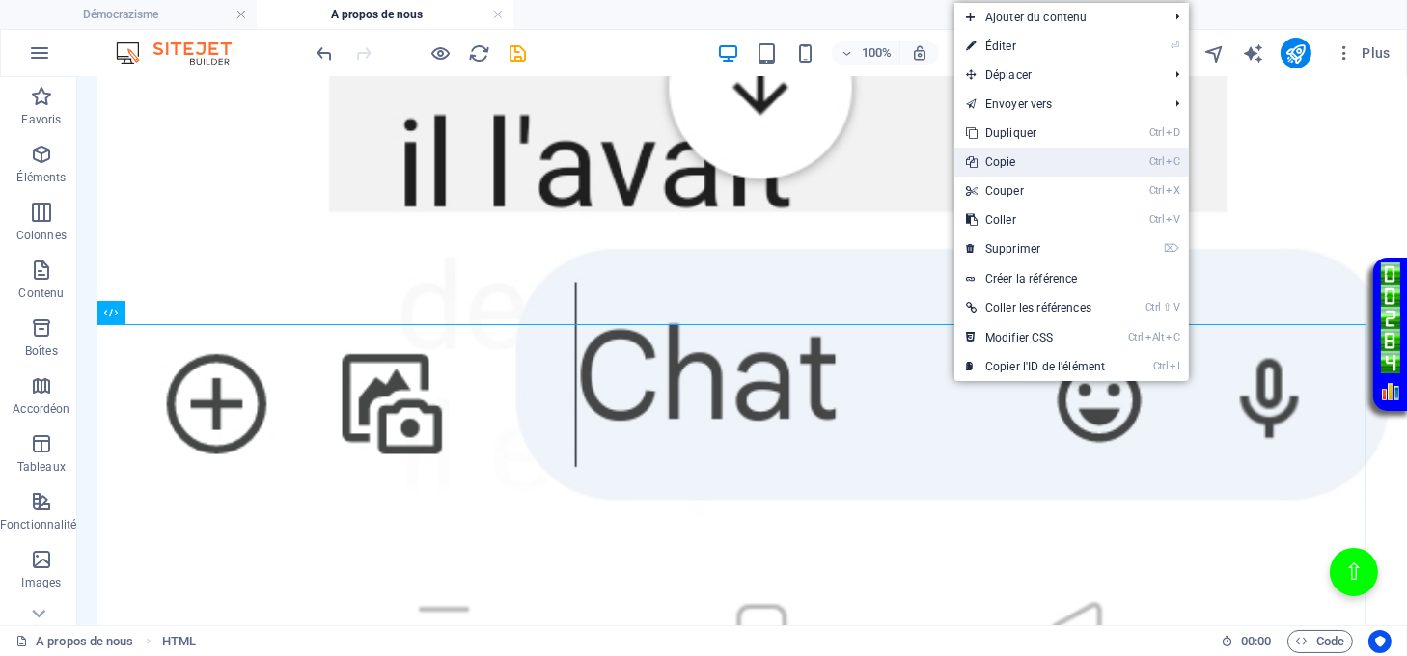
click at [1013, 163] on link "Ctrl C Copie" at bounding box center [1036, 162] width 162 height 29
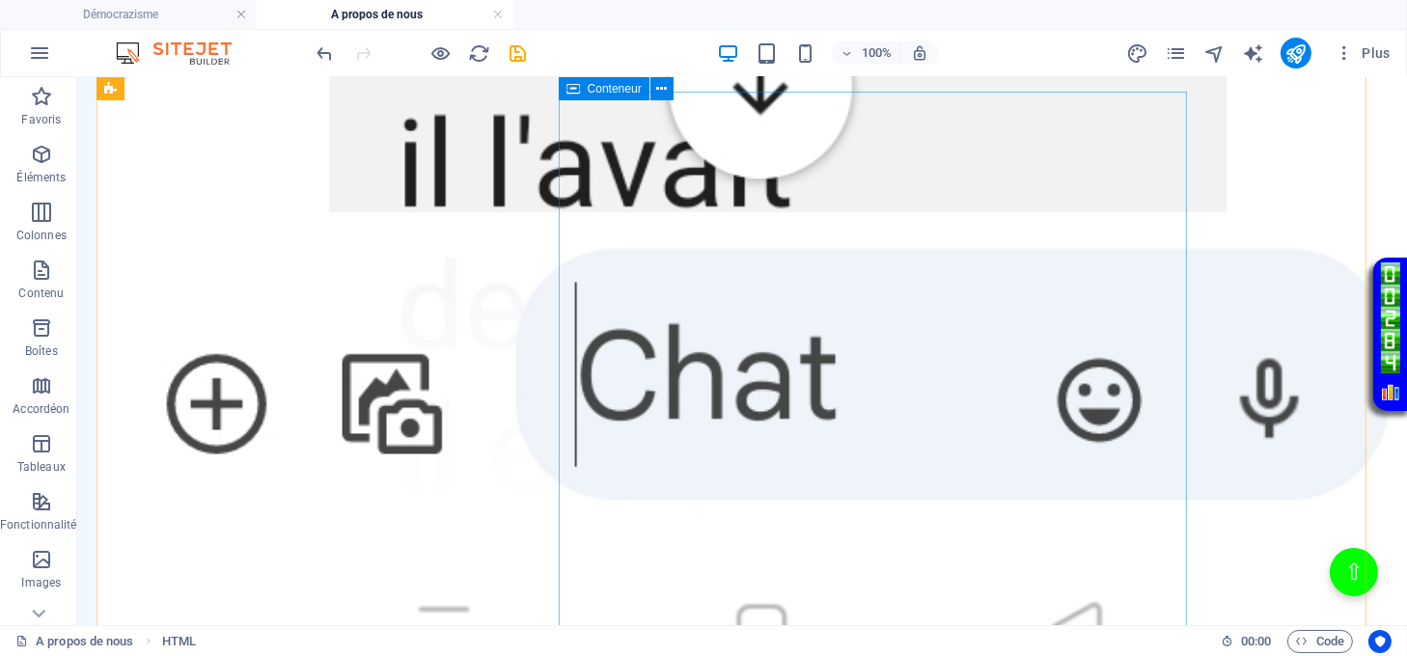
scroll to position [4973, 0]
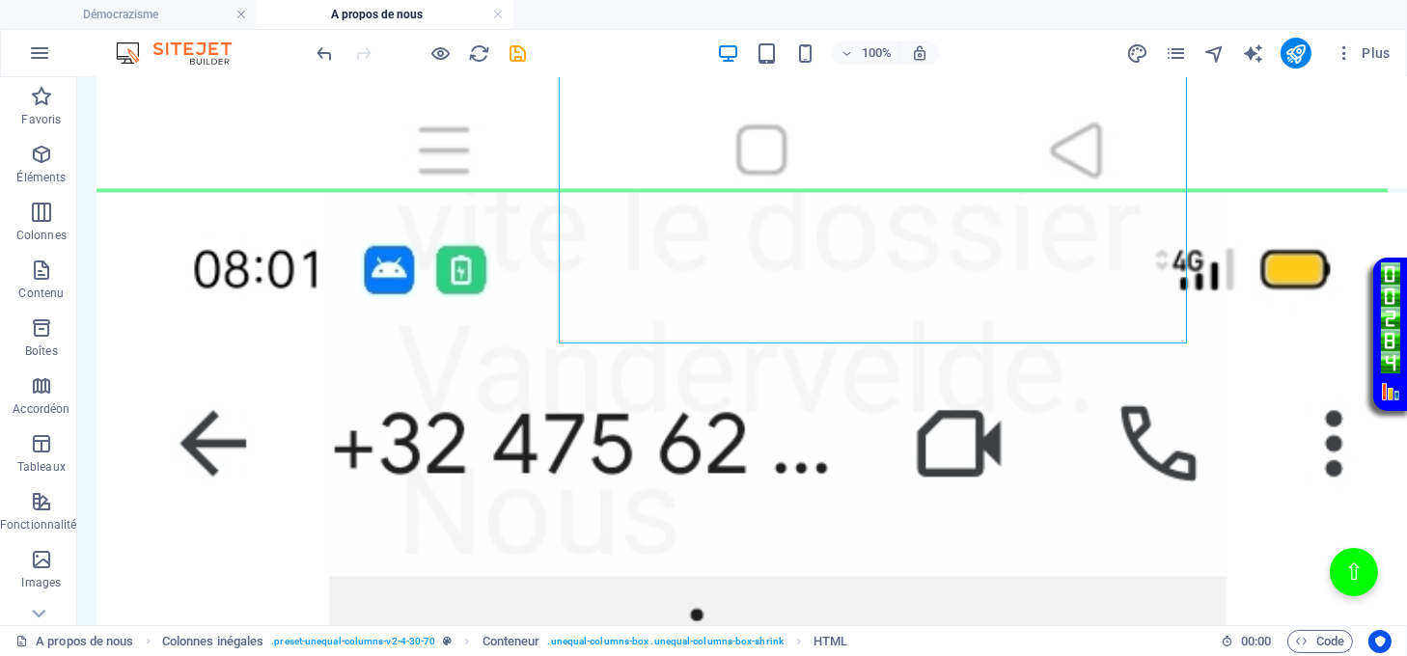
scroll to position [6132, 0]
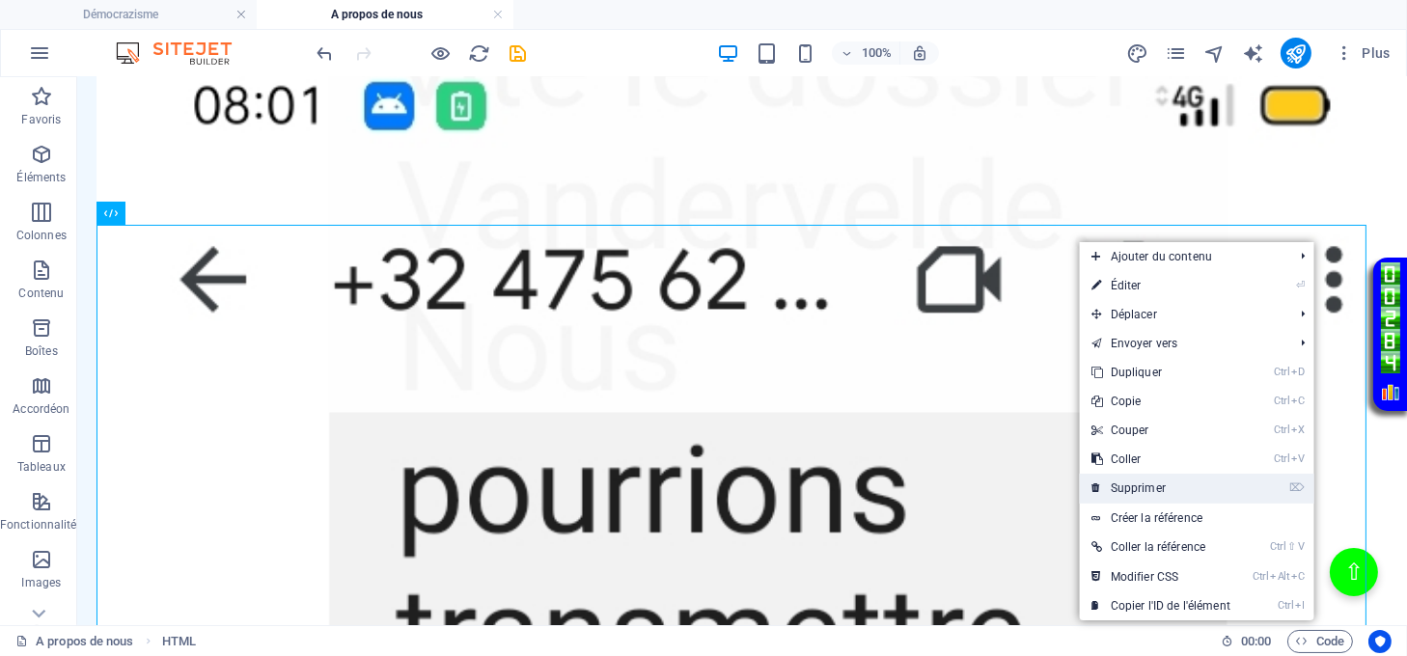
click at [1117, 493] on link "⌦ Supprimer" at bounding box center [1161, 488] width 162 height 29
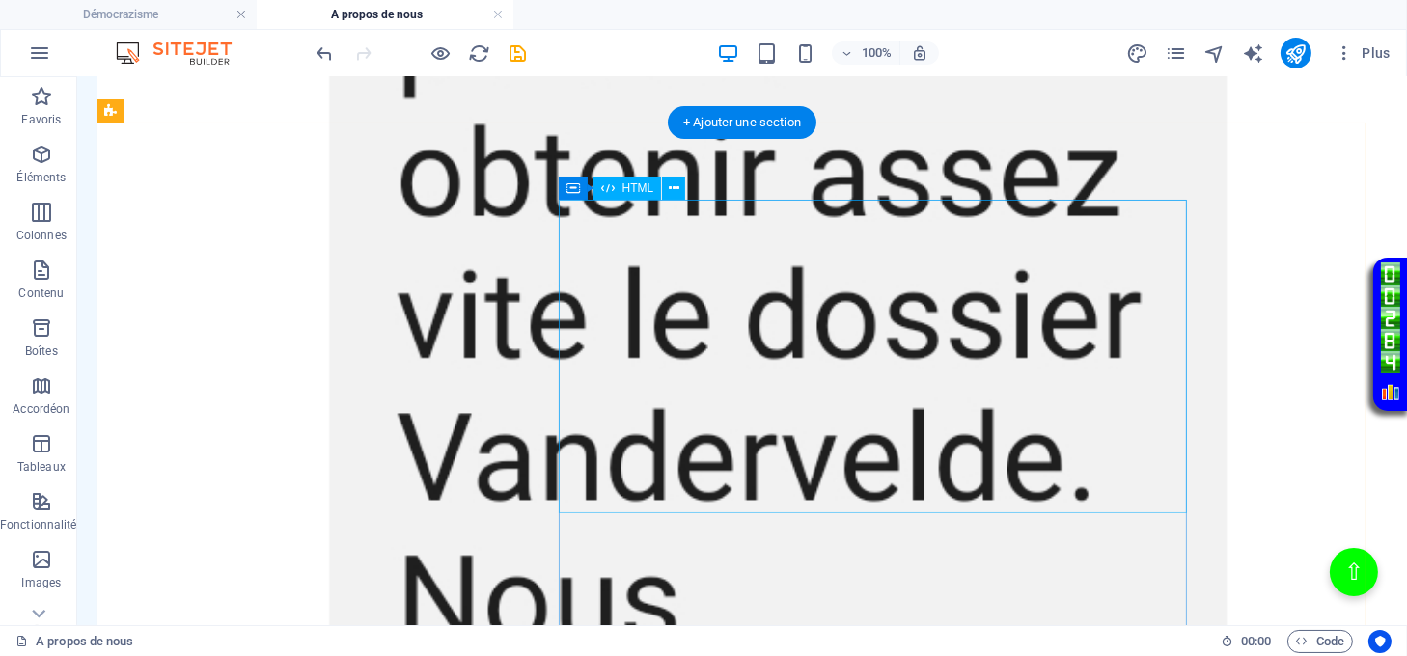
scroll to position [4455, 0]
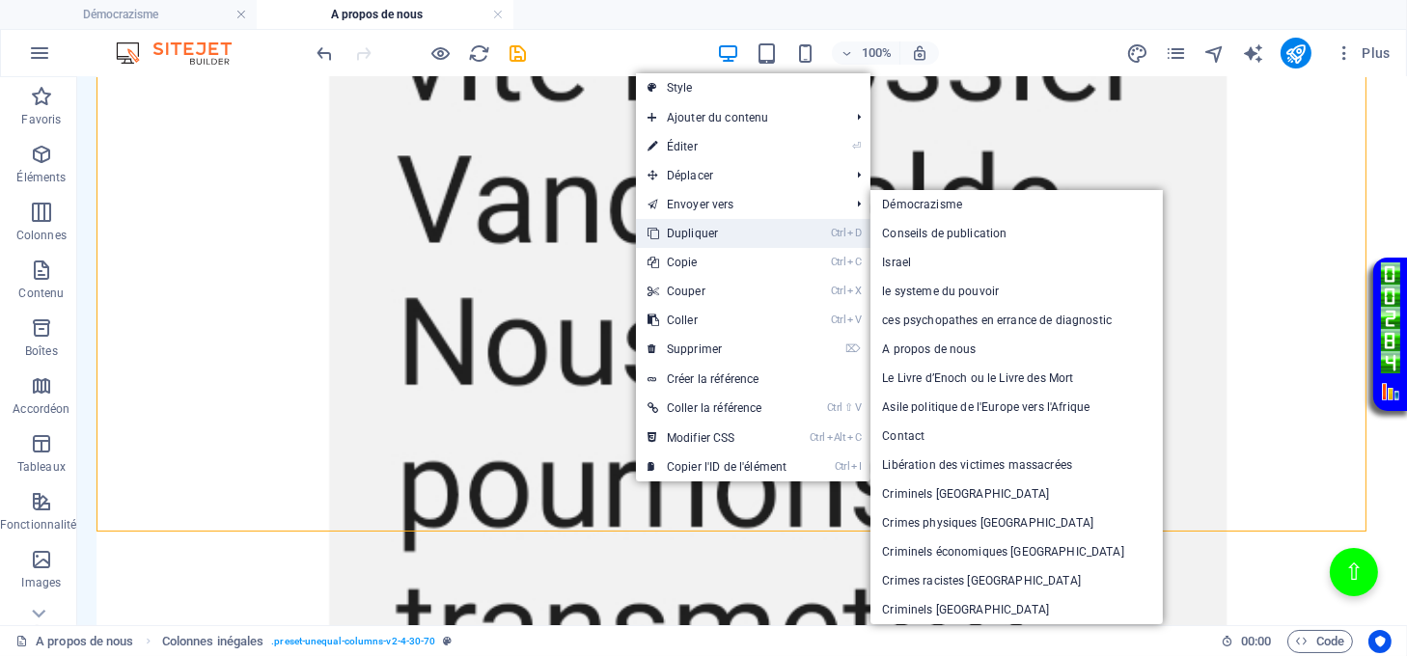
click at [682, 230] on link "Ctrl D Dupliquer" at bounding box center [717, 233] width 162 height 29
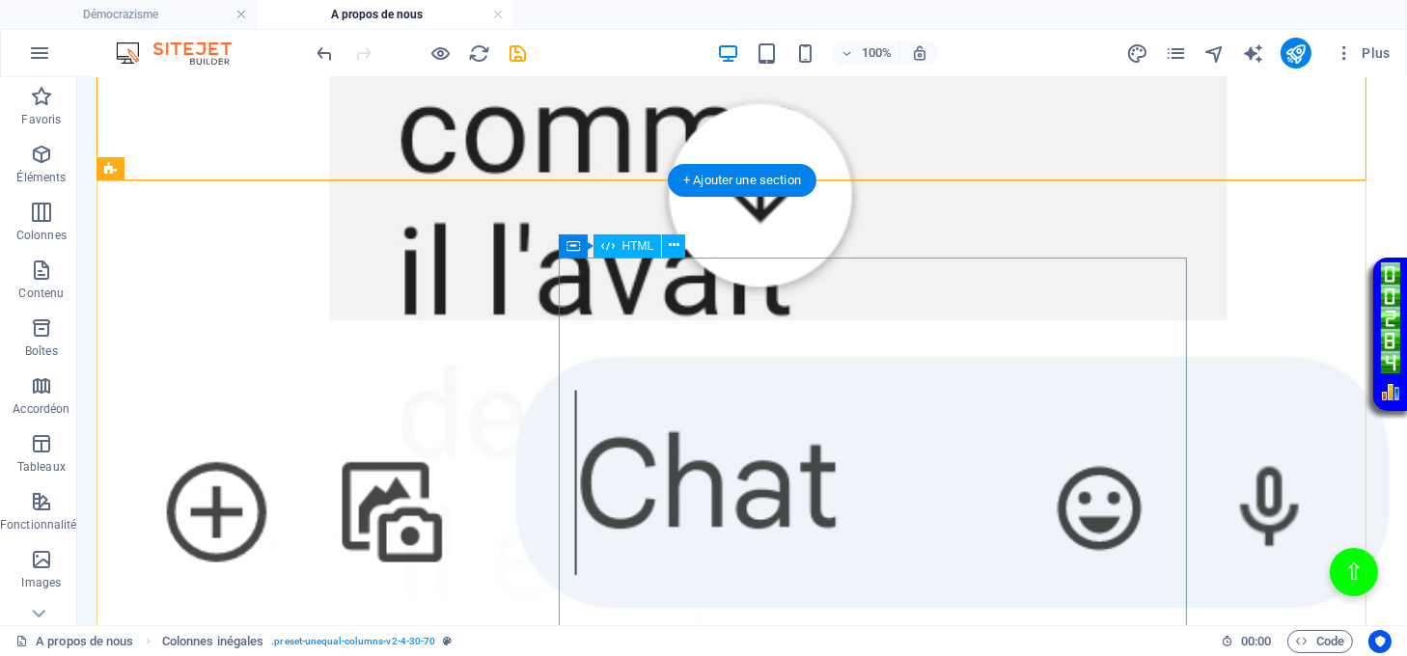
scroll to position [5485, 0]
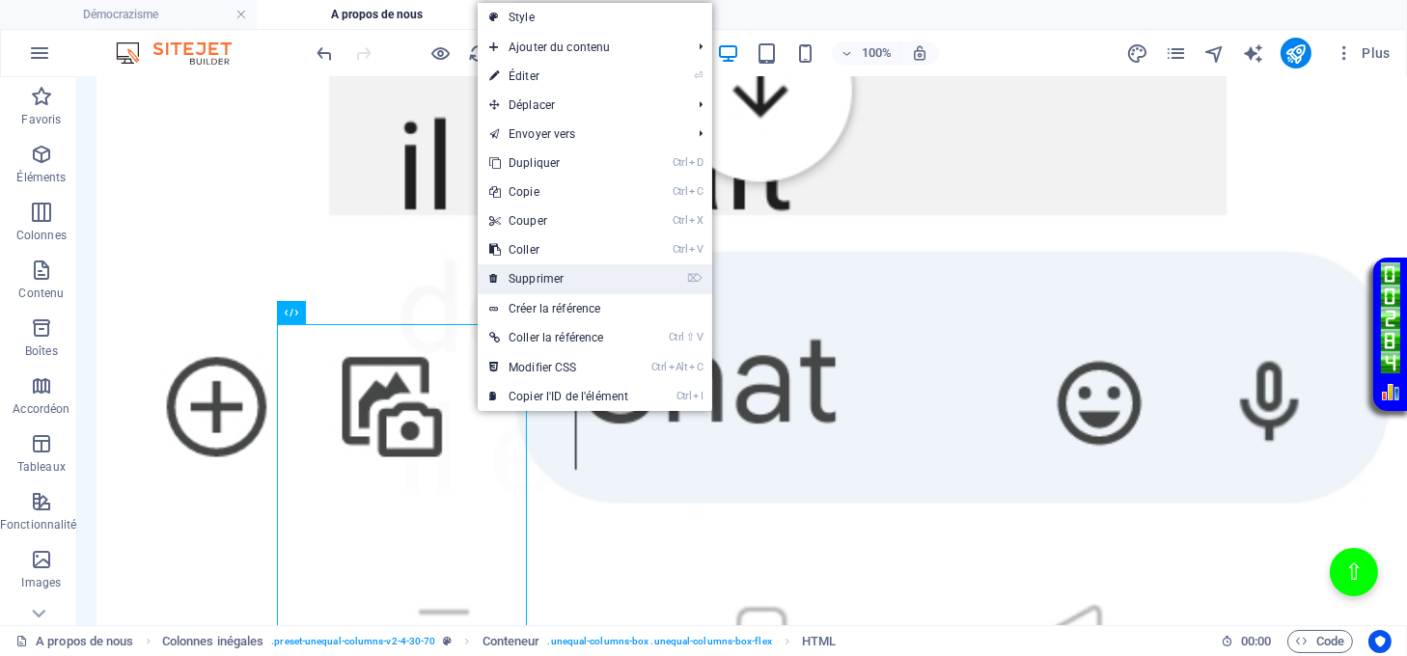
drag, startPoint x: 540, startPoint y: 274, endPoint x: 465, endPoint y: 195, distance: 109.2
click at [540, 274] on link "⌦ Supprimer" at bounding box center [559, 278] width 162 height 29
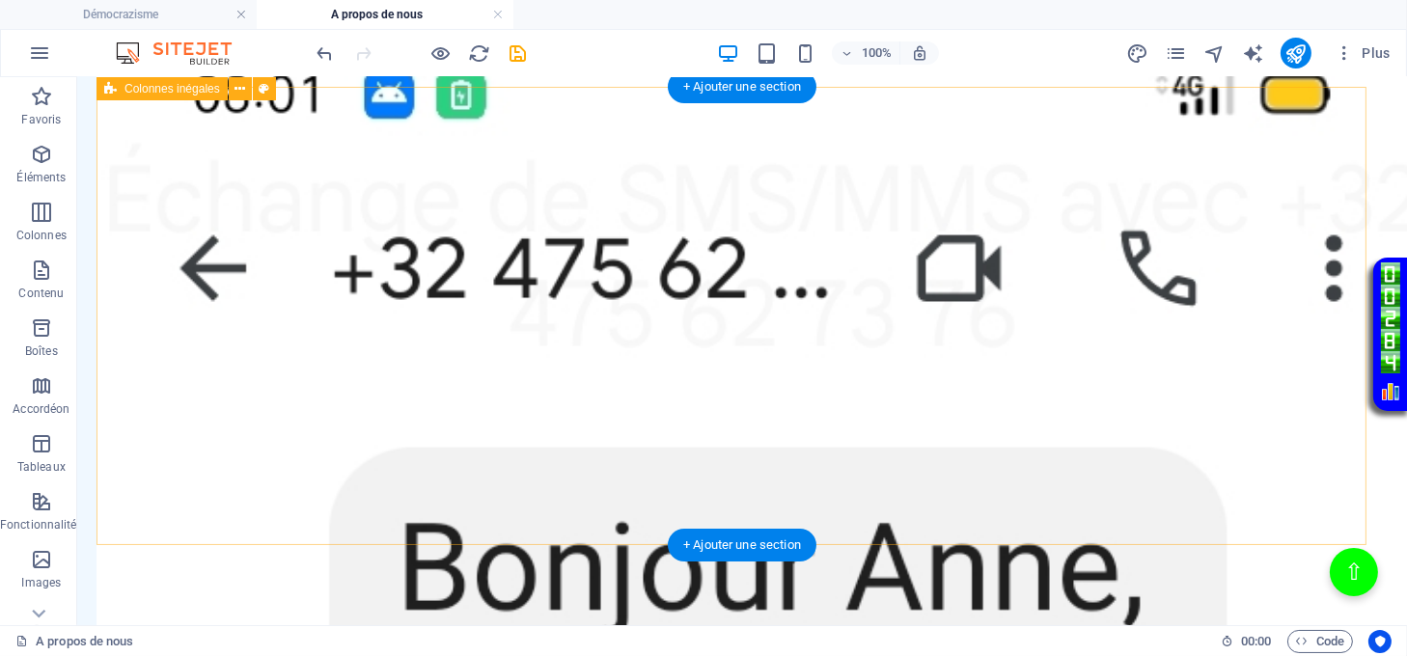
scroll to position [2783, 0]
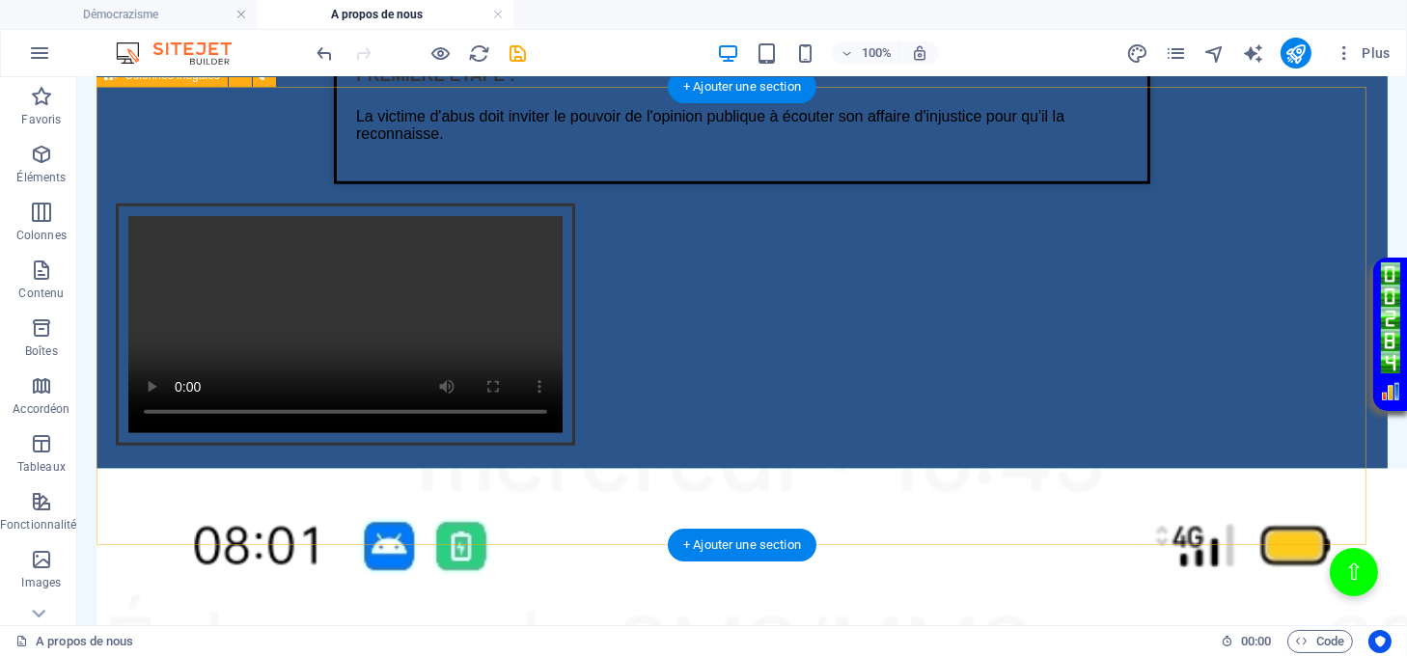
click at [280, 469] on div "Texte sur la justice de lumière PREMIERE ETAPE : La victime d'abus doit inviter…" at bounding box center [742, 205] width 1291 height 528
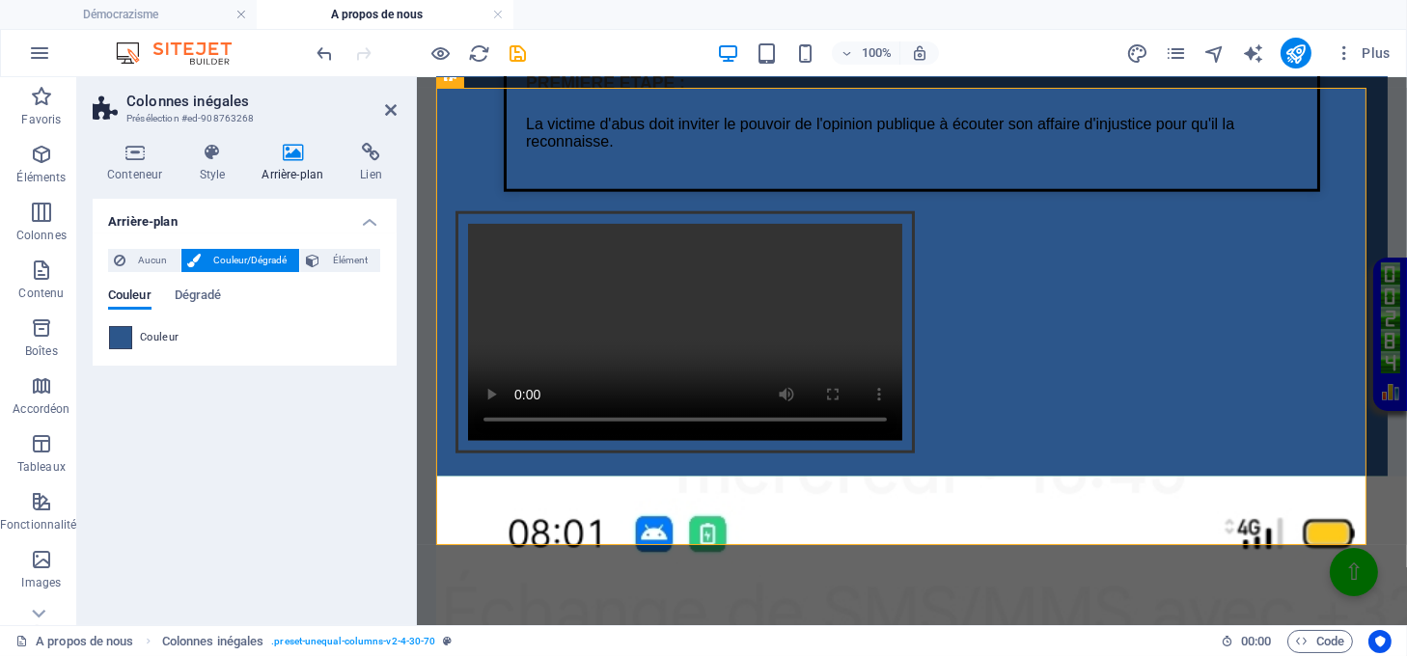
click at [111, 343] on span at bounding box center [120, 337] width 21 height 21
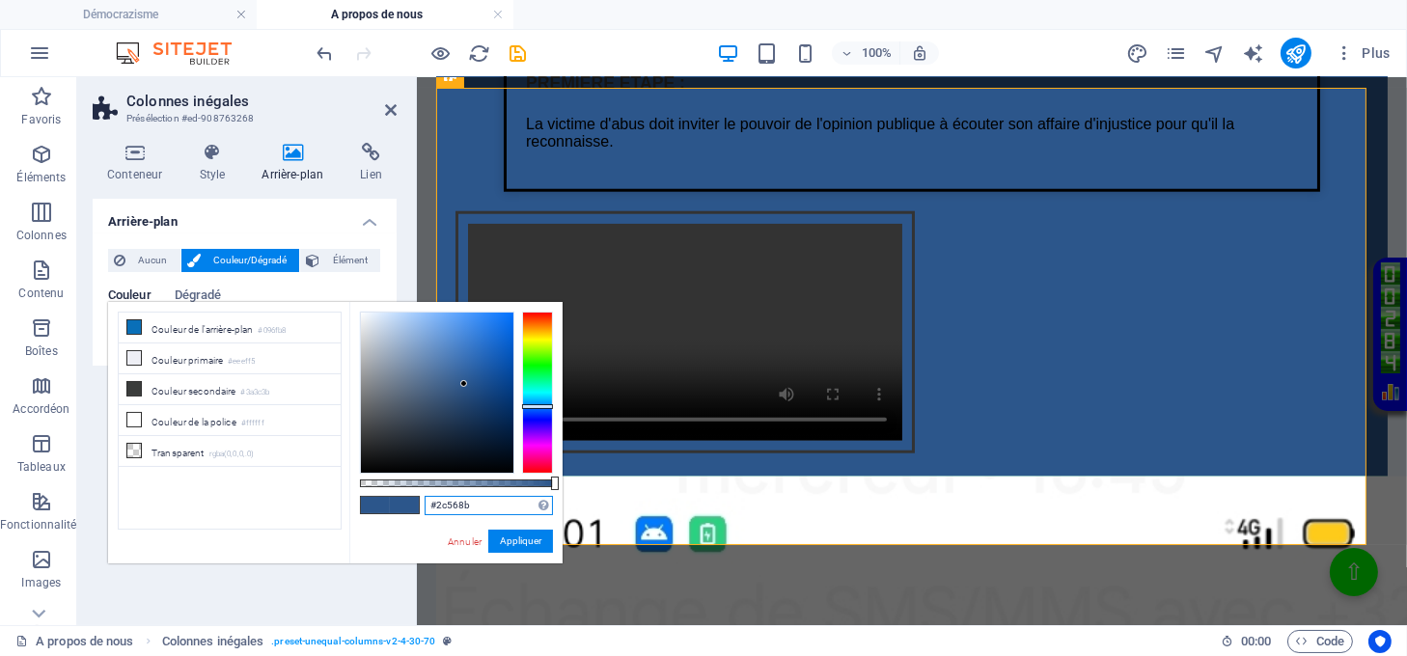
drag, startPoint x: 498, startPoint y: 511, endPoint x: 427, endPoint y: 506, distance: 71.6
click at [427, 506] on input "#2c568b" at bounding box center [489, 505] width 128 height 19
click at [536, 542] on button "Appliquer" at bounding box center [520, 541] width 65 height 23
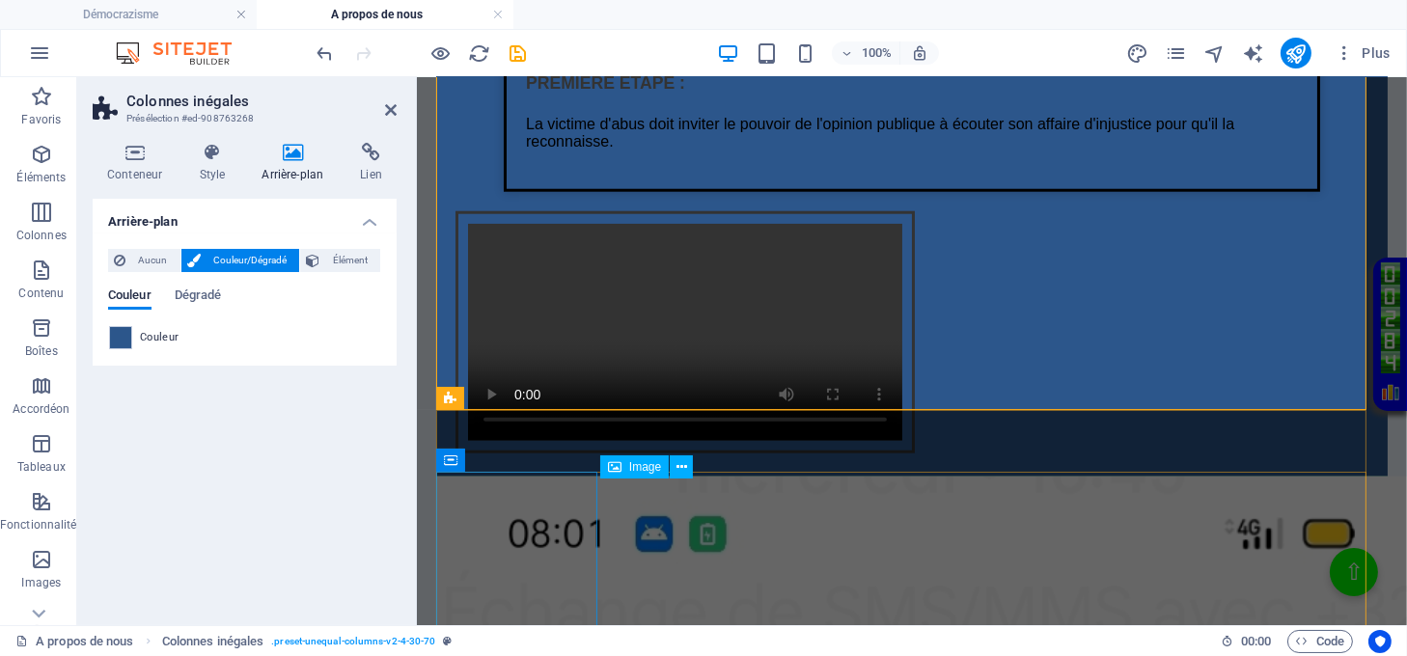
scroll to position [3032, 0]
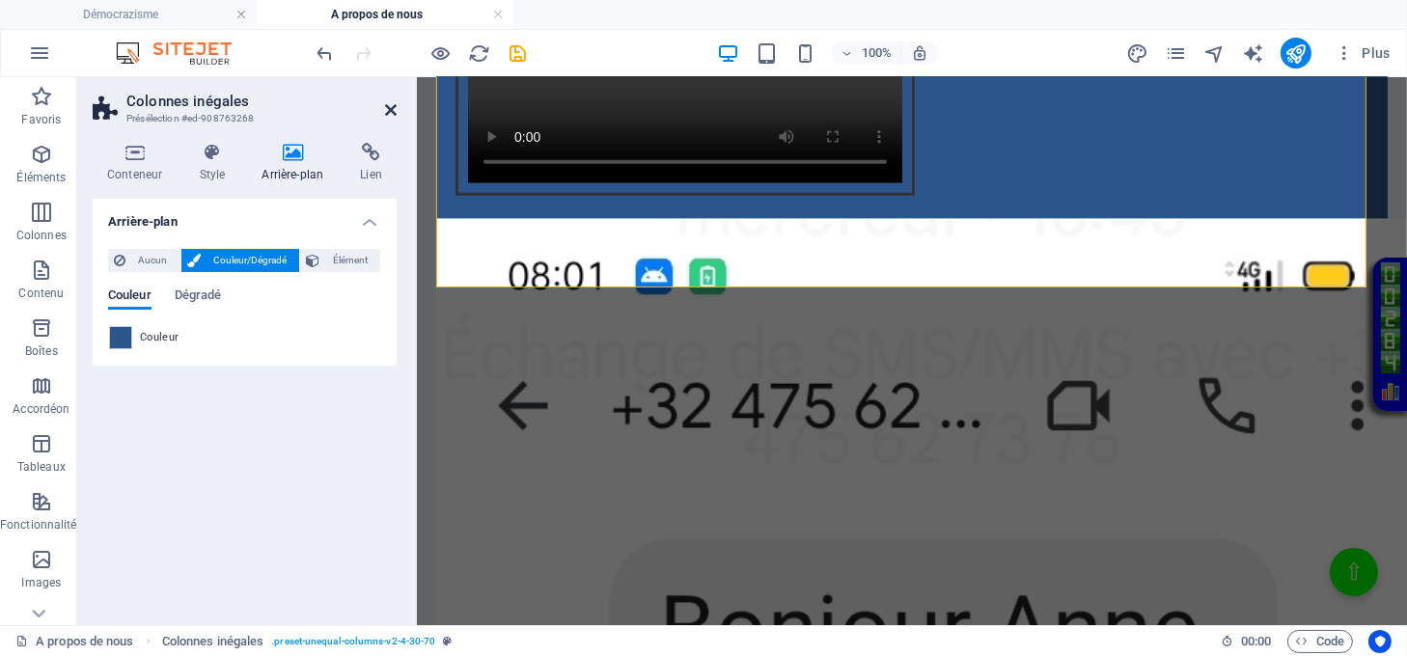
drag, startPoint x: 390, startPoint y: 107, endPoint x: 389, endPoint y: 126, distance: 19.3
click at [390, 107] on icon at bounding box center [391, 109] width 12 height 15
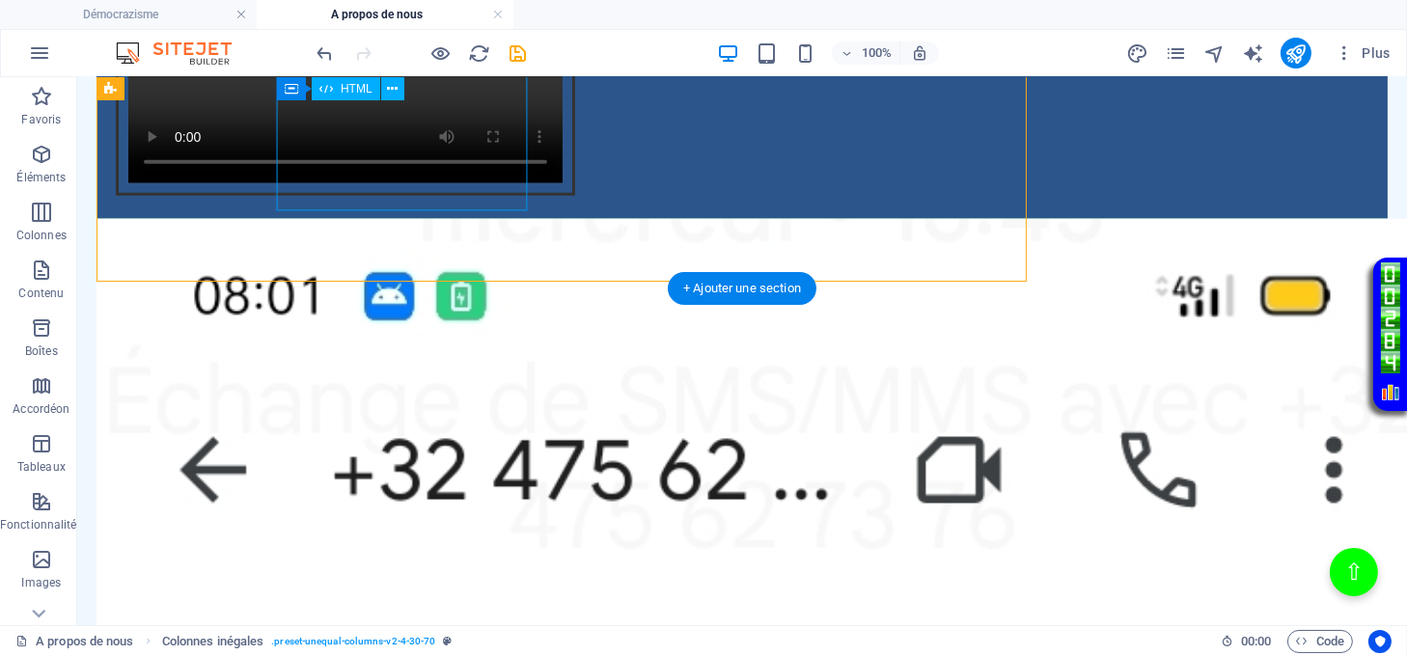
scroll to position [3038, 0]
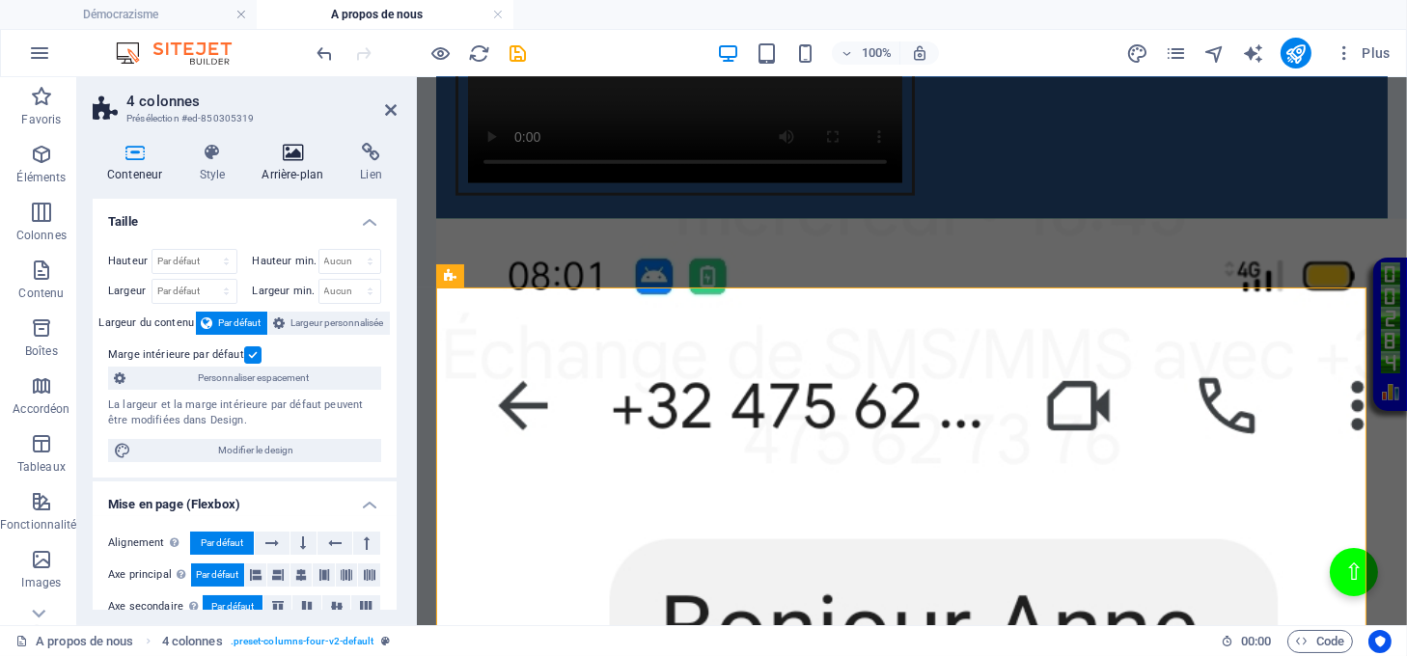
click at [285, 148] on icon at bounding box center [292, 152] width 91 height 19
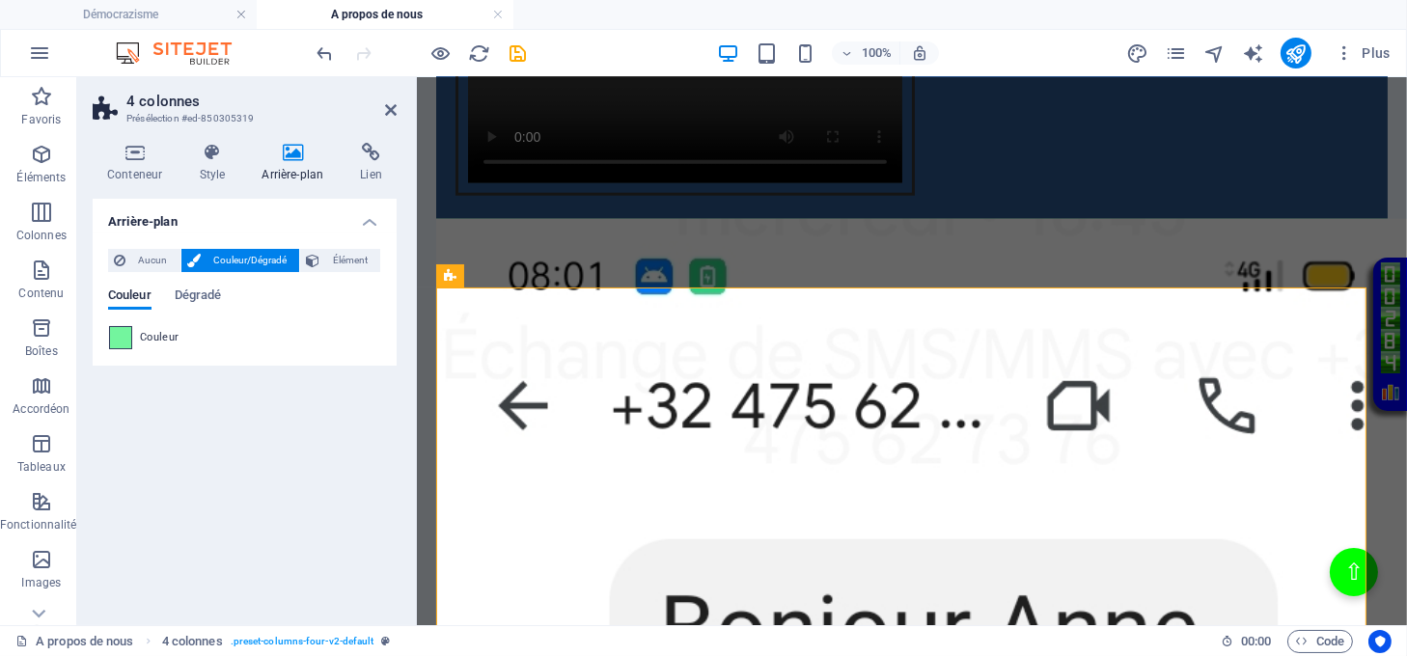
click at [120, 340] on span at bounding box center [120, 337] width 21 height 21
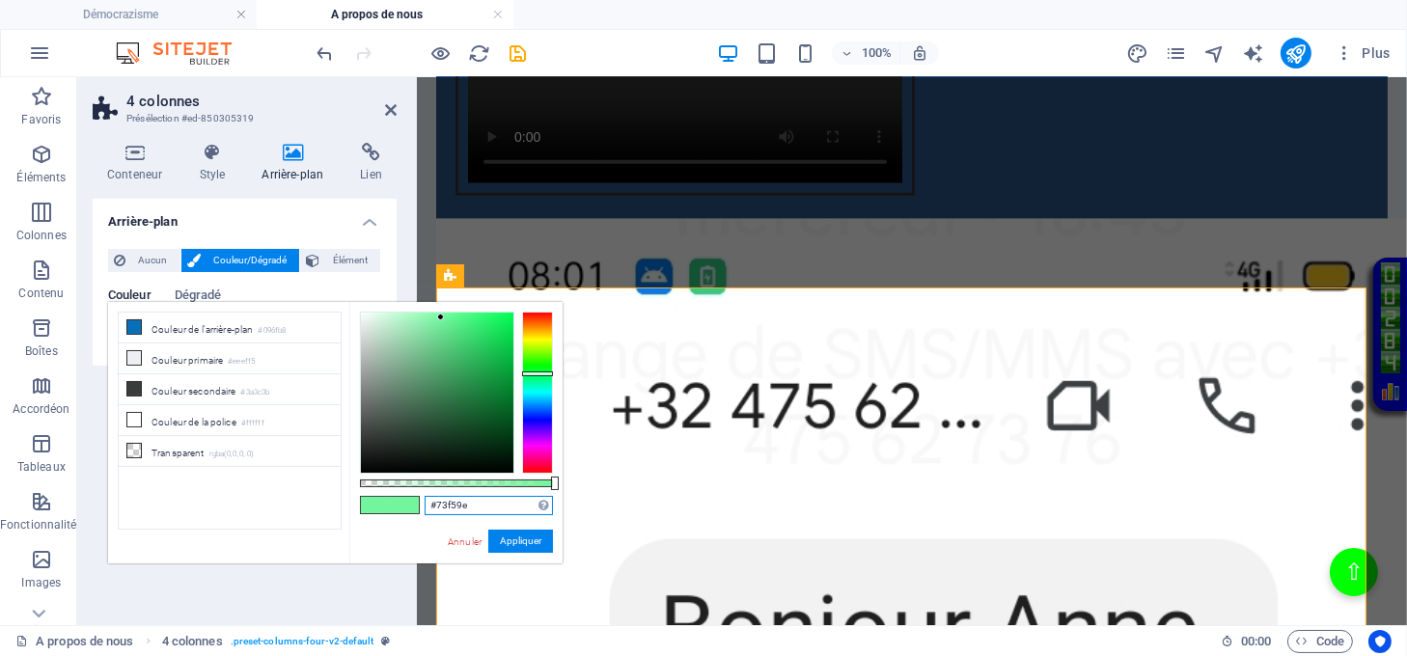
drag, startPoint x: 487, startPoint y: 503, endPoint x: 413, endPoint y: 512, distance: 74.8
click at [413, 512] on div "#73f59e Formats pris en charge #0852ed rgb(8, 82, 237) rgba(8, 82, 237, 90%) hs…" at bounding box center [455, 572] width 213 height 541
paste input "2c568b"
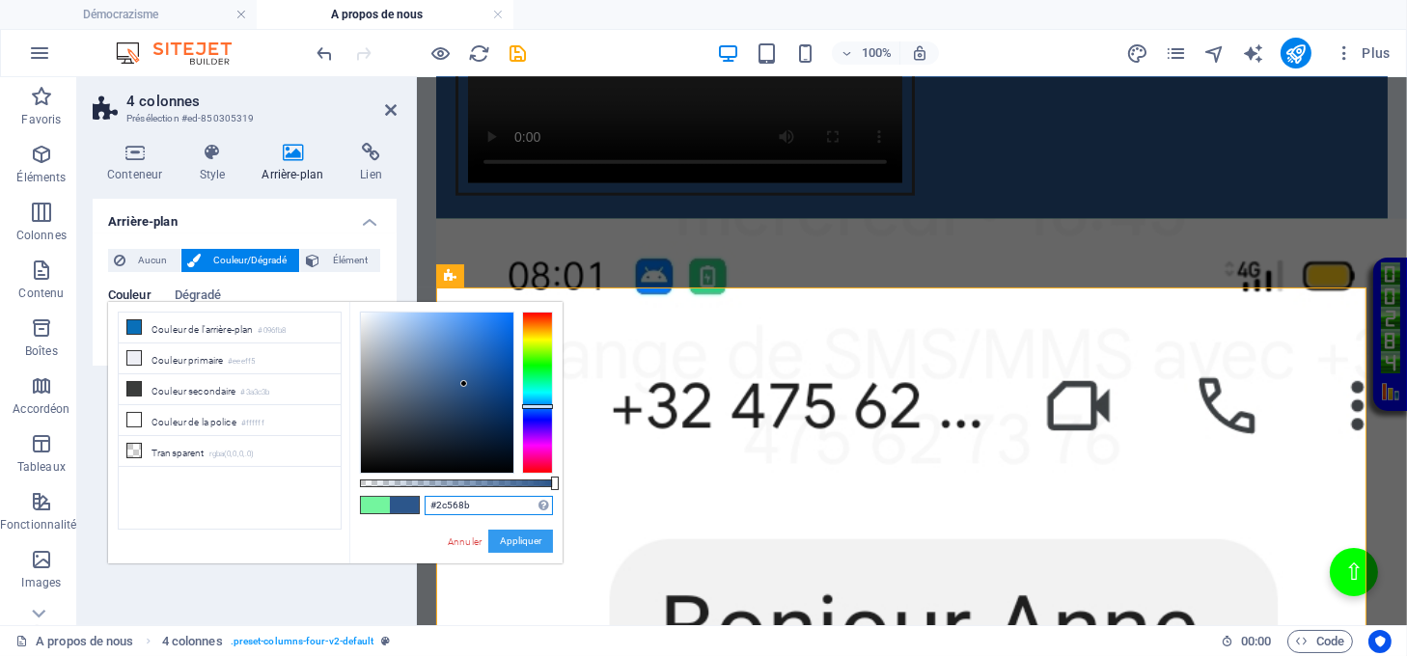
type input "#2c568b"
click at [520, 539] on button "Appliquer" at bounding box center [520, 541] width 65 height 23
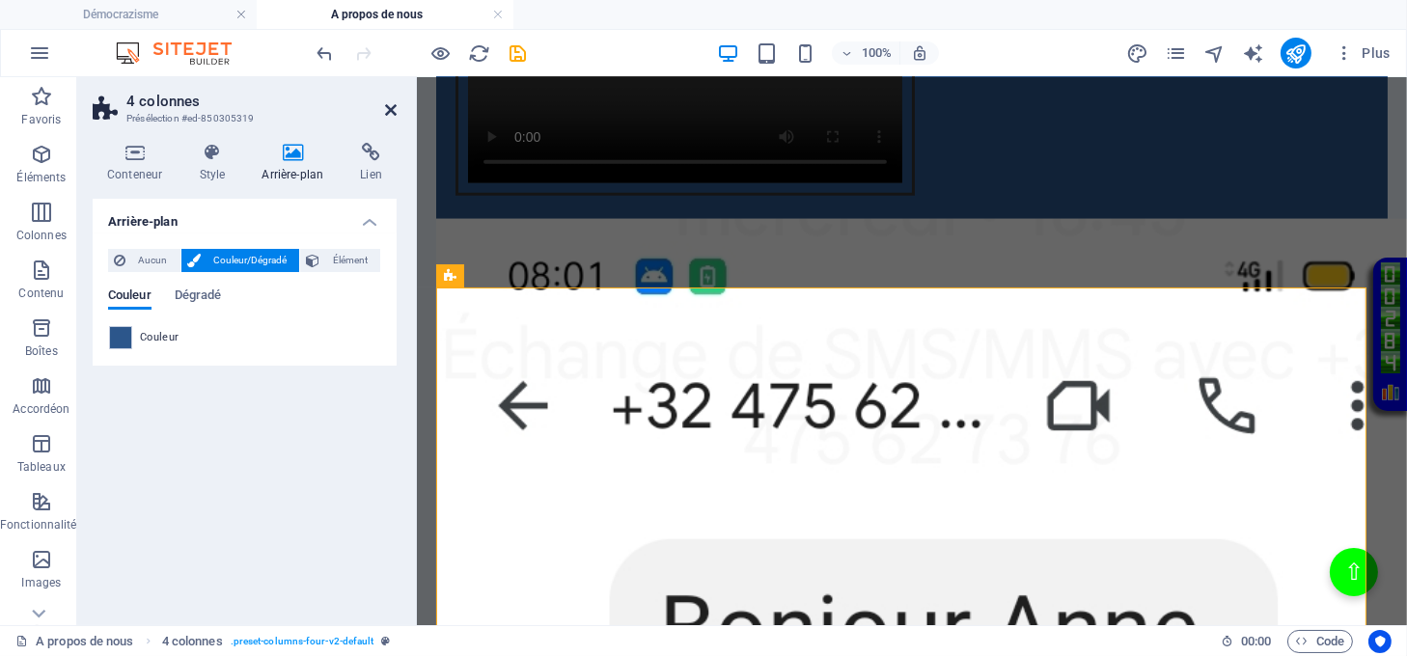
click at [389, 107] on icon at bounding box center [391, 109] width 12 height 15
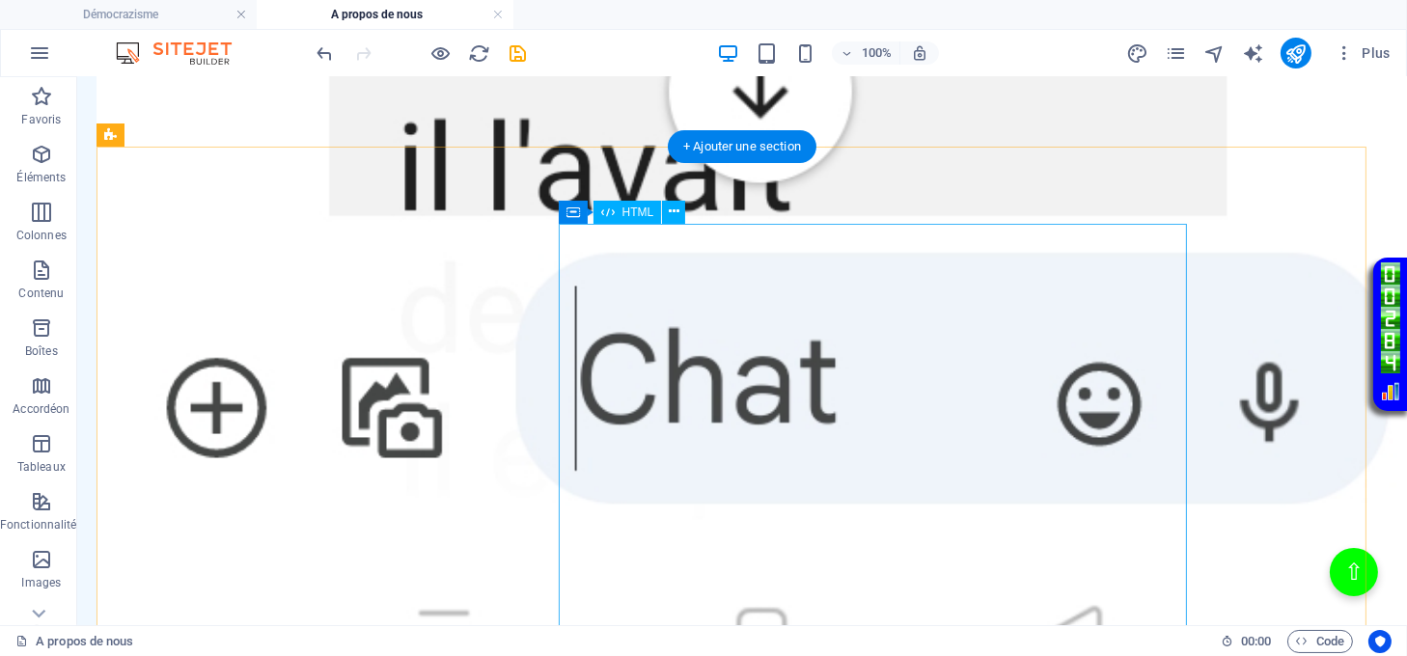
scroll to position [5612, 0]
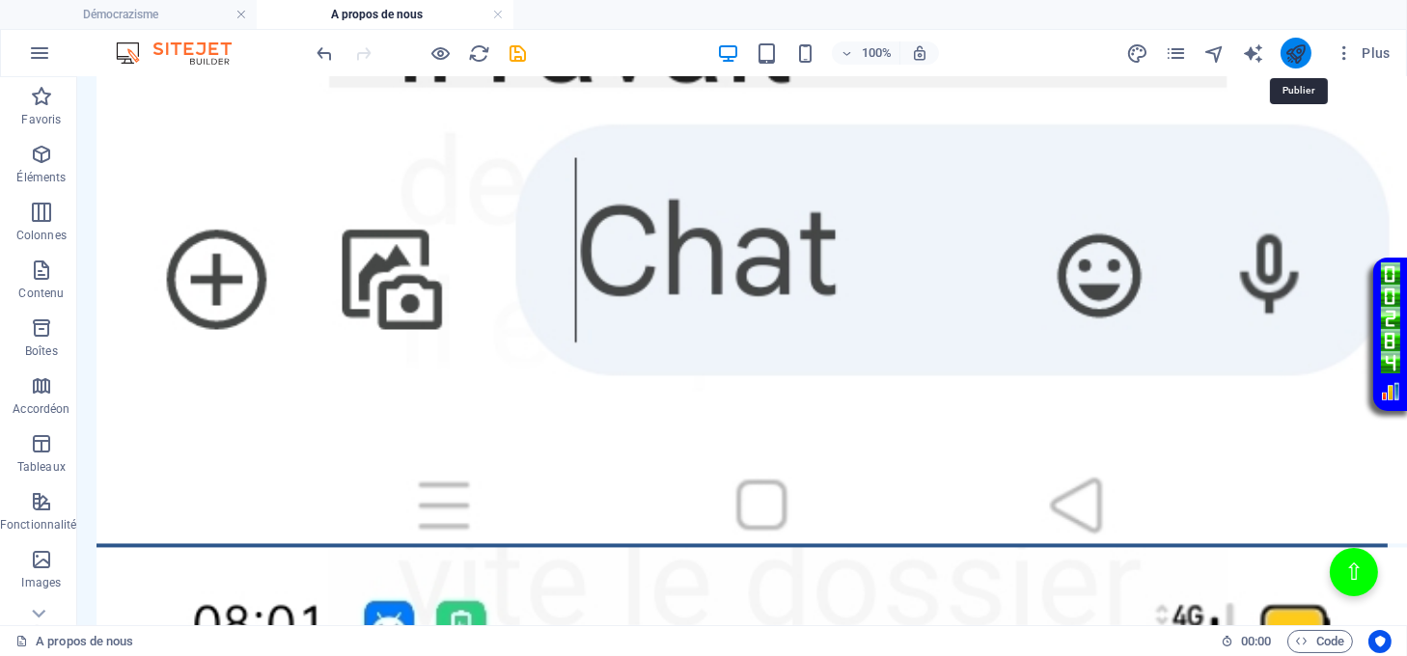
click at [1289, 56] on icon "publish" at bounding box center [1296, 53] width 22 height 22
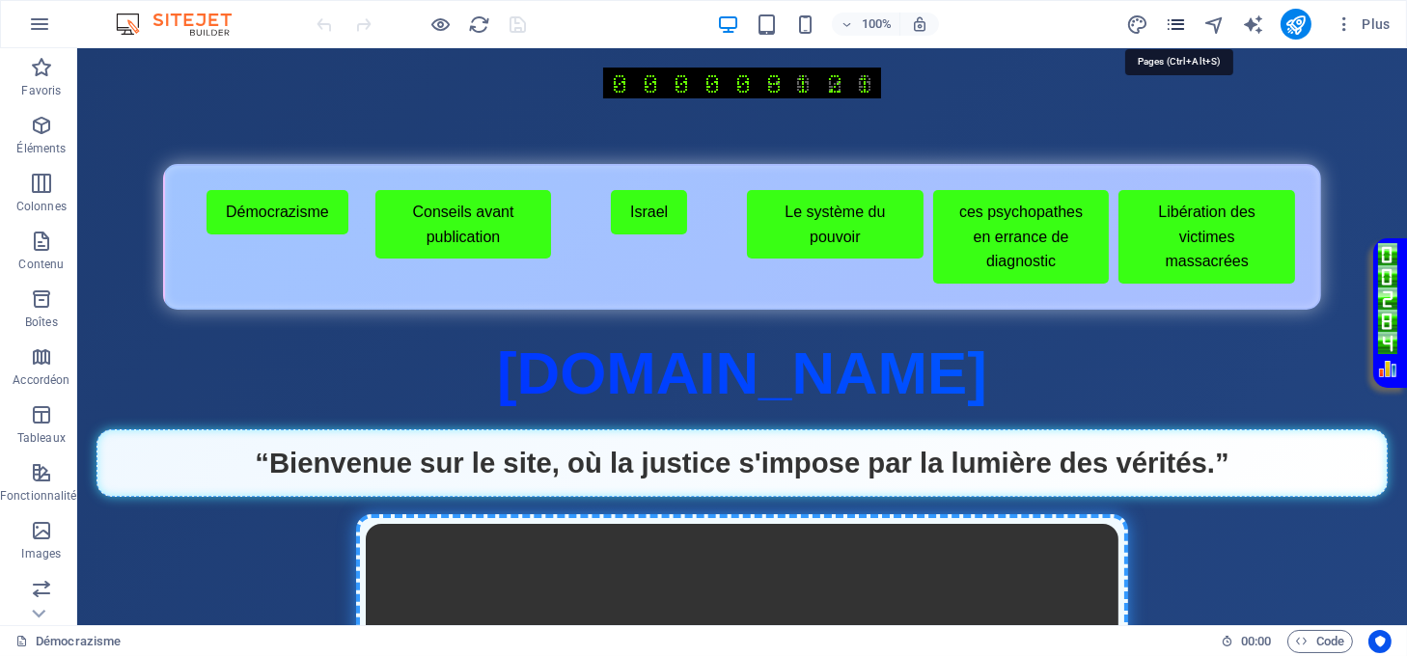
click at [1185, 25] on icon "pages" at bounding box center [1176, 25] width 22 height 22
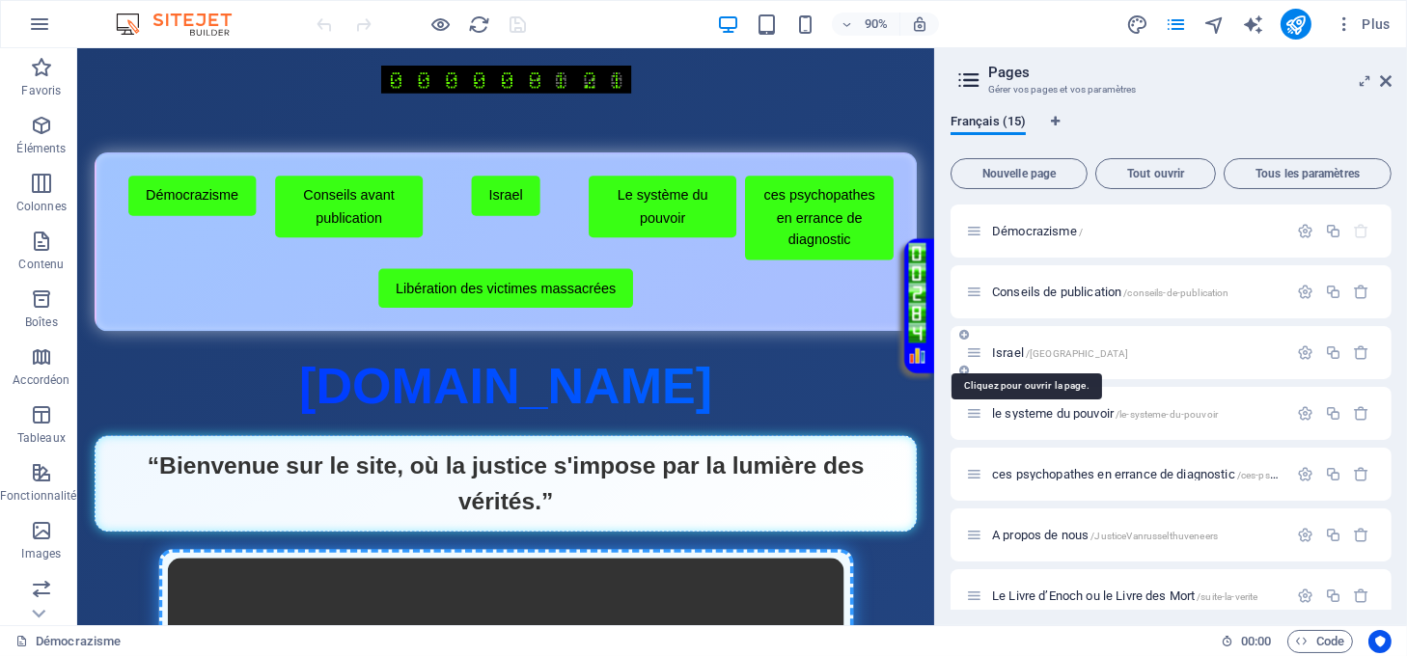
click at [1019, 356] on span "[GEOGRAPHIC_DATA] /[GEOGRAPHIC_DATA]" at bounding box center [1060, 353] width 136 height 14
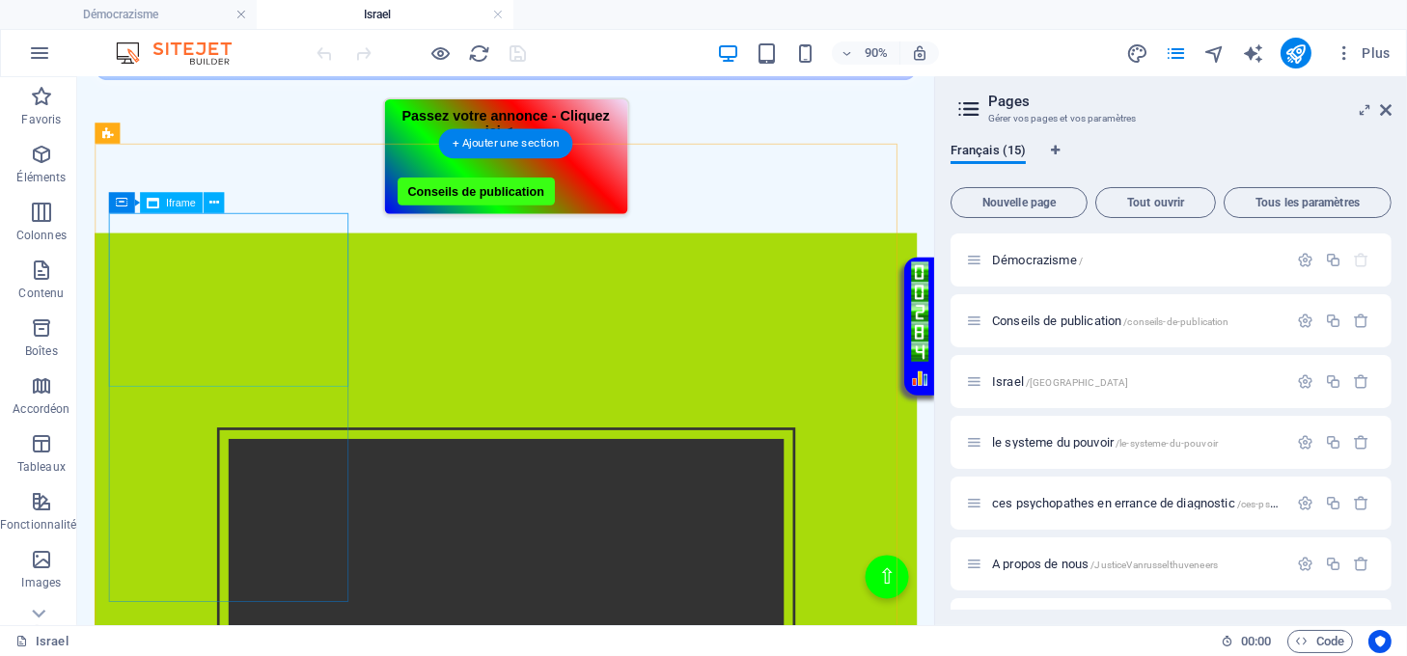
scroll to position [514, 0]
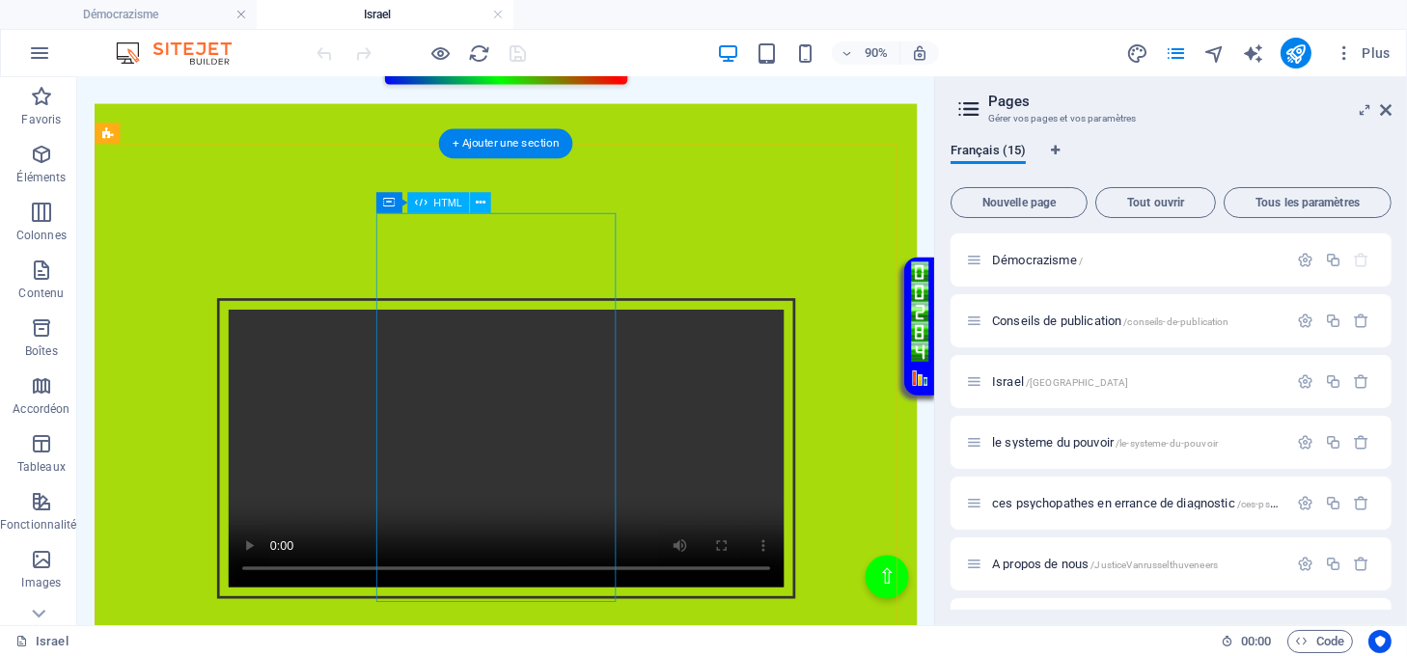
click at [505, 391] on div "Intégration vidéo avec cadre et lien Votre navigateur ne supporte pas la balise…" at bounding box center [554, 492] width 914 height 376
click at [505, 388] on div "Intégration vidéo avec cadre et lien Votre navigateur ne supporte pas la balise…" at bounding box center [554, 492] width 914 height 376
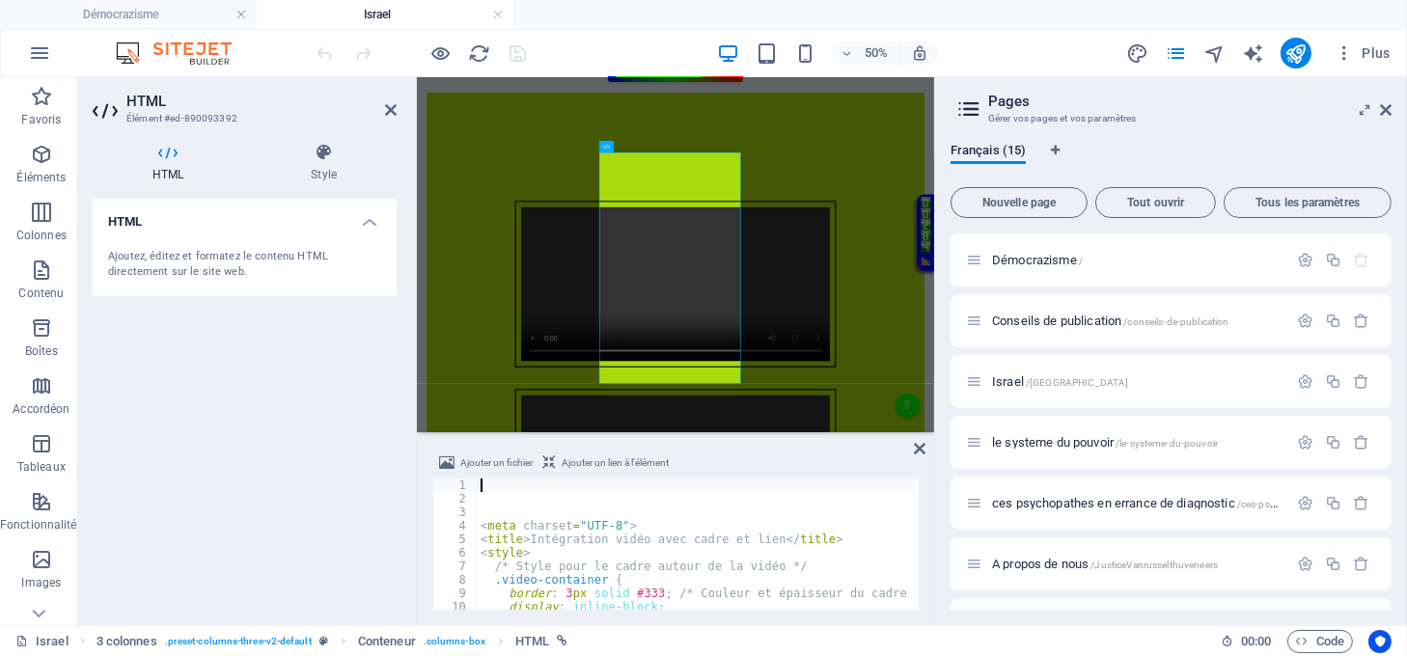
scroll to position [491, 0]
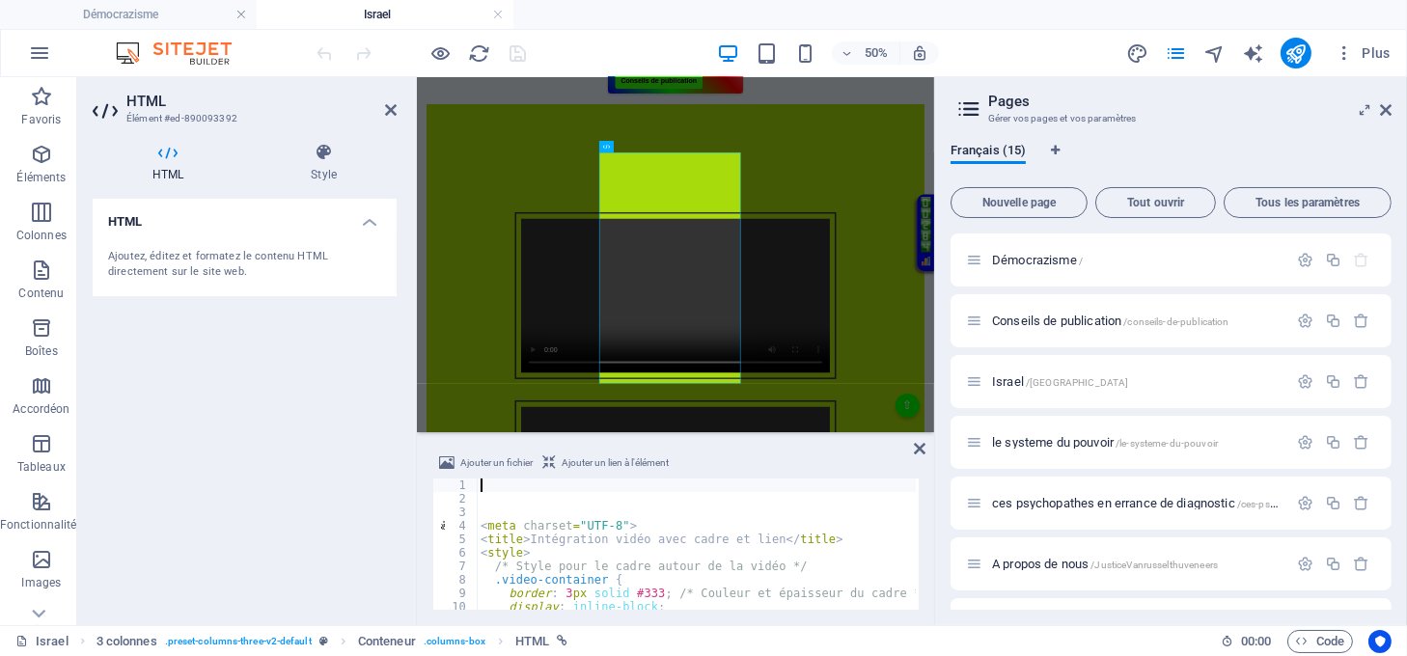
type textarea ".video-container {"
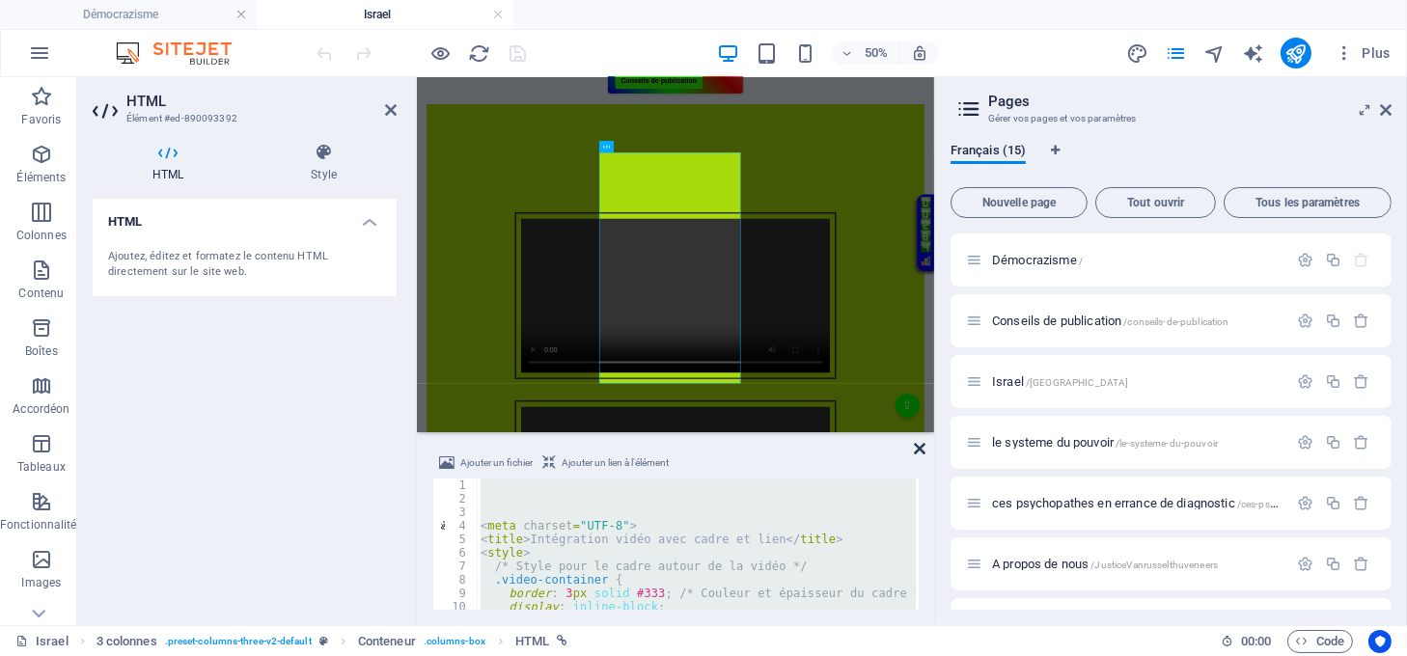
drag, startPoint x: 918, startPoint y: 444, endPoint x: 851, endPoint y: 387, distance: 87.6
click at [918, 444] on icon at bounding box center [920, 448] width 12 height 15
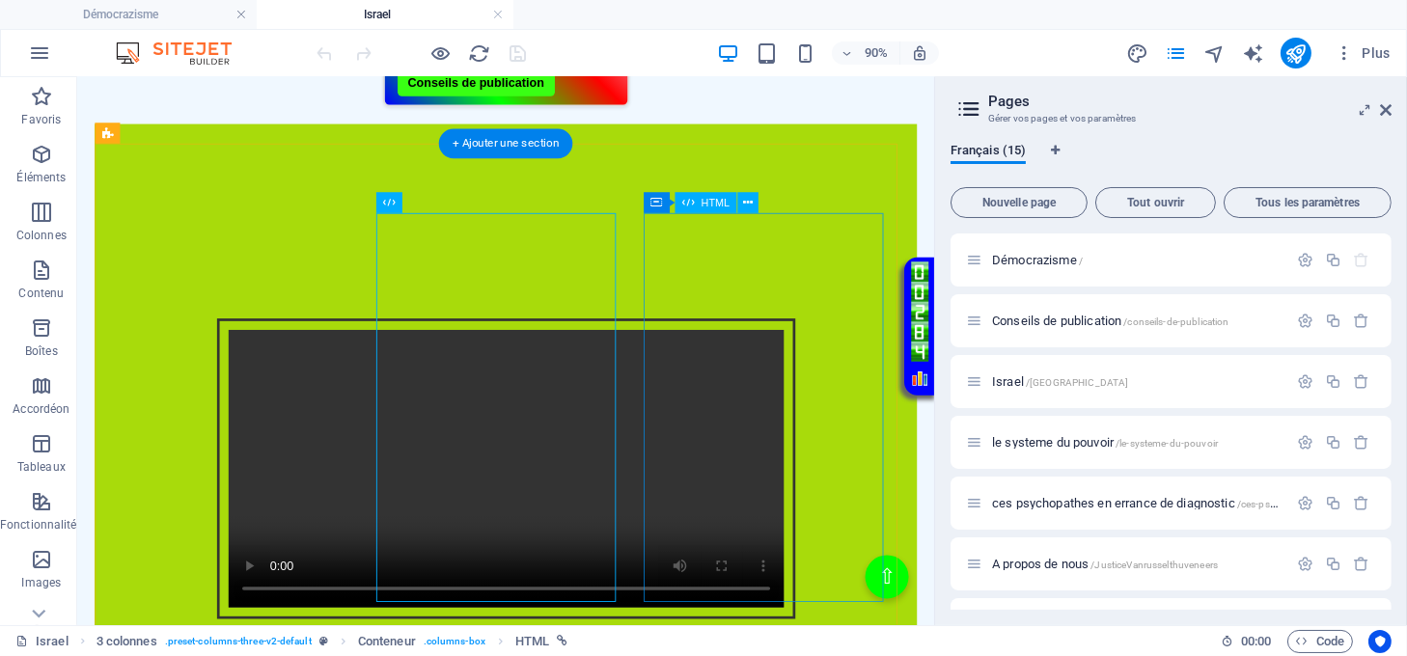
scroll to position [514, 0]
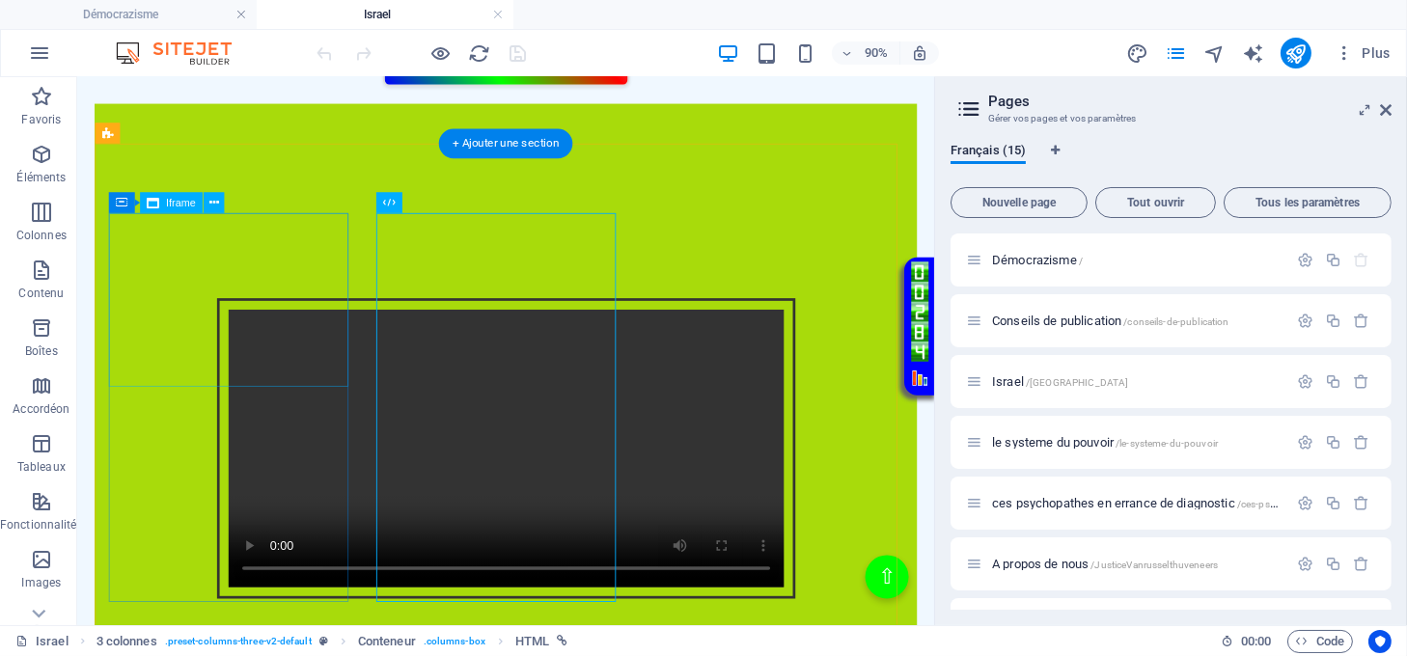
click at [271, 304] on div "</div>" at bounding box center [554, 205] width 914 height 197
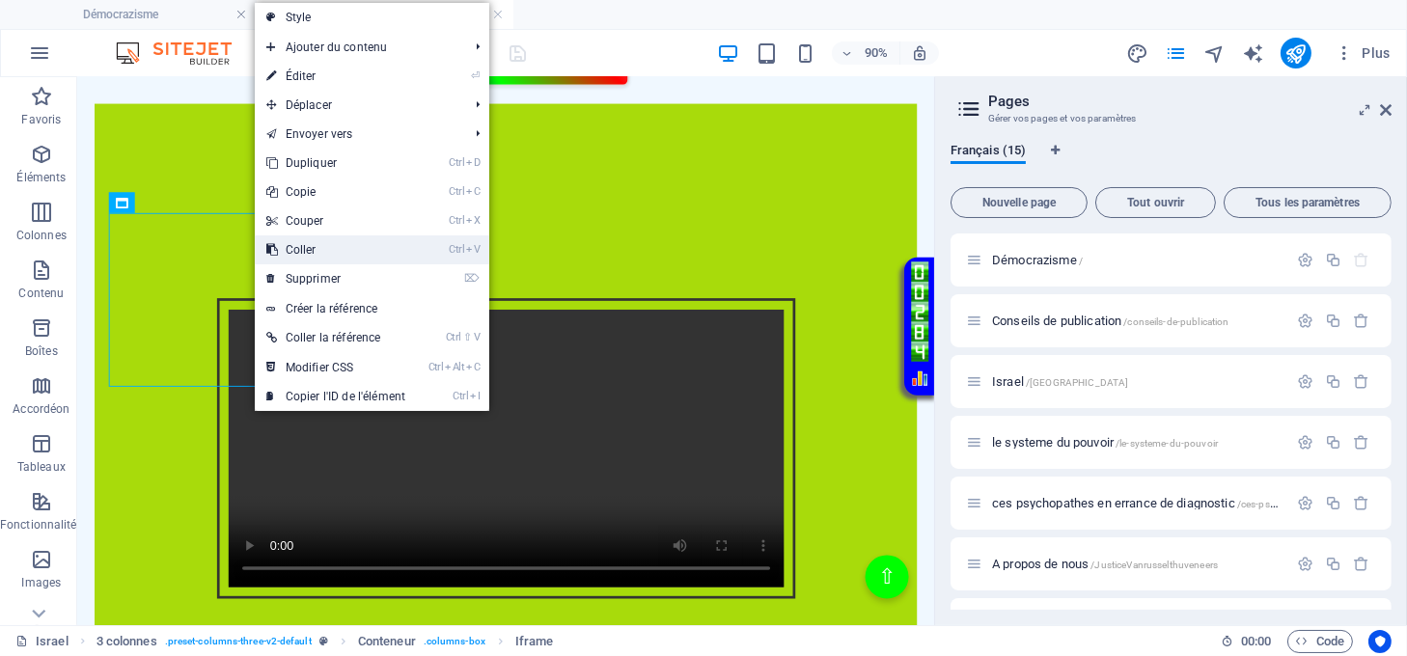
click at [332, 253] on link "Ctrl V Coller" at bounding box center [336, 249] width 162 height 29
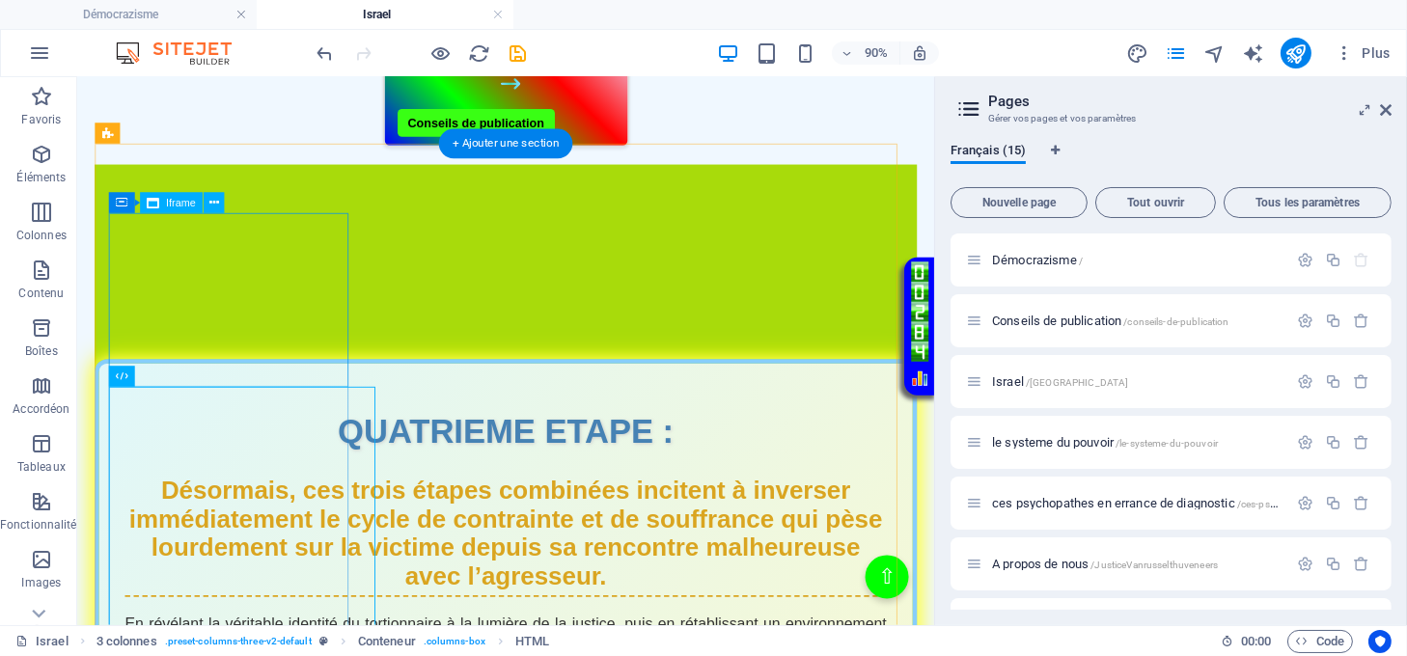
scroll to position [520, 0]
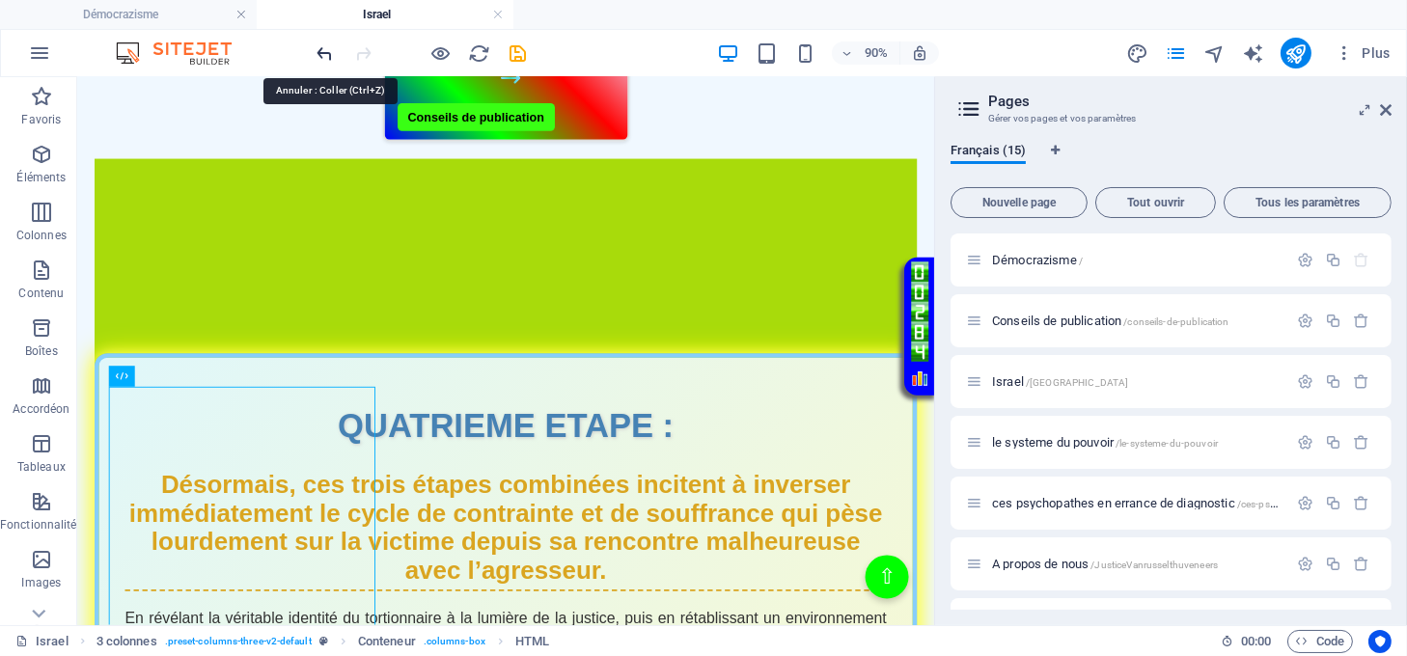
click at [320, 51] on icon "undo" at bounding box center [326, 53] width 22 height 22
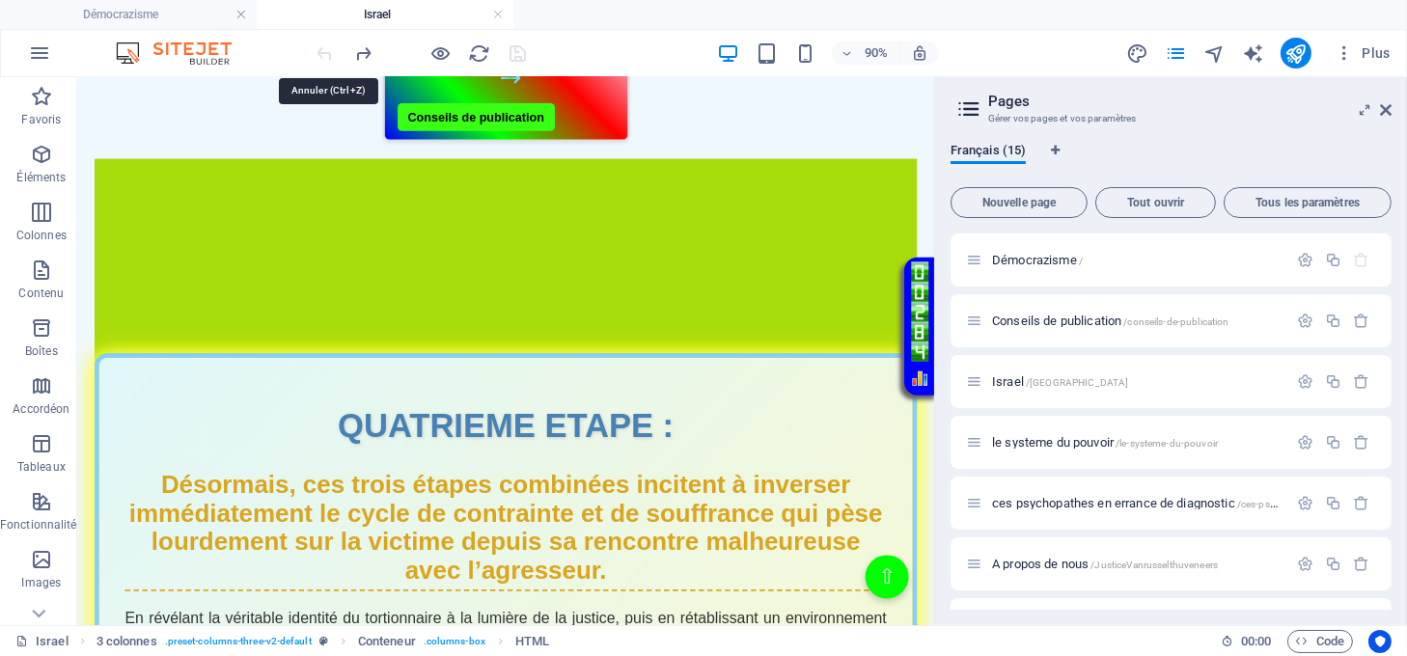
scroll to position [514, 0]
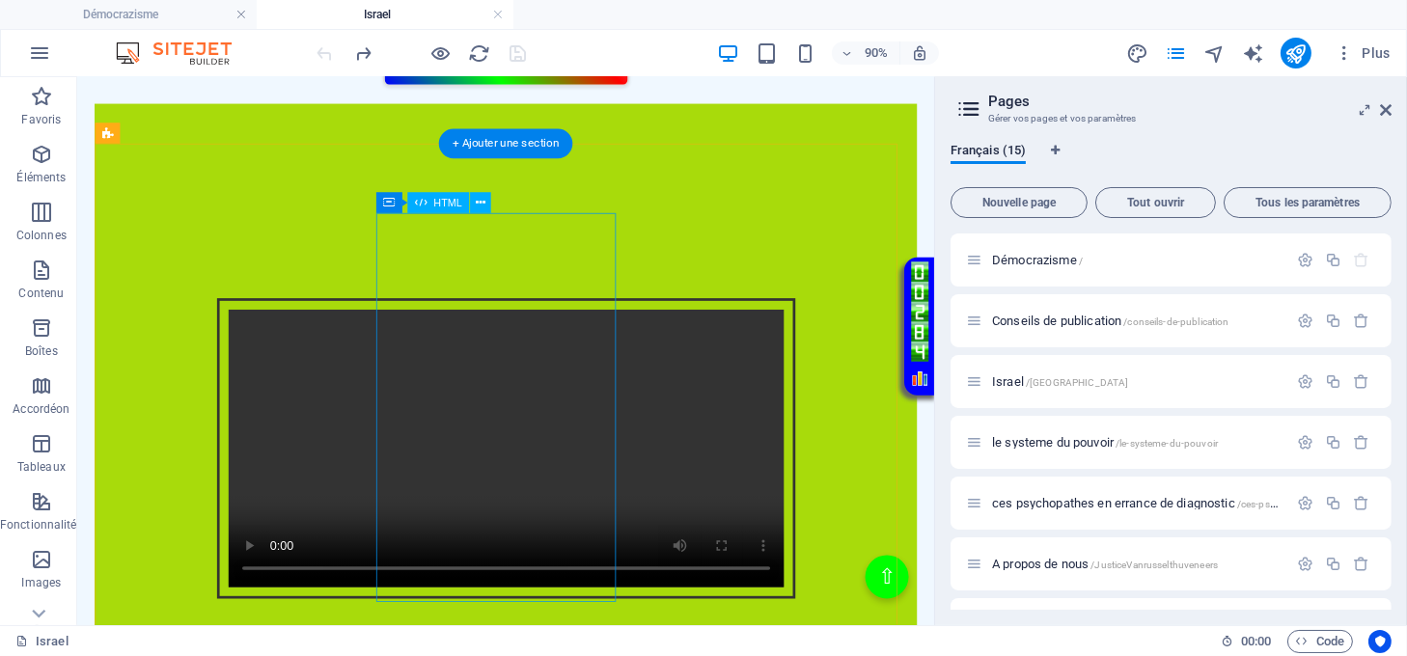
click at [505, 496] on div "Intégration vidéo avec cadre et lien Votre navigateur ne supporte pas la balise…" at bounding box center [554, 492] width 914 height 376
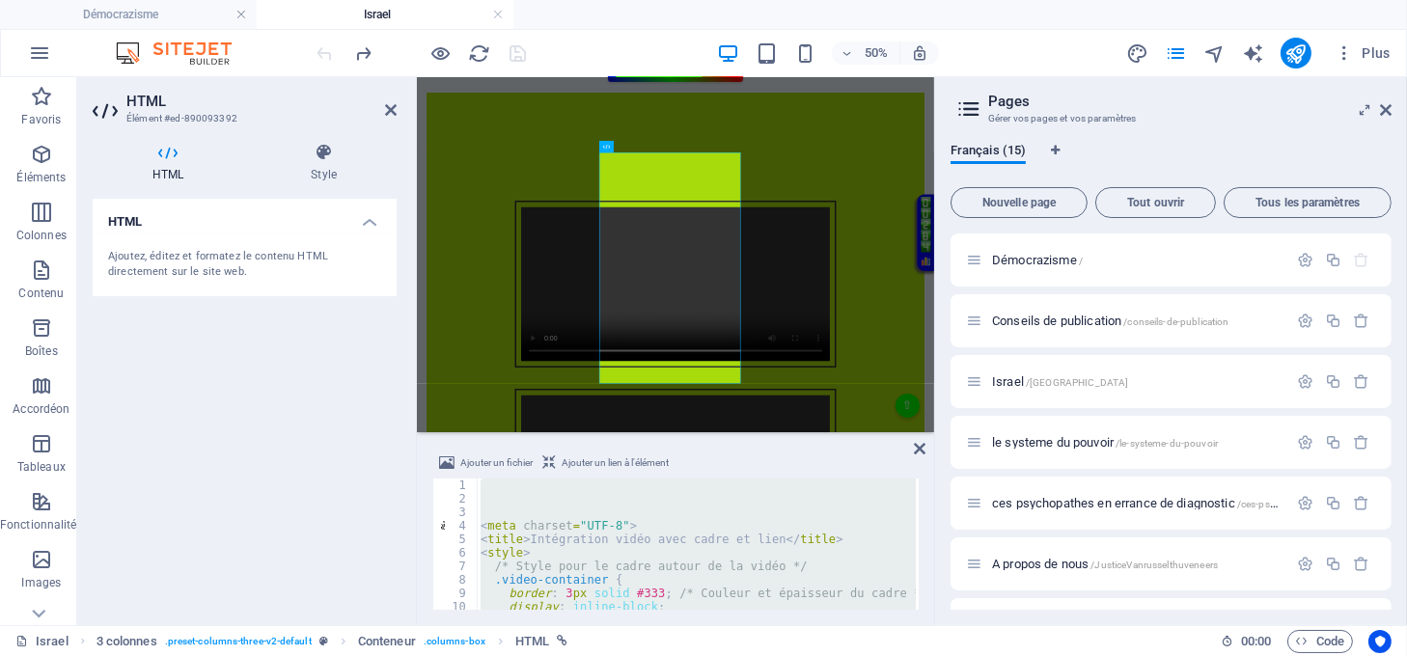
scroll to position [491, 0]
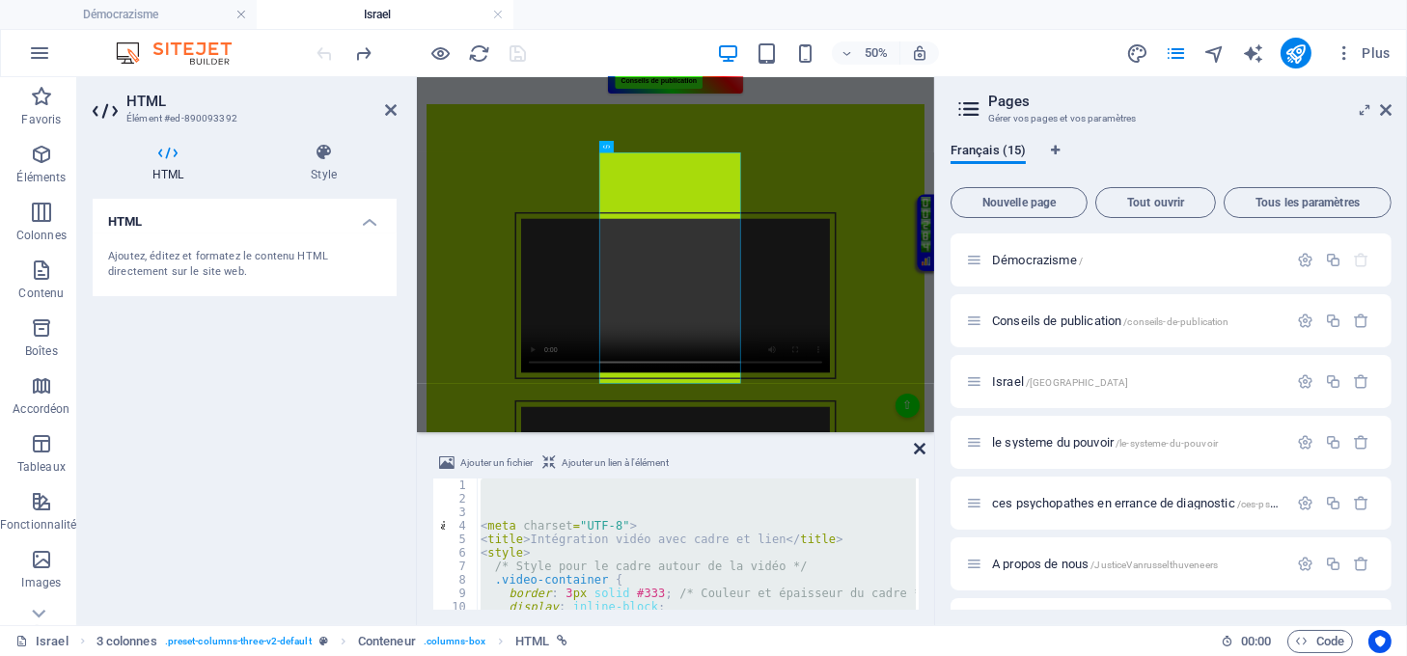
drag, startPoint x: 939, startPoint y: 407, endPoint x: 921, endPoint y: 447, distance: 43.6
click at [921, 447] on icon at bounding box center [920, 448] width 12 height 15
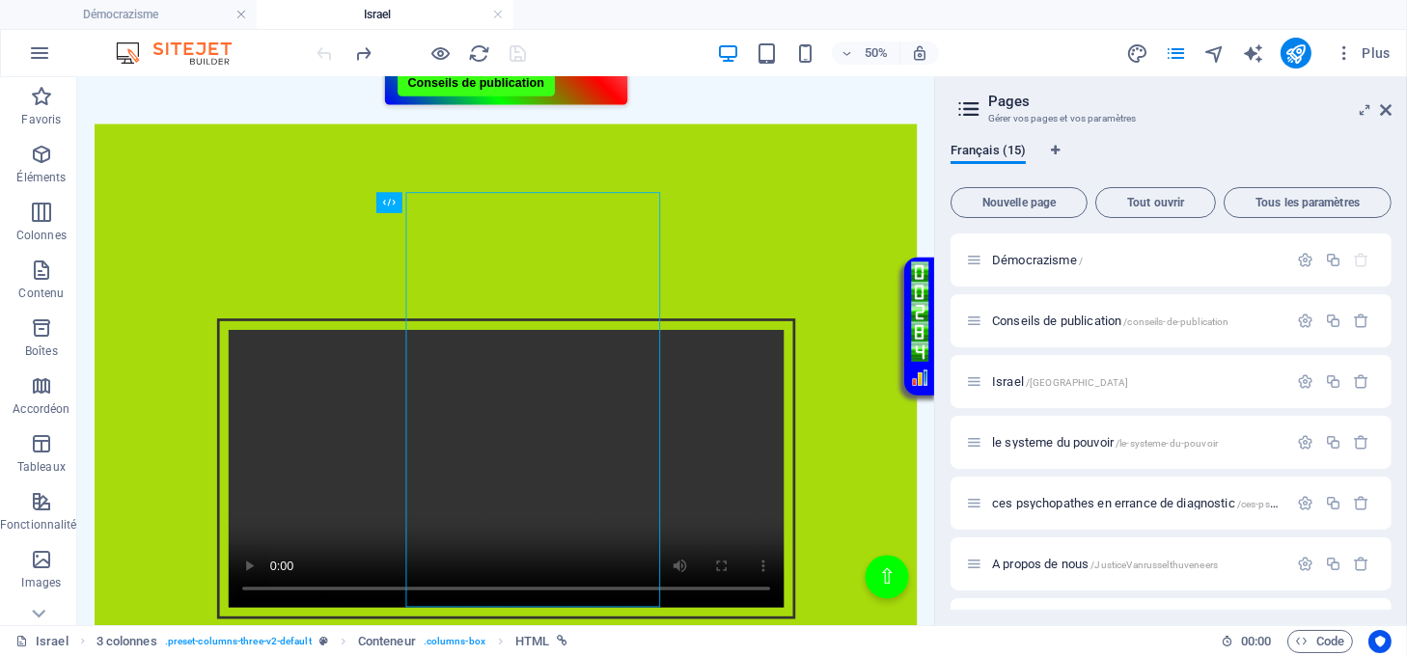
scroll to position [514, 0]
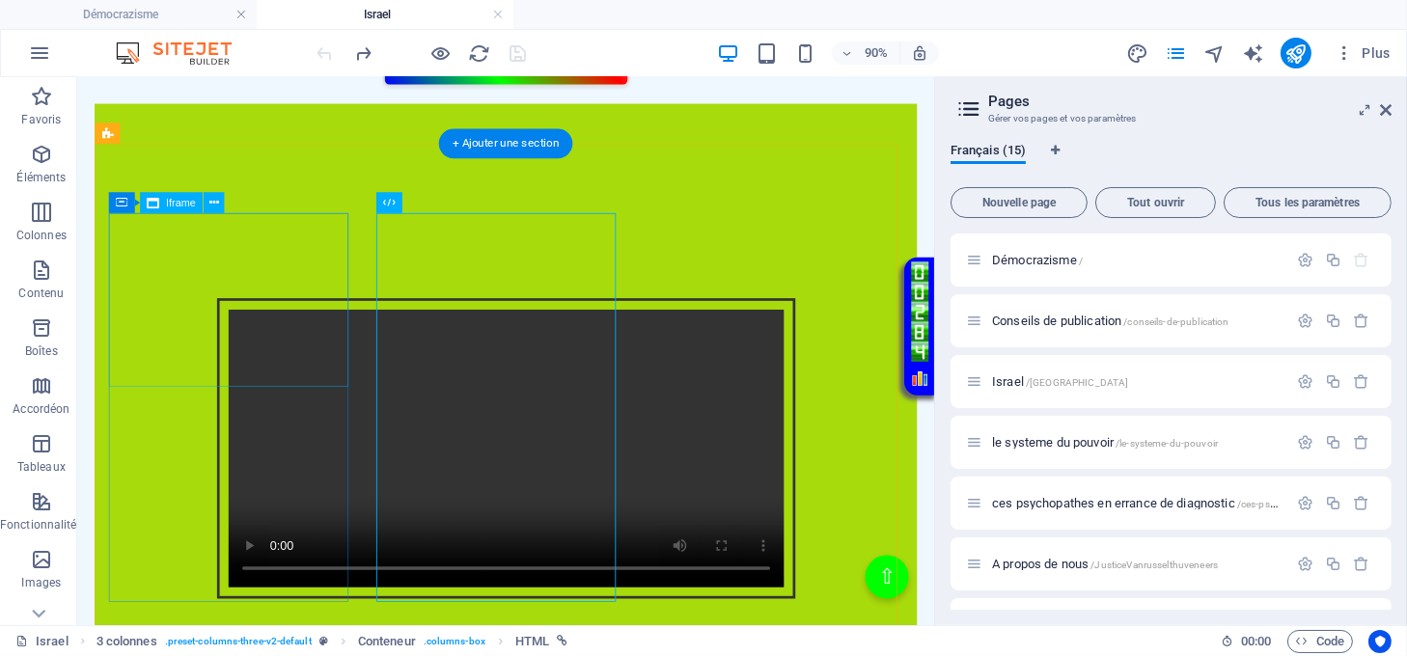
click at [284, 304] on div "</div>" at bounding box center [554, 205] width 914 height 197
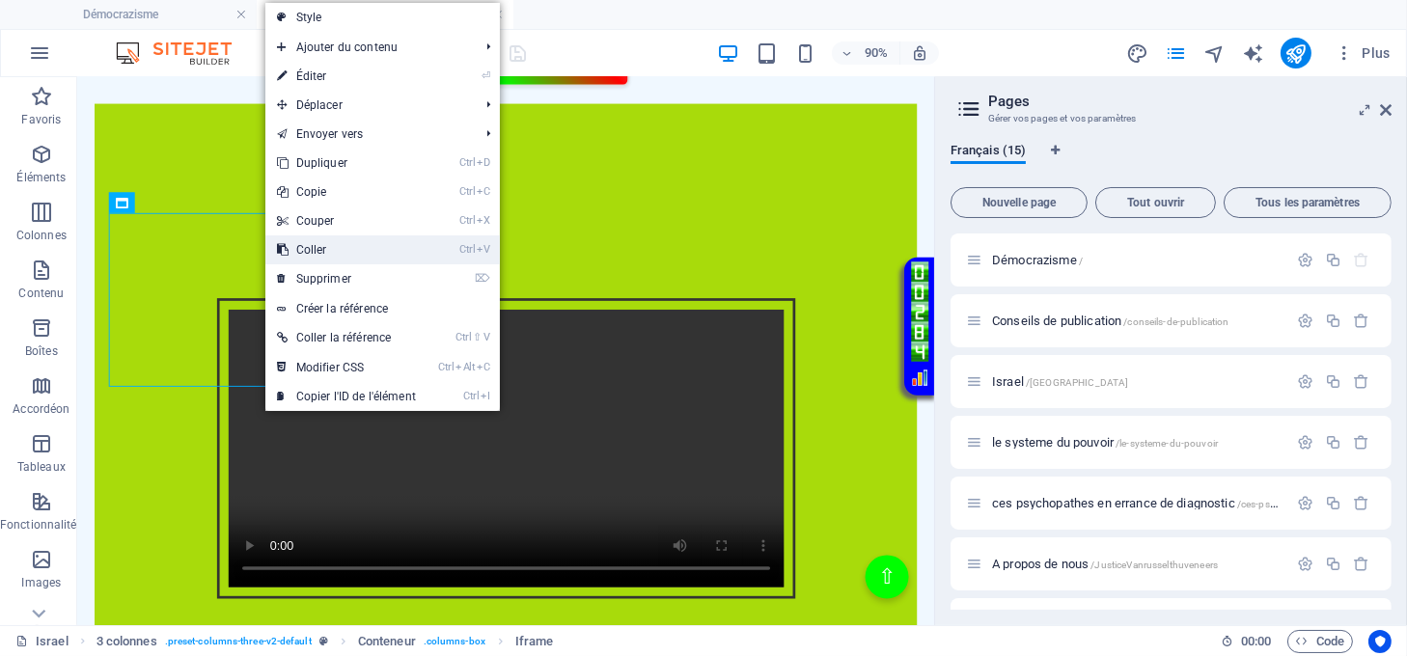
click at [319, 252] on link "Ctrl V Coller" at bounding box center [346, 249] width 162 height 29
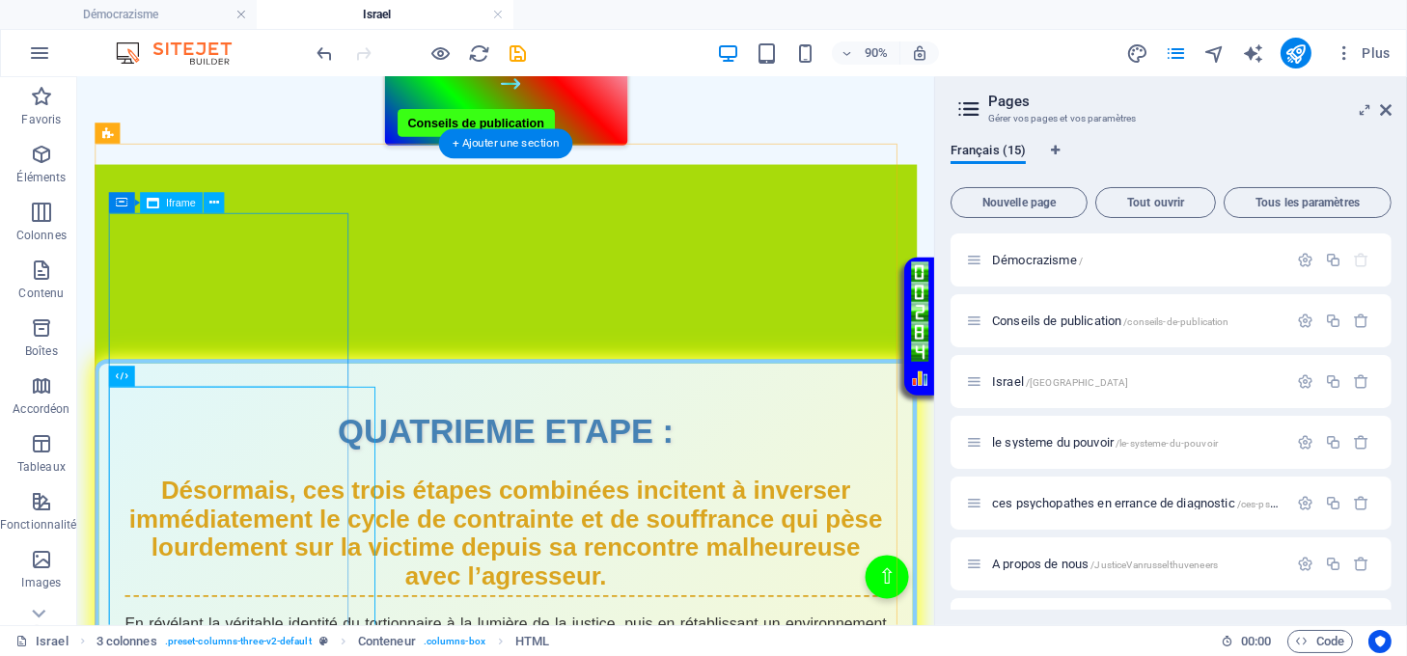
scroll to position [520, 0]
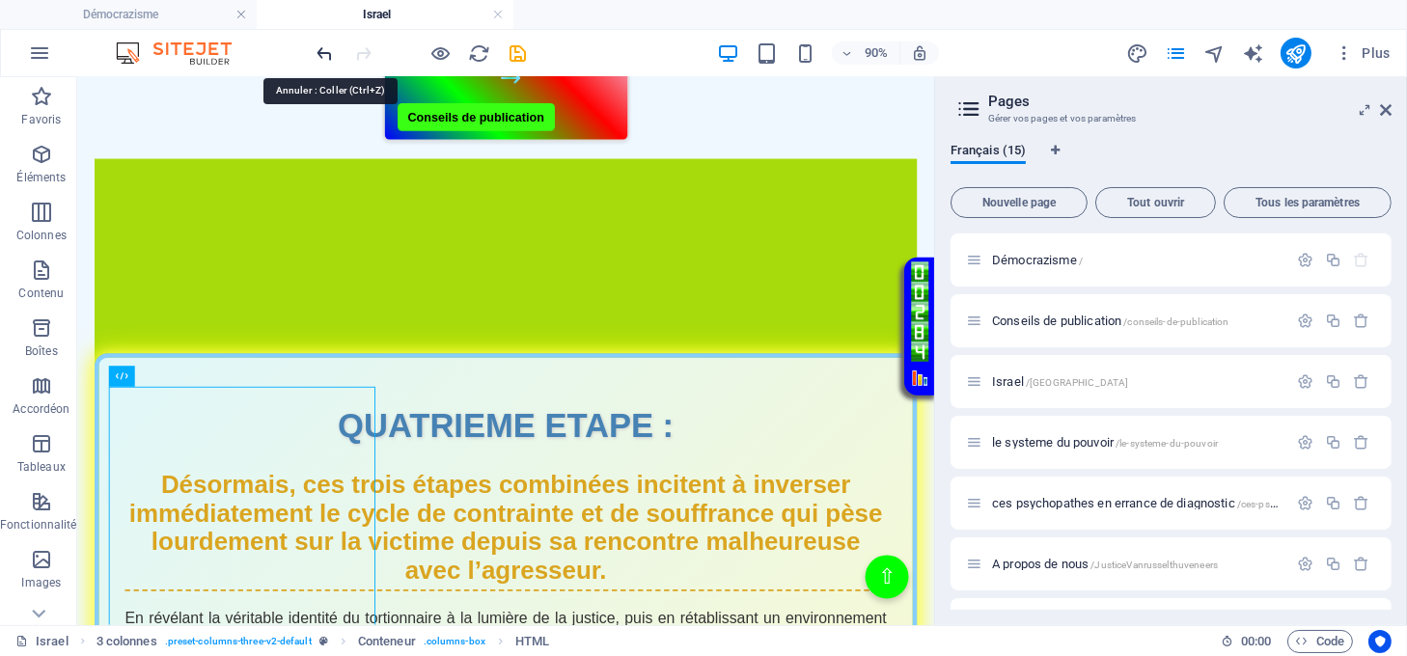
click at [324, 49] on icon "undo" at bounding box center [326, 53] width 22 height 22
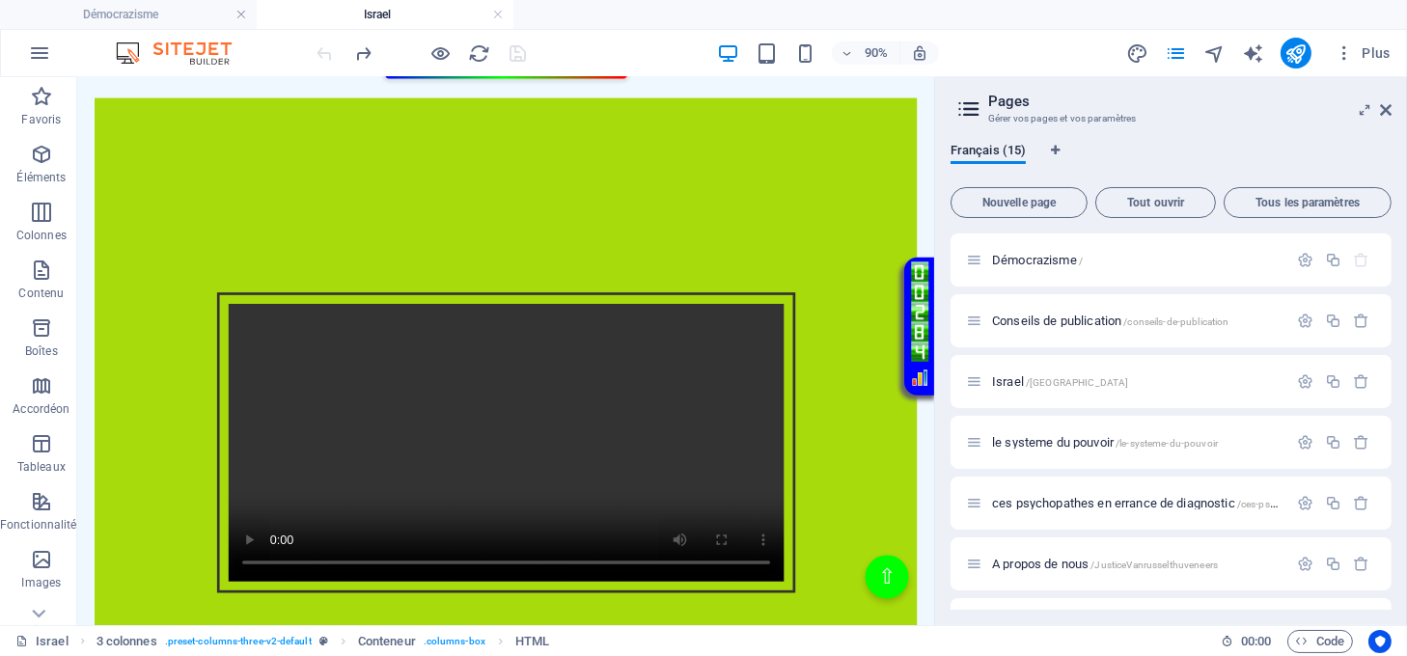
scroll to position [514, 0]
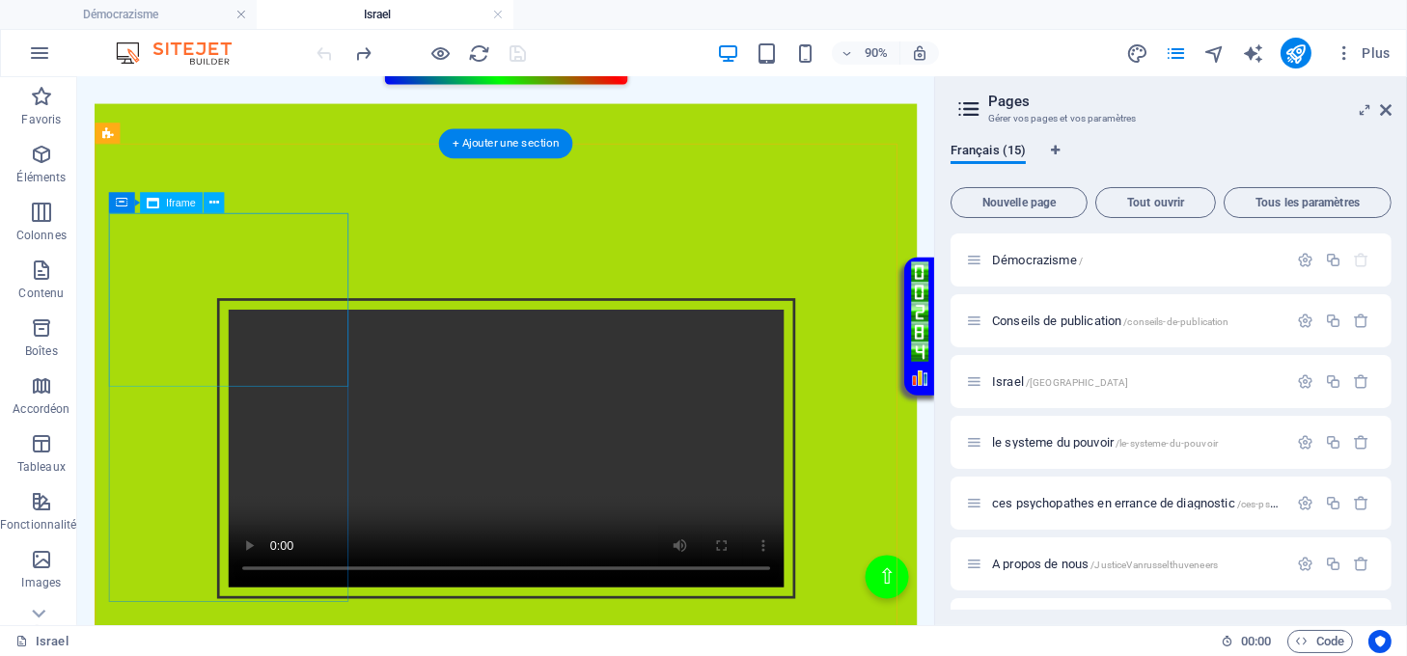
click at [306, 304] on div "</div>" at bounding box center [554, 205] width 914 height 197
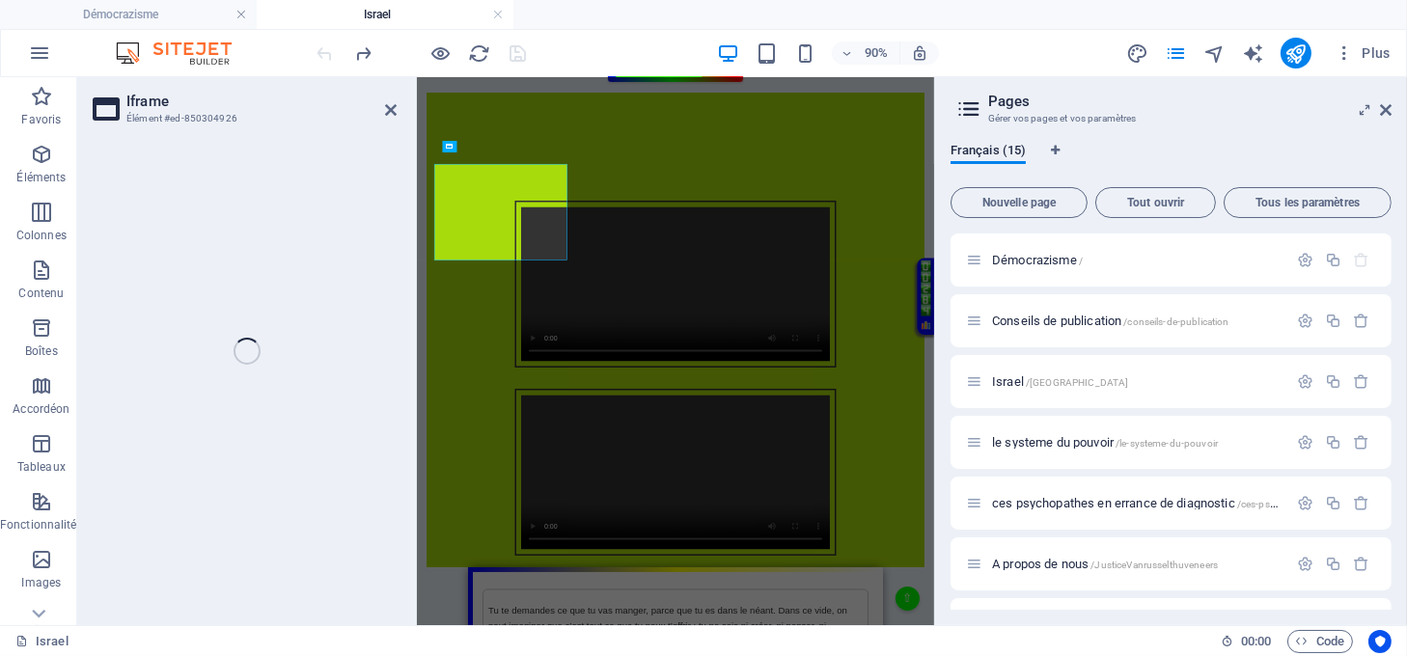
scroll to position [491, 0]
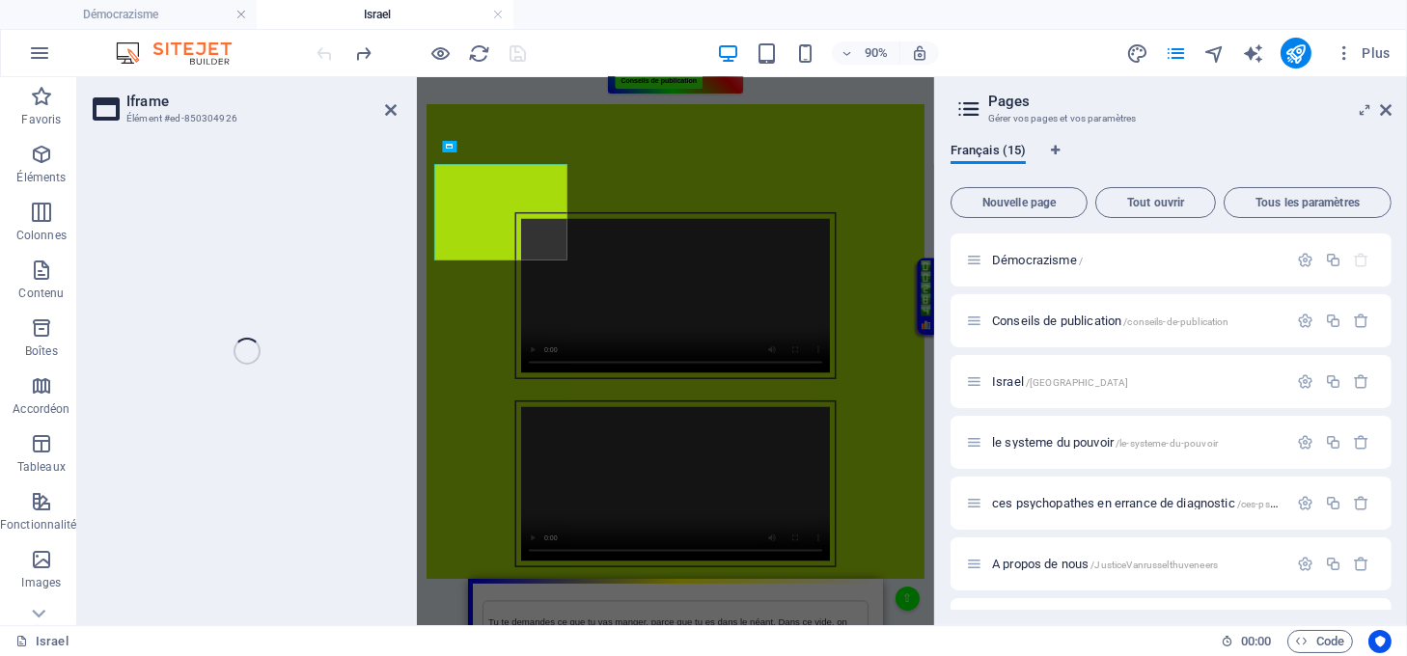
select select "%"
select select "px"
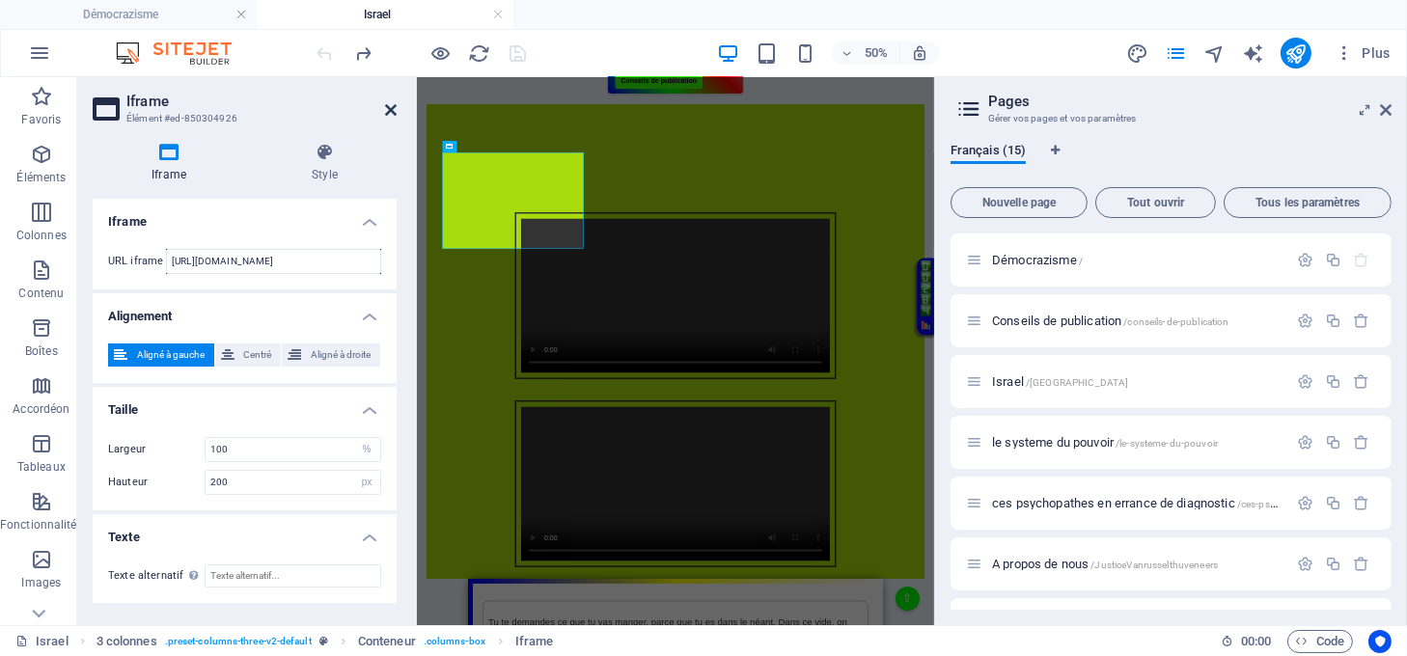
click at [387, 108] on icon at bounding box center [391, 109] width 12 height 15
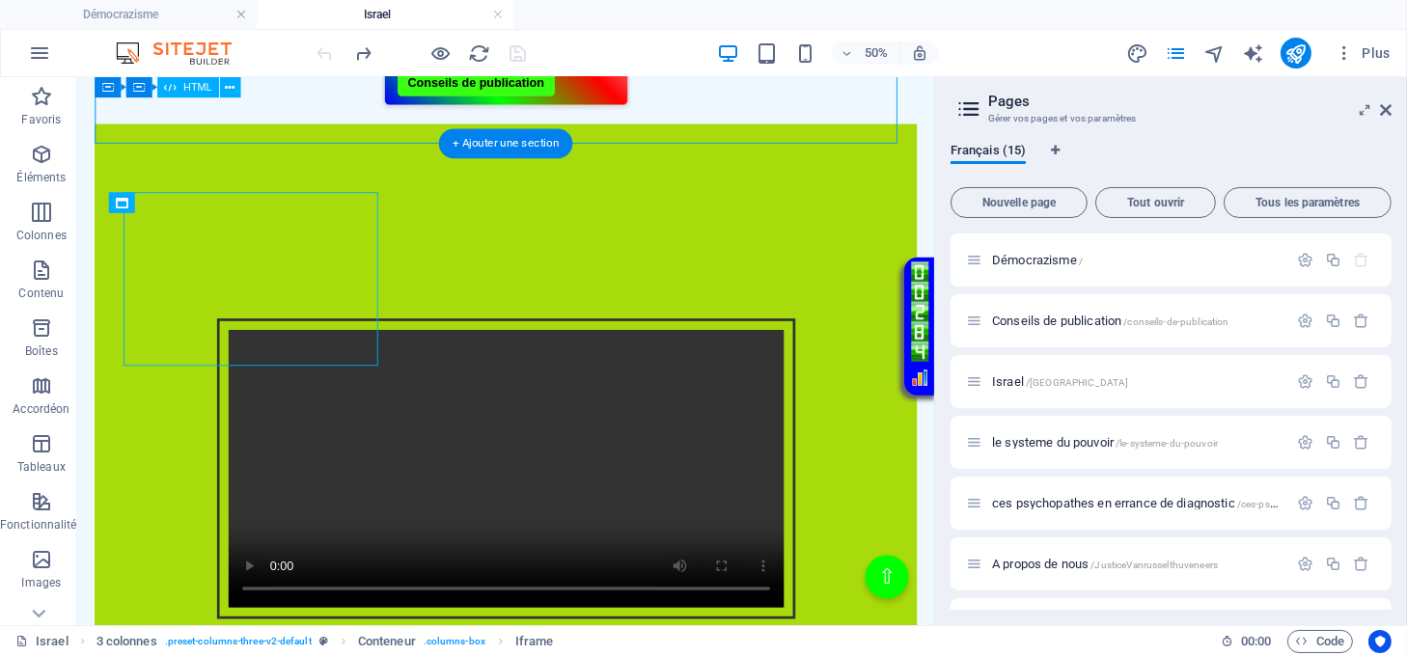
scroll to position [514, 0]
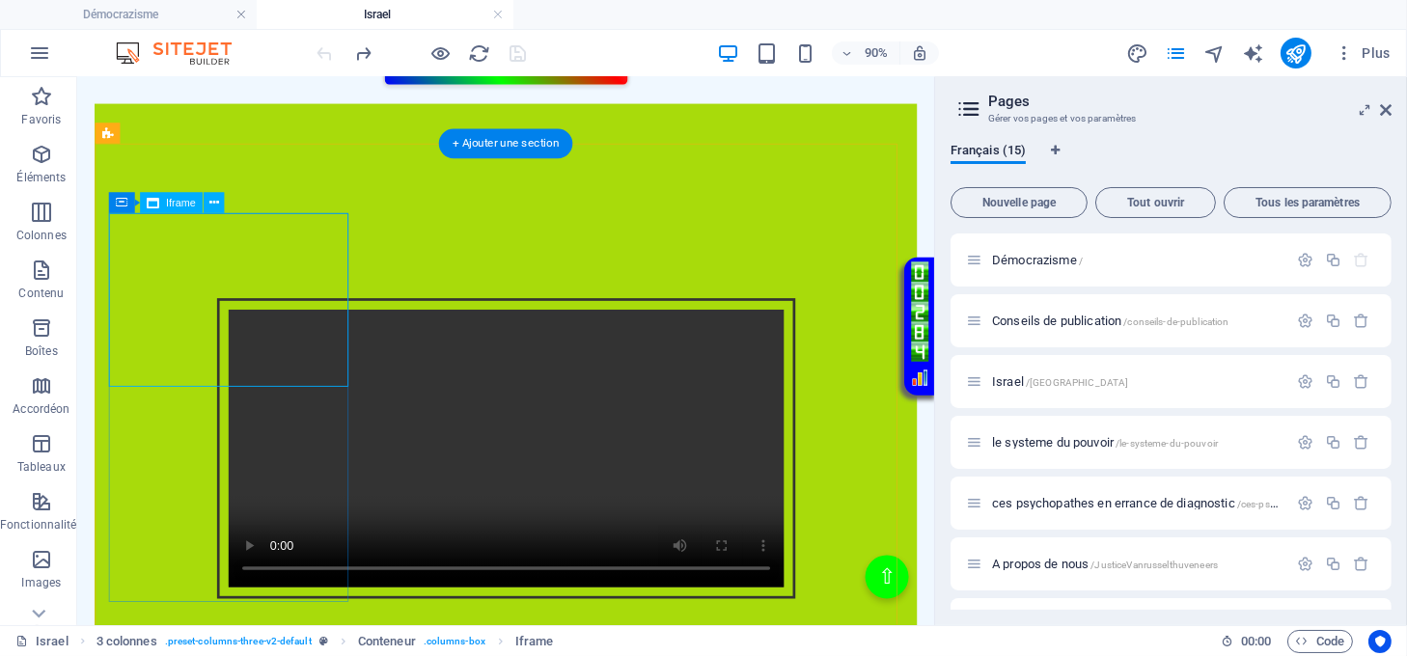
click at [262, 304] on div "</div>" at bounding box center [554, 205] width 914 height 197
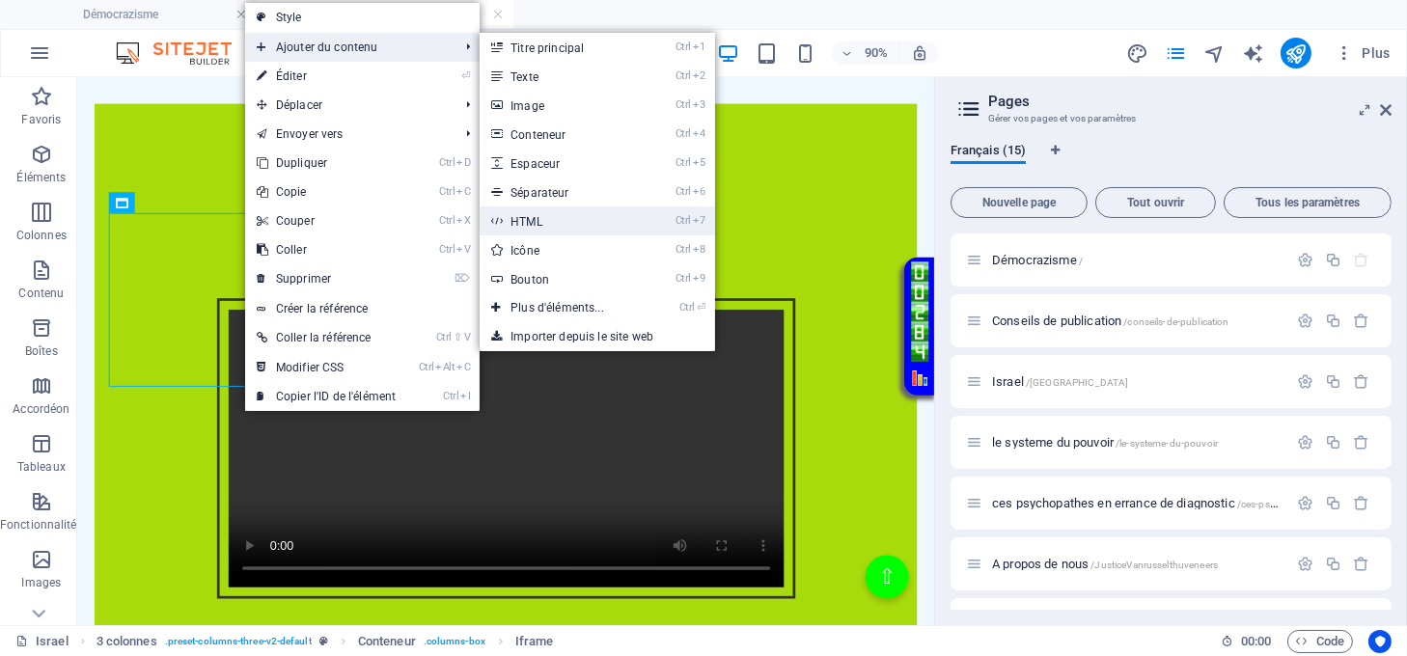
drag, startPoint x: 508, startPoint y: 220, endPoint x: 51, endPoint y: 544, distance: 560.0
click at [508, 220] on link "Ctrl 7 HTML" at bounding box center [561, 221] width 163 height 29
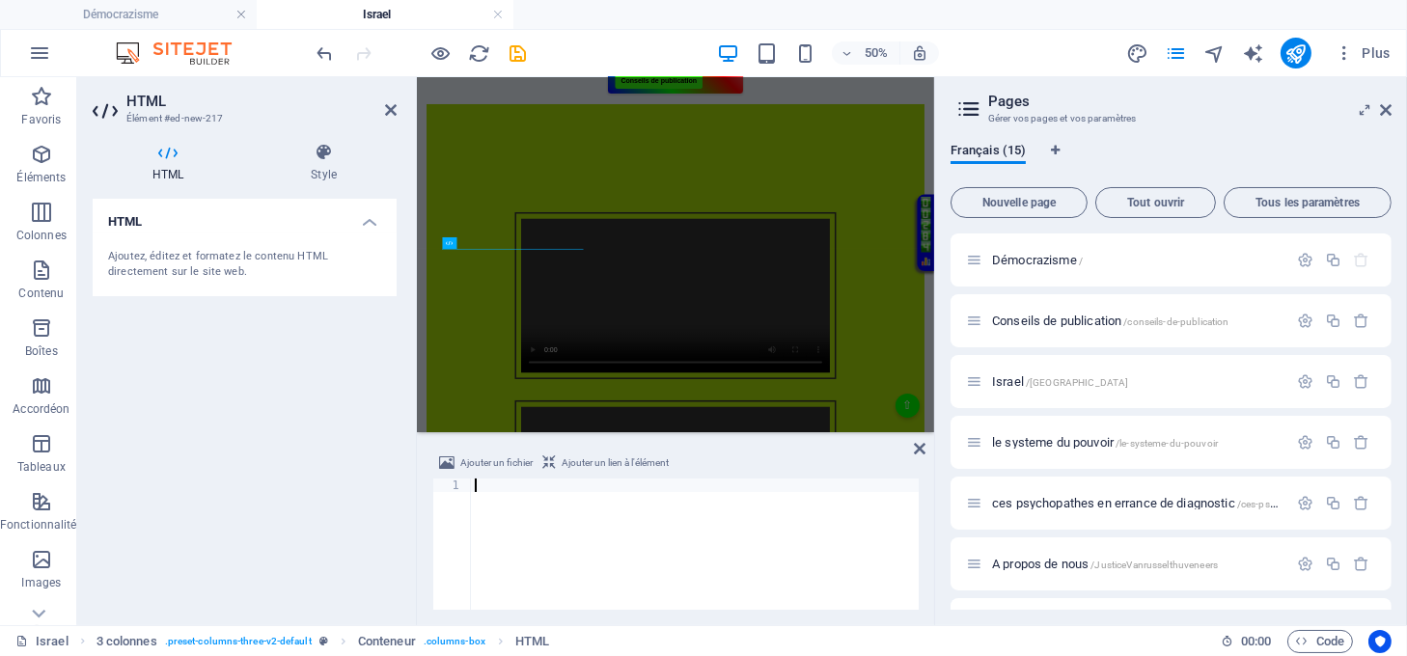
scroll to position [368, 0]
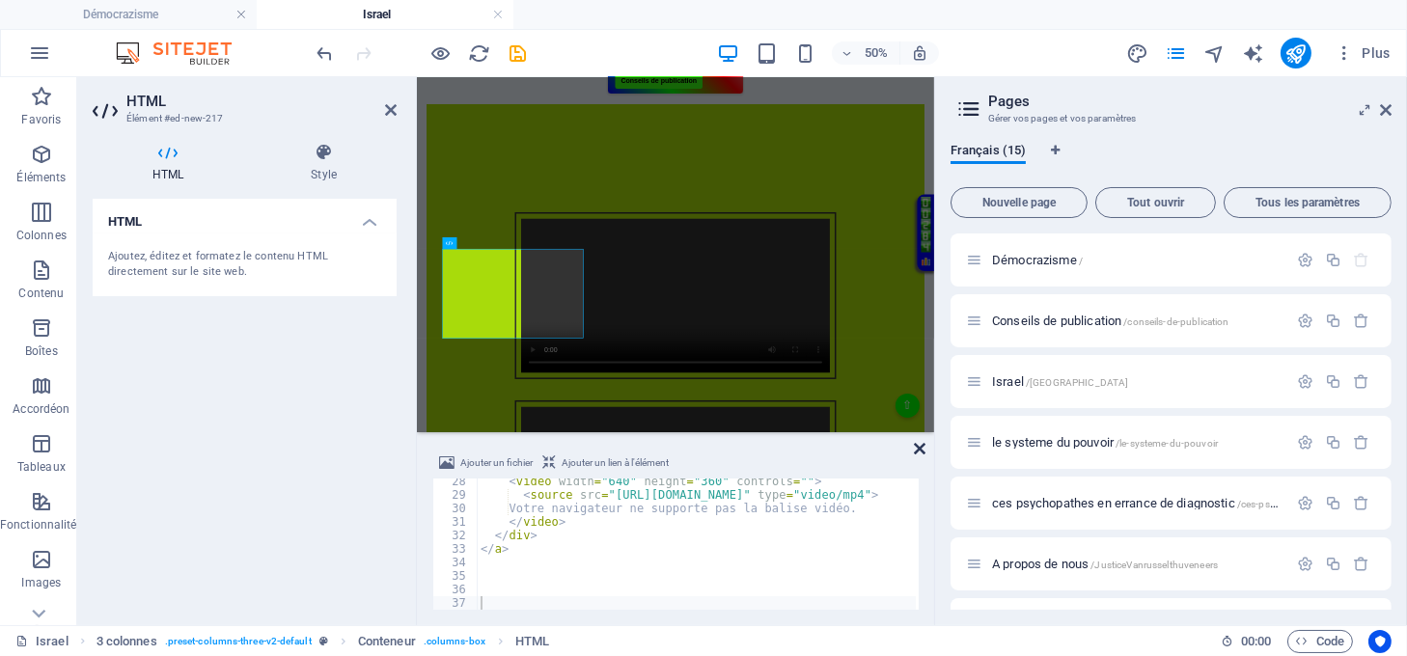
drag, startPoint x: 922, startPoint y: 447, endPoint x: 928, endPoint y: 402, distance: 44.8
click at [922, 447] on icon at bounding box center [920, 448] width 12 height 15
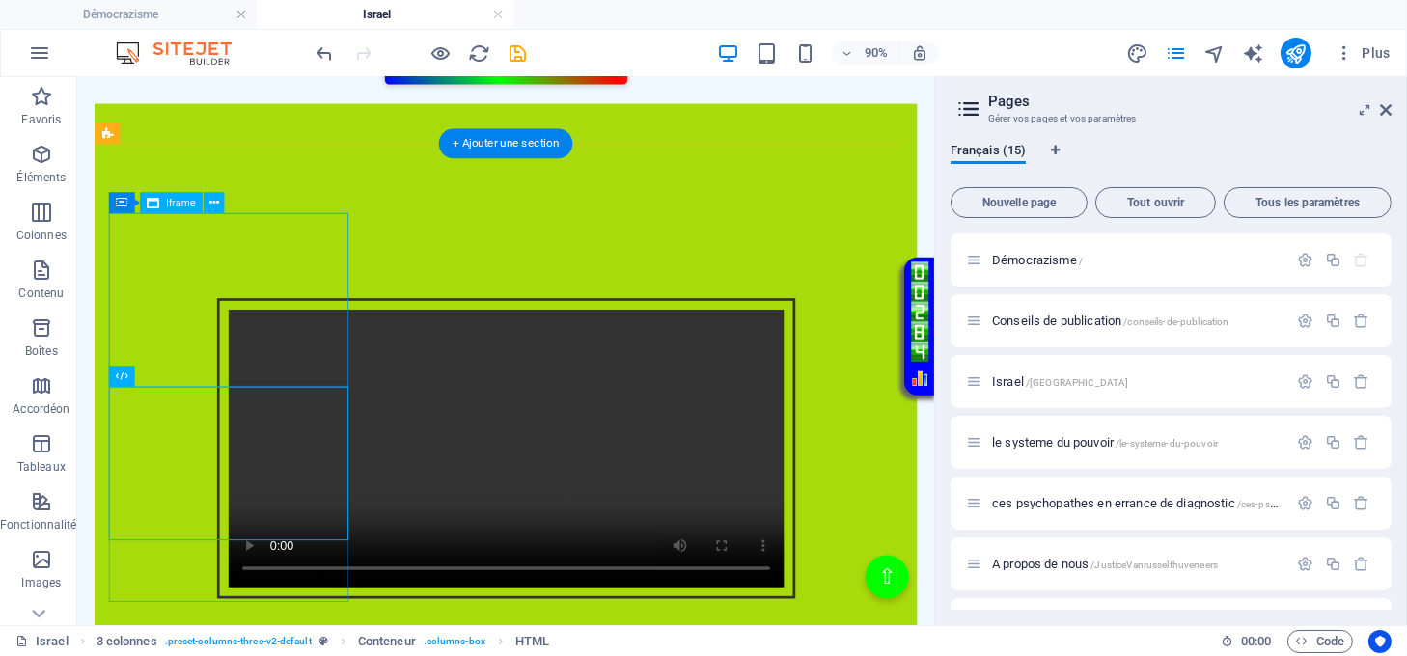
click at [247, 297] on div "</div>" at bounding box center [554, 205] width 914 height 197
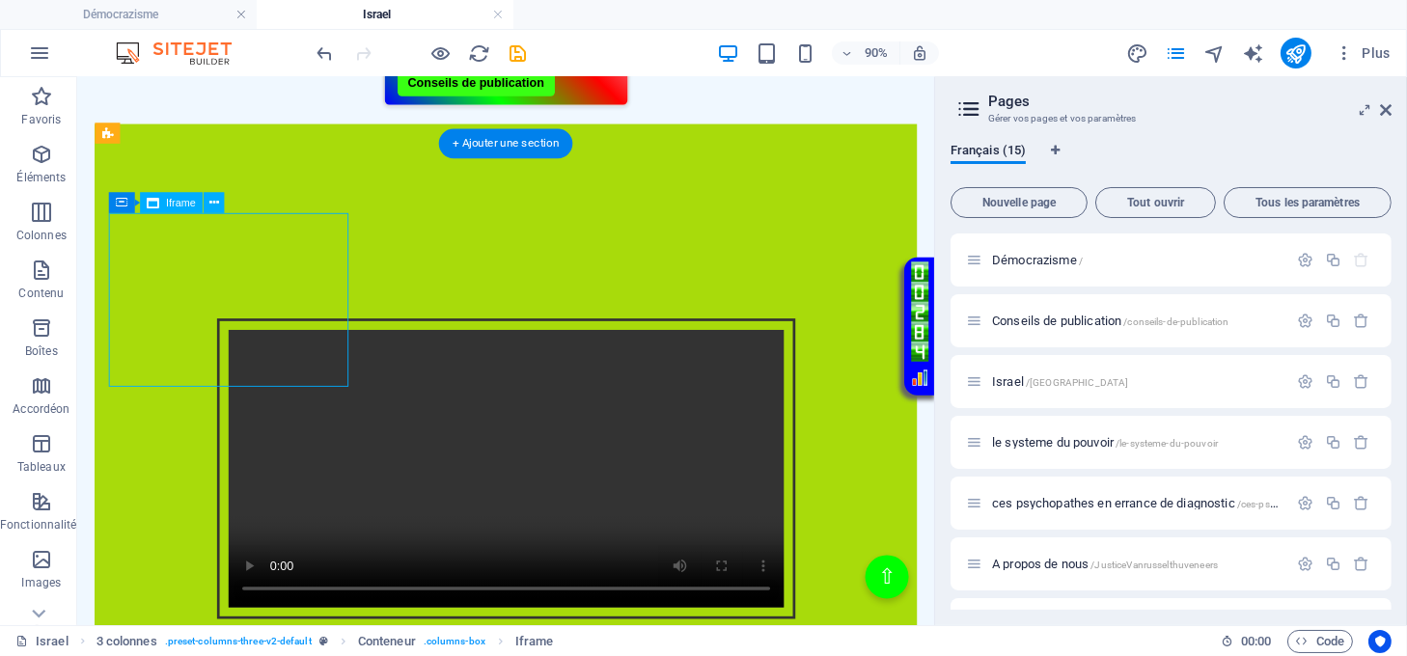
select select "%"
select select "px"
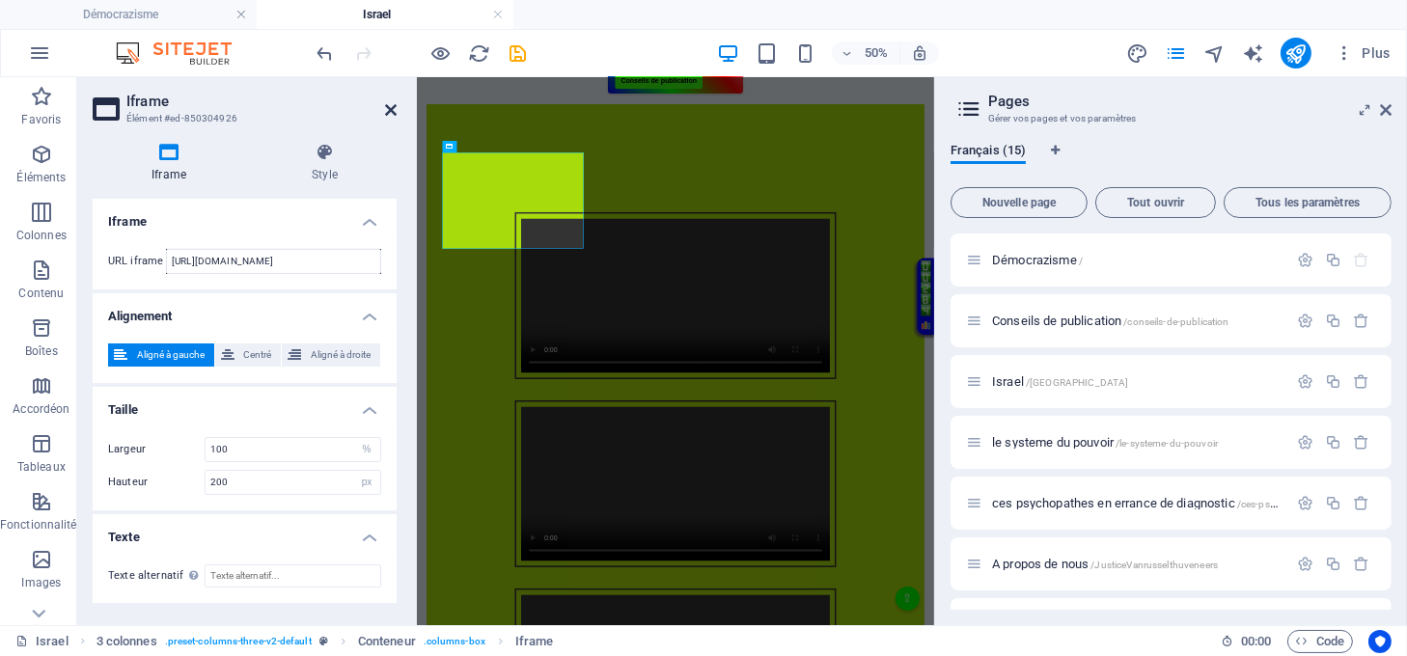
click at [391, 106] on icon at bounding box center [391, 109] width 12 height 15
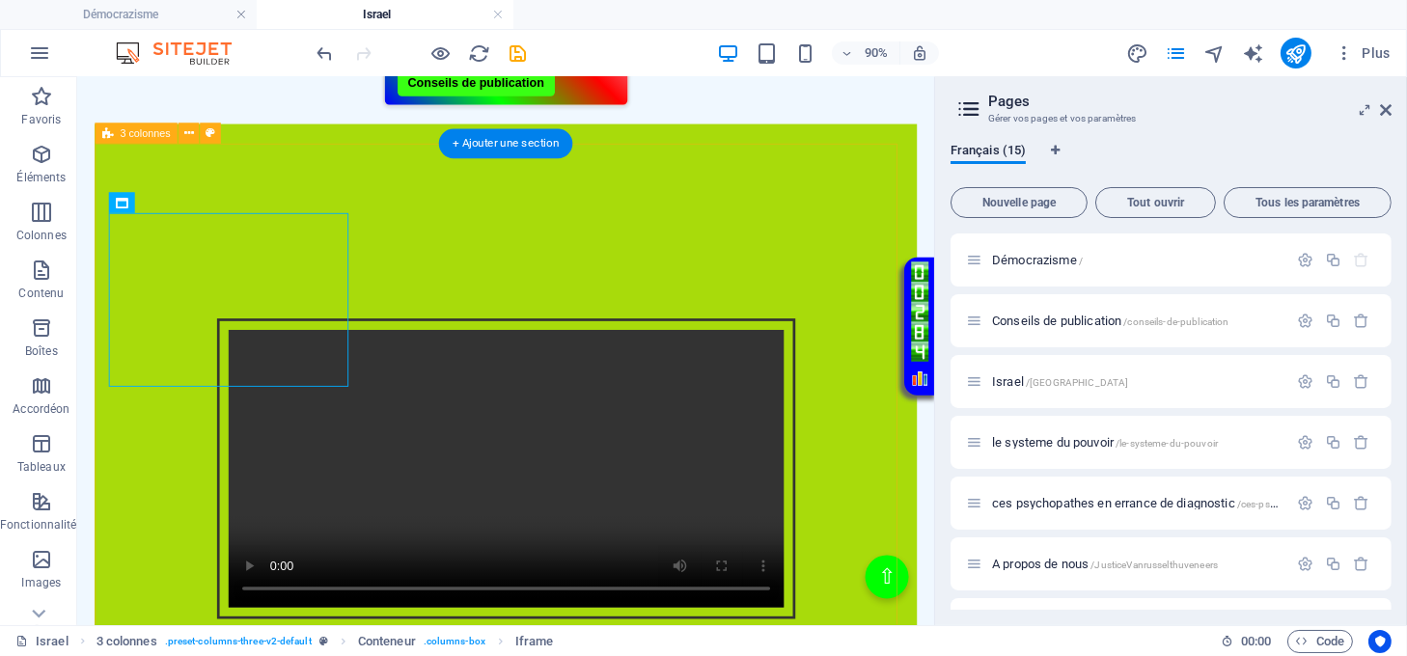
scroll to position [514, 0]
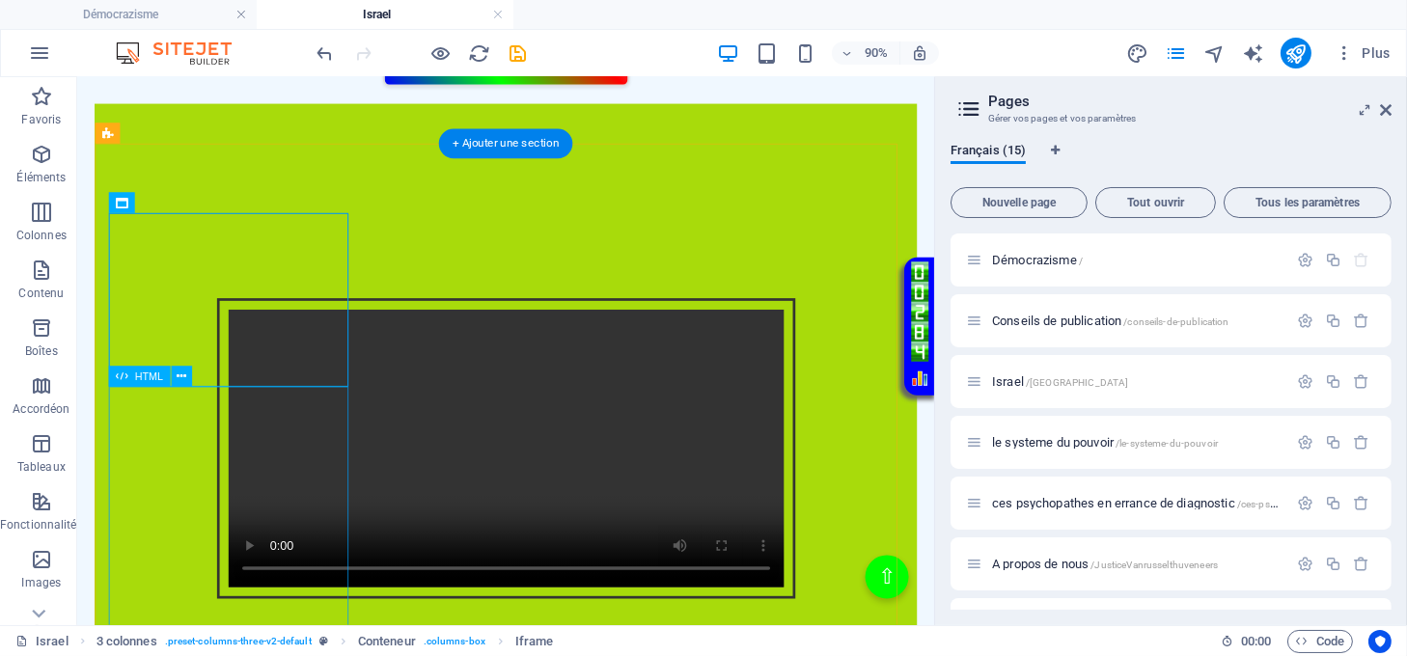
click at [291, 536] on div "Intégration vidéo avec cadre et lien Votre navigateur ne supporte pas la balise…" at bounding box center [554, 492] width 914 height 376
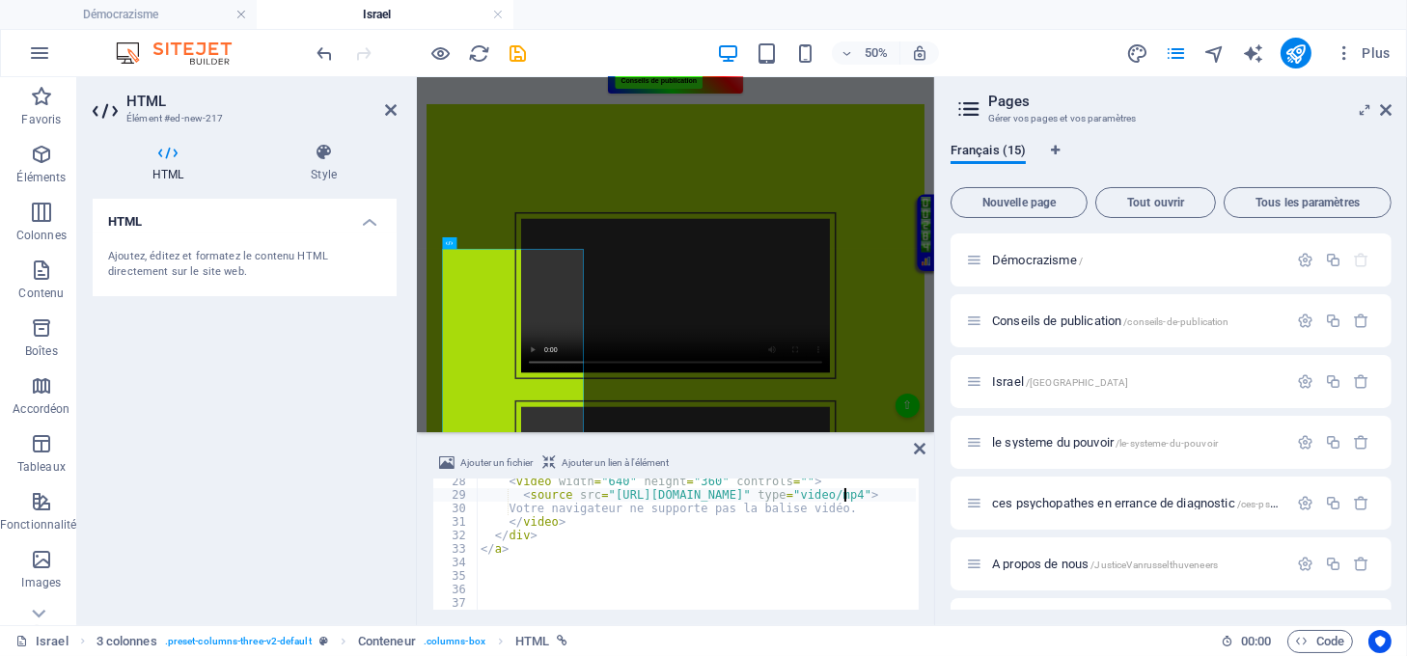
click at [845, 498] on div "< video width = "640" height = "360" controls = "" > < source src = "[URL][DOMA…" at bounding box center [763, 552] width 573 height 155
drag, startPoint x: 838, startPoint y: 489, endPoint x: 602, endPoint y: 500, distance: 235.7
click at [602, 500] on div "< video width = "640" height = "360" controls = "" > < source src = "[URL][DOMA…" at bounding box center [763, 556] width 573 height 155
type textarea "<source src="[URL][DOMAIN_NAME]" type="video/mp4">"
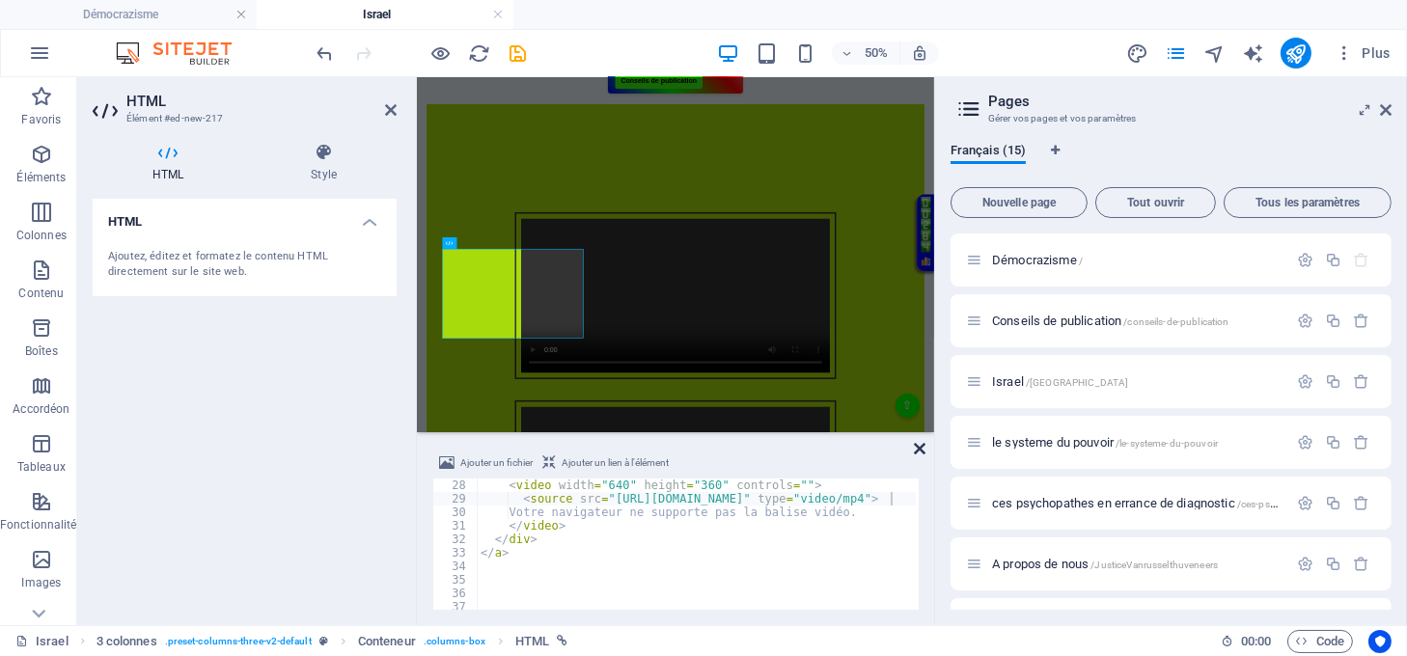
click at [919, 447] on icon at bounding box center [920, 448] width 12 height 15
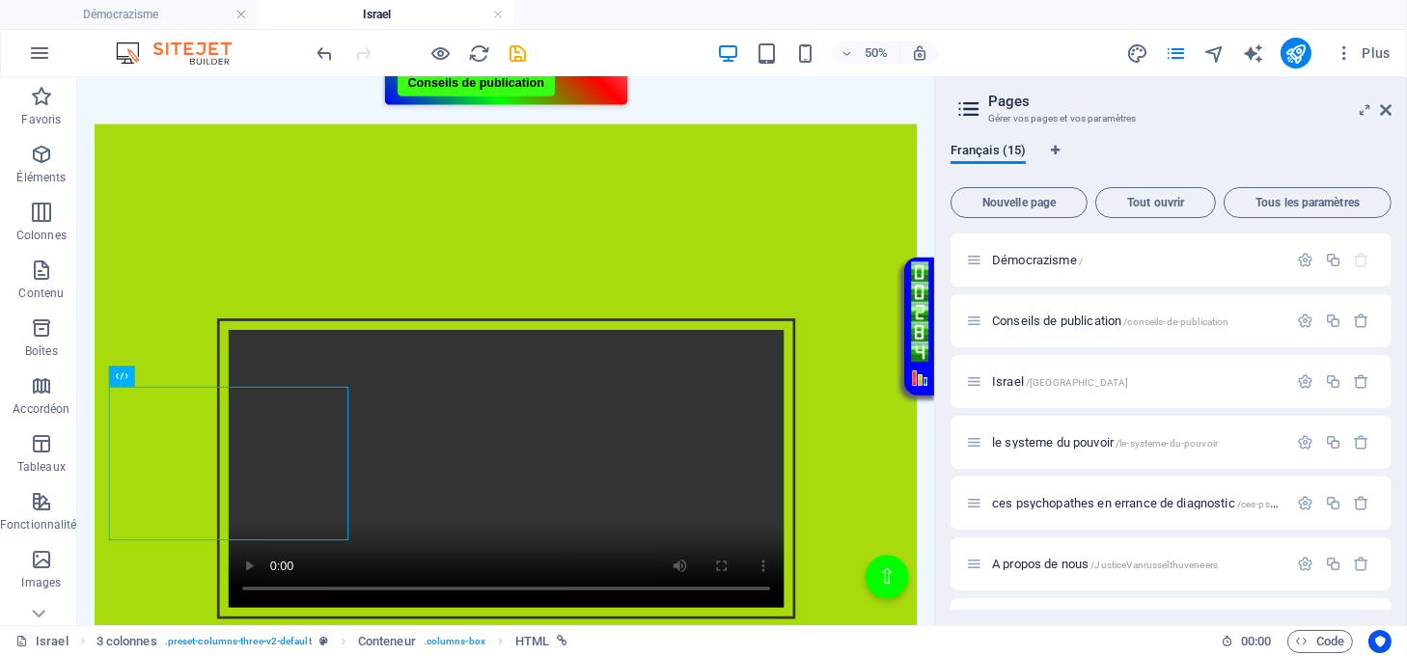
scroll to position [514, 0]
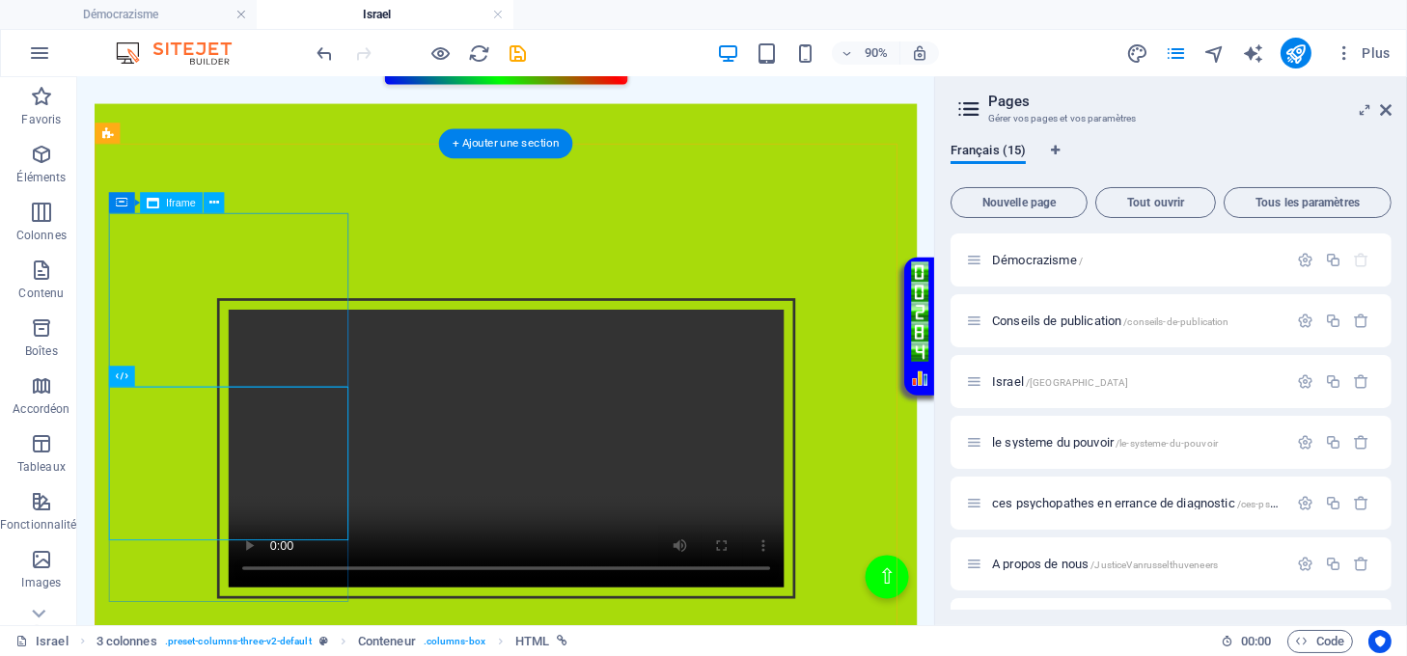
click at [277, 293] on div "</div>" at bounding box center [554, 205] width 914 height 197
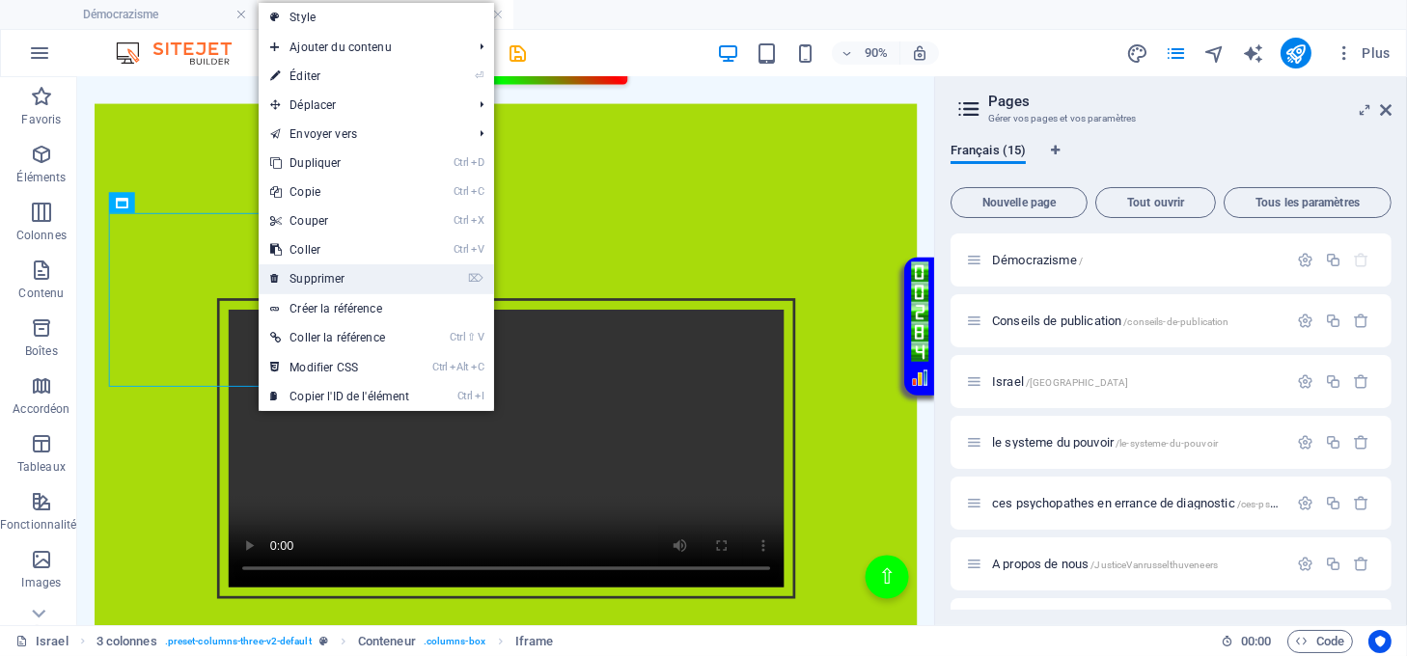
click at [288, 279] on link "⌦ Supprimer" at bounding box center [340, 278] width 162 height 29
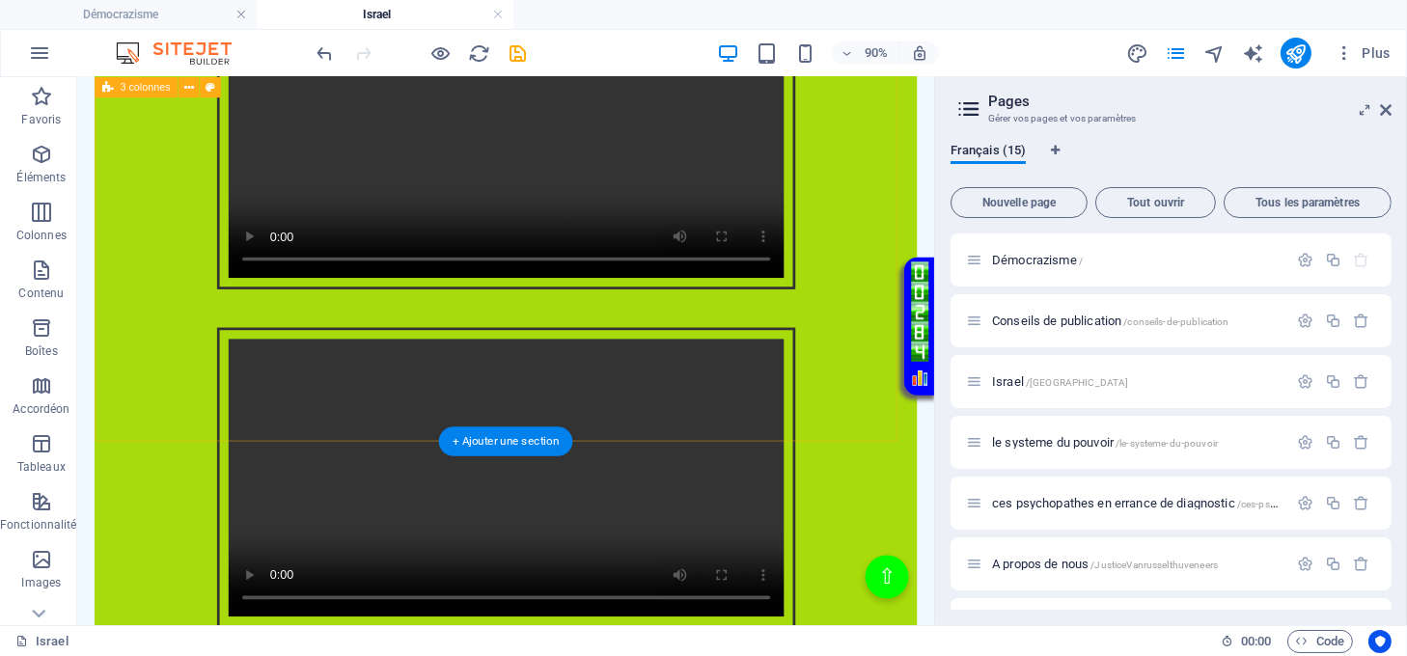
scroll to position [643, 0]
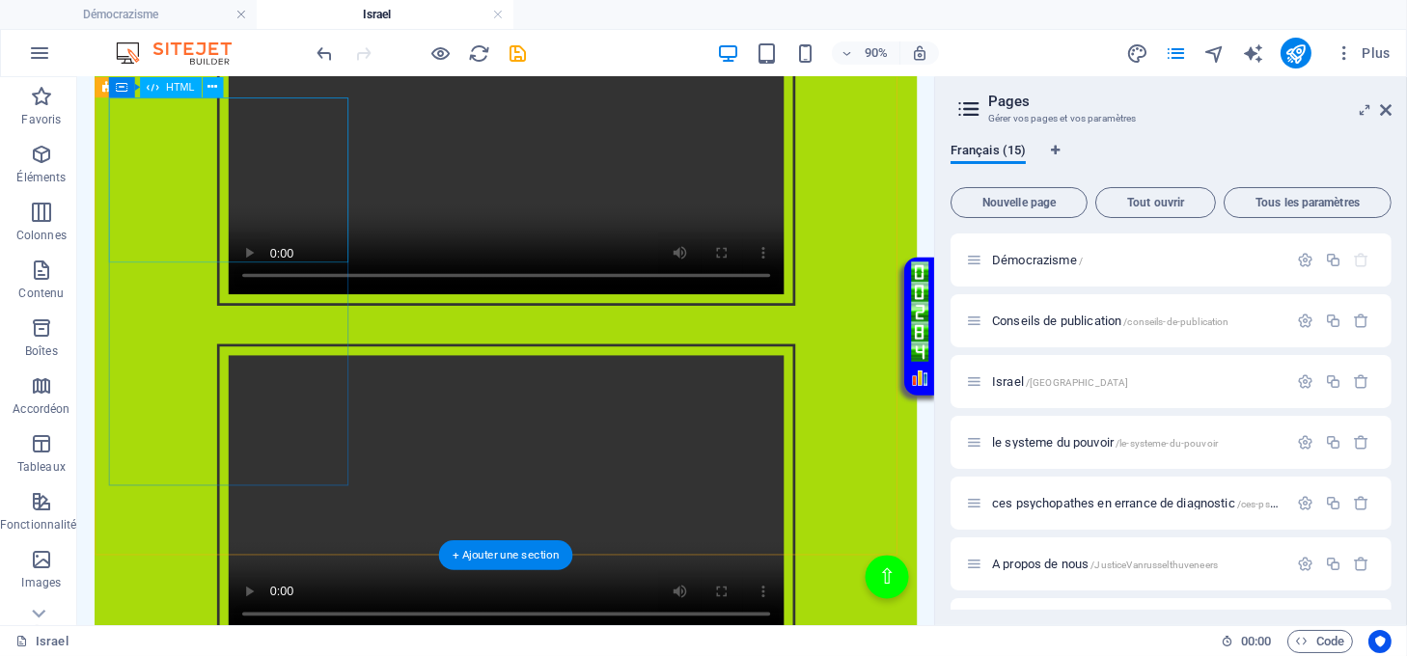
click at [244, 218] on div "Intégration vidéo avec cadre et lien Votre navigateur ne supporte pas la balise…" at bounding box center [554, 167] width 914 height 376
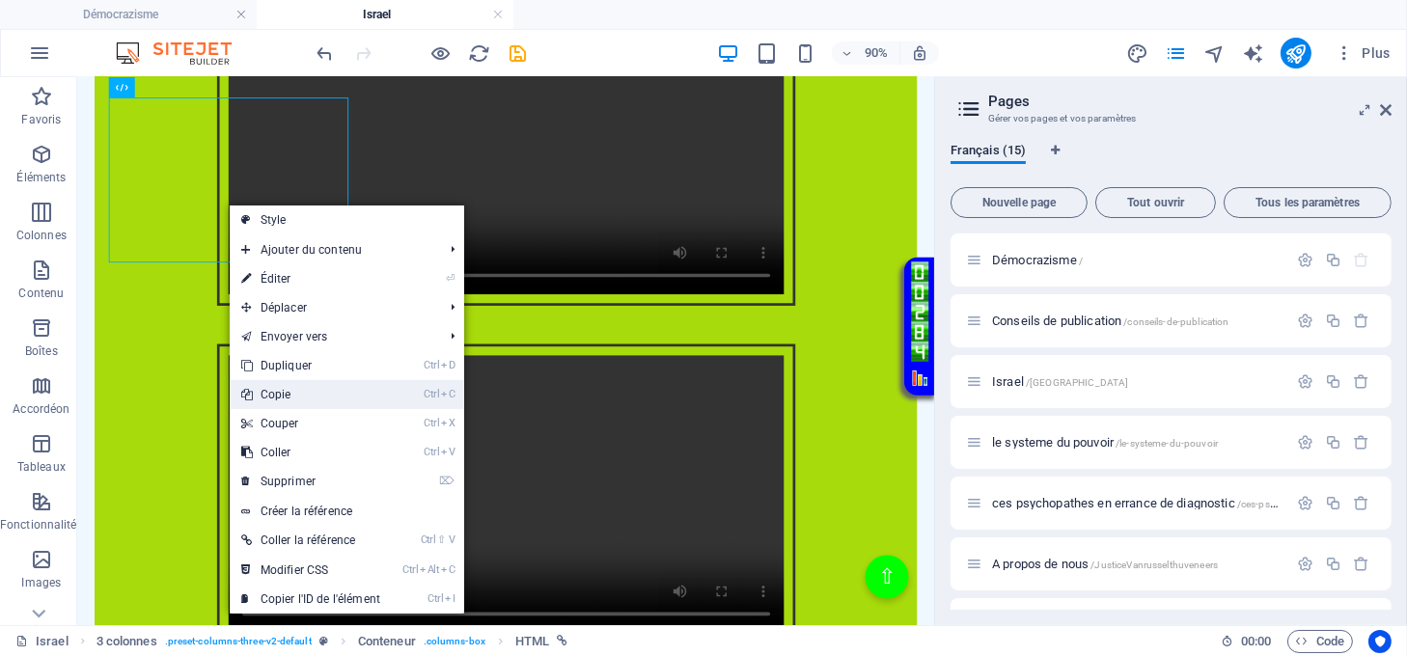
drag, startPoint x: 290, startPoint y: 398, endPoint x: 245, endPoint y: 342, distance: 71.4
click at [290, 398] on link "Ctrl C Copie" at bounding box center [311, 394] width 162 height 29
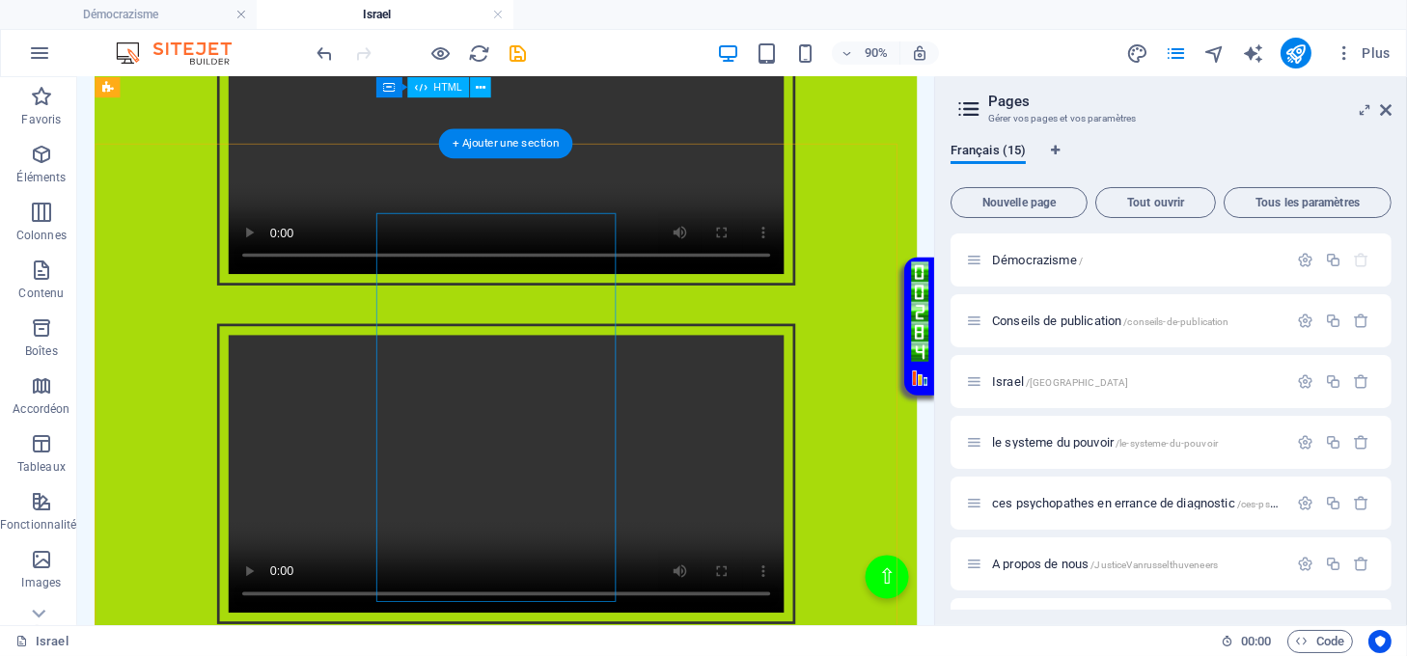
scroll to position [514, 0]
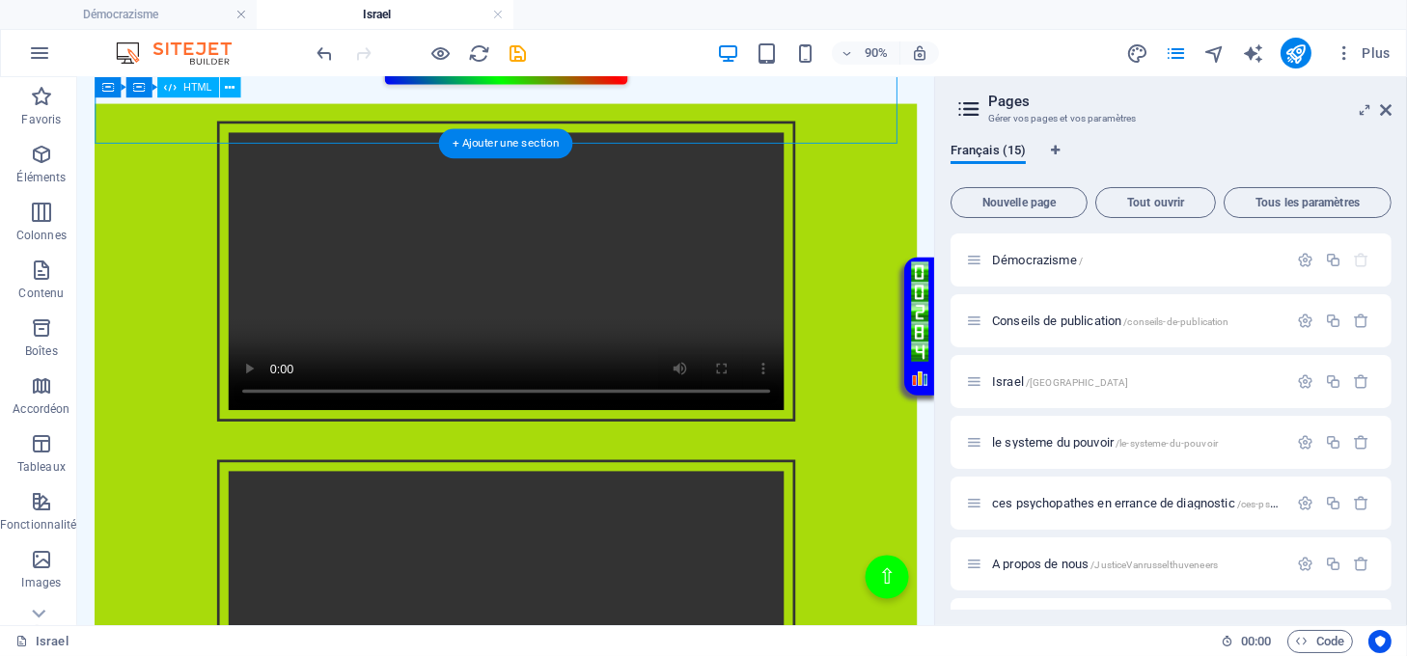
click at [778, 88] on div "Passez votre annonce - Cliquez ici <--- Conseils de publication" at bounding box center [554, 22] width 914 height 131
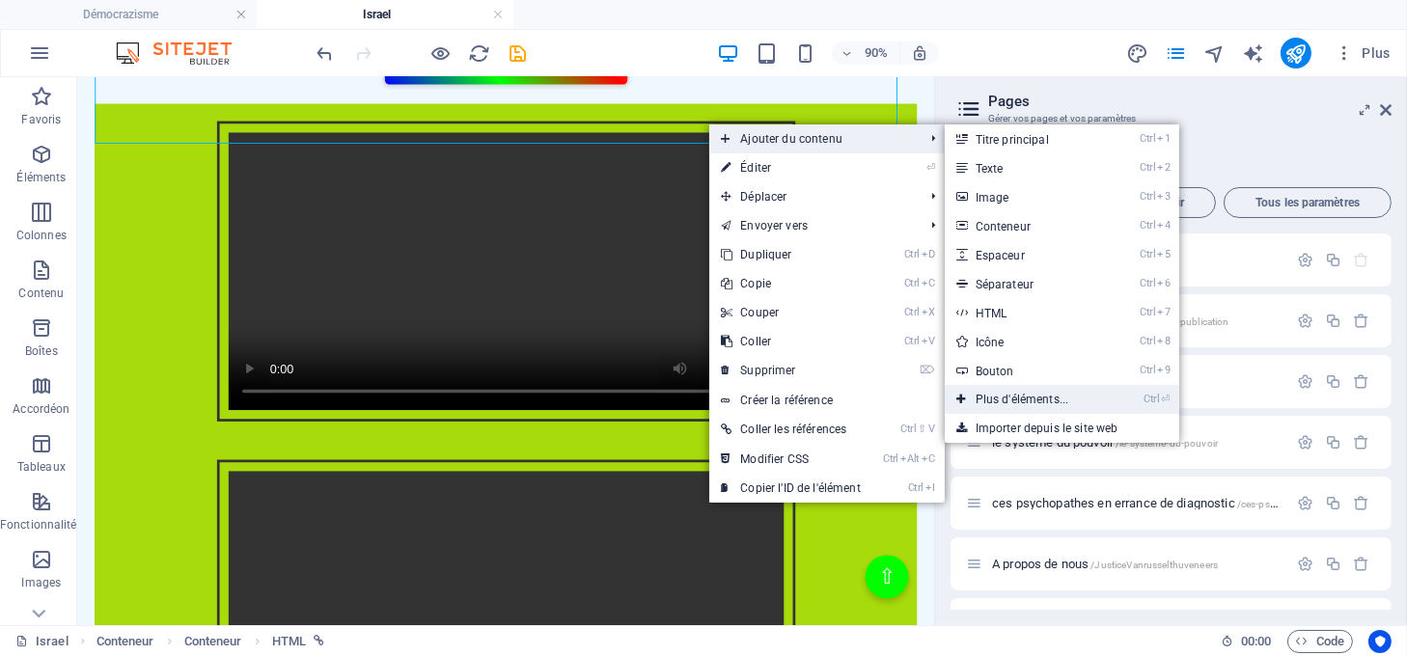
click at [1015, 398] on link "Ctrl ⏎ Plus d'éléments..." at bounding box center [1026, 399] width 163 height 29
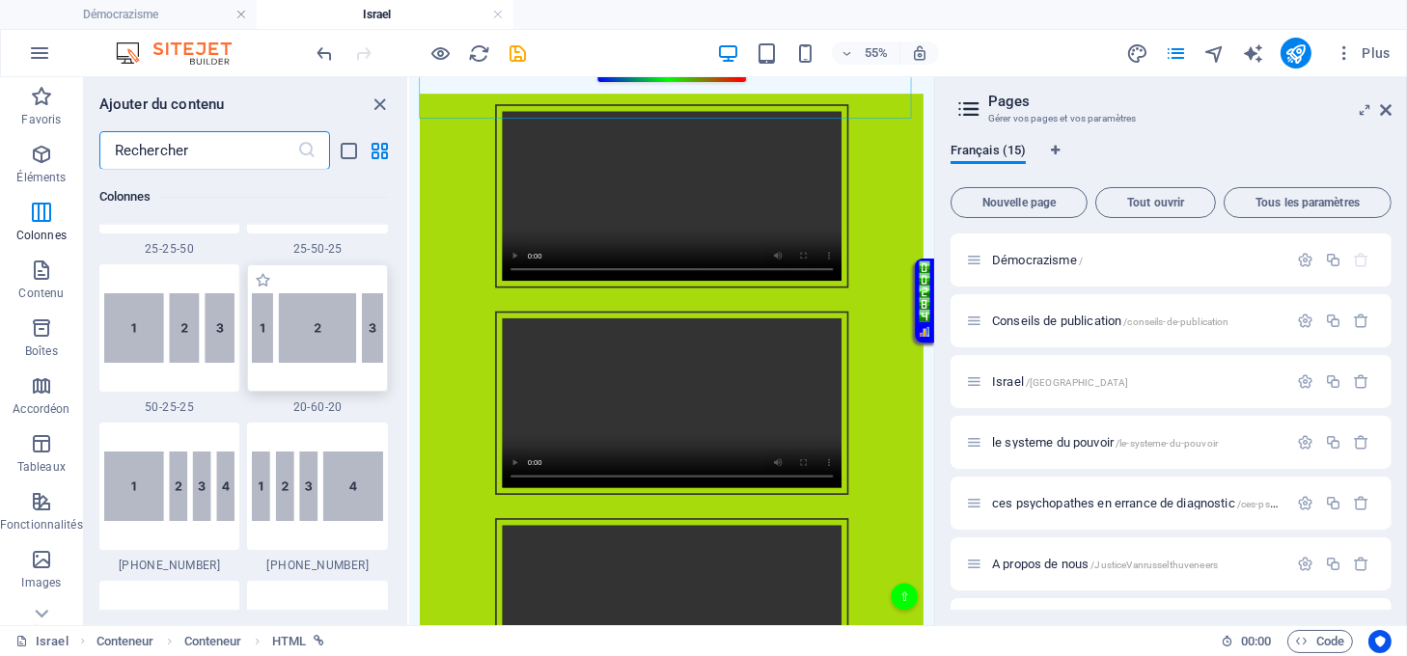
scroll to position [2006, 0]
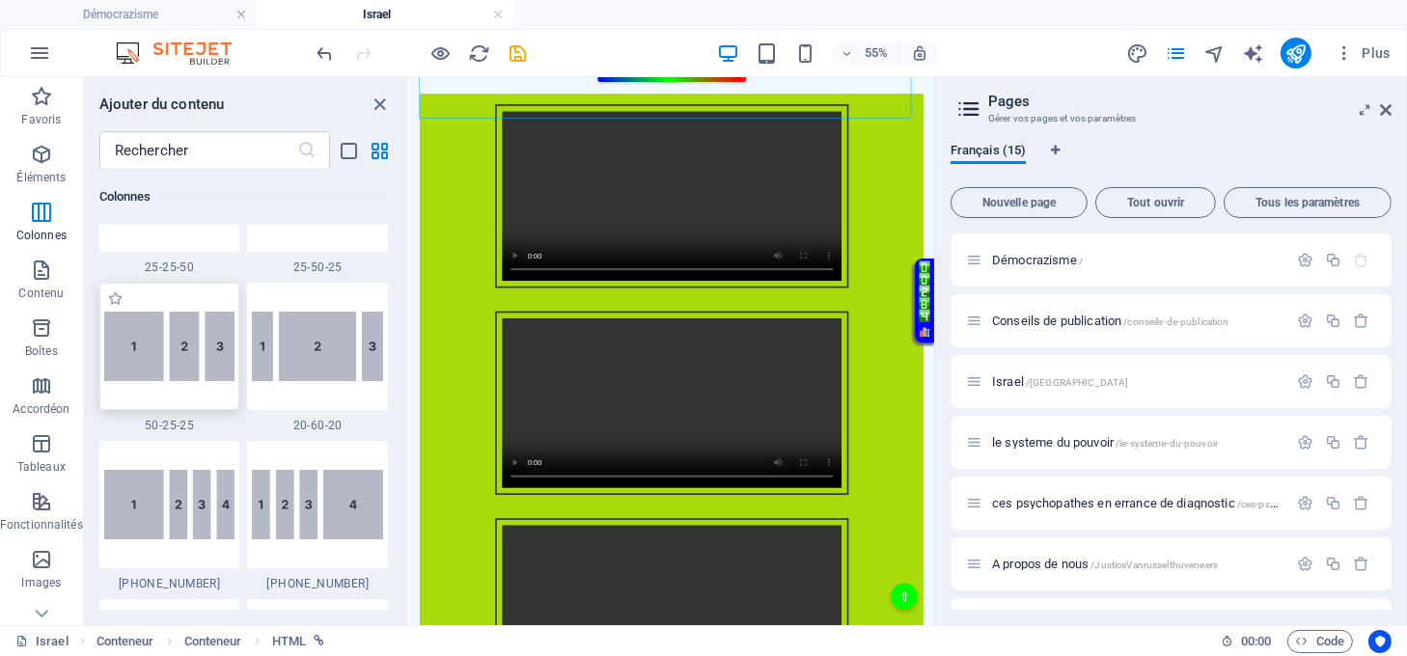
click at [129, 365] on img at bounding box center [169, 346] width 131 height 69
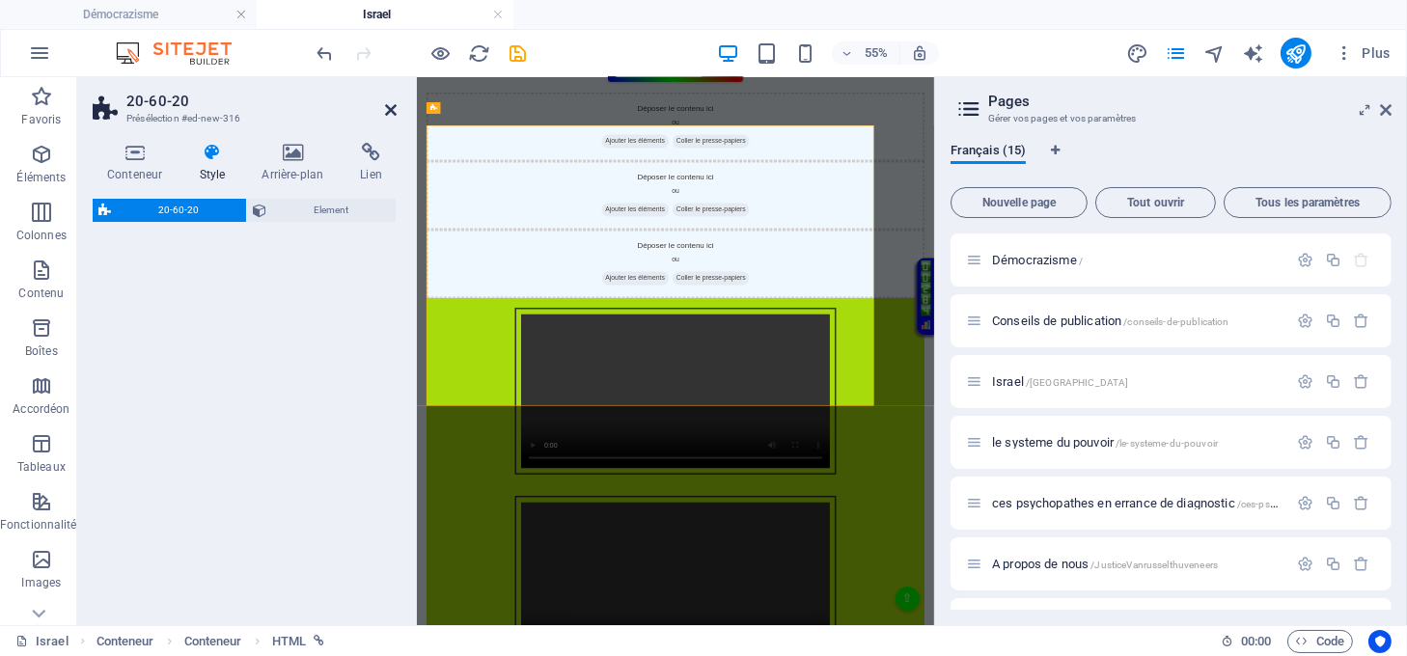
click at [389, 111] on icon at bounding box center [391, 109] width 12 height 15
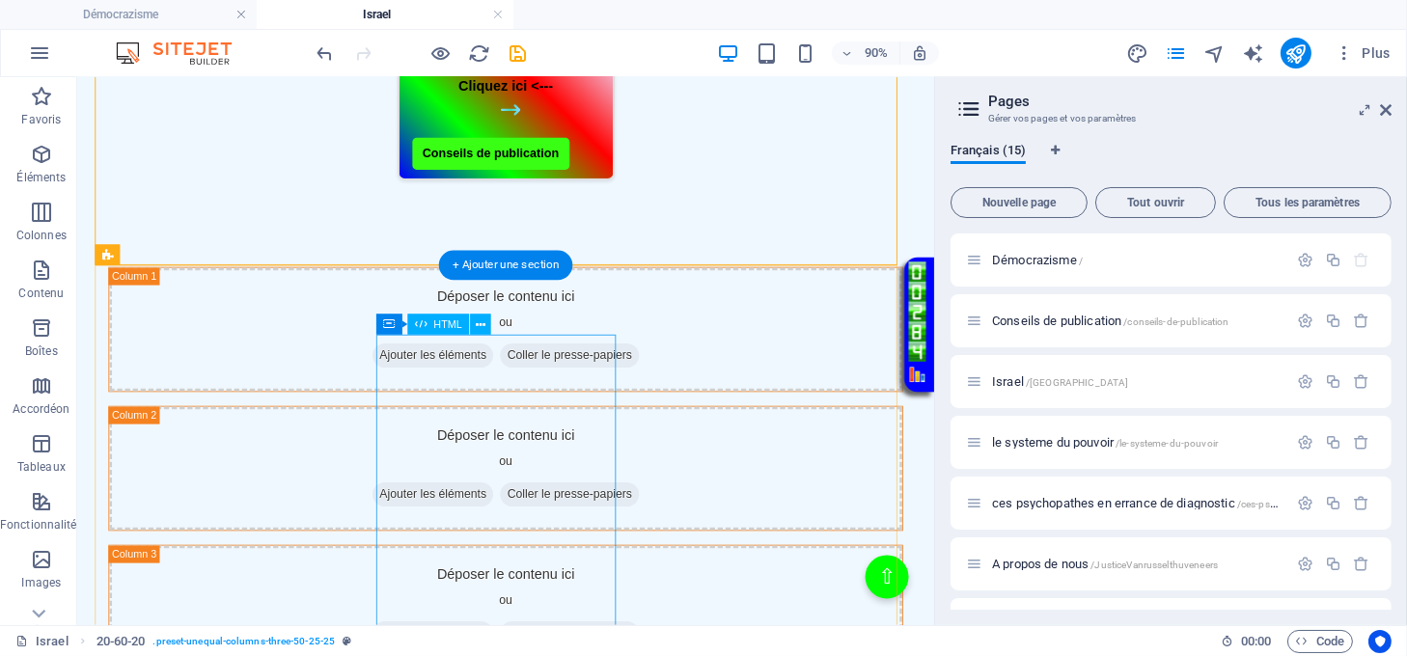
scroll to position [772, 0]
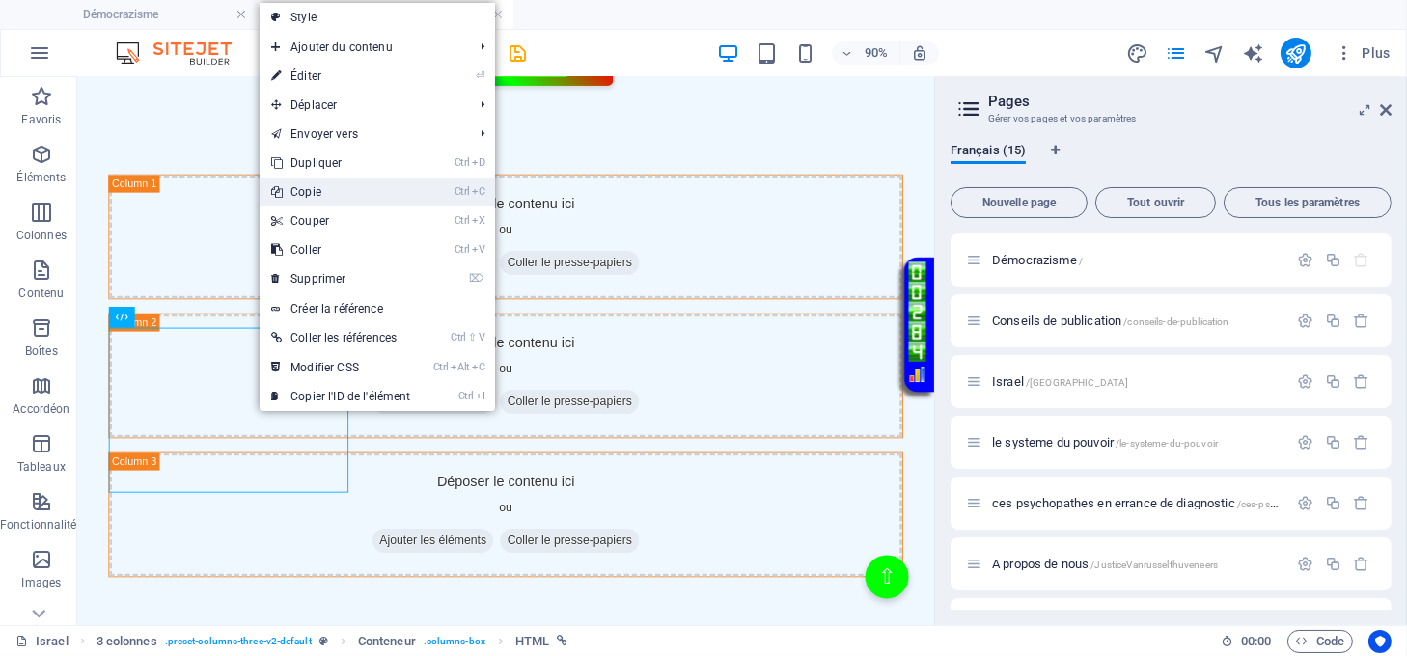
drag, startPoint x: 324, startPoint y: 194, endPoint x: 263, endPoint y: 92, distance: 119.0
click at [324, 194] on link "Ctrl C Copie" at bounding box center [341, 192] width 162 height 29
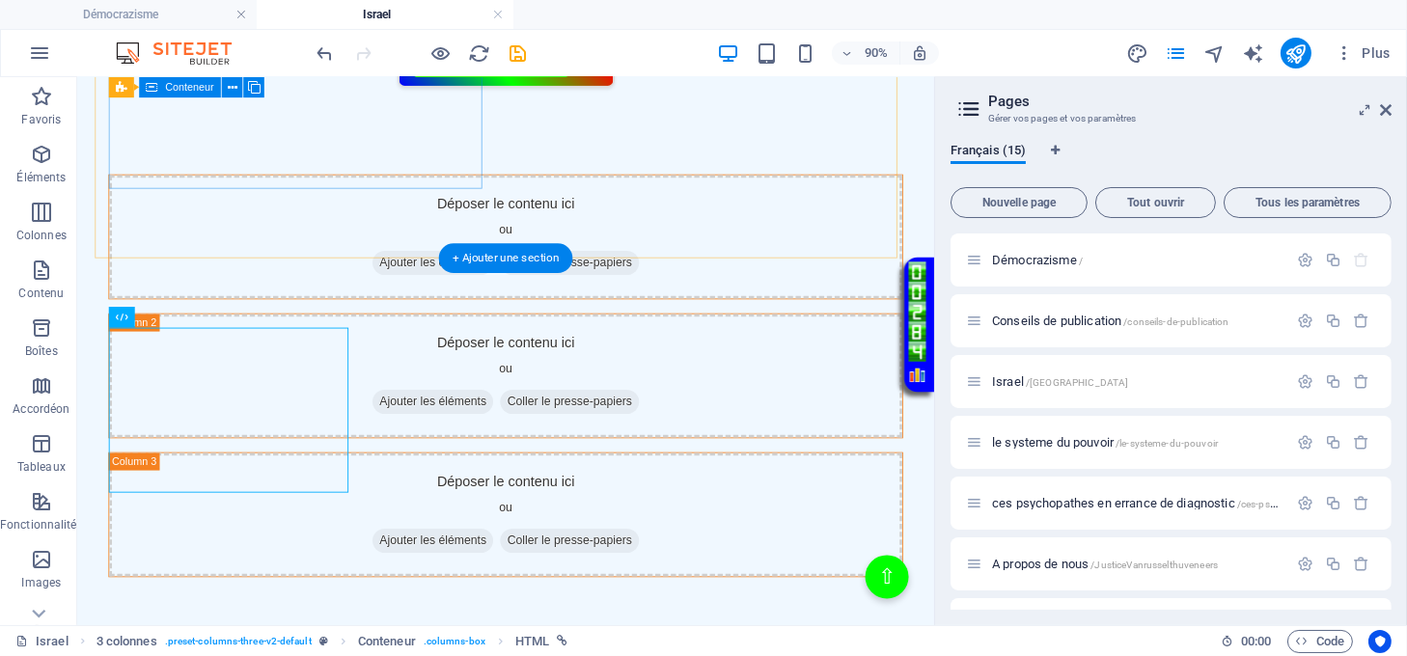
click at [547, 270] on span "Coller le presse-papiers" at bounding box center [624, 283] width 154 height 27
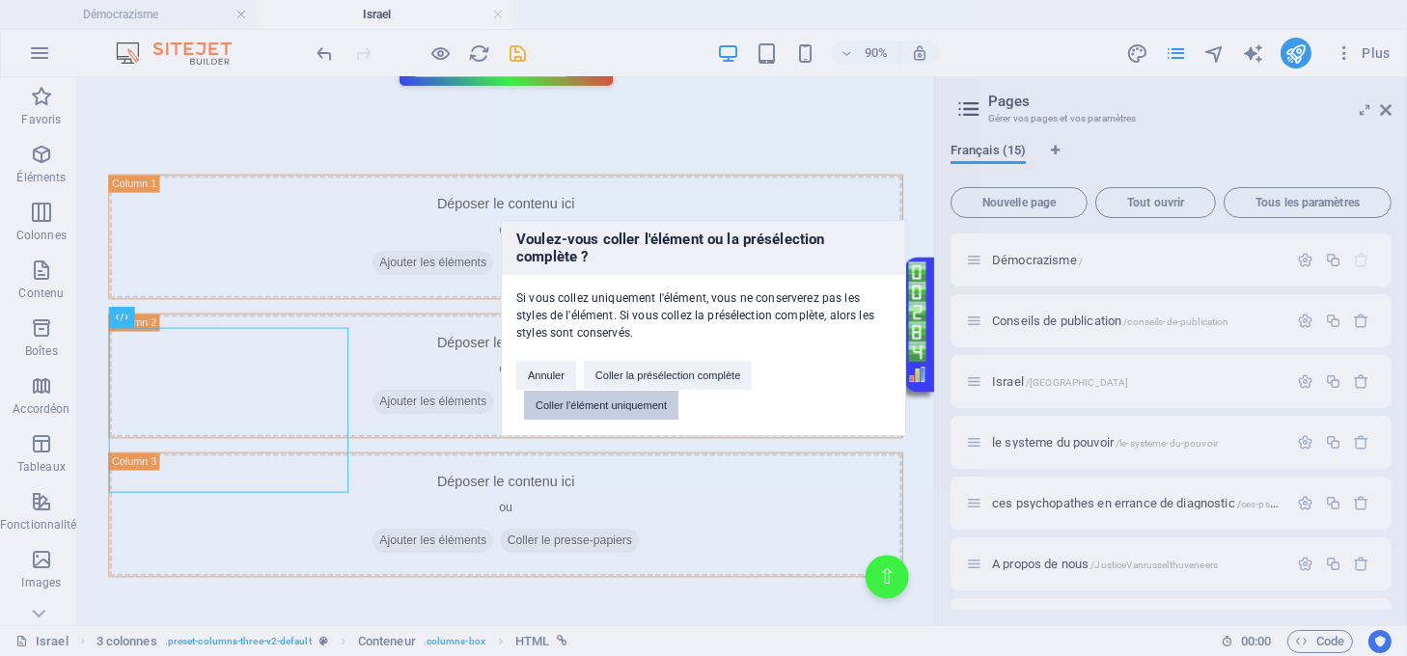
click at [603, 398] on button "Coller l'élément uniquement" at bounding box center [601, 405] width 154 height 29
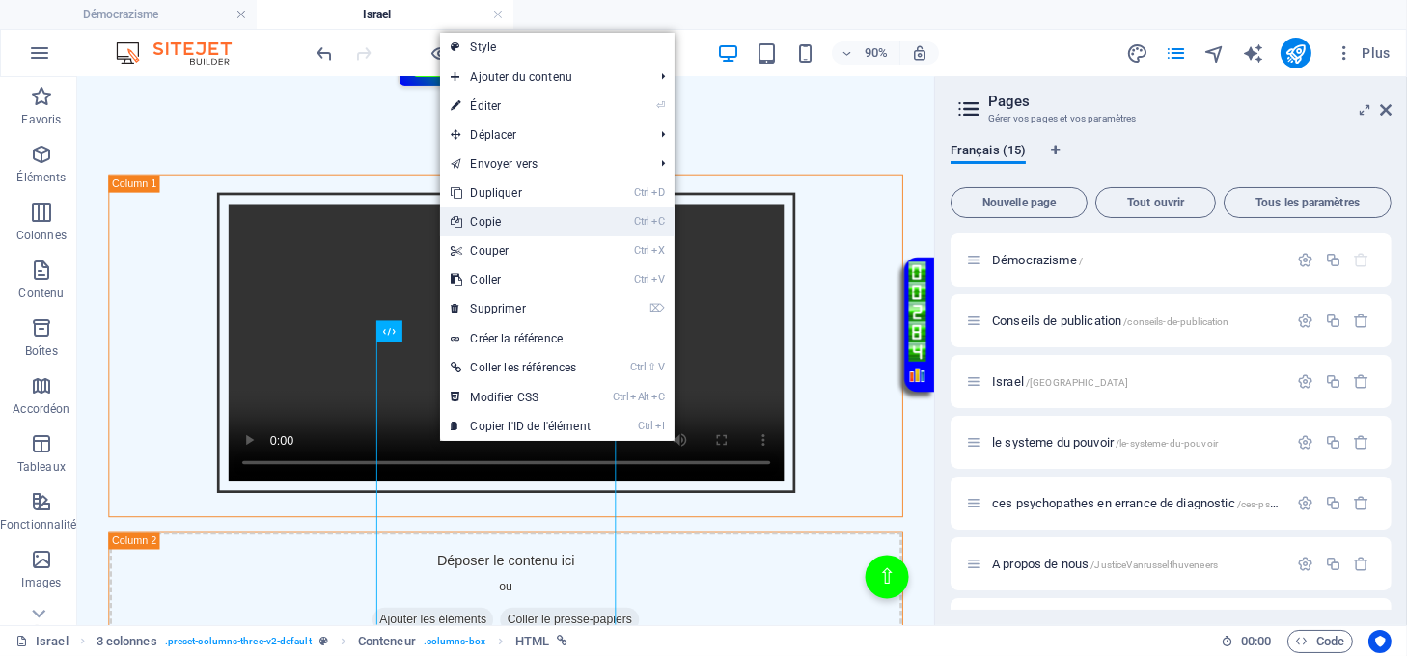
click at [498, 218] on link "Ctrl C Copie" at bounding box center [521, 222] width 162 height 29
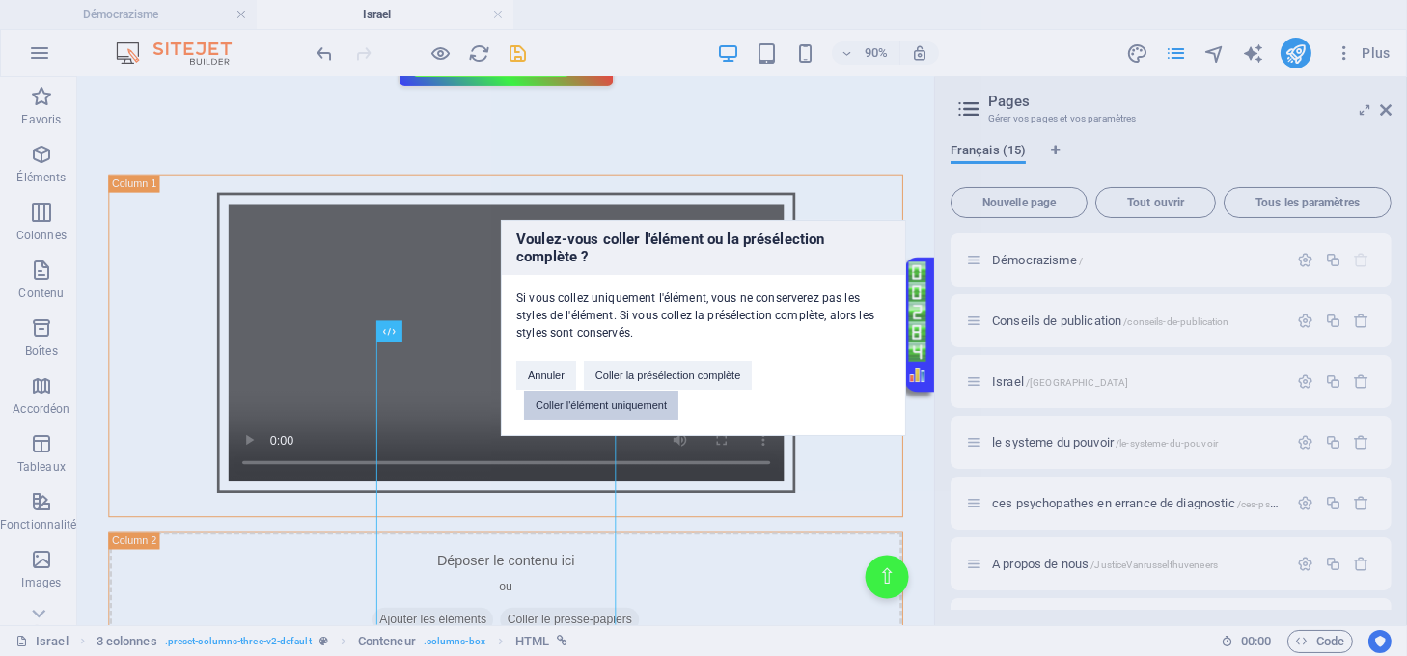
drag, startPoint x: 630, startPoint y: 402, endPoint x: 567, endPoint y: 464, distance: 88.7
click at [630, 402] on button "Coller l'élément uniquement" at bounding box center [601, 405] width 154 height 29
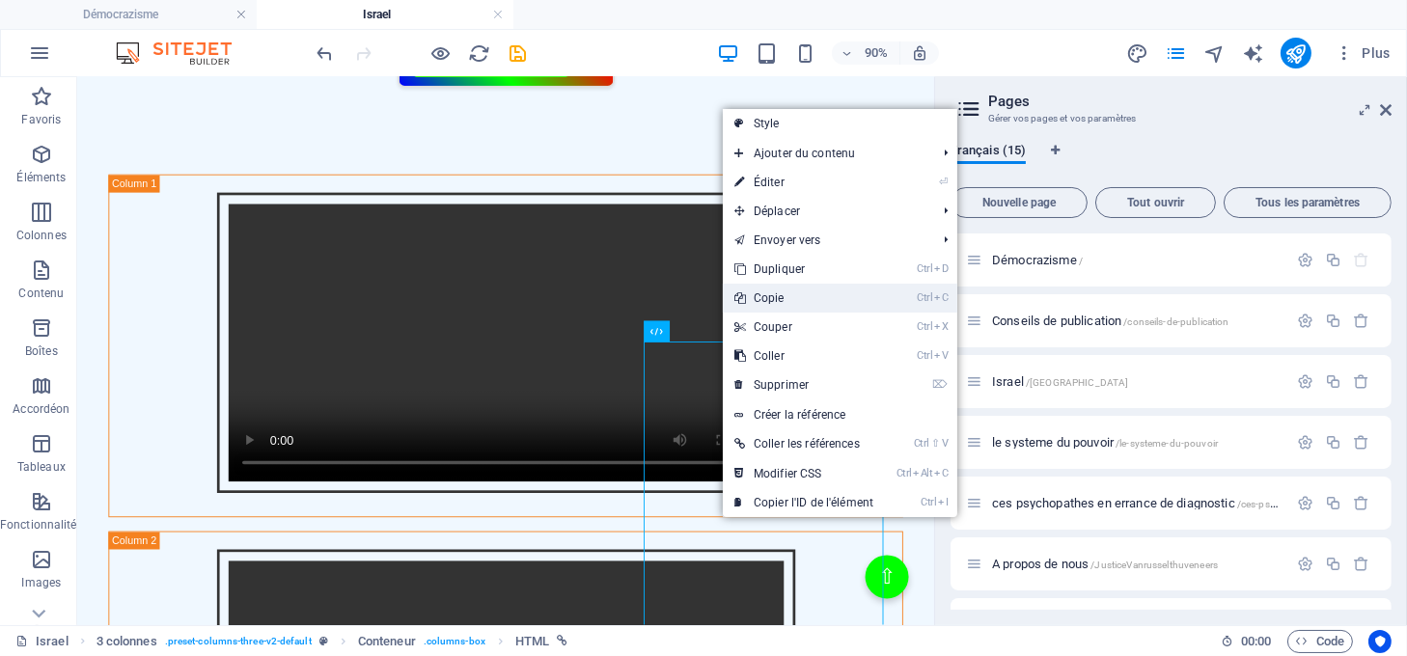
click at [783, 290] on link "Ctrl C Copie" at bounding box center [804, 298] width 162 height 29
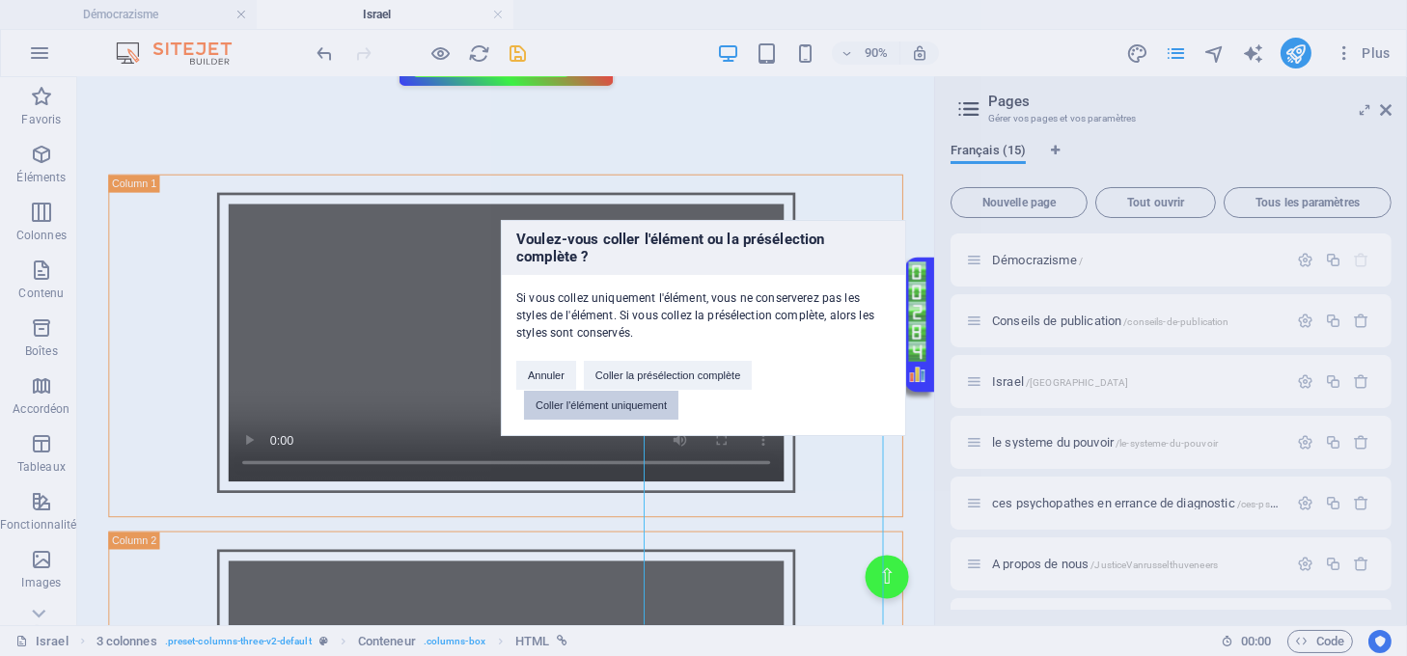
drag, startPoint x: 653, startPoint y: 410, endPoint x: 638, endPoint y: 373, distance: 40.7
click at [653, 410] on button "Coller l'élément uniquement" at bounding box center [601, 405] width 154 height 29
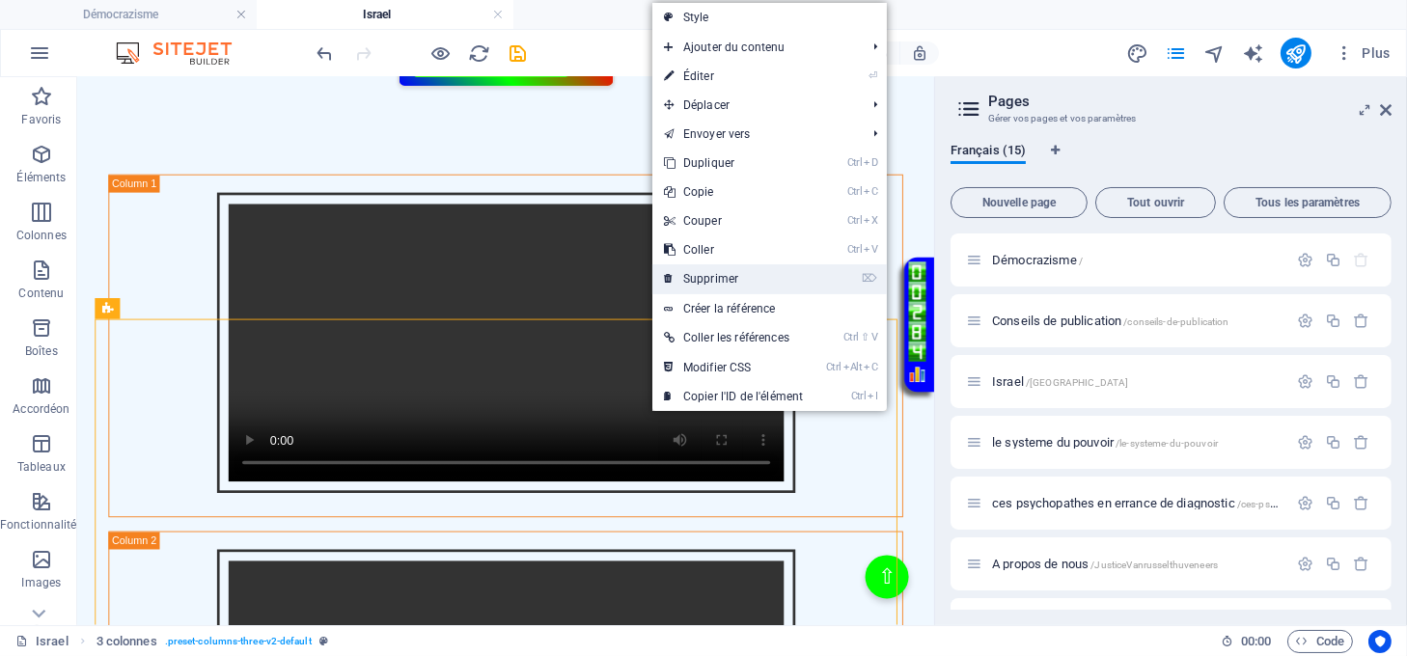
click at [708, 279] on link "⌦ Supprimer" at bounding box center [733, 278] width 162 height 29
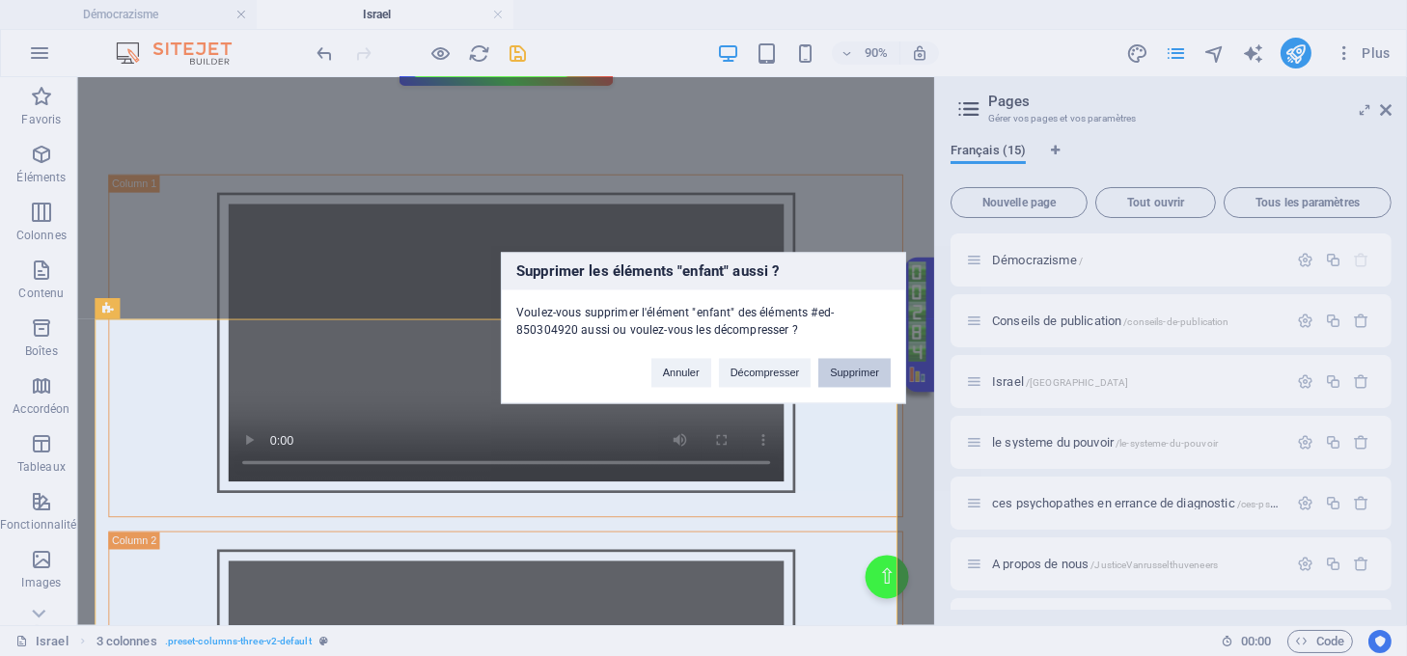
drag, startPoint x: 845, startPoint y: 374, endPoint x: 841, endPoint y: 346, distance: 29.4
click at [845, 374] on button "Supprimer" at bounding box center [854, 373] width 72 height 29
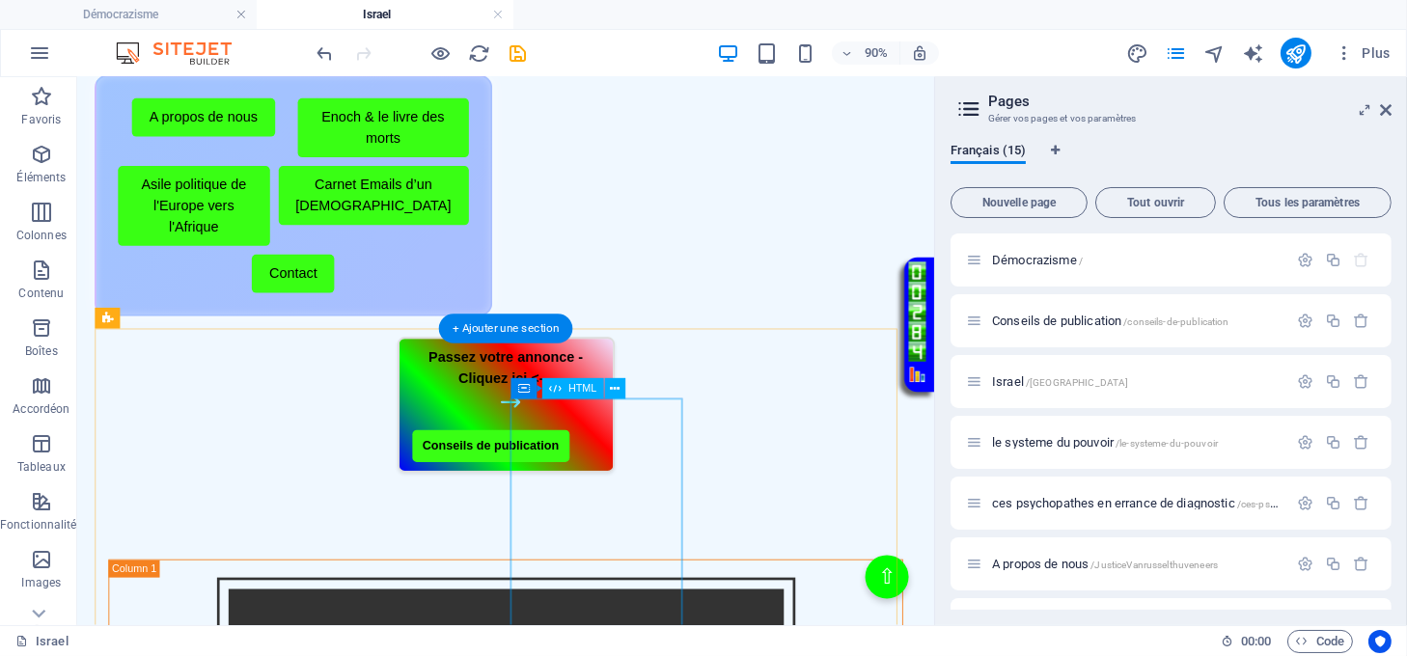
scroll to position [257, 0]
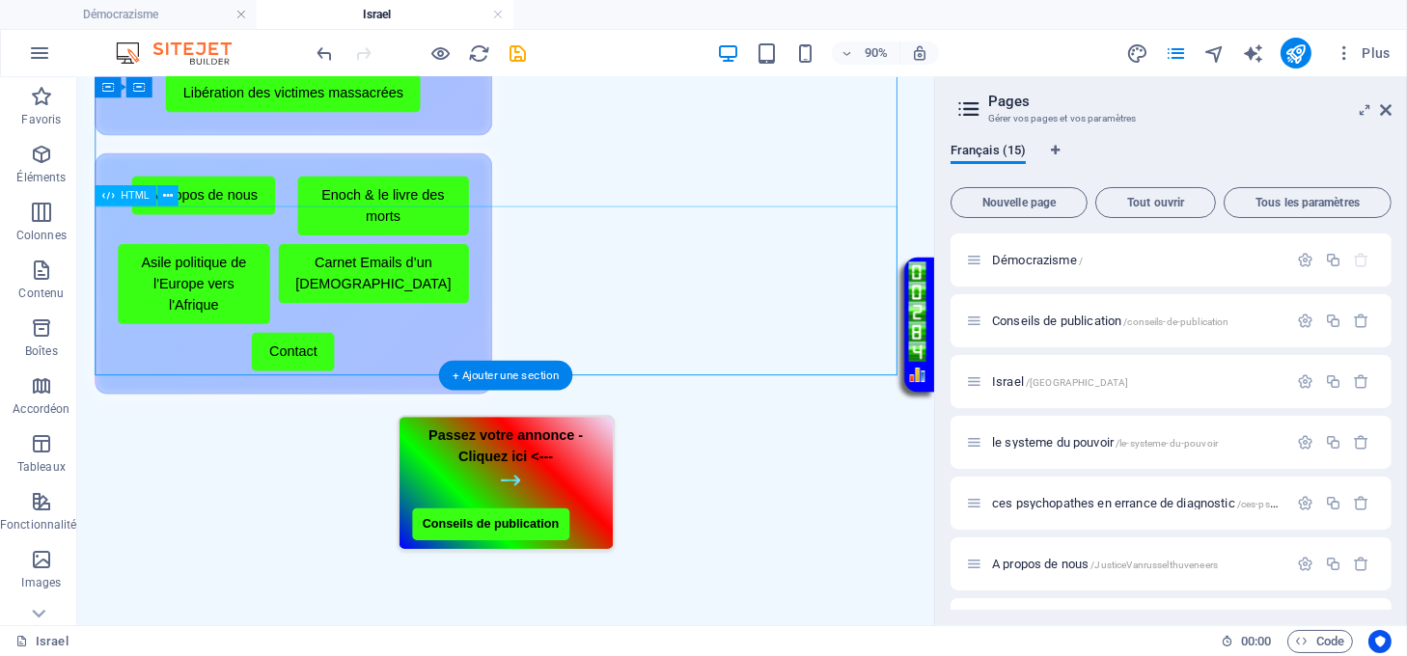
click at [770, 454] on div "Passez votre annonce - Cliquez ici <--- Conseils de publication" at bounding box center [554, 529] width 914 height 151
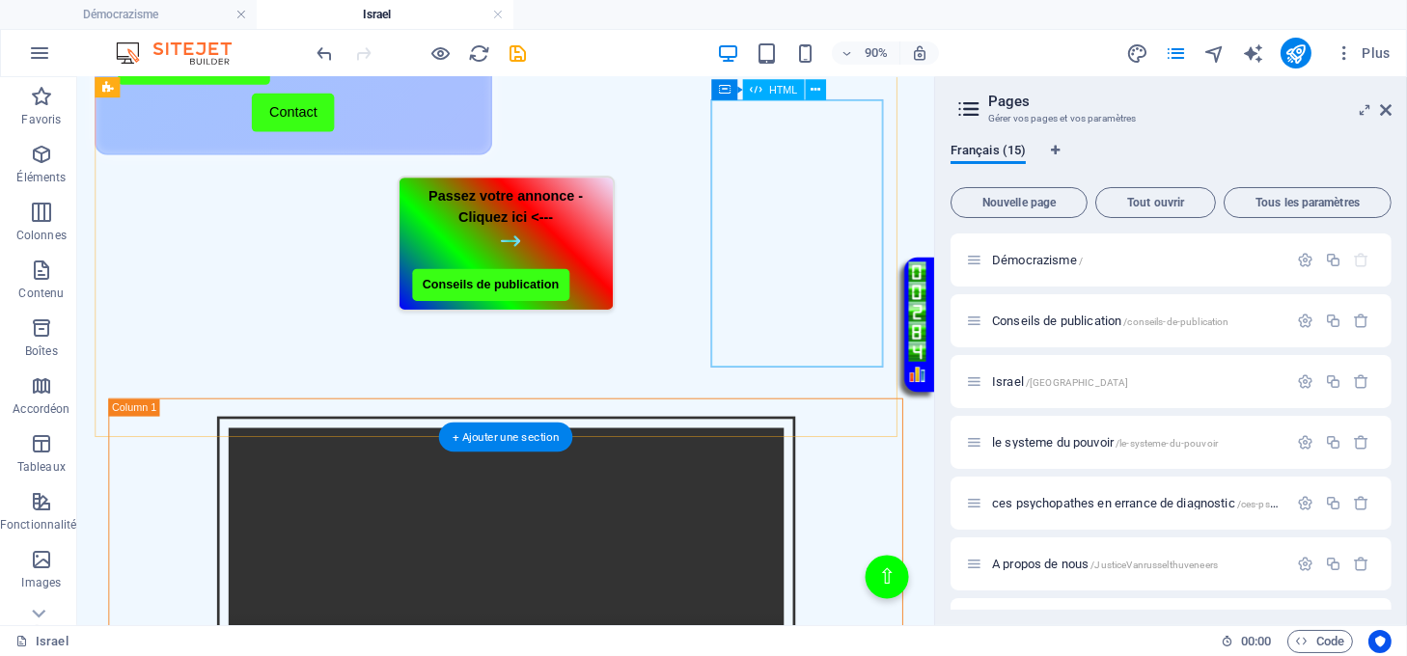
scroll to position [386, 0]
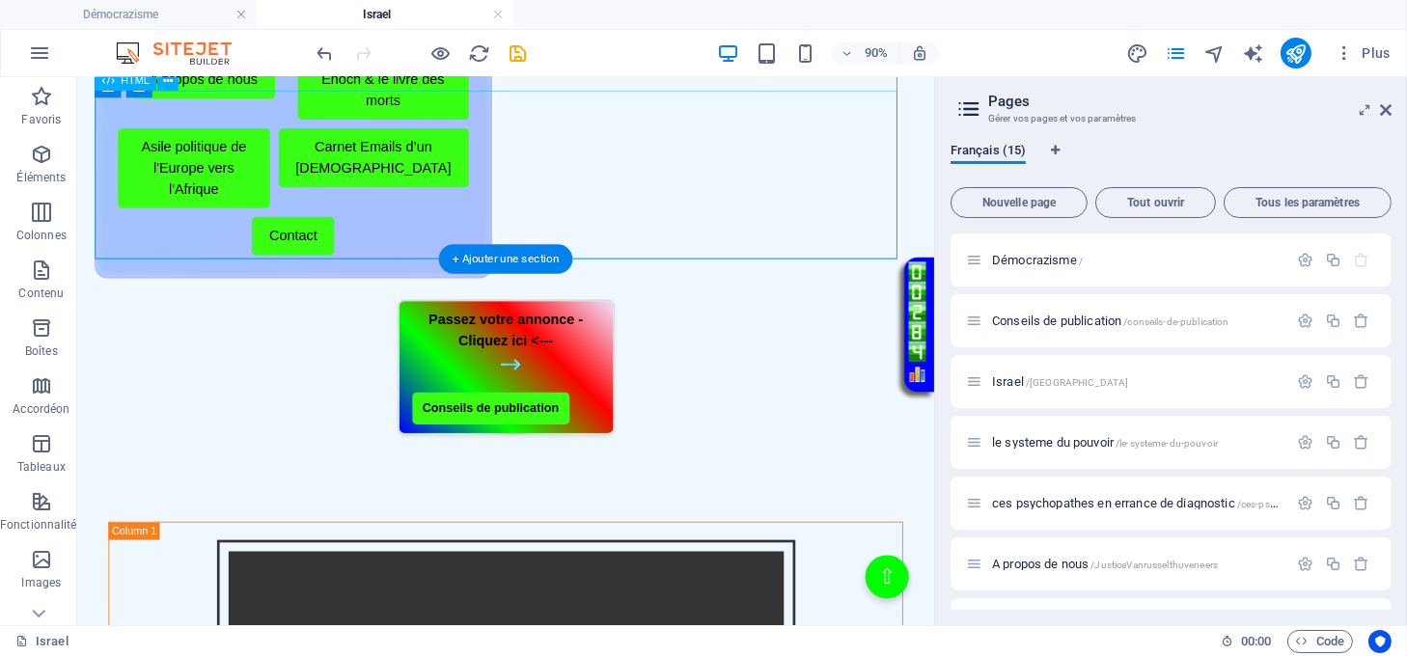
click at [802, 324] on div "Passez votre annonce - Cliquez ici <--- Conseils de publication" at bounding box center [554, 399] width 914 height 151
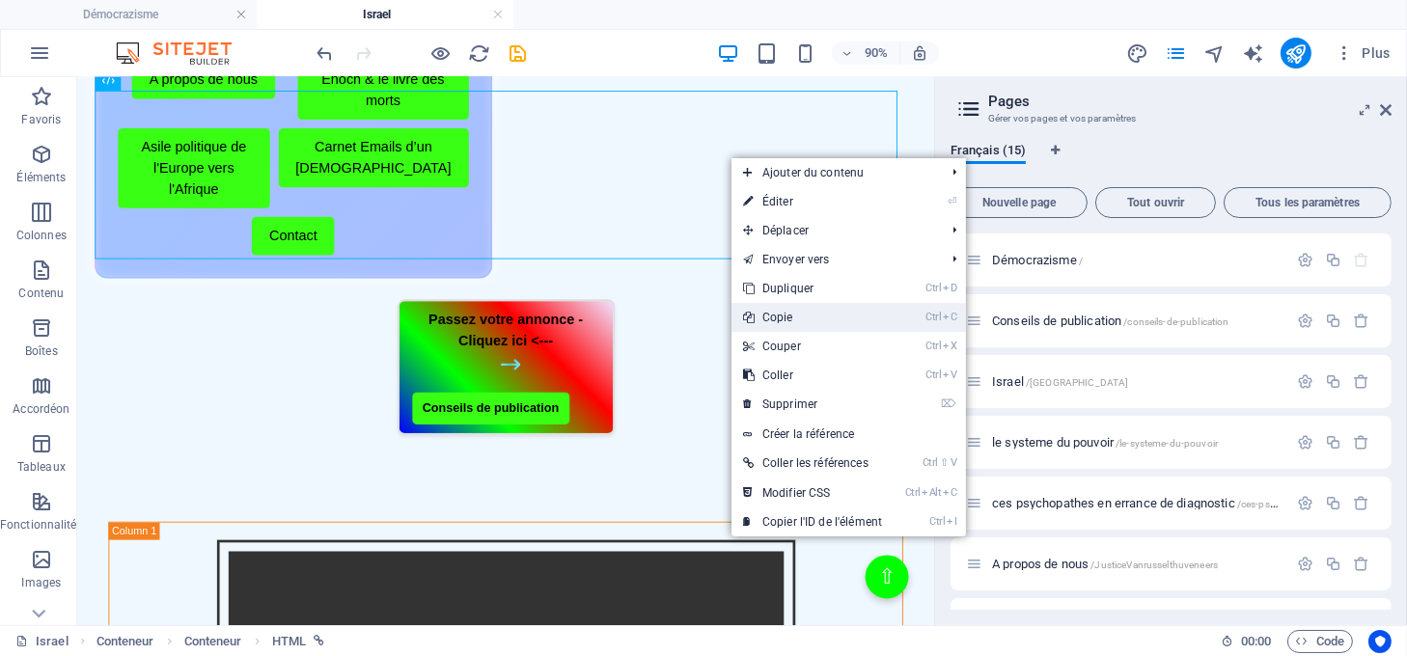
drag, startPoint x: 807, startPoint y: 313, endPoint x: 603, endPoint y: 420, distance: 230.1
click at [807, 313] on link "Ctrl C Copie" at bounding box center [813, 317] width 162 height 29
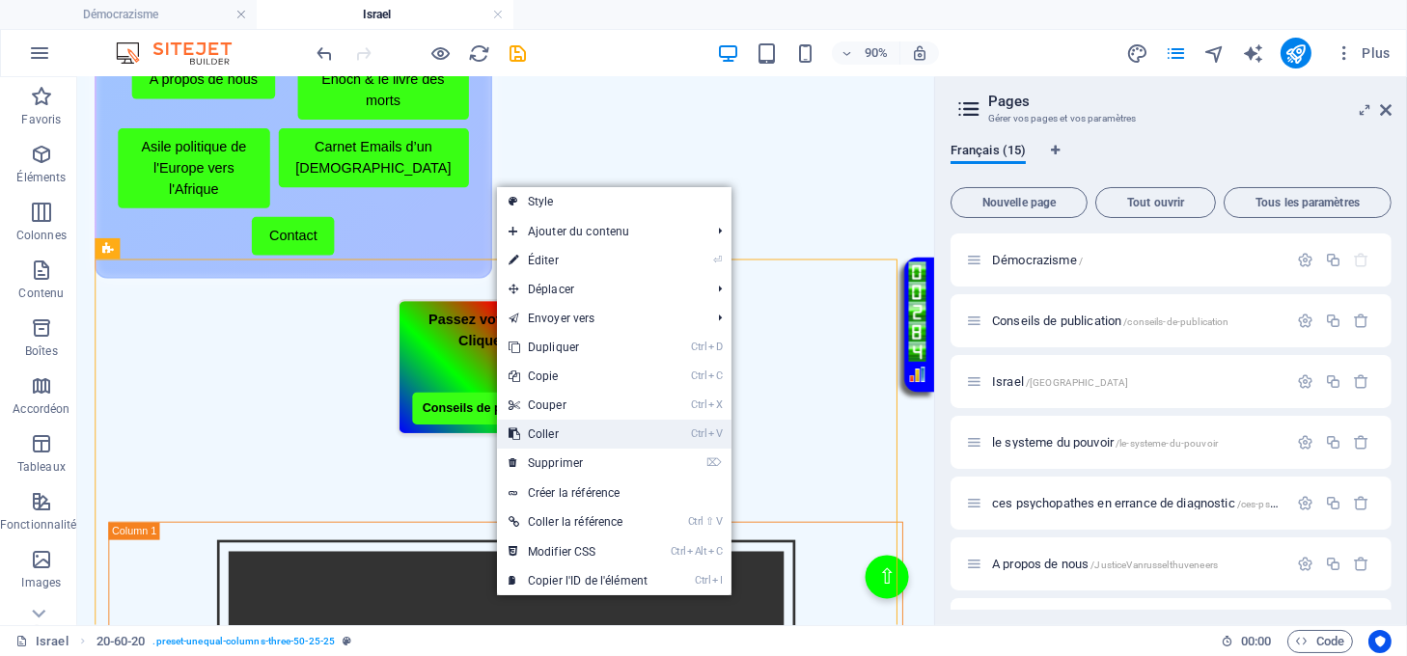
drag, startPoint x: 552, startPoint y: 425, endPoint x: 534, endPoint y: 395, distance: 35.1
click at [552, 425] on link "Ctrl V Coller" at bounding box center [578, 434] width 162 height 29
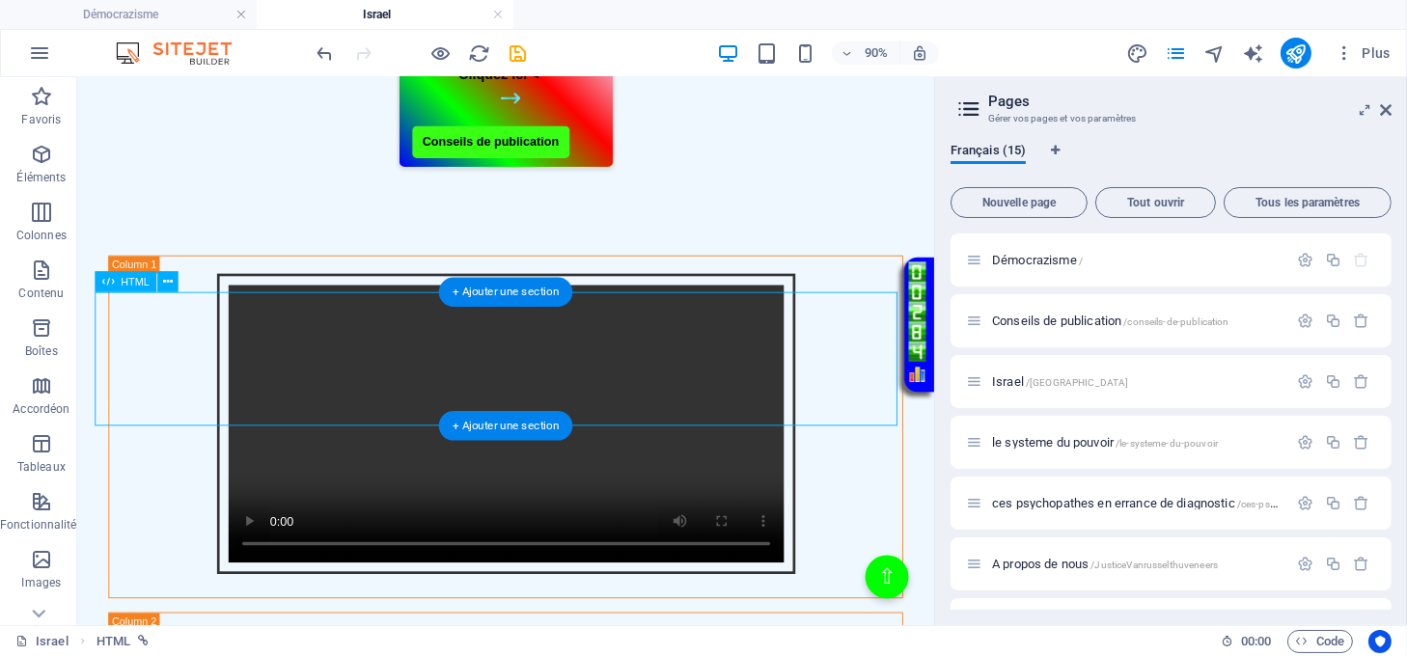
scroll to position [444, 0]
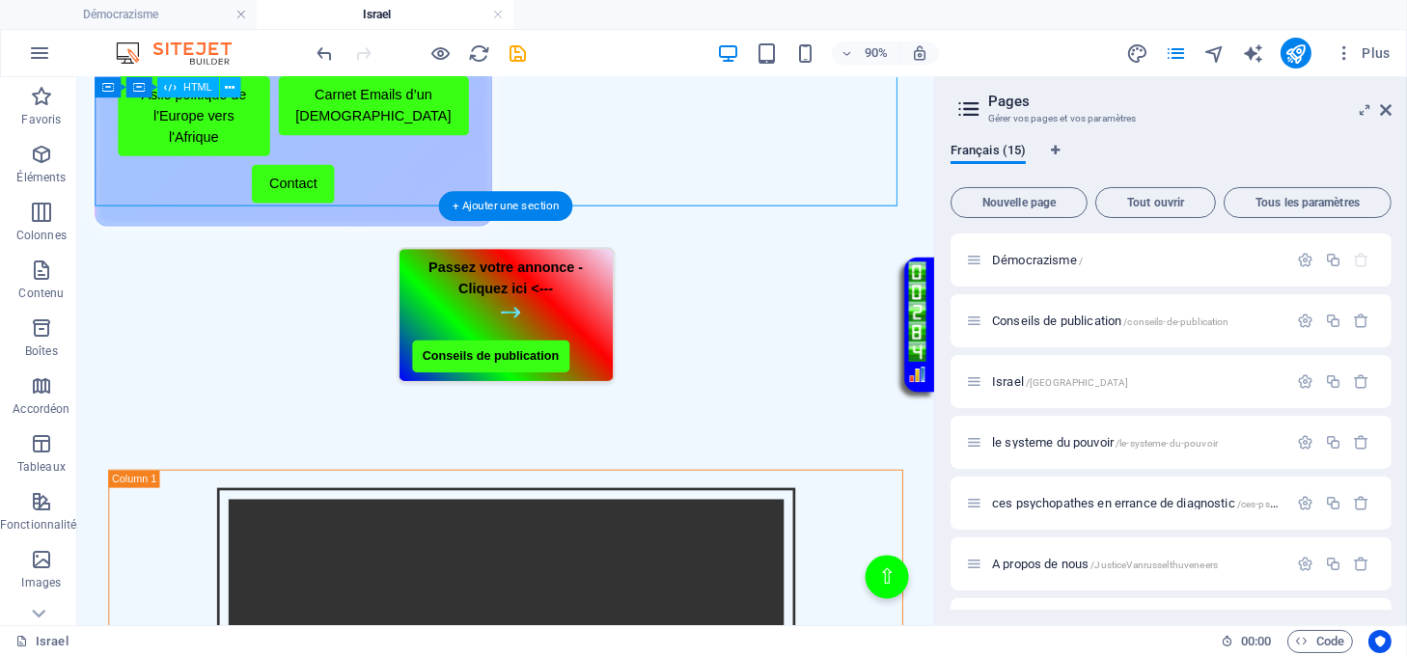
click at [780, 266] on div "Passez votre annonce - Cliquez ici <--- Conseils de publication" at bounding box center [554, 341] width 914 height 151
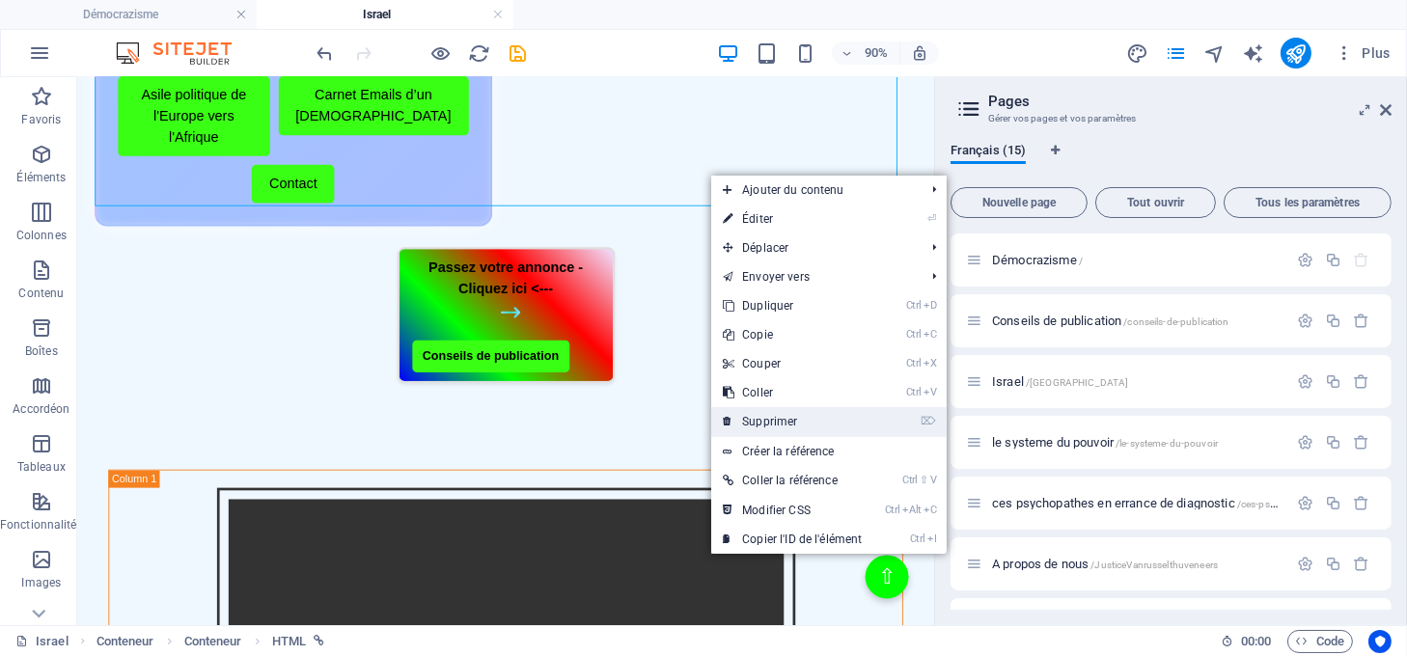
click at [768, 423] on link "⌦ Supprimer" at bounding box center [792, 421] width 162 height 29
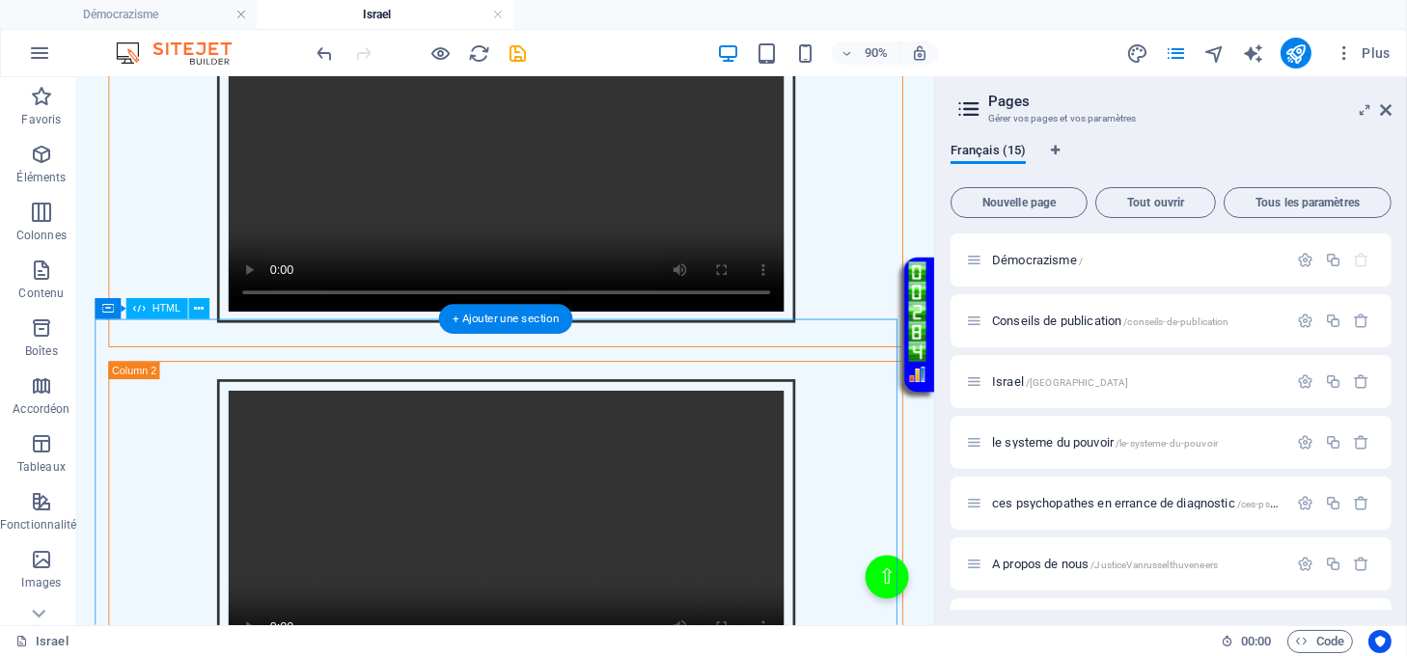
scroll to position [514, 0]
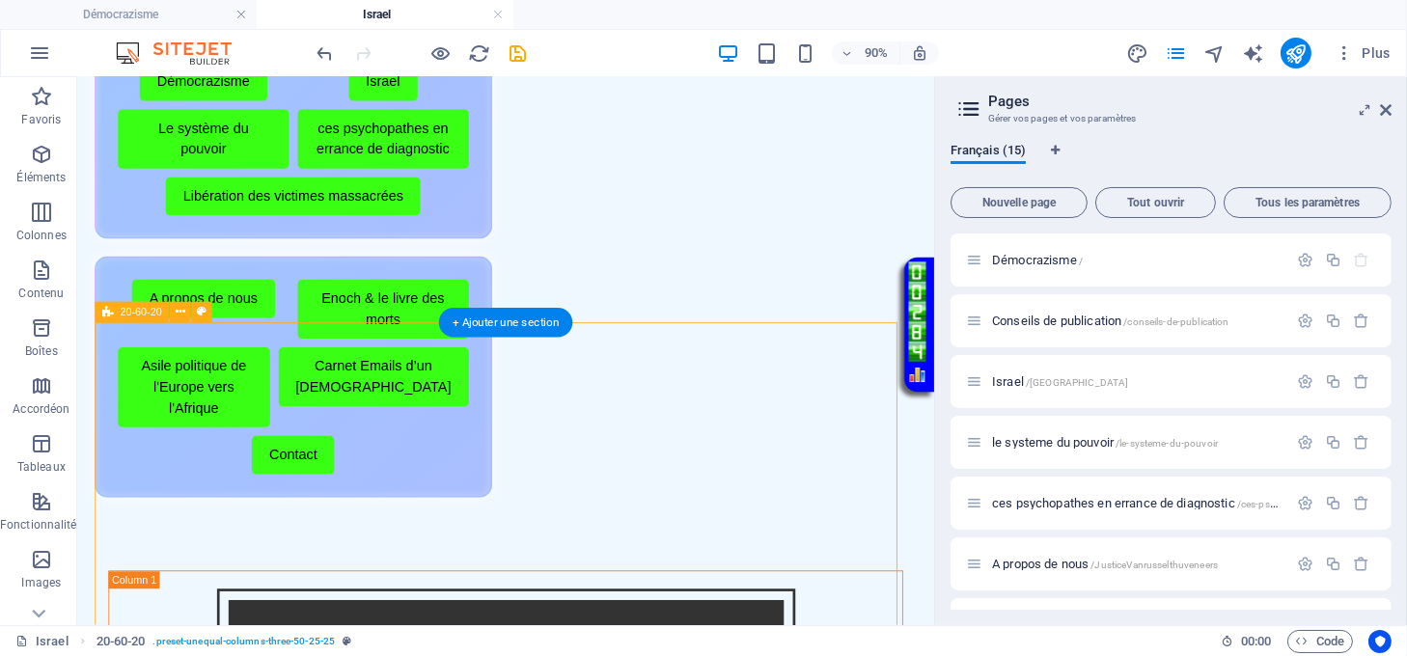
scroll to position [128, 0]
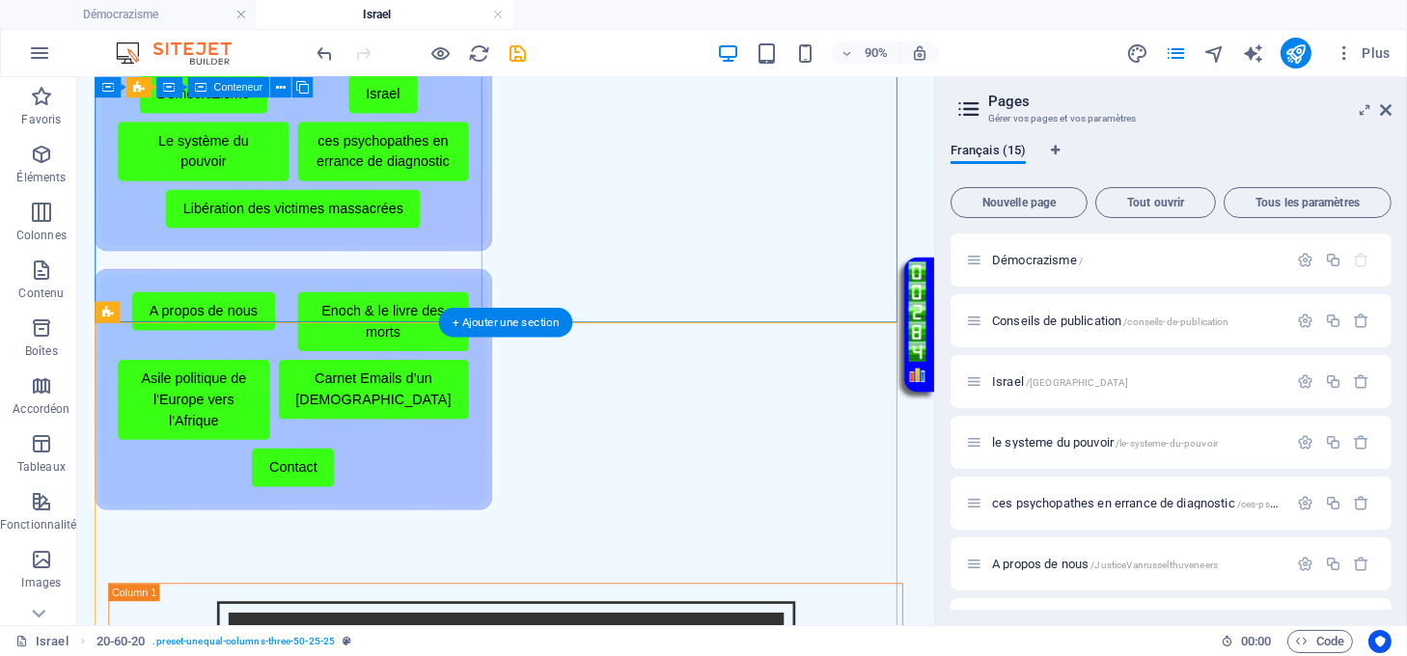
click at [442, 271] on div "Menu de boutons avec cadre scintillant Démocrazisme Israel Le système du pouvoi…" at bounding box center [318, 160] width 442 height 222
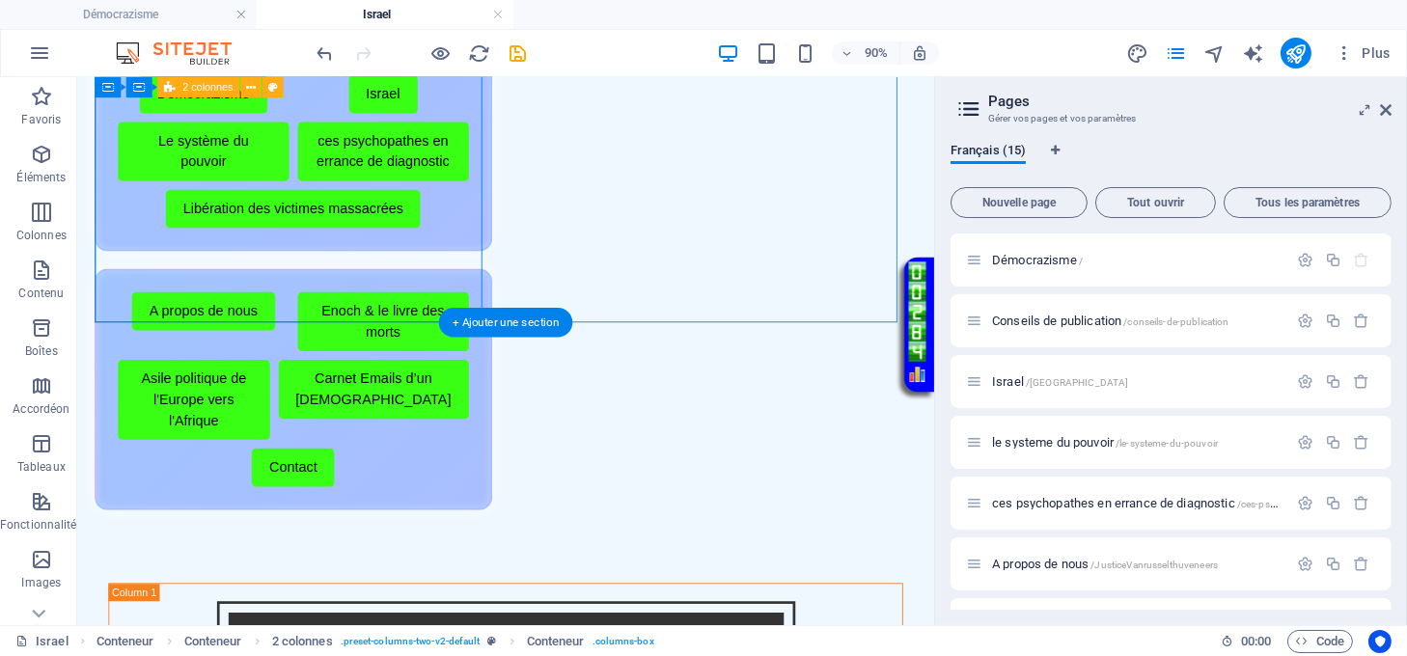
click at [543, 300] on div "Menu de boutons avec cadre scintillant Démocrazisme Israel Le système du pouvoi…" at bounding box center [554, 303] width 914 height 517
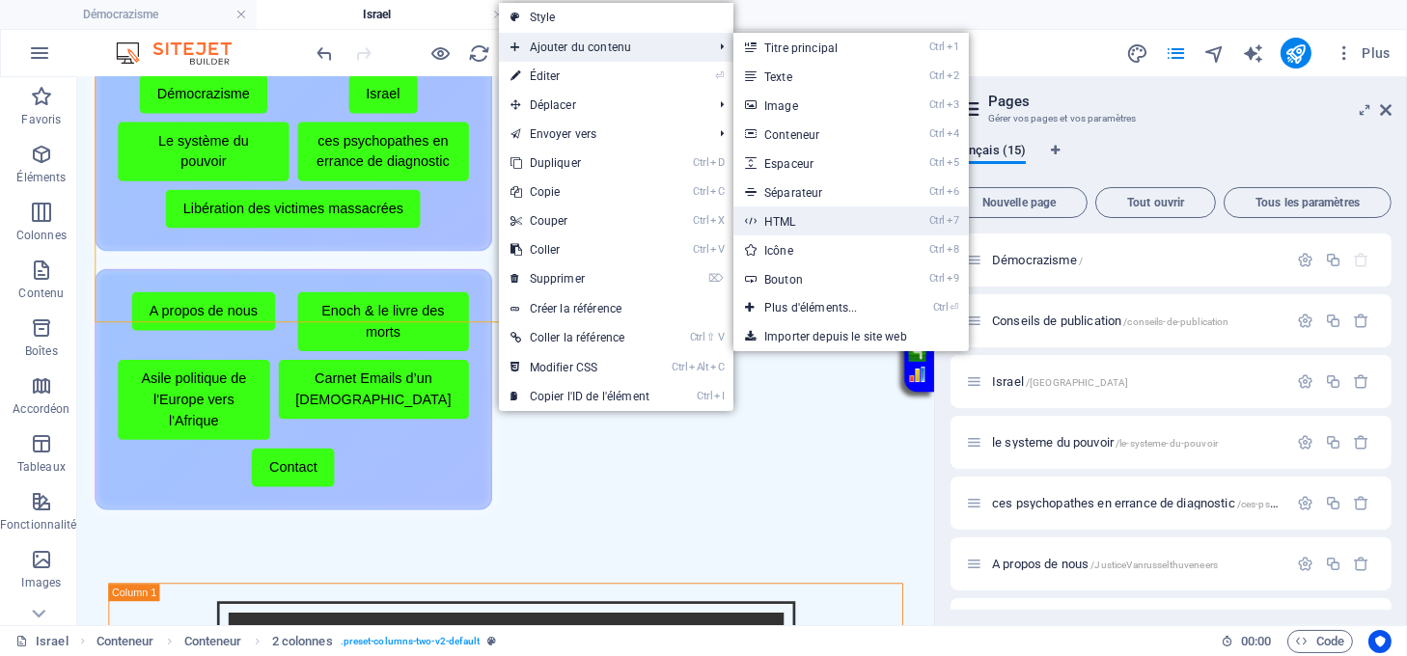
click at [780, 214] on link "Ctrl 7 HTML" at bounding box center [815, 221] width 163 height 29
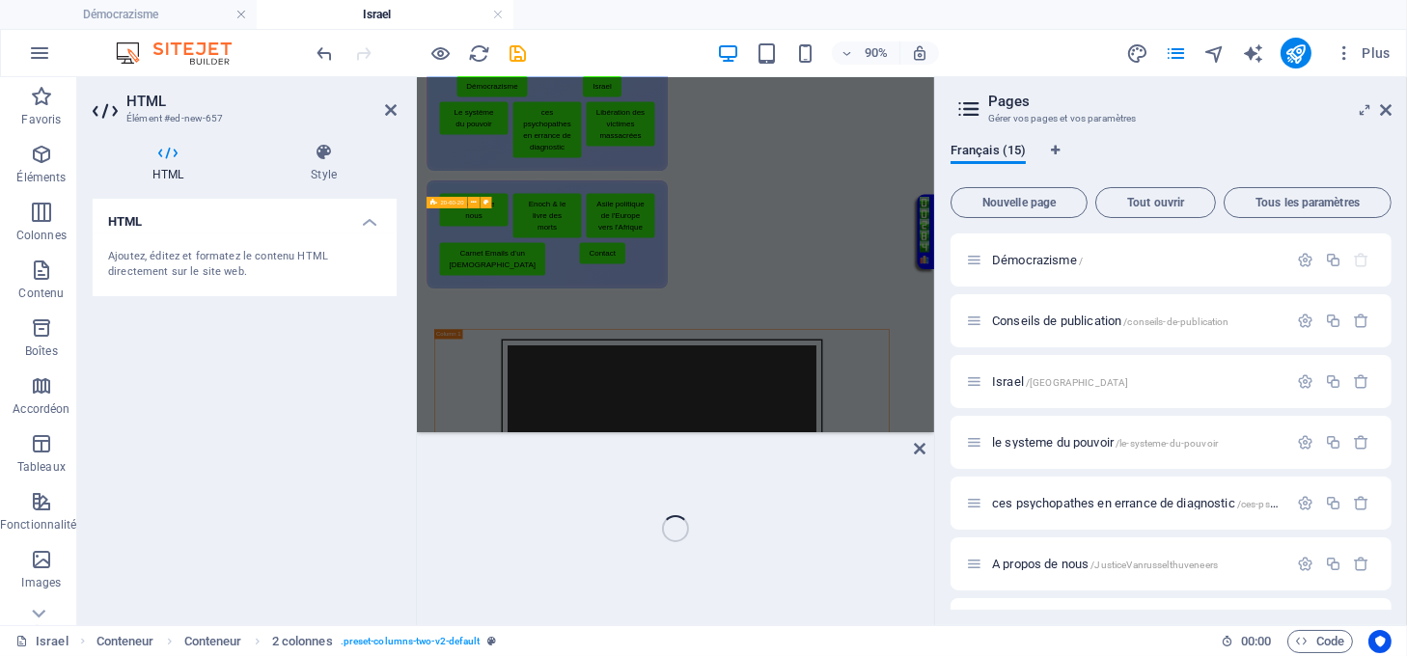
scroll to position [0, 0]
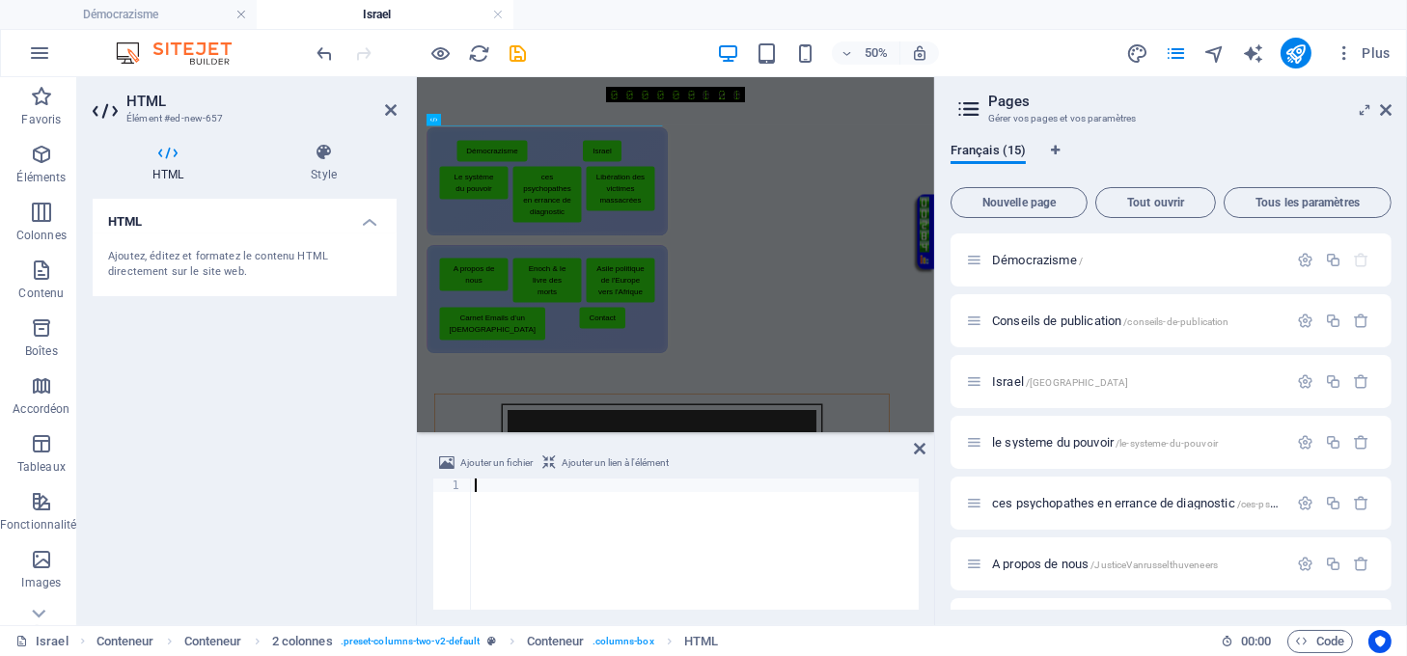
type textarea "</html>"
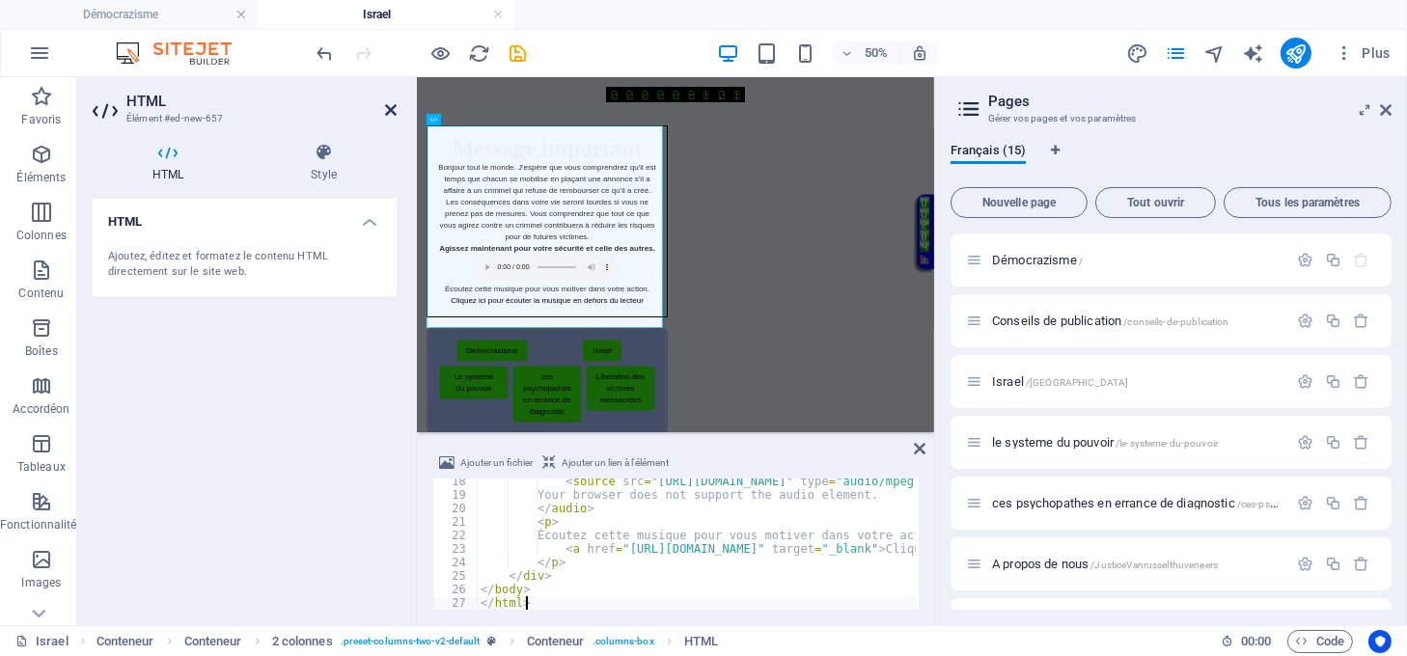
click at [391, 102] on icon at bounding box center [391, 109] width 12 height 15
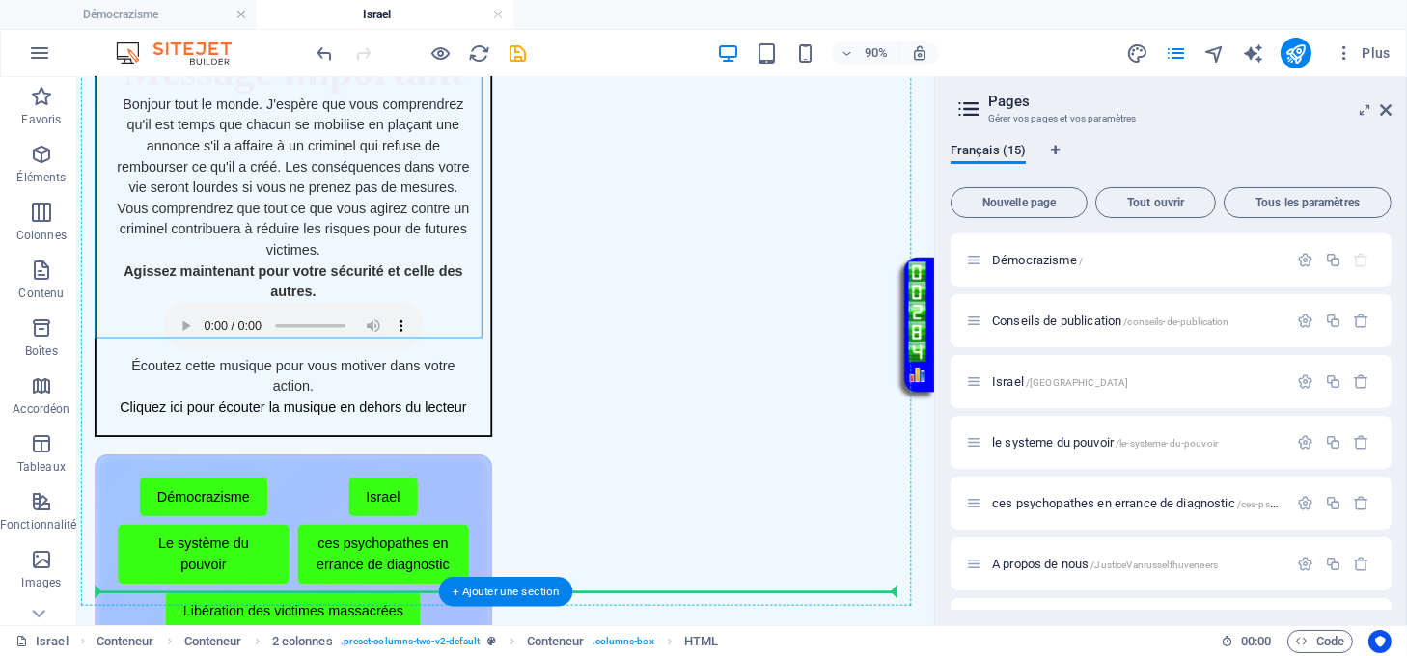
scroll to position [257, 0]
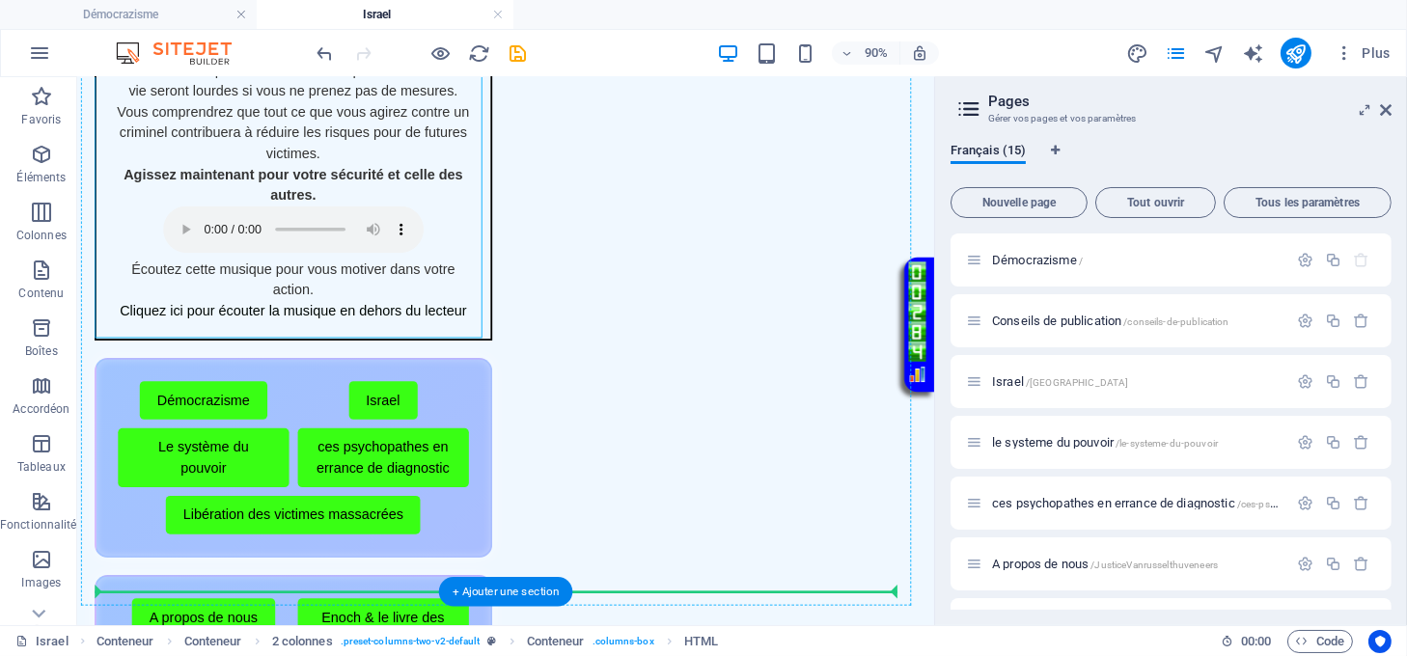
drag, startPoint x: 397, startPoint y: 211, endPoint x: 617, endPoint y: 579, distance: 428.5
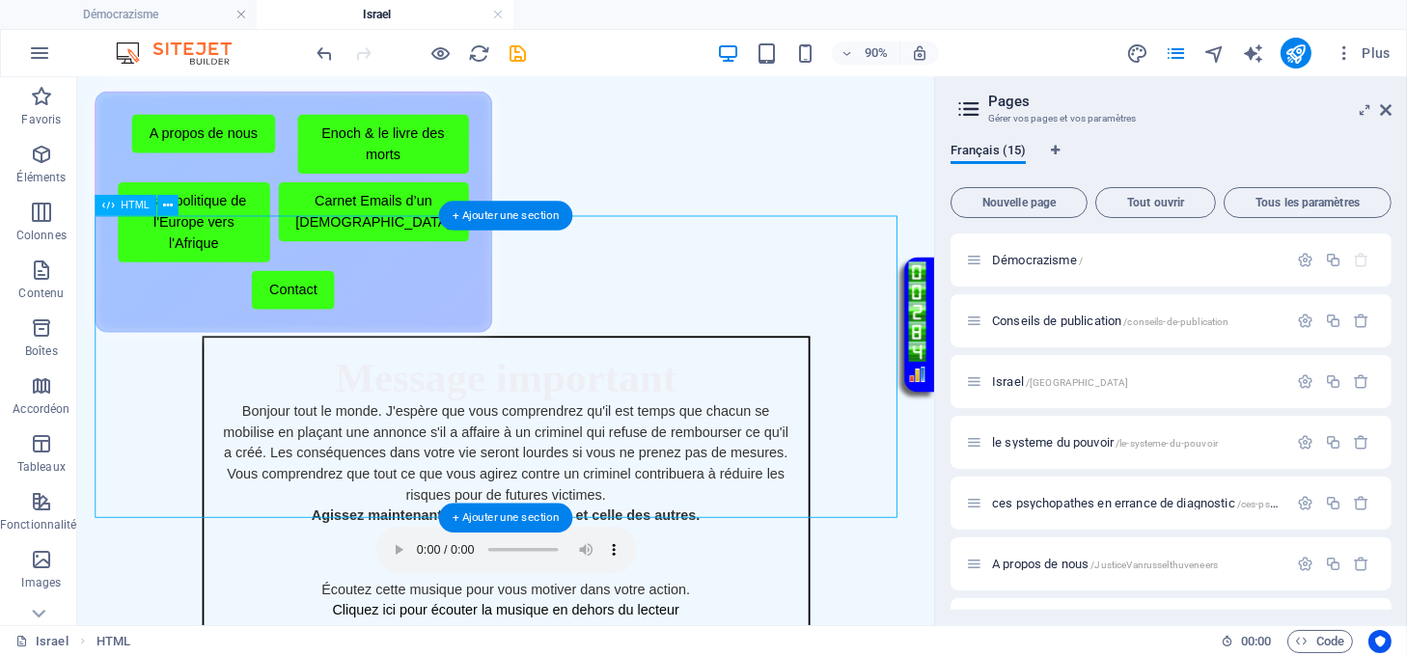
scroll to position [386, 0]
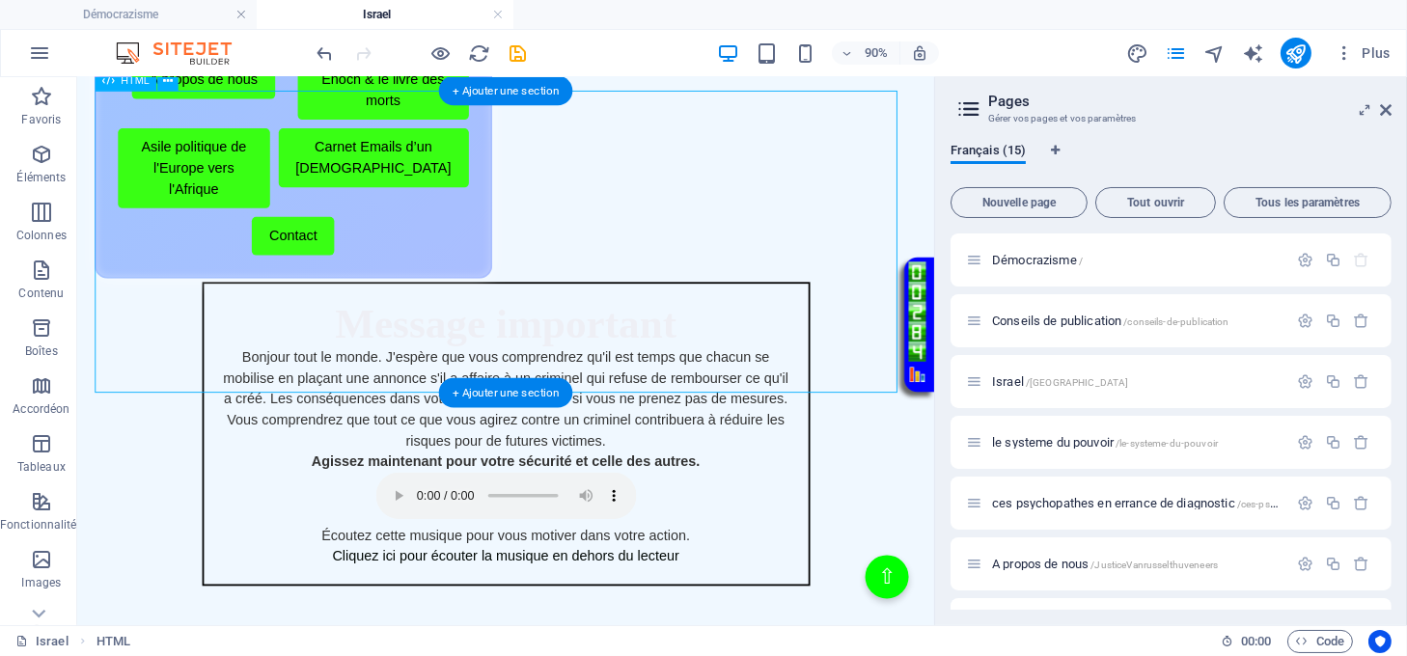
click at [915, 305] on div "Message avec musique Message important Bonjour tout le monde. J'espère que vous…" at bounding box center [554, 474] width 914 height 338
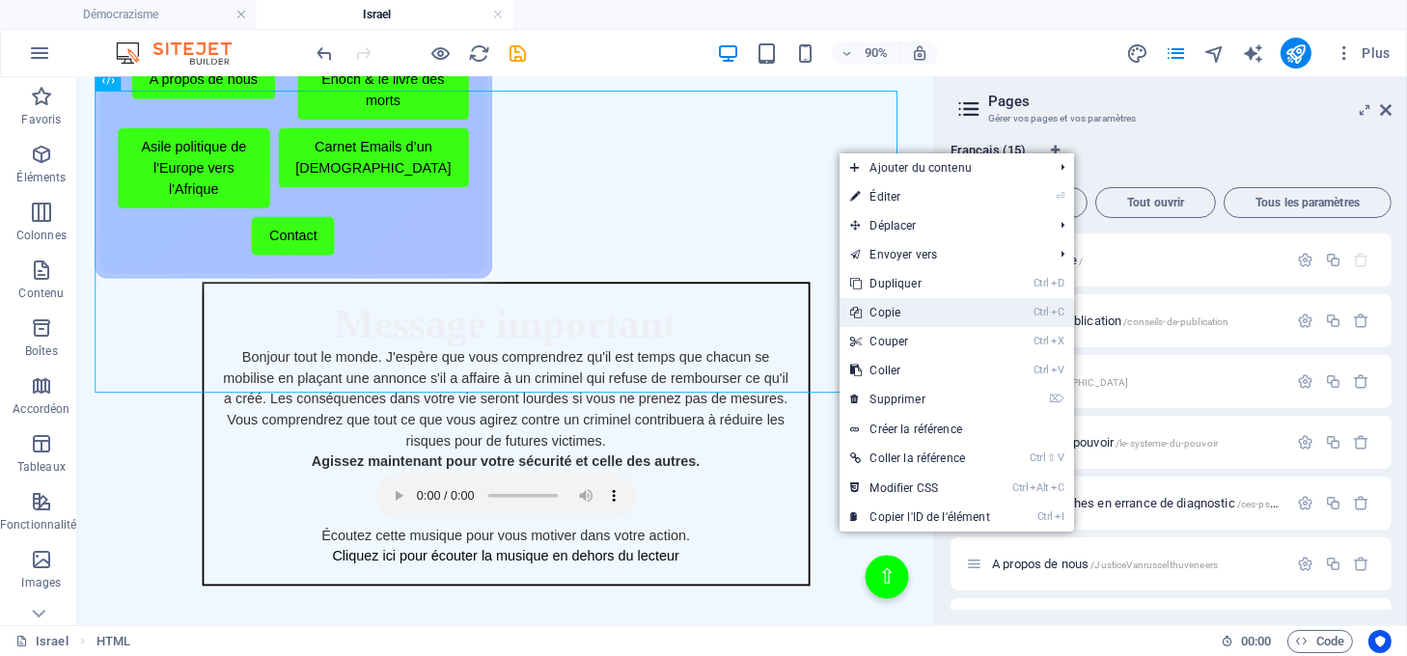
drag, startPoint x: 900, startPoint y: 312, endPoint x: 912, endPoint y: 258, distance: 55.5
click at [900, 312] on link "Ctrl C Copie" at bounding box center [921, 312] width 162 height 29
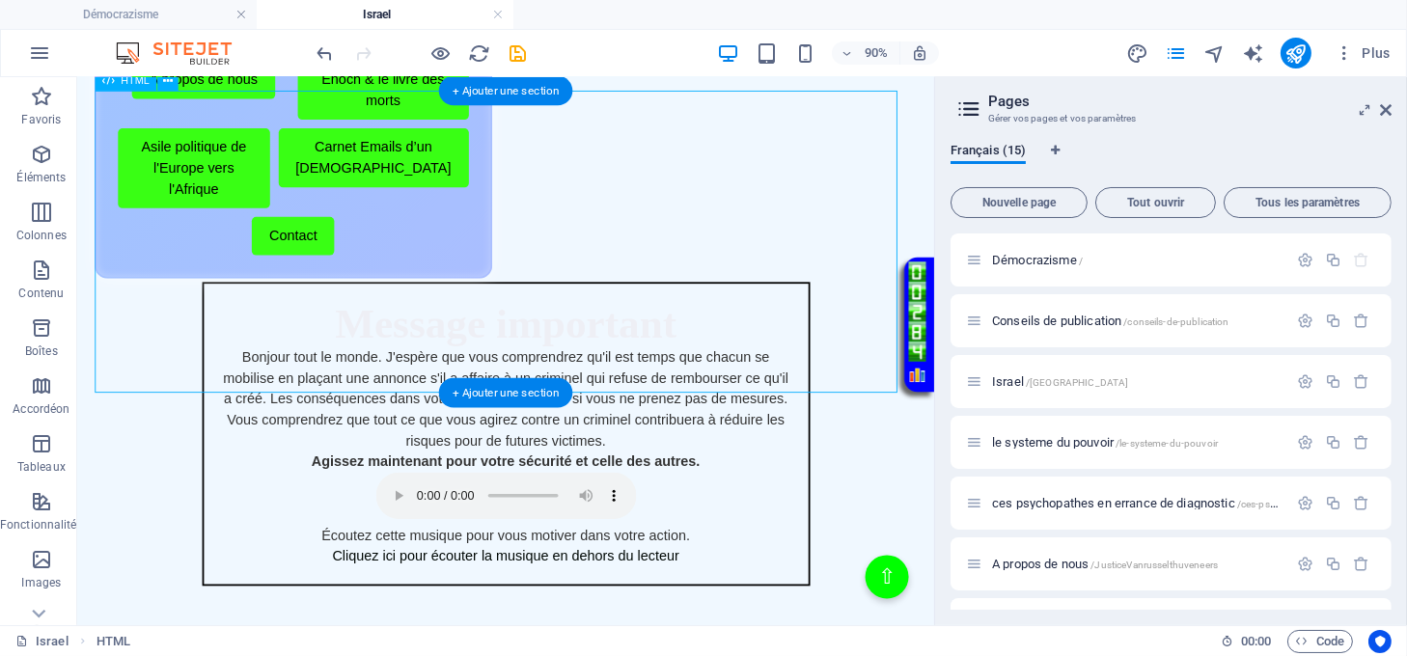
click at [617, 305] on div "Message avec musique Message important Bonjour tout le monde. J'espère que vous…" at bounding box center [554, 474] width 914 height 338
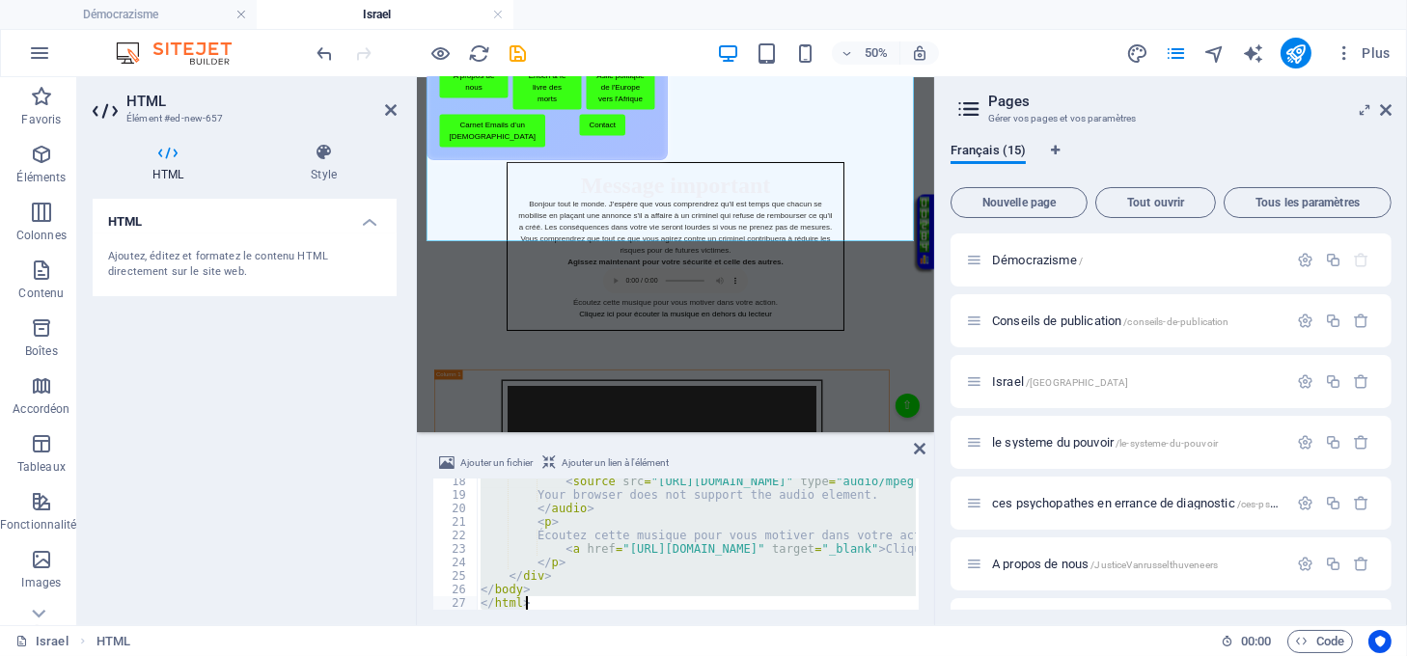
type textarea "</html>"
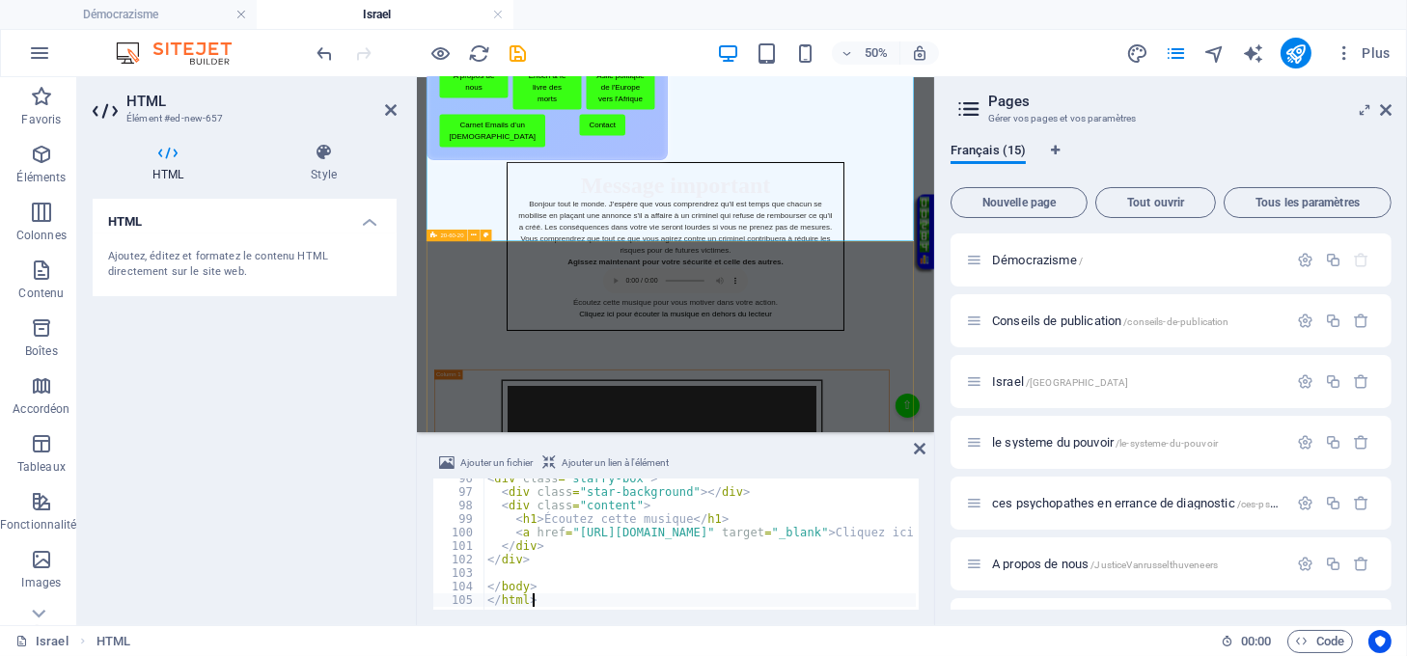
scroll to position [1289, 0]
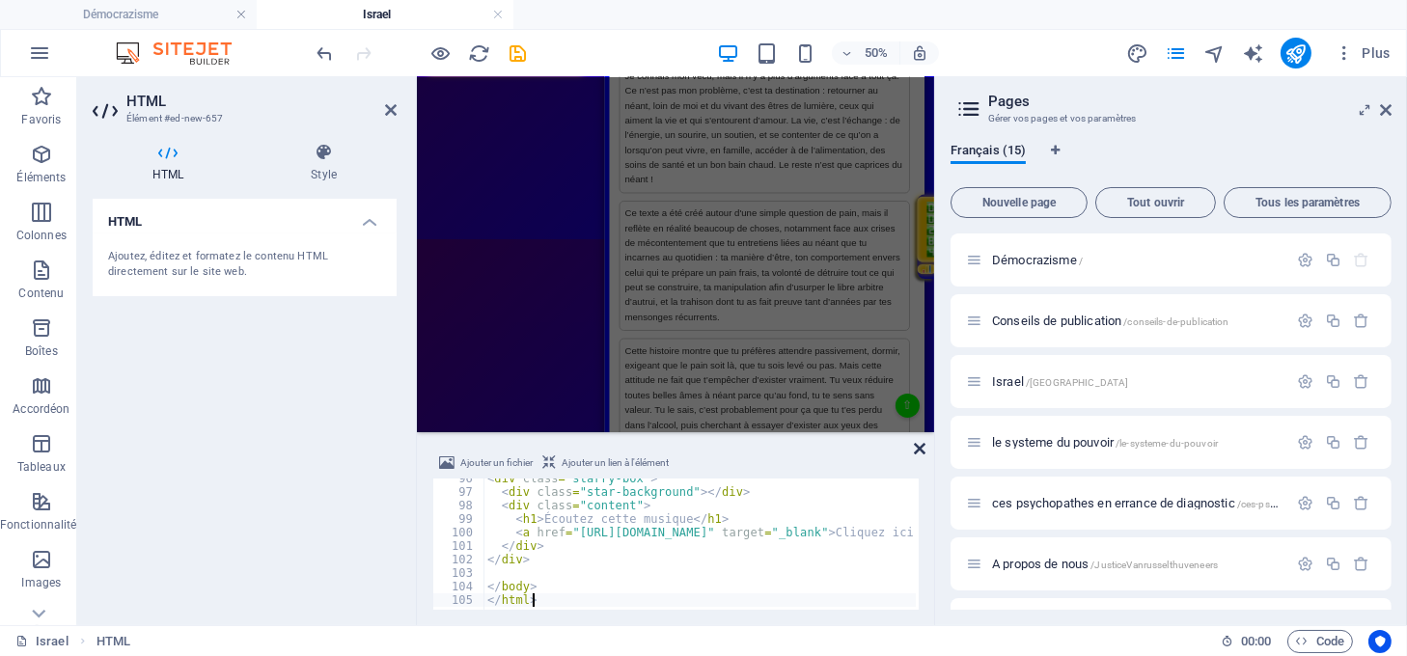
click at [921, 448] on icon at bounding box center [920, 448] width 12 height 15
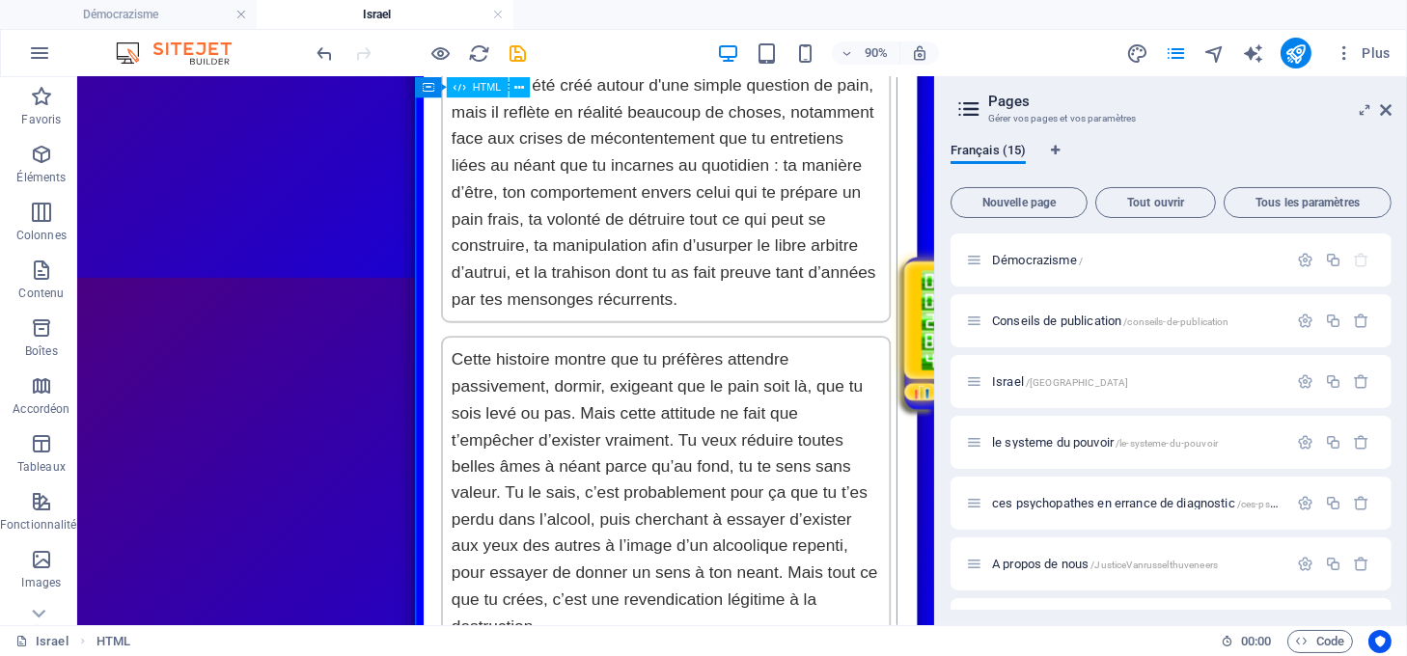
scroll to position [0, 0]
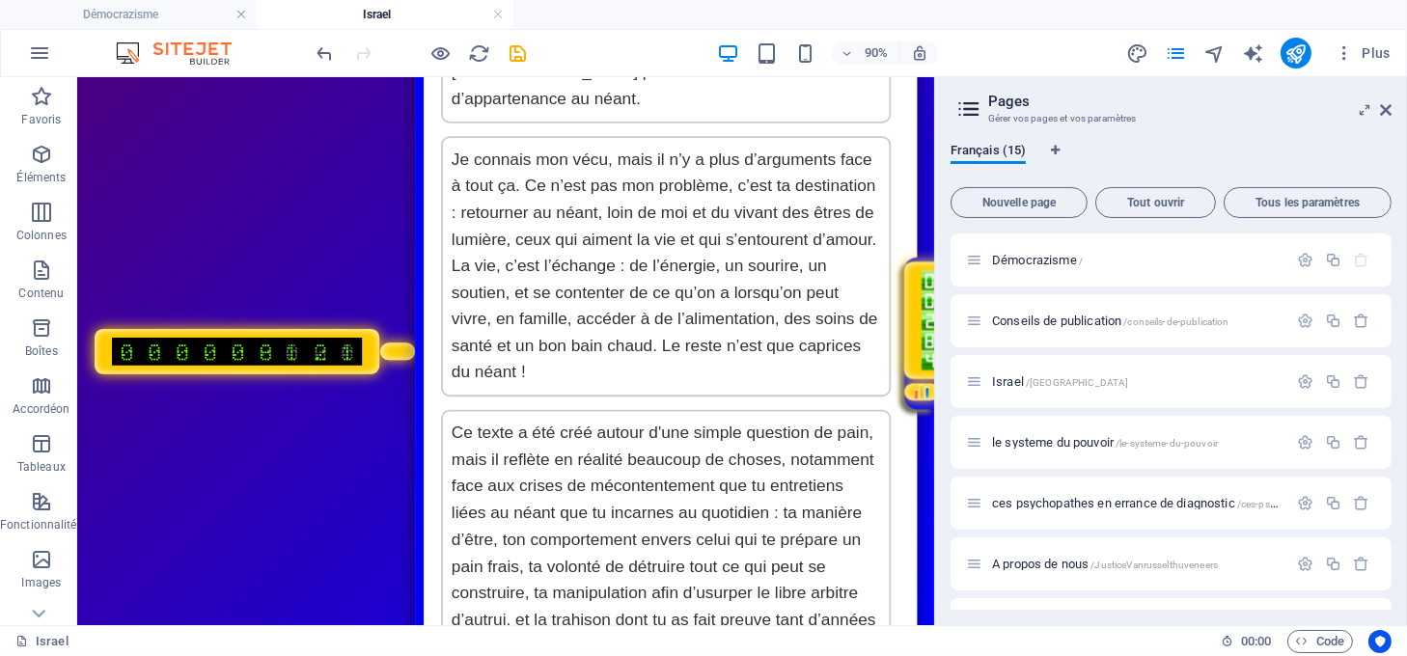
click at [373, 143] on body "Loupe ⇧ Menu de boutons avec cadre scintillant Démocrazisme Israel Le système d…" at bounding box center [553, 381] width 953 height 609
click at [321, 54] on icon "undo" at bounding box center [326, 53] width 22 height 22
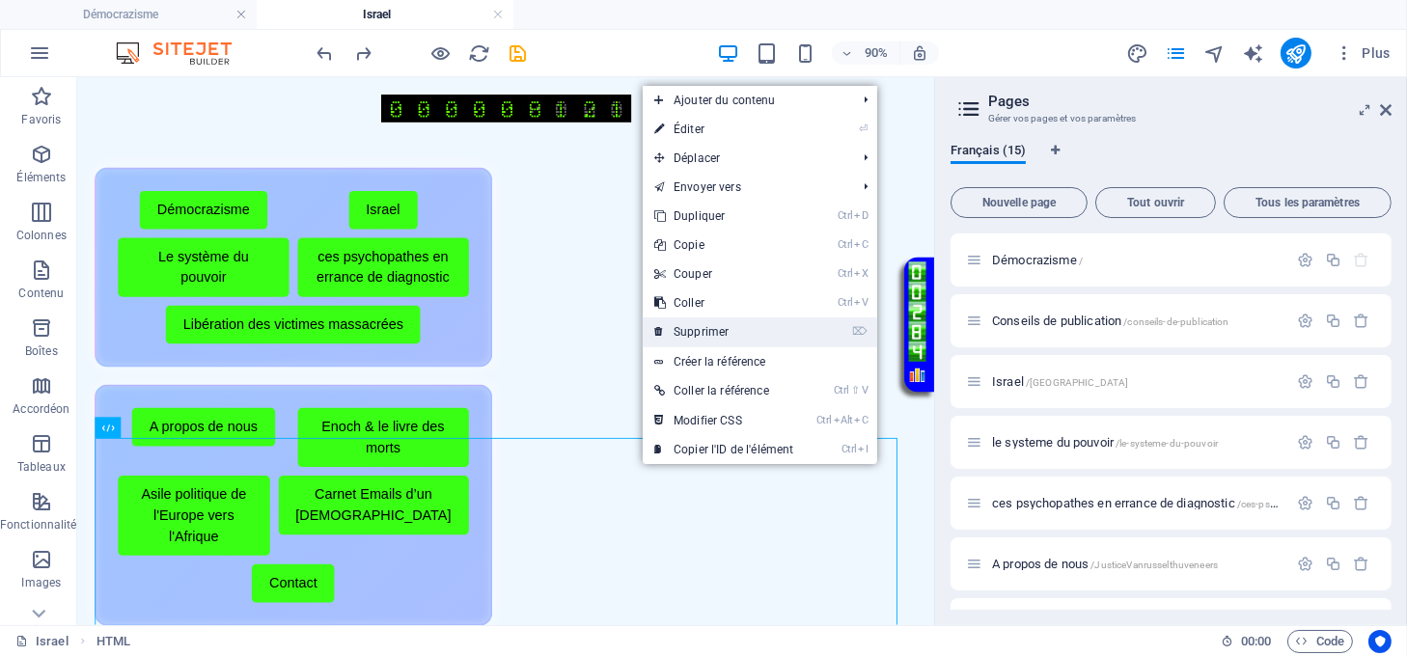
click at [696, 333] on link "⌦ Supprimer" at bounding box center [724, 332] width 162 height 29
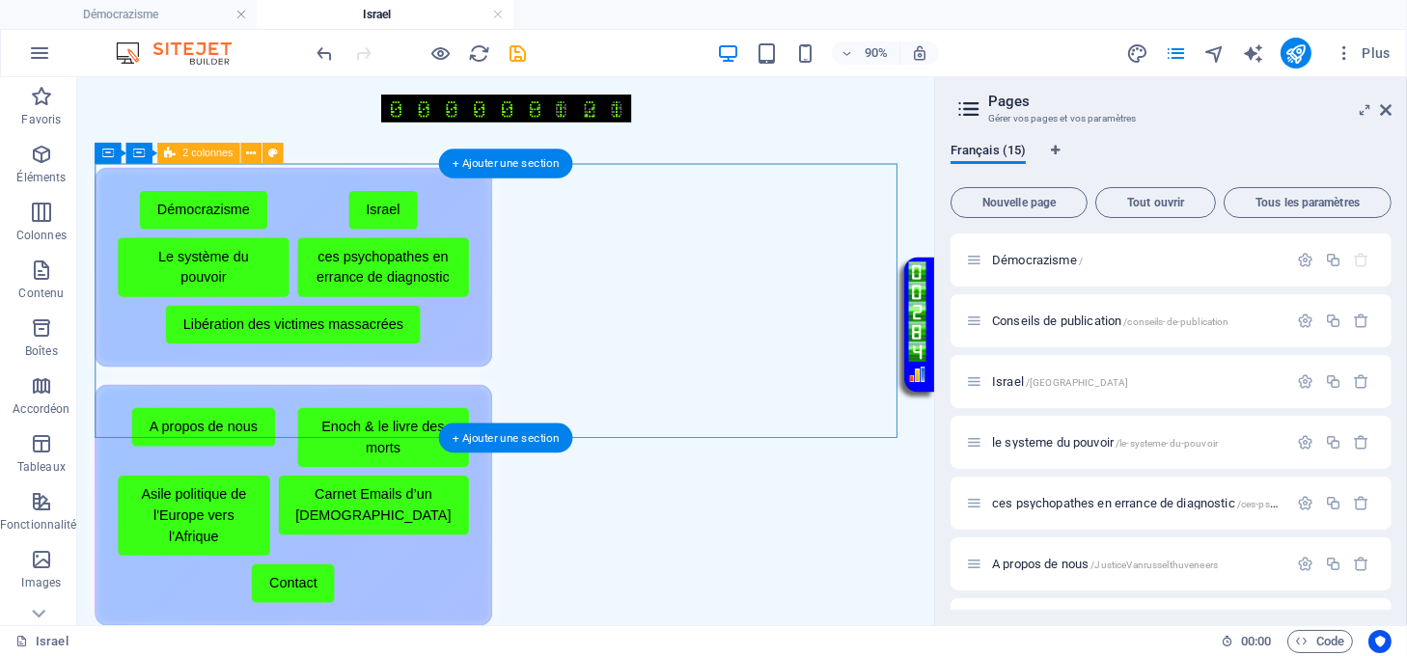
click at [545, 443] on div "Menu de boutons avec cadre scintillant Démocrazisme Israel Le système du pouvoi…" at bounding box center [554, 432] width 914 height 517
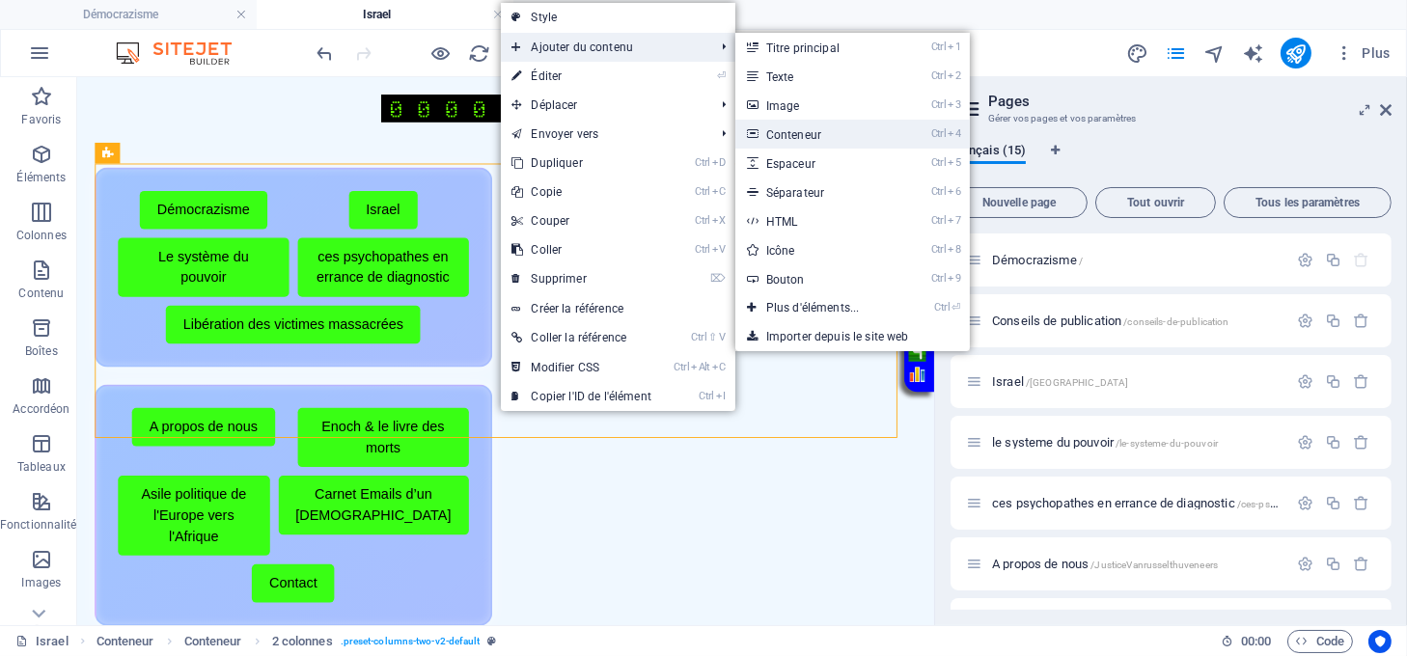
drag, startPoint x: 803, startPoint y: 133, endPoint x: 484, endPoint y: 513, distance: 496.6
click at [803, 133] on link "Ctrl 4 Conteneur" at bounding box center [816, 134] width 163 height 29
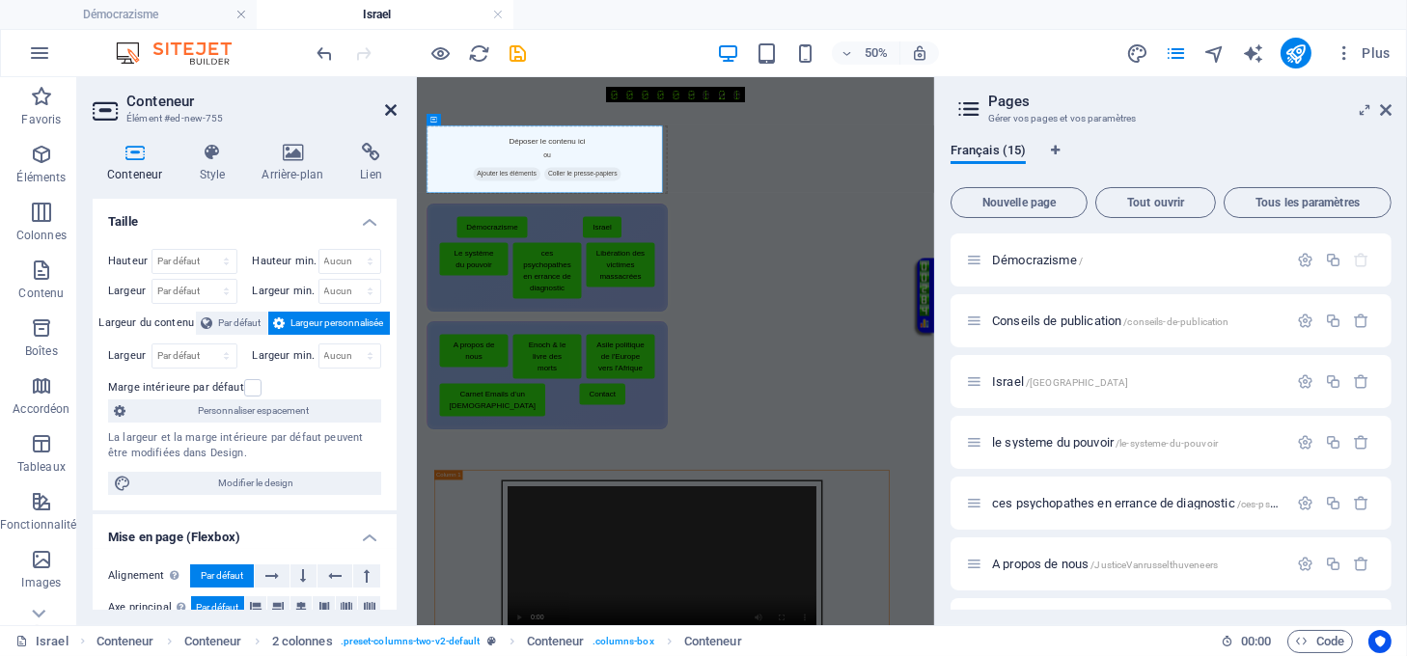
click at [387, 103] on icon at bounding box center [391, 109] width 12 height 15
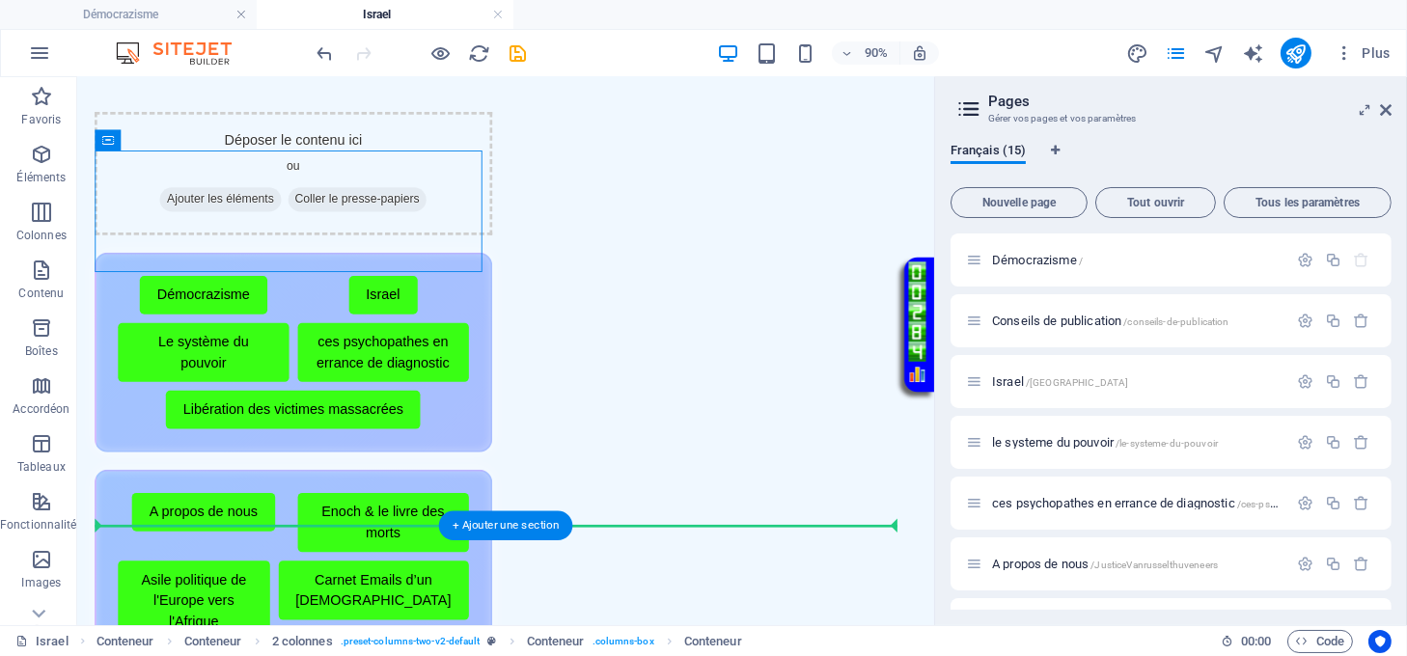
drag, startPoint x: 480, startPoint y: 226, endPoint x: 724, endPoint y: 608, distance: 453.5
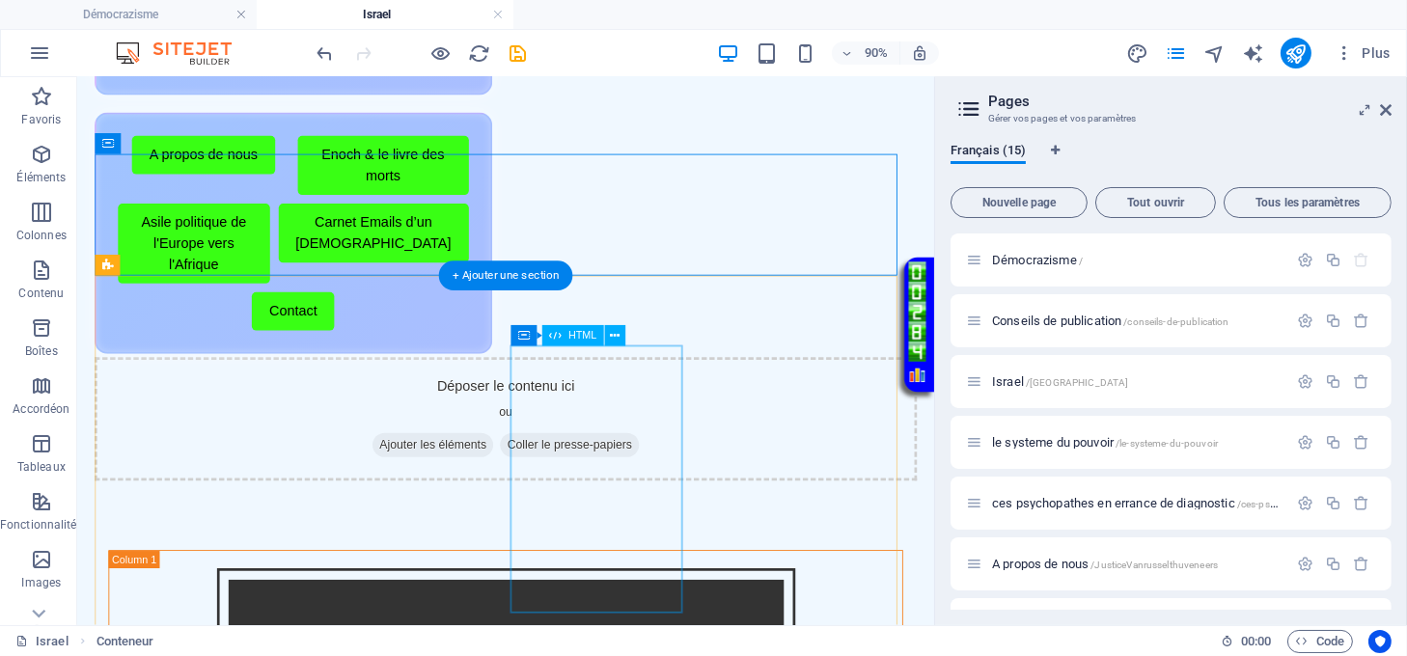
scroll to position [317, 0]
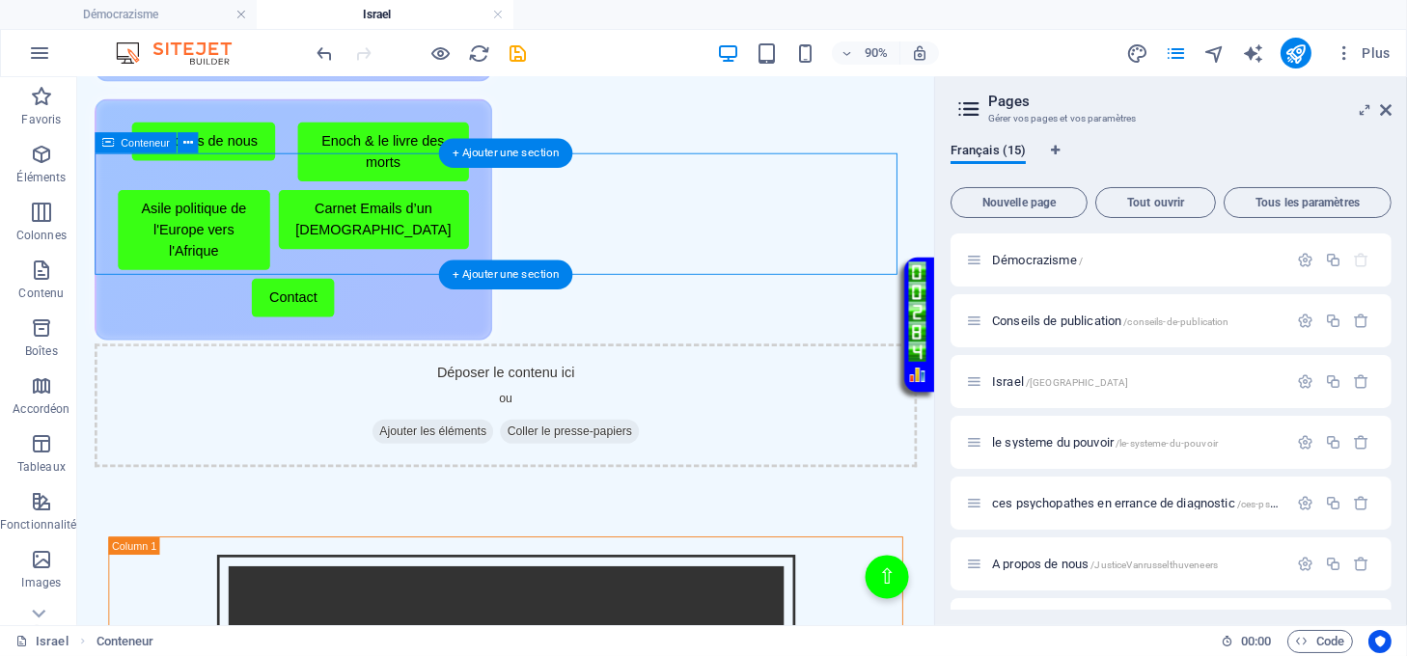
click at [430, 458] on span "Ajouter les éléments" at bounding box center [472, 471] width 134 height 27
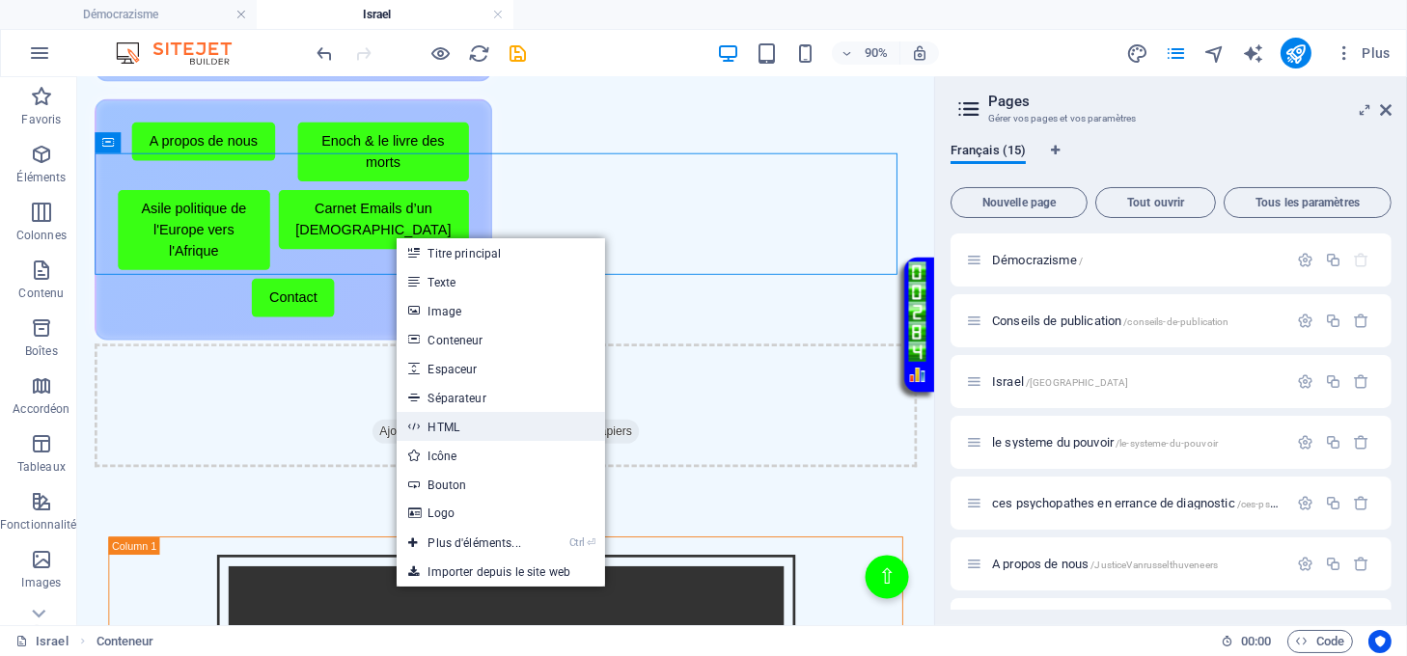
click at [453, 417] on link "HTML" at bounding box center [501, 426] width 208 height 29
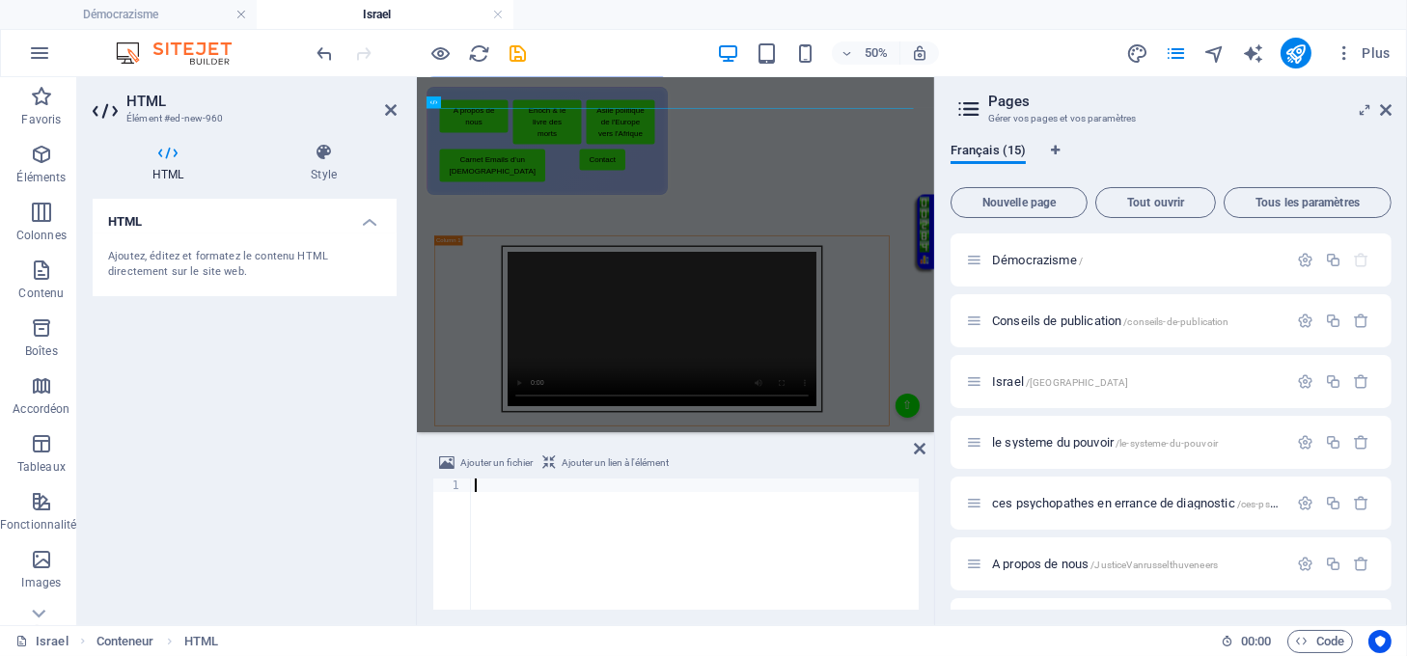
type textarea "</html>"
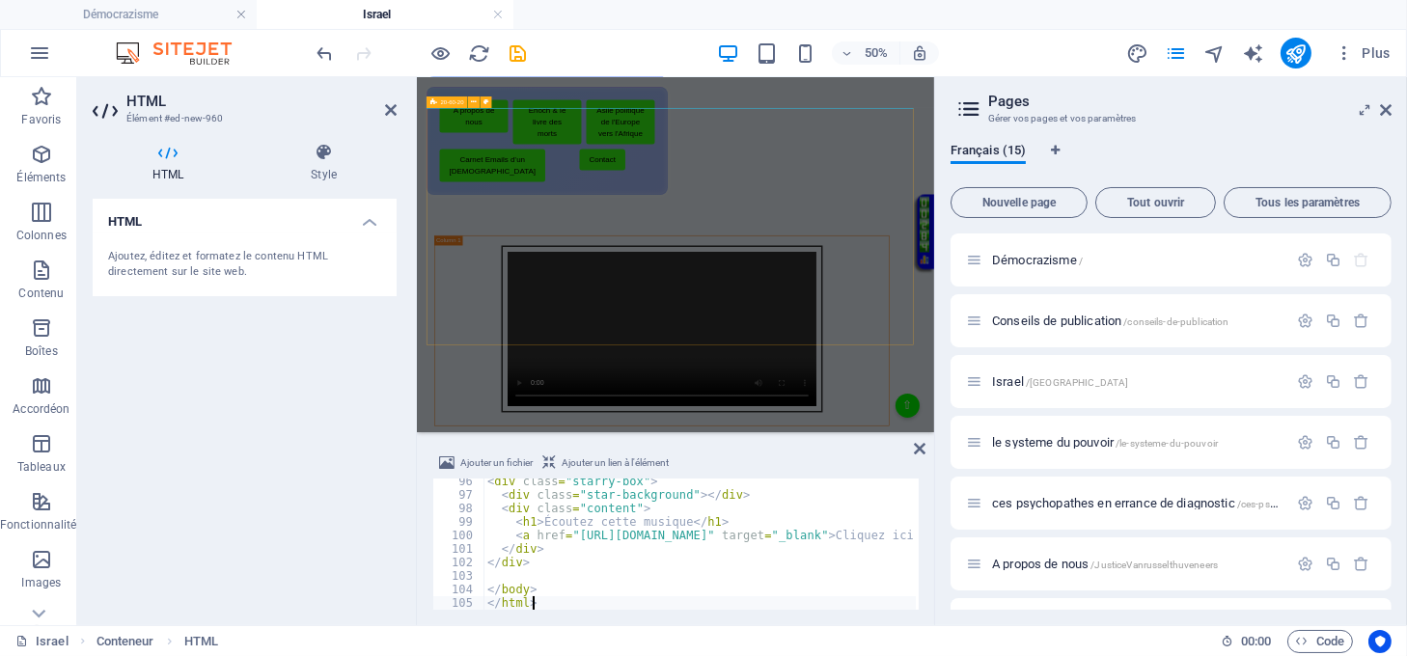
scroll to position [1287, 0]
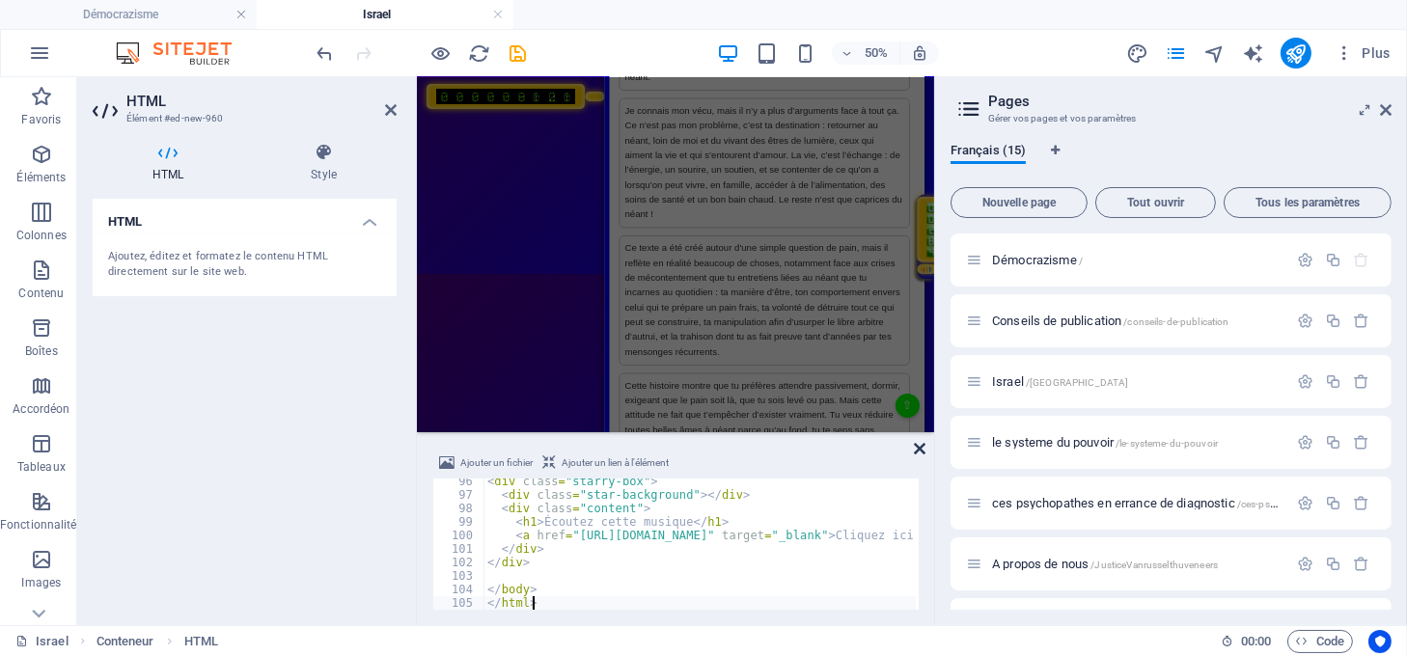
click at [918, 445] on icon at bounding box center [920, 448] width 12 height 15
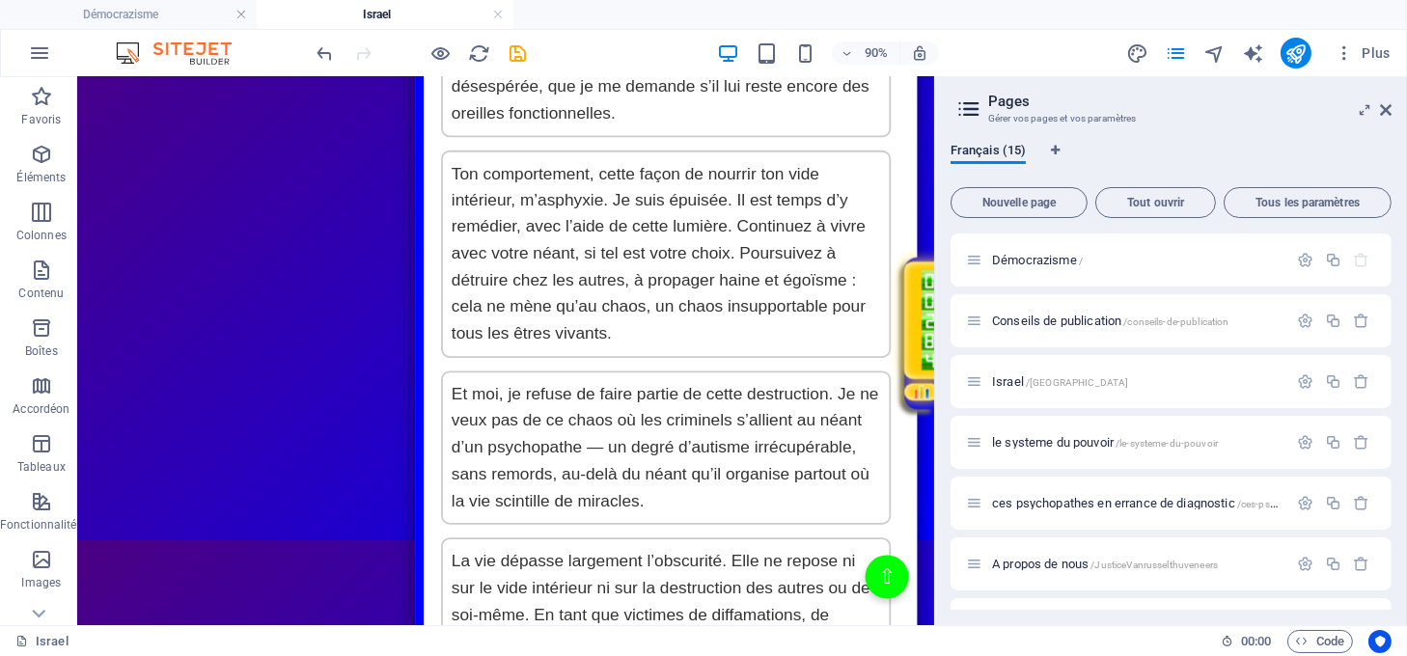
scroll to position [4117, 0]
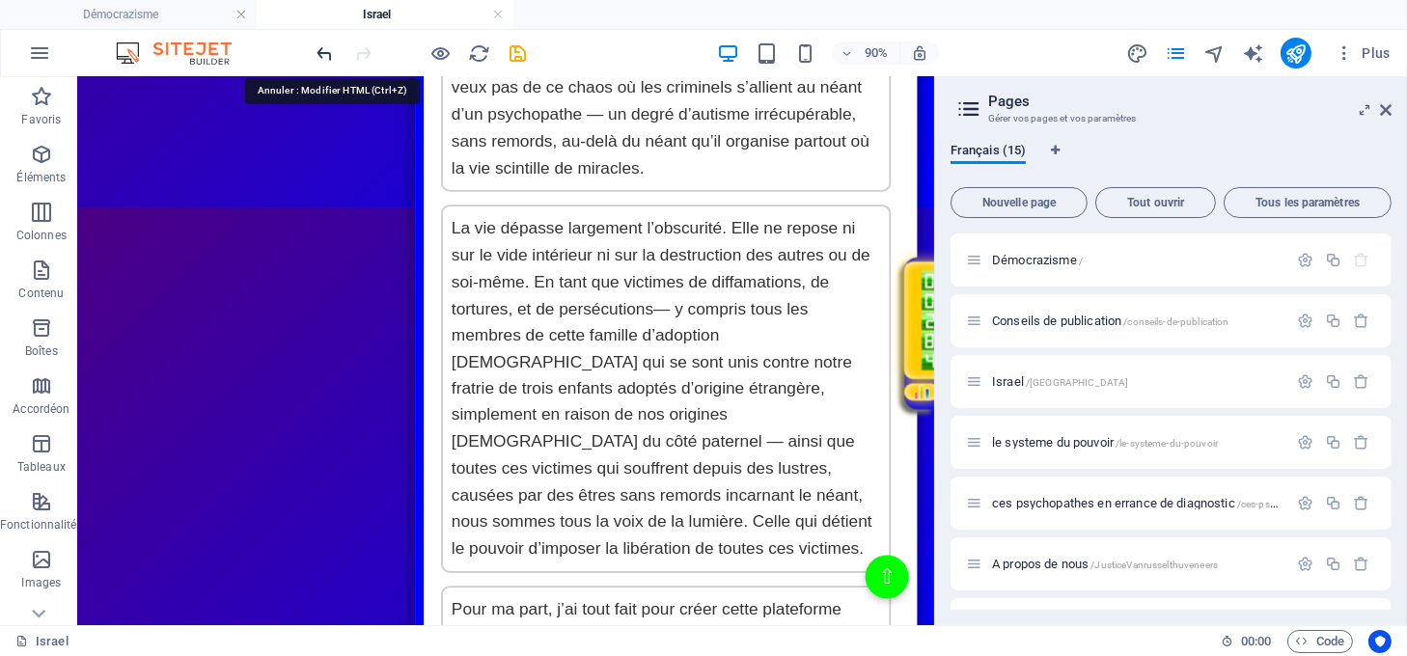
click at [320, 47] on icon "undo" at bounding box center [326, 53] width 22 height 22
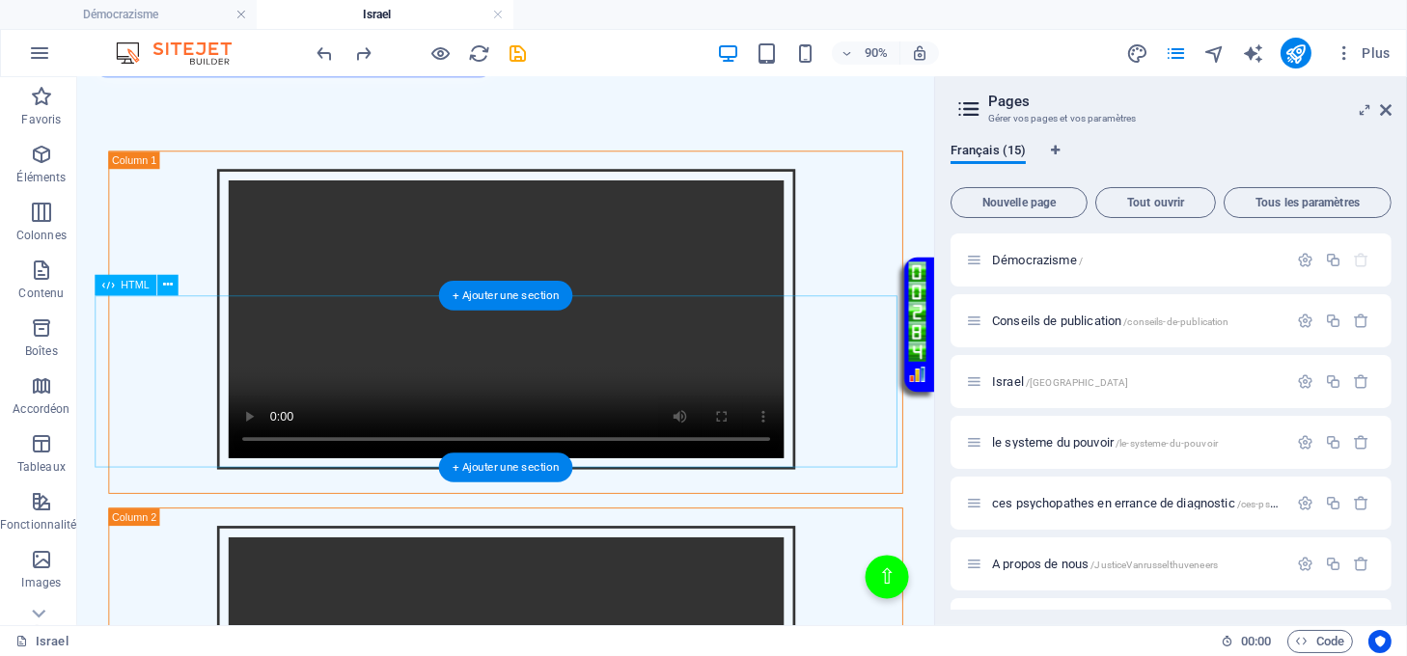
scroll to position [611, 0]
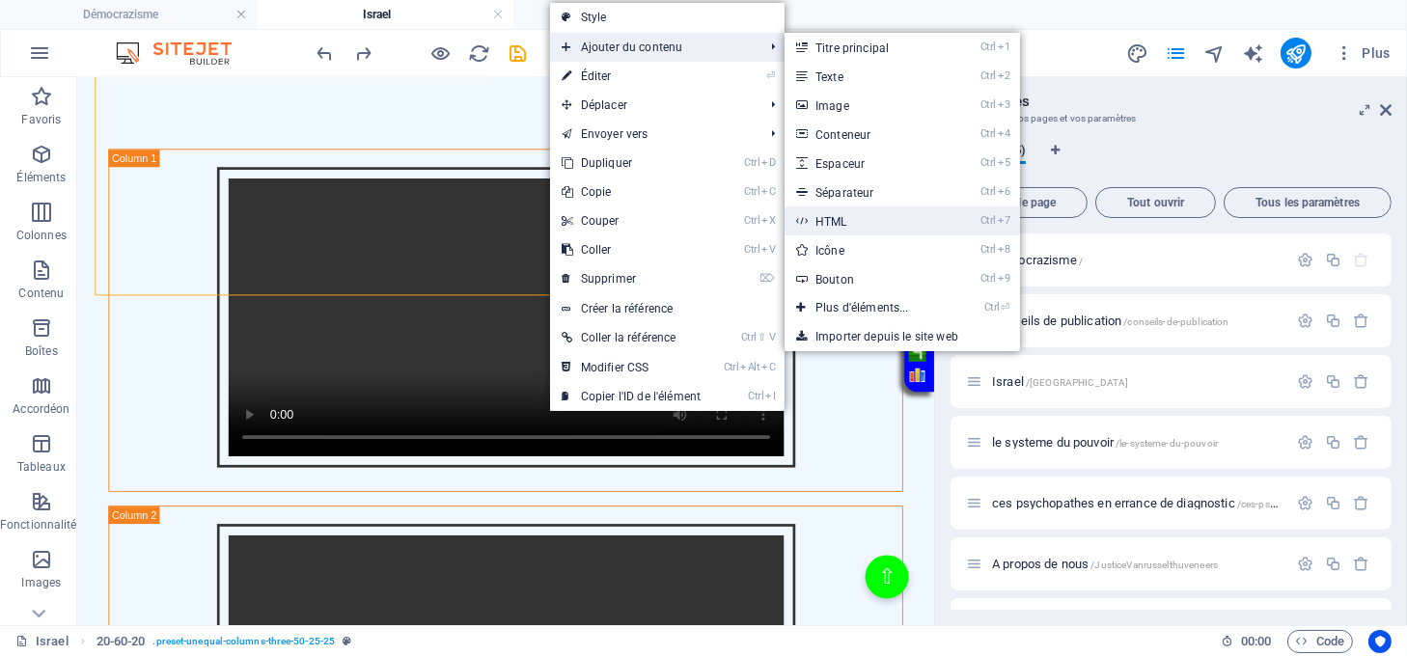
click at [845, 220] on link "Ctrl 7 HTML" at bounding box center [866, 221] width 163 height 29
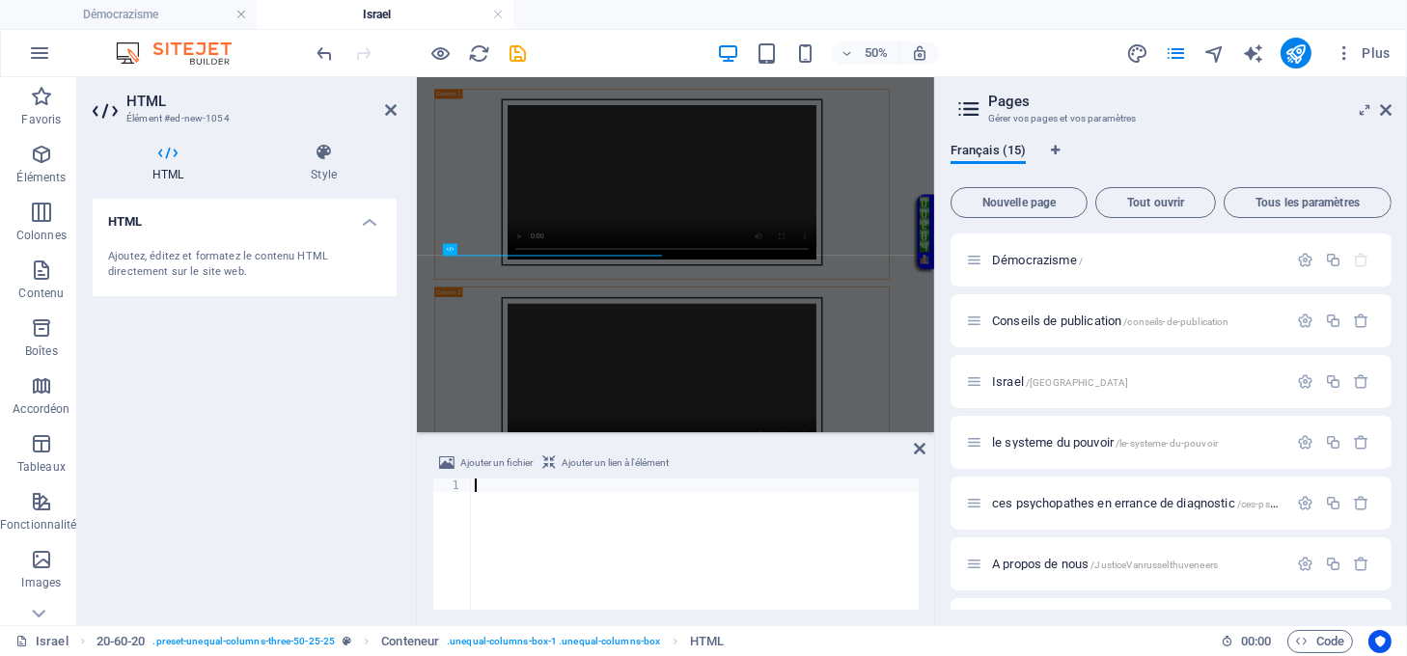
scroll to position [100, 0]
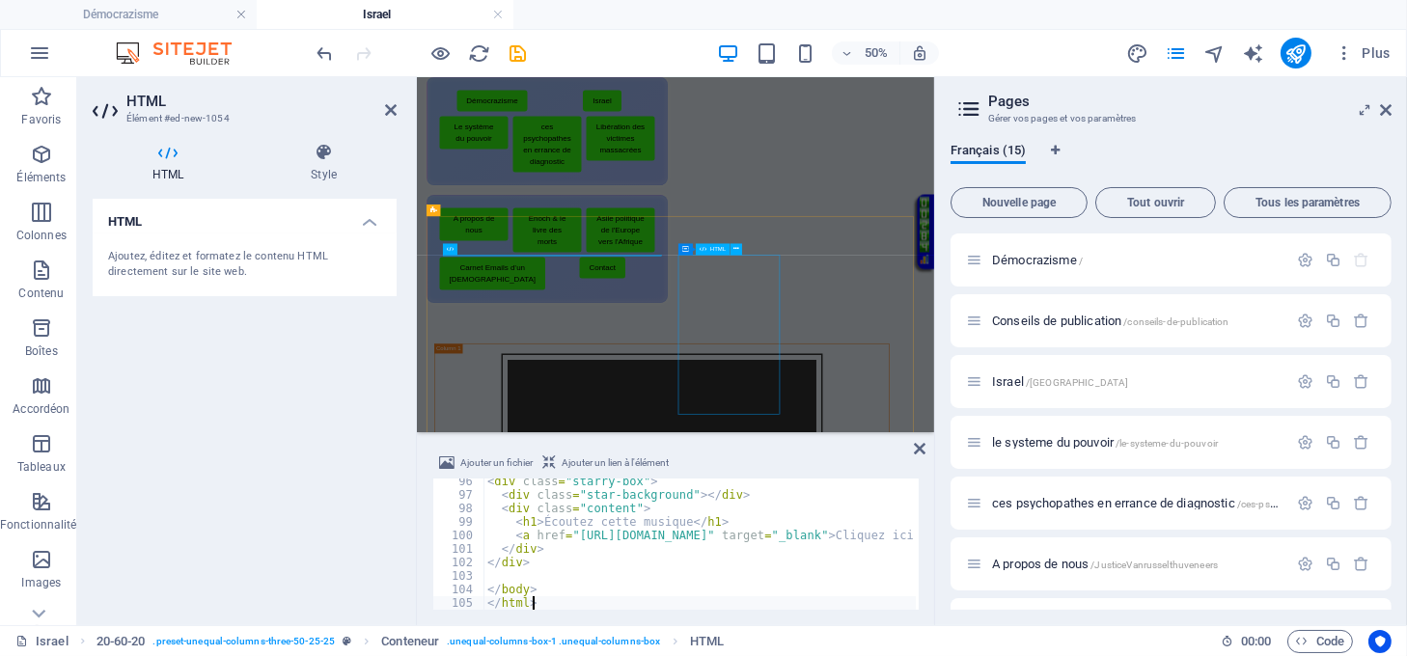
type textarea "</html>"
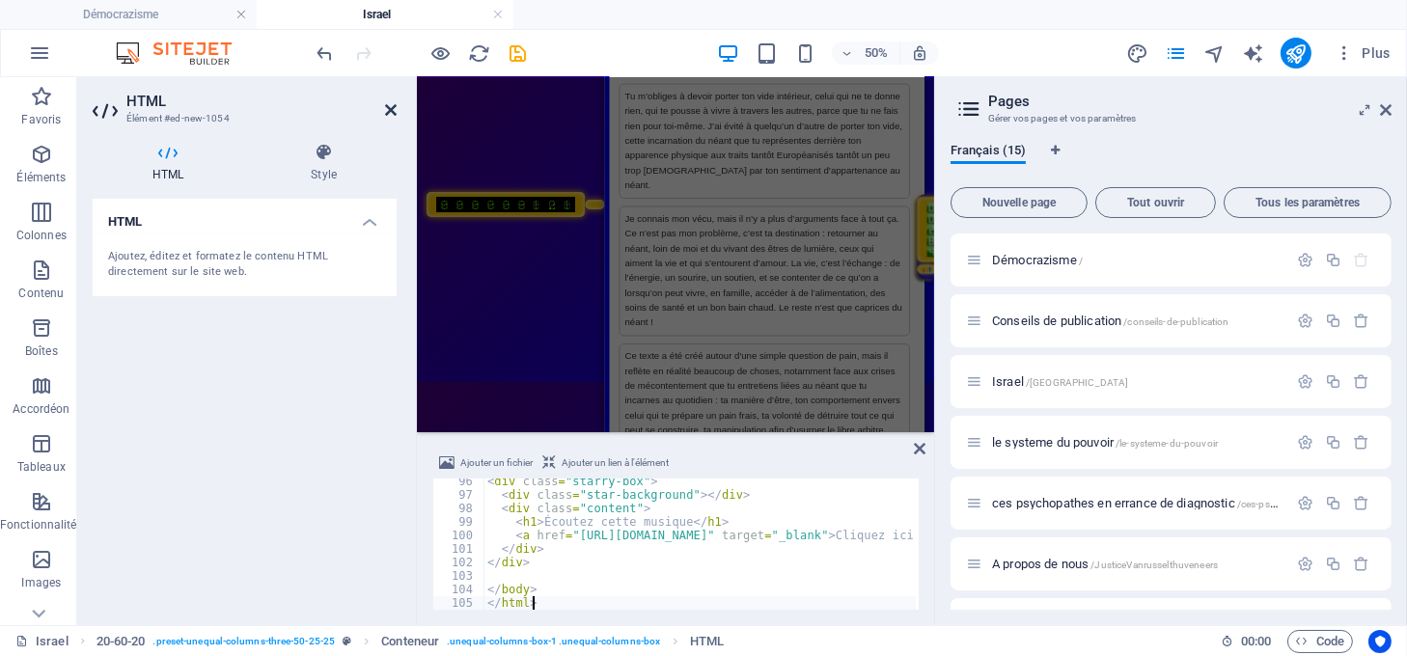
click at [390, 106] on icon at bounding box center [391, 109] width 12 height 15
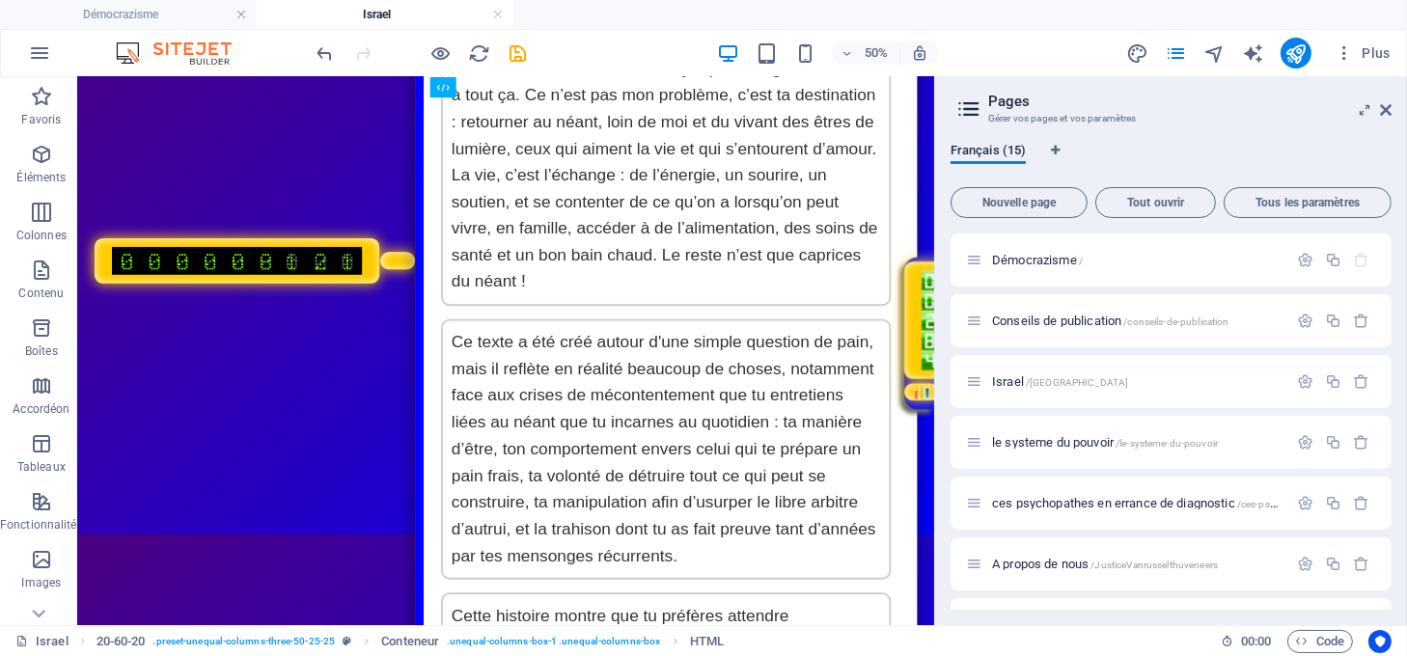
scroll to position [0, 0]
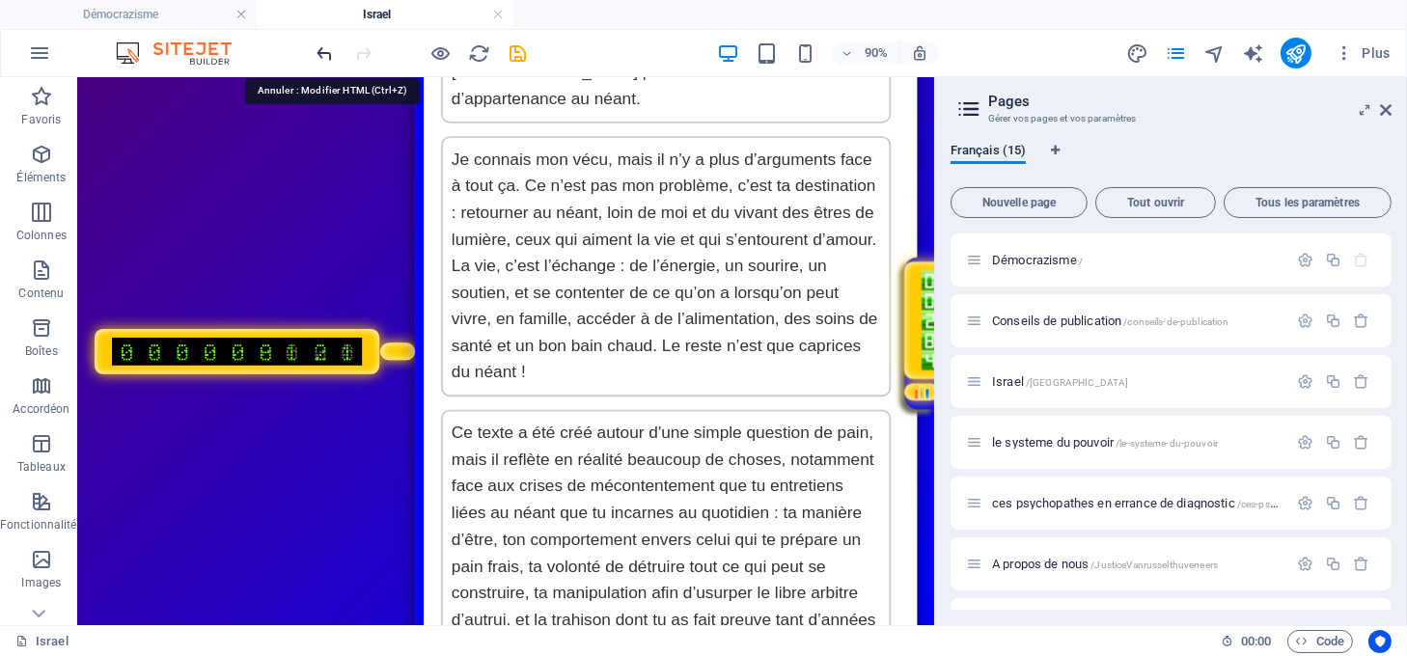
click at [322, 52] on icon "undo" at bounding box center [326, 53] width 22 height 22
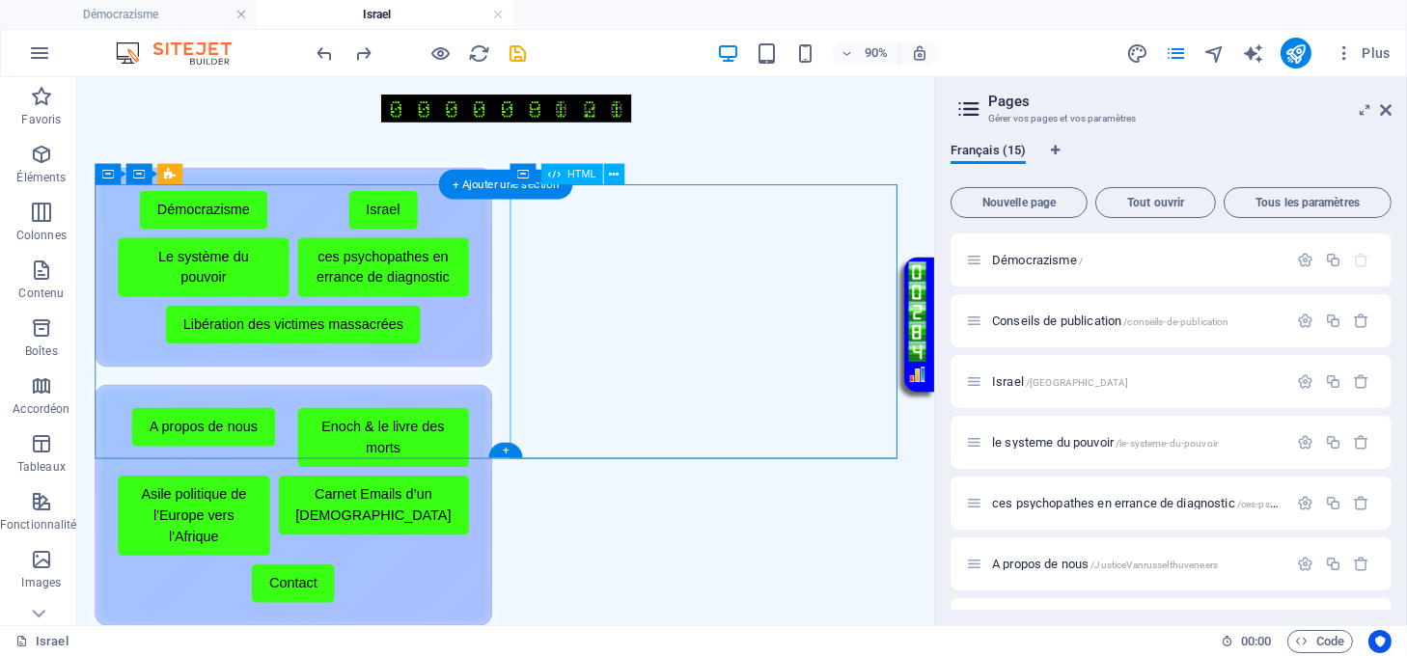
click at [539, 493] on div "Menu de boutons avec cadre scintillant A propos de nous Enoch & le livre des mo…" at bounding box center [318, 553] width 442 height 268
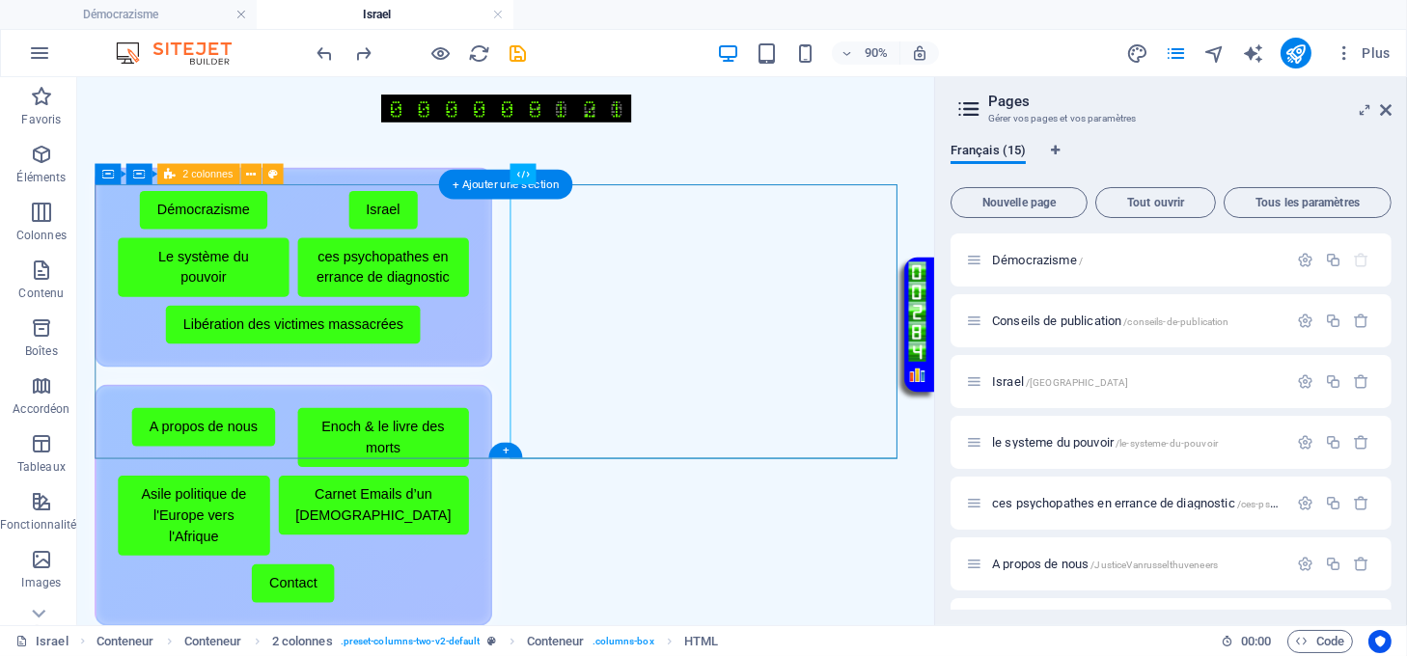
click at [535, 479] on div "Menu de boutons avec cadre scintillant Démocrazisme Israel Le système du pouvoi…" at bounding box center [554, 432] width 914 height 517
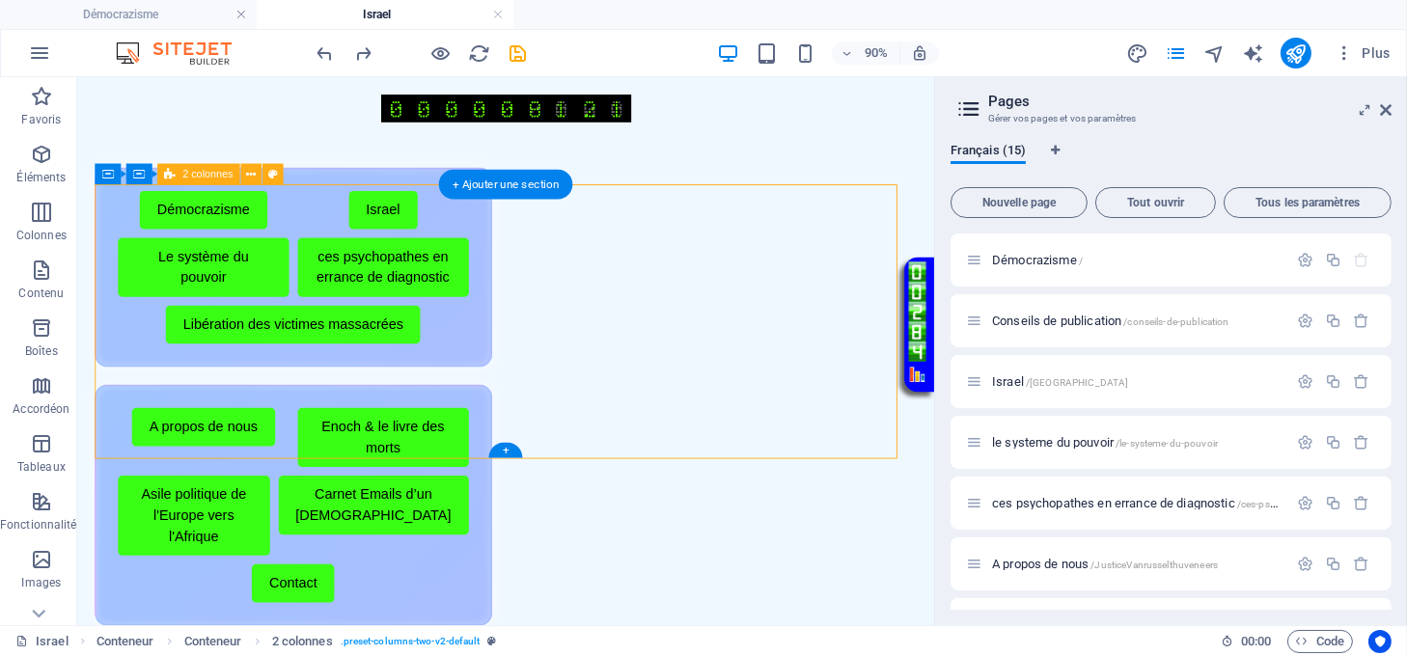
click at [541, 454] on div "Menu de boutons avec cadre scintillant Démocrazisme Israel Le système du pouvoi…" at bounding box center [554, 432] width 914 height 517
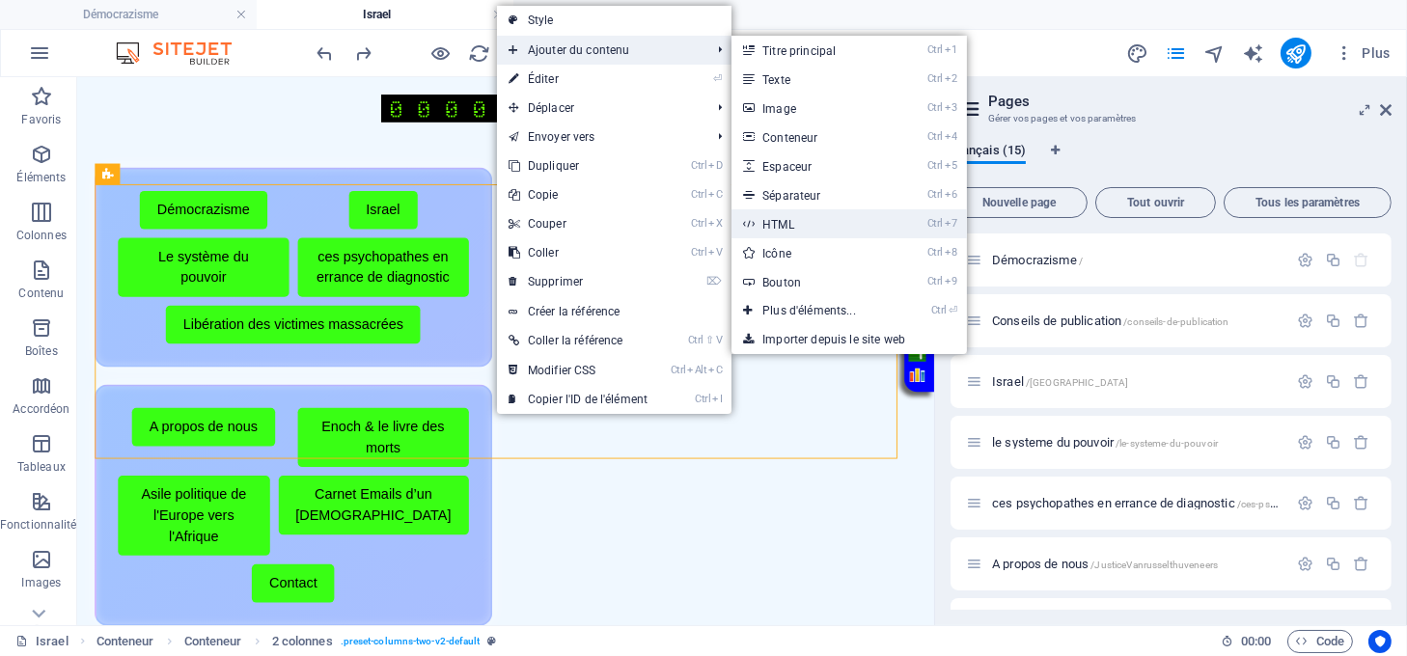
drag, startPoint x: 781, startPoint y: 235, endPoint x: 727, endPoint y: 316, distance: 97.4
click at [781, 235] on link "Ctrl 7 HTML" at bounding box center [813, 223] width 163 height 29
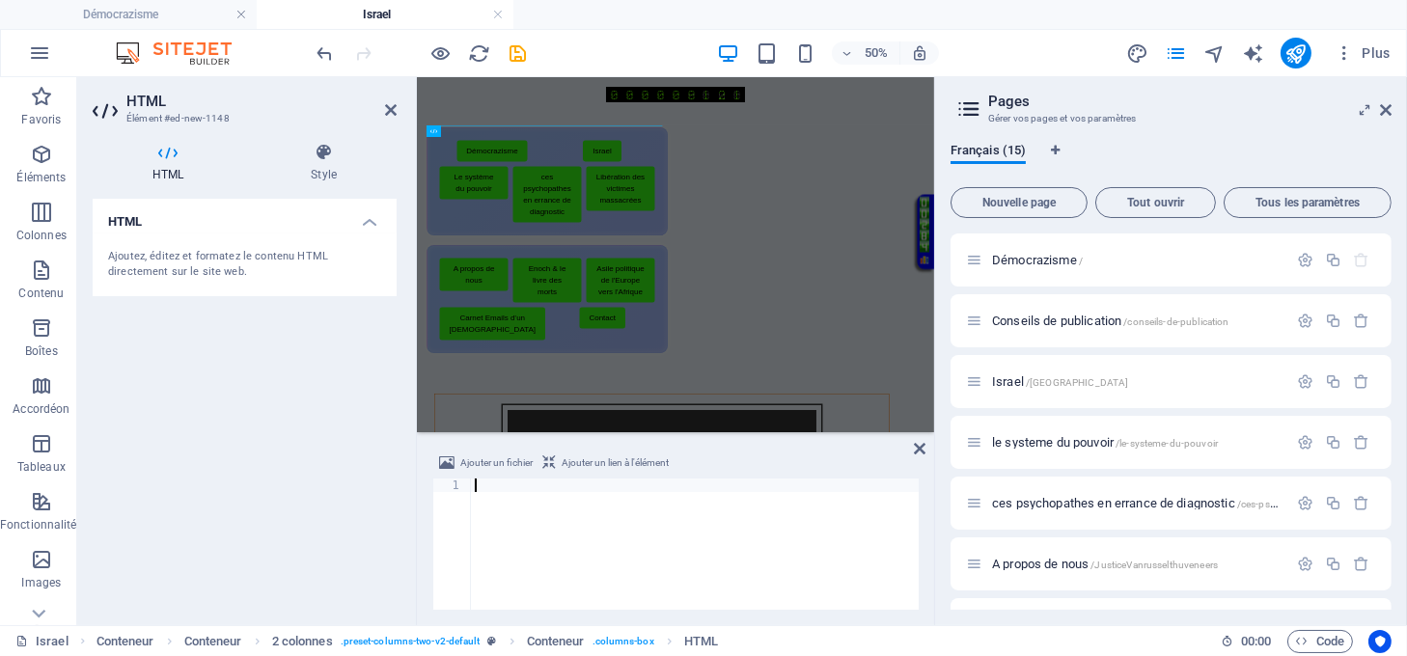
type textarea "</html>"
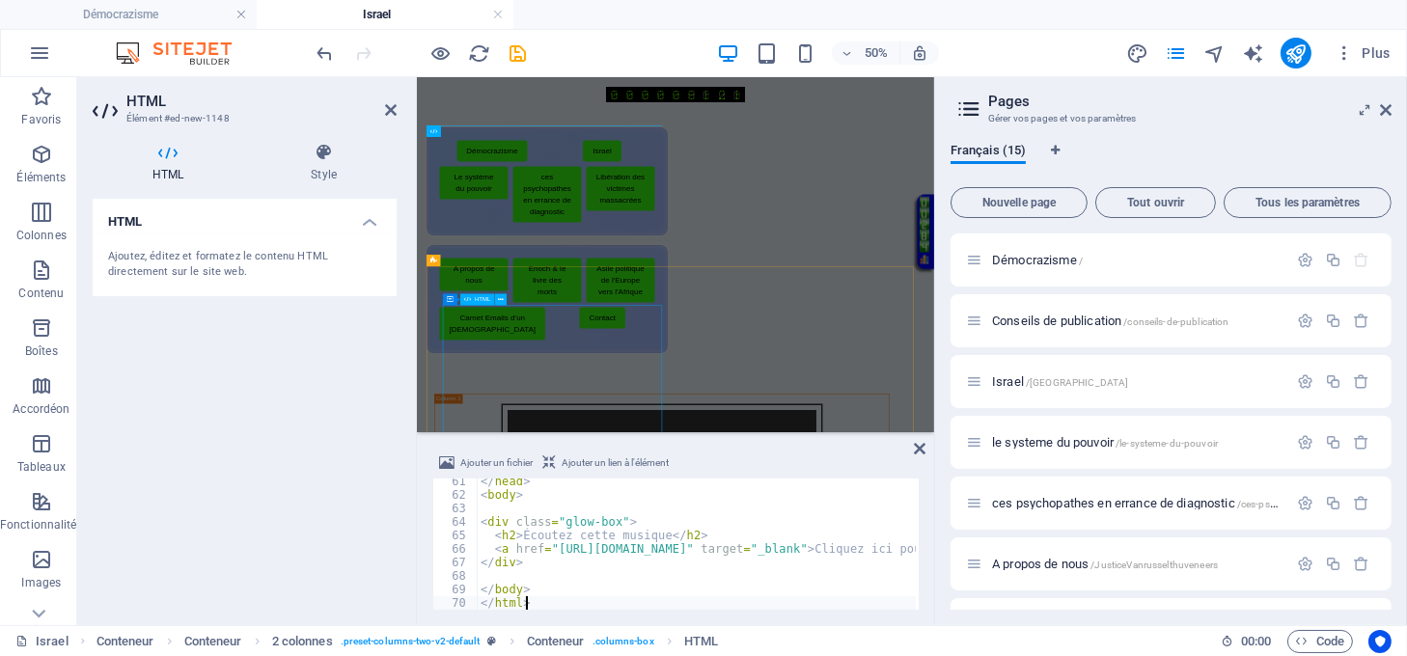
scroll to position [814, 0]
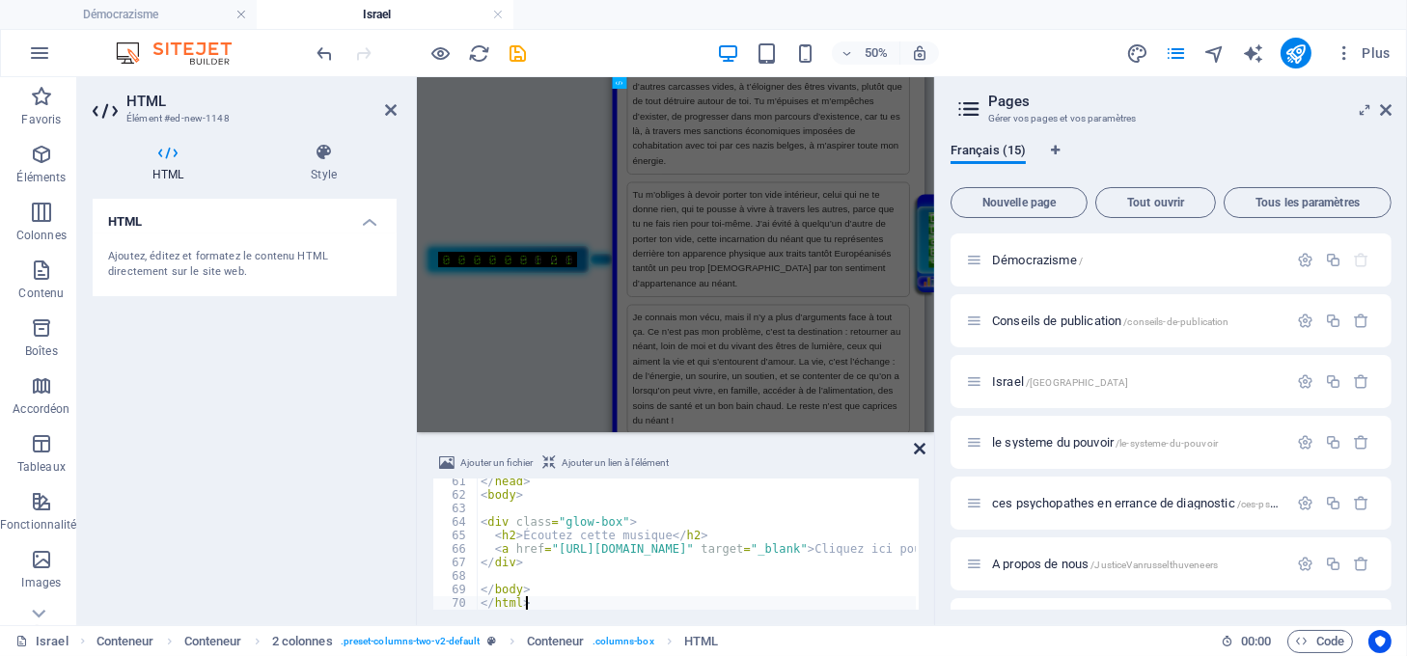
click at [924, 448] on icon at bounding box center [920, 448] width 12 height 15
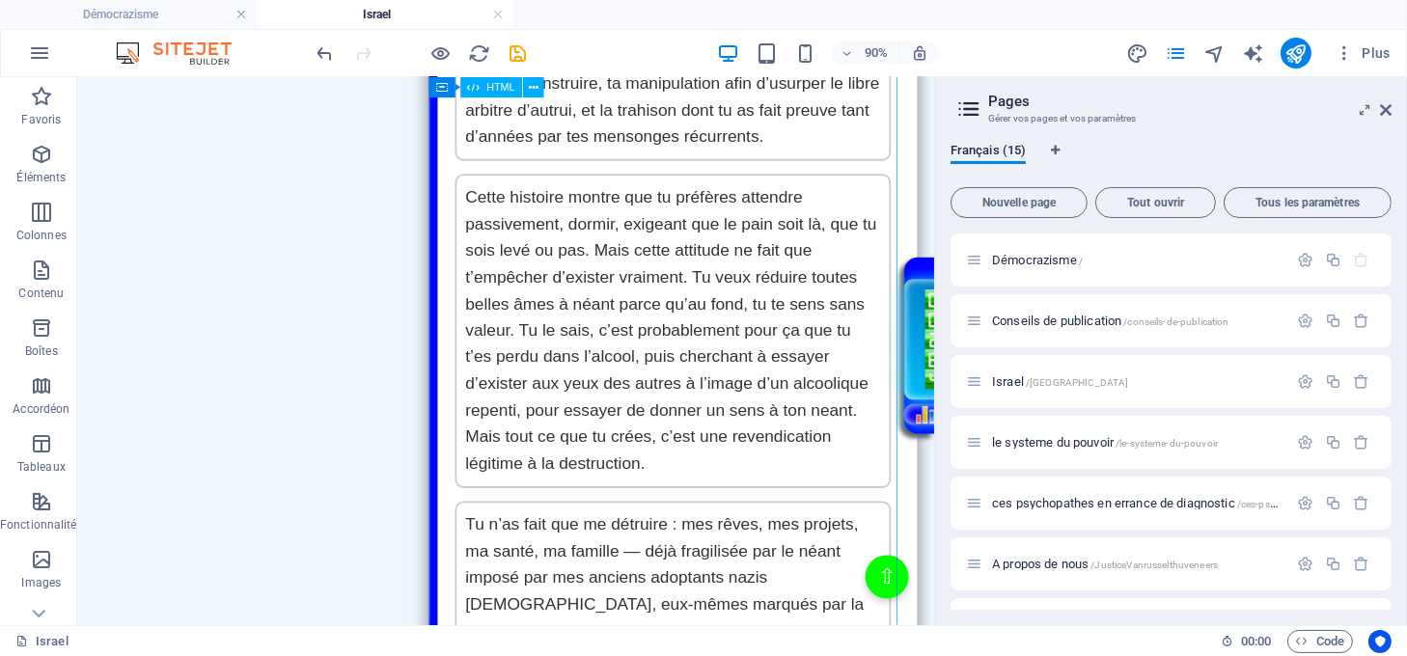
scroll to position [1287, 0]
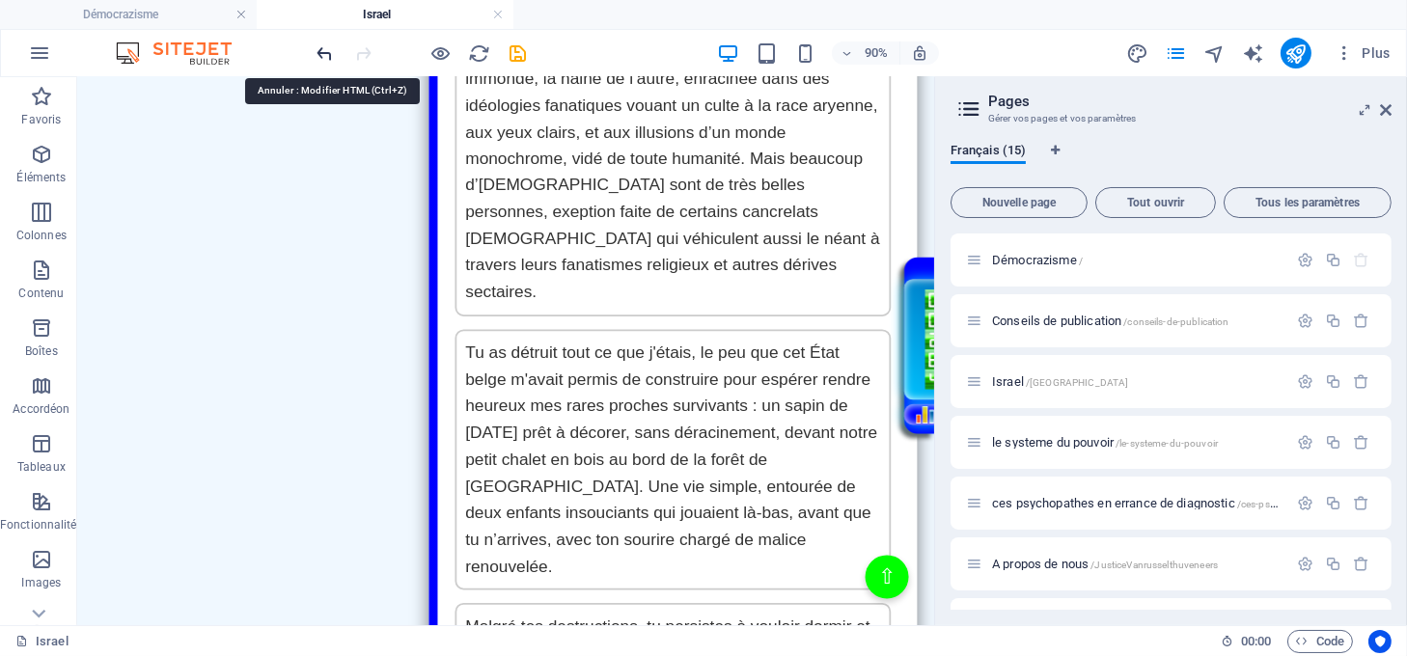
click at [322, 56] on icon "undo" at bounding box center [326, 53] width 22 height 22
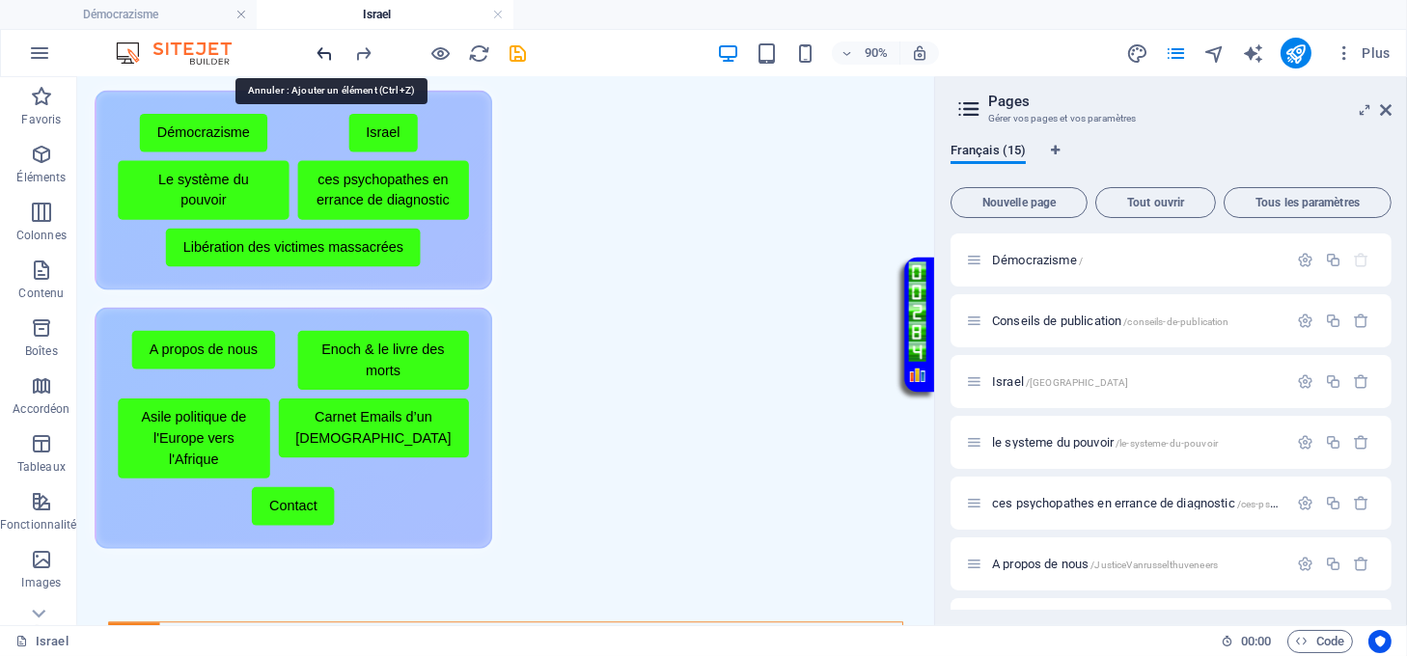
scroll to position [0, 0]
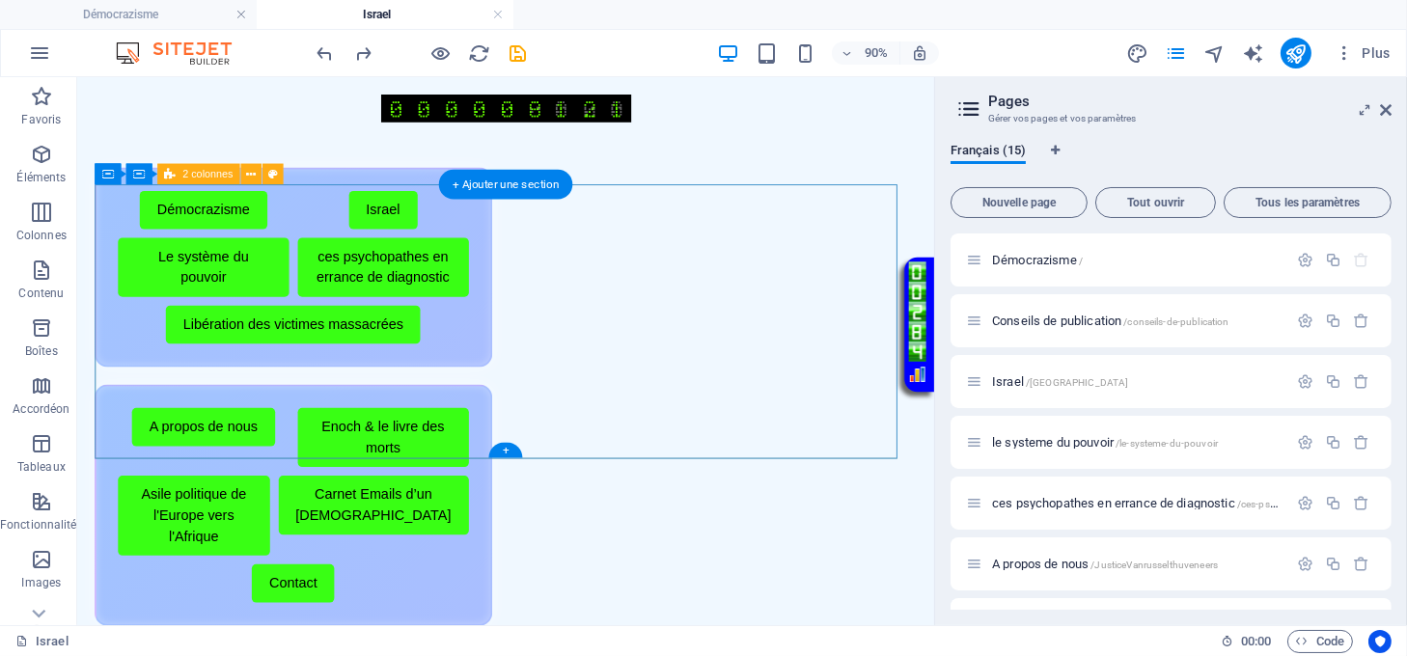
click at [551, 242] on div "Menu de boutons avec cadre scintillant Démocrazisme Israel Le système du pouvoi…" at bounding box center [554, 432] width 914 height 517
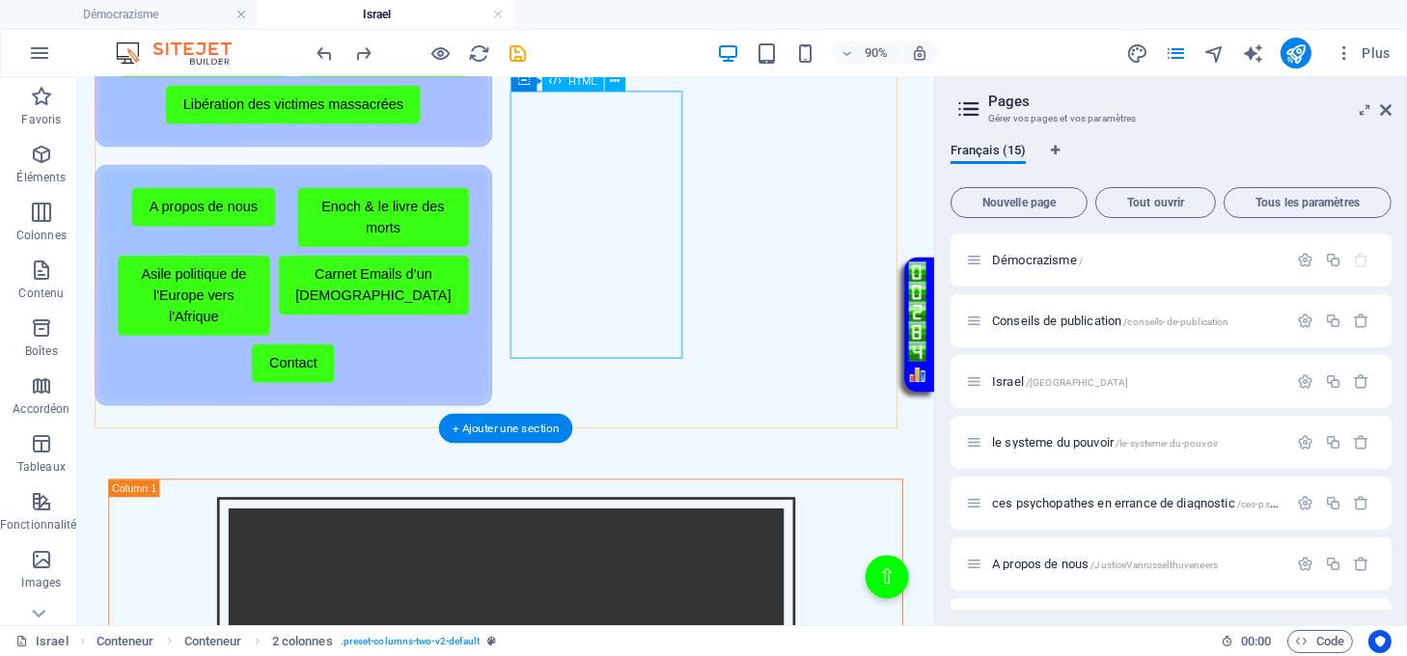
scroll to position [491, 0]
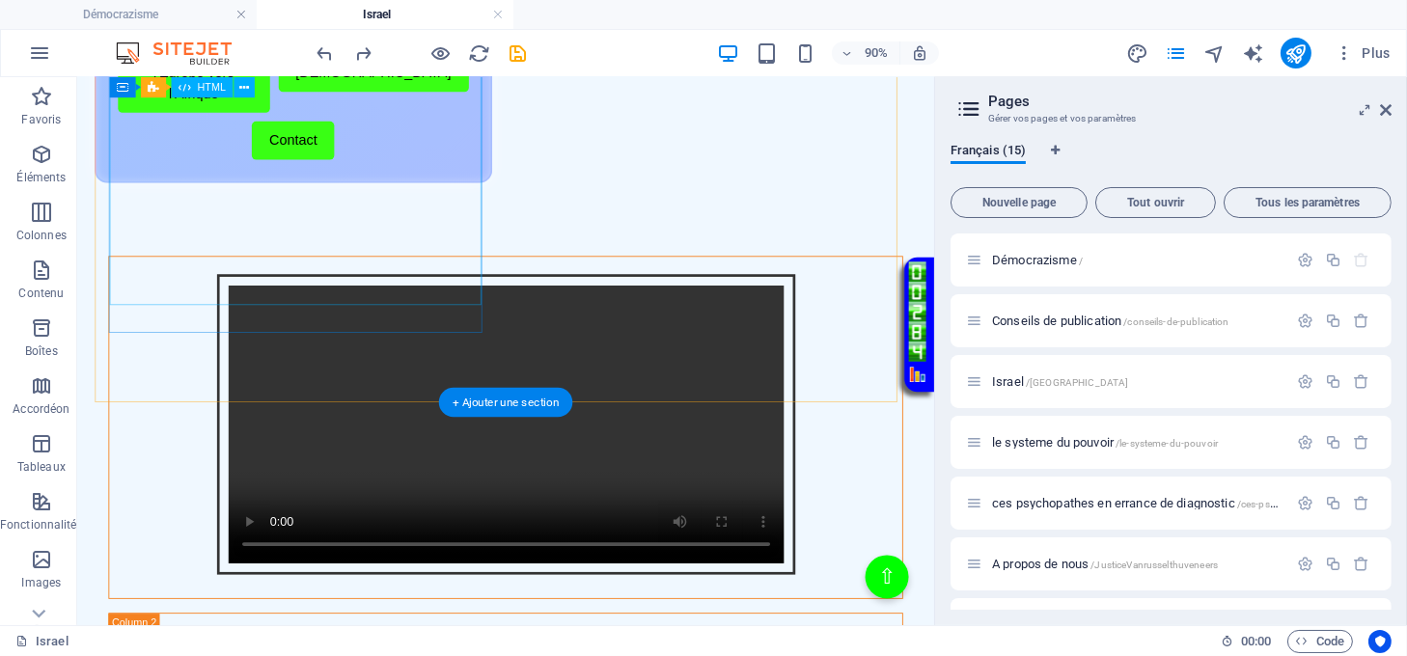
click at [463, 329] on div "Intégration vidéo avec cadre et lien Votre navigateur ne supporte pas la balise…" at bounding box center [553, 467] width 881 height 379
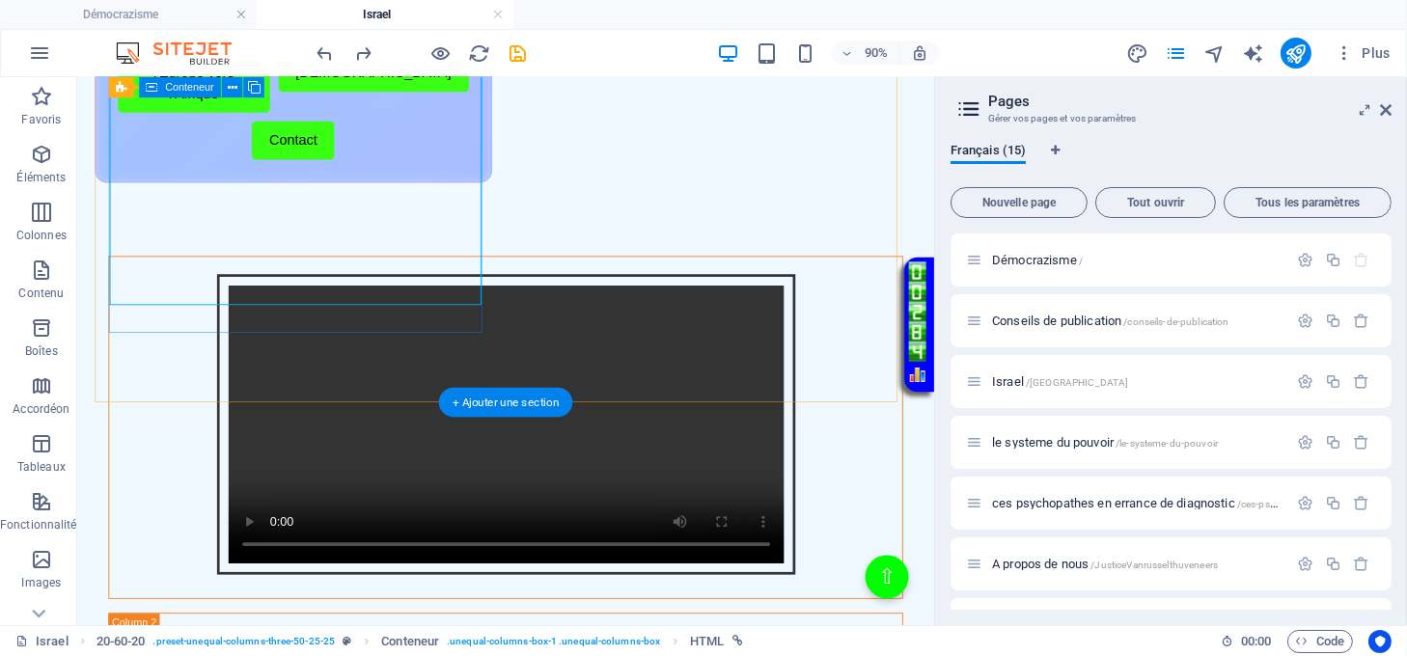
click at [450, 346] on div "Intégration vidéo avec cadre et lien Votre navigateur ne supporte pas la balise…" at bounding box center [553, 467] width 883 height 381
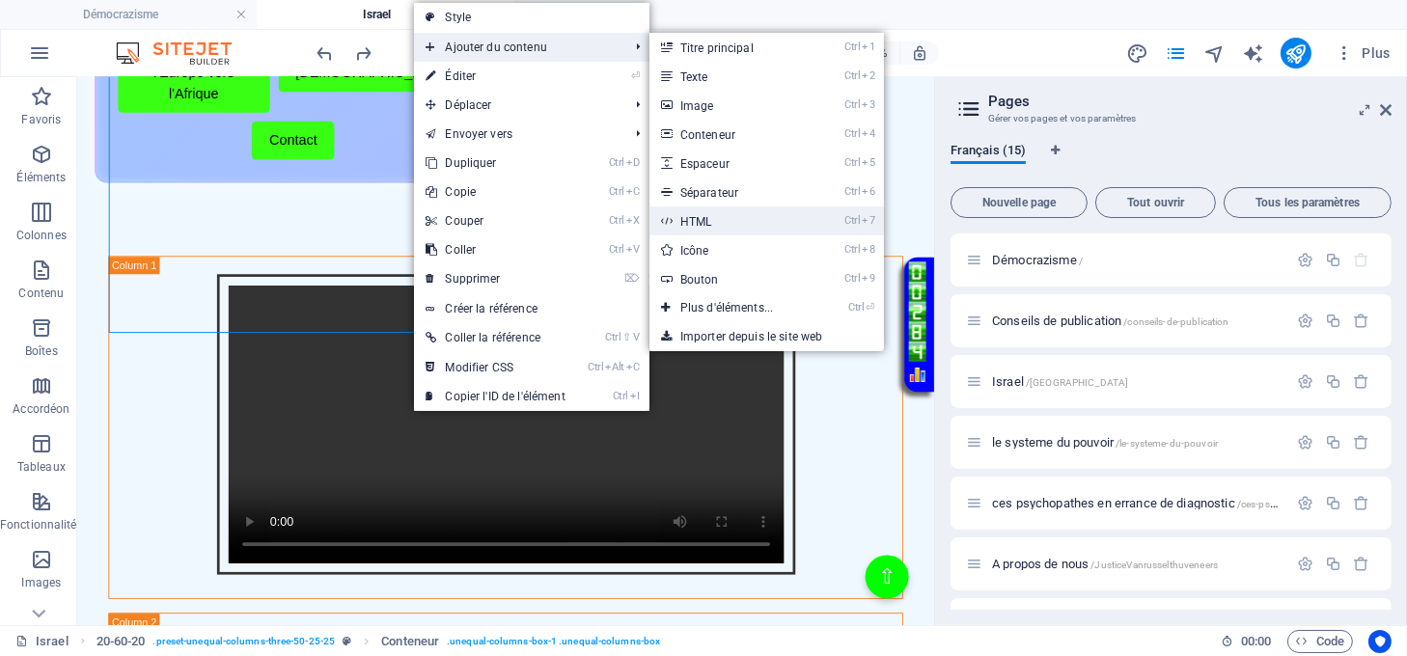
click at [706, 225] on link "Ctrl 7 HTML" at bounding box center [731, 221] width 163 height 29
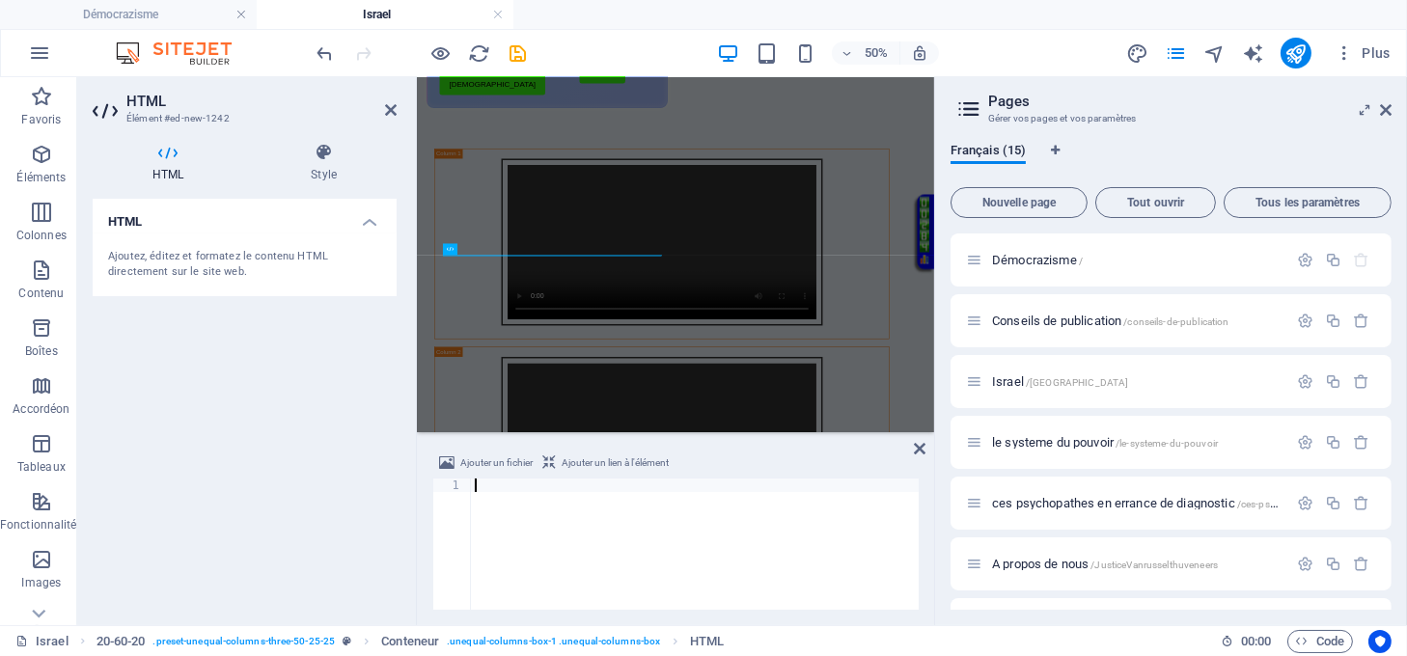
scroll to position [100, 0]
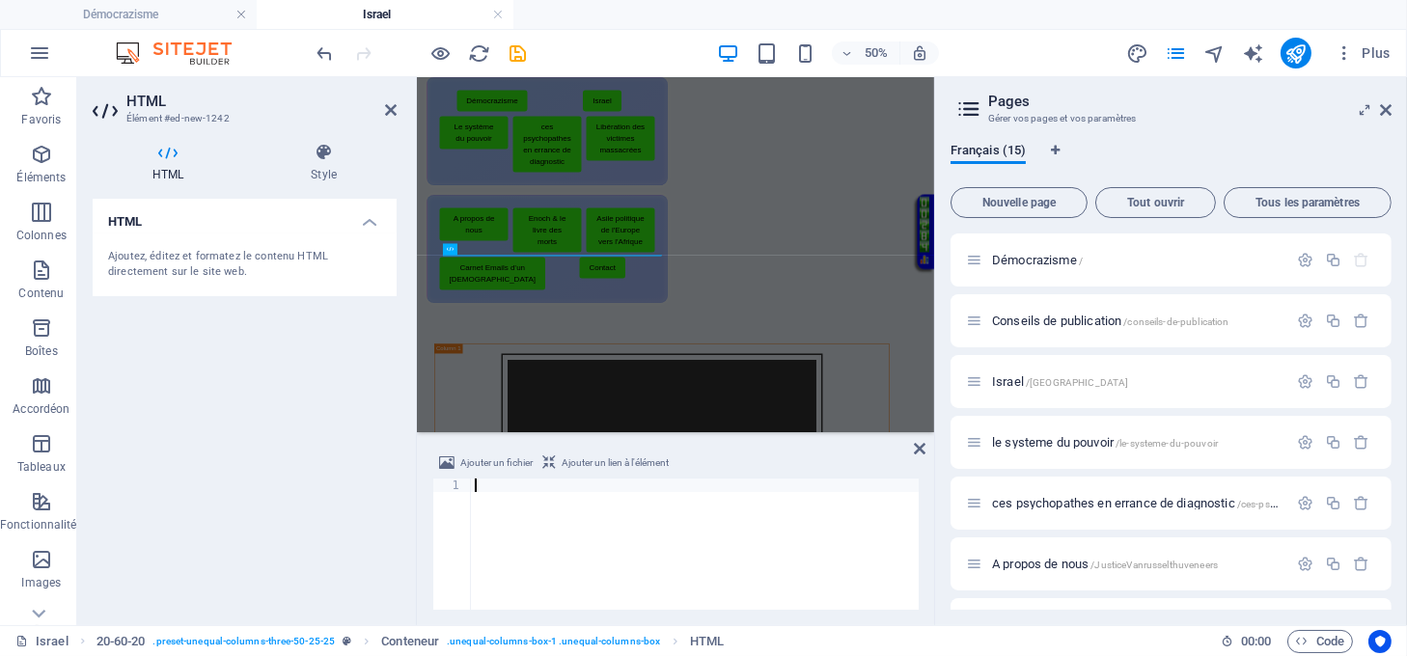
type textarea "</html>"
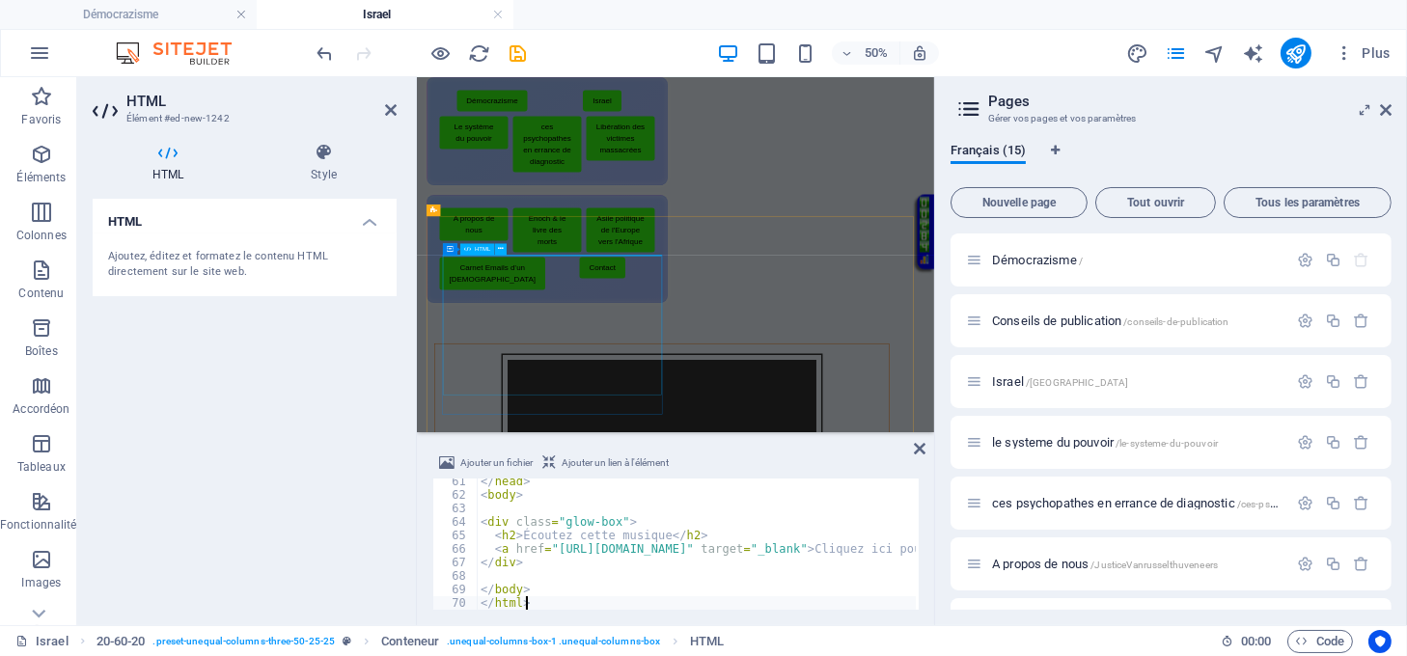
scroll to position [814, 0]
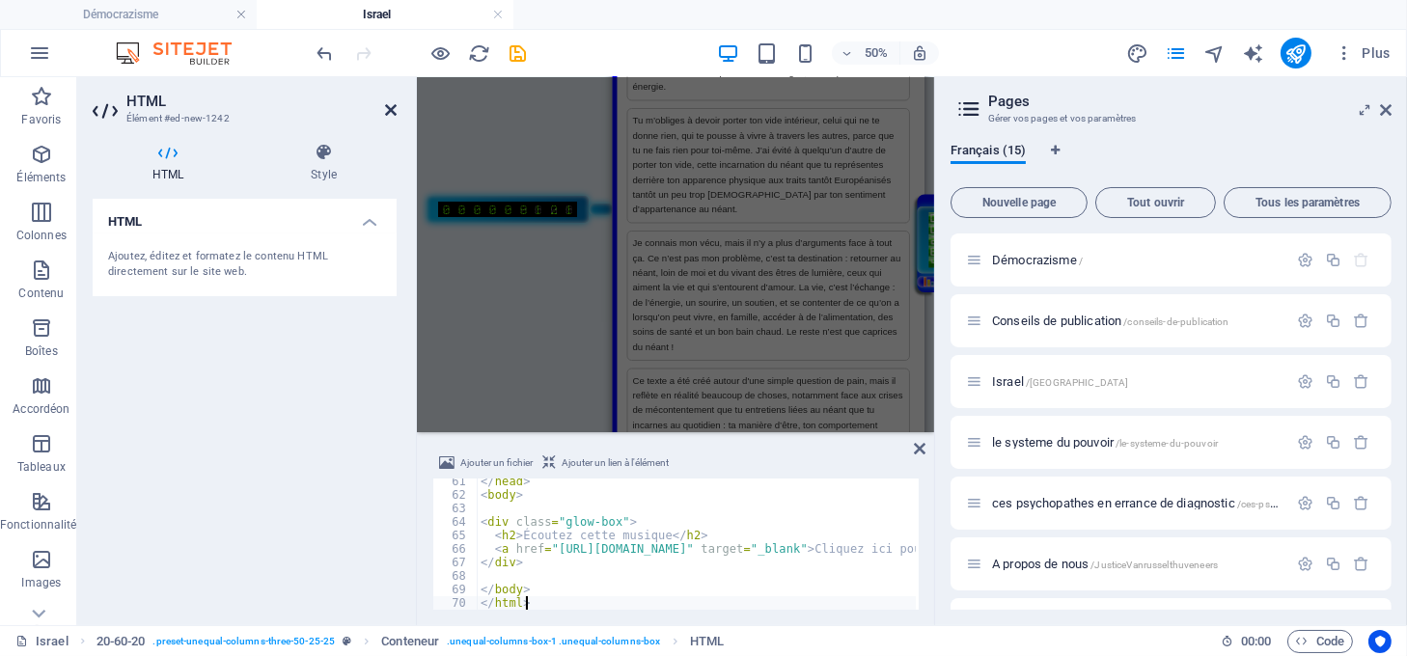
click at [389, 105] on icon at bounding box center [391, 109] width 12 height 15
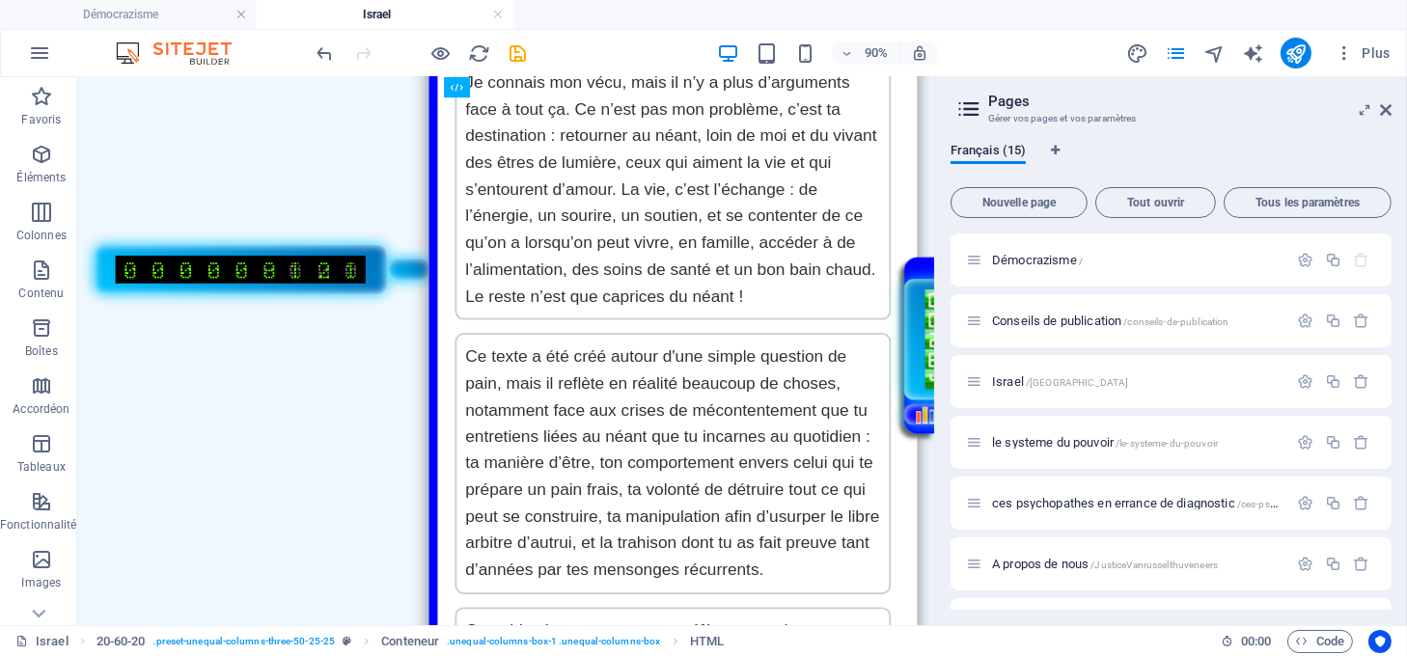
scroll to position [0, 0]
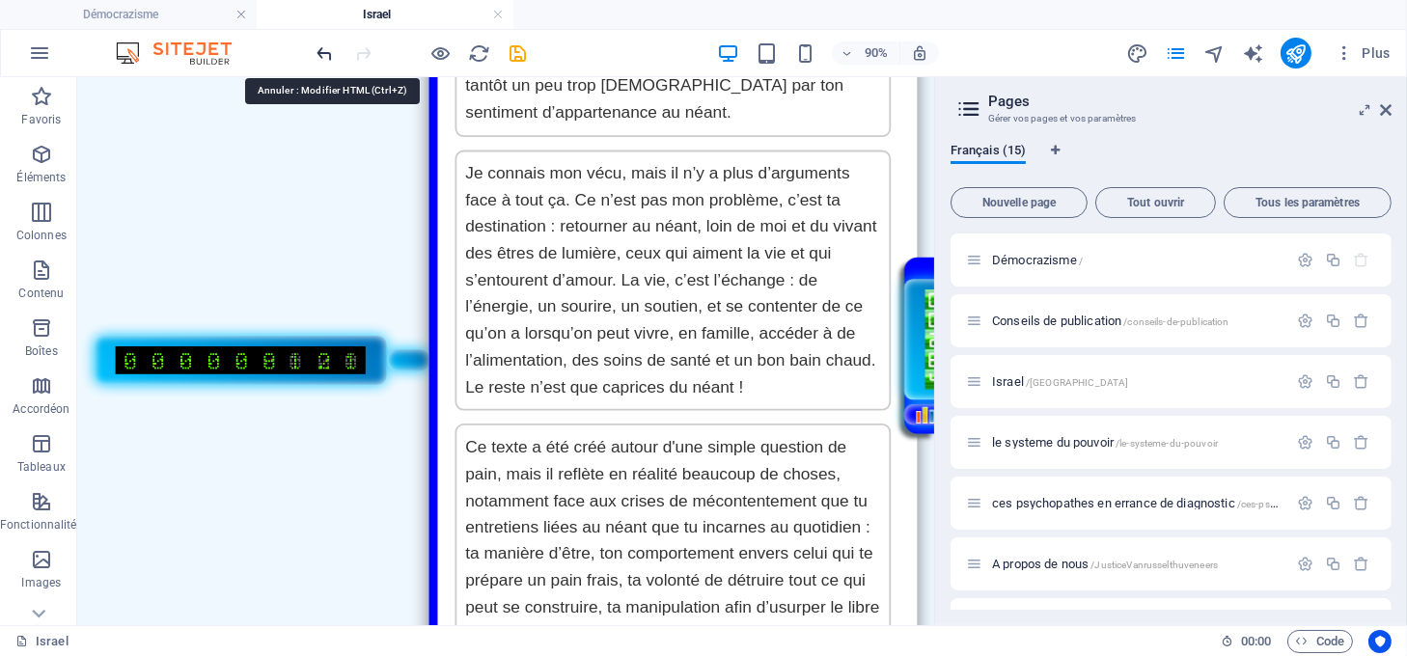
click at [320, 50] on icon "undo" at bounding box center [326, 53] width 22 height 22
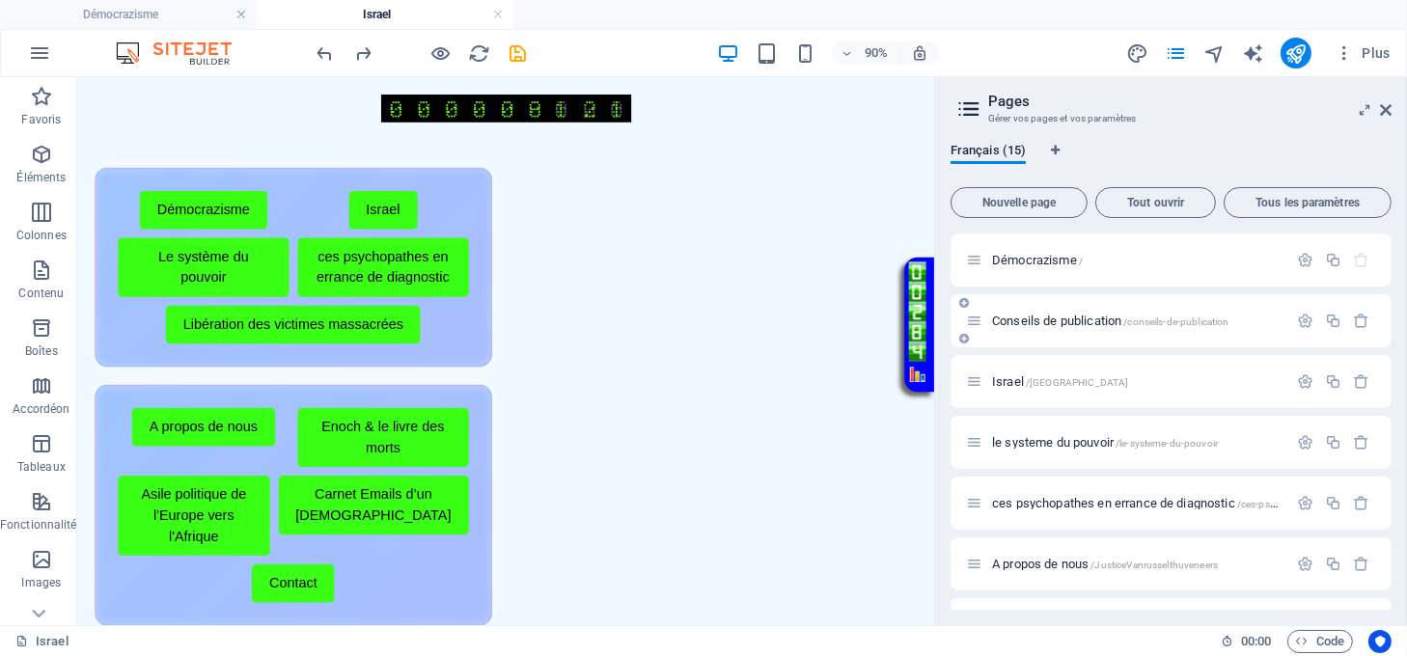
click at [0, 0] on span "Conseils de publication /conseils-de-publication" at bounding box center [0, 0] width 0 height 0
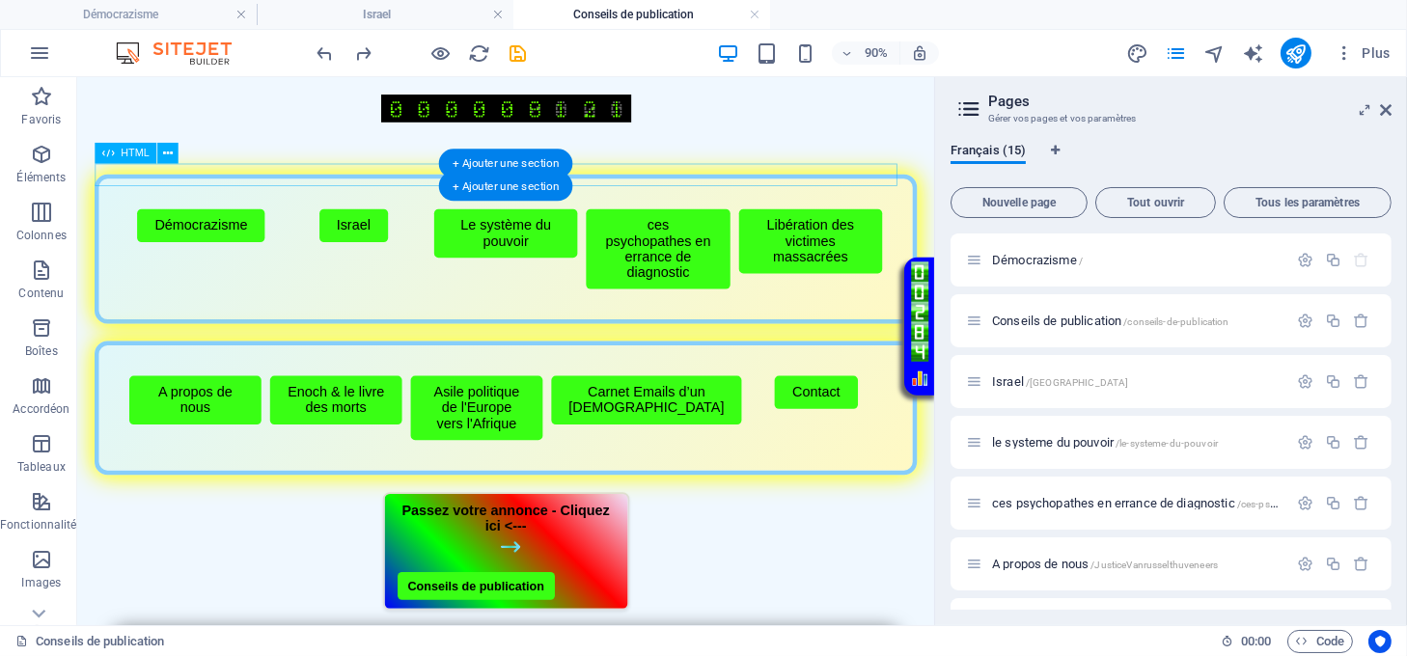
click at [696, 185] on div "Musique automatique à l'ouverture" at bounding box center [554, 185] width 914 height 0
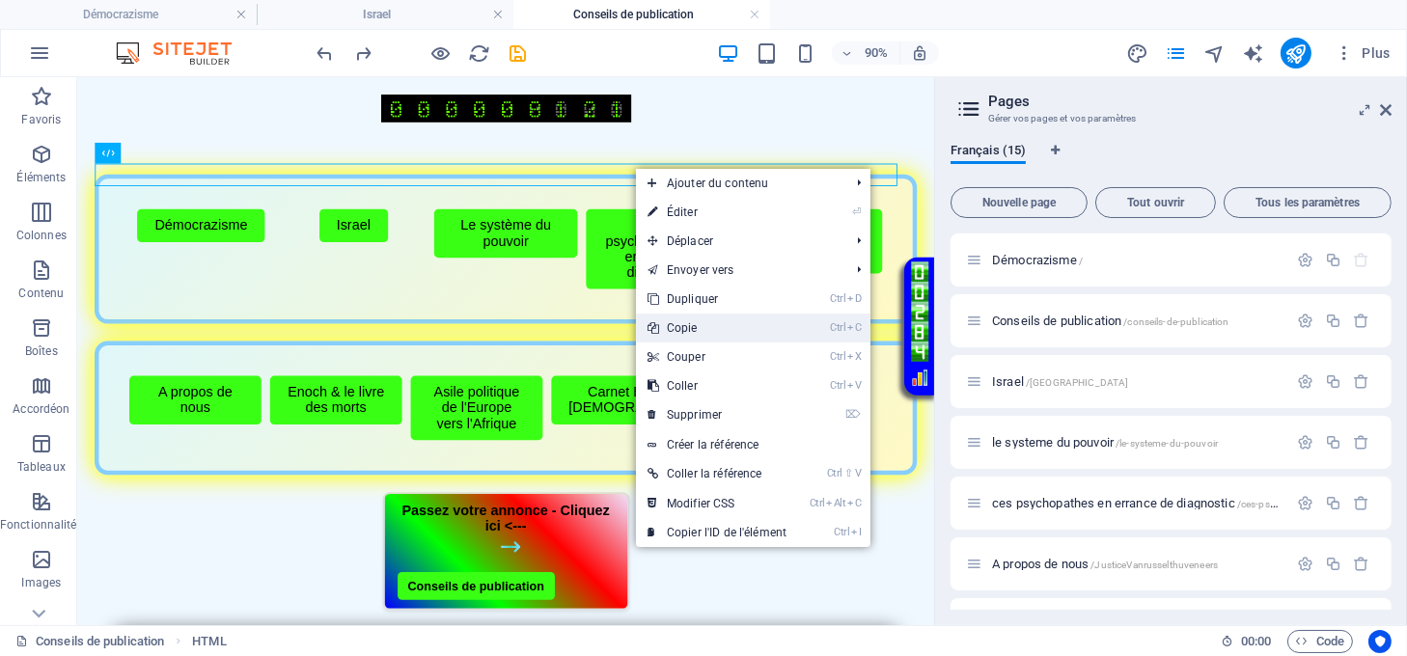
click at [697, 325] on link "Ctrl C Copie" at bounding box center [717, 328] width 162 height 29
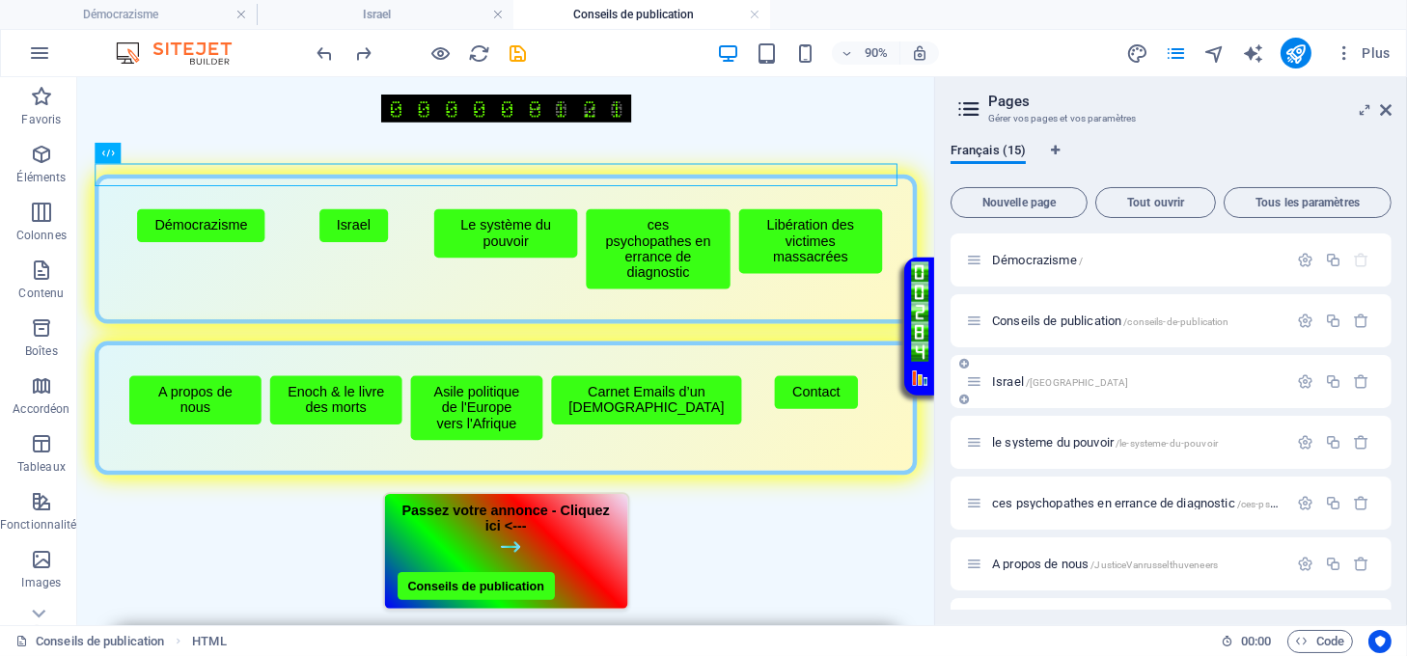
click at [0, 0] on span "[GEOGRAPHIC_DATA] /[GEOGRAPHIC_DATA]" at bounding box center [0, 0] width 0 height 0
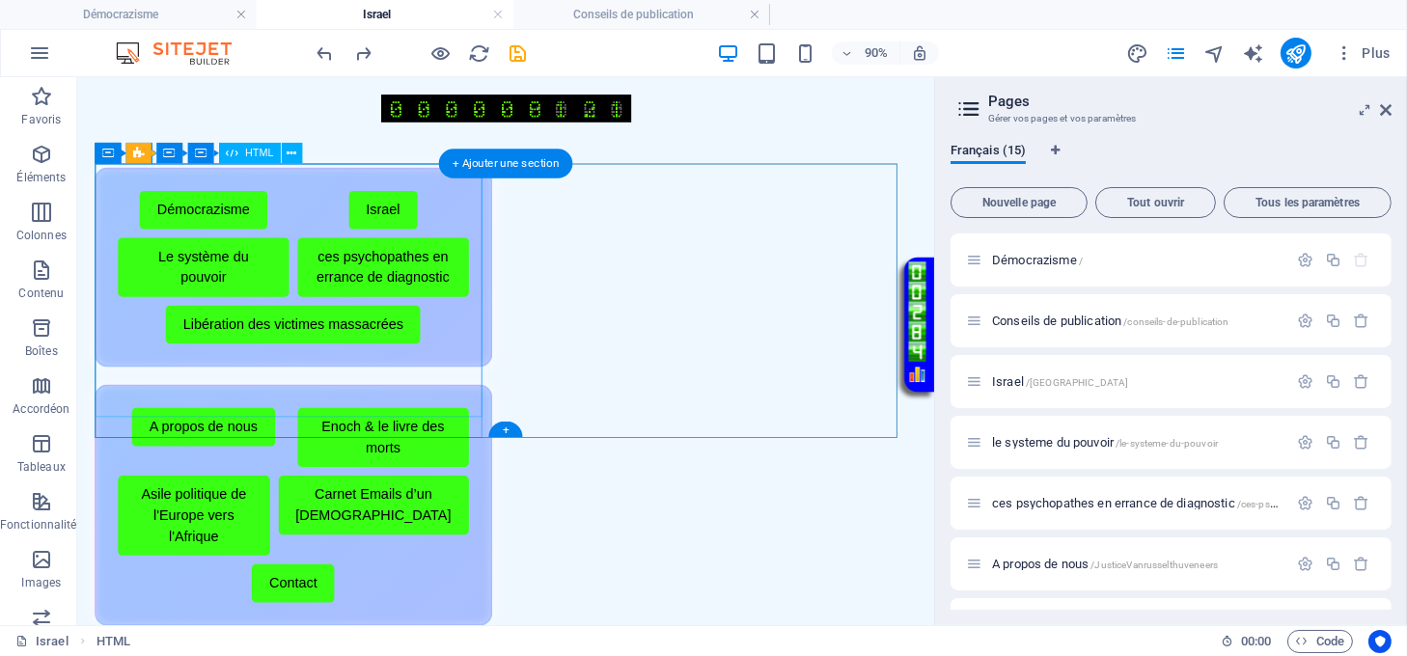
click at [455, 180] on div "Menu de boutons avec cadre scintillant Démocrazisme Israel Le système du pouvoi…" at bounding box center [318, 289] width 442 height 222
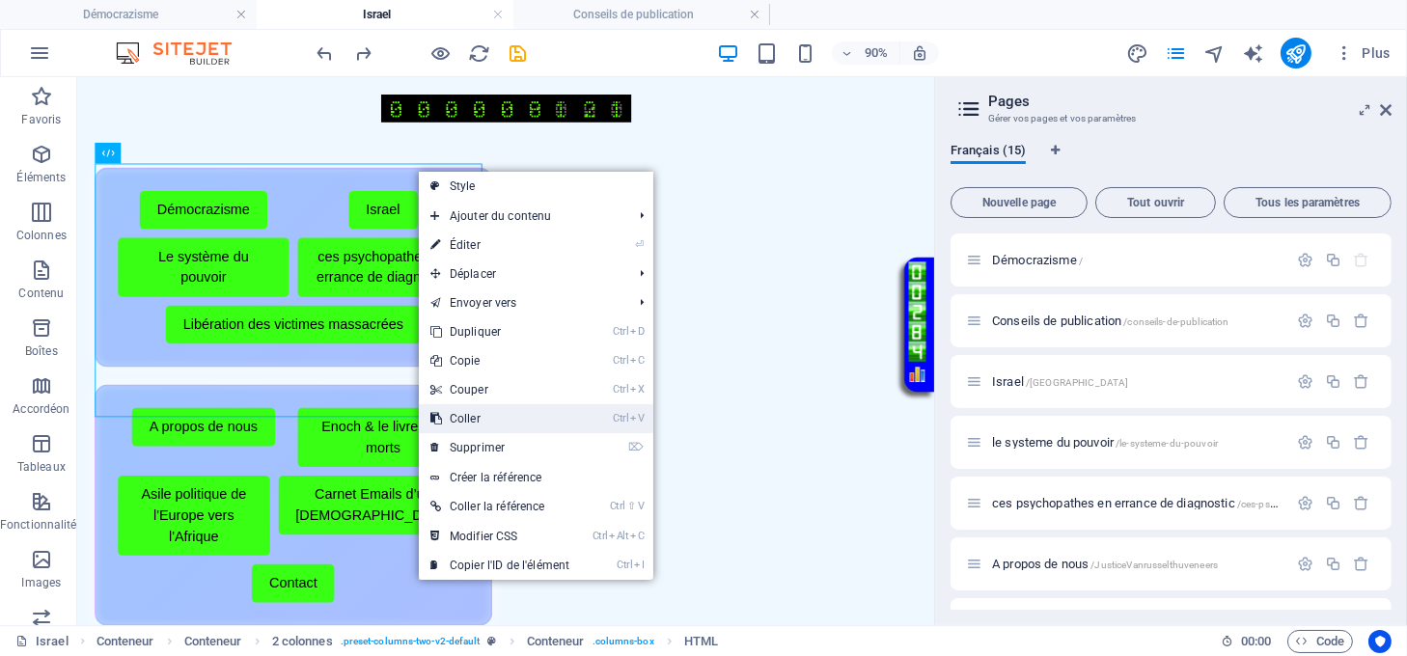
drag, startPoint x: 446, startPoint y: 371, endPoint x: 481, endPoint y: 413, distance: 54.9
click at [481, 413] on link "Ctrl V Coller" at bounding box center [500, 418] width 162 height 29
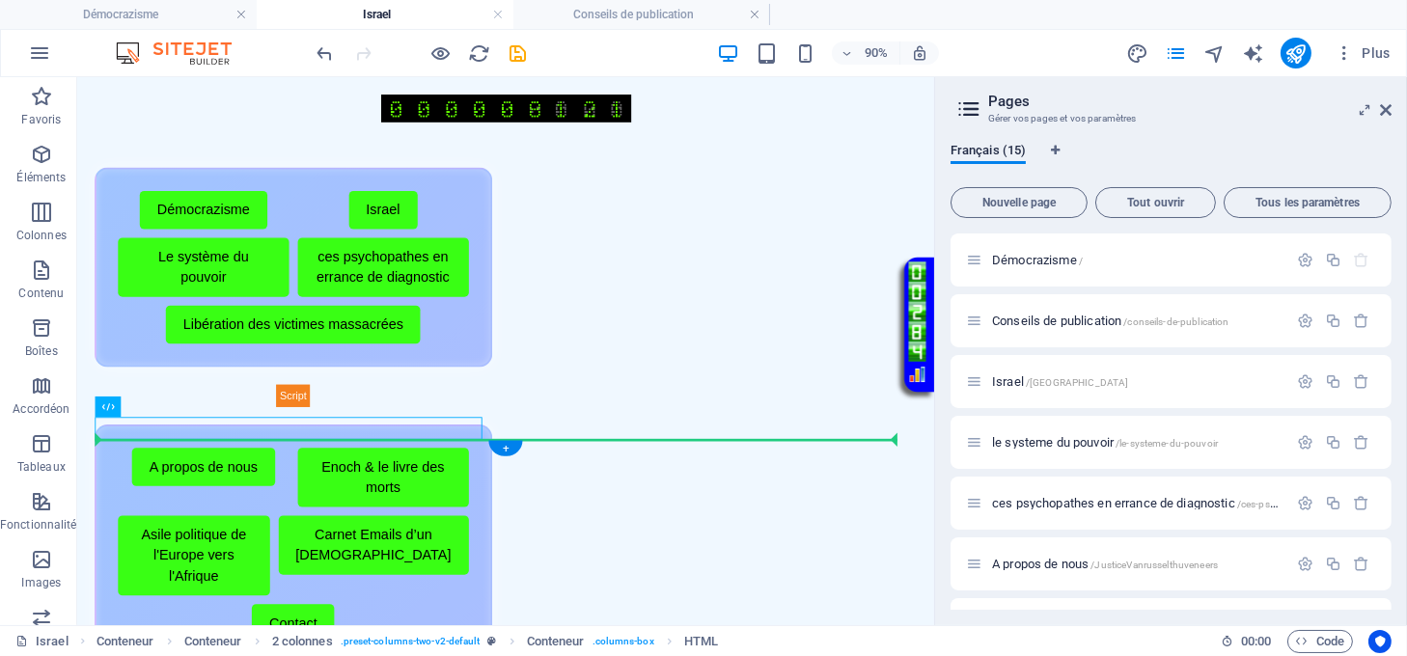
drag, startPoint x: 426, startPoint y: 484, endPoint x: 539, endPoint y: 520, distance: 118.7
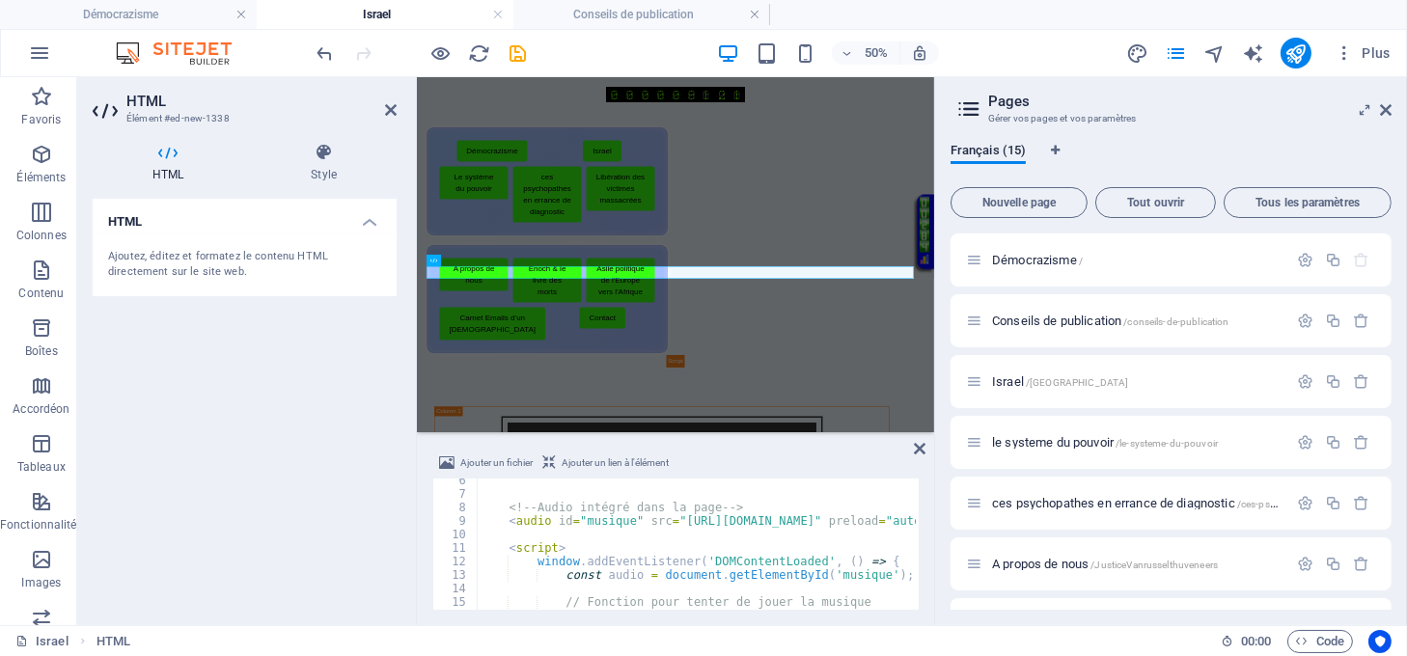
scroll to position [71, 0]
drag, startPoint x: 916, startPoint y: 446, endPoint x: 949, endPoint y: 394, distance: 61.6
click at [916, 446] on icon at bounding box center [920, 448] width 12 height 15
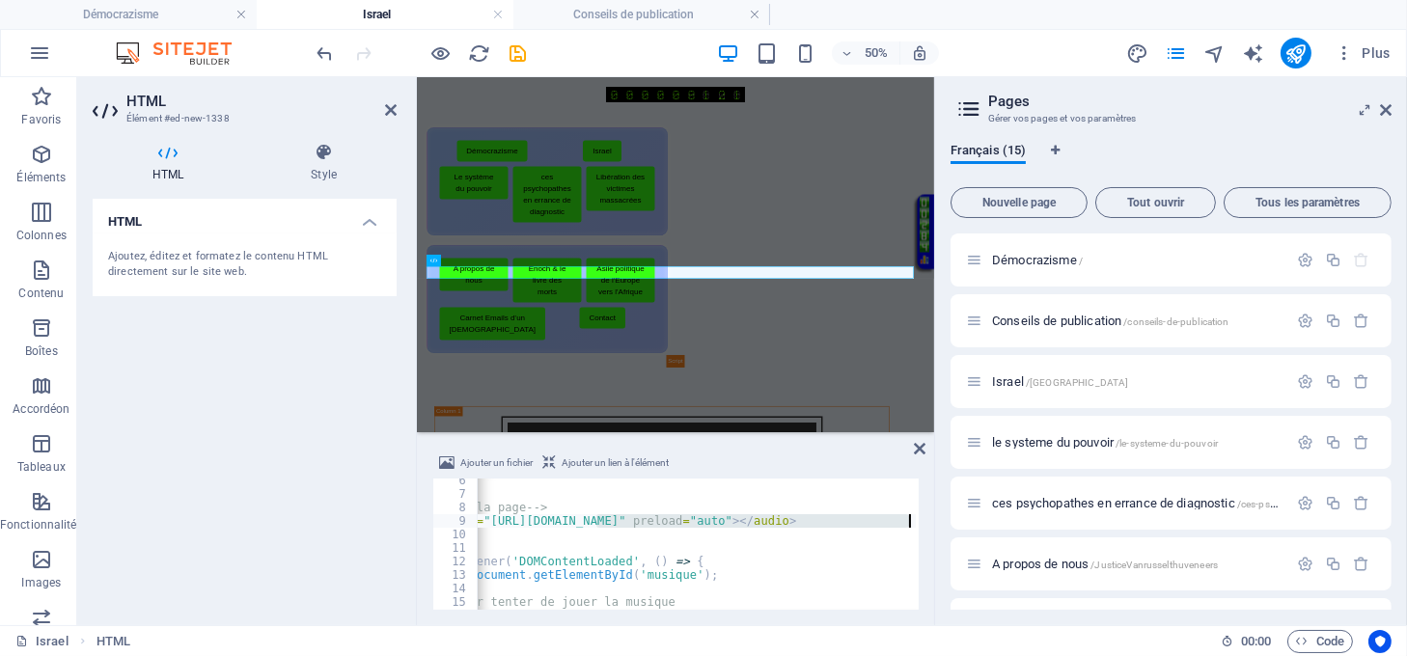
scroll to position [0, 247]
drag, startPoint x: 791, startPoint y: 525, endPoint x: 885, endPoint y: 509, distance: 95.0
click at [917, 518] on div "6 7 8 9 10 11 12 13 14 15 16 17 <!-- Audio intégré dans la page --> < audio id …" at bounding box center [675, 544] width 486 height 131
click at [735, 521] on div "<!-- Audio intégré dans la page --> < audio id = "musique" src = "[URL][DOMAIN_…" at bounding box center [696, 544] width 439 height 131
drag, startPoint x: 747, startPoint y: 523, endPoint x: 594, endPoint y: 526, distance: 153.5
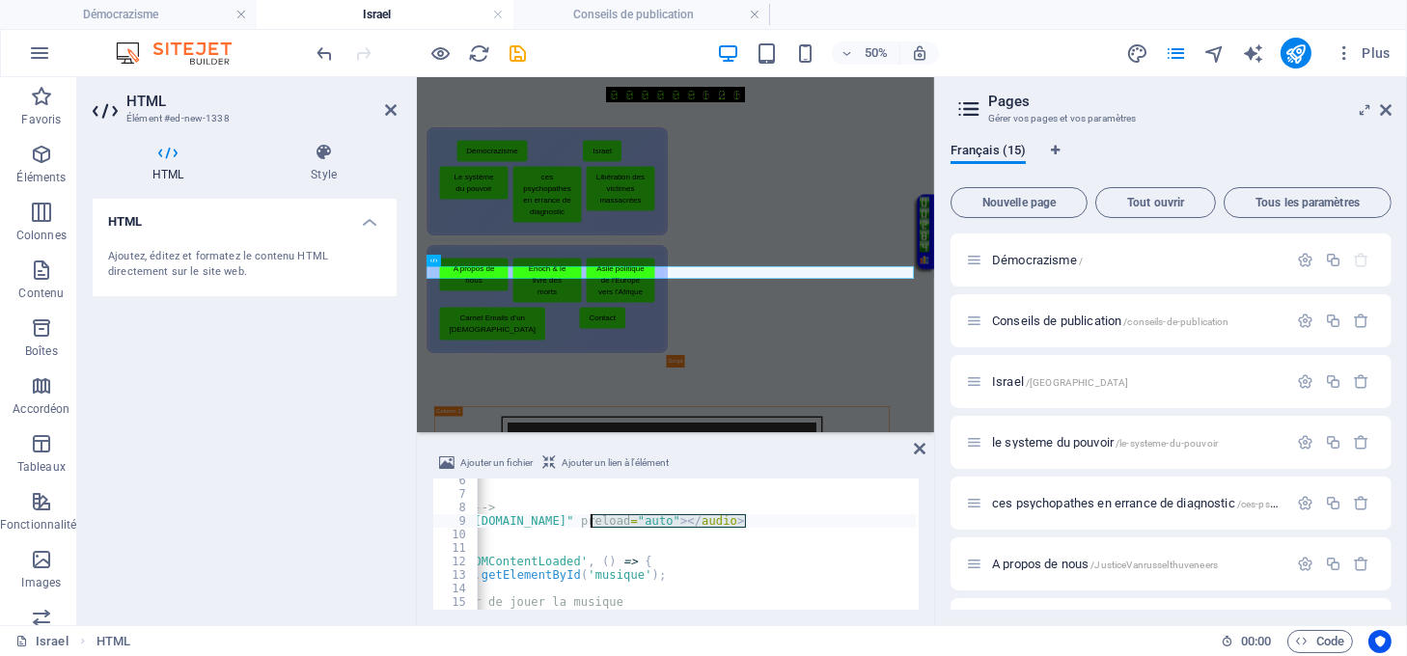
click at [594, 526] on div "<!-- Audio intégré dans la page --> < audio id = "musique" src = "[URL][DOMAIN_…" at bounding box center [584, 551] width 710 height 155
paste textarea "Israel"
drag, startPoint x: 628, startPoint y: 521, endPoint x: 591, endPoint y: 521, distance: 37.6
click at [591, 521] on div "<!-- Audio intégré dans la page --> < audio id = "musique" src = "[URL][DOMAIN_…" at bounding box center [584, 551] width 710 height 155
click at [576, 517] on div "<!-- Audio intégré dans la page --> < audio id = "musique" src = "[URL][DOMAIN_…" at bounding box center [584, 551] width 710 height 155
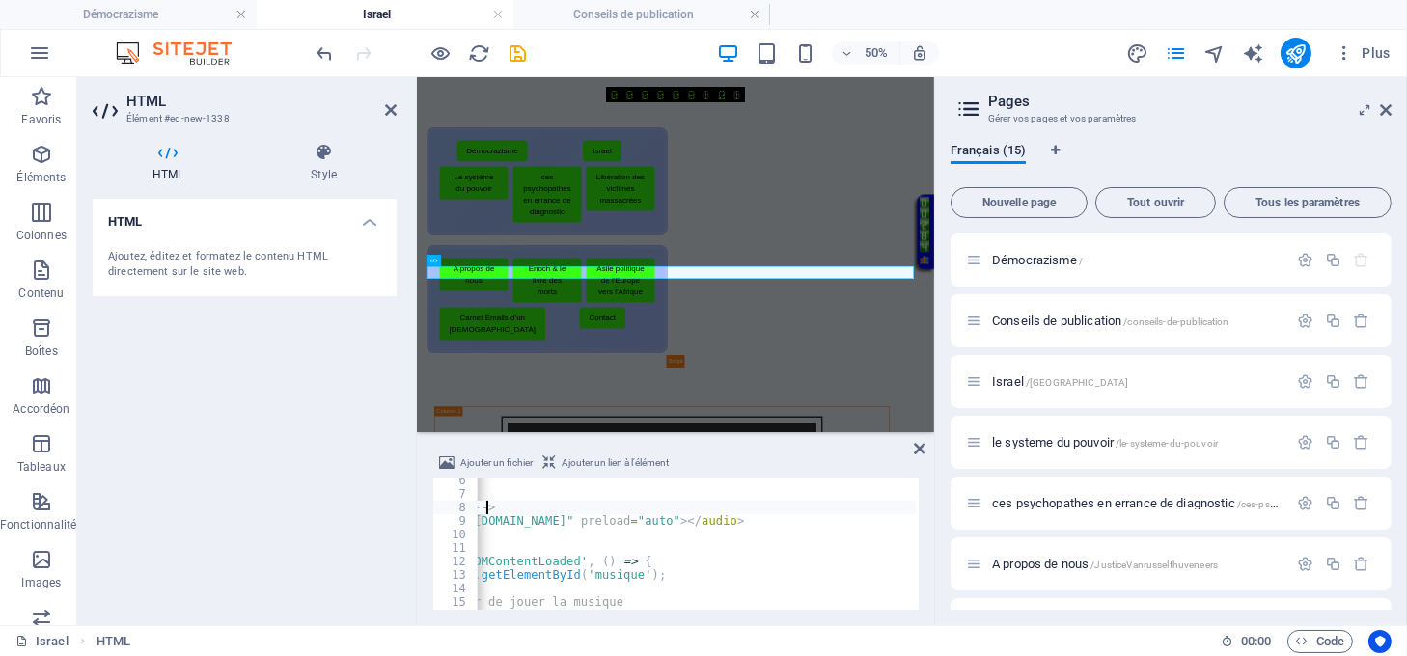
click at [578, 514] on div "<!-- Audio intégré dans la page --> < audio id = "musique" src = "[URL][DOMAIN_…" at bounding box center [584, 551] width 710 height 155
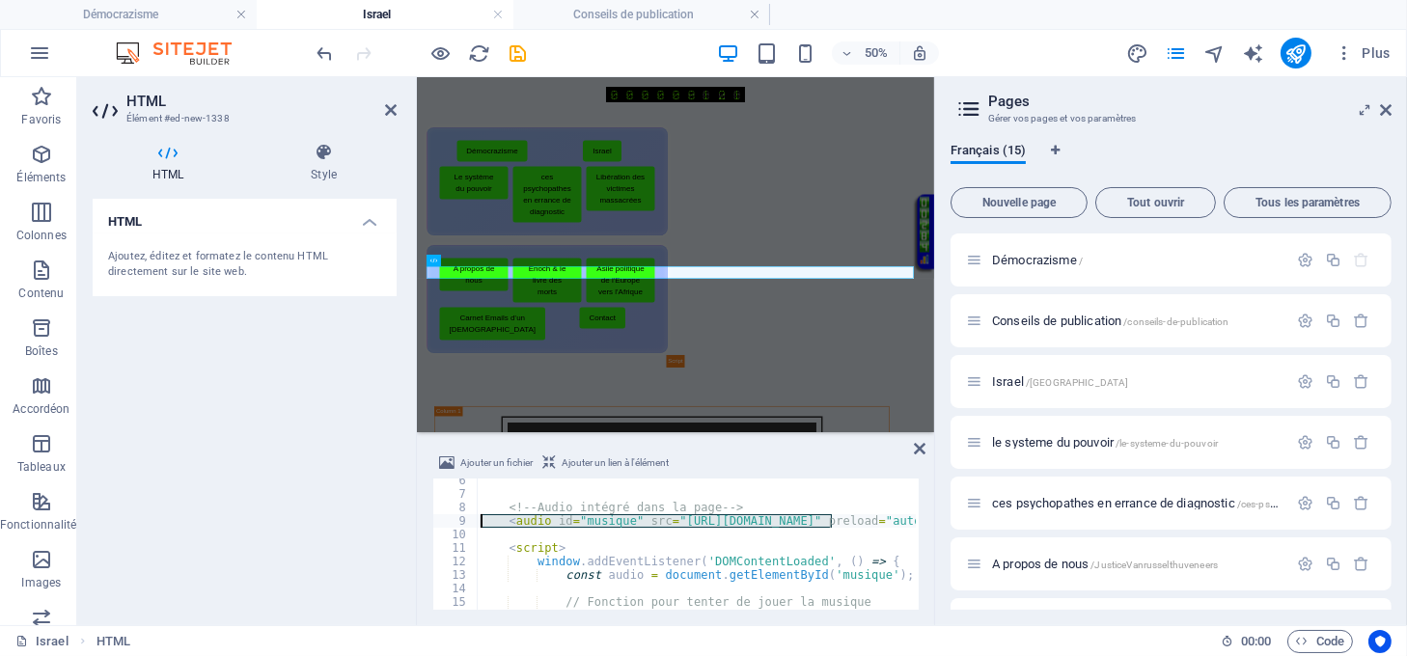
scroll to position [0, 0]
drag, startPoint x: 581, startPoint y: 523, endPoint x: 680, endPoint y: 520, distance: 99.5
click at [680, 520] on div "<!-- Audio intégré dans la page --> < audio id = "musique" src = "[URL][DOMAIN_…" at bounding box center [832, 551] width 710 height 155
click at [838, 524] on div "<!-- Audio intégré dans la page --> < audio id = "musique" src = "[URL][DOMAIN_…" at bounding box center [832, 551] width 710 height 155
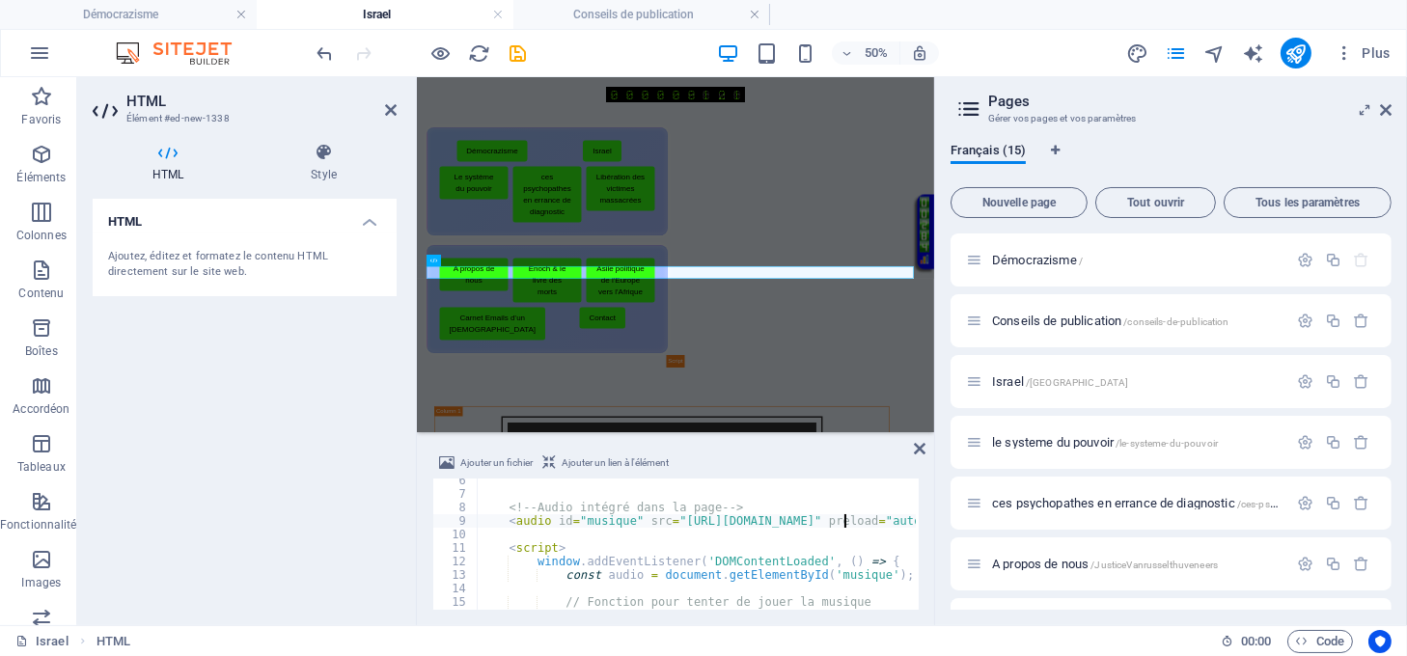
click at [836, 526] on div "<!-- Audio intégré dans la page --> < audio id = "musique" src = "[URL][DOMAIN_…" at bounding box center [832, 551] width 710 height 155
paste textarea "Israel"
drag, startPoint x: 875, startPoint y: 518, endPoint x: 671, endPoint y: 518, distance: 204.6
click at [671, 518] on div "<!-- Audio intégré dans la page --> < audio id = "musique" src = "[URL][DOMAIN_…" at bounding box center [832, 551] width 710 height 155
paste textarea "[DOMAIN_NAME][URL]"
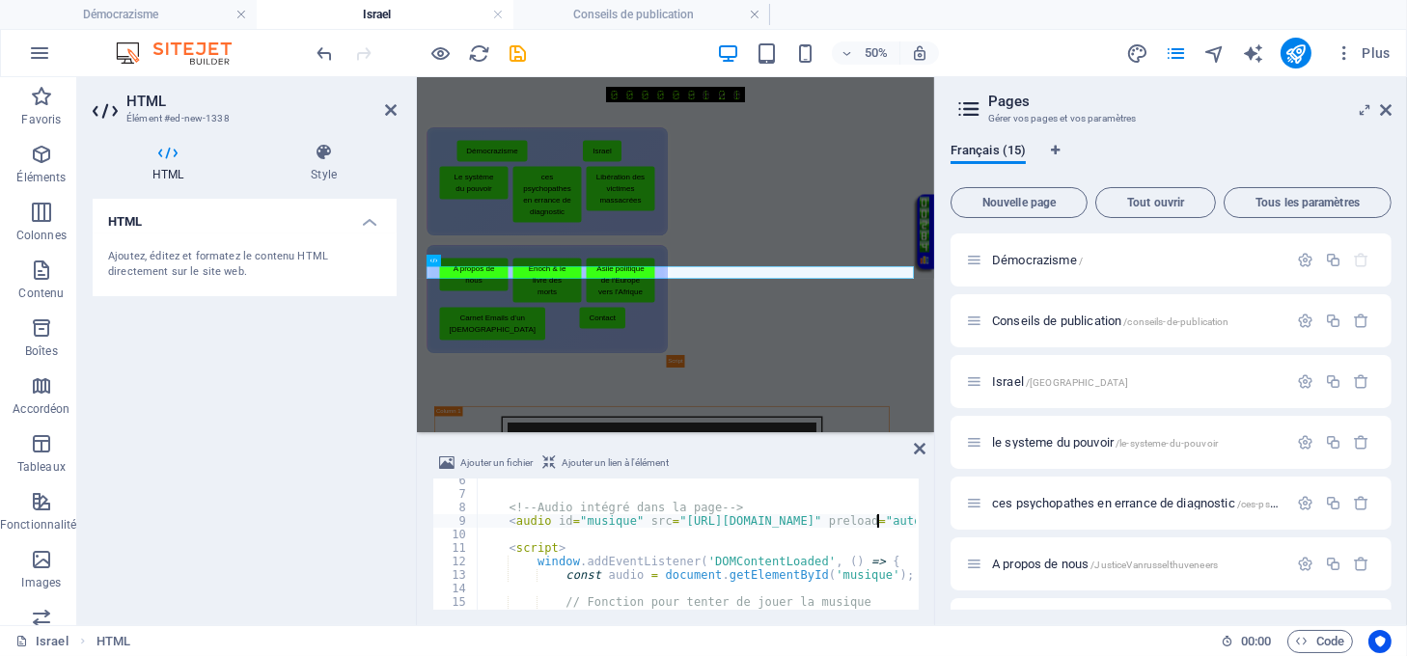
type textarea "<audio id="musique" src="[URL][DOMAIN_NAME]" preload="auto"></audio>"
click at [916, 448] on icon at bounding box center [920, 448] width 12 height 15
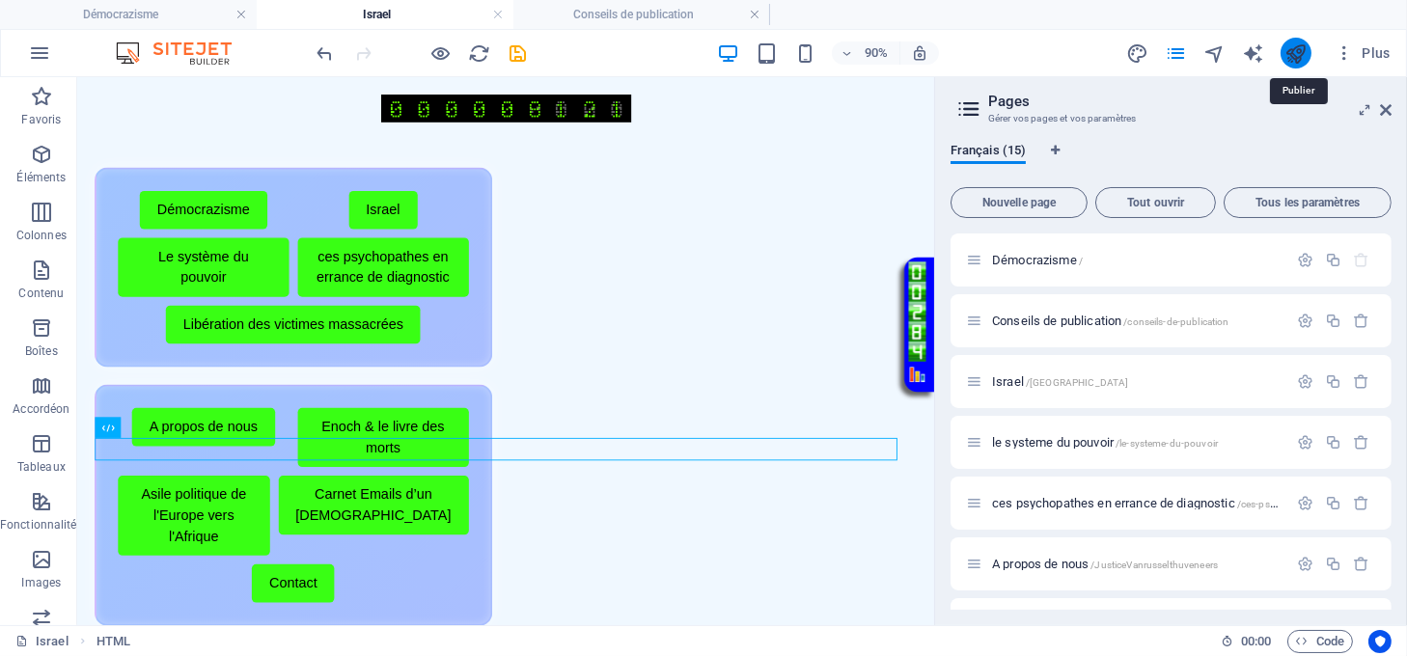
click at [1293, 47] on icon "publish" at bounding box center [1296, 53] width 22 height 22
